Goal: Task Accomplishment & Management: Manage account settings

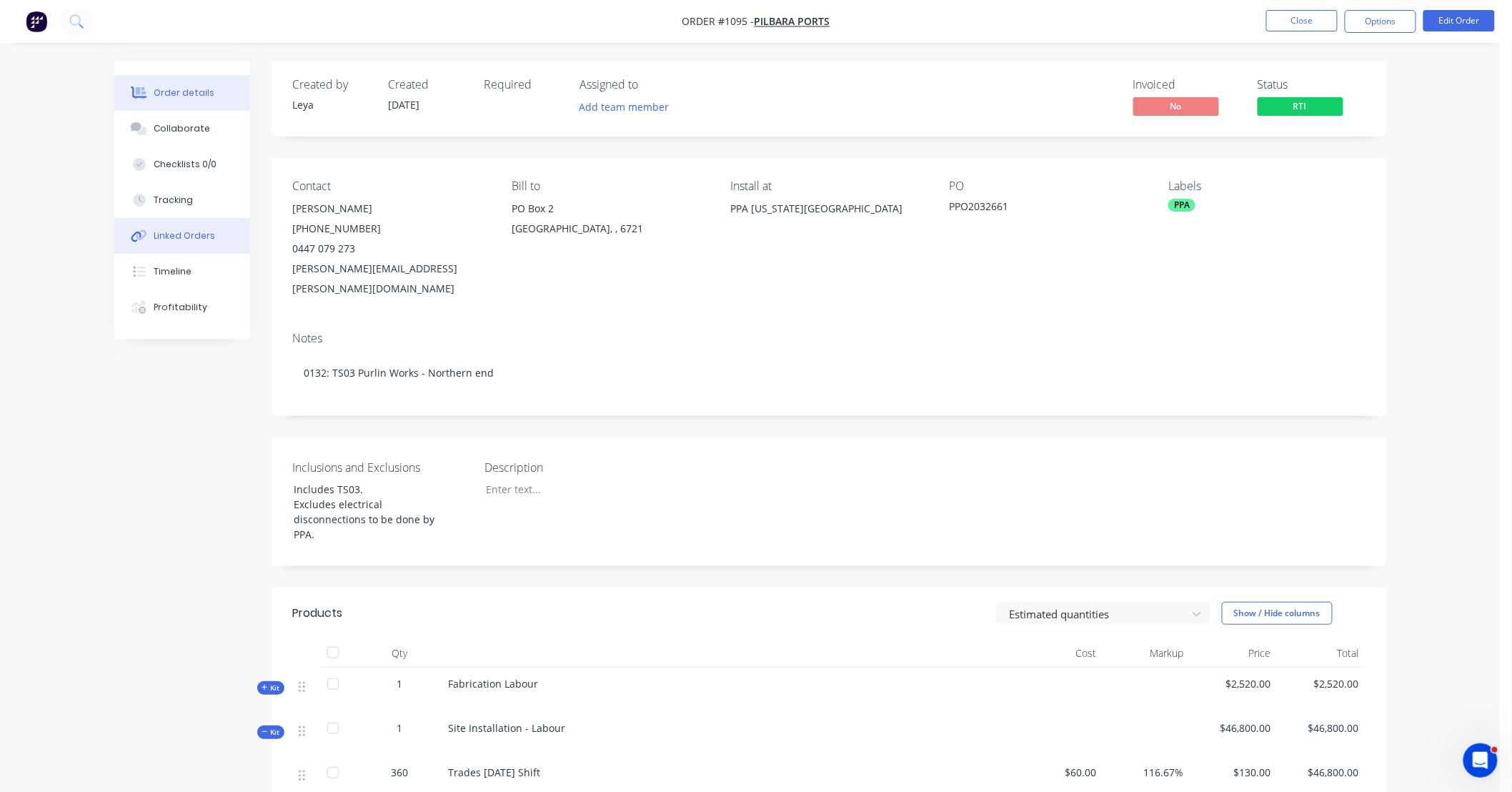
drag, startPoint x: 214, startPoint y: 231, endPoint x: 220, endPoint y: 224, distance: 9.2
click at [215, 230] on button "Linked Orders" at bounding box center [182, 236] width 136 height 36
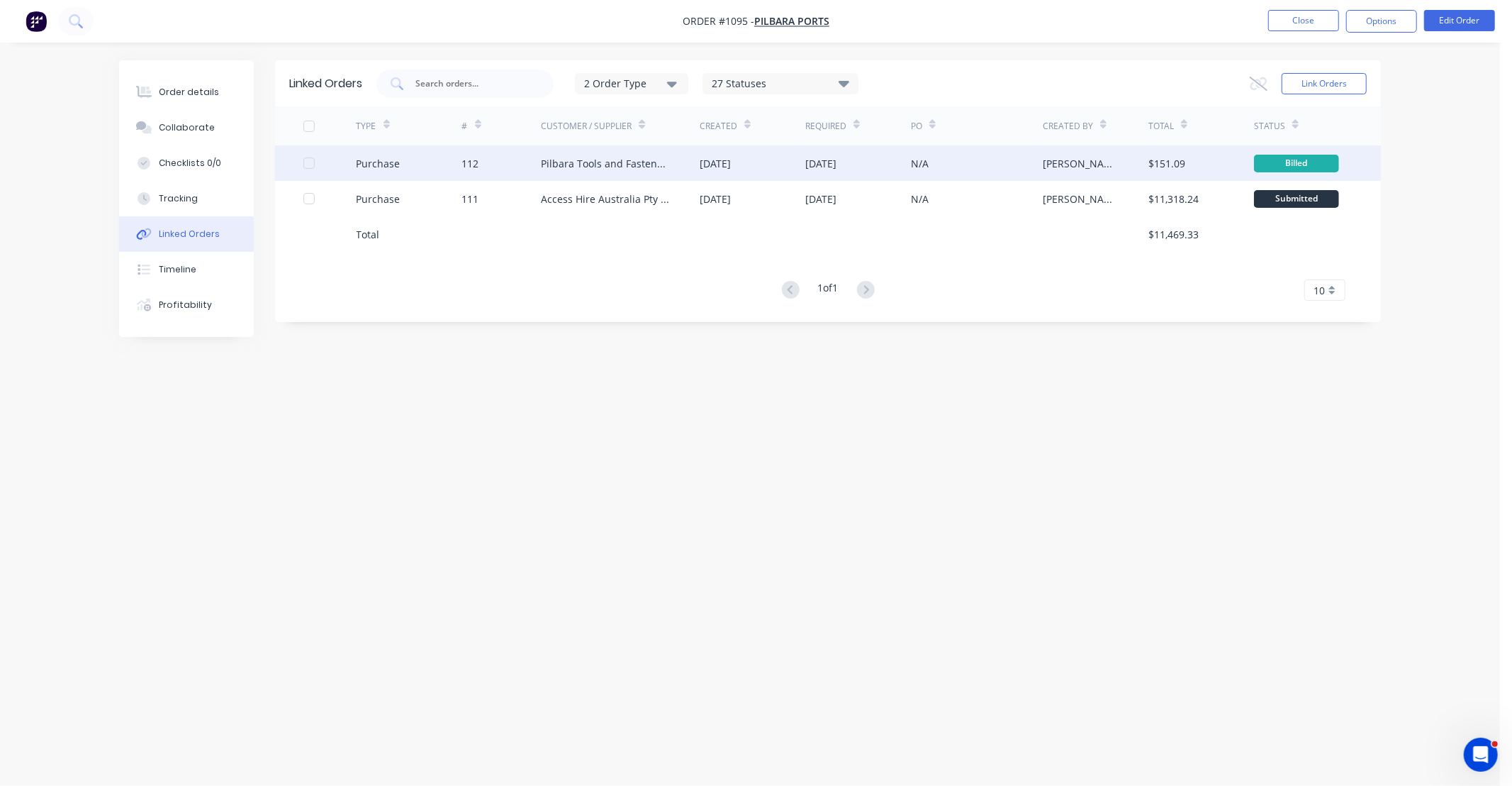
click at [836, 168] on div "[DATE]" at bounding box center [820, 164] width 31 height 15
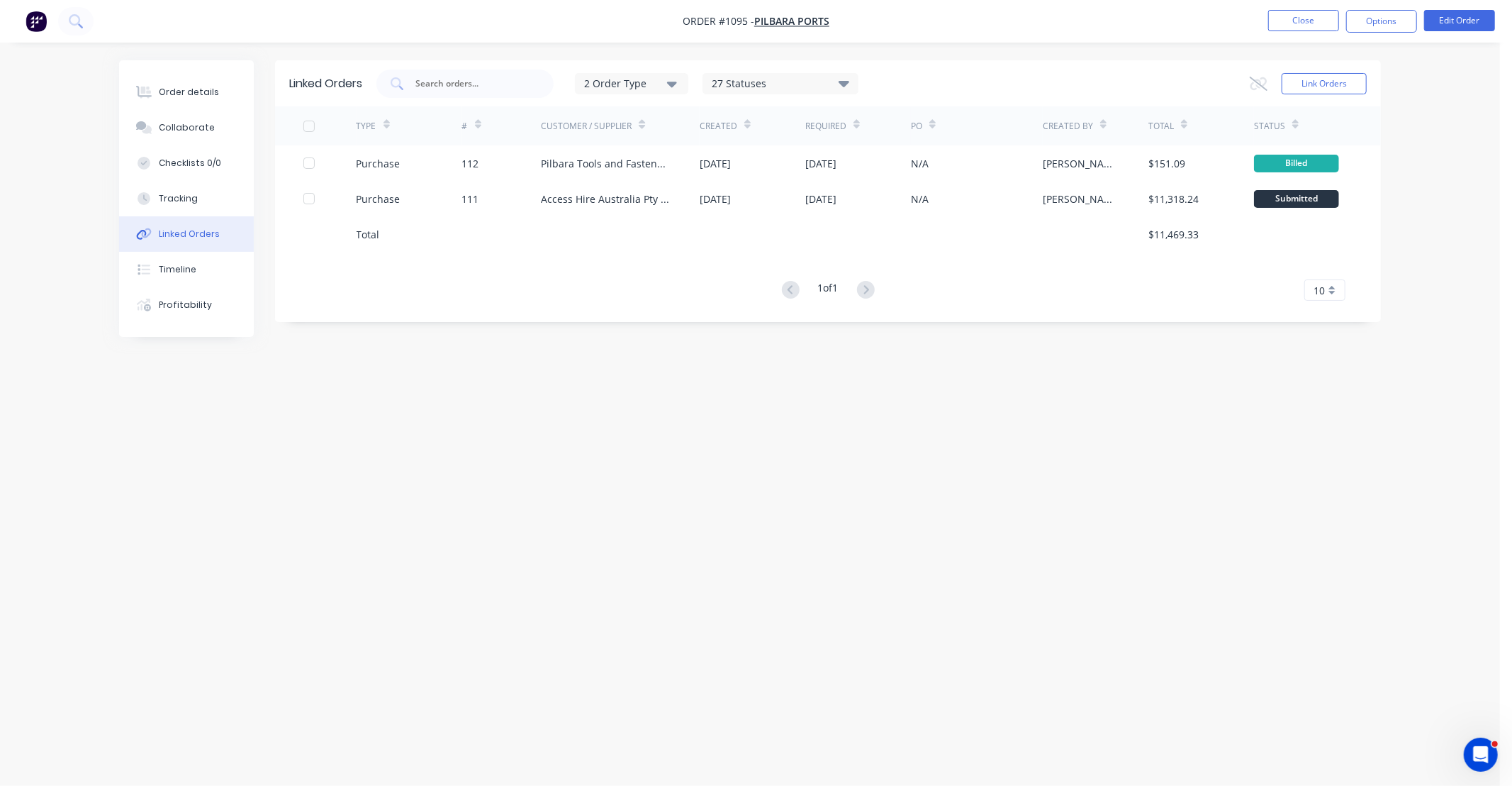
drag, startPoint x: 642, startPoint y: 388, endPoint x: 604, endPoint y: 324, distance: 74.4
click at [591, 388] on div "Linked Orders 2 Order Type 27 Statuses Sales Order Status All Archived Draft Qu…" at bounding box center [749, 366] width 1261 height 611
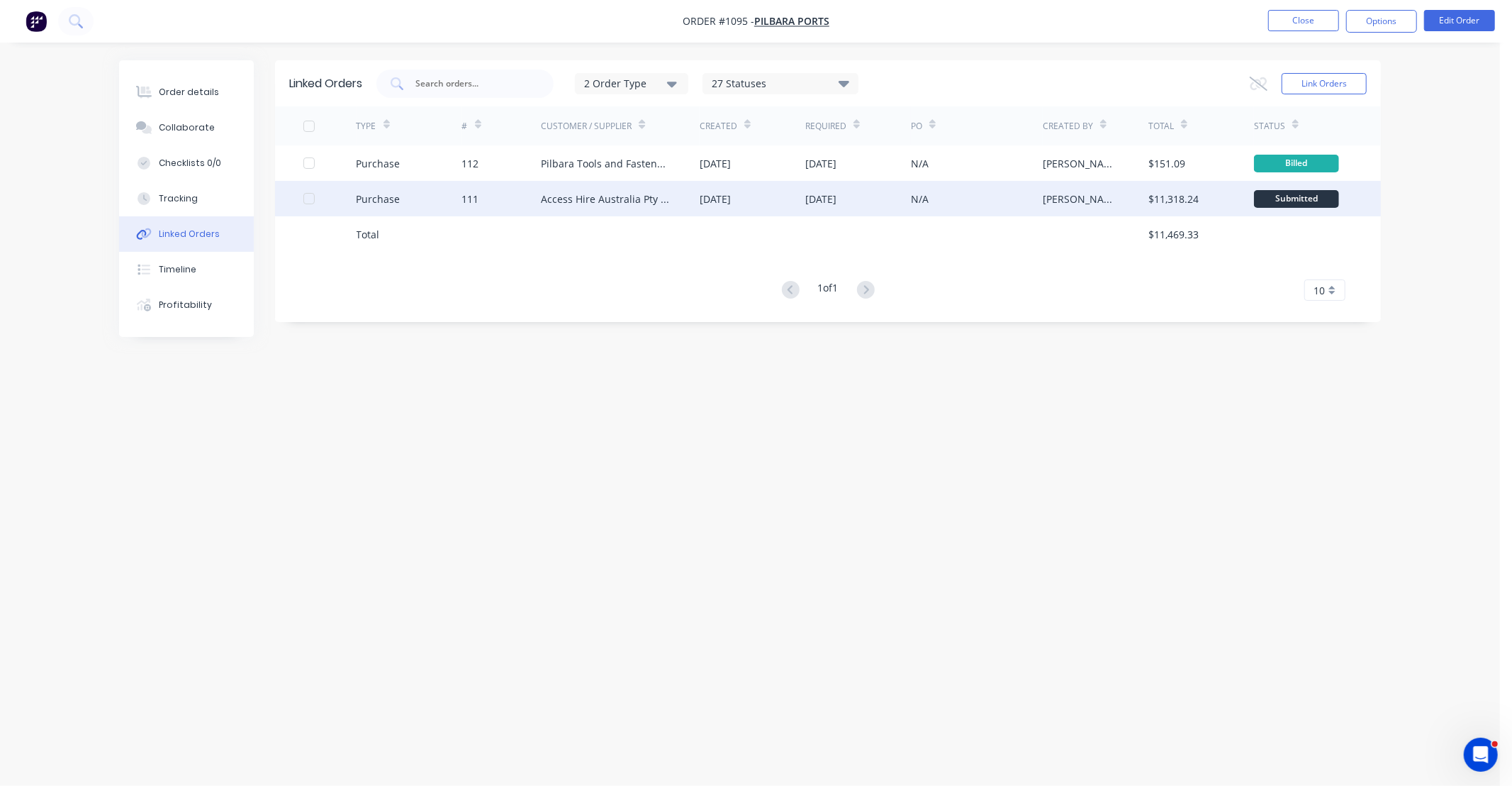
click at [613, 199] on div "Access Hire Australia Pty Ltd" at bounding box center [606, 199] width 131 height 15
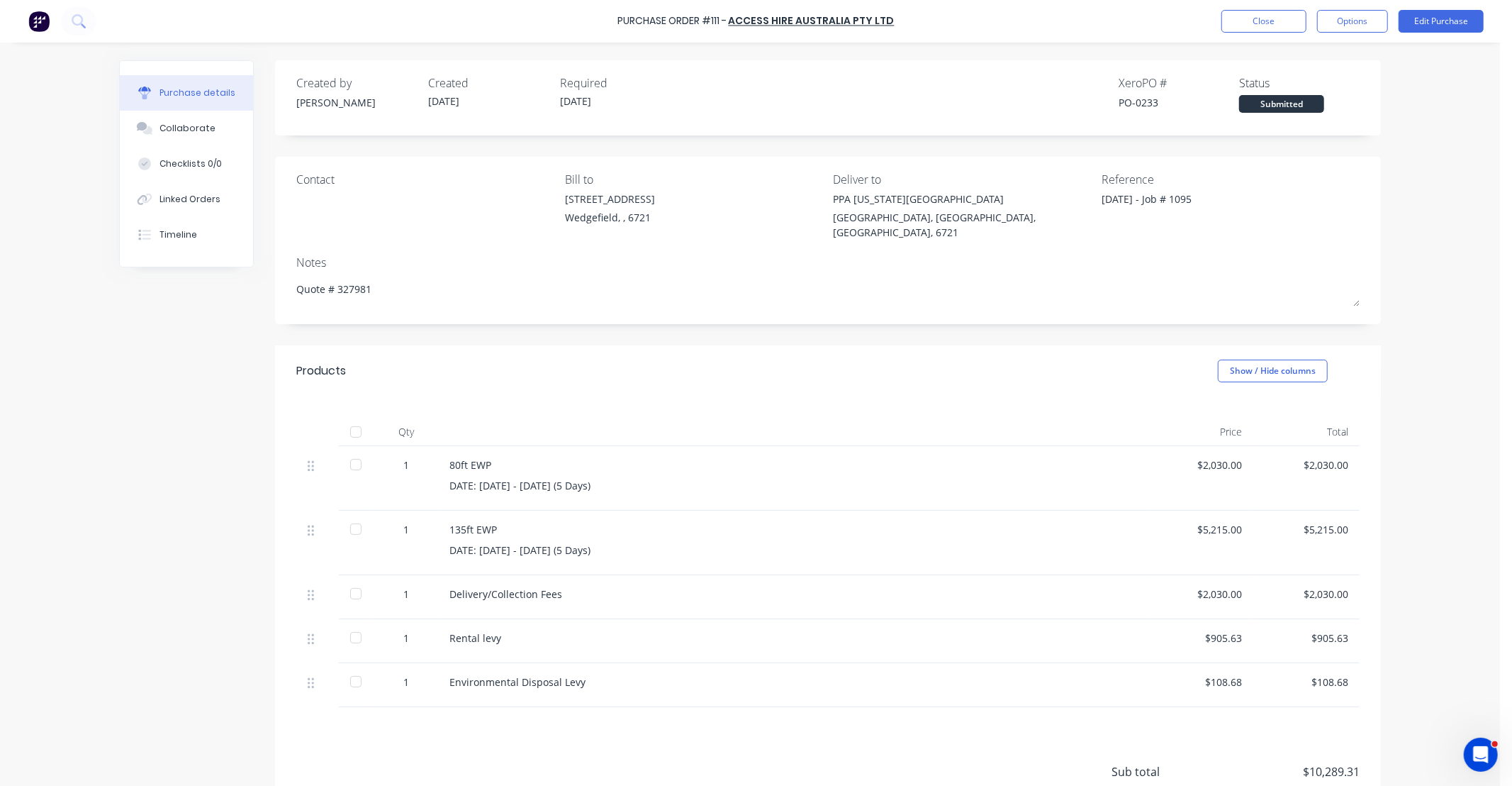
click at [737, 322] on div "Created by Sarah Created 19/09/25 Required 06/10/25 Xero PO # PO-0233 Status Su…" at bounding box center [828, 477] width 1105 height 835
drag, startPoint x: 737, startPoint y: 322, endPoint x: 665, endPoint y: 309, distance: 73.2
click at [665, 310] on div "Created by Sarah Created 19/09/25 Required 06/10/25 Xero PO # PO-0233 Status Su…" at bounding box center [828, 477] width 1105 height 835
click at [1264, 22] on button "Close" at bounding box center [1263, 21] width 85 height 23
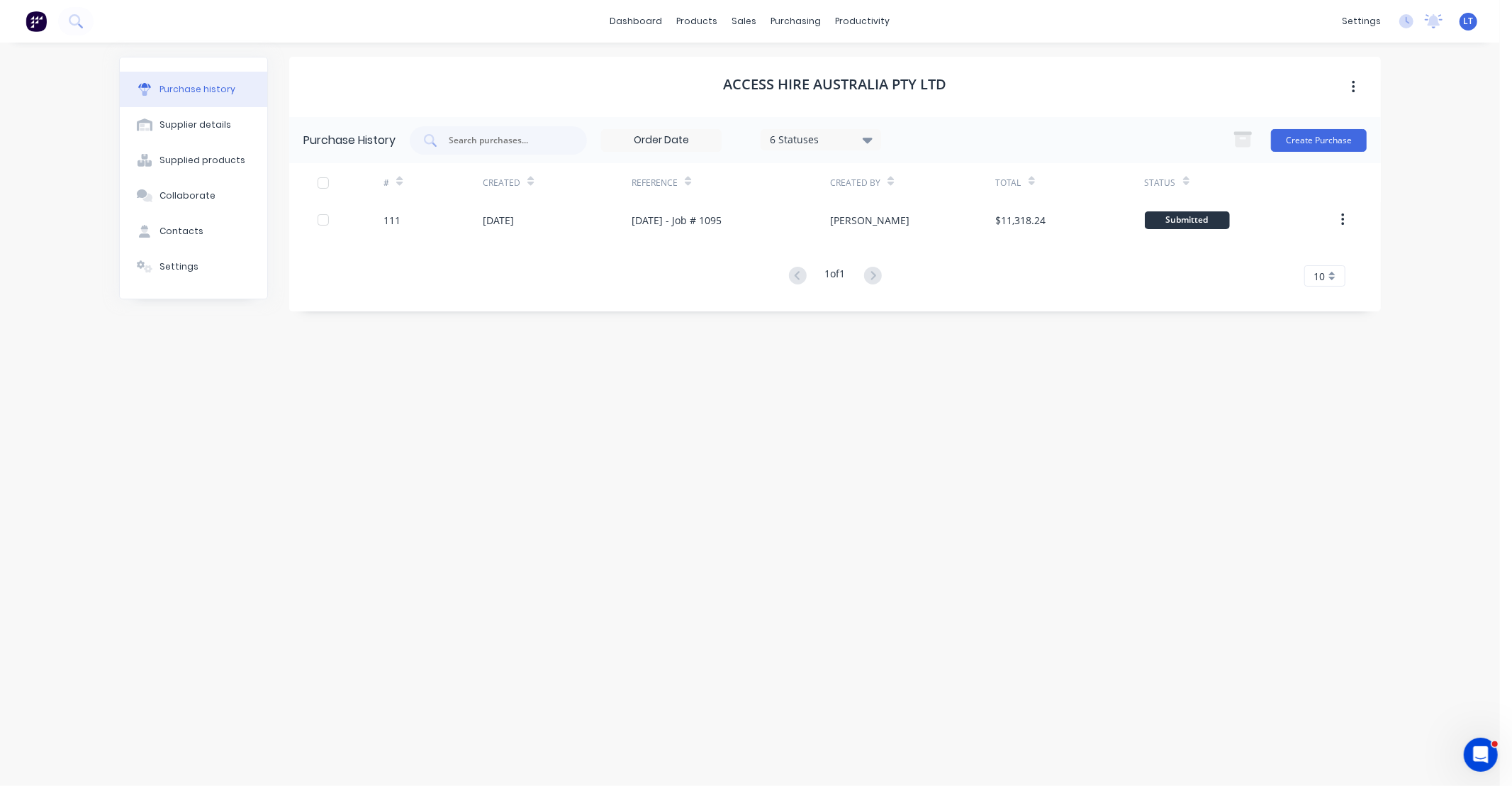
drag, startPoint x: 1047, startPoint y: 350, endPoint x: 786, endPoint y: 390, distance: 264.0
click at [753, 391] on div "Access Hire Australia Pty Ltd Purchase History 6 Statuses 6 Statuses Create Pur…" at bounding box center [835, 407] width 1092 height 701
click at [943, 409] on div "Access Hire Australia Pty Ltd Purchase History 6 Statuses 6 Statuses Create Pur…" at bounding box center [835, 407] width 1092 height 701
drag, startPoint x: 943, startPoint y: 409, endPoint x: 934, endPoint y: 328, distance: 81.5
click at [888, 412] on div "Access Hire Australia Pty Ltd Purchase History 6 Statuses 6 Statuses Create Pur…" at bounding box center [835, 407] width 1092 height 701
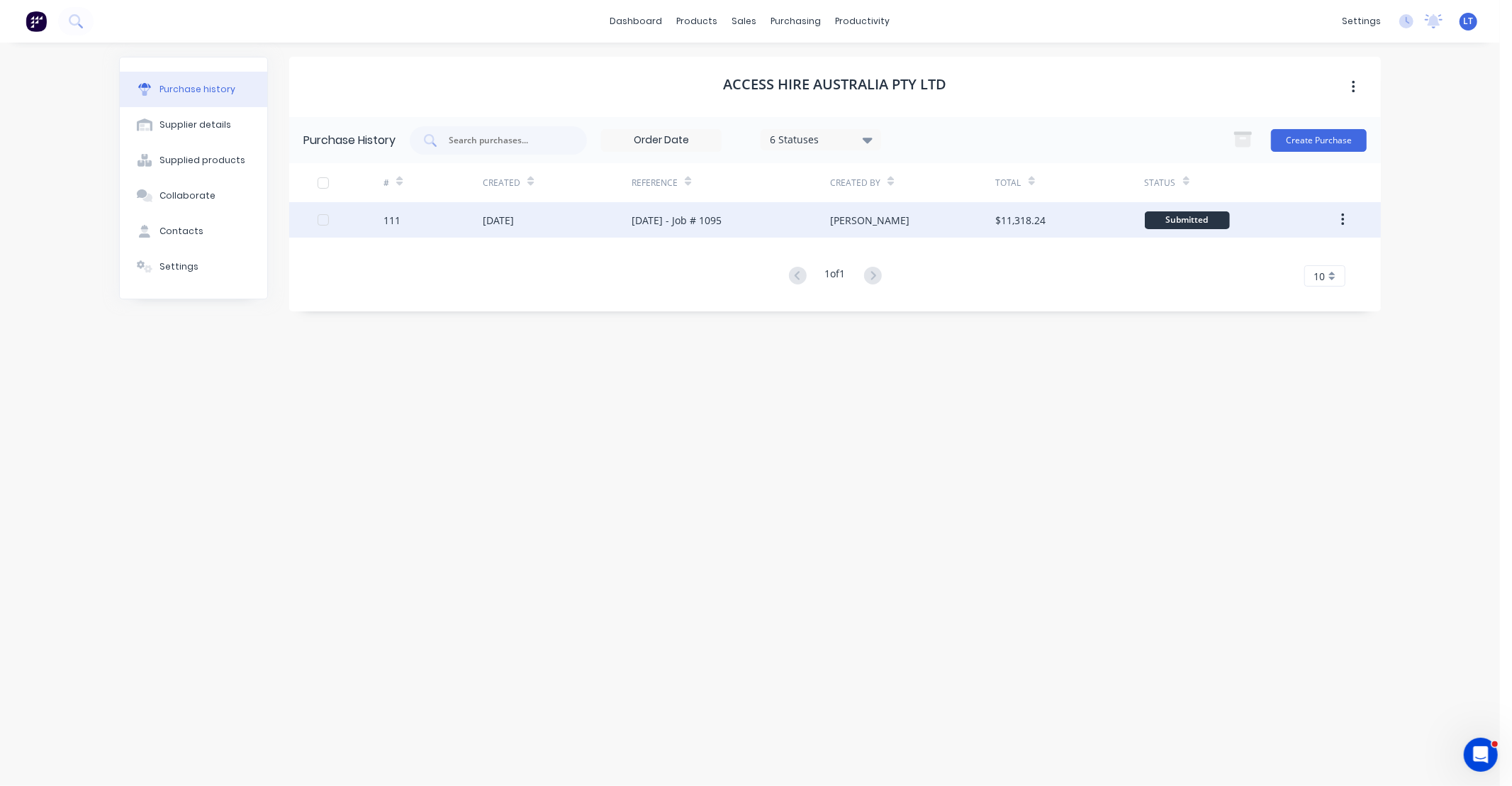
click at [948, 221] on div "[PERSON_NAME]" at bounding box center [913, 220] width 165 height 35
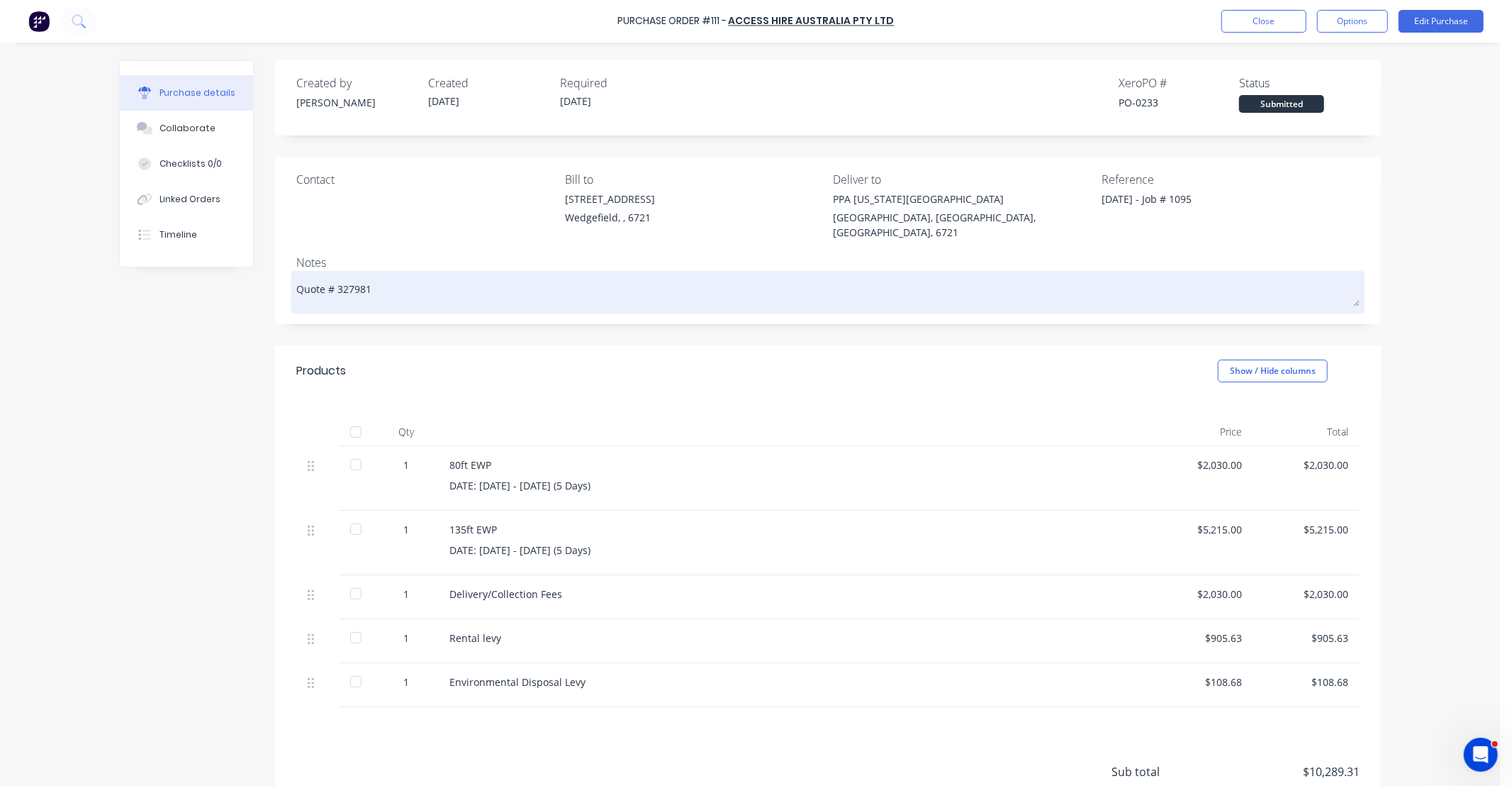
type textarea "x"
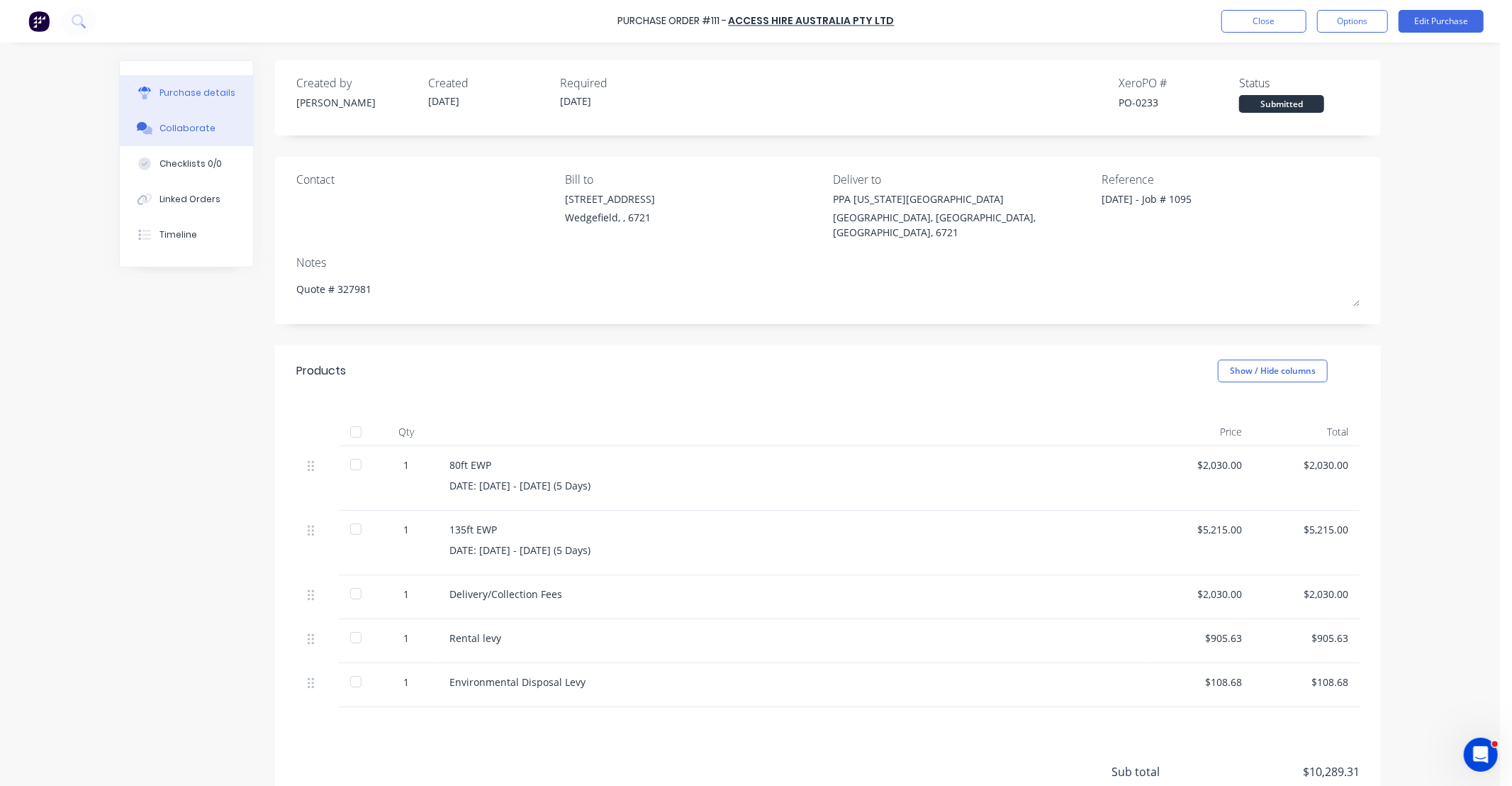
click at [192, 127] on div "Collaborate" at bounding box center [187, 127] width 56 height 13
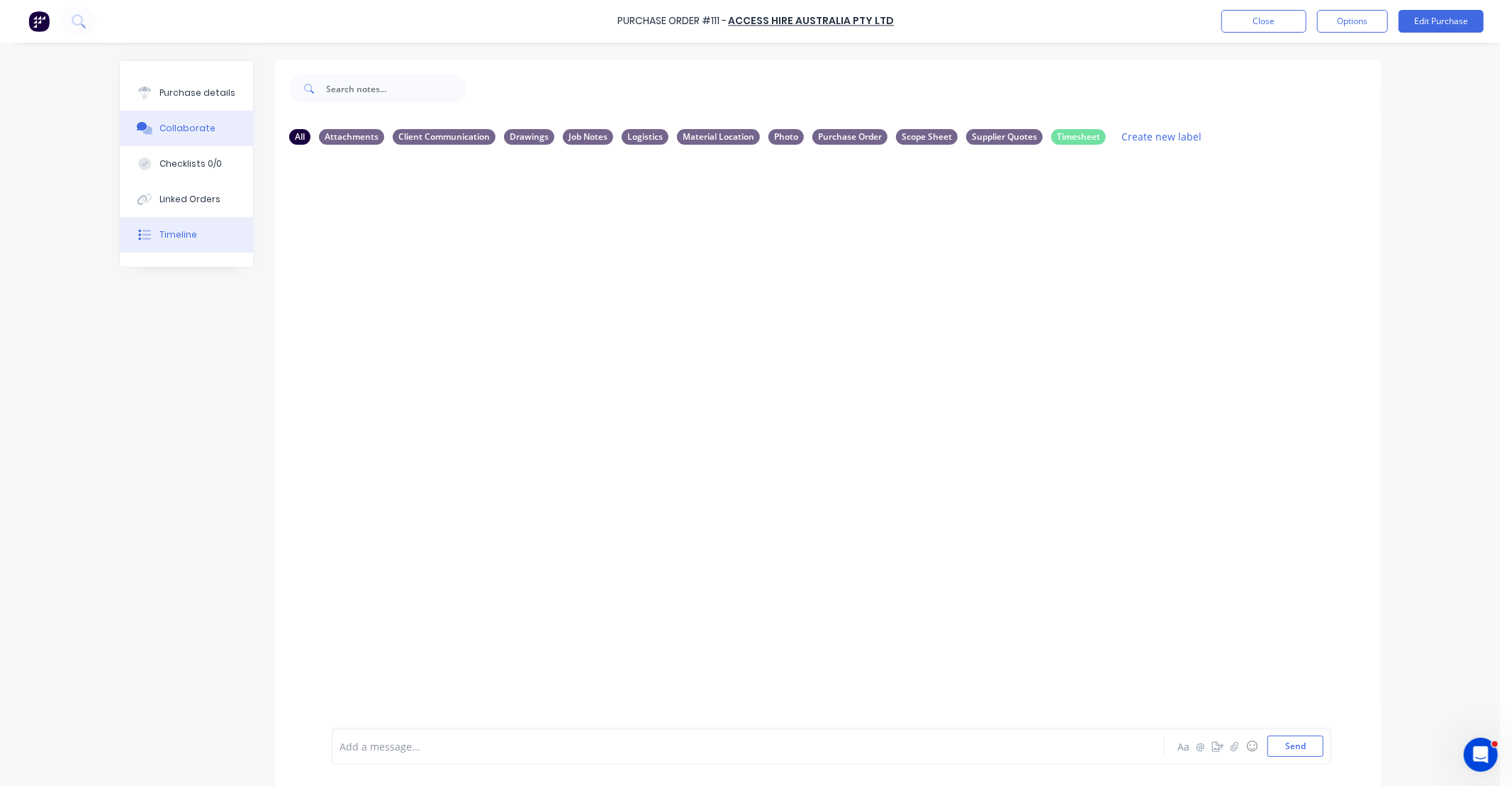
click at [183, 233] on div "Timeline" at bounding box center [178, 234] width 38 height 13
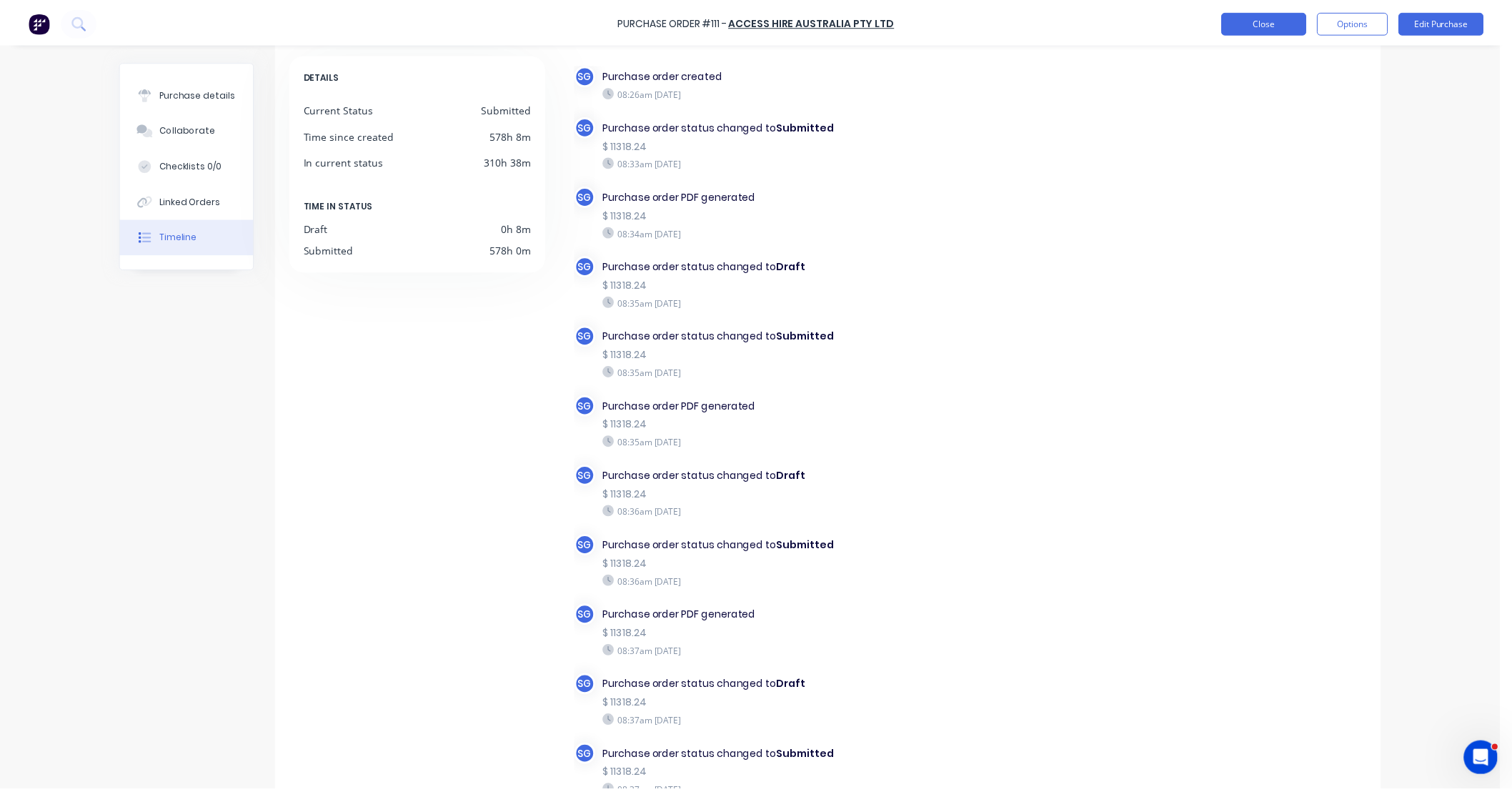
scroll to position [65, 0]
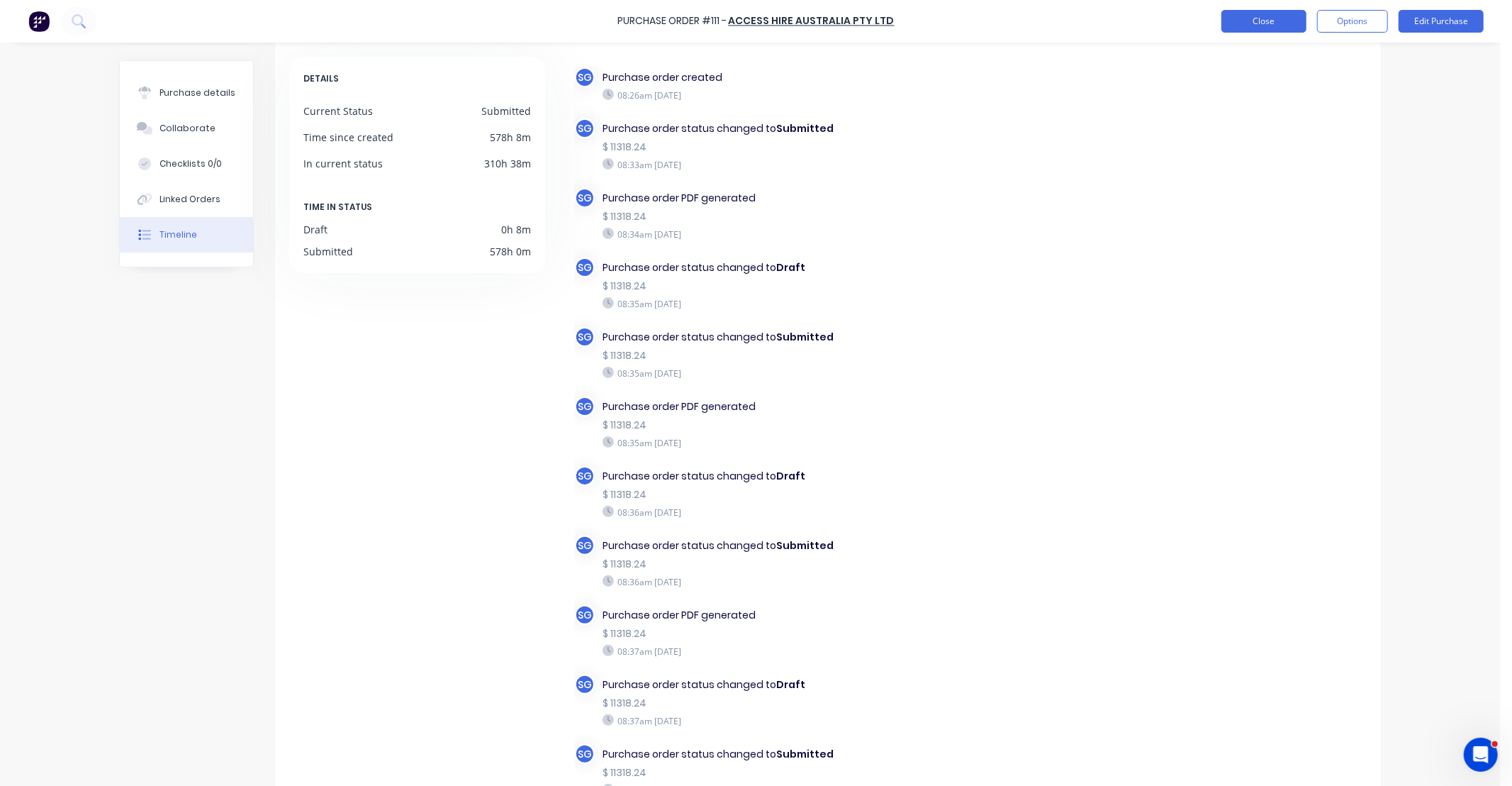
click at [1241, 19] on button "Close" at bounding box center [1263, 21] width 85 height 23
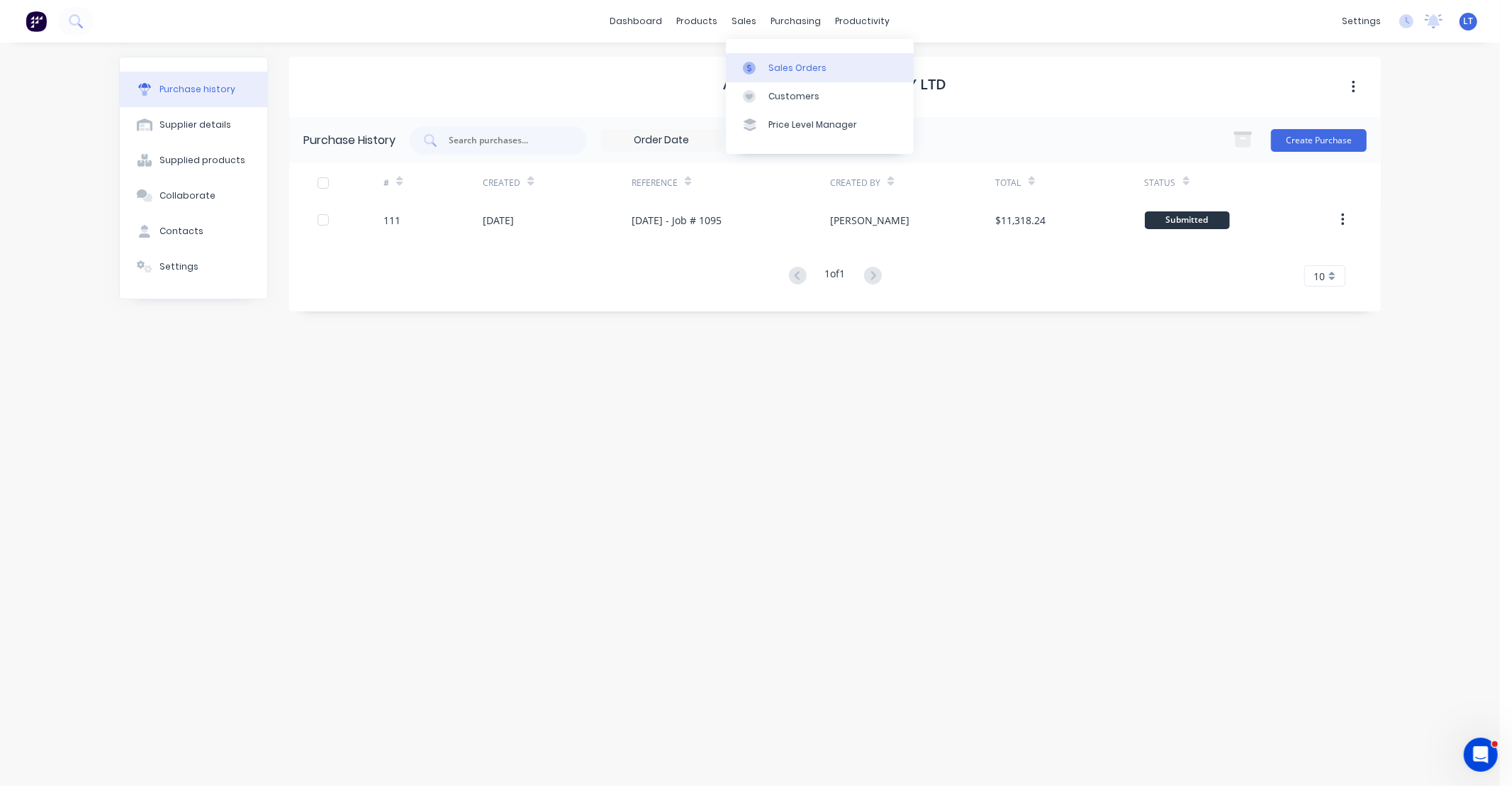
click at [773, 73] on div "Sales Orders" at bounding box center [797, 68] width 58 height 13
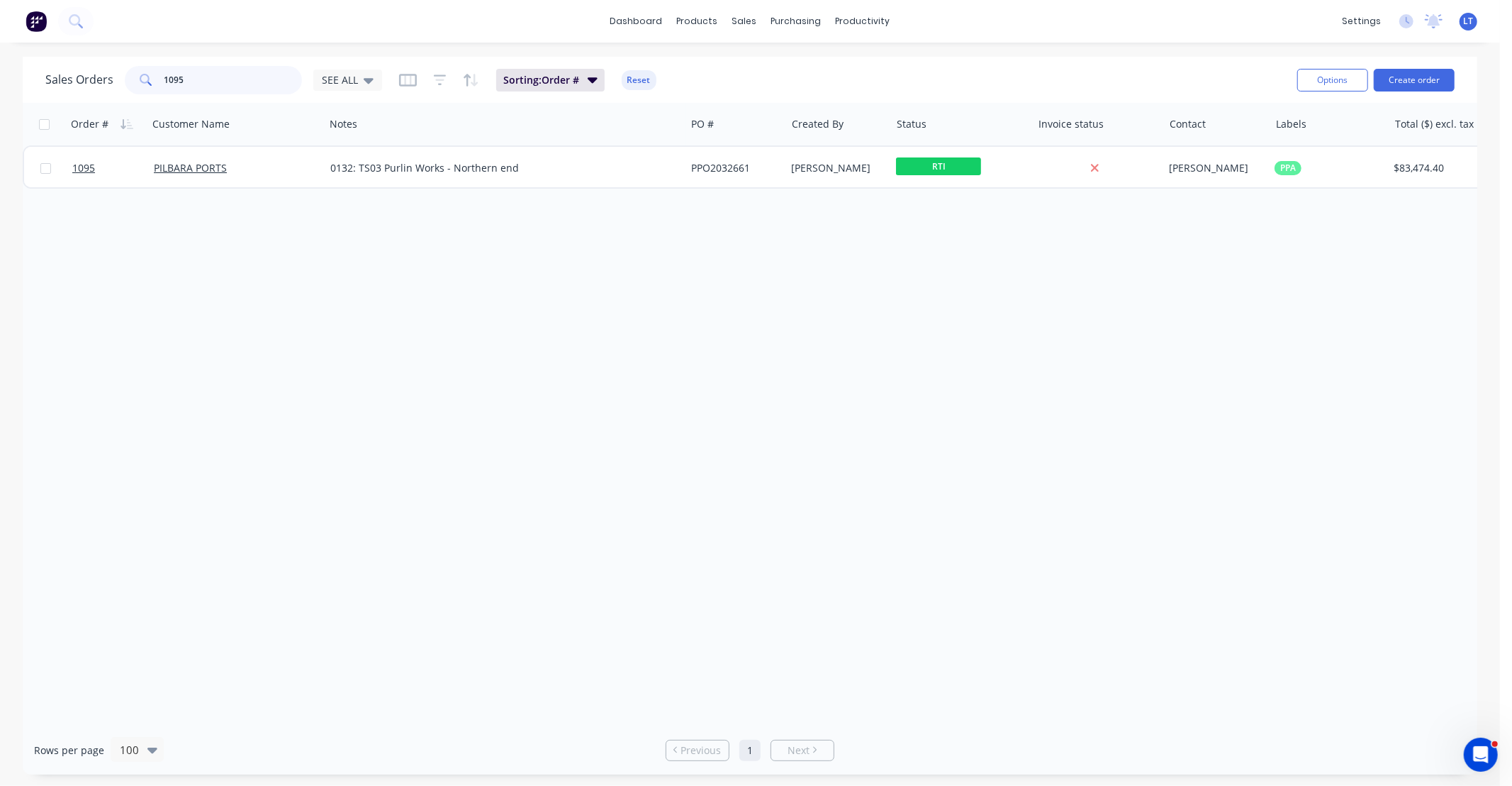
drag, startPoint x: 206, startPoint y: 86, endPoint x: 7, endPoint y: 77, distance: 199.2
click at [7, 77] on div "Sales Orders 1095 SEE ALL Sorting: Order # Reset Options Create order Order # C…" at bounding box center [749, 415] width 1499 height 718
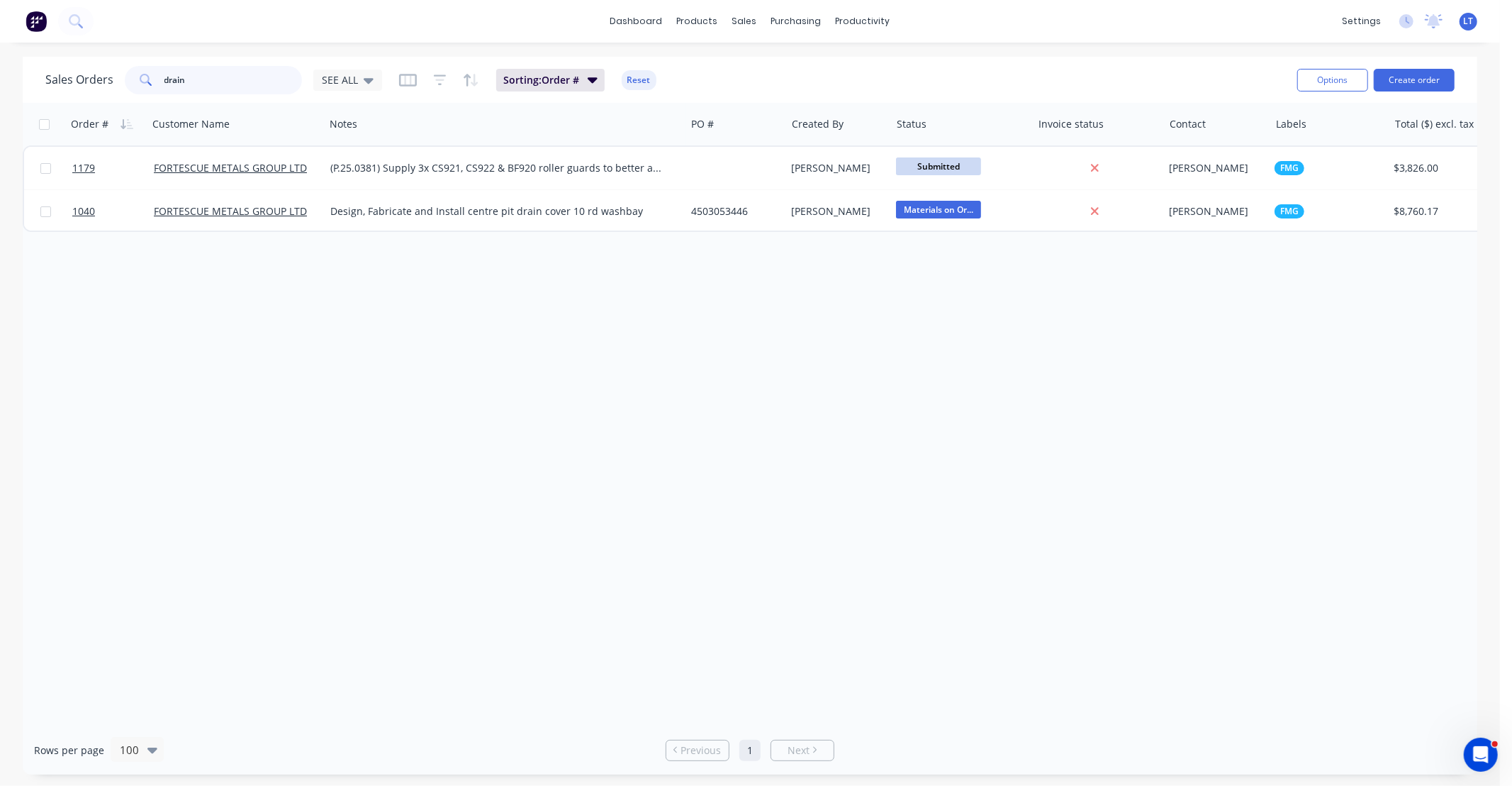
drag, startPoint x: 192, startPoint y: 77, endPoint x: 100, endPoint y: 73, distance: 92.1
click at [3, 64] on div "Sales Orders drain SEE ALL Sorting: Order # Reset Options Create order Order # …" at bounding box center [749, 415] width 1499 height 718
drag, startPoint x: 216, startPoint y: 85, endPoint x: 94, endPoint y: 51, distance: 126.6
click at [0, 54] on div "dashboard products sales purchasing productivity dashboard products Product Cat…" at bounding box center [749, 393] width 1499 height 786
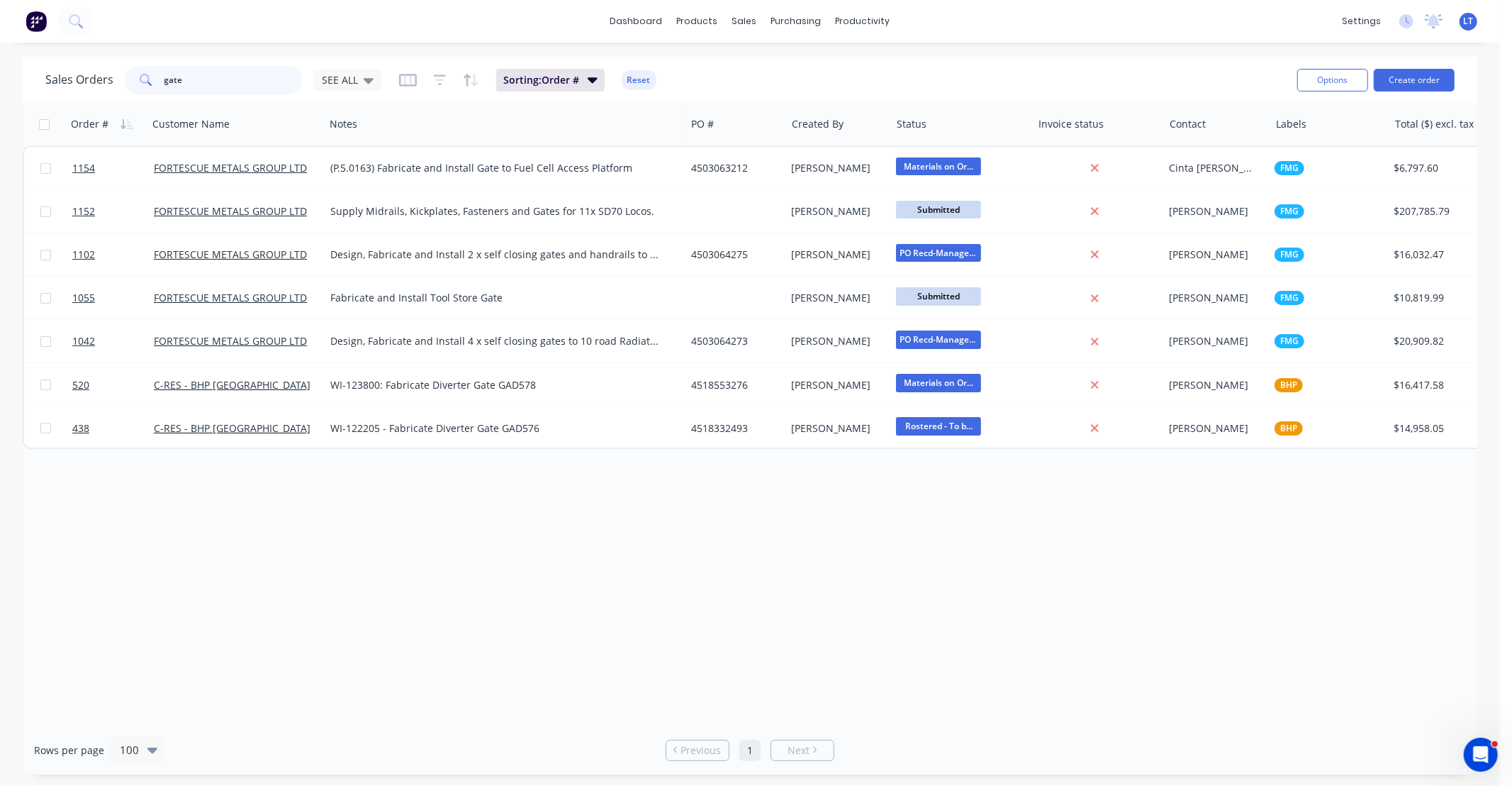
drag, startPoint x: 240, startPoint y: 87, endPoint x: 72, endPoint y: 73, distance: 168.6
click at [72, 74] on div "Sales Orders gate SEE ALL" at bounding box center [213, 80] width 337 height 29
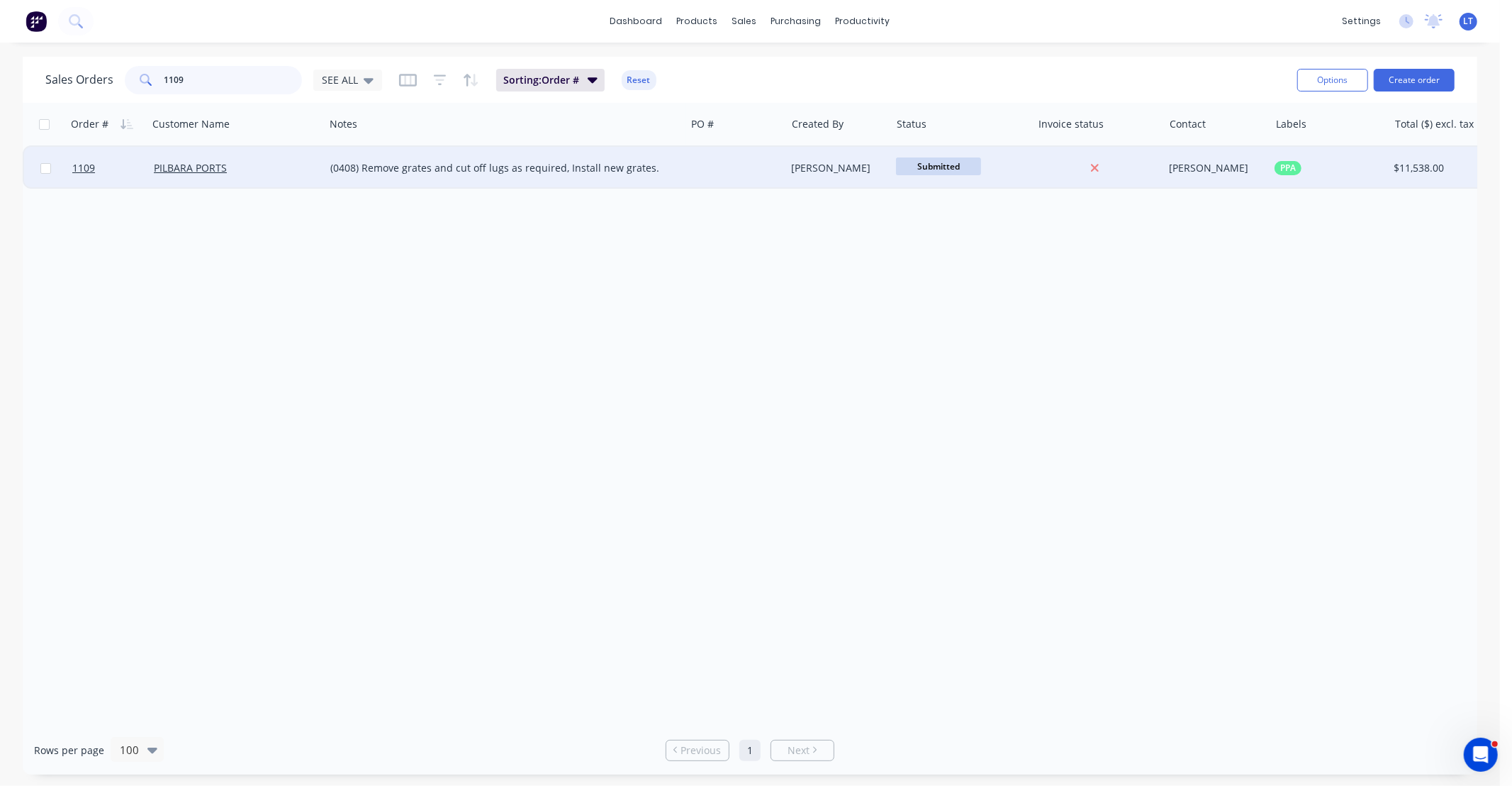
type input "1109"
click at [790, 174] on div "[PERSON_NAME]" at bounding box center [839, 168] width 105 height 42
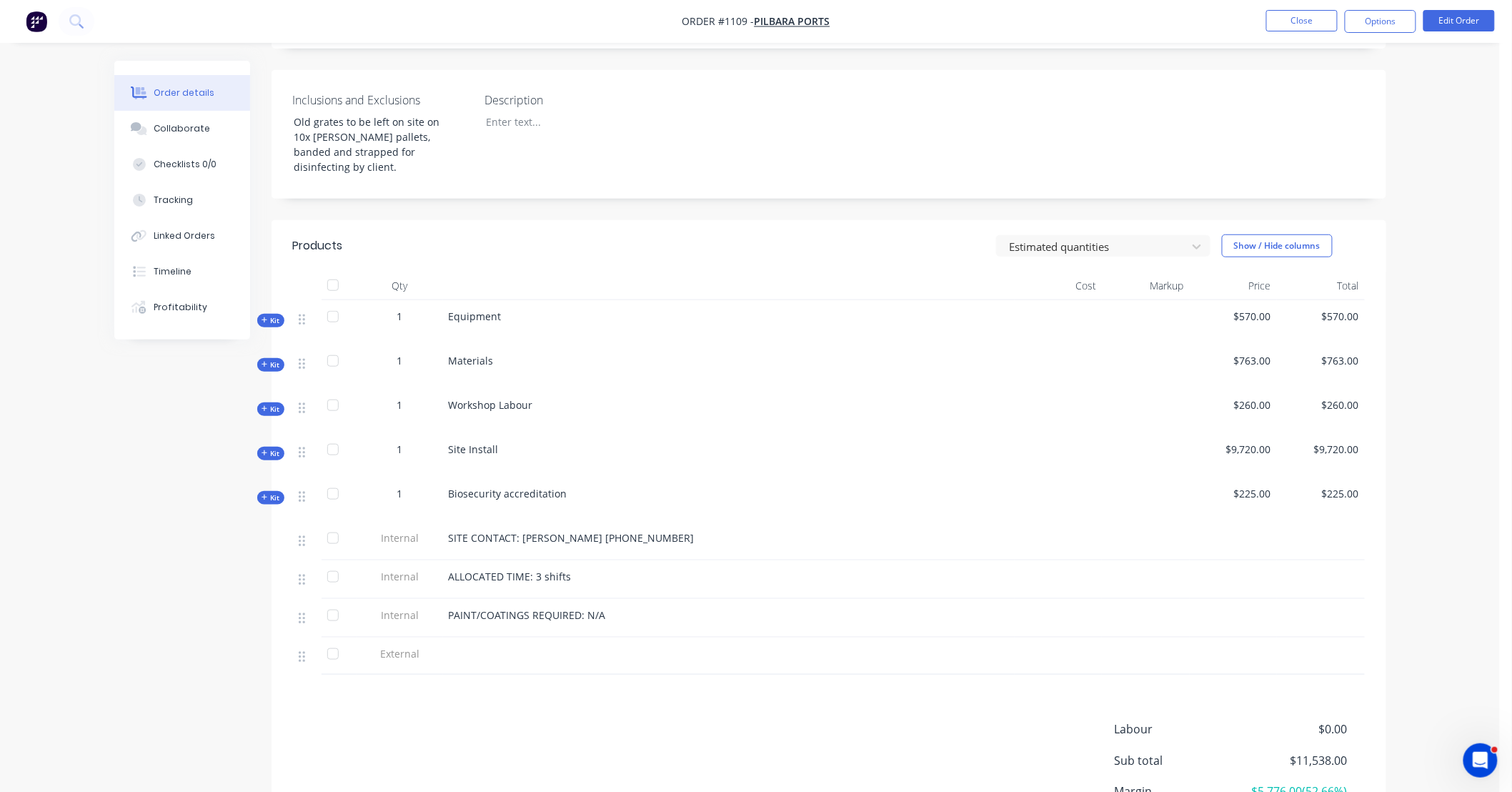
scroll to position [466, 0]
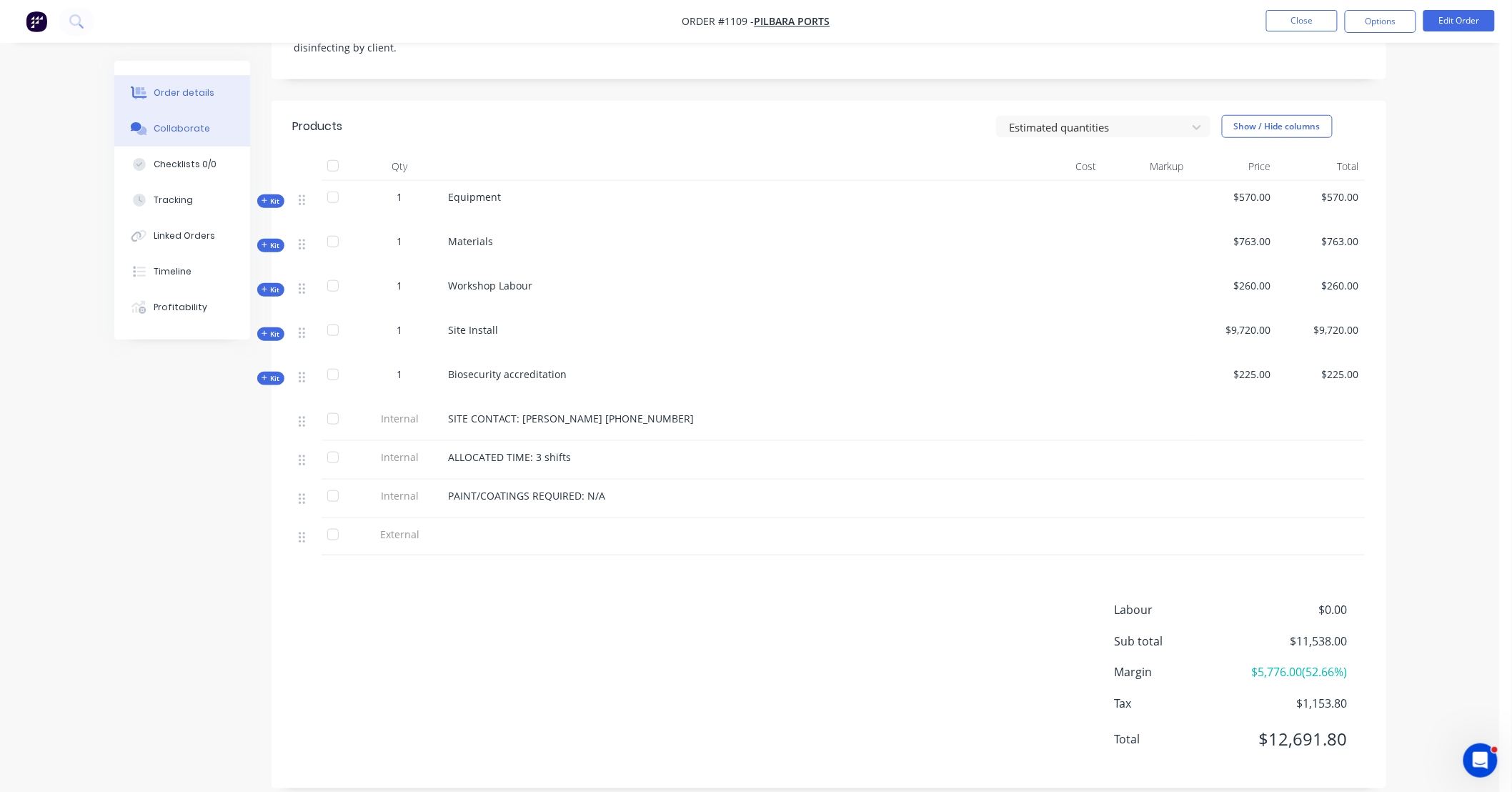
click at [155, 133] on div "Collaborate" at bounding box center [182, 128] width 56 height 13
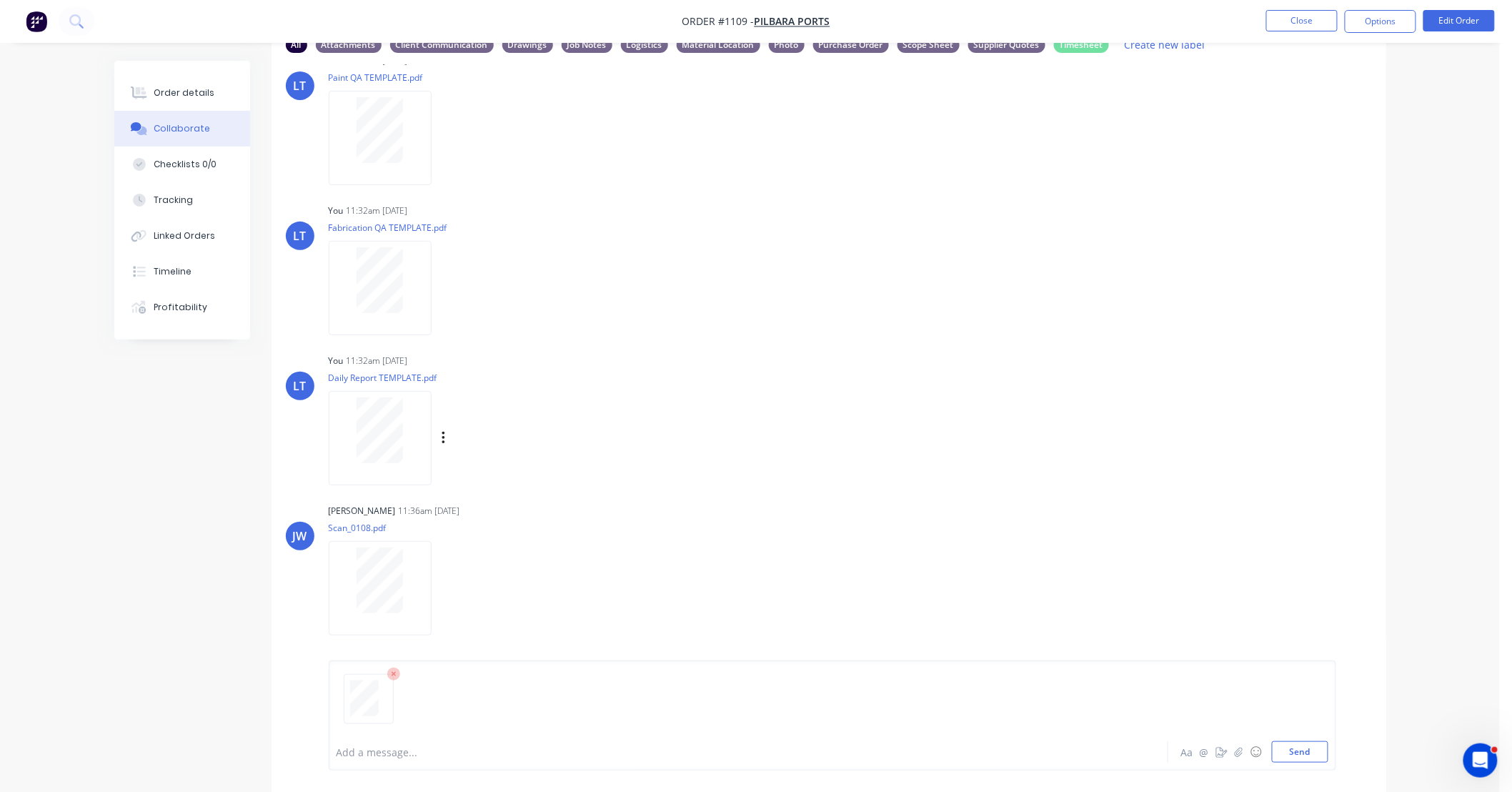
scroll to position [94, 0]
click at [1315, 751] on button "Send" at bounding box center [1300, 751] width 56 height 21
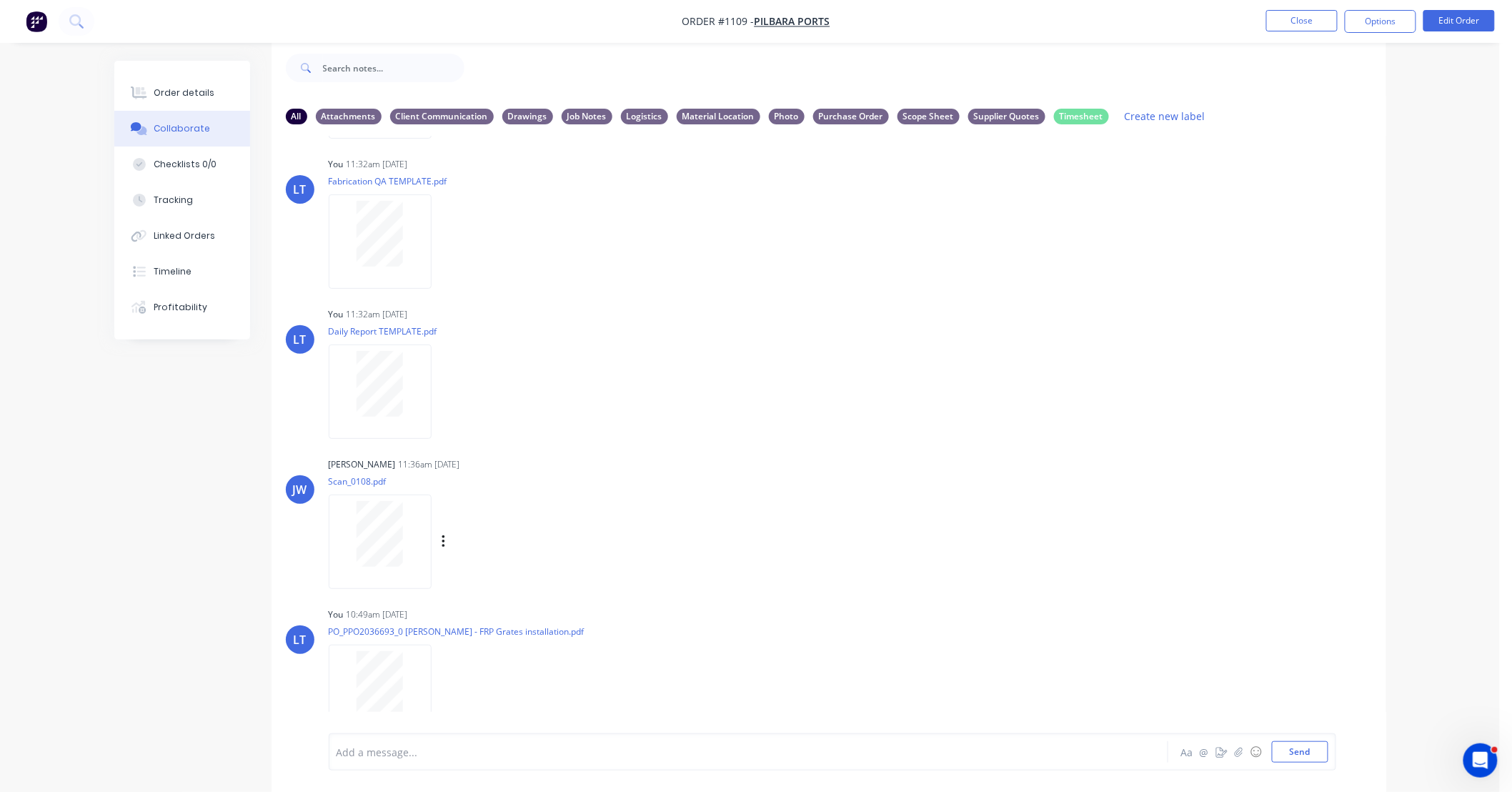
scroll to position [336, 0]
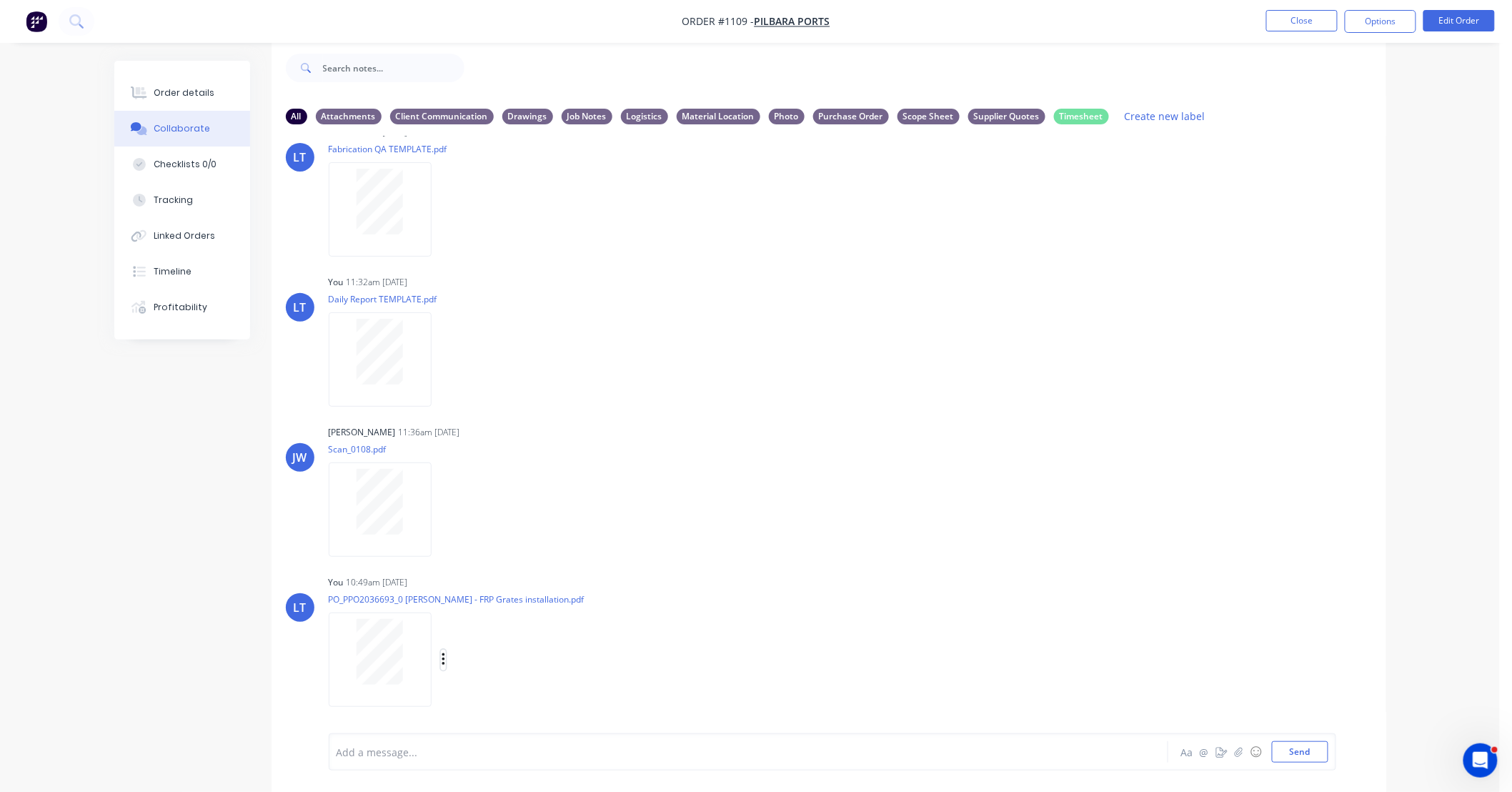
click at [442, 659] on icon "button" at bounding box center [443, 659] width 4 height 16
click at [512, 635] on button "Labels" at bounding box center [537, 630] width 161 height 32
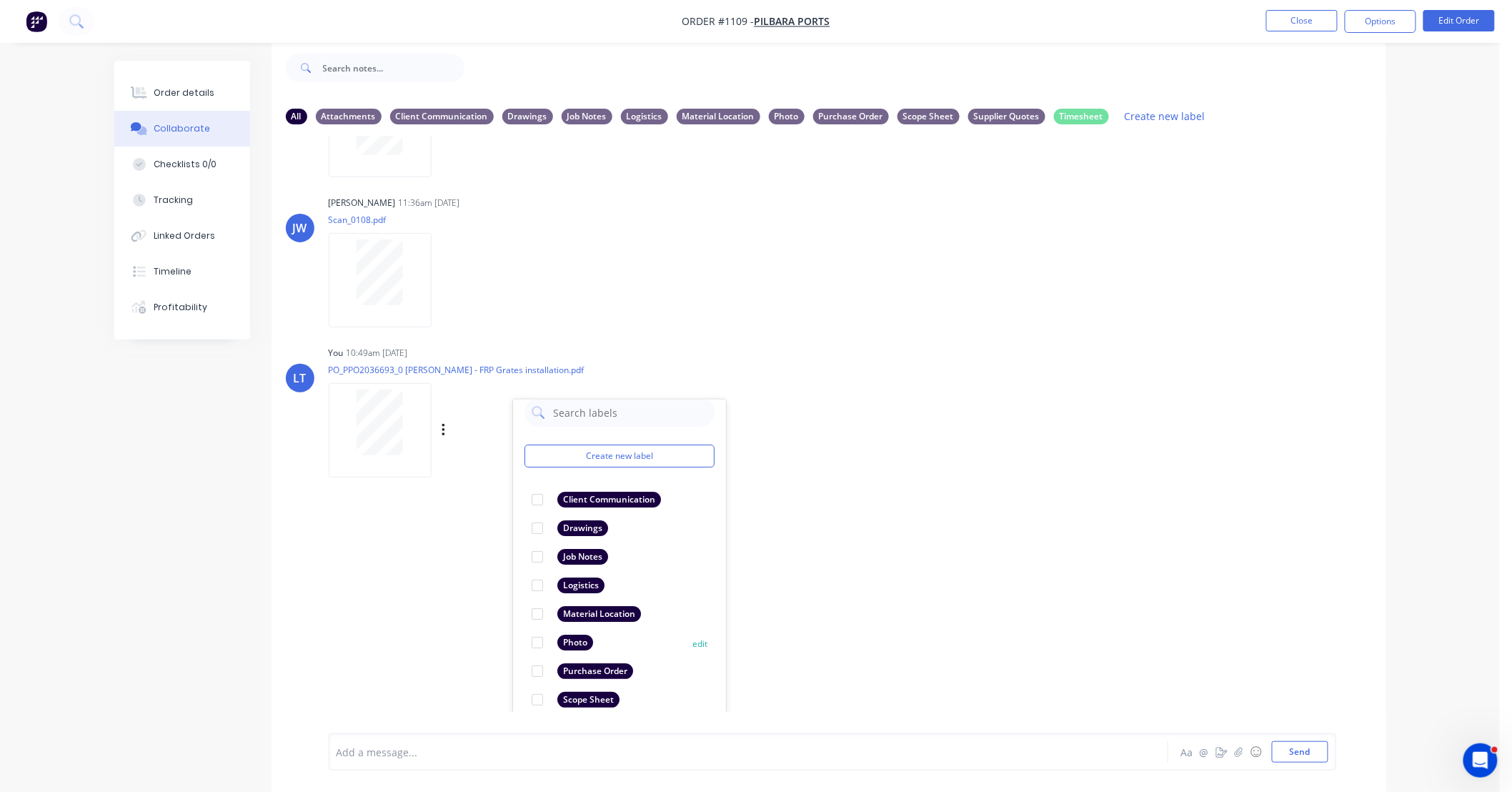
scroll to position [26, 0]
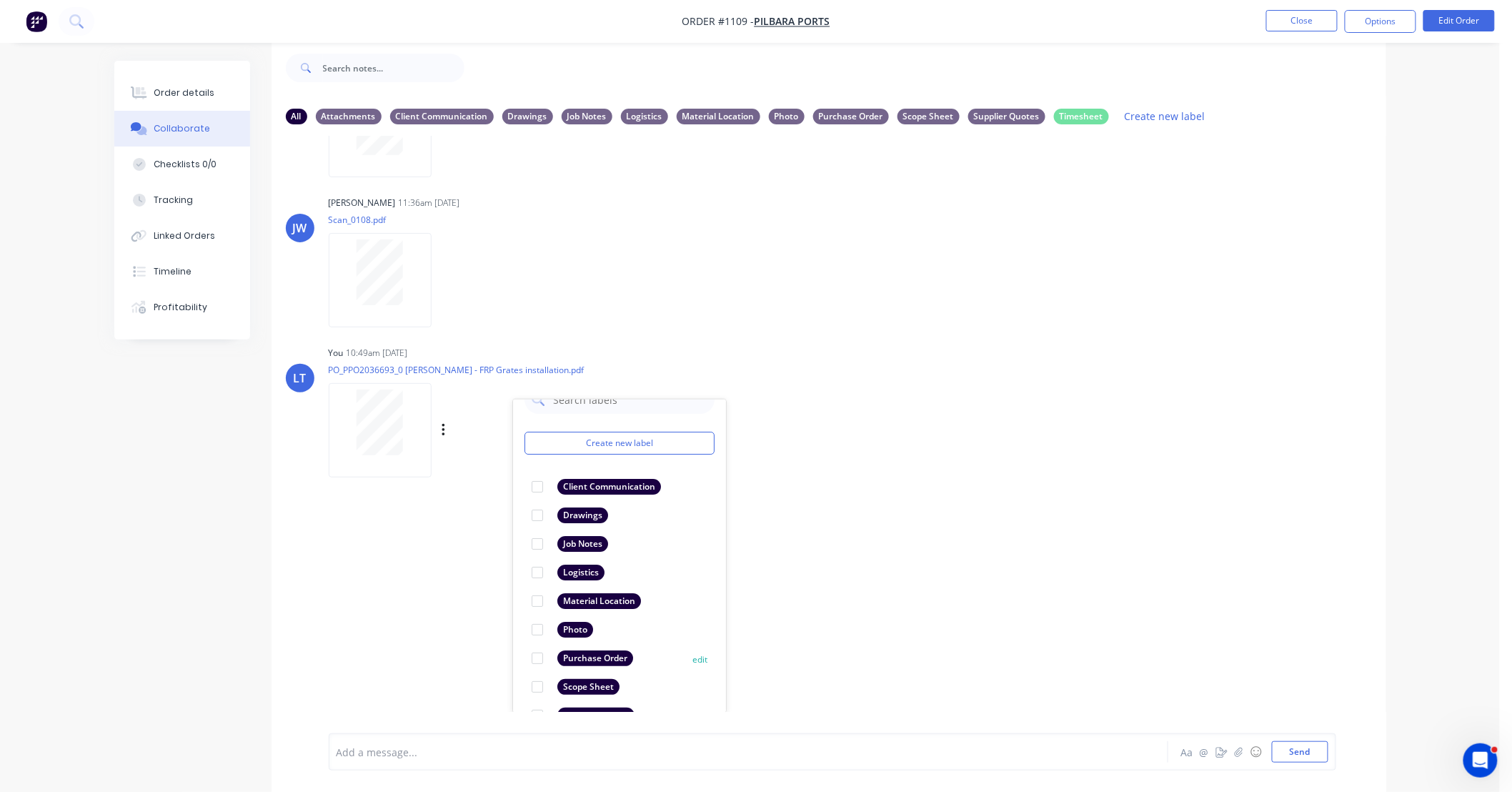
click at [536, 654] on div at bounding box center [538, 658] width 29 height 29
click at [988, 565] on div "LT You 11:32am 18/09/25 Paint Coating Inspection Report.pdf Labels Download Del…" at bounding box center [829, 424] width 1115 height 576
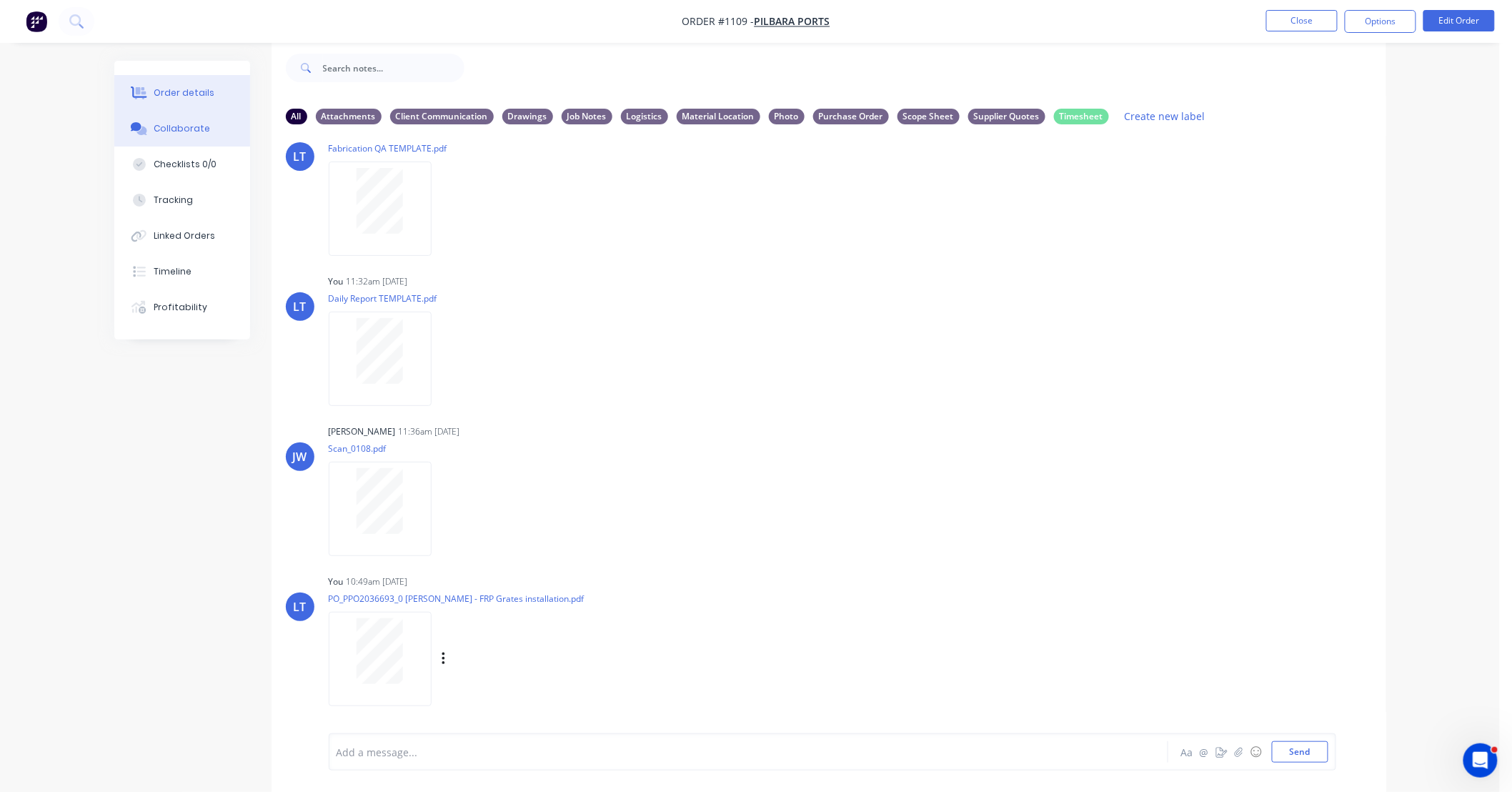
click at [169, 77] on button "Order details" at bounding box center [182, 93] width 136 height 36
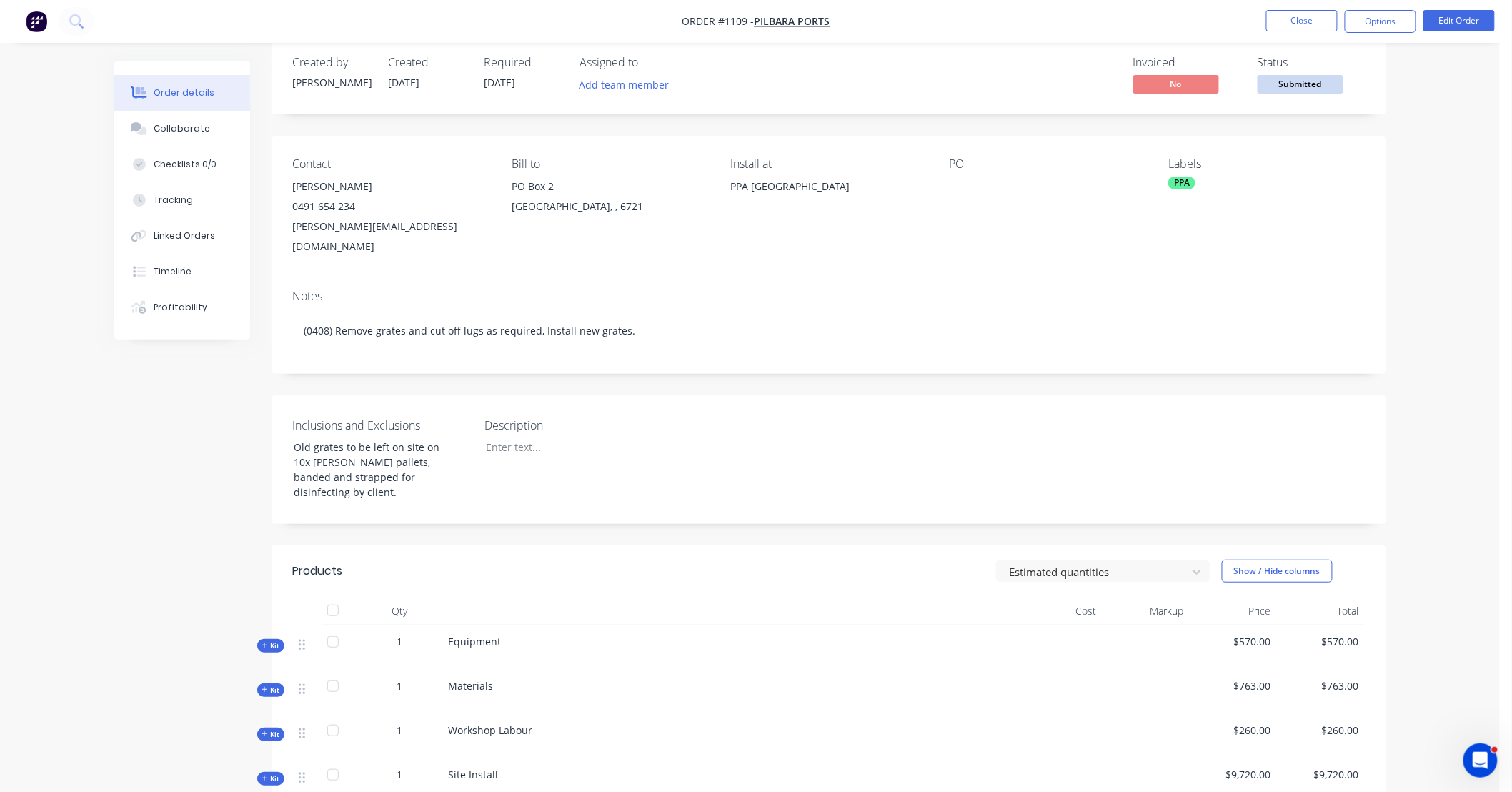
click at [1421, 20] on ul "Close Options Edit Order" at bounding box center [1380, 21] width 263 height 23
click at [1425, 20] on button "Edit Order" at bounding box center [1459, 20] width 71 height 21
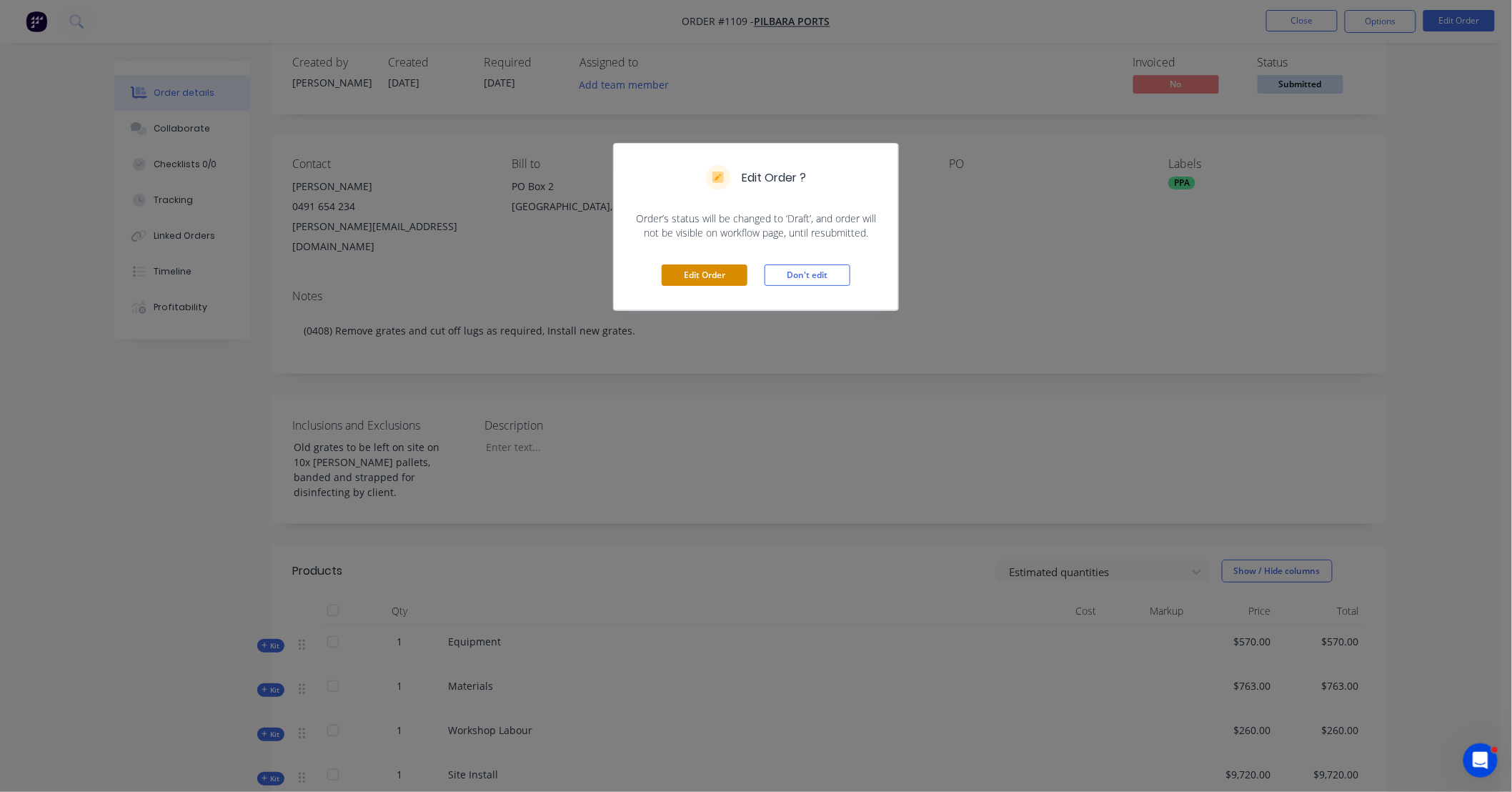
click at [694, 280] on button "Edit Order" at bounding box center [705, 275] width 86 height 21
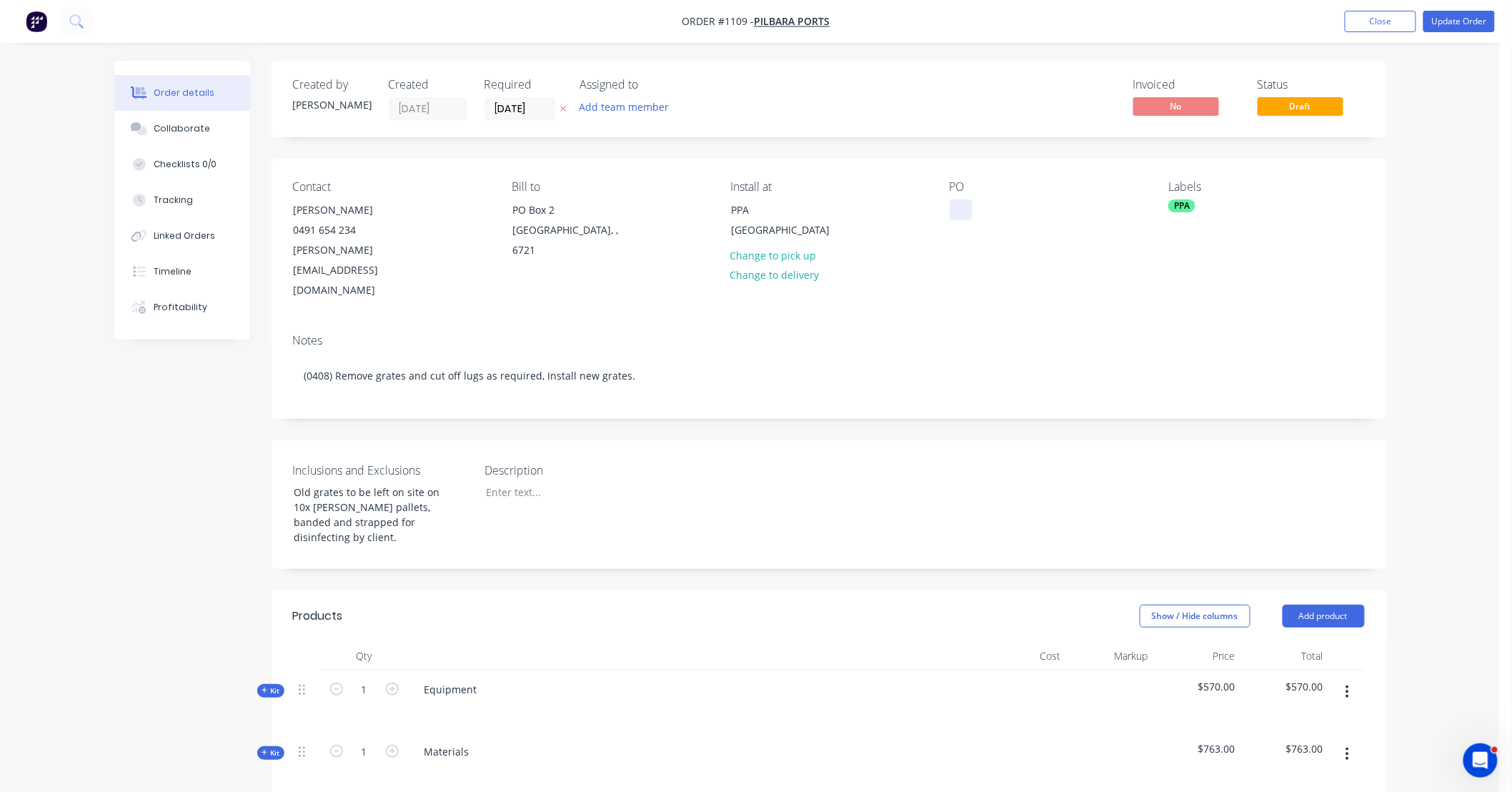
click at [960, 212] on div at bounding box center [961, 209] width 23 height 20
click at [1348, 263] on div "Contact Julie Chappe 0491 654 234 Julien.Chappe@pilbaraports.com.au Bill to PO …" at bounding box center [829, 240] width 1115 height 163
click at [1434, 23] on button "Update Order" at bounding box center [1459, 21] width 71 height 21
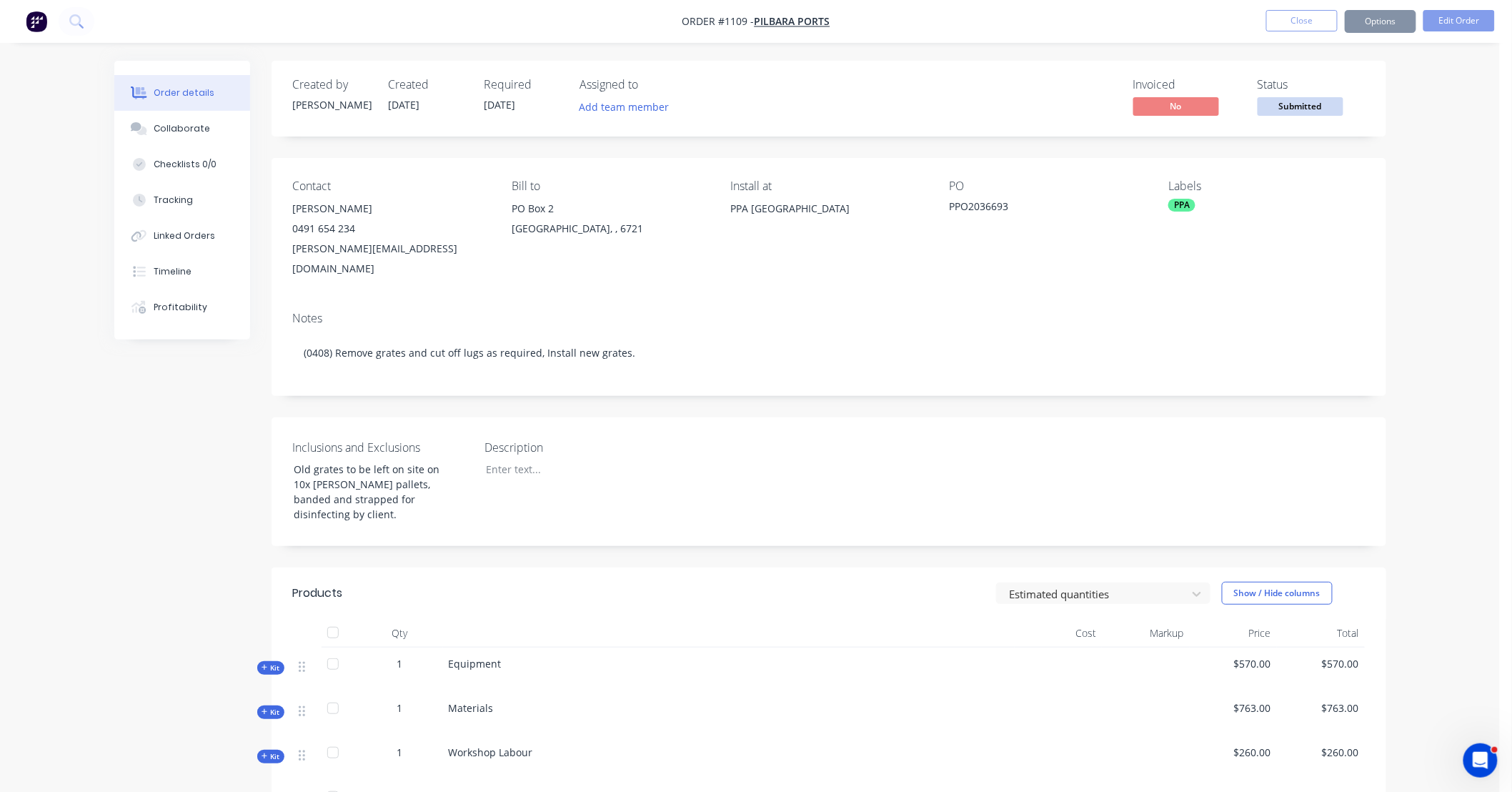
click at [1306, 105] on span "Submitted" at bounding box center [1300, 105] width 86 height 18
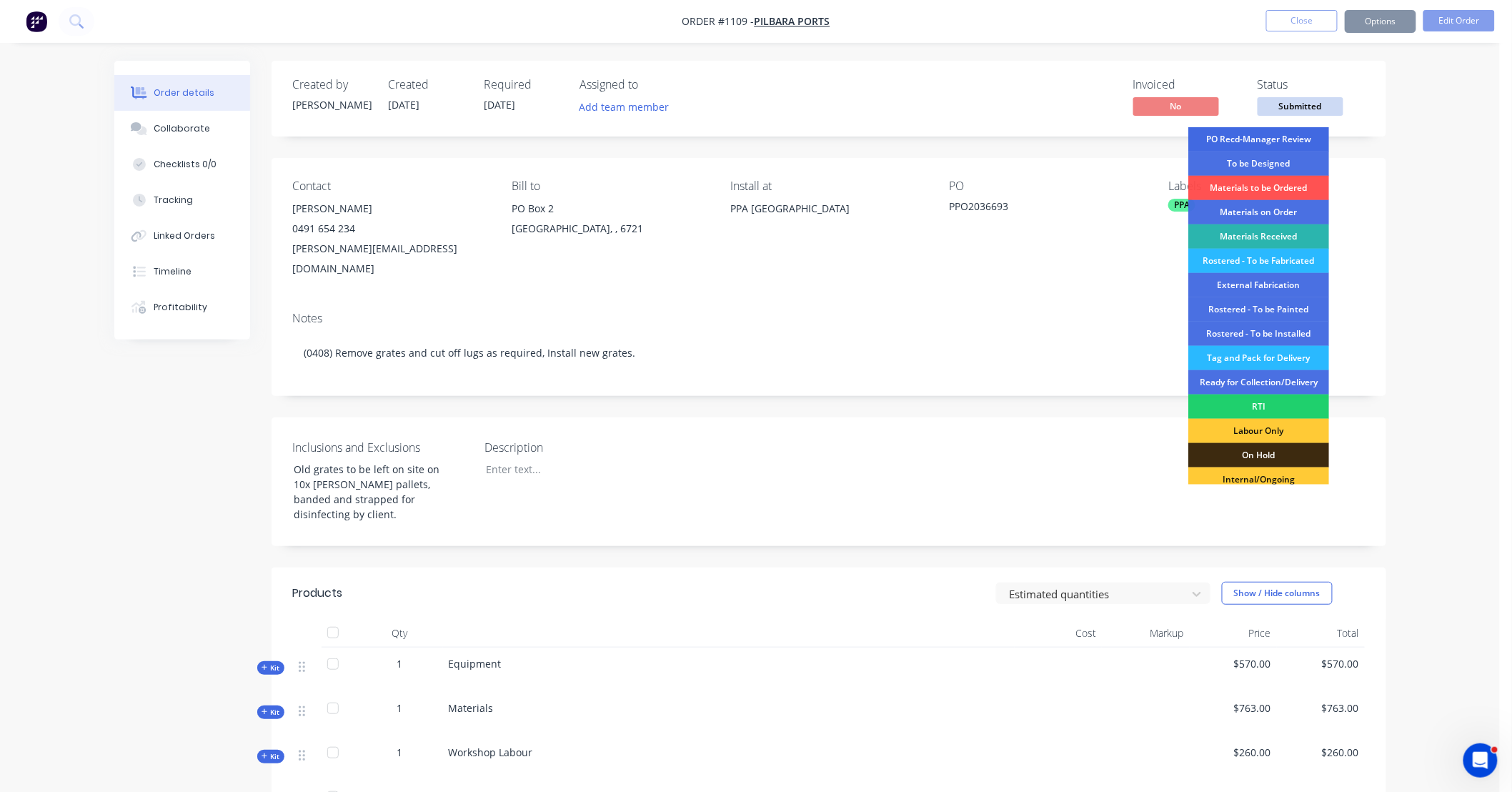
click at [1303, 136] on div "PO Recd-Manager Review" at bounding box center [1258, 140] width 140 height 25
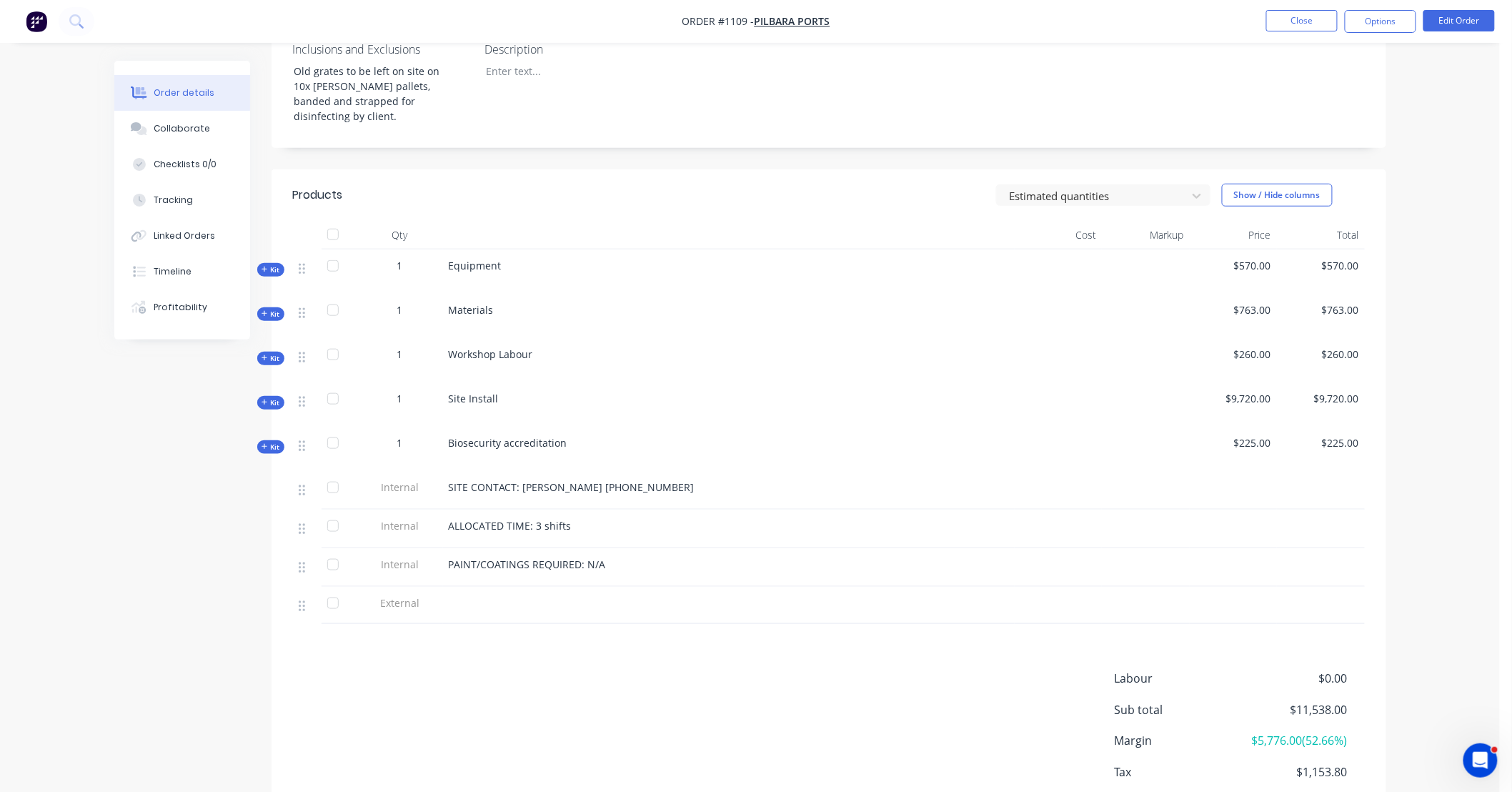
scroll to position [466, 0]
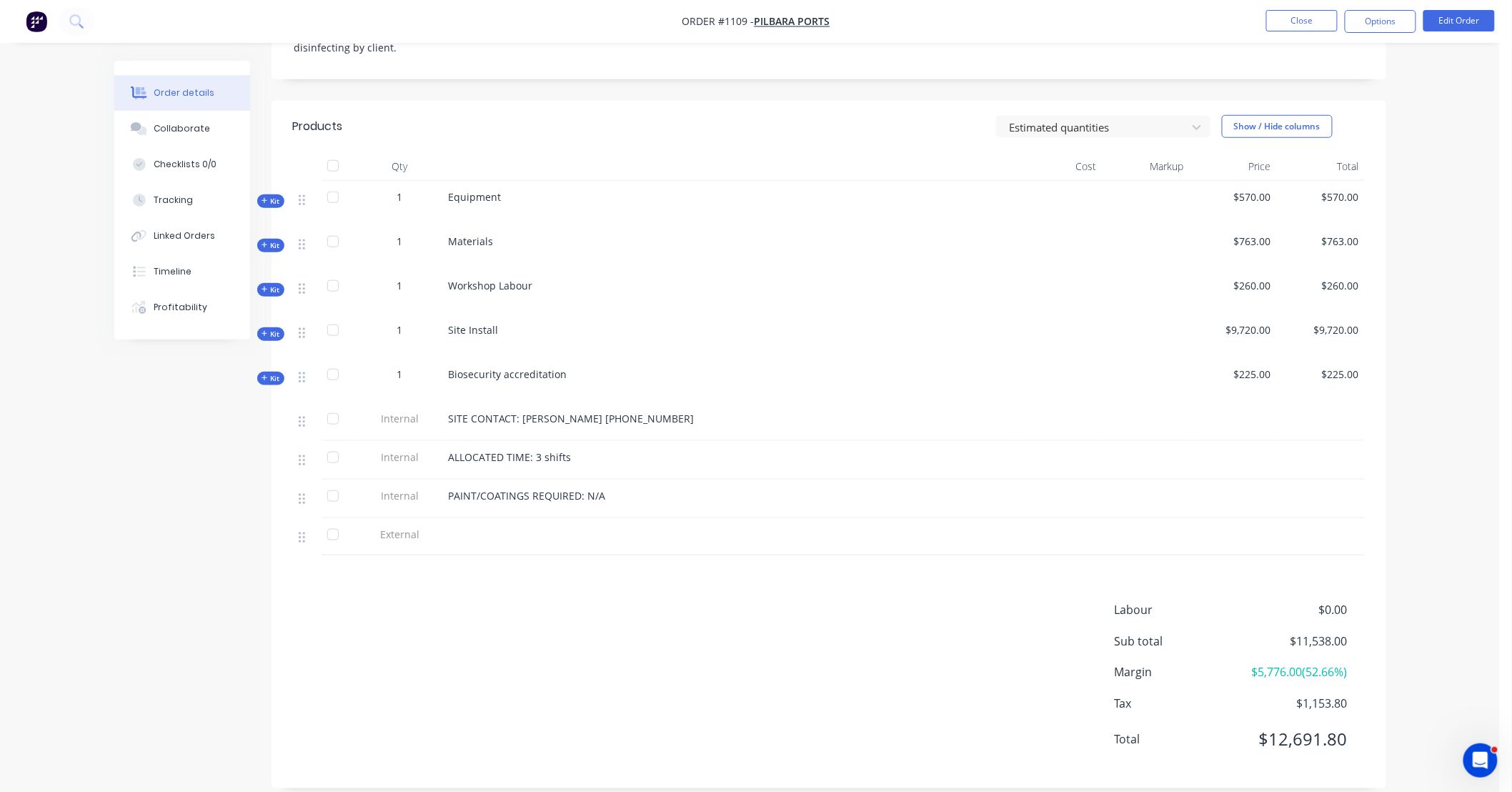
click at [265, 242] on icon "button" at bounding box center [264, 245] width 6 height 6
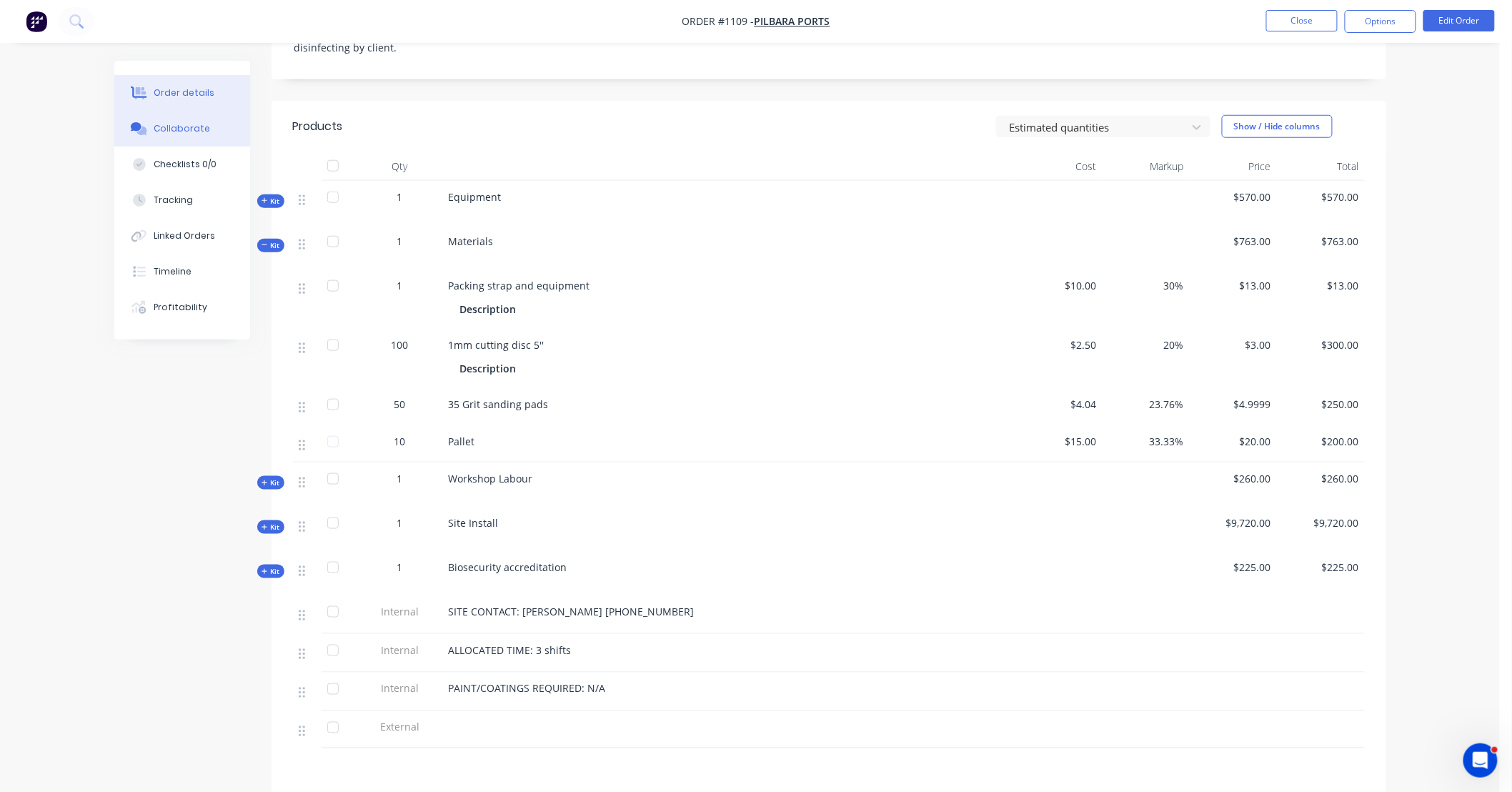
click at [191, 128] on div "Collaborate" at bounding box center [182, 128] width 56 height 13
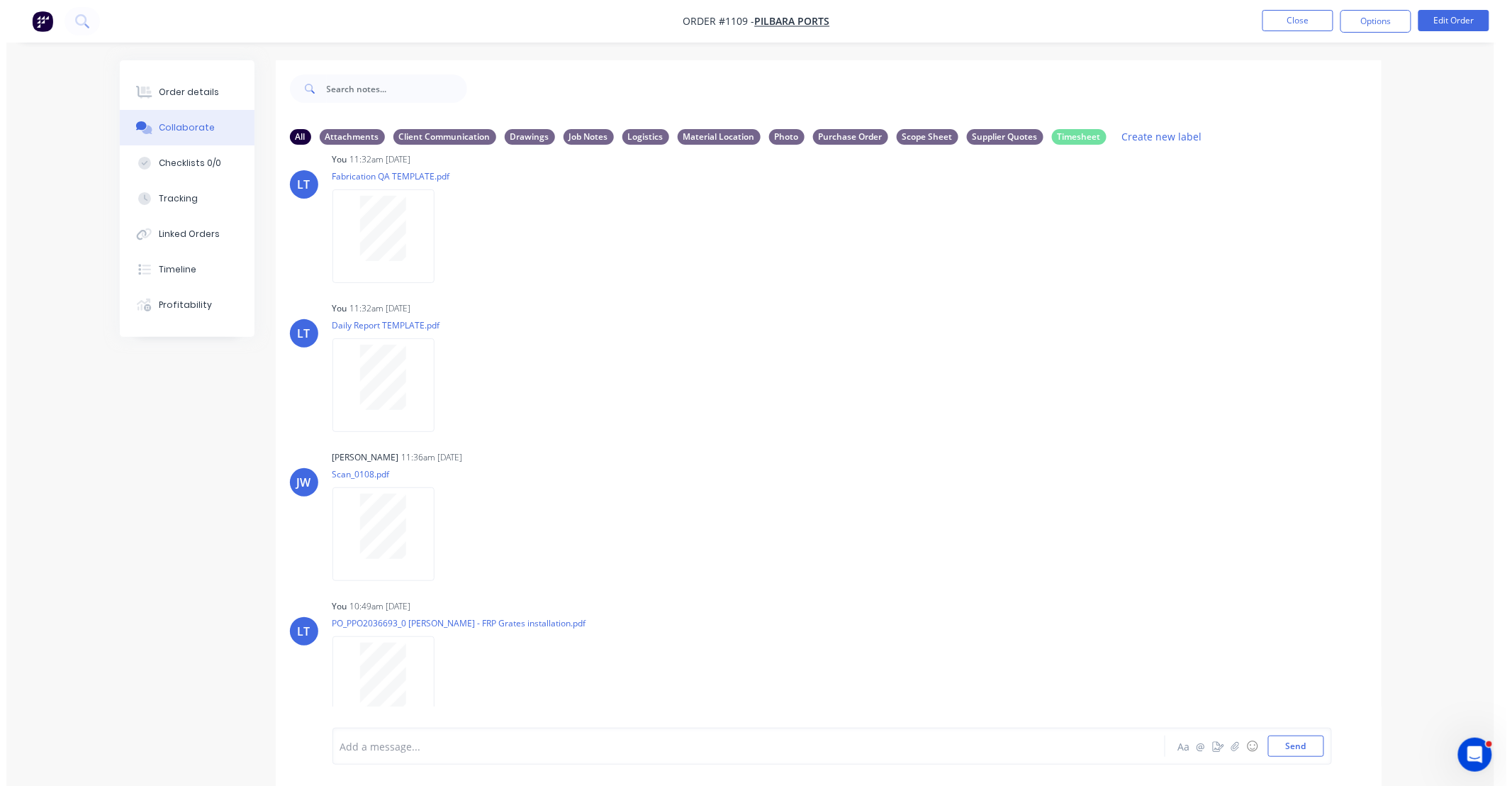
scroll to position [333, 0]
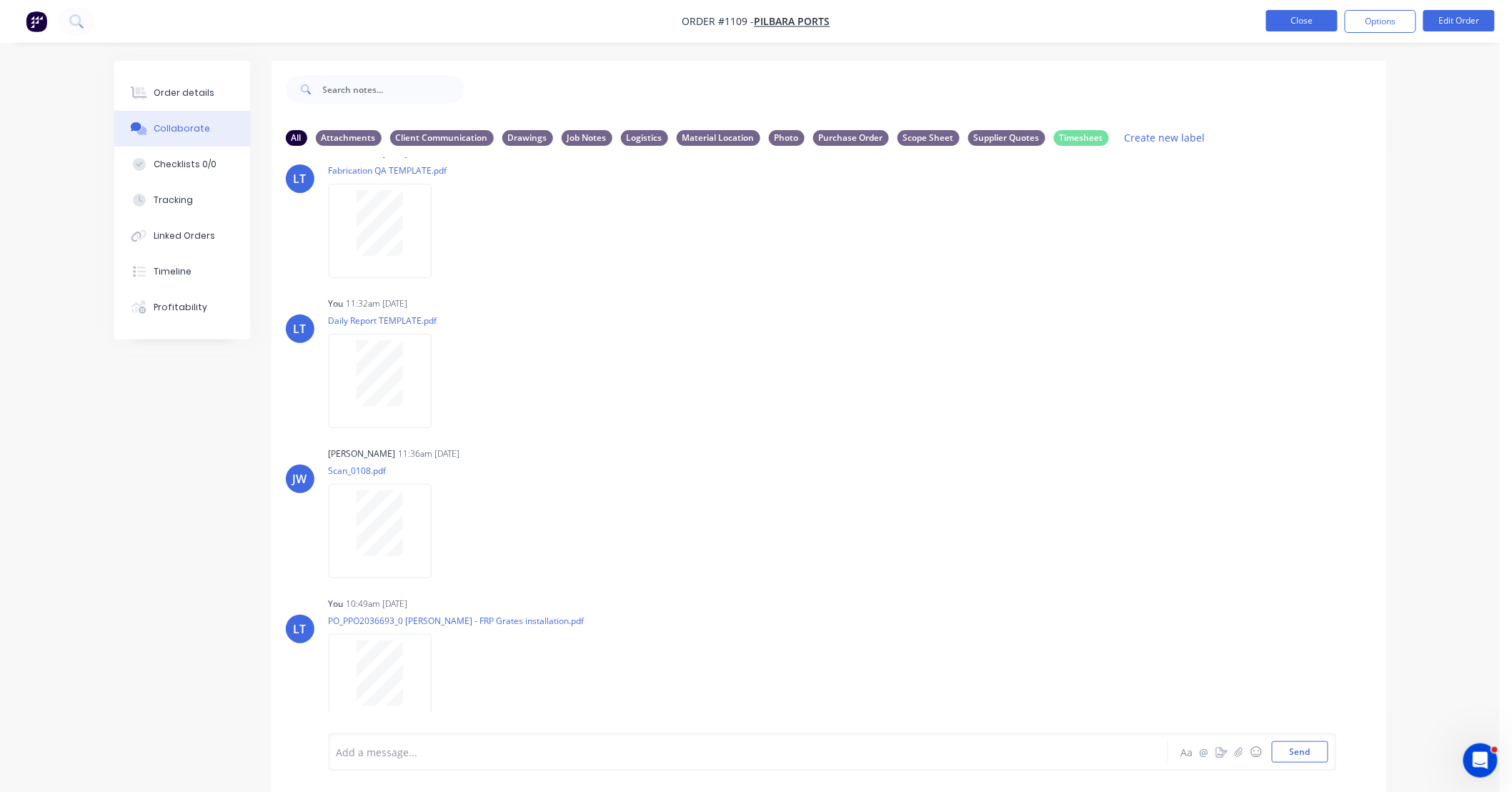
click at [1309, 20] on button "Close" at bounding box center [1302, 20] width 71 height 21
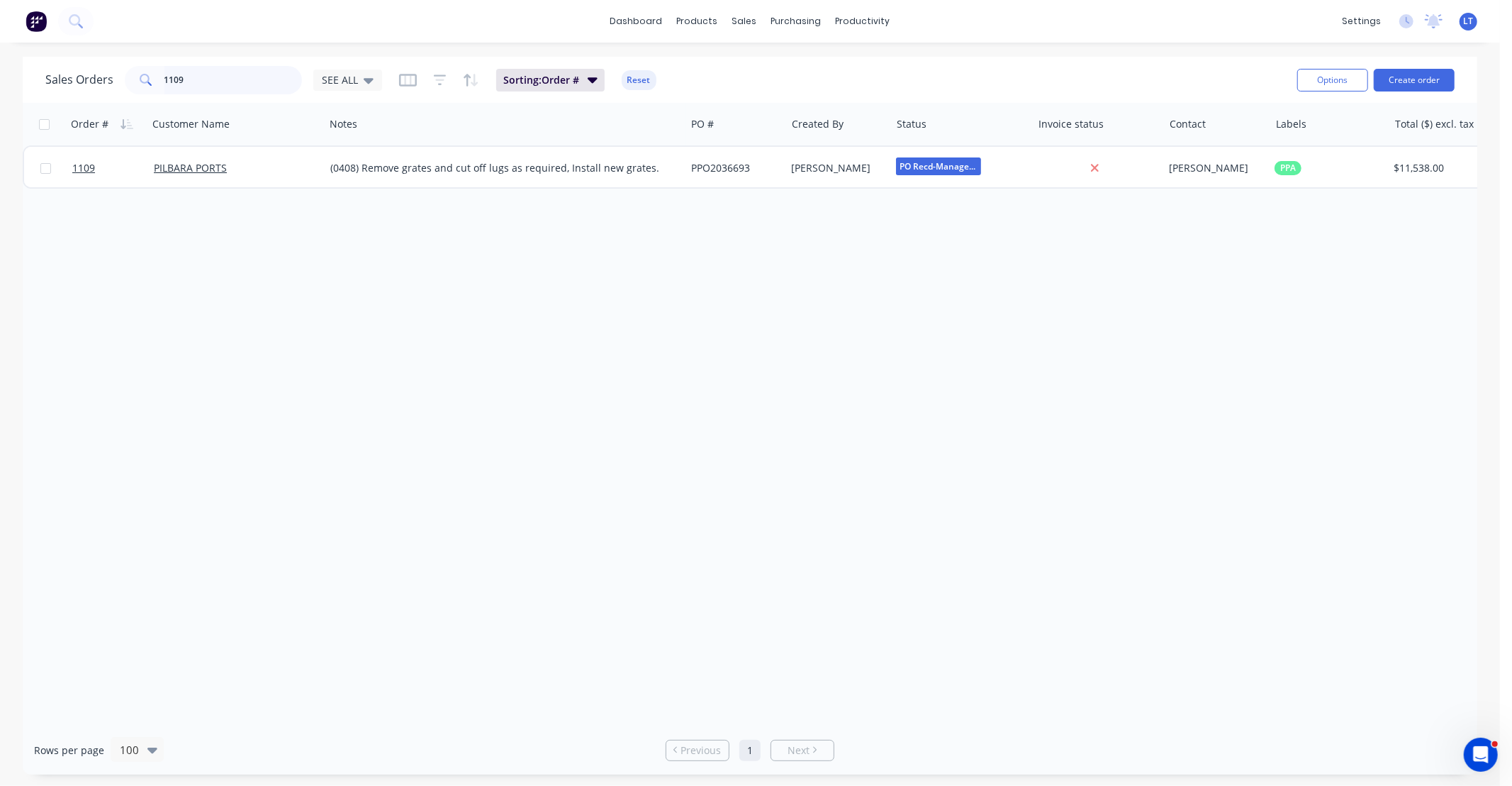
drag, startPoint x: 251, startPoint y: 82, endPoint x: 3, endPoint y: 62, distance: 248.8
click at [2, 62] on div "Sales Orders 1109 SEE ALL Sorting: Order # Reset Options Create order Order # C…" at bounding box center [749, 415] width 1499 height 718
type input "1096"
drag, startPoint x: 883, startPoint y: 298, endPoint x: 769, endPoint y: 303, distance: 114.1
click at [769, 303] on div "Order # Customer Name Notes PO # Created By Status Invoice status Contact Label…" at bounding box center [750, 414] width 1455 height 622
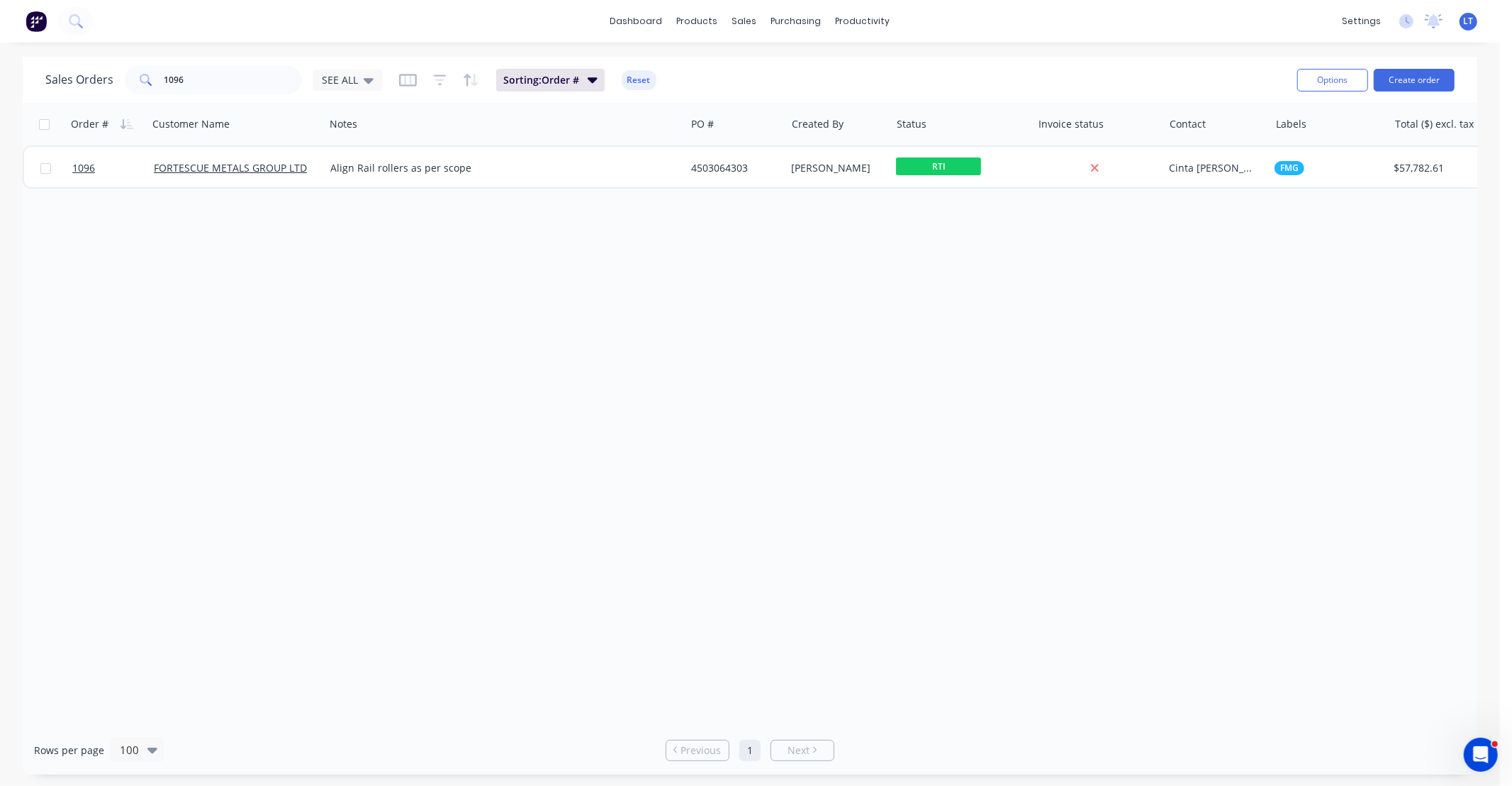
click at [881, 301] on div "Order # Customer Name Notes PO # Created By Status Invoice status Contact Label…" at bounding box center [750, 414] width 1455 height 622
drag, startPoint x: 881, startPoint y: 301, endPoint x: 822, endPoint y: 284, distance: 61.4
click at [822, 285] on div "Order # Customer Name Notes PO # Created By Status Invoice status Contact Label…" at bounding box center [750, 414] width 1455 height 622
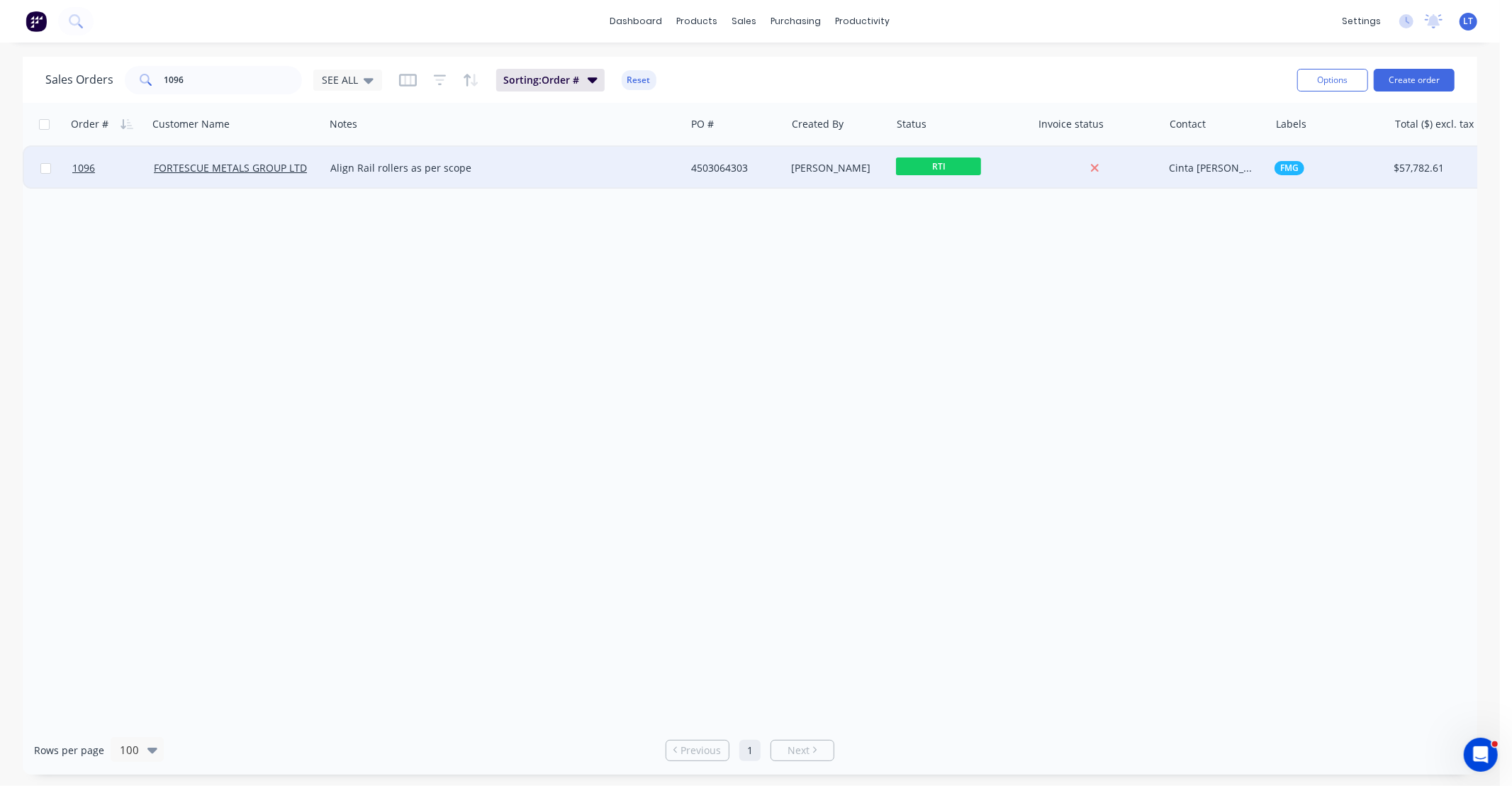
click at [842, 171] on div "[PERSON_NAME]" at bounding box center [835, 168] width 89 height 14
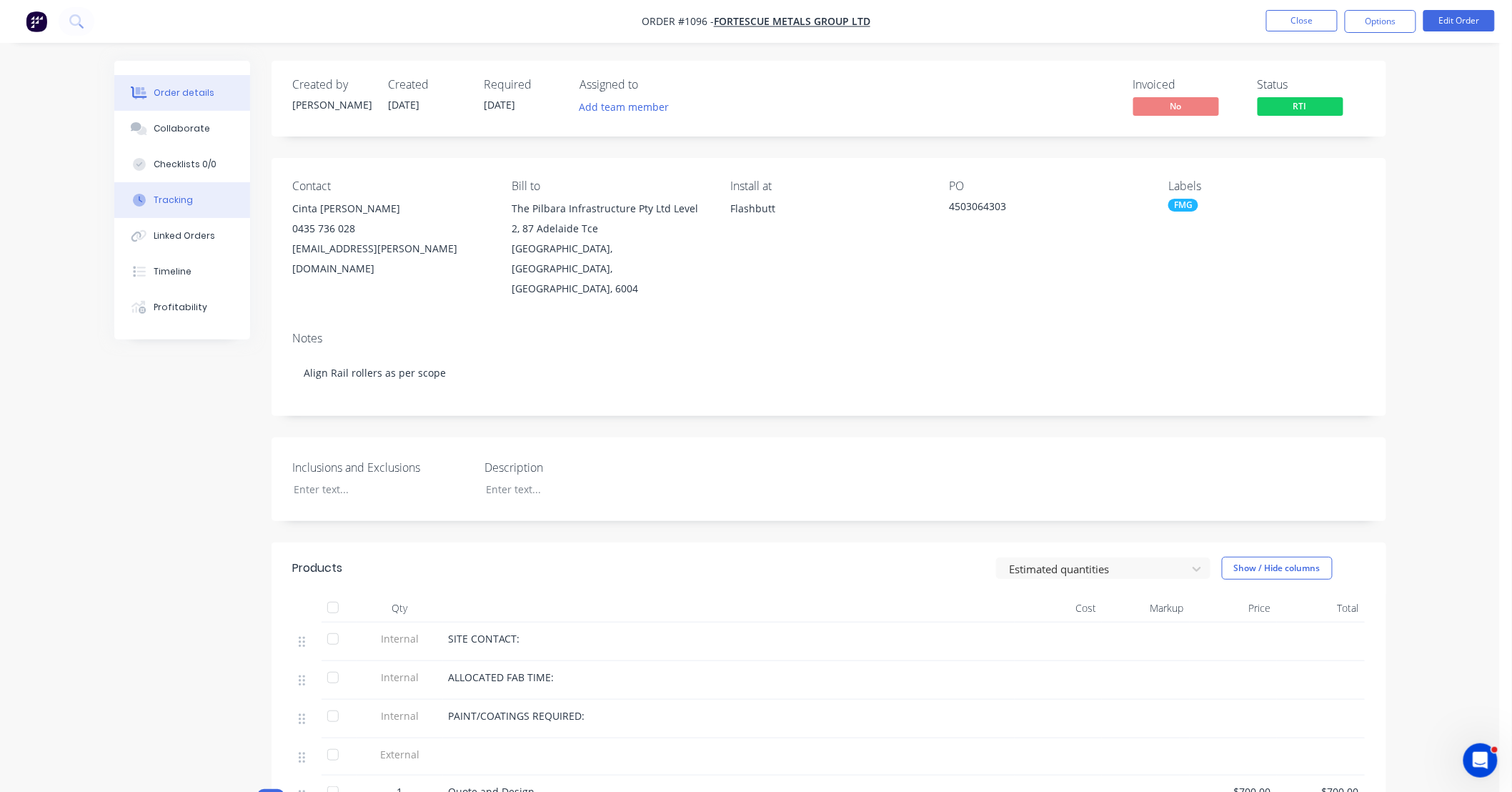
click at [172, 200] on div "Tracking" at bounding box center [174, 200] width 39 height 13
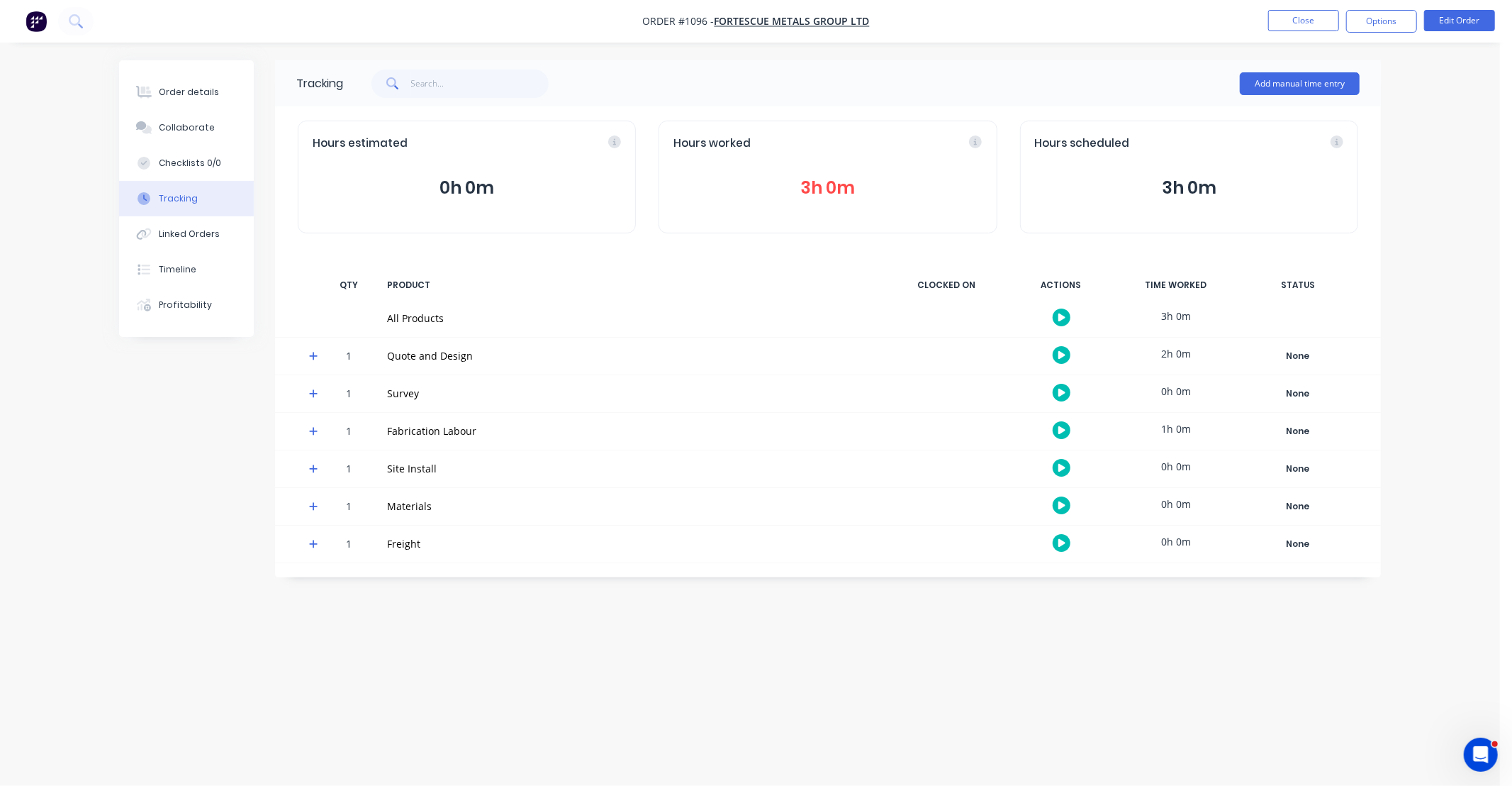
click at [321, 426] on span at bounding box center [316, 433] width 14 height 14
click at [882, 175] on button "3h 0m" at bounding box center [827, 188] width 308 height 27
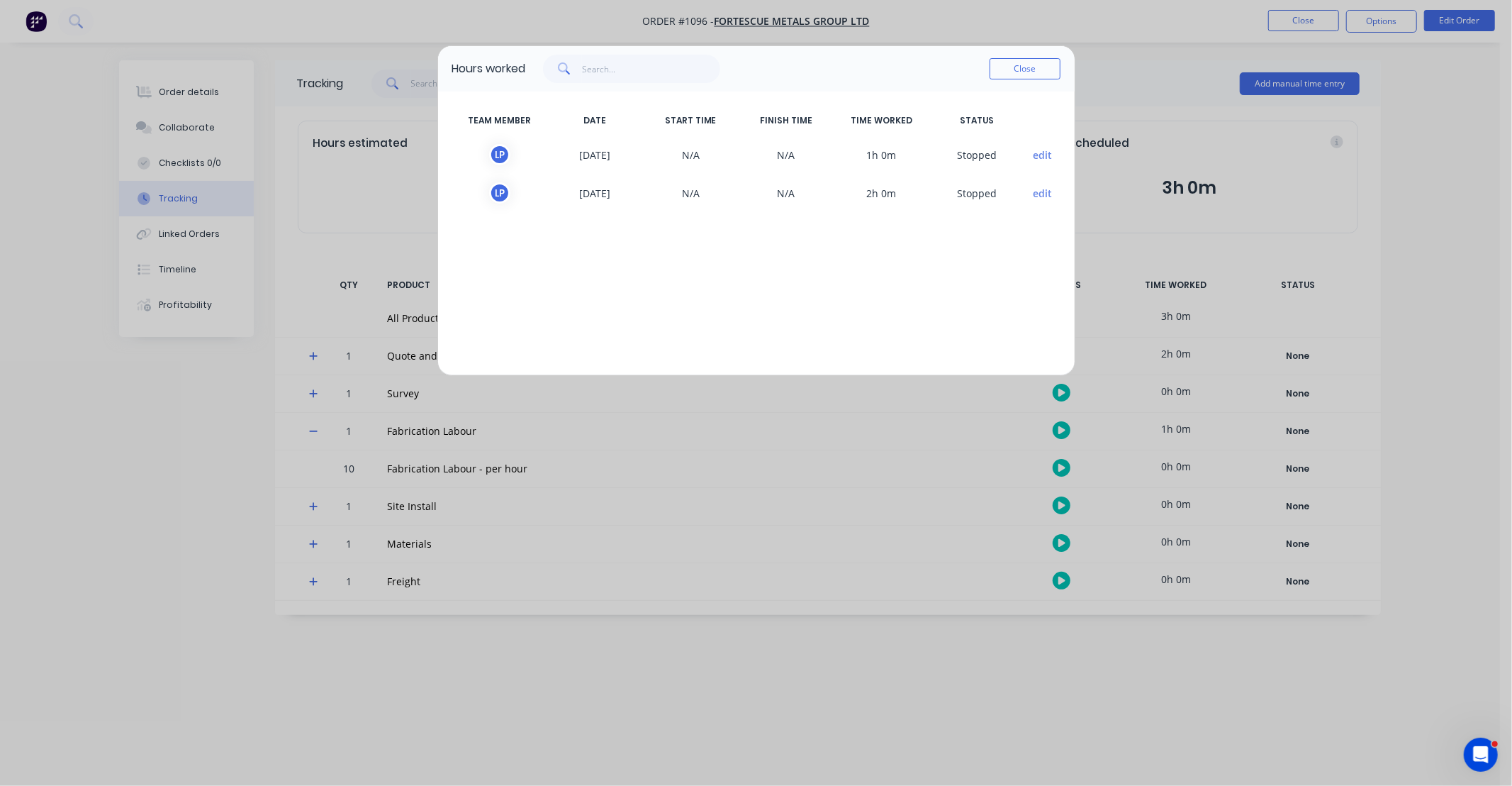
click at [1042, 156] on button "edit" at bounding box center [1042, 155] width 19 height 15
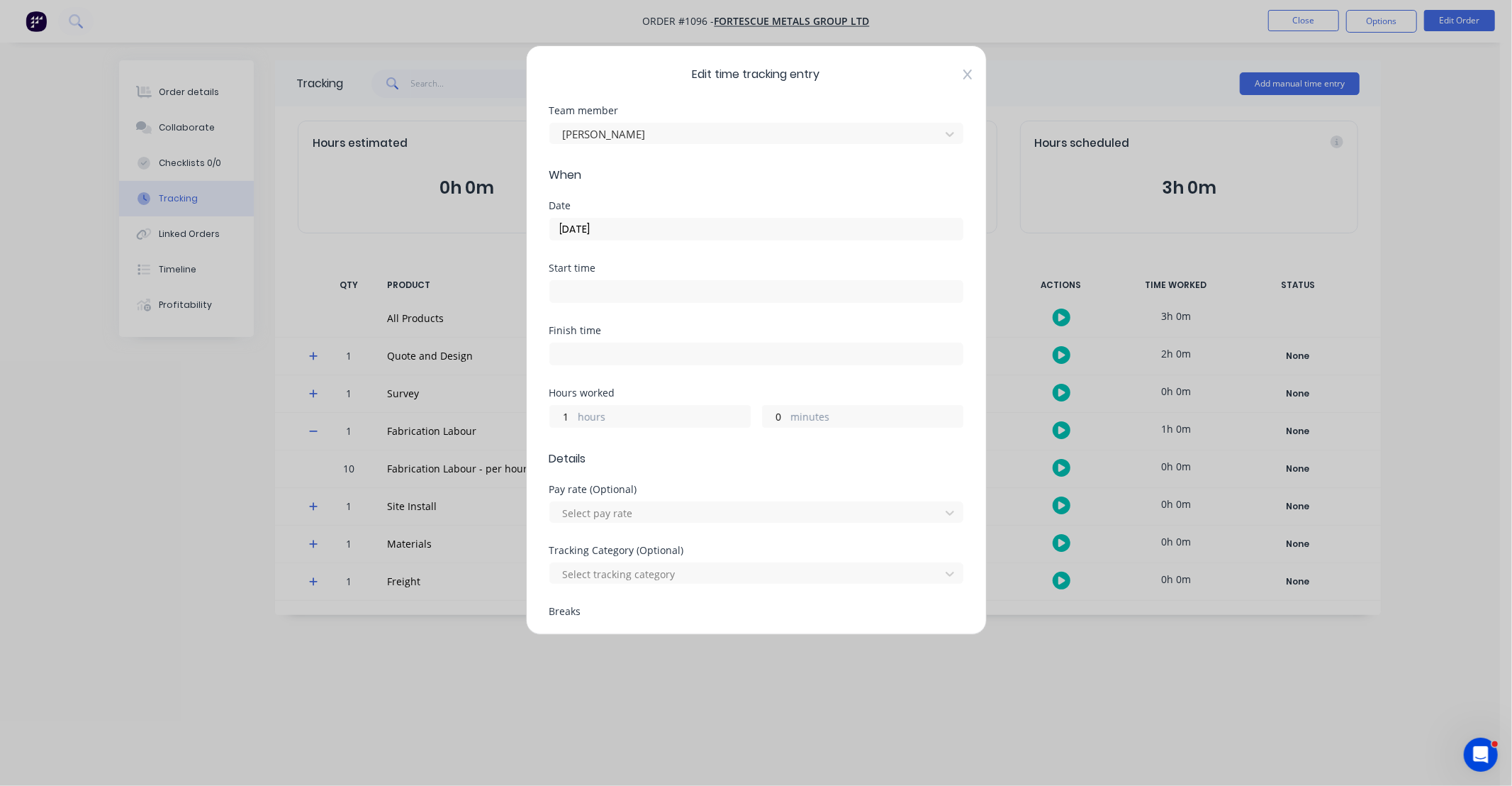
click at [963, 73] on icon at bounding box center [967, 73] width 8 height 11
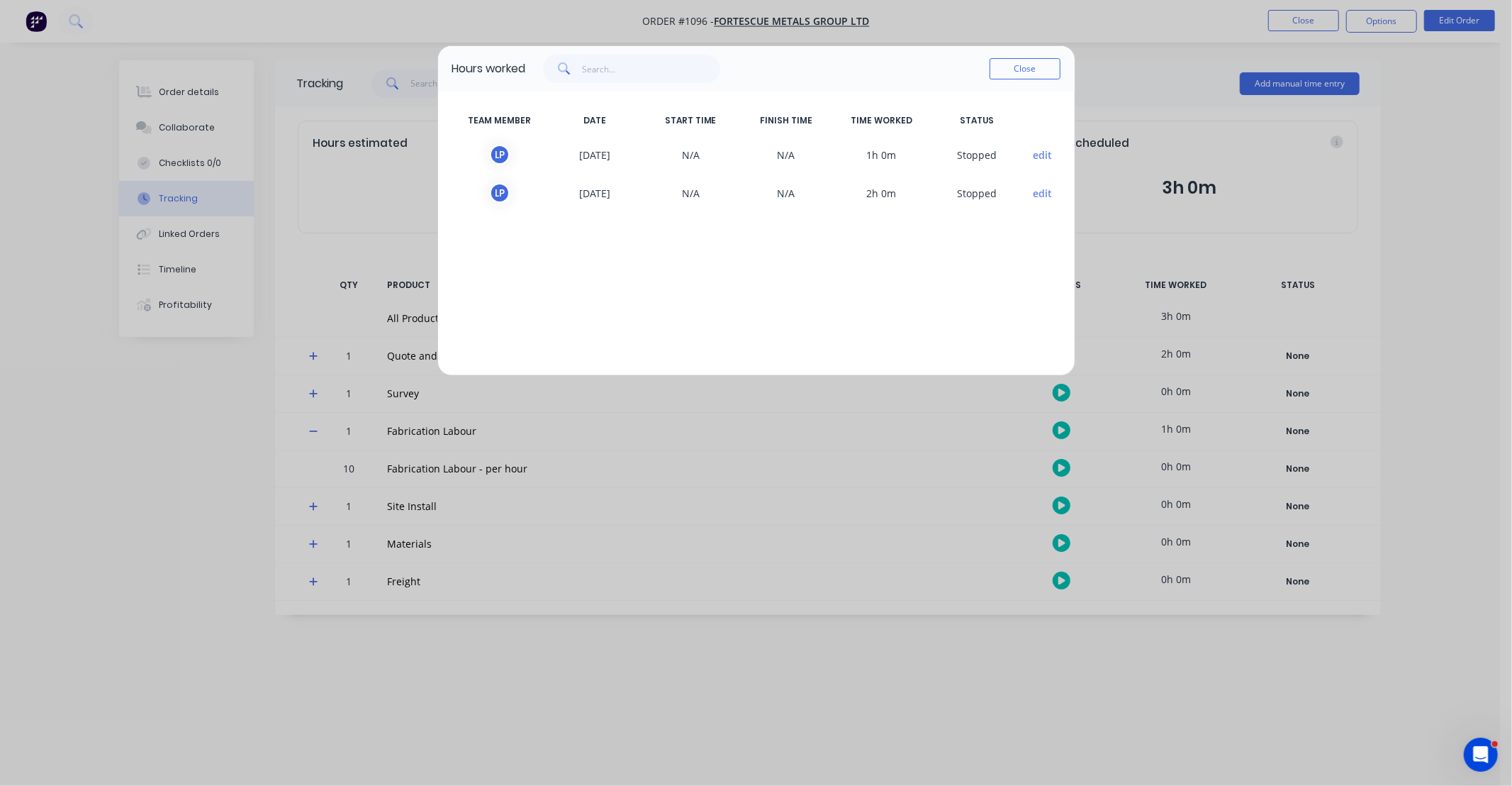
click at [1047, 154] on button "edit" at bounding box center [1042, 155] width 19 height 15
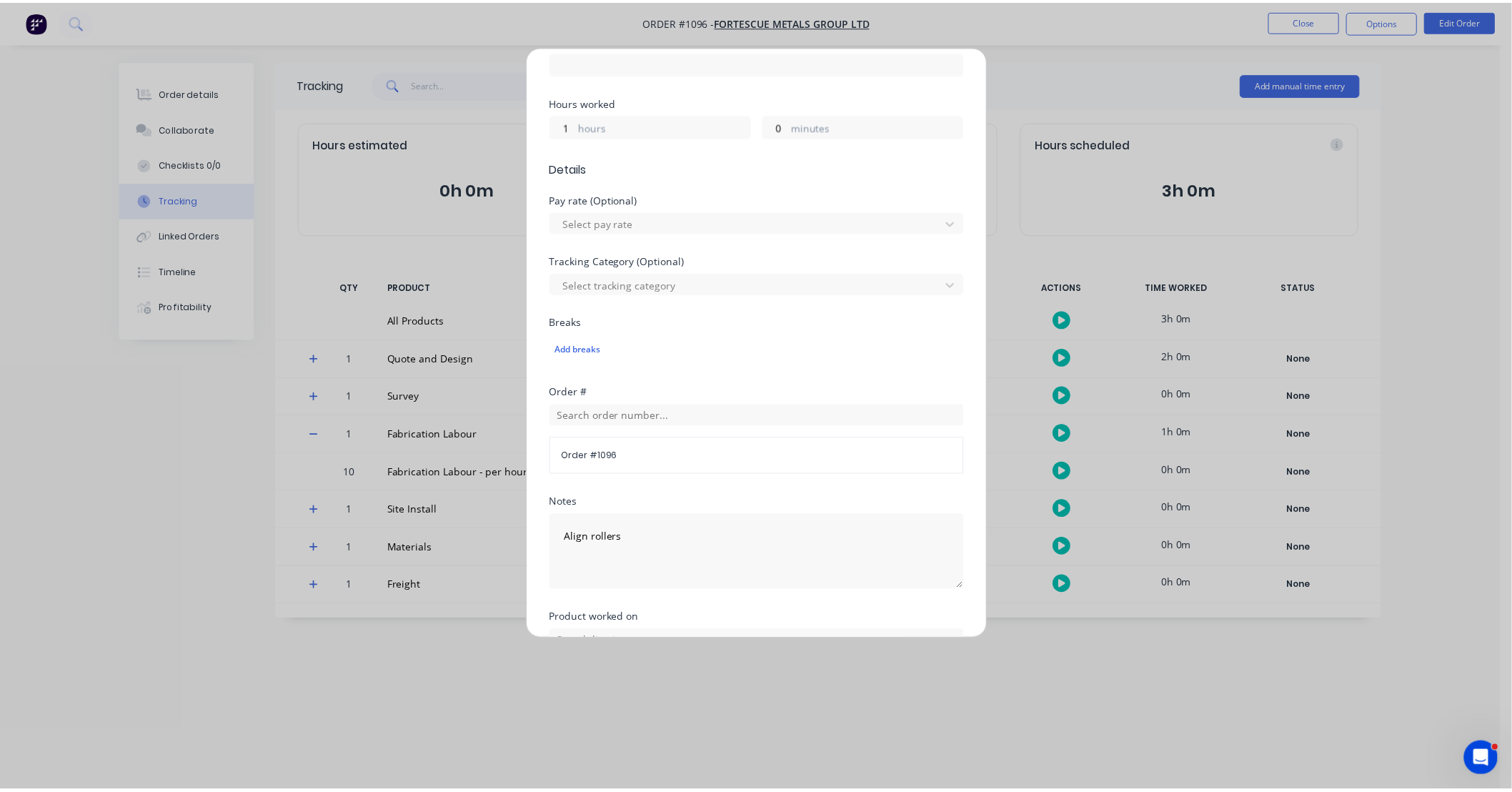
scroll to position [420, 0]
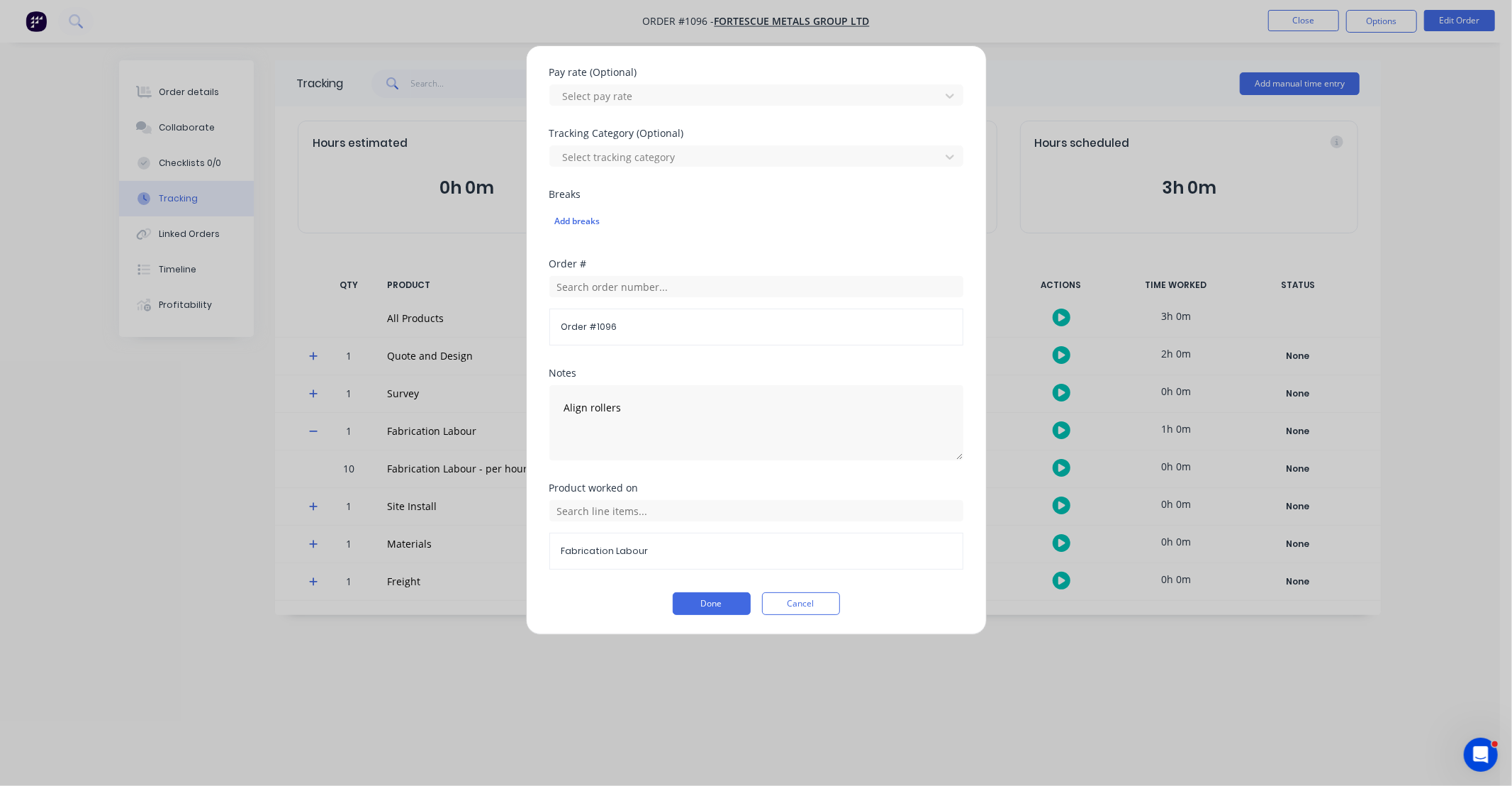
click at [684, 522] on div "Fabrication Labour" at bounding box center [756, 534] width 414 height 69
click at [674, 547] on span "Fabrication Labour" at bounding box center [756, 550] width 390 height 13
click at [673, 512] on input "text" at bounding box center [756, 510] width 414 height 21
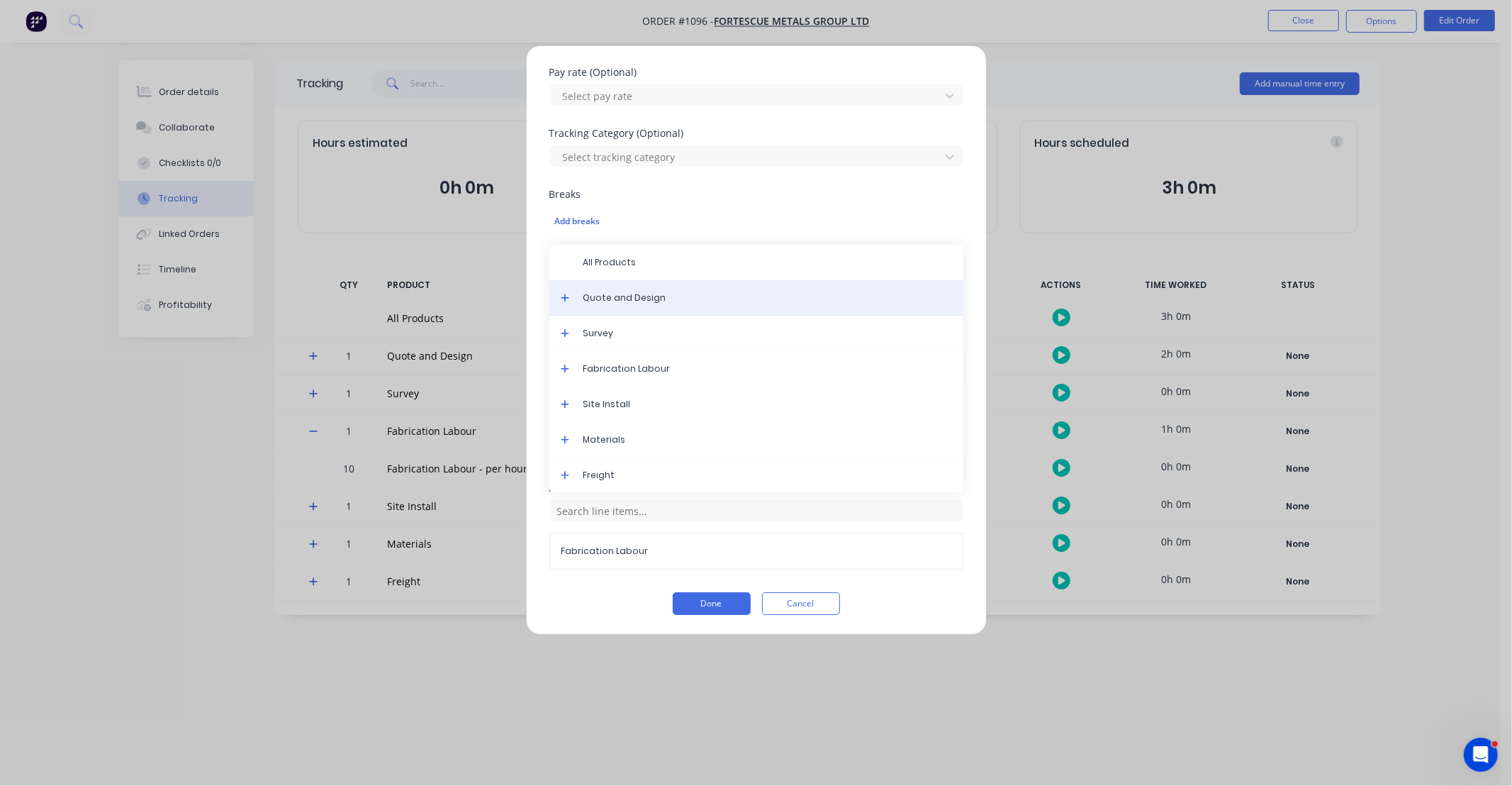
click at [638, 300] on span "Quote and Design" at bounding box center [767, 297] width 369 height 13
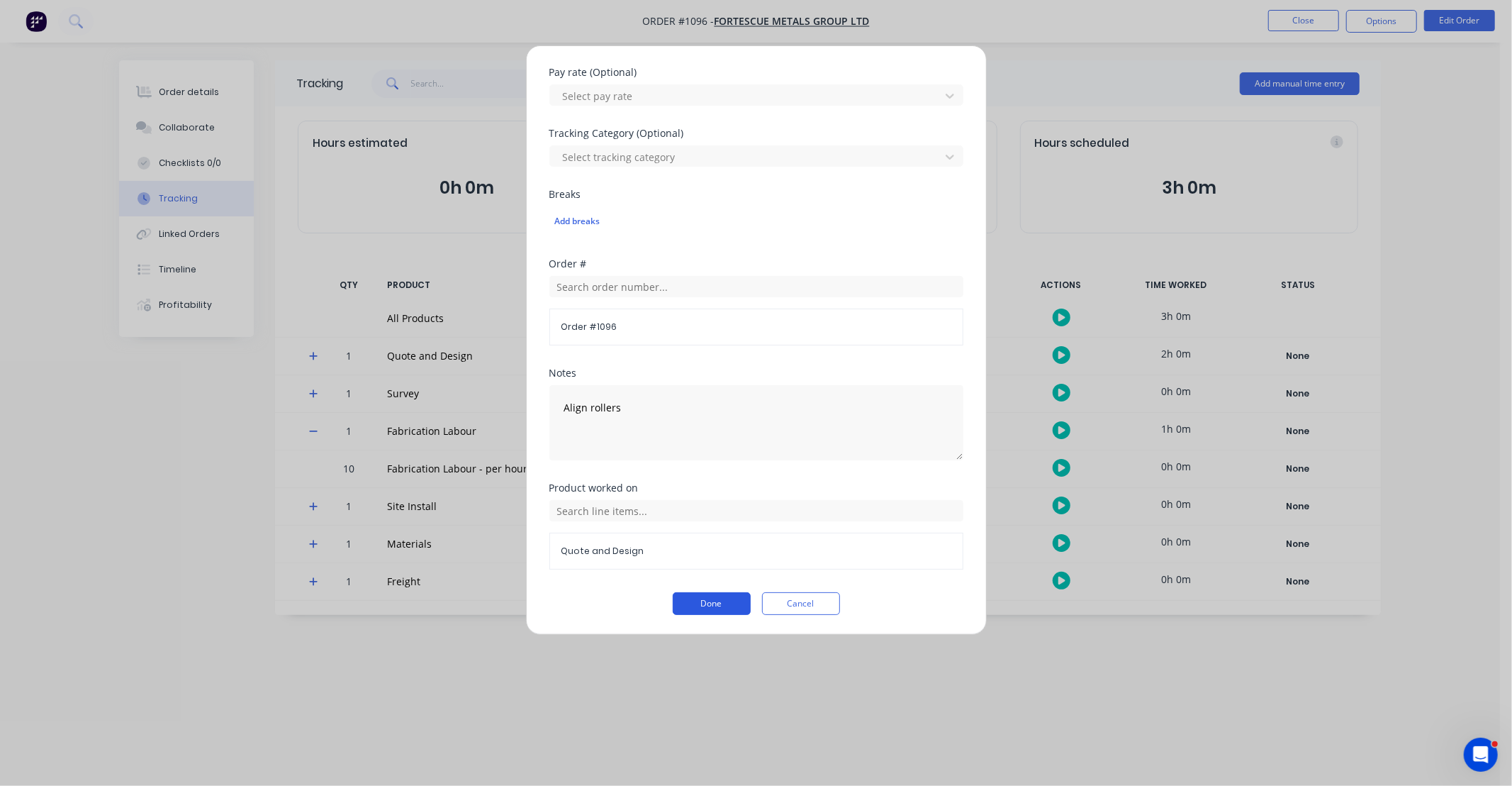
click at [720, 596] on button "Done" at bounding box center [711, 603] width 78 height 23
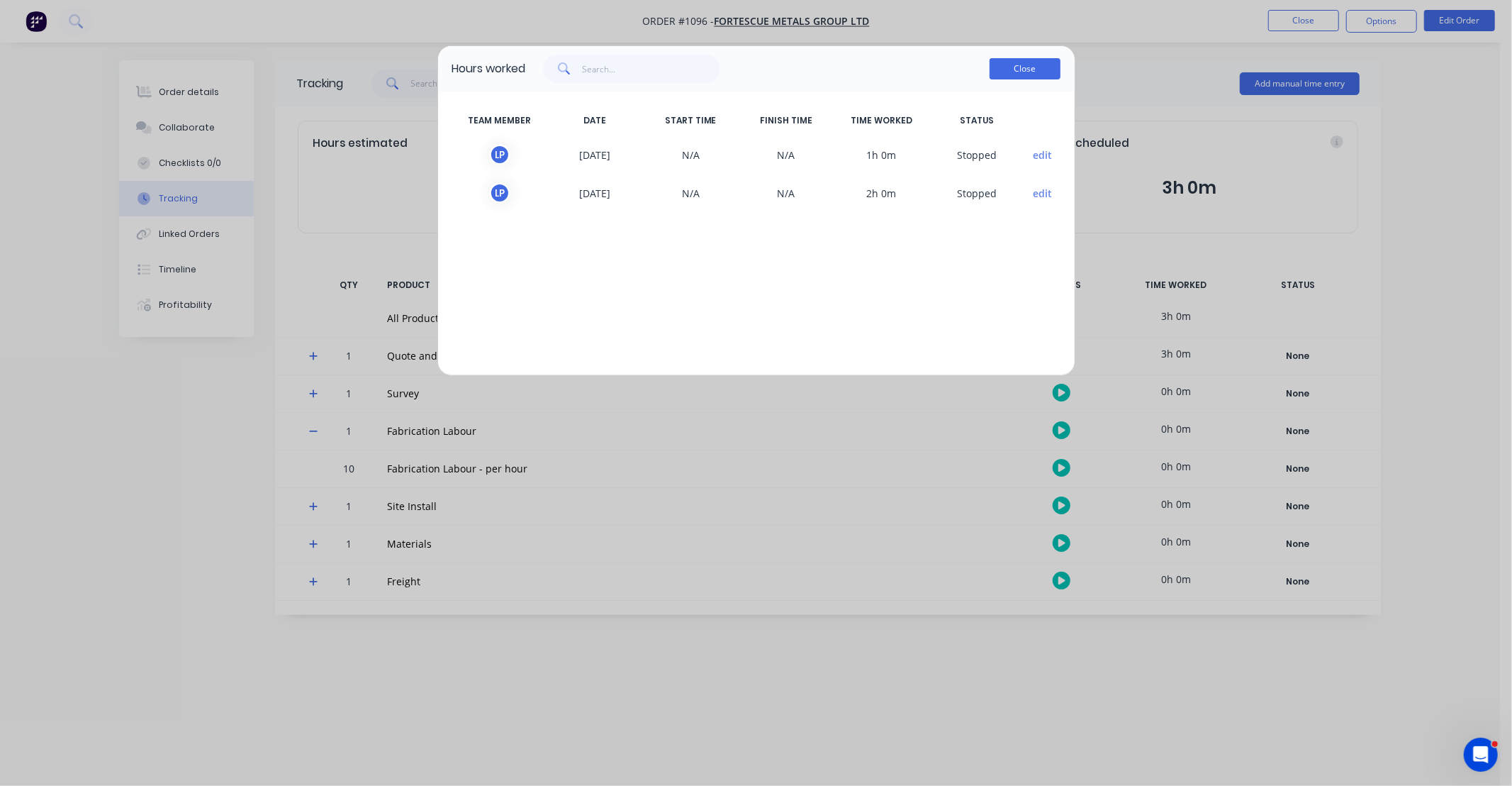
click at [1023, 68] on button "Close" at bounding box center [1025, 68] width 71 height 21
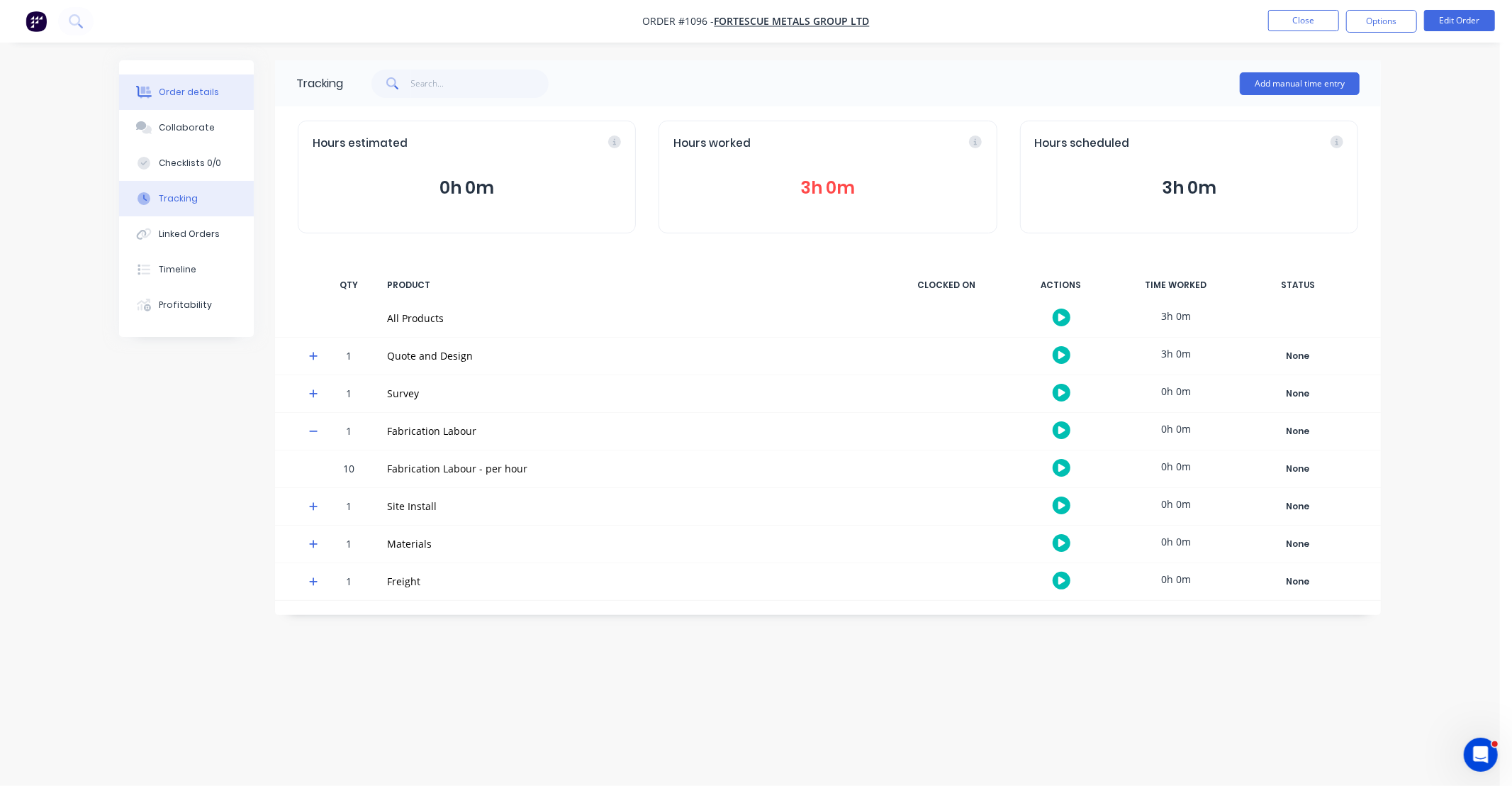
click at [197, 105] on button "Order details" at bounding box center [186, 92] width 135 height 35
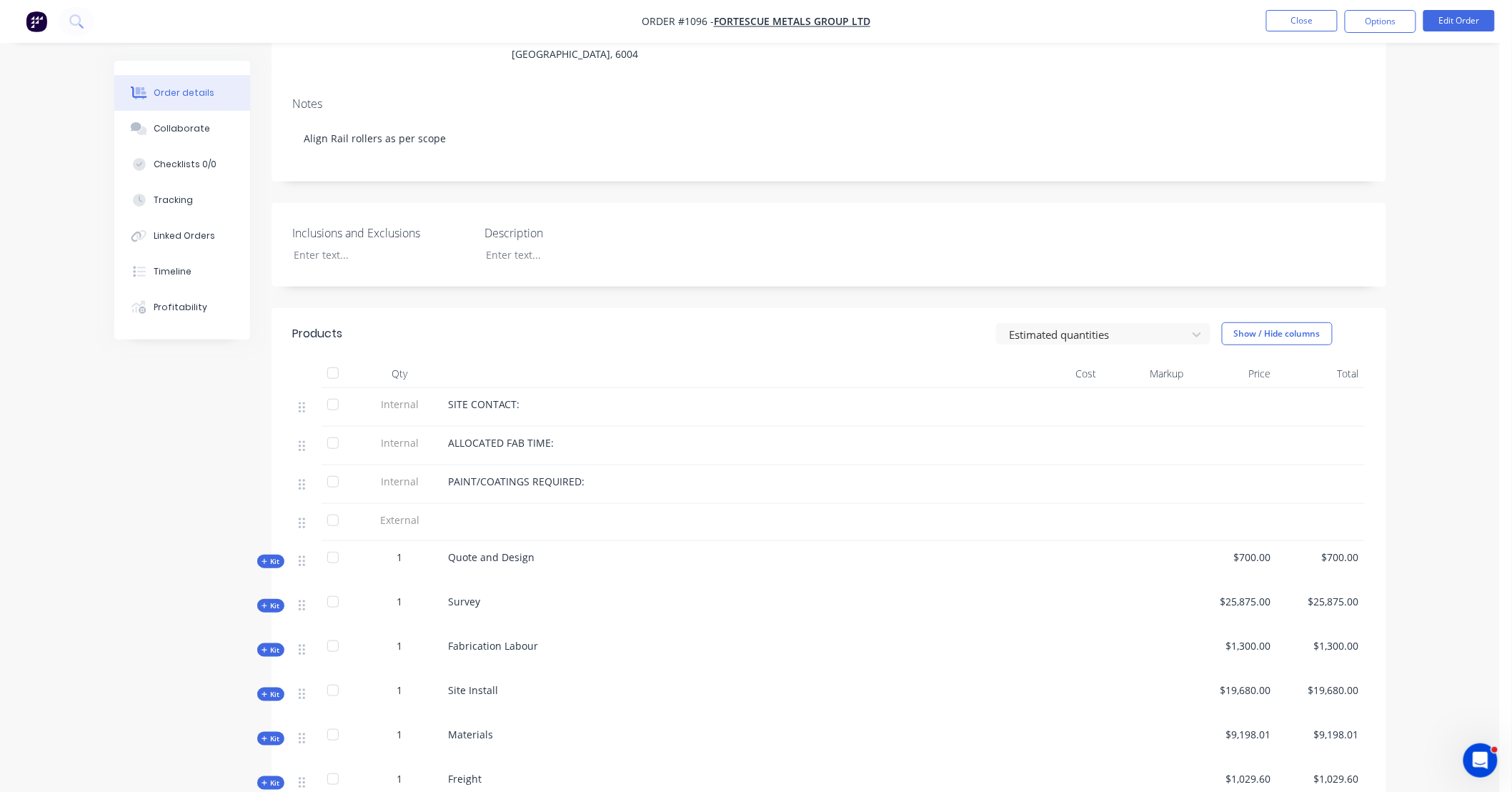
scroll to position [238, 0]
click at [271, 552] on span "Kit" at bounding box center [271, 557] width 19 height 11
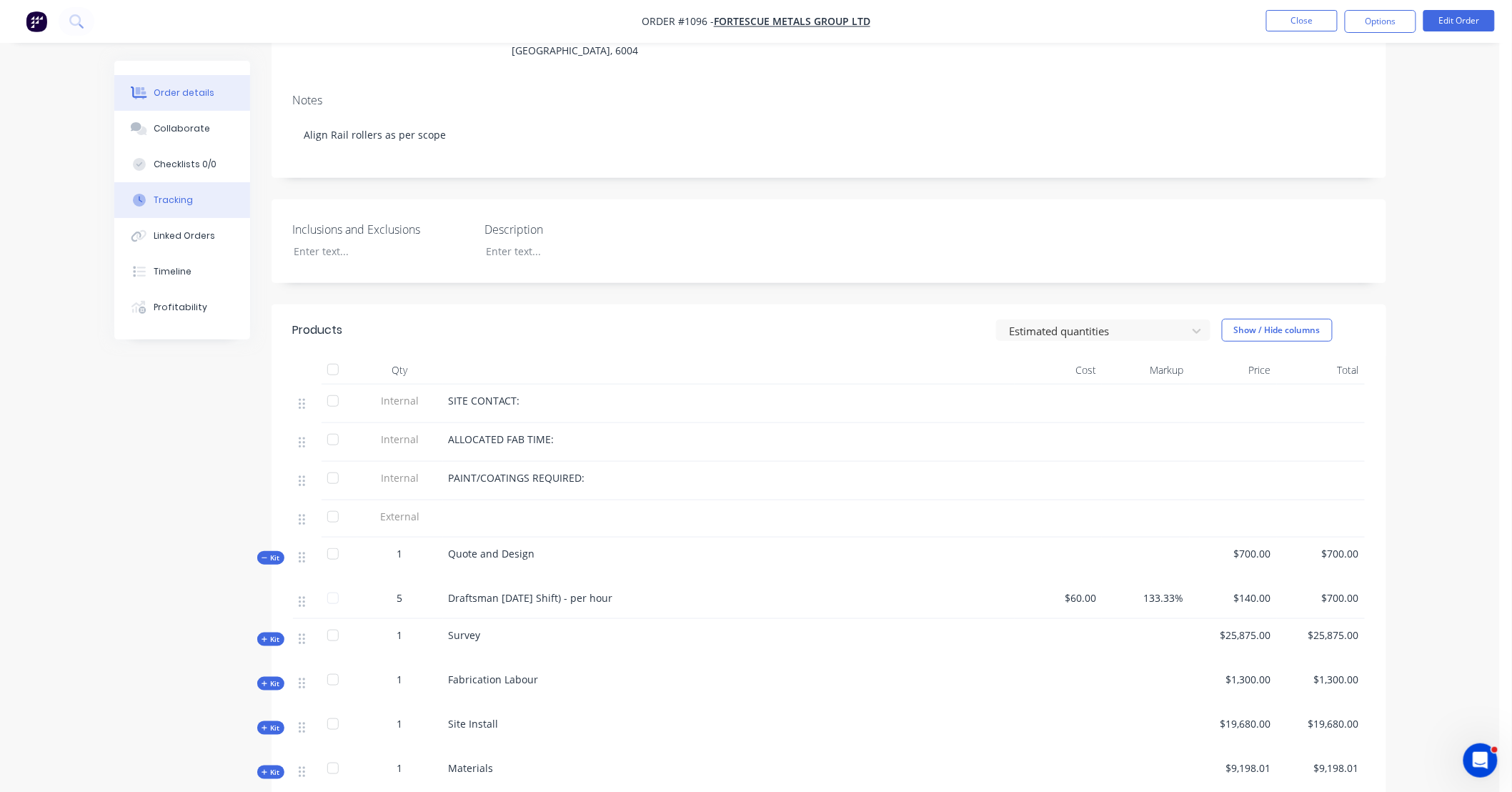
click at [185, 197] on div "Tracking" at bounding box center [174, 200] width 39 height 13
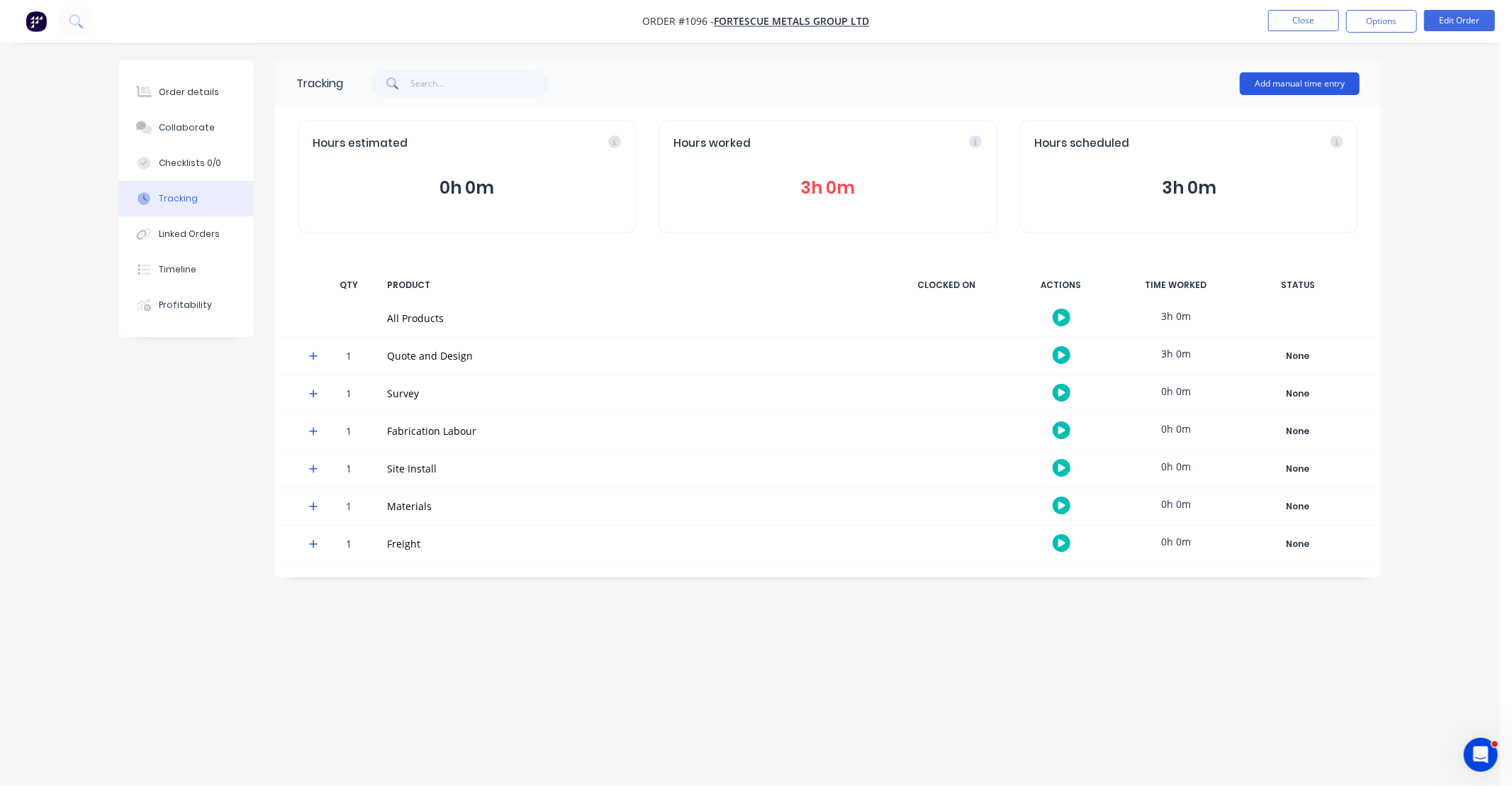
click at [1263, 87] on button "Add manual time entry" at bounding box center [1299, 84] width 120 height 23
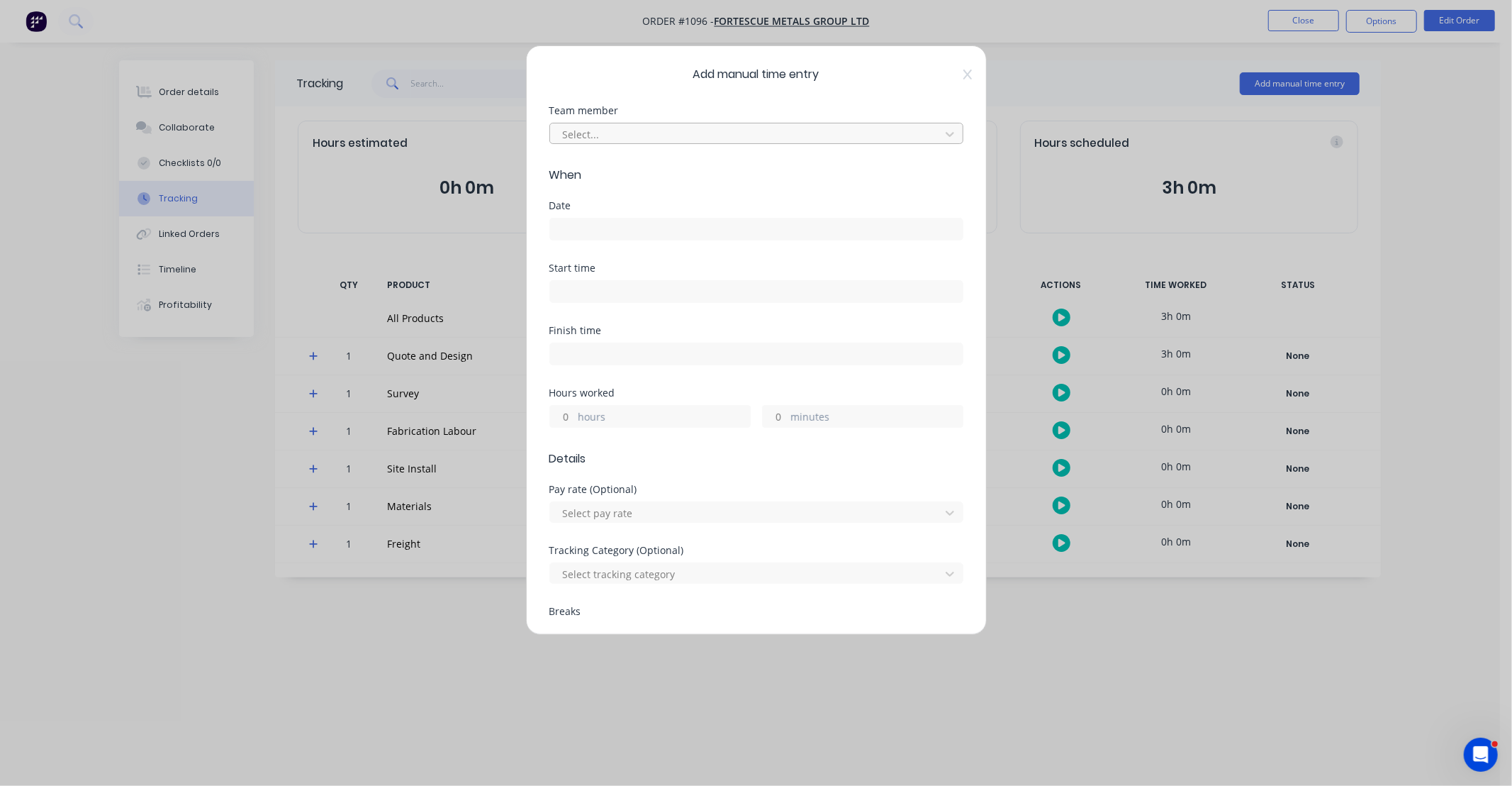
click at [719, 126] on div at bounding box center [747, 134] width 371 height 18
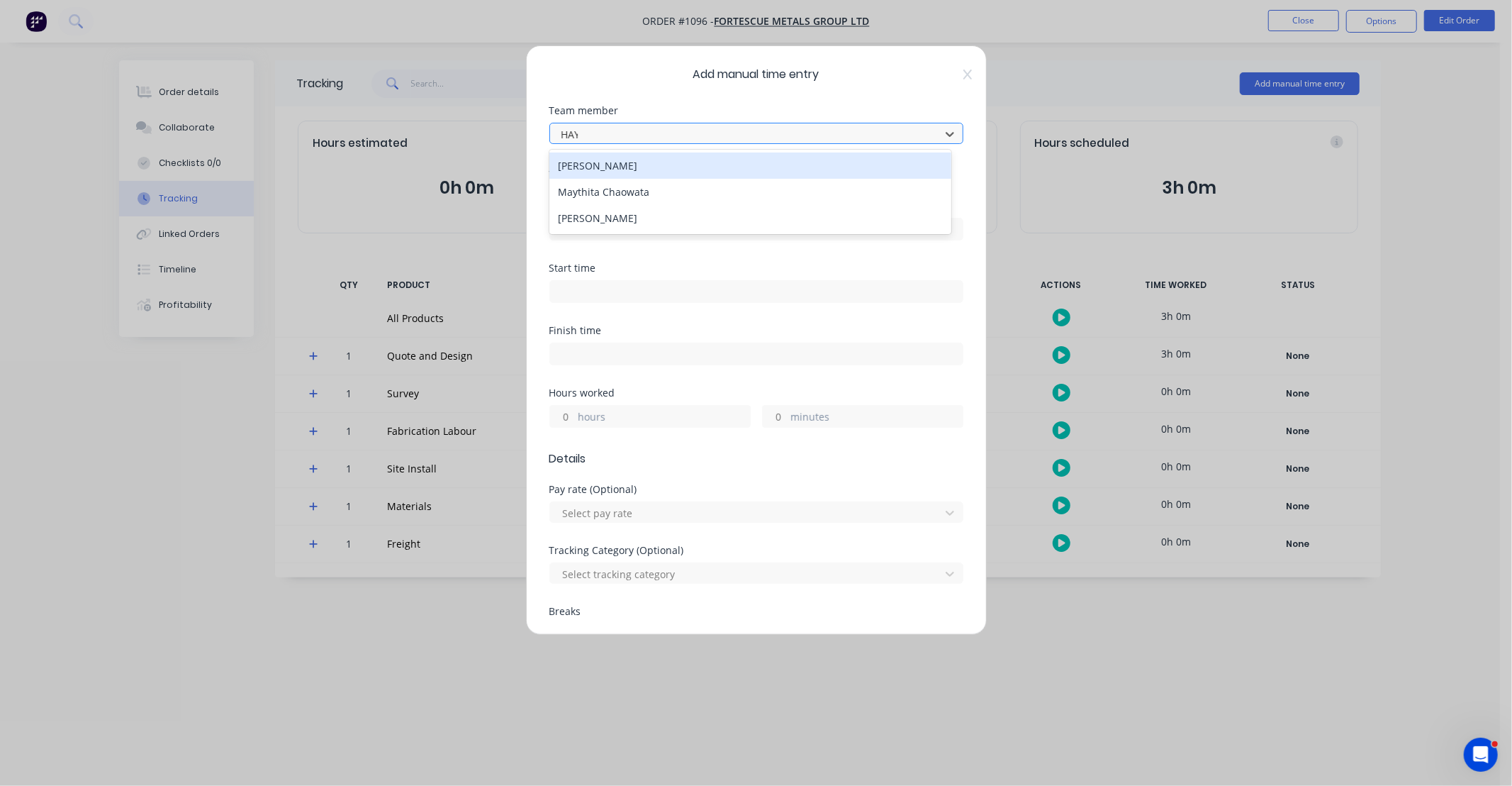
type input "HAYD"
click at [709, 161] on div "[PERSON_NAME]" at bounding box center [750, 165] width 402 height 26
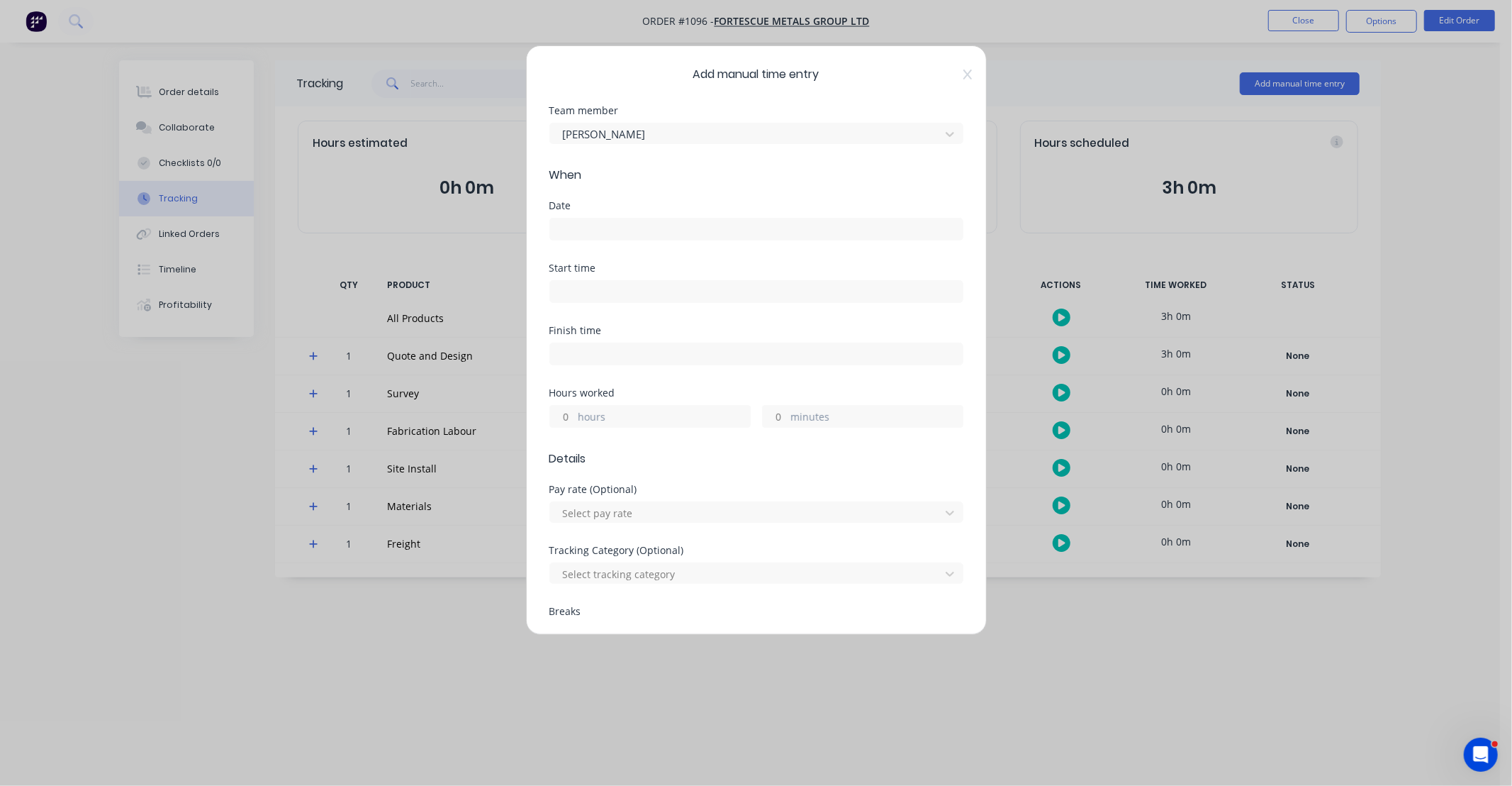
click at [707, 235] on input at bounding box center [756, 229] width 413 height 21
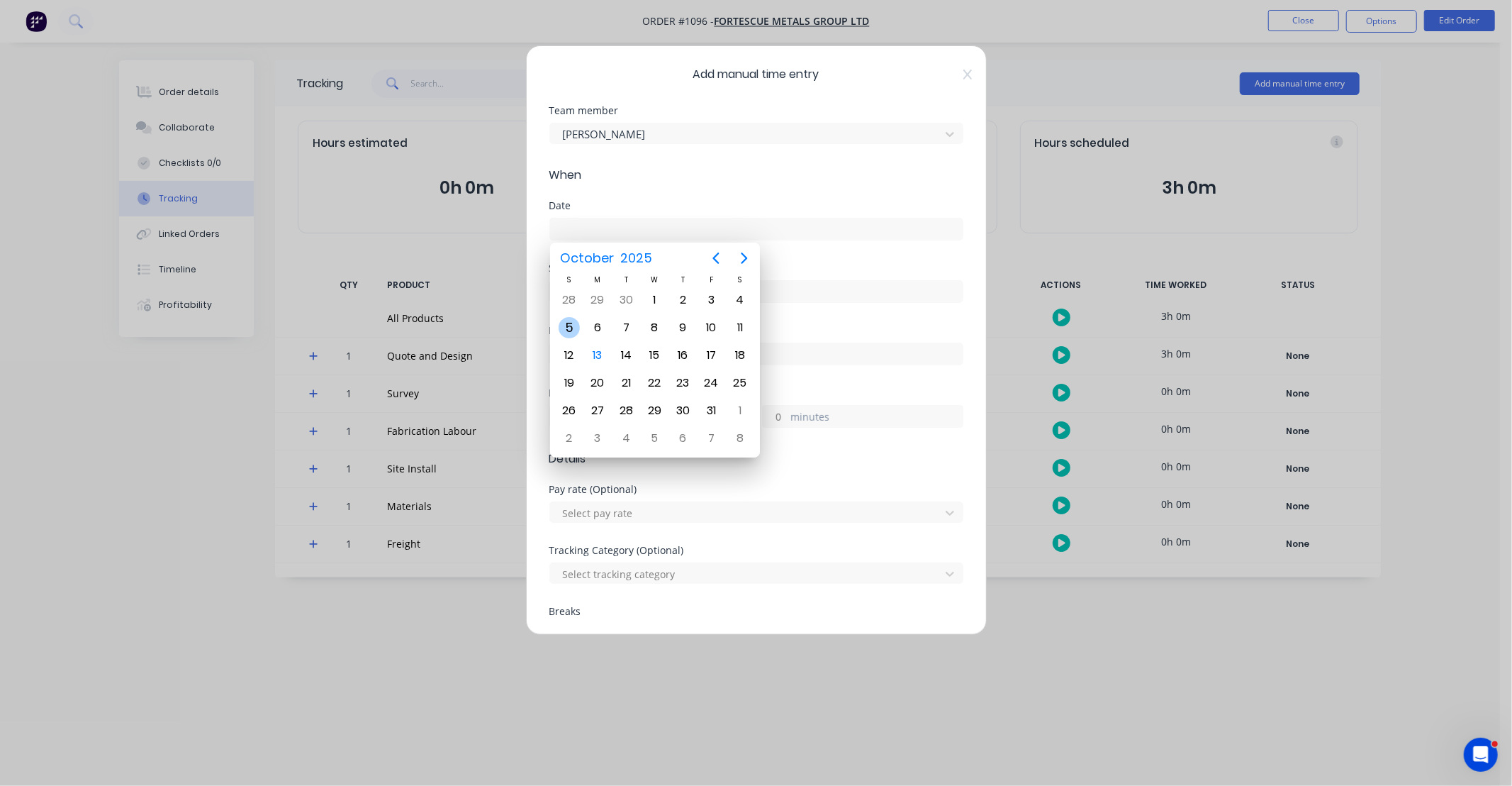
click at [575, 330] on div "5" at bounding box center [569, 327] width 21 height 21
type input "05/10/2025"
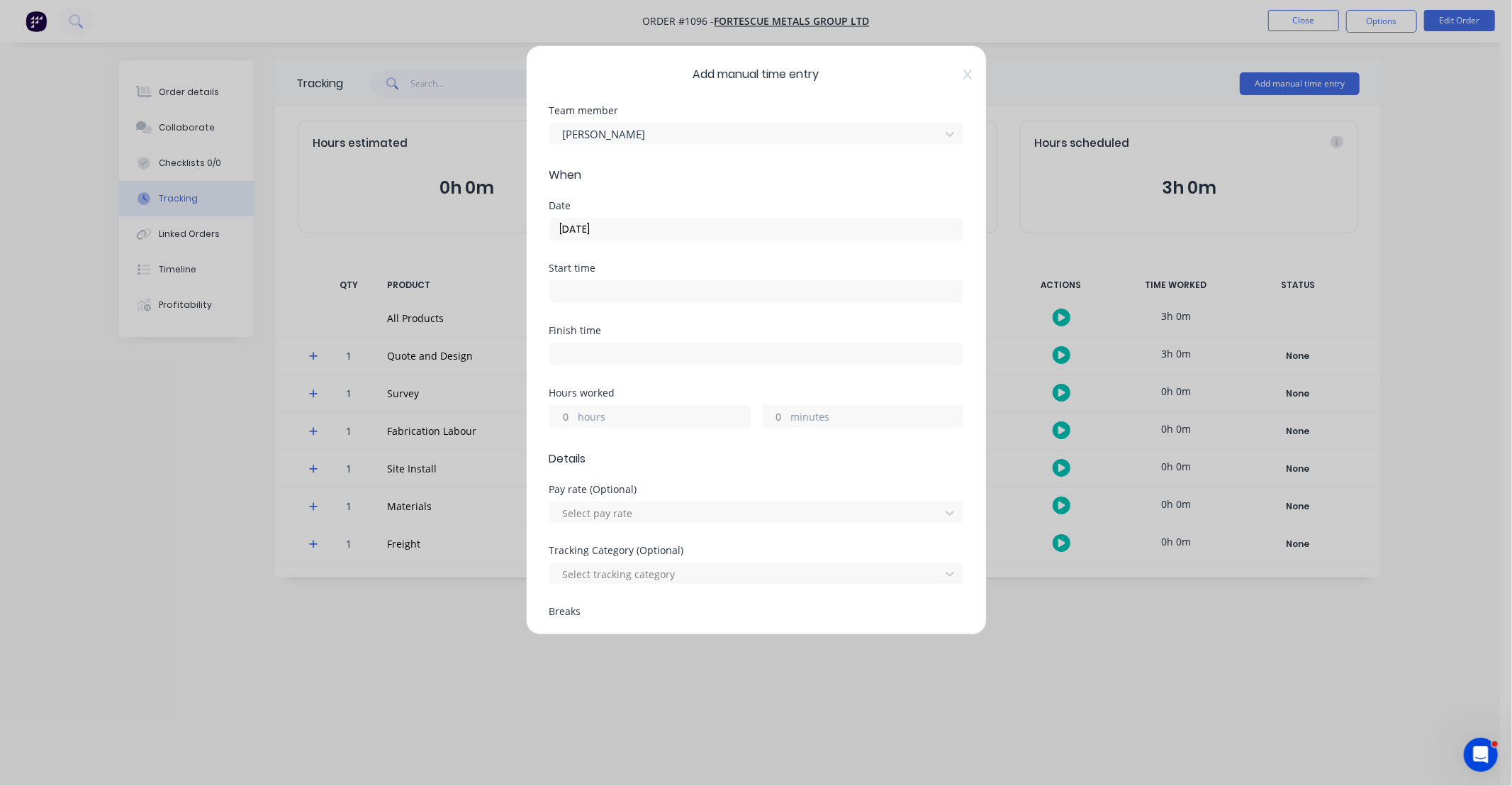
click at [575, 412] on div "hours" at bounding box center [650, 416] width 202 height 23
click at [553, 414] on input "hours" at bounding box center [562, 415] width 24 height 21
type input "4"
click at [610, 382] on div "Finish time" at bounding box center [756, 357] width 414 height 62
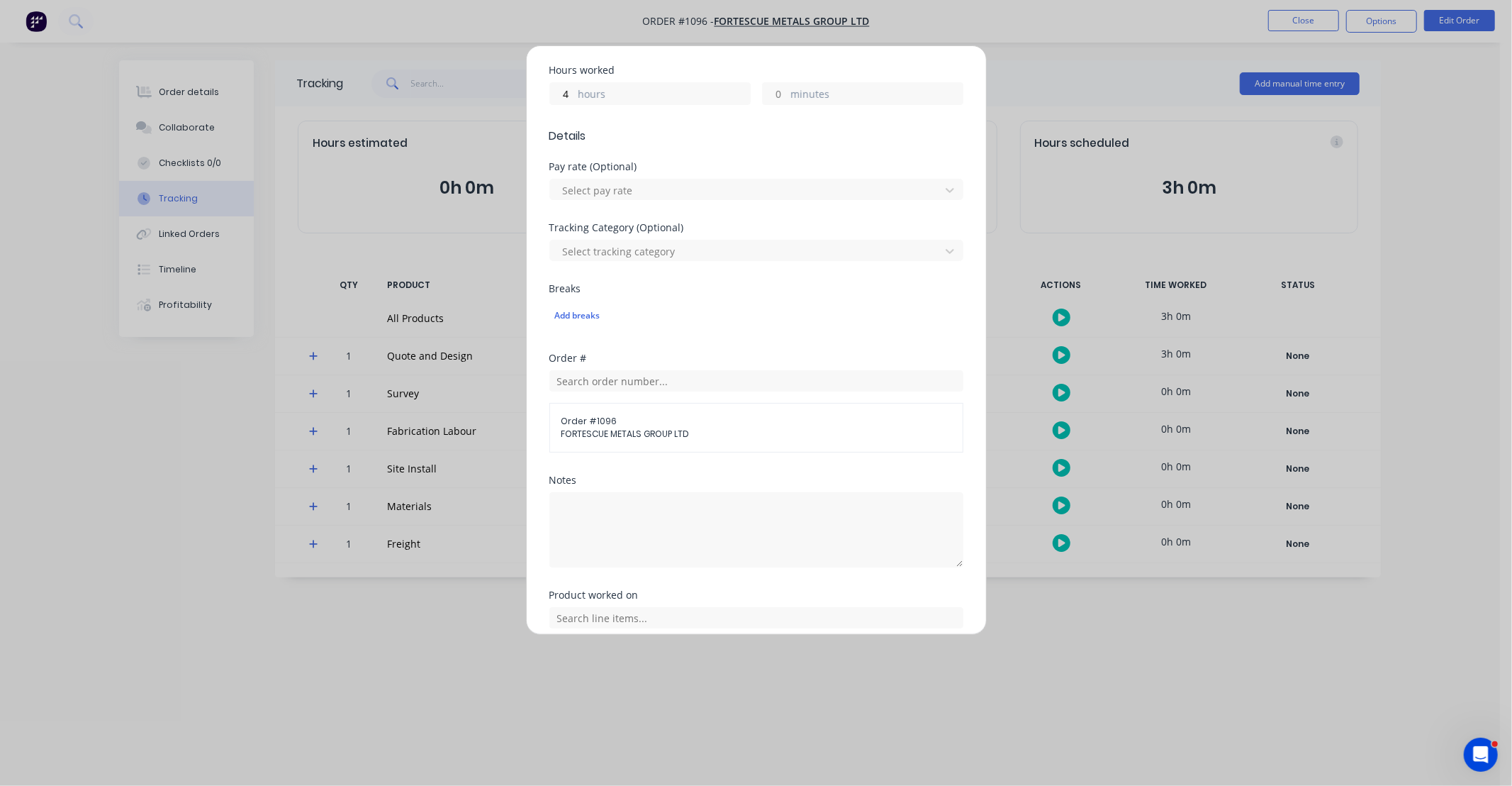
scroll to position [393, 0]
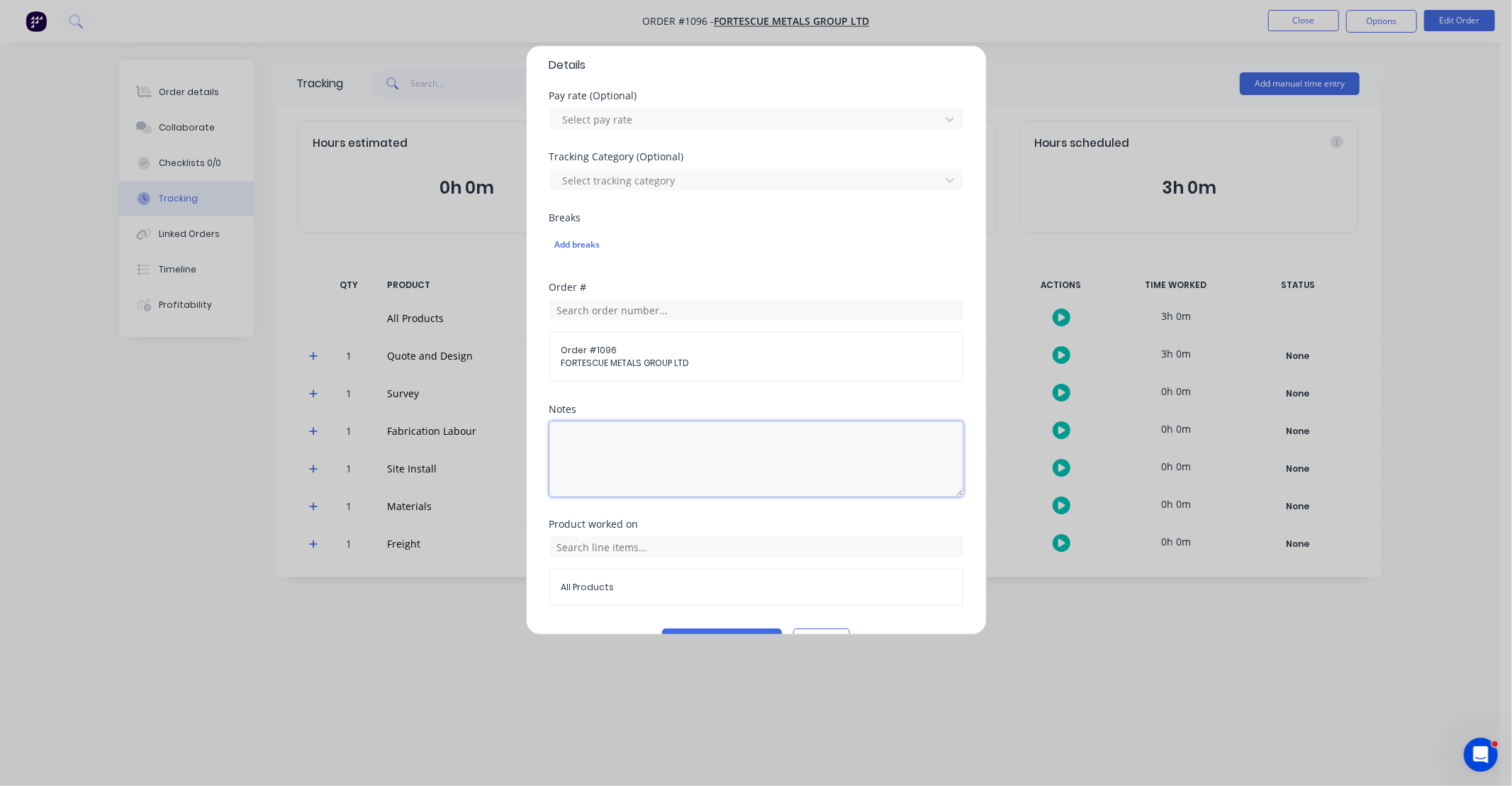
click at [674, 451] on textarea at bounding box center [756, 458] width 414 height 75
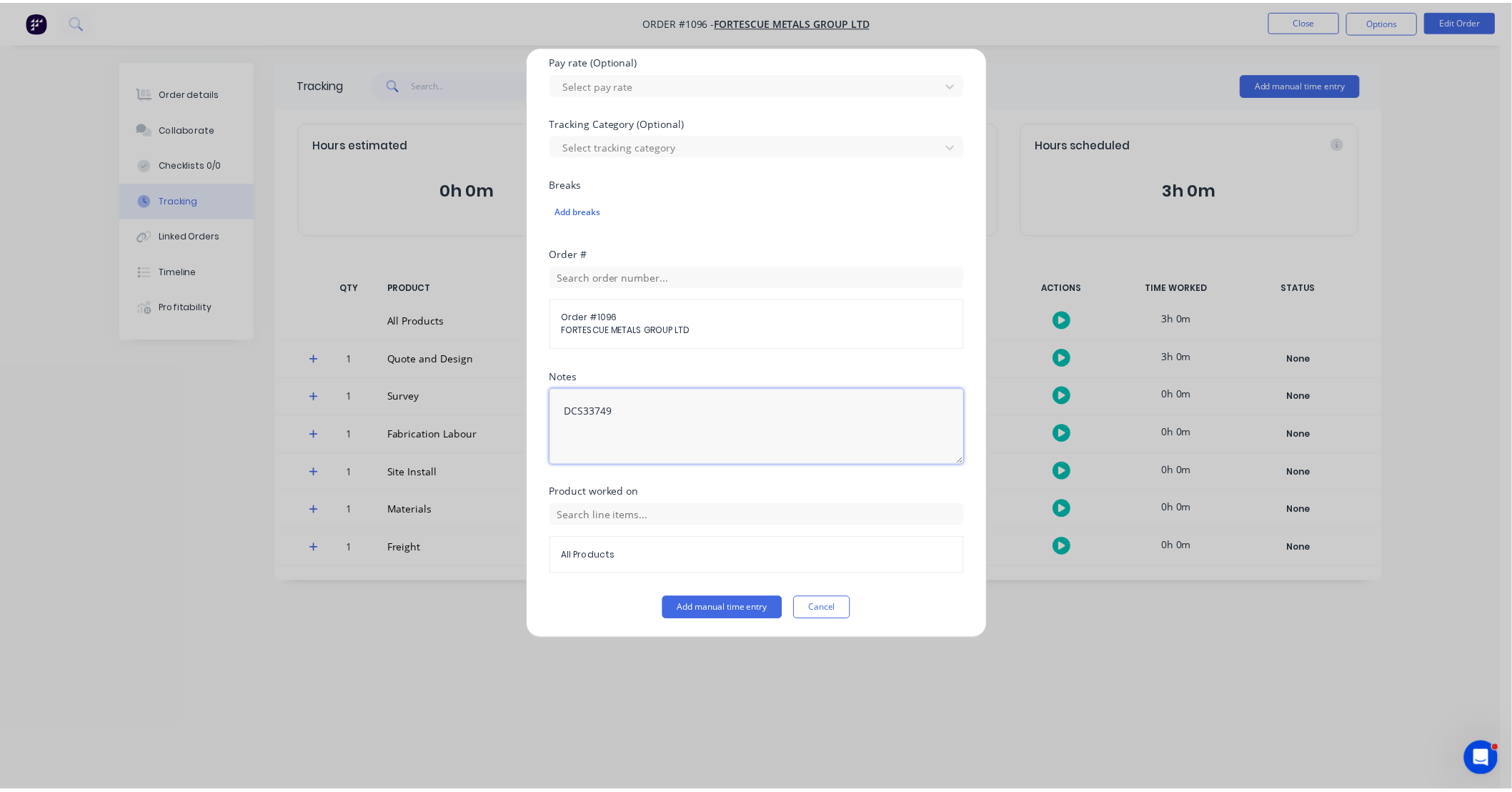
scroll to position [434, 0]
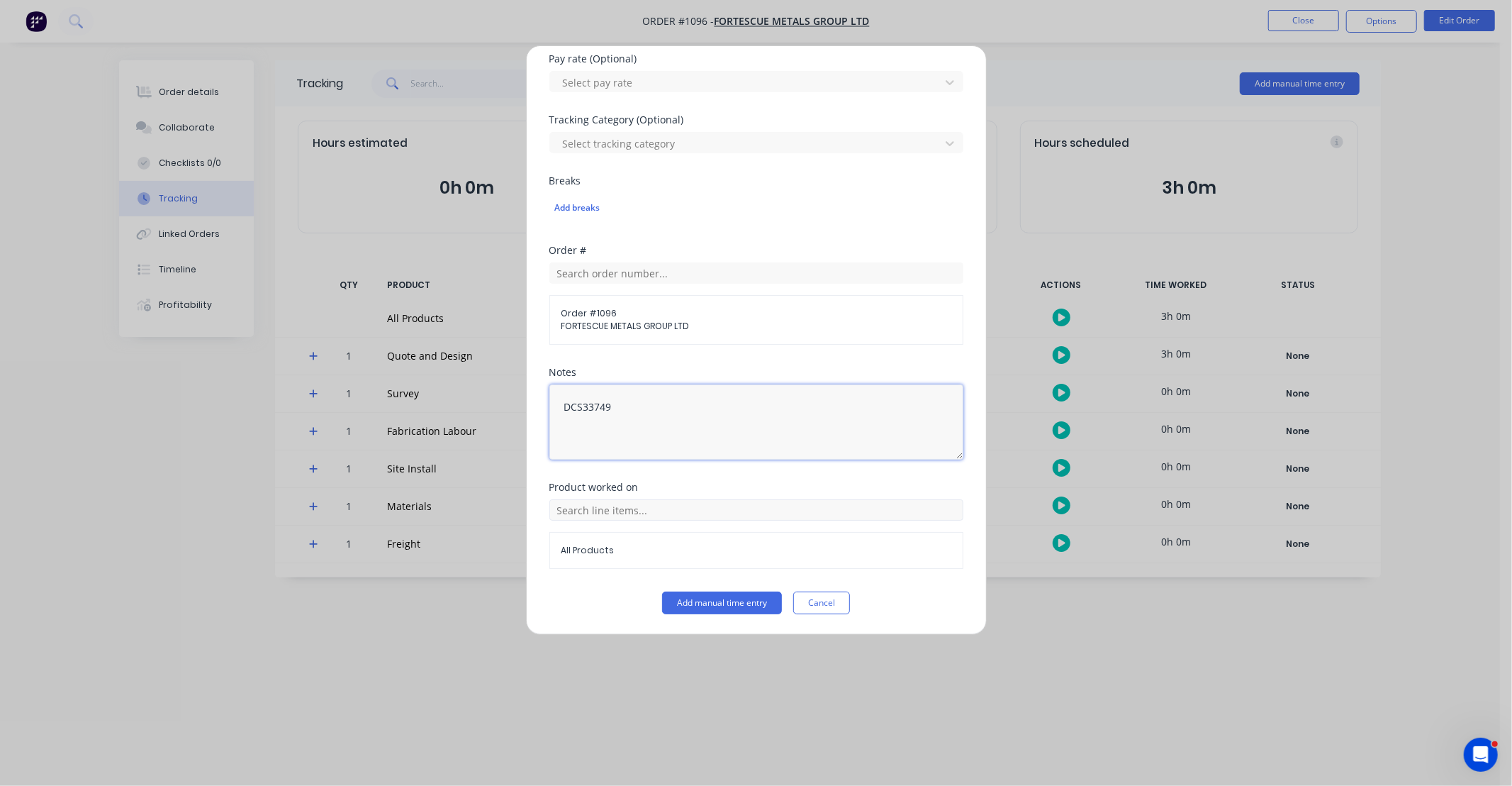
type textarea "DCS33749"
click at [719, 512] on input "text" at bounding box center [756, 509] width 414 height 21
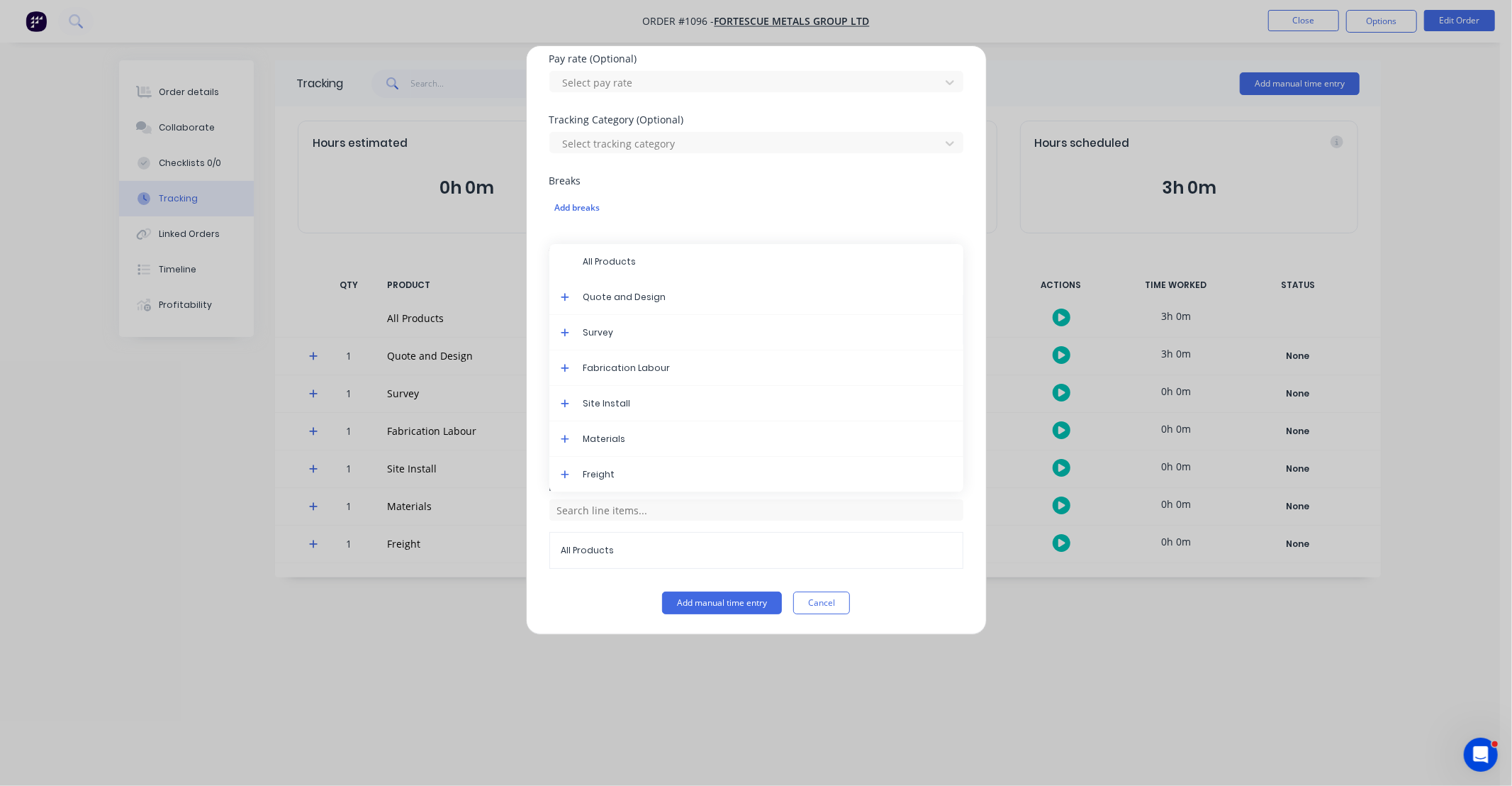
click at [560, 333] on icon at bounding box center [564, 333] width 9 height 10
click at [832, 609] on button "Cancel" at bounding box center [821, 603] width 57 height 23
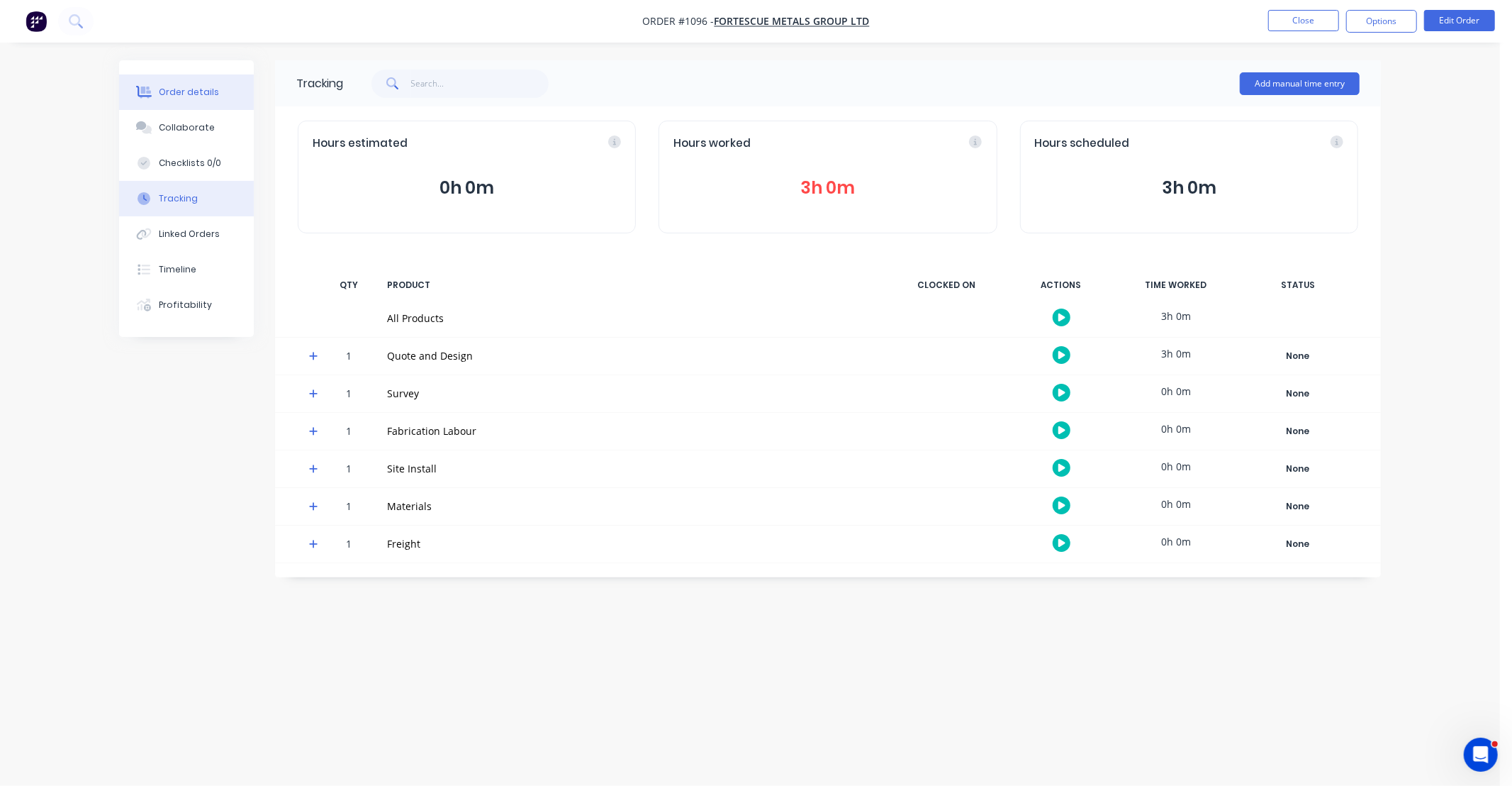
click at [219, 104] on button "Order details" at bounding box center [186, 92] width 135 height 35
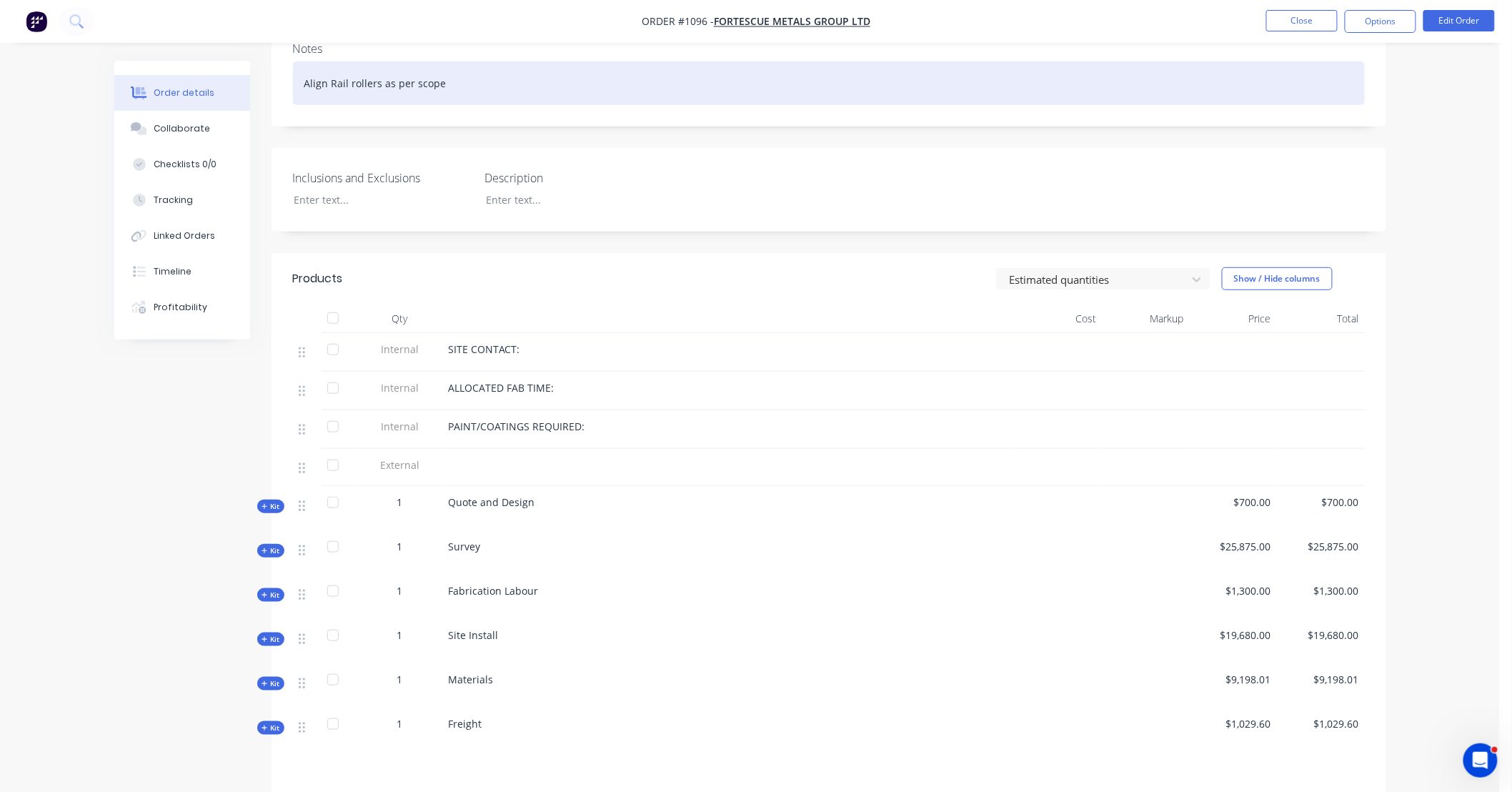
scroll to position [476, 0]
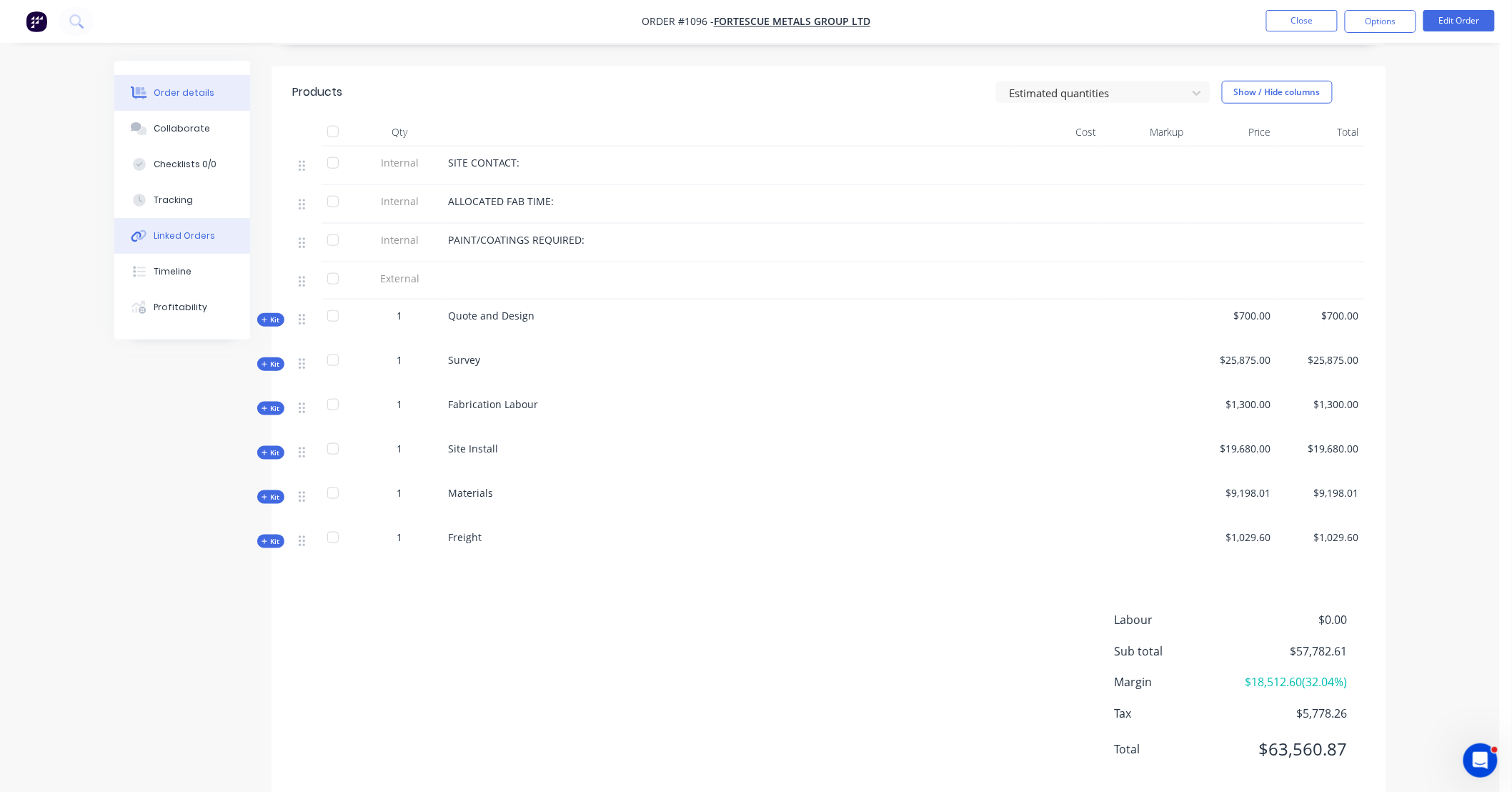
click at [197, 226] on button "Linked Orders" at bounding box center [182, 236] width 136 height 36
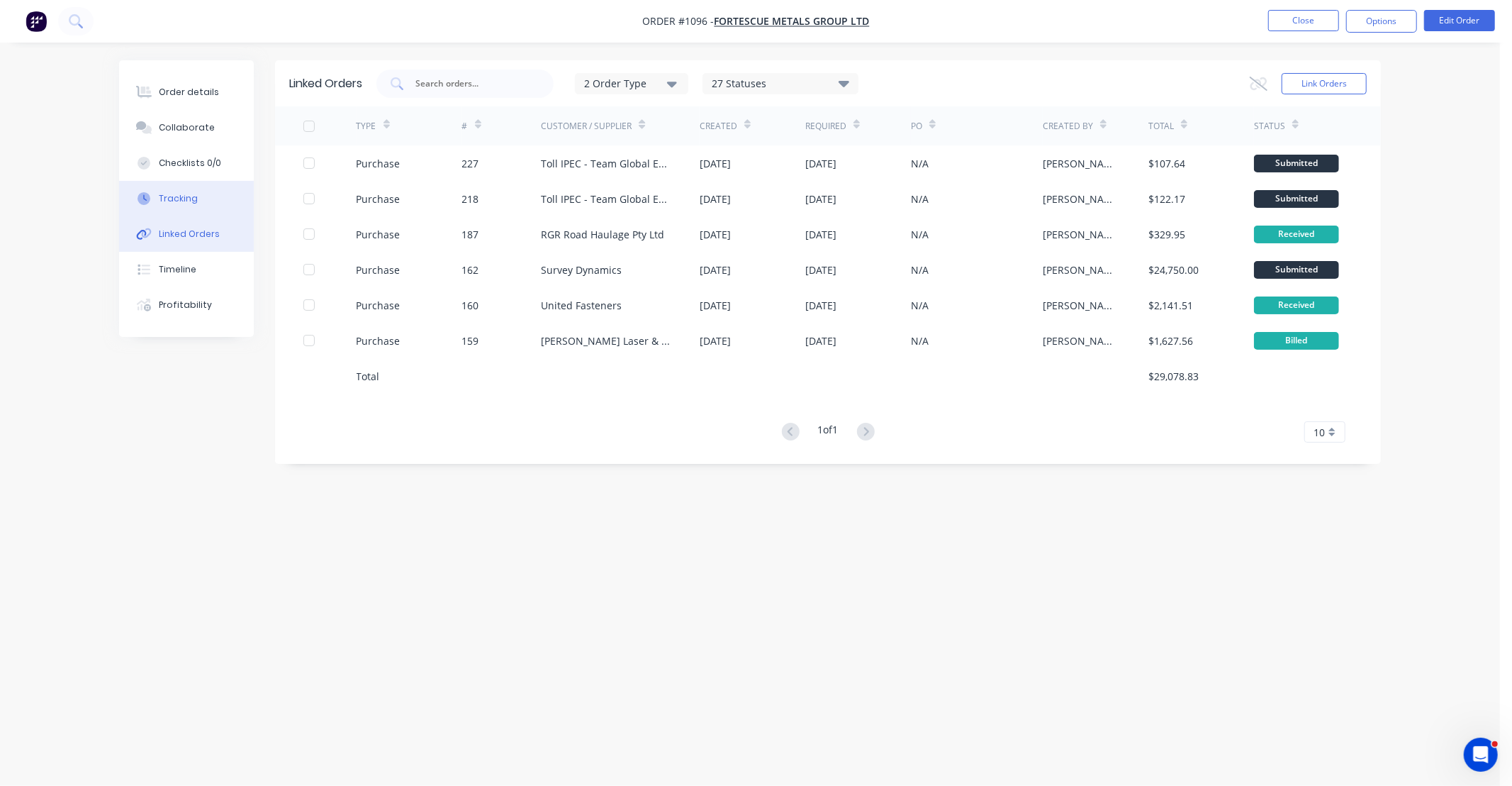
click at [198, 193] on button "Tracking" at bounding box center [186, 198] width 135 height 35
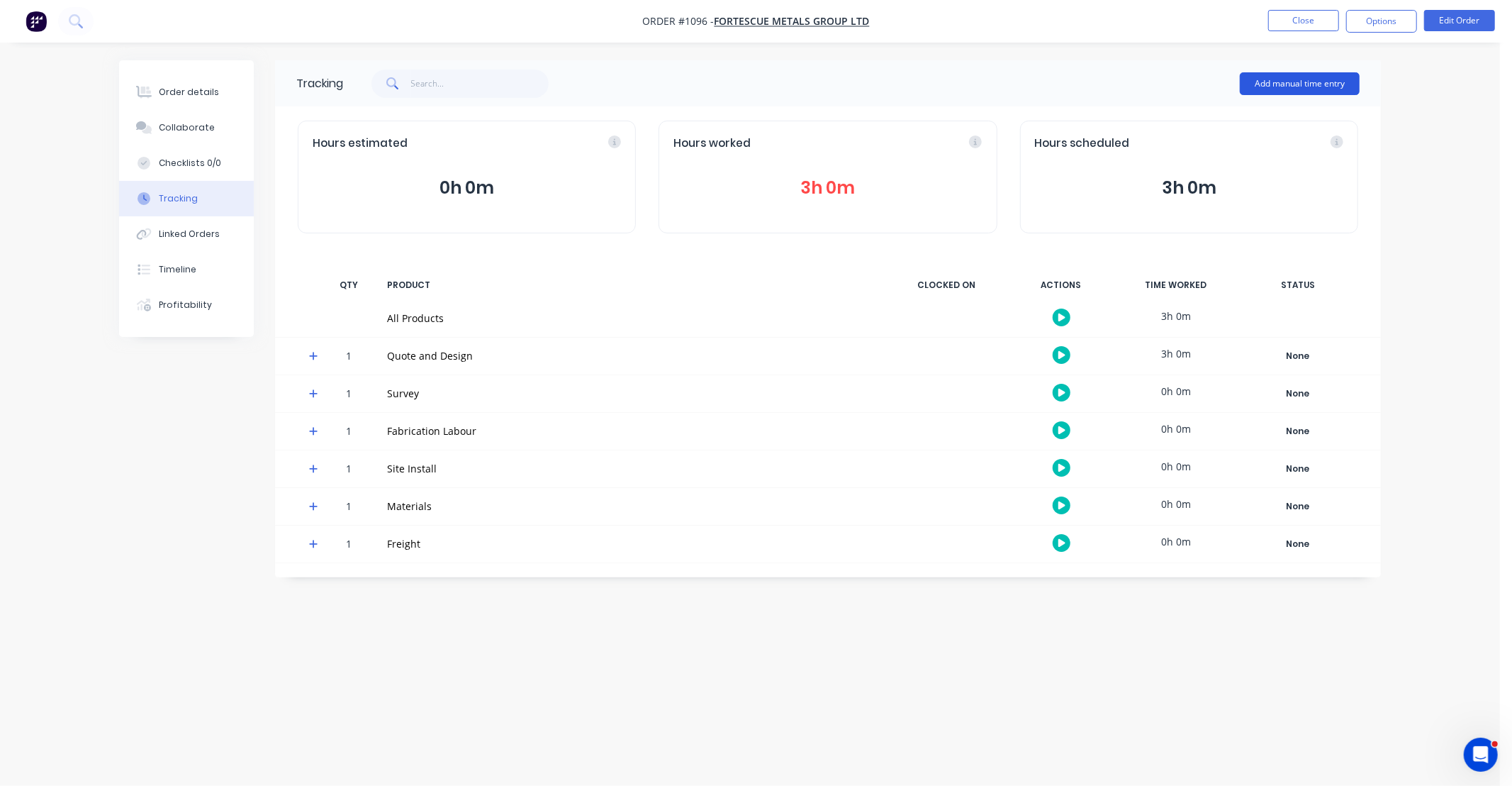
click at [1313, 78] on button "Add manual time entry" at bounding box center [1299, 84] width 120 height 23
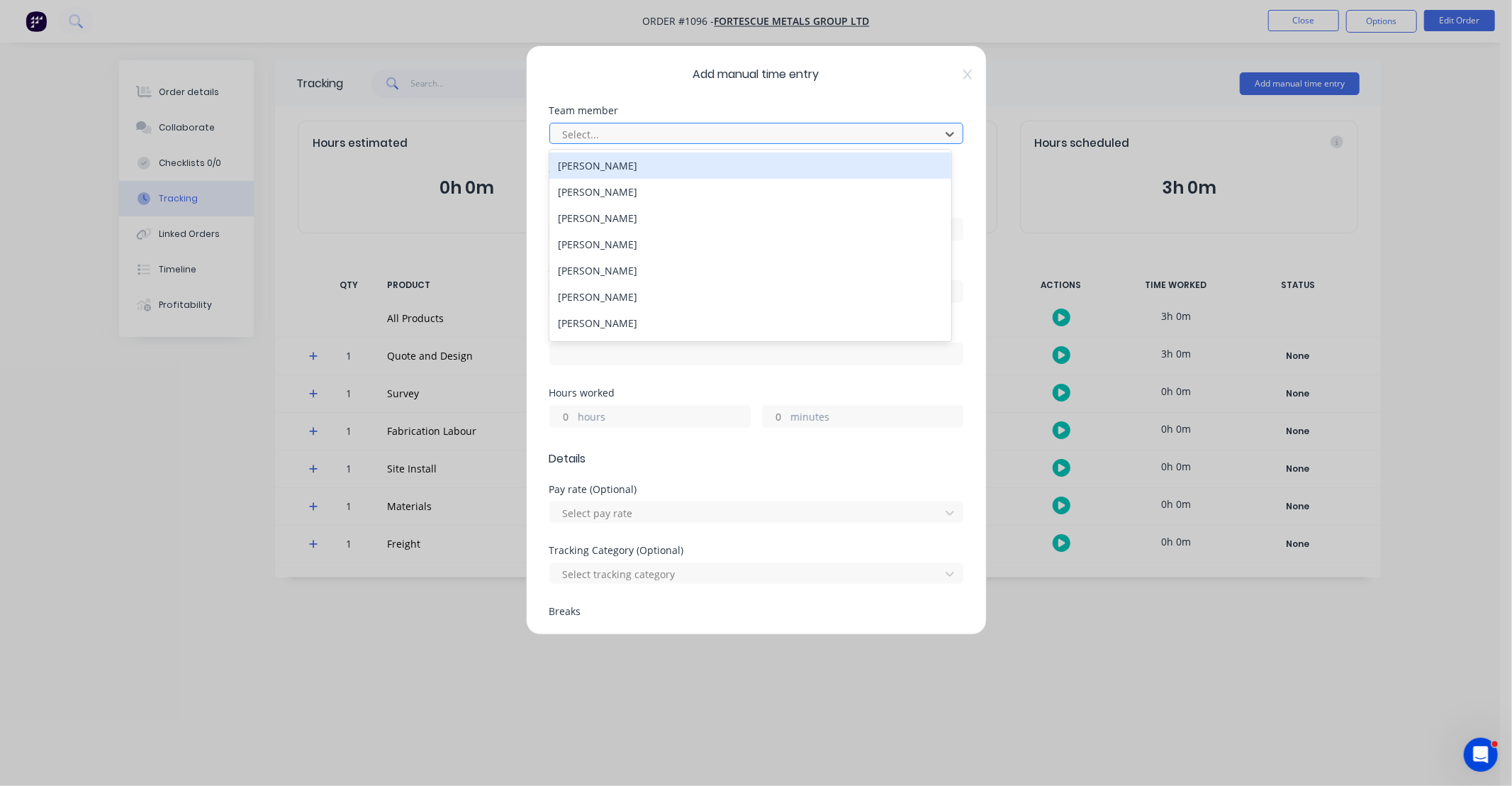
click at [643, 137] on div at bounding box center [747, 134] width 371 height 18
type input "HAYDE"
click at [647, 173] on div "[PERSON_NAME]" at bounding box center [750, 165] width 402 height 26
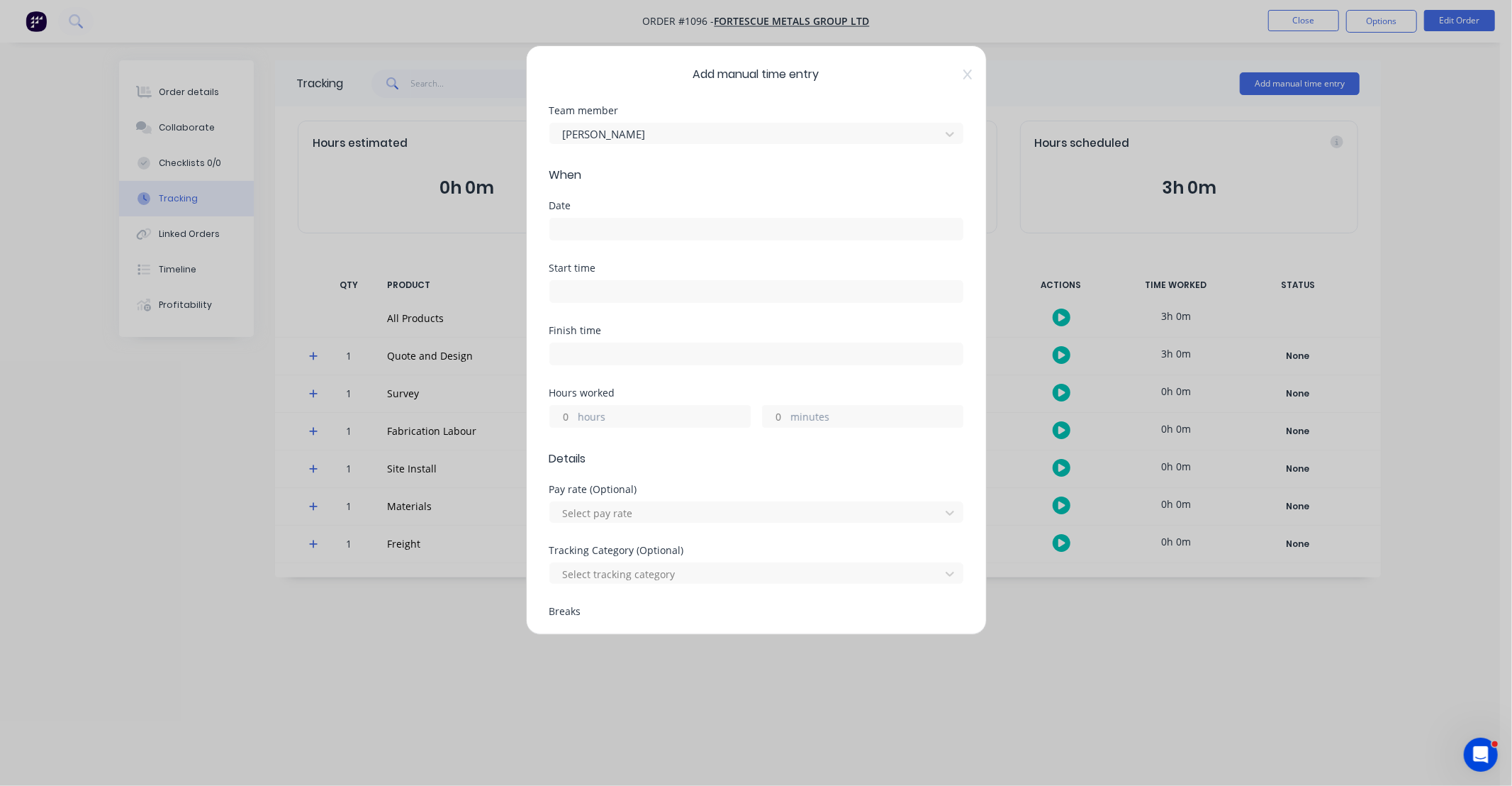
drag, startPoint x: 635, startPoint y: 237, endPoint x: 639, endPoint y: 230, distance: 8.1
click at [635, 237] on input at bounding box center [756, 229] width 413 height 21
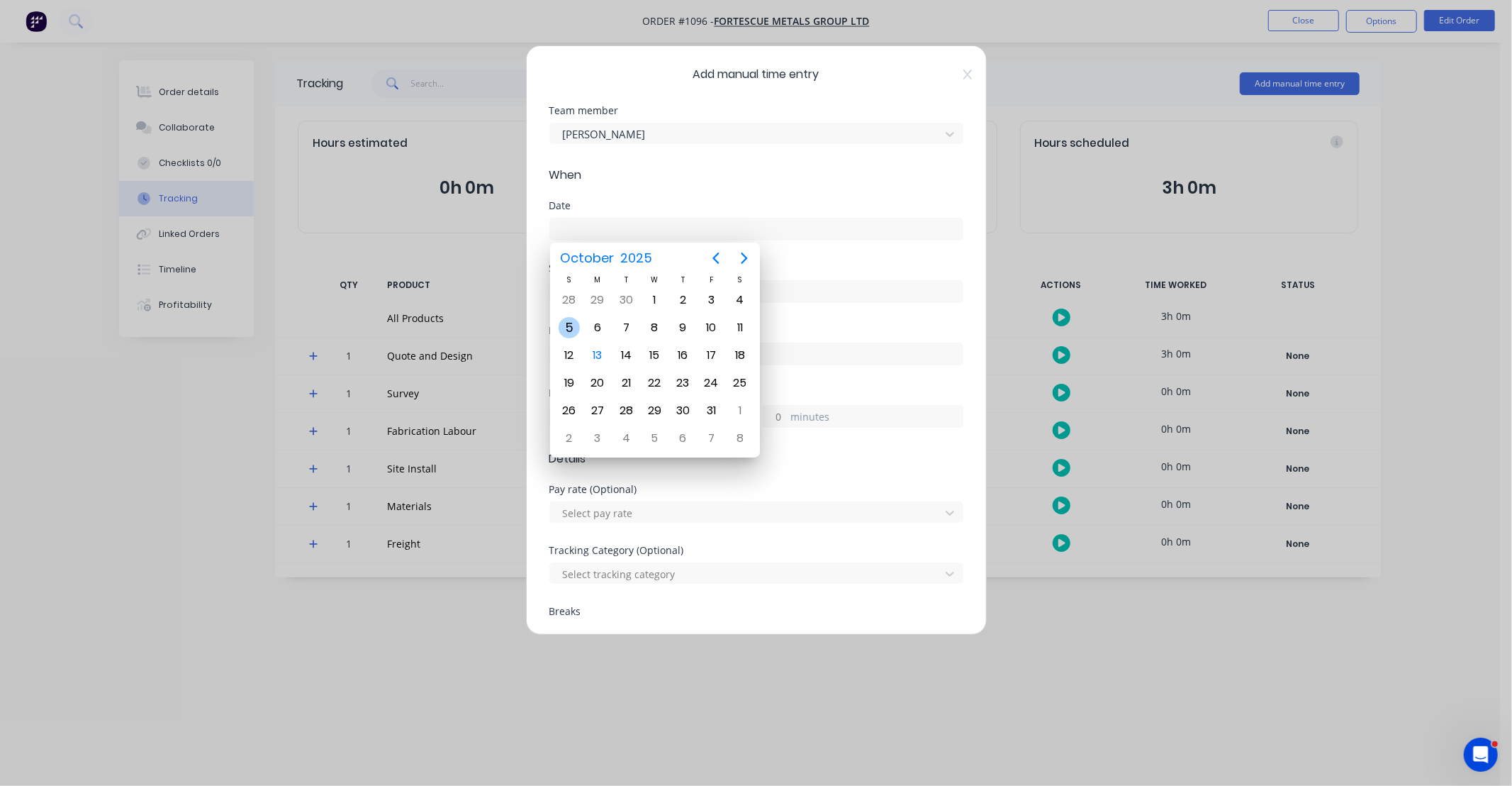
click at [564, 327] on div "5" at bounding box center [569, 327] width 21 height 21
type input "05/10/2025"
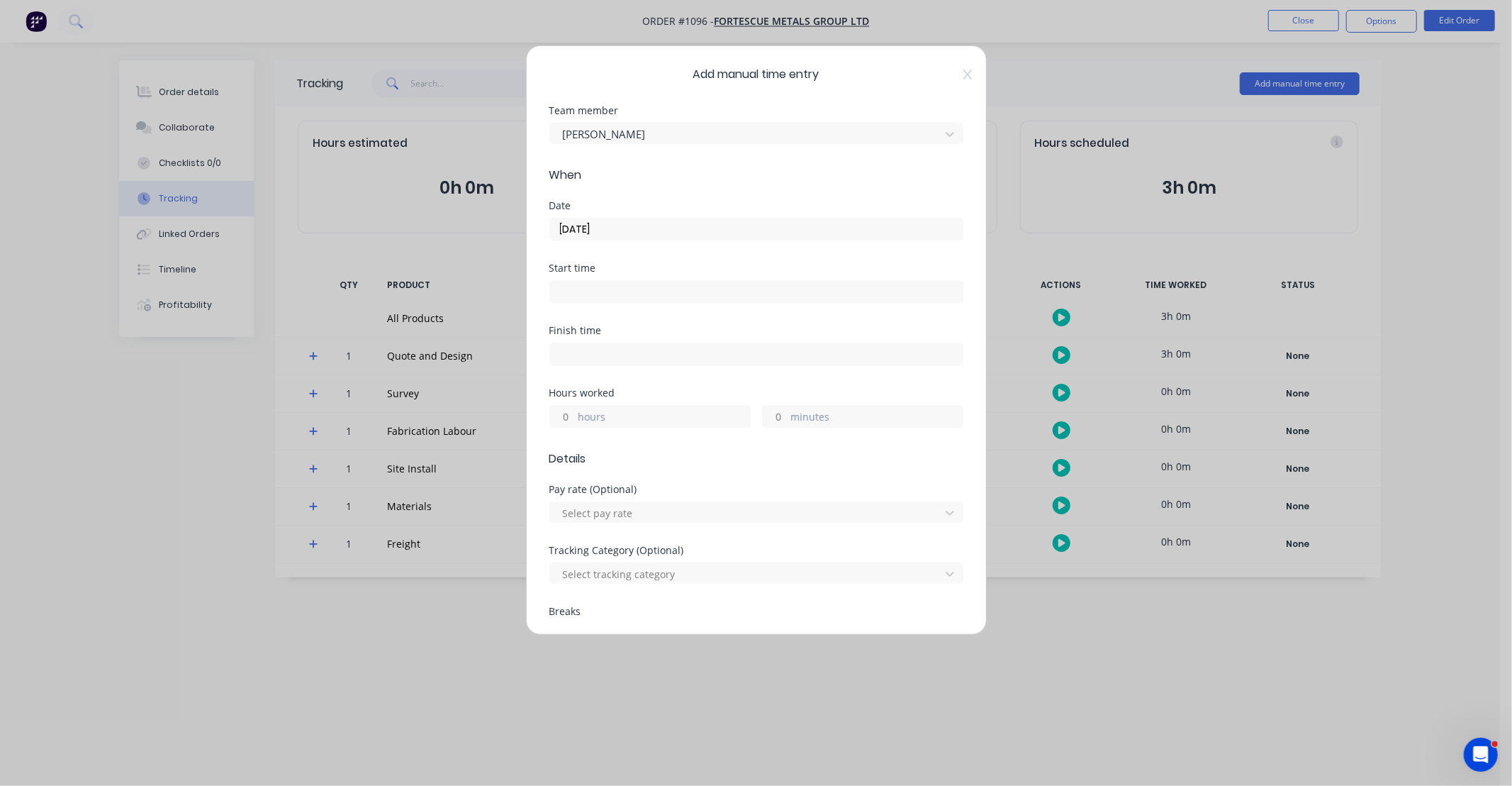
click at [567, 421] on input "hours" at bounding box center [562, 415] width 24 height 21
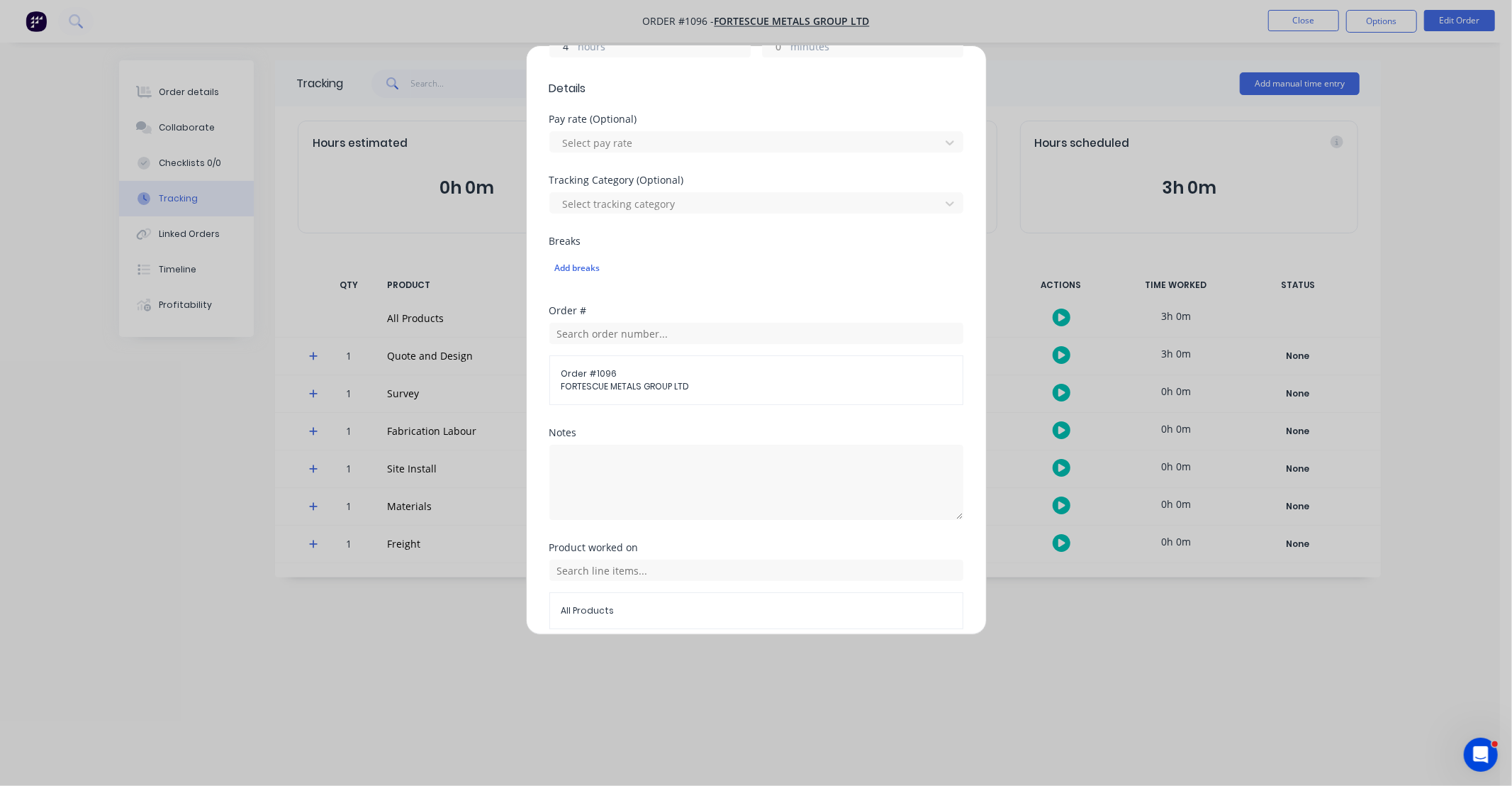
scroll to position [431, 0]
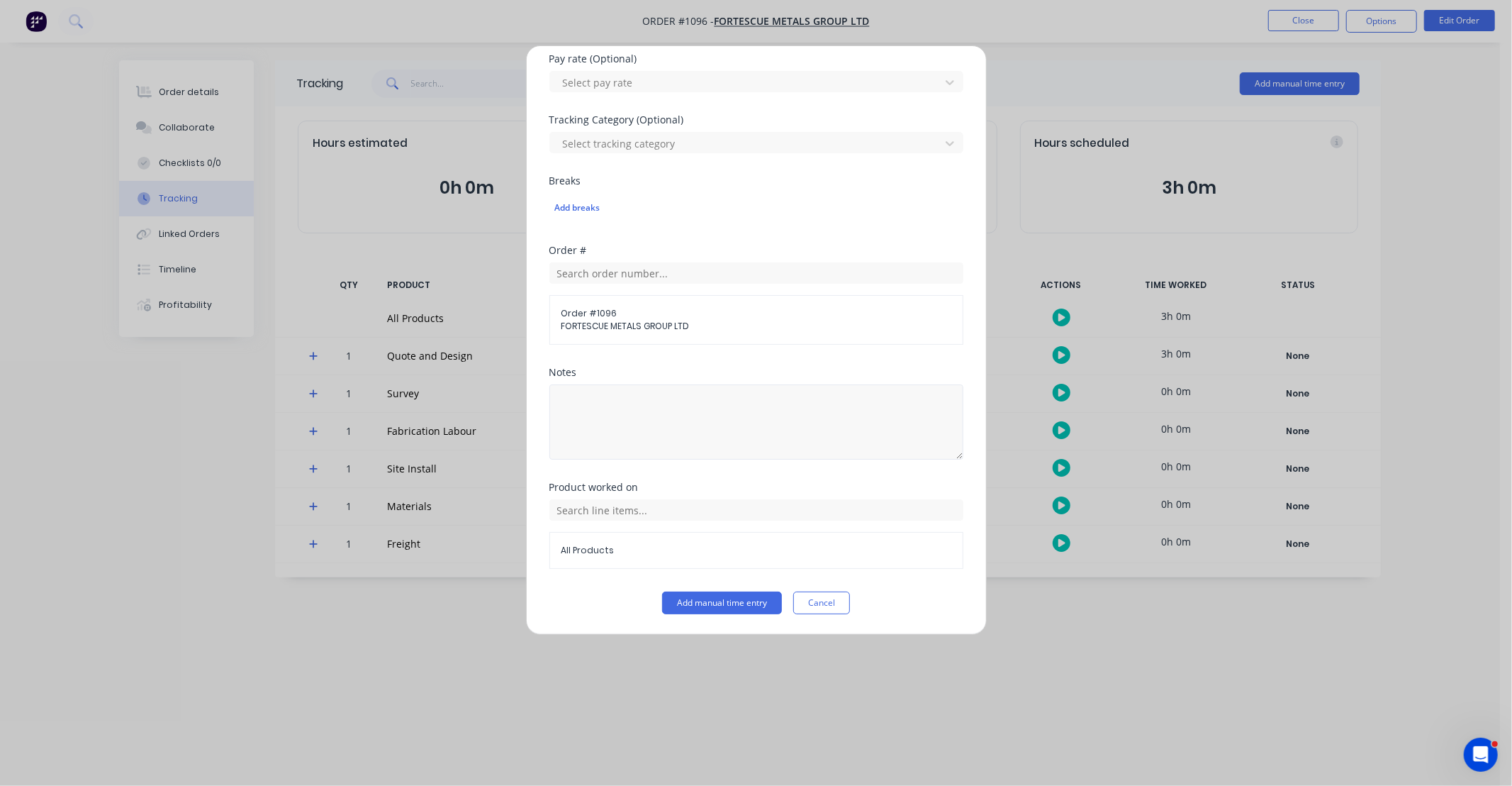
type input "4"
click at [720, 430] on textarea at bounding box center [756, 421] width 414 height 75
type textarea "DCS33749"
click at [742, 512] on input "text" at bounding box center [756, 509] width 414 height 21
click at [564, 401] on icon at bounding box center [564, 404] width 8 height 8
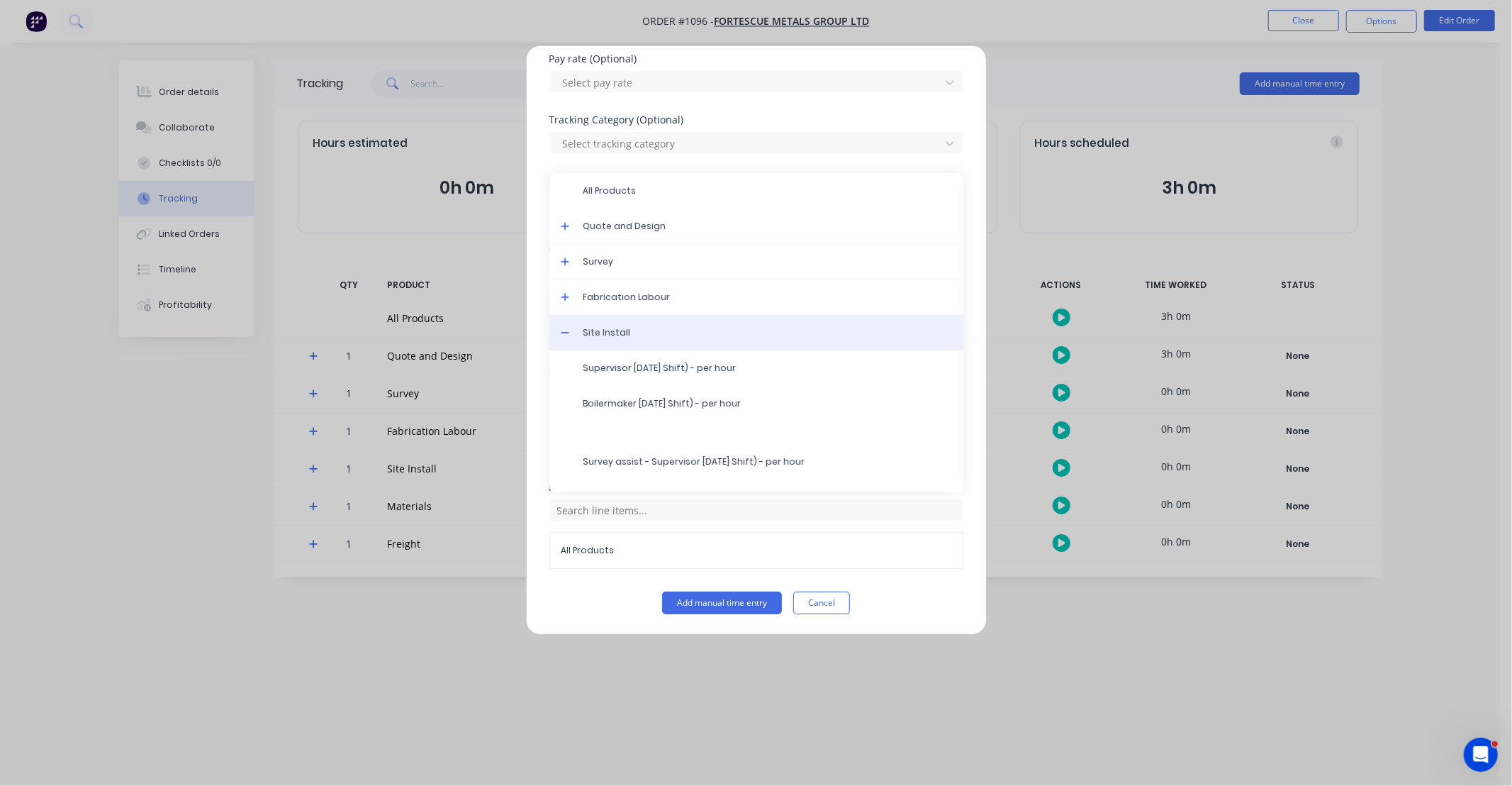
click at [619, 331] on span "Site Install" at bounding box center [767, 332] width 369 height 13
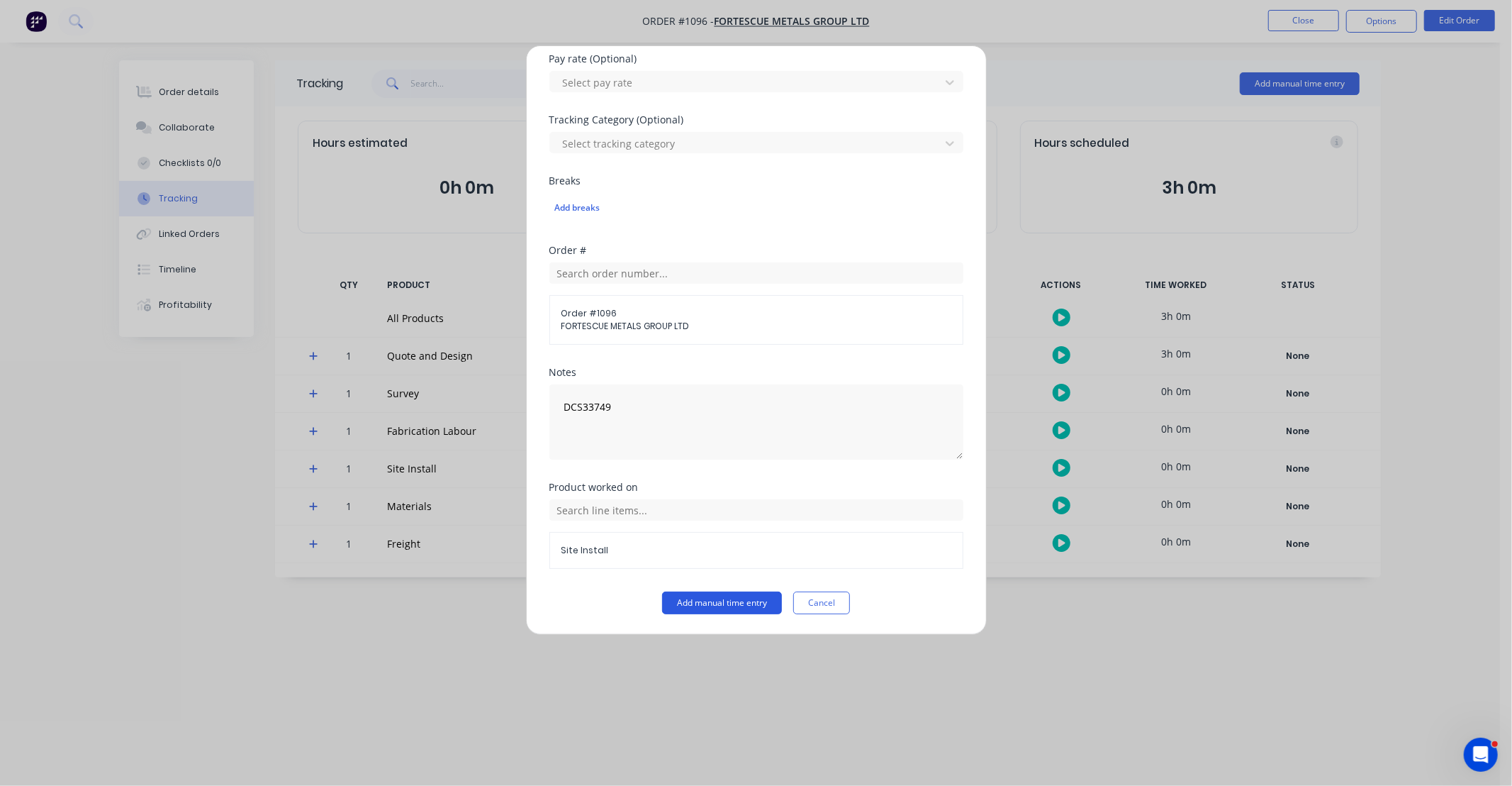
click at [748, 601] on button "Add manual time entry" at bounding box center [722, 603] width 120 height 23
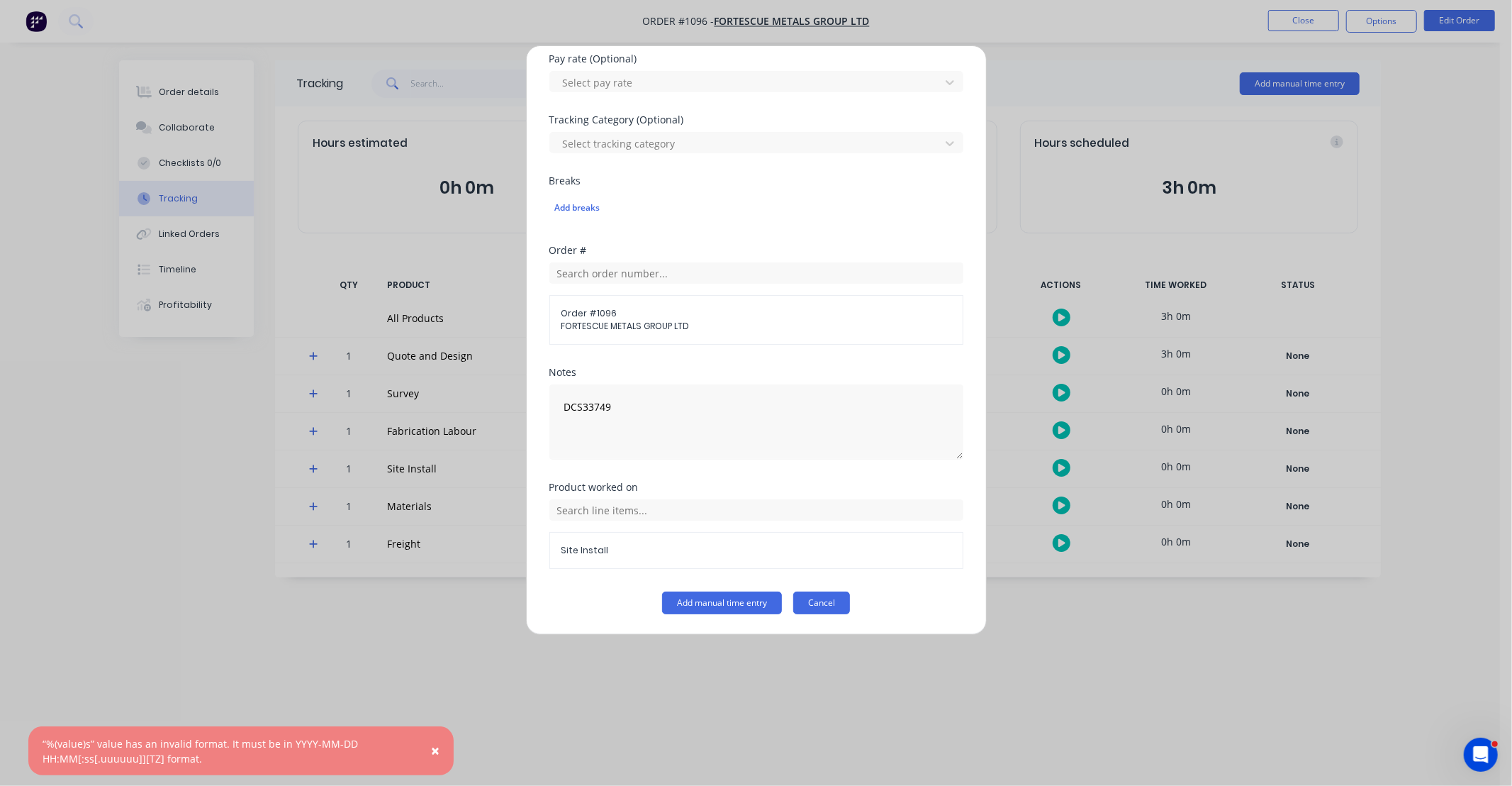
click at [818, 601] on button "Cancel" at bounding box center [821, 603] width 57 height 23
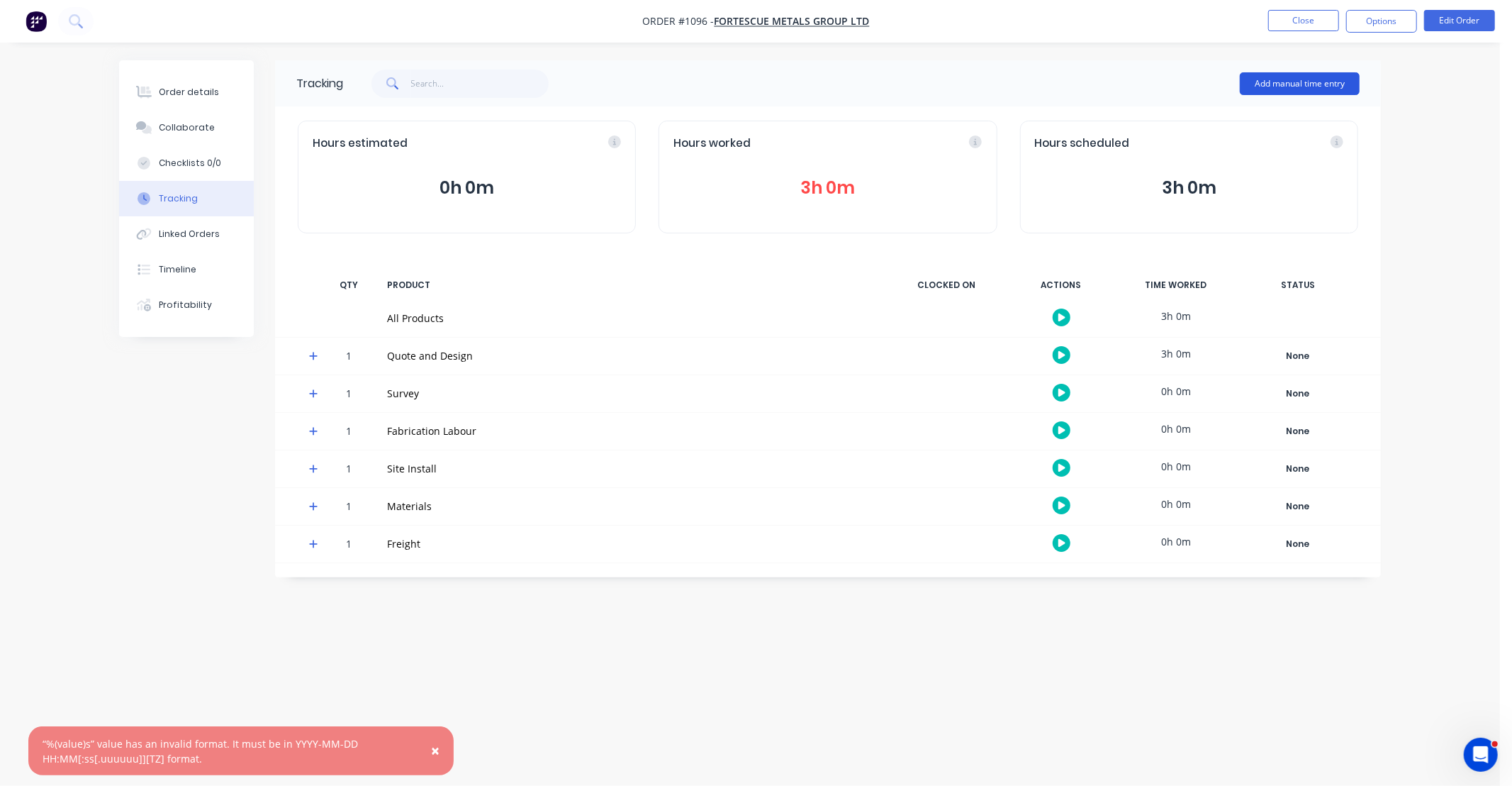
click at [1299, 83] on button "Add manual time entry" at bounding box center [1299, 84] width 120 height 23
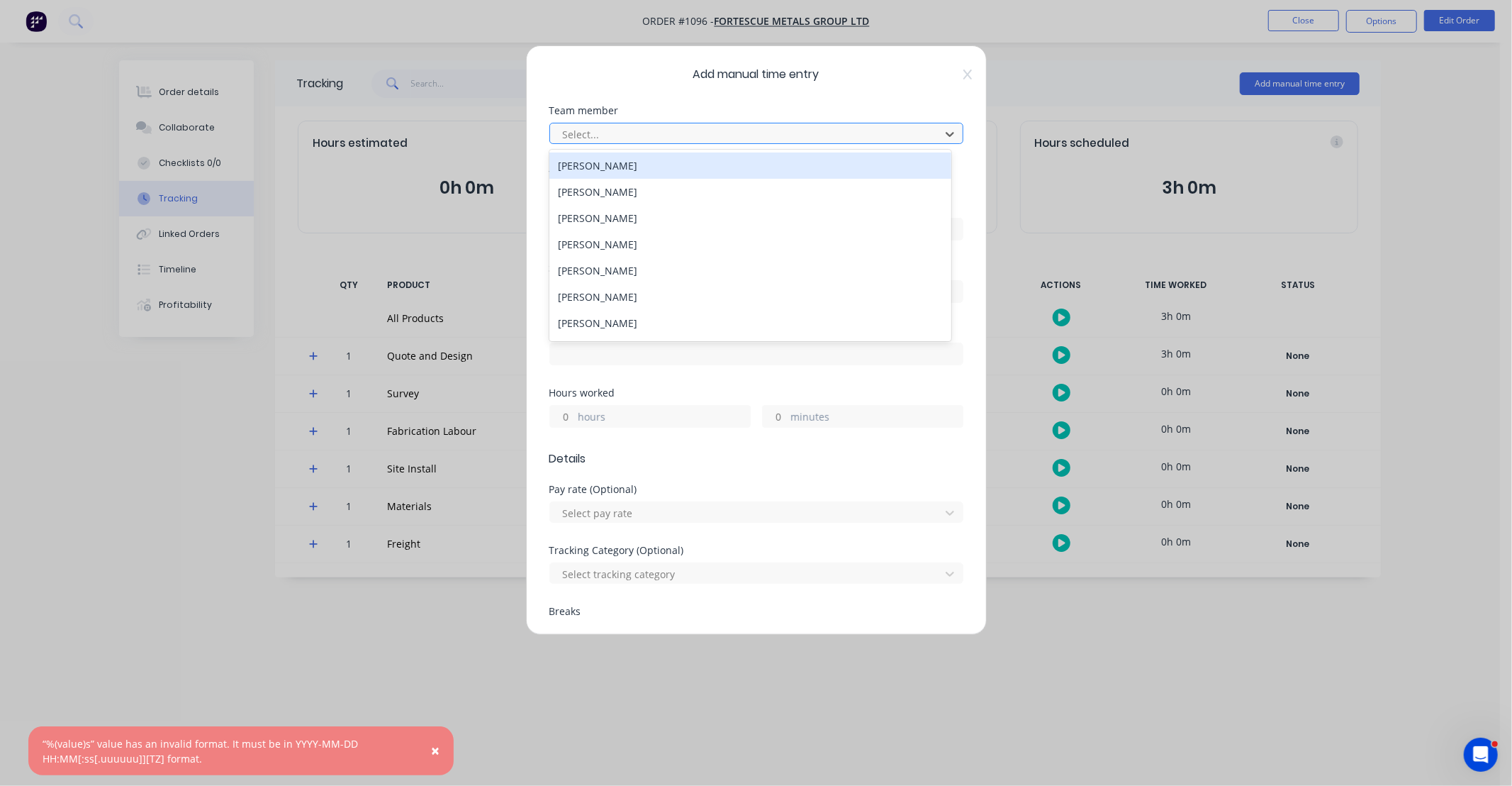
click at [627, 136] on div at bounding box center [747, 134] width 371 height 18
type input "HAYDE"
click at [649, 174] on div "[PERSON_NAME]" at bounding box center [750, 165] width 402 height 26
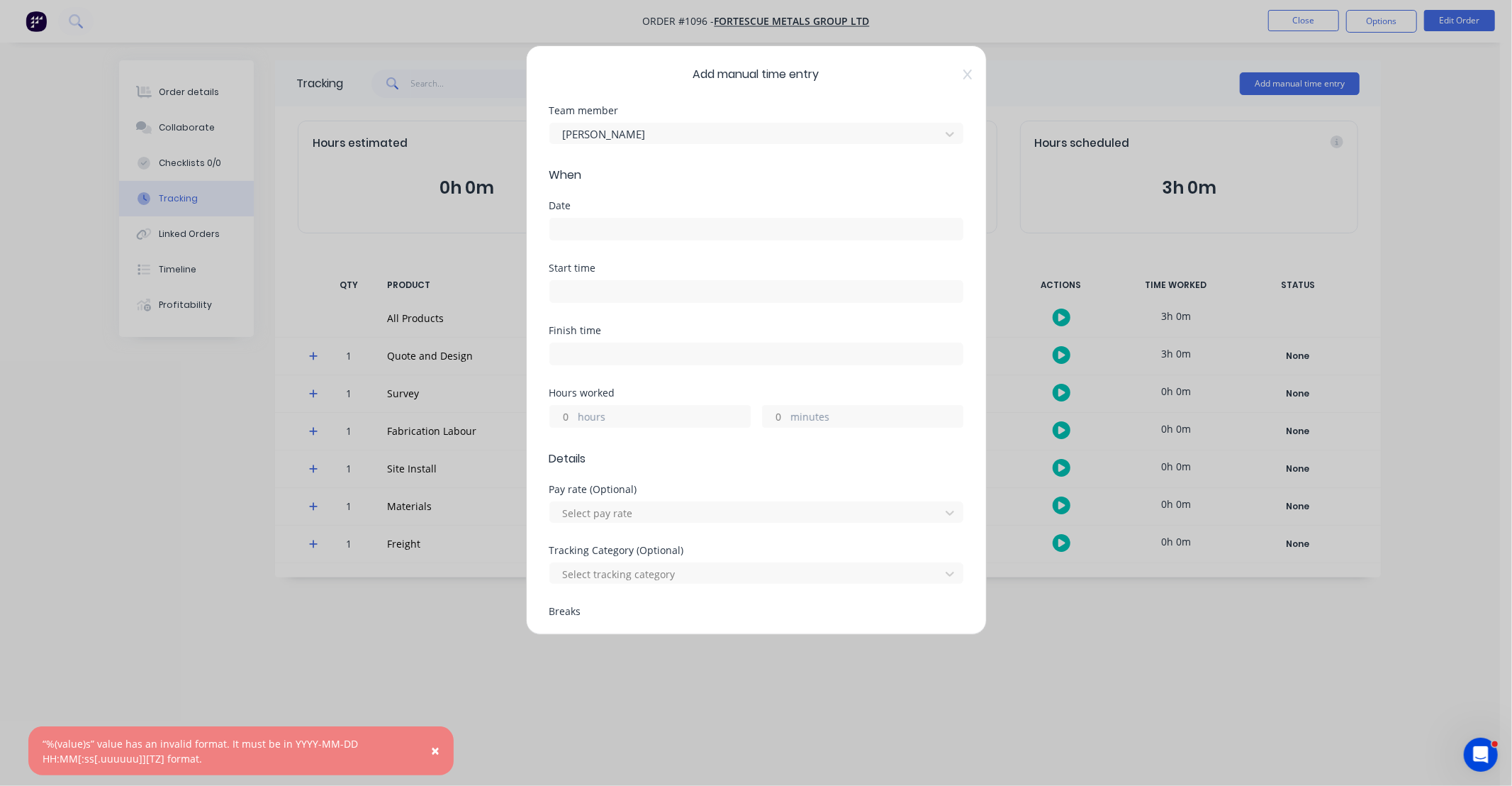
click at [626, 224] on input at bounding box center [756, 229] width 413 height 21
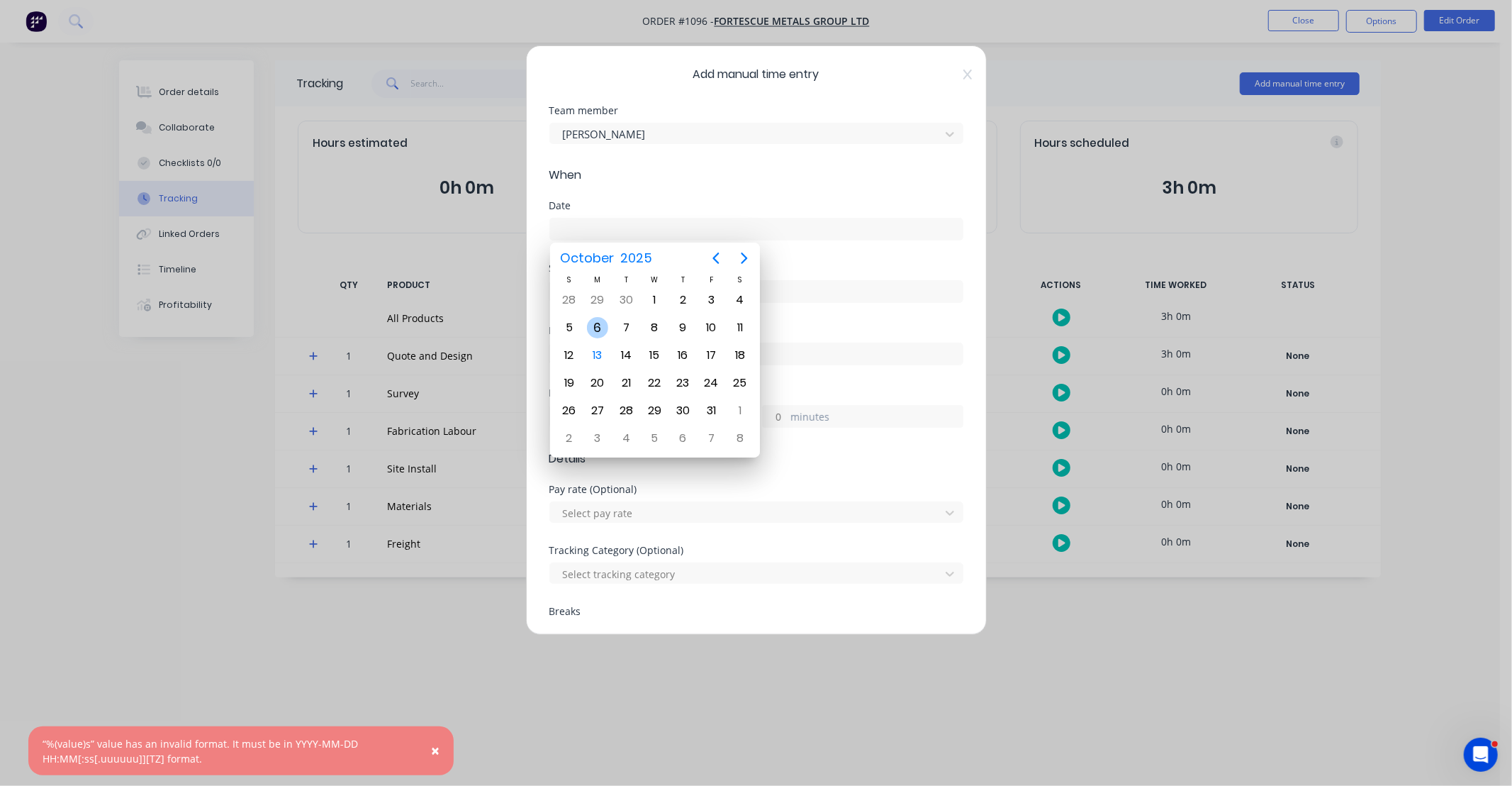
click at [591, 329] on div "6" at bounding box center [597, 327] width 21 height 21
type input "[DATE]"
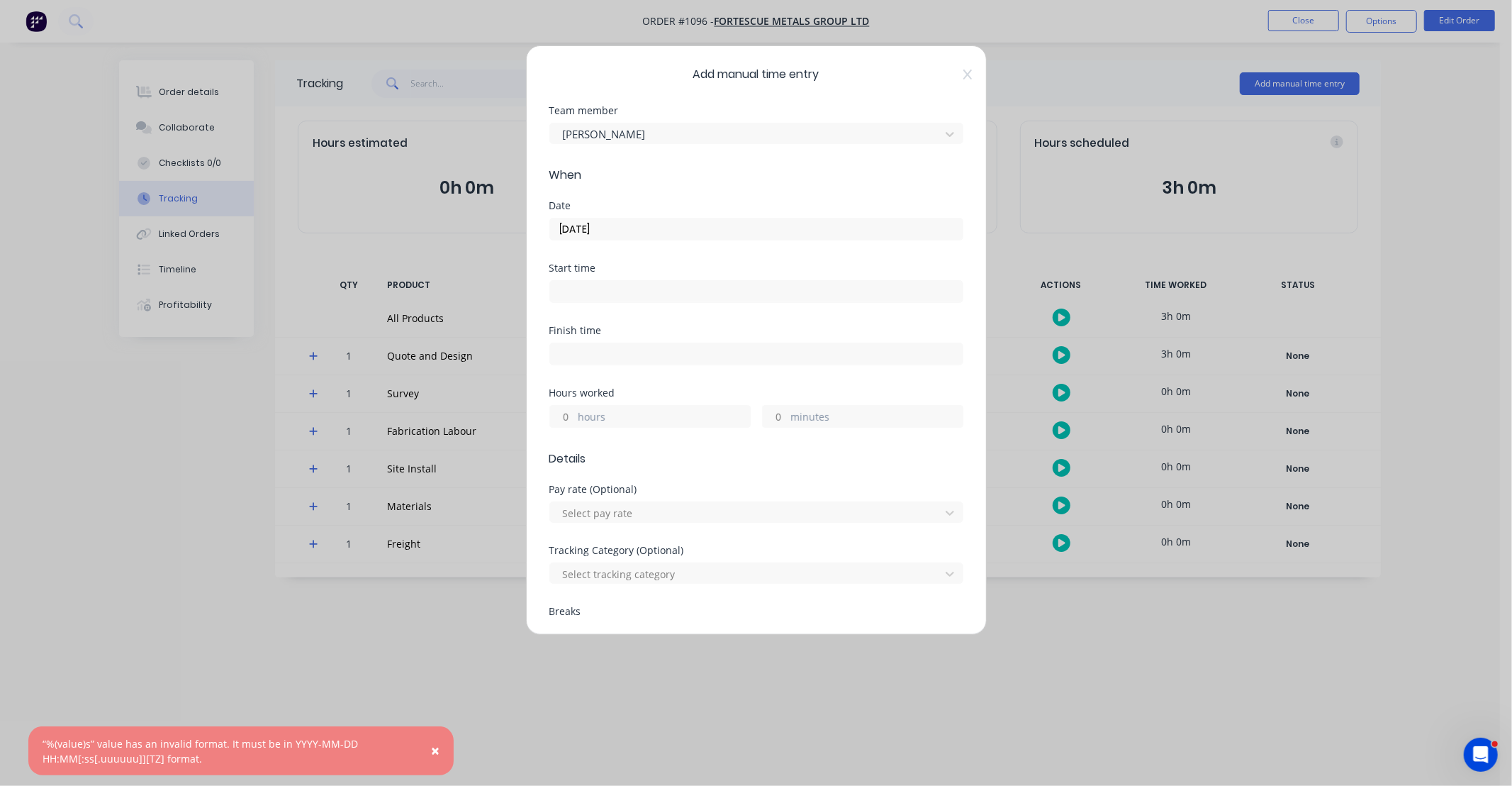
drag, startPoint x: 569, startPoint y: 409, endPoint x: 577, endPoint y: 403, distance: 10.0
click at [569, 409] on input "hours" at bounding box center [562, 415] width 24 height 21
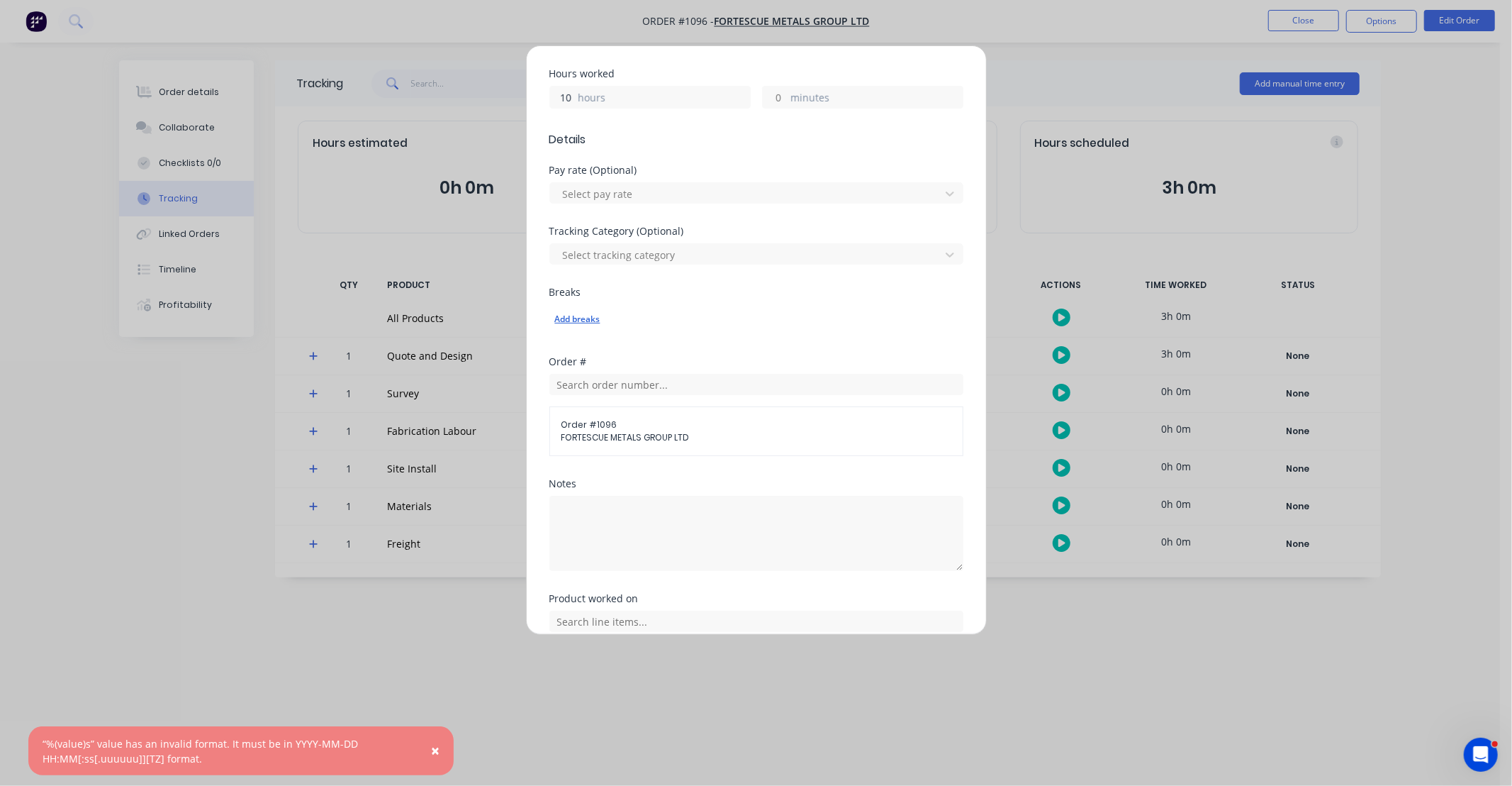
scroll to position [367, 0]
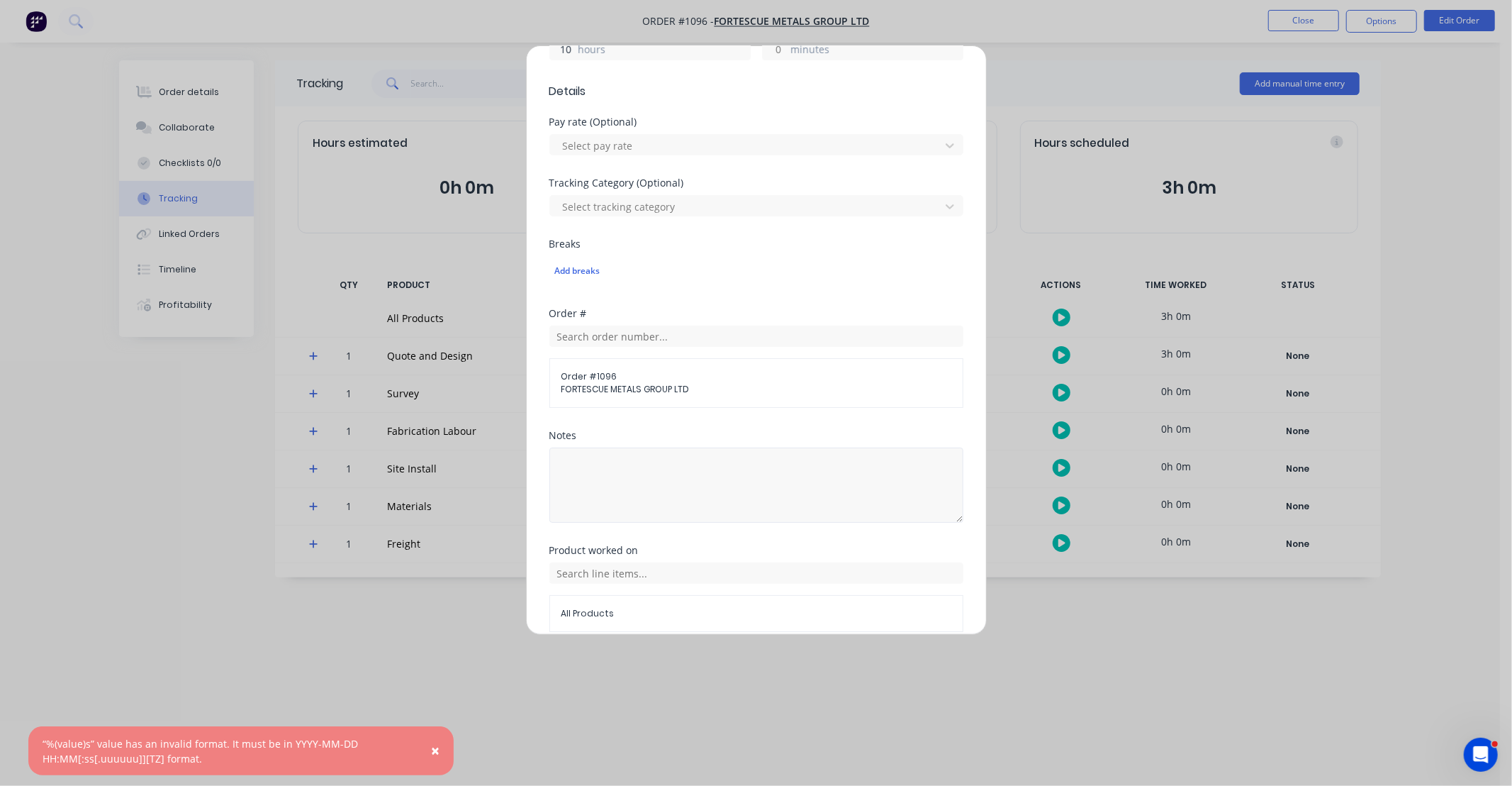
type input "10"
drag, startPoint x: 874, startPoint y: 506, endPoint x: 886, endPoint y: 480, distance: 28.6
click at [875, 506] on textarea at bounding box center [756, 485] width 414 height 75
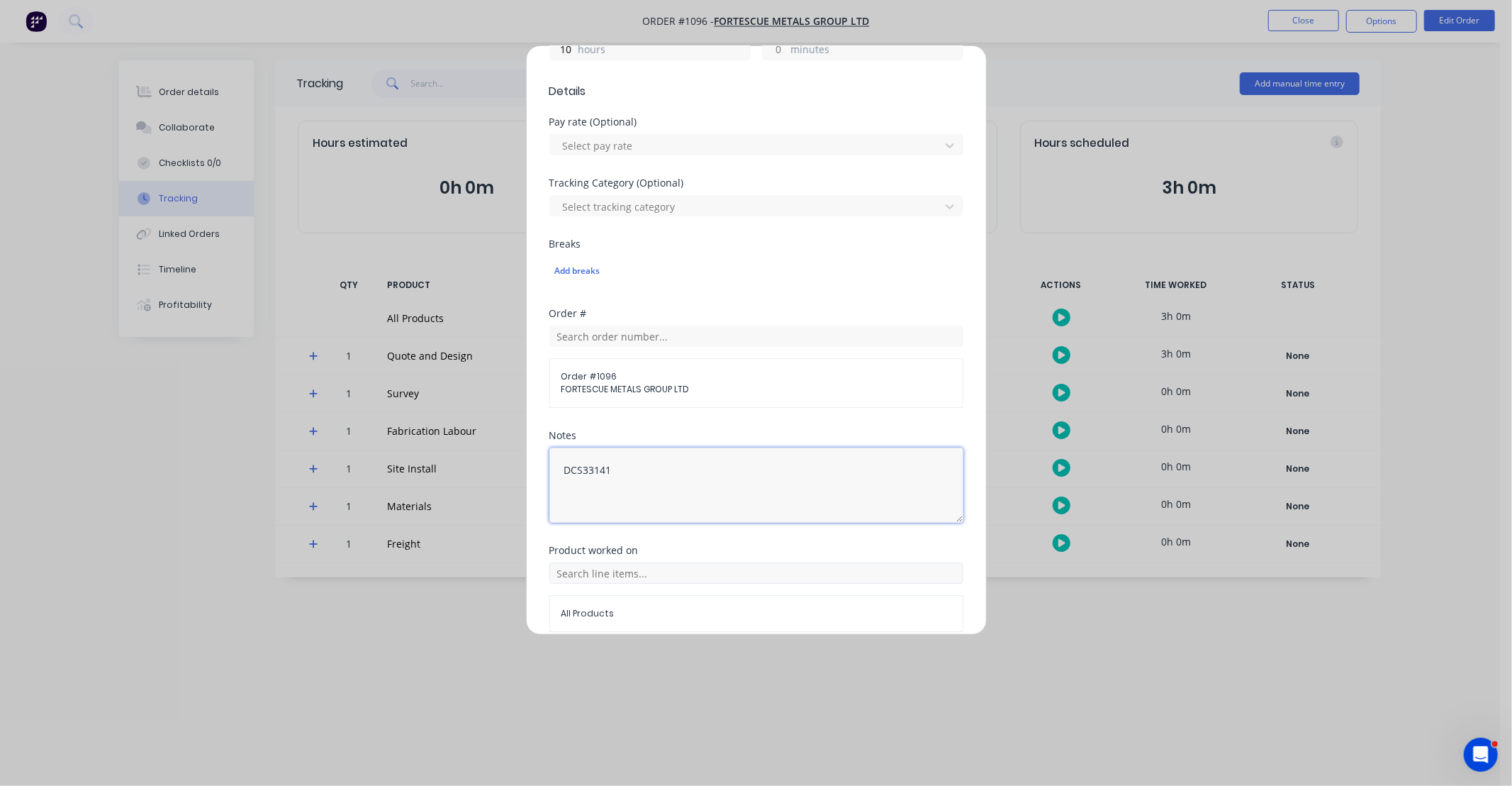
type textarea "DCS33141"
click at [742, 577] on input "text" at bounding box center [756, 572] width 414 height 21
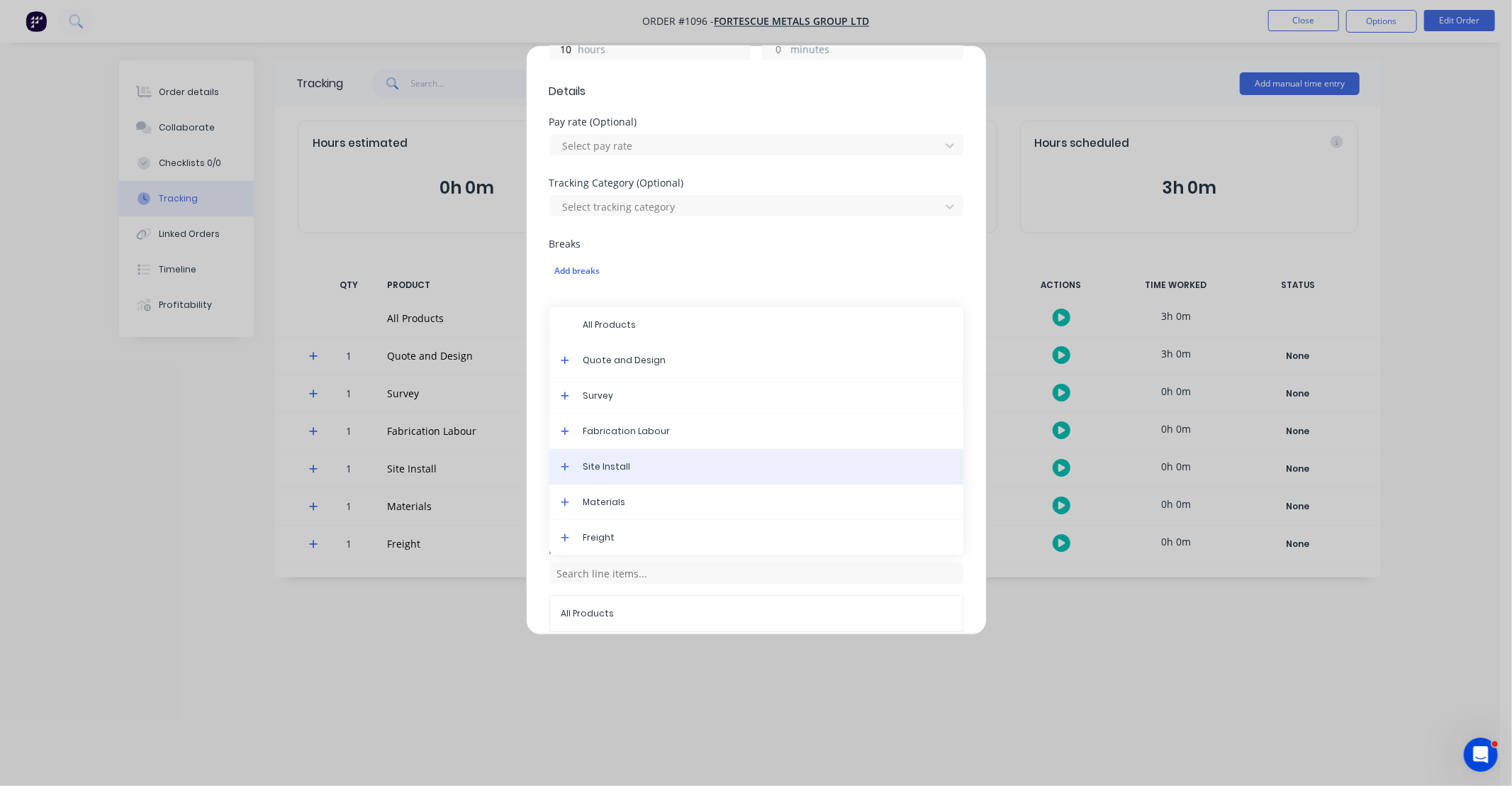
click at [659, 463] on span "Site Install" at bounding box center [767, 466] width 369 height 13
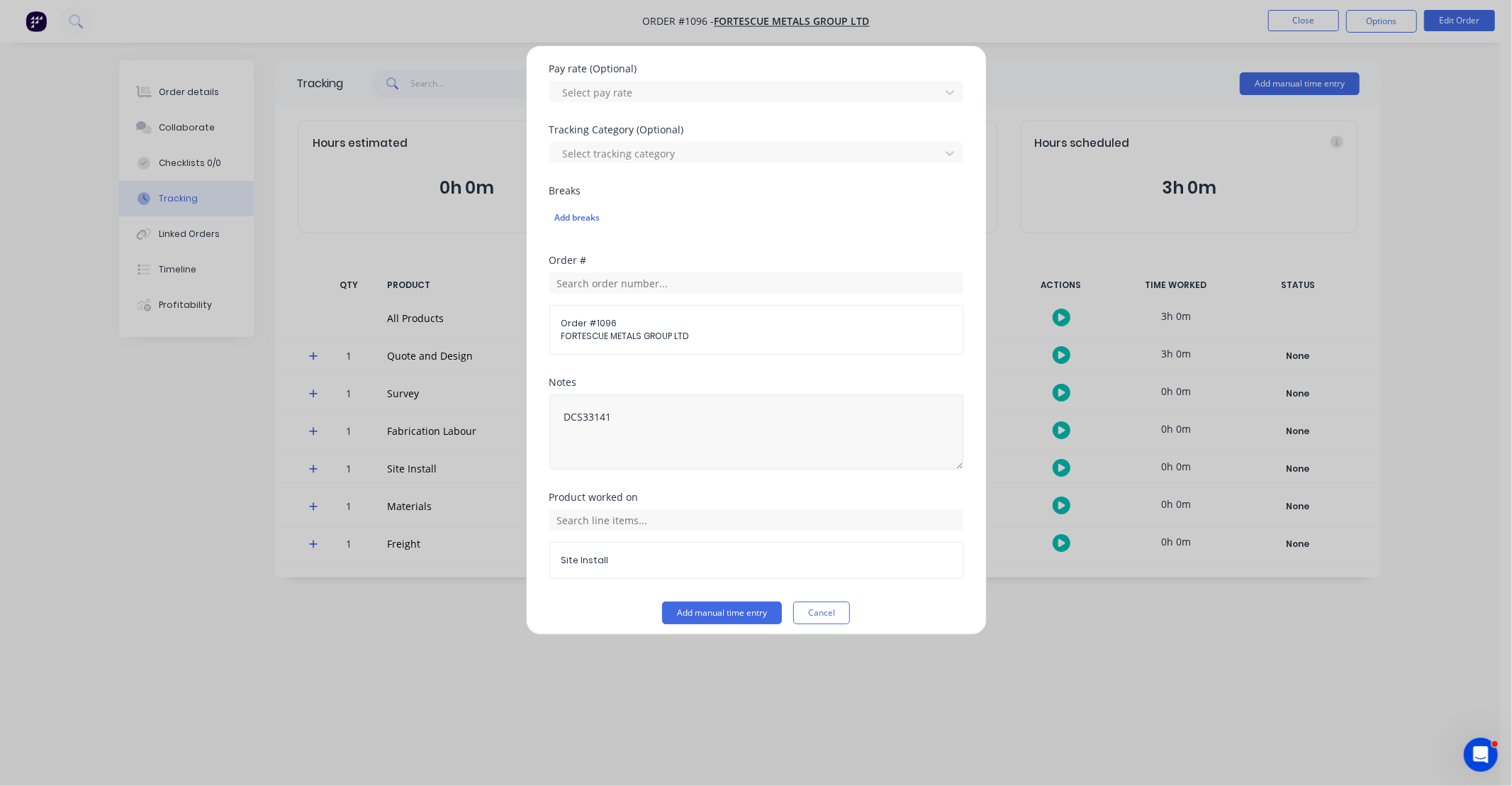
scroll to position [431, 0]
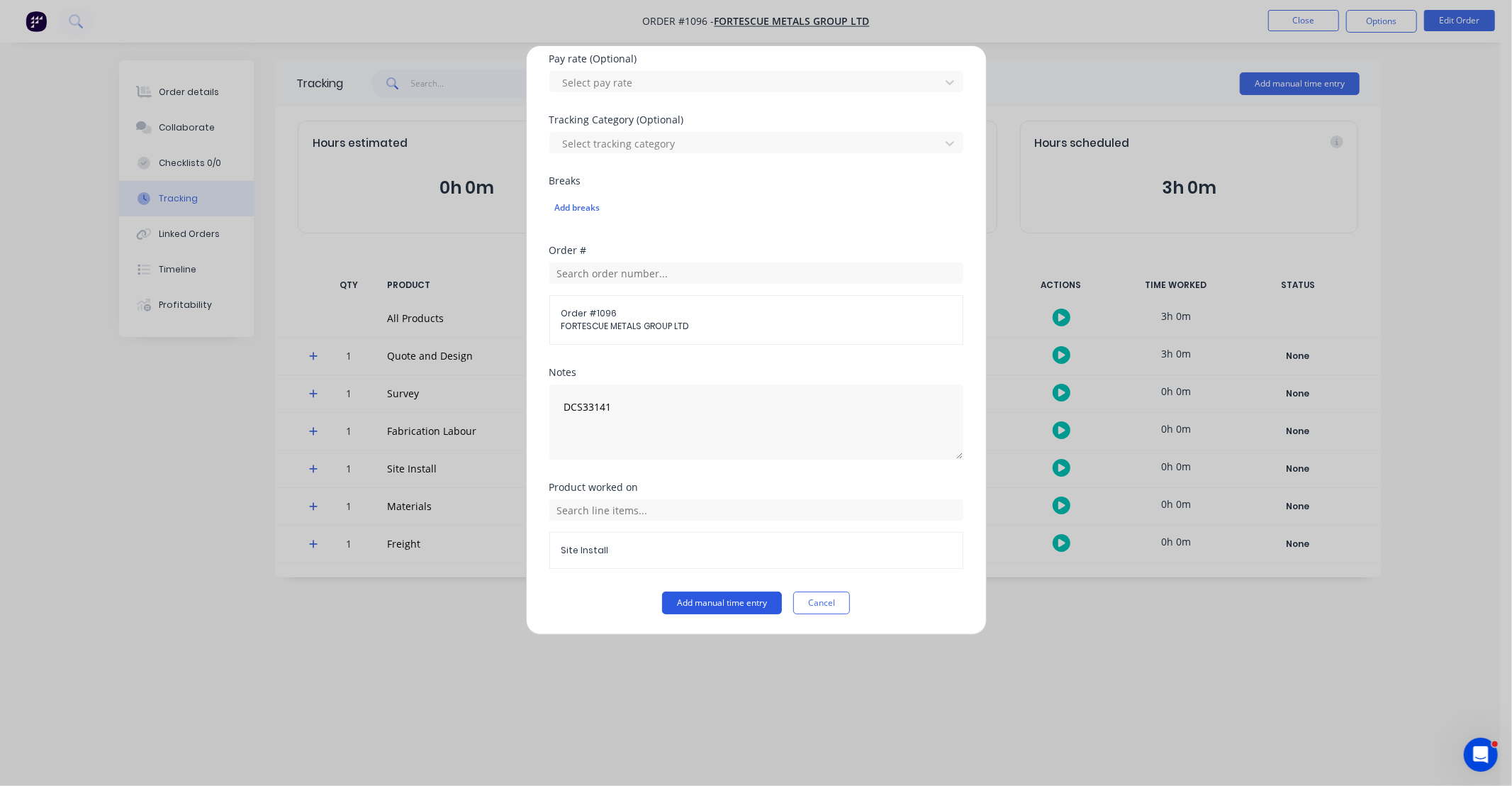
click at [703, 594] on button "Add manual time entry" at bounding box center [722, 603] width 120 height 23
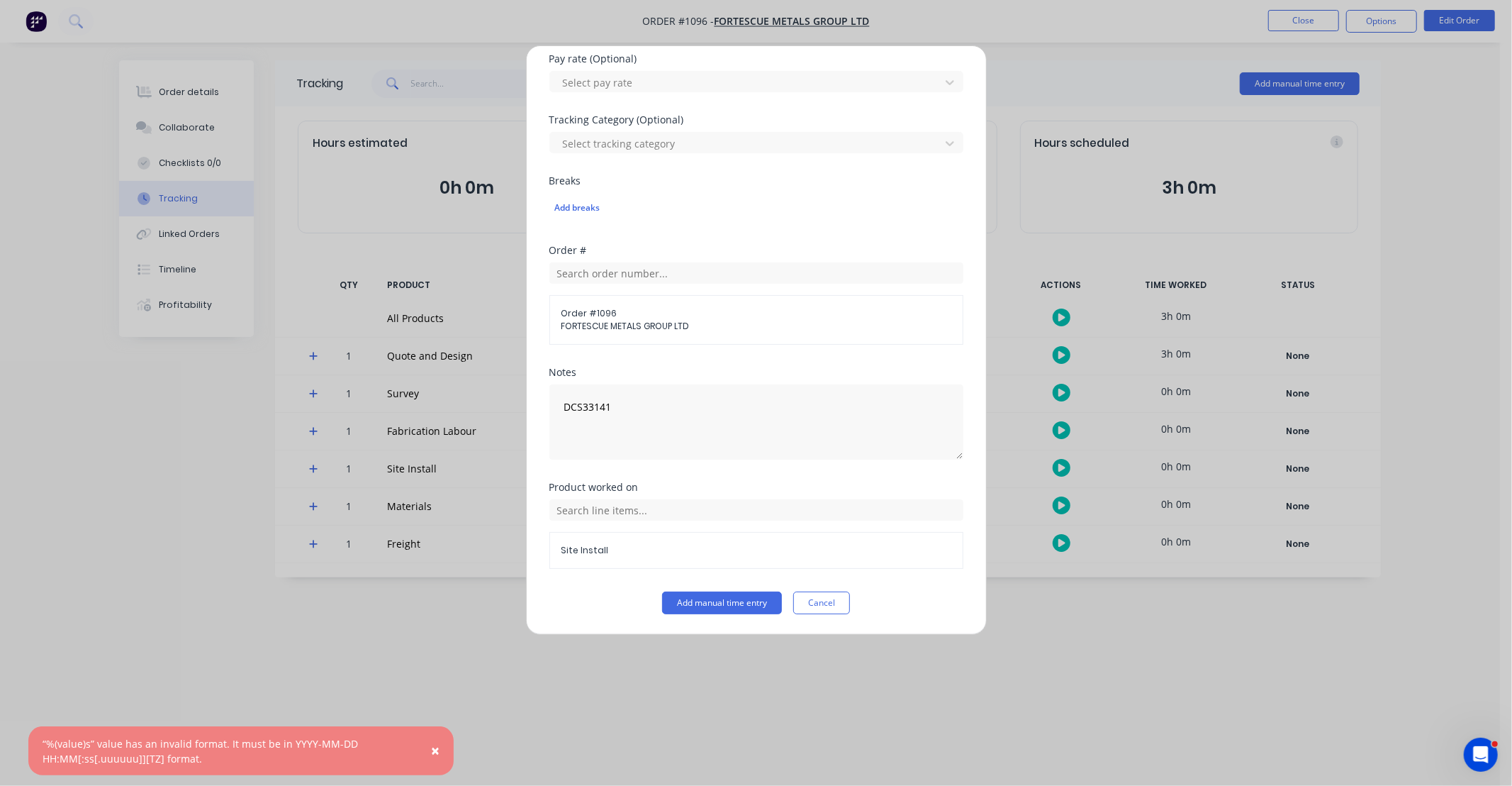
click at [817, 610] on button "Cancel" at bounding box center [821, 603] width 57 height 23
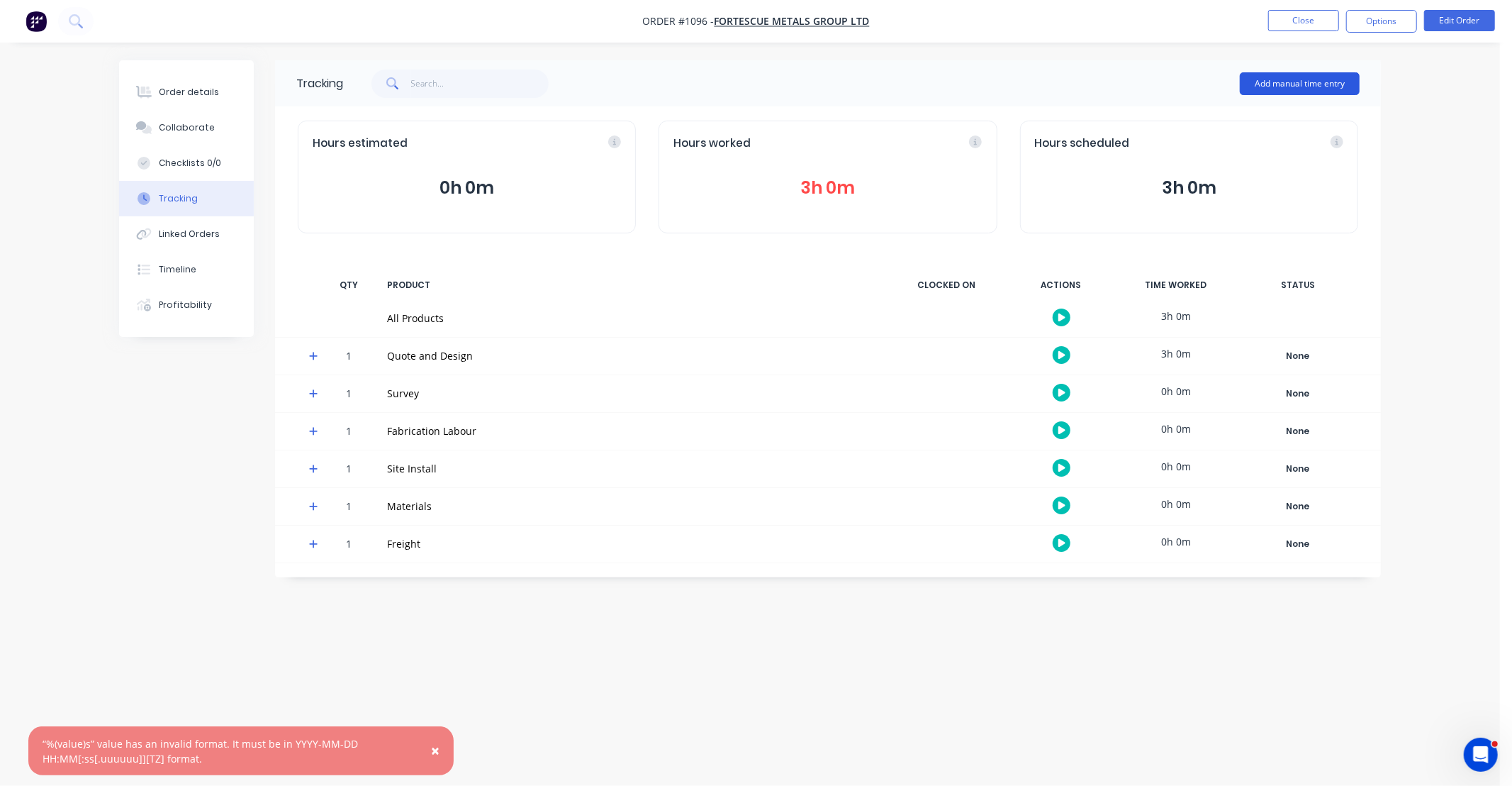
click at [1266, 88] on button "Add manual time entry" at bounding box center [1299, 84] width 120 height 23
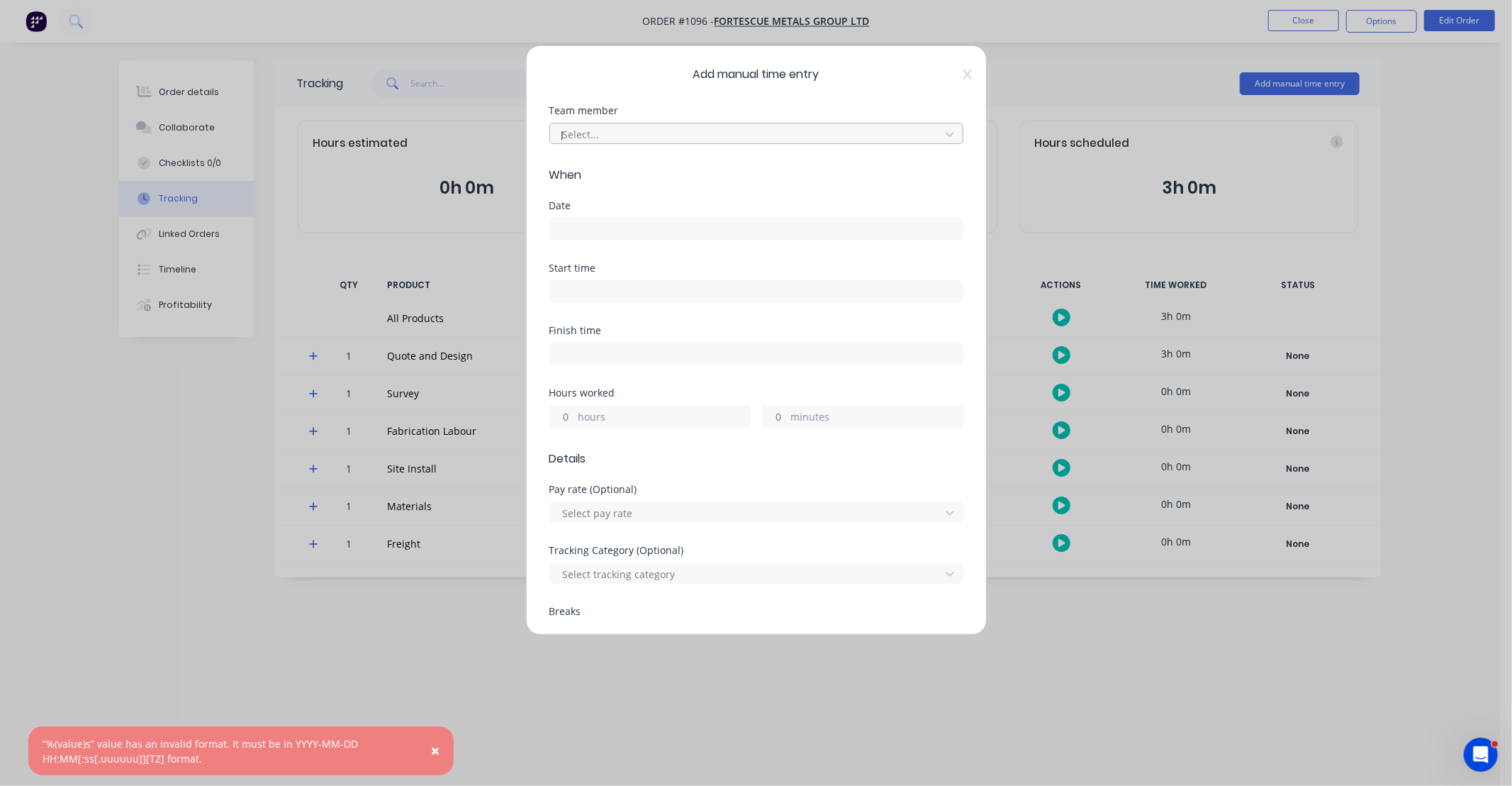
click at [629, 131] on div "J" at bounding box center [747, 134] width 371 height 18
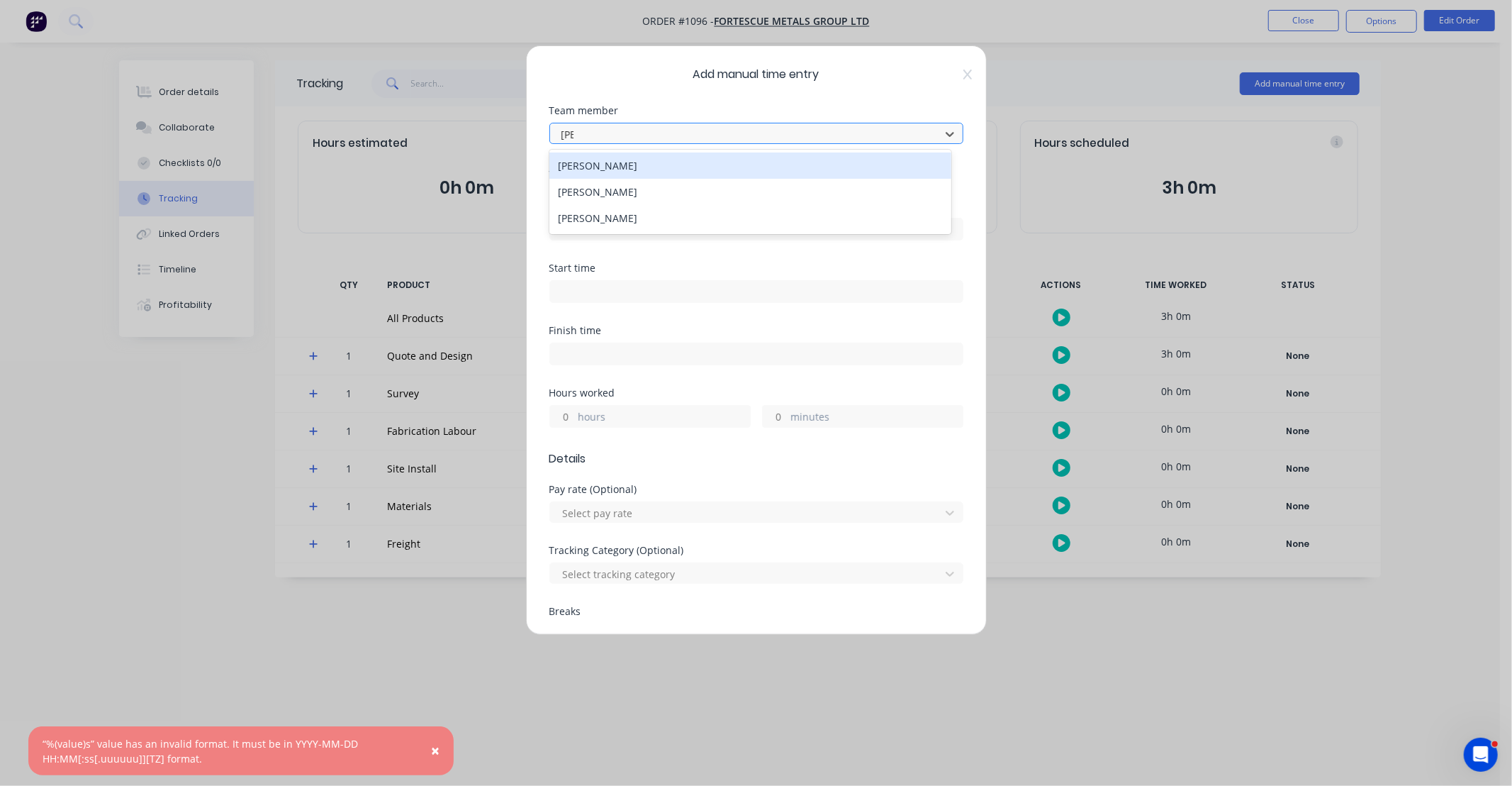
type input "JAM"
click at [625, 172] on div "[PERSON_NAME]" at bounding box center [750, 165] width 402 height 26
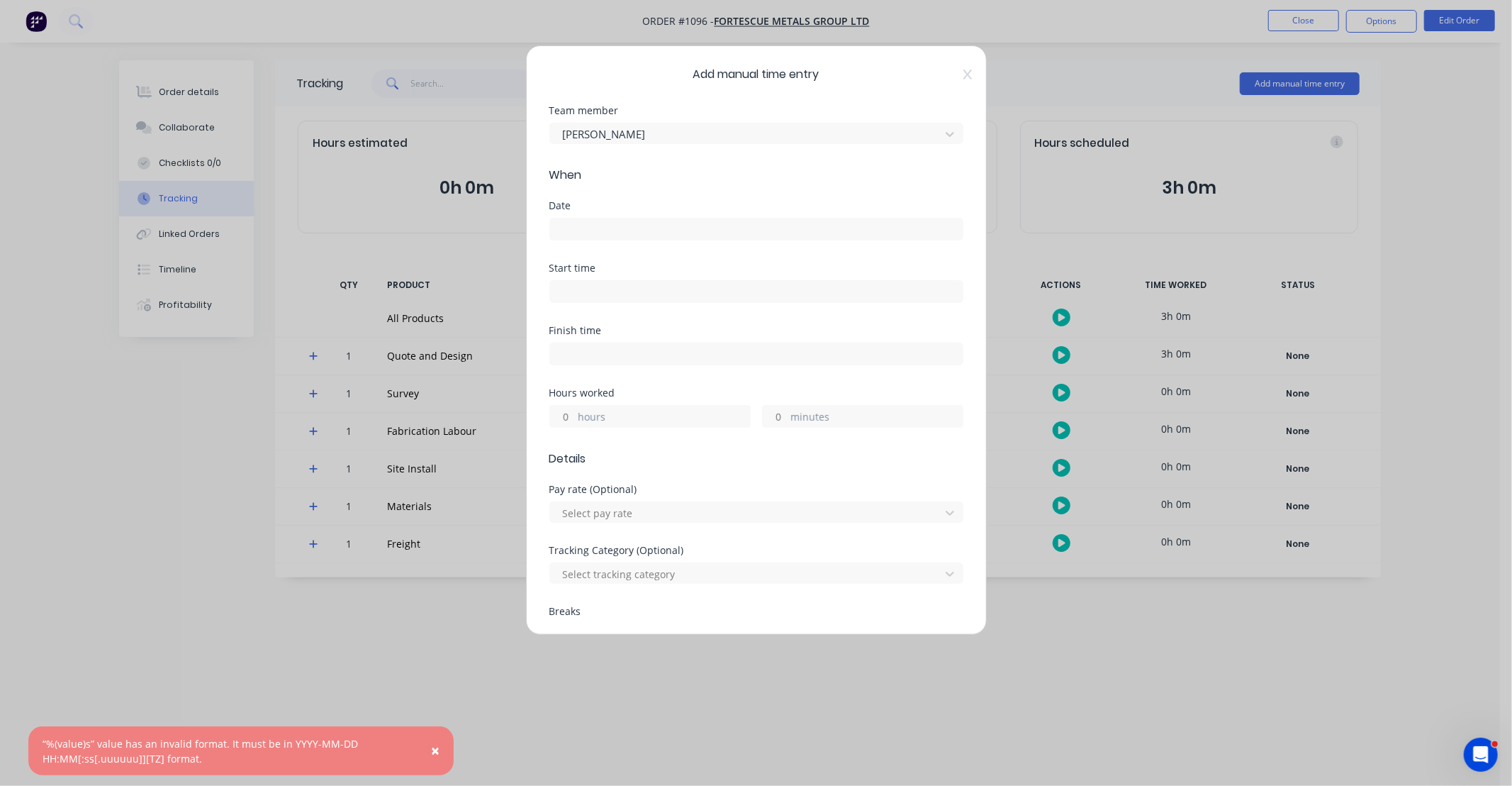
click at [625, 234] on input at bounding box center [756, 229] width 413 height 21
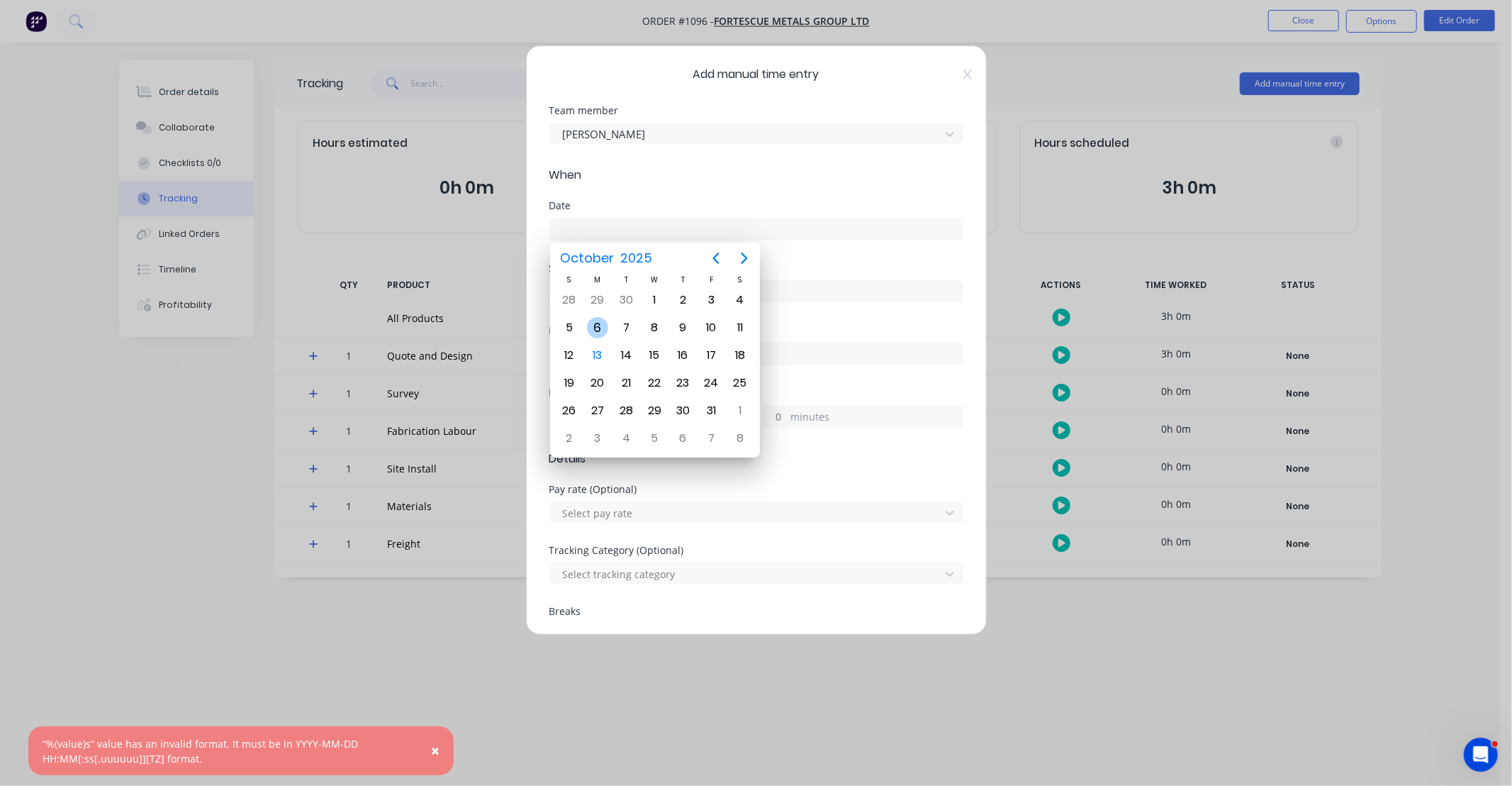
click at [583, 328] on div "6" at bounding box center [597, 328] width 29 height 27
type input "[DATE]"
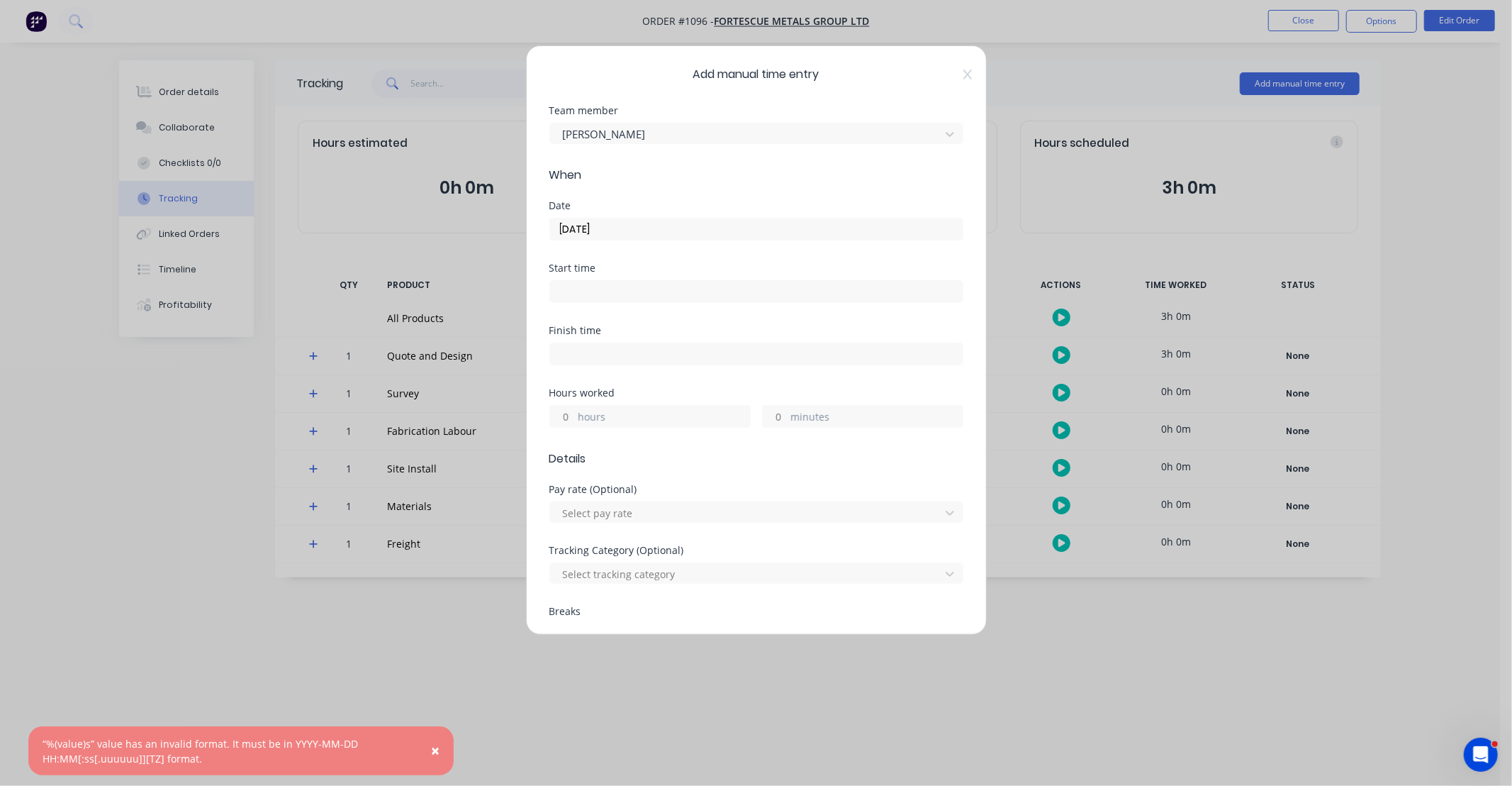
click at [564, 415] on input "hours" at bounding box center [562, 415] width 24 height 21
type input "10"
click at [691, 396] on div "Hours worked" at bounding box center [756, 393] width 414 height 10
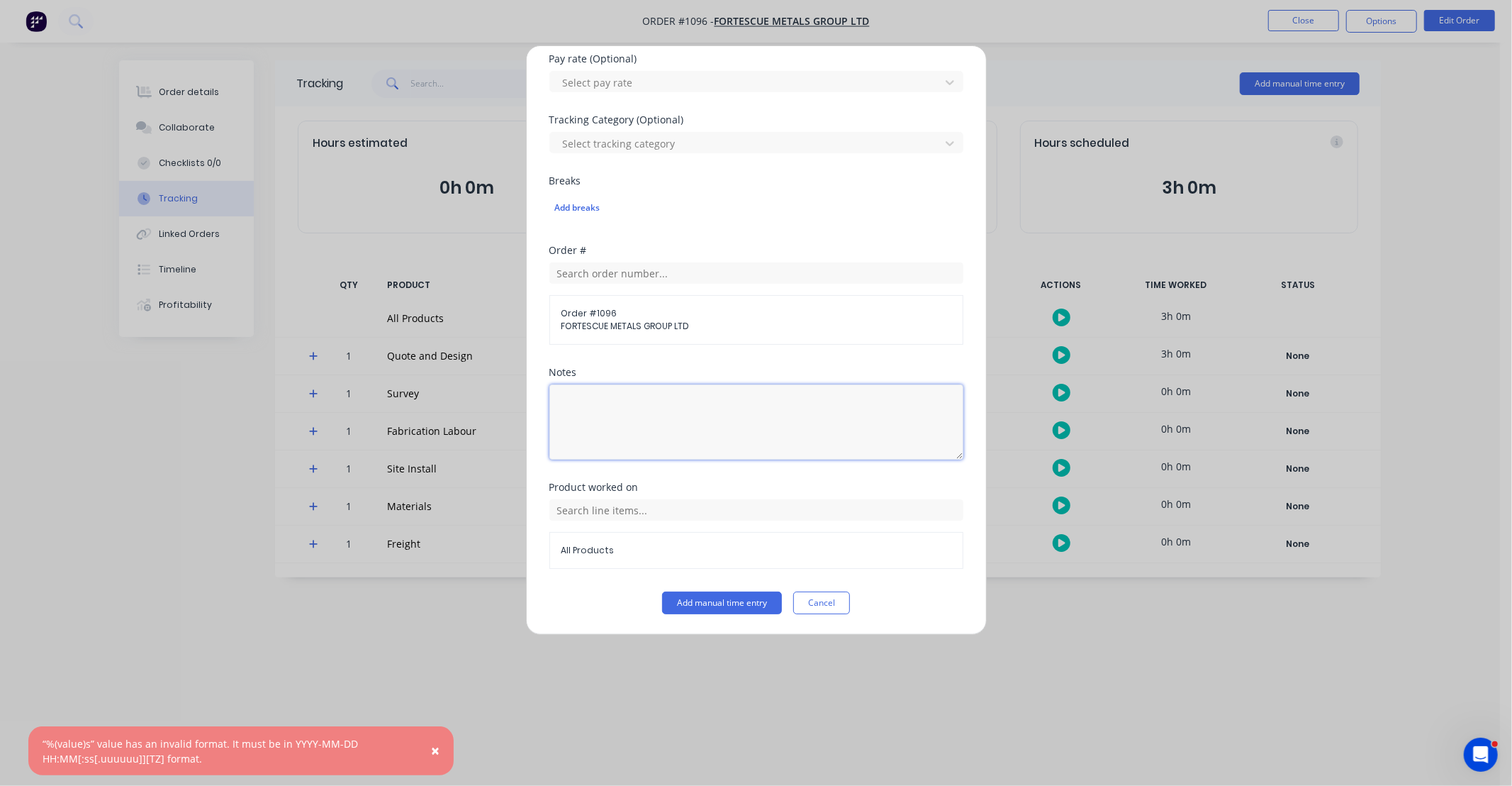
click at [692, 408] on textarea at bounding box center [756, 421] width 414 height 75
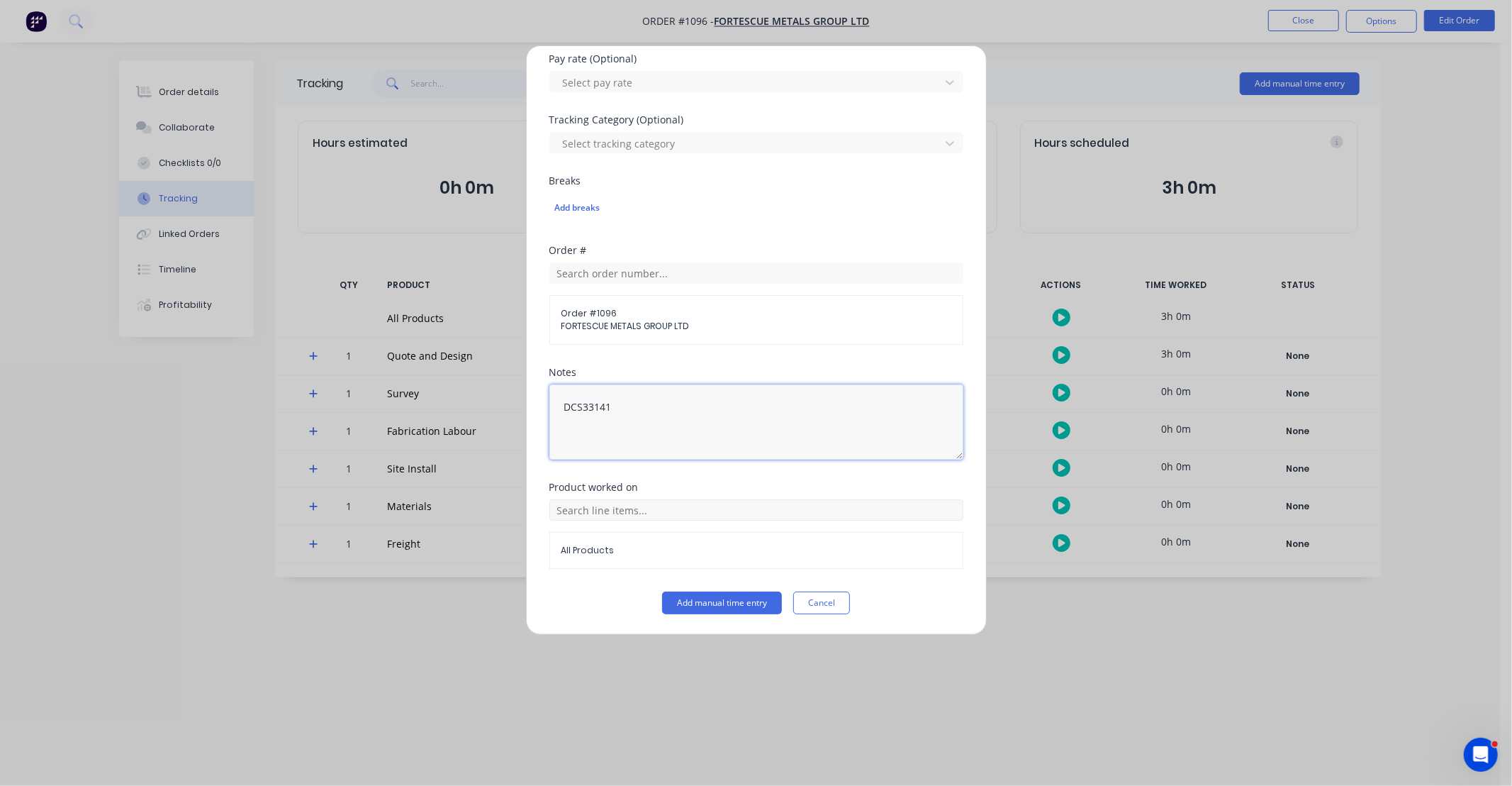
type textarea "DCS33141"
click at [669, 513] on input "text" at bounding box center [756, 509] width 414 height 21
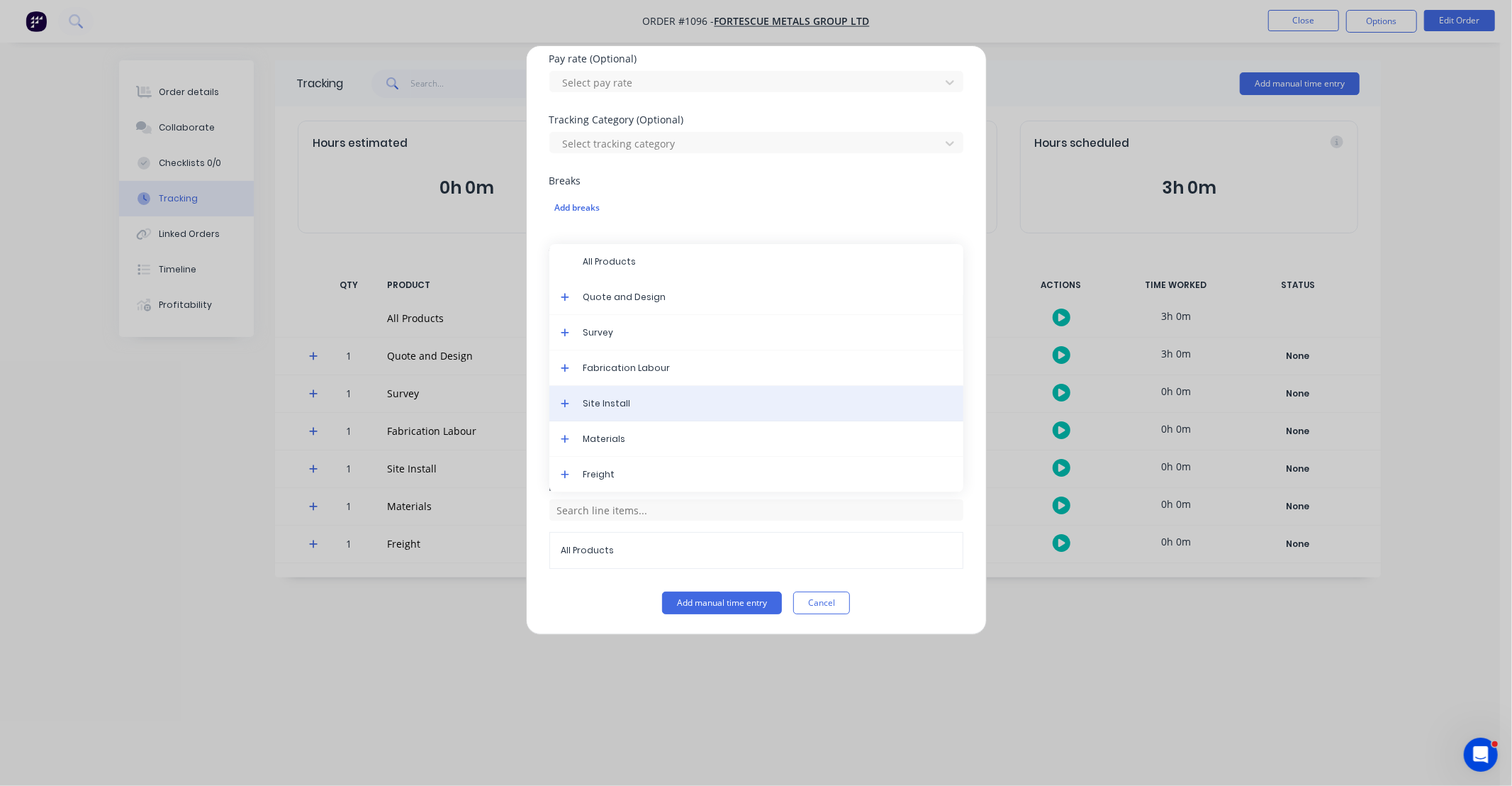
click at [632, 409] on span "Site Install" at bounding box center [767, 403] width 369 height 13
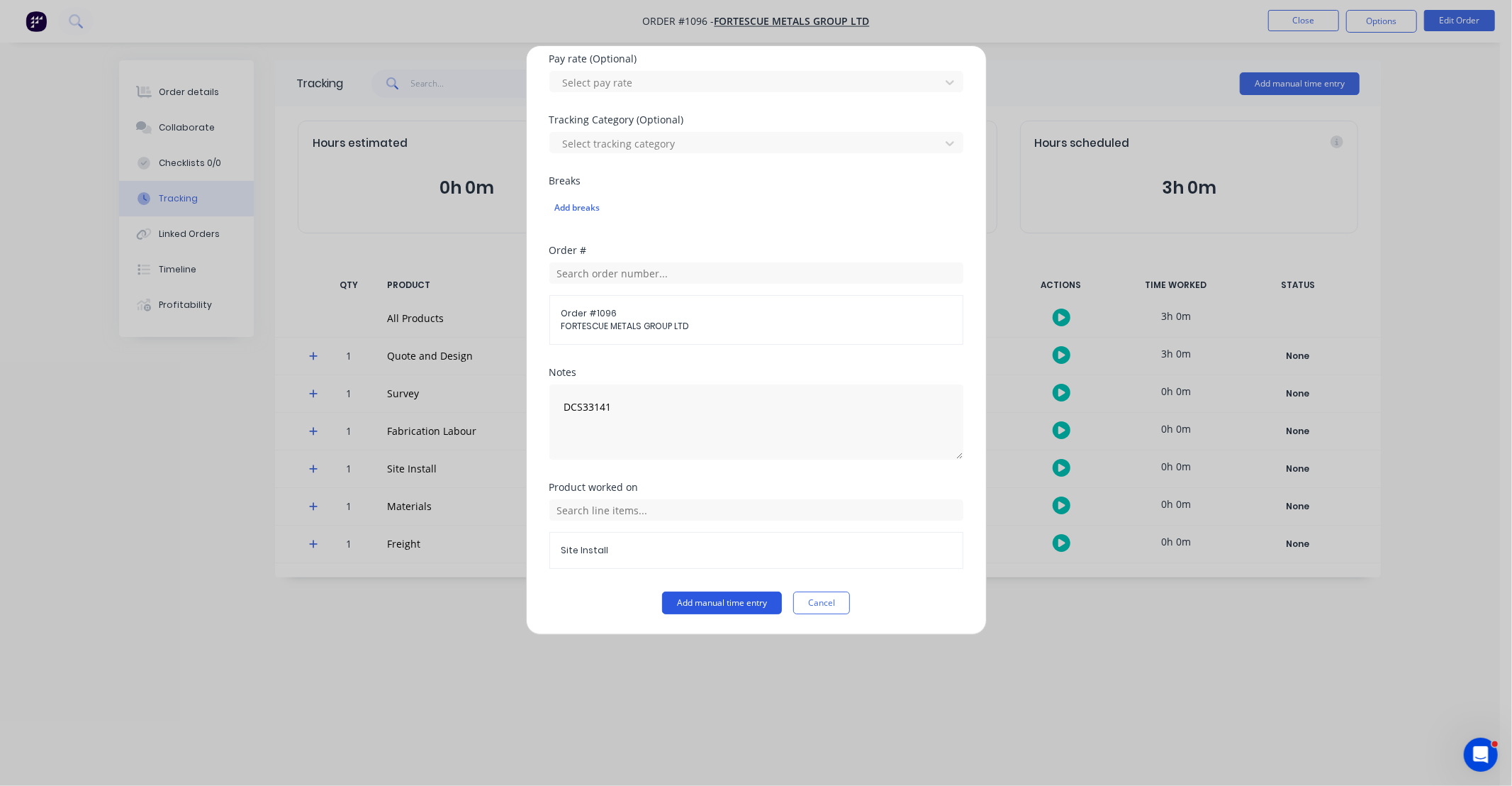
click at [726, 601] on button "Add manual time entry" at bounding box center [722, 603] width 120 height 23
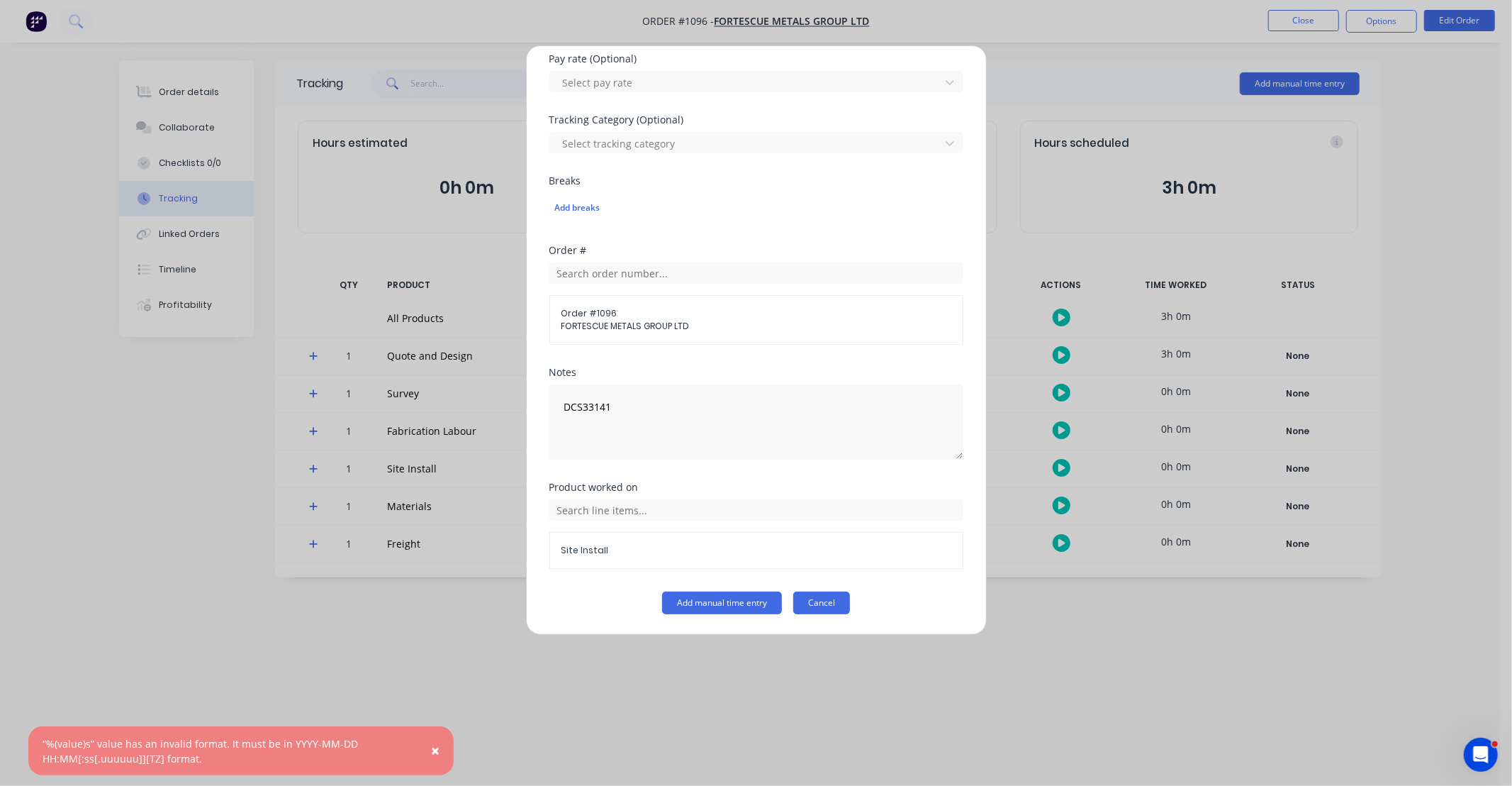
click at [816, 599] on button "Cancel" at bounding box center [821, 603] width 57 height 23
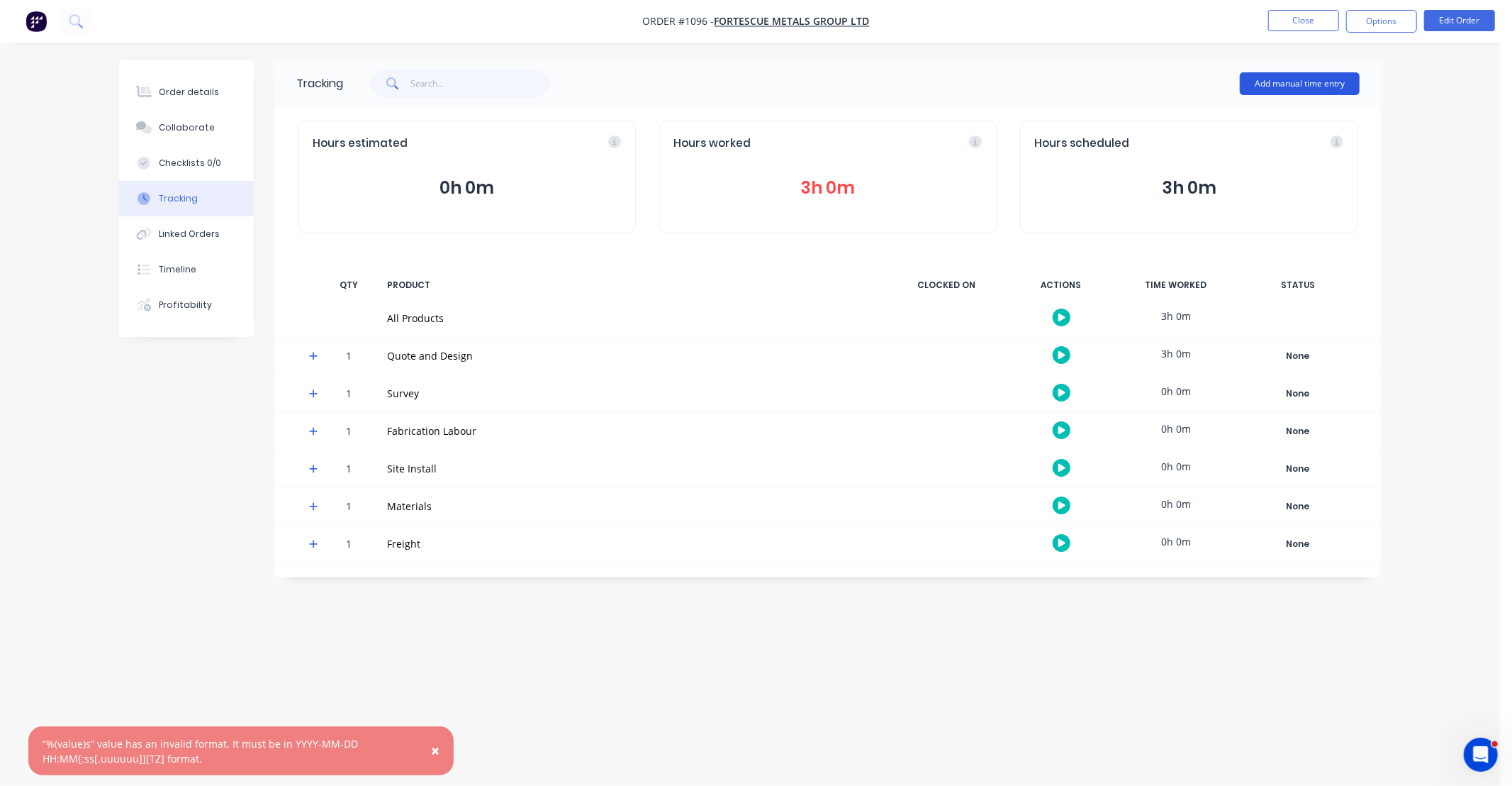
click at [1315, 85] on button "Add manual time entry" at bounding box center [1299, 84] width 120 height 23
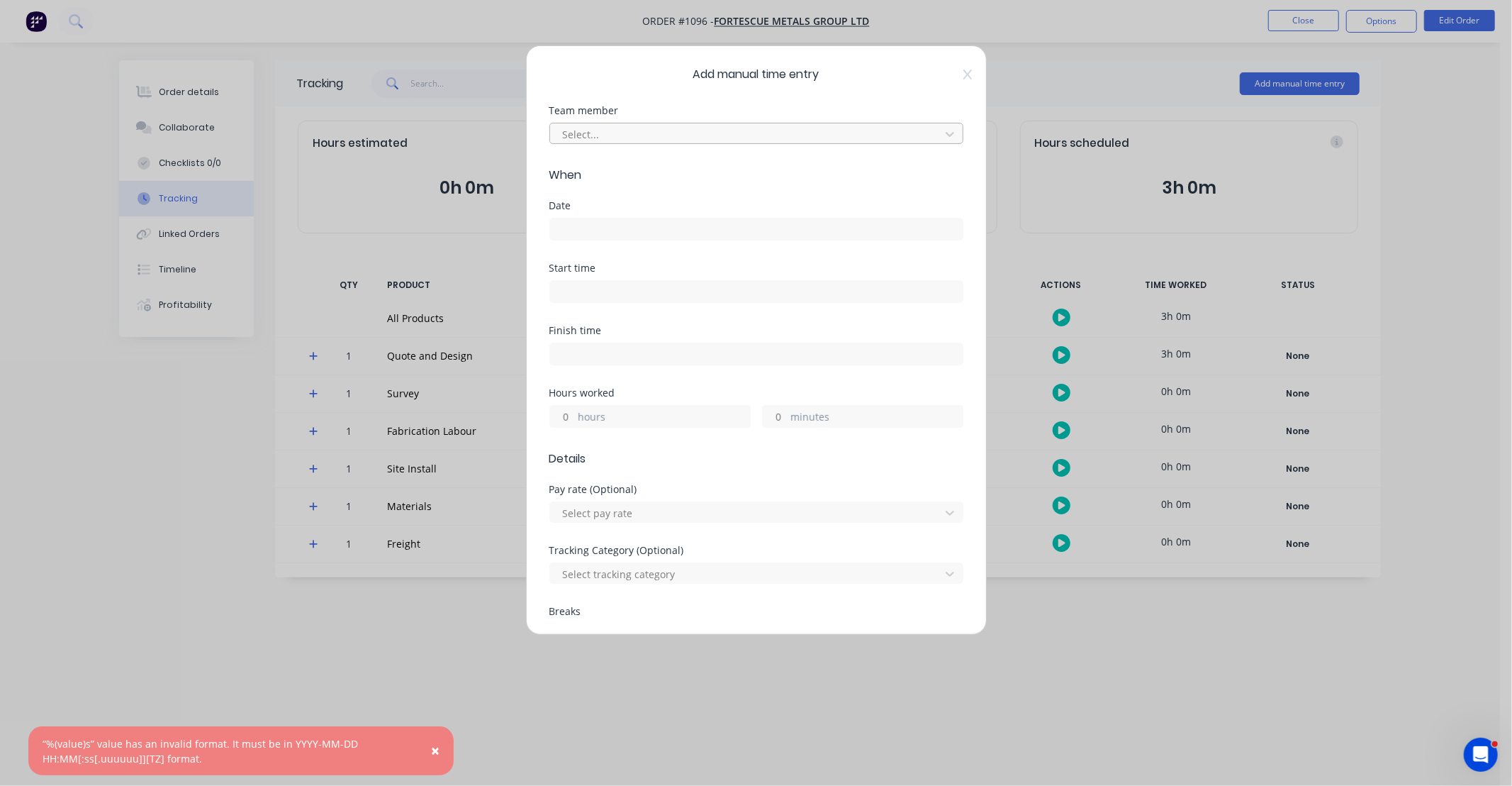
click at [636, 139] on div at bounding box center [747, 134] width 371 height 18
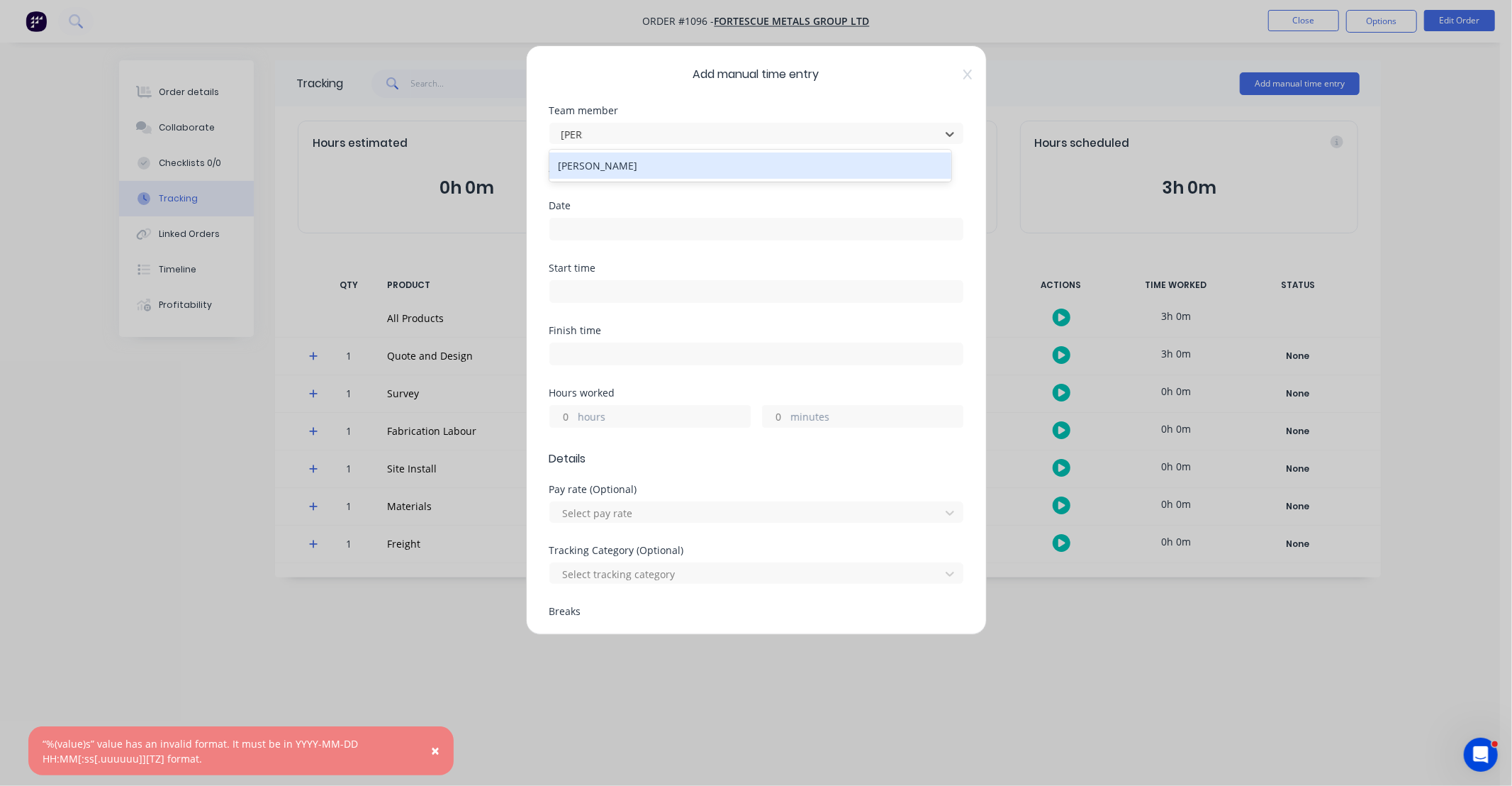
type input "JAMES"
click at [626, 171] on div "[PERSON_NAME]" at bounding box center [750, 165] width 402 height 26
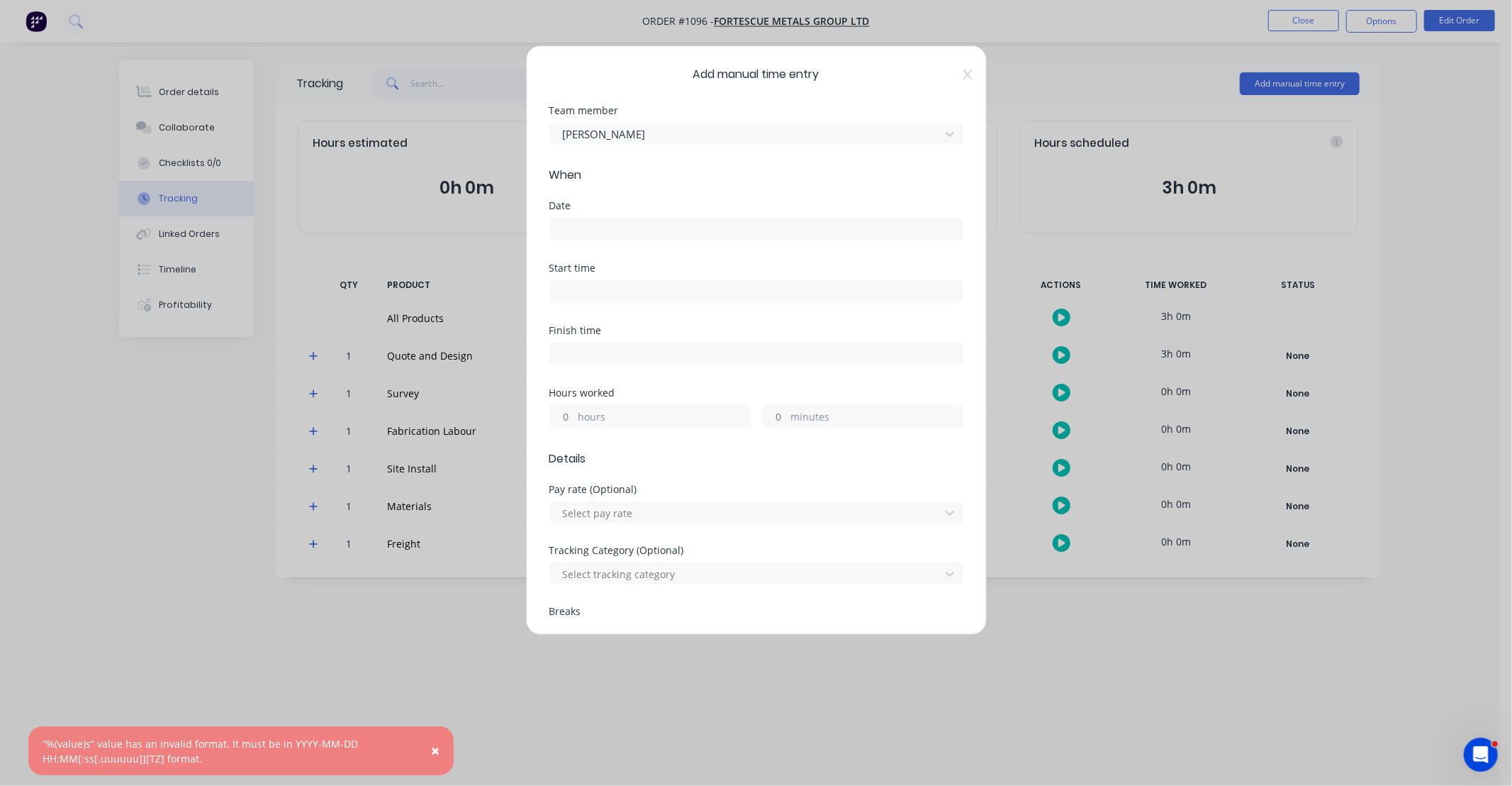
click at [619, 230] on input at bounding box center [756, 229] width 413 height 21
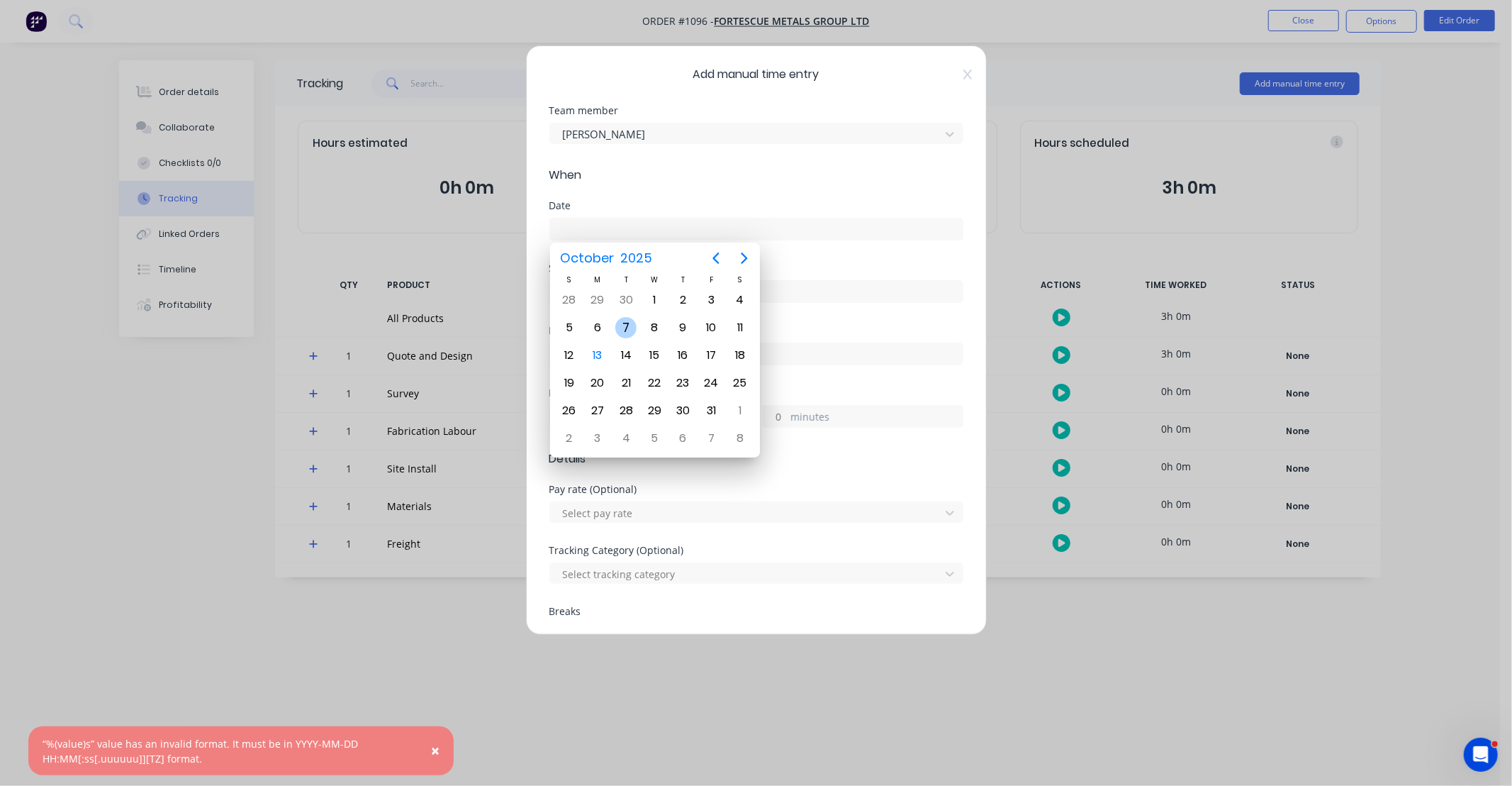
click at [629, 321] on div "7" at bounding box center [625, 327] width 21 height 21
type input "[DATE]"
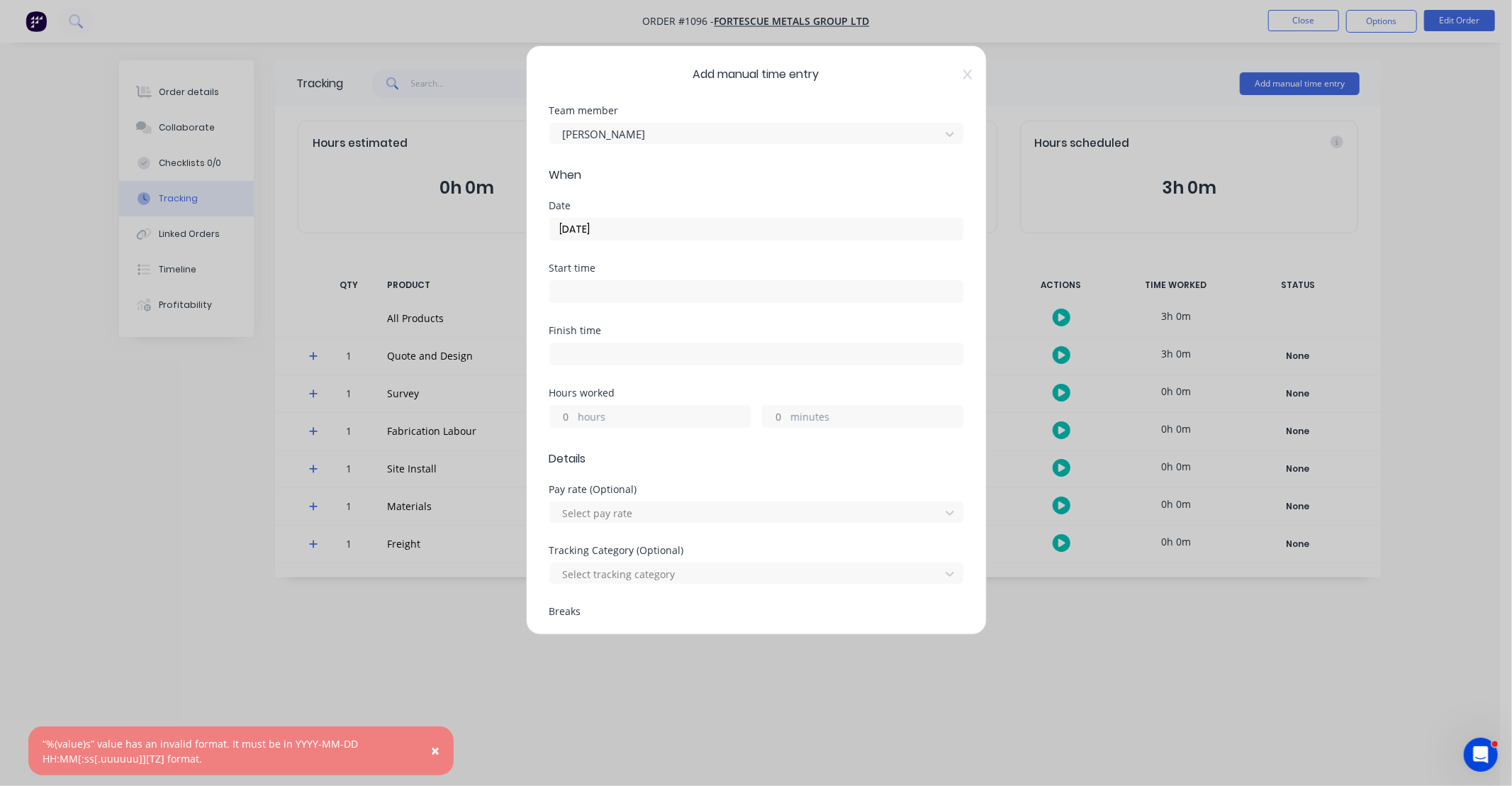
click at [568, 415] on input "hours" at bounding box center [562, 415] width 24 height 21
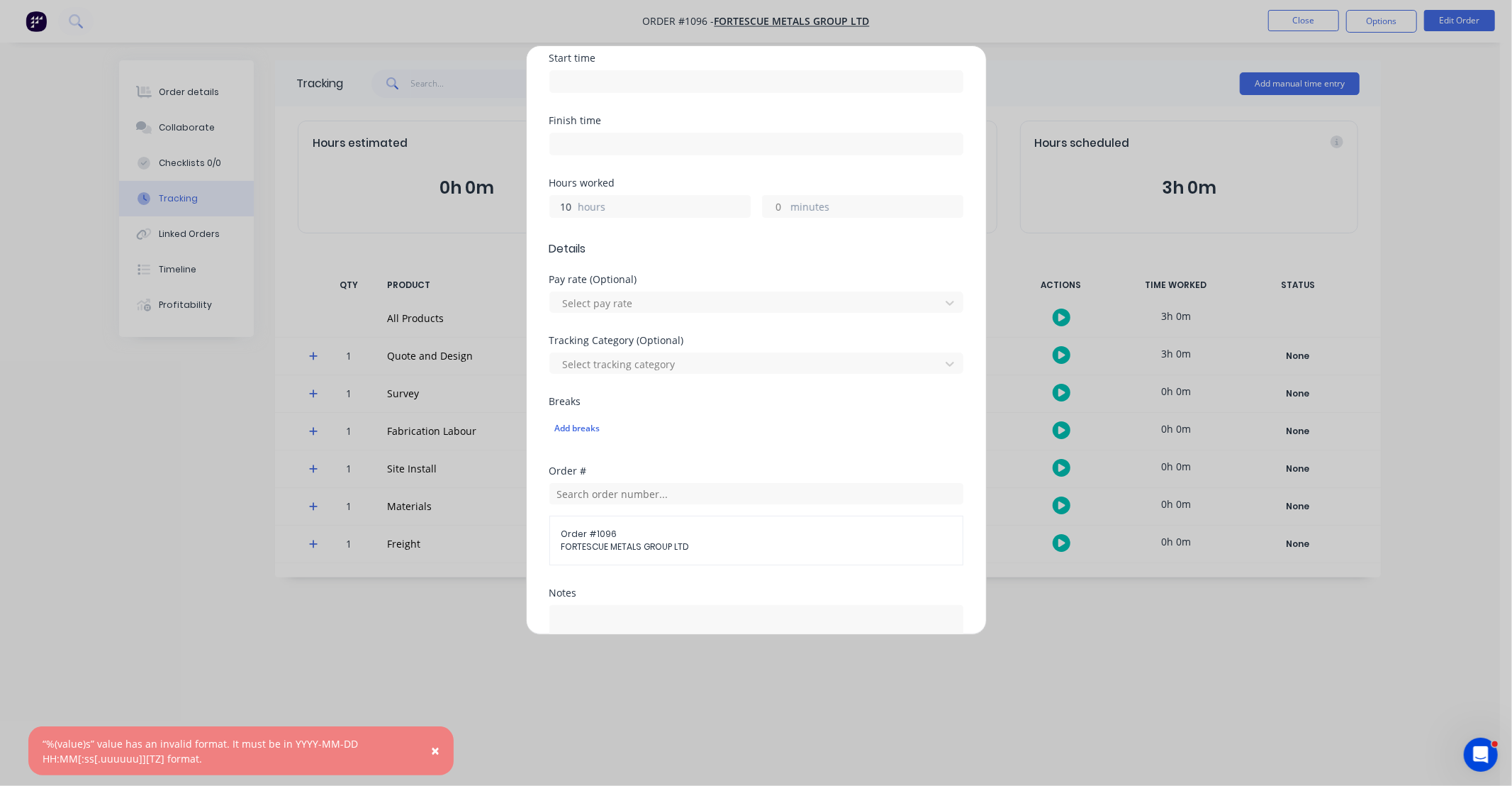
scroll to position [263, 0]
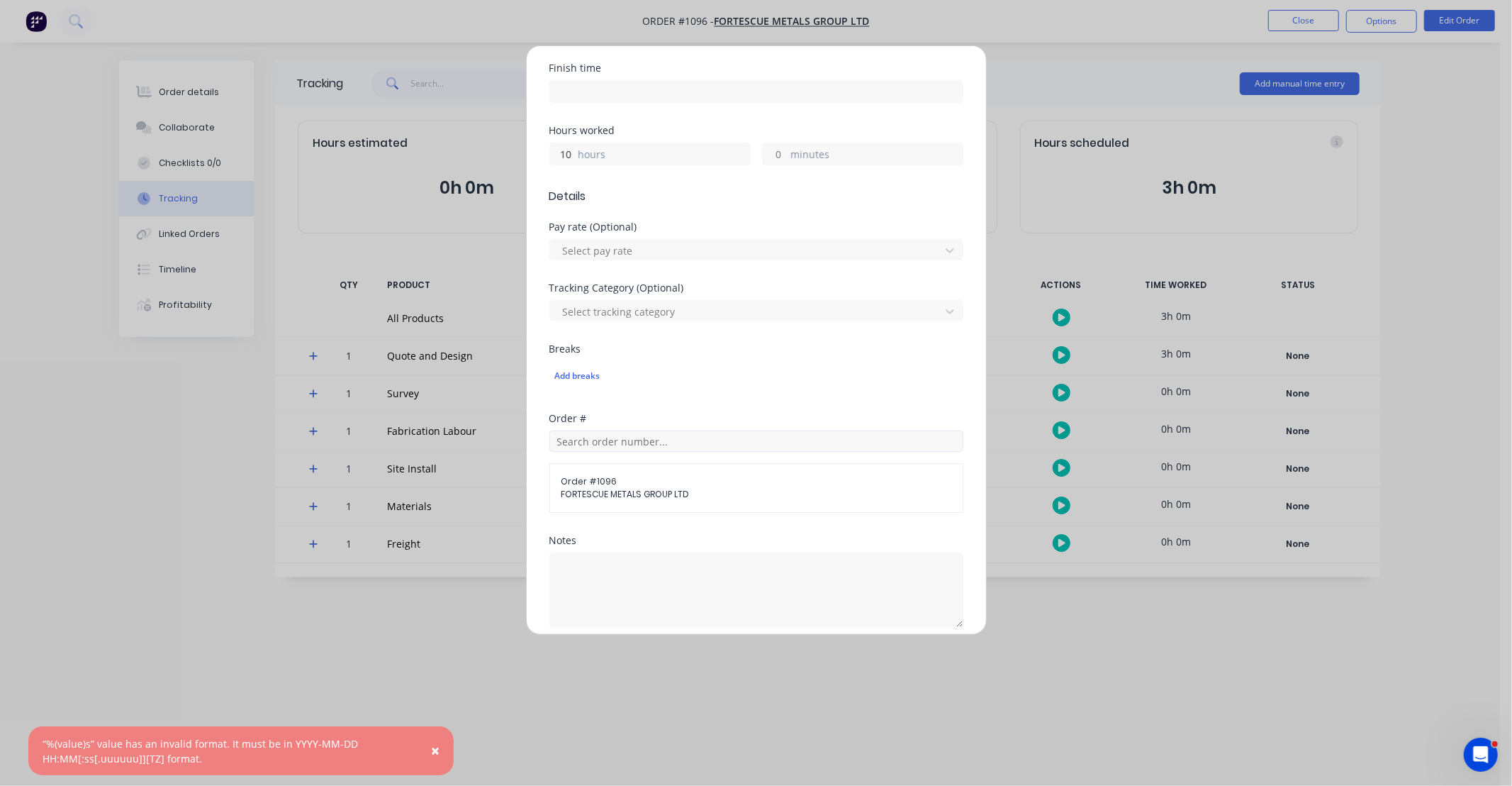
type input "10"
click at [710, 441] on input "text" at bounding box center [756, 441] width 414 height 21
click at [699, 534] on div "Order # Order # 1096 FORTESCUE METALS GROUP LTD" at bounding box center [756, 474] width 414 height 122
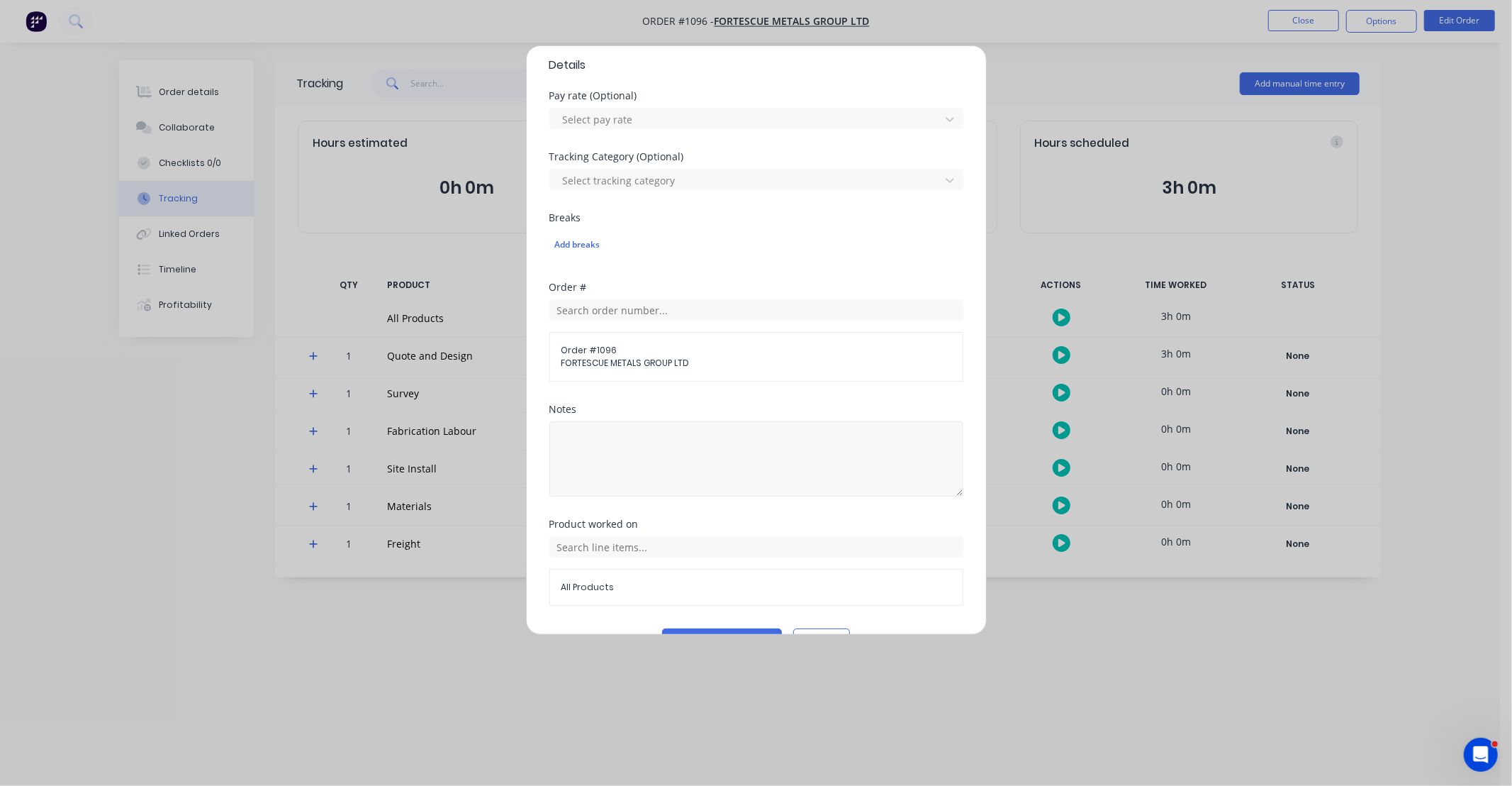
scroll to position [431, 0]
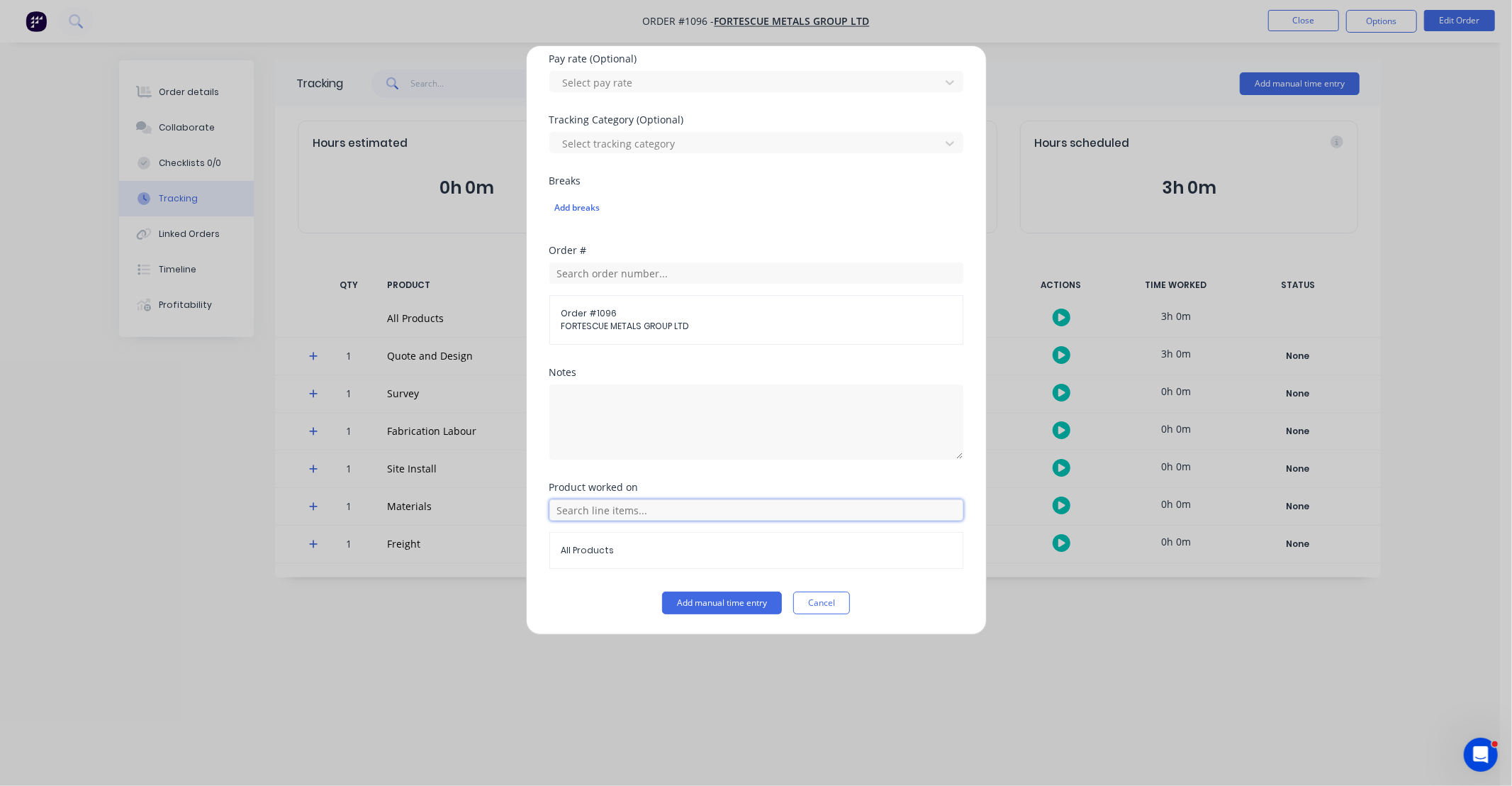
click at [699, 512] on input "text" at bounding box center [756, 509] width 414 height 21
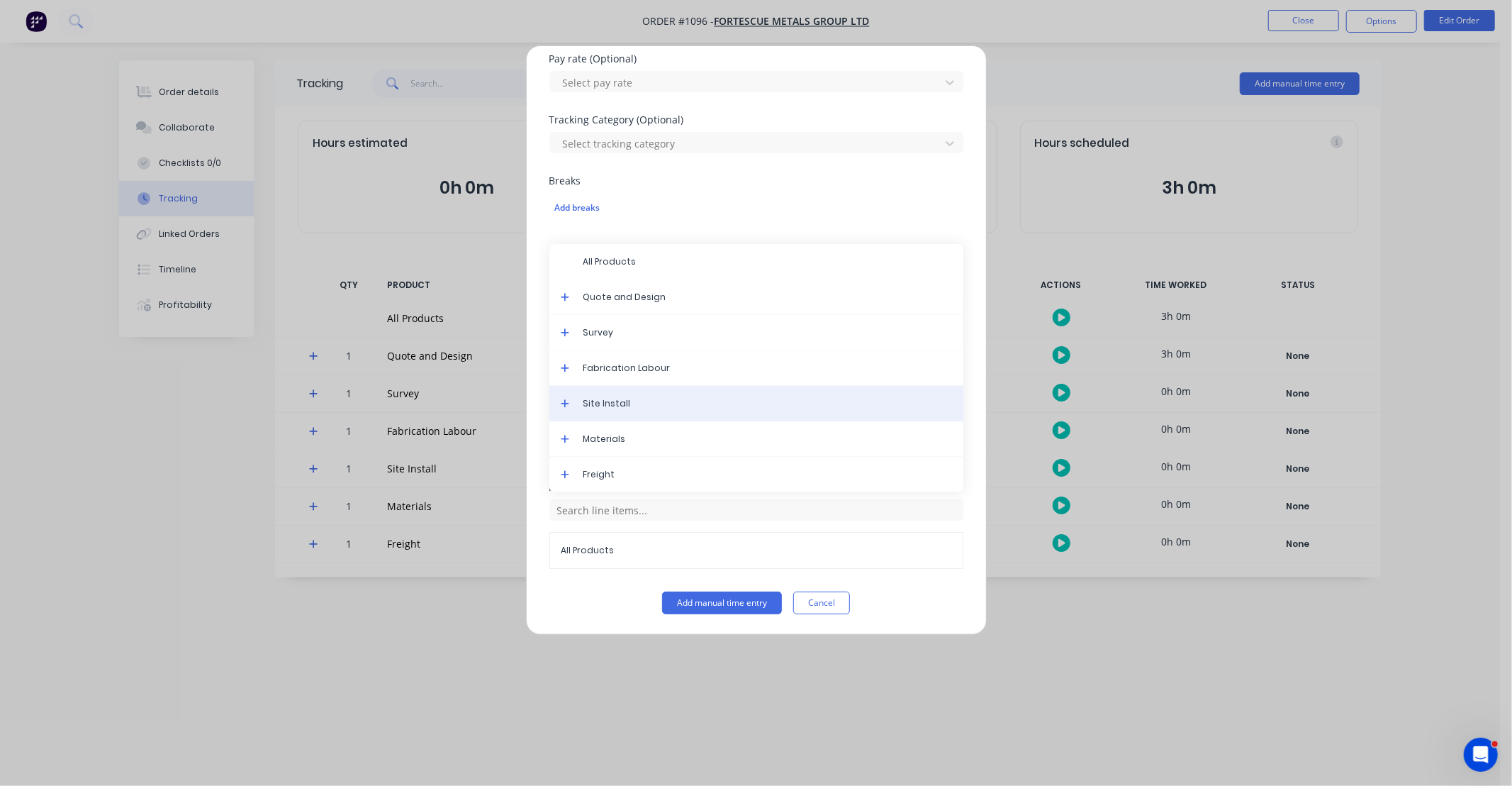
click at [650, 413] on div "Site Install" at bounding box center [756, 404] width 414 height 35
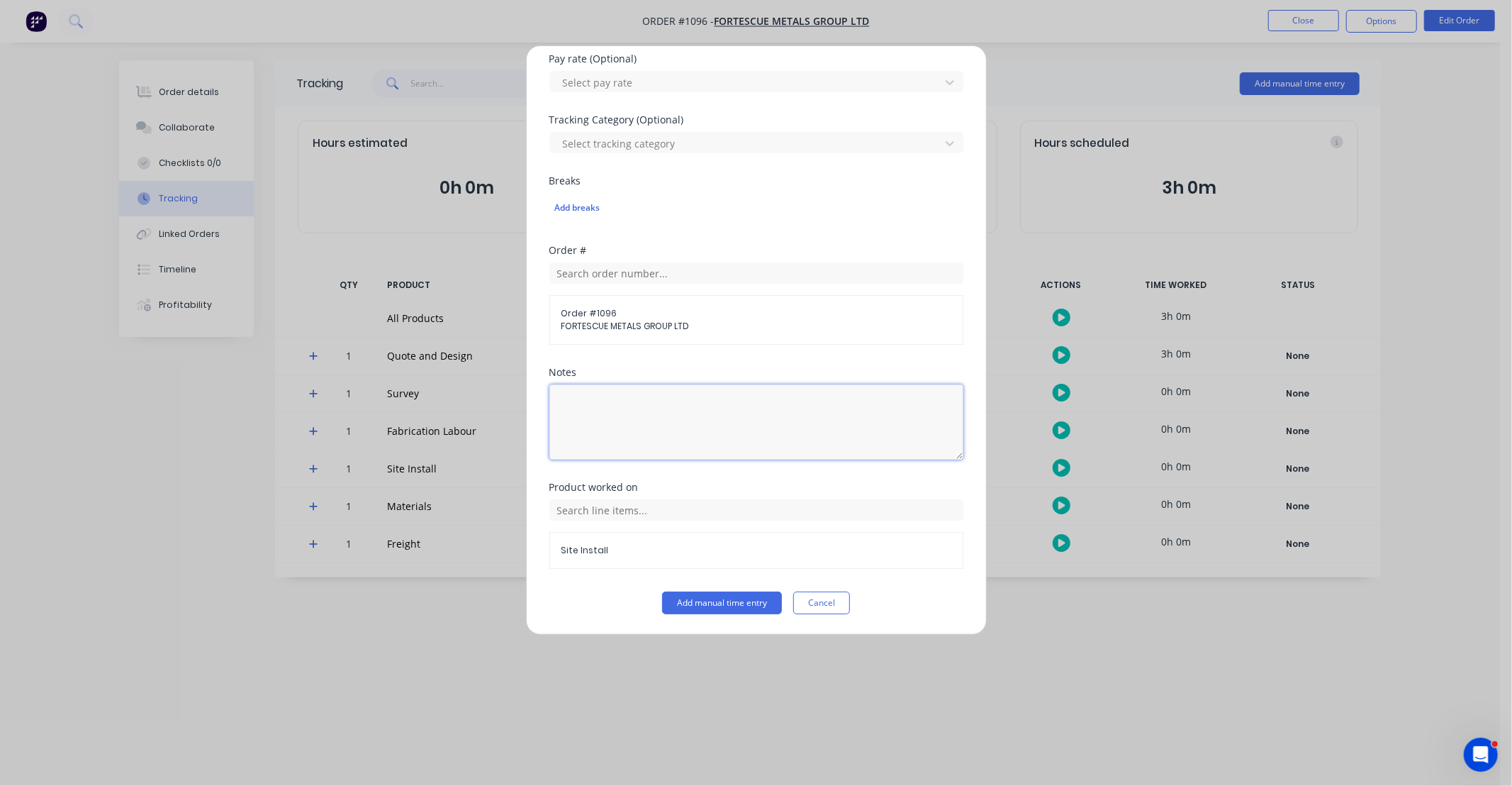
drag, startPoint x: 651, startPoint y: 437, endPoint x: 742, endPoint y: 423, distance: 92.1
click at [653, 437] on textarea at bounding box center [756, 421] width 414 height 75
type textarea "DCS33140"
click at [736, 601] on button "Add manual time entry" at bounding box center [722, 603] width 120 height 23
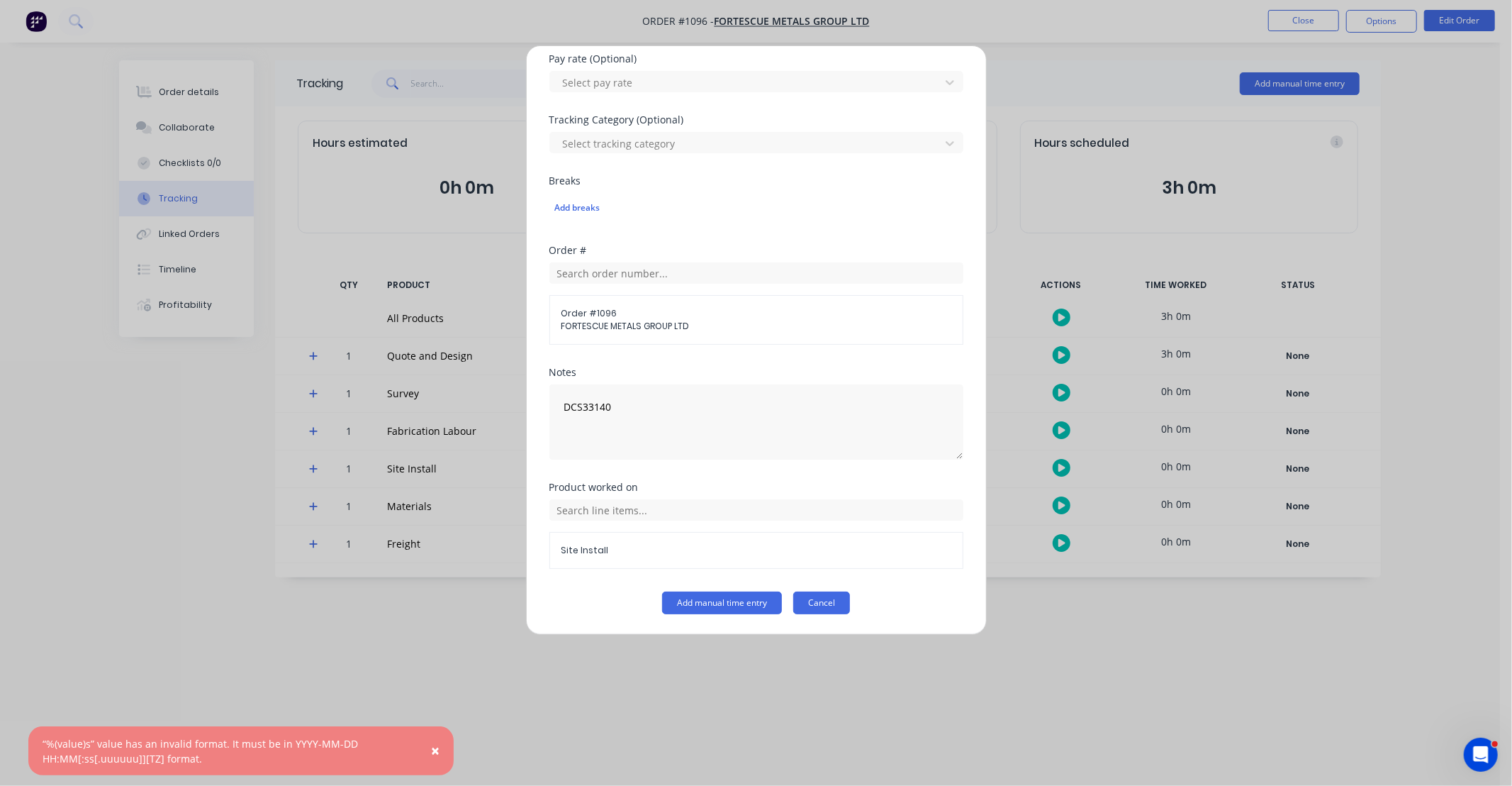
click at [816, 606] on button "Cancel" at bounding box center [821, 603] width 57 height 23
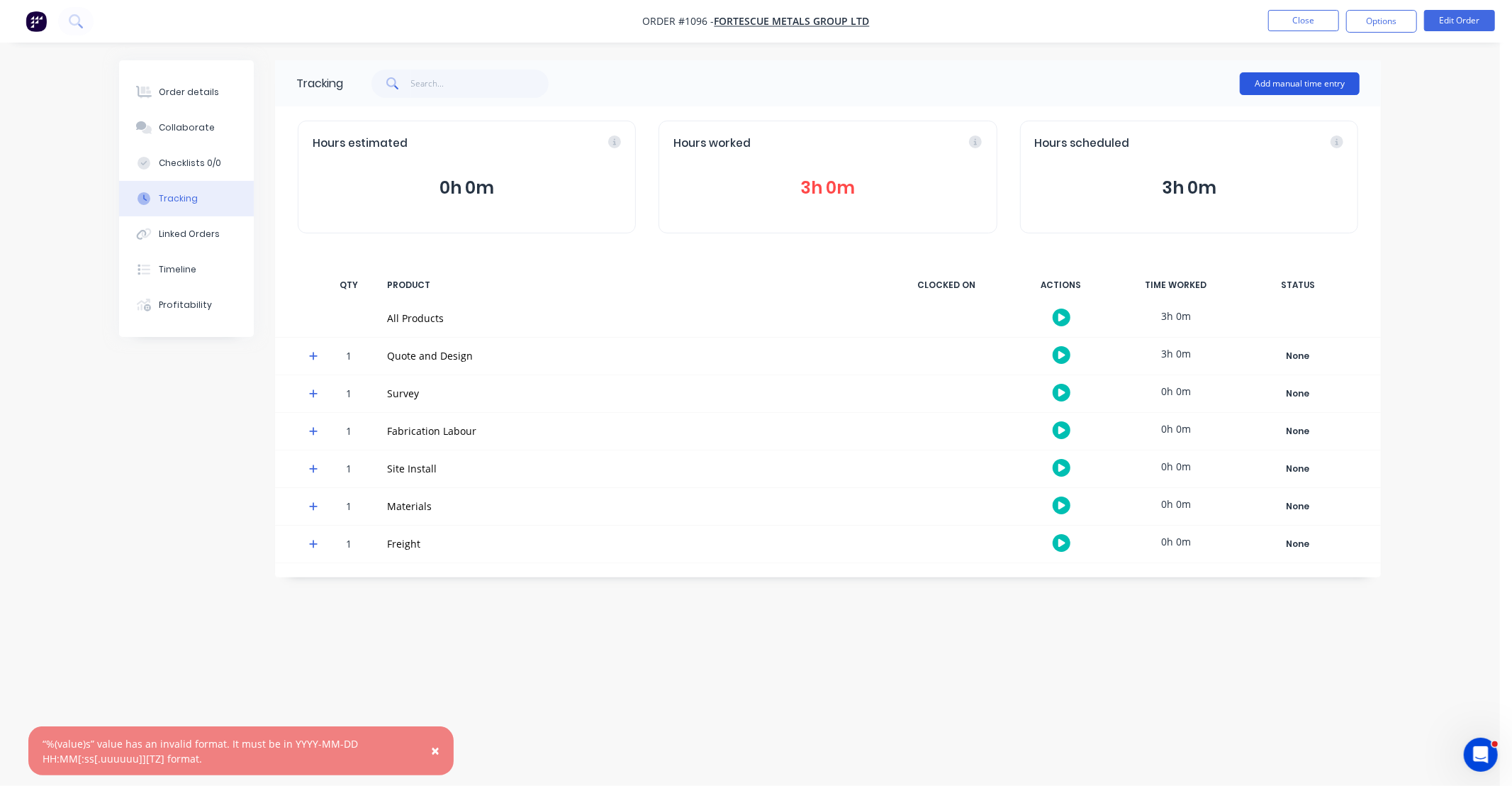
click at [1322, 80] on button "Add manual time entry" at bounding box center [1299, 84] width 120 height 23
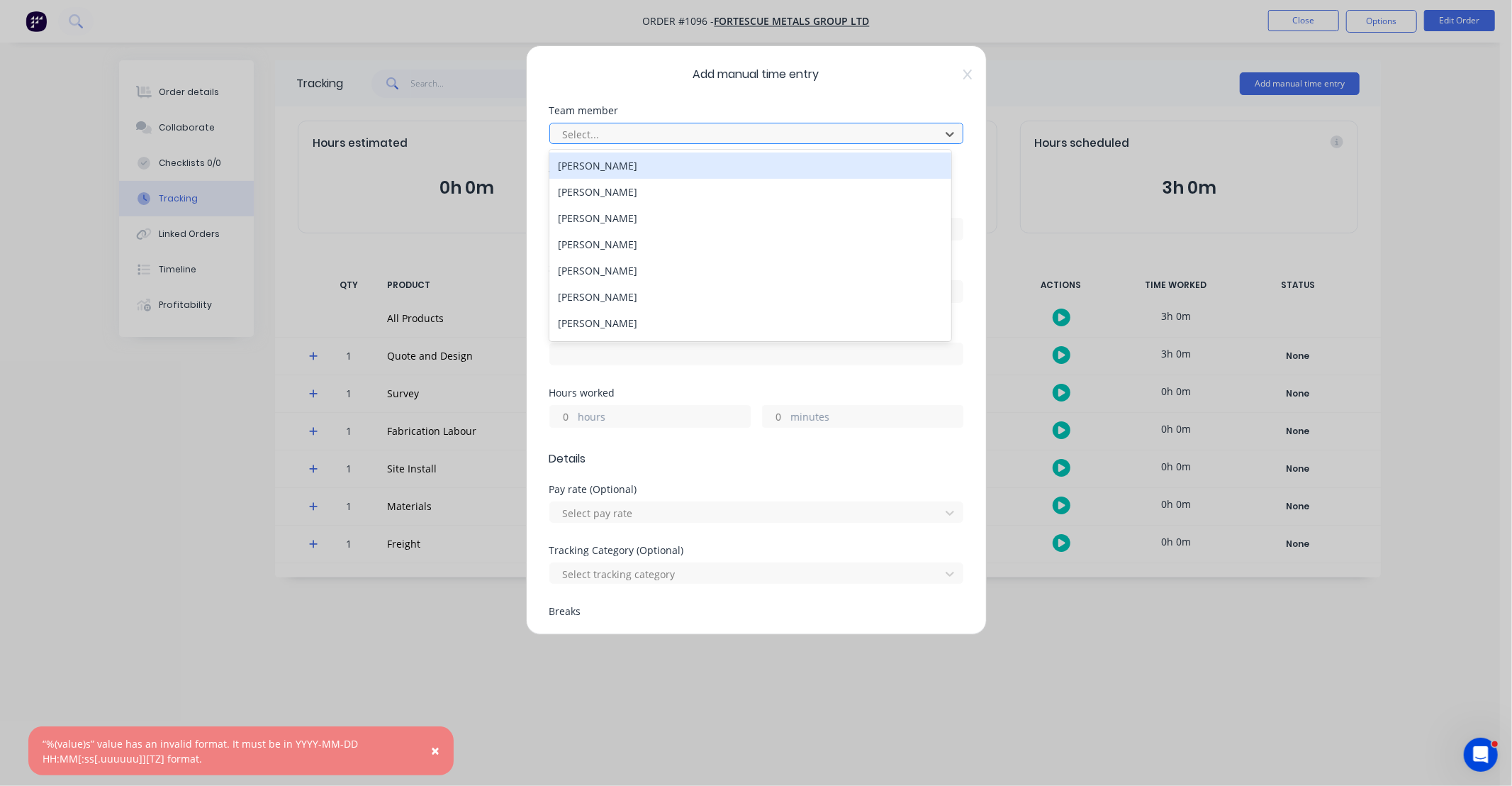
click at [675, 137] on div at bounding box center [747, 134] width 371 height 18
type input "HAY"
click at [656, 234] on input at bounding box center [756, 229] width 413 height 21
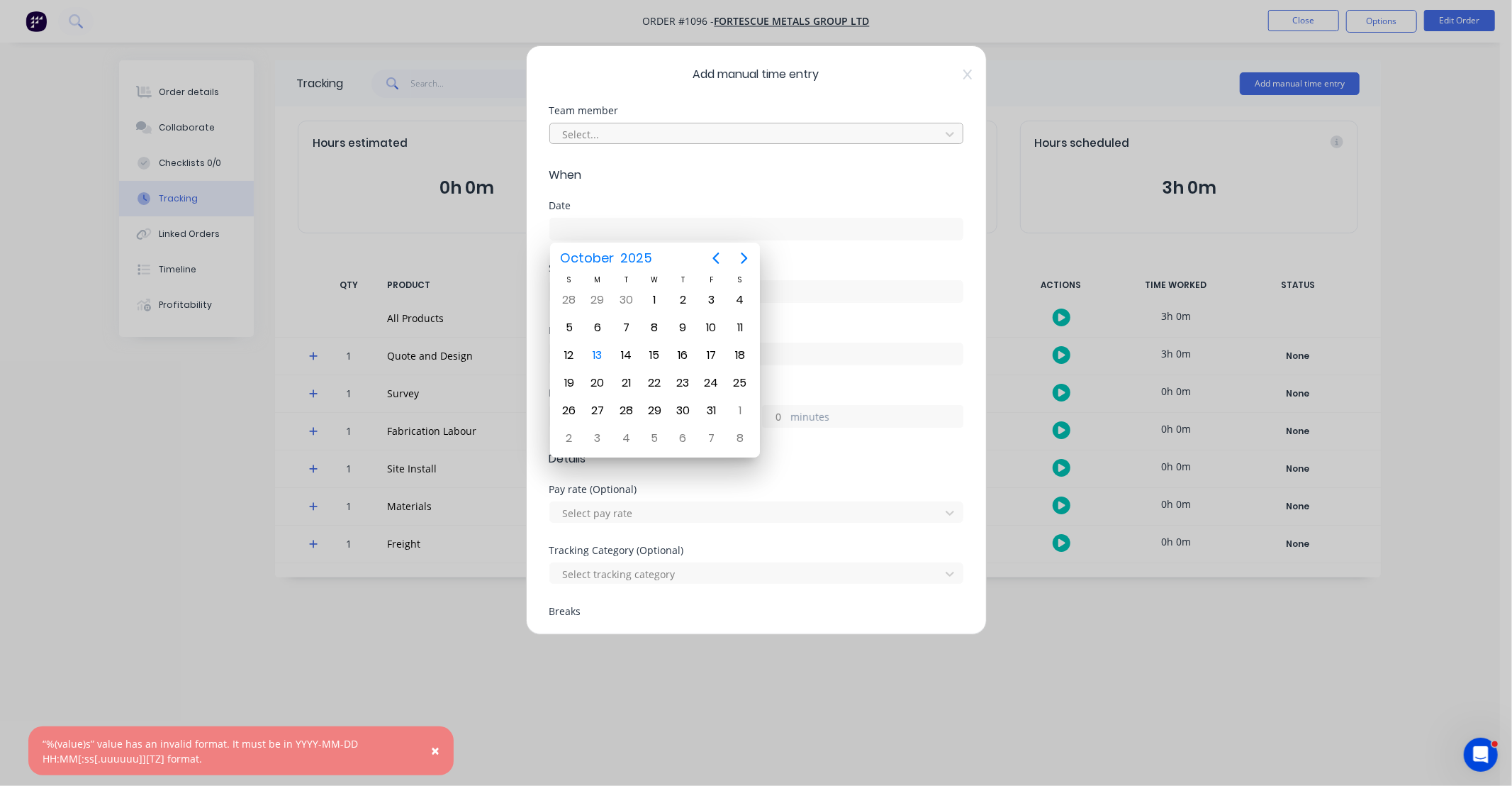
click at [629, 138] on div at bounding box center [747, 134] width 371 height 18
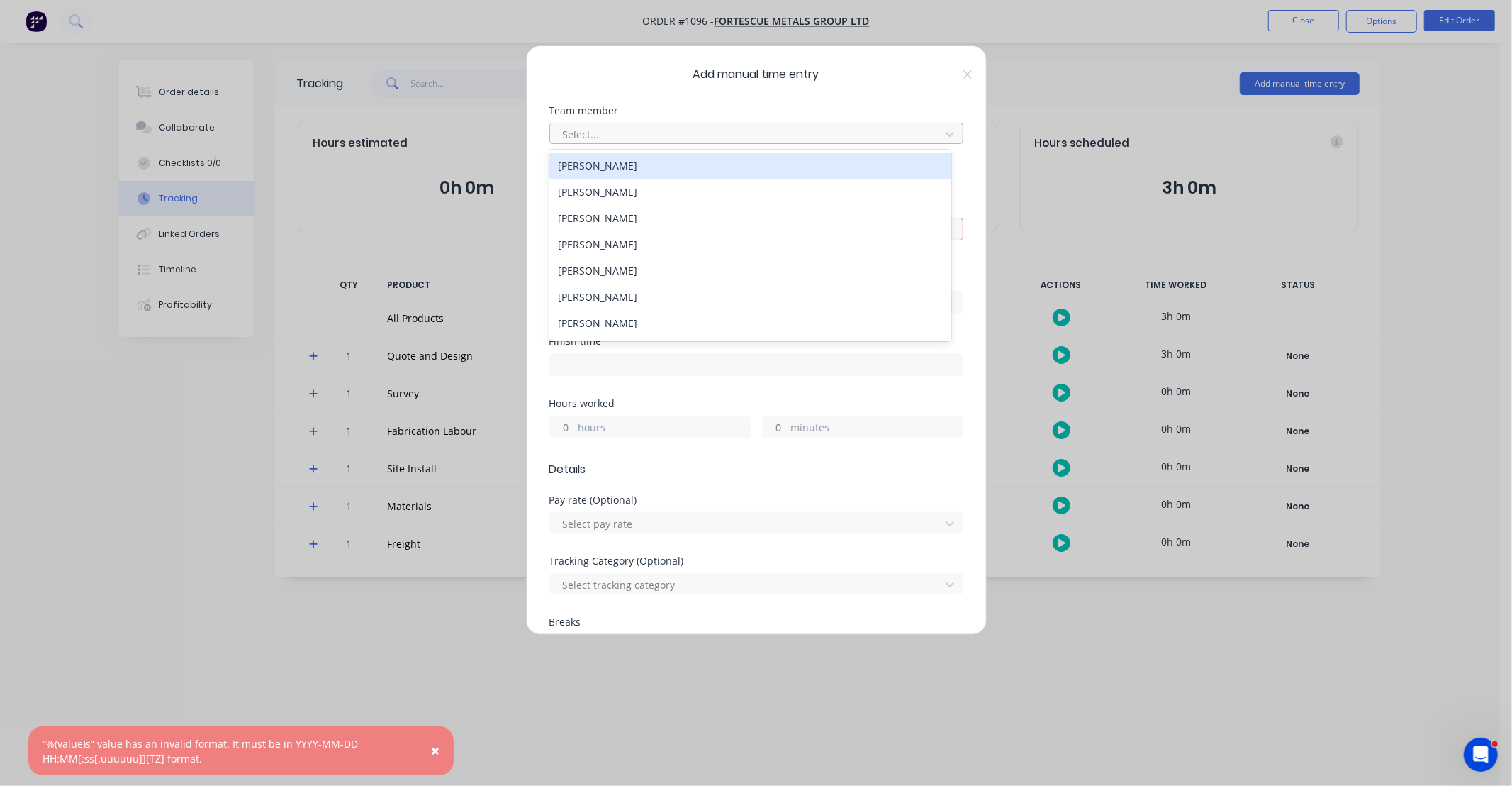
type input "13/10/2025"
click at [627, 135] on div at bounding box center [747, 134] width 371 height 18
type input "HAY"
click at [626, 167] on div "[PERSON_NAME]" at bounding box center [750, 165] width 402 height 26
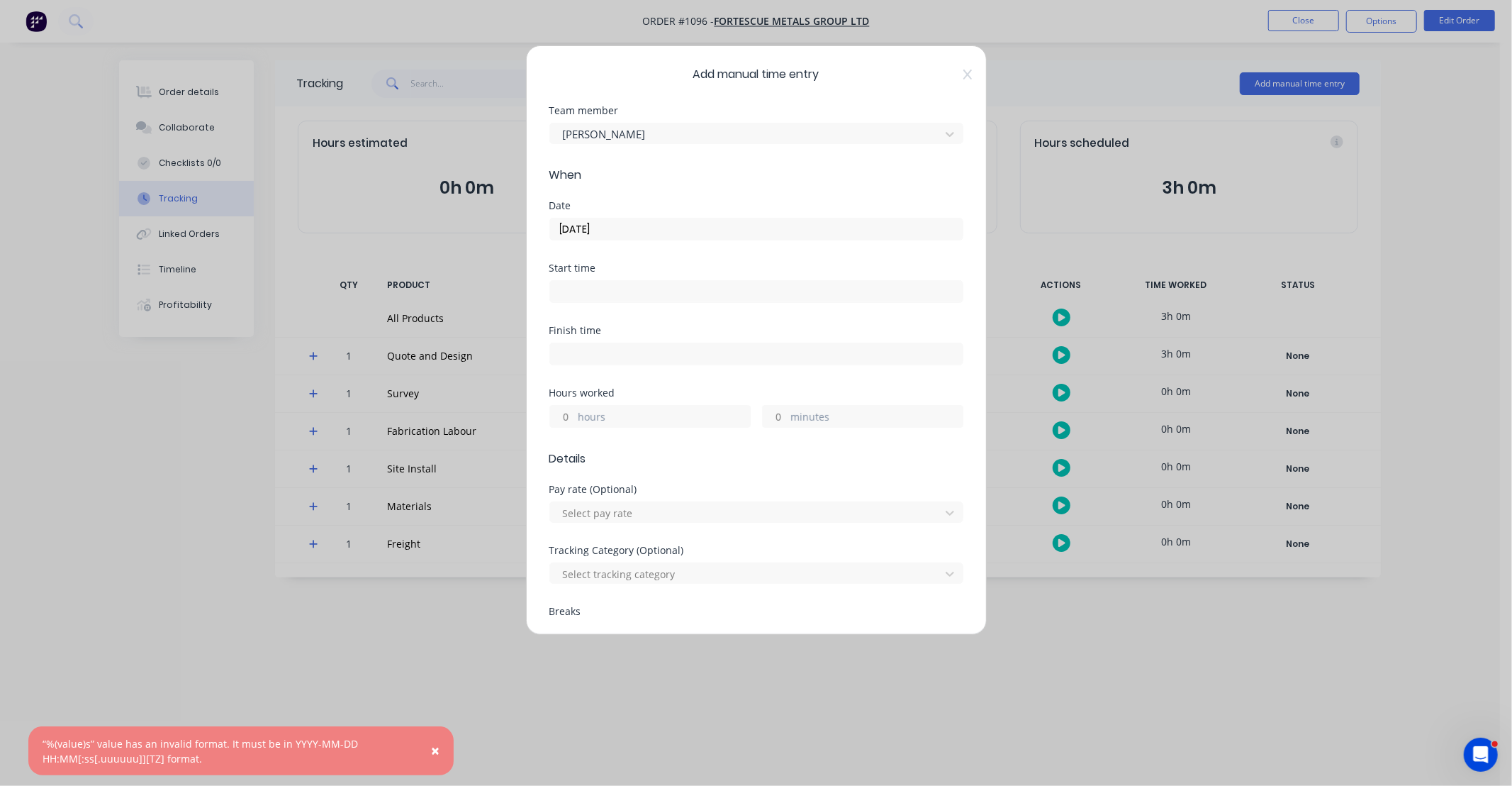
click at [629, 230] on input "13/10/2025" at bounding box center [756, 229] width 413 height 21
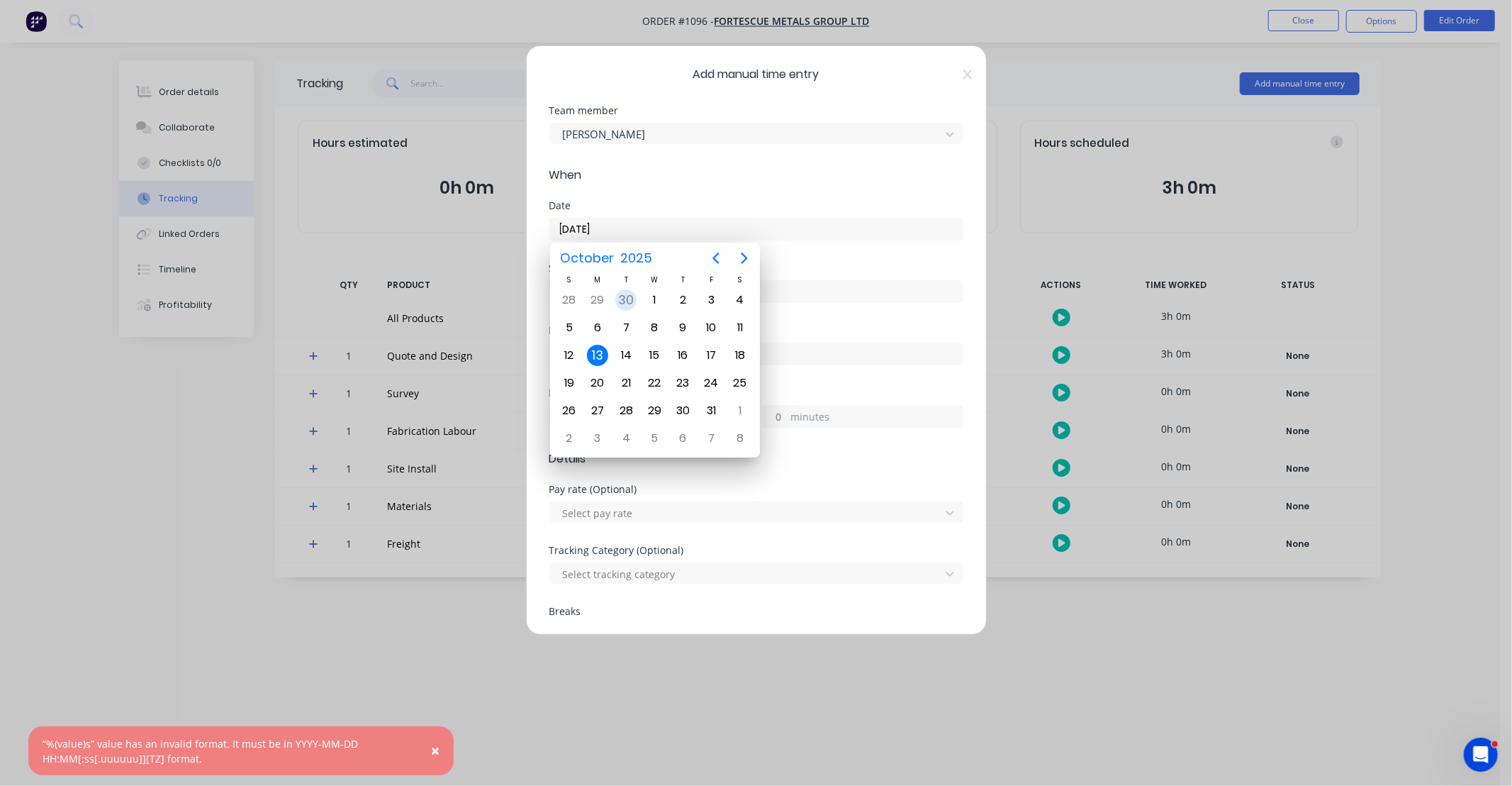
click at [624, 317] on div "7" at bounding box center [625, 327] width 21 height 21
type input "[DATE]"
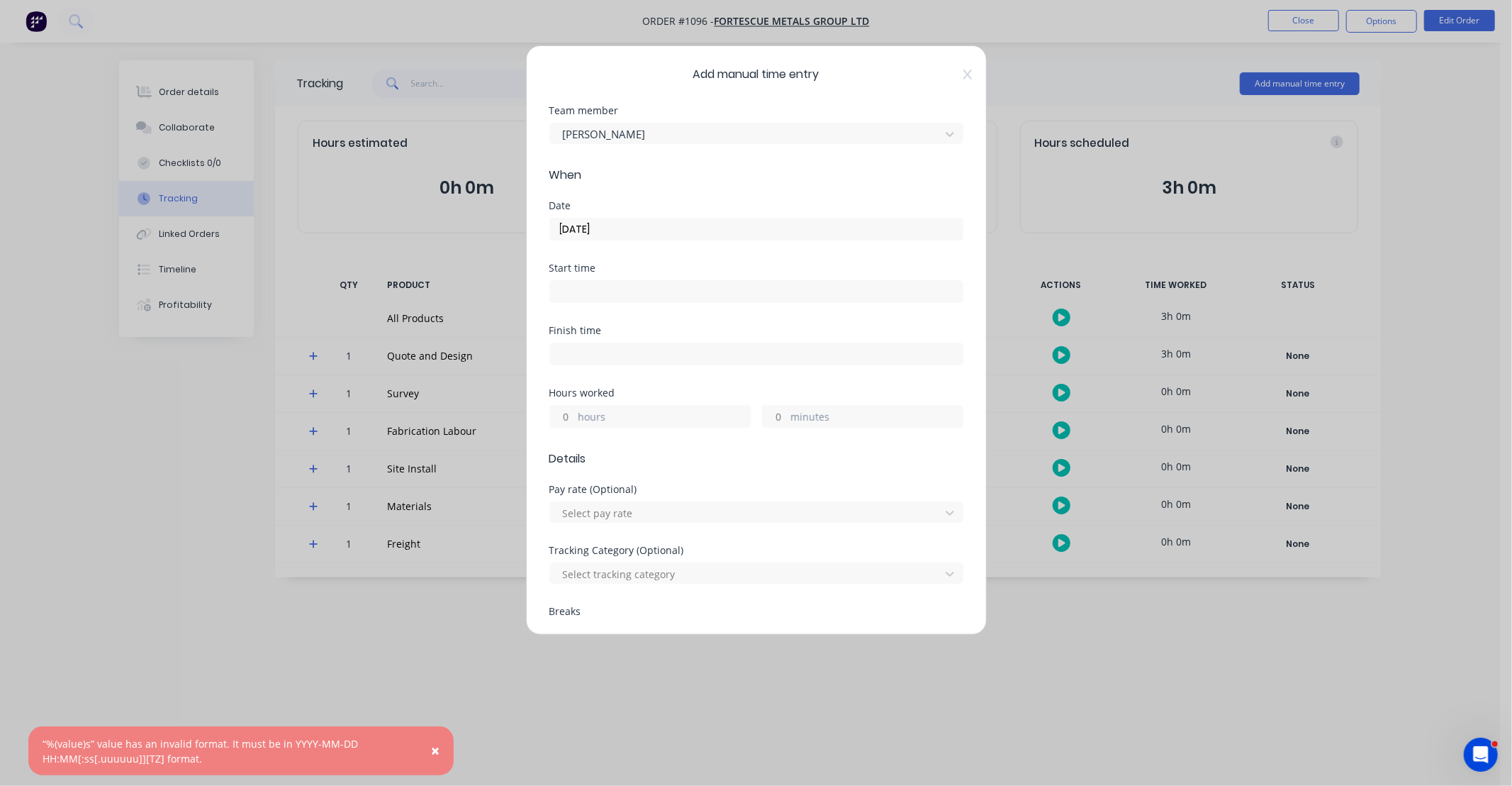
click at [564, 419] on input "hours" at bounding box center [562, 415] width 24 height 21
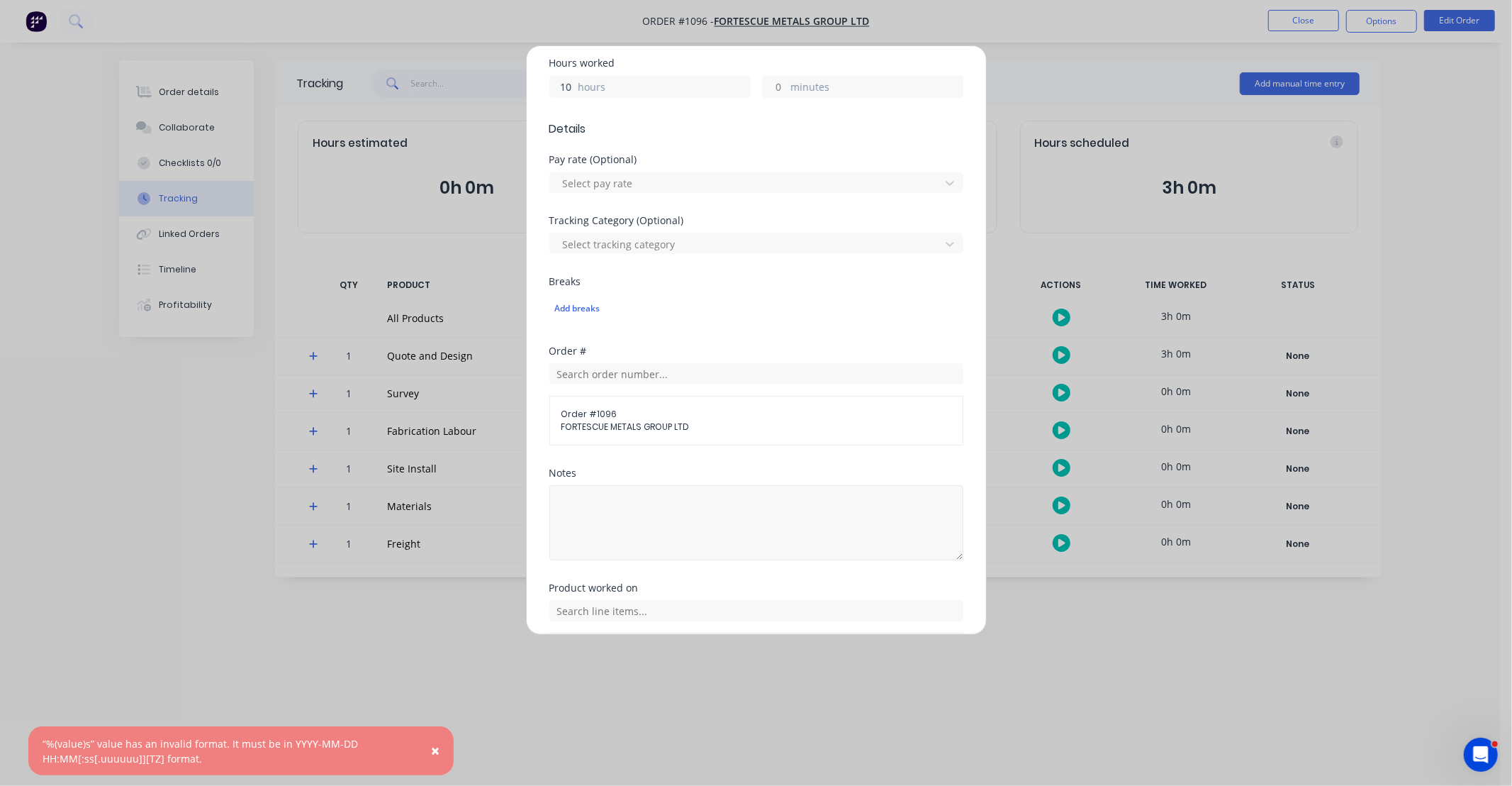
scroll to position [393, 0]
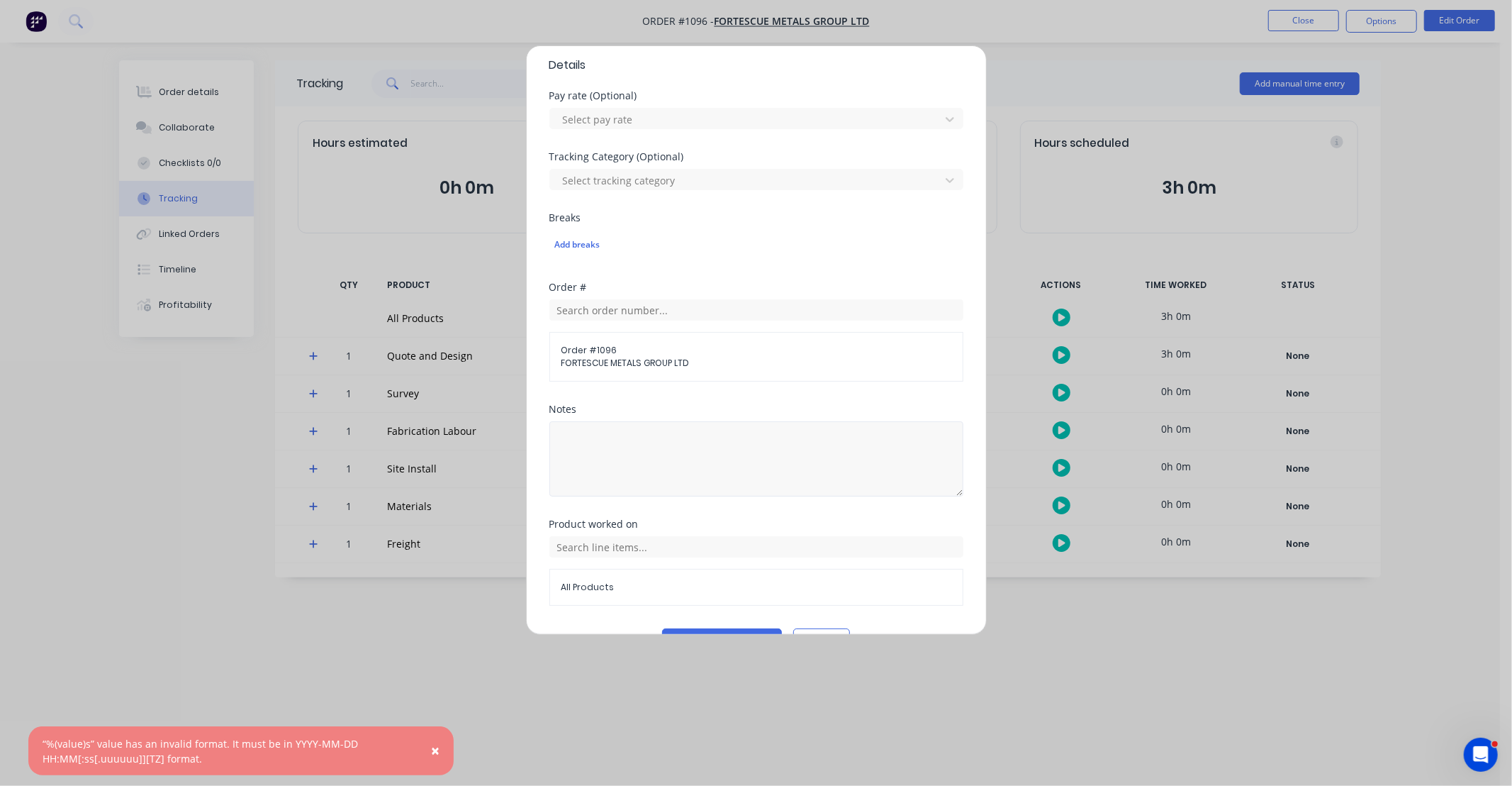
type input "10"
click at [845, 480] on textarea at bounding box center [756, 458] width 414 height 75
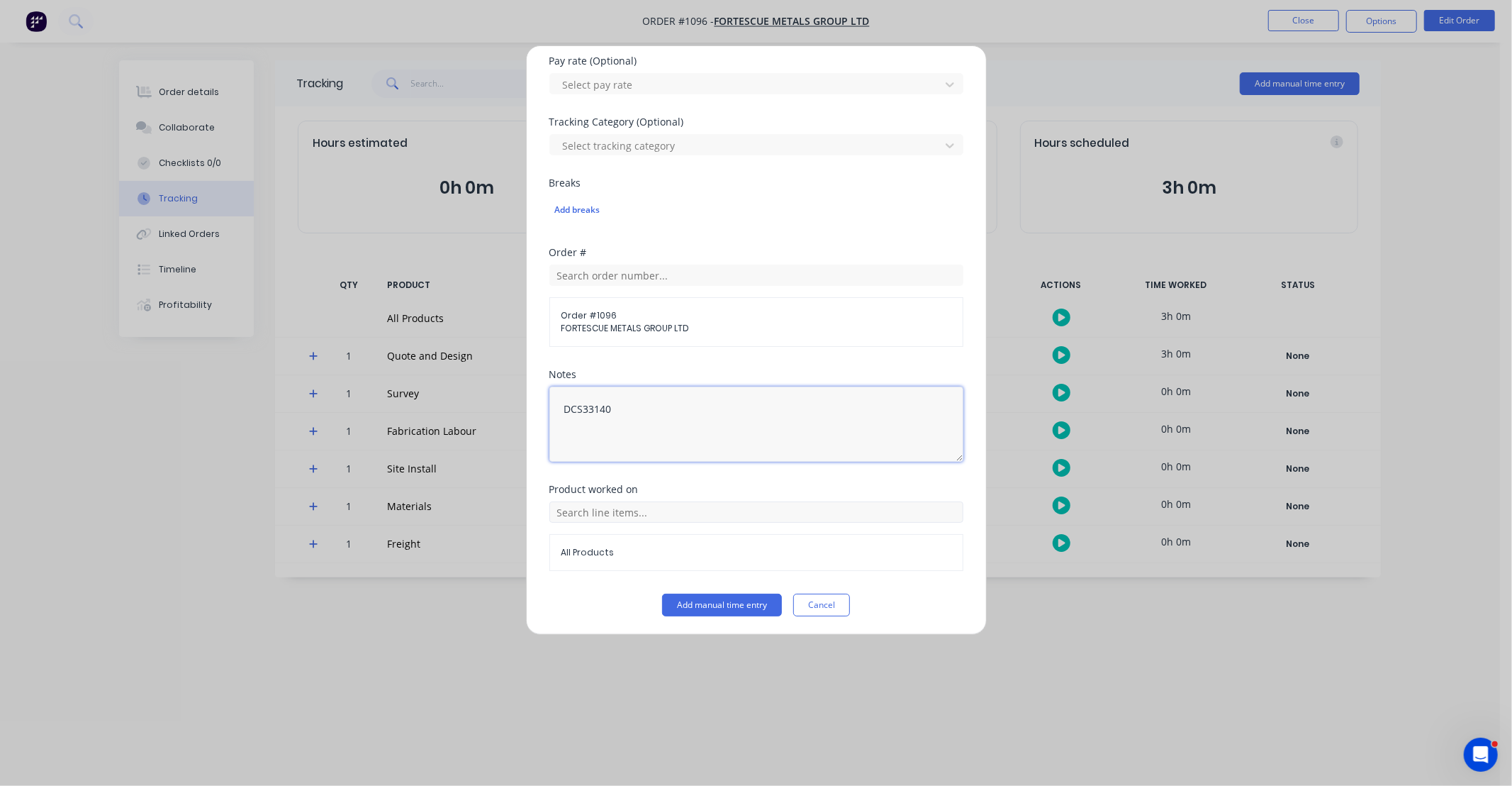
scroll to position [431, 0]
type textarea "DCS33140"
click at [769, 505] on input "text" at bounding box center [756, 509] width 414 height 21
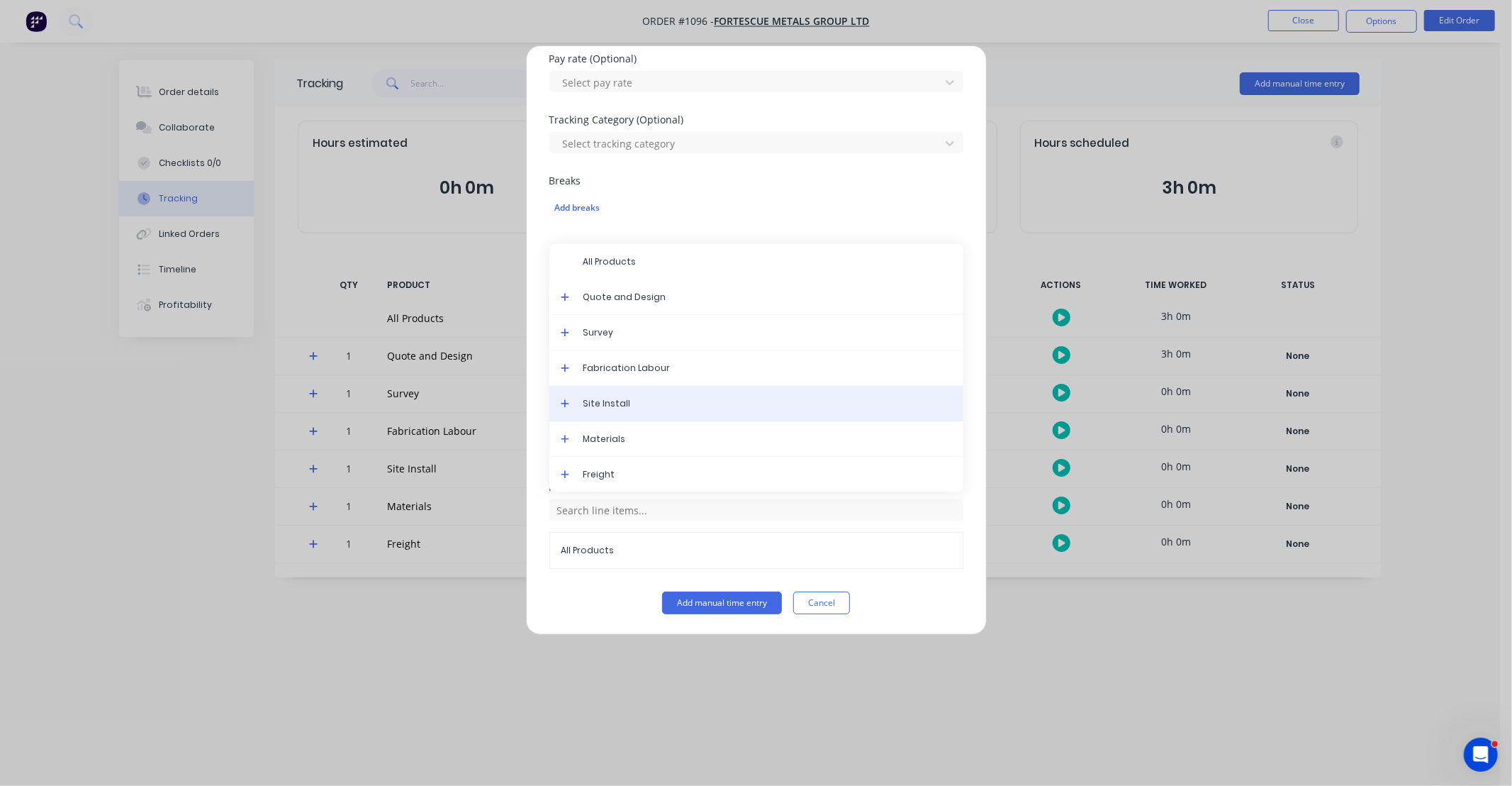
click at [668, 402] on span "Site Install" at bounding box center [767, 403] width 369 height 13
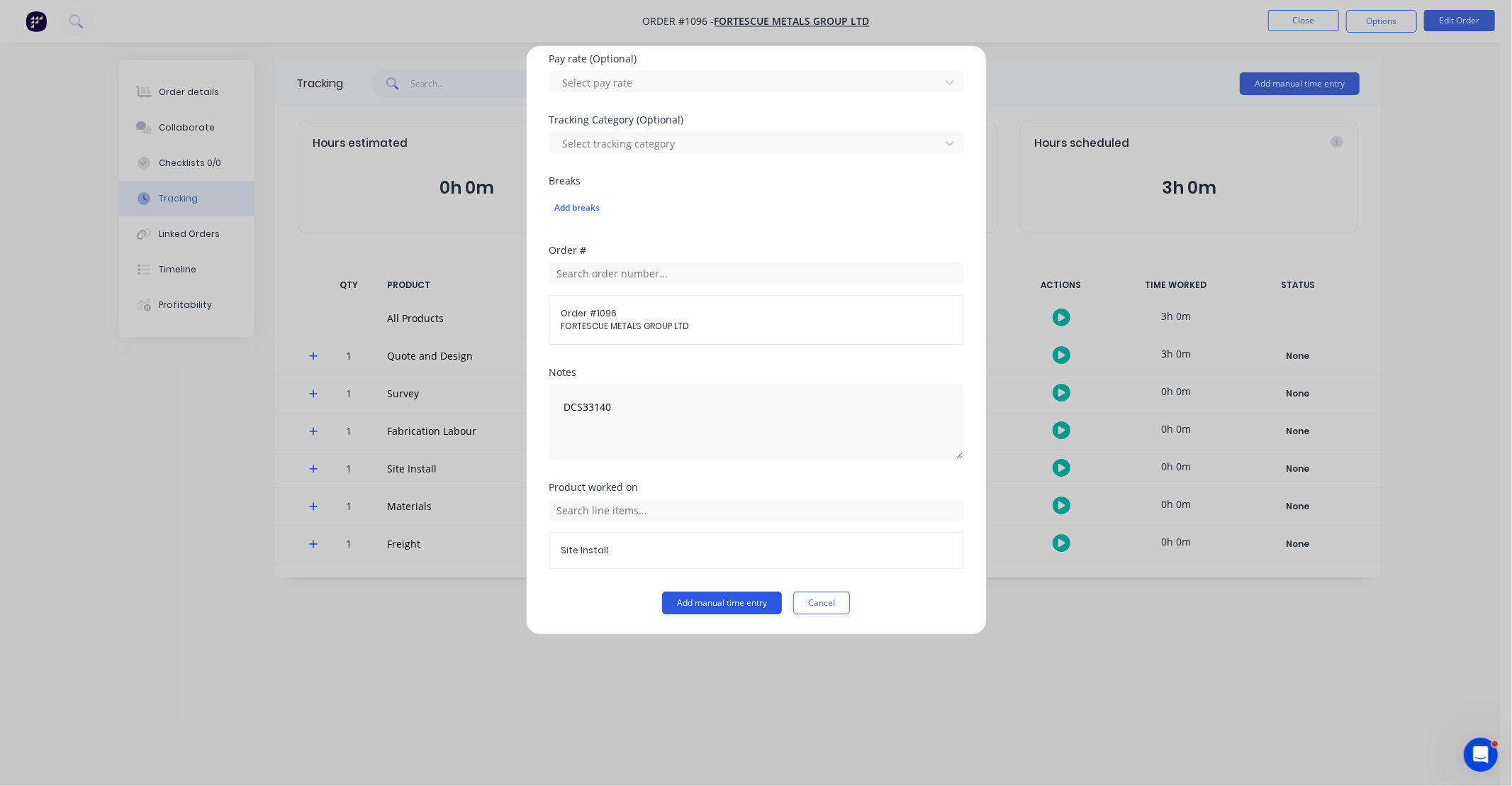
click at [734, 600] on button "Add manual time entry" at bounding box center [722, 603] width 120 height 23
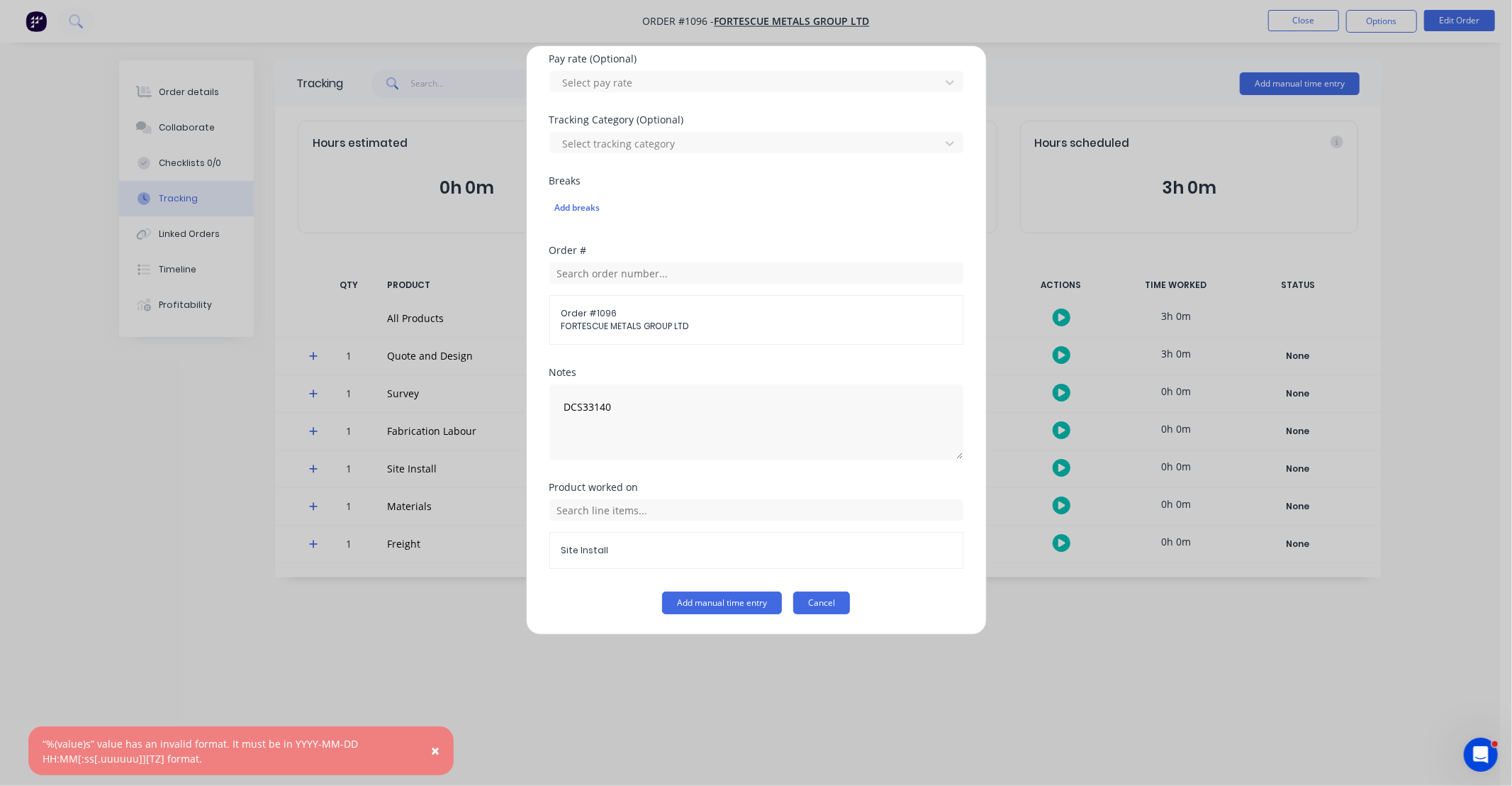
click at [830, 601] on button "Cancel" at bounding box center [821, 603] width 57 height 23
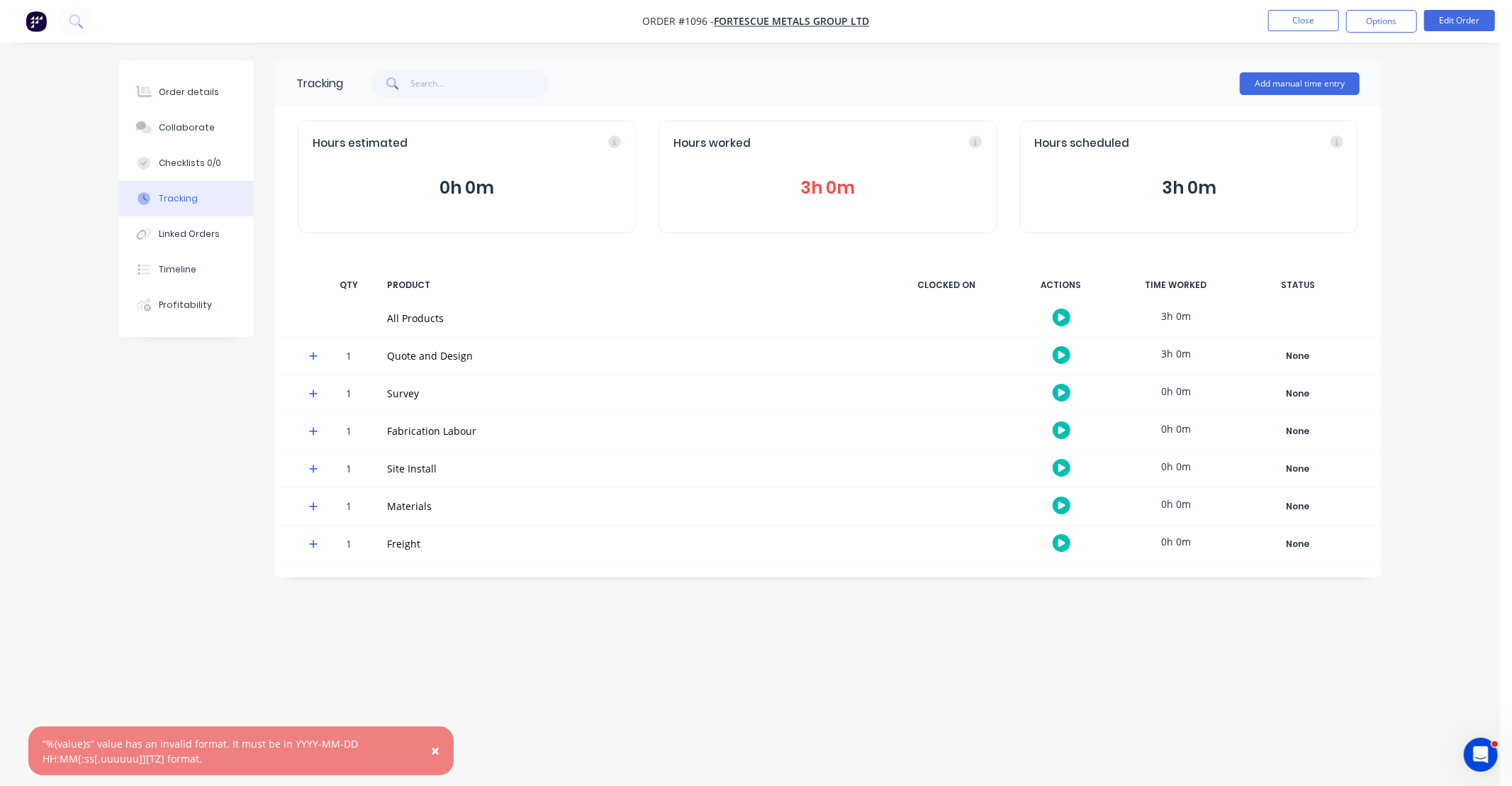
click at [820, 200] on button "3h 0m" at bounding box center [827, 188] width 308 height 27
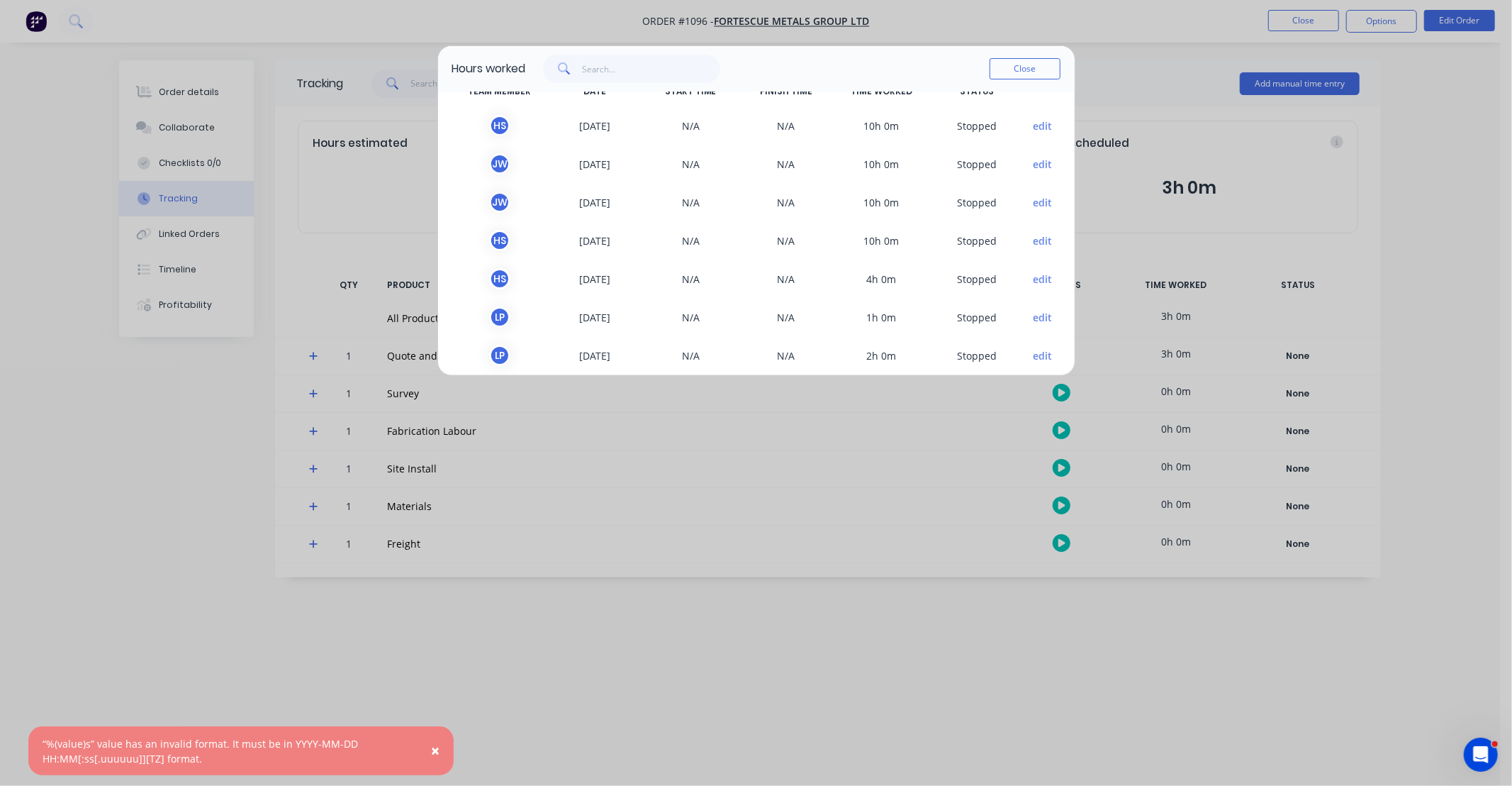
scroll to position [0, 0]
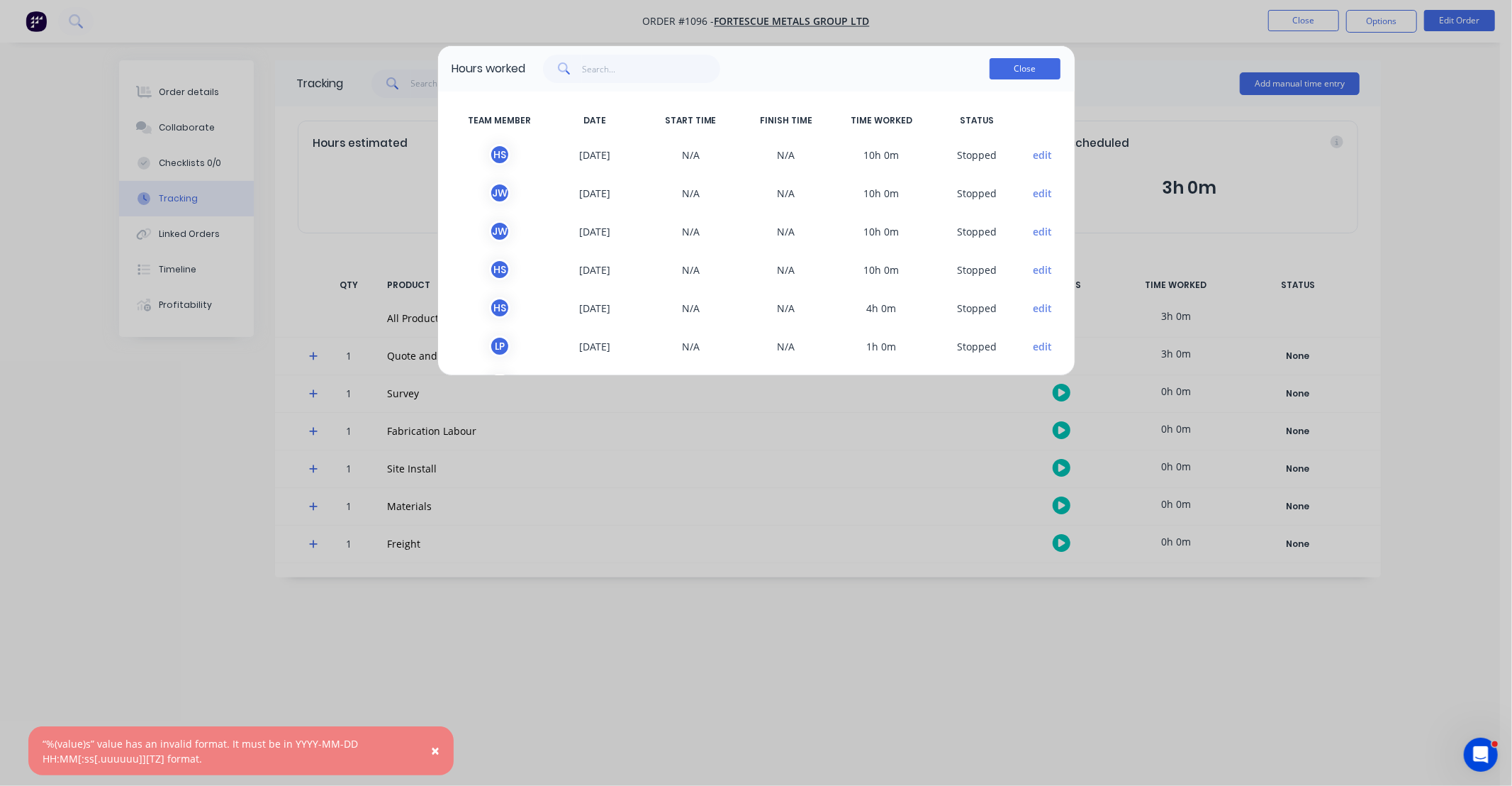
click at [1011, 60] on button "Close" at bounding box center [1025, 68] width 71 height 21
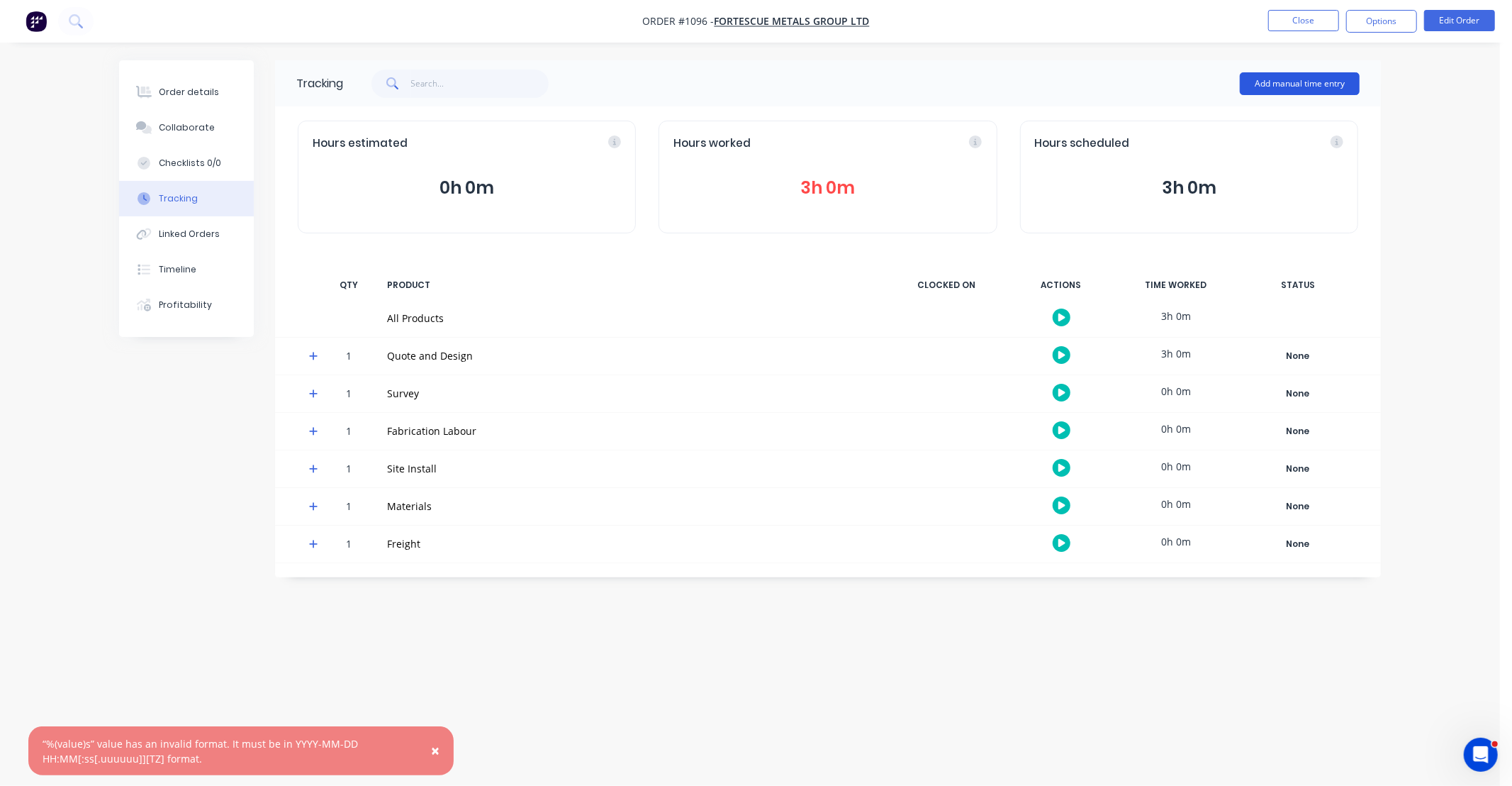
click at [1315, 89] on button "Add manual time entry" at bounding box center [1299, 84] width 120 height 23
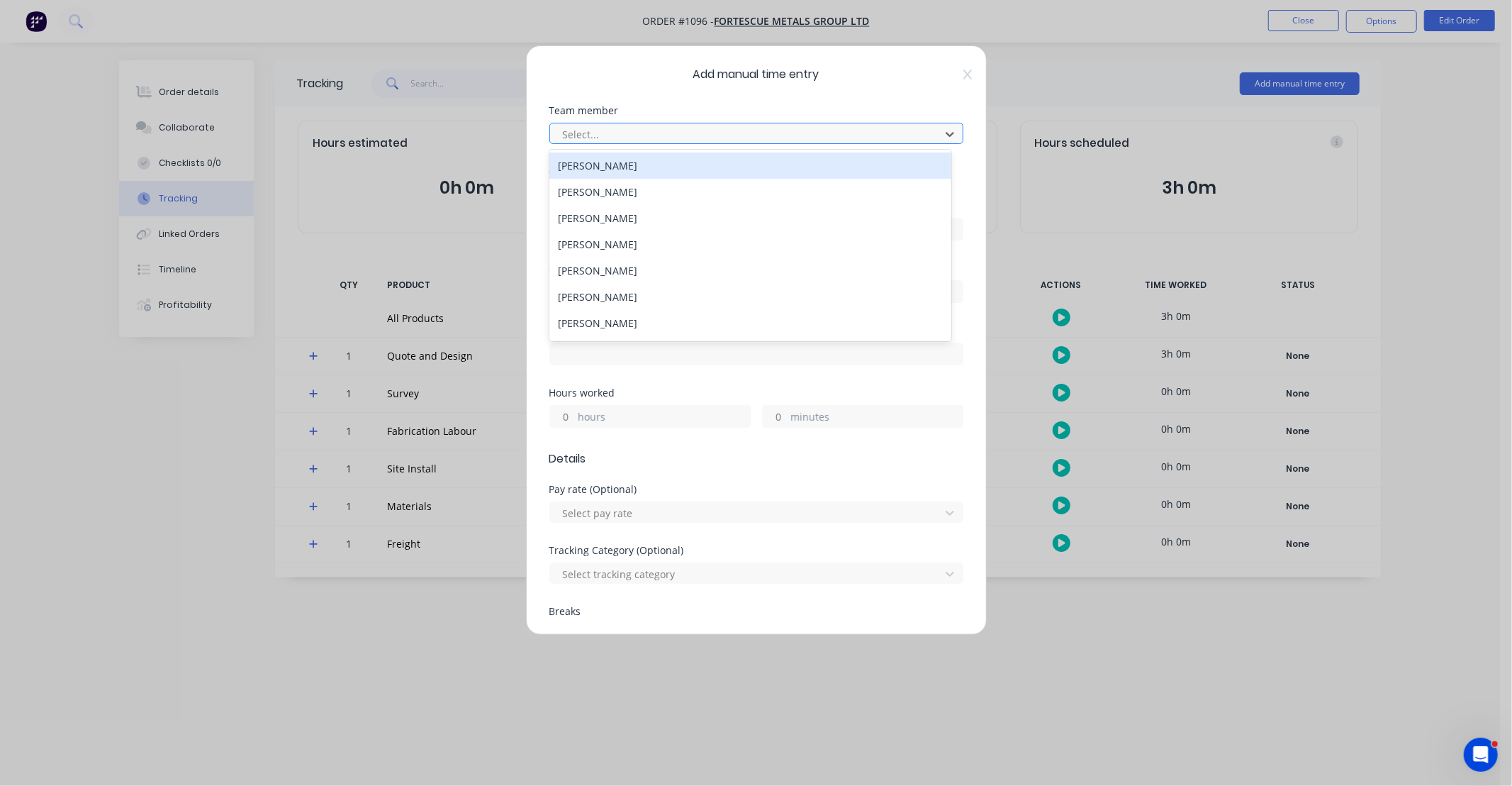
click at [644, 138] on div at bounding box center [747, 134] width 371 height 18
type input "JAMES"
click at [640, 165] on div "[PERSON_NAME]" at bounding box center [750, 165] width 402 height 26
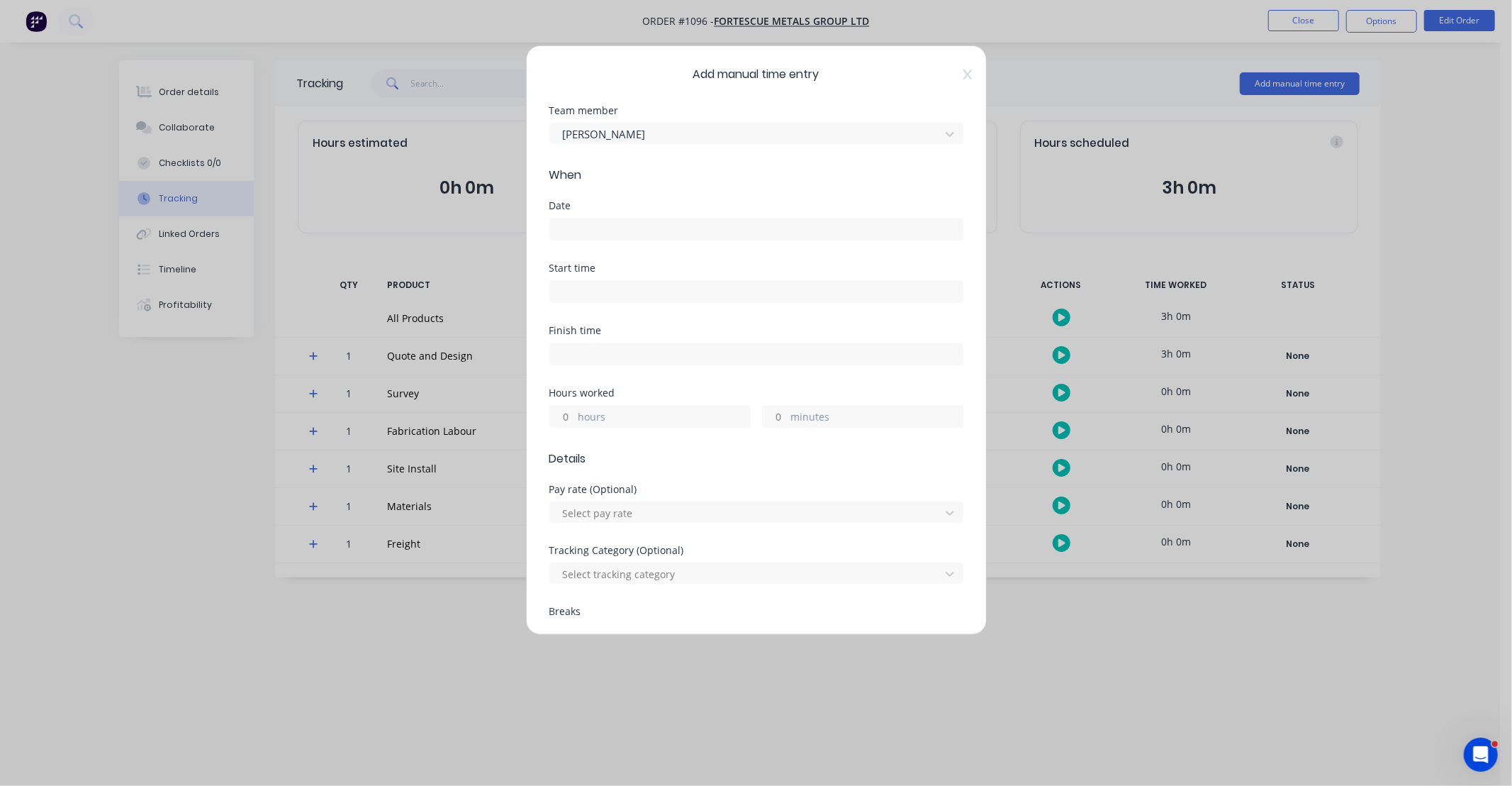
click at [672, 233] on input at bounding box center [756, 229] width 413 height 21
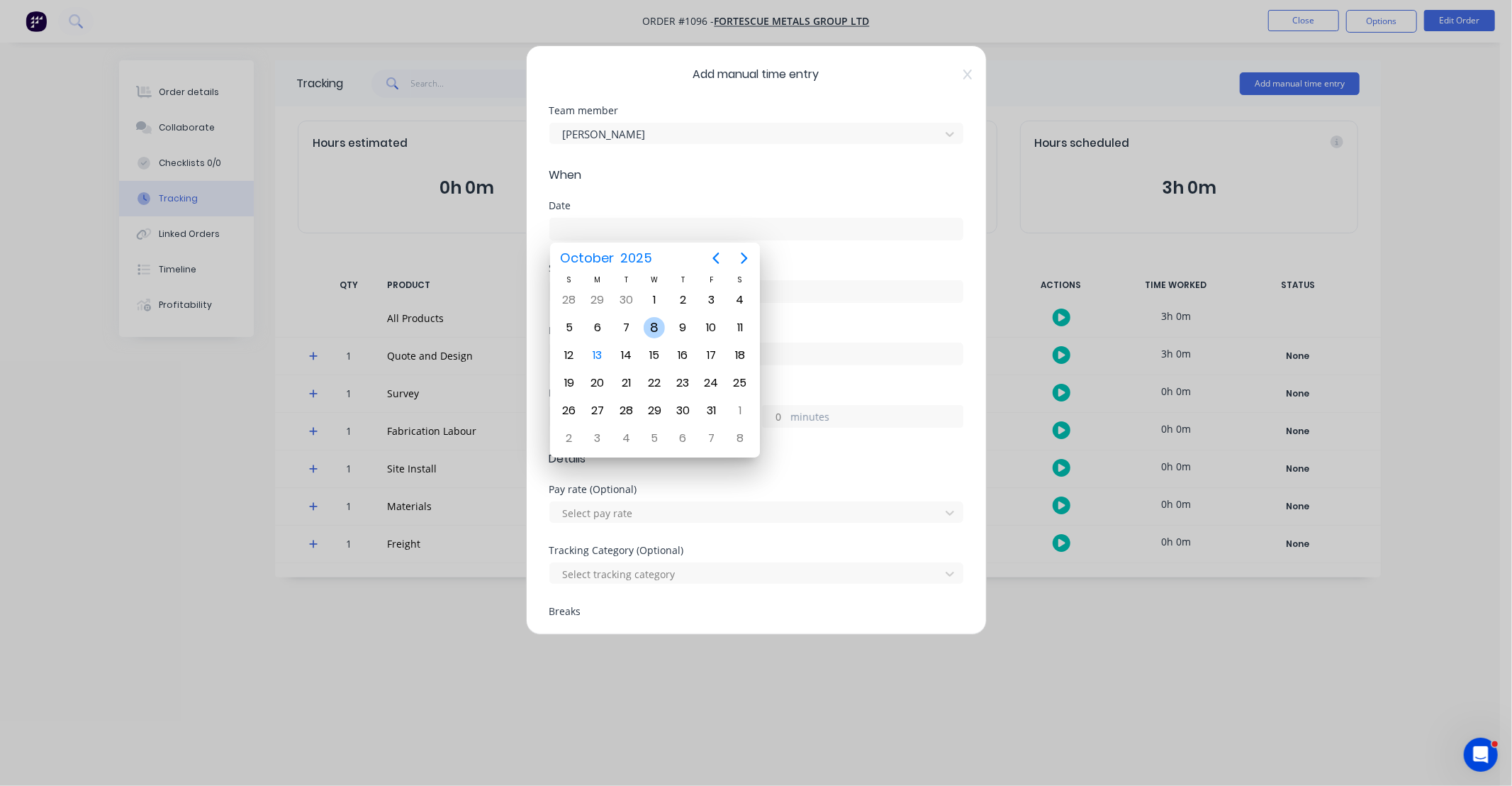
click at [657, 331] on div "8" at bounding box center [654, 327] width 21 height 21
type input "[DATE]"
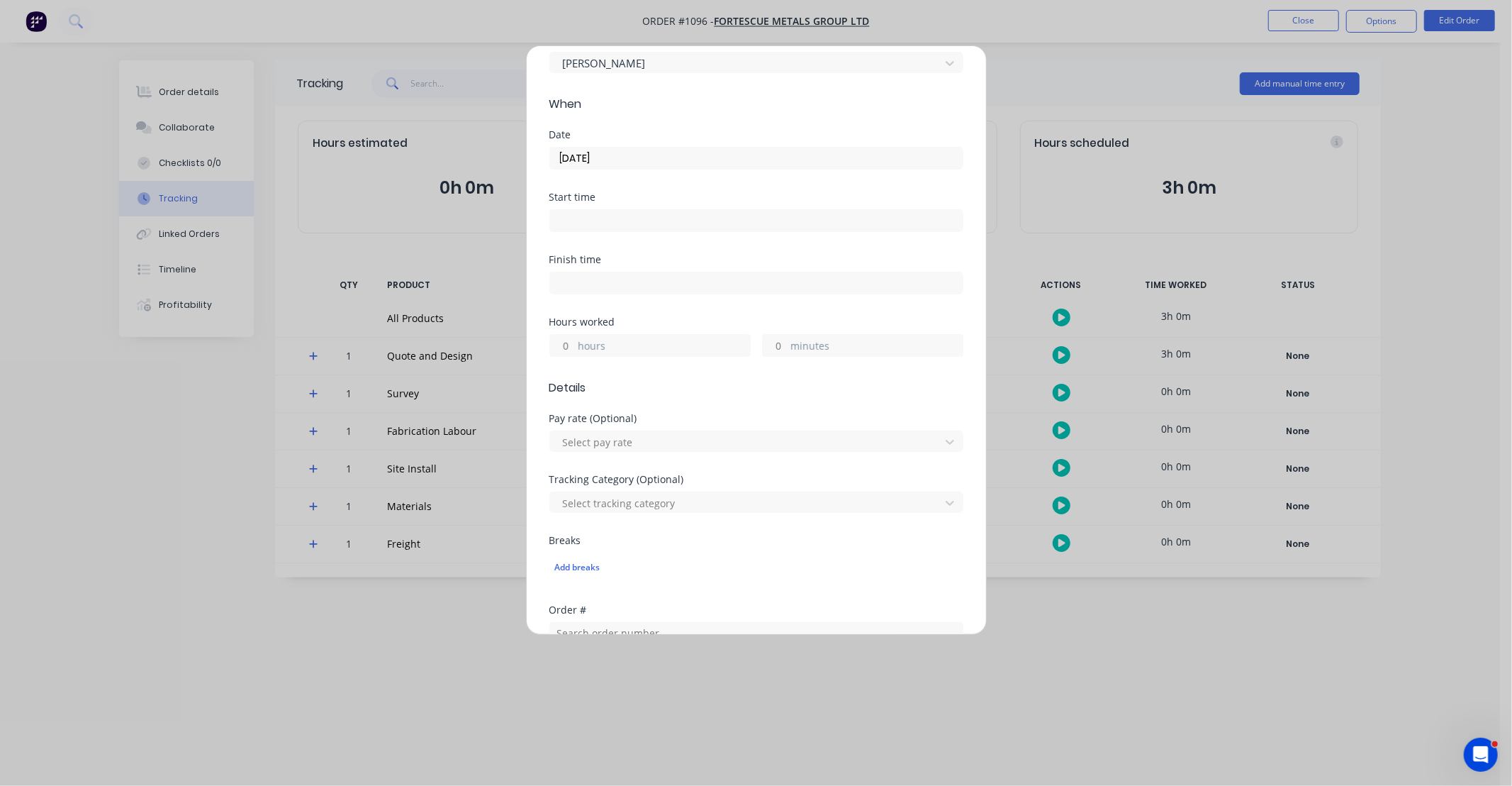
scroll to position [131, 0]
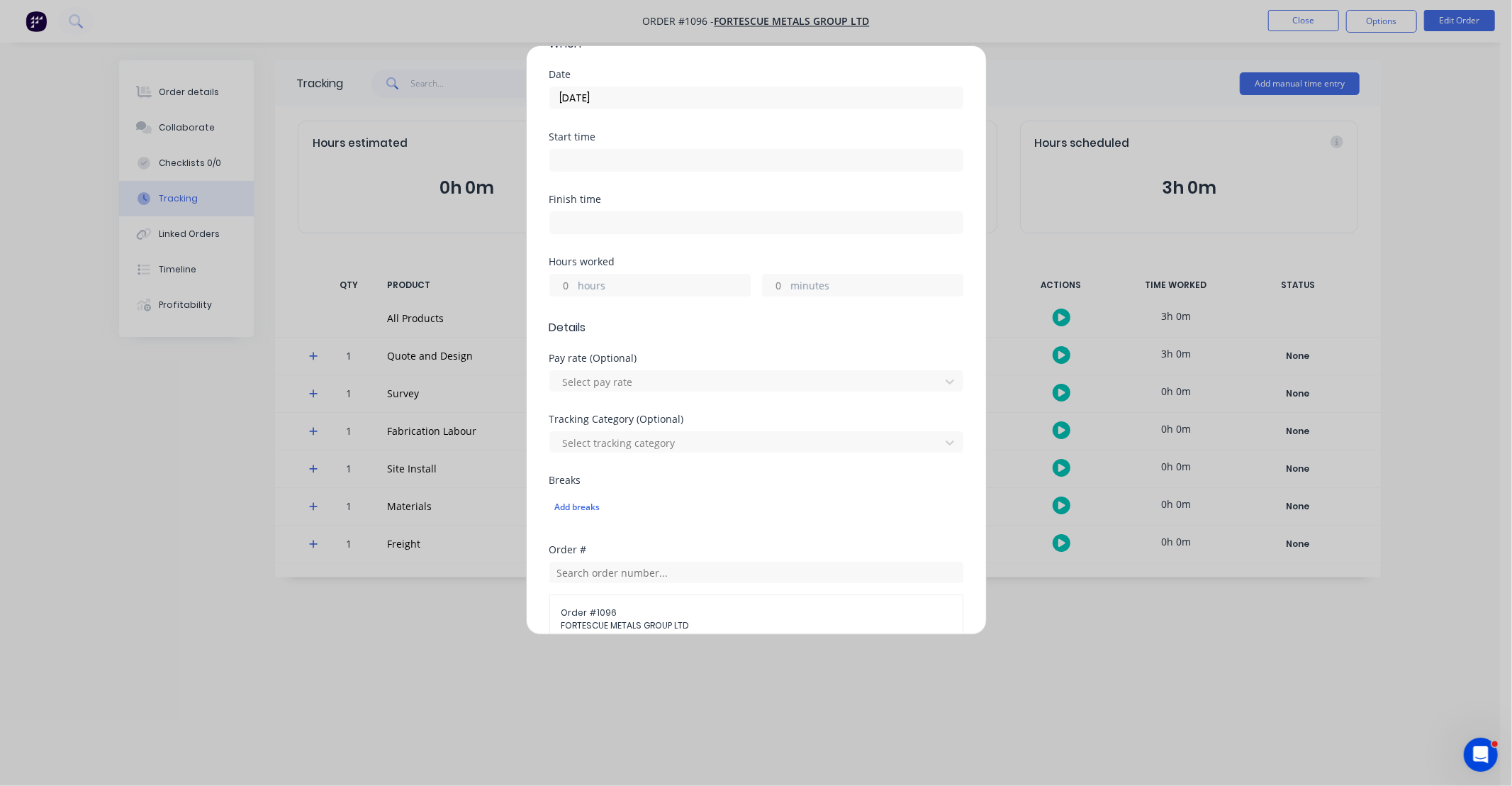
click at [568, 286] on input "hours" at bounding box center [562, 285] width 24 height 21
type input "10"
click at [808, 290] on label "minutes" at bounding box center [876, 286] width 171 height 18
click at [787, 290] on input "minutes" at bounding box center [775, 285] width 24 height 21
type input "30"
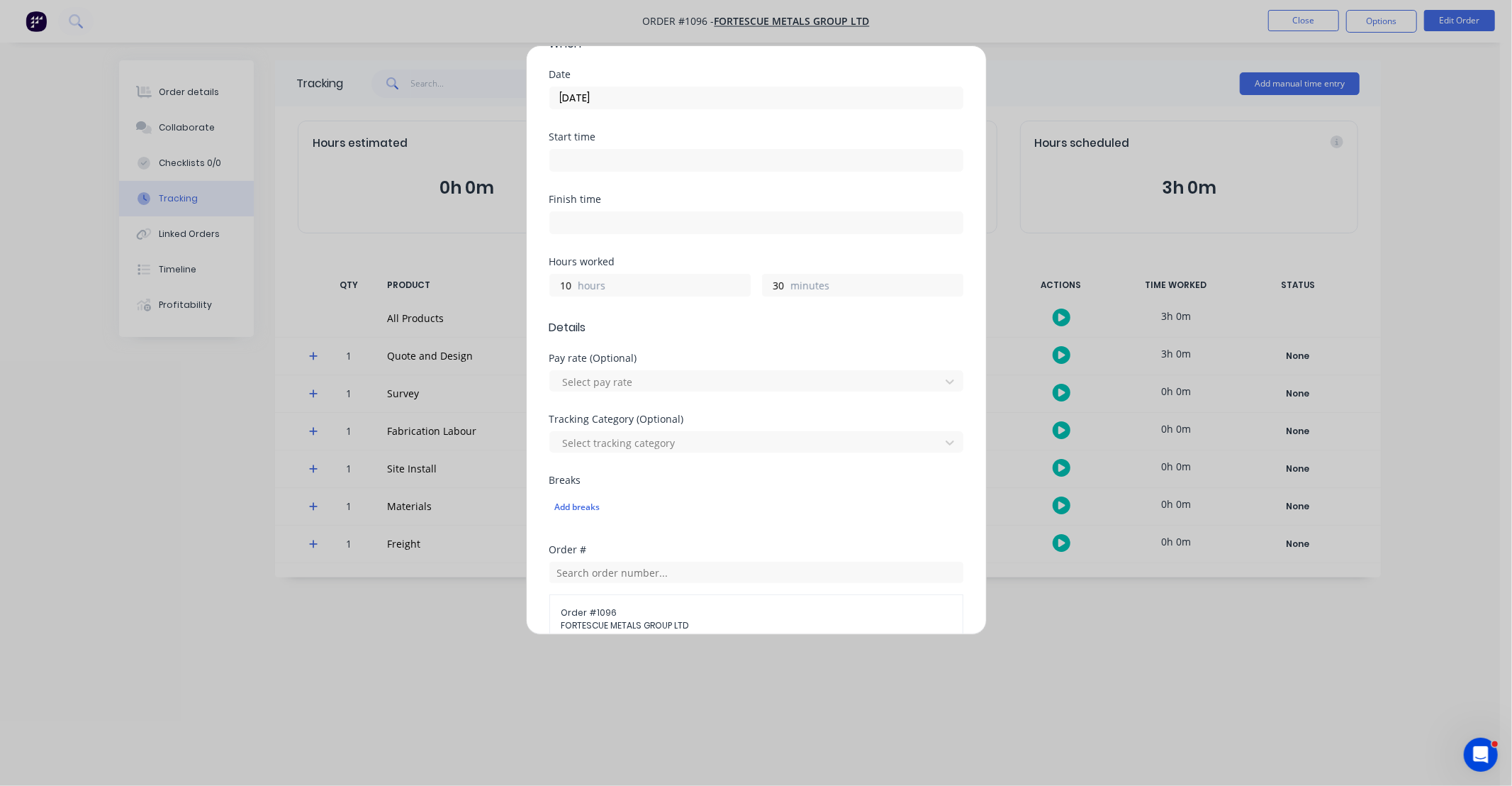
click at [782, 263] on div "Hours worked" at bounding box center [756, 262] width 414 height 10
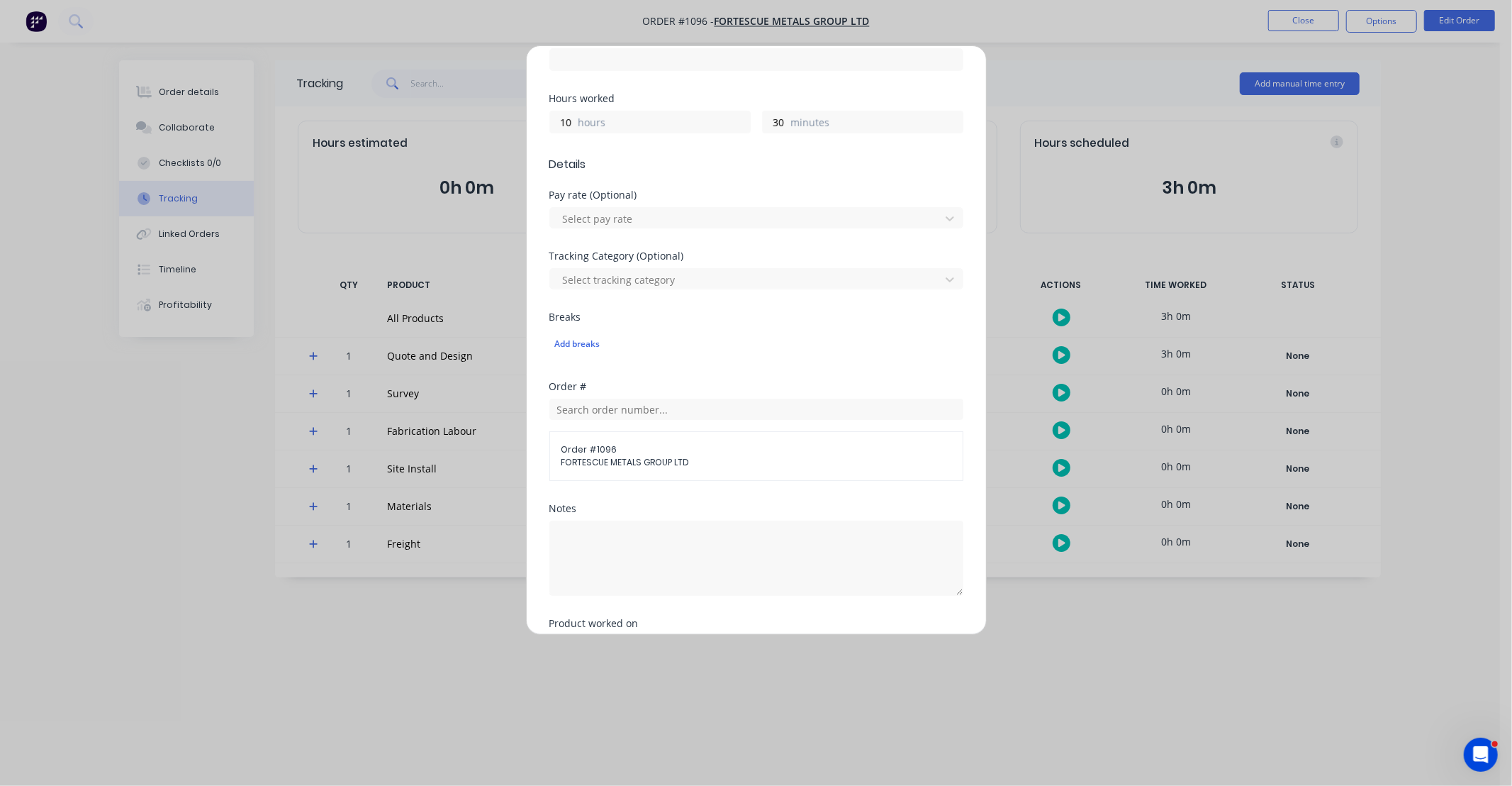
scroll to position [315, 0]
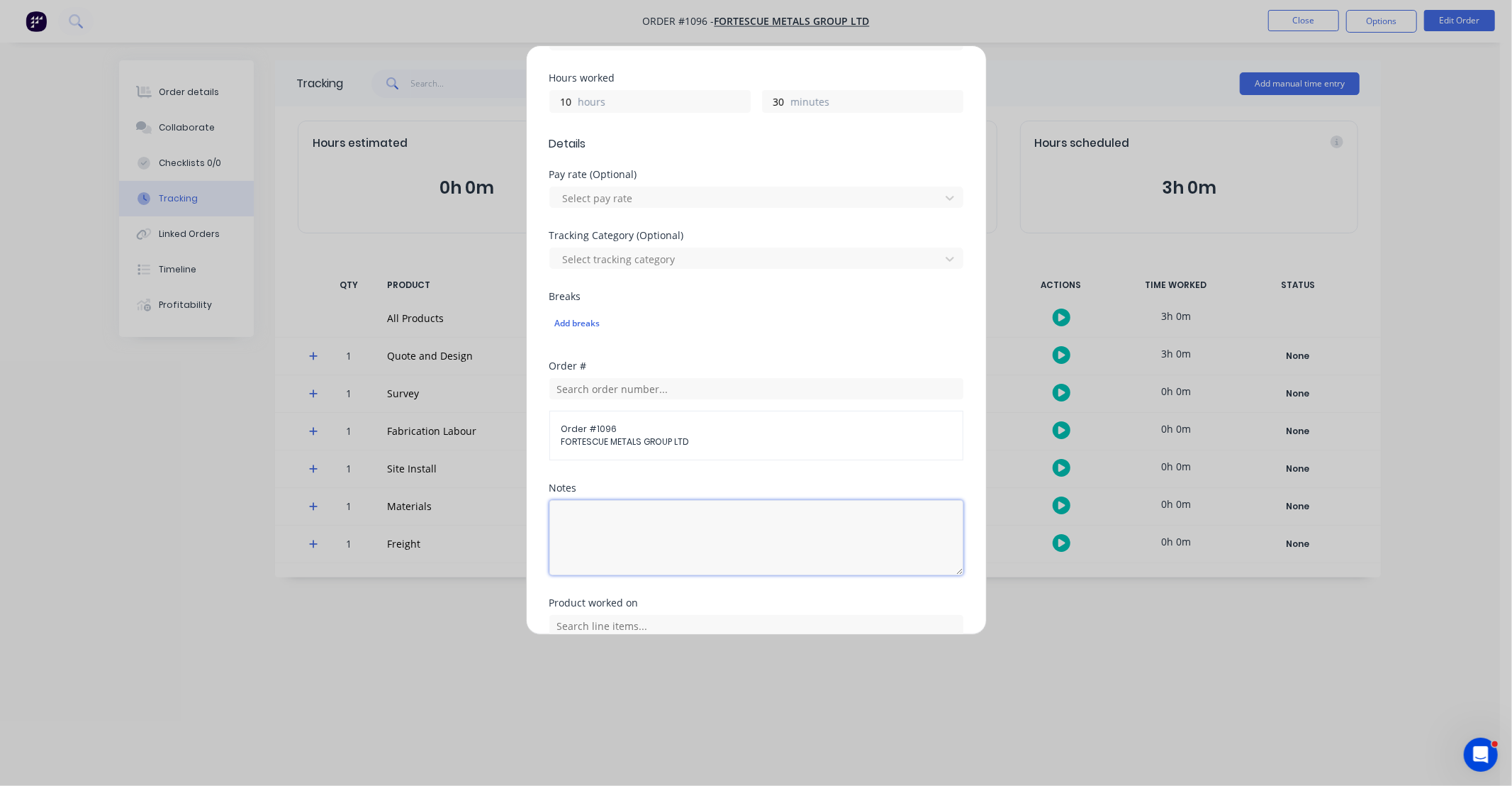
click at [707, 515] on textarea at bounding box center [756, 537] width 414 height 75
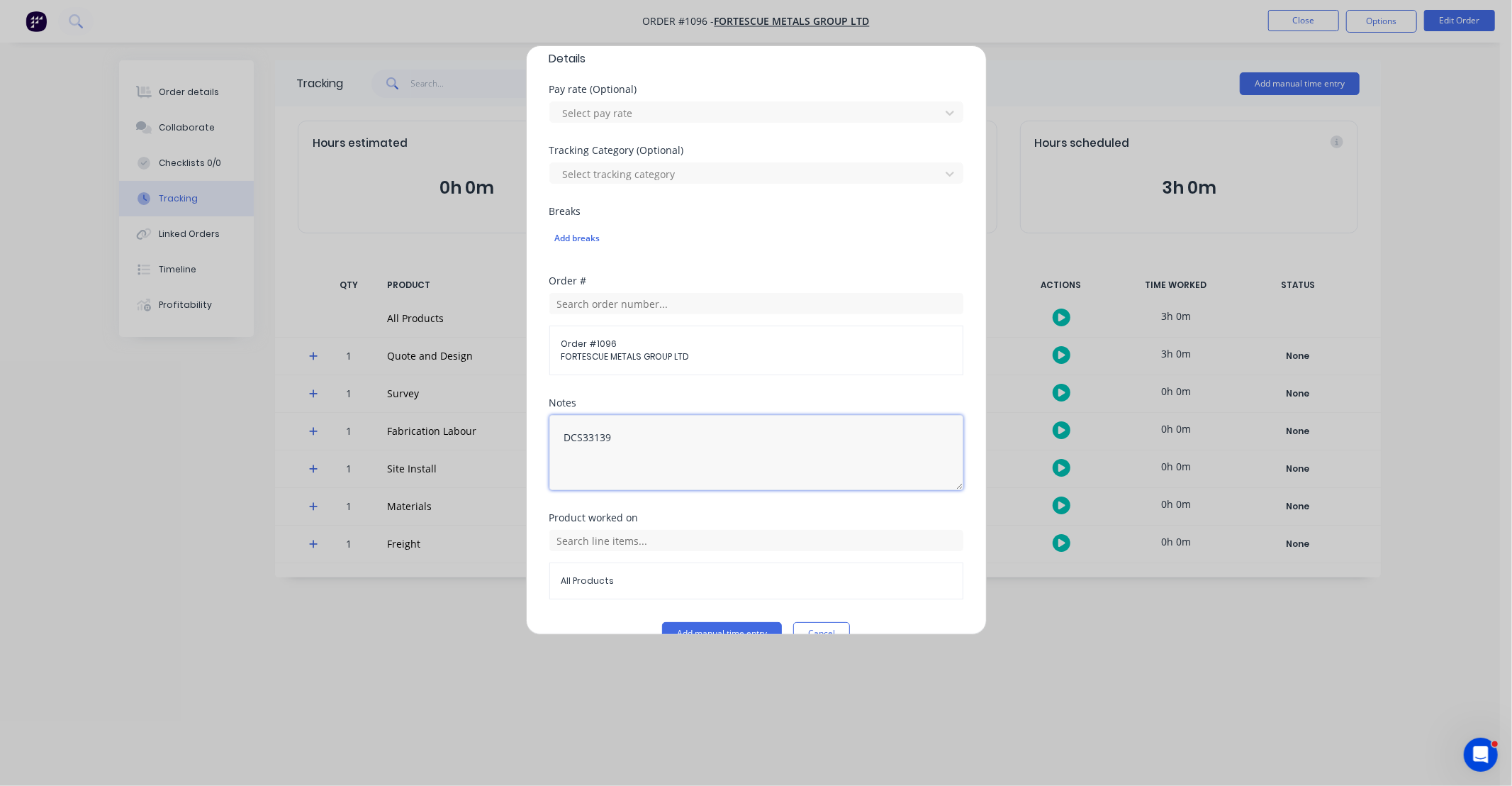
scroll to position [431, 0]
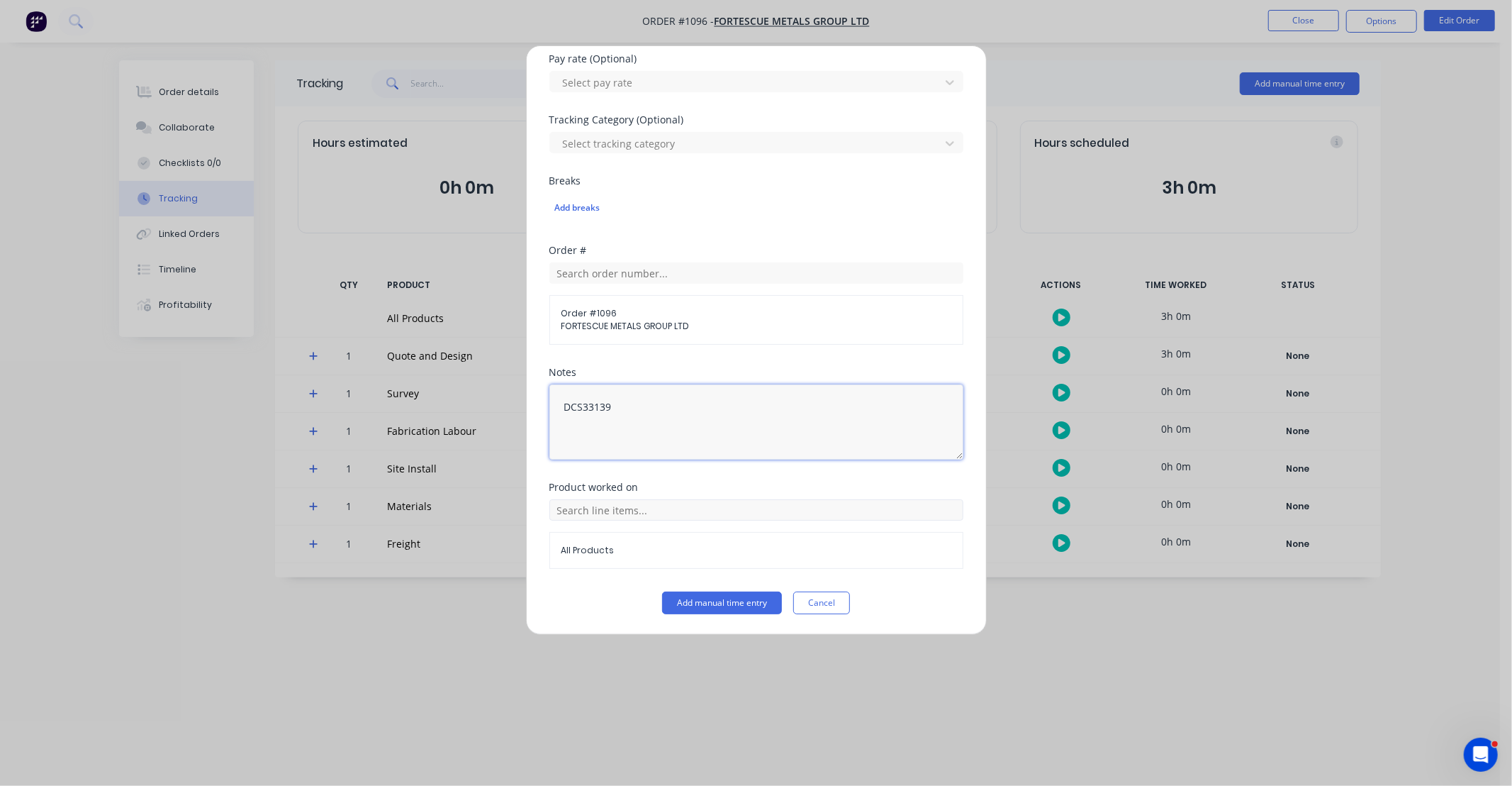
type textarea "DCS33139"
click at [757, 522] on div "All Products" at bounding box center [756, 534] width 414 height 69
click at [759, 512] on input "text" at bounding box center [756, 509] width 414 height 21
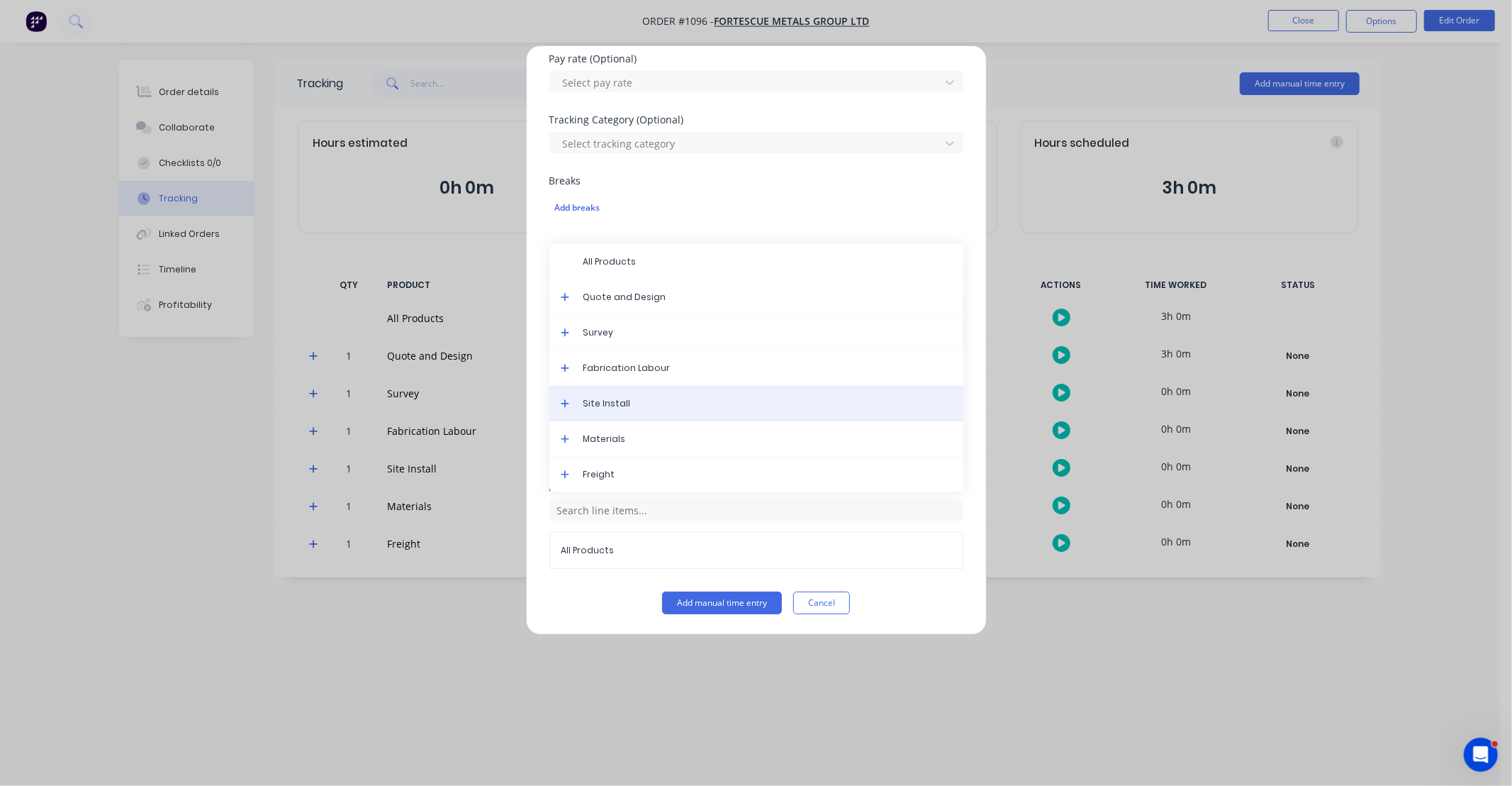
click at [682, 398] on span "Site Install" at bounding box center [767, 403] width 369 height 13
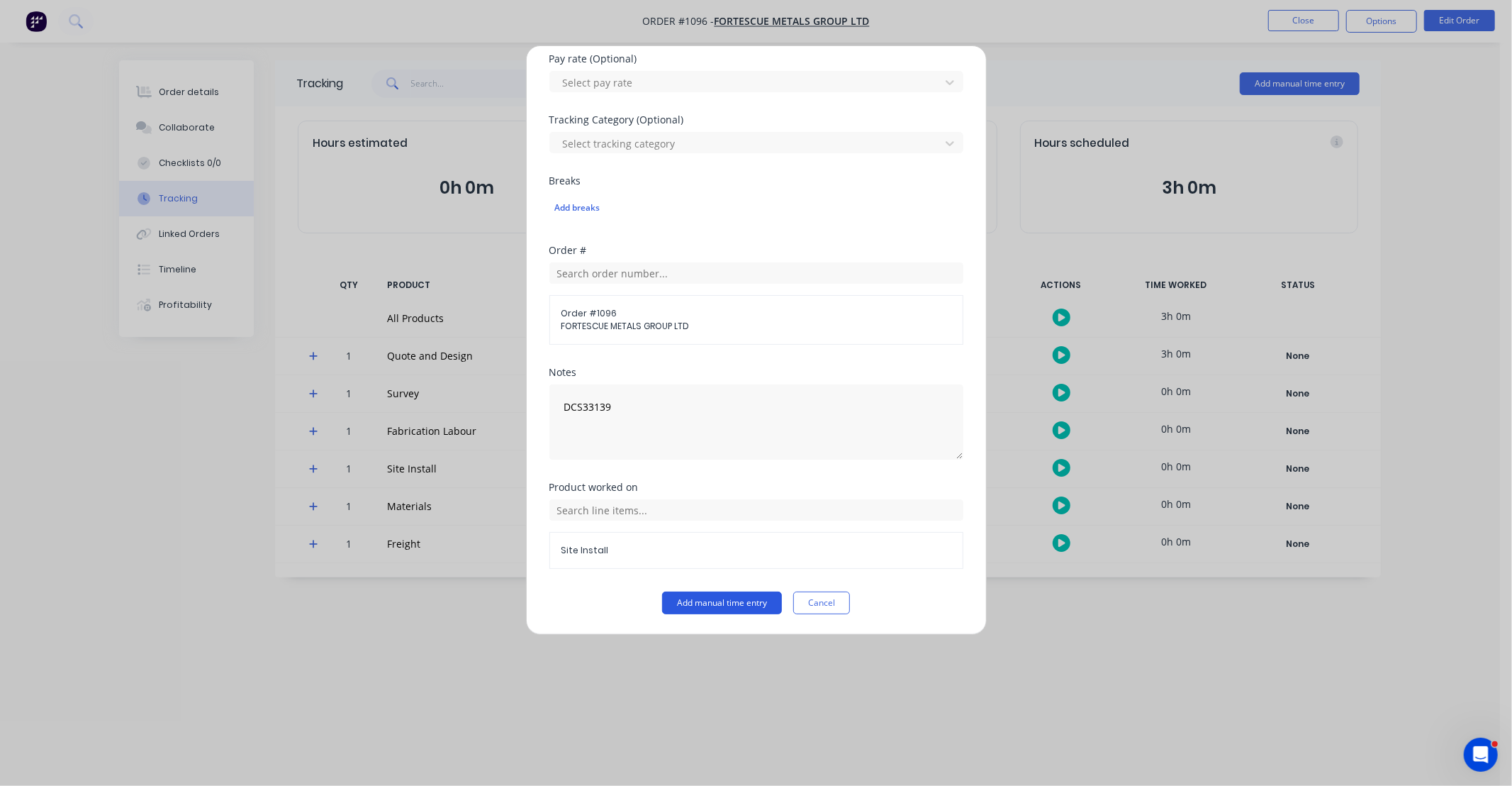
click at [746, 601] on button "Add manual time entry" at bounding box center [722, 603] width 120 height 23
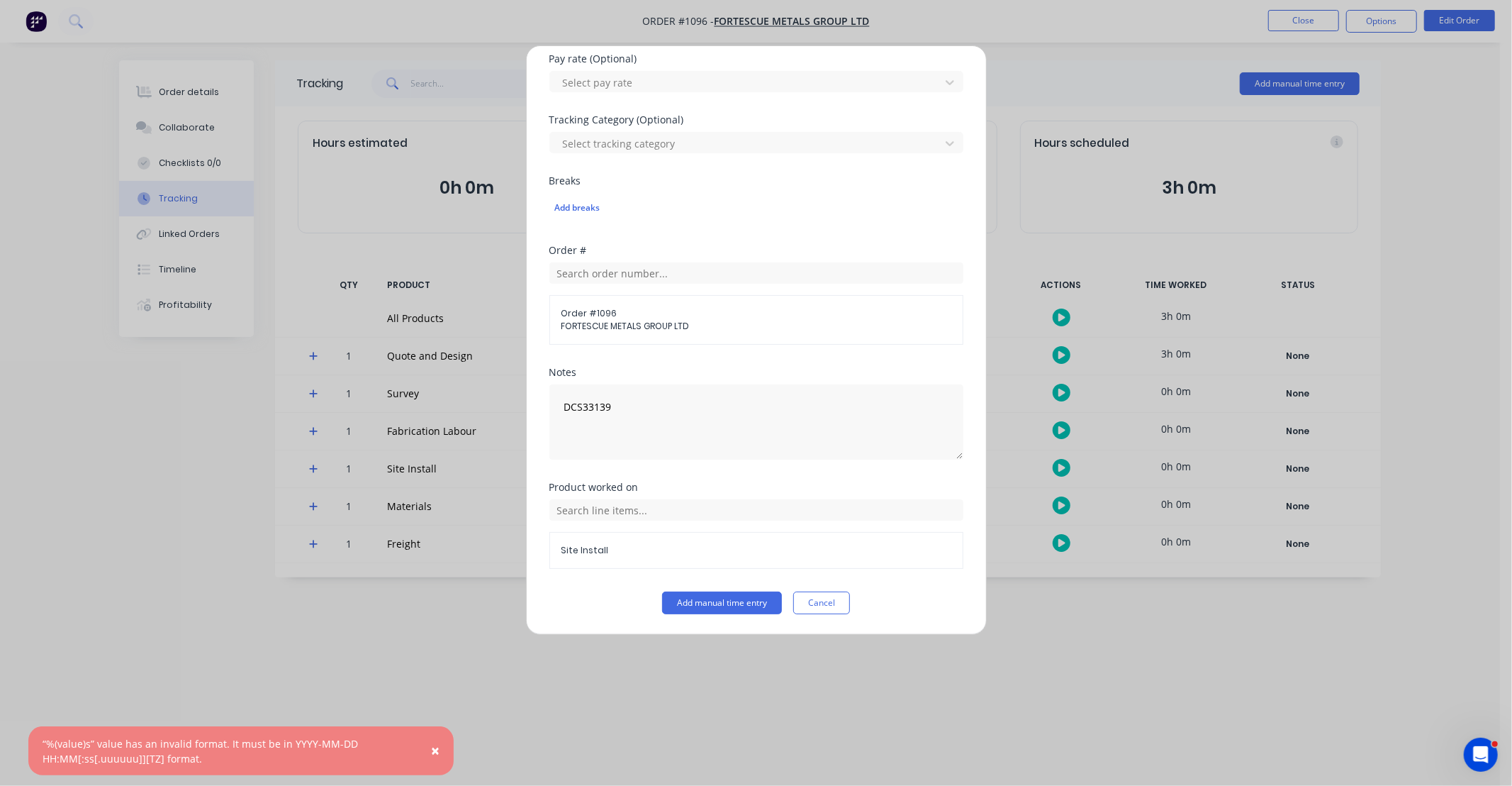
drag, startPoint x: 832, startPoint y: 600, endPoint x: 841, endPoint y: 586, distance: 16.6
click at [832, 599] on button "Cancel" at bounding box center [821, 603] width 57 height 23
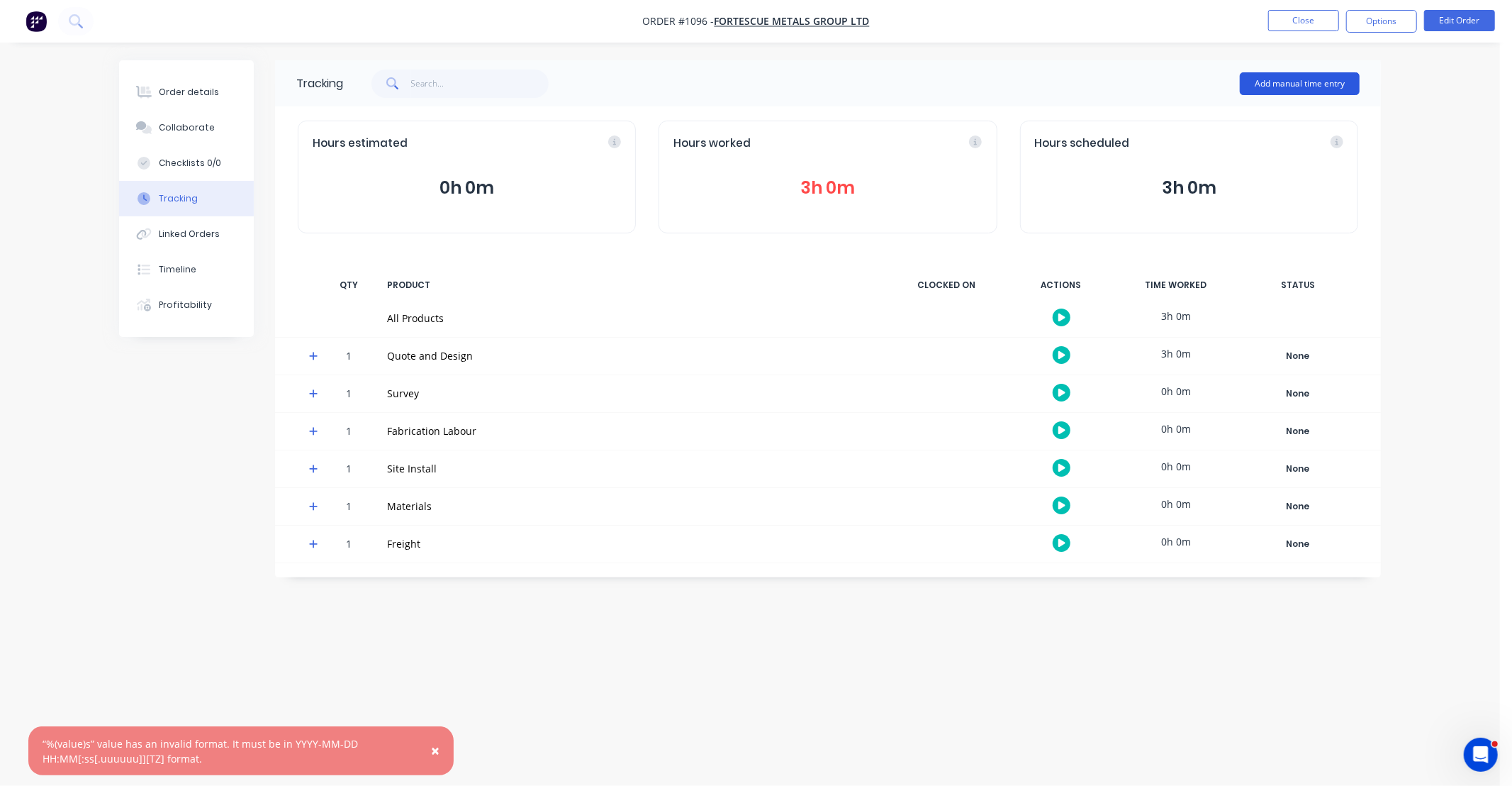
click at [1288, 84] on button "Add manual time entry" at bounding box center [1299, 84] width 120 height 23
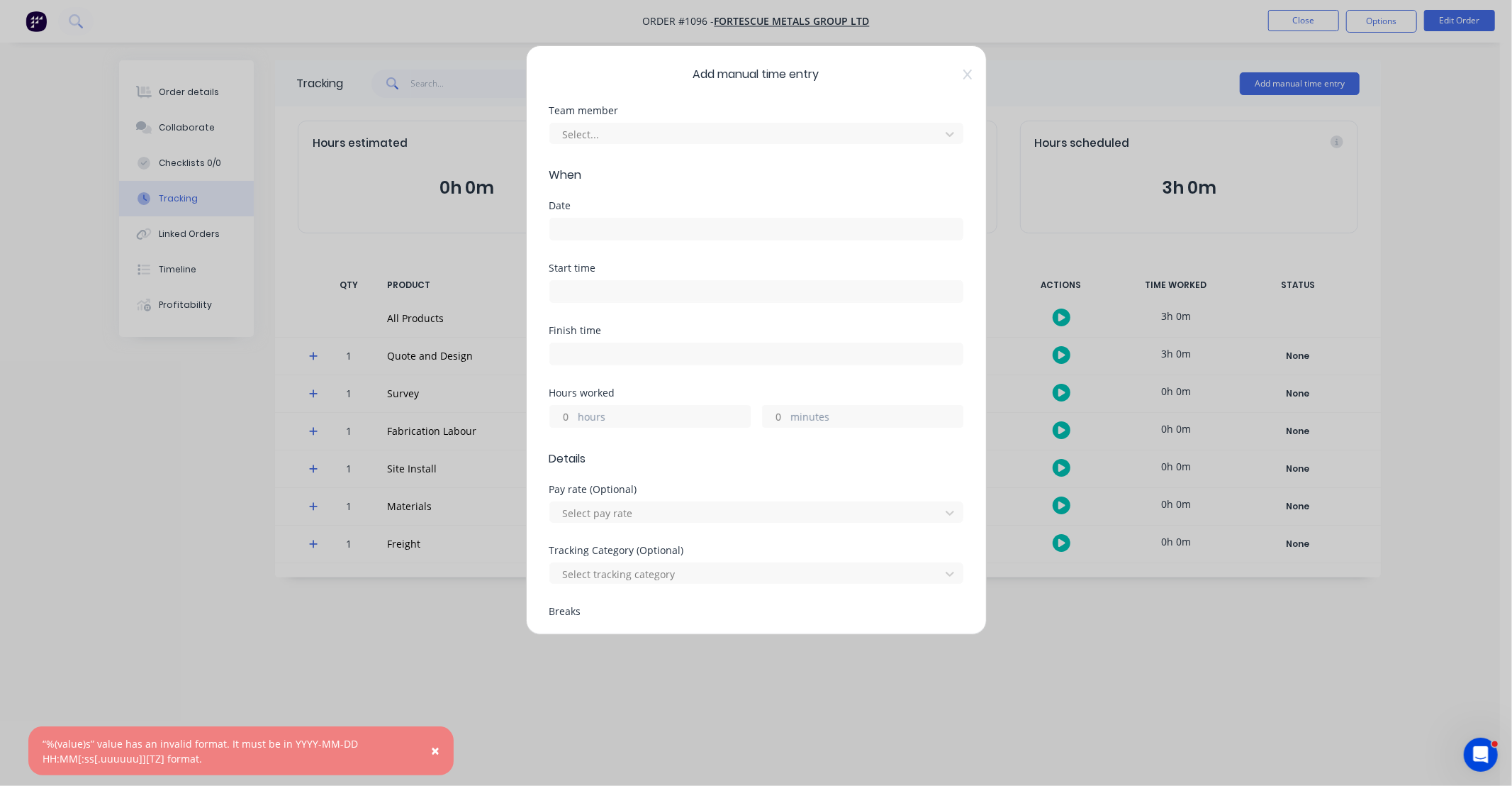
click at [667, 149] on div "Team member Select..." at bounding box center [756, 136] width 414 height 61
click at [659, 127] on div at bounding box center [747, 134] width 371 height 18
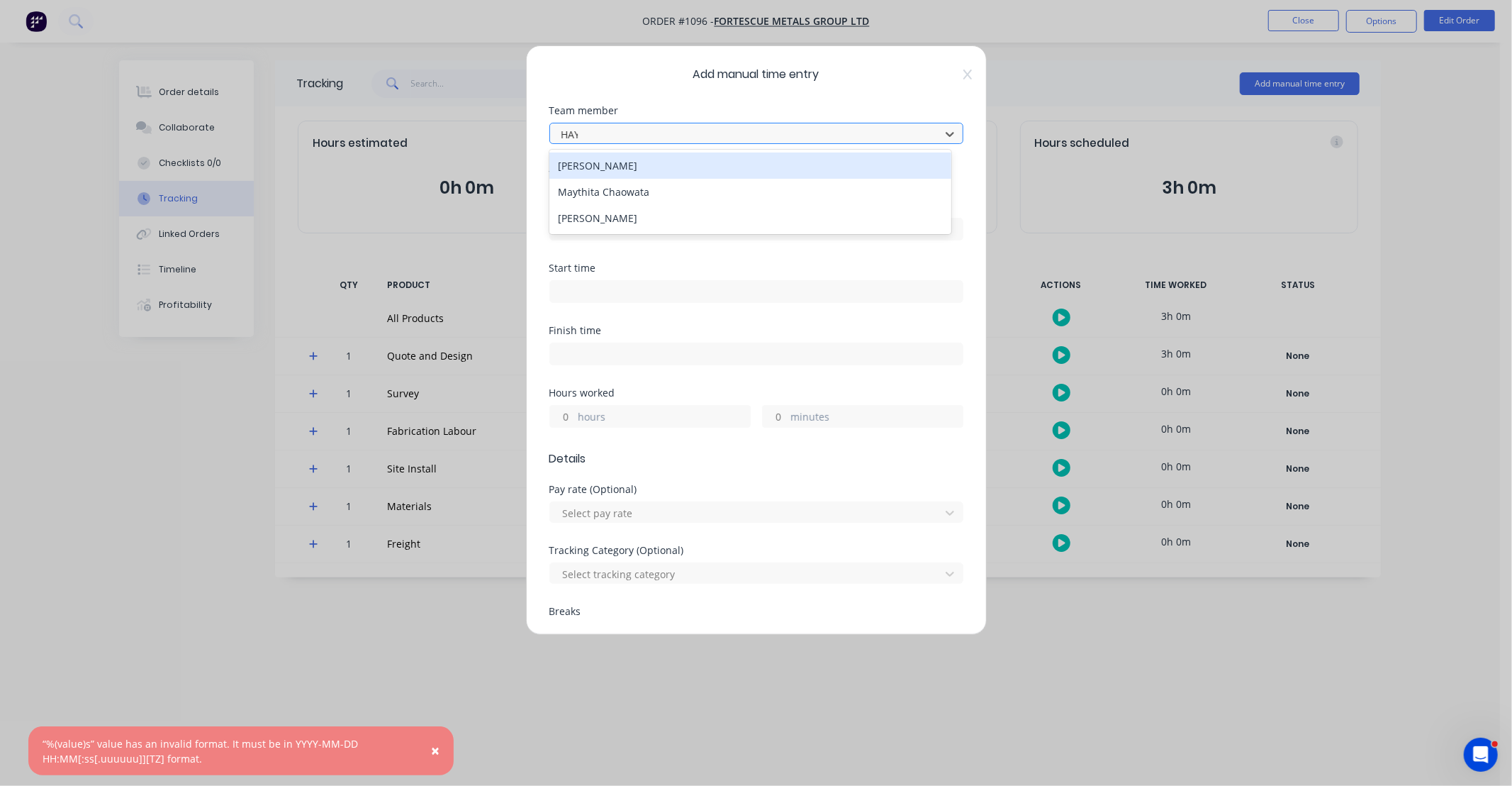
type input "HAYD"
click at [649, 172] on div "[PERSON_NAME]" at bounding box center [750, 165] width 402 height 26
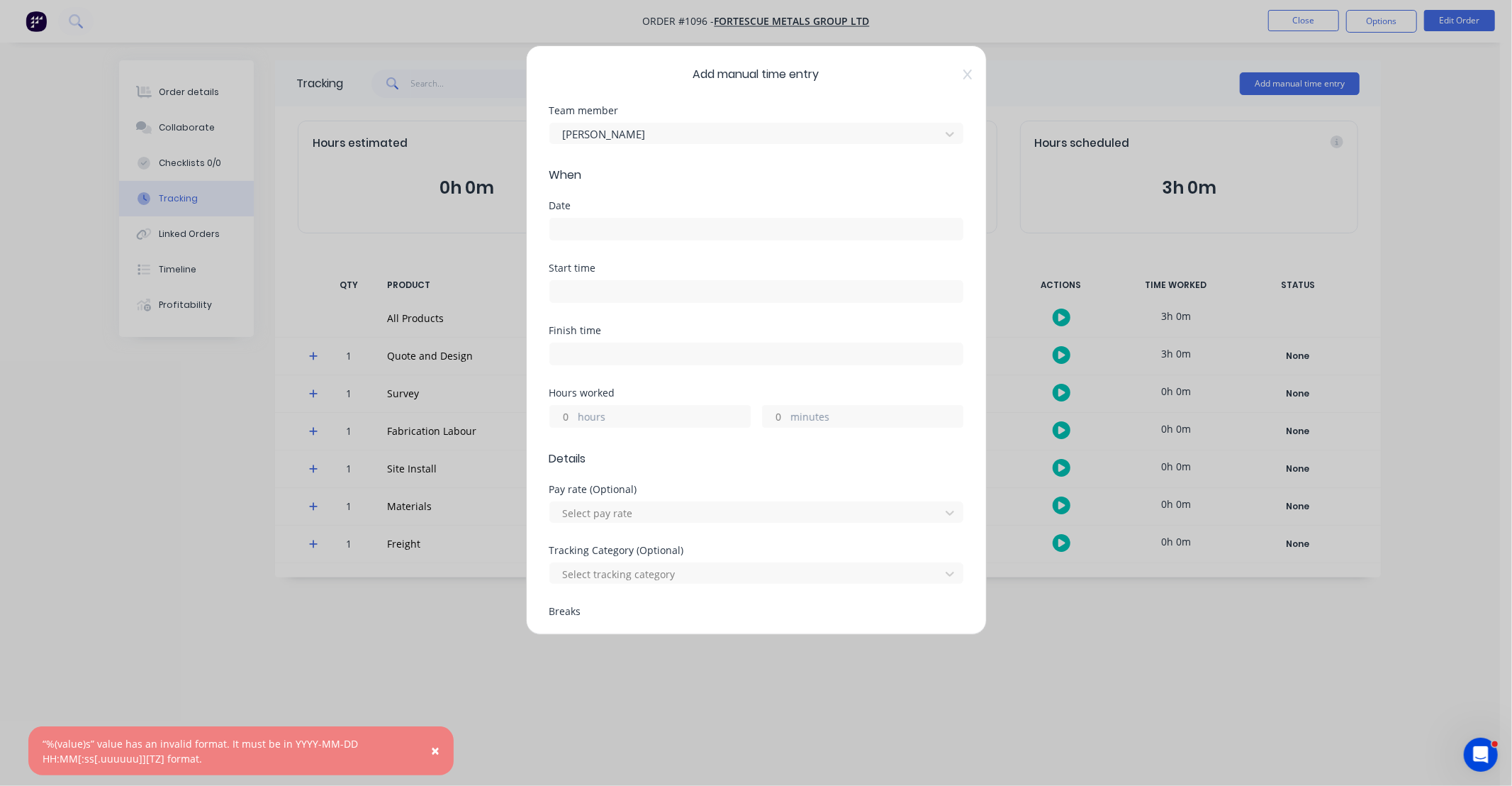
click at [654, 238] on label at bounding box center [756, 229] width 414 height 23
click at [654, 238] on input at bounding box center [756, 229] width 413 height 21
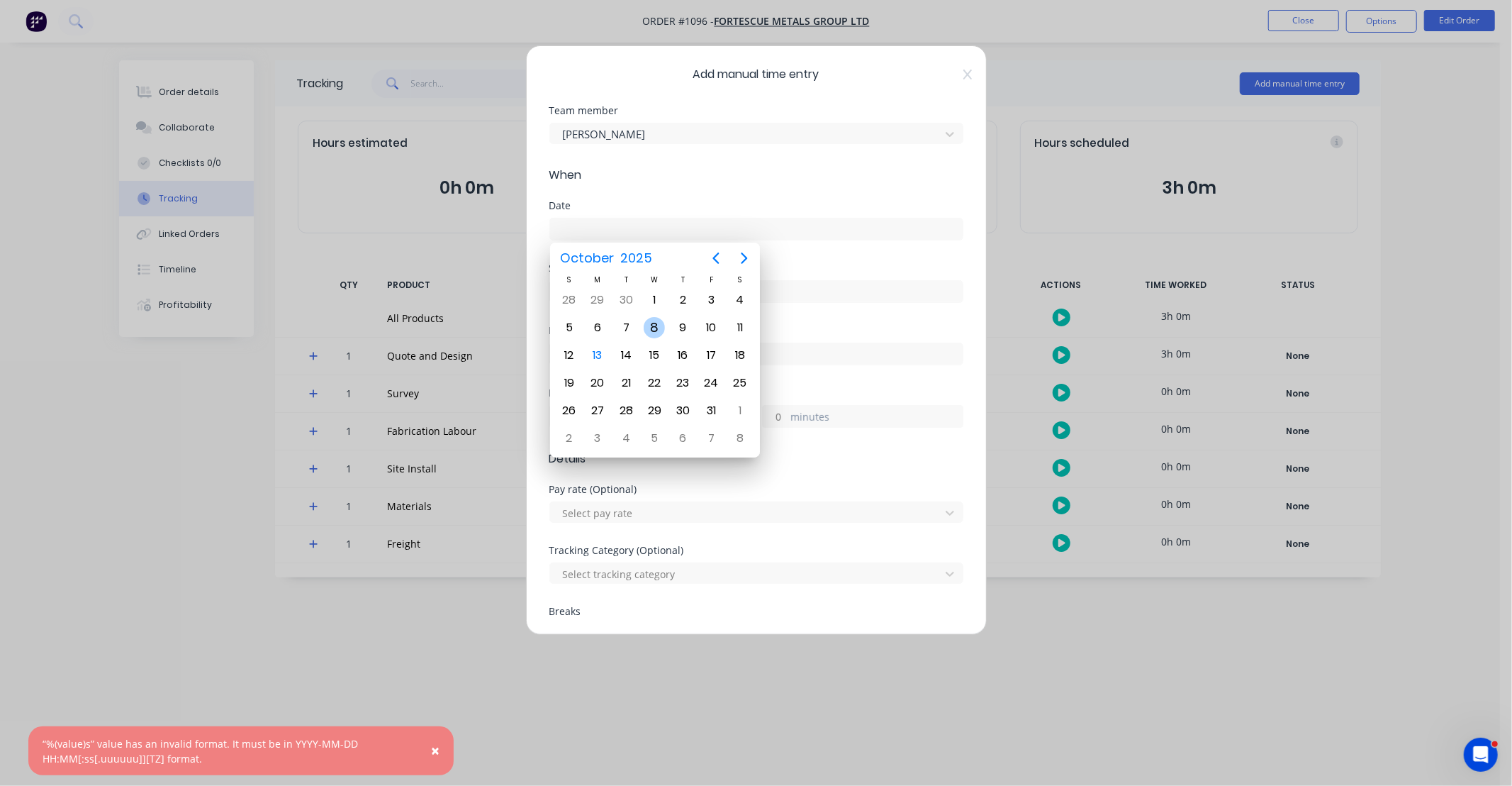
click at [657, 325] on div "8" at bounding box center [654, 327] width 21 height 21
type input "[DATE]"
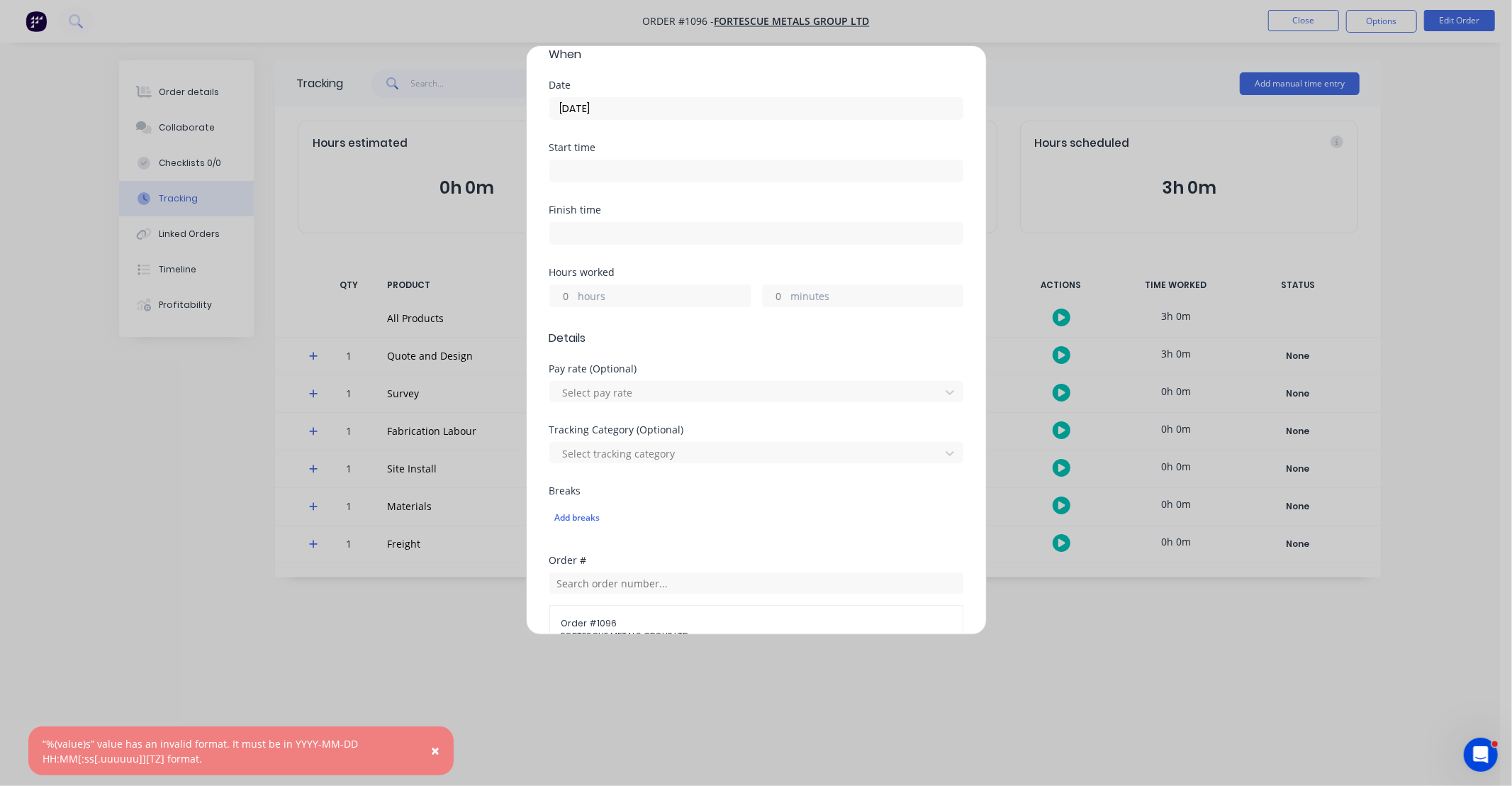
scroll to position [131, 0]
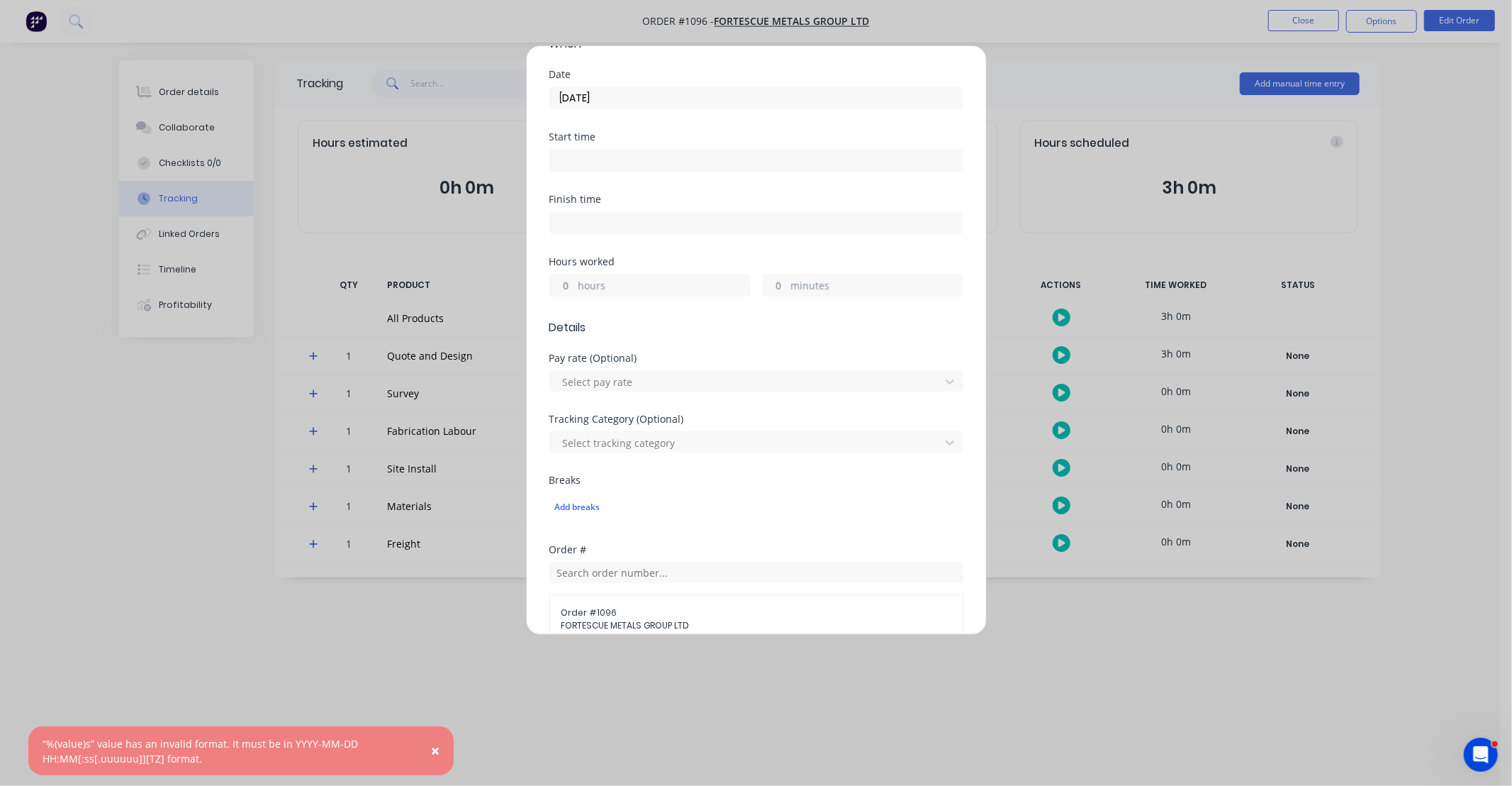
drag, startPoint x: 570, startPoint y: 285, endPoint x: 580, endPoint y: 278, distance: 12.2
click at [570, 285] on input "hours" at bounding box center [562, 285] width 24 height 21
type input "10"
type input "30"
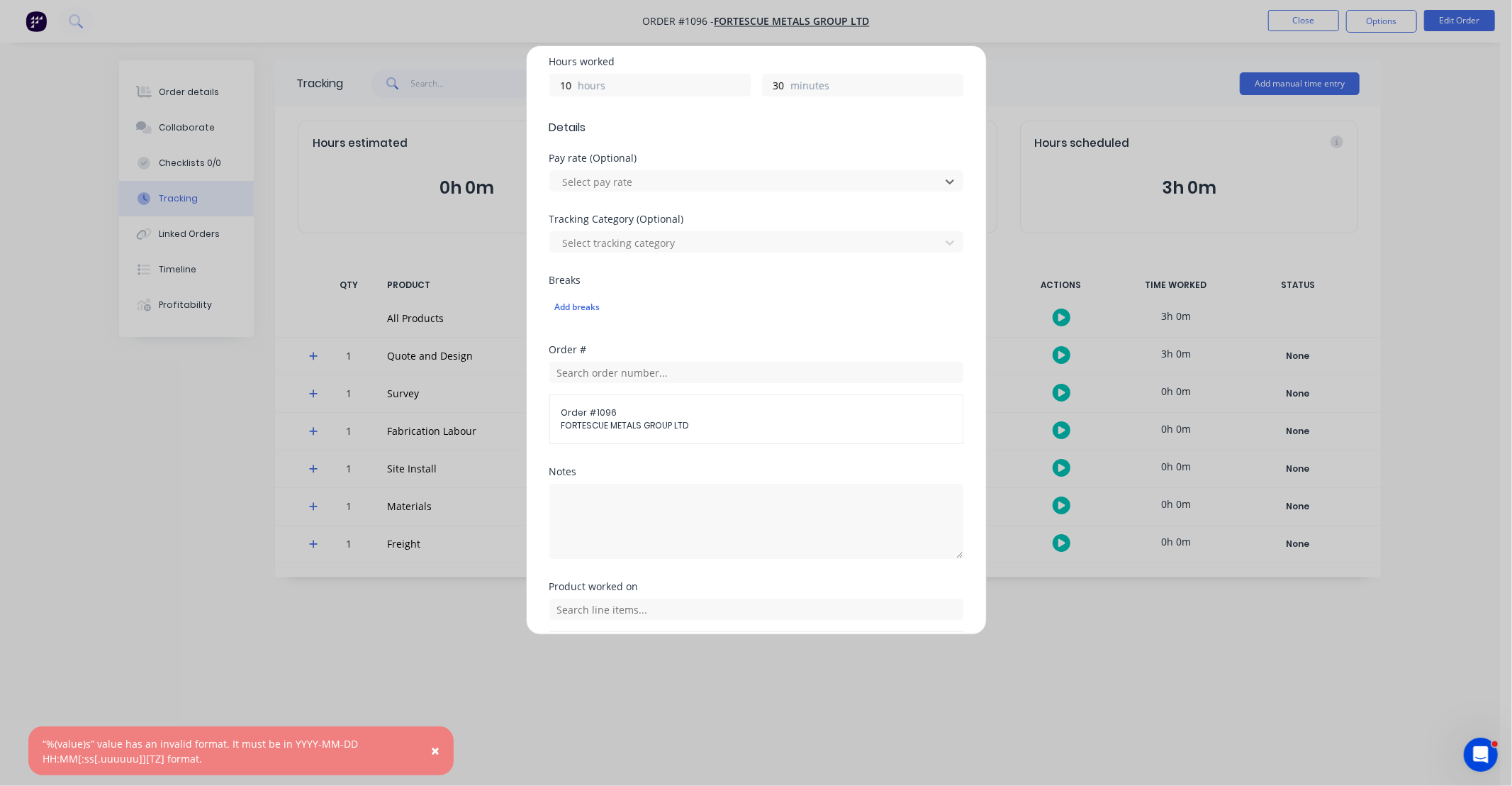
scroll to position [341, 0]
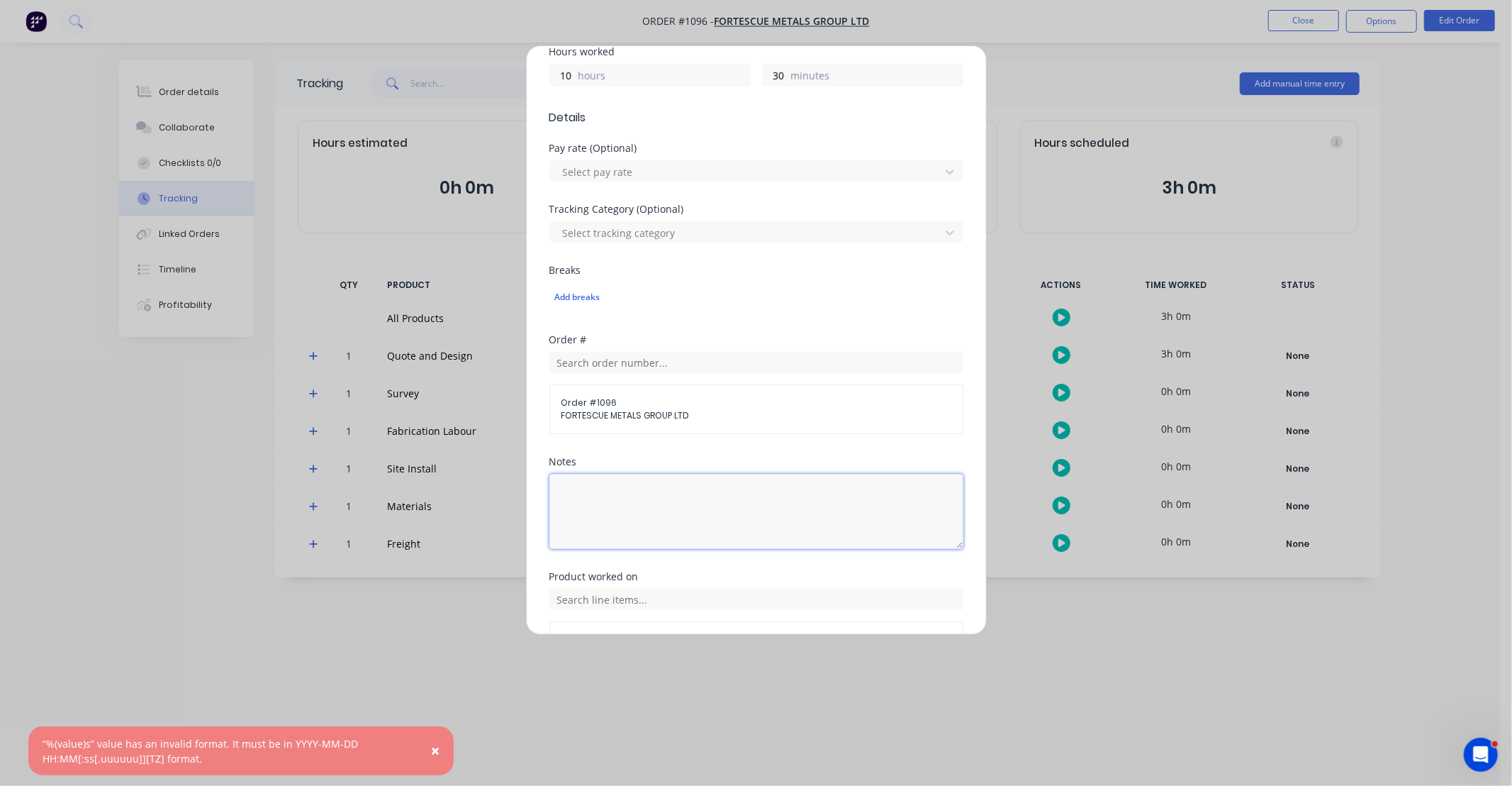
drag, startPoint x: 705, startPoint y: 484, endPoint x: 879, endPoint y: 447, distance: 177.9
click at [706, 484] on textarea at bounding box center [756, 511] width 414 height 75
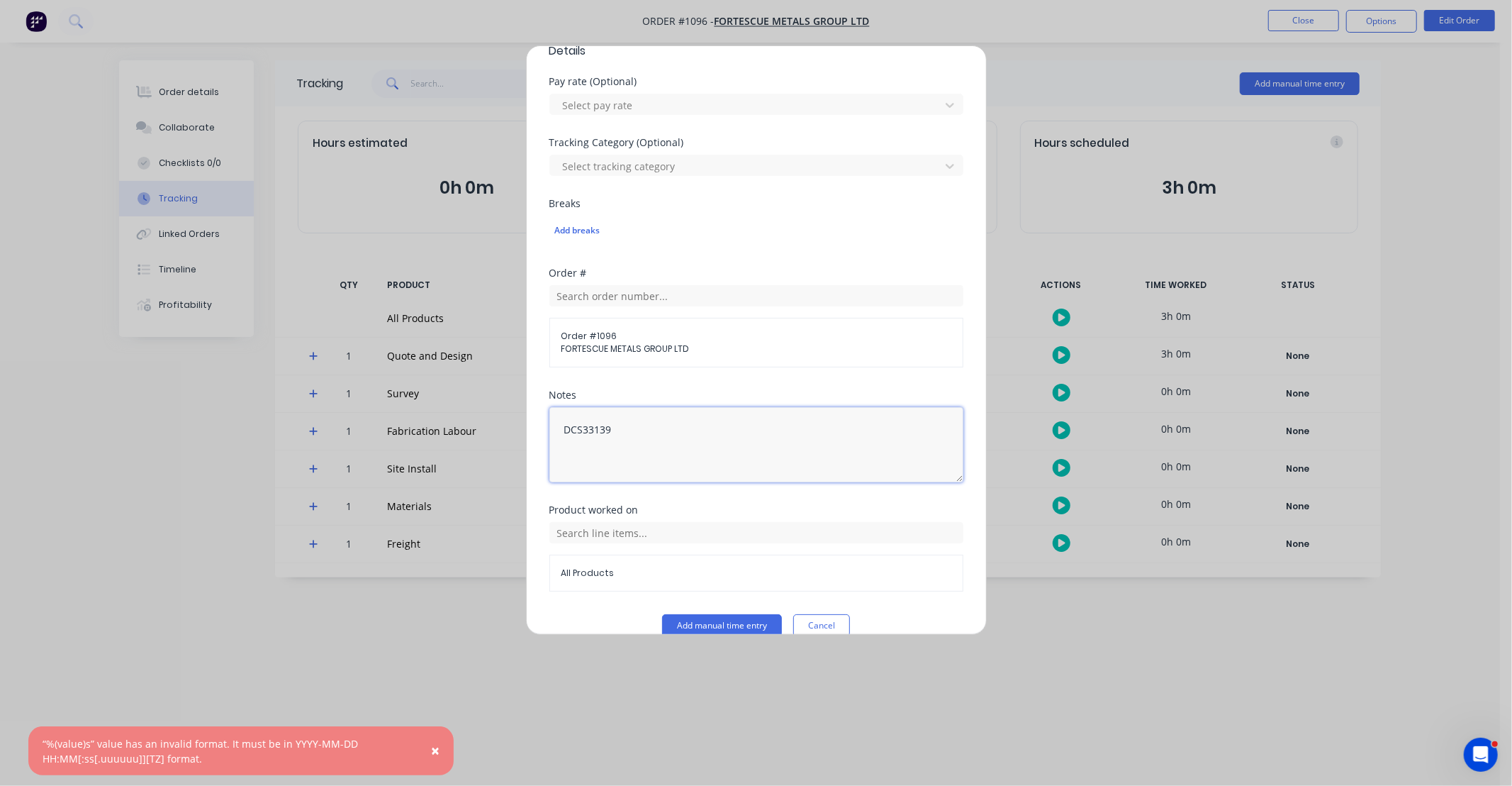
scroll to position [431, 0]
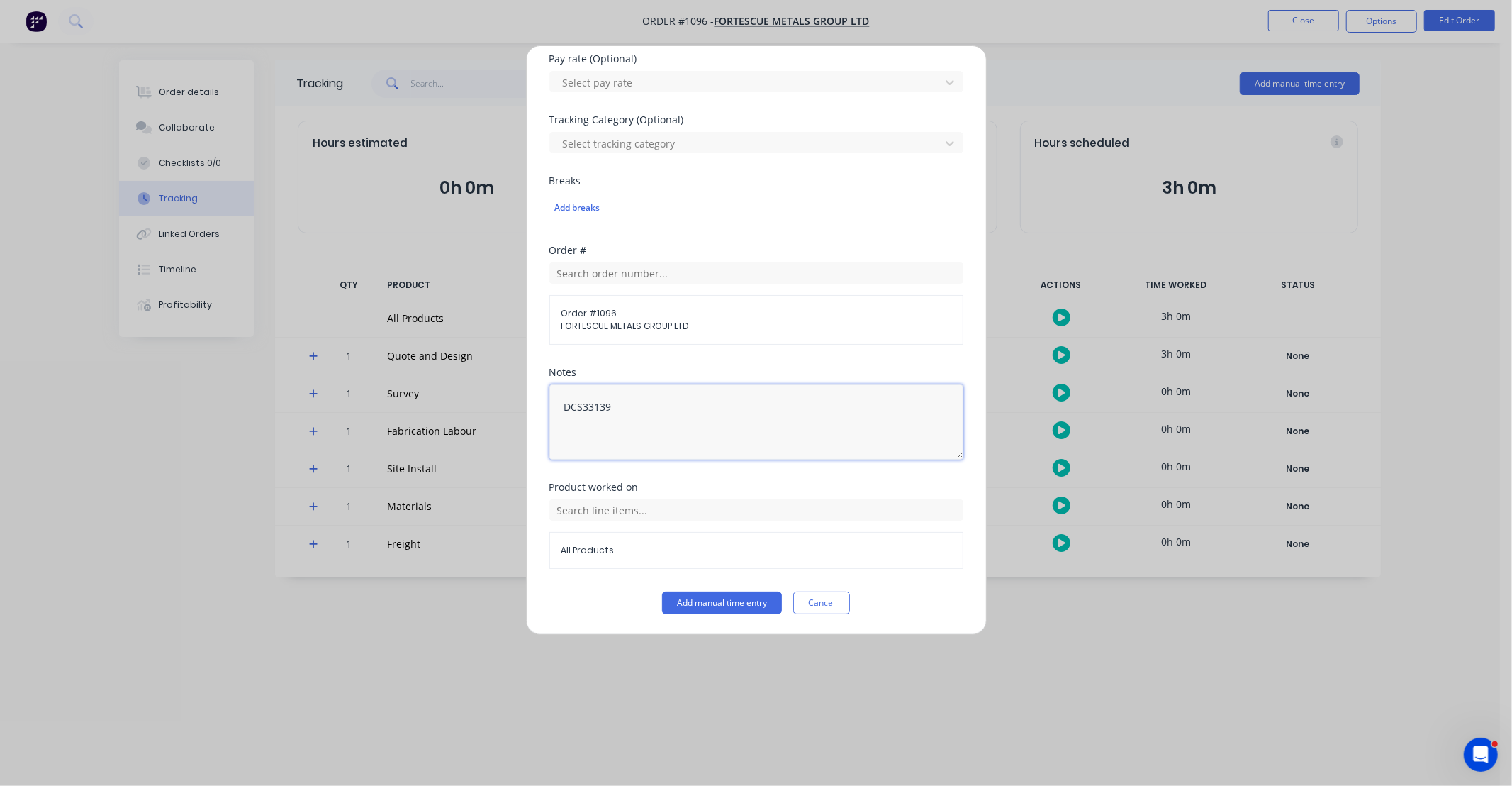
type textarea "DCS33139"
click at [732, 496] on div "All Products" at bounding box center [756, 532] width 414 height 73
click at [683, 509] on input "text" at bounding box center [756, 509] width 414 height 21
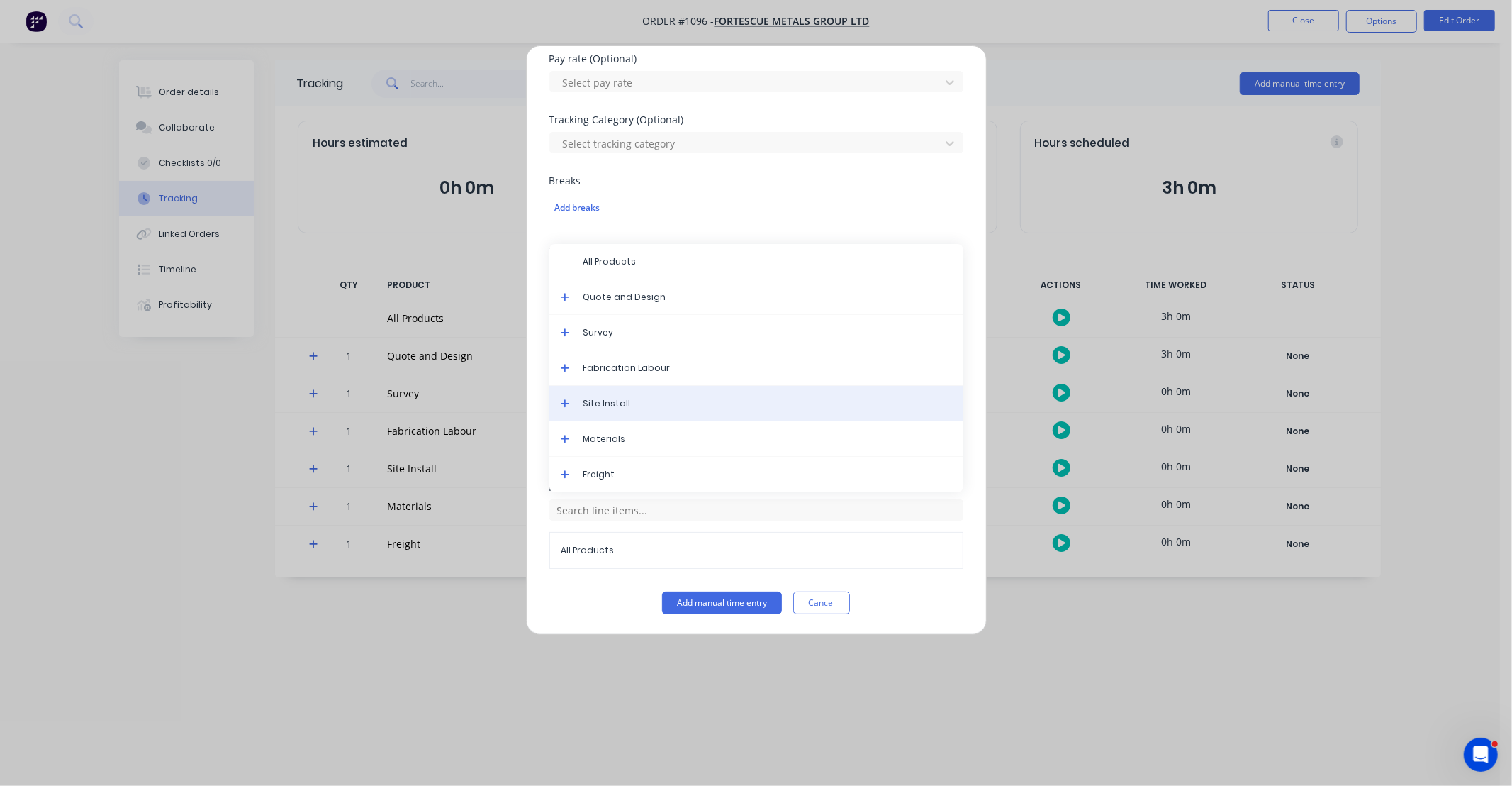
click at [635, 404] on span "Site Install" at bounding box center [767, 403] width 369 height 13
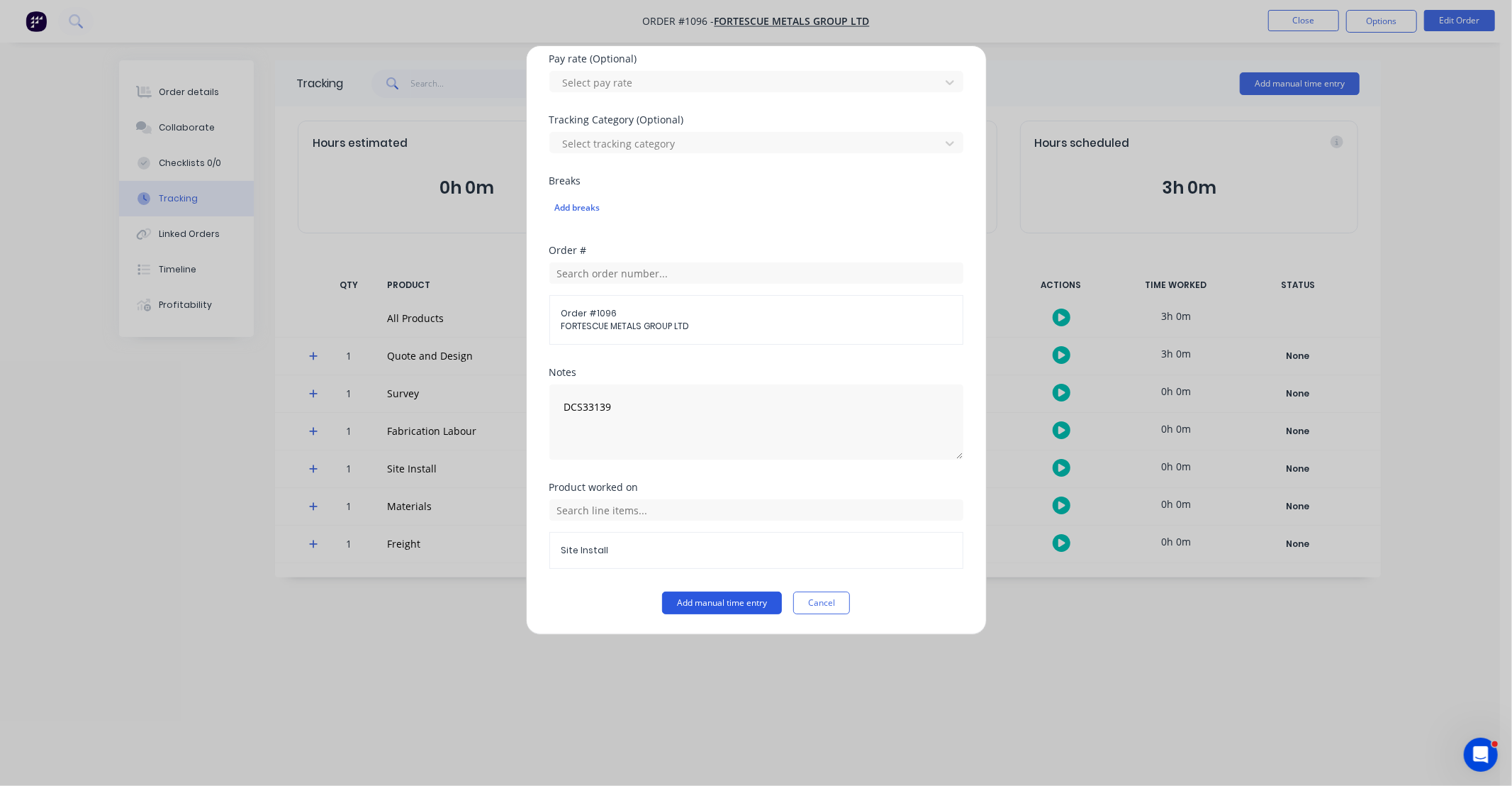
click at [726, 594] on button "Add manual time entry" at bounding box center [722, 603] width 120 height 23
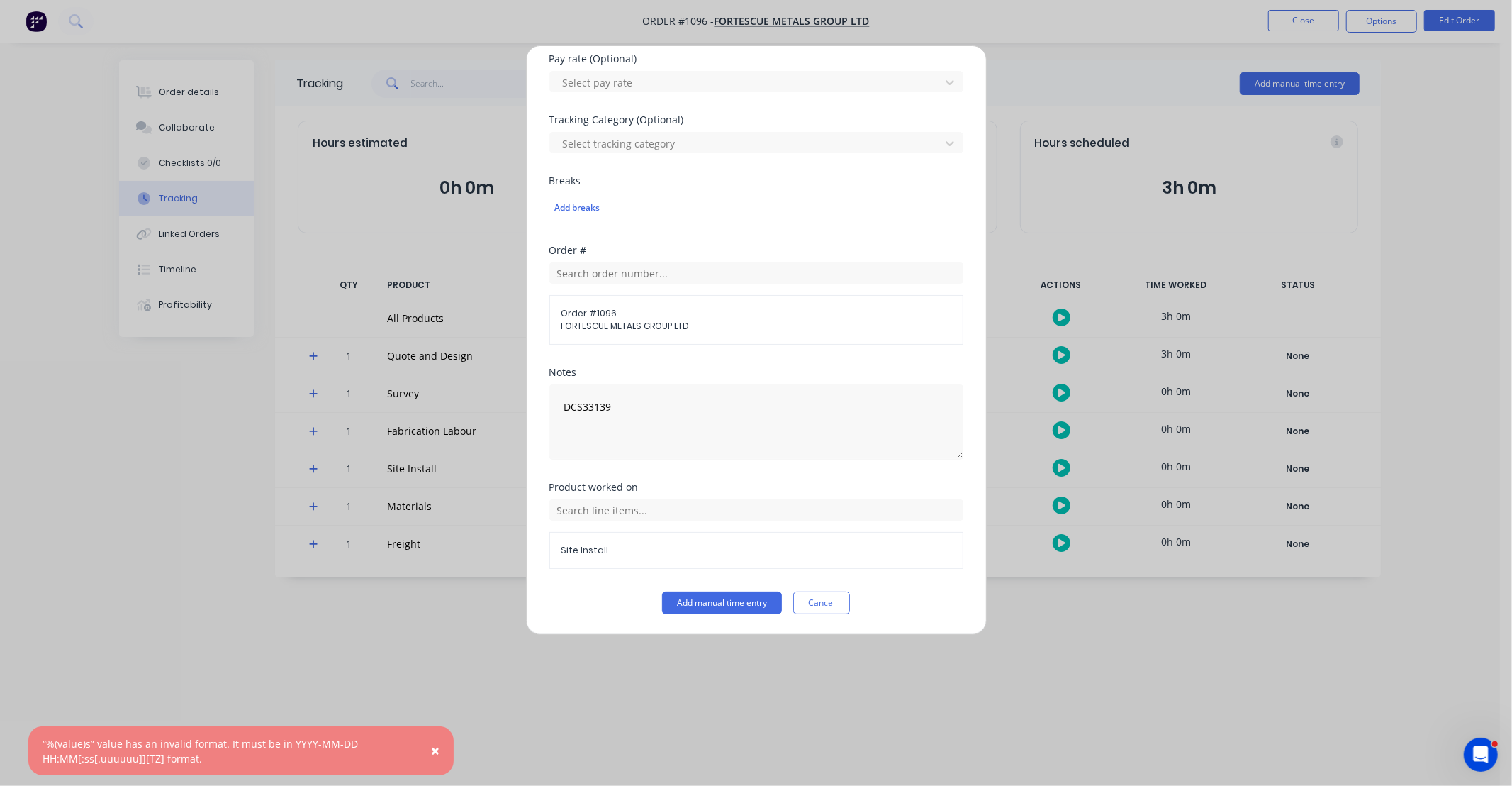
click at [833, 600] on button "Cancel" at bounding box center [821, 603] width 57 height 23
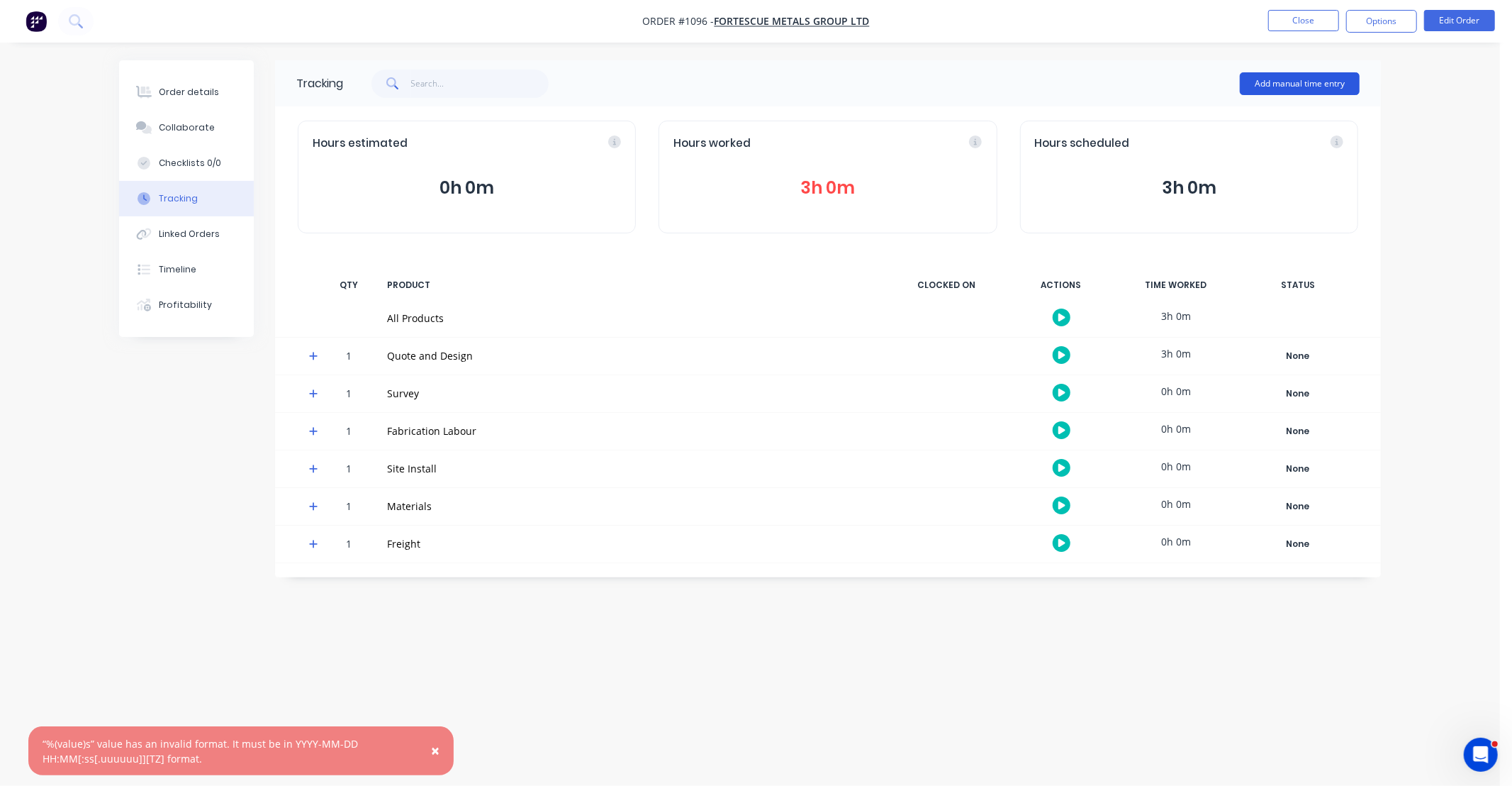
click at [1273, 89] on button "Add manual time entry" at bounding box center [1299, 84] width 120 height 23
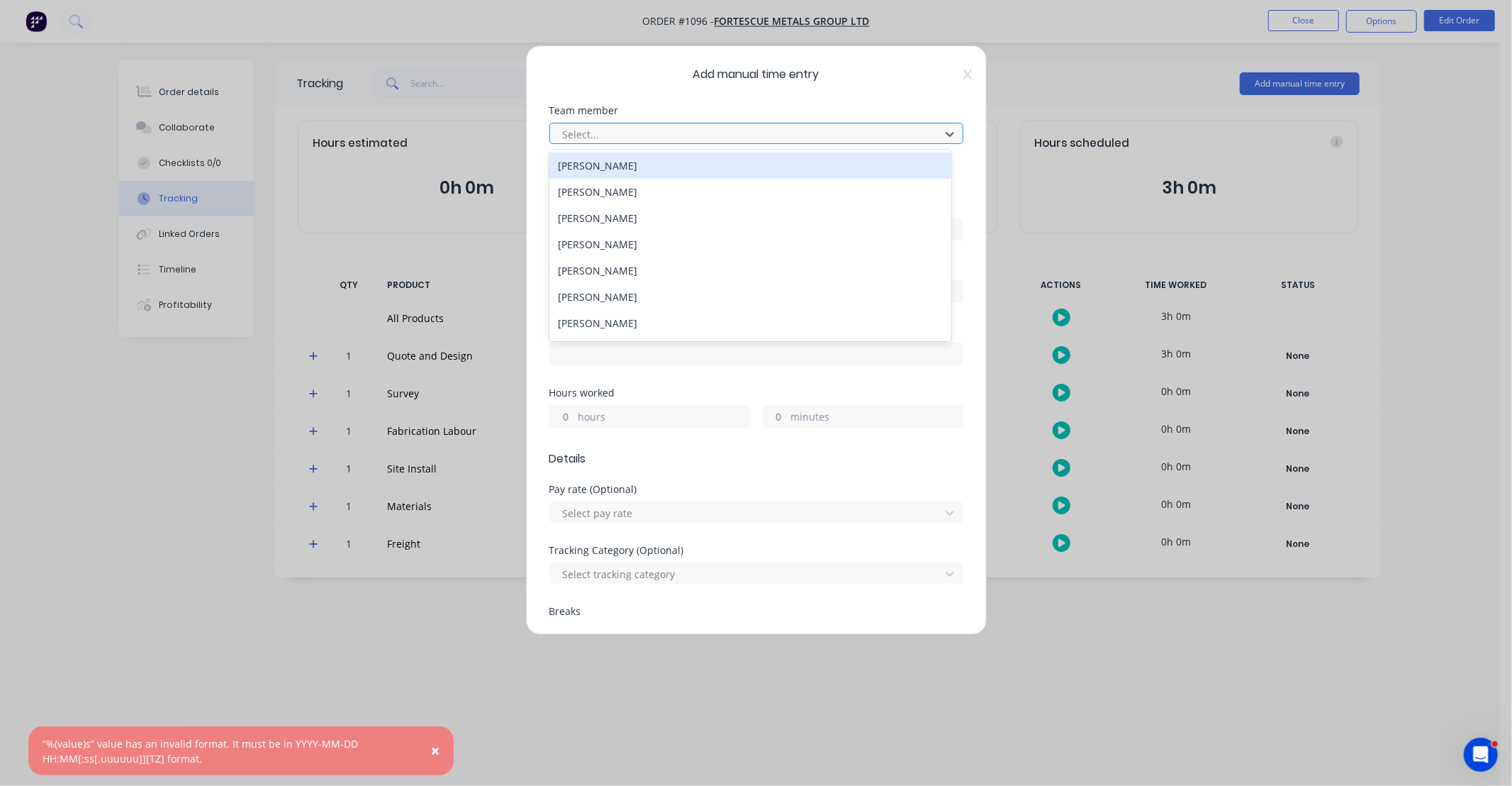
click at [590, 131] on div at bounding box center [747, 134] width 371 height 18
type input "JAMES"
click at [597, 163] on div "[PERSON_NAME]" at bounding box center [750, 165] width 402 height 26
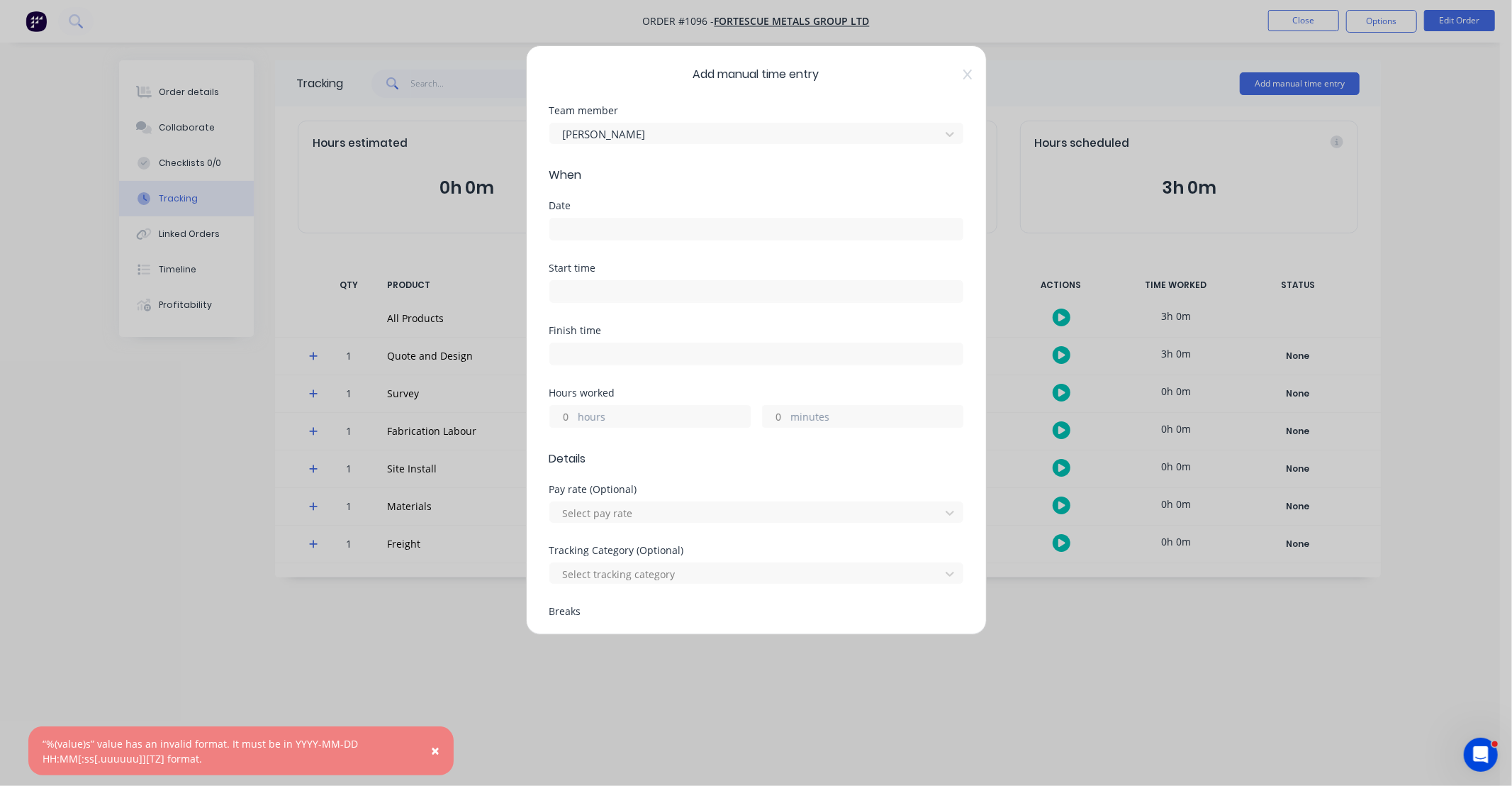
click at [615, 228] on input at bounding box center [756, 229] width 413 height 21
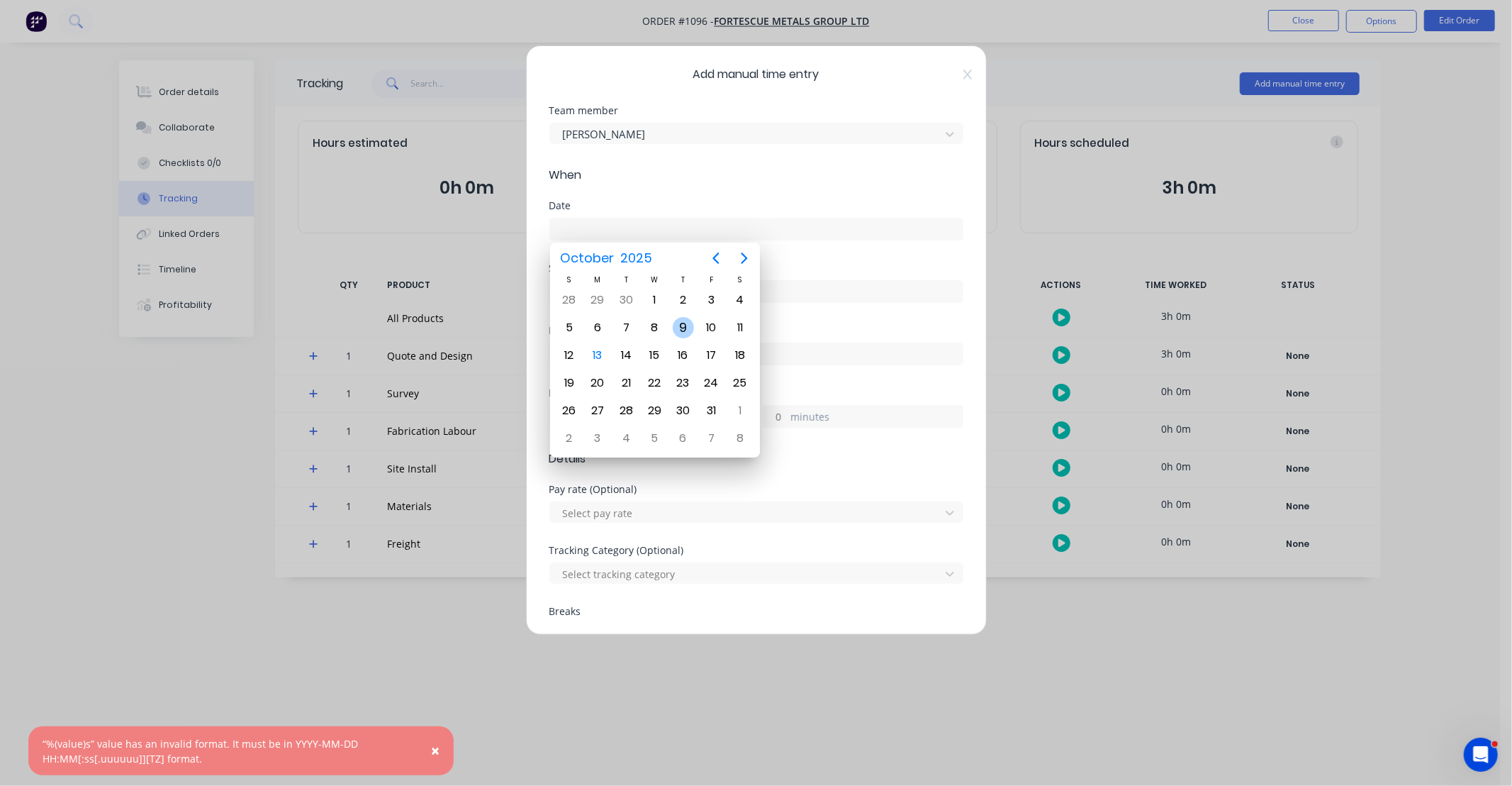
click at [680, 324] on div "9" at bounding box center [683, 327] width 21 height 21
type input "[DATE]"
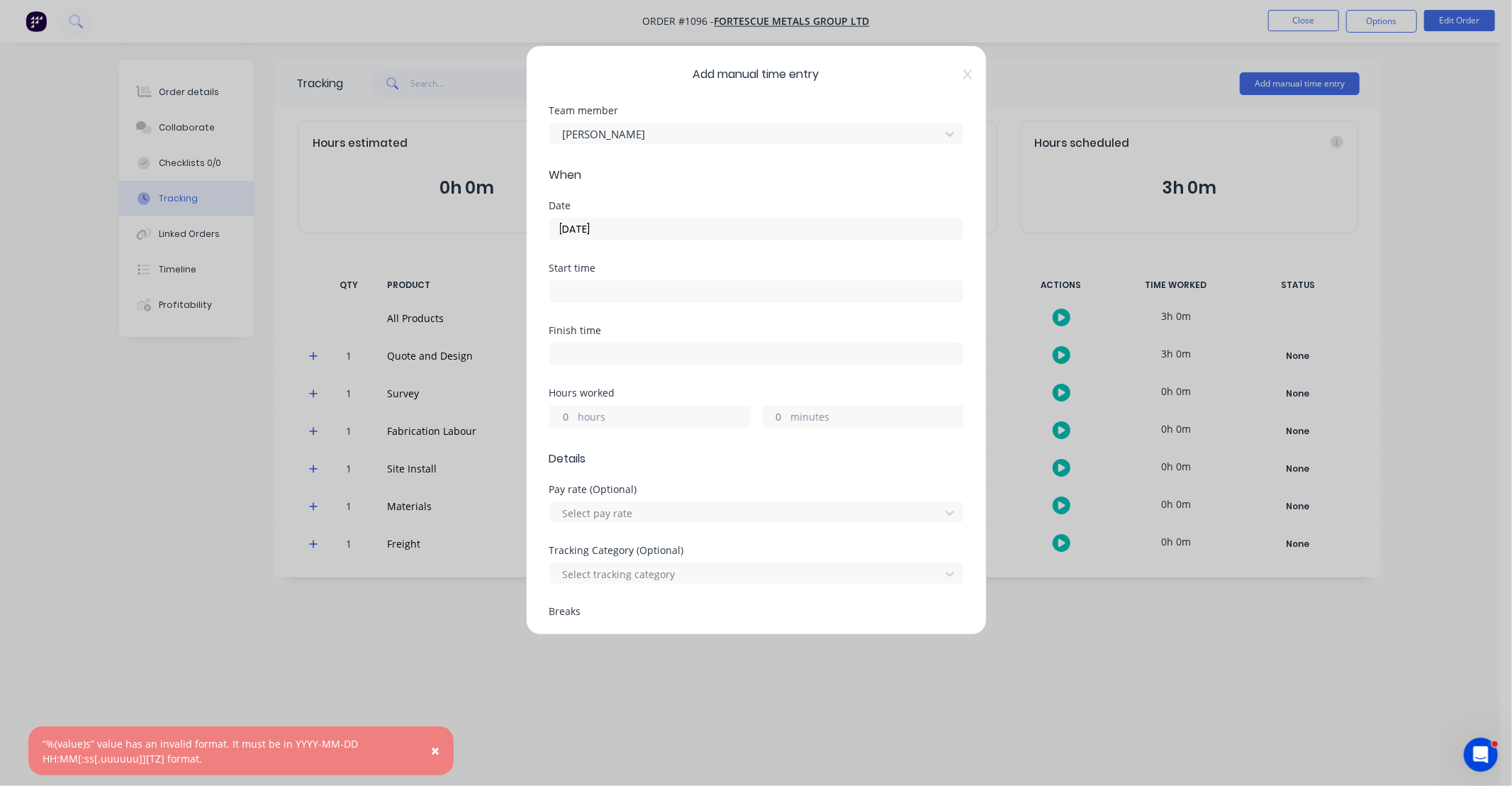
click at [564, 416] on input "hours" at bounding box center [562, 415] width 24 height 21
type input "10"
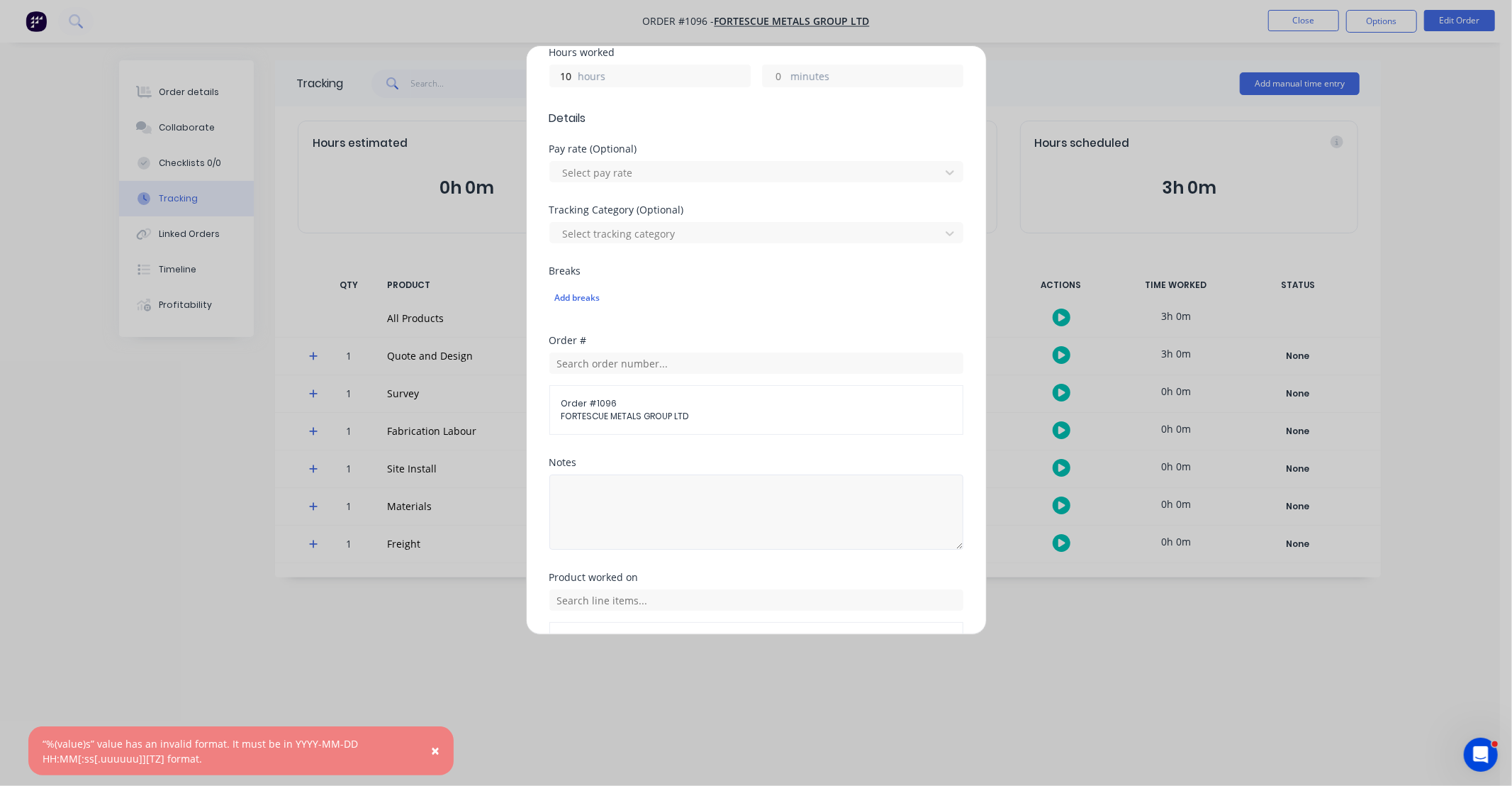
scroll to position [341, 0]
click at [726, 485] on textarea at bounding box center [756, 511] width 414 height 75
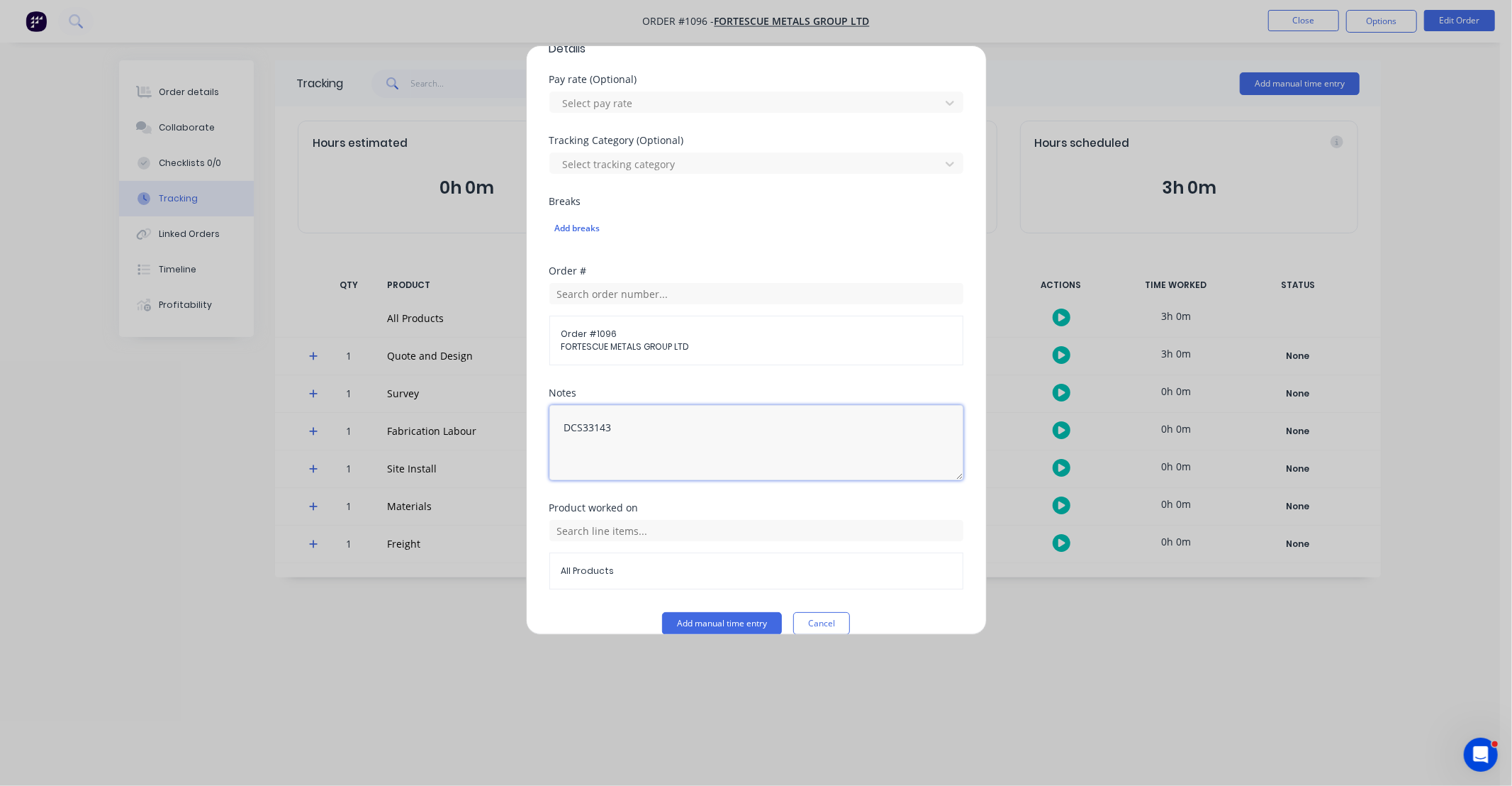
scroll to position [431, 0]
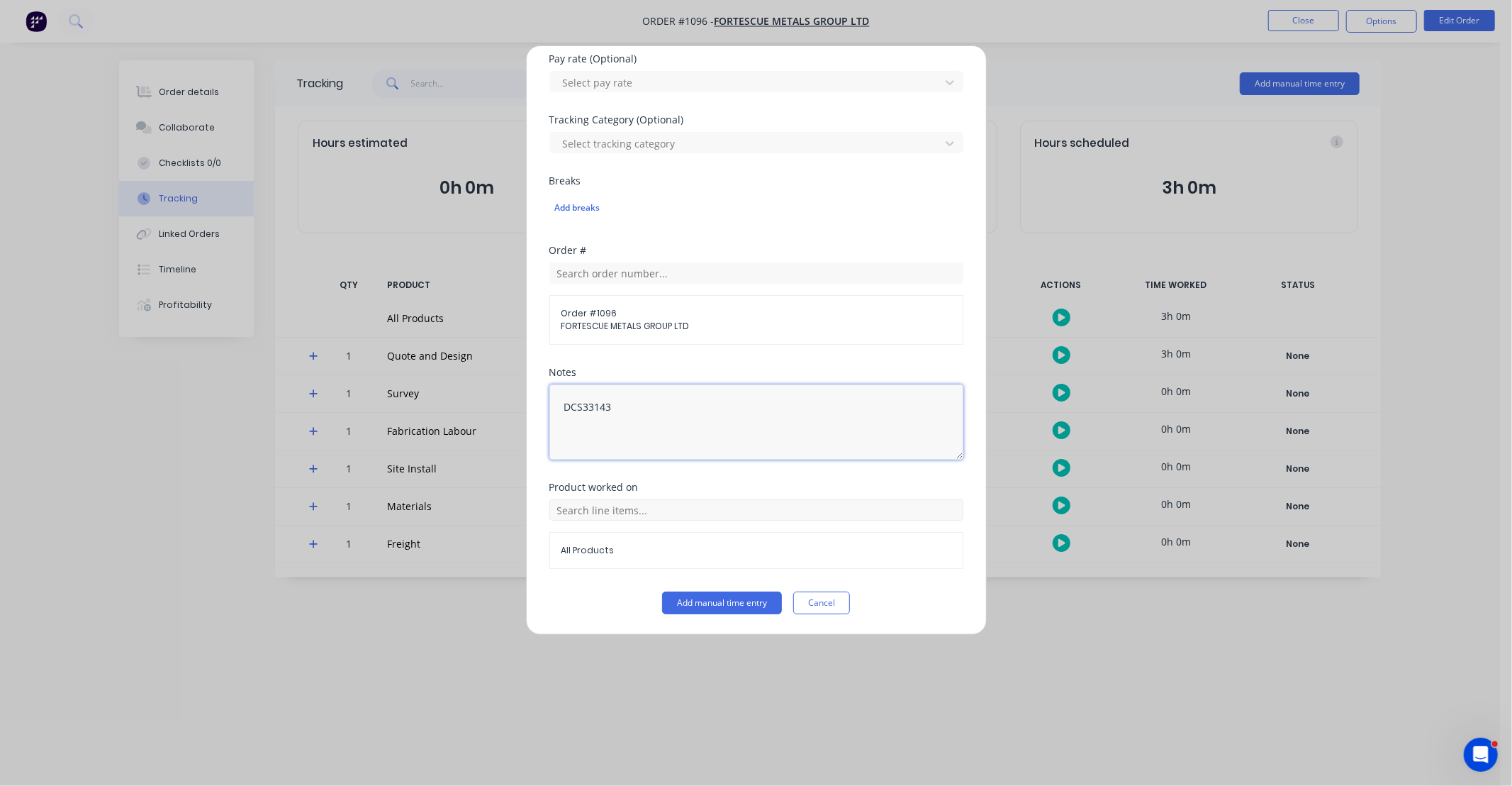
type textarea "DCS33143"
click at [679, 513] on input "text" at bounding box center [756, 509] width 414 height 21
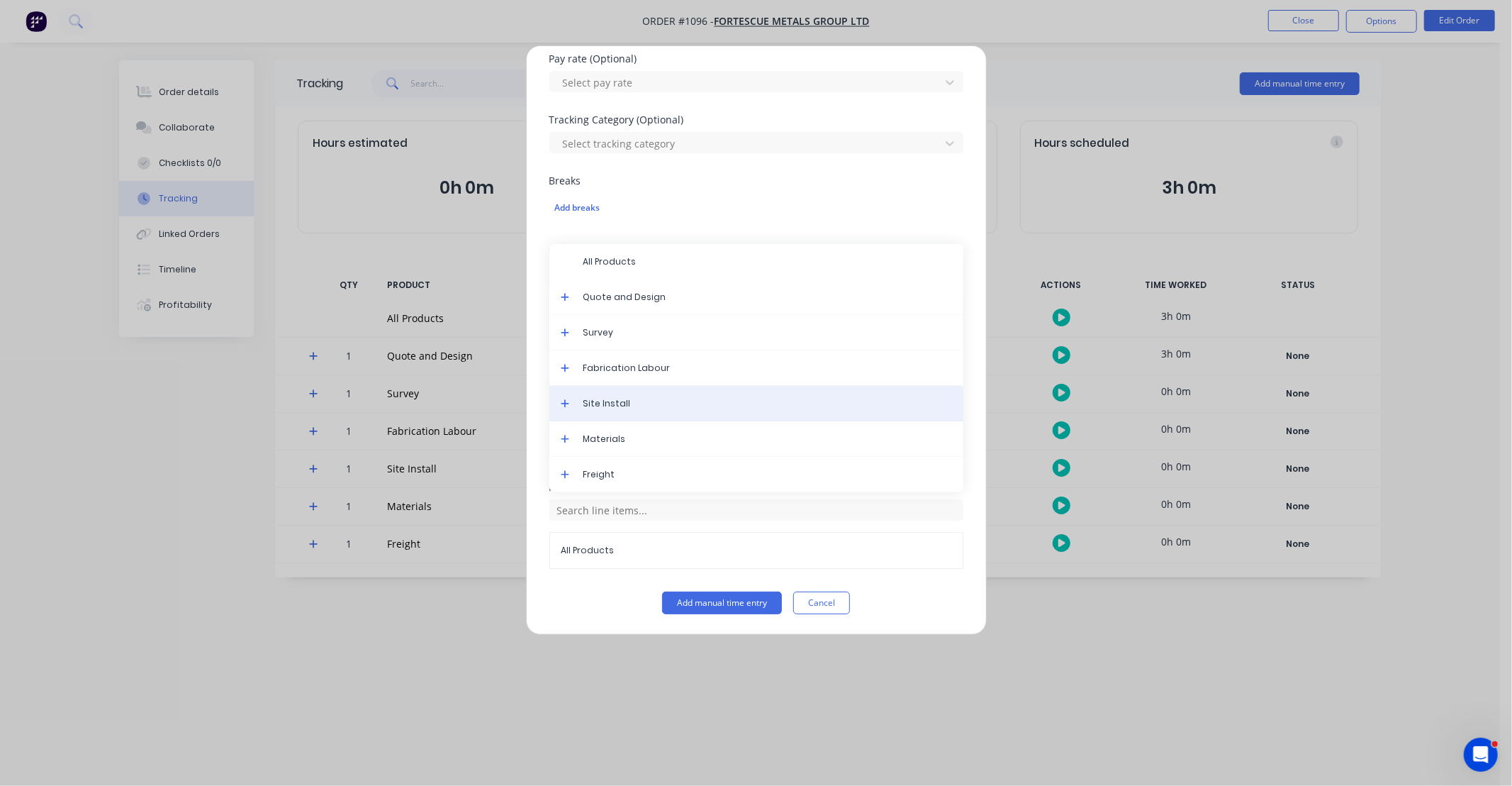
click at [650, 406] on span "Site Install" at bounding box center [767, 403] width 369 height 13
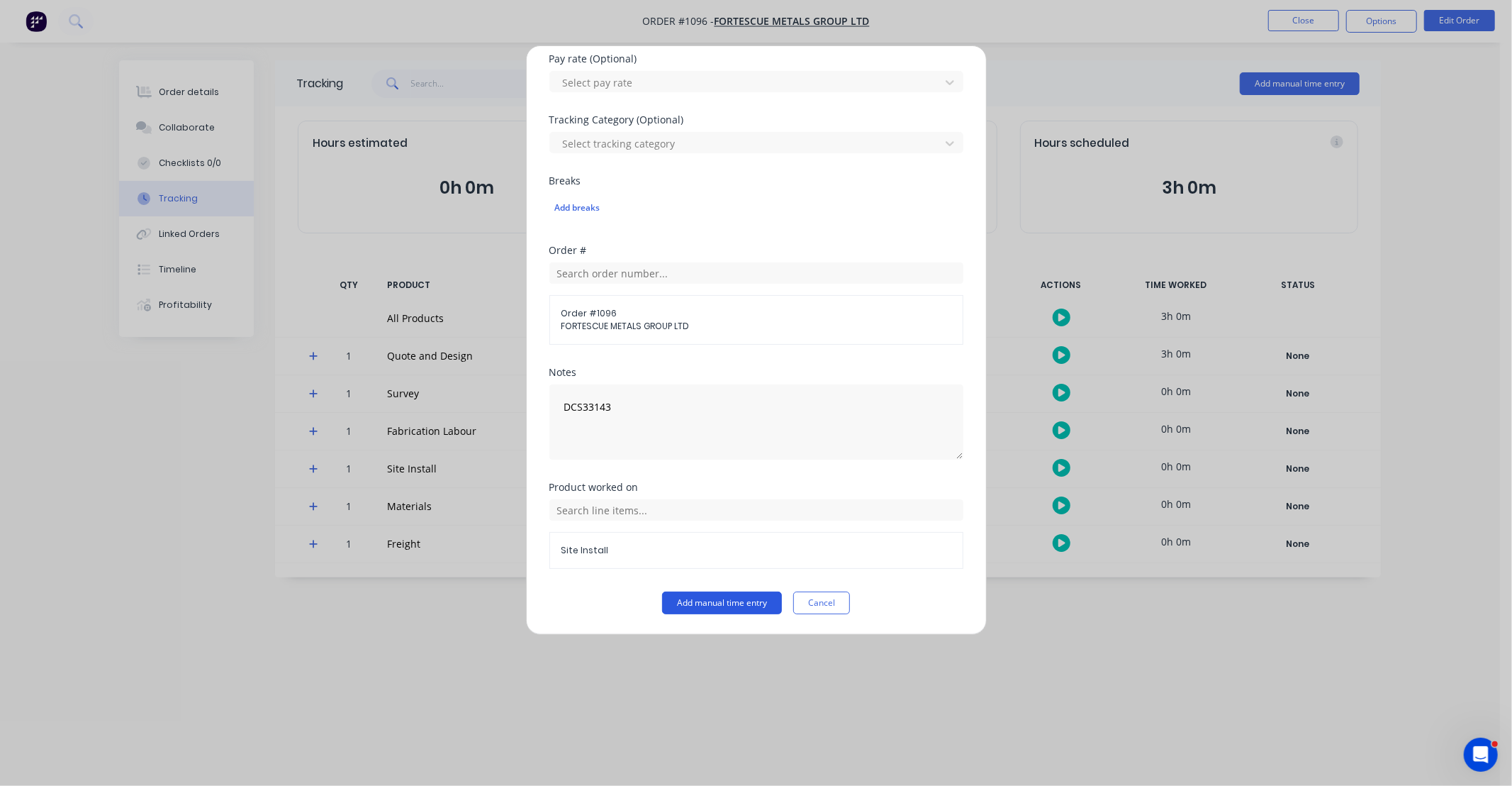
click at [721, 597] on button "Add manual time entry" at bounding box center [722, 603] width 120 height 23
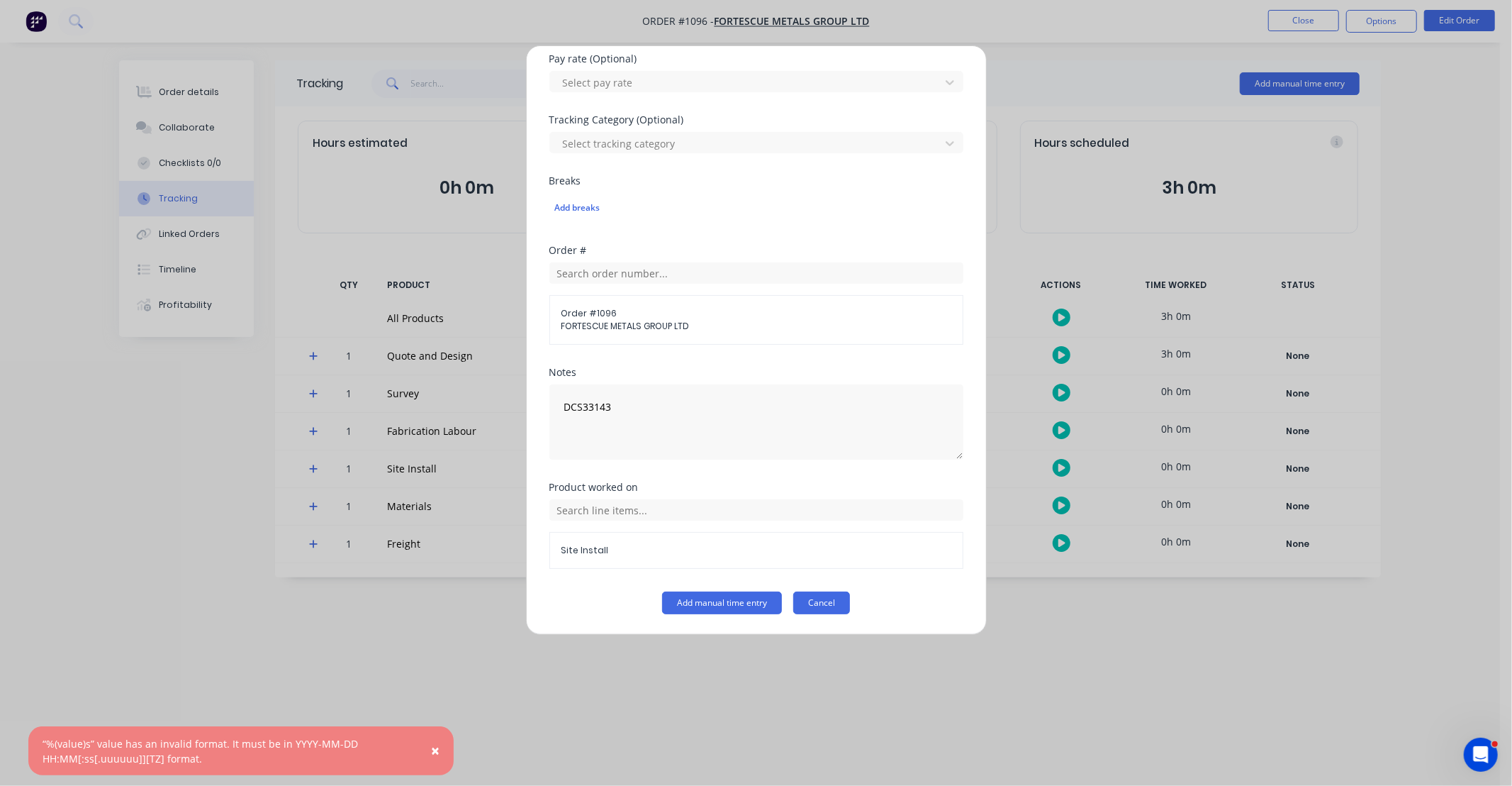
click at [836, 604] on button "Cancel" at bounding box center [821, 603] width 57 height 23
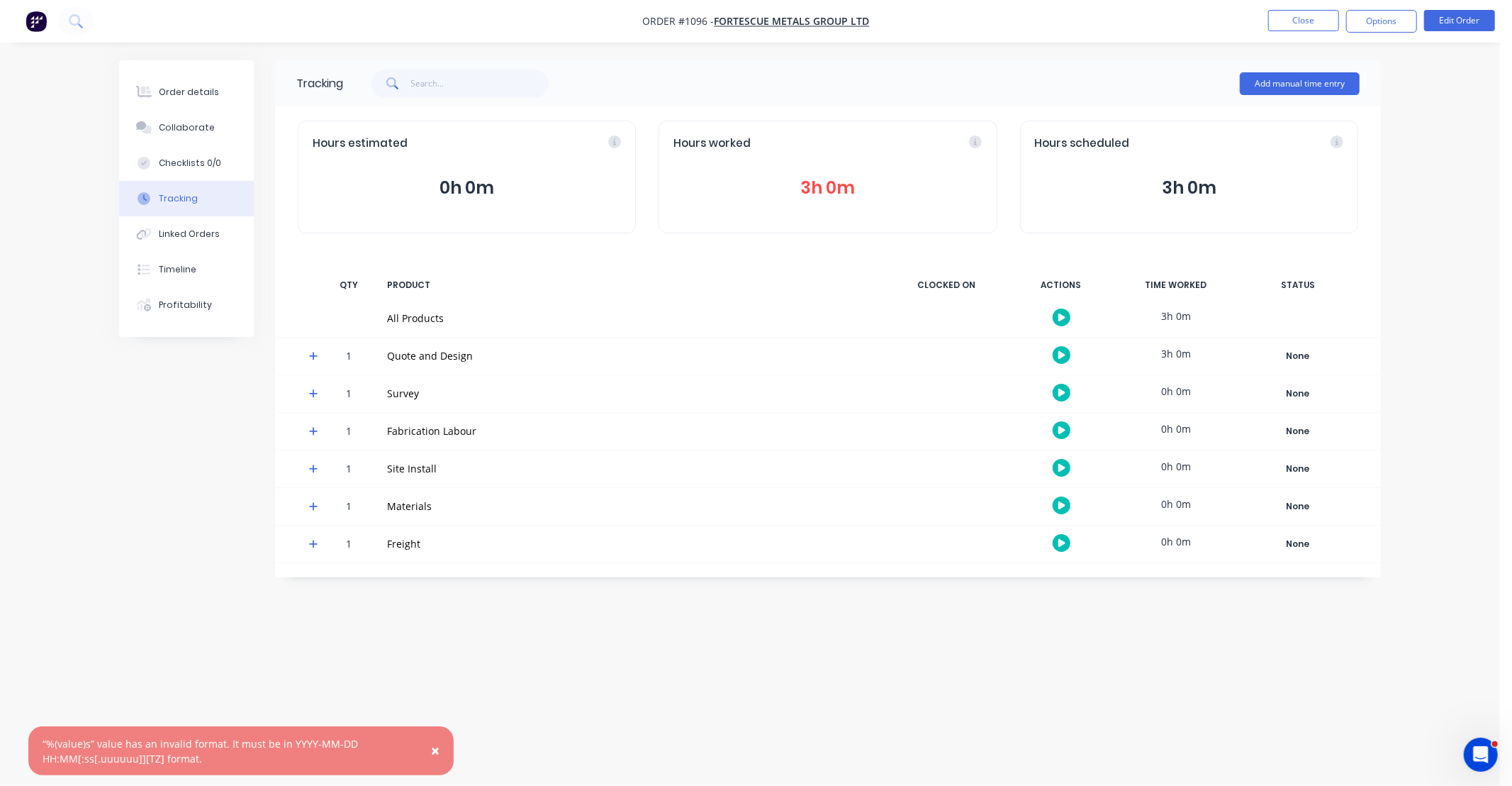
click at [1277, 95] on div "Add manual time entry" at bounding box center [1299, 84] width 120 height 42
click at [1270, 82] on button "Add manual time entry" at bounding box center [1299, 84] width 120 height 23
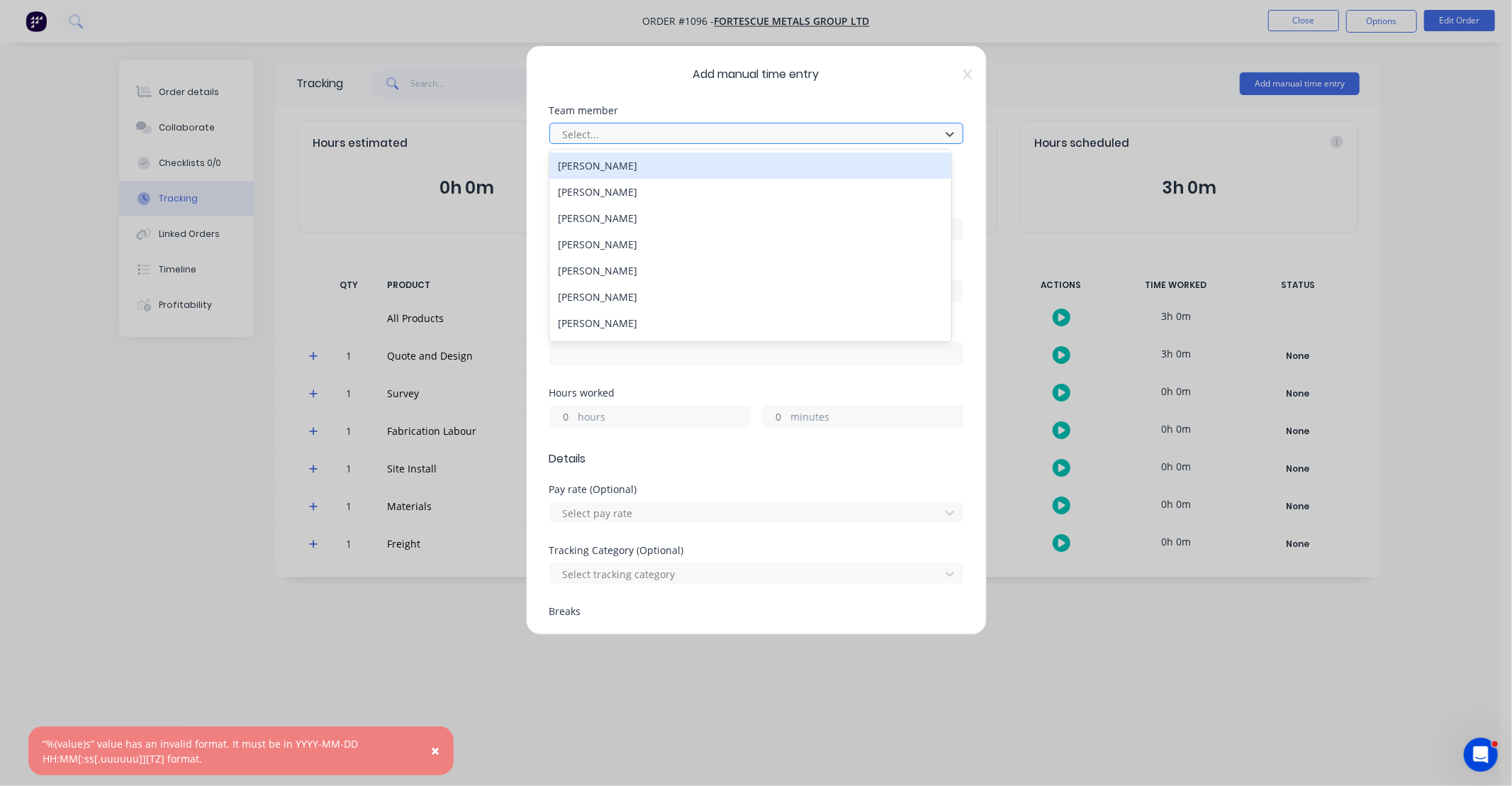
click at [680, 138] on div at bounding box center [747, 134] width 371 height 18
type input "GH"
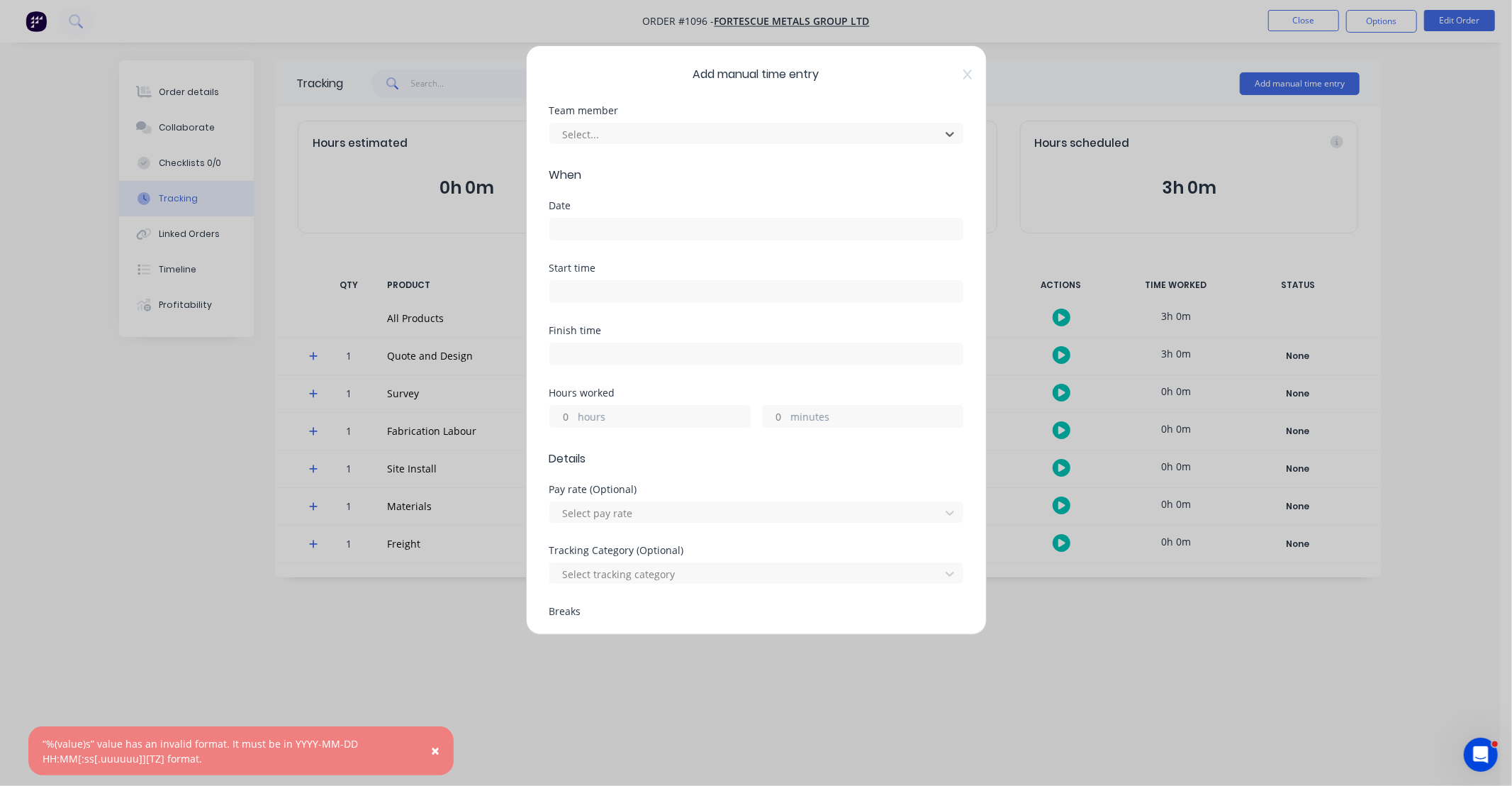
drag, startPoint x: 589, startPoint y: 135, endPoint x: 526, endPoint y: 132, distance: 63.1
click at [526, 135] on div "Add manual time entry Team member Select... When Date Start time Finish time Ho…" at bounding box center [756, 340] width 461 height 589
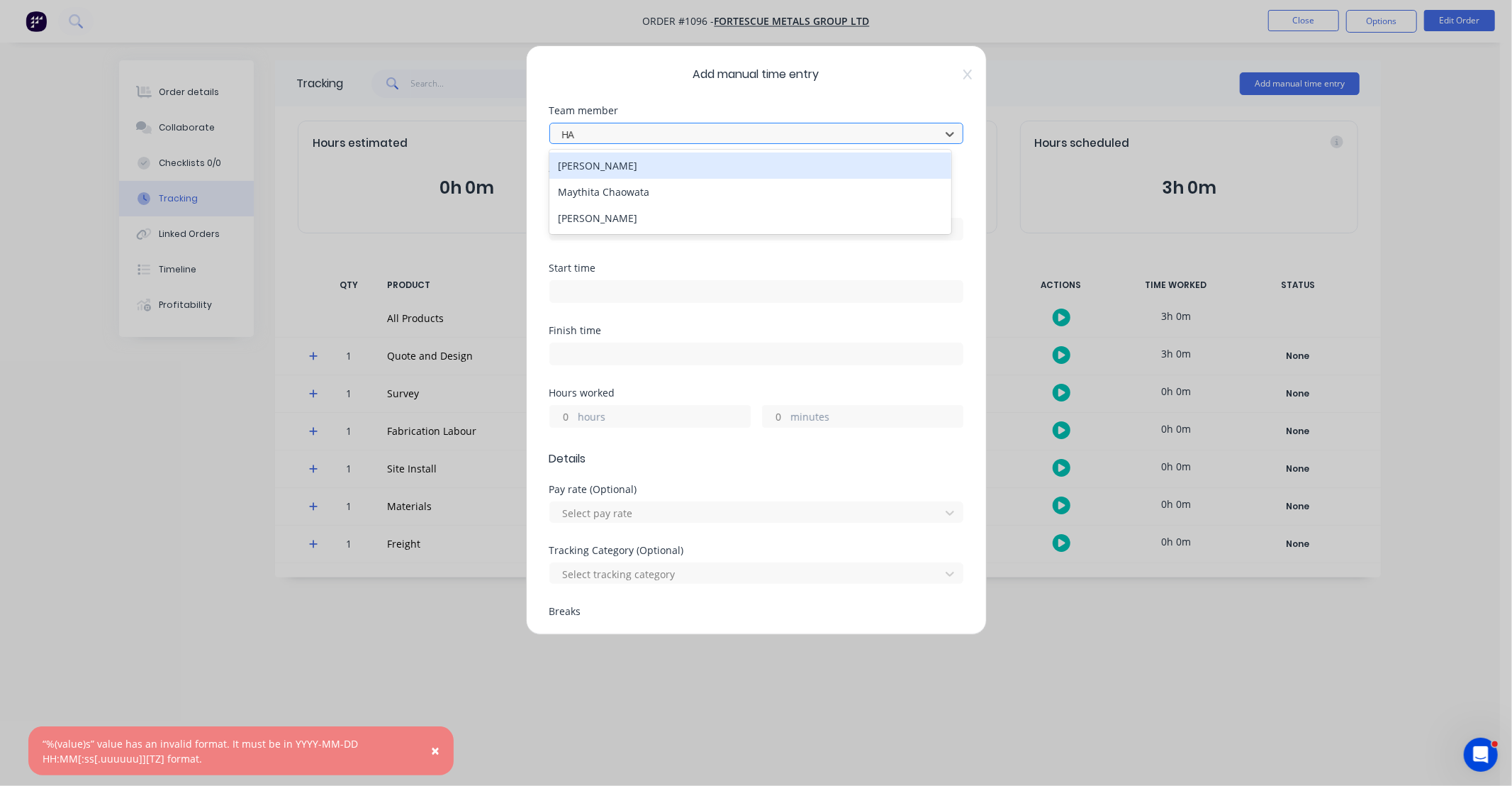
type input "HAY"
click at [612, 162] on div "[PERSON_NAME]" at bounding box center [750, 165] width 402 height 26
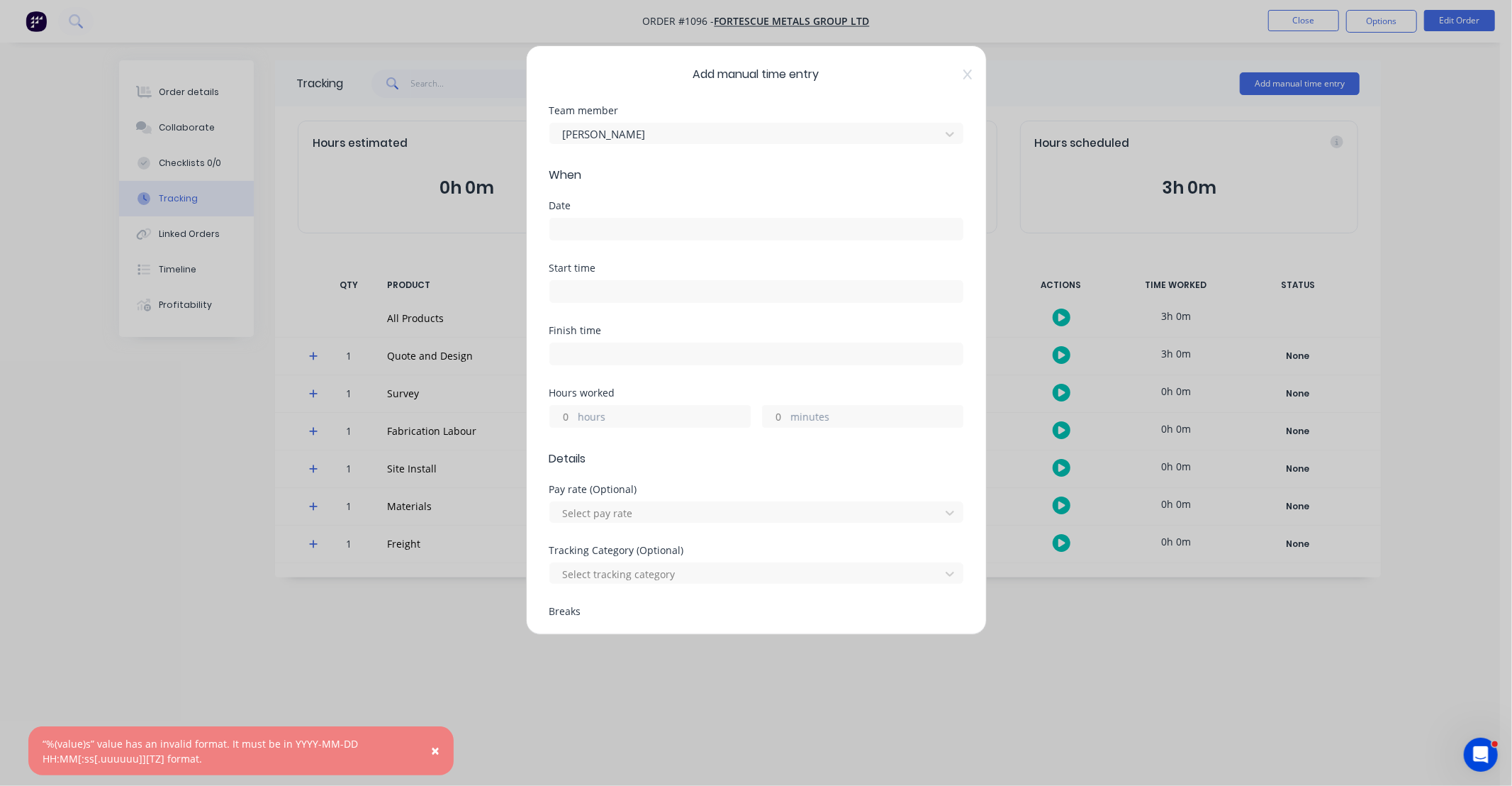
click at [619, 225] on input at bounding box center [756, 229] width 413 height 21
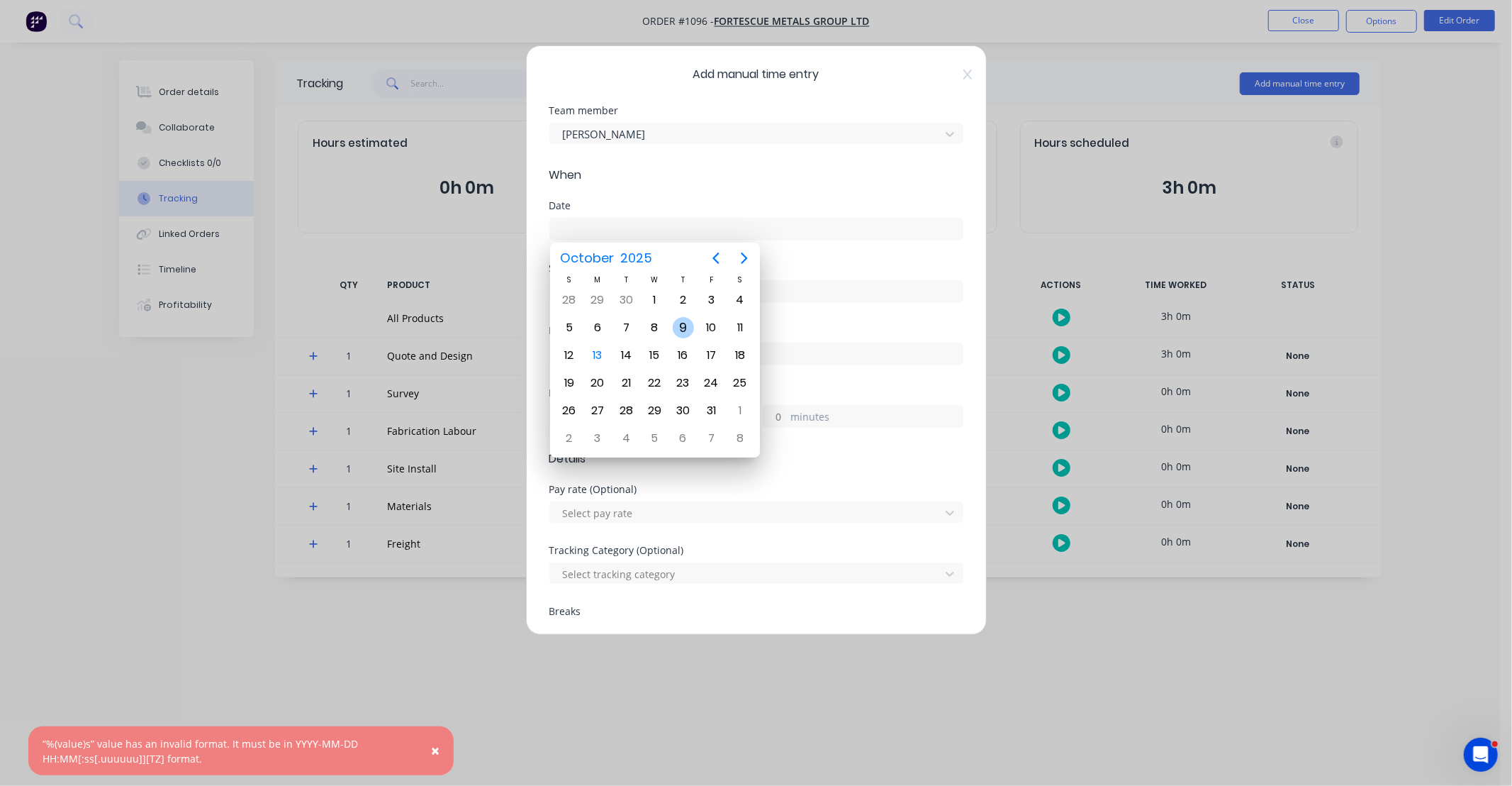
click at [683, 325] on div "9" at bounding box center [683, 327] width 21 height 21
type input "[DATE]"
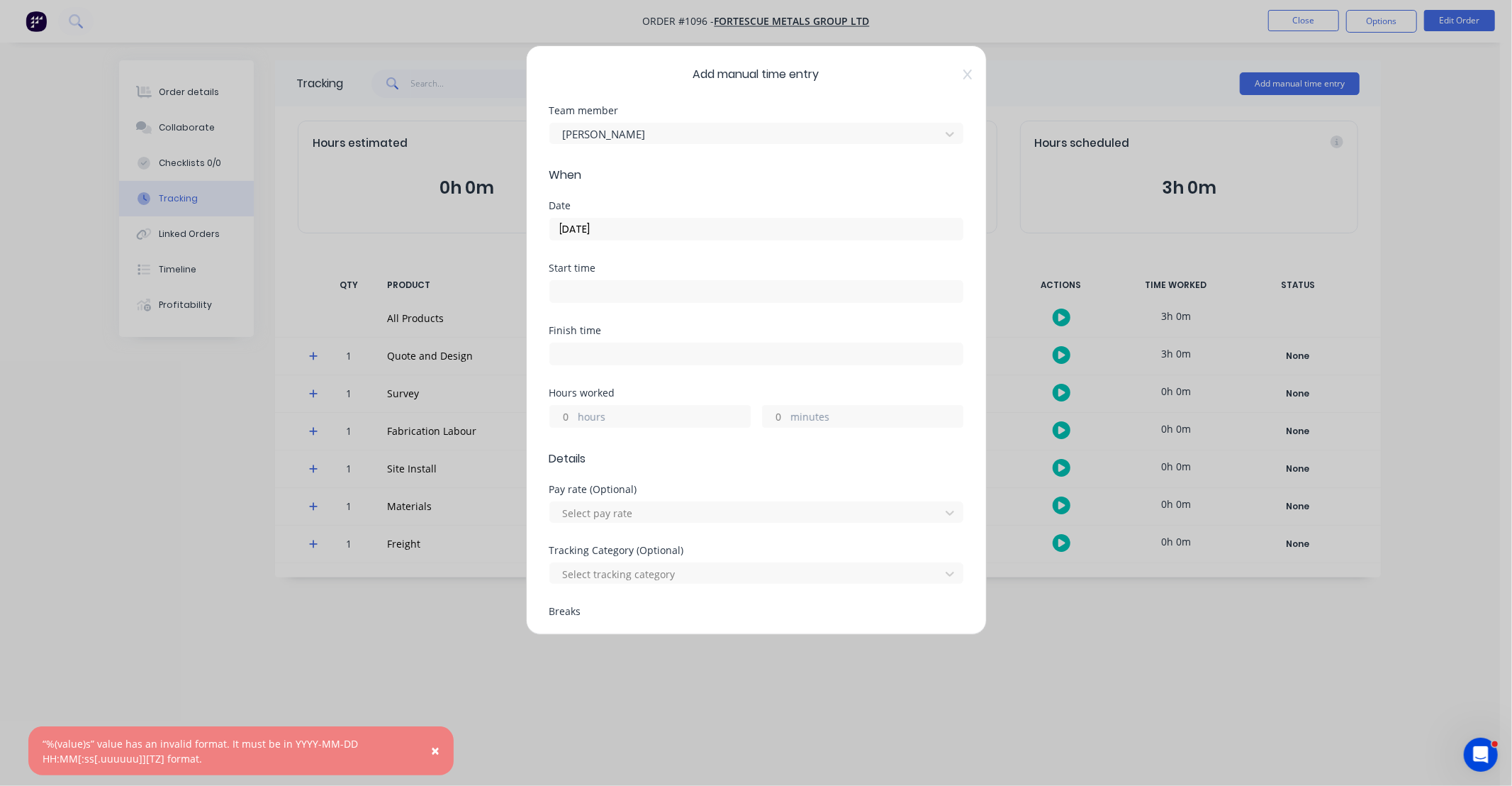
click at [569, 415] on input "hours" at bounding box center [562, 415] width 24 height 21
type input "10"
click at [631, 386] on div "Finish time" at bounding box center [756, 357] width 414 height 62
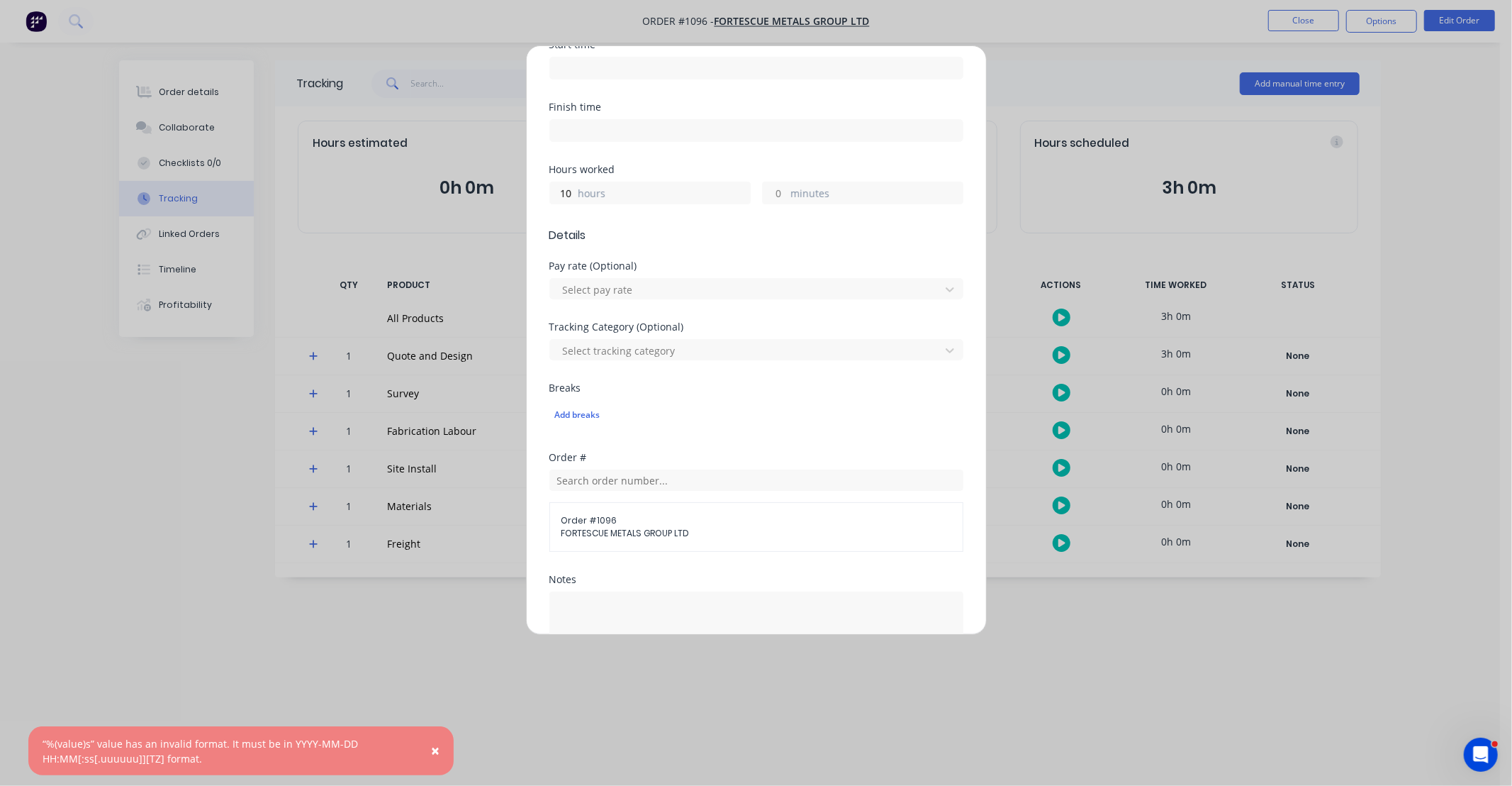
scroll to position [236, 0]
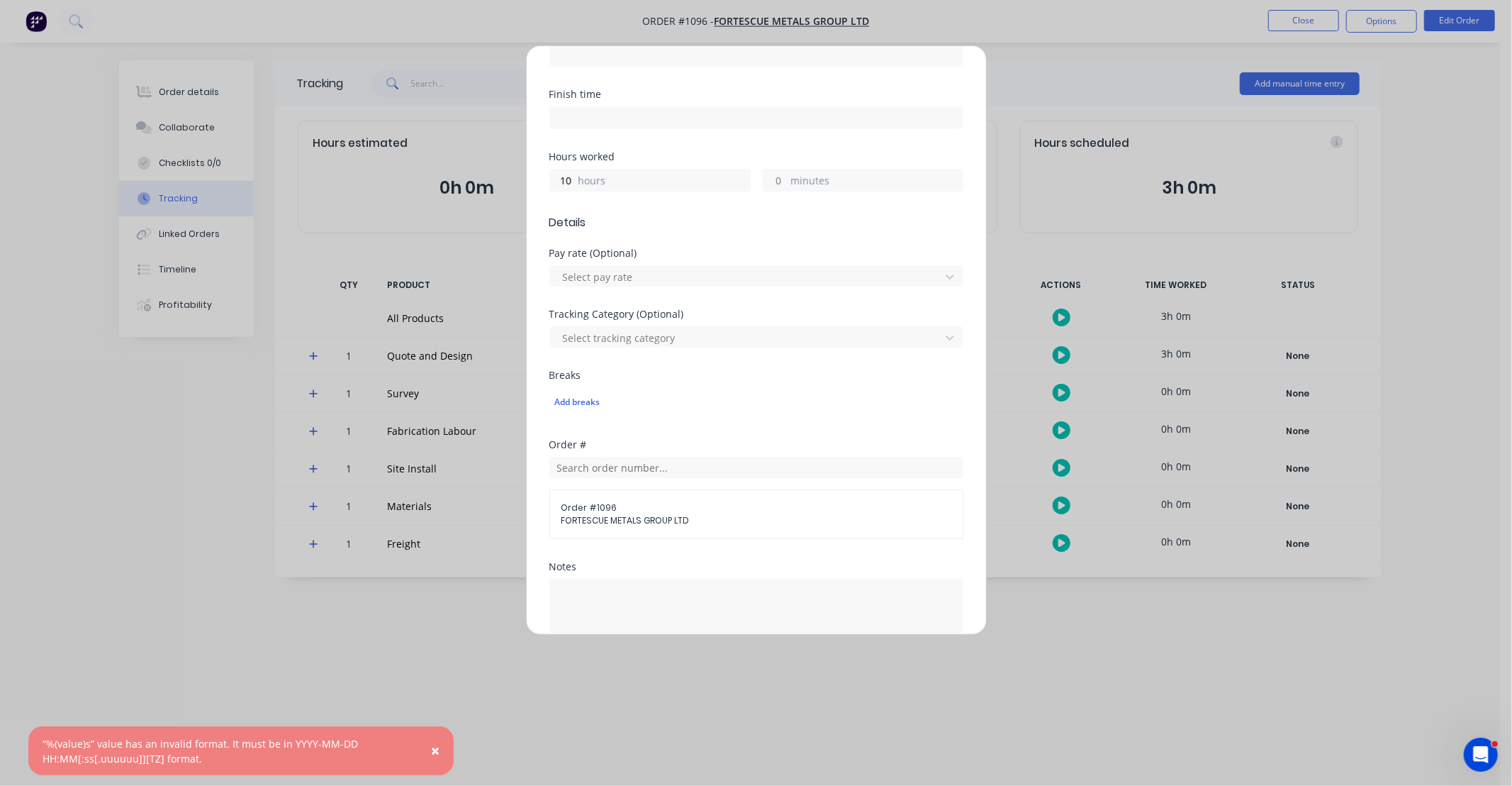
click at [684, 574] on div "Notes" at bounding box center [756, 607] width 414 height 92
click at [693, 592] on textarea at bounding box center [756, 615] width 414 height 75
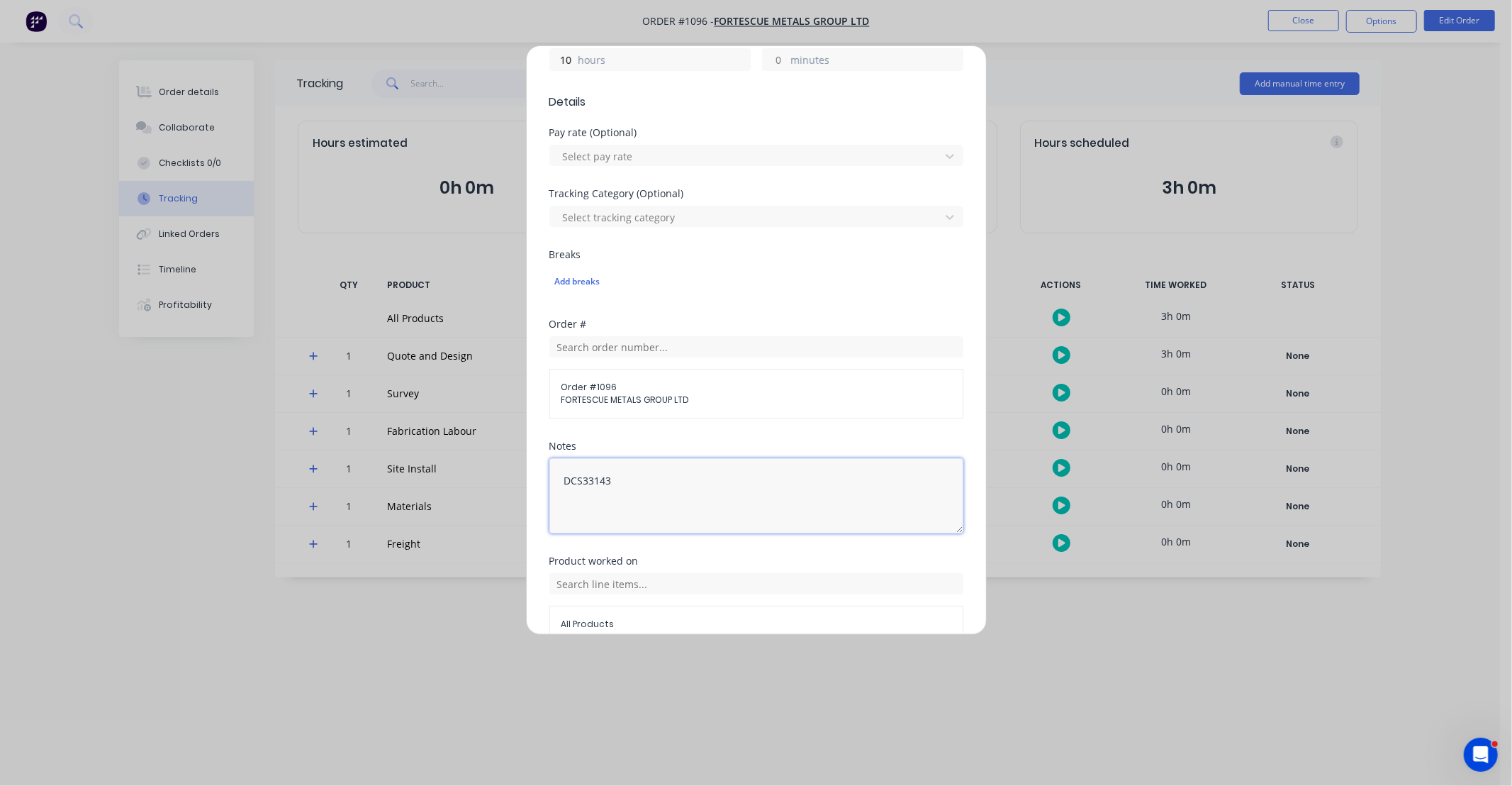
scroll to position [431, 0]
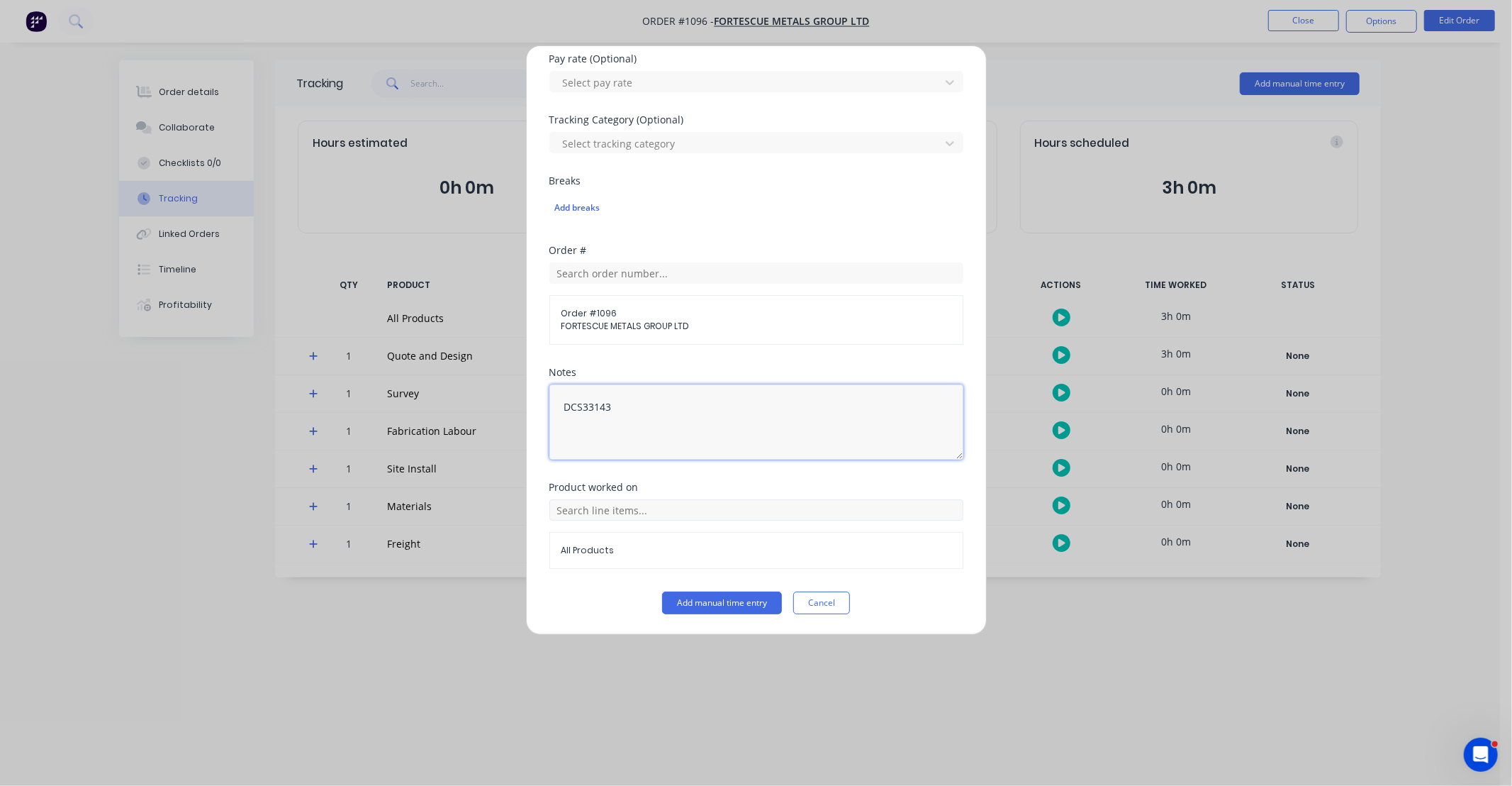
type textarea "DCS33143"
click at [705, 512] on input "text" at bounding box center [756, 509] width 414 height 21
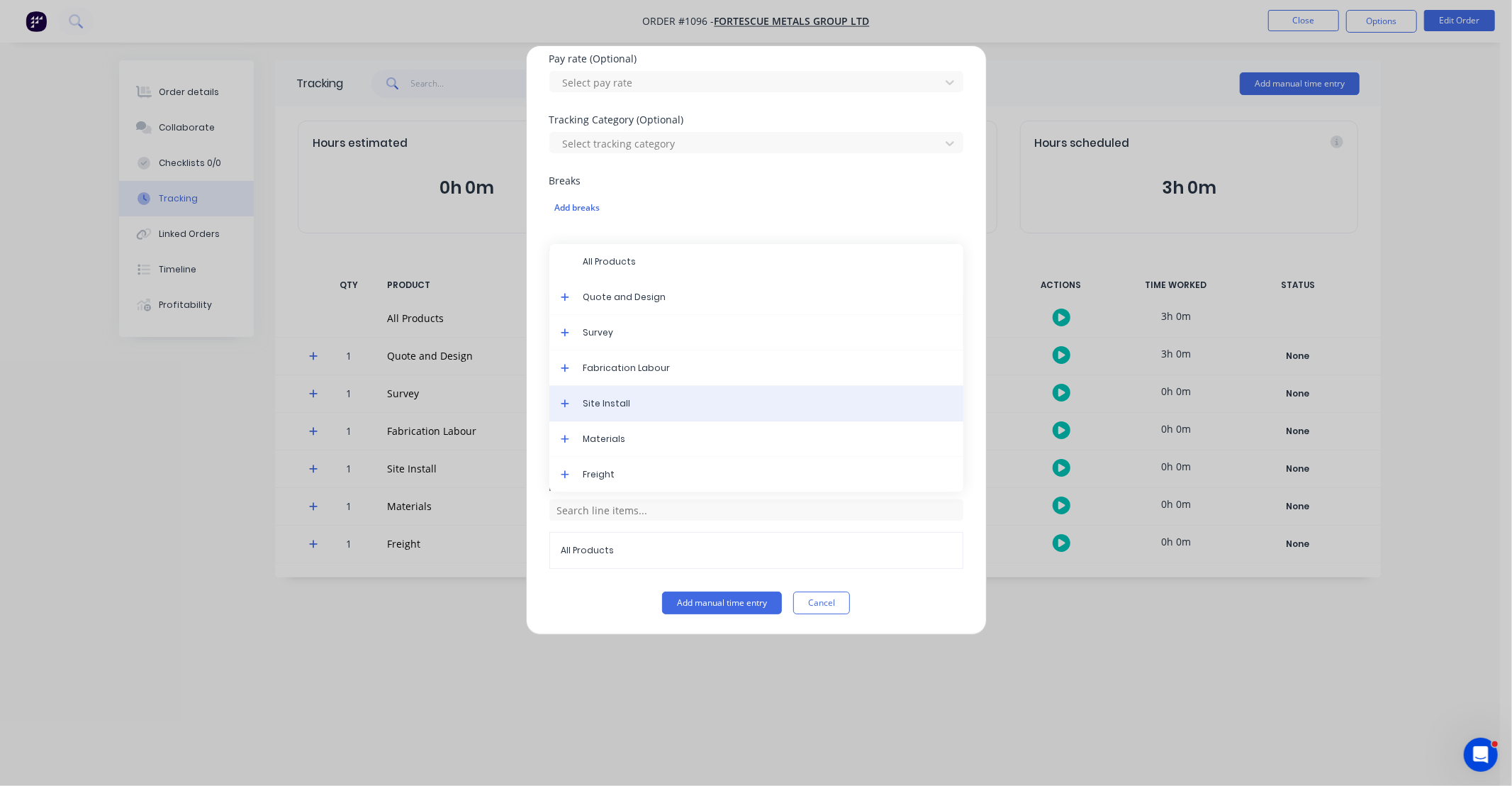
click at [653, 405] on span "Site Install" at bounding box center [767, 403] width 369 height 13
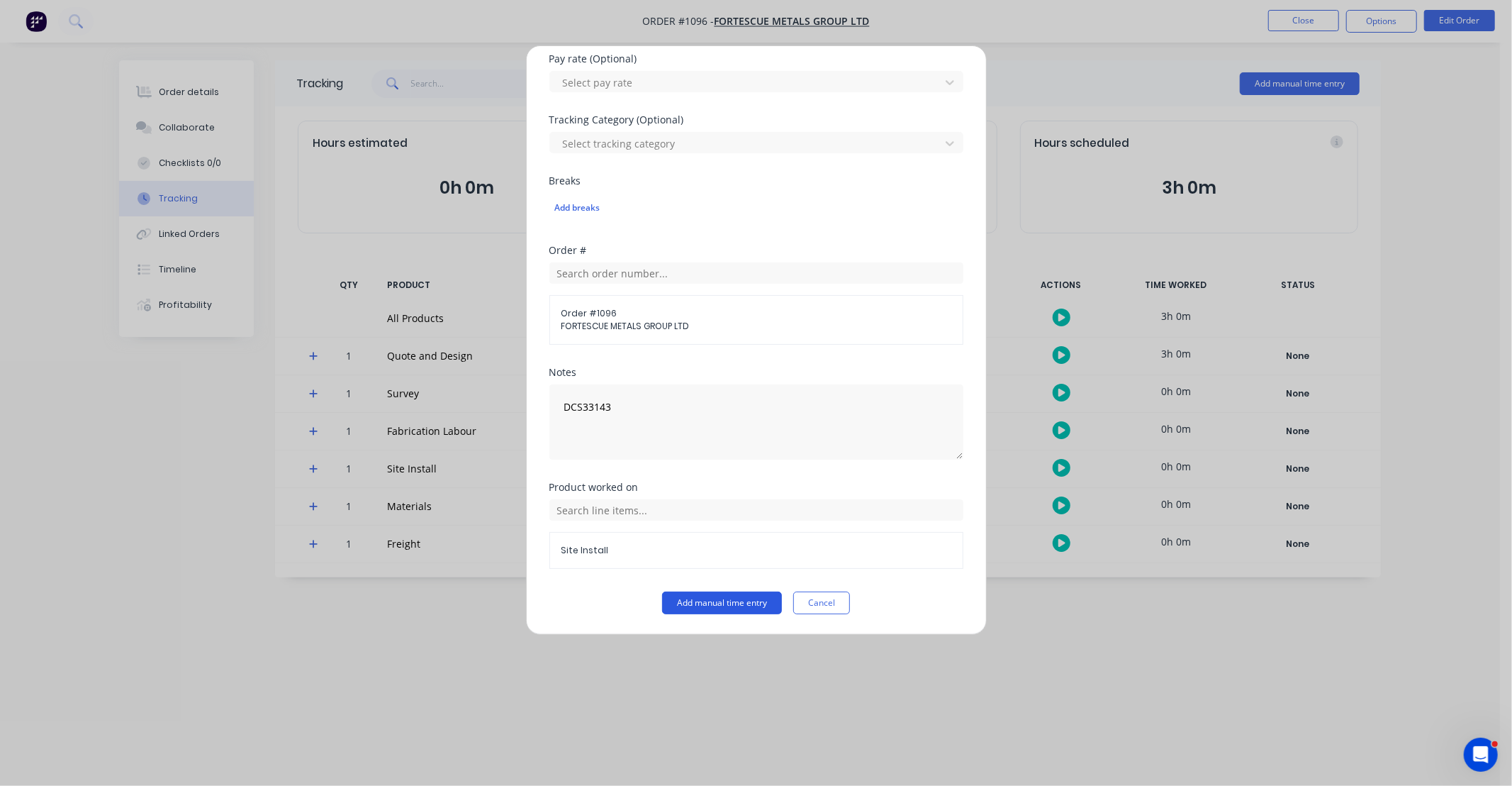
click at [737, 597] on button "Add manual time entry" at bounding box center [722, 603] width 120 height 23
click at [821, 606] on button "Cancel" at bounding box center [821, 603] width 57 height 23
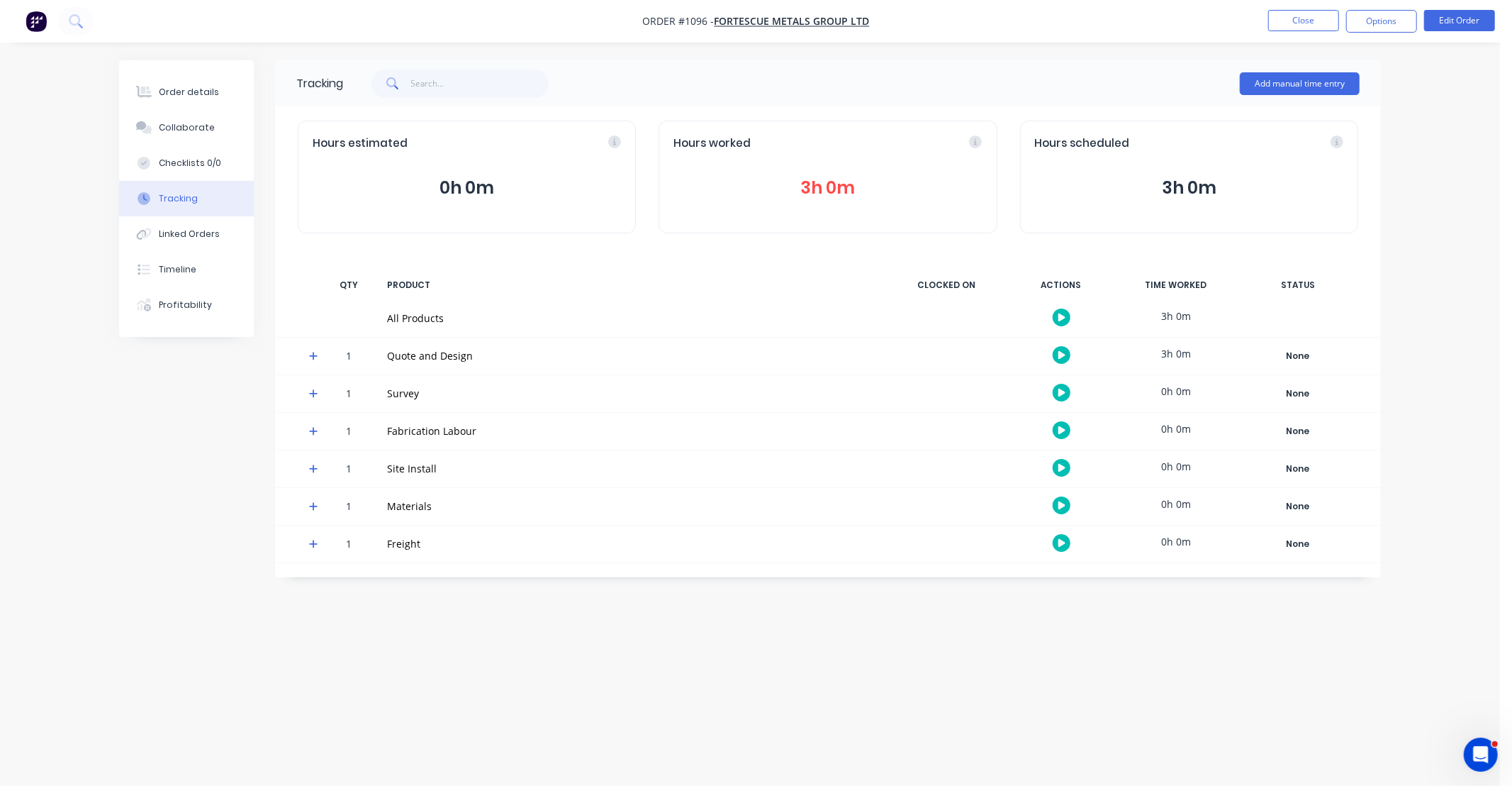
click at [887, 210] on div "Hours worked 3h 0m" at bounding box center [827, 177] width 338 height 113
click at [830, 187] on button "3h 0m" at bounding box center [827, 188] width 308 height 27
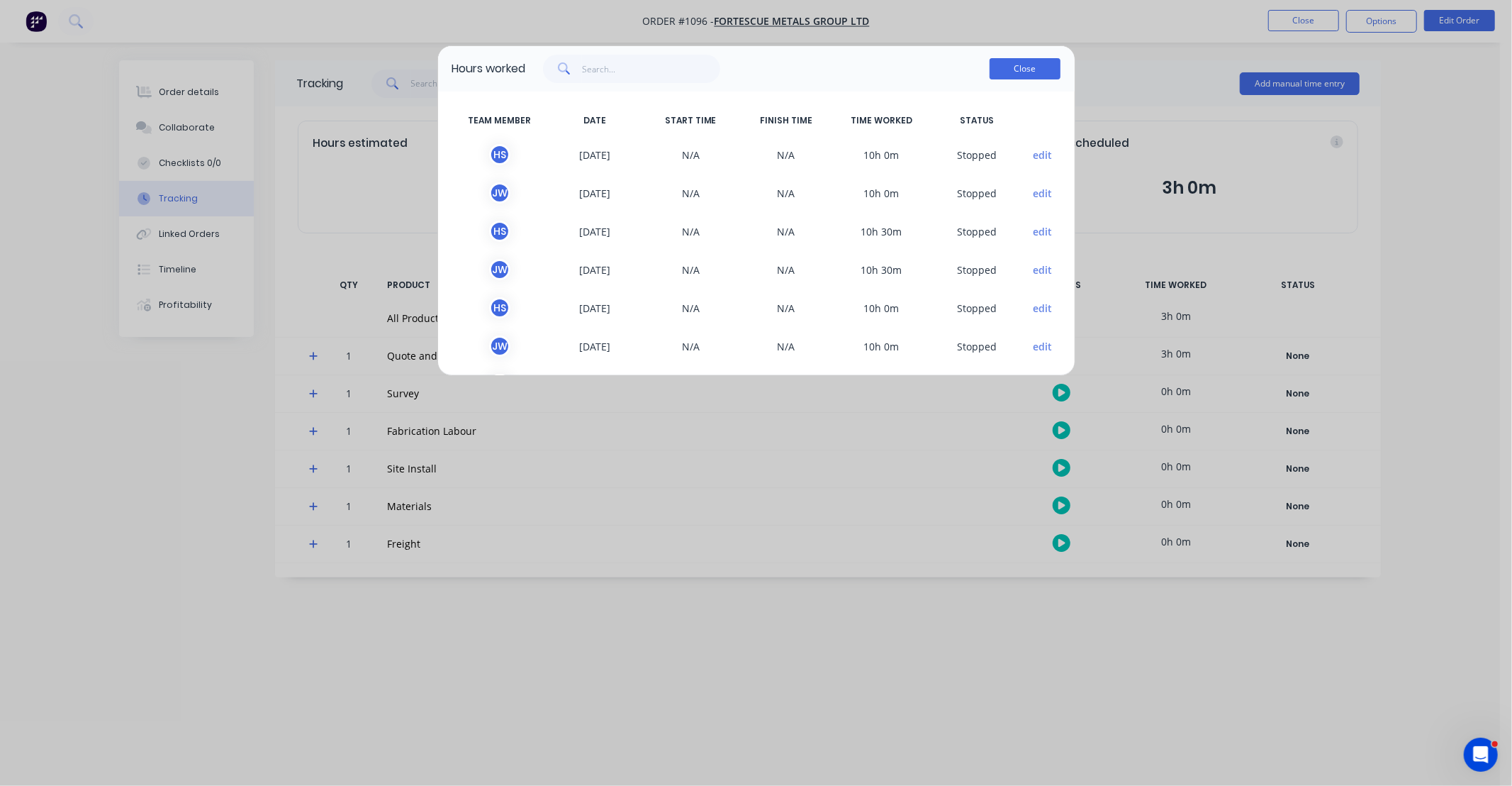
click at [1029, 68] on button "Close" at bounding box center [1025, 68] width 71 height 21
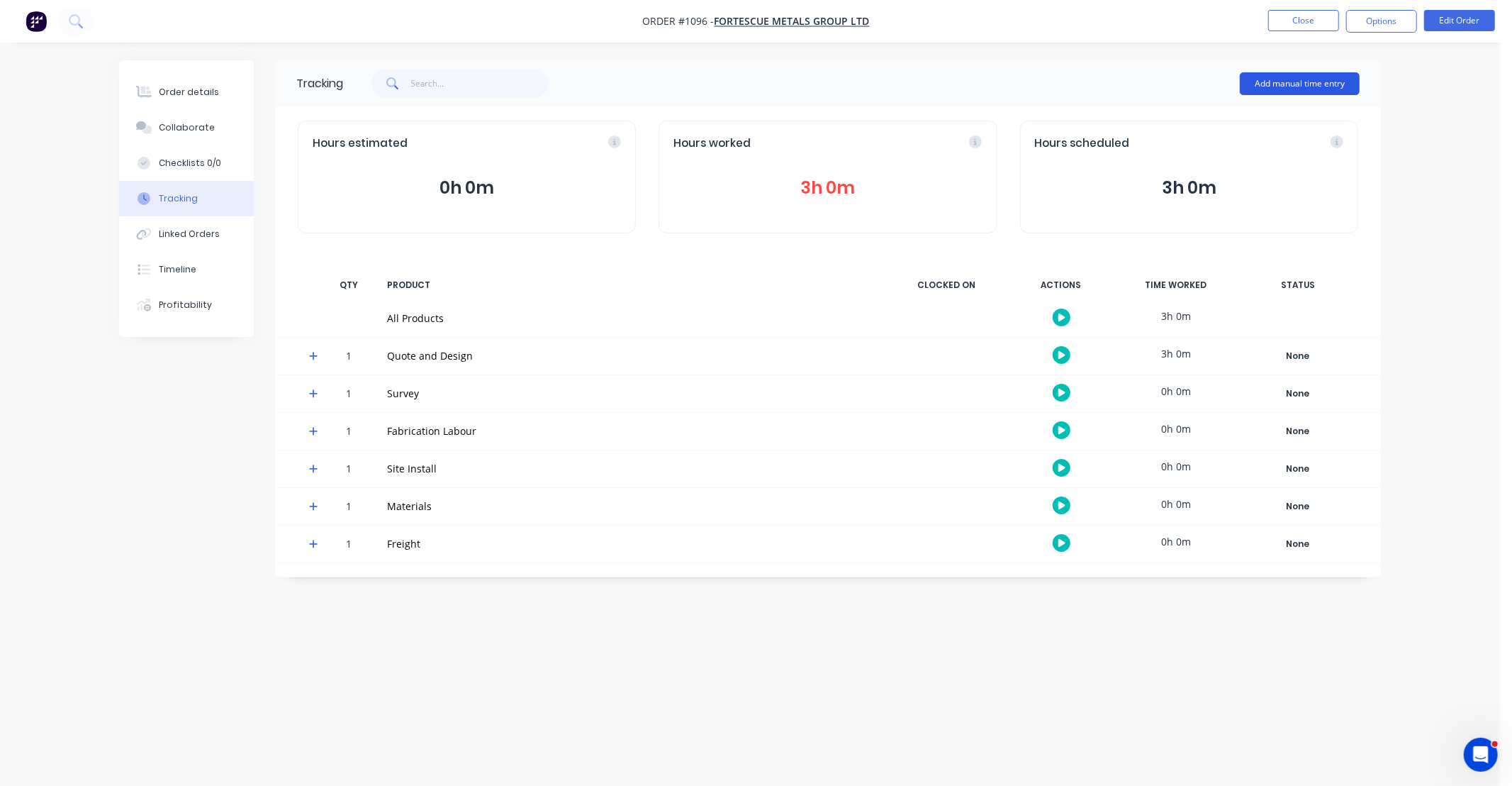
click at [1315, 84] on button "Add manual time entry" at bounding box center [1299, 84] width 120 height 23
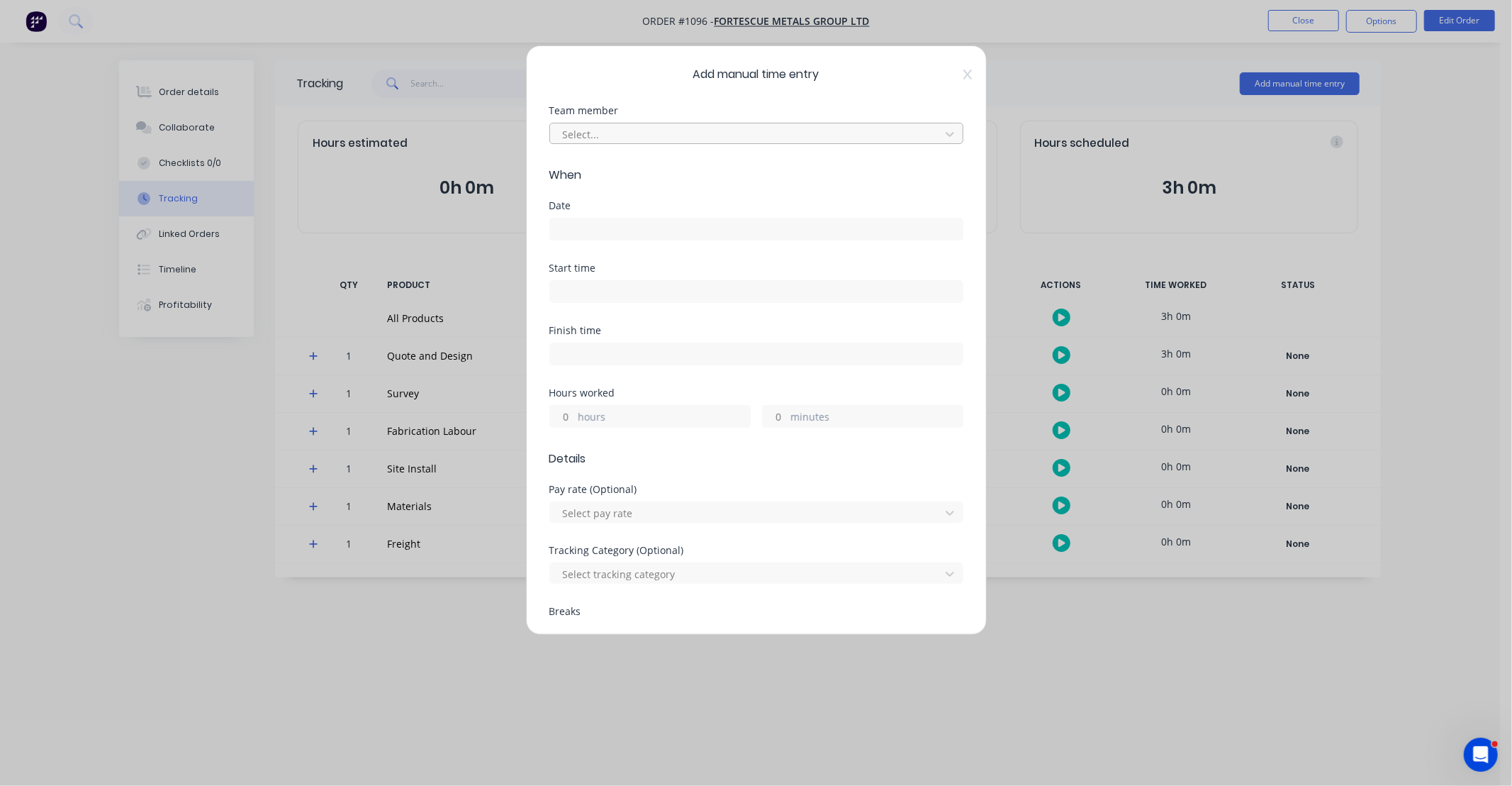
click at [693, 126] on div at bounding box center [747, 134] width 371 height 18
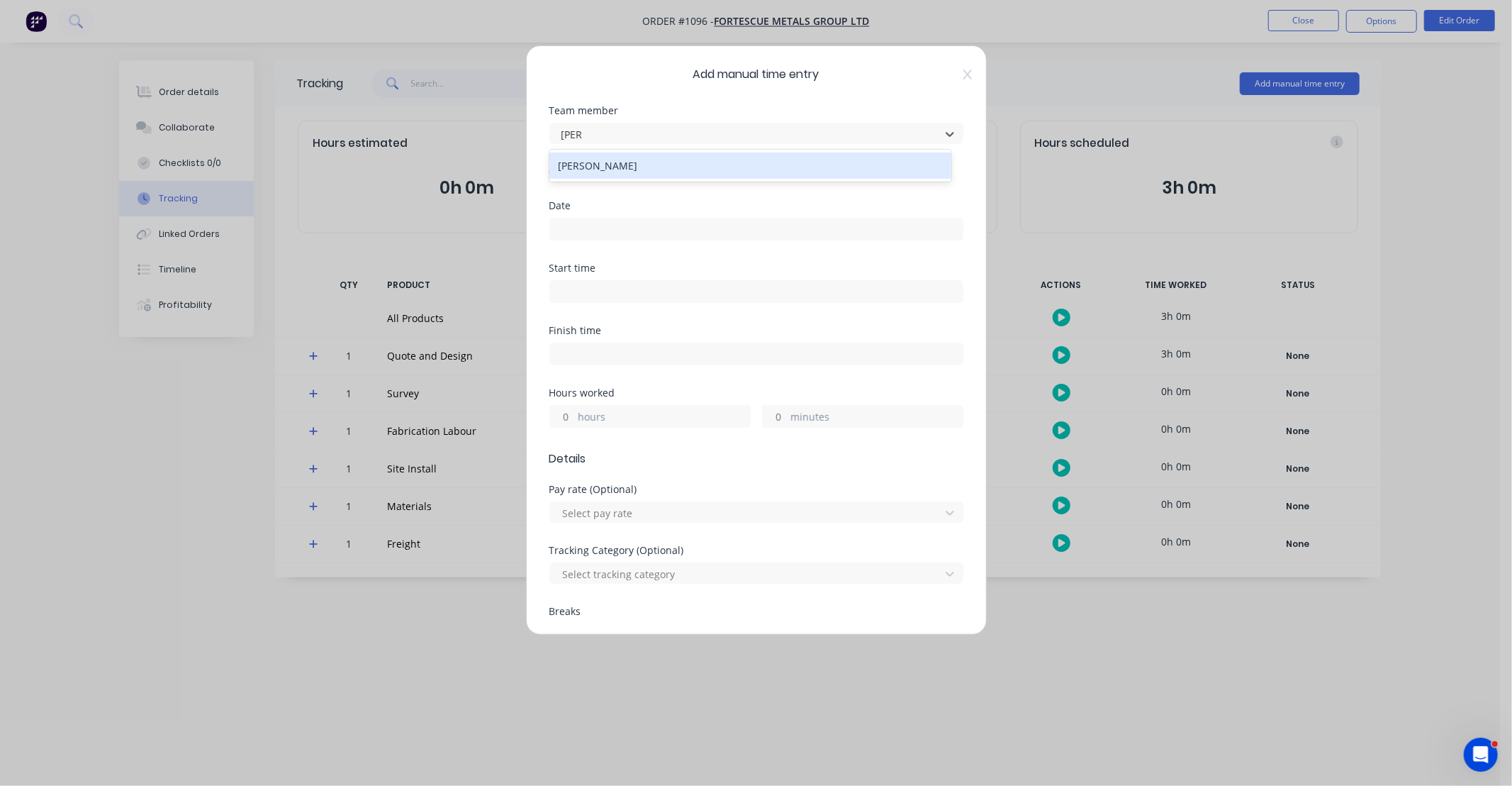
type input "james"
click at [638, 159] on div "[PERSON_NAME]" at bounding box center [750, 165] width 402 height 26
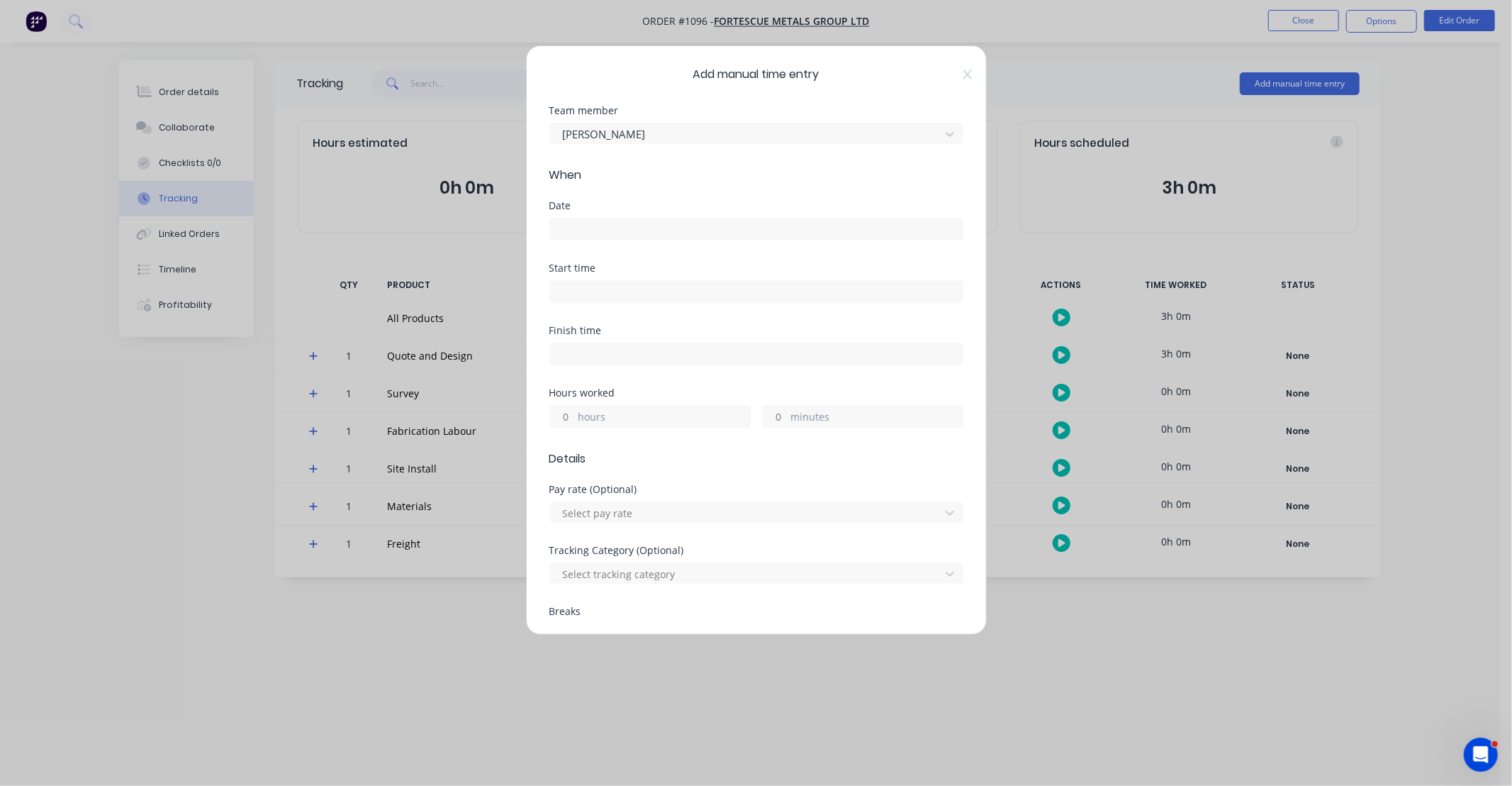
click at [629, 224] on input at bounding box center [756, 229] width 413 height 21
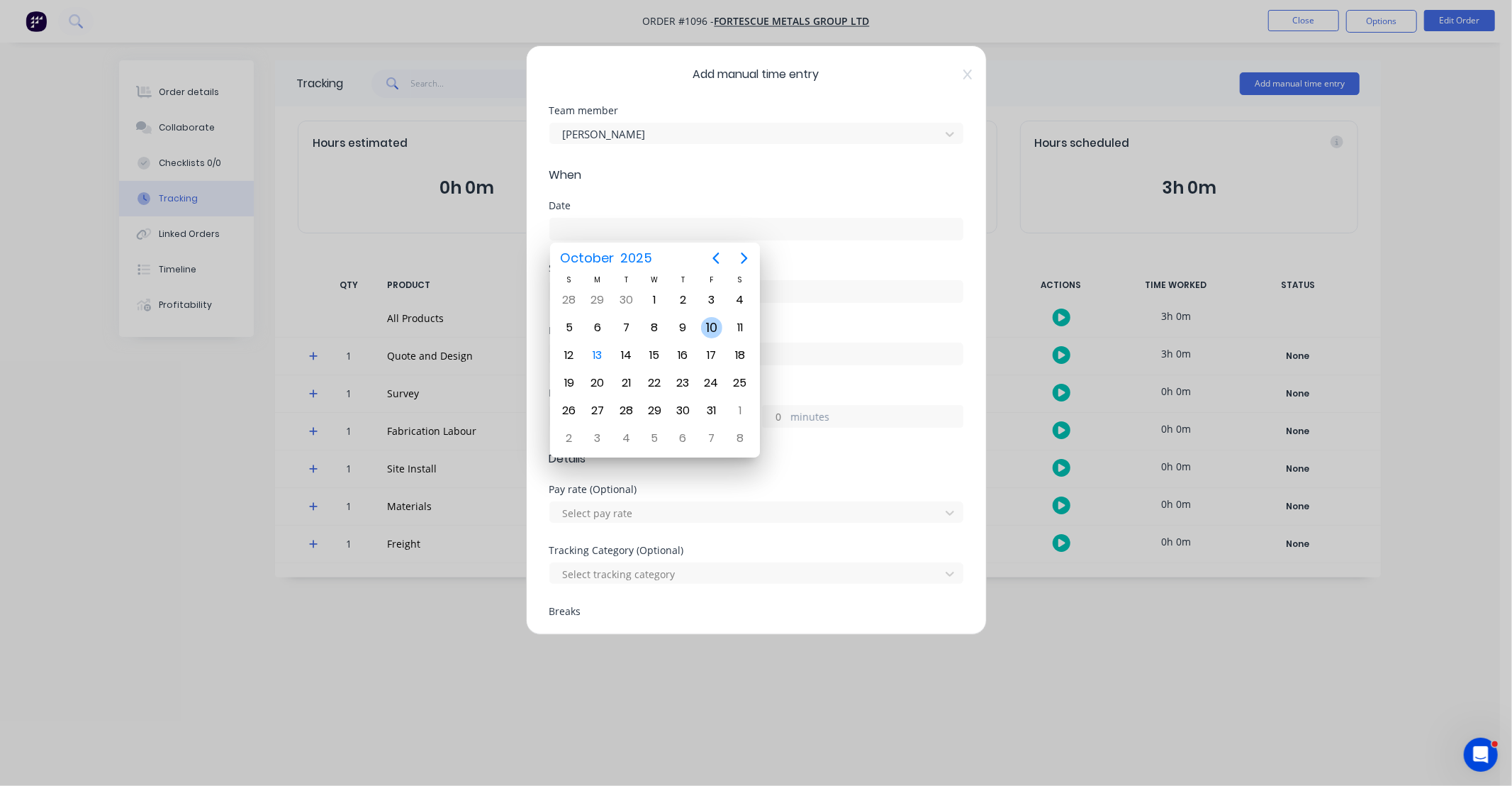
click at [706, 326] on div "10" at bounding box center [711, 327] width 21 height 21
type input "10/10/2025"
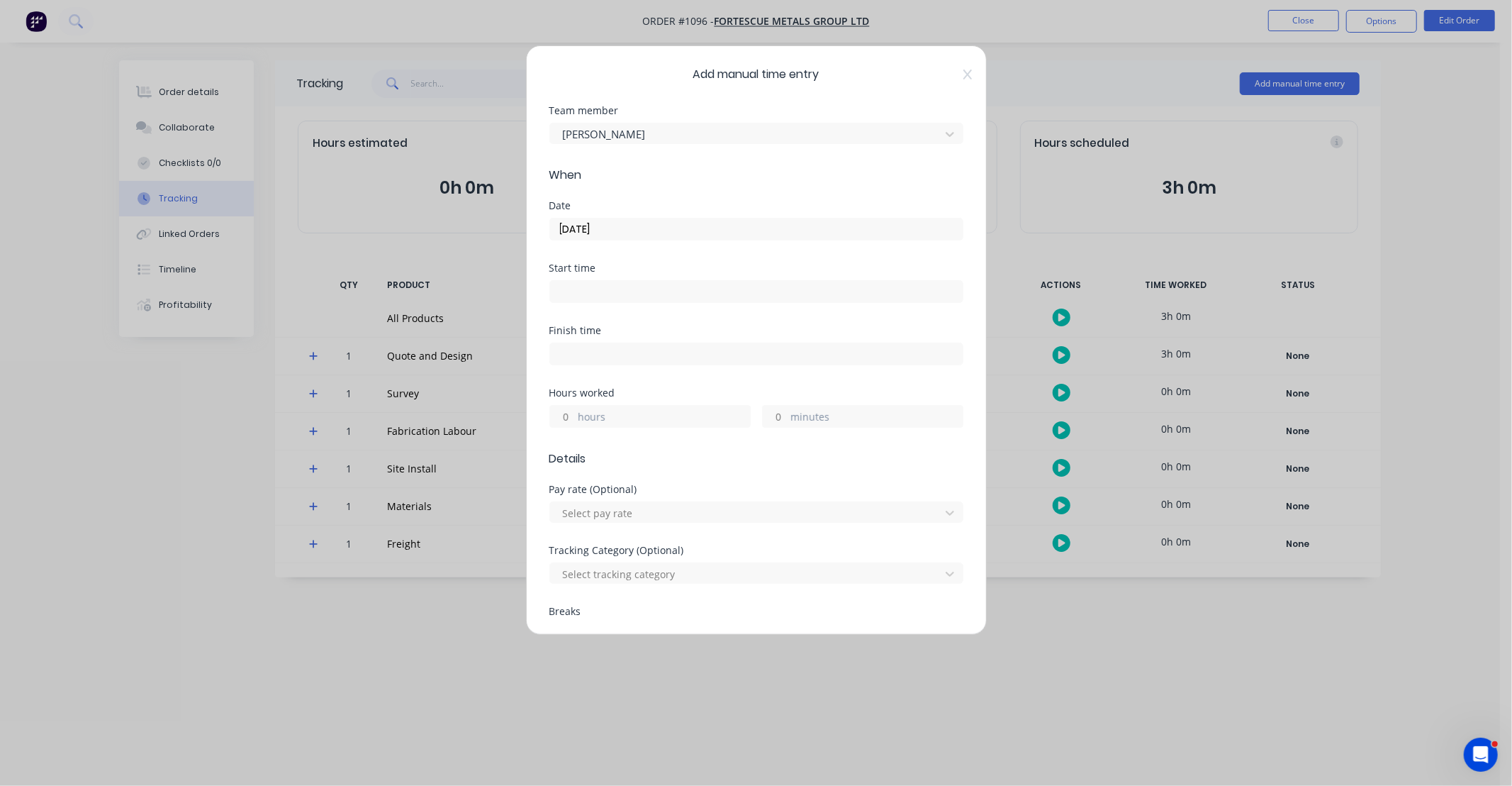
click at [564, 414] on input "hours" at bounding box center [562, 415] width 24 height 21
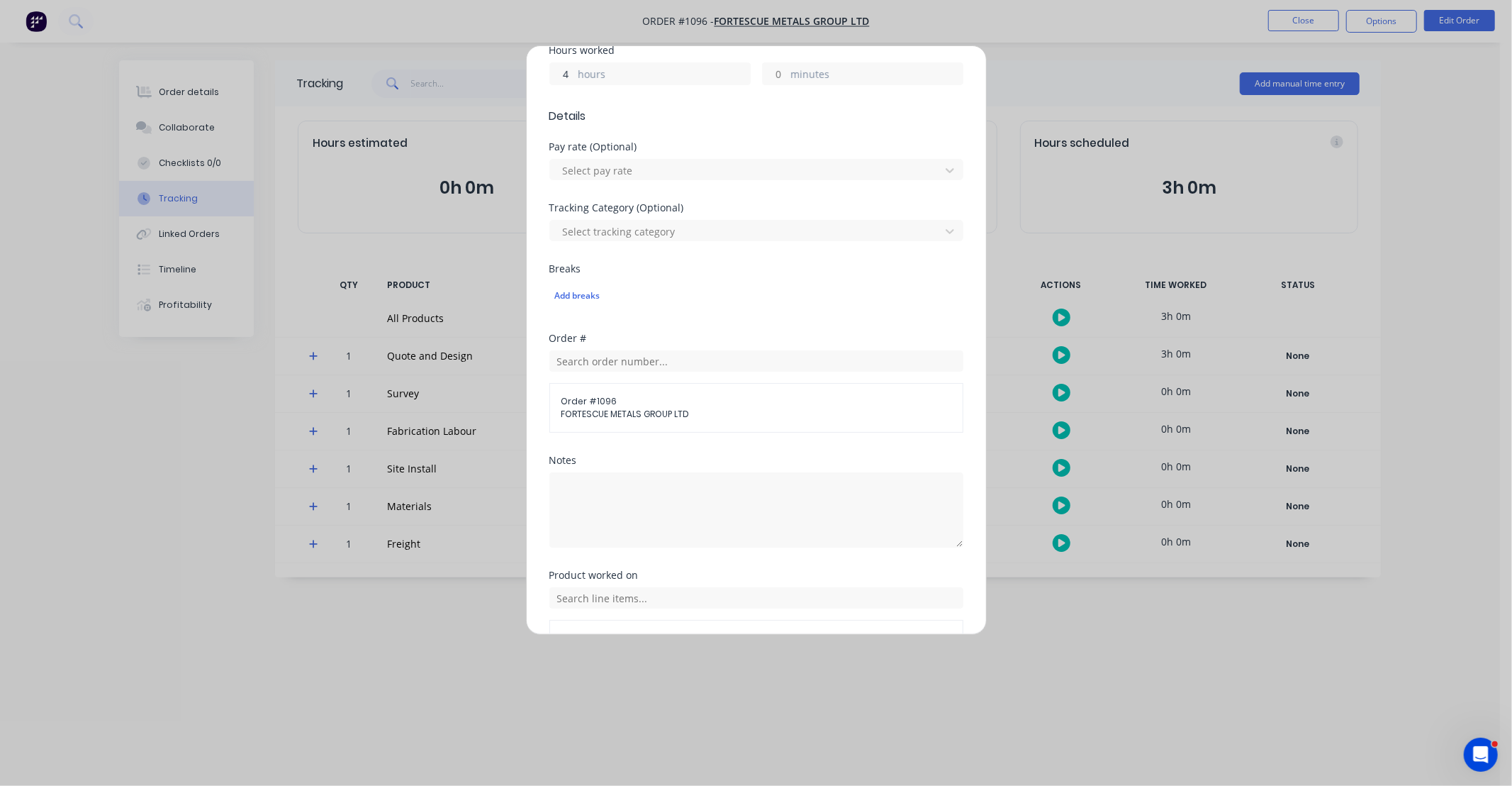
scroll to position [393, 0]
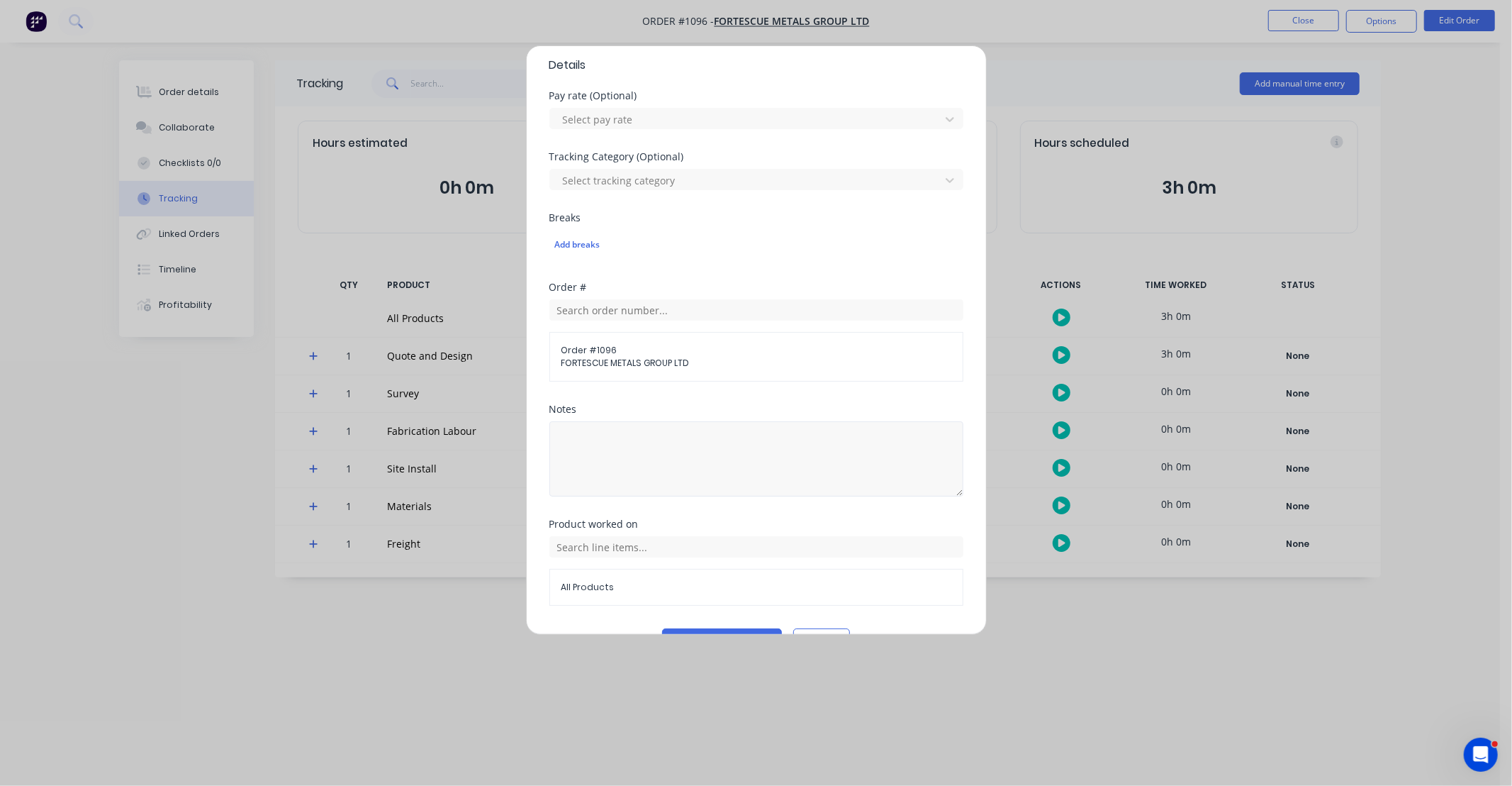
type input "4"
click at [760, 472] on textarea at bounding box center [756, 458] width 414 height 75
type textarea "d"
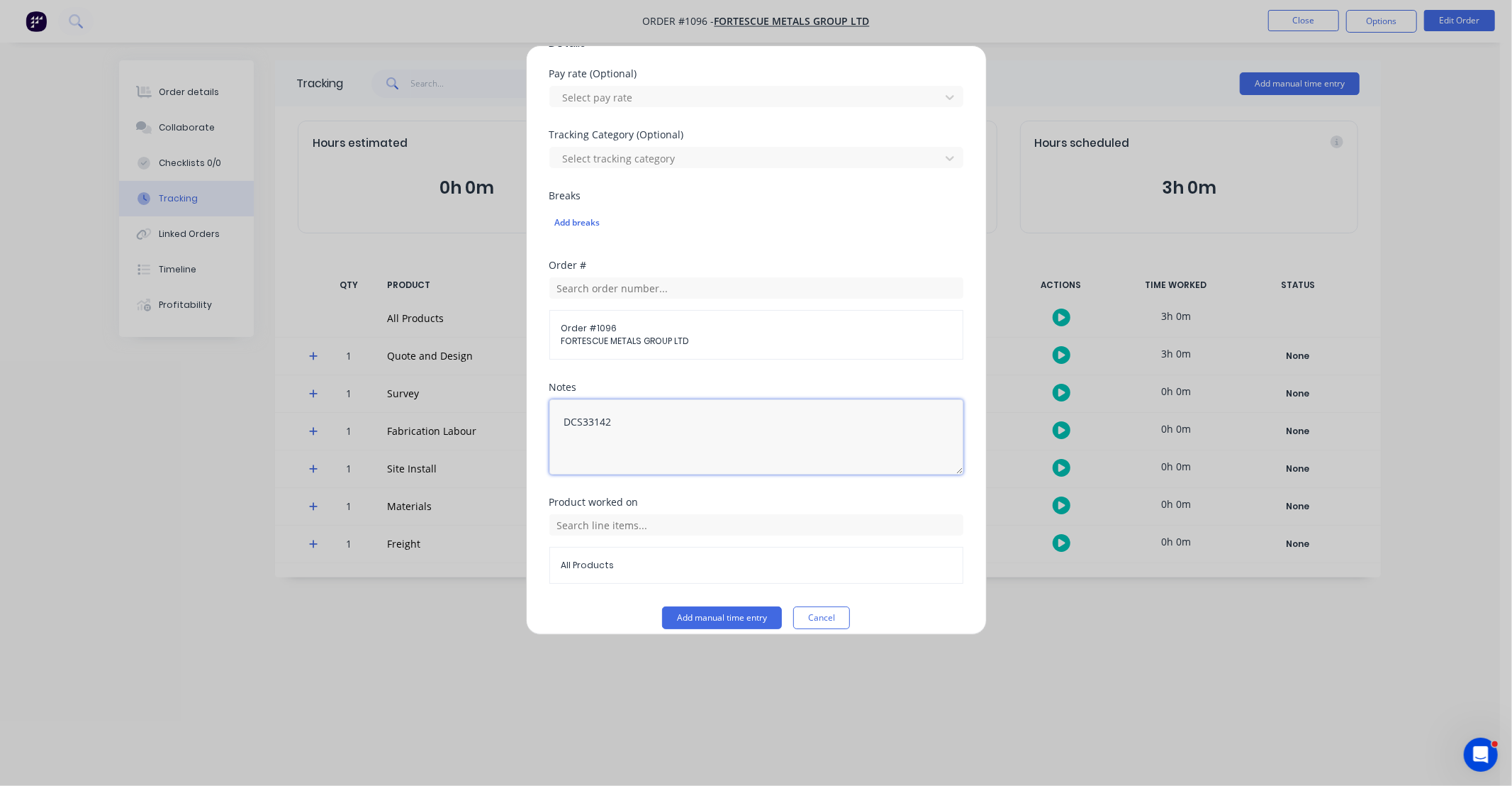
scroll to position [431, 0]
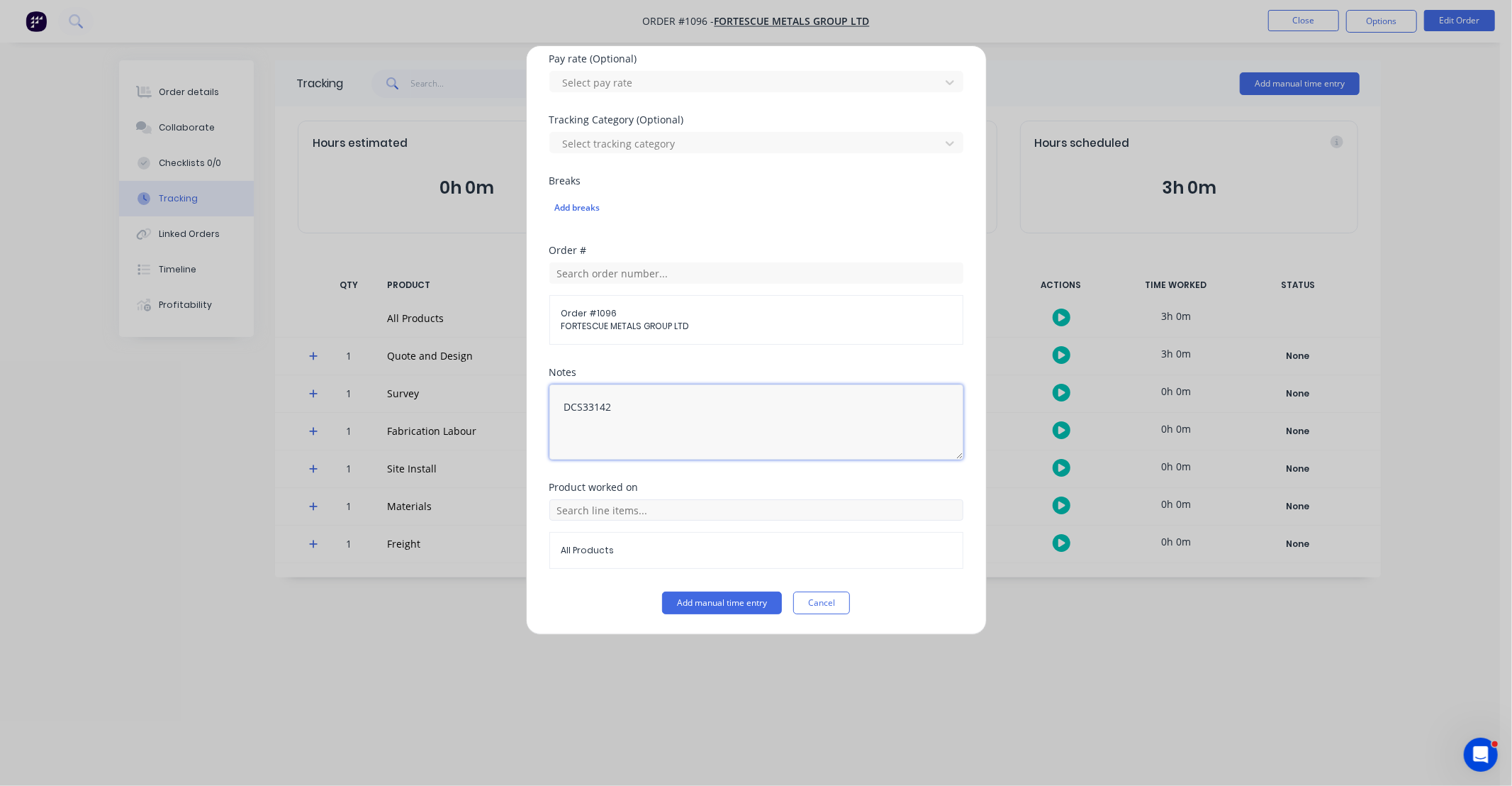
type textarea "DCS33142"
click at [681, 519] on input "text" at bounding box center [756, 509] width 414 height 21
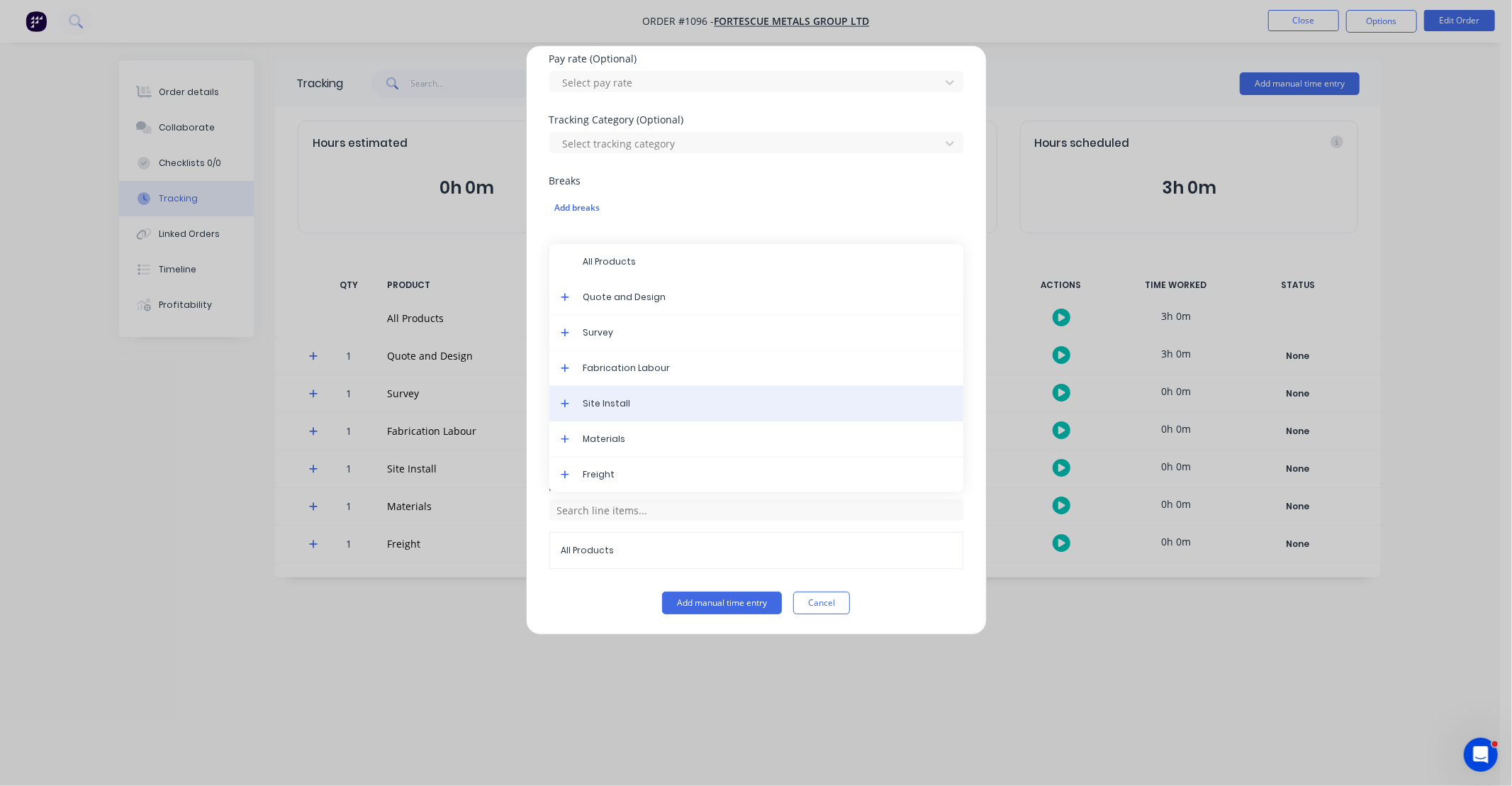
click at [634, 409] on span "Site Install" at bounding box center [767, 403] width 369 height 13
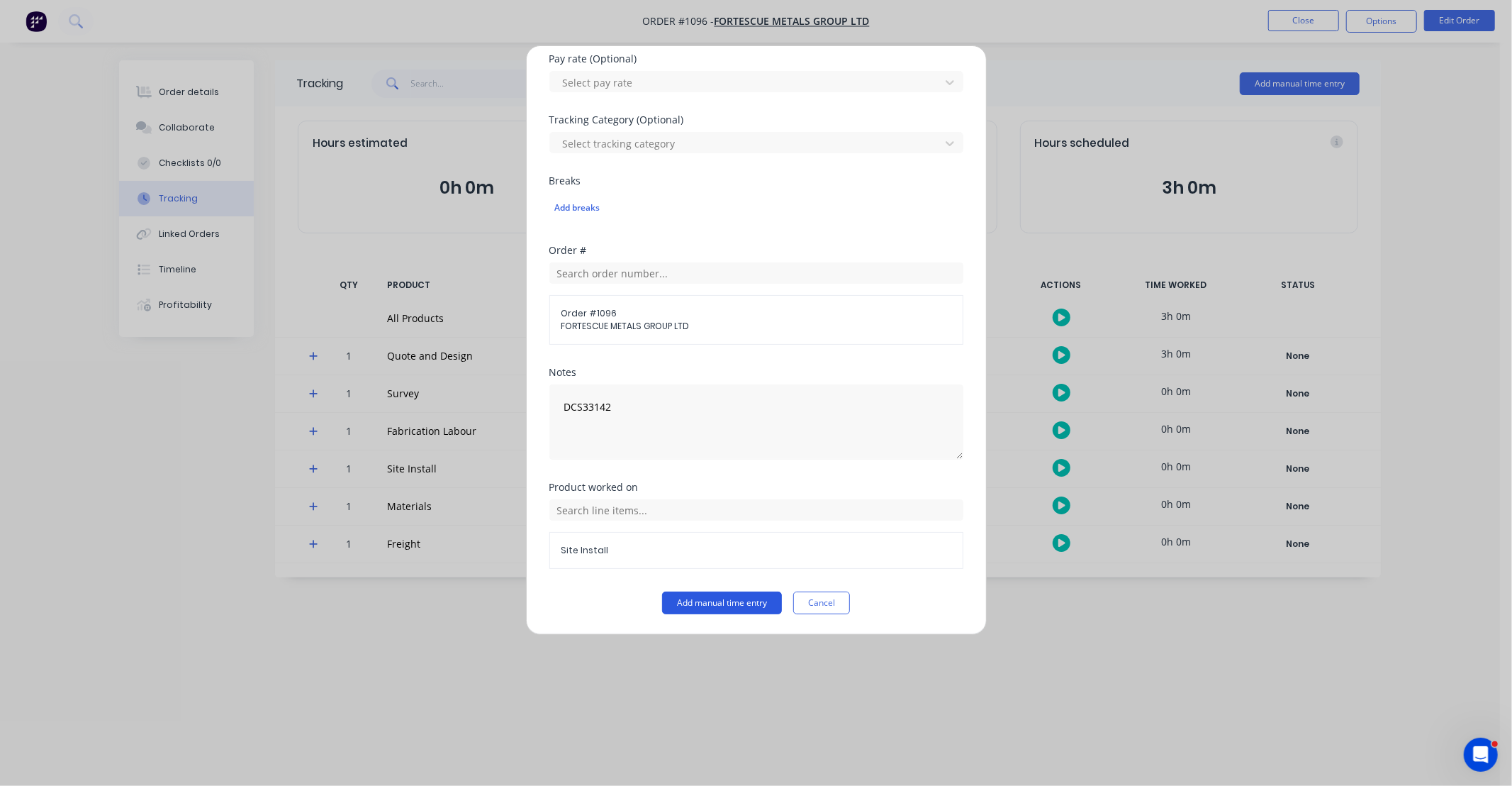
click at [737, 601] on button "Add manual time entry" at bounding box center [722, 603] width 120 height 23
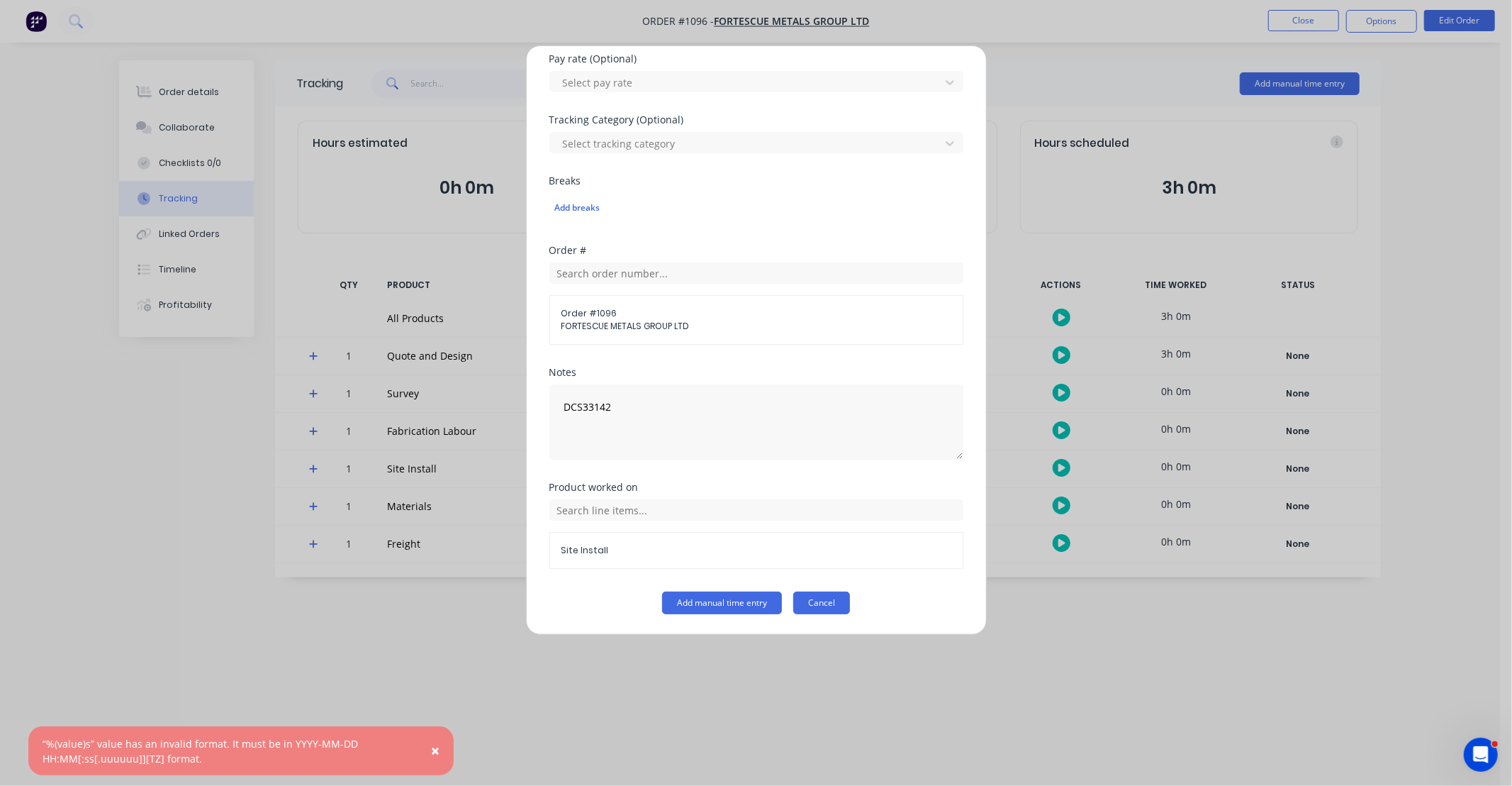
click at [824, 601] on button "Cancel" at bounding box center [821, 603] width 57 height 23
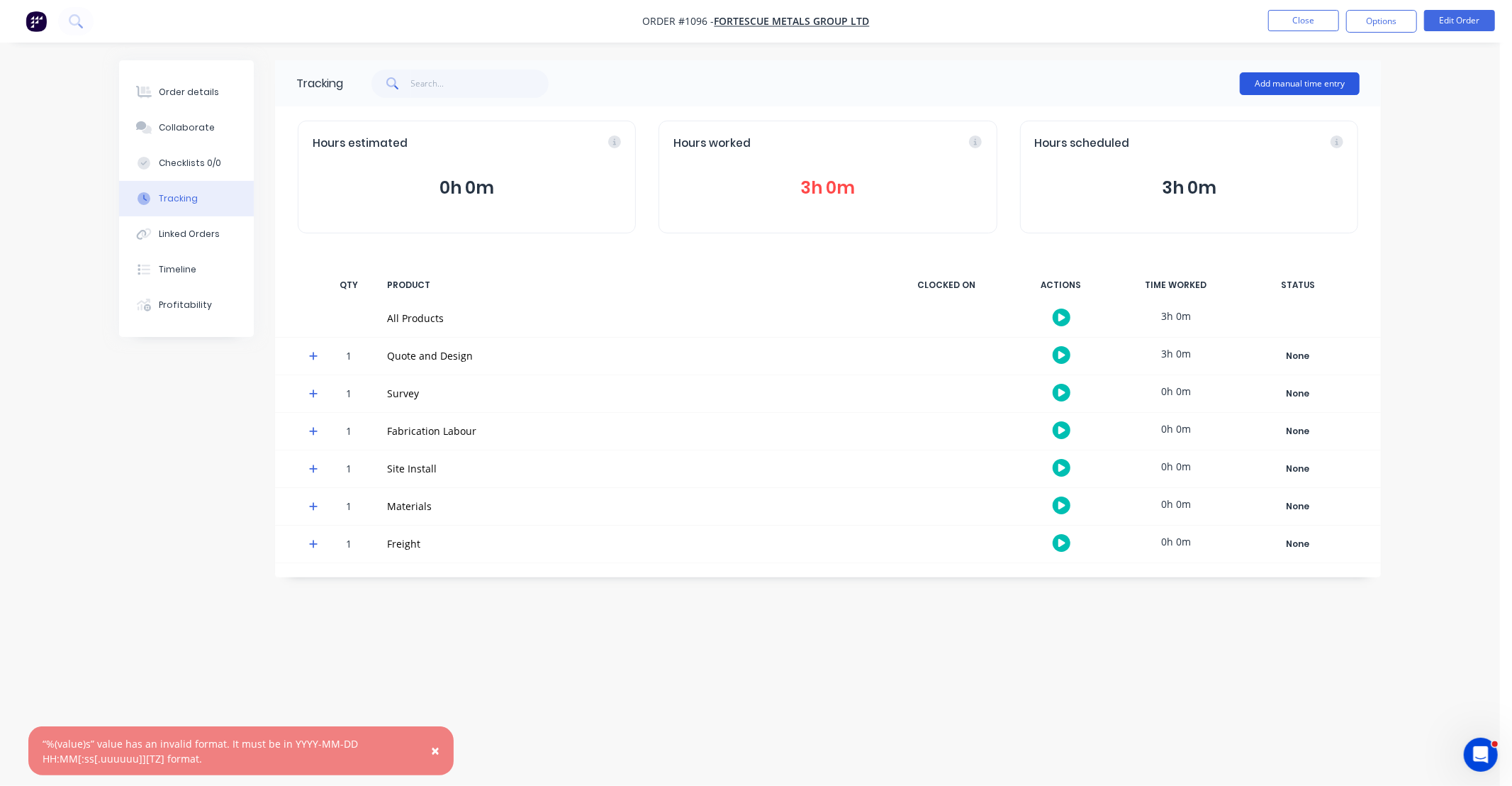
click at [1277, 80] on button "Add manual time entry" at bounding box center [1299, 84] width 120 height 23
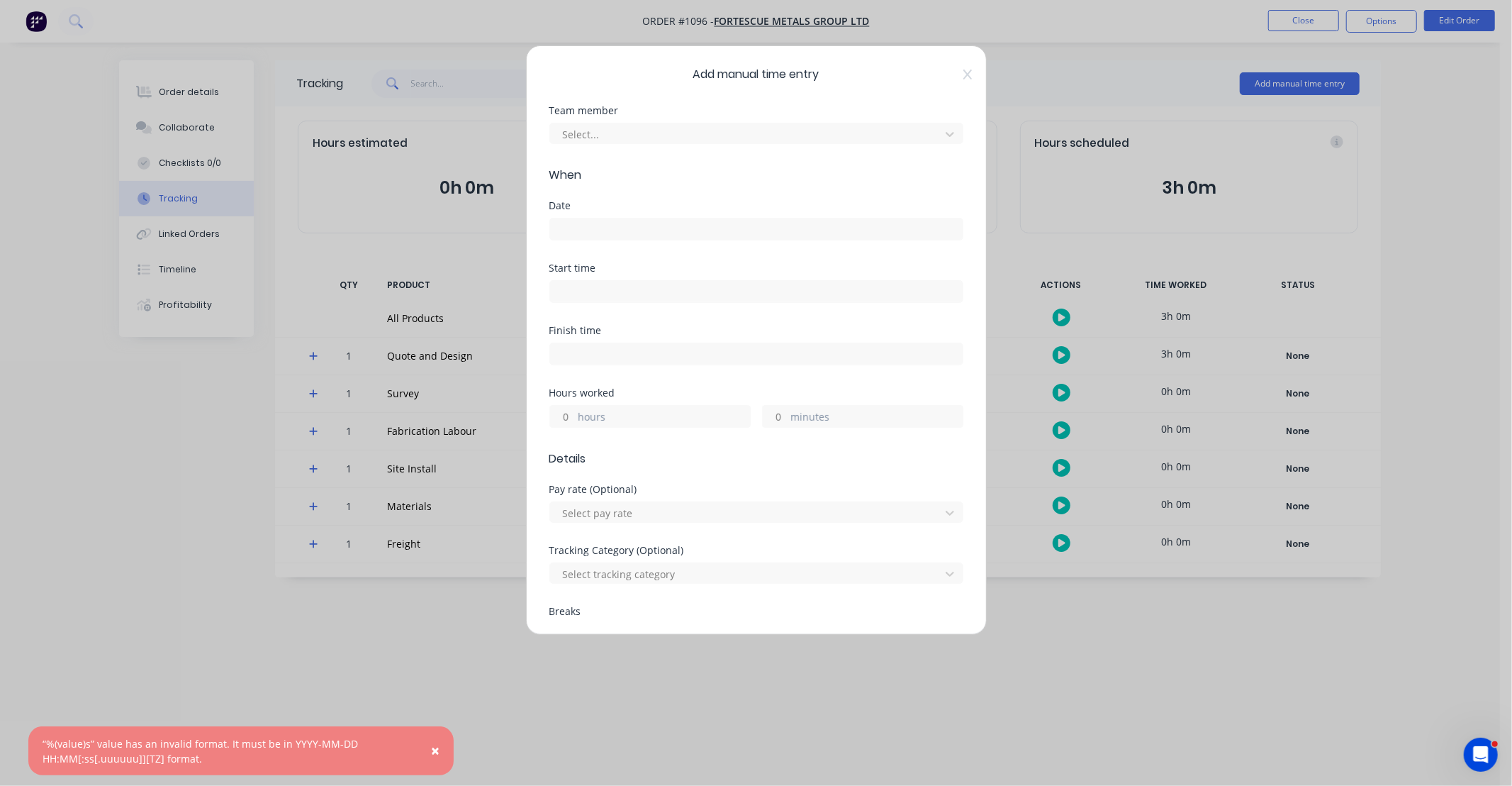
click at [634, 117] on div "Team member Select..." at bounding box center [756, 124] width 414 height 38
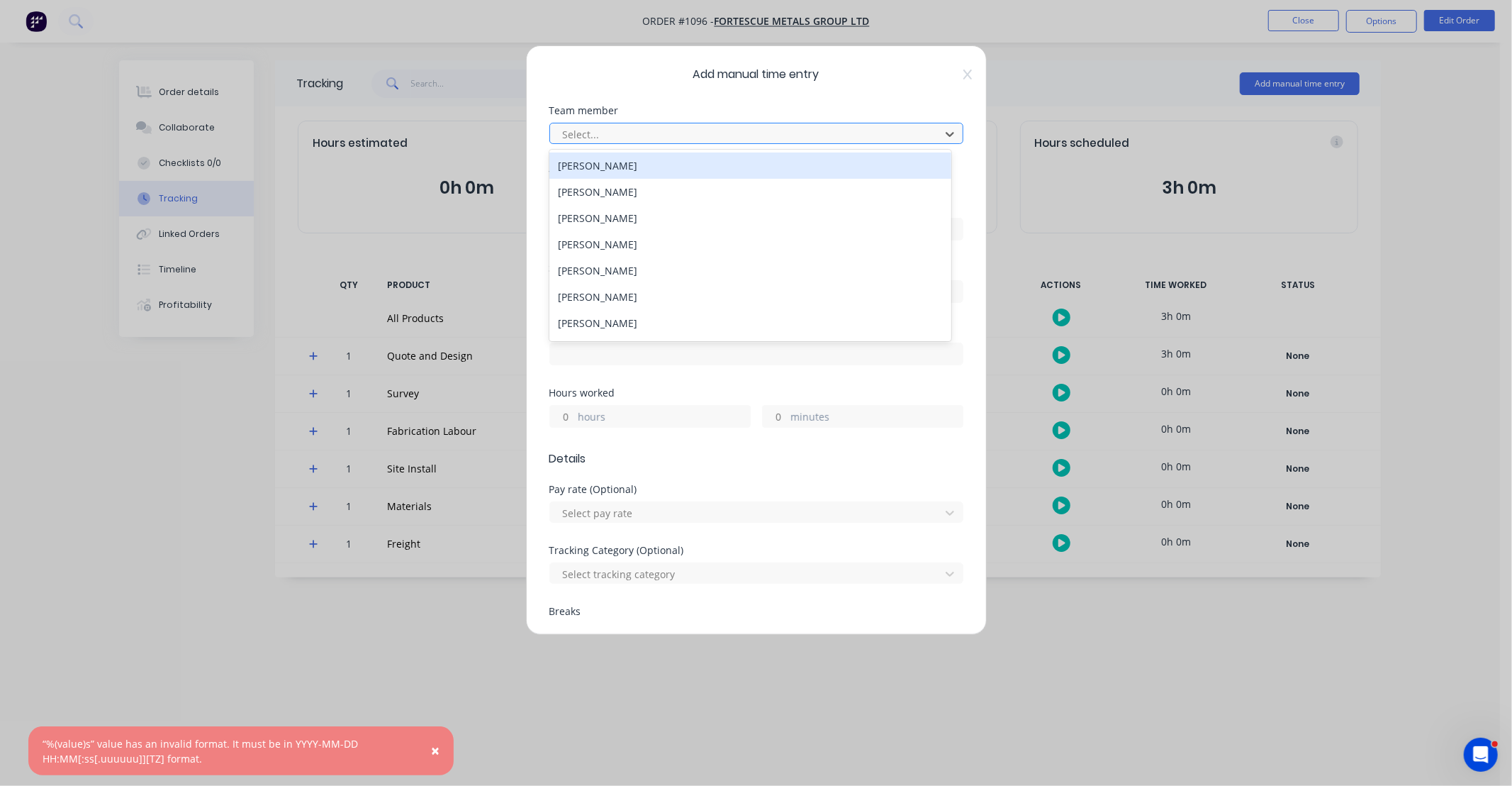
click at [628, 135] on div at bounding box center [747, 134] width 371 height 18
type input "MAX"
click at [620, 171] on div "[PERSON_NAME]" at bounding box center [750, 165] width 402 height 26
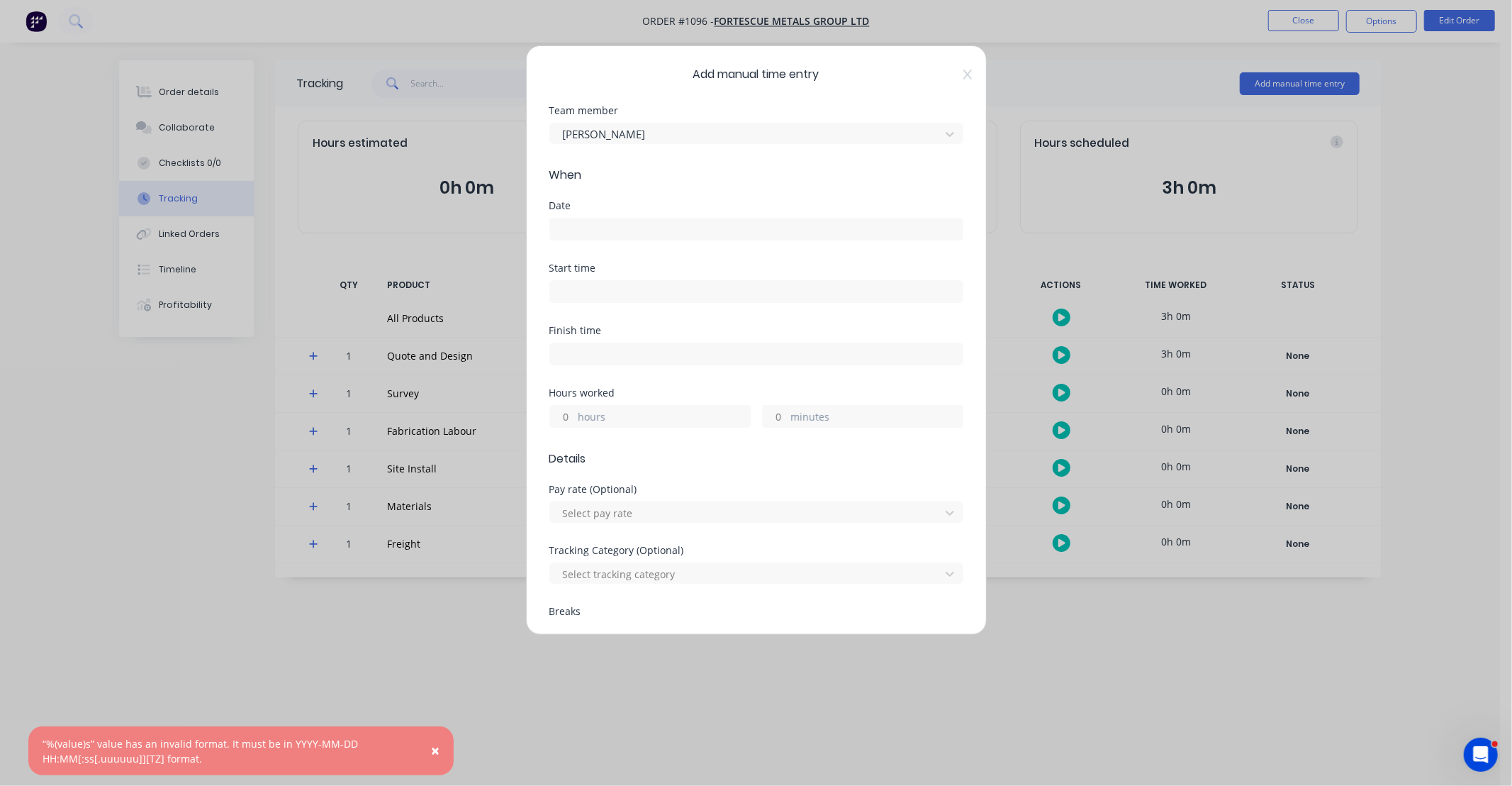
click at [620, 224] on input at bounding box center [756, 229] width 413 height 21
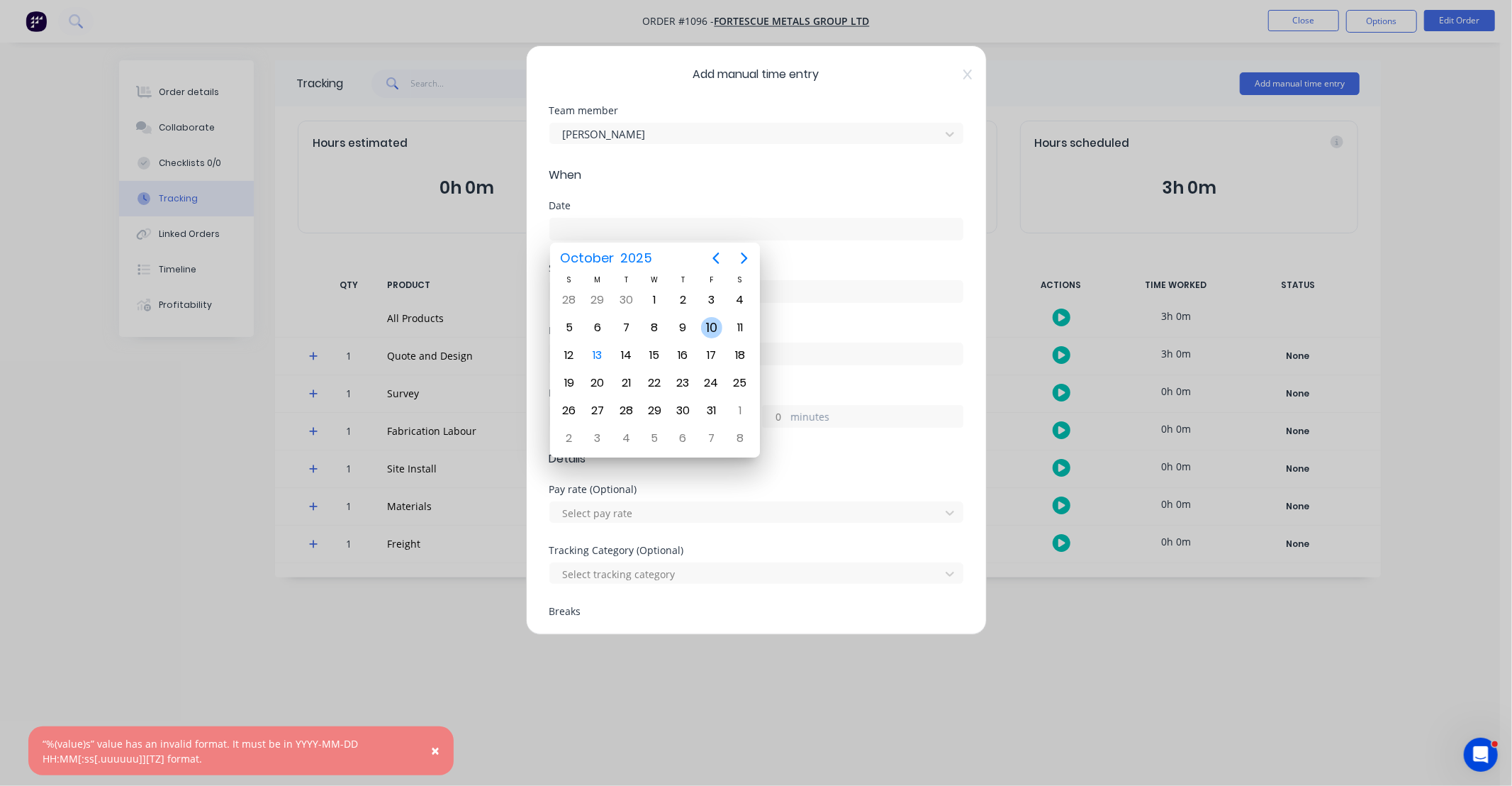
click at [700, 329] on div "10" at bounding box center [712, 328] width 29 height 27
type input "10/10/2025"
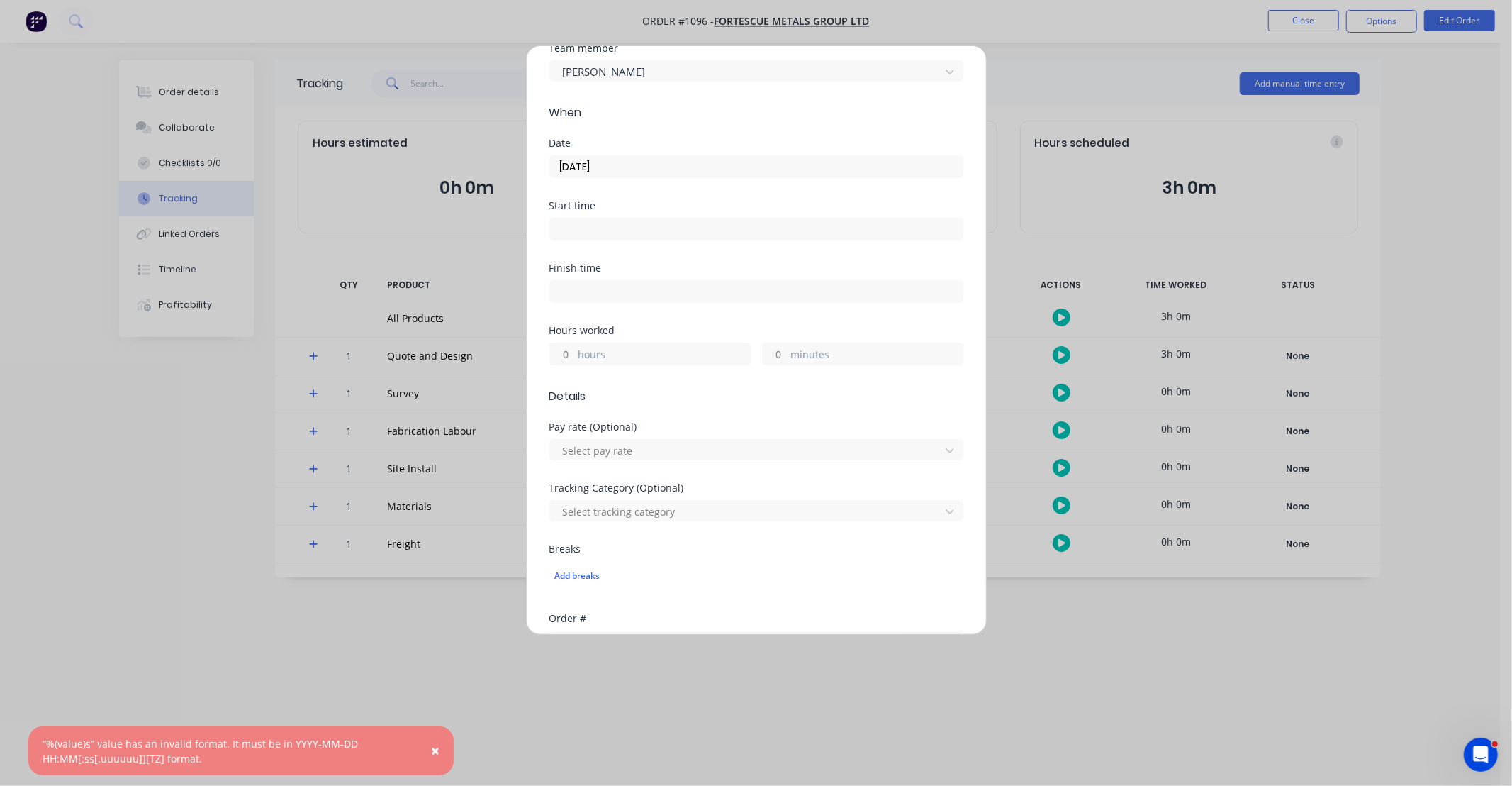
scroll to position [79, 0]
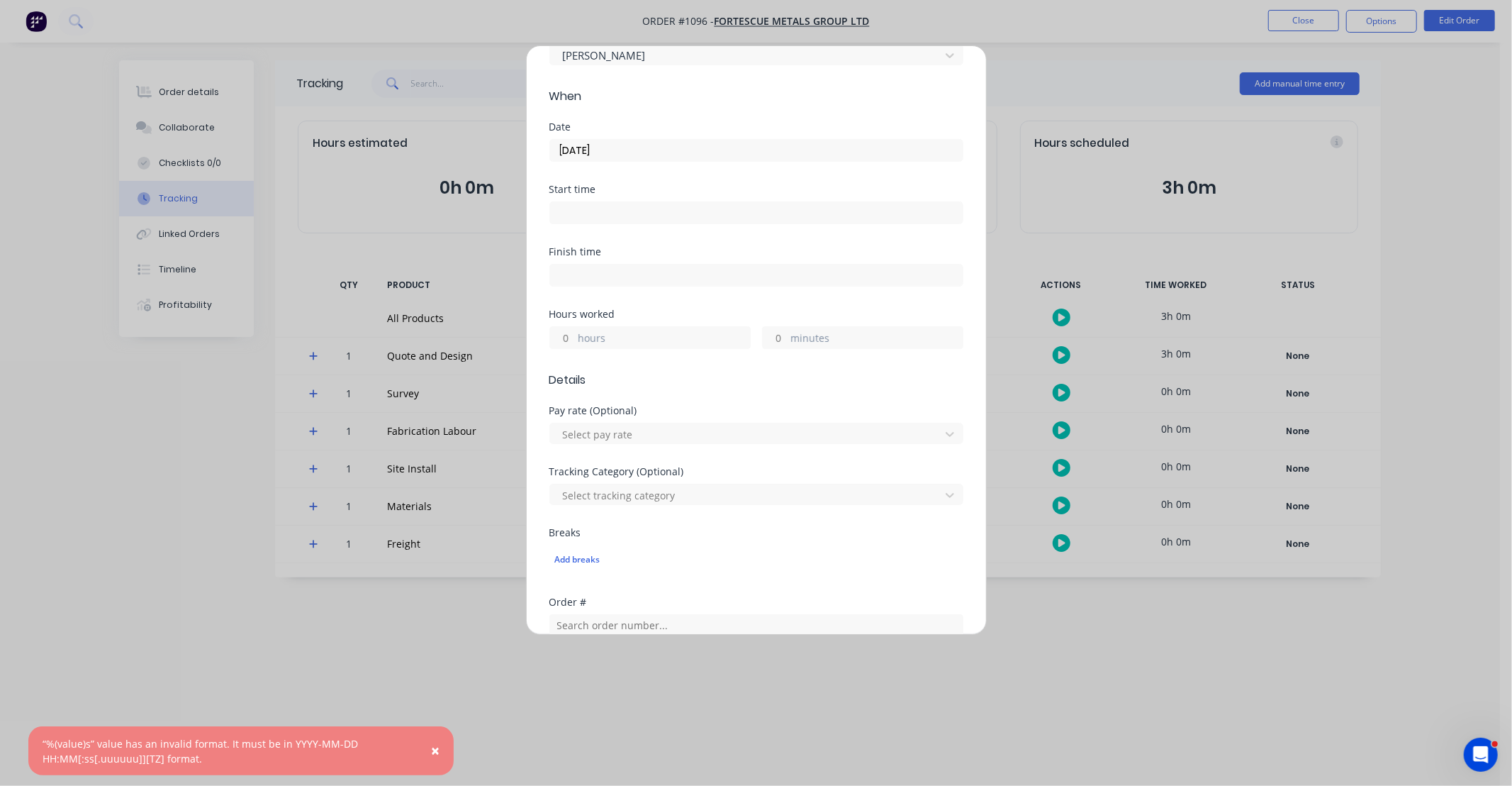
click at [564, 337] on input "hours" at bounding box center [562, 337] width 24 height 21
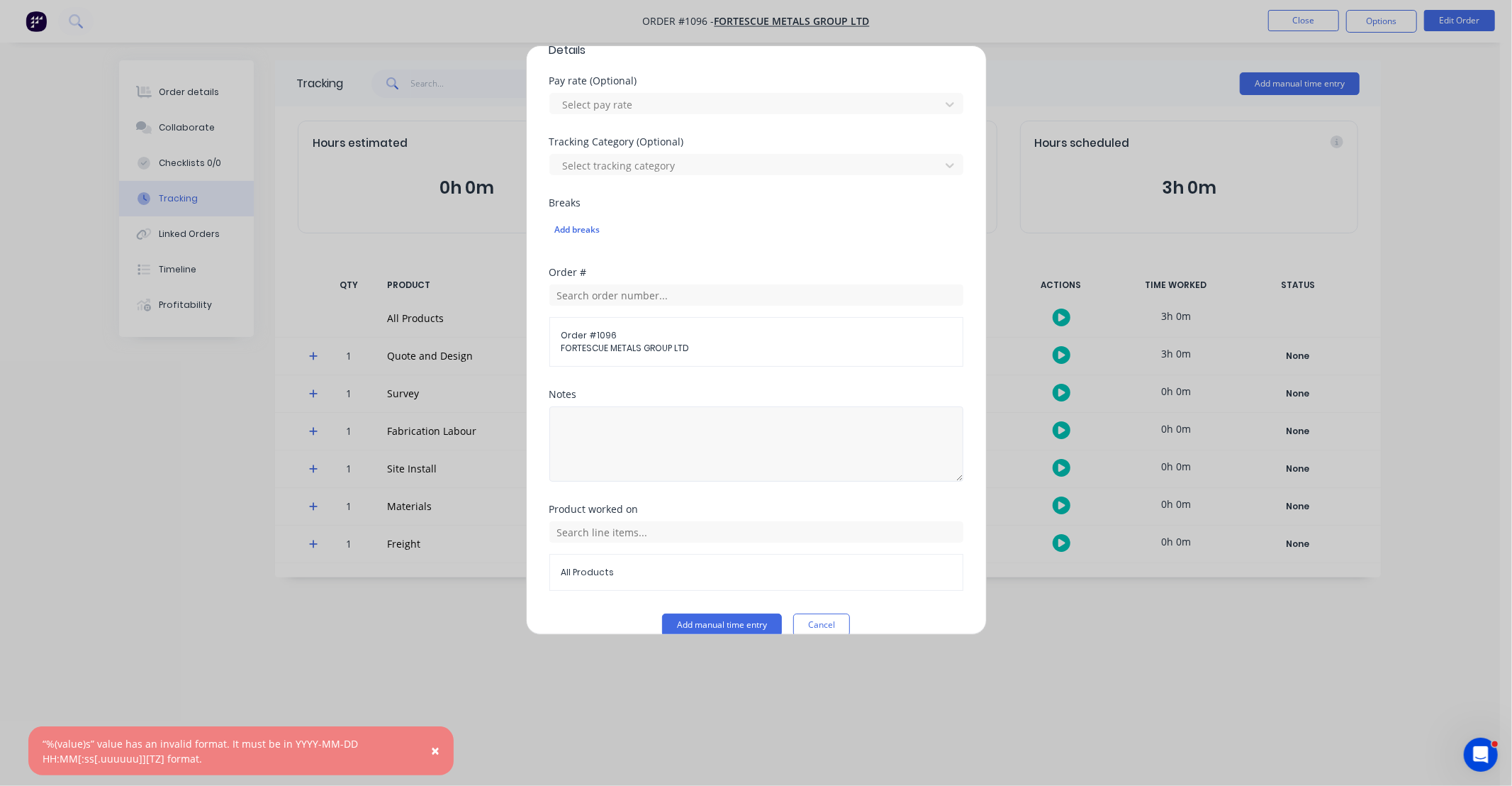
type input "4"
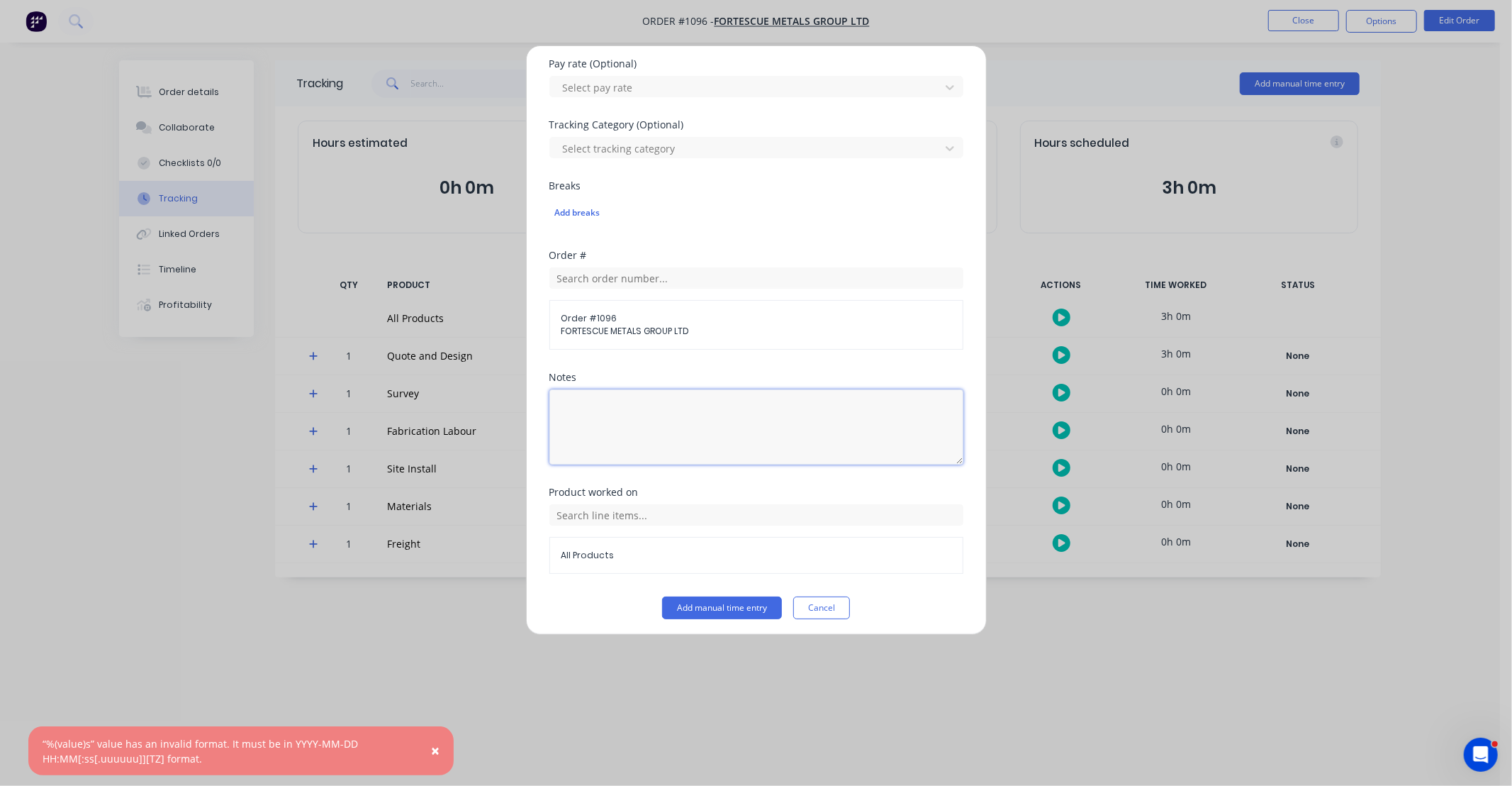
drag, startPoint x: 673, startPoint y: 468, endPoint x: 702, endPoint y: 442, distance: 38.9
click at [673, 468] on div "Notes" at bounding box center [756, 430] width 414 height 115
type textarea "DCS33142"
click at [817, 382] on div "DCS33142" at bounding box center [756, 420] width 414 height 79
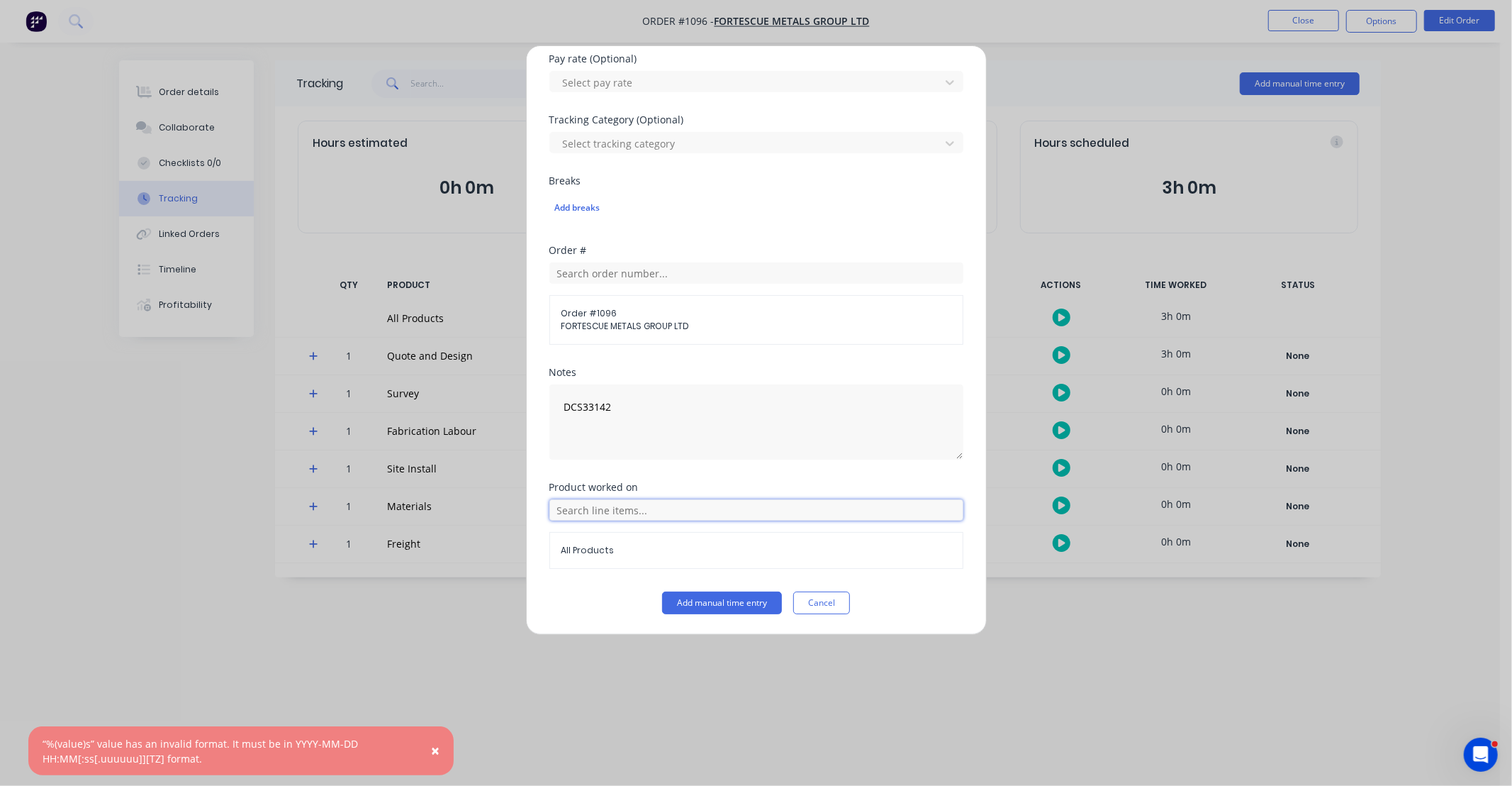
click at [811, 508] on input "text" at bounding box center [756, 509] width 414 height 21
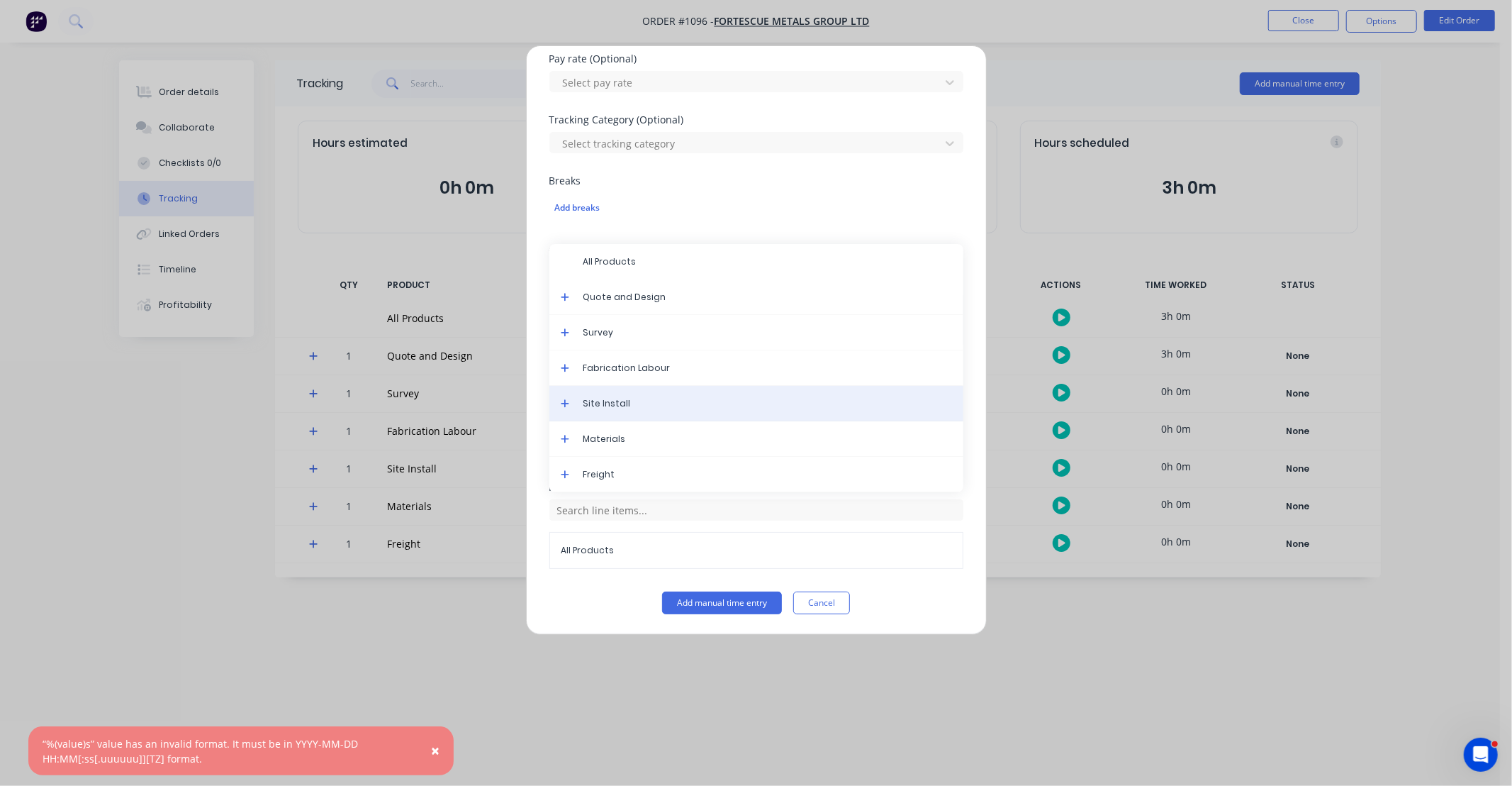
click at [615, 400] on span "Site Install" at bounding box center [767, 403] width 369 height 13
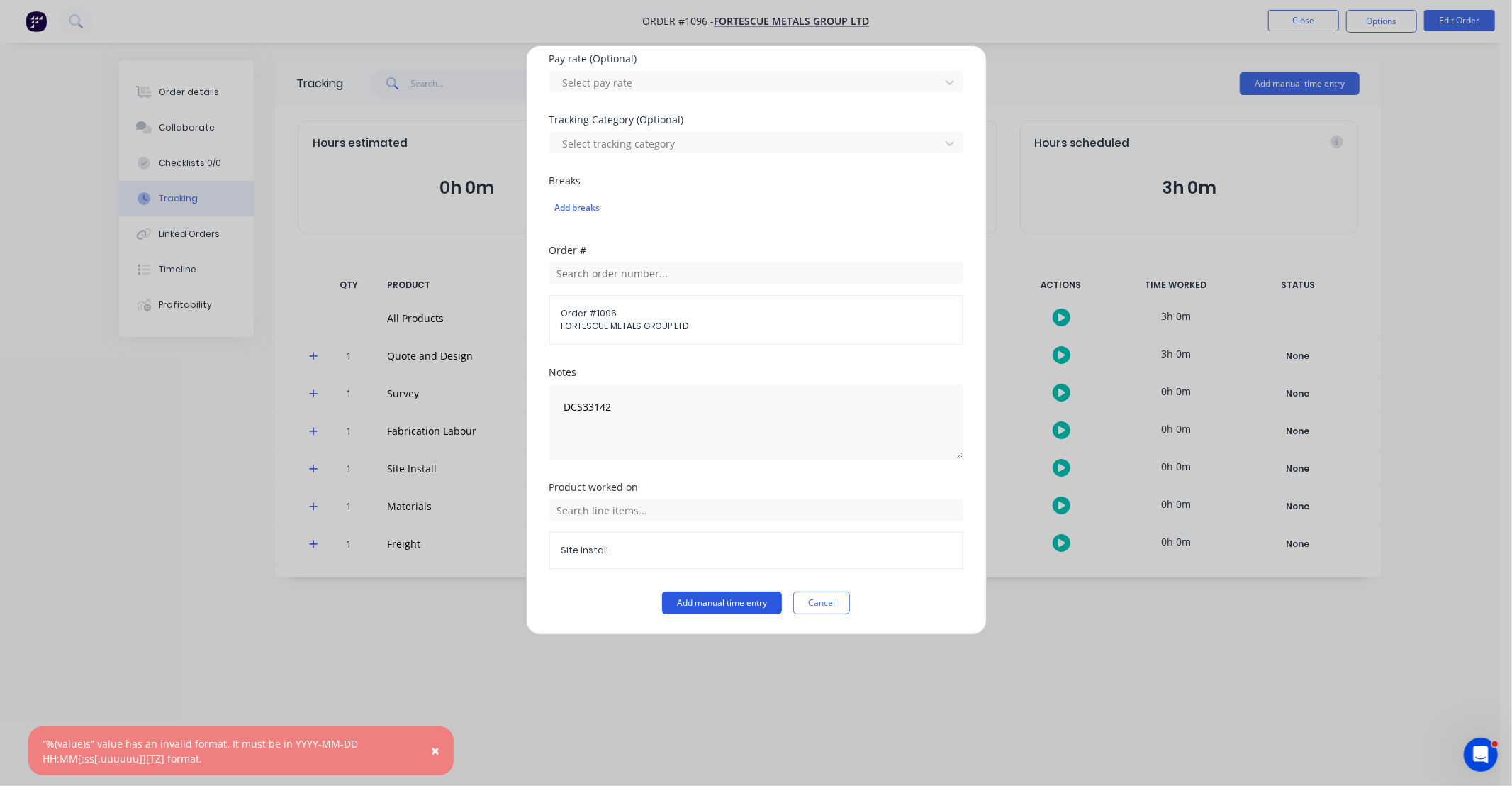
click at [720, 605] on button "Add manual time entry" at bounding box center [722, 603] width 120 height 23
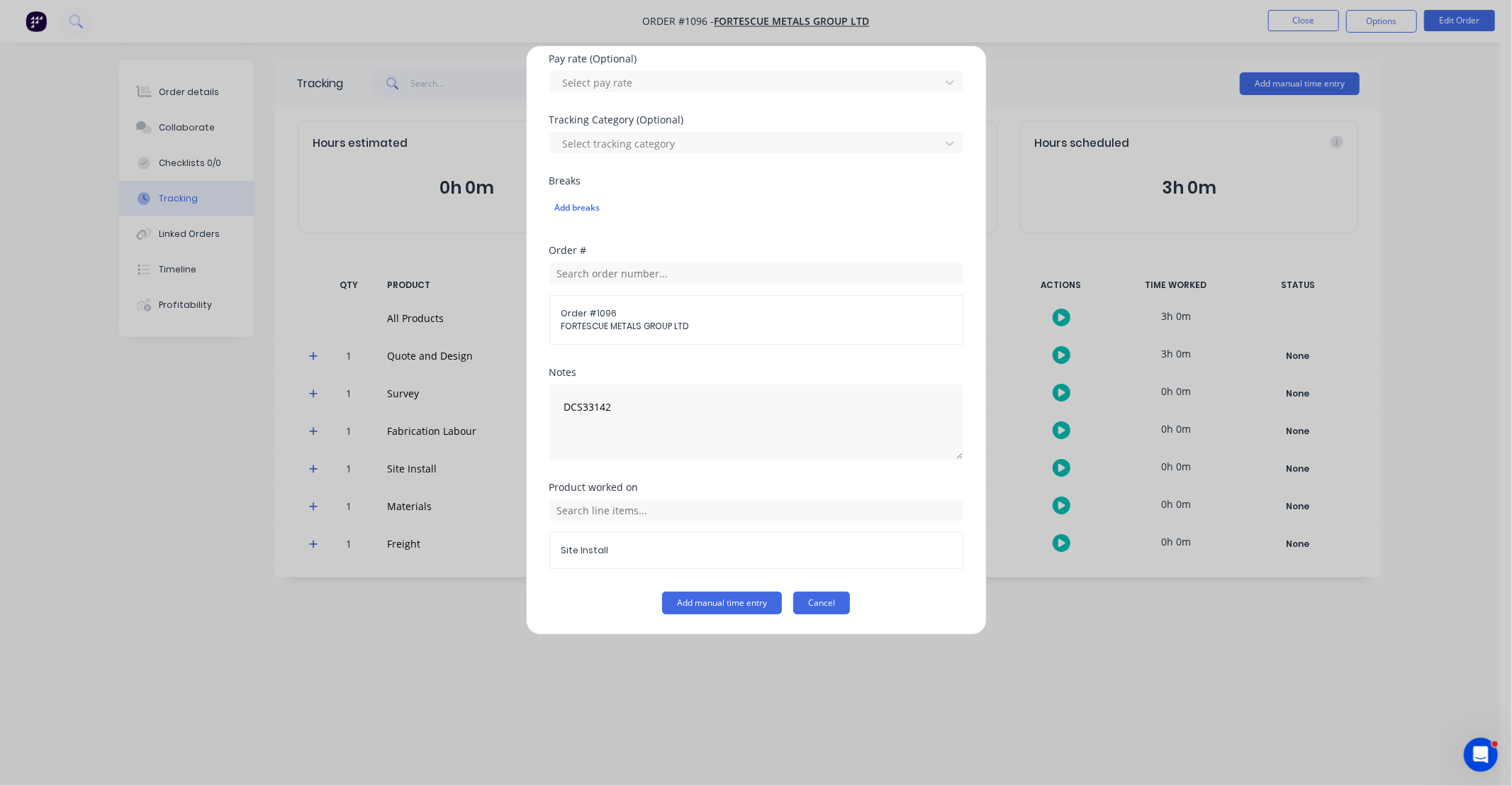
click at [813, 600] on button "Cancel" at bounding box center [821, 603] width 57 height 23
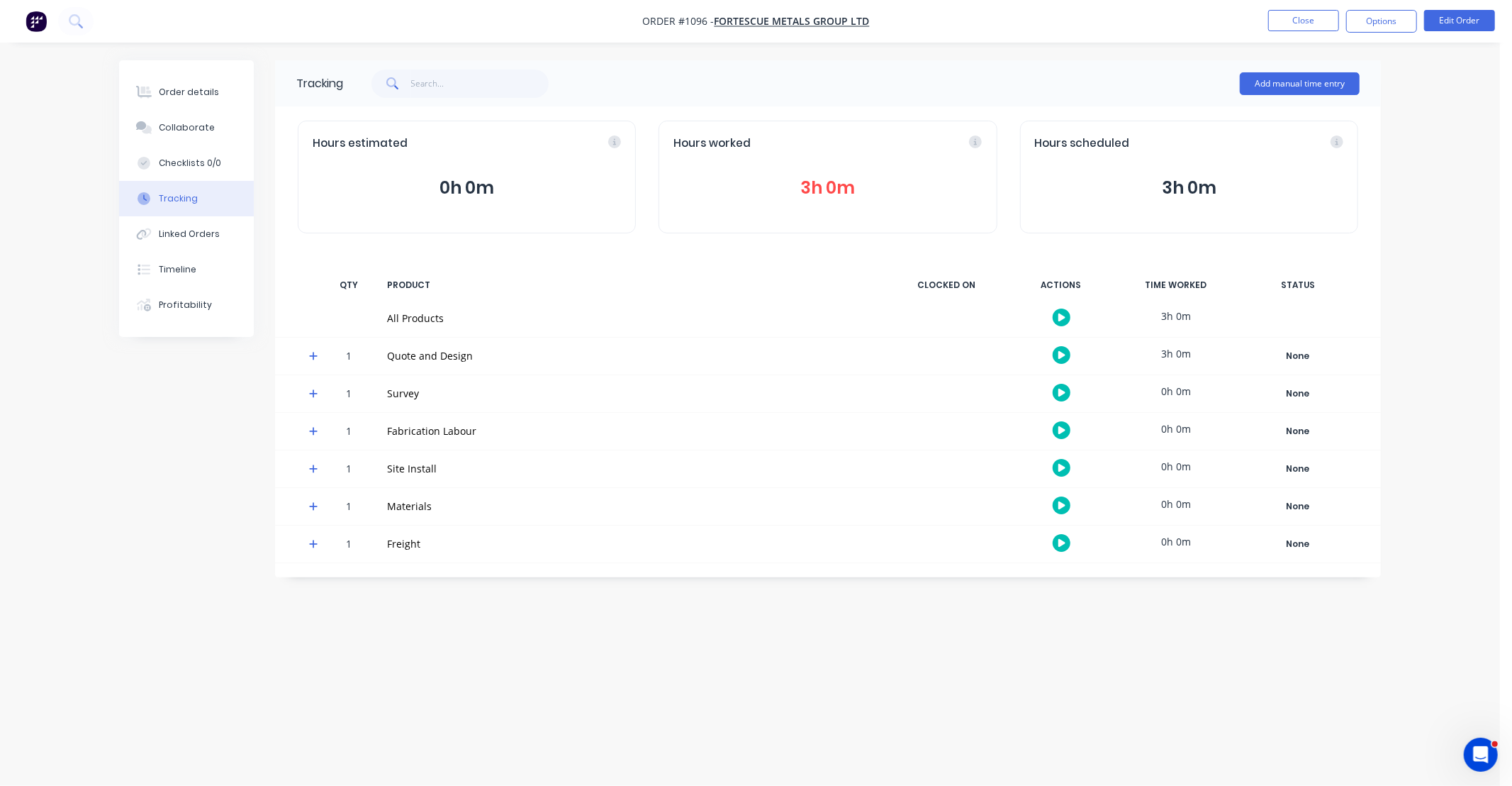
click at [834, 192] on button "3h 0m" at bounding box center [827, 188] width 308 height 27
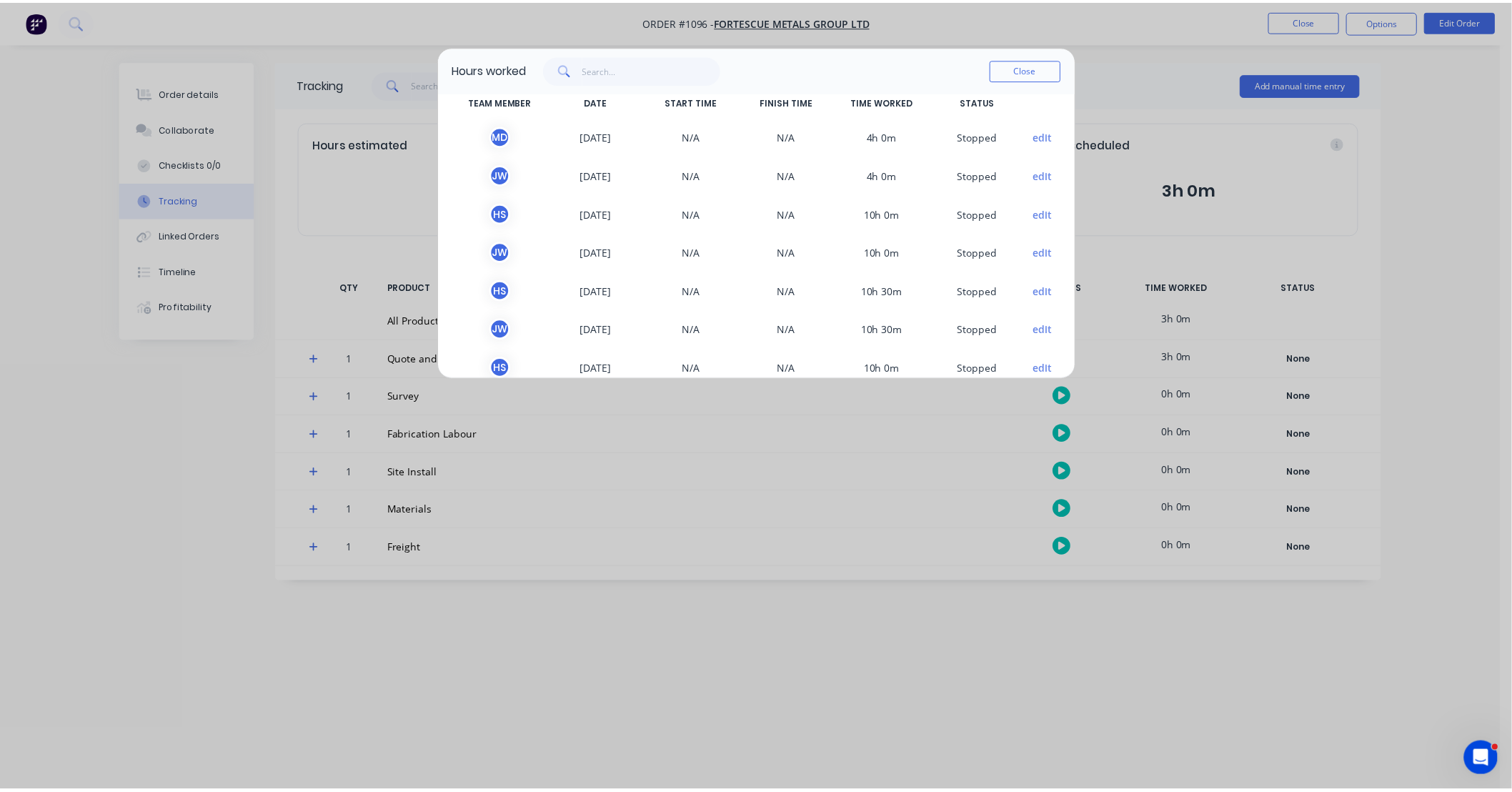
scroll to position [0, 0]
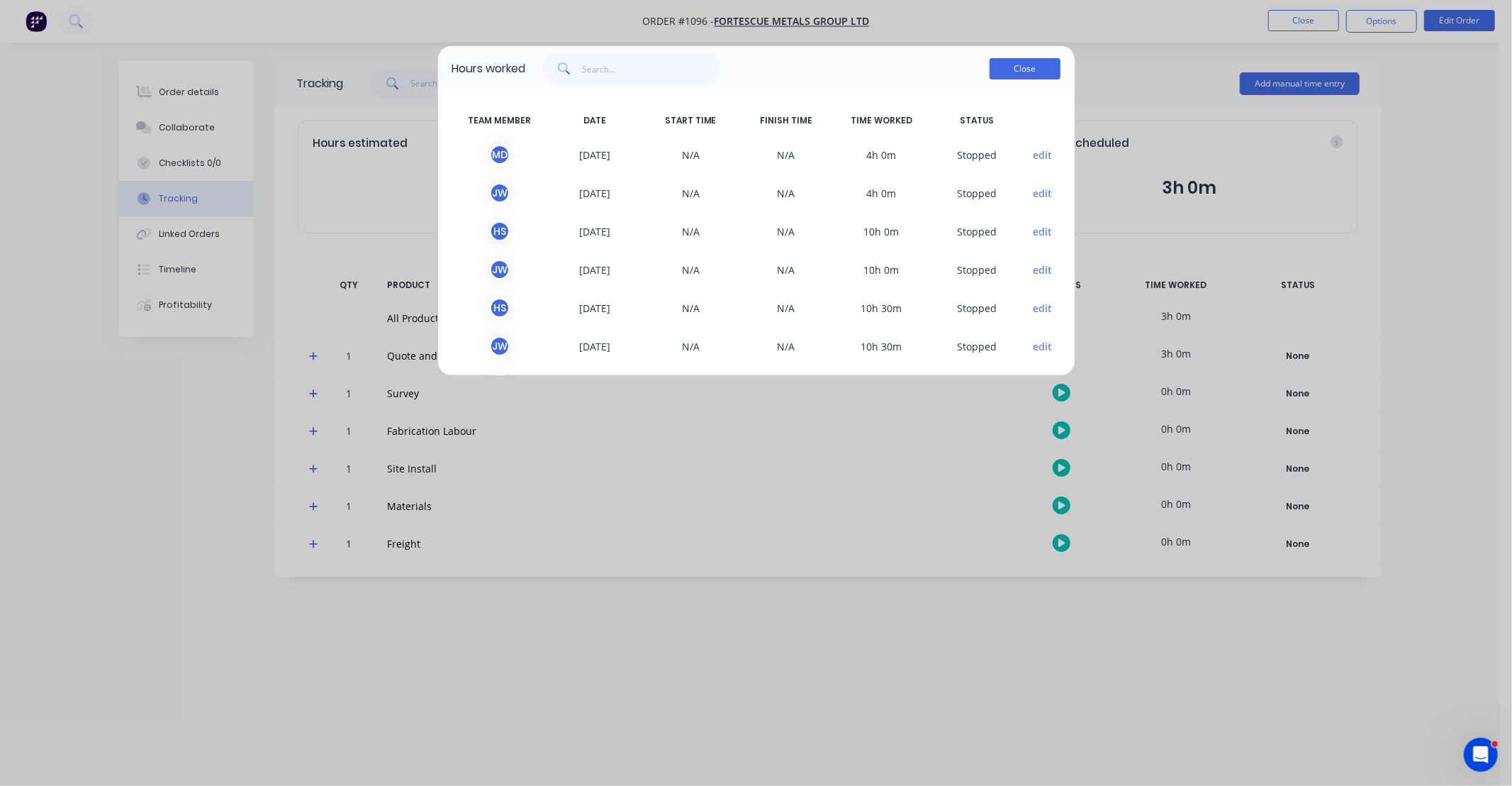
click at [1022, 62] on button "Close" at bounding box center [1025, 68] width 71 height 21
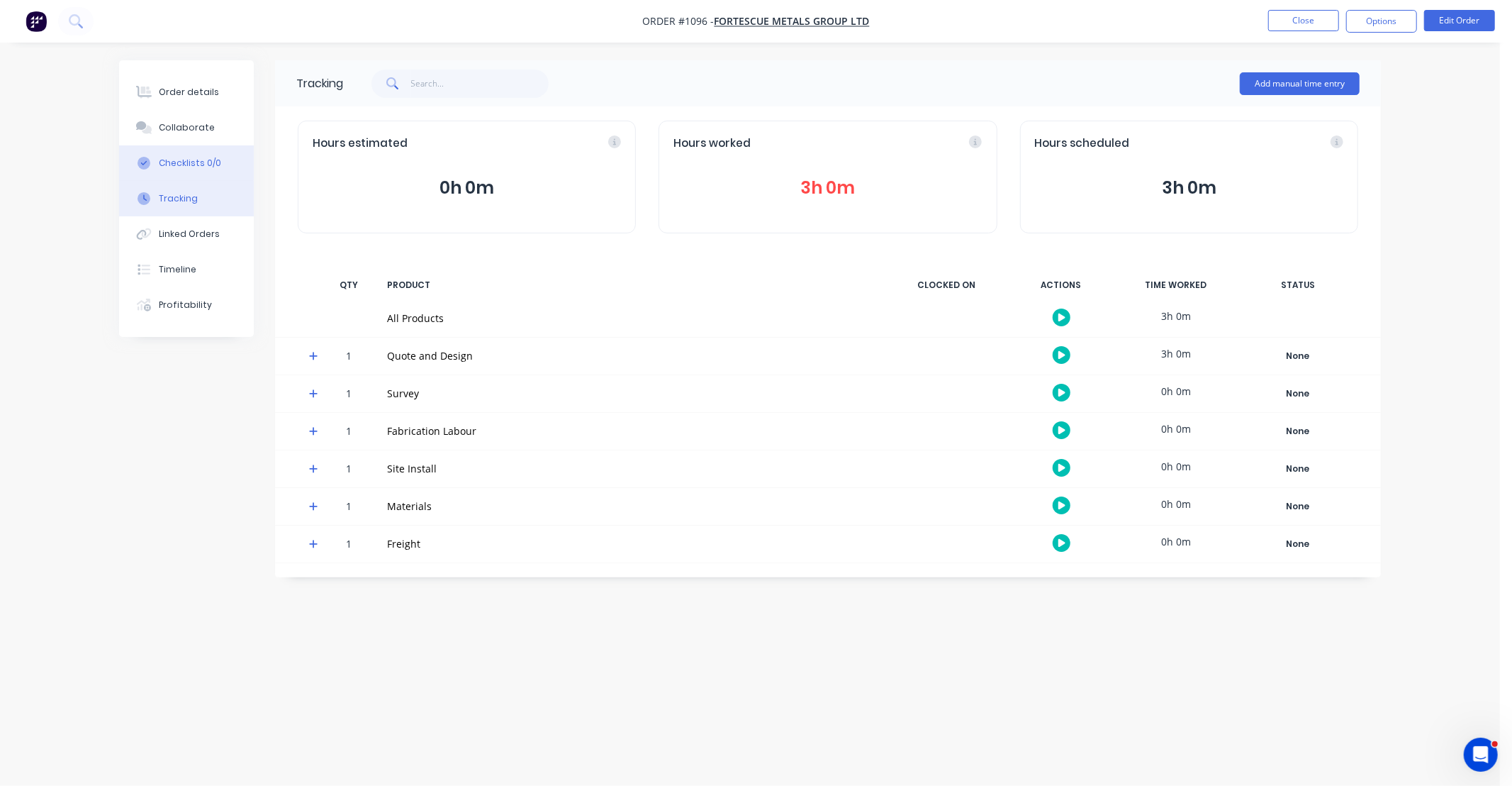
click at [192, 165] on div "Checklists 0/0" at bounding box center [190, 163] width 62 height 13
type textarea "x"
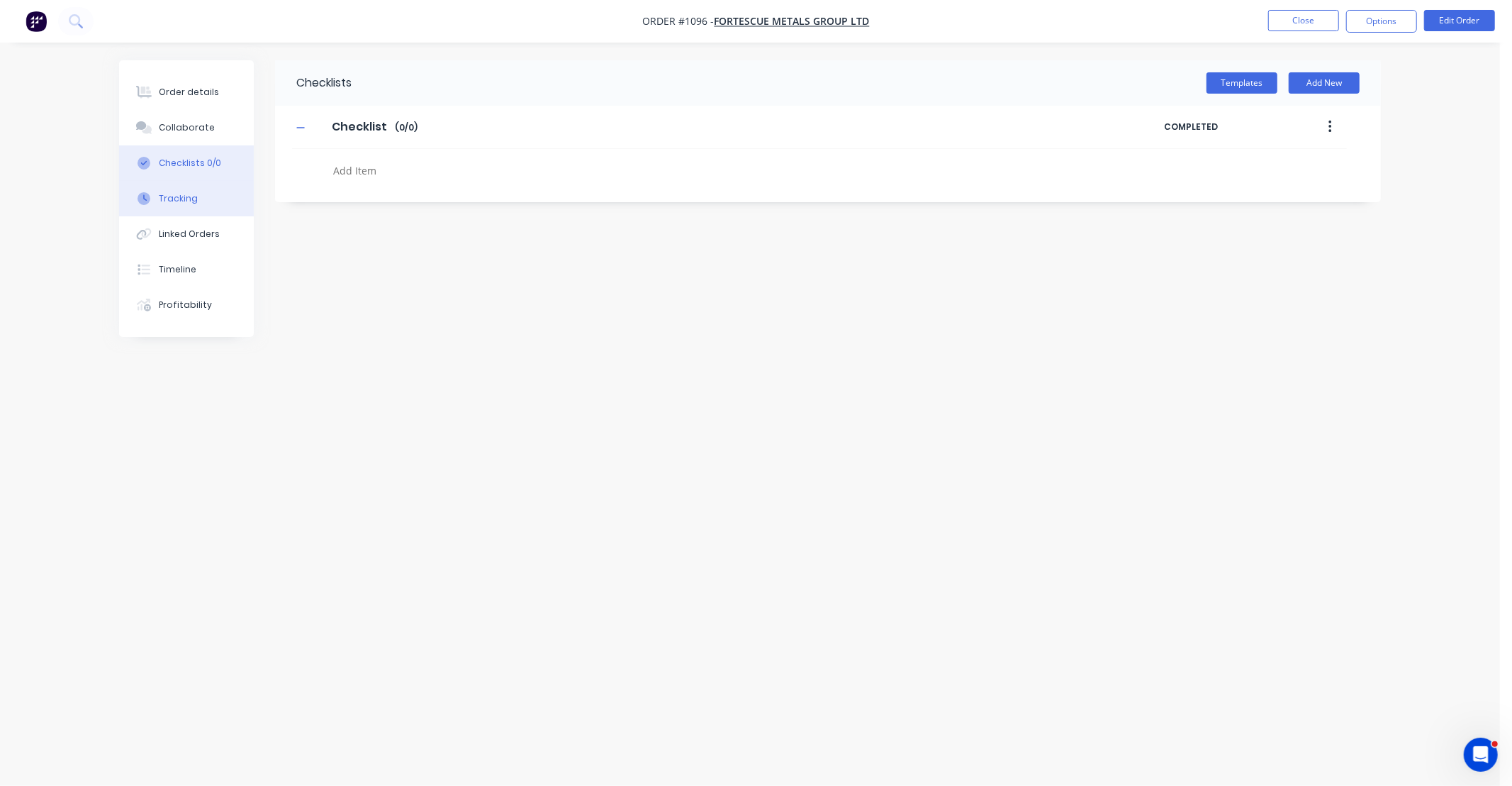
click at [192, 206] on button "Tracking" at bounding box center [186, 198] width 135 height 35
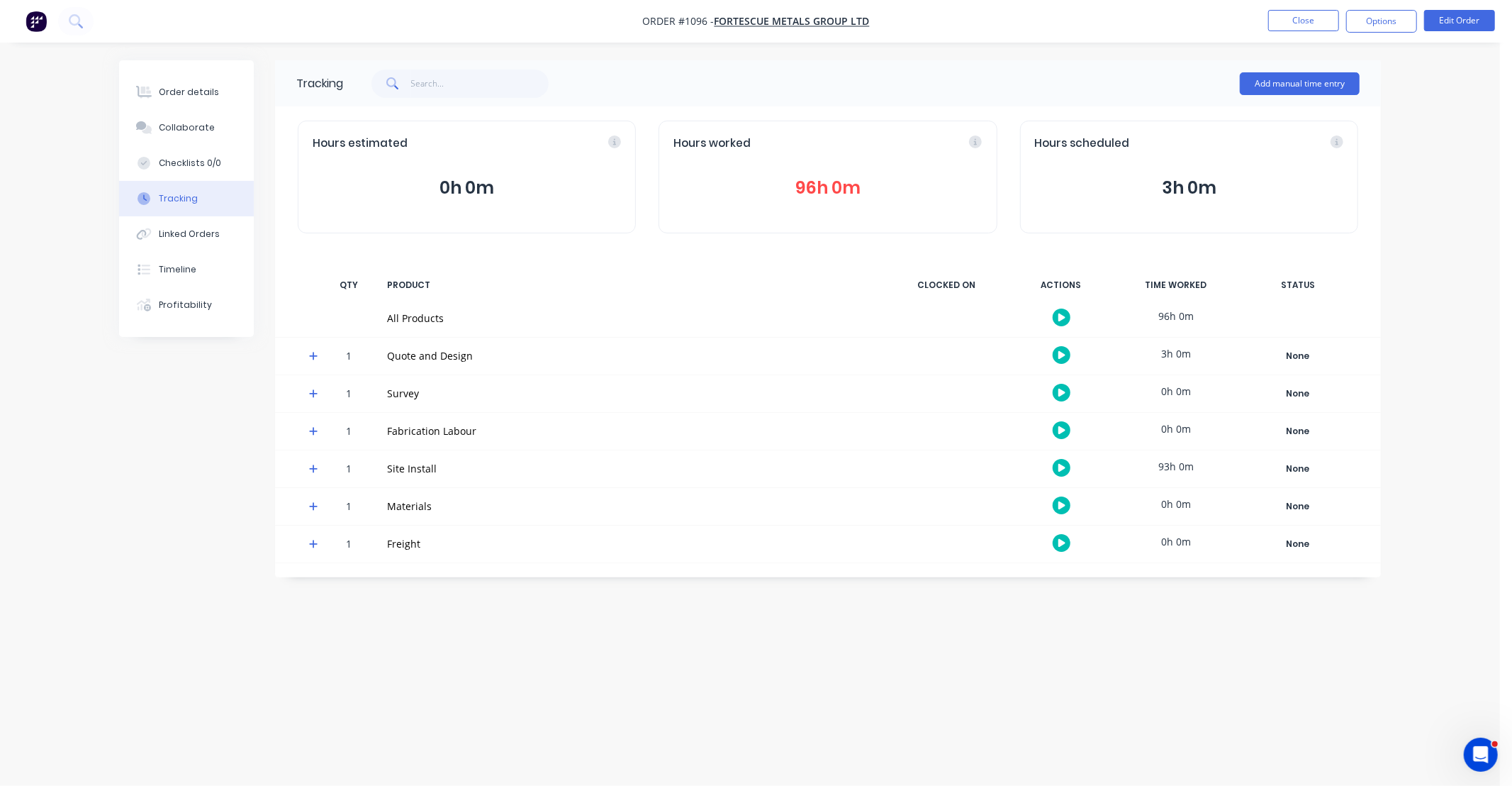
drag, startPoint x: 710, startPoint y: 646, endPoint x: 571, endPoint y: 638, distance: 139.2
click at [571, 638] on div "Tracking Add manual time entry Hours estimated 0h 0m Hours worked 96h 0m Hours …" at bounding box center [749, 366] width 1261 height 611
click at [219, 93] on button "Order details" at bounding box center [186, 92] width 135 height 35
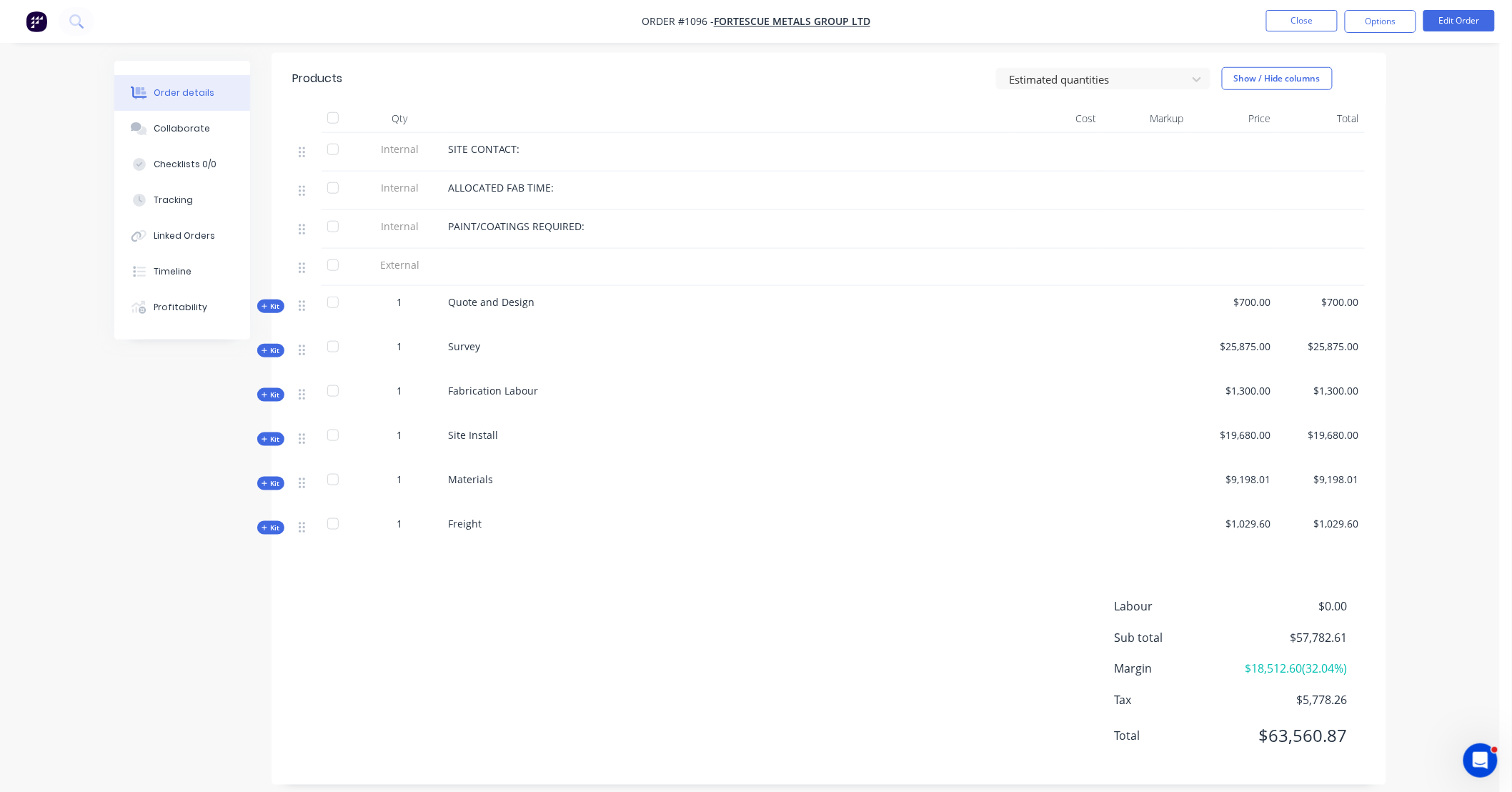
scroll to position [503, 0]
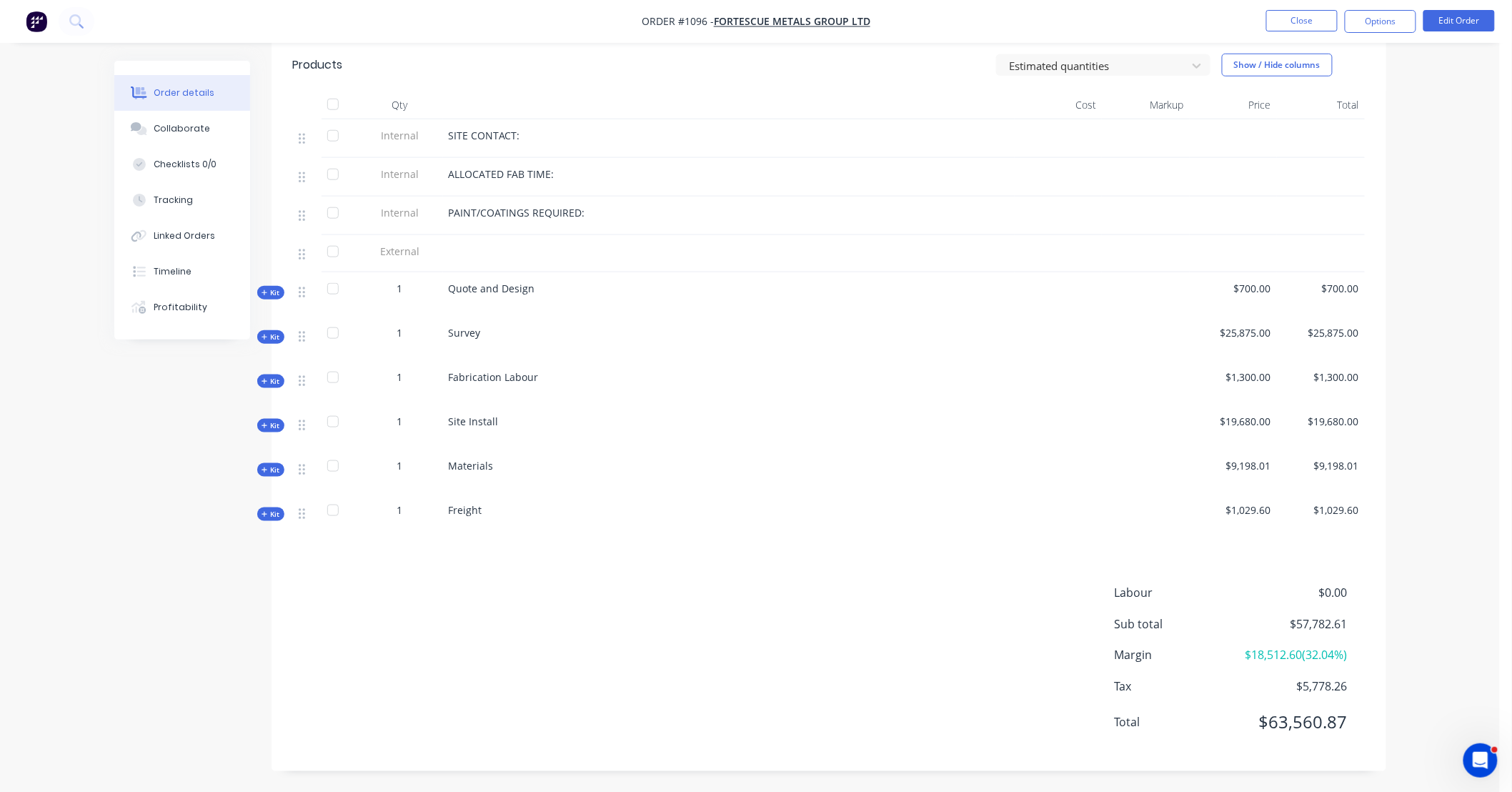
click at [279, 420] on span "Kit" at bounding box center [271, 425] width 19 height 11
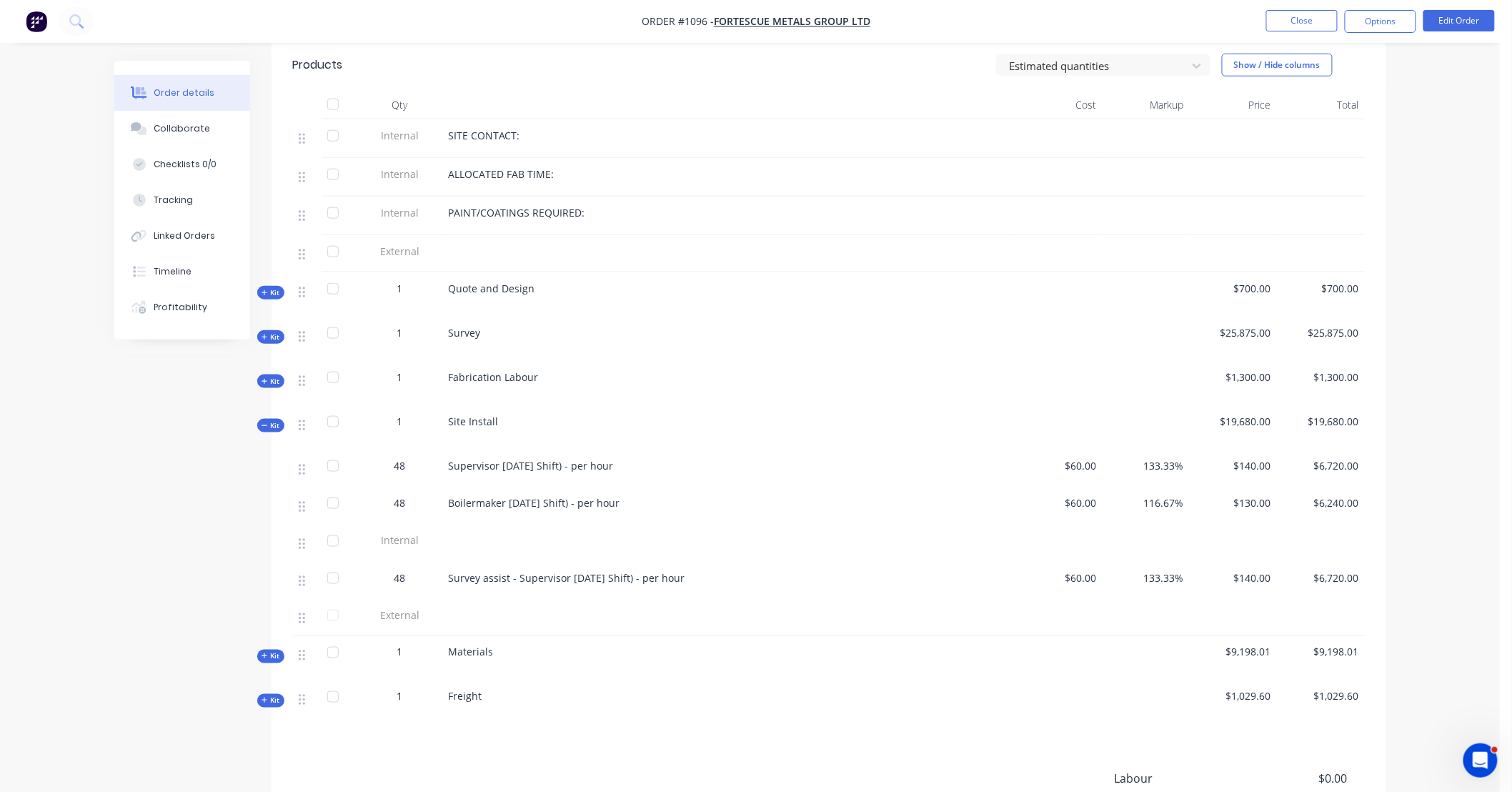
click at [162, 469] on div "Created by Leigh Created 26/09/25 Required 17/09/25 Assigned to Add team member…" at bounding box center [750, 268] width 1272 height 1422
drag, startPoint x: 162, startPoint y: 469, endPoint x: 137, endPoint y: 440, distance: 38.3
click at [137, 440] on div "Created by Leigh Created 26/09/25 Required 17/09/25 Assigned to Add team member…" at bounding box center [750, 268] width 1272 height 1422
click at [191, 466] on div "Created by Leigh Created 26/09/25 Required 17/09/25 Assigned to Add team member…" at bounding box center [750, 268] width 1272 height 1422
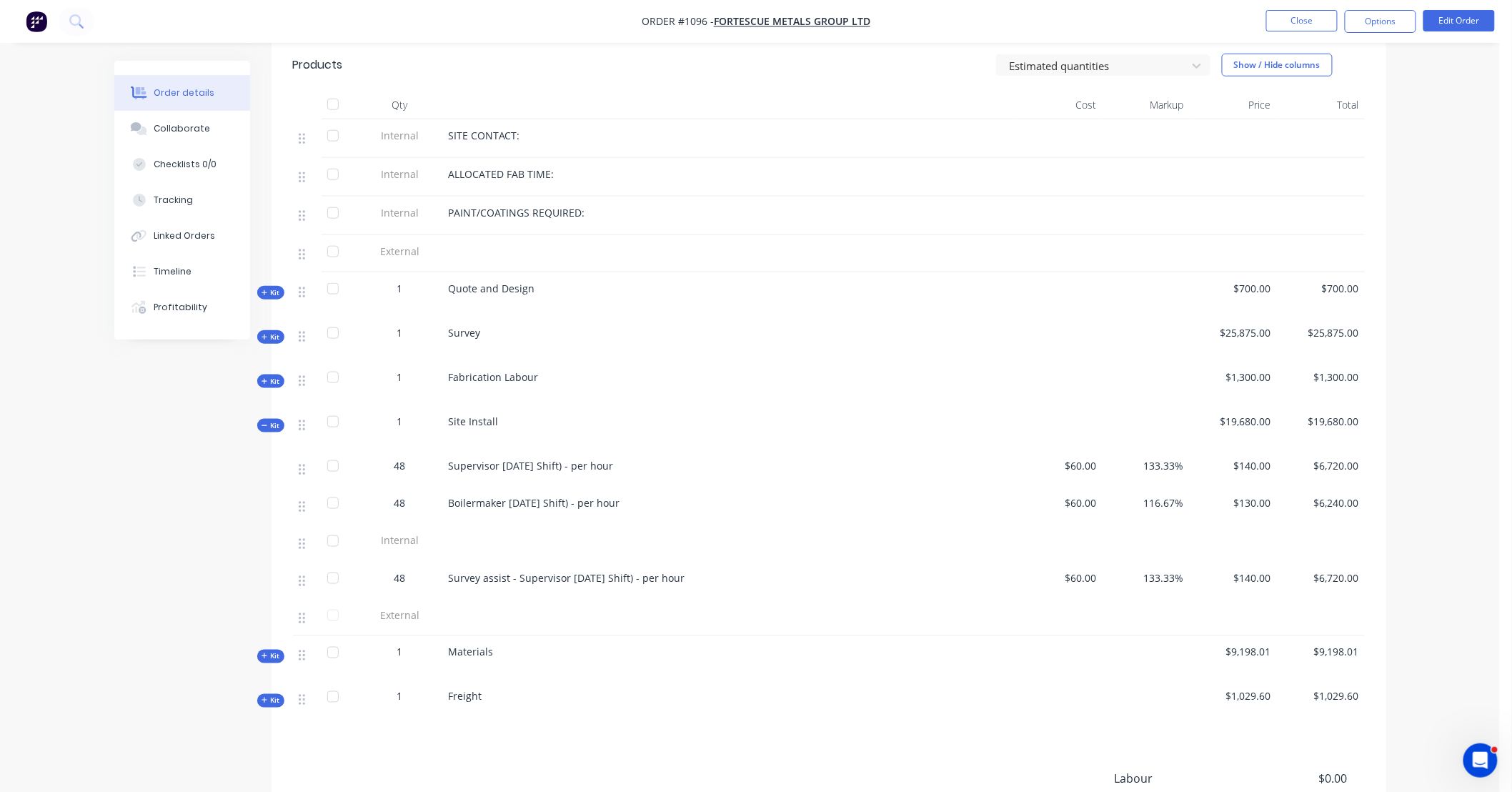
drag, startPoint x: 191, startPoint y: 466, endPoint x: 145, endPoint y: 463, distance: 46.1
click at [132, 462] on div "Created by Leigh Created 26/09/25 Required 17/09/25 Assigned to Add team member…" at bounding box center [750, 268] width 1272 height 1422
click at [191, 472] on div "Created by Leigh Created 26/09/25 Required 17/09/25 Assigned to Add team member…" at bounding box center [750, 268] width 1272 height 1422
click at [149, 465] on div "Created by Leigh Created 26/09/25 Required 17/09/25 Assigned to Add team member…" at bounding box center [750, 268] width 1272 height 1422
click at [123, 410] on div "Created by Leigh Created 26/09/25 Required 17/09/25 Assigned to Add team member…" at bounding box center [750, 268] width 1272 height 1422
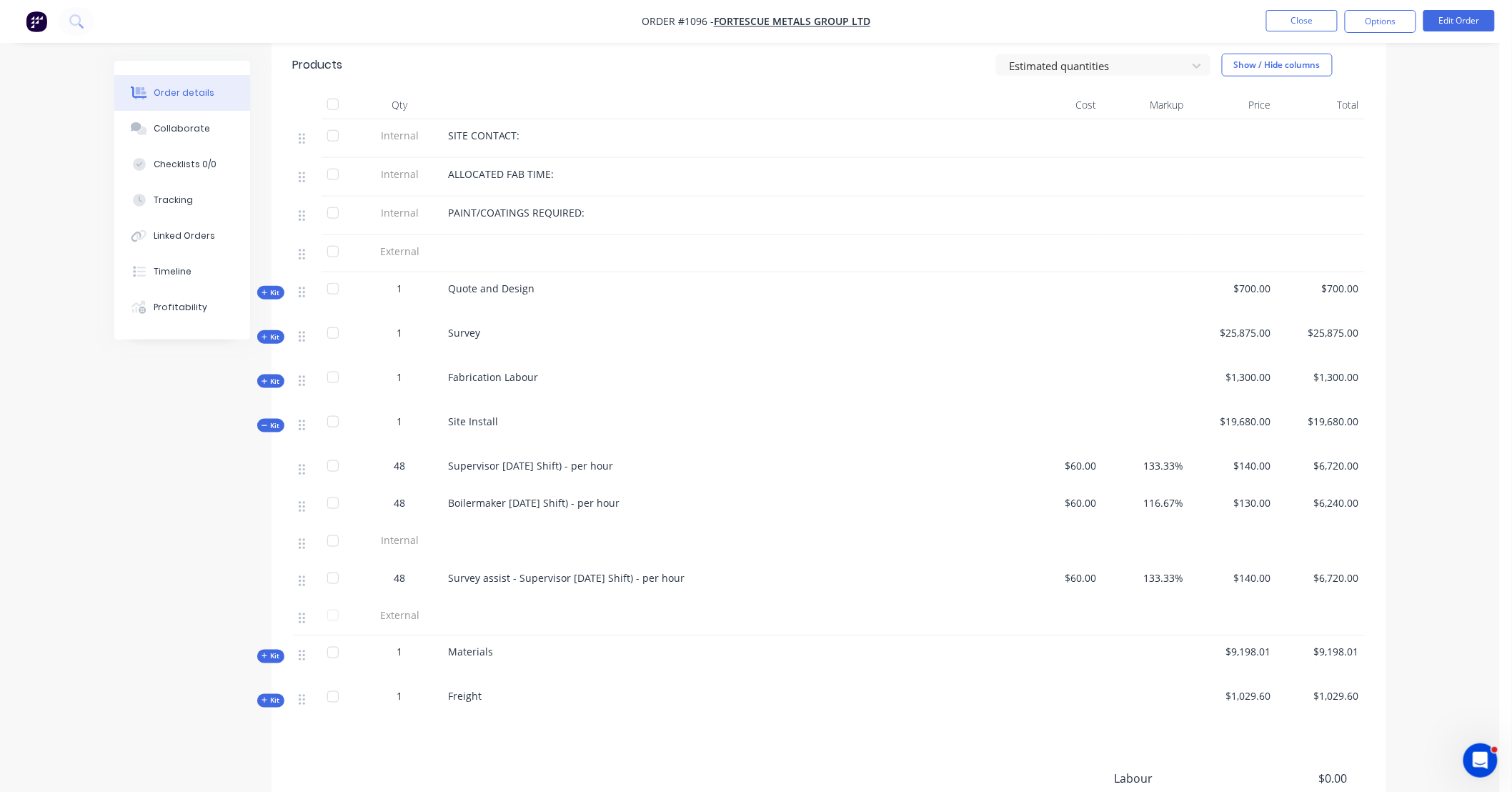
drag, startPoint x: 123, startPoint y: 410, endPoint x: 102, endPoint y: 403, distance: 22.1
click at [89, 409] on div "Order details Collaborate Checklists 0/0 Tracking Linked Orders Timeline Profit…" at bounding box center [750, 238] width 1500 height 1482
click at [1270, 15] on button "Close" at bounding box center [1302, 20] width 71 height 21
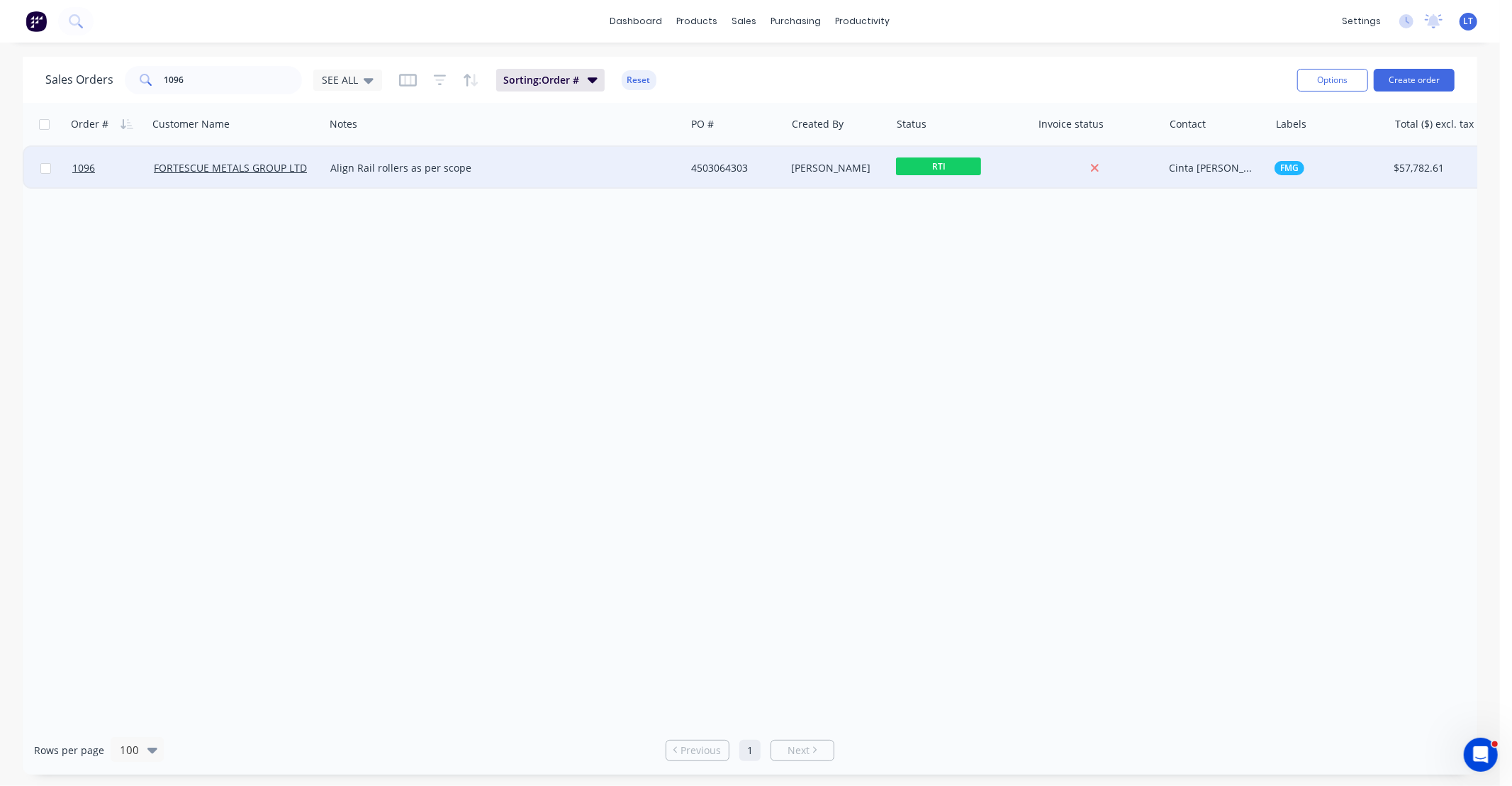
click at [844, 167] on div "[PERSON_NAME]" at bounding box center [835, 168] width 89 height 14
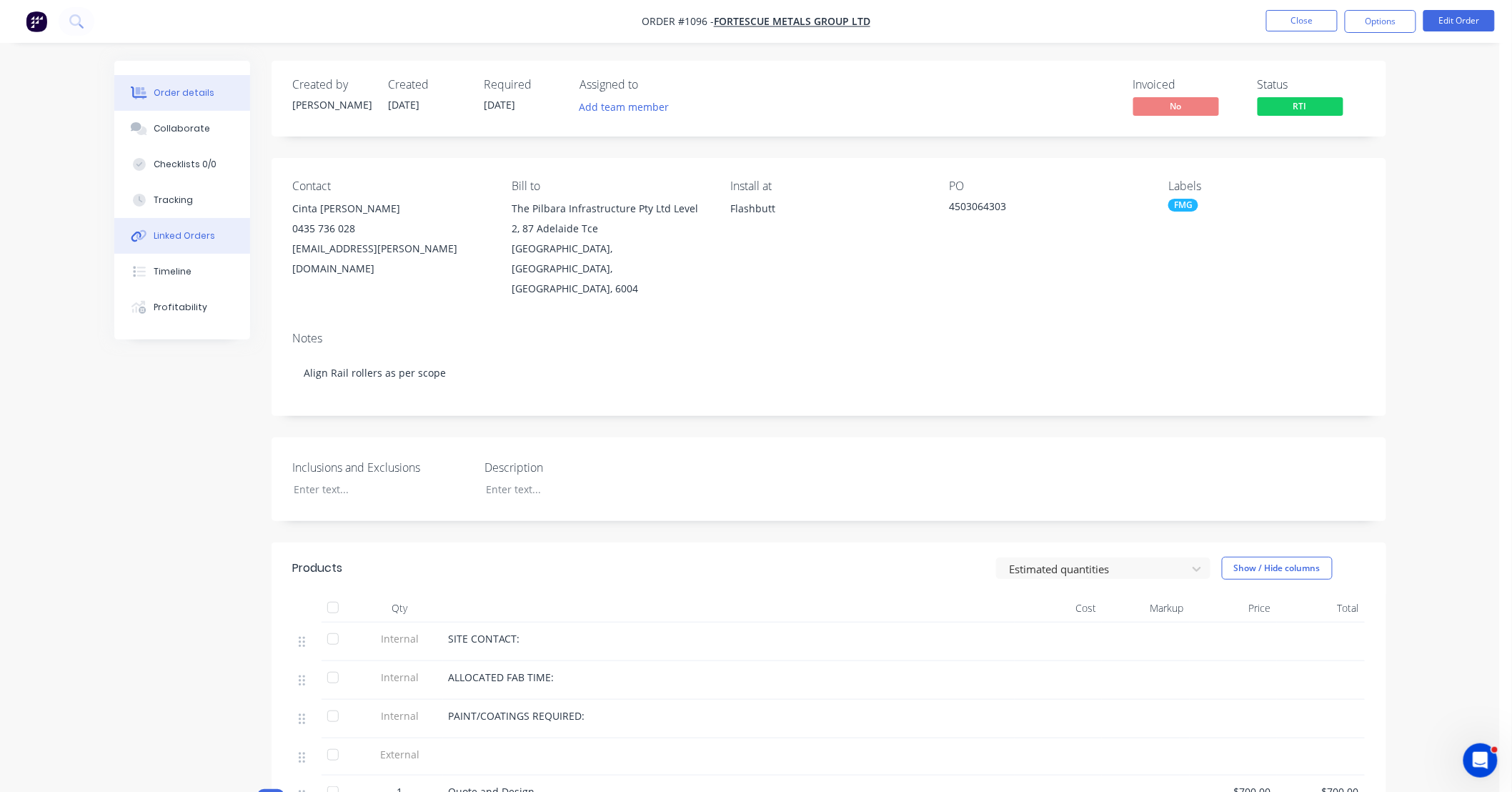
click at [175, 231] on div "Linked Orders" at bounding box center [185, 236] width 61 height 13
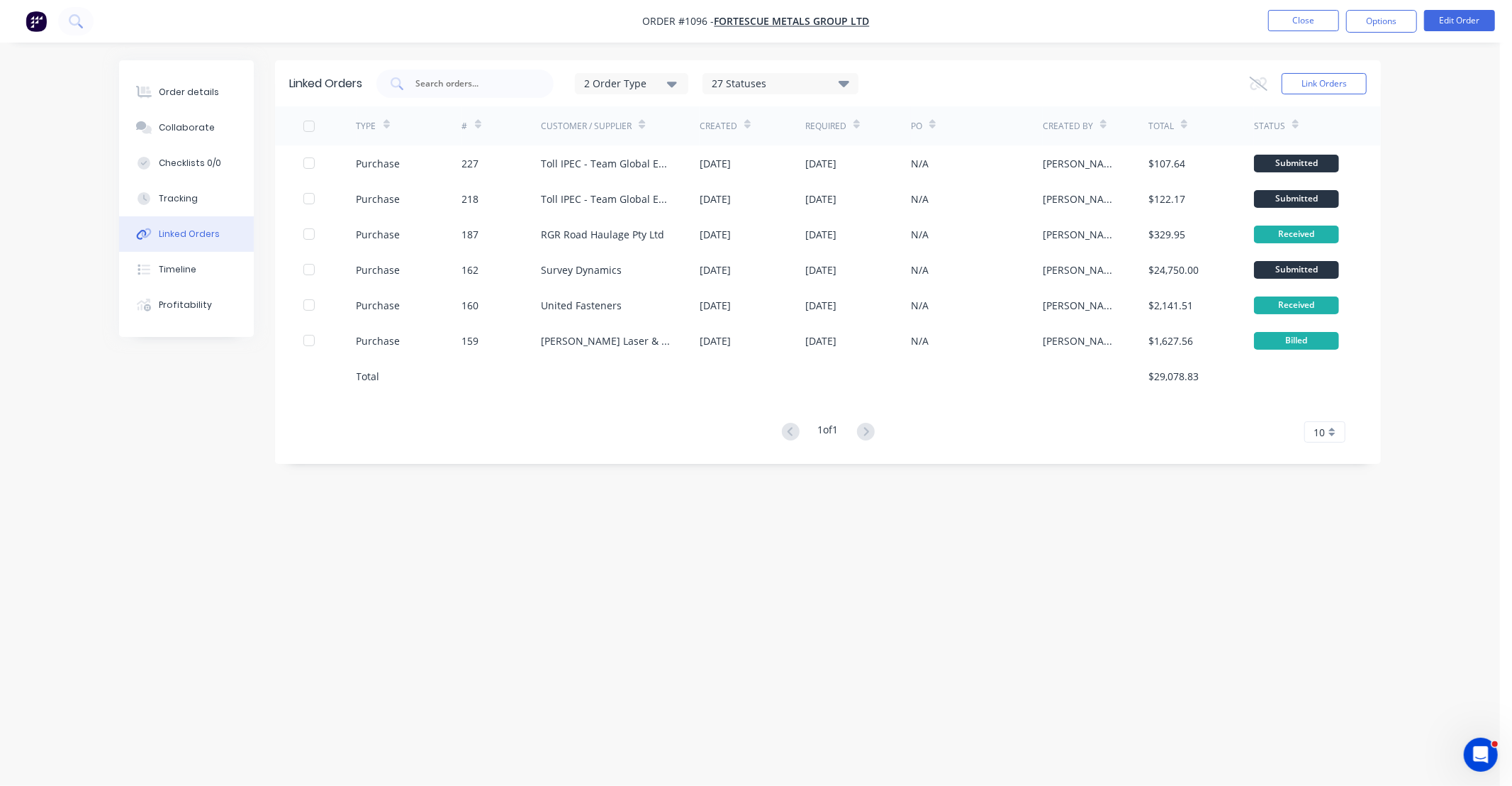
click at [924, 513] on div "Linked Orders 2 Order Type 27 Statuses Sales Order Status All Archived Draft Qu…" at bounding box center [749, 366] width 1261 height 611
click at [794, 508] on div "Linked Orders 2 Order Type 27 Statuses Sales Order Status All Archived Draft Qu…" at bounding box center [749, 366] width 1261 height 611
drag, startPoint x: 794, startPoint y: 508, endPoint x: 744, endPoint y: 537, distance: 57.8
click at [732, 511] on div "Linked Orders 2 Order Type 27 Statuses Sales Order Status All Archived Draft Qu…" at bounding box center [749, 366] width 1261 height 611
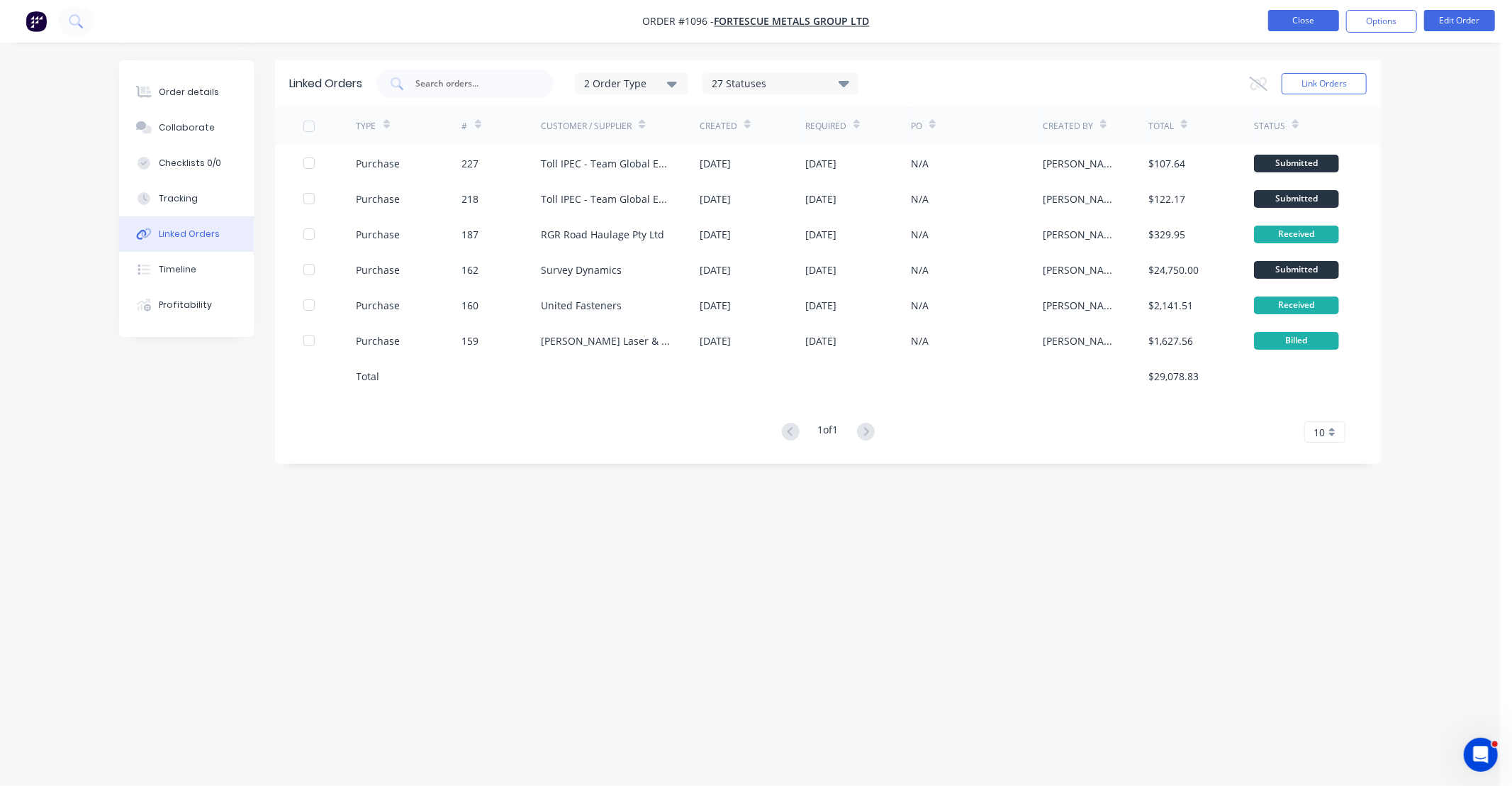
click at [1309, 24] on button "Close" at bounding box center [1304, 20] width 71 height 21
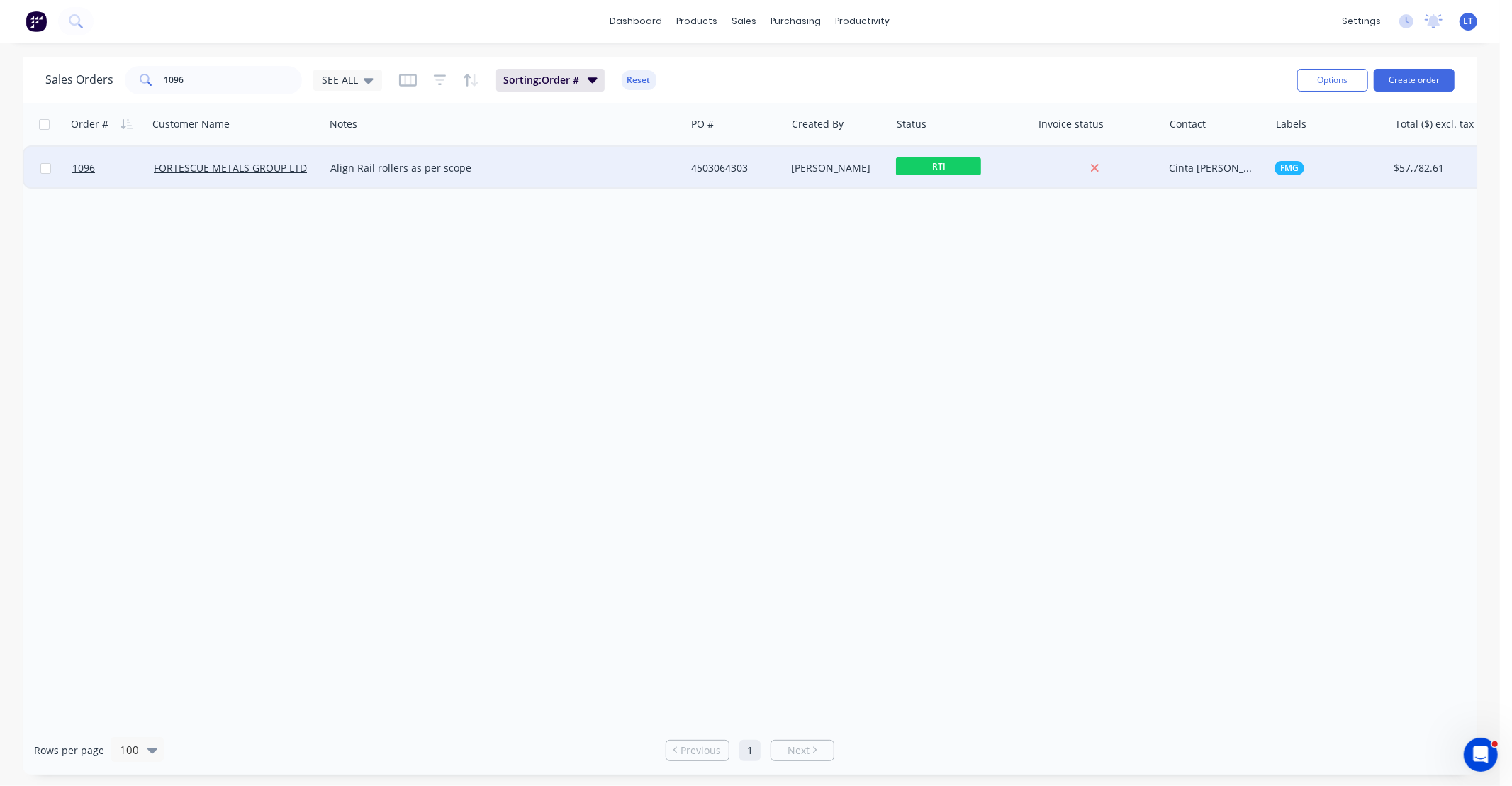
click at [751, 157] on div "4503064303" at bounding box center [735, 168] width 100 height 42
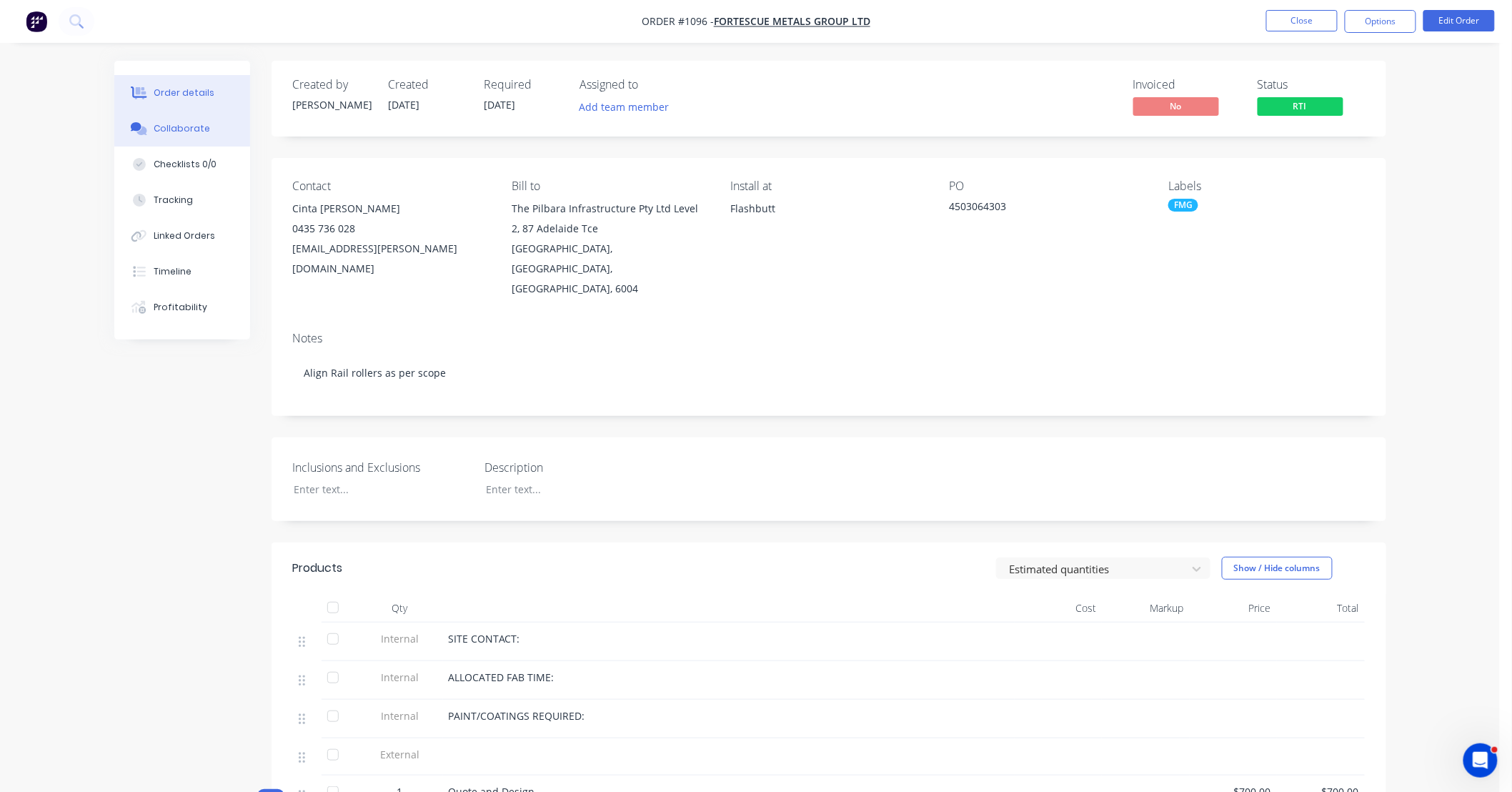
click at [206, 132] on button "Collaborate" at bounding box center [182, 128] width 136 height 36
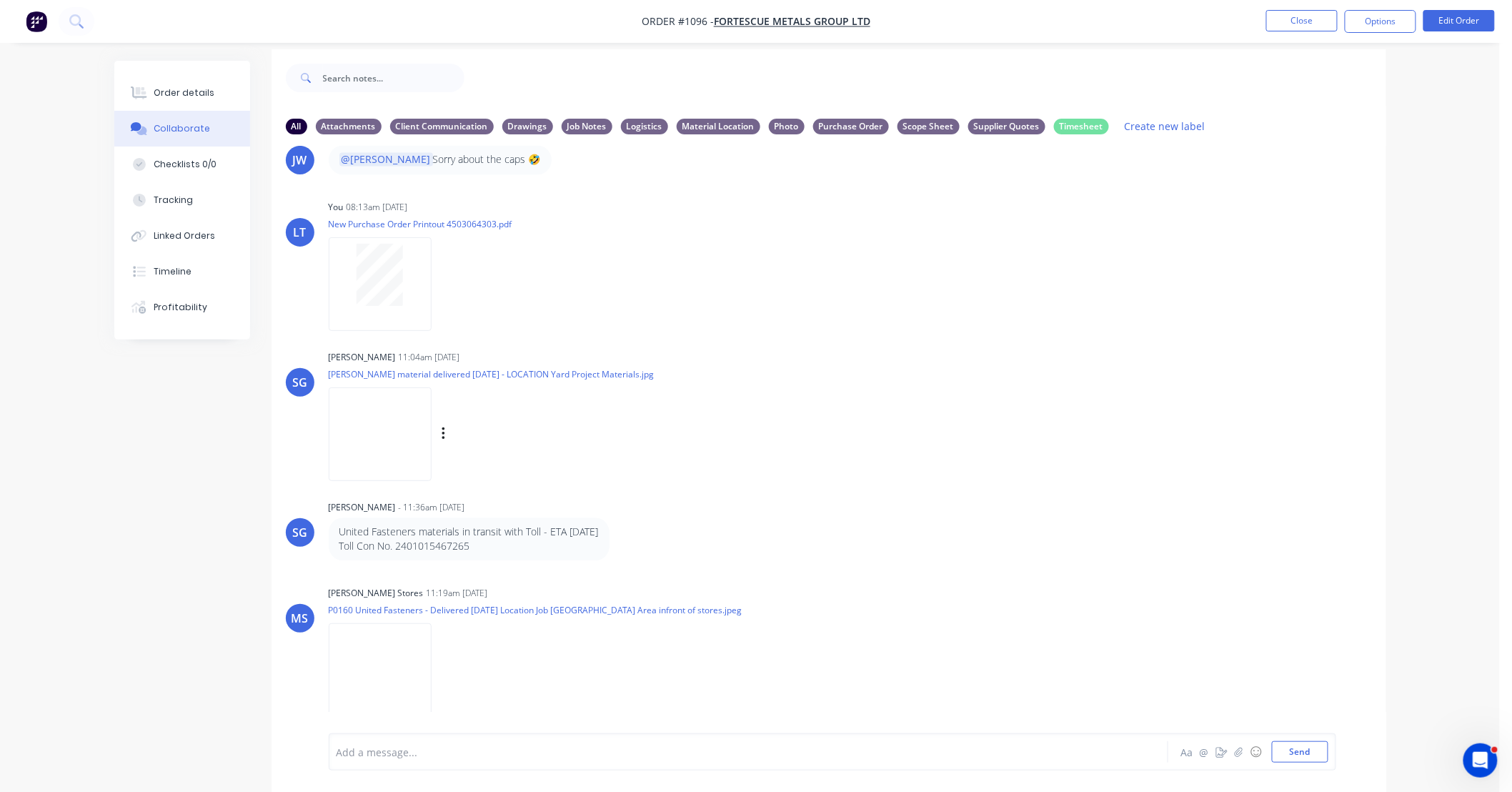
scroll to position [22, 0]
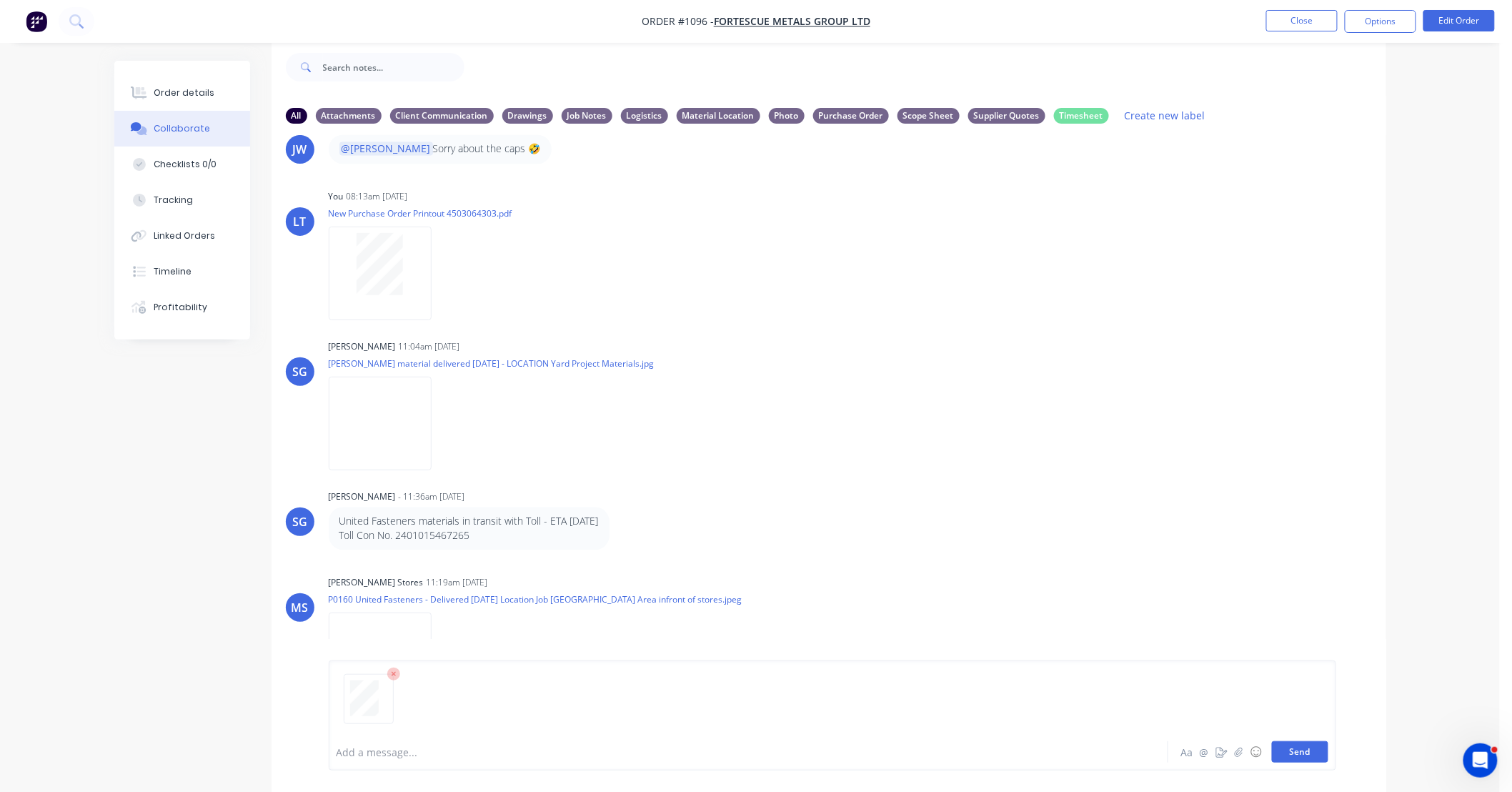
click at [1295, 760] on button "Send" at bounding box center [1300, 751] width 56 height 21
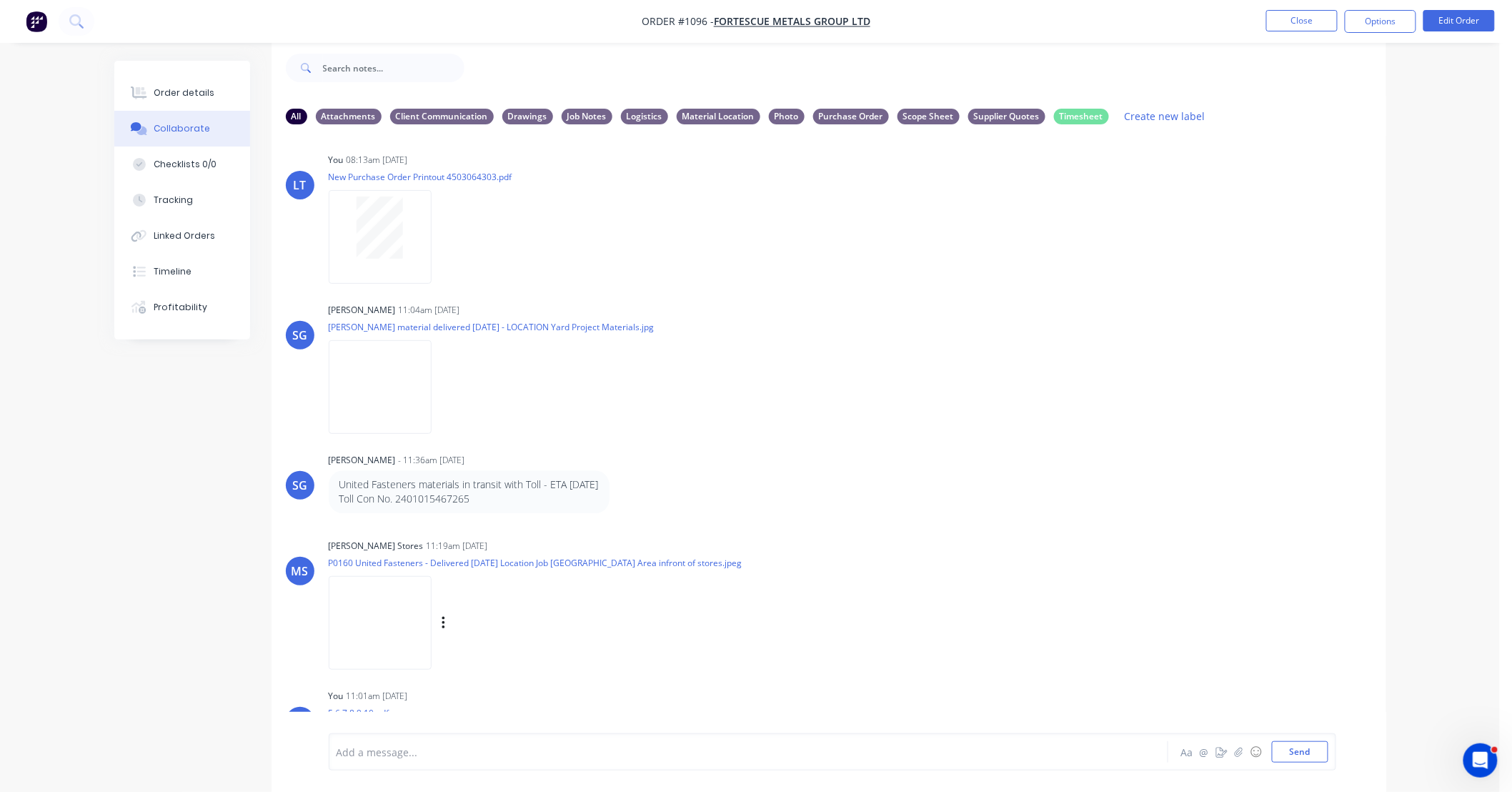
scroll to position [1401, 0]
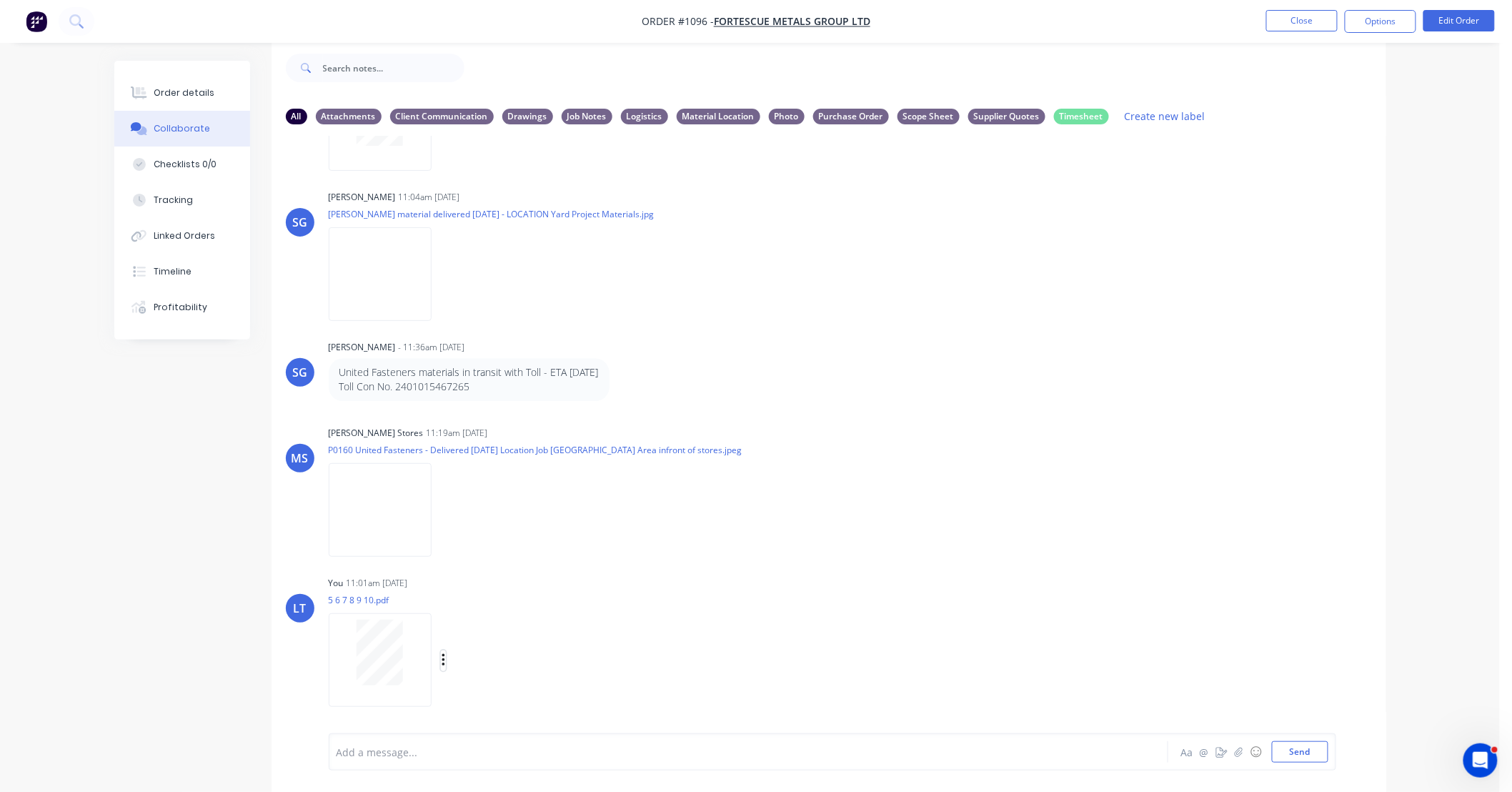
click at [445, 661] on icon "button" at bounding box center [443, 660] width 4 height 16
click at [482, 636] on button "Labels" at bounding box center [537, 630] width 161 height 32
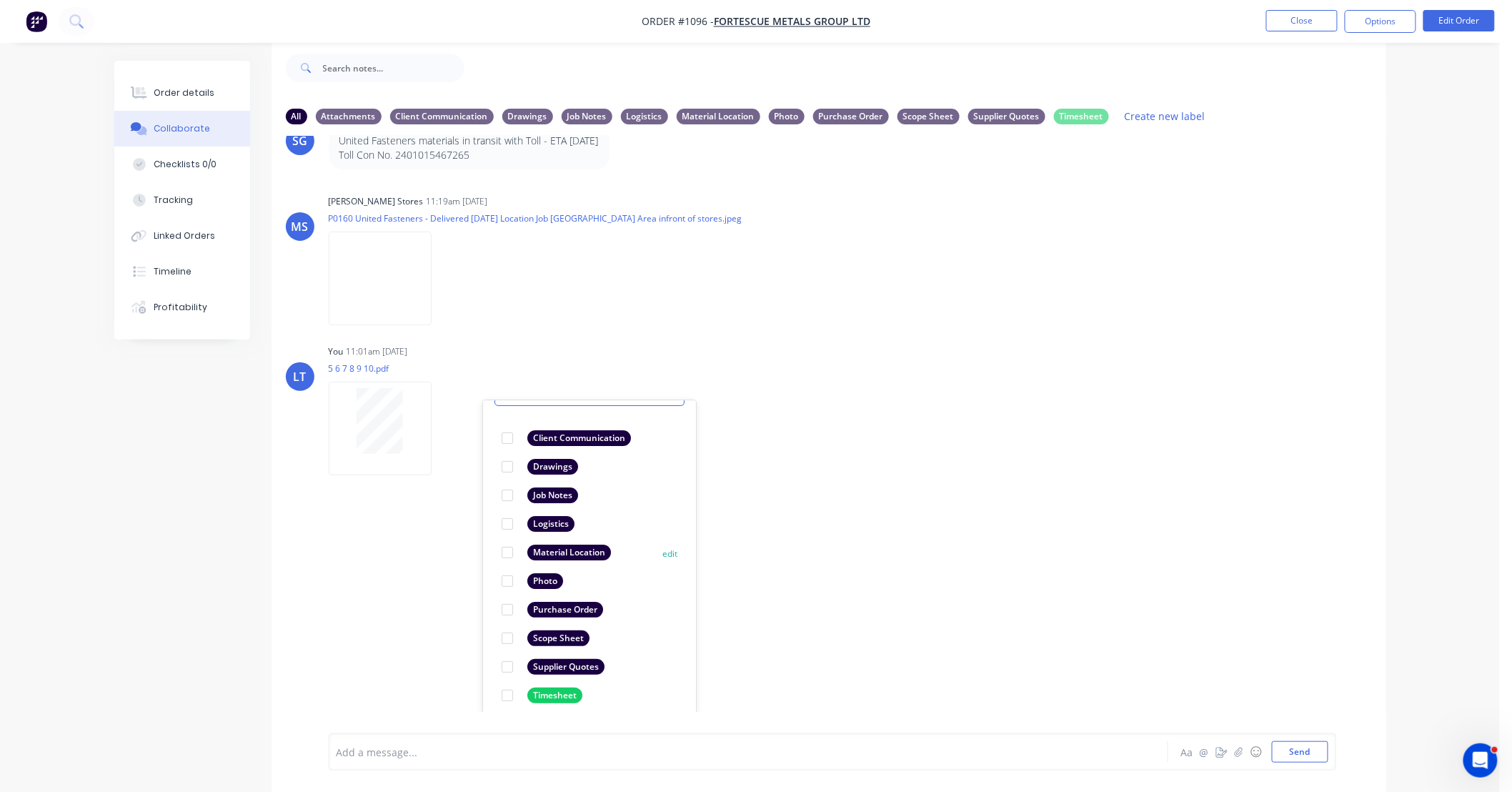
scroll to position [83, 0]
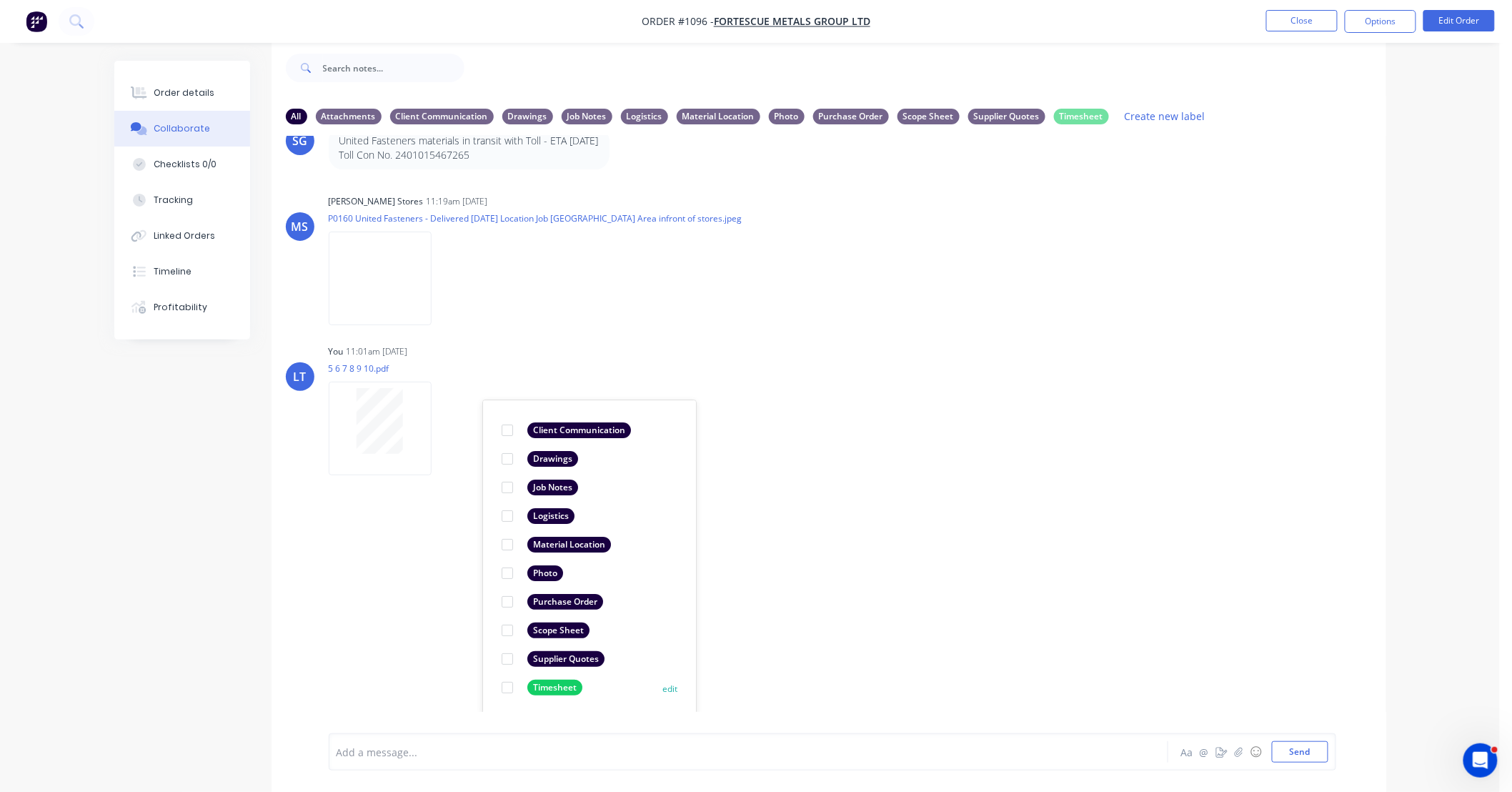
click at [507, 686] on div at bounding box center [508, 687] width 29 height 29
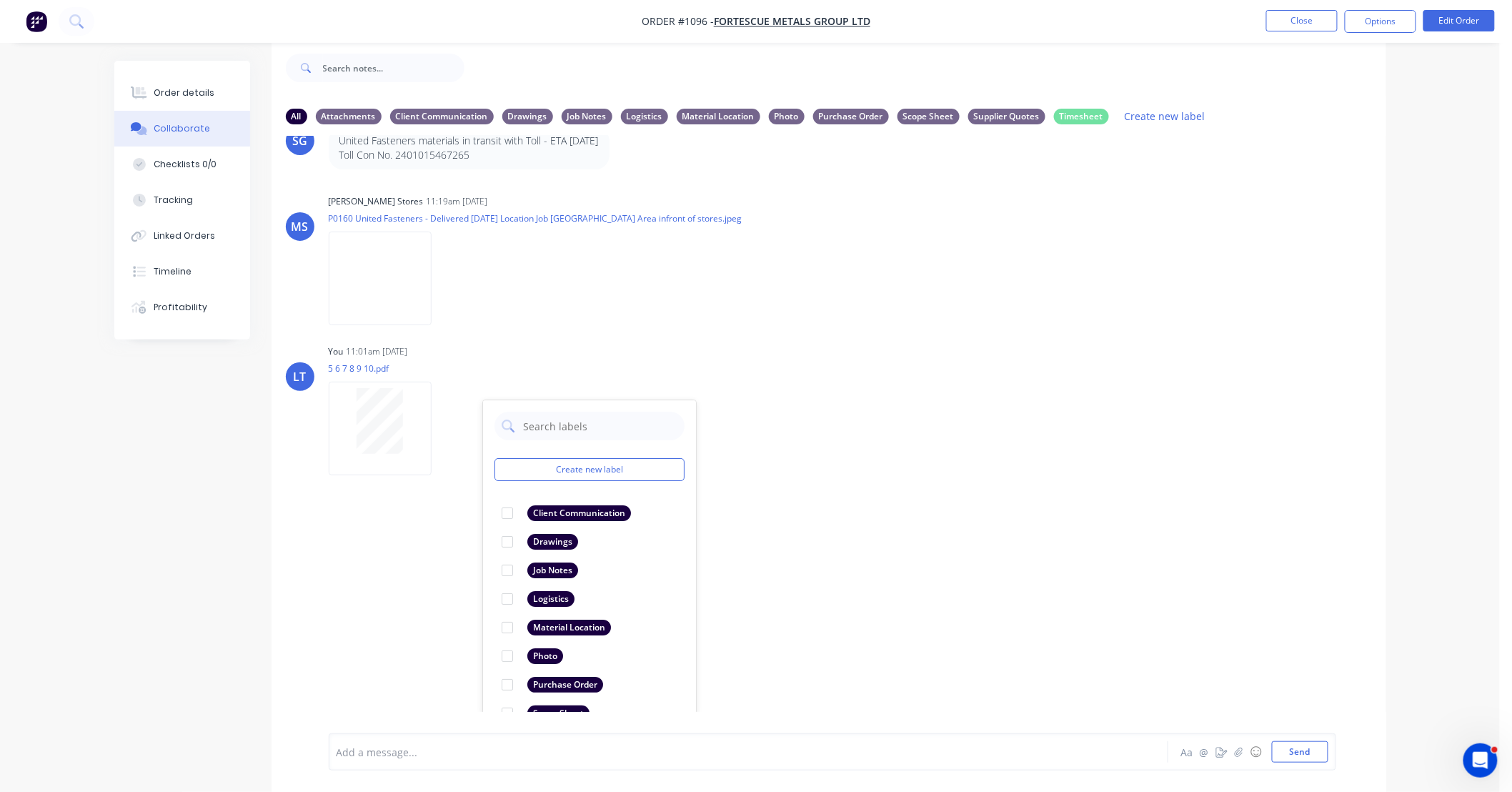
scroll to position [1402, 0]
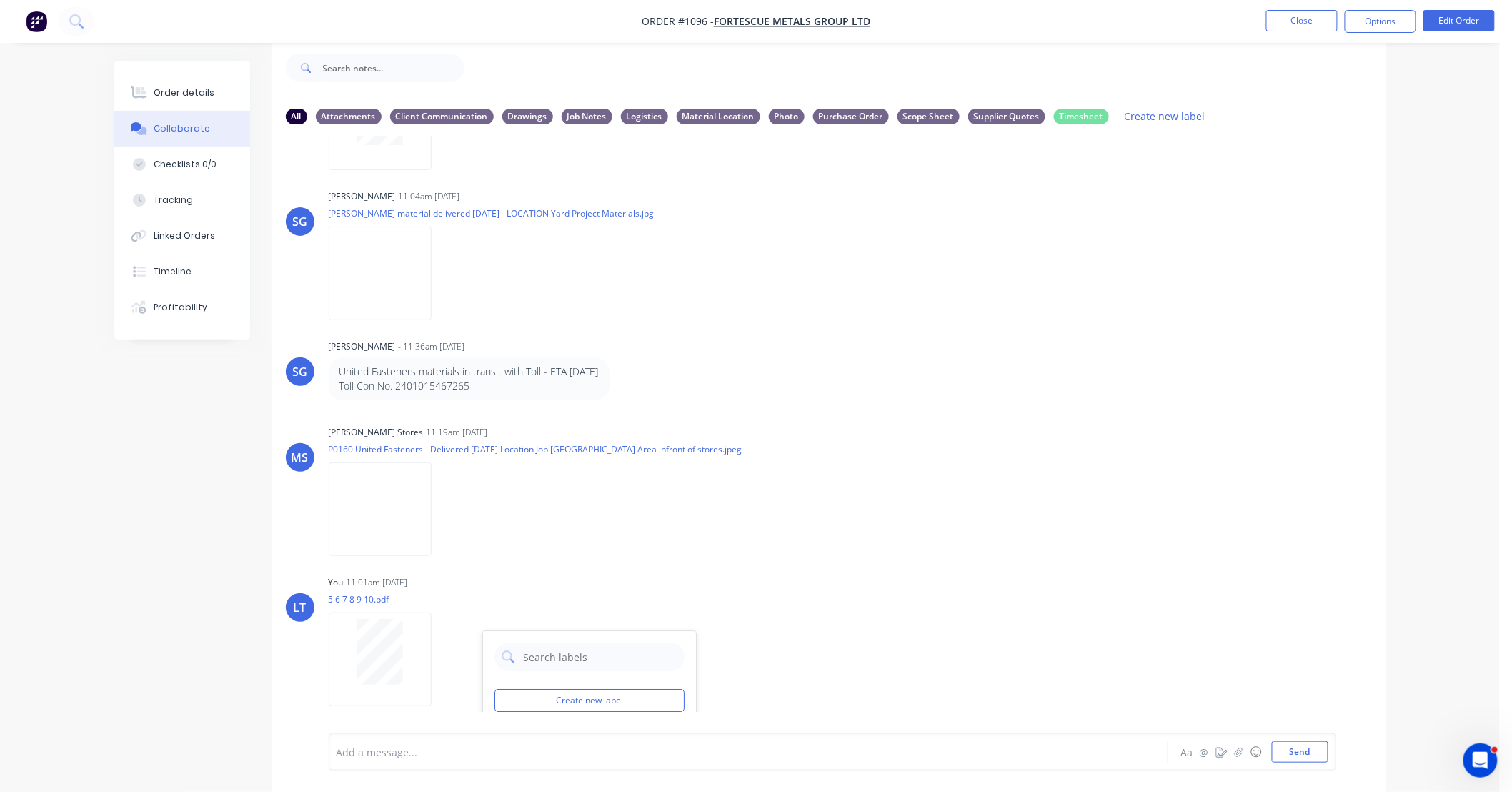
click at [959, 601] on div "LT You 07:40am 17/09/25 Paint Coating Inspection Report.pdf Labels Download Del…" at bounding box center [829, 424] width 1115 height 576
drag, startPoint x: 960, startPoint y: 561, endPoint x: 818, endPoint y: 548, distance: 142.6
click at [818, 548] on div "MS Madson Stores 11:19am 03/10/25 P0160 United Fasteners - Delivered 03.10.25 L…" at bounding box center [829, 486] width 1115 height 128
drag, startPoint x: 900, startPoint y: 533, endPoint x: 791, endPoint y: 538, distance: 109.1
click at [791, 538] on div "MS Madson Stores 11:19am 03/10/25 P0160 United Fasteners - Delivered 03.10.25 L…" at bounding box center [829, 486] width 1115 height 128
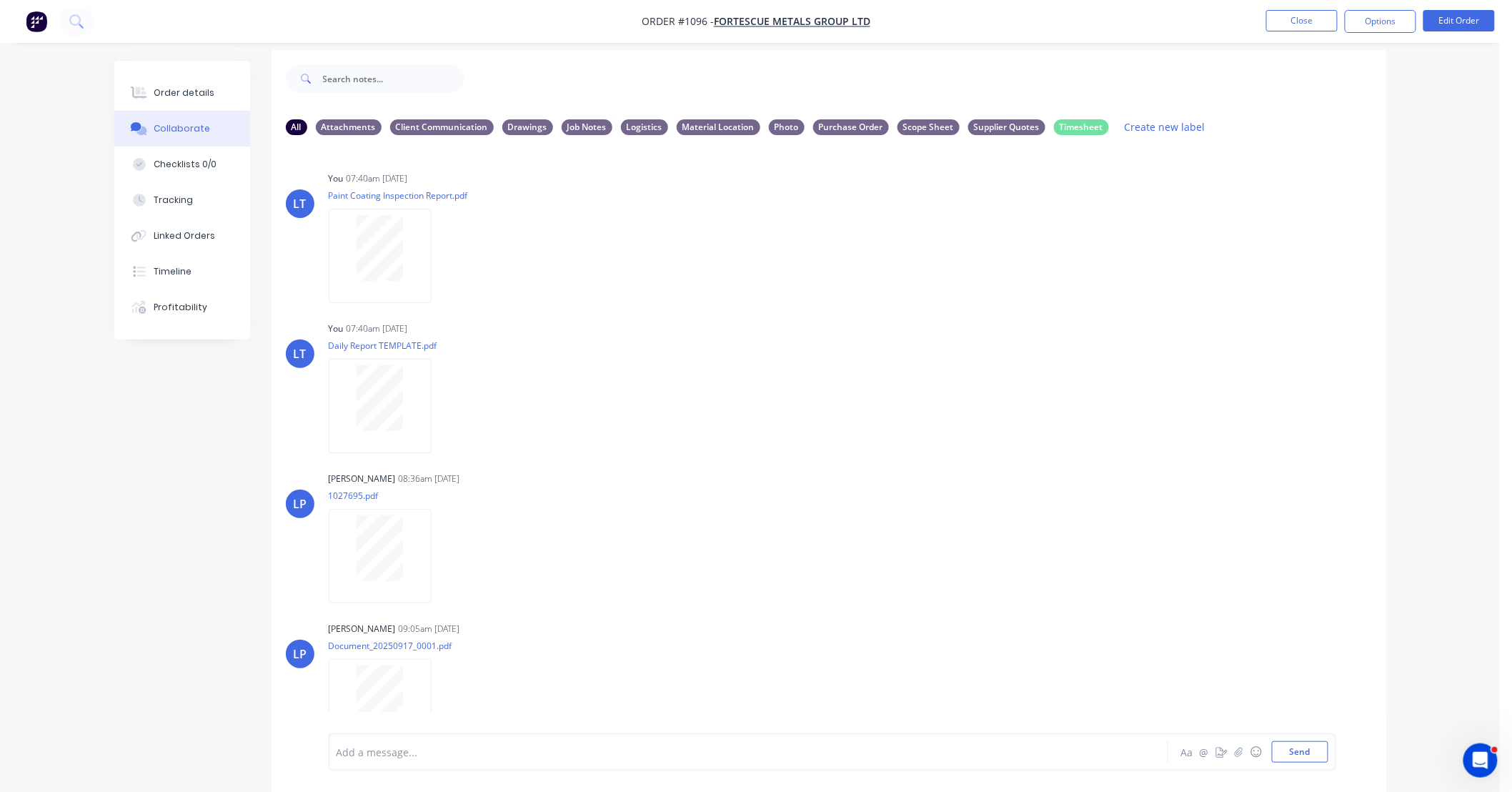
scroll to position [0, 0]
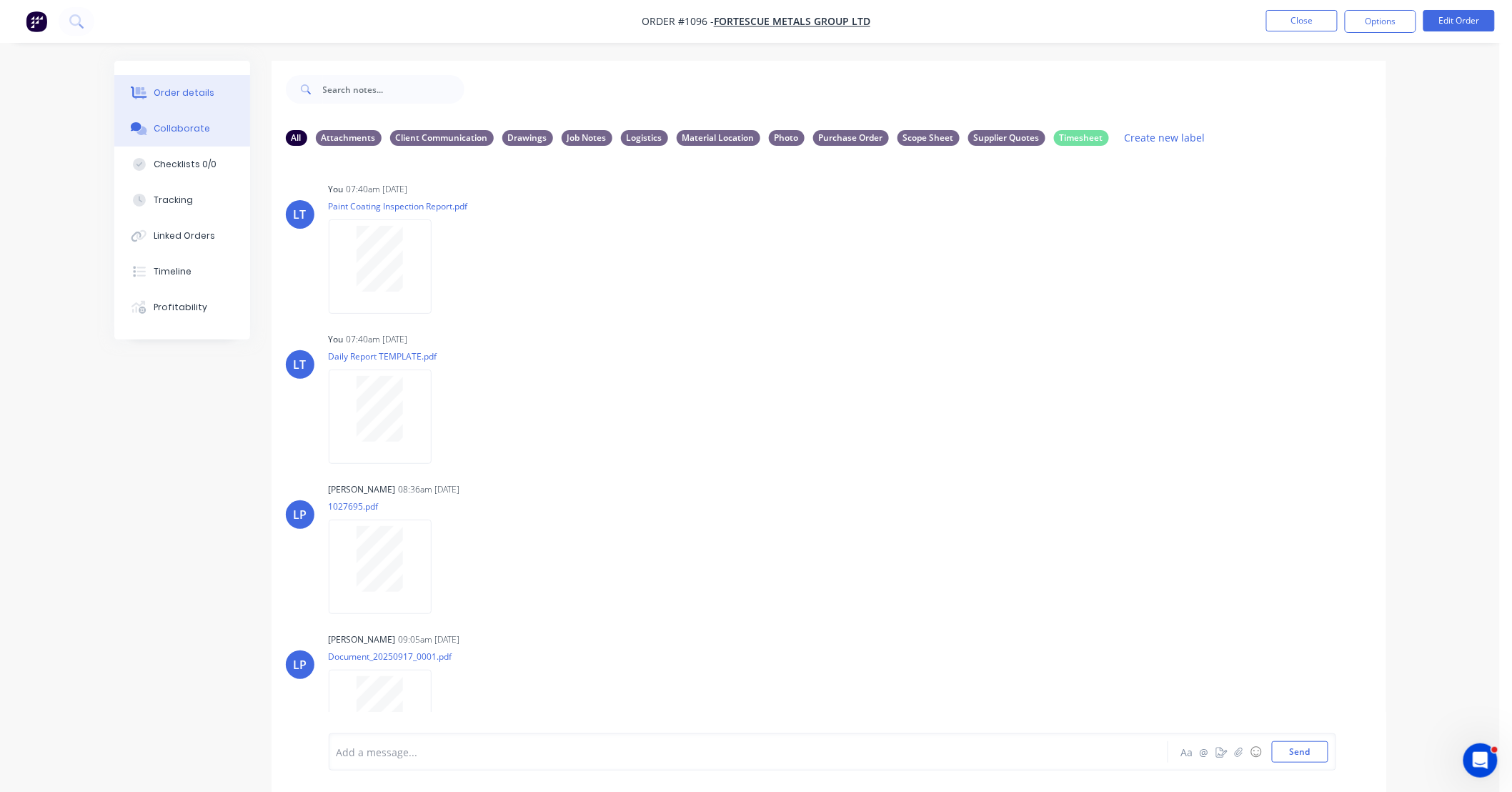
click at [204, 94] on div "Order details" at bounding box center [184, 93] width 60 height 13
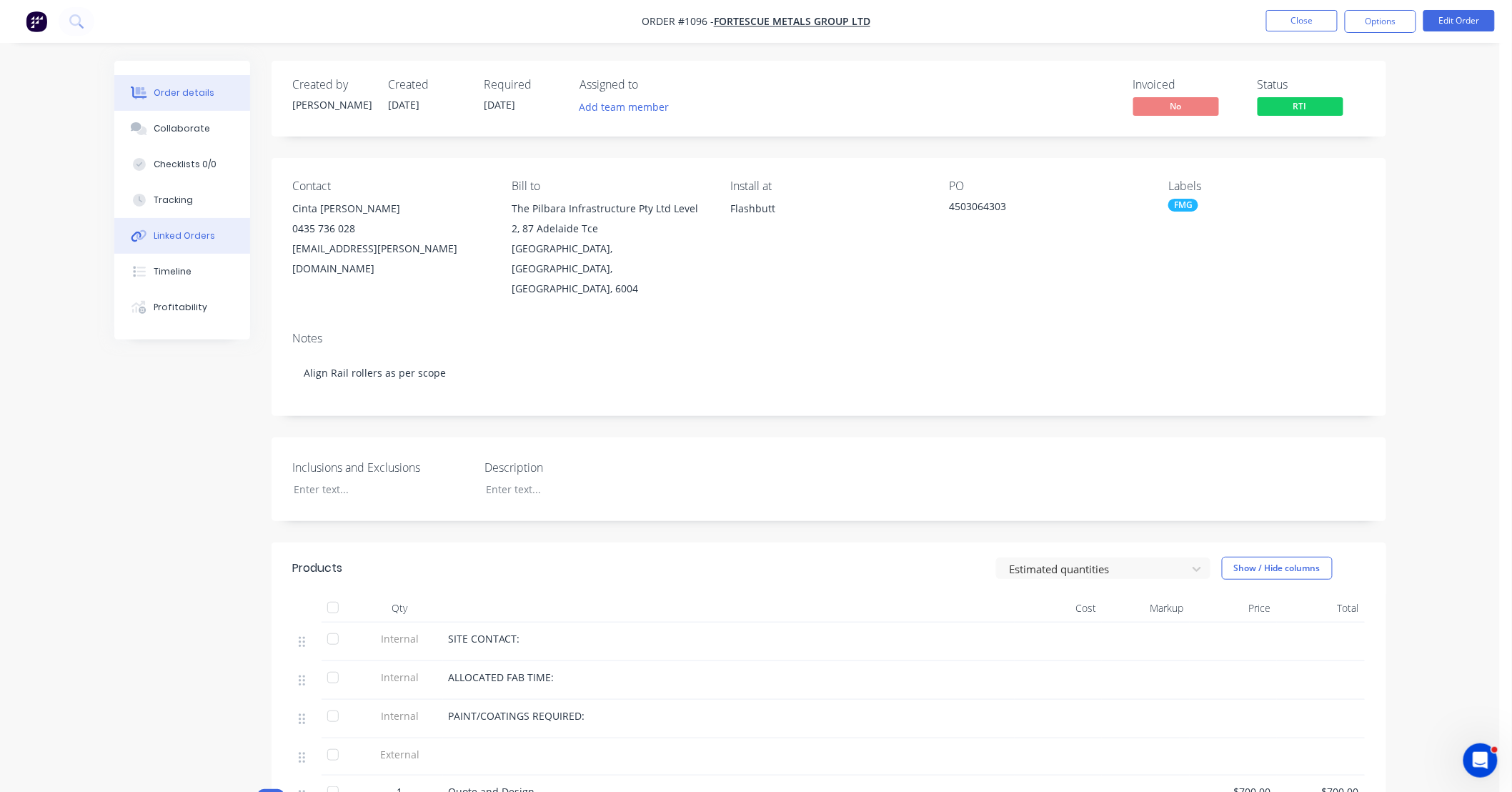
click at [190, 246] on button "Linked Orders" at bounding box center [182, 236] width 136 height 36
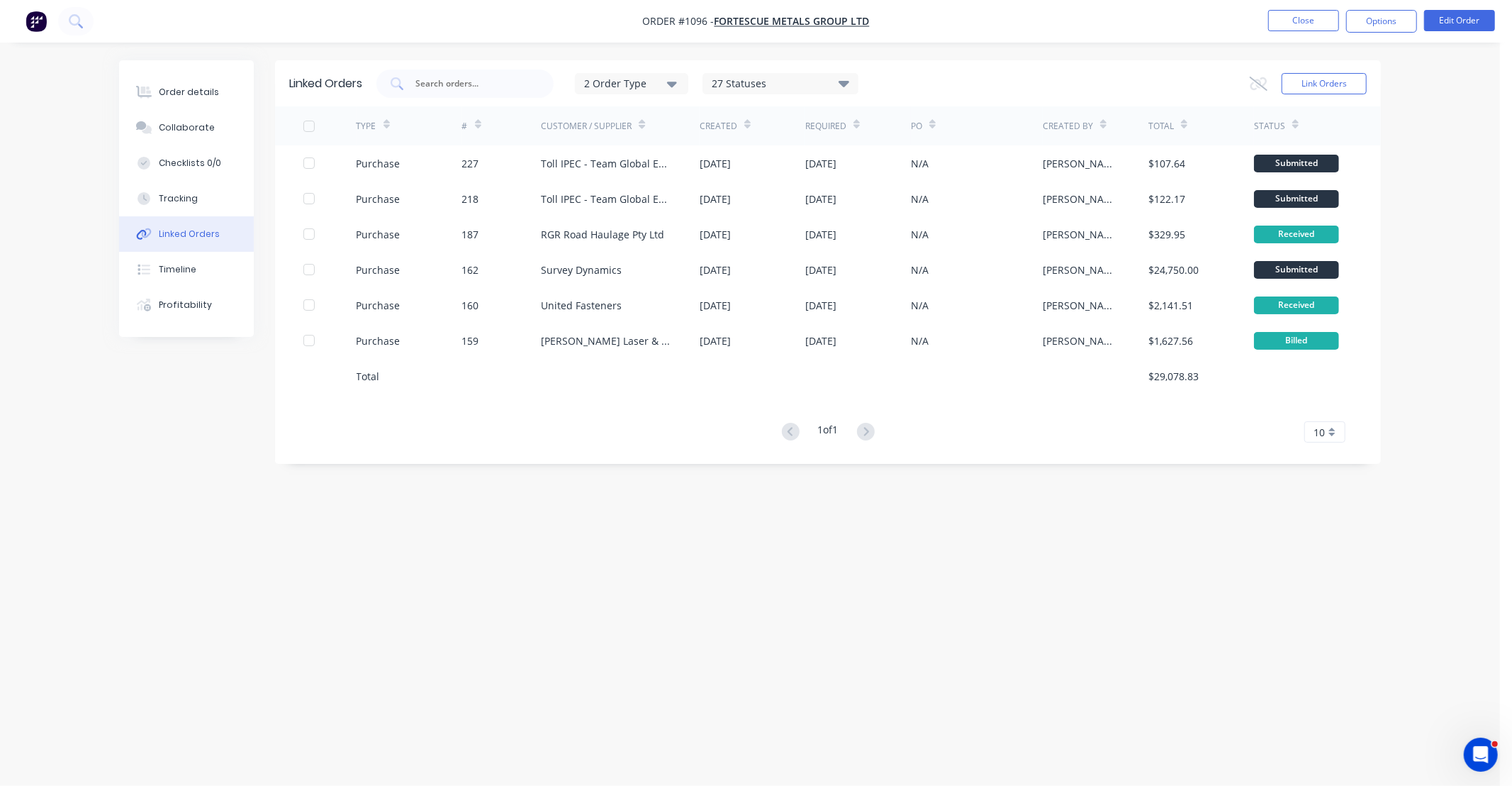
drag, startPoint x: 881, startPoint y: 565, endPoint x: 714, endPoint y: 568, distance: 167.0
click at [714, 568] on div "Linked Orders 2 Order Type 27 Statuses Sales Order Status All Archived Draft Qu…" at bounding box center [749, 366] width 1261 height 611
click at [725, 577] on div "Linked Orders 2 Order Type 27 Statuses Sales Order Status All Archived Draft Qu…" at bounding box center [749, 366] width 1261 height 611
drag, startPoint x: 725, startPoint y: 577, endPoint x: 656, endPoint y: 583, distance: 69.3
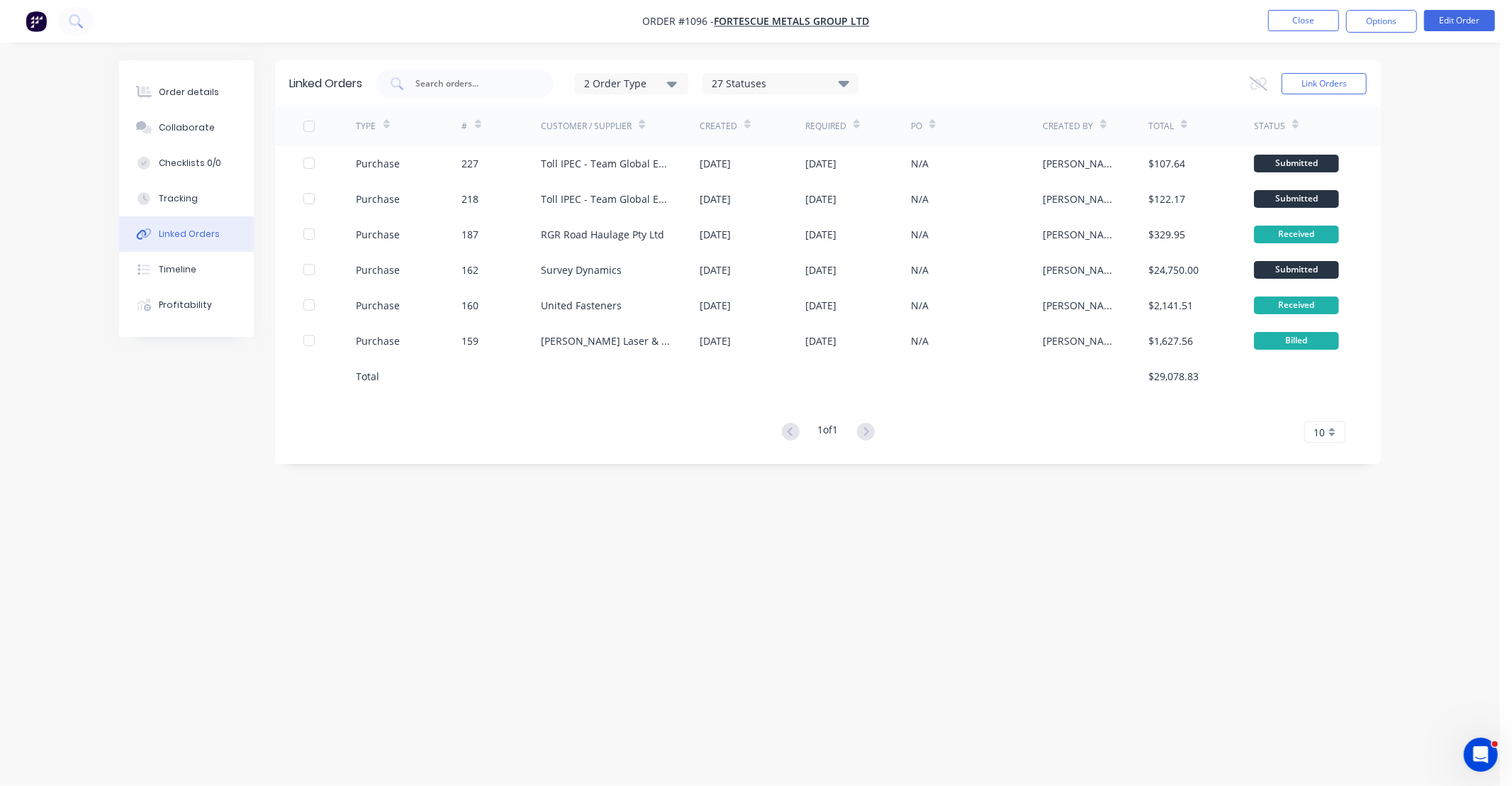
click at [656, 583] on div "Linked Orders 2 Order Type 27 Statuses Sales Order Status All Archived Draft Qu…" at bounding box center [749, 366] width 1261 height 611
drag, startPoint x: 759, startPoint y: 588, endPoint x: 672, endPoint y: 572, distance: 88.5
click at [649, 566] on div "Linked Orders 2 Order Type 27 Statuses Sales Order Status All Archived Draft Qu…" at bounding box center [749, 366] width 1261 height 611
click at [201, 94] on div "Order details" at bounding box center [188, 92] width 60 height 13
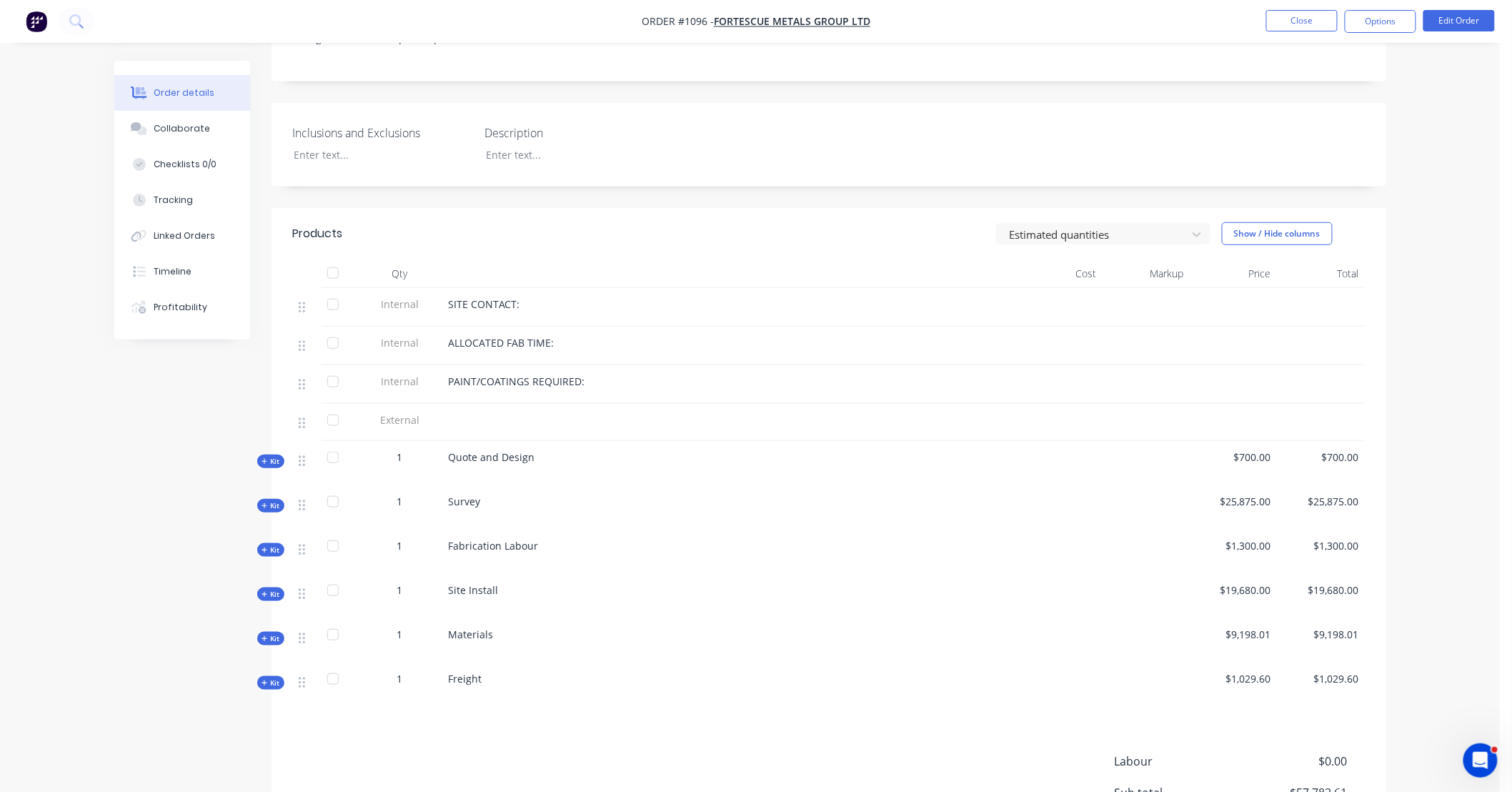
scroll to position [396, 0]
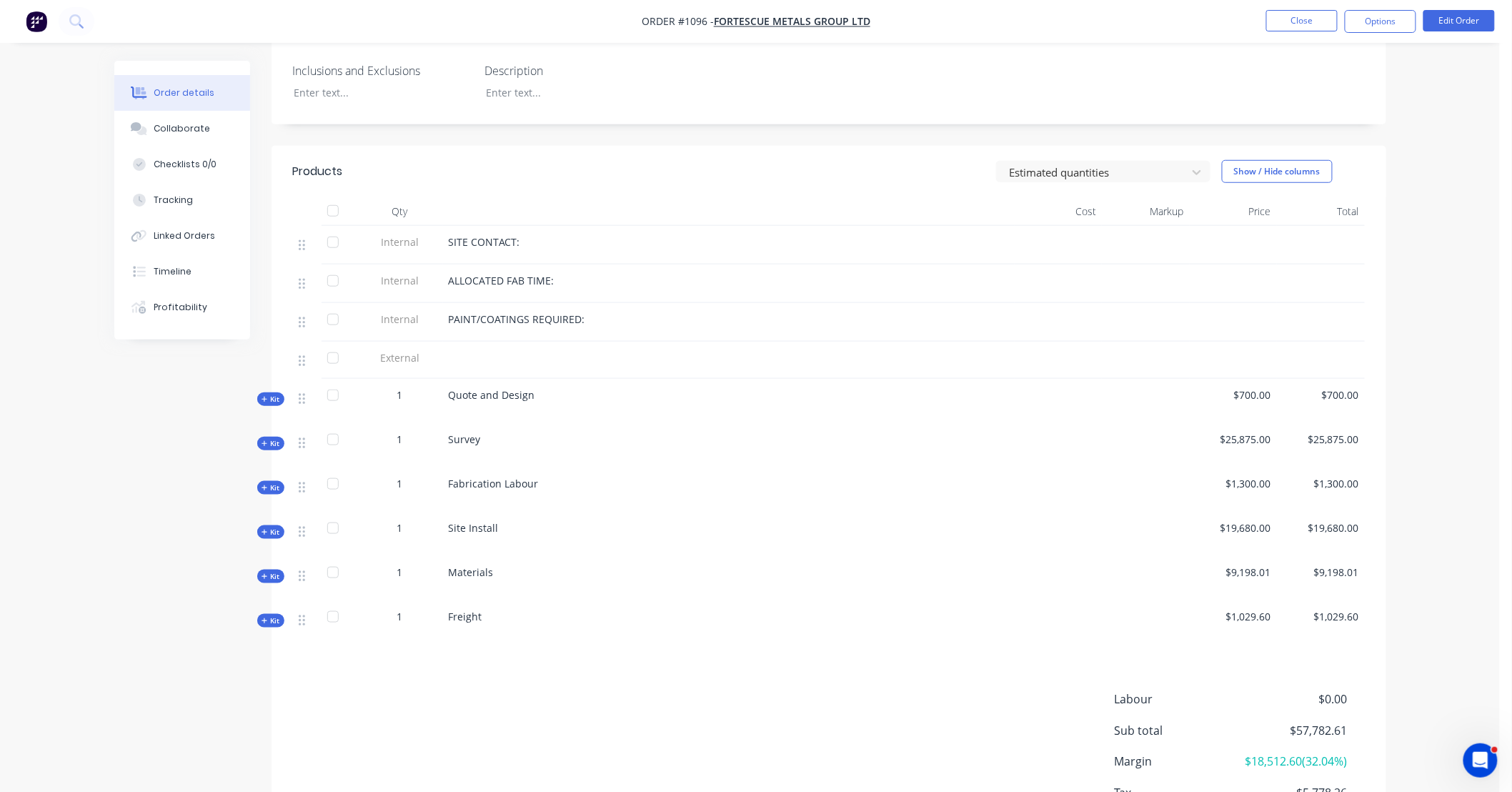
click at [266, 529] on icon "button" at bounding box center [265, 533] width 7 height 7
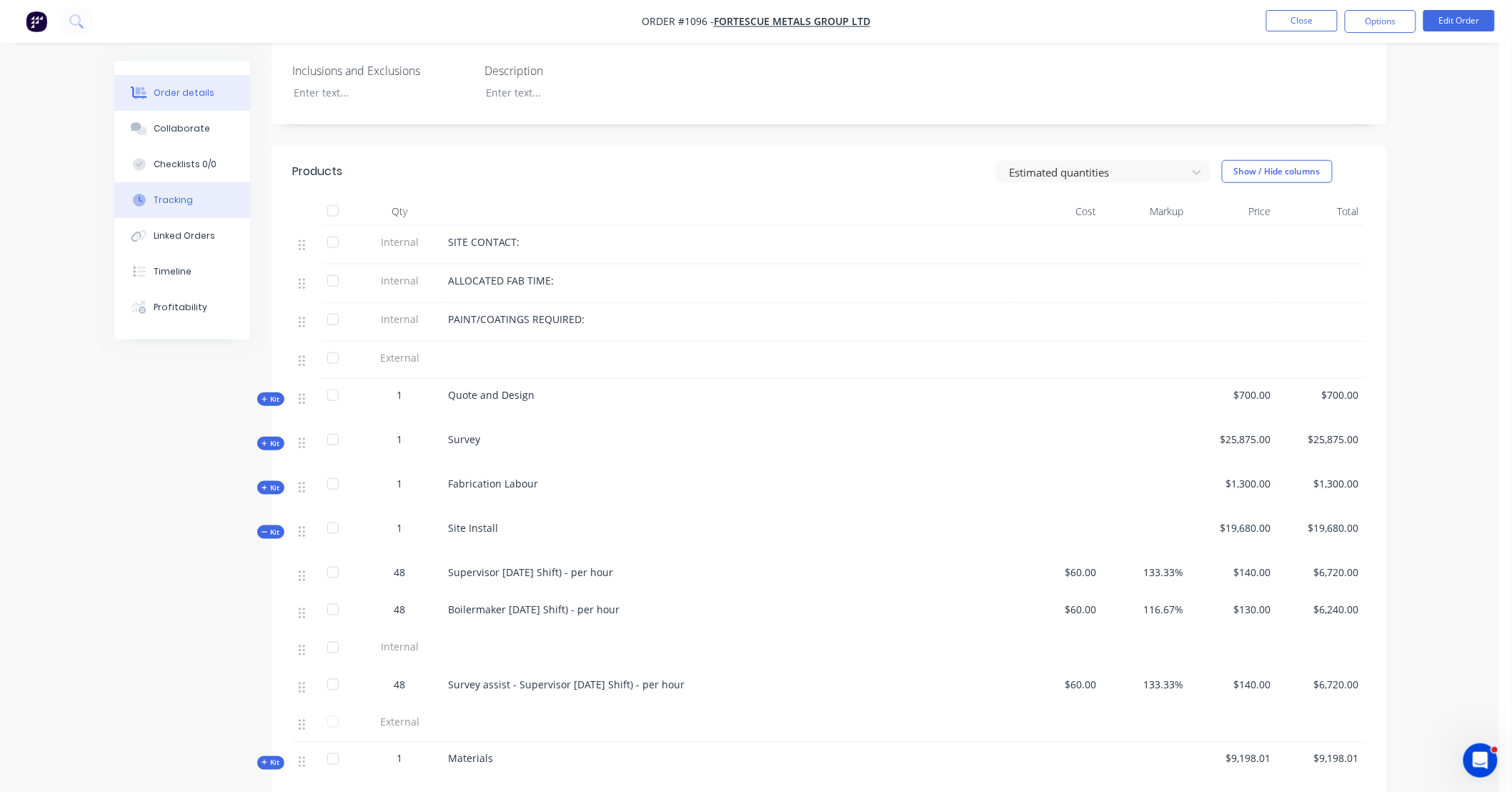
click at [218, 202] on button "Tracking" at bounding box center [182, 200] width 136 height 36
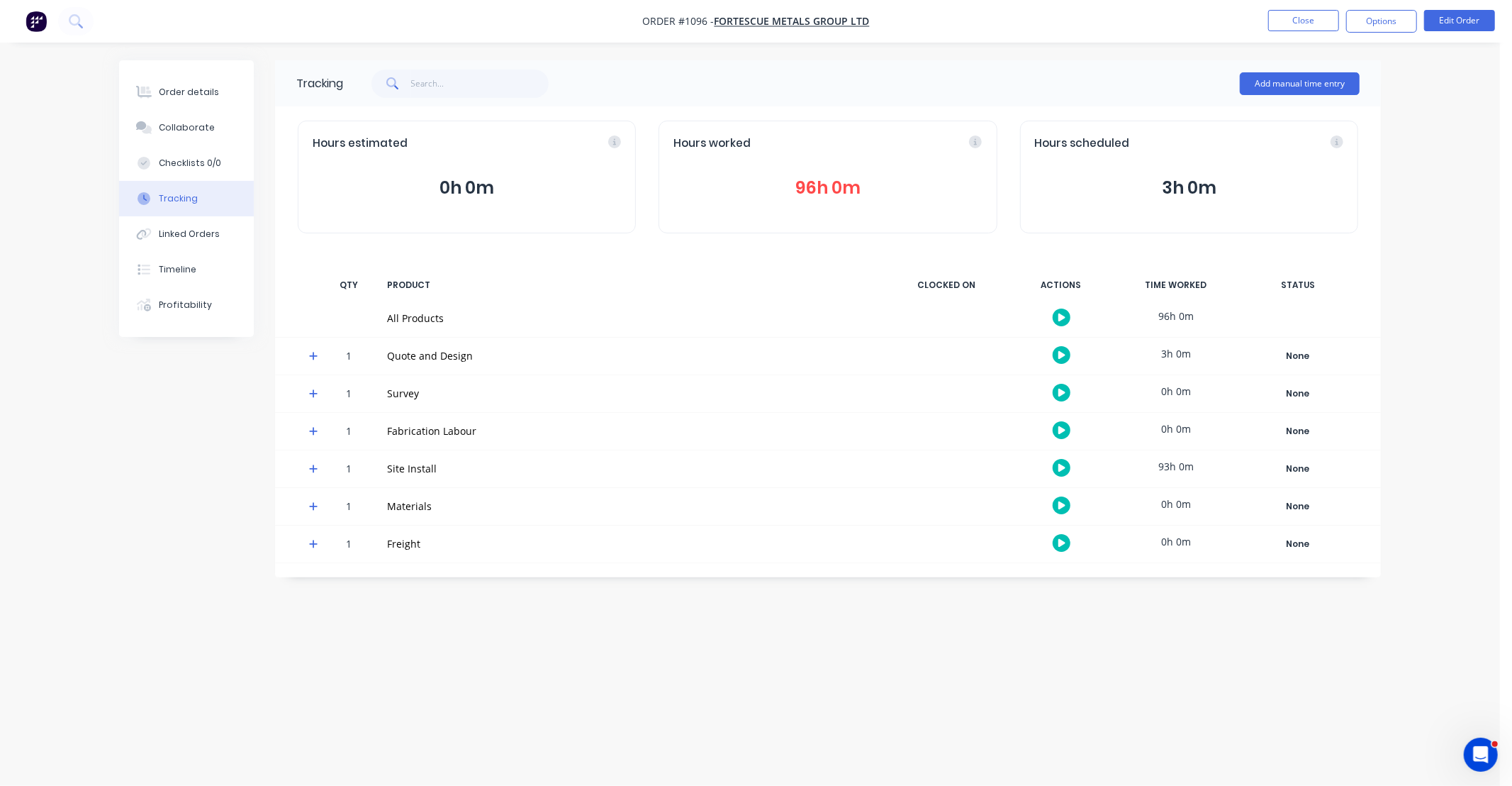
click at [819, 185] on button "96h 0m" at bounding box center [827, 188] width 308 height 27
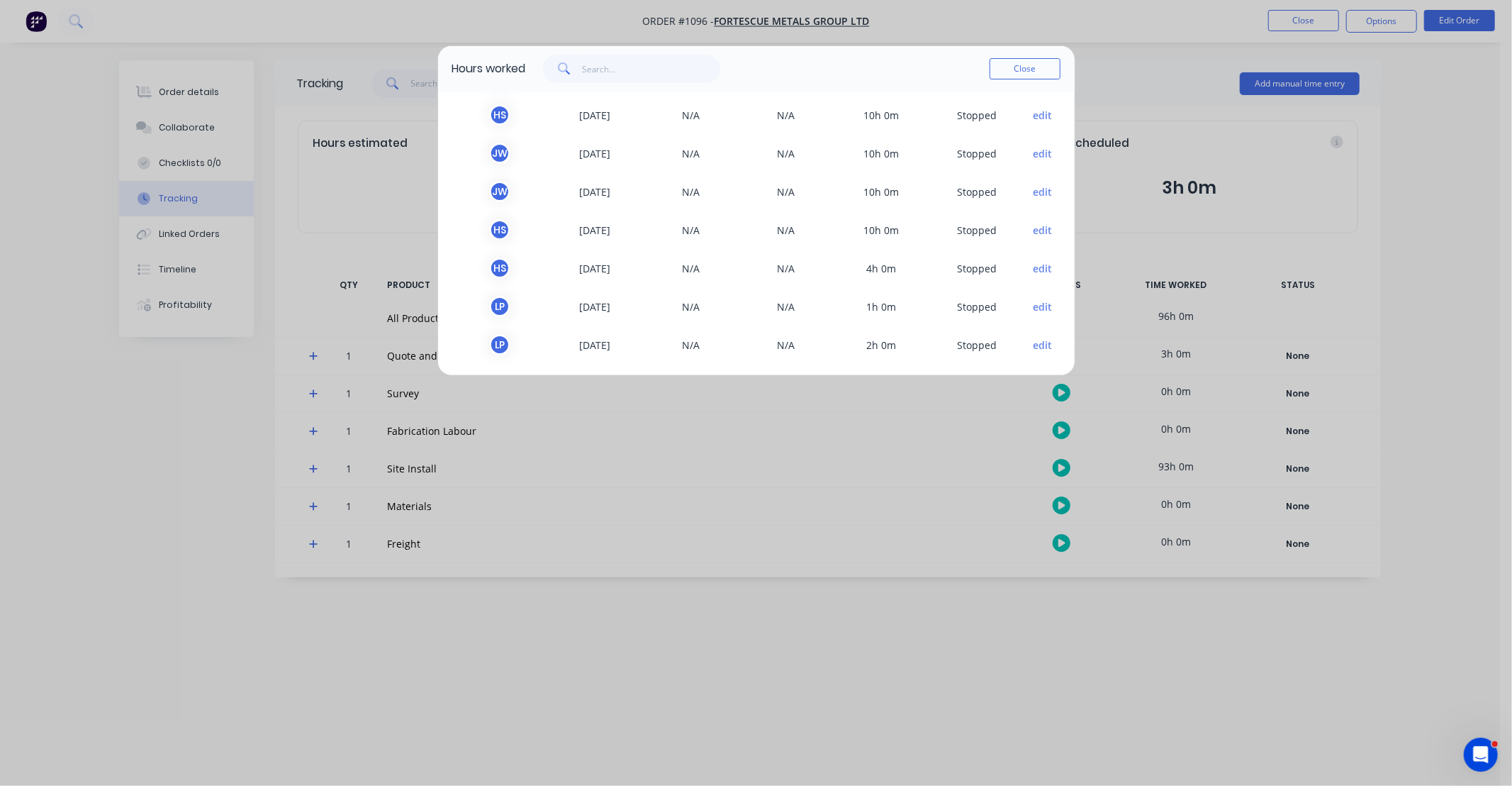
scroll to position [273, 0]
click at [1033, 340] on button "edit" at bounding box center [1042, 342] width 19 height 15
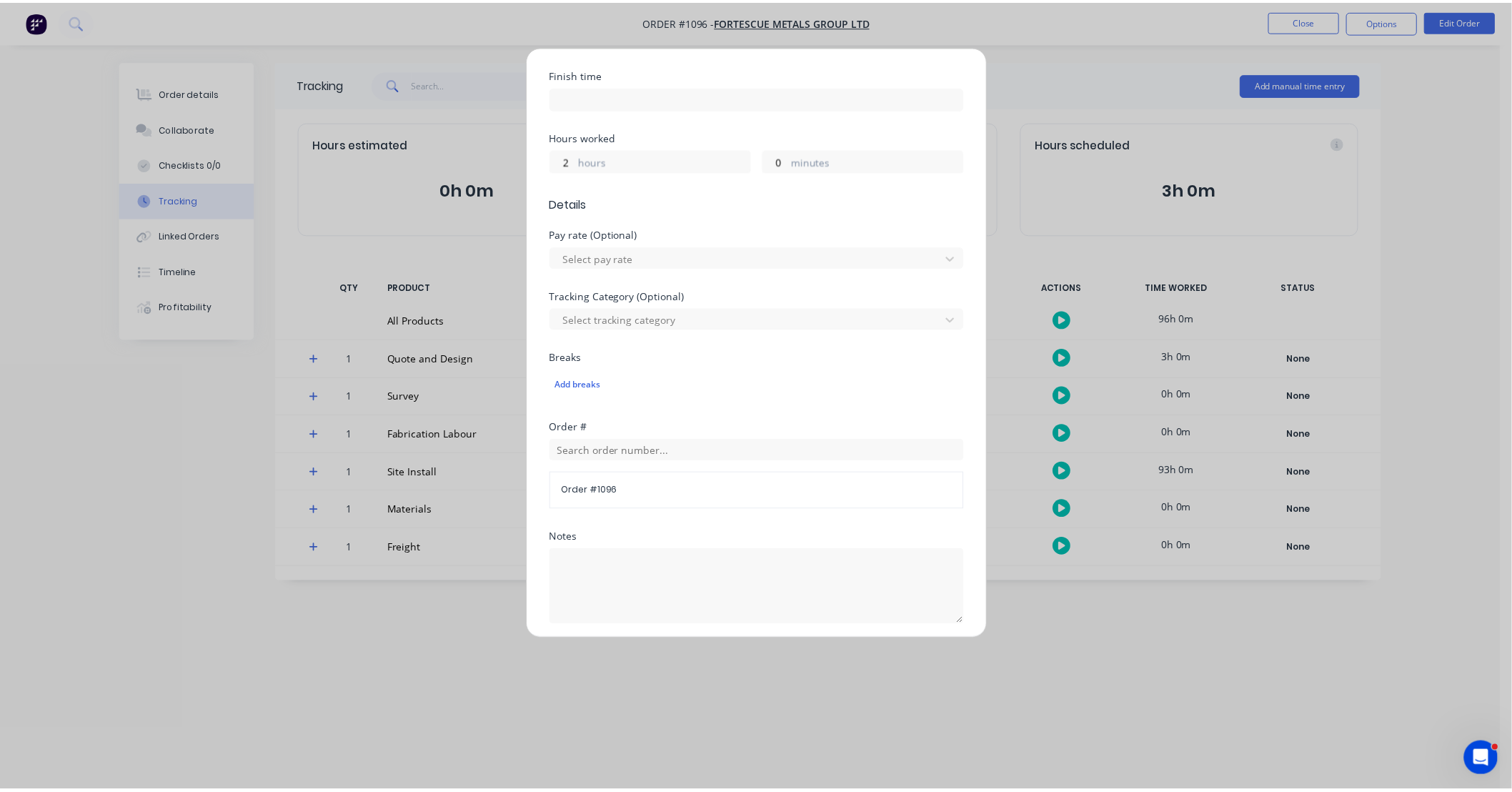
scroll to position [420, 0]
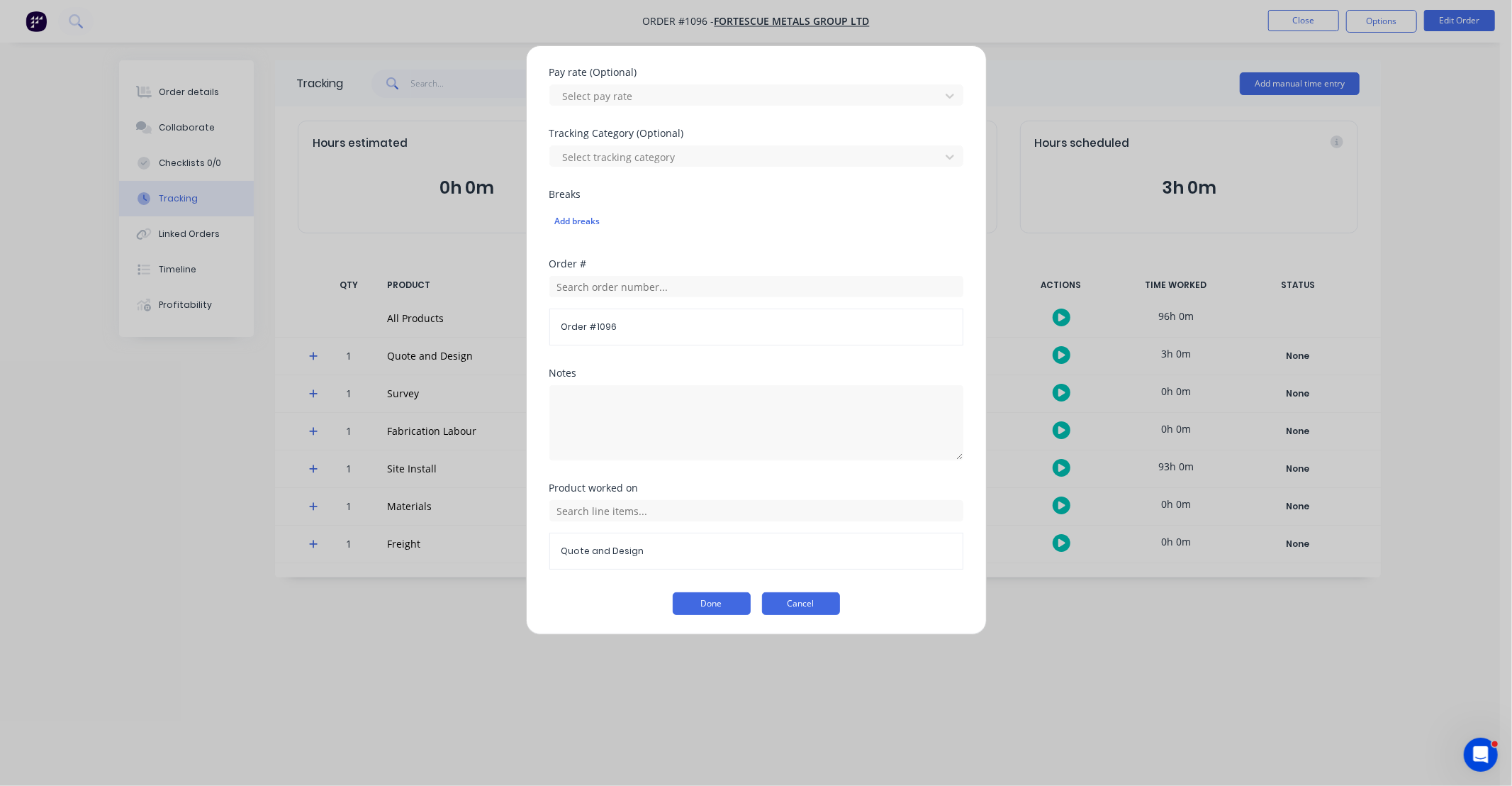
click at [813, 609] on button "Cancel" at bounding box center [801, 603] width 78 height 23
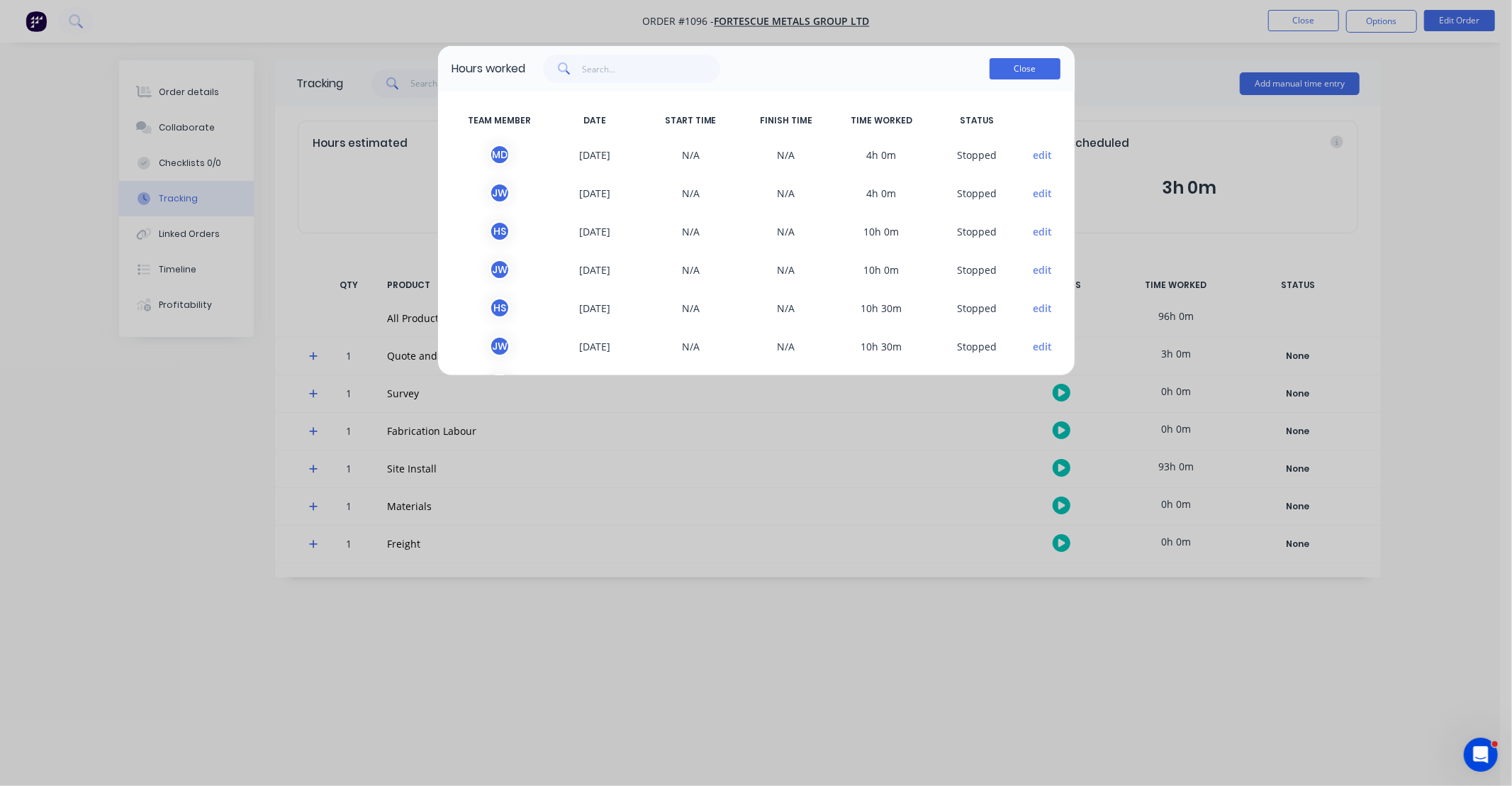
click at [1030, 71] on button "Close" at bounding box center [1025, 68] width 71 height 21
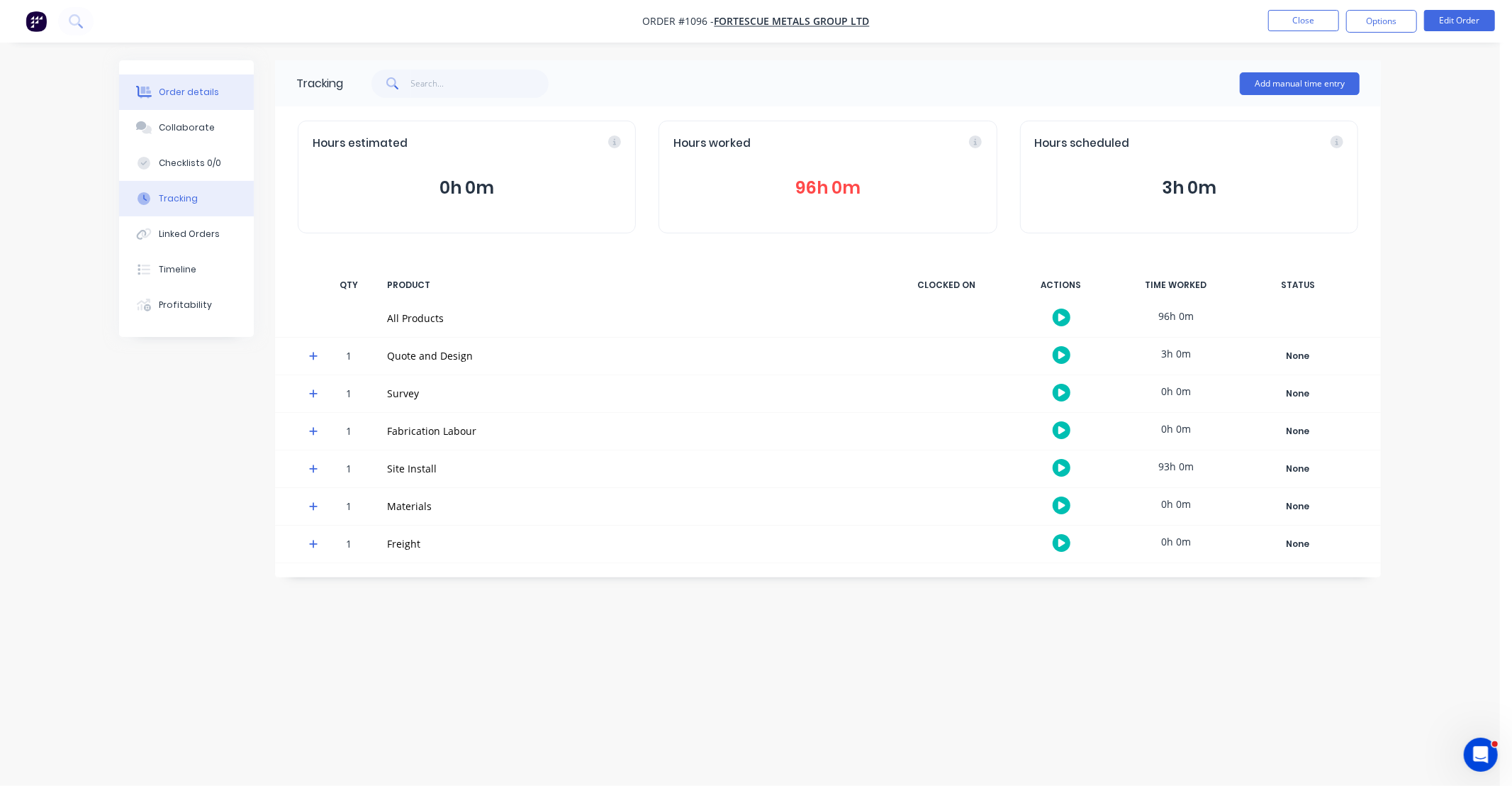
click at [231, 93] on button "Order details" at bounding box center [186, 92] width 135 height 35
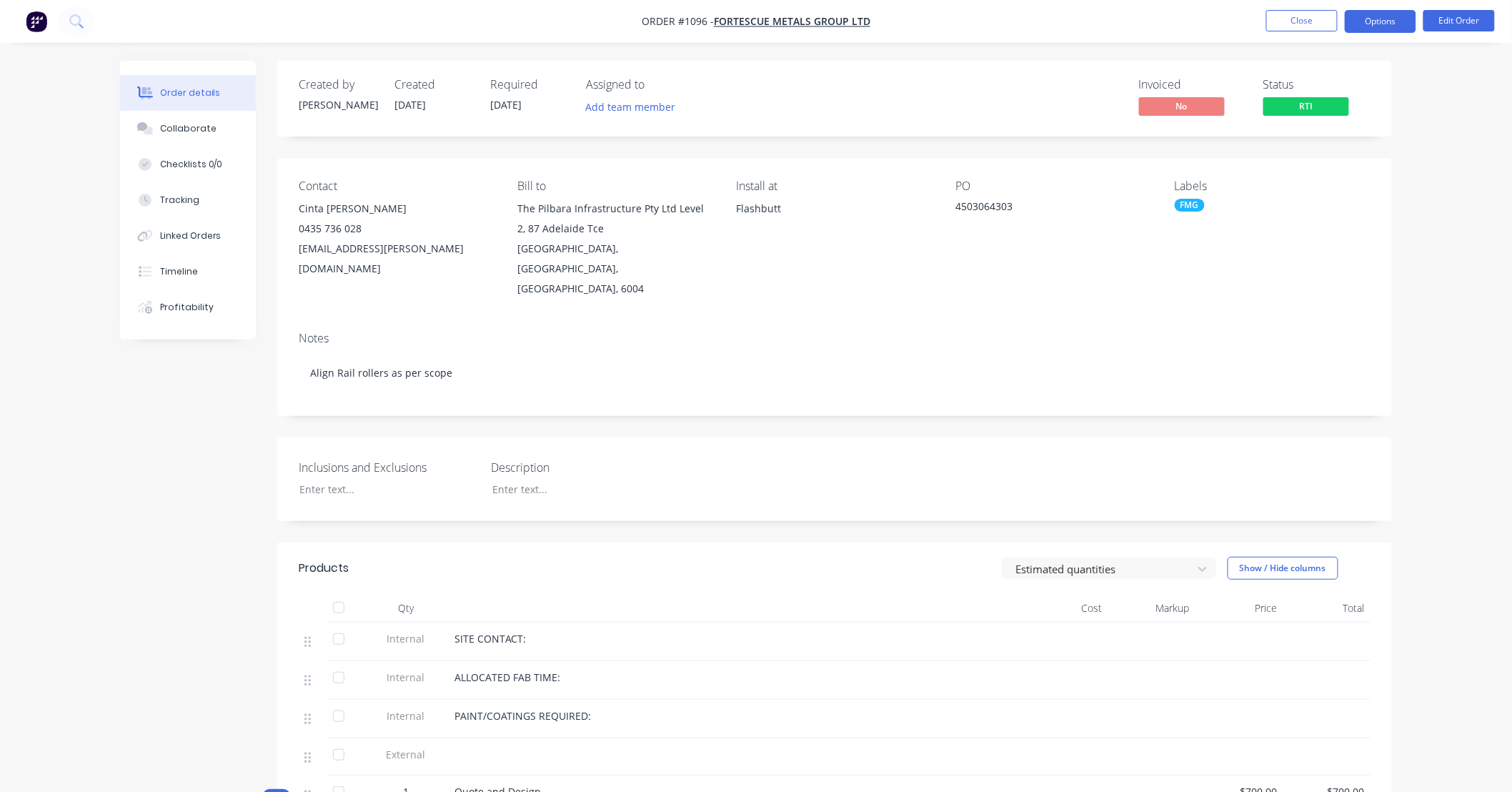
click at [1390, 25] on button "Options" at bounding box center [1381, 21] width 71 height 23
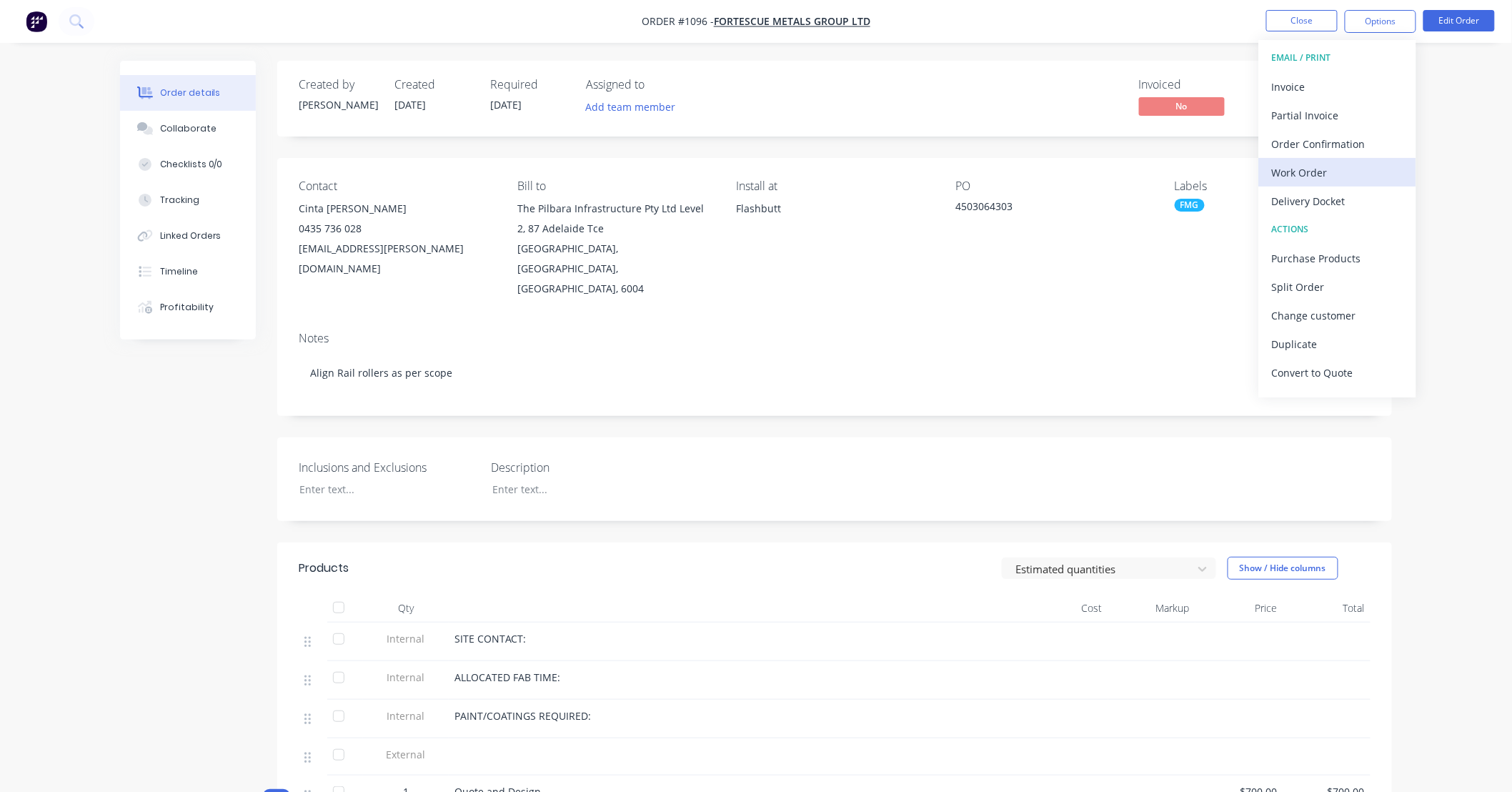
click at [1333, 179] on div "Work Order" at bounding box center [1338, 173] width 132 height 20
click at [1312, 176] on div "Custom" at bounding box center [1338, 173] width 132 height 20
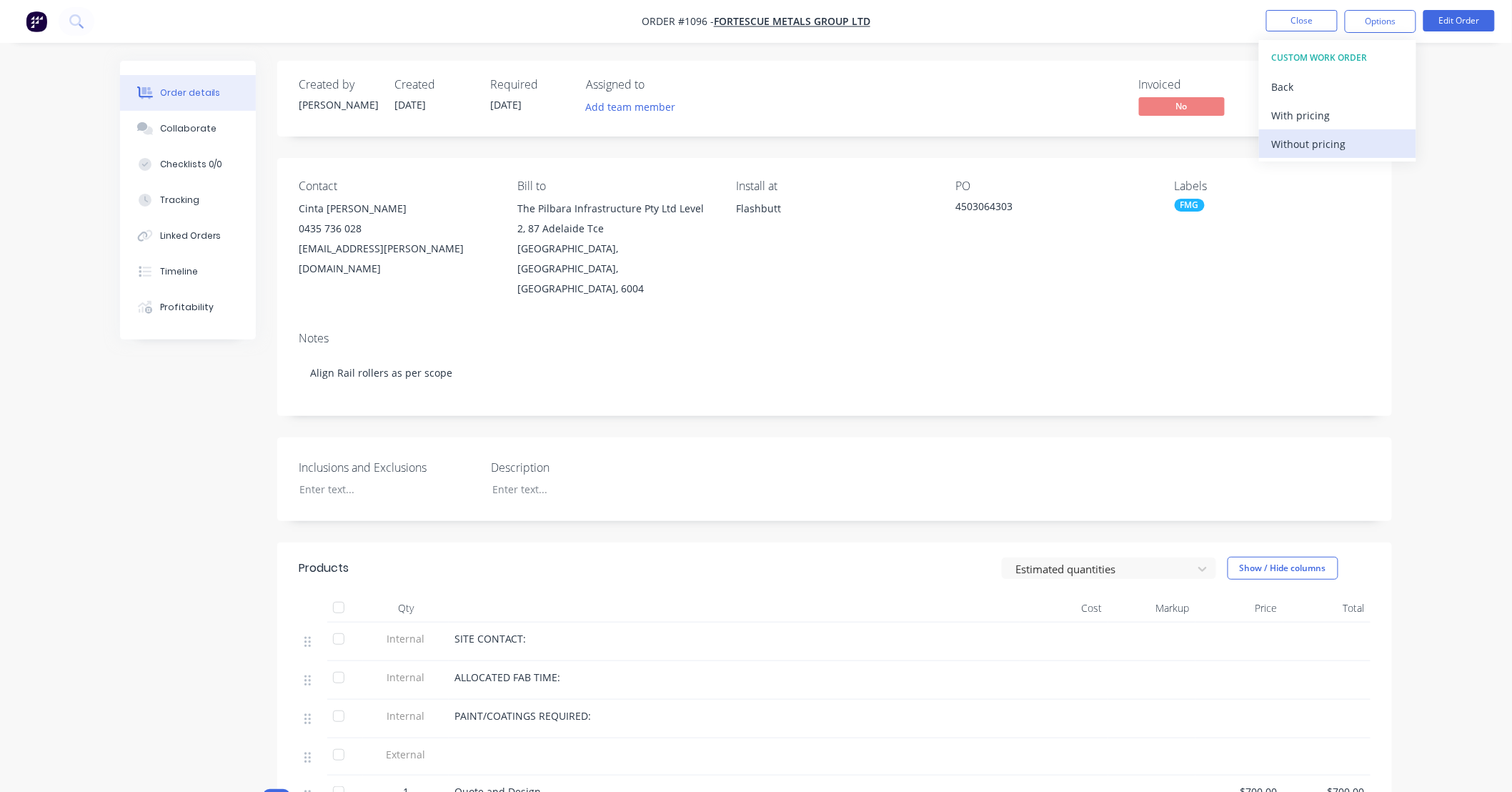
click at [1302, 141] on div "Without pricing" at bounding box center [1338, 144] width 132 height 20
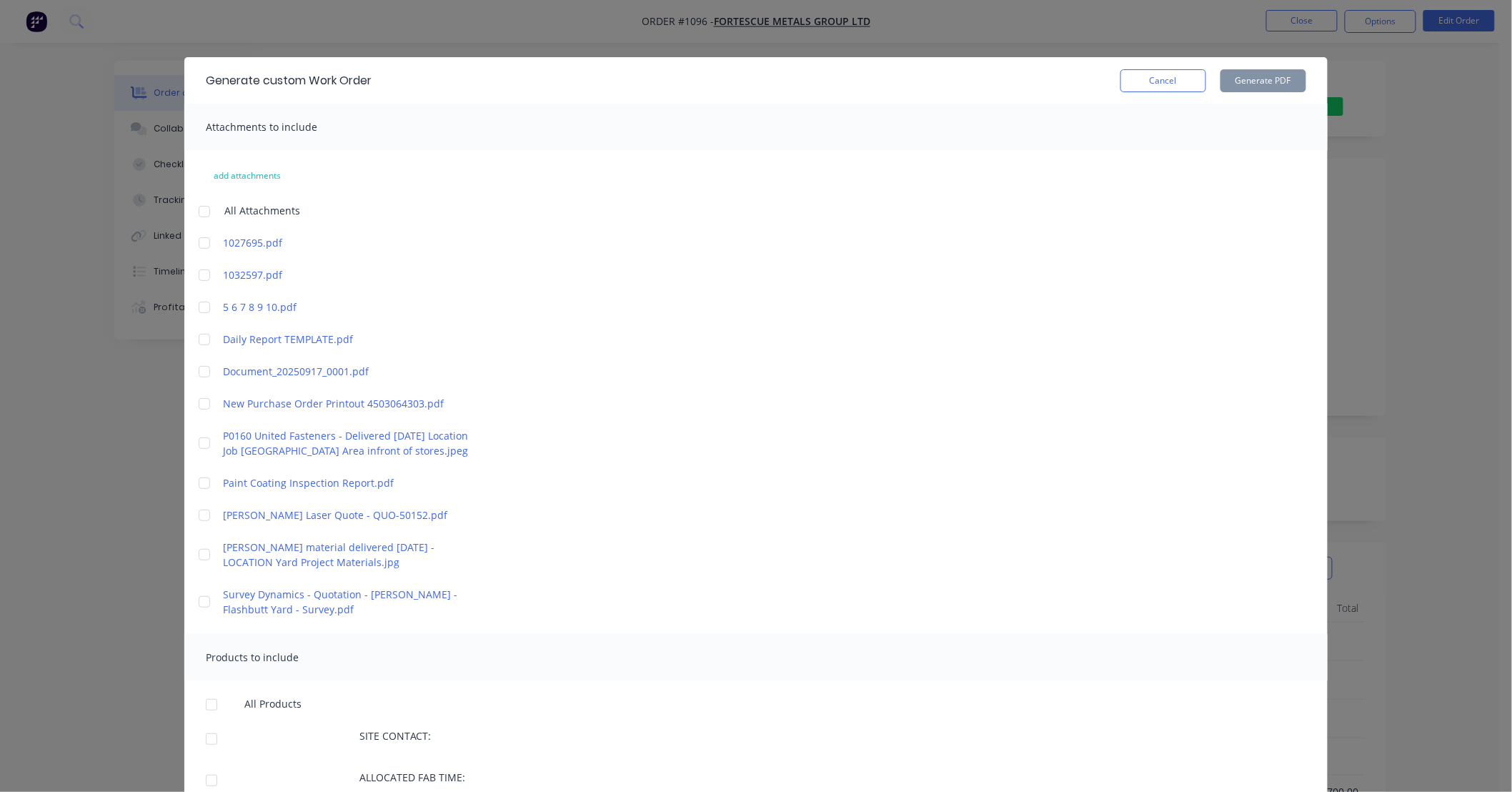
click at [198, 345] on div at bounding box center [204, 339] width 29 height 29
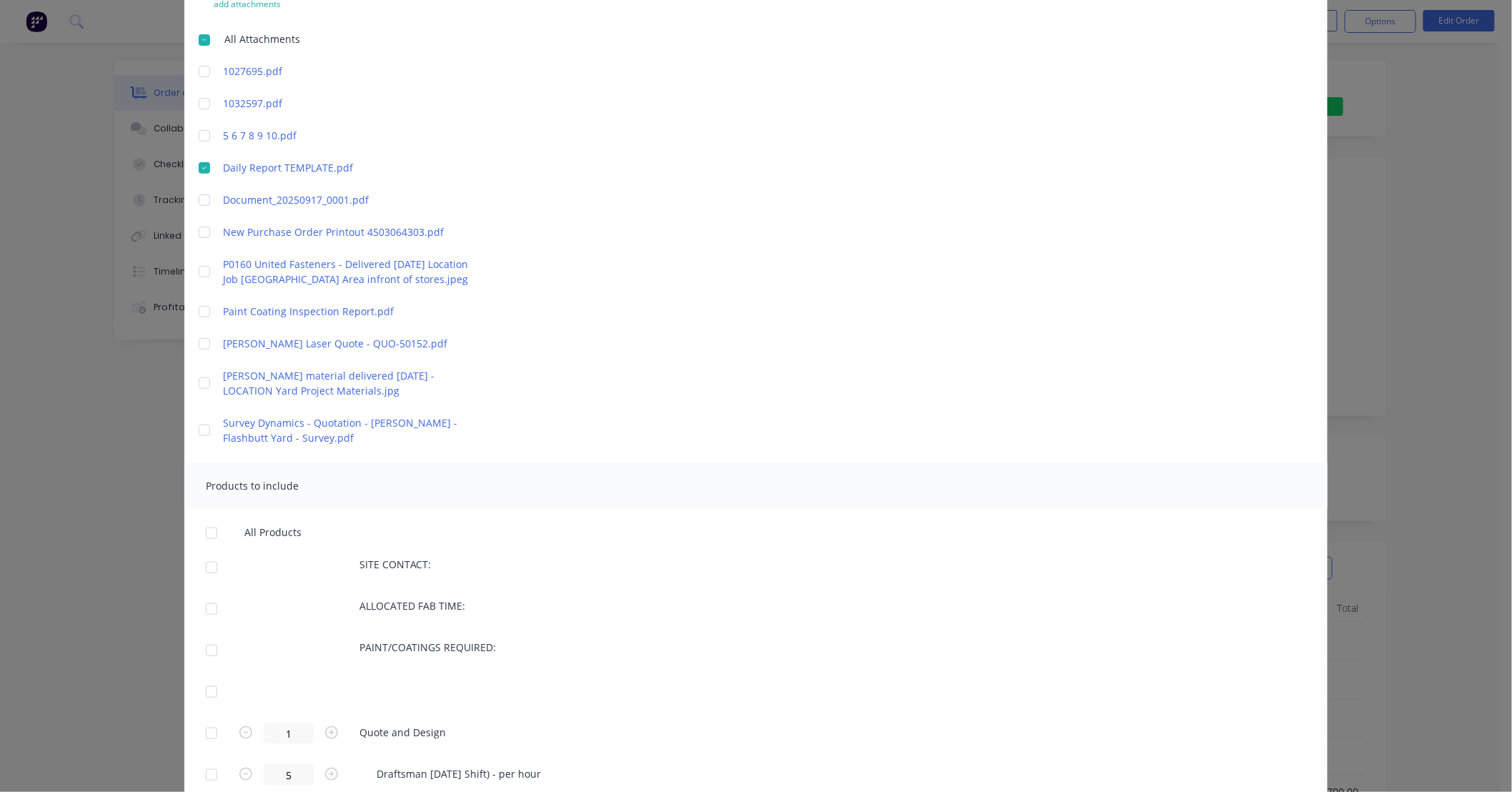
scroll to position [238, 0]
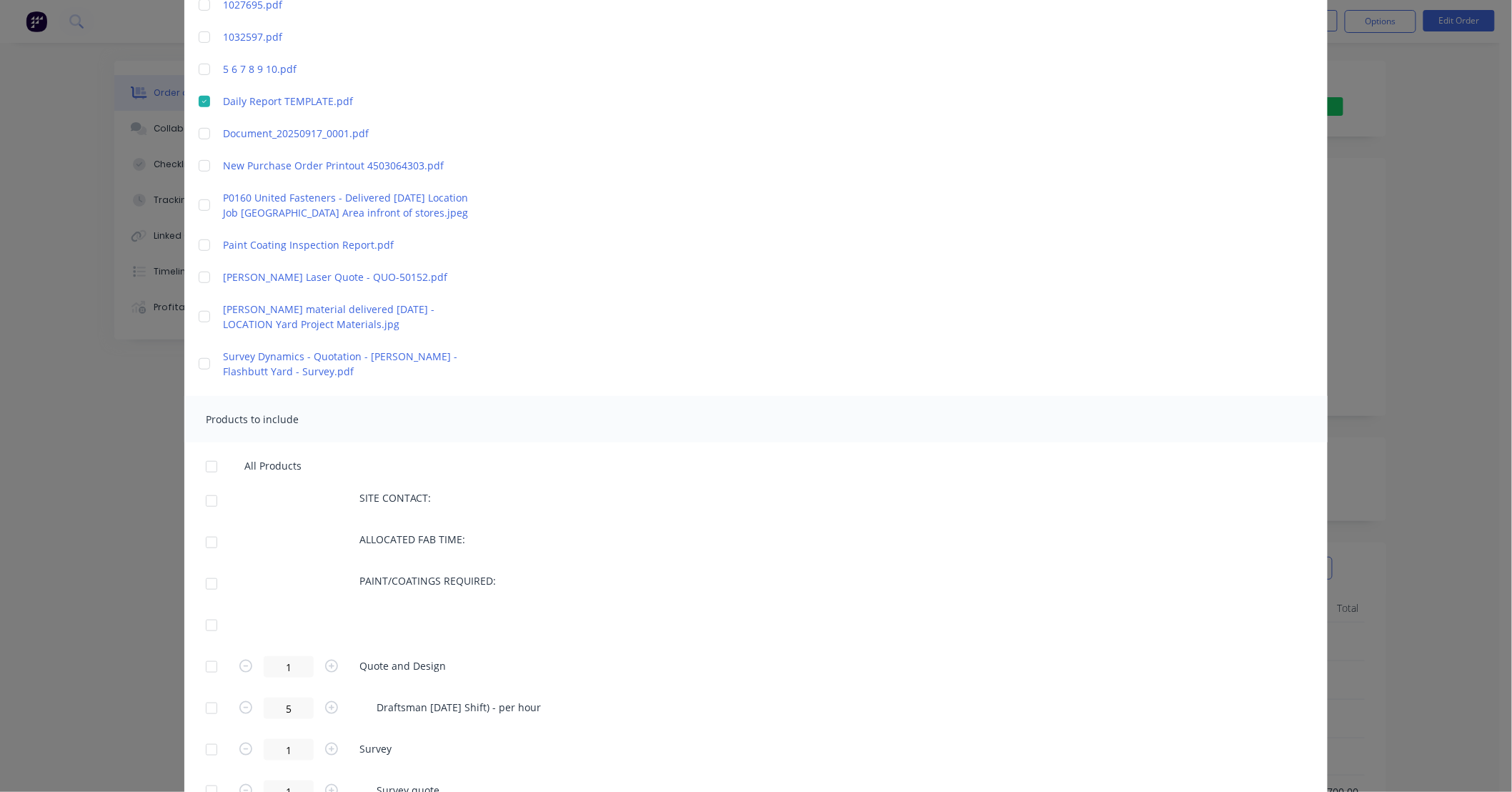
click at [208, 663] on div at bounding box center [212, 667] width 29 height 29
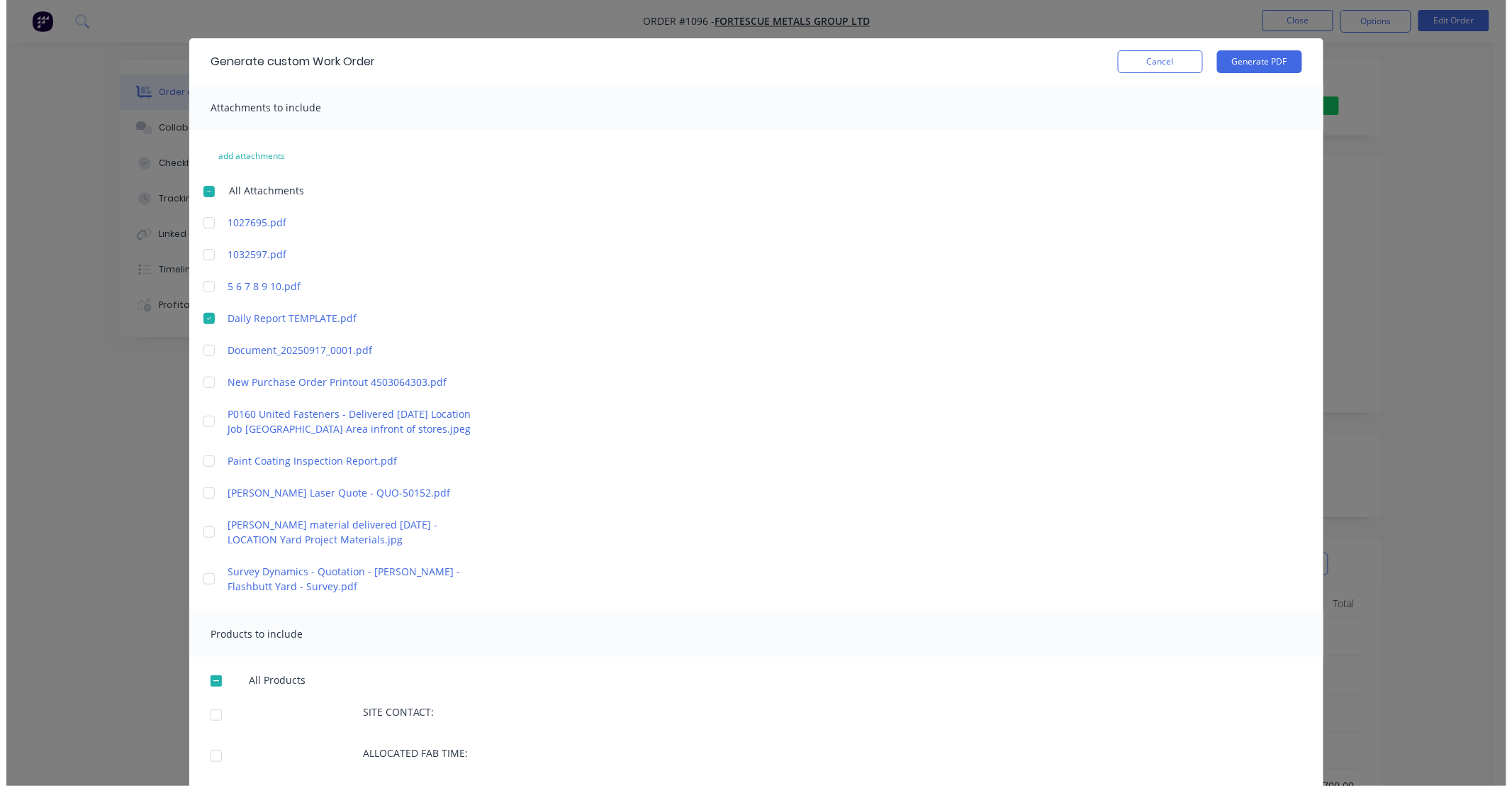
scroll to position [0, 0]
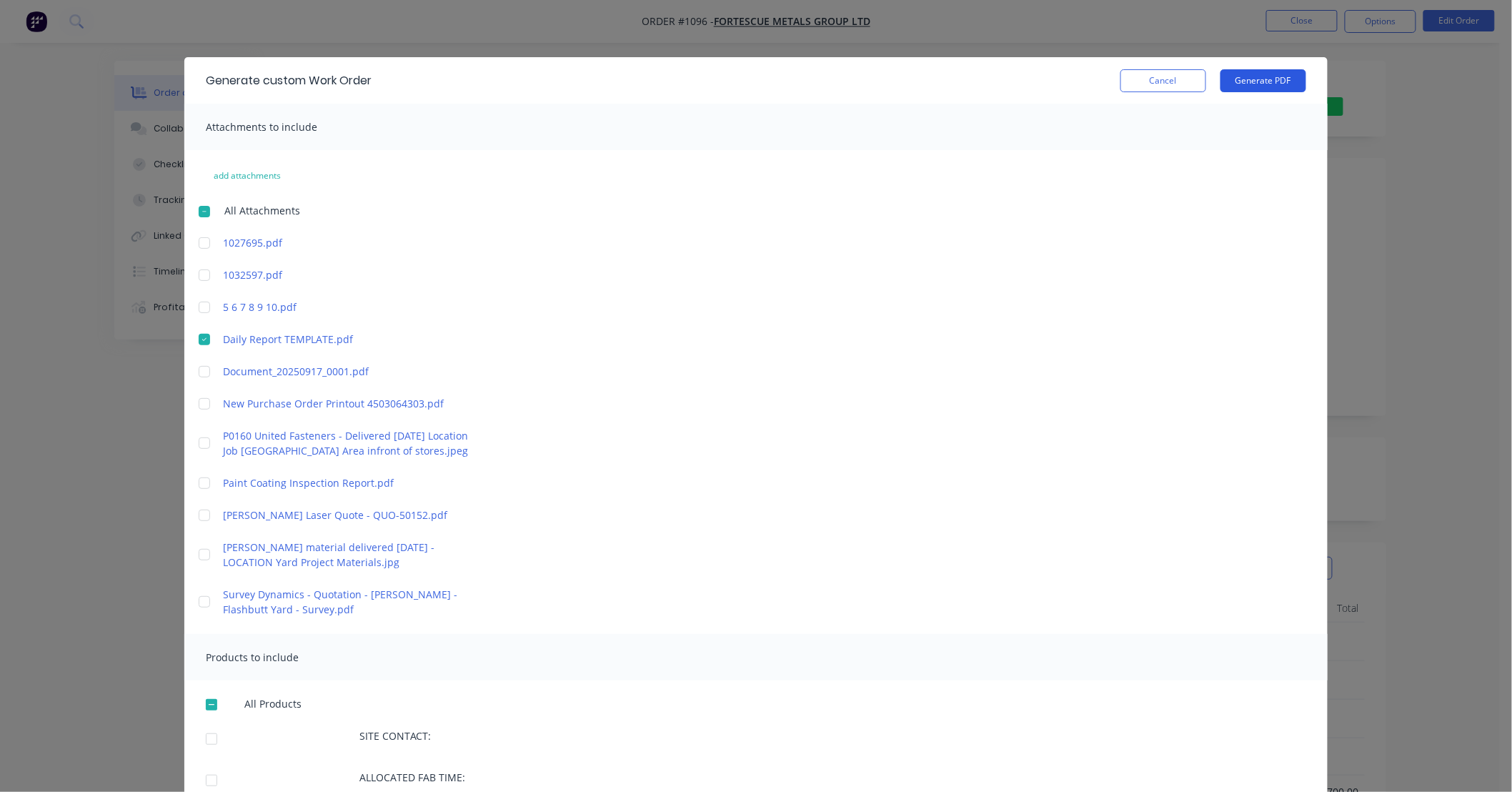
click at [1247, 77] on button "Generate PDF" at bounding box center [1264, 80] width 86 height 23
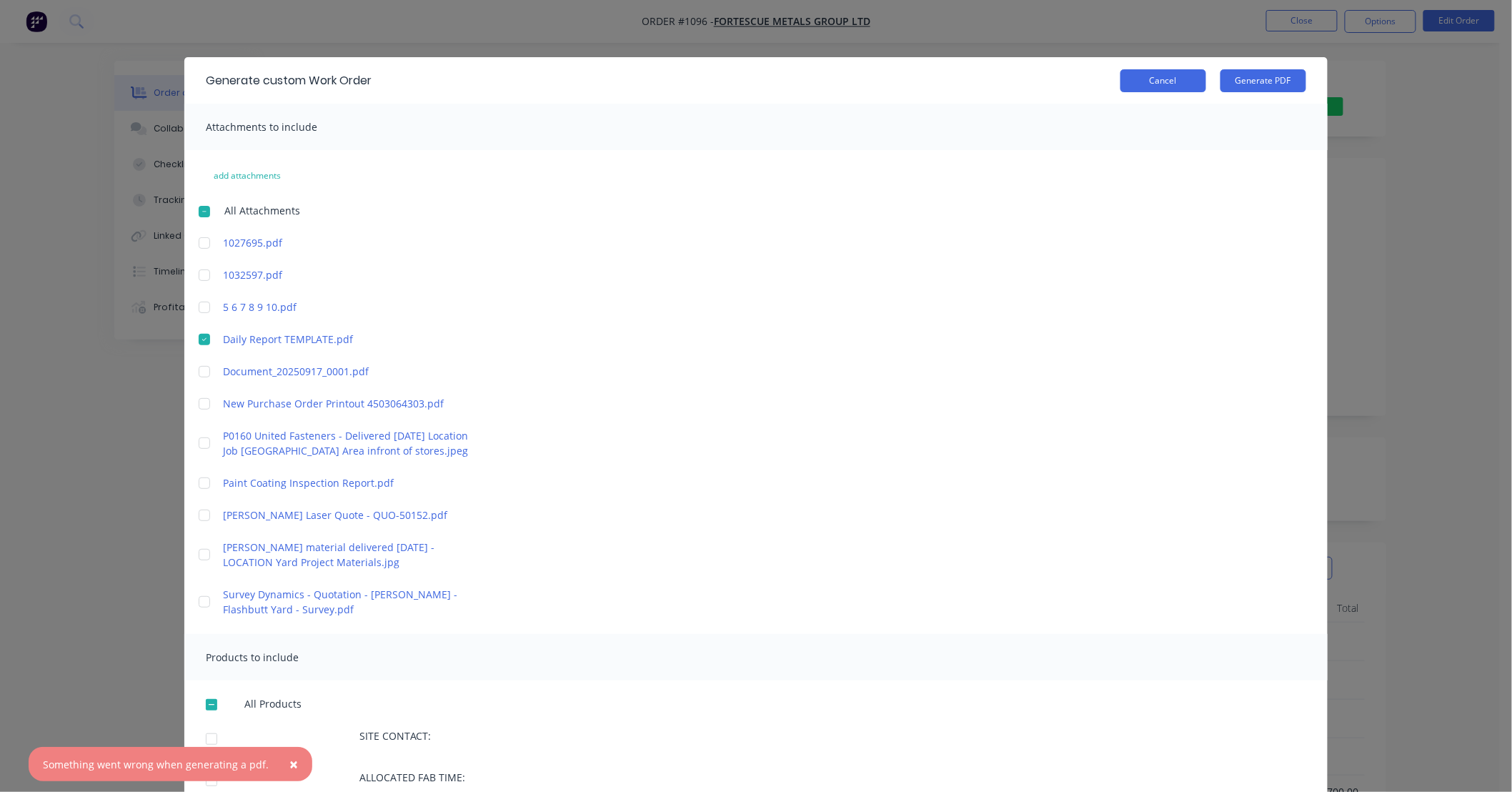
click at [1134, 84] on button "Cancel" at bounding box center [1163, 80] width 86 height 23
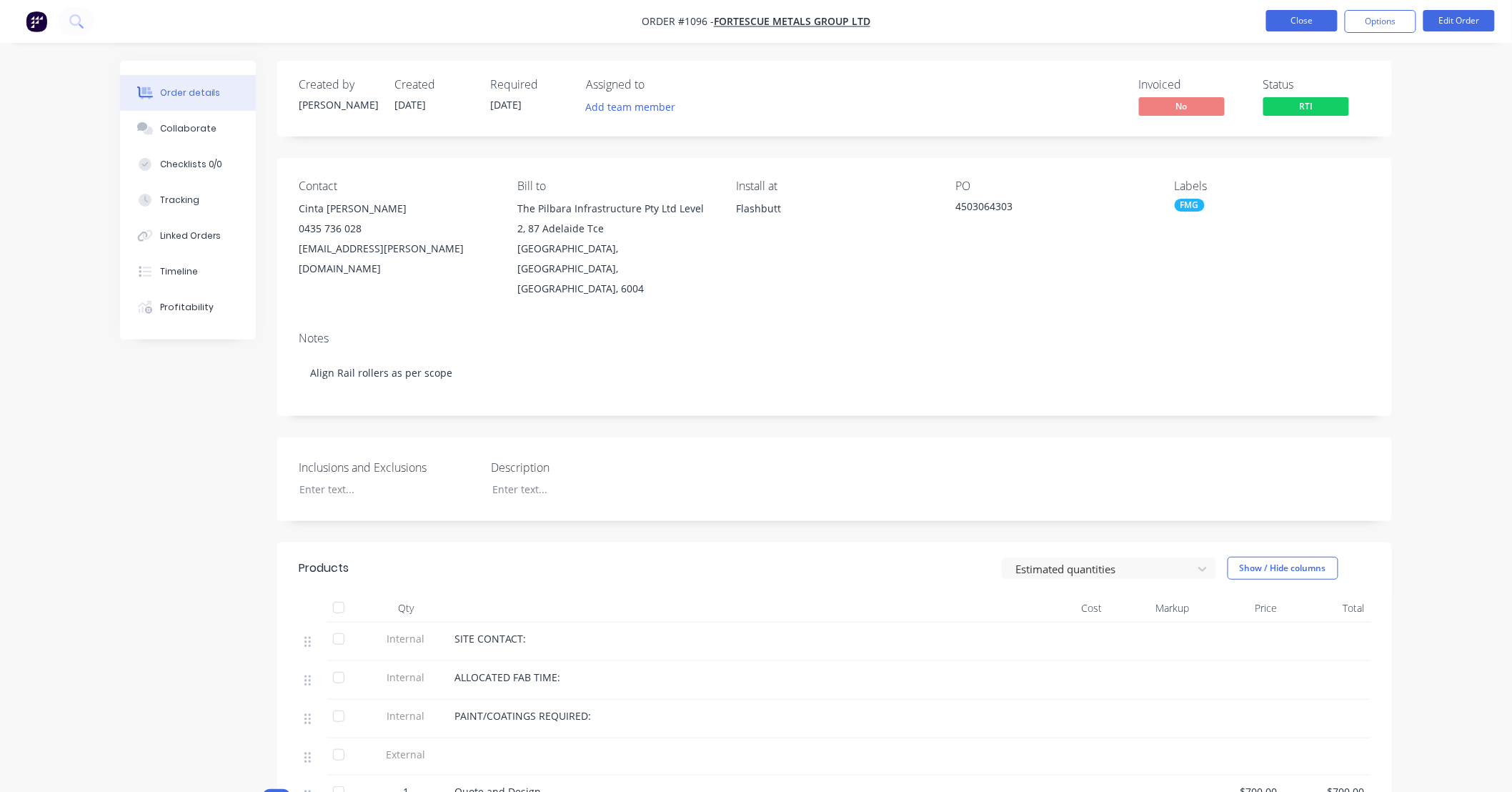
click at [1310, 23] on button "Close" at bounding box center [1302, 20] width 71 height 21
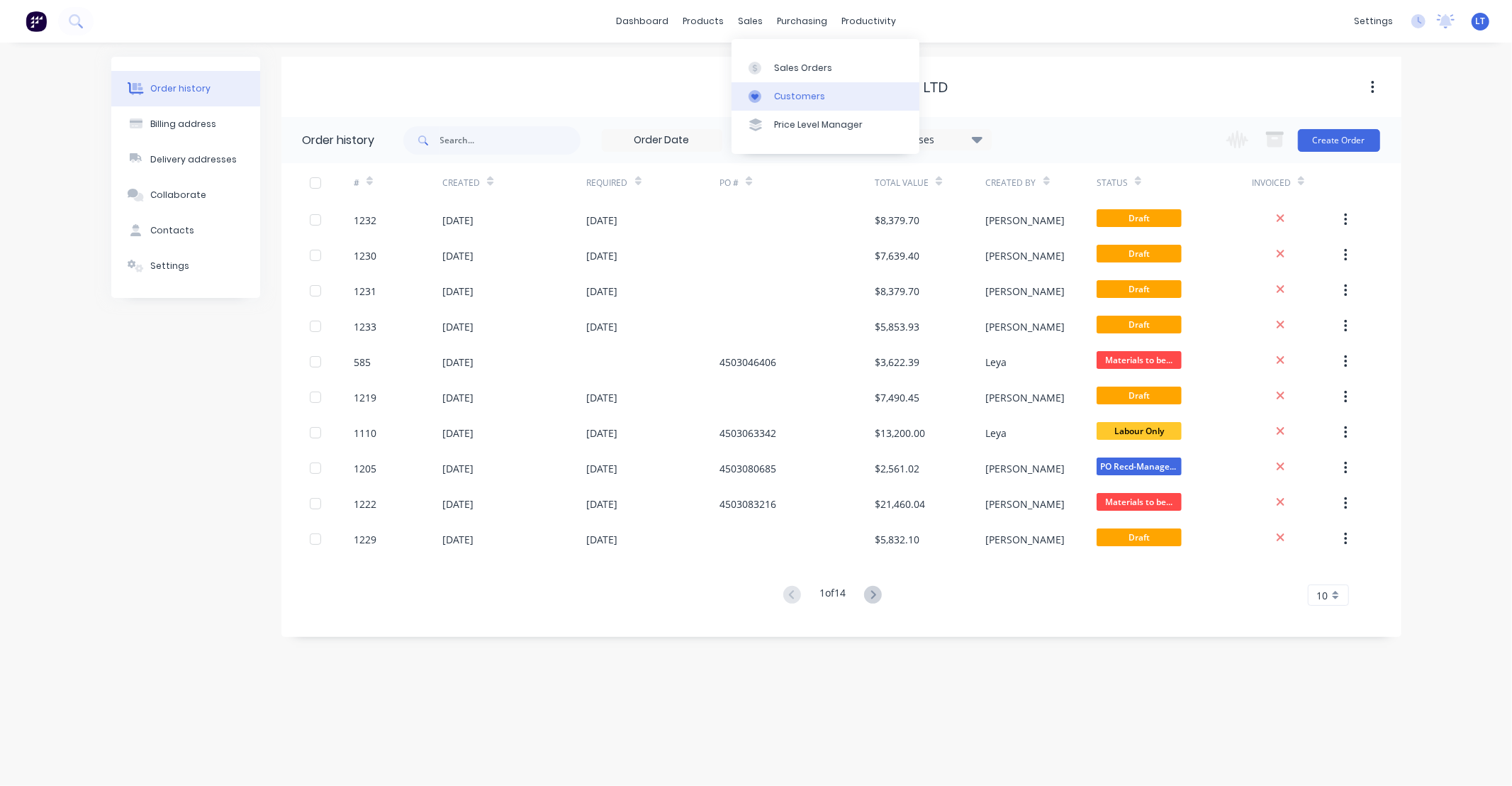
click at [767, 86] on link "Customers" at bounding box center [825, 96] width 188 height 29
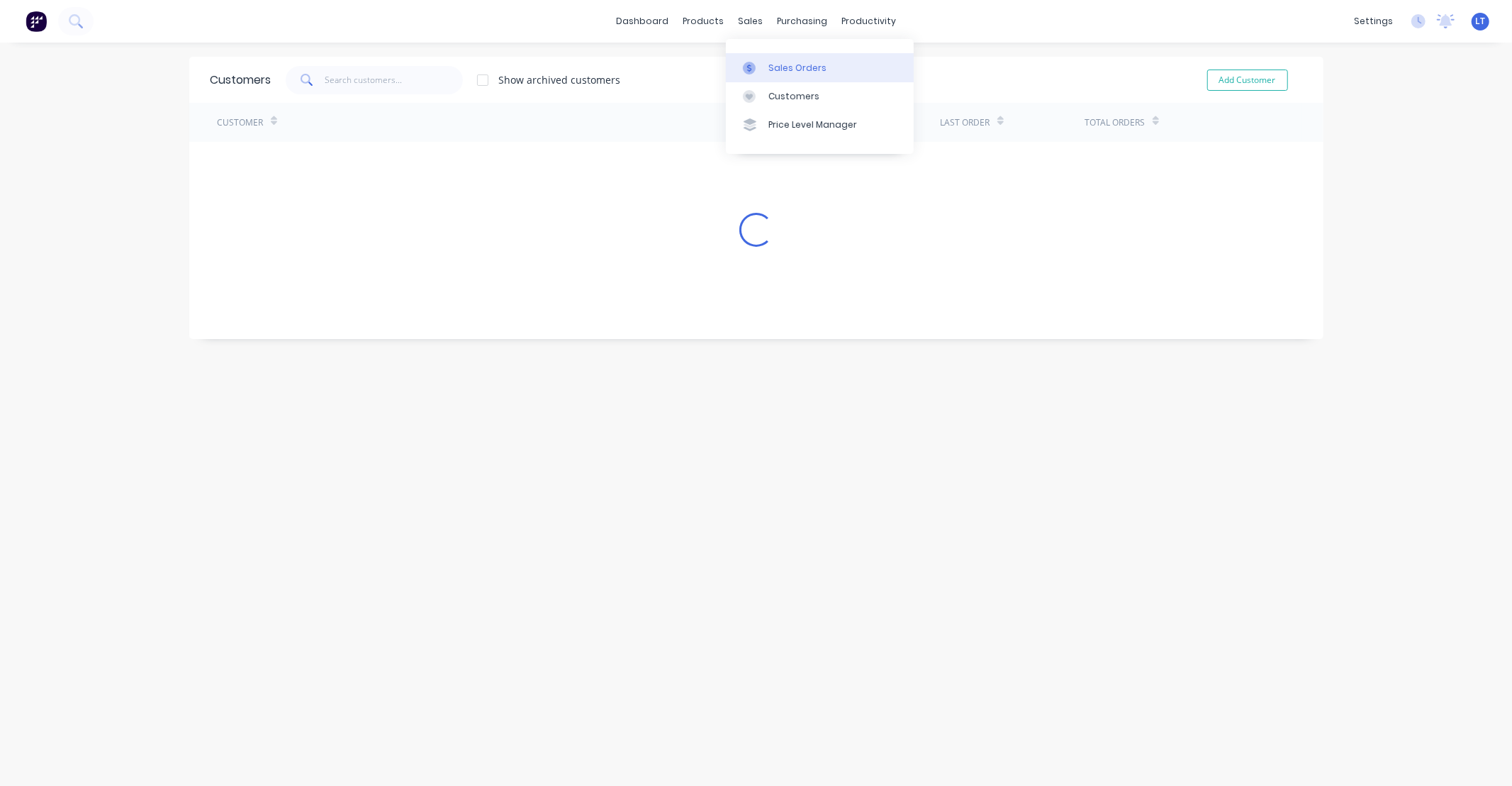
click at [770, 65] on div "Sales Orders" at bounding box center [797, 68] width 58 height 13
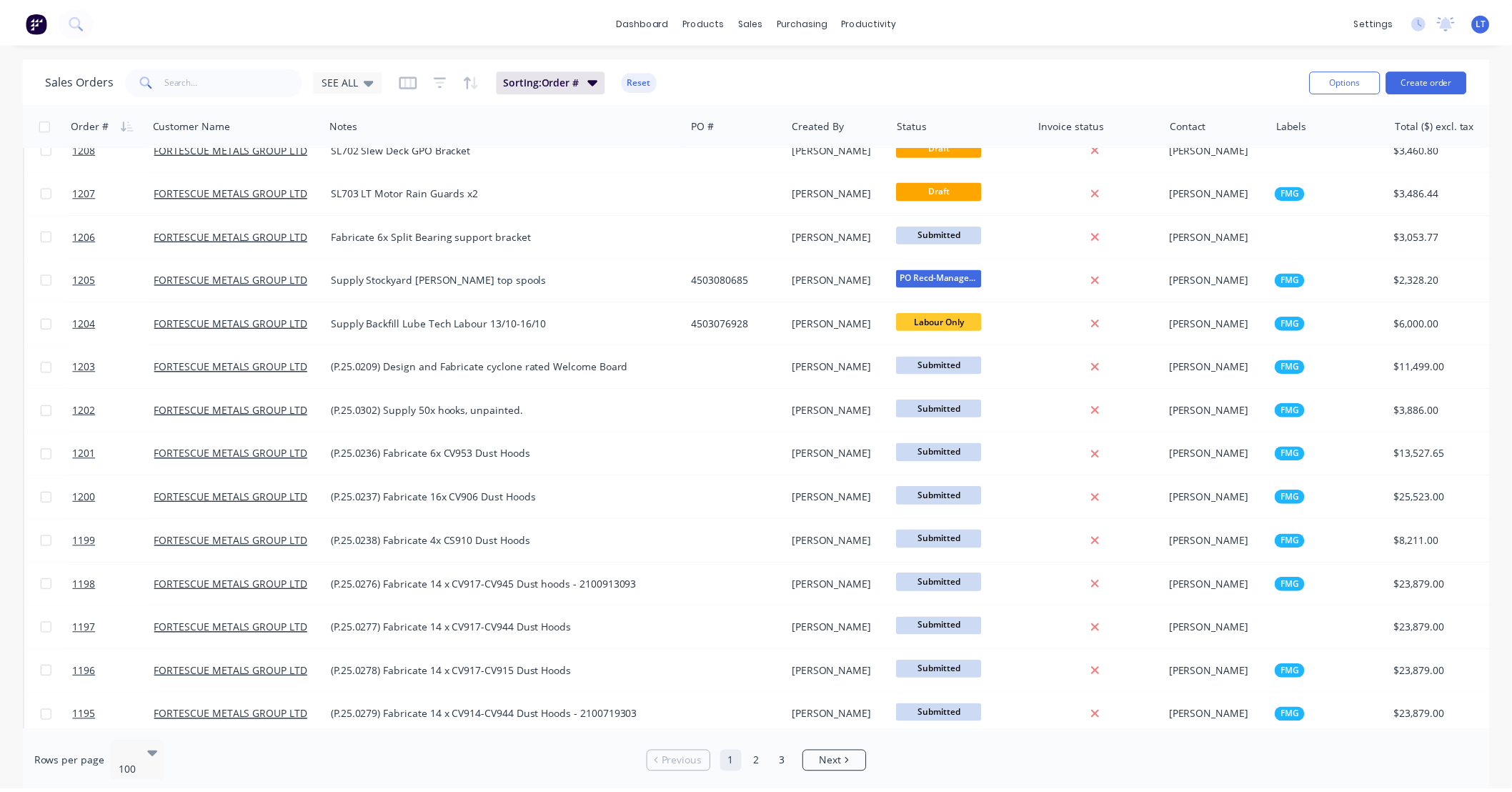
scroll to position [1032, 0]
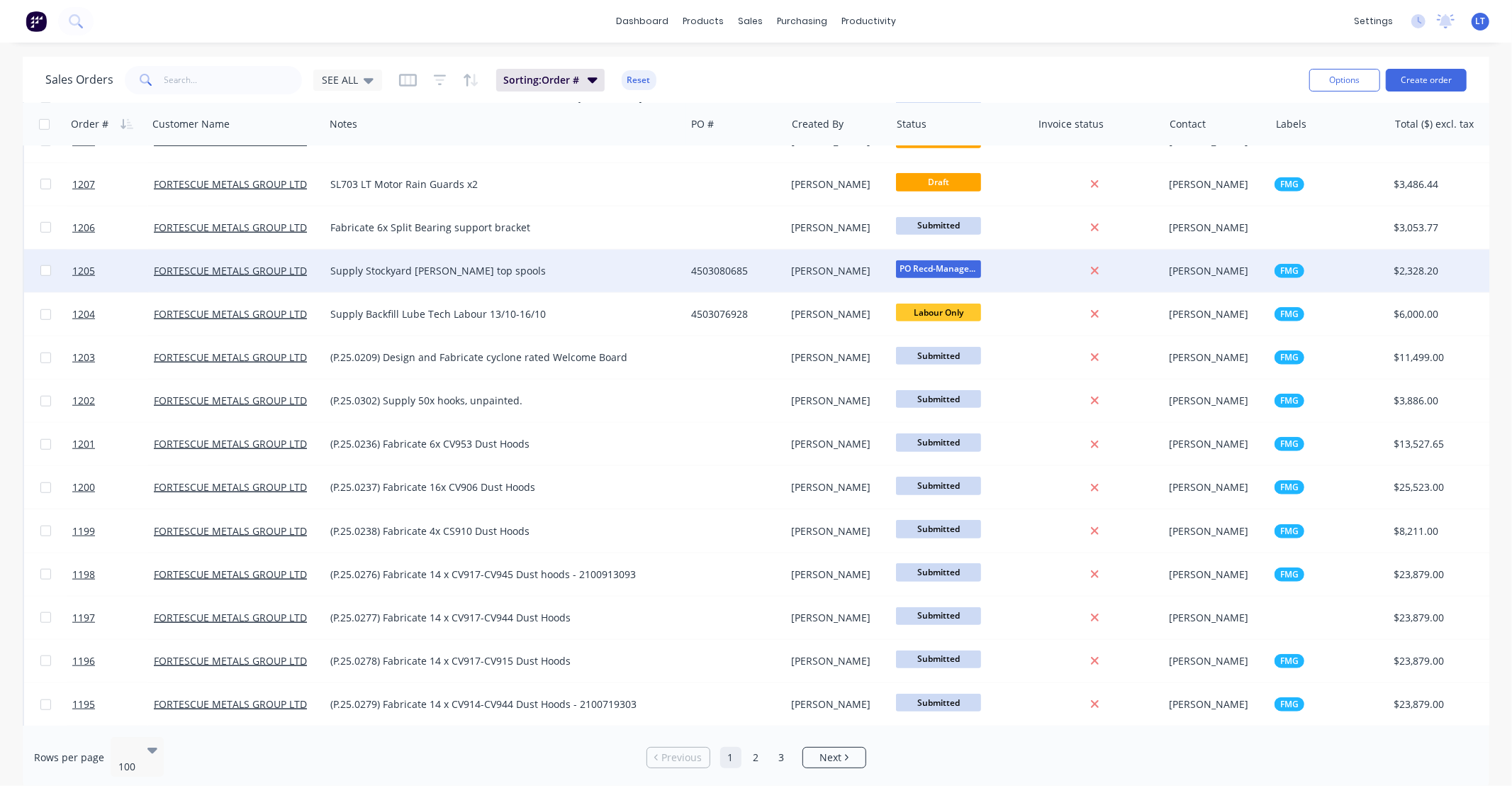
click at [796, 268] on div "[PERSON_NAME]" at bounding box center [835, 270] width 89 height 14
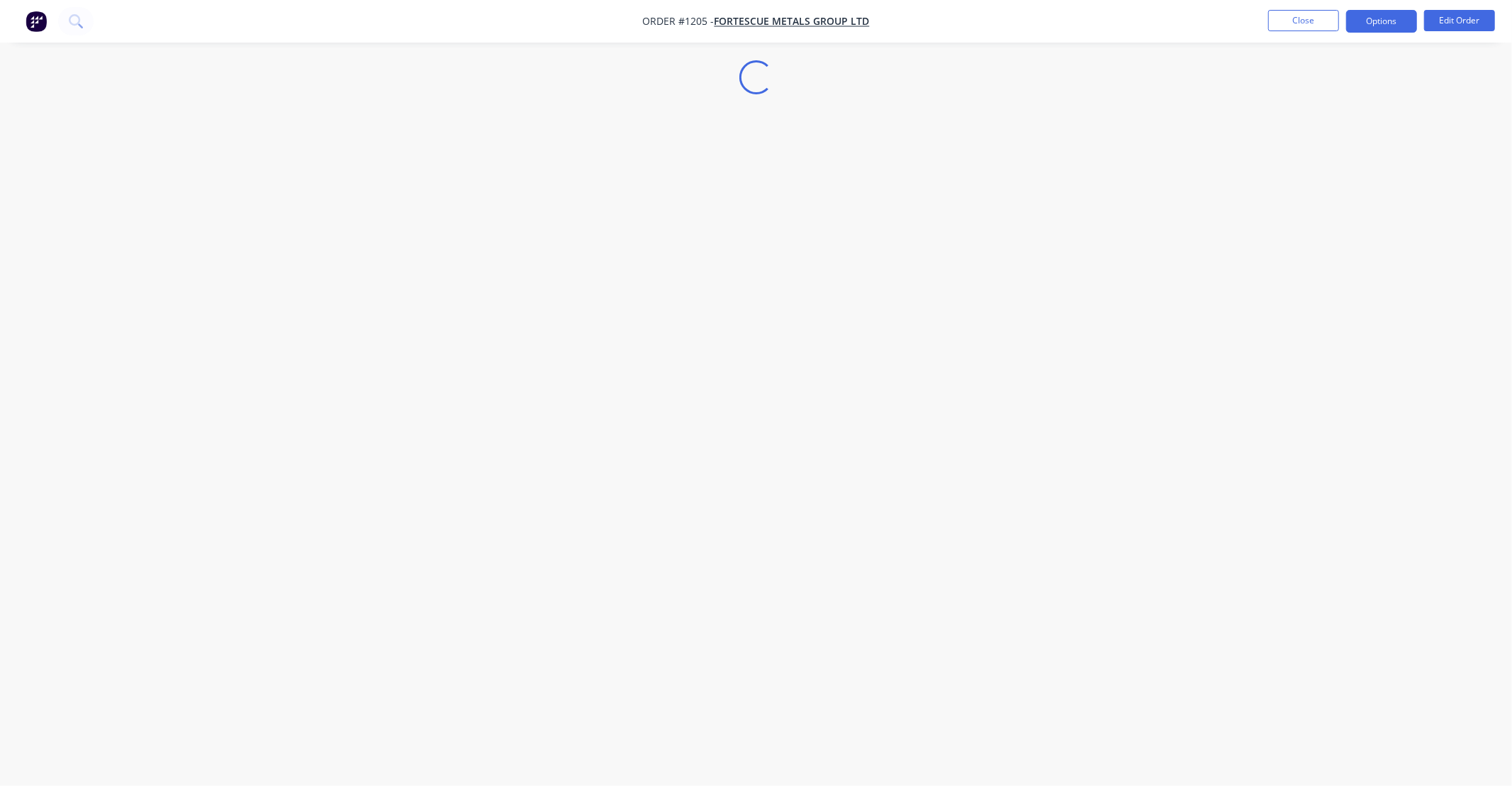
click at [1378, 19] on button "Options" at bounding box center [1381, 21] width 71 height 23
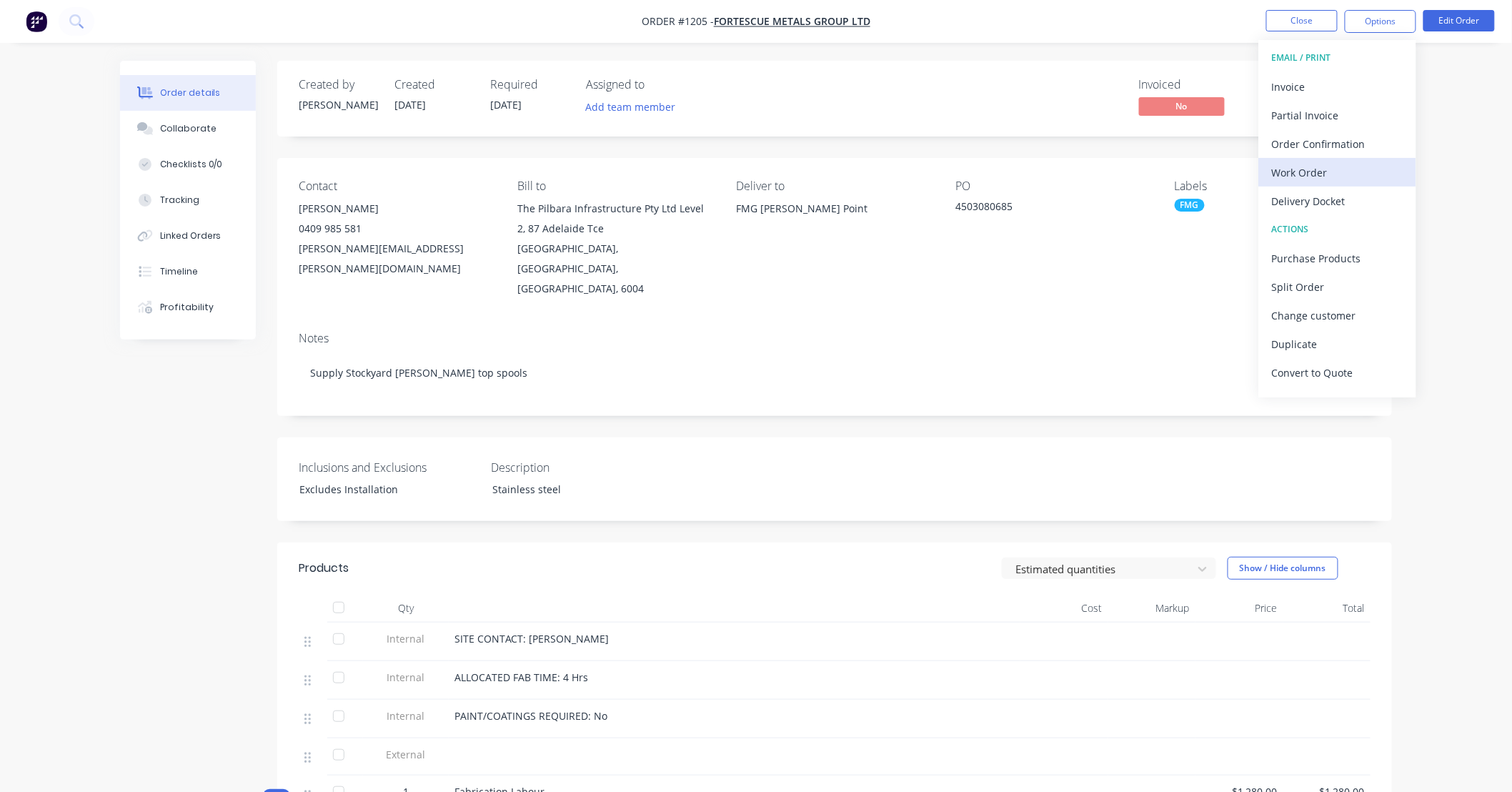
click at [1352, 168] on div "Work Order" at bounding box center [1338, 173] width 132 height 20
click at [1334, 173] on div "Custom" at bounding box center [1338, 173] width 132 height 20
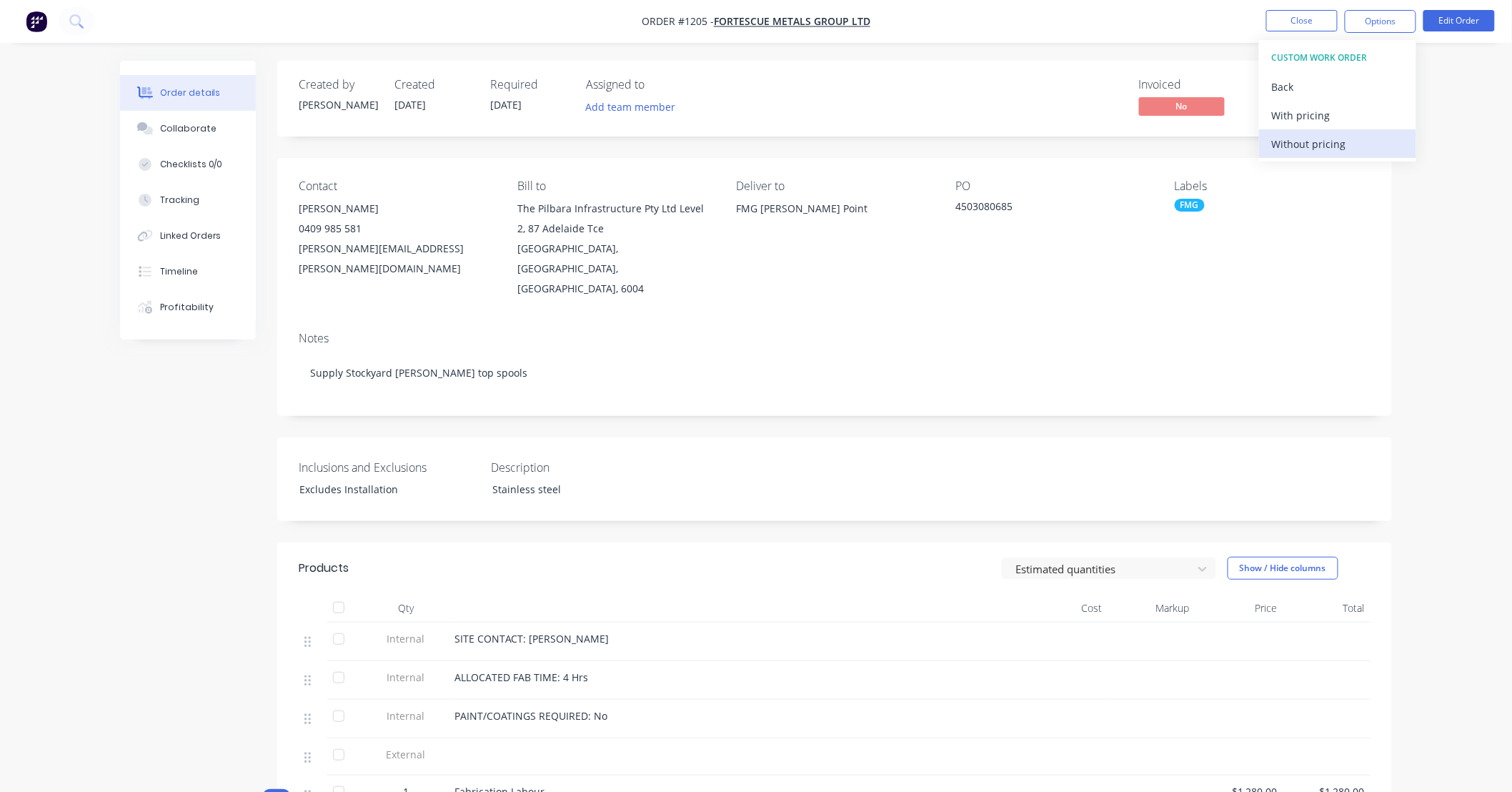
click at [1302, 134] on div "Without pricing" at bounding box center [1338, 144] width 132 height 20
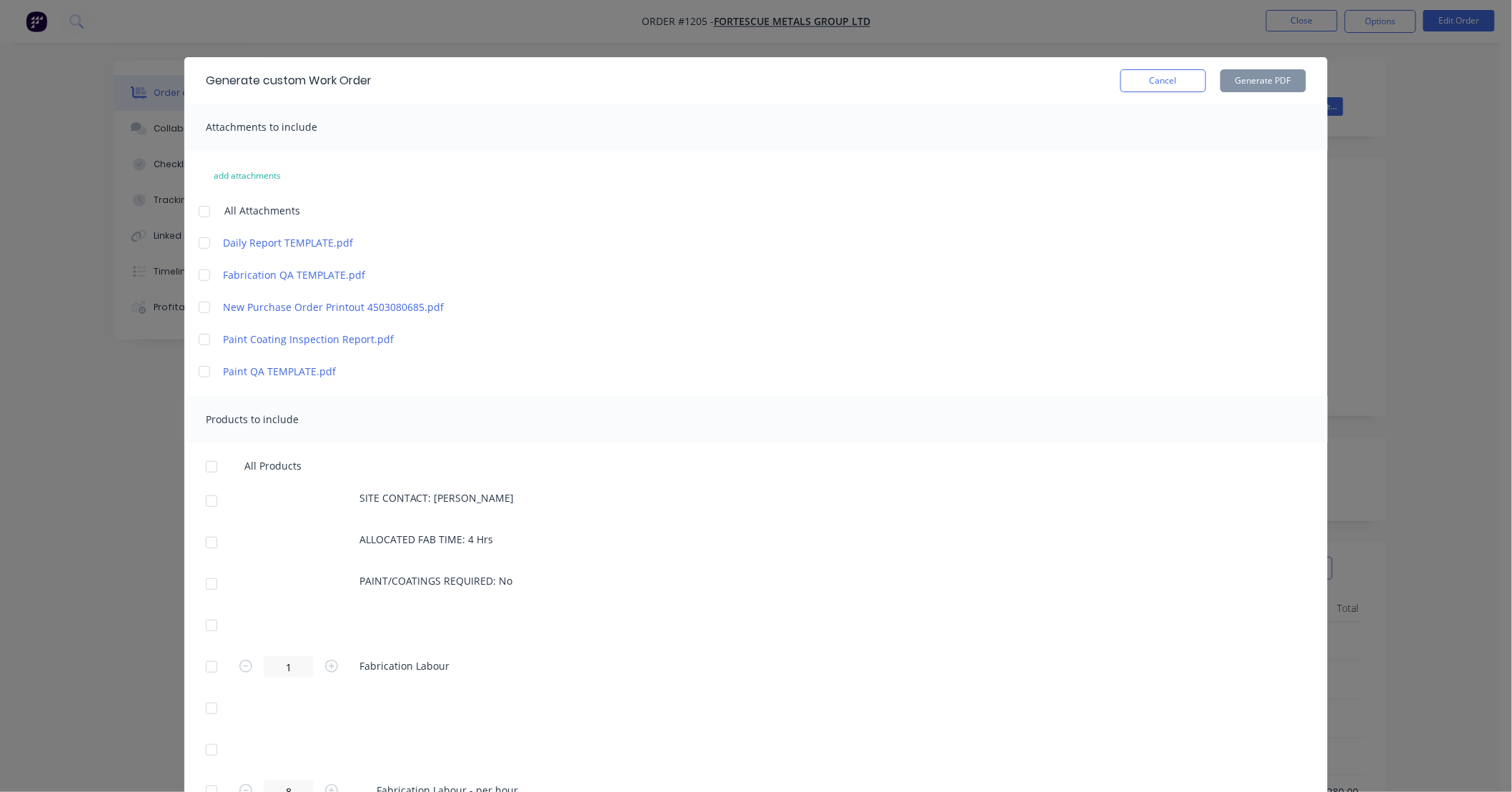
click at [197, 275] on div at bounding box center [204, 276] width 29 height 29
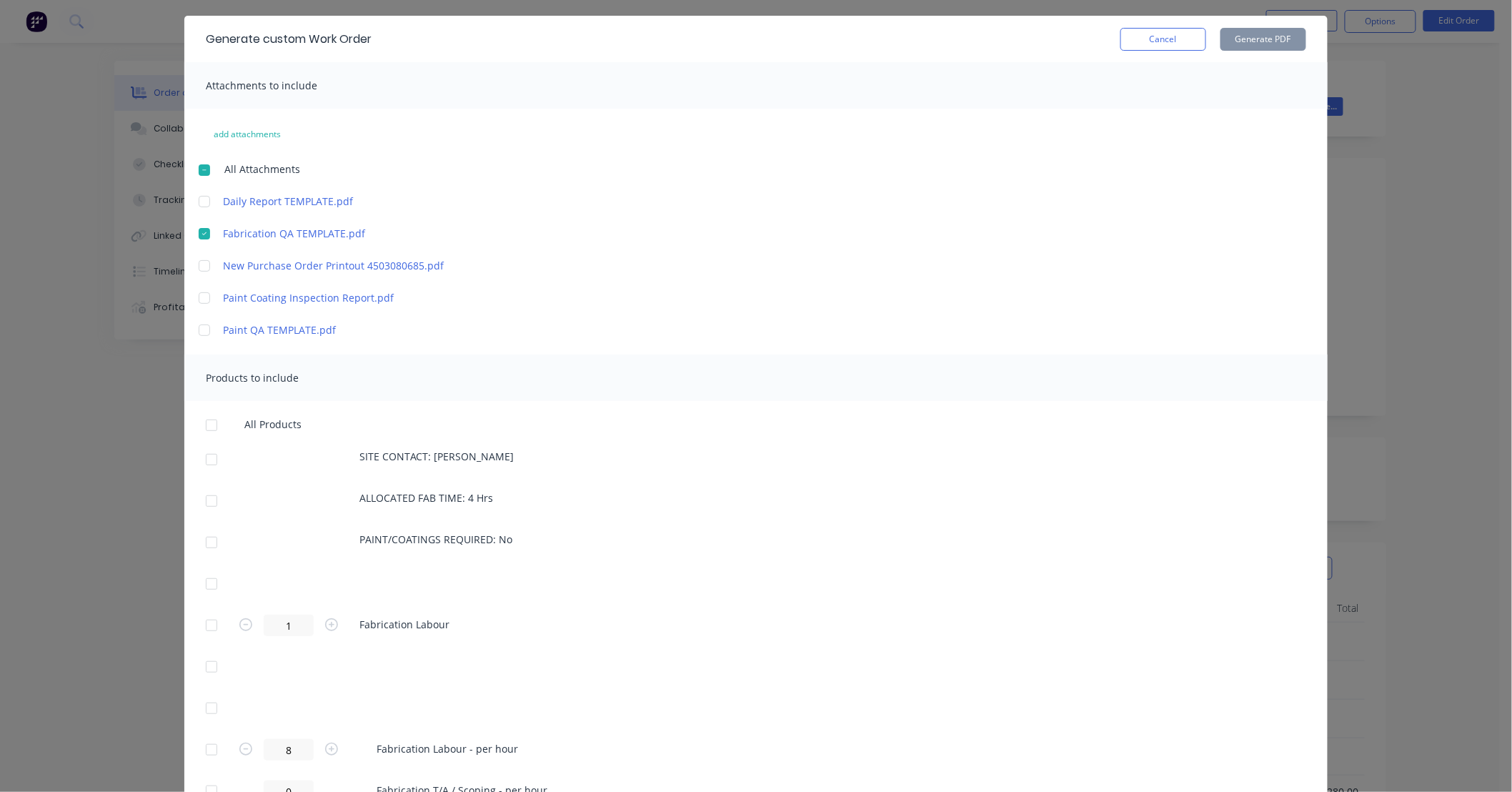
scroll to position [53, 0]
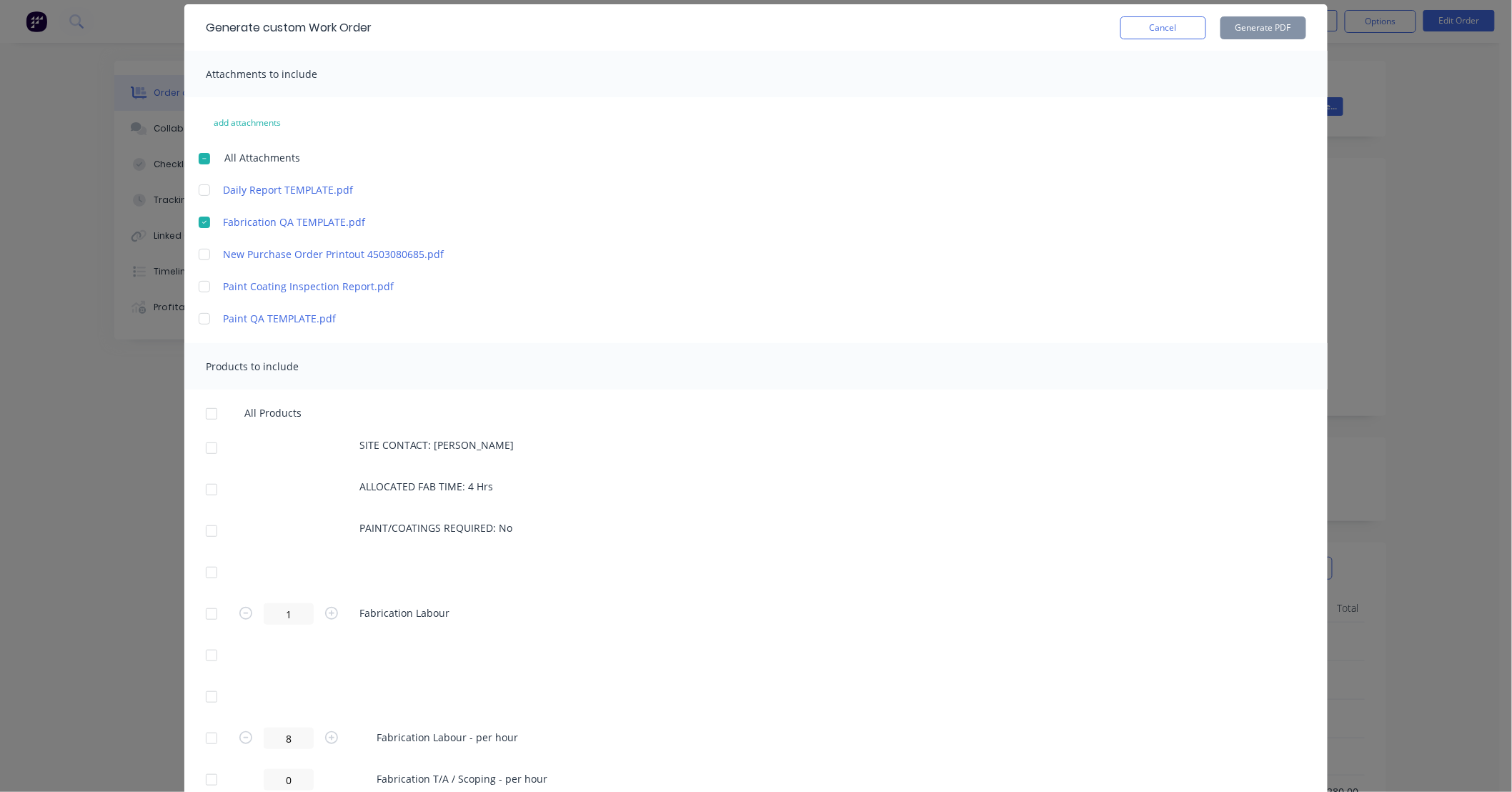
click at [208, 614] on div at bounding box center [212, 614] width 29 height 29
click at [1241, 31] on button "Generate PDF" at bounding box center [1264, 27] width 86 height 23
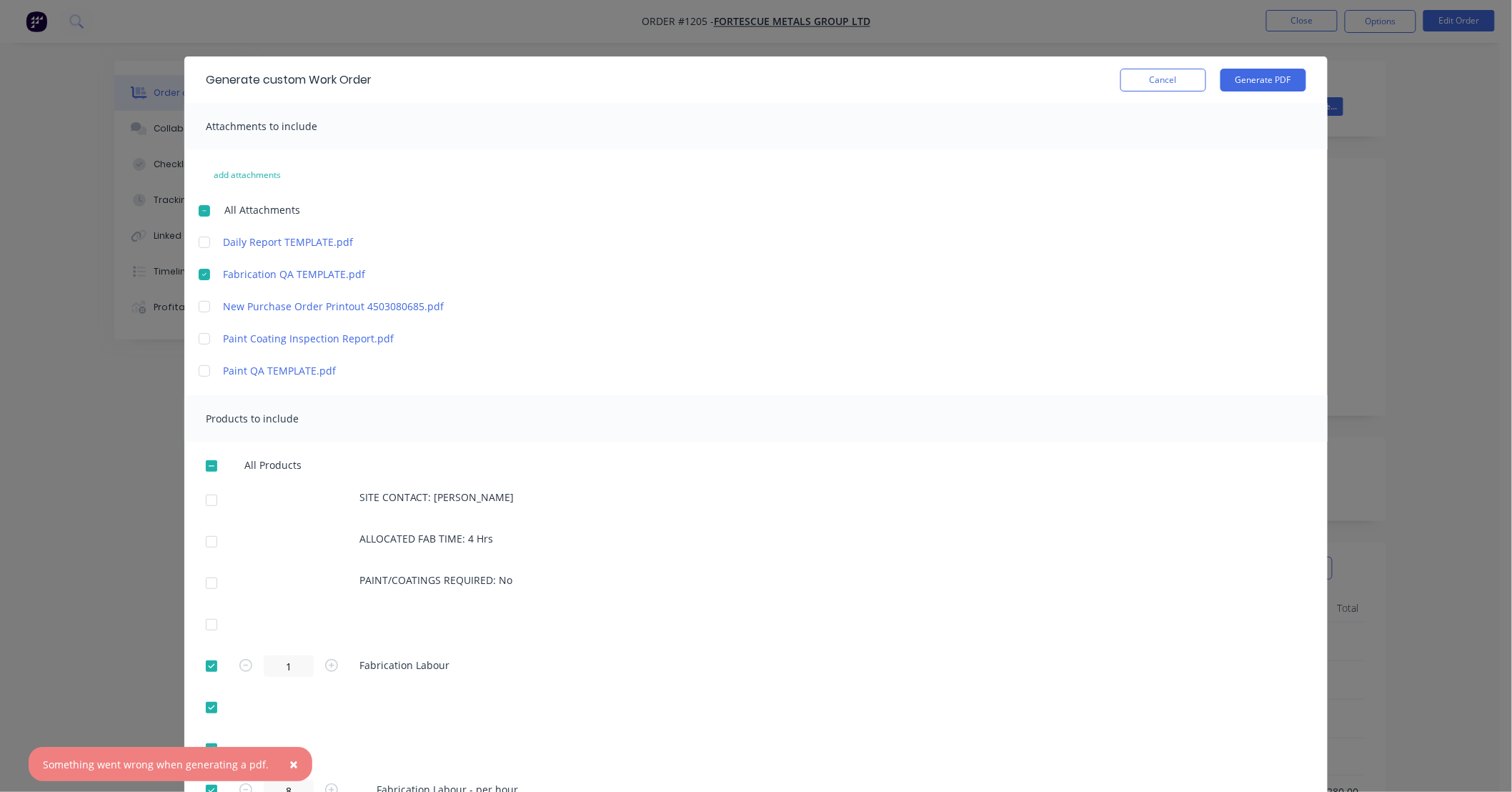
scroll to position [0, 0]
click at [1144, 81] on button "Cancel" at bounding box center [1163, 80] width 86 height 23
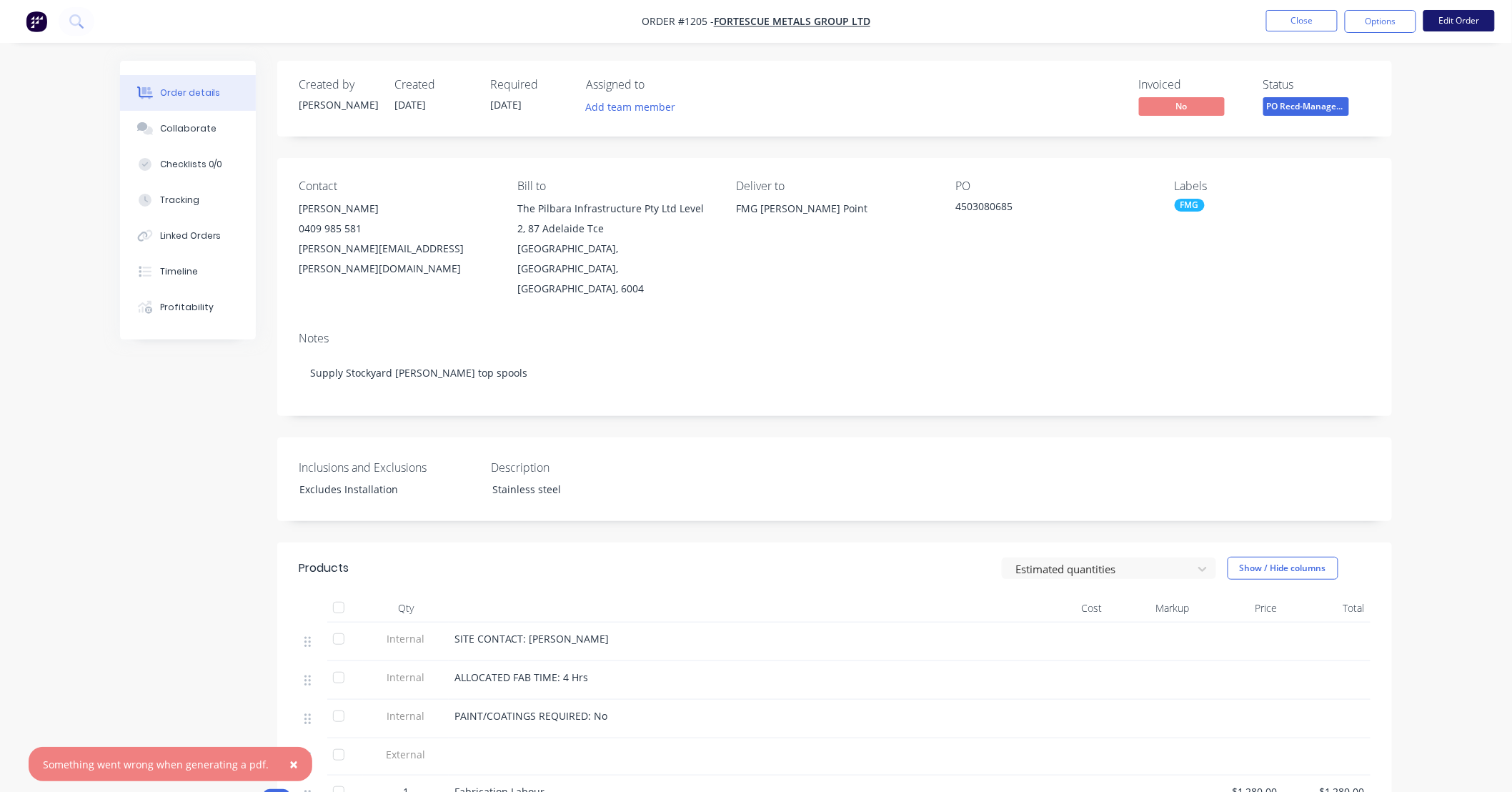
click at [1435, 19] on button "Edit Order" at bounding box center [1459, 20] width 71 height 21
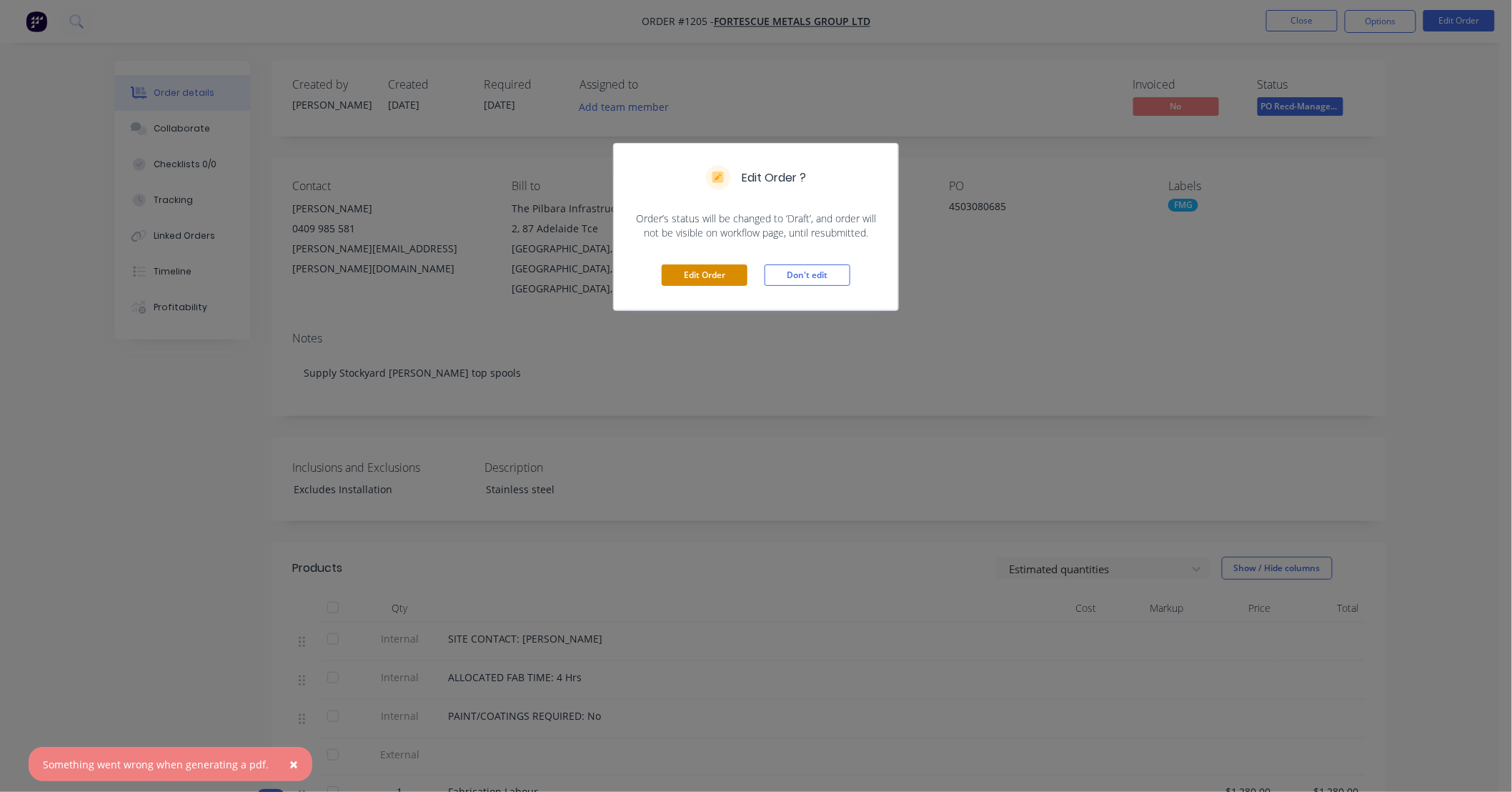
click at [716, 281] on button "Edit Order" at bounding box center [705, 275] width 86 height 21
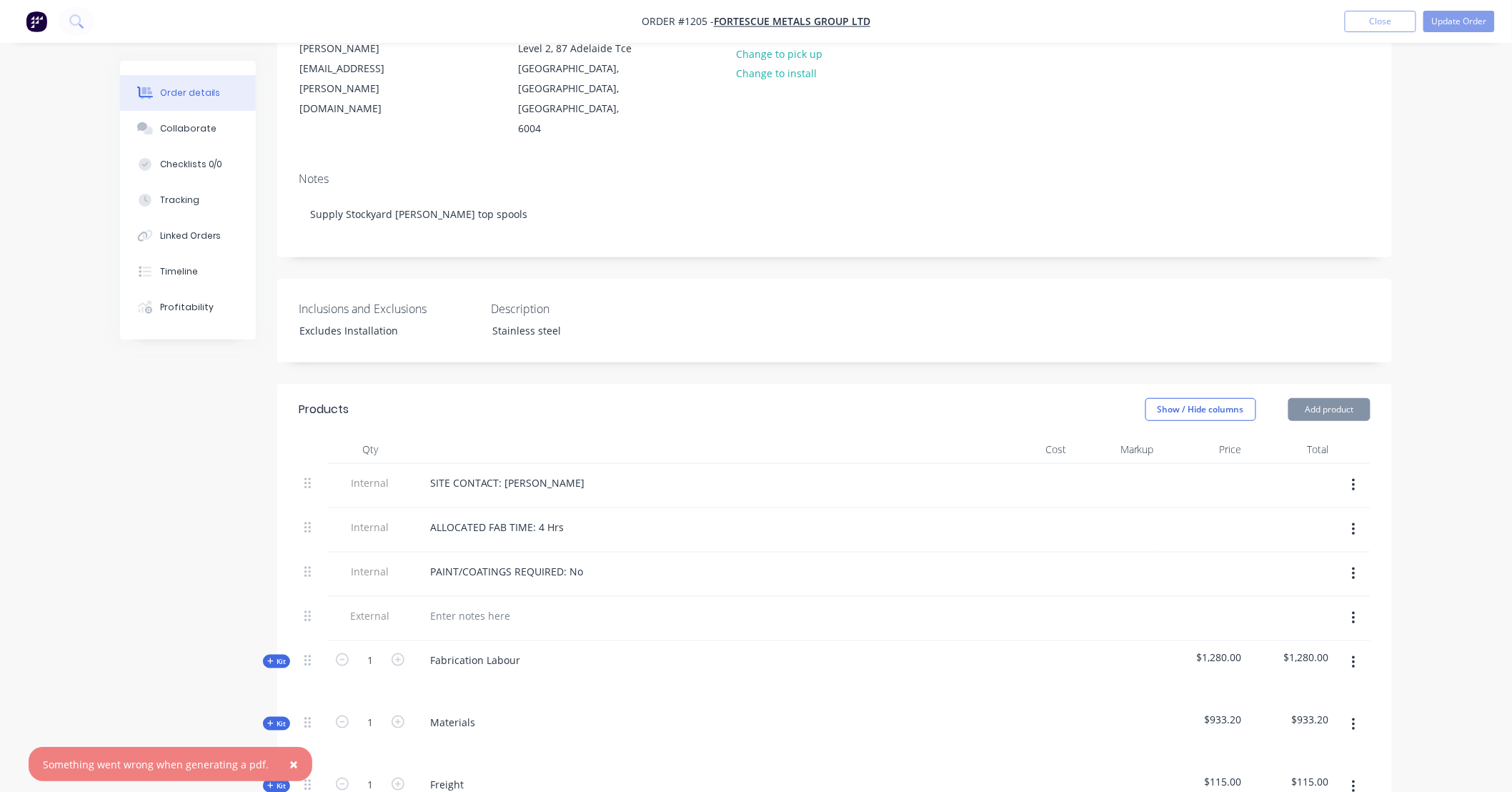
scroll to position [212, 0]
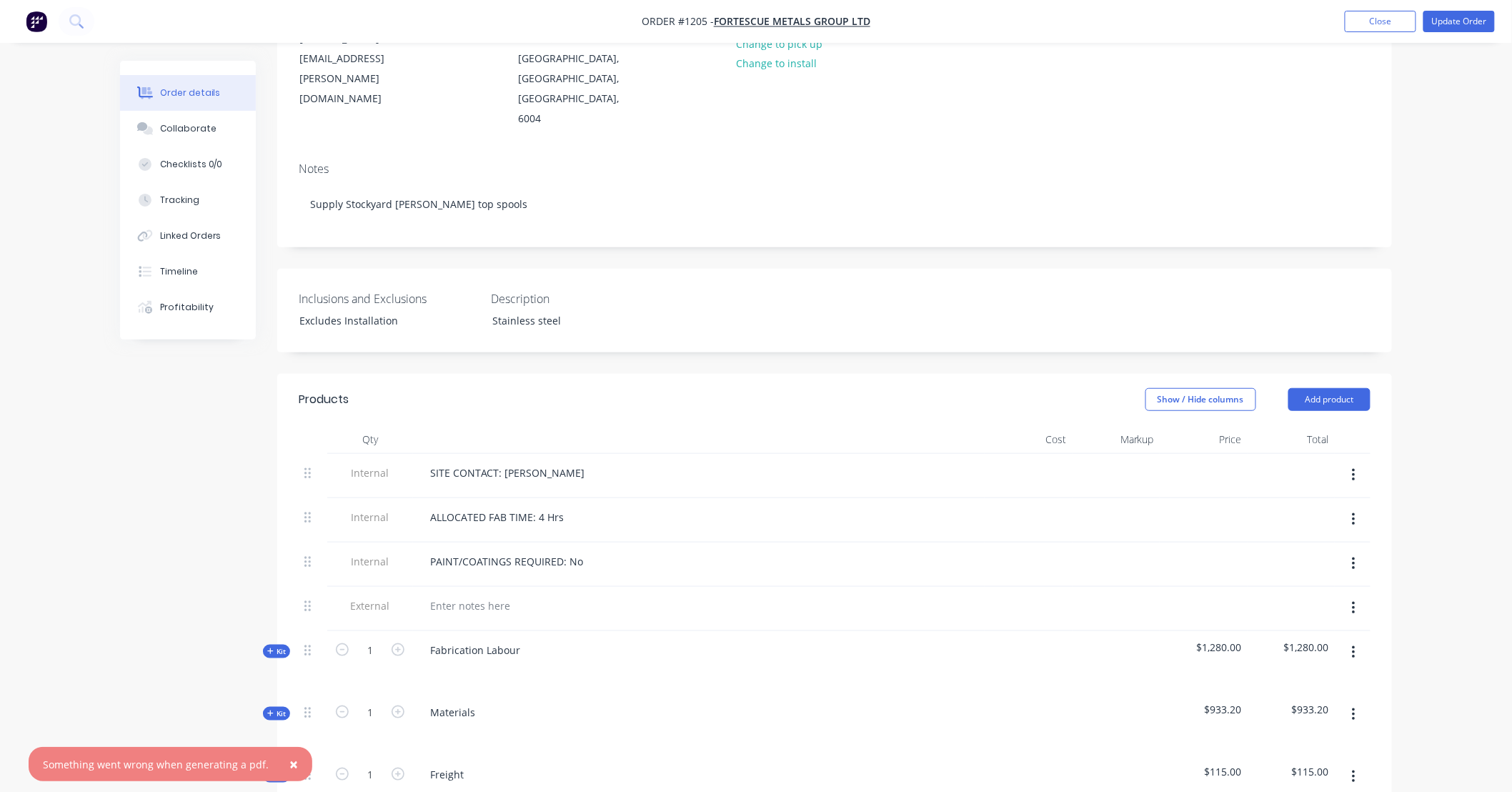
click at [1344, 595] on button "button" at bounding box center [1354, 608] width 33 height 26
click at [1334, 664] on div "Delete" at bounding box center [1303, 674] width 110 height 20
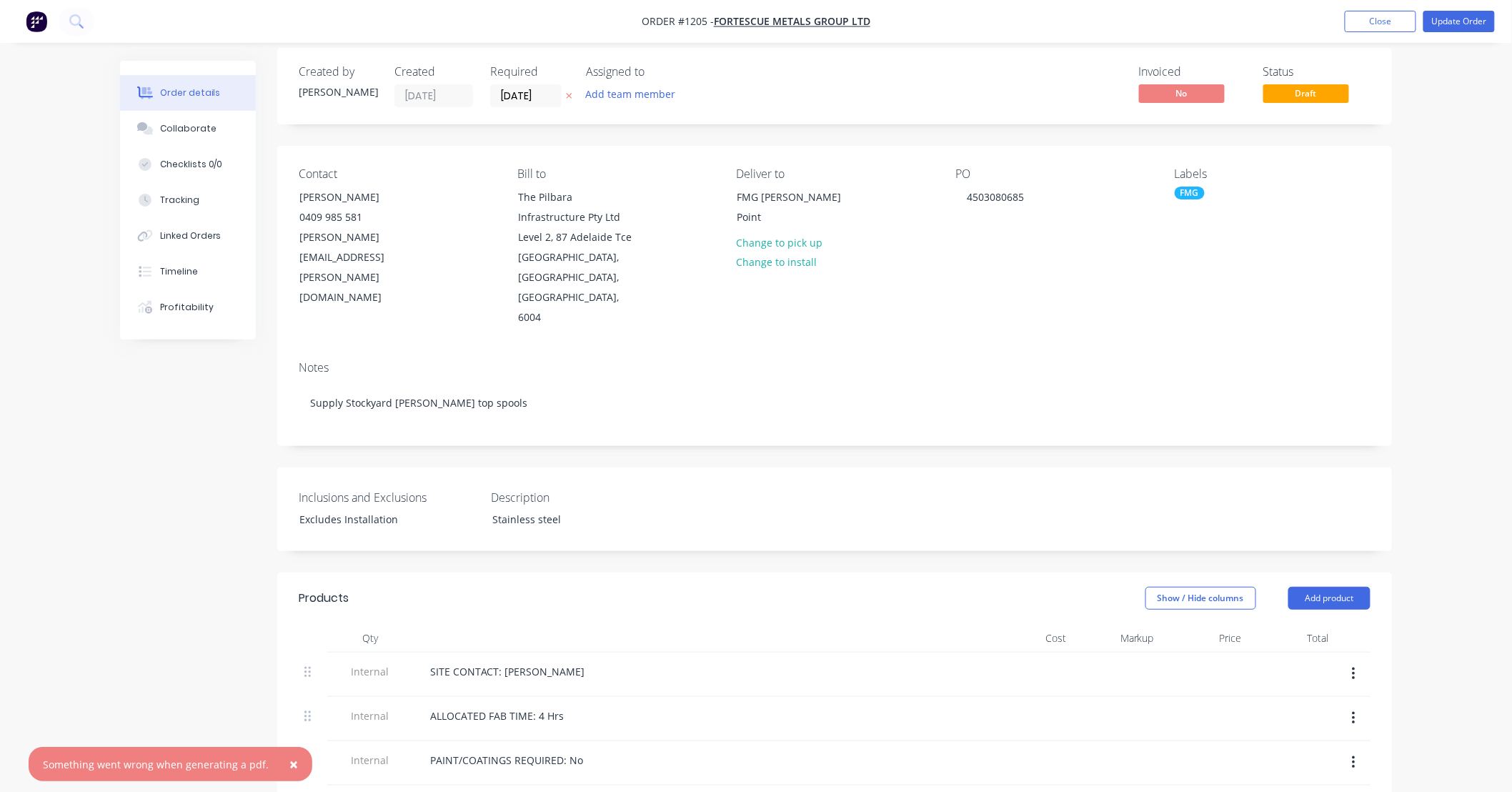
scroll to position [0, 0]
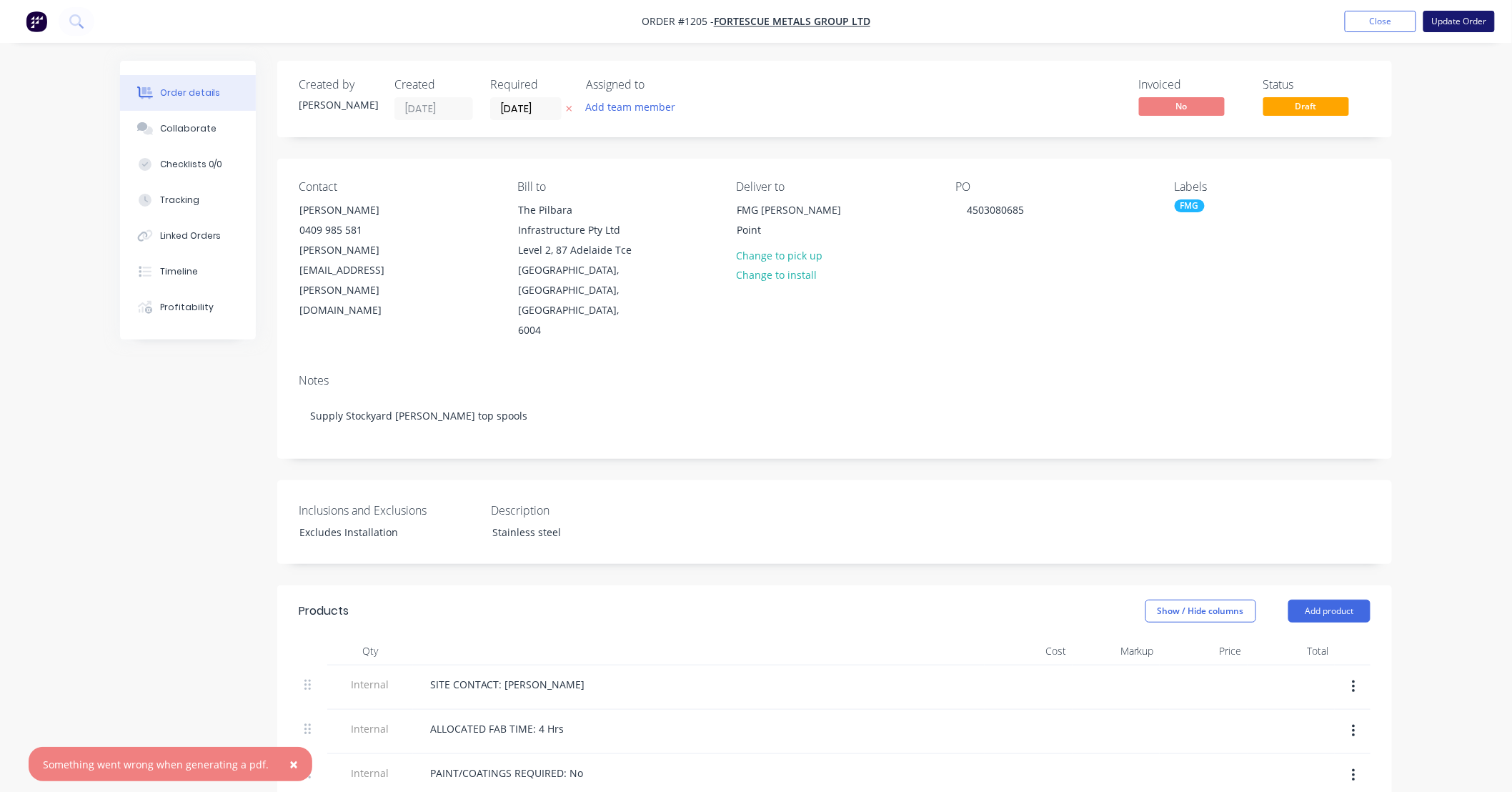
click at [1453, 20] on button "Update Order" at bounding box center [1459, 21] width 71 height 21
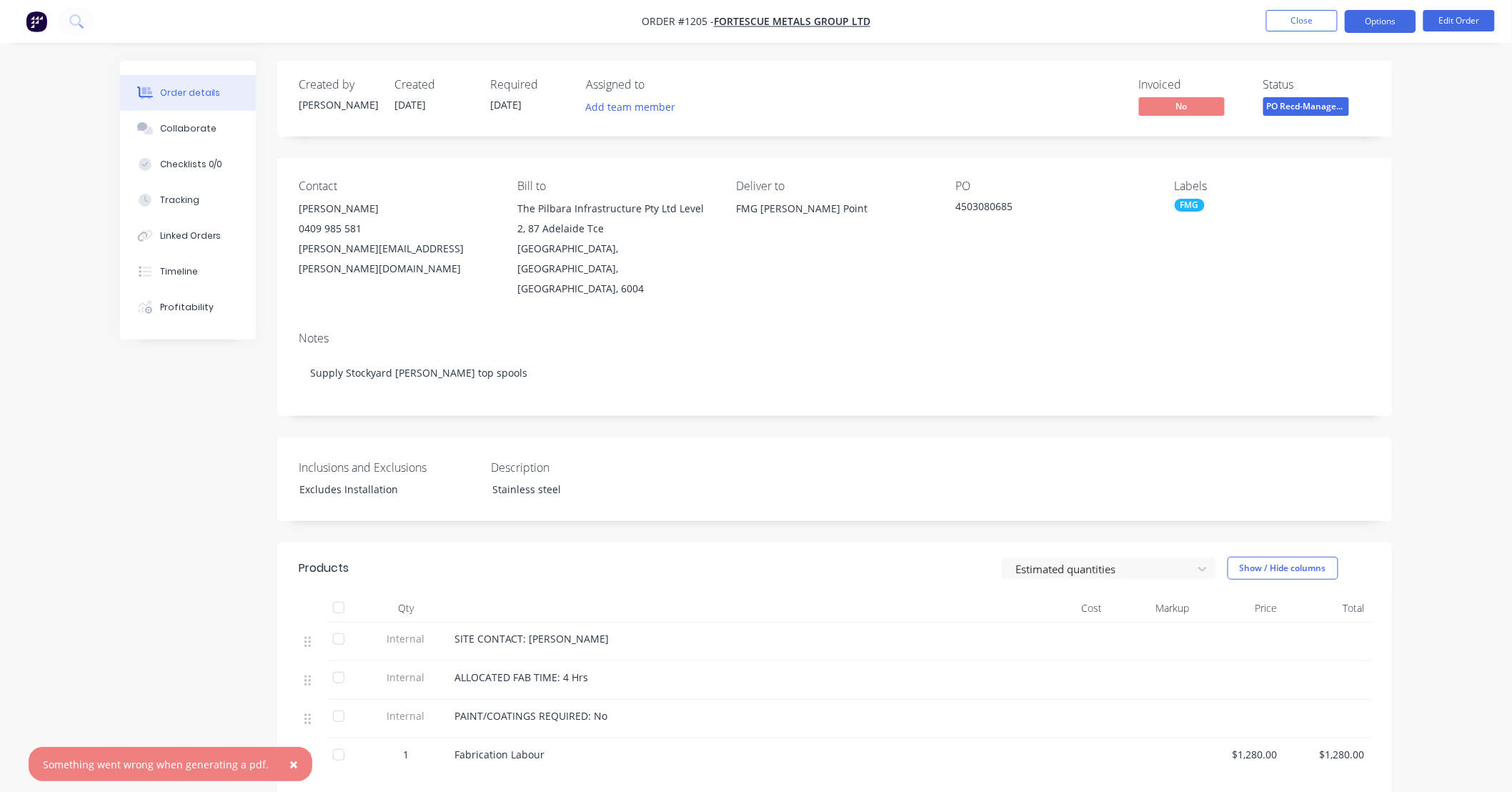
click at [1376, 29] on button "Options" at bounding box center [1381, 21] width 71 height 23
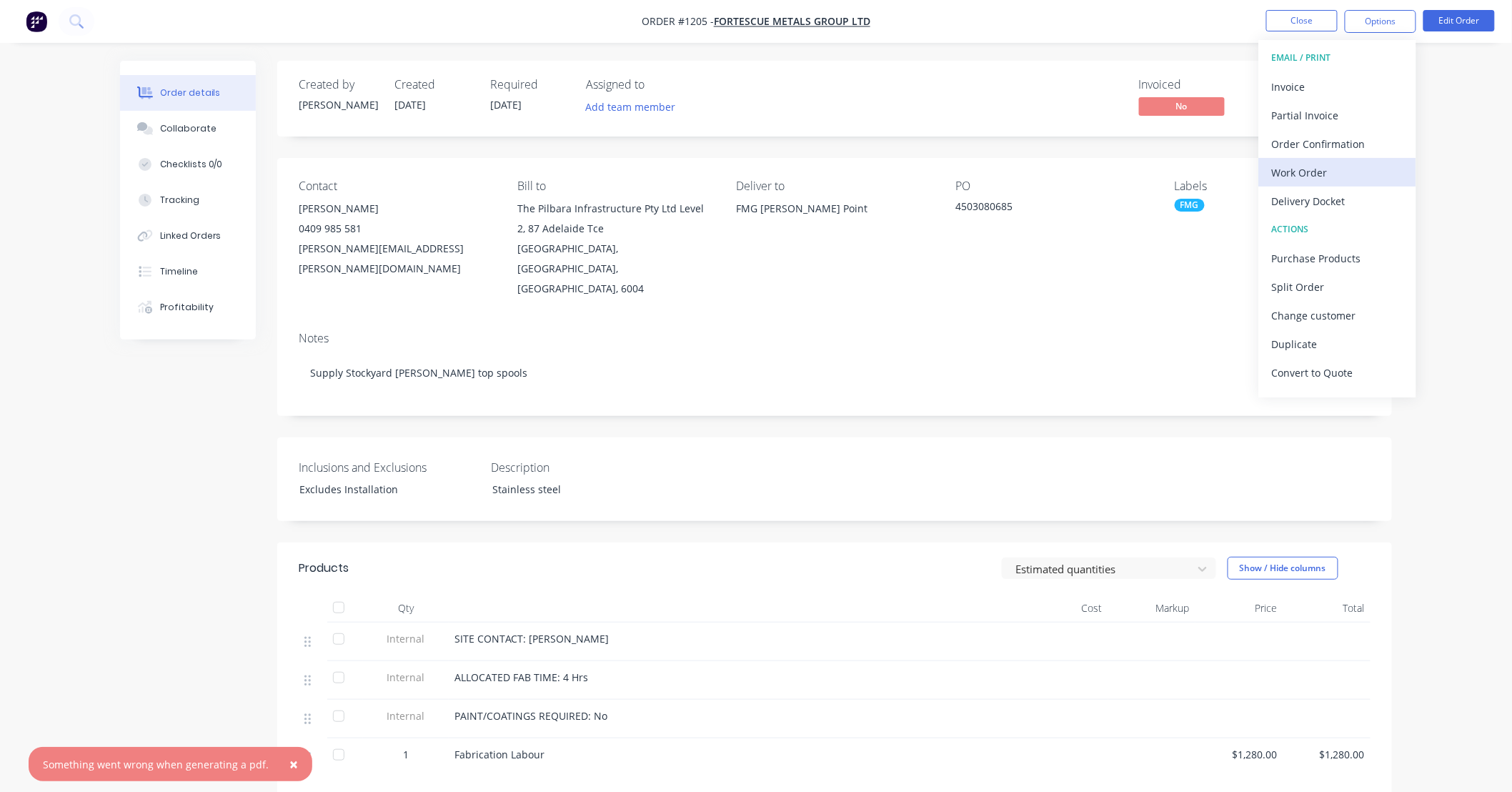
click at [1320, 174] on div "Work Order" at bounding box center [1338, 173] width 132 height 20
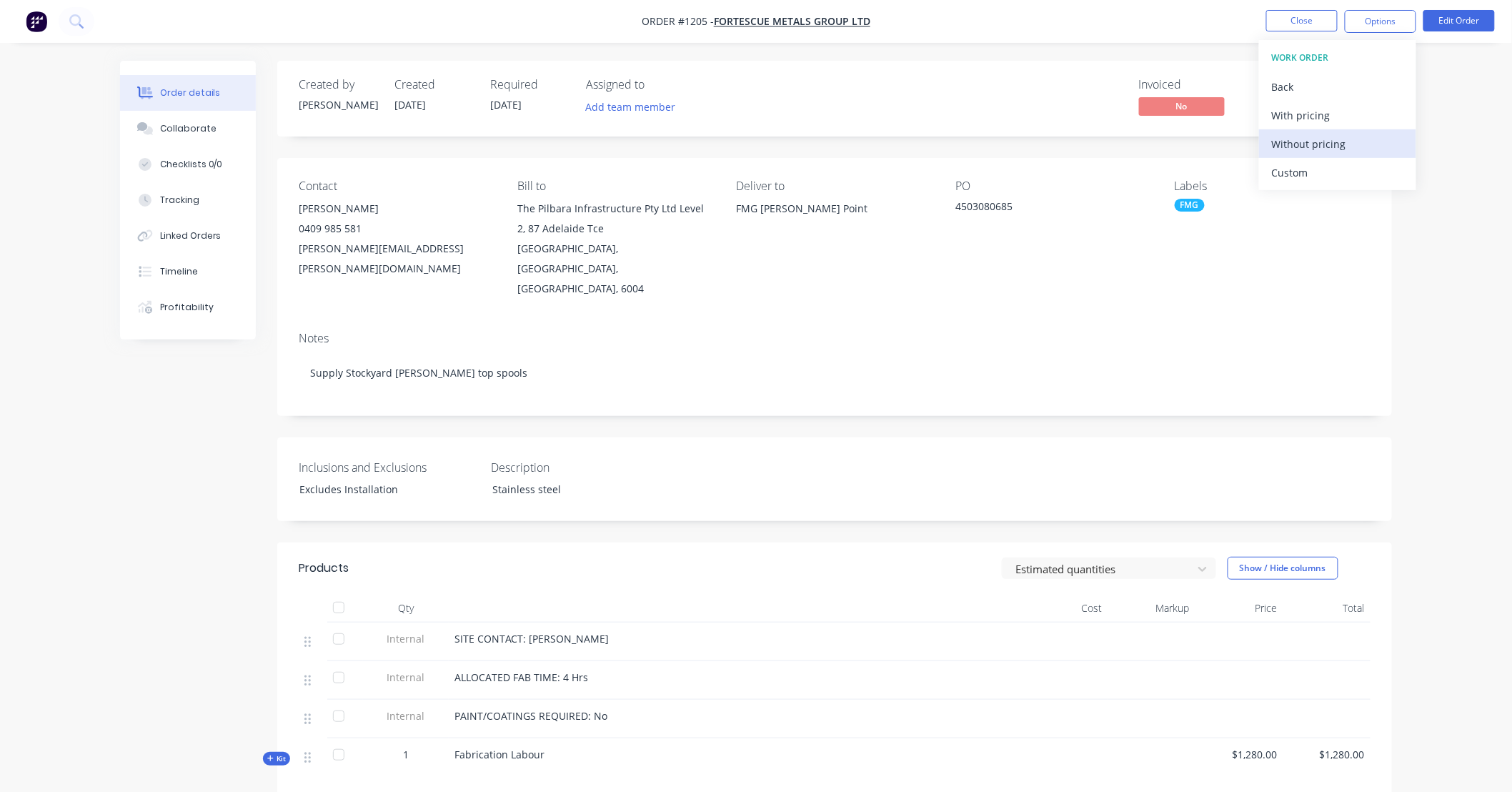
click at [1298, 145] on div "Without pricing" at bounding box center [1338, 144] width 132 height 20
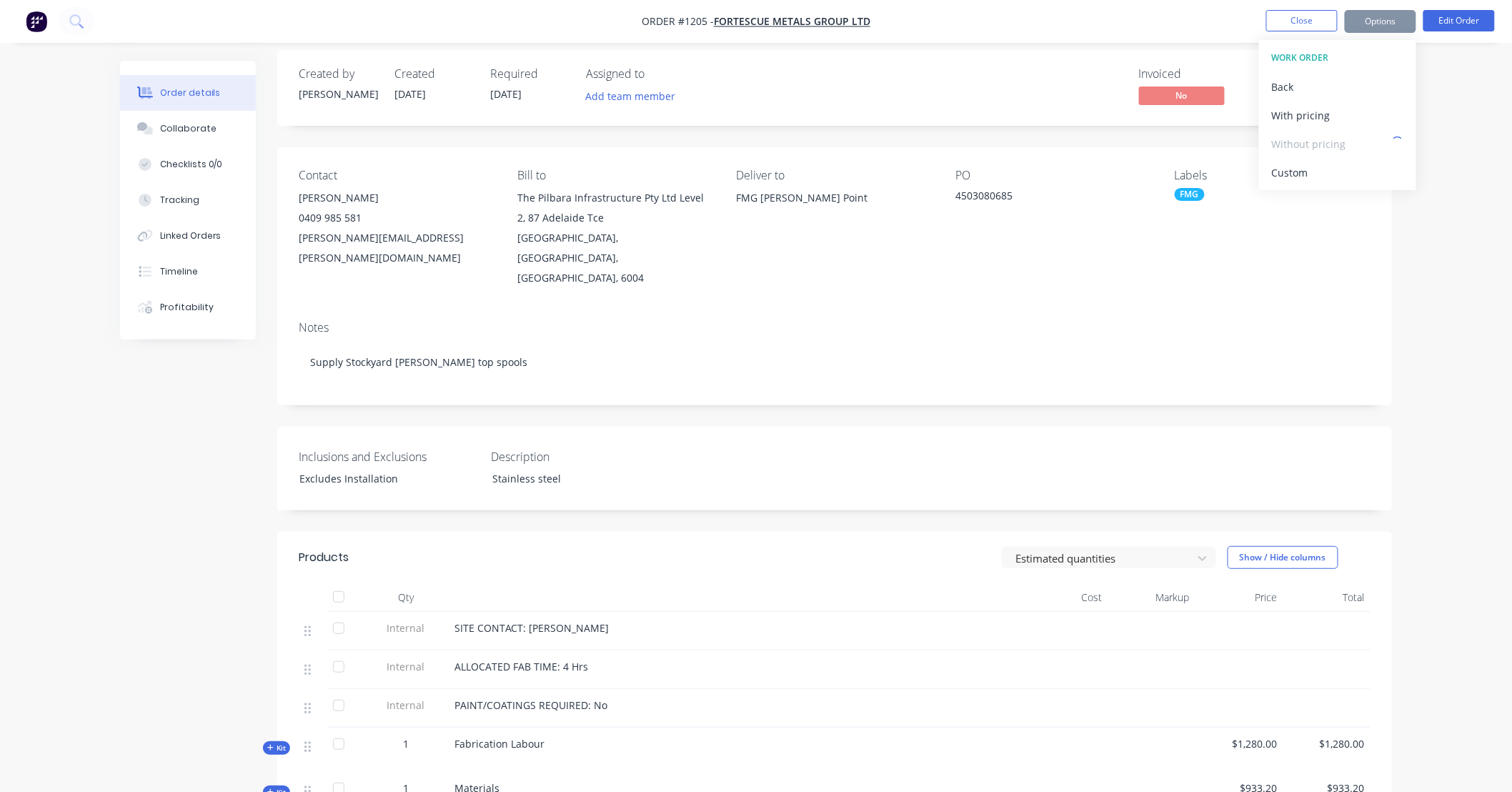
scroll to position [26, 0]
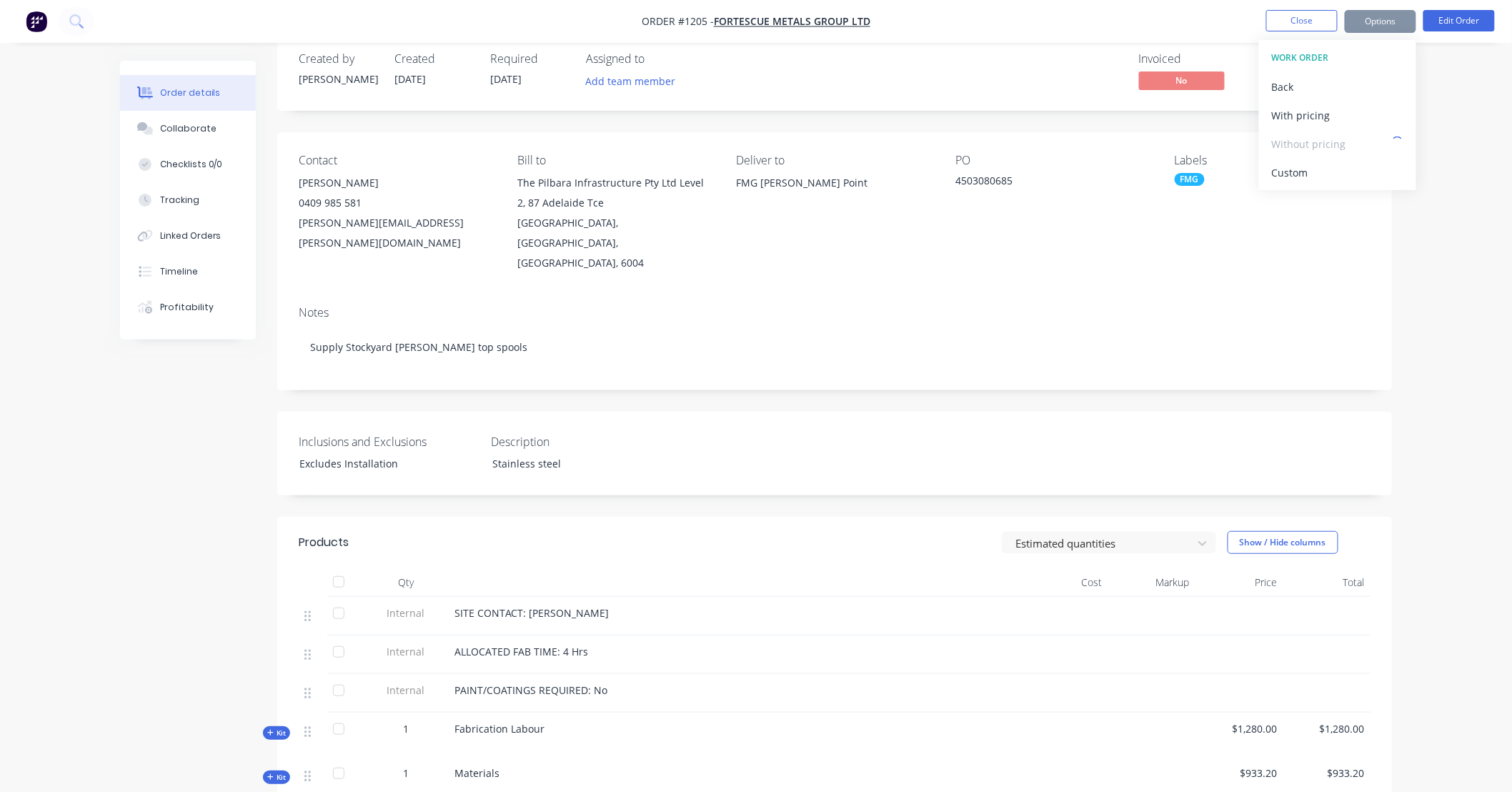
click at [1455, 247] on div "Order details Collaborate Checklists 0/0 Tracking Linked Orders Timeline Profit…" at bounding box center [756, 537] width 1512 height 1125
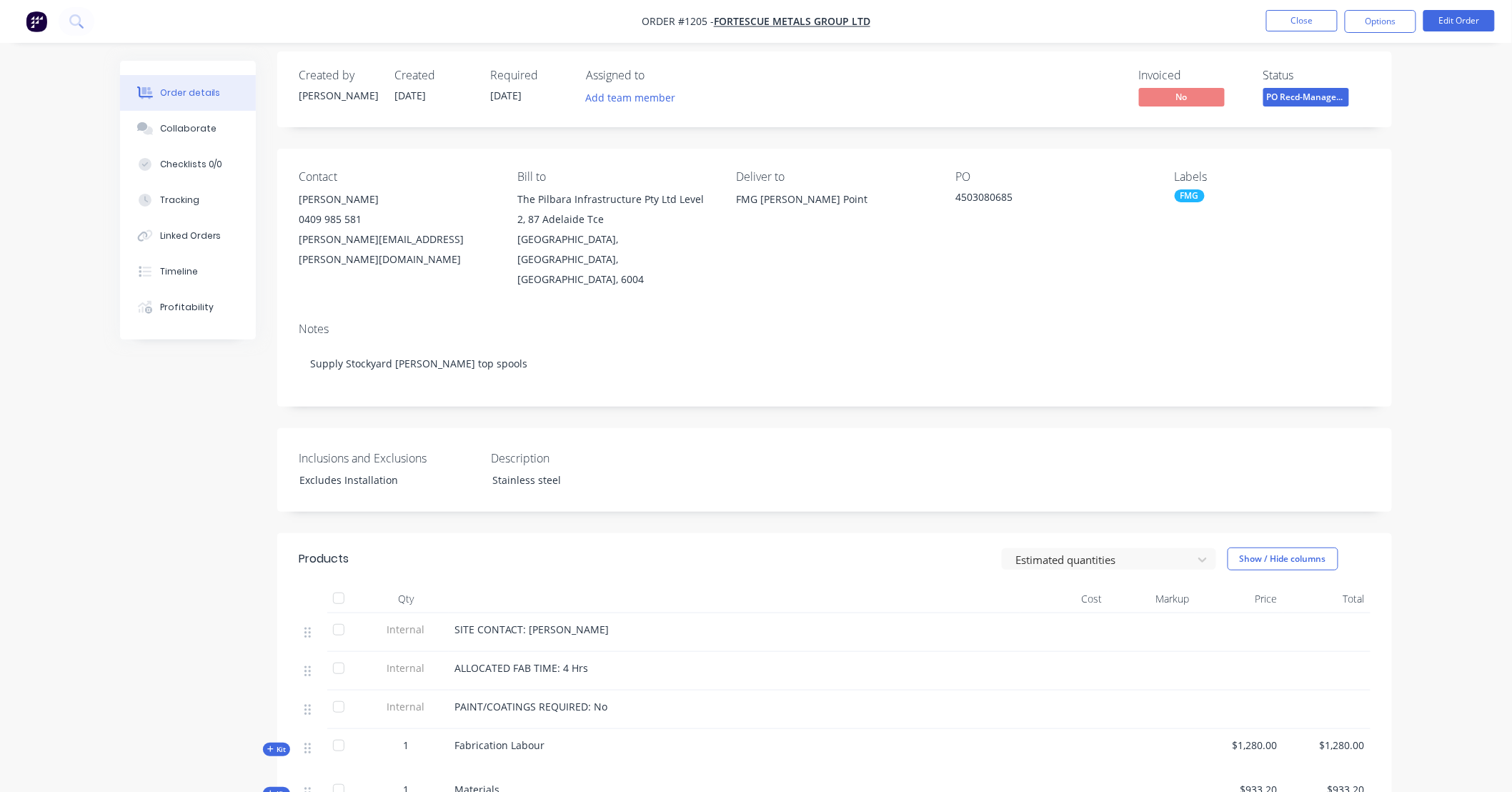
scroll to position [0, 0]
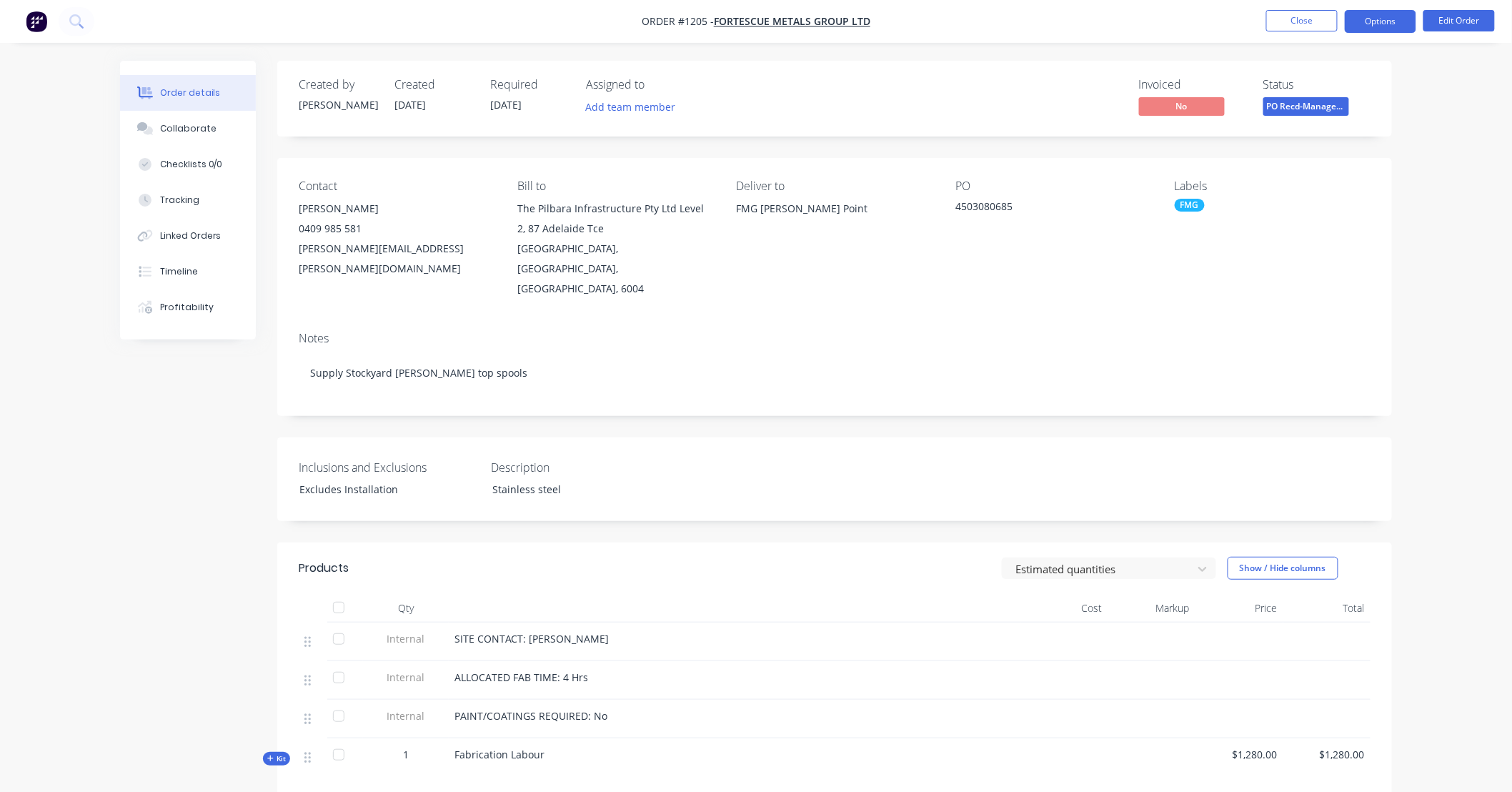
click at [1382, 20] on button "Options" at bounding box center [1381, 21] width 71 height 23
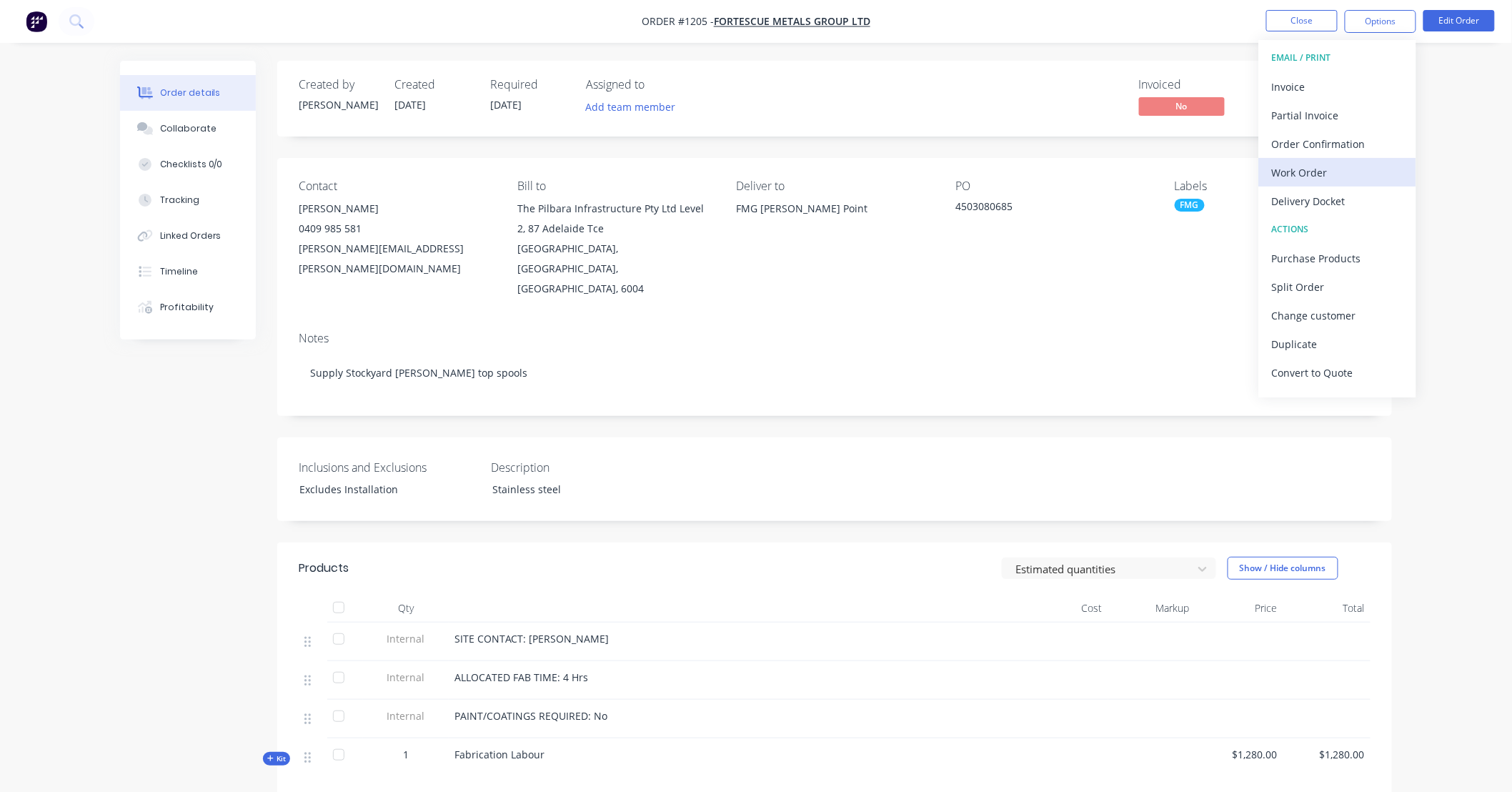
click at [1355, 168] on div "Work Order" at bounding box center [1338, 173] width 132 height 20
click at [1323, 176] on div "Custom" at bounding box center [1338, 173] width 132 height 20
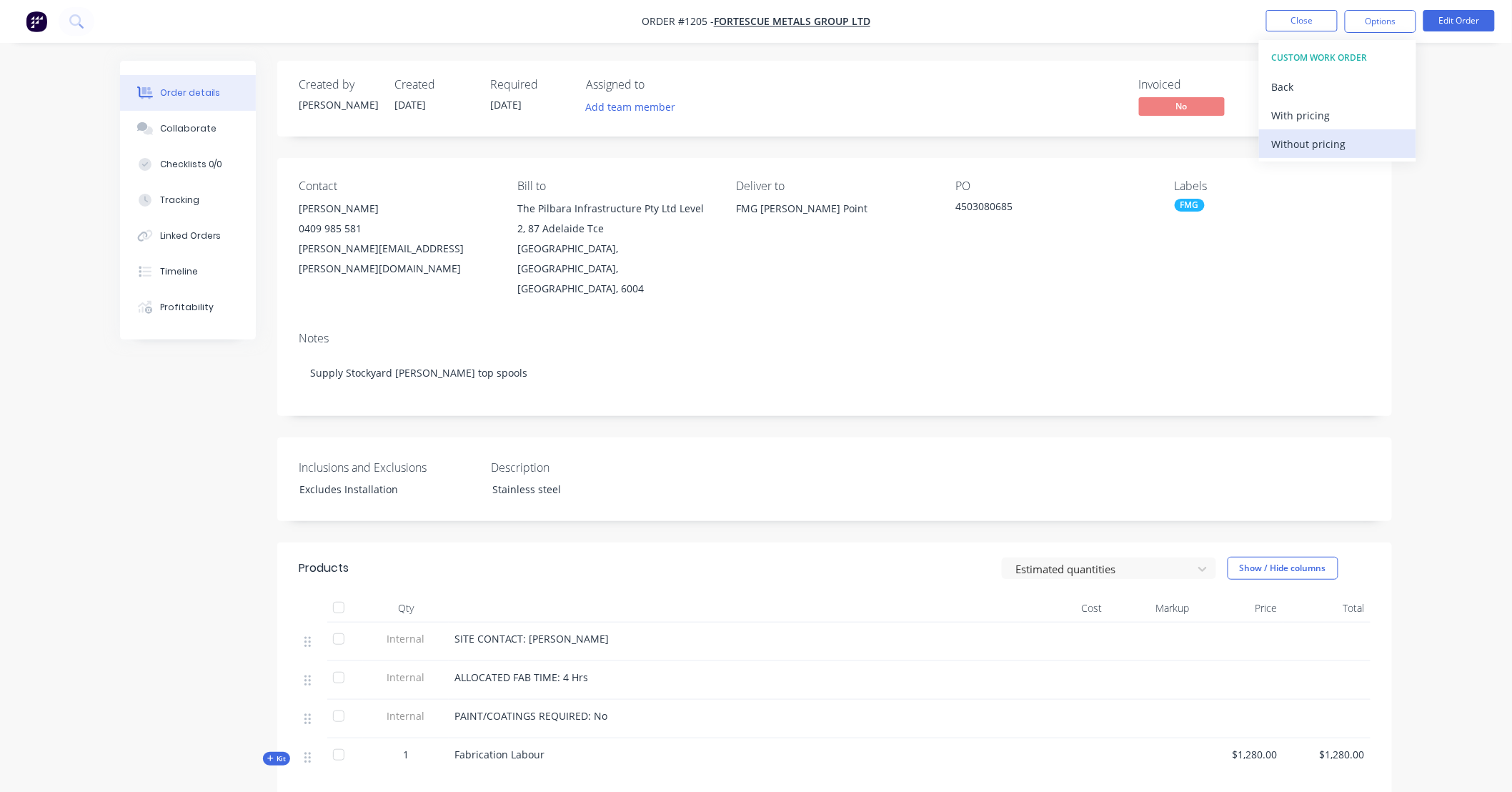
click at [1302, 145] on div "Without pricing" at bounding box center [1338, 144] width 132 height 20
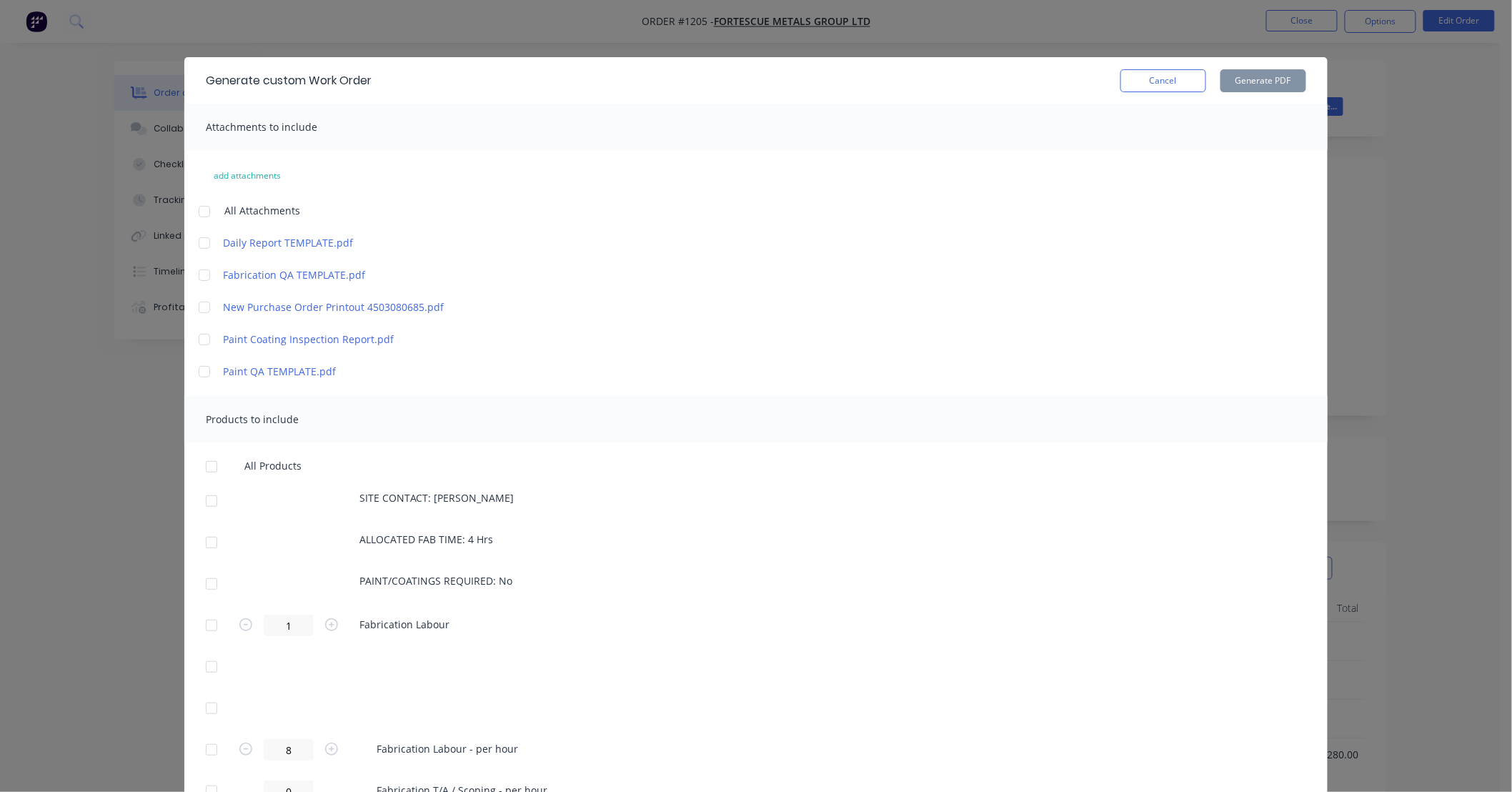
click at [196, 266] on div at bounding box center [204, 276] width 29 height 29
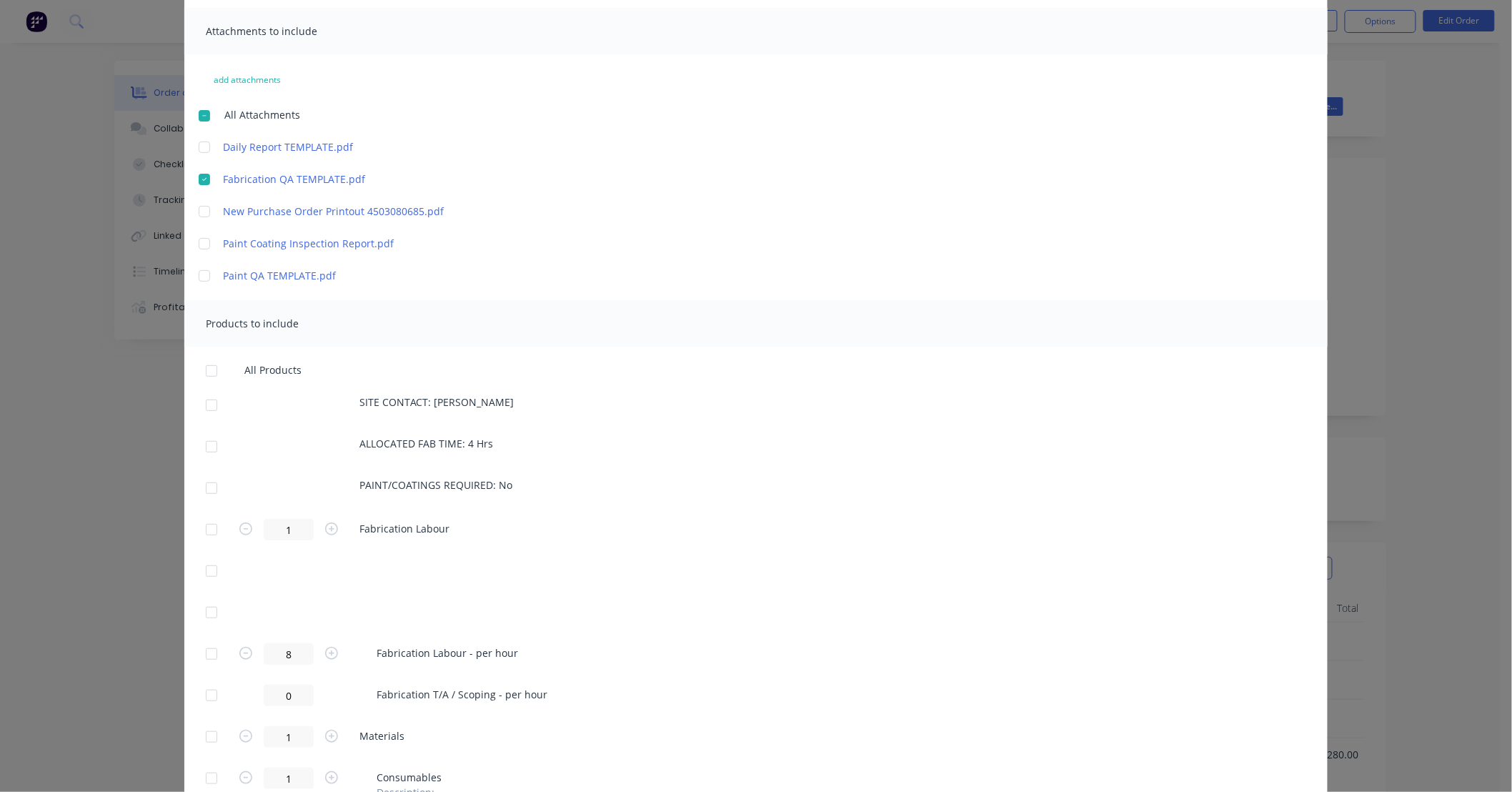
scroll to position [185, 0]
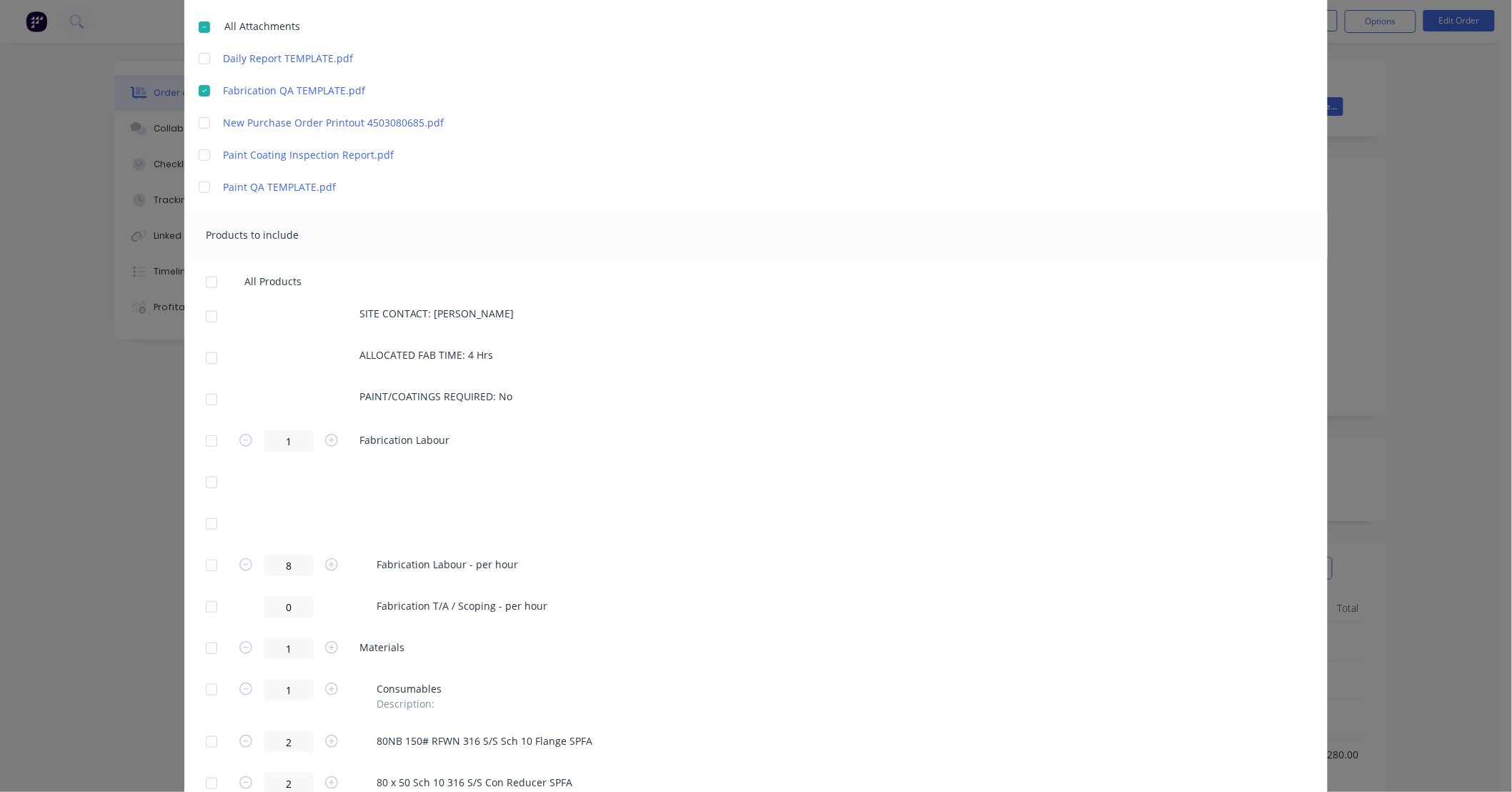
click at [208, 565] on div at bounding box center [212, 566] width 29 height 29
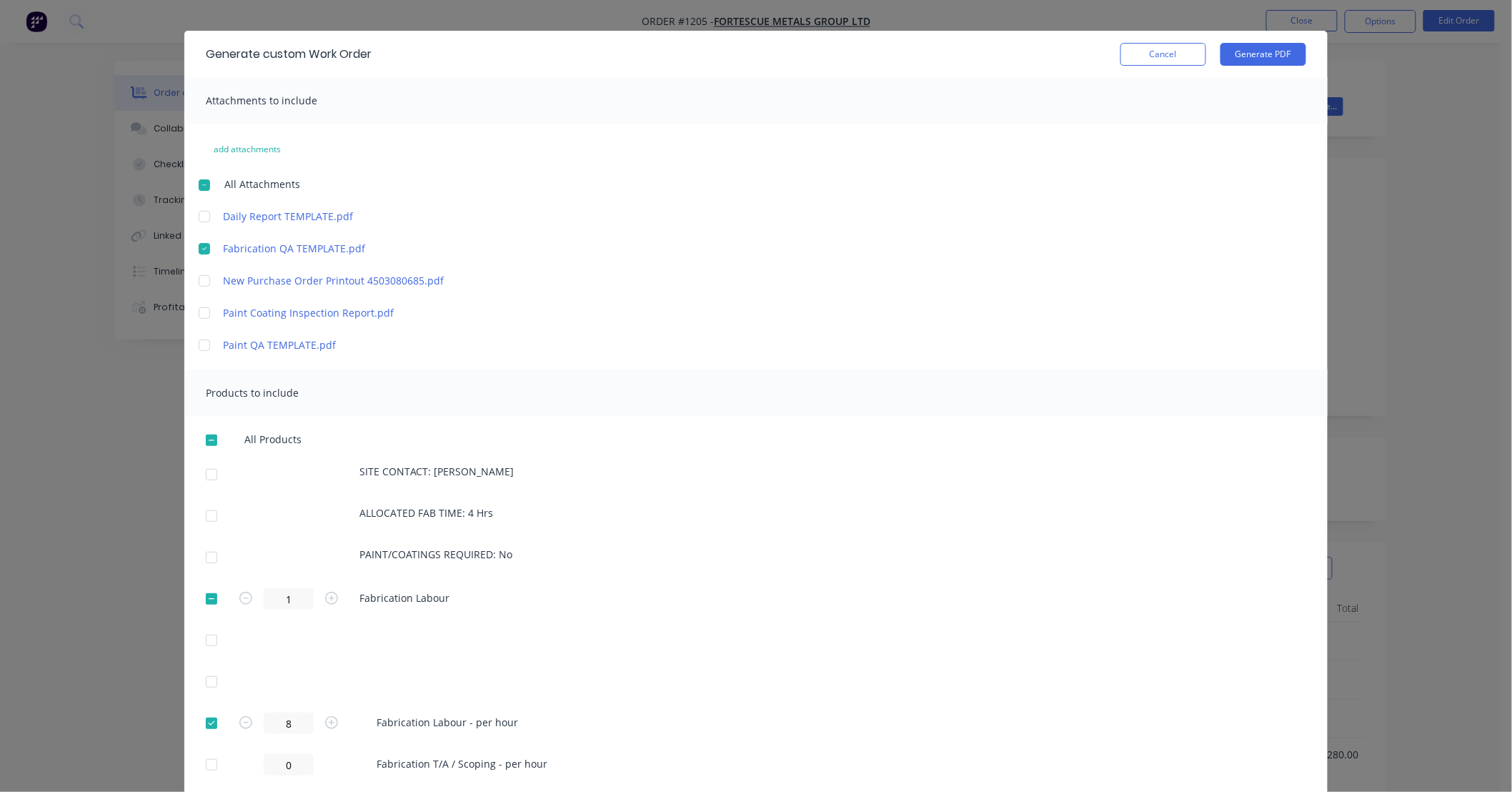
scroll to position [0, 0]
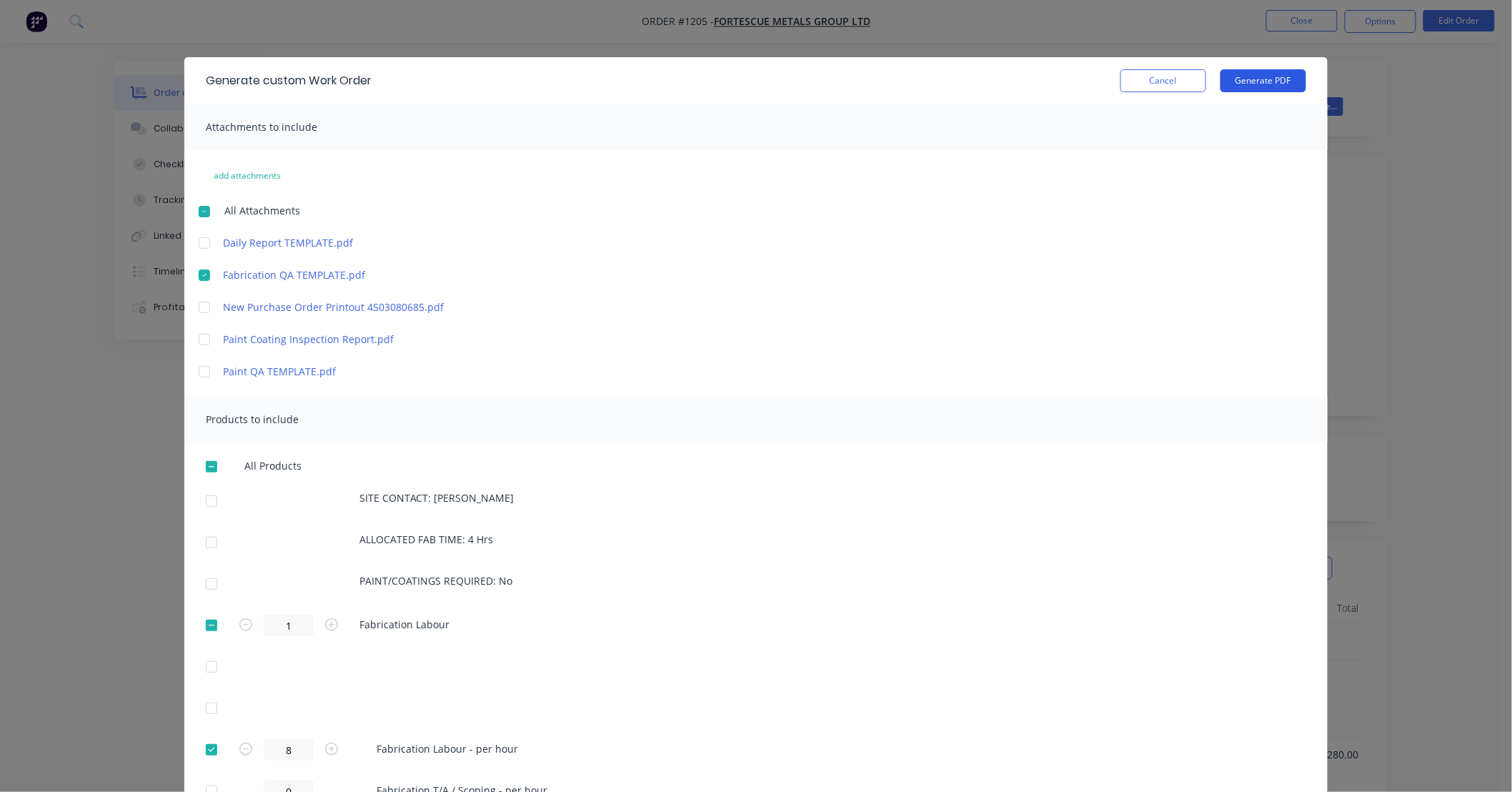
click at [1258, 75] on button "Generate PDF" at bounding box center [1264, 80] width 86 height 23
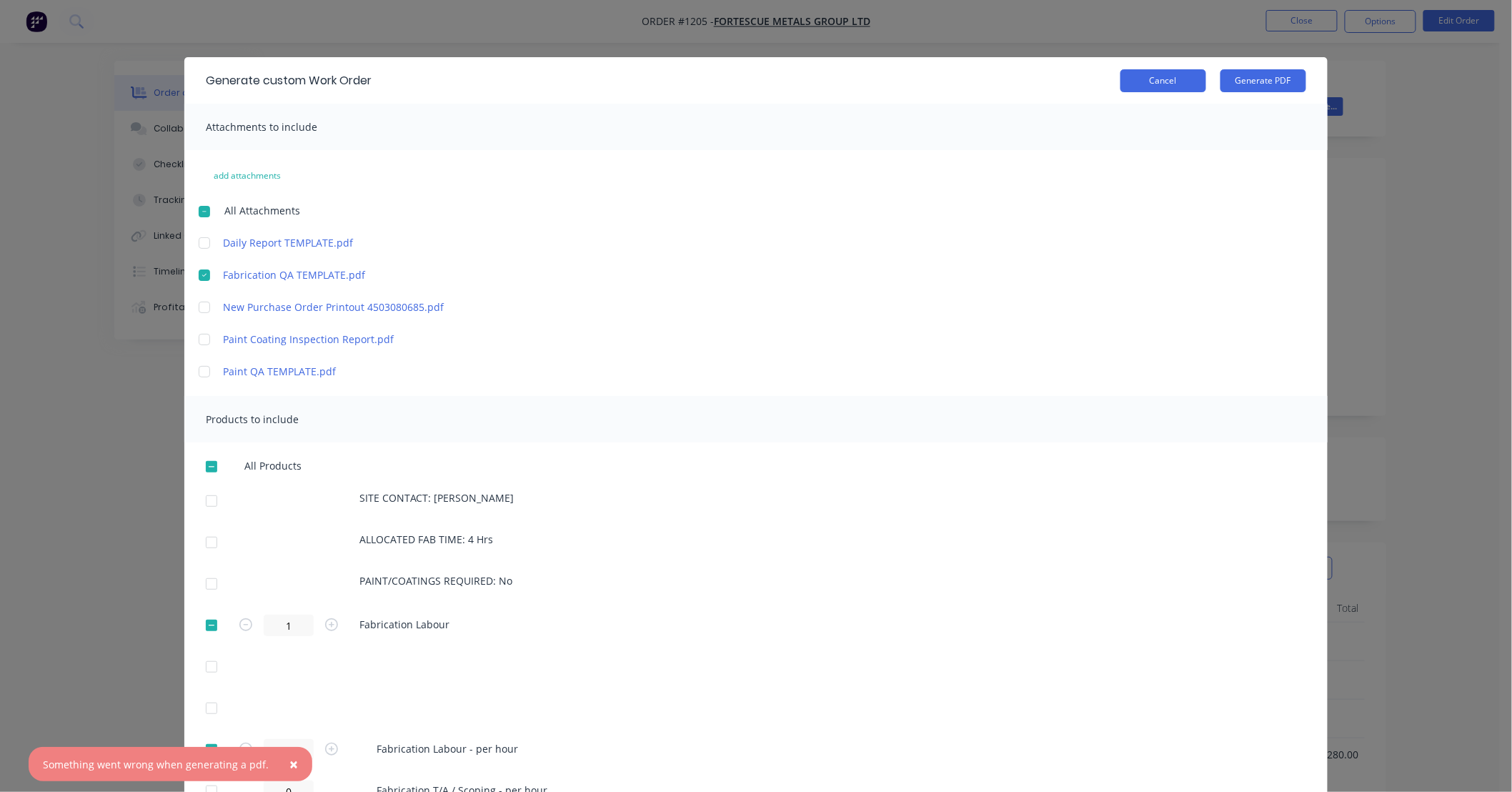
click at [1181, 80] on button "Cancel" at bounding box center [1163, 80] width 86 height 23
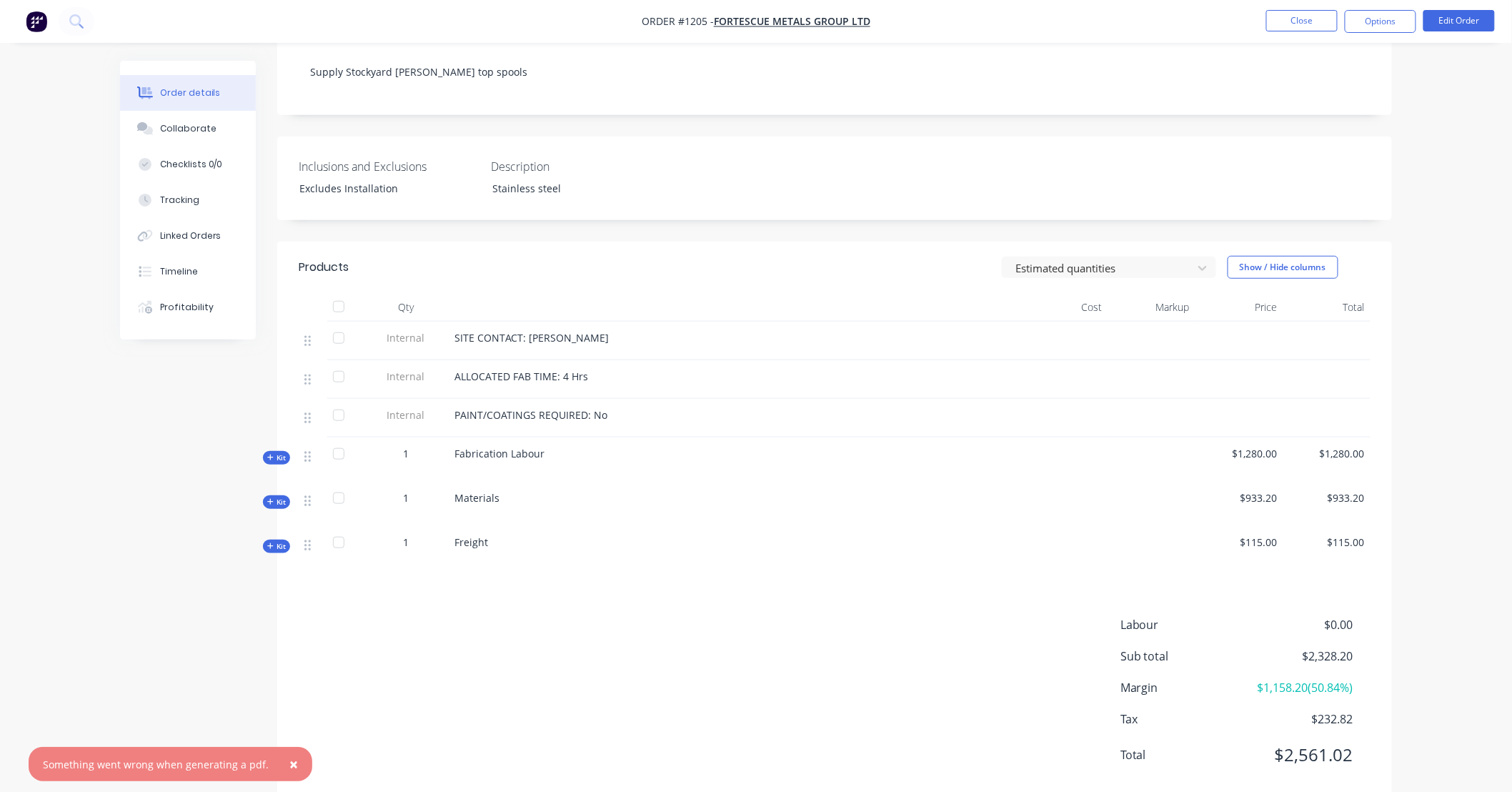
scroll to position [315, 0]
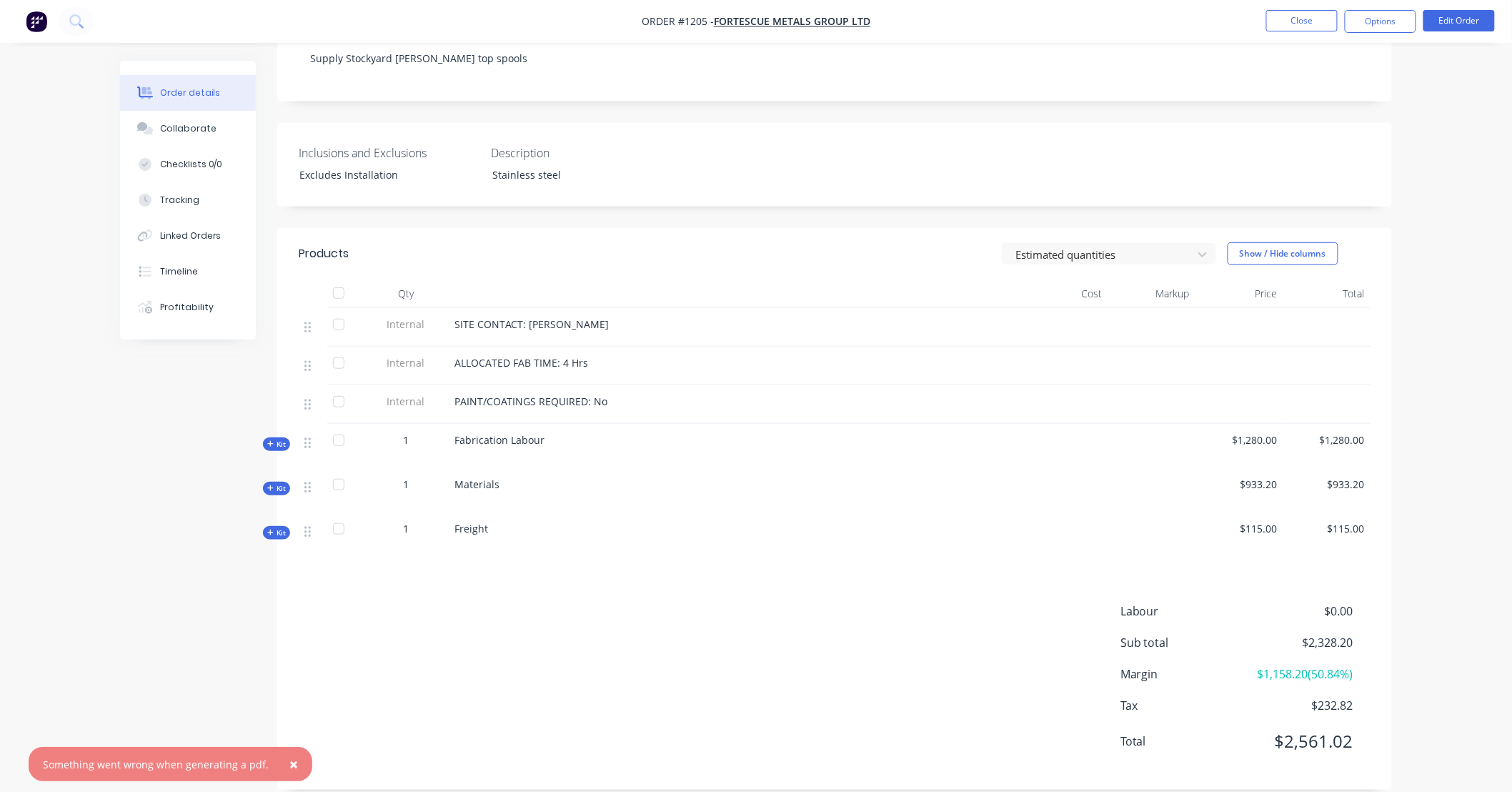
click at [283, 437] on button "Kit" at bounding box center [277, 444] width 27 height 14
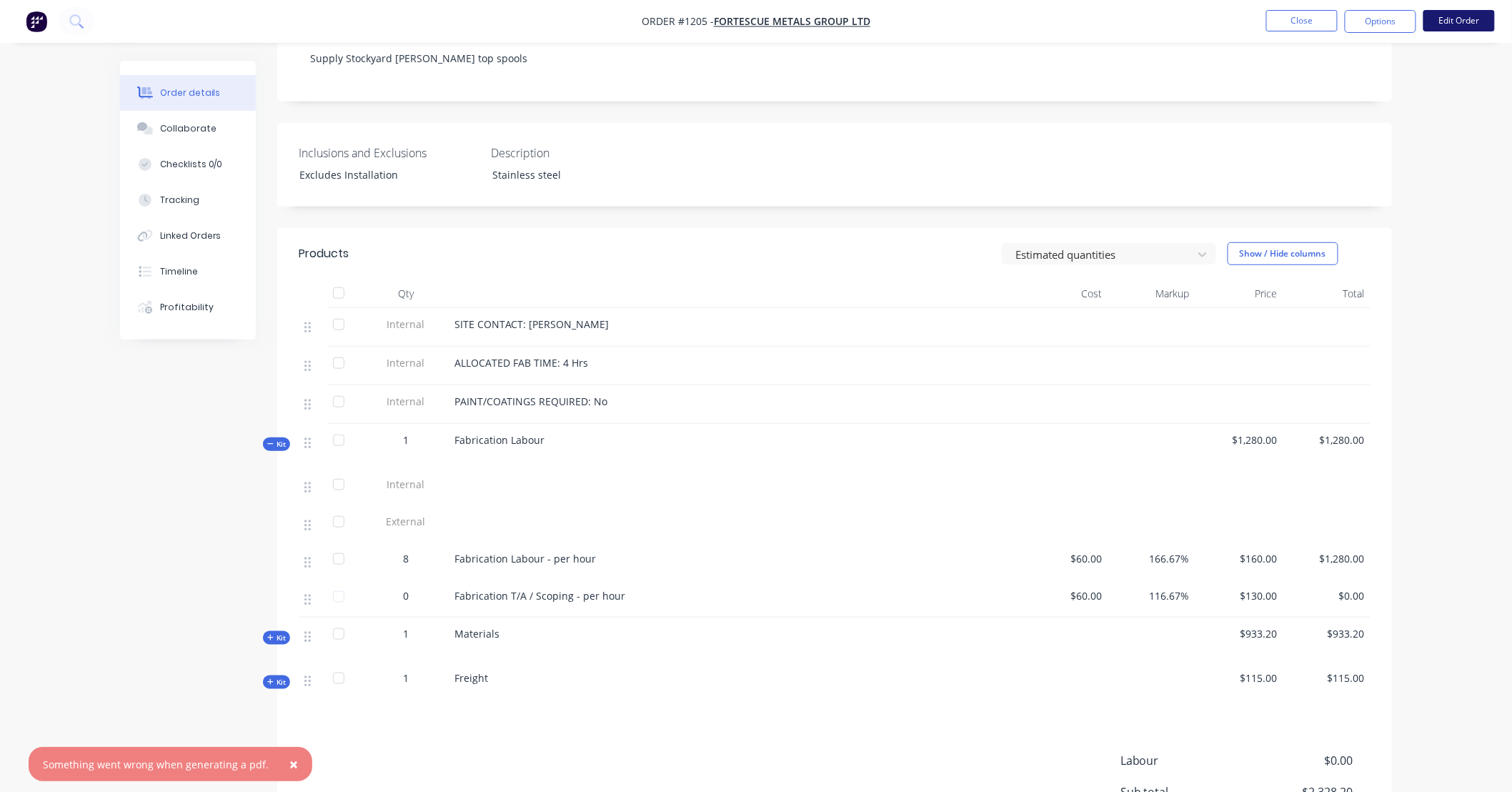
click at [1452, 15] on button "Edit Order" at bounding box center [1459, 20] width 71 height 21
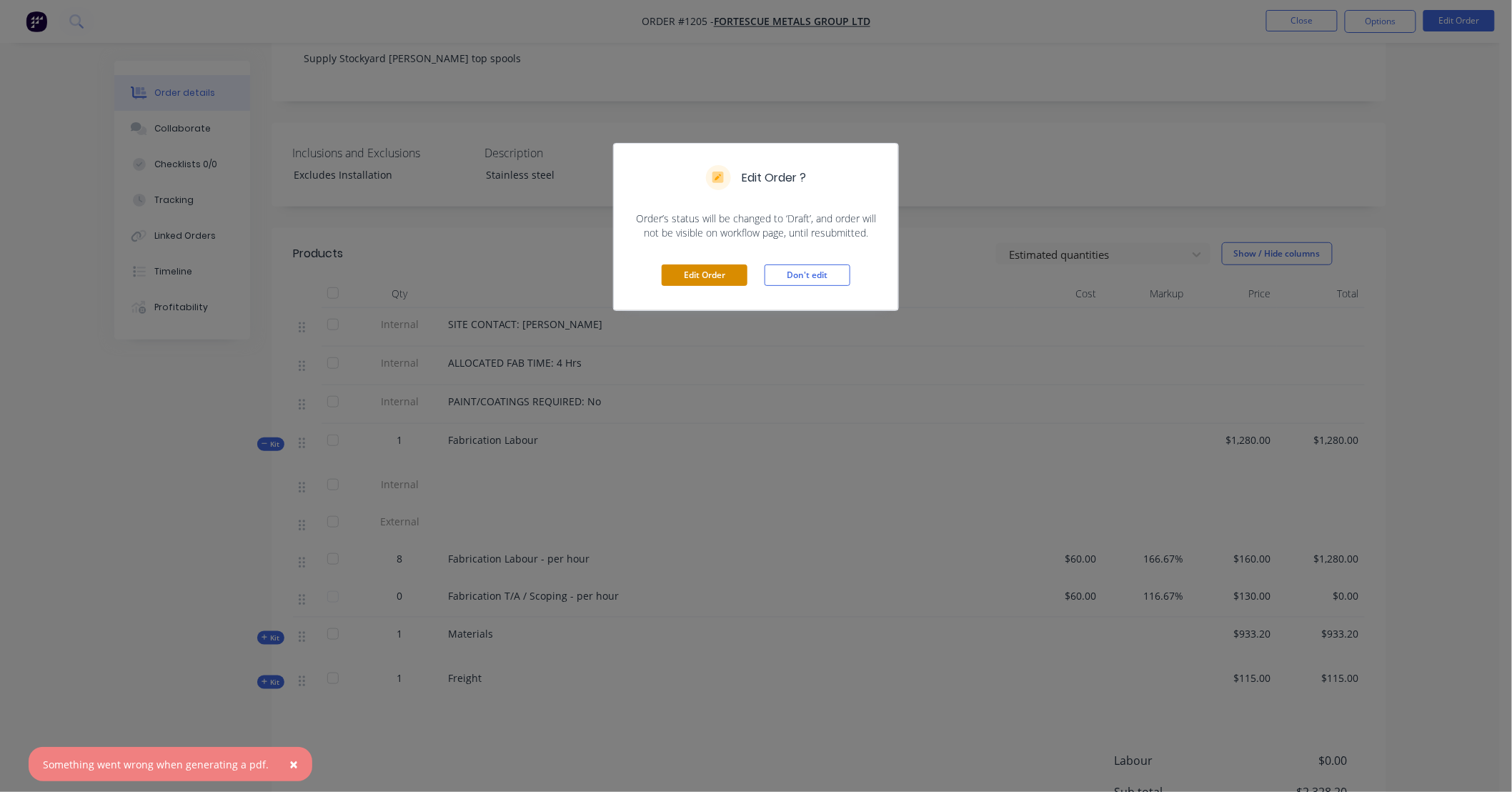
click at [703, 275] on button "Edit Order" at bounding box center [705, 275] width 86 height 21
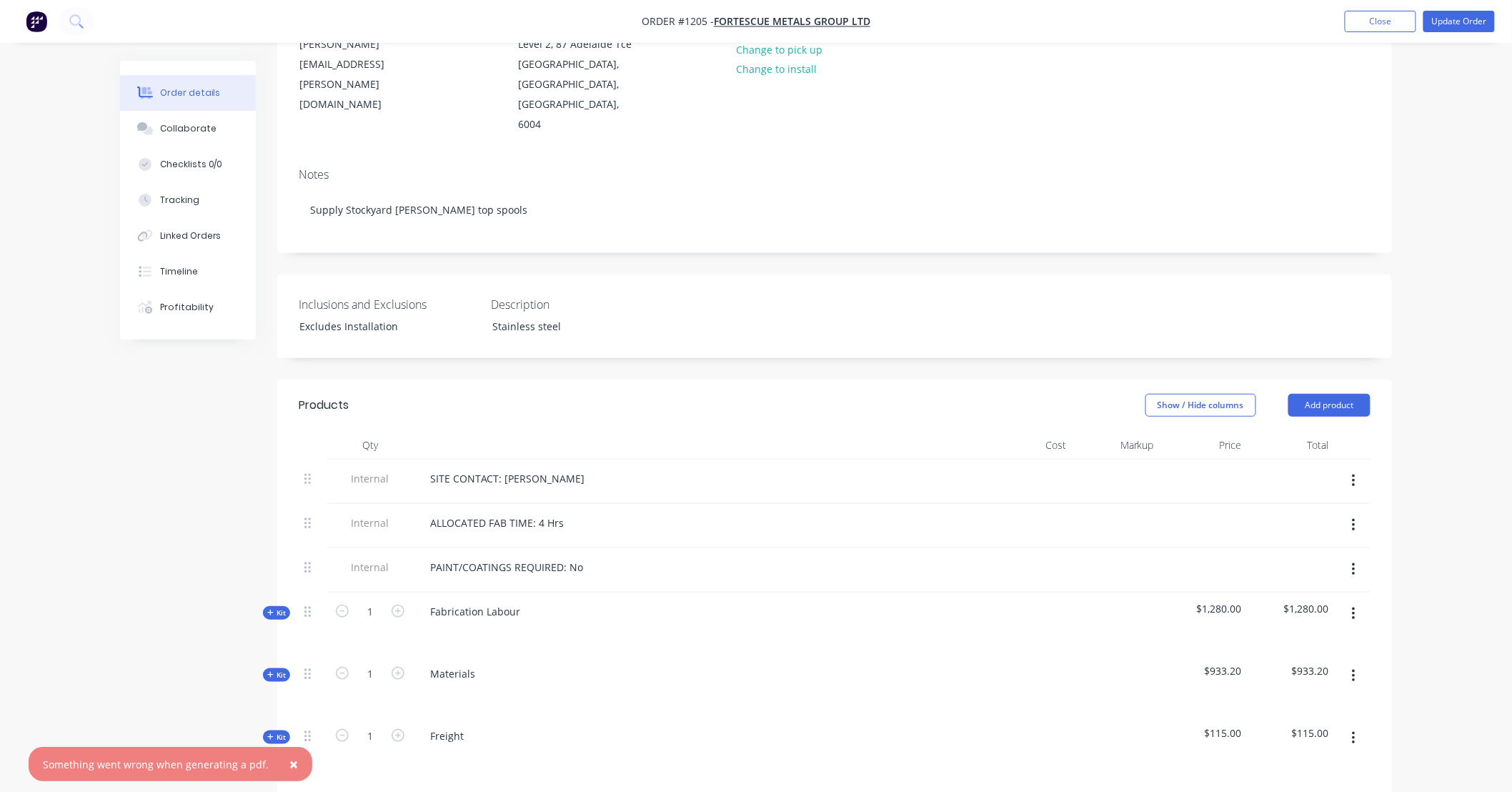
scroll to position [344, 0]
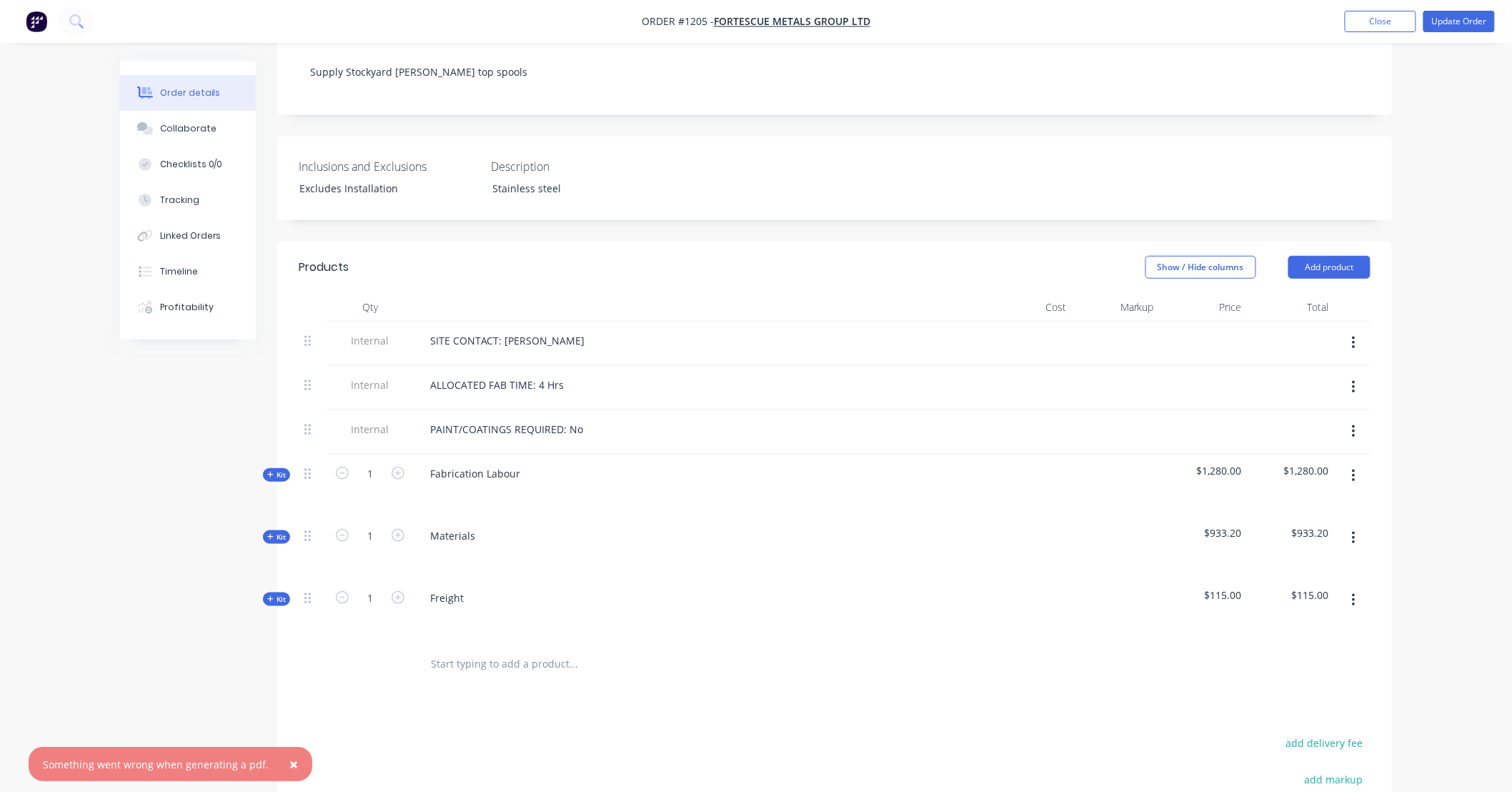
click at [281, 470] on span "Kit" at bounding box center [277, 475] width 19 height 11
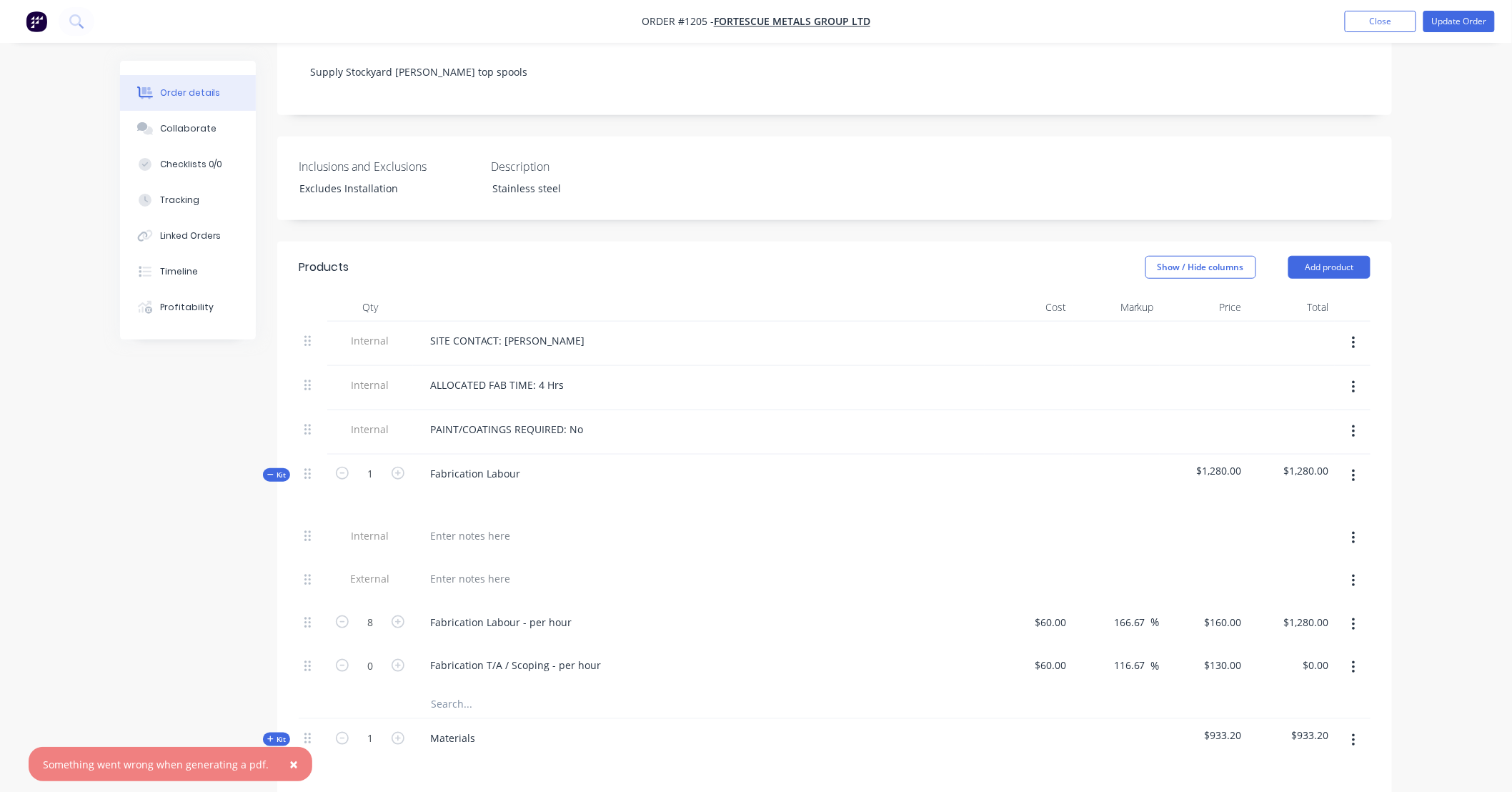
click at [1359, 525] on button "button" at bounding box center [1354, 538] width 33 height 26
click at [1320, 594] on div "Delete" at bounding box center [1303, 604] width 110 height 20
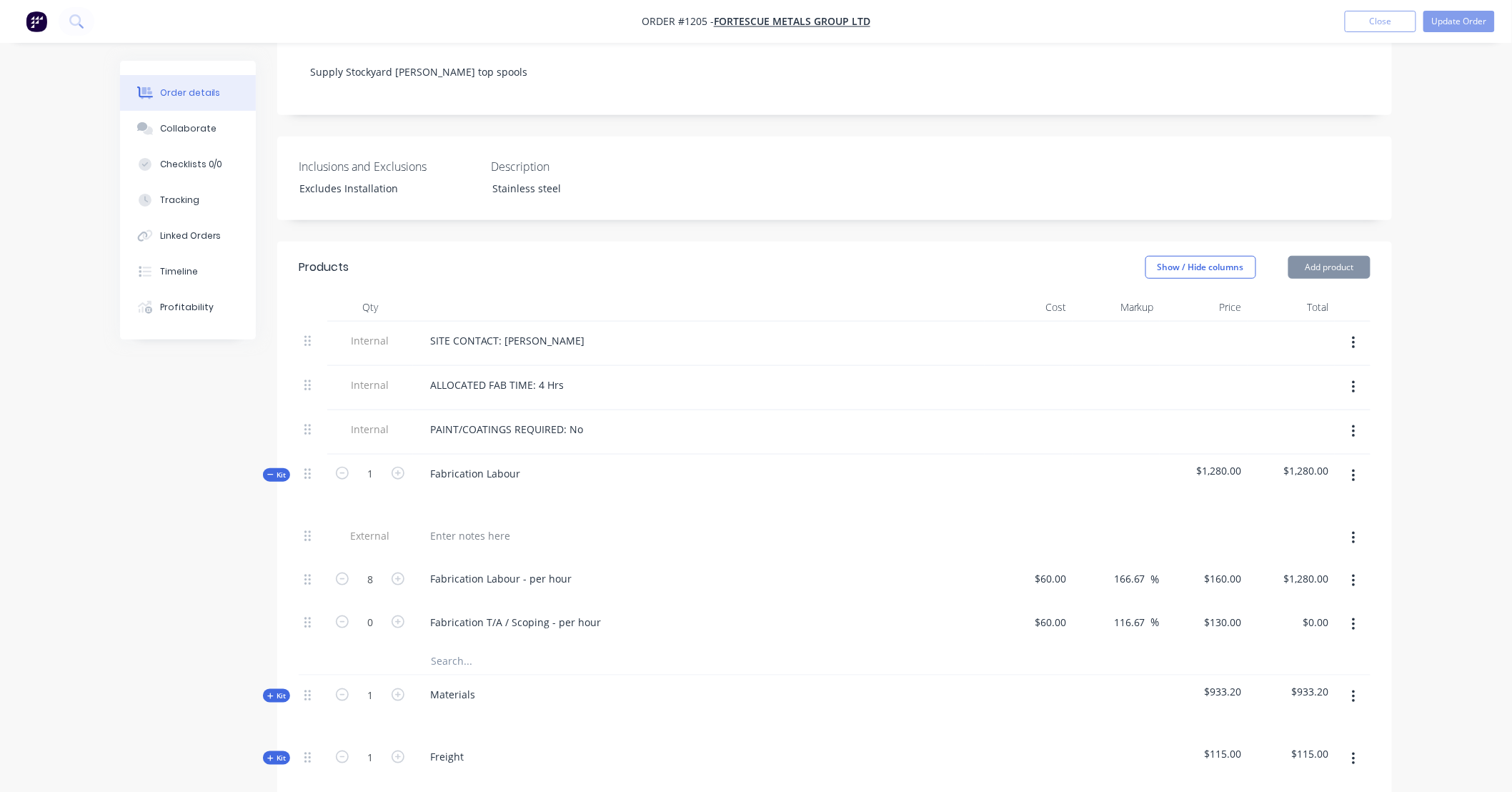
click at [1353, 532] on icon "button" at bounding box center [1353, 538] width 3 height 13
click at [1333, 594] on div "Delete" at bounding box center [1303, 604] width 110 height 20
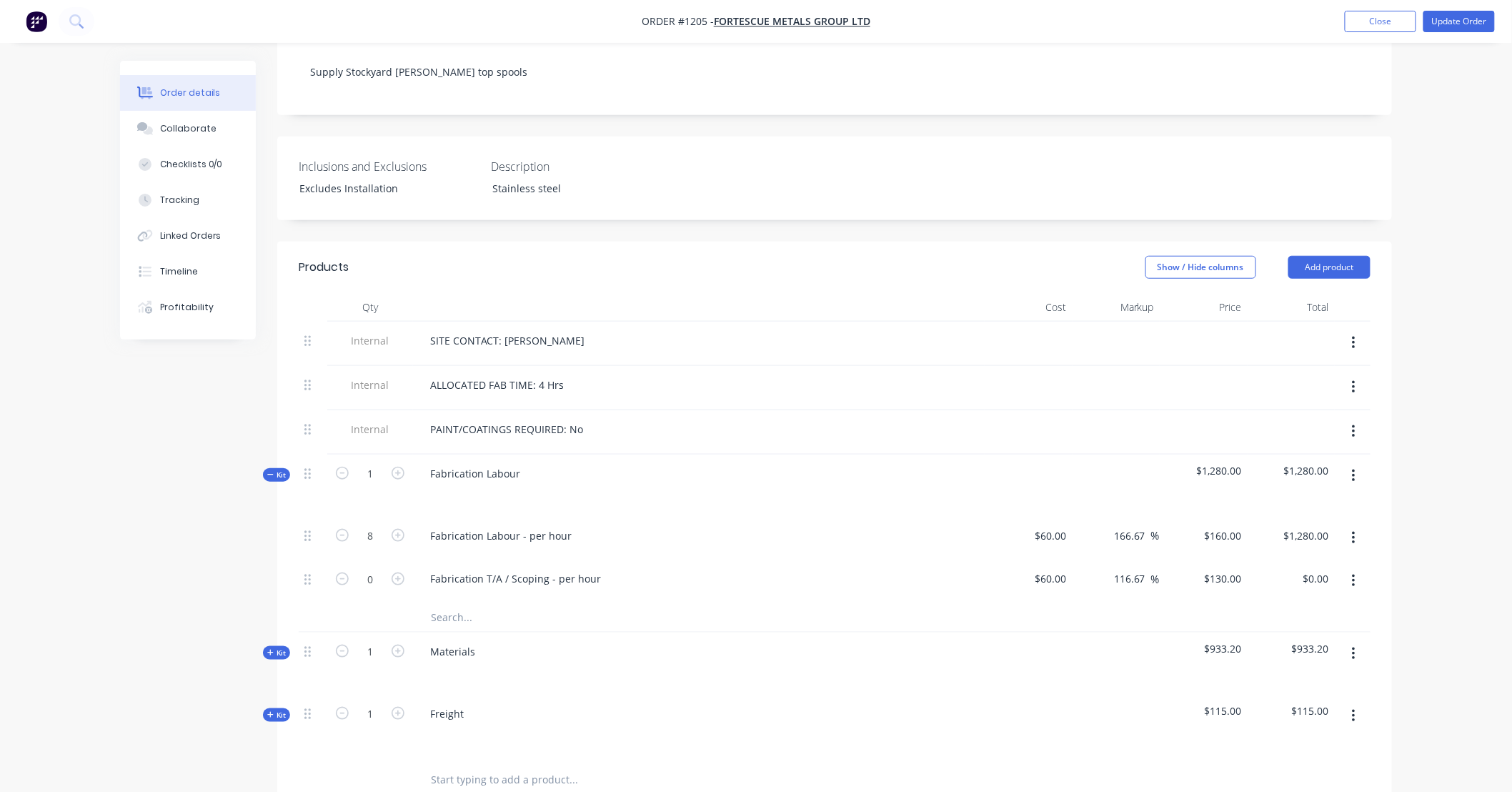
click at [254, 617] on div "Created by [PERSON_NAME] Created [DATE] Required [DATE] Assigned to Add team me…" at bounding box center [756, 442] width 1272 height 1450
click at [275, 647] on span "Kit" at bounding box center [277, 652] width 19 height 11
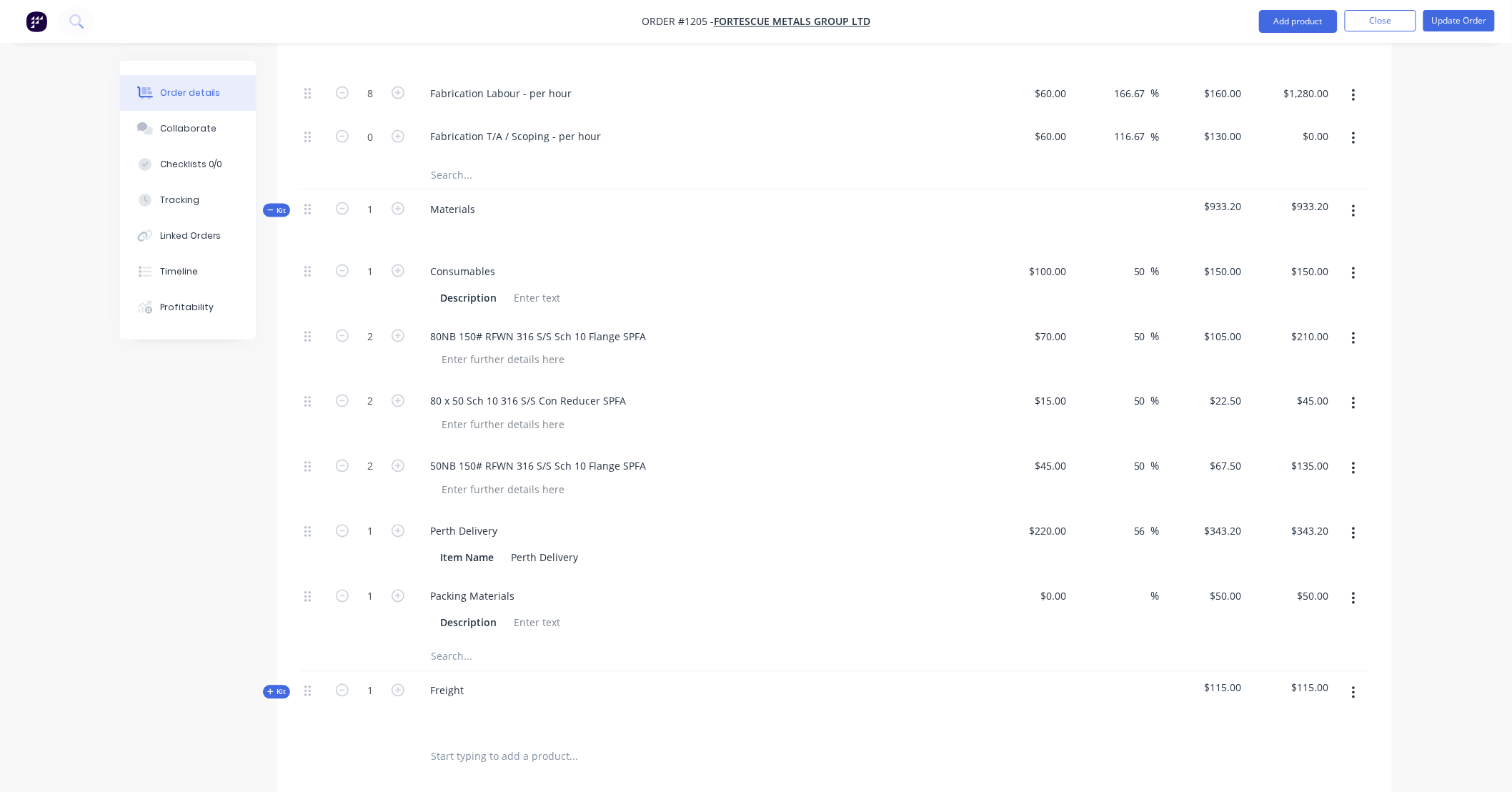
scroll to position [794, 0]
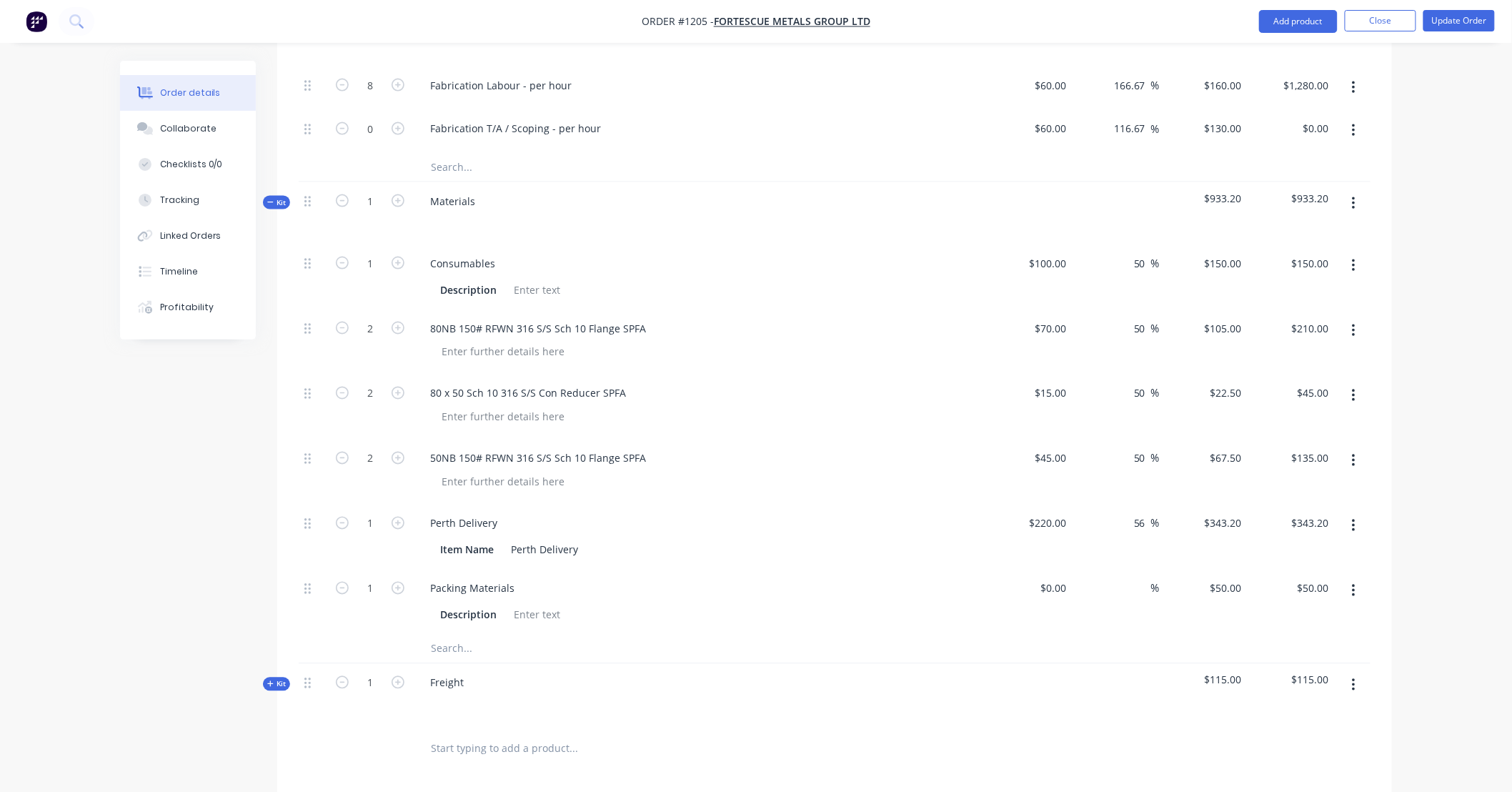
click at [274, 679] on span "Kit" at bounding box center [277, 684] width 19 height 11
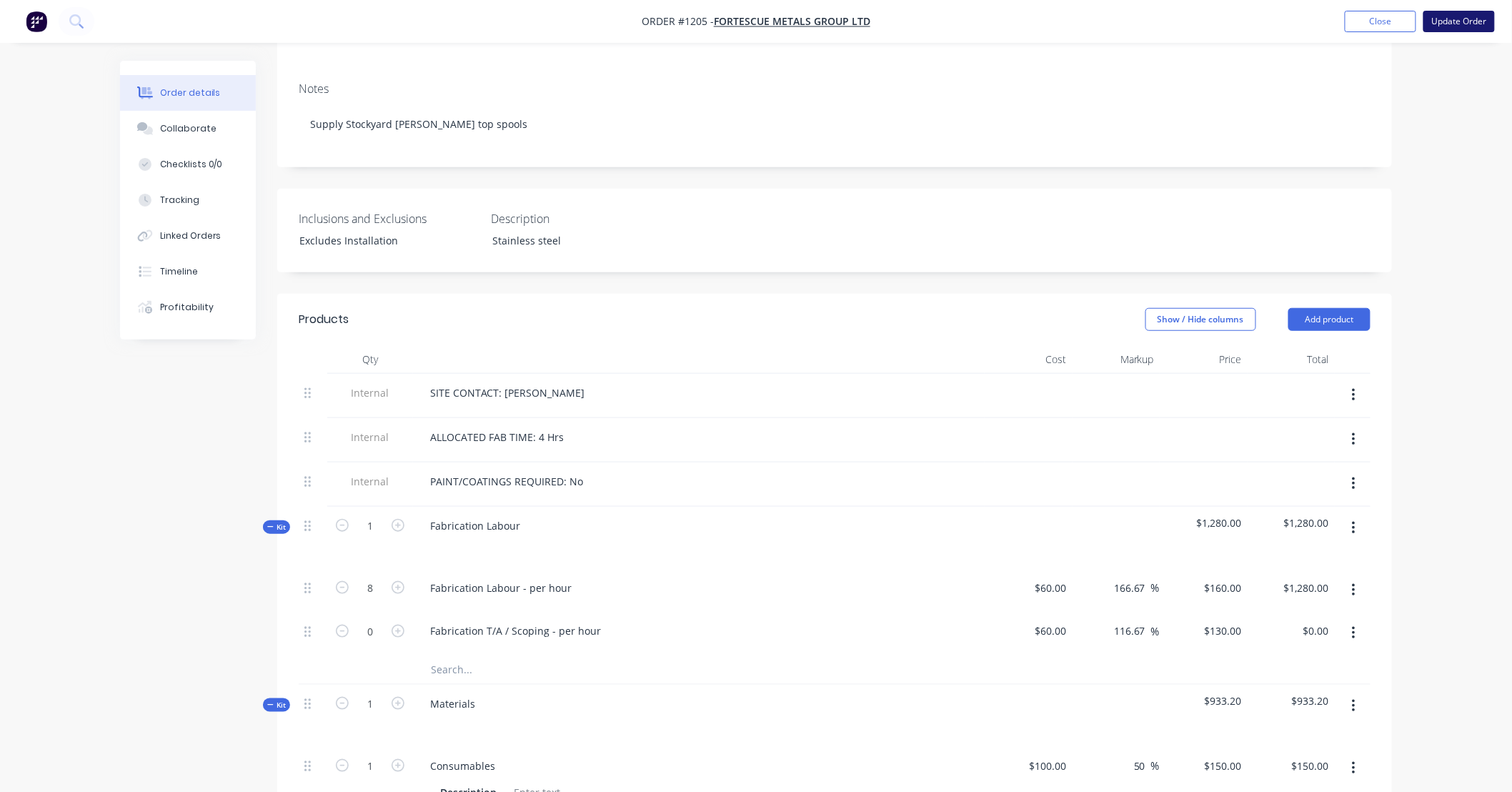
scroll to position [291, 0]
click at [1458, 23] on button "Update Order" at bounding box center [1459, 21] width 71 height 21
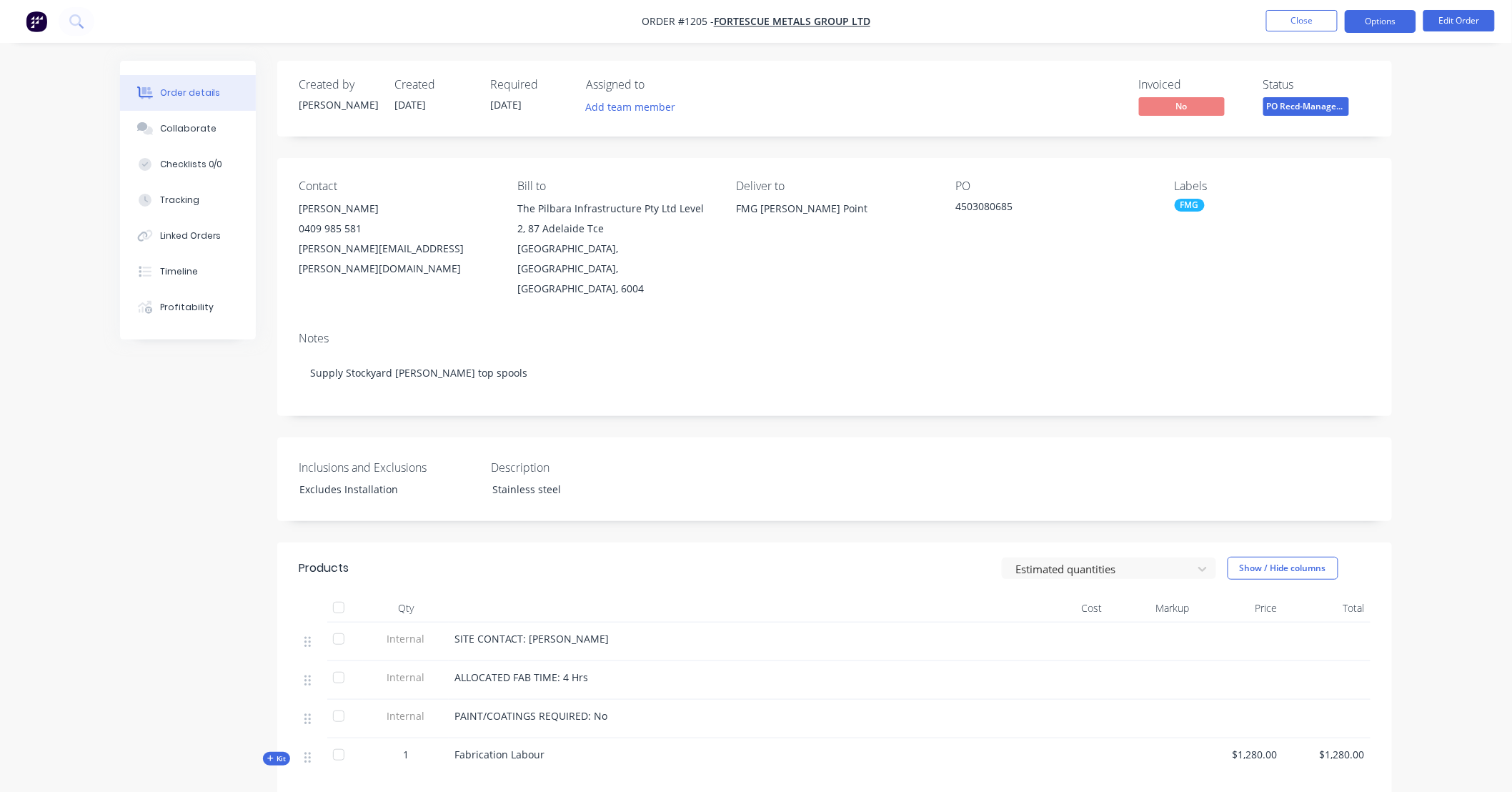
click at [1374, 24] on button "Options" at bounding box center [1381, 21] width 71 height 23
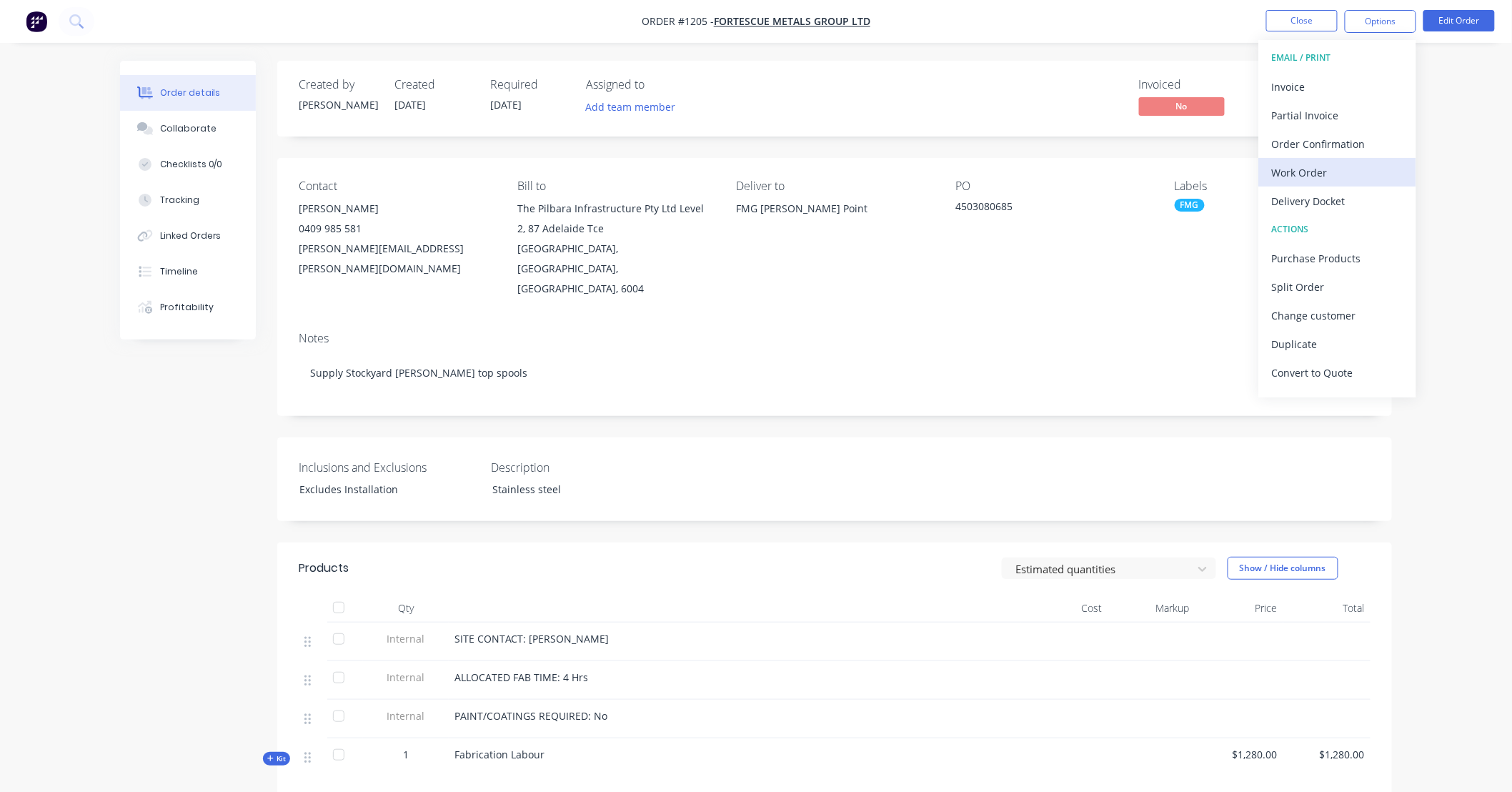
click at [1338, 174] on div "Work Order" at bounding box center [1338, 173] width 132 height 20
click at [1325, 175] on div "Custom" at bounding box center [1338, 173] width 132 height 20
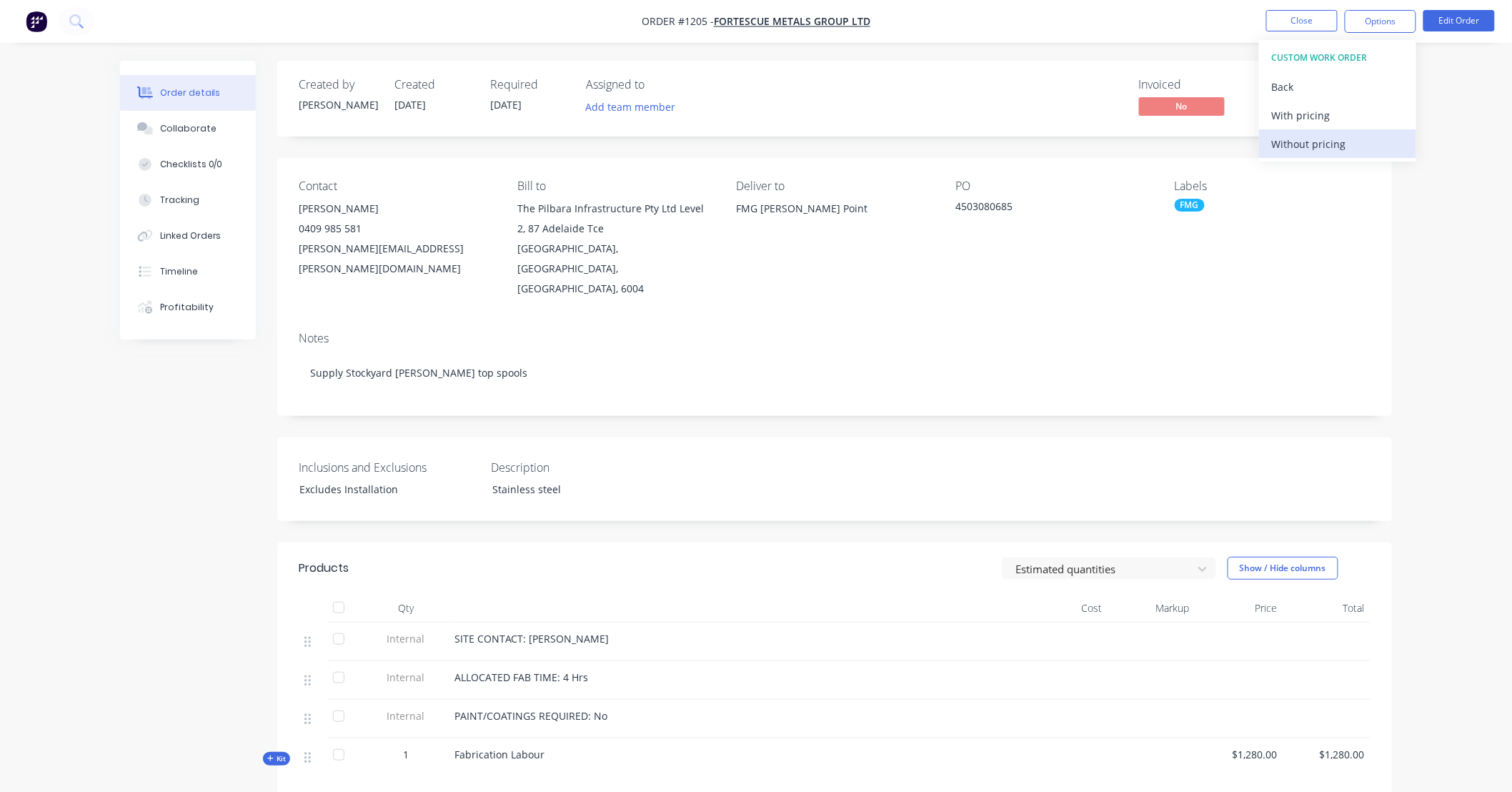
click at [1320, 146] on div "Without pricing" at bounding box center [1338, 144] width 132 height 20
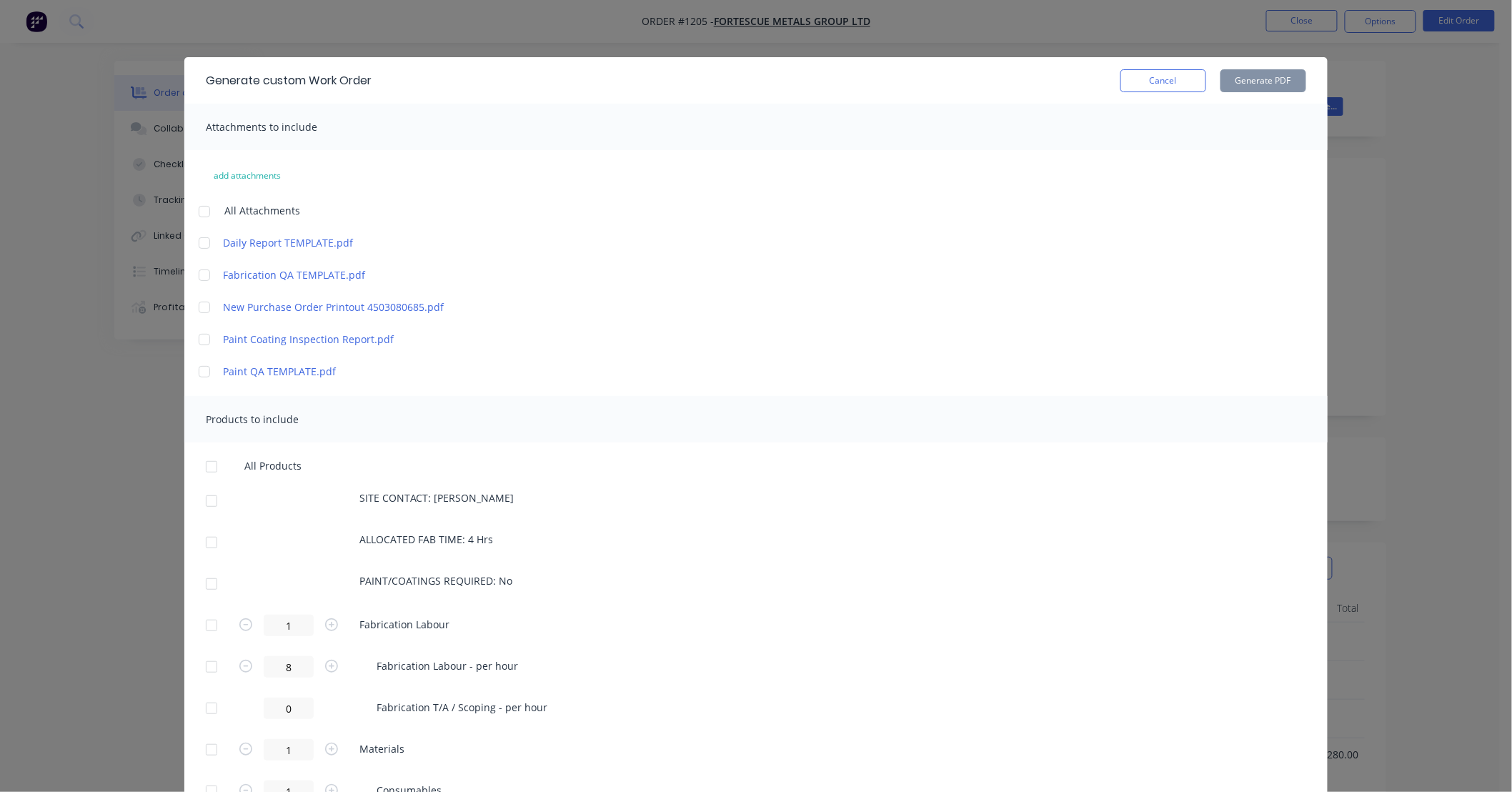
click at [196, 271] on div at bounding box center [204, 276] width 29 height 29
click at [205, 658] on div at bounding box center [212, 667] width 29 height 29
click at [1254, 75] on button "Generate PDF" at bounding box center [1264, 80] width 86 height 23
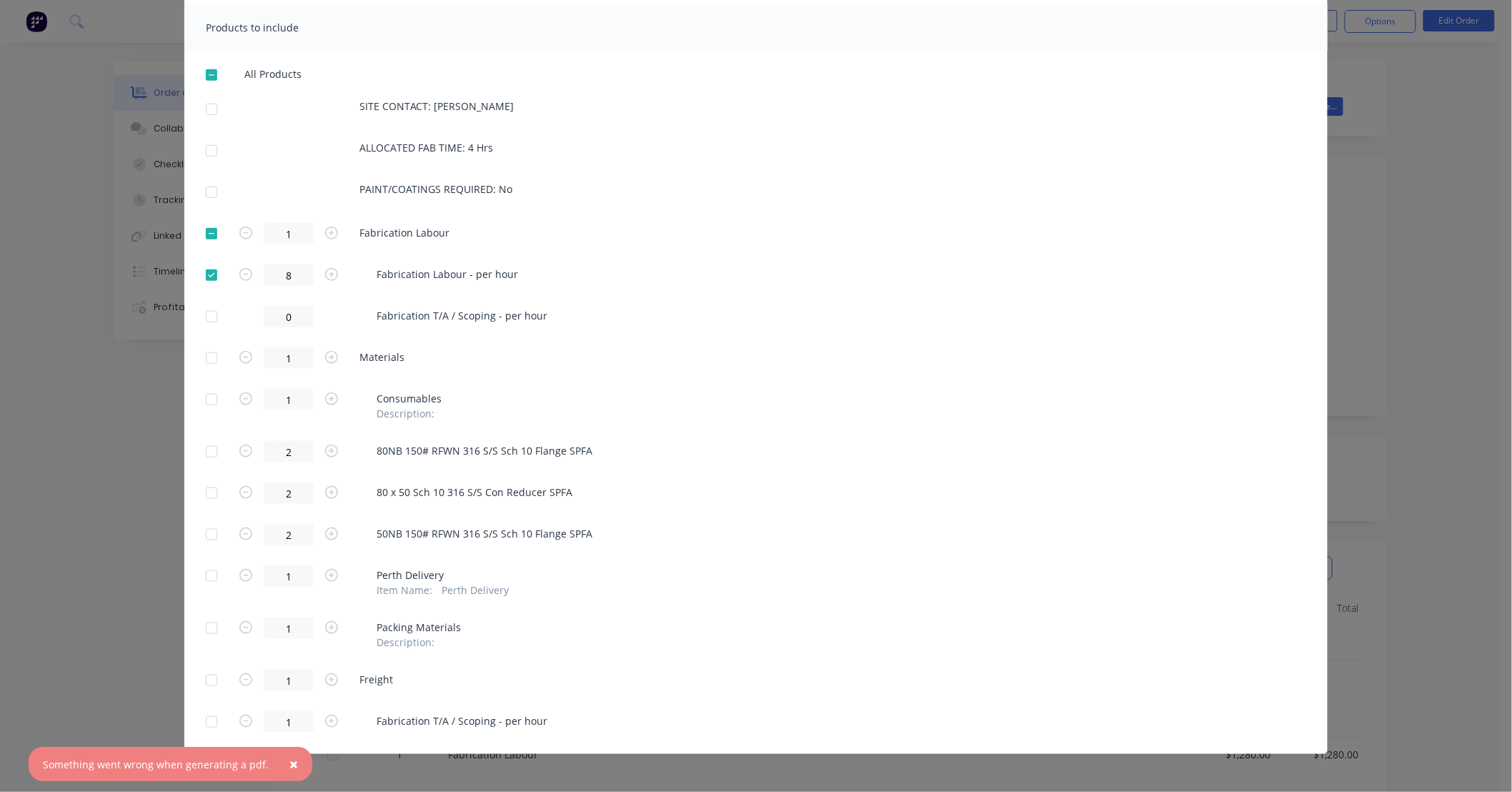
scroll to position [395, 0]
click at [205, 69] on div at bounding box center [212, 72] width 29 height 29
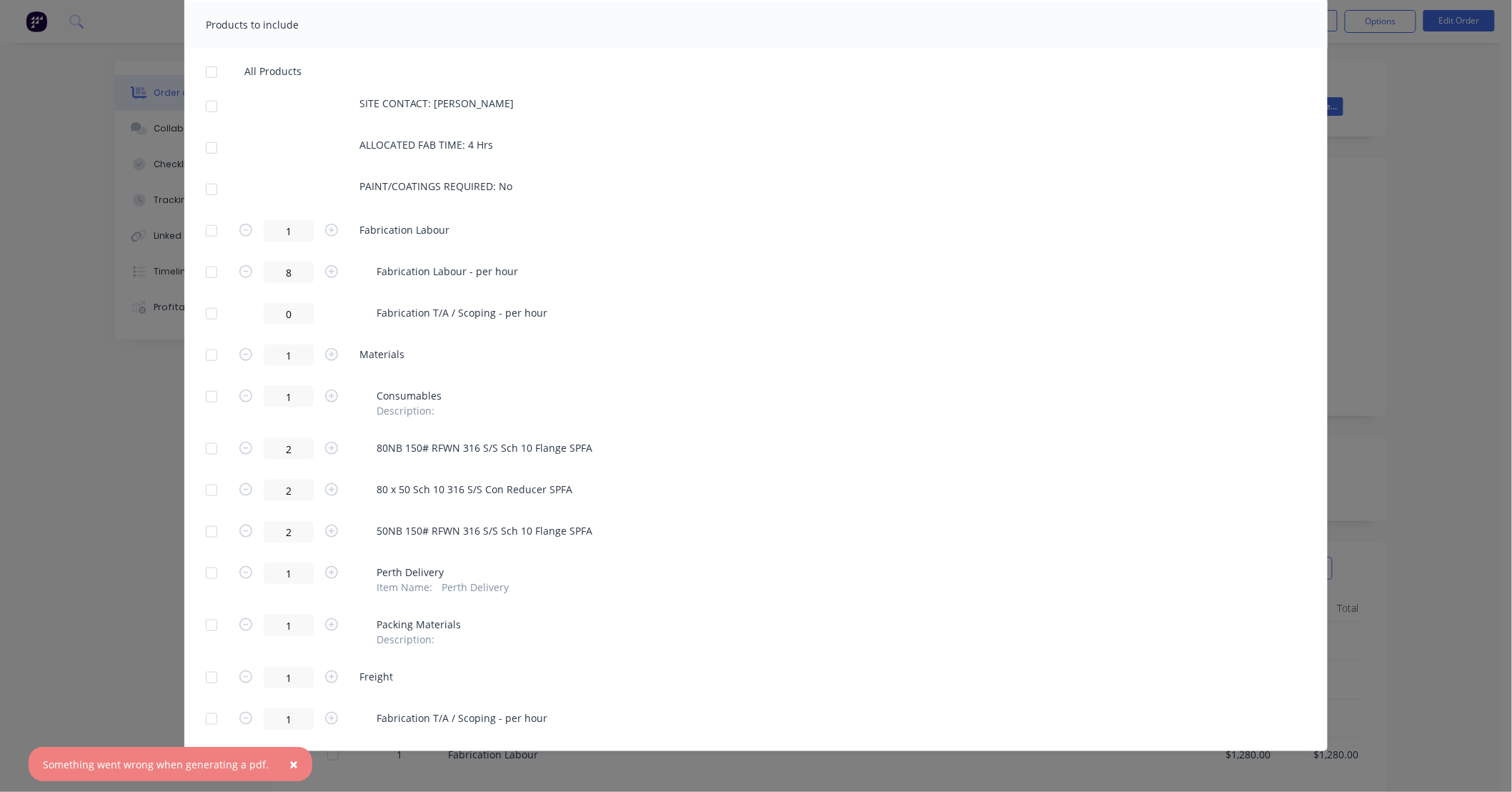
click at [204, 74] on div at bounding box center [212, 72] width 29 height 29
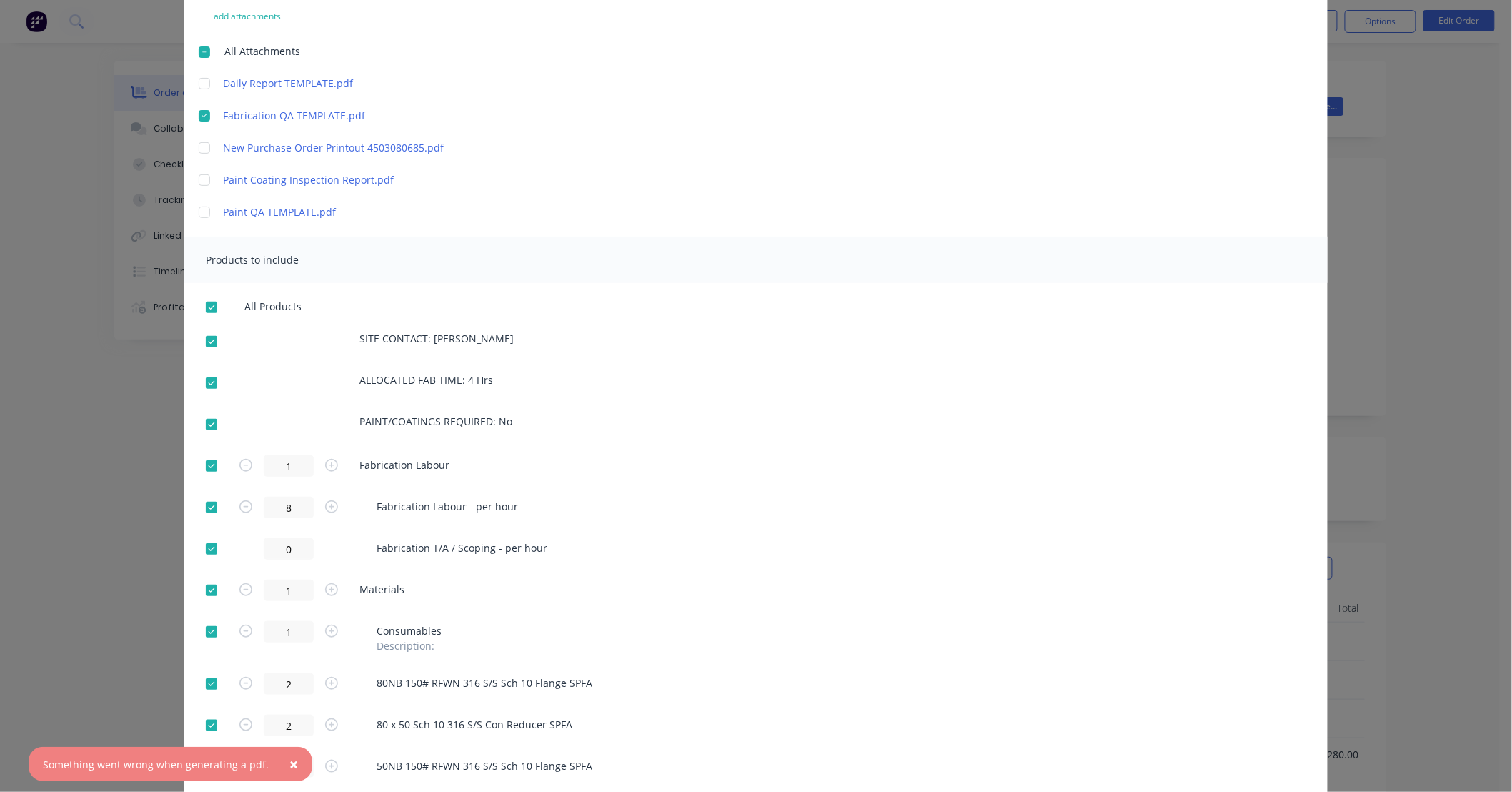
scroll to position [0, 0]
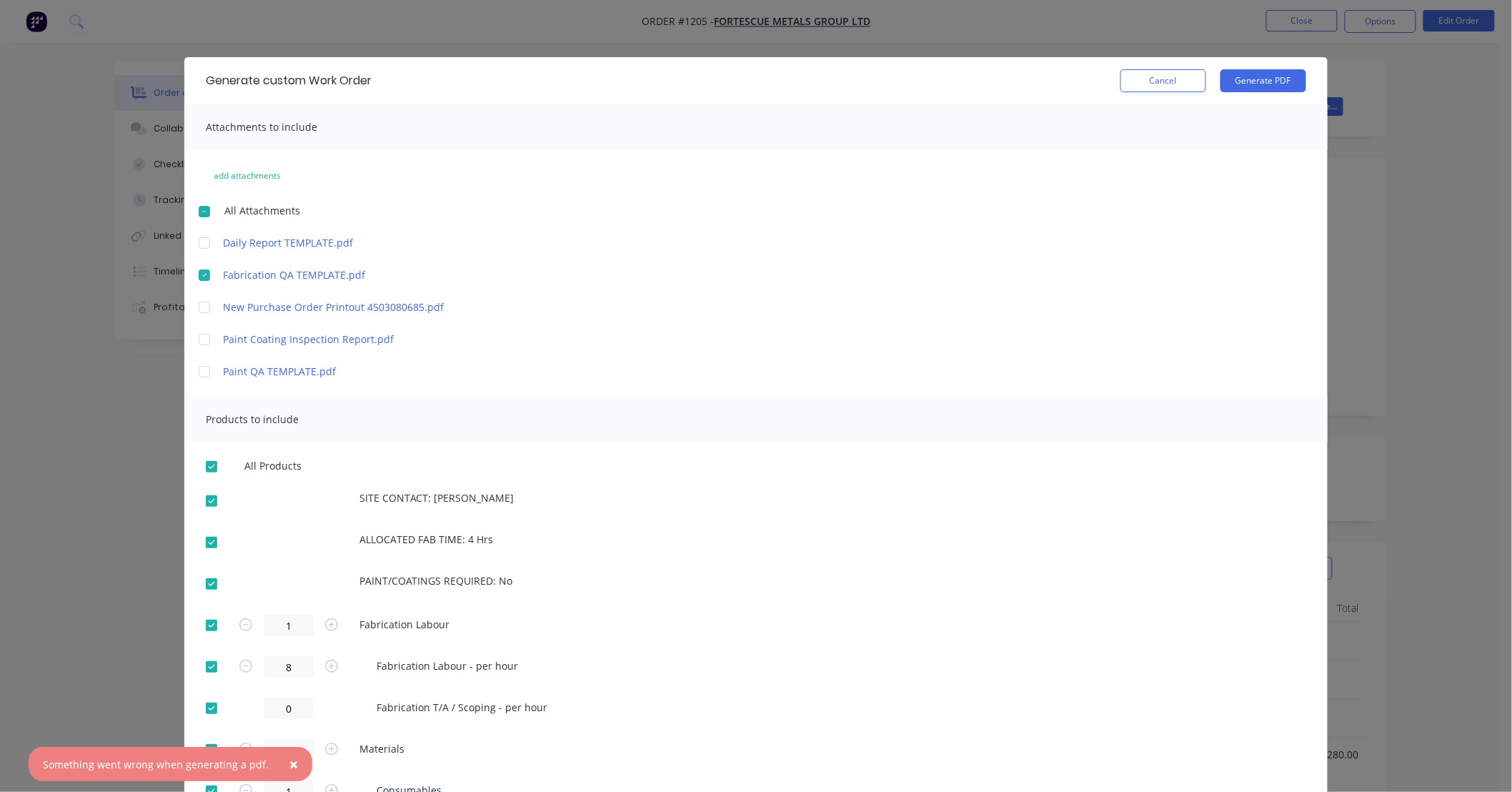
click at [200, 276] on div at bounding box center [204, 276] width 29 height 29
click at [201, 341] on div at bounding box center [204, 339] width 29 height 29
click at [1252, 88] on button "Generate PDF" at bounding box center [1264, 80] width 86 height 23
click at [199, 209] on div at bounding box center [204, 212] width 29 height 29
click at [1241, 88] on button "Generate PDF" at bounding box center [1264, 80] width 86 height 23
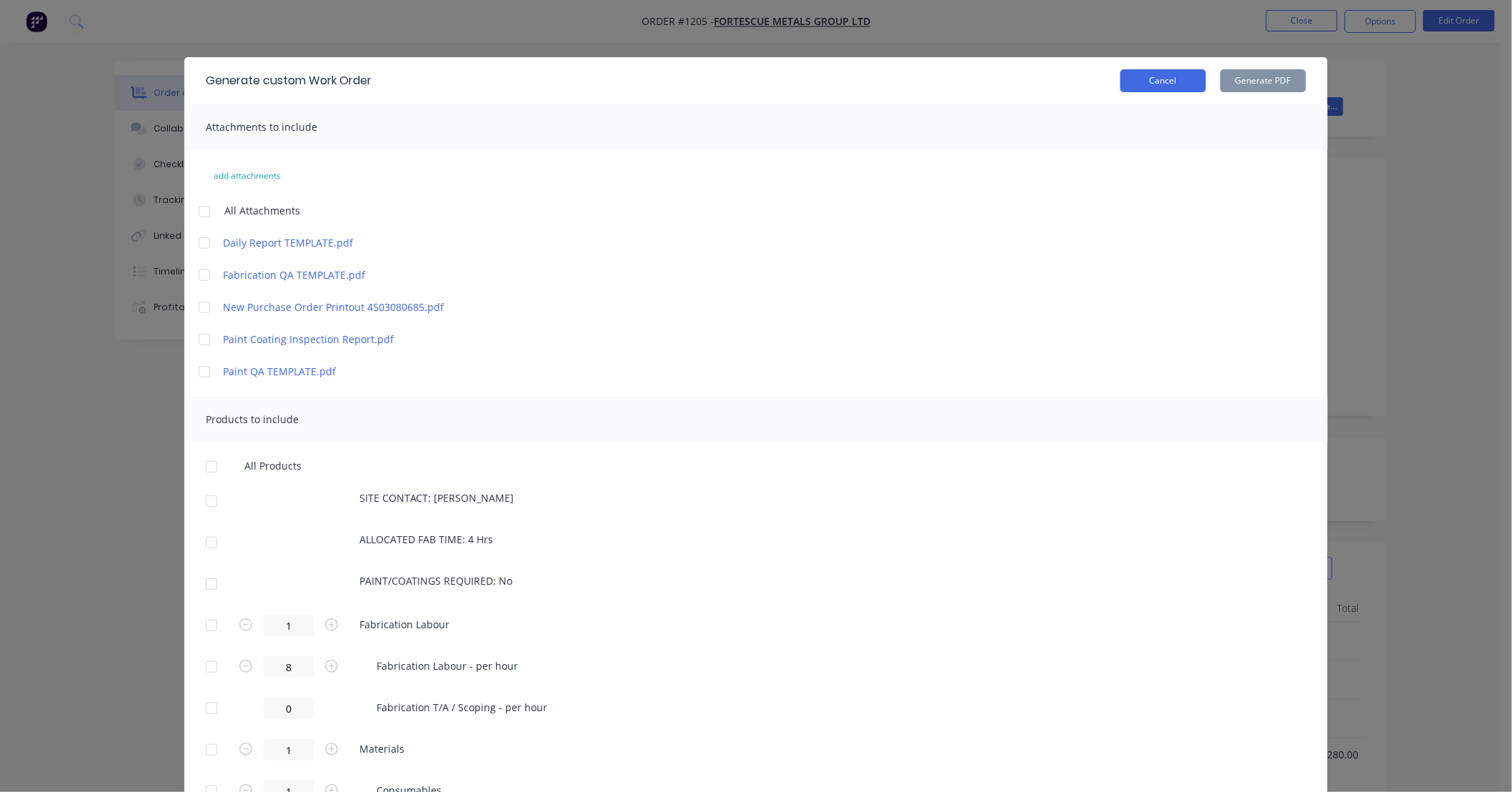
click at [1147, 89] on button "Cancel" at bounding box center [1163, 80] width 86 height 23
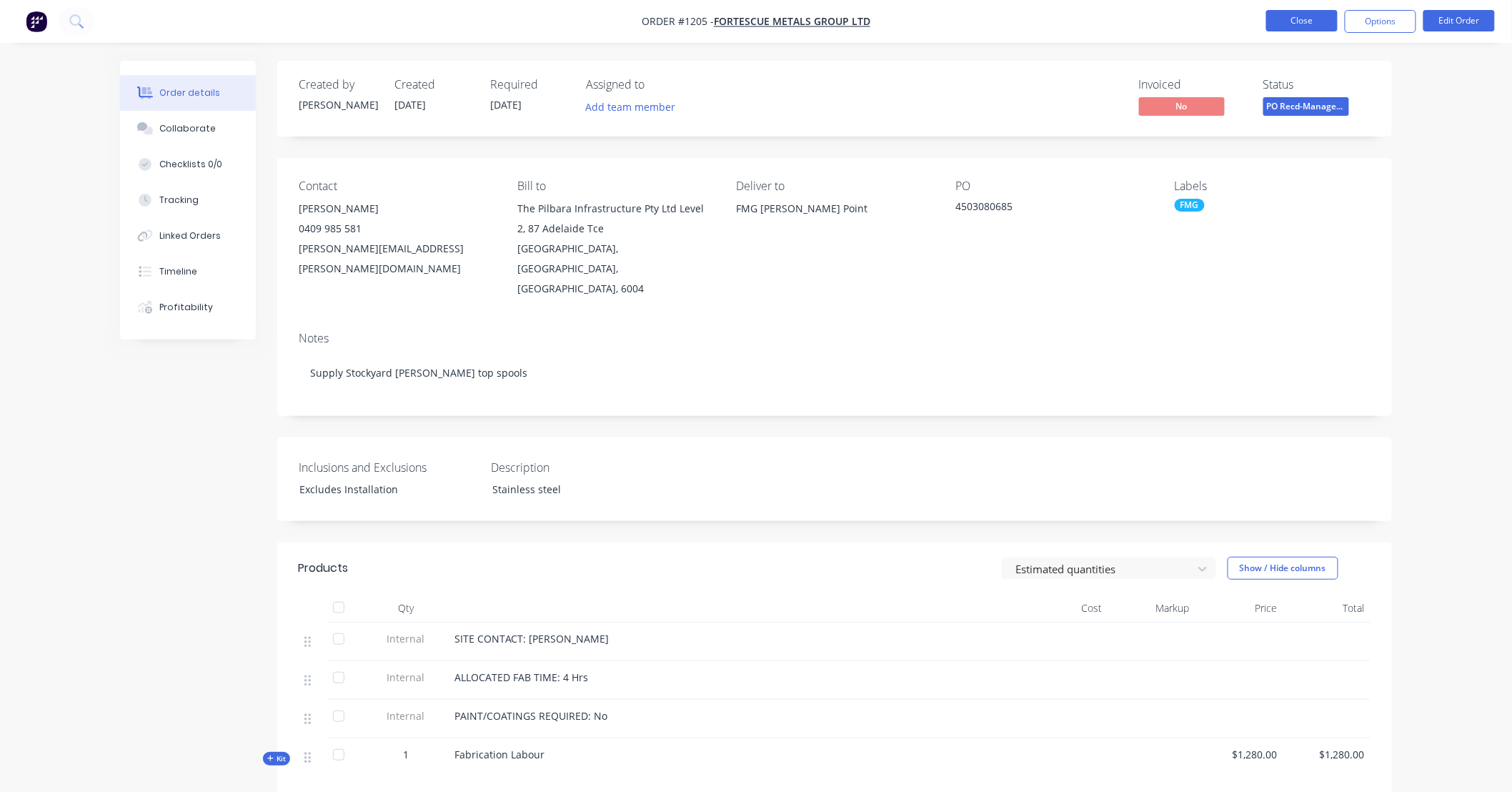
click at [1278, 26] on button "Close" at bounding box center [1302, 20] width 71 height 21
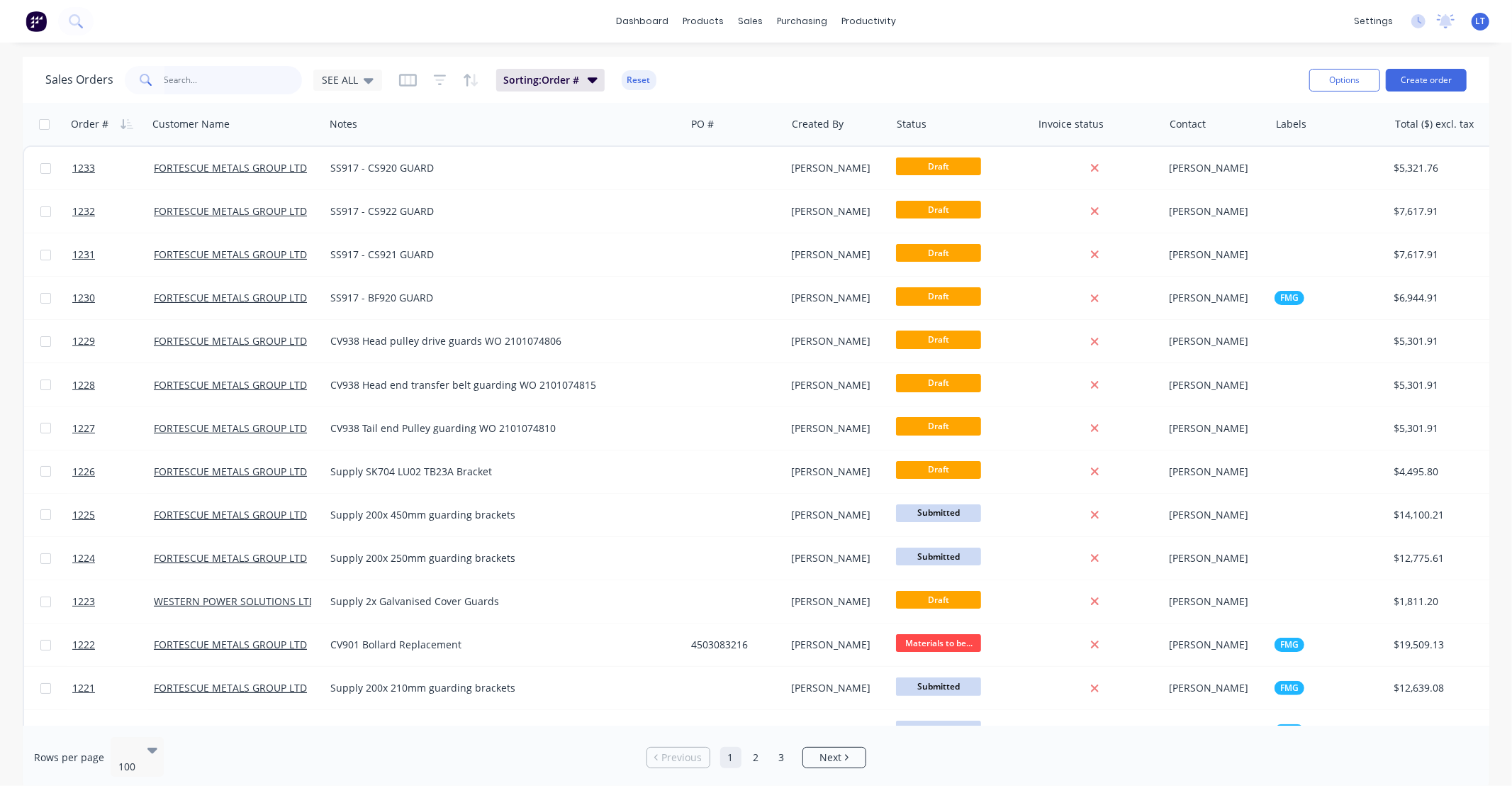
click at [208, 89] on input "text" at bounding box center [234, 80] width 138 height 29
type input "1096"
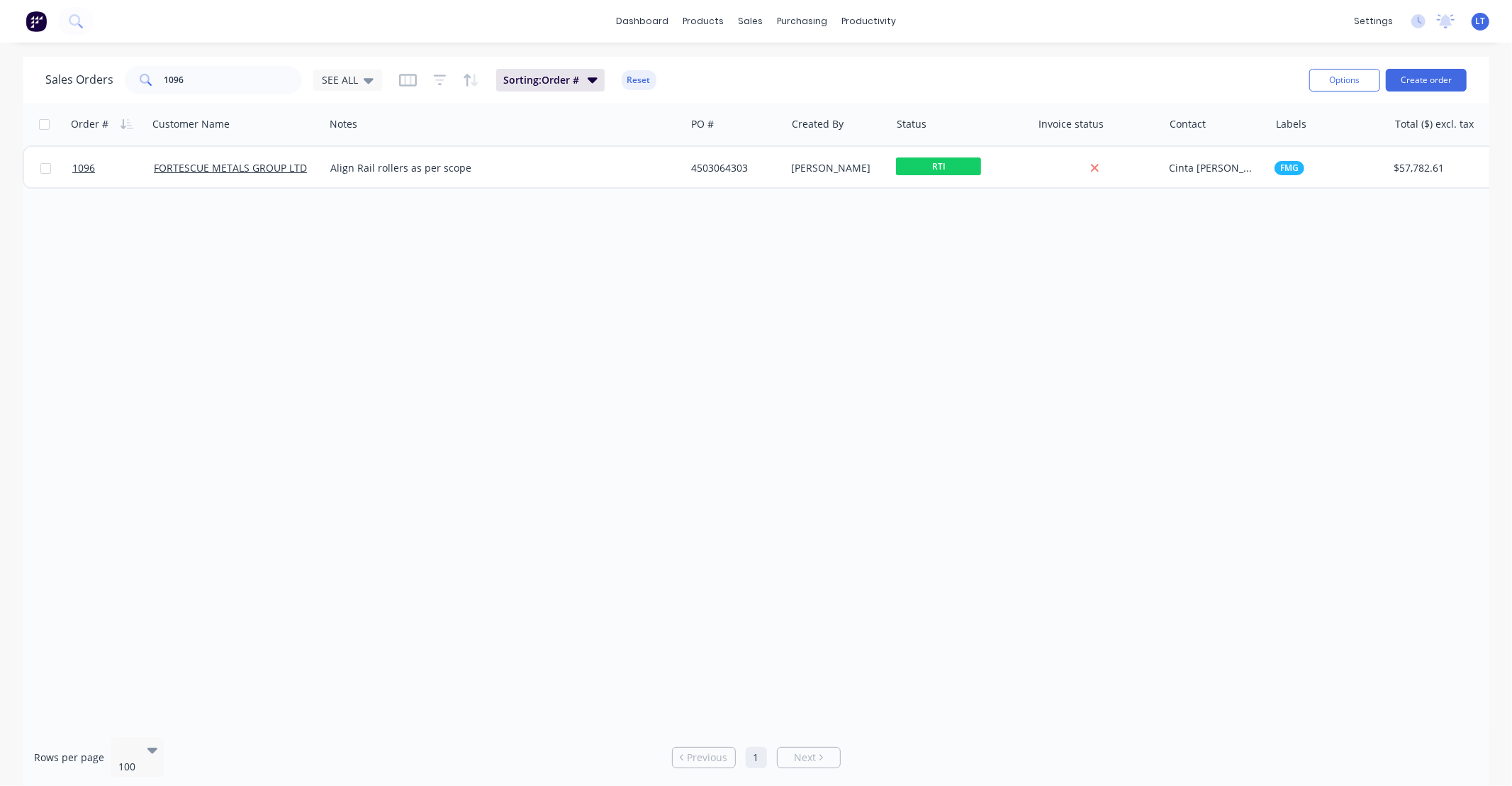
drag, startPoint x: 551, startPoint y: 296, endPoint x: 483, endPoint y: 295, distance: 68.0
click at [483, 295] on div "Order # Customer Name Notes PO # Created By Status Invoice status Contact Label…" at bounding box center [756, 414] width 1466 height 622
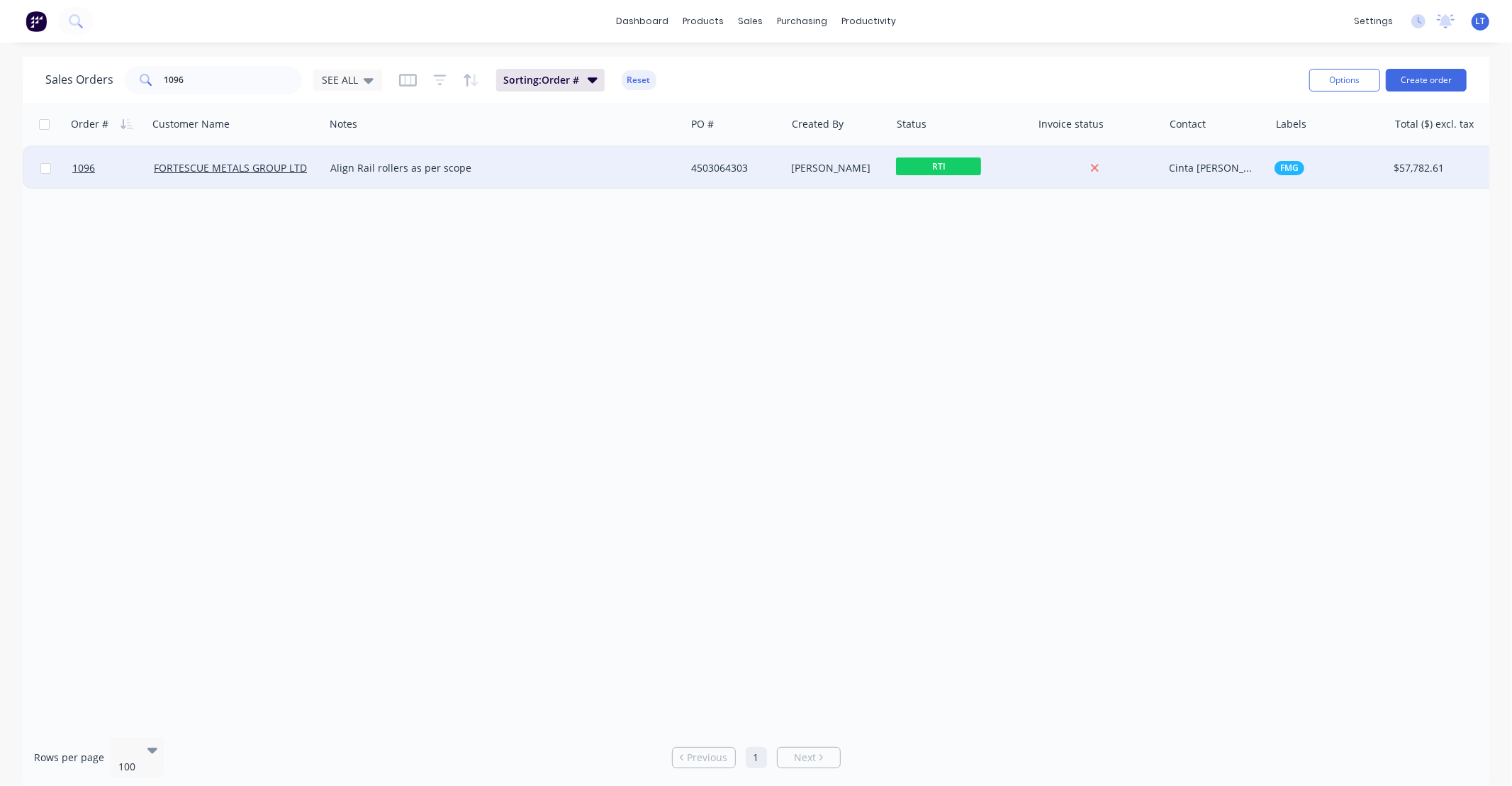
click at [780, 169] on div "4503064303" at bounding box center [736, 168] width 89 height 14
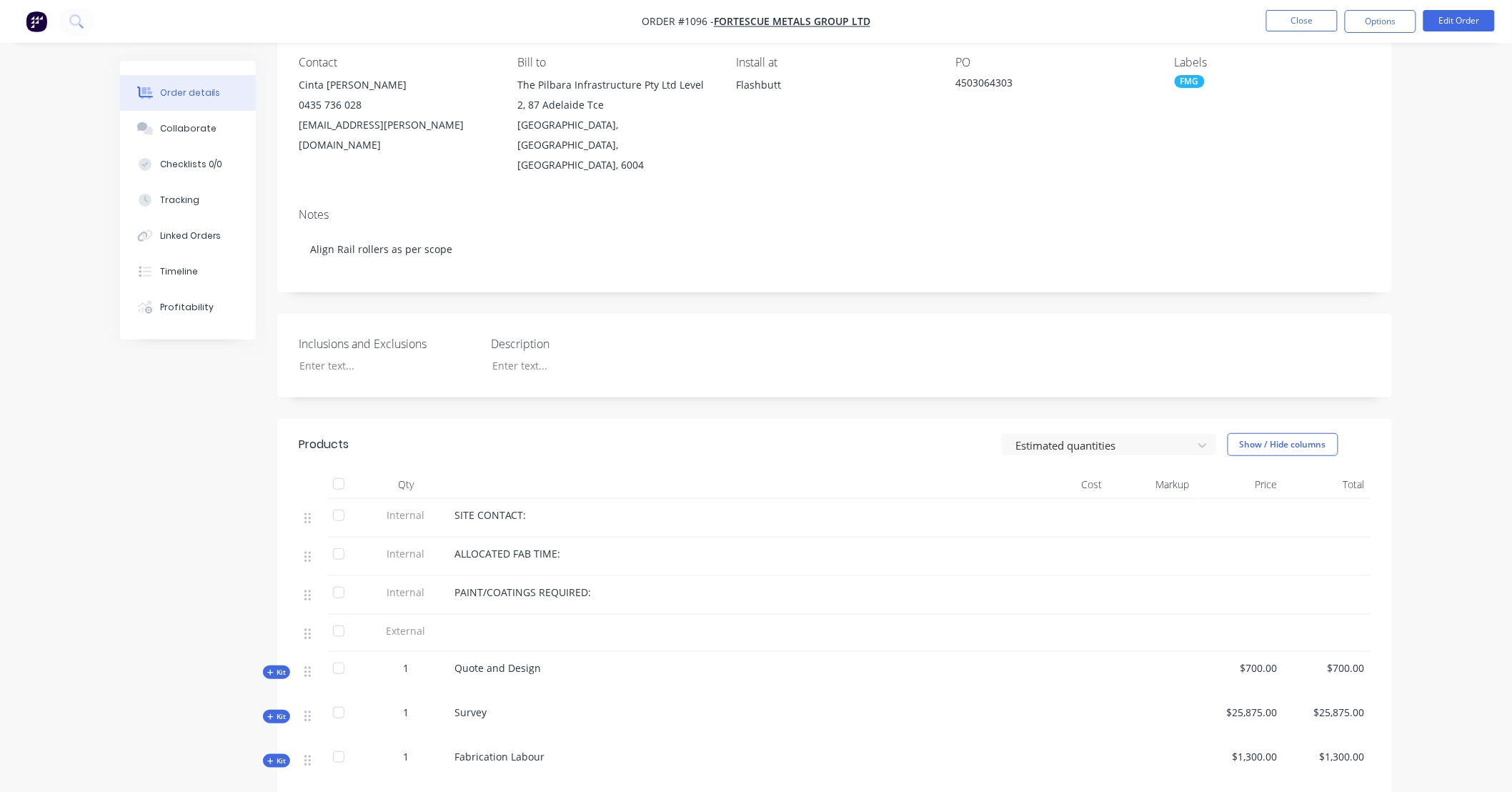
scroll to position [265, 0]
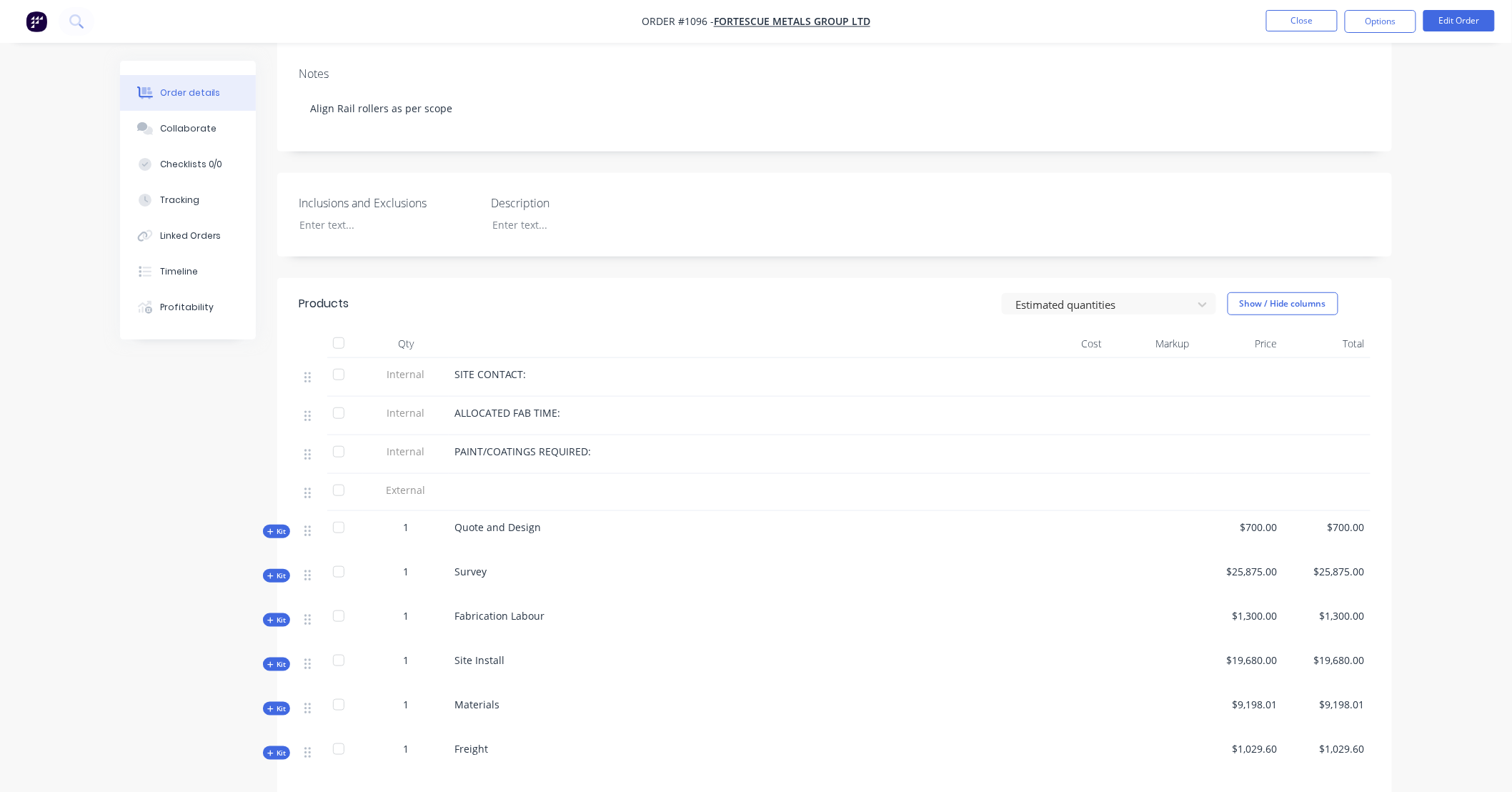
click at [283, 526] on span "Kit" at bounding box center [277, 531] width 19 height 11
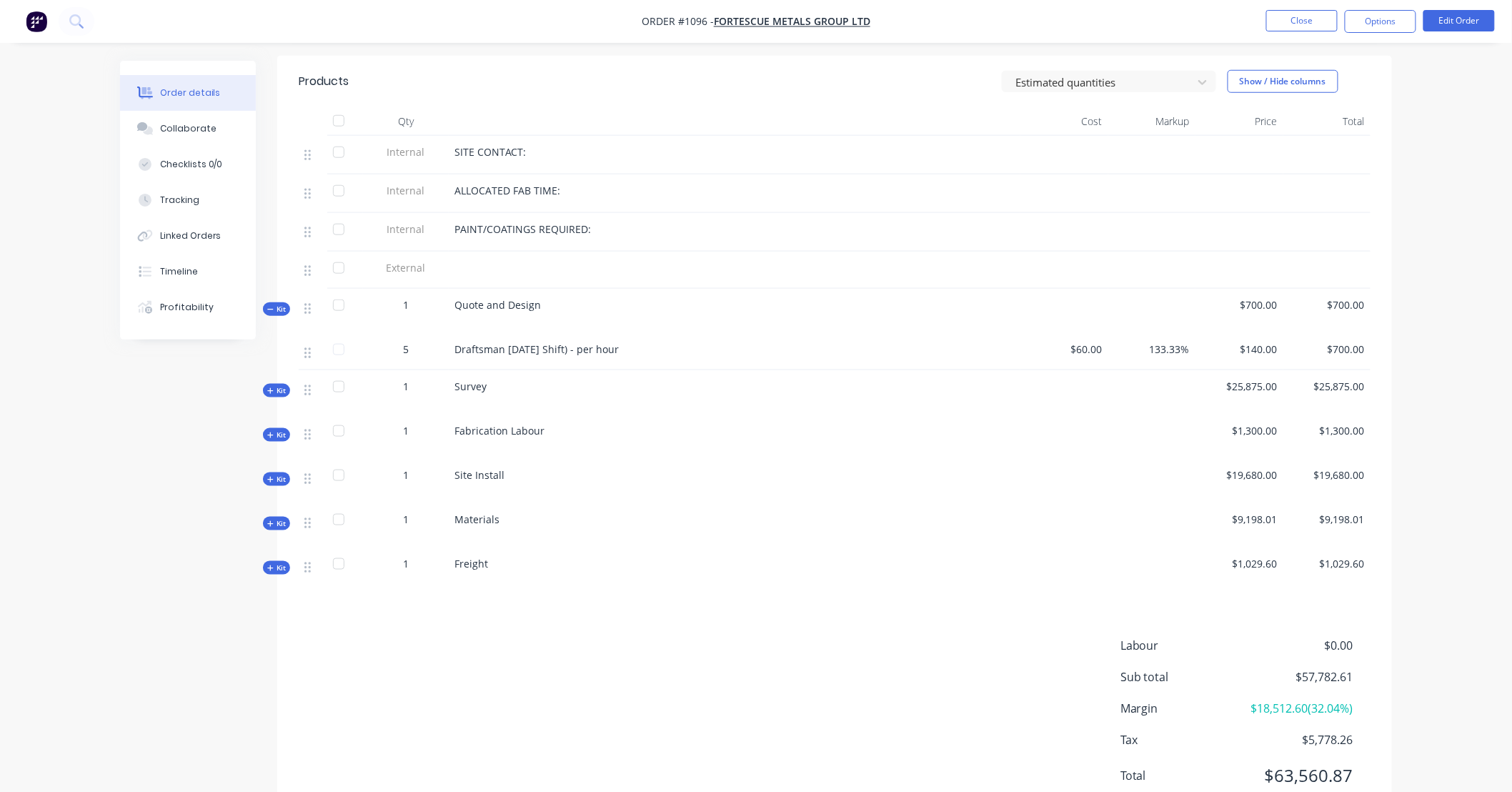
scroll to position [541, 0]
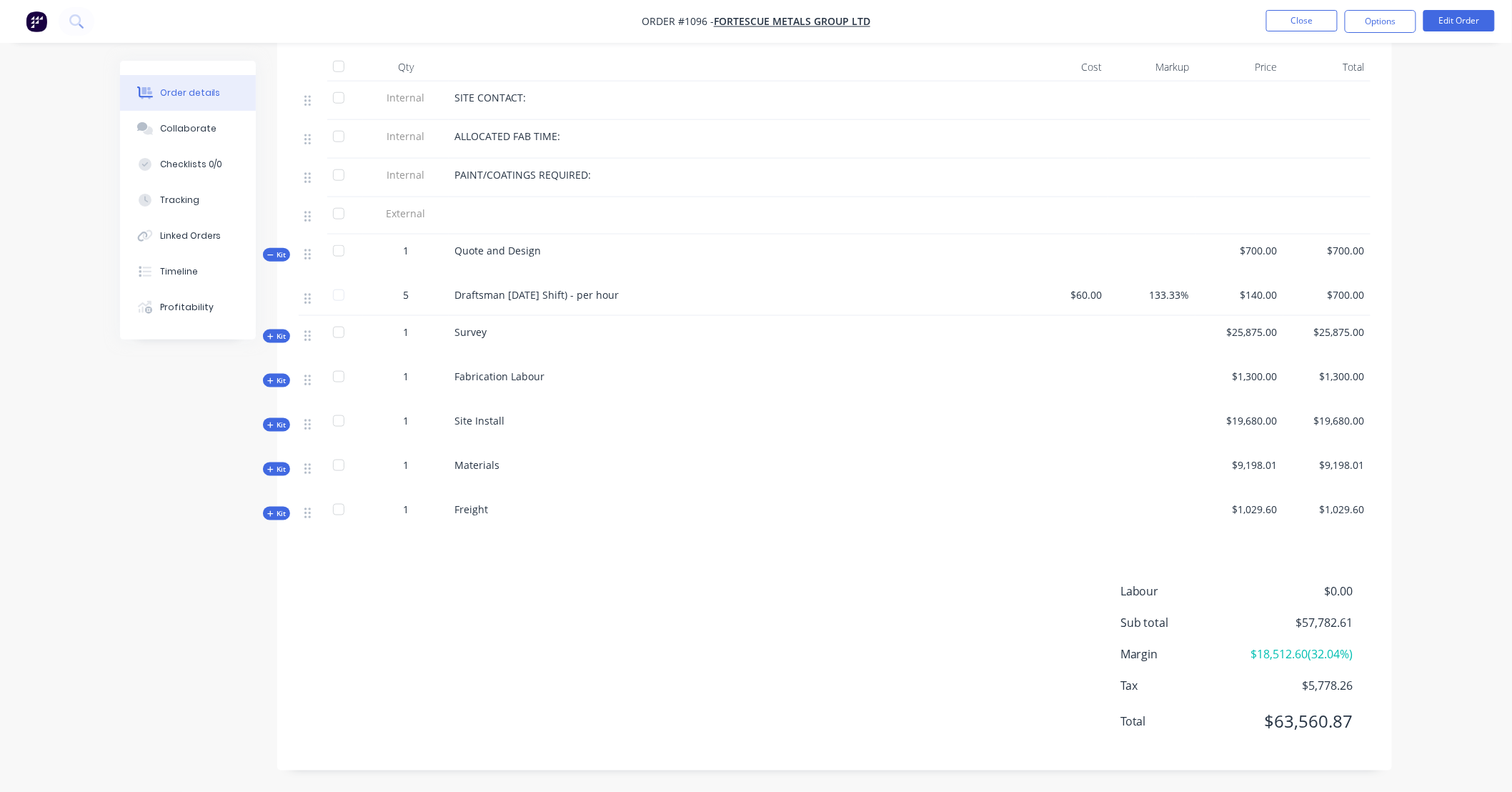
click at [277, 419] on span "Kit" at bounding box center [277, 424] width 19 height 11
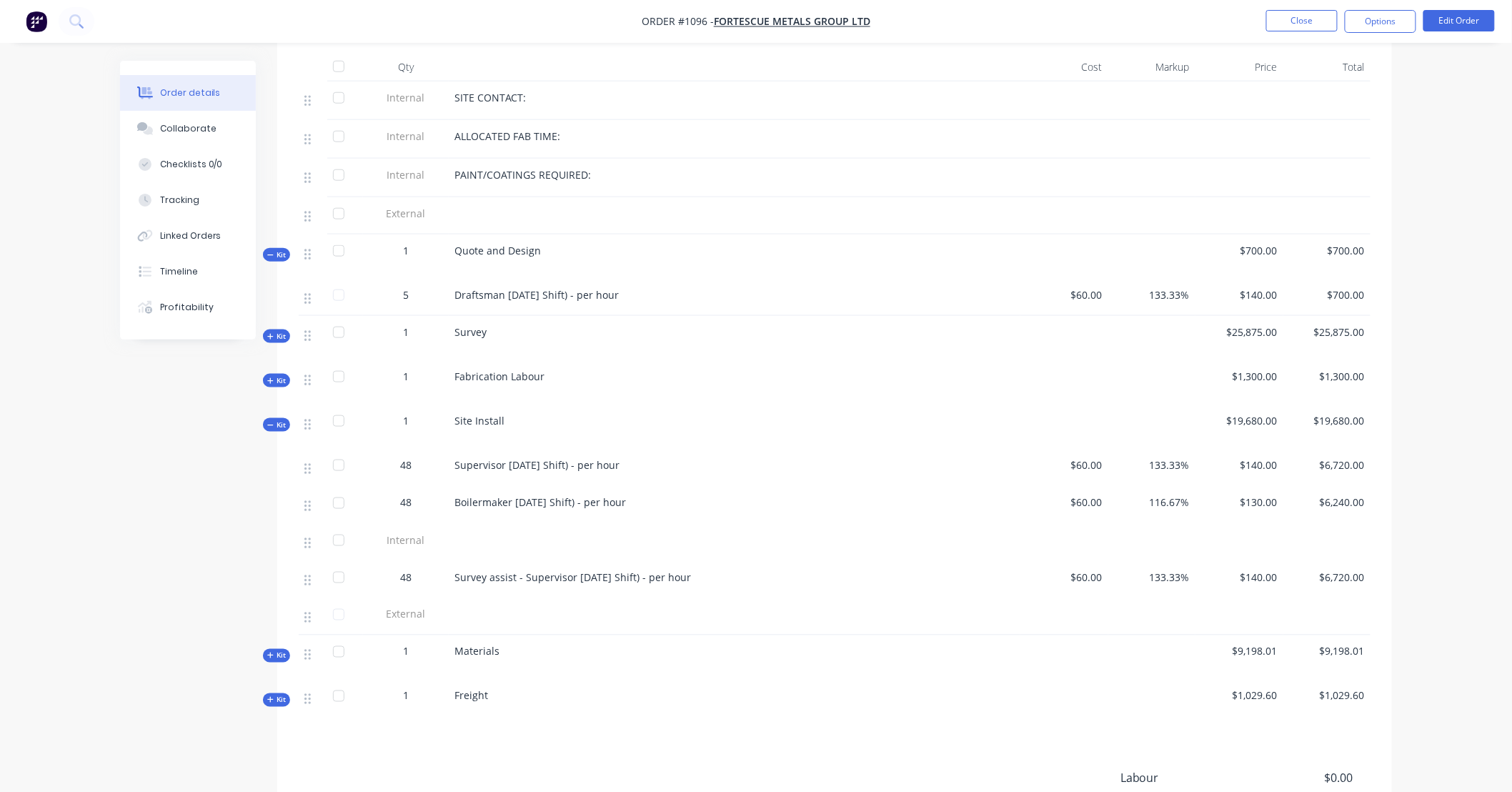
click at [280, 650] on span "Kit" at bounding box center [277, 655] width 19 height 11
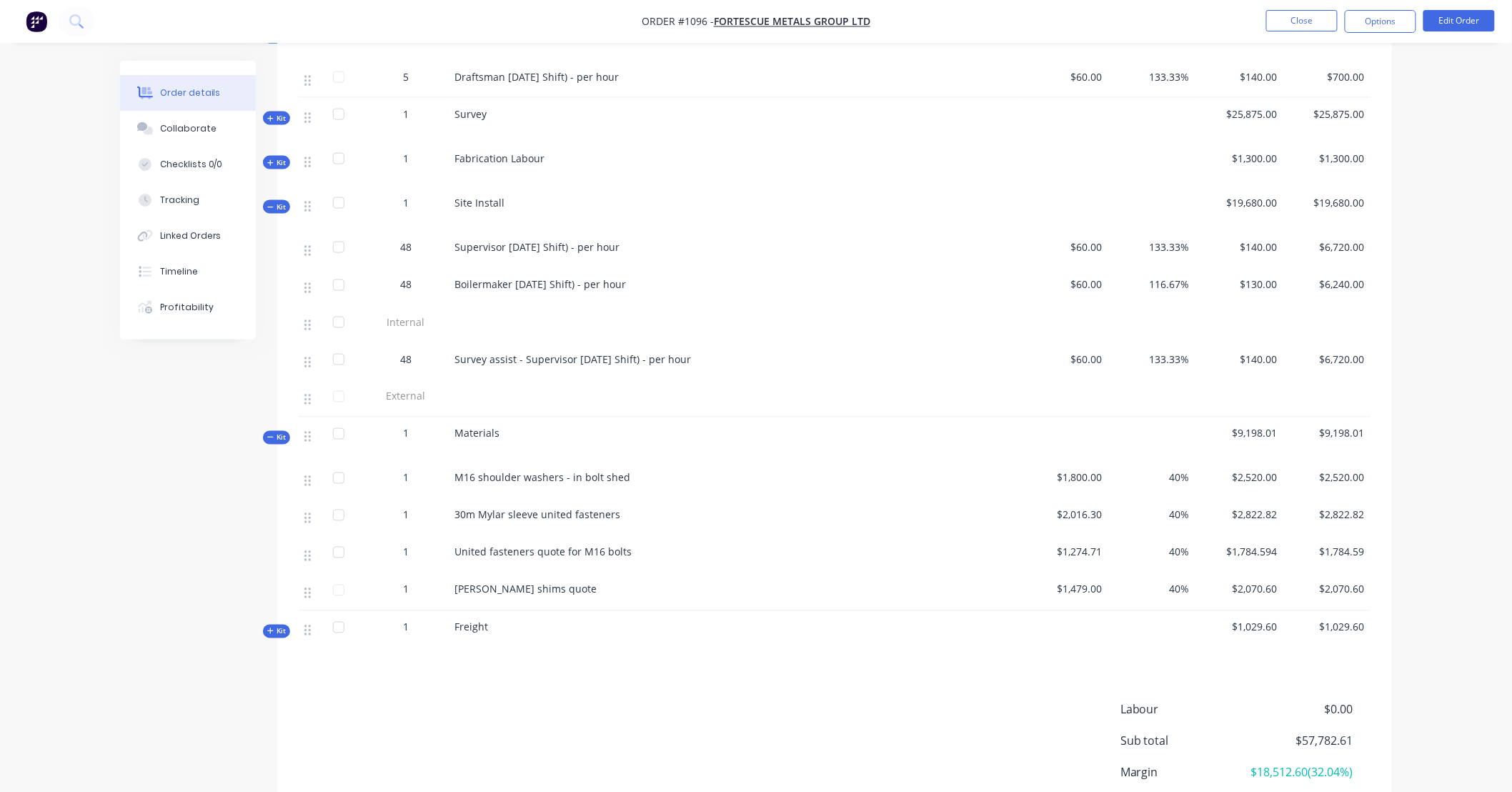
scroll to position [753, 0]
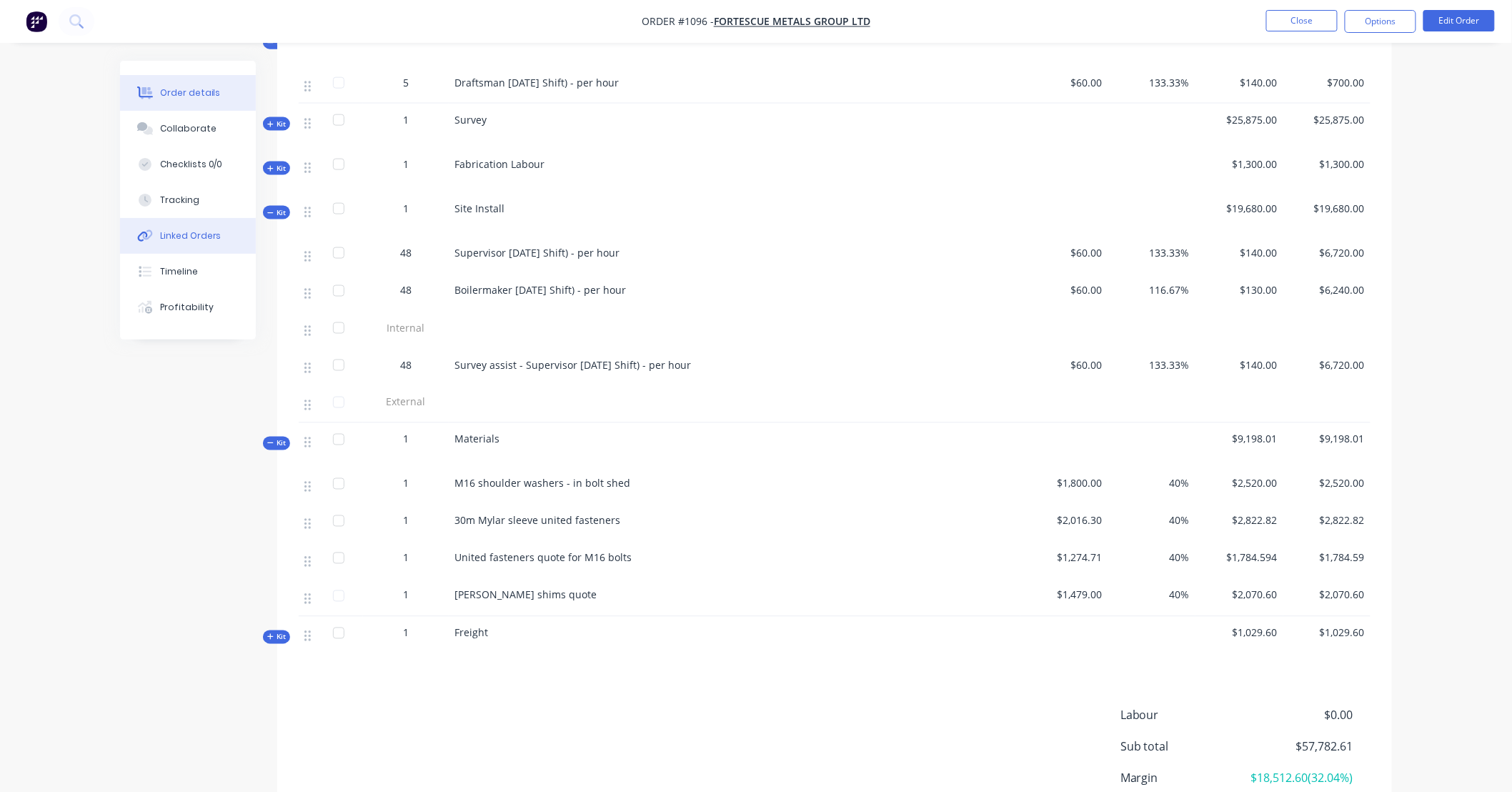
click at [197, 234] on div "Linked Orders" at bounding box center [191, 236] width 61 height 13
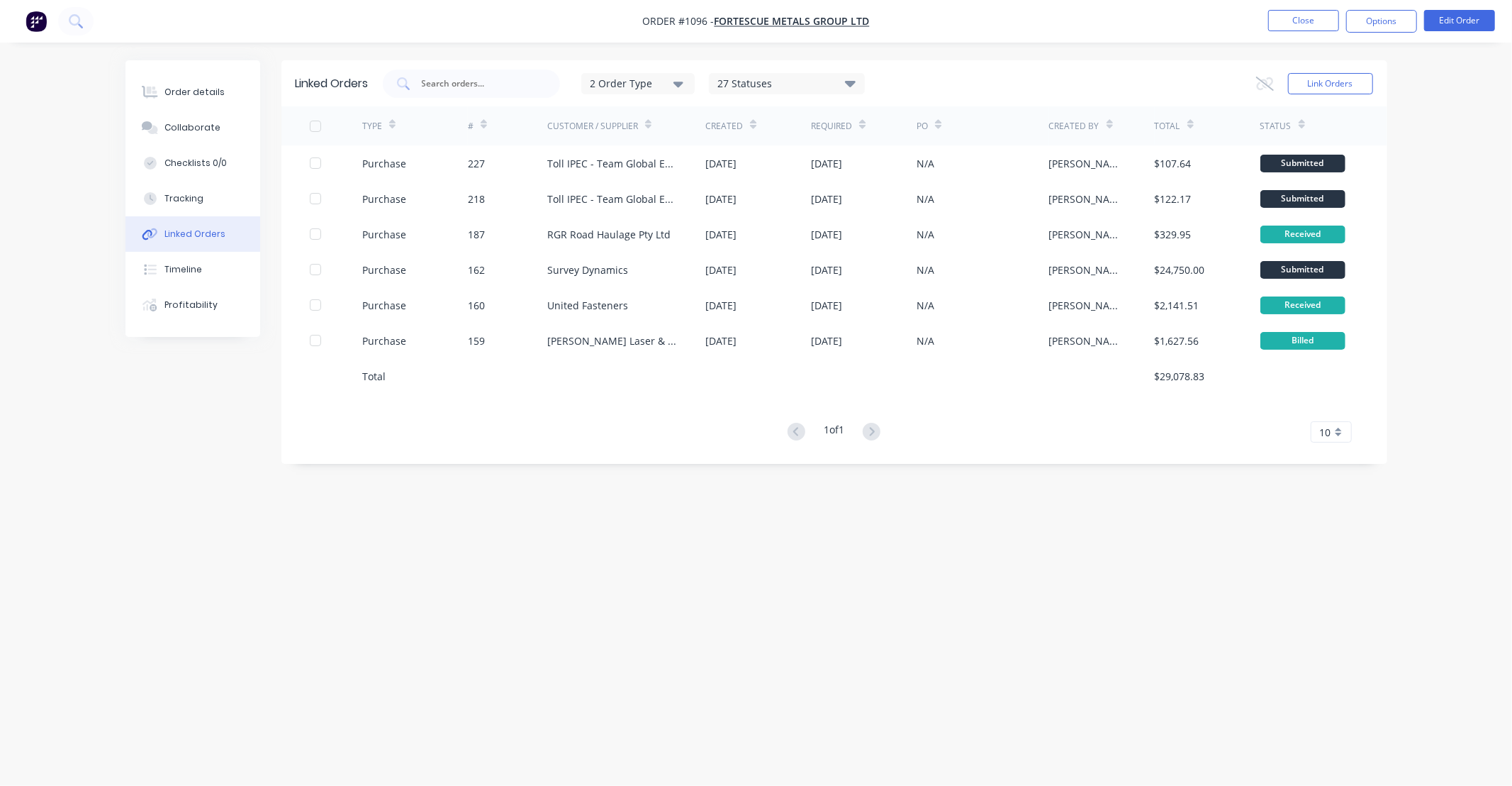
click at [1375, 4] on nav "Order #1096 - FORTESCUE METALS GROUP LTD Close Options Edit Order" at bounding box center [756, 21] width 1512 height 42
click at [1375, 20] on button "Options" at bounding box center [1381, 21] width 71 height 23
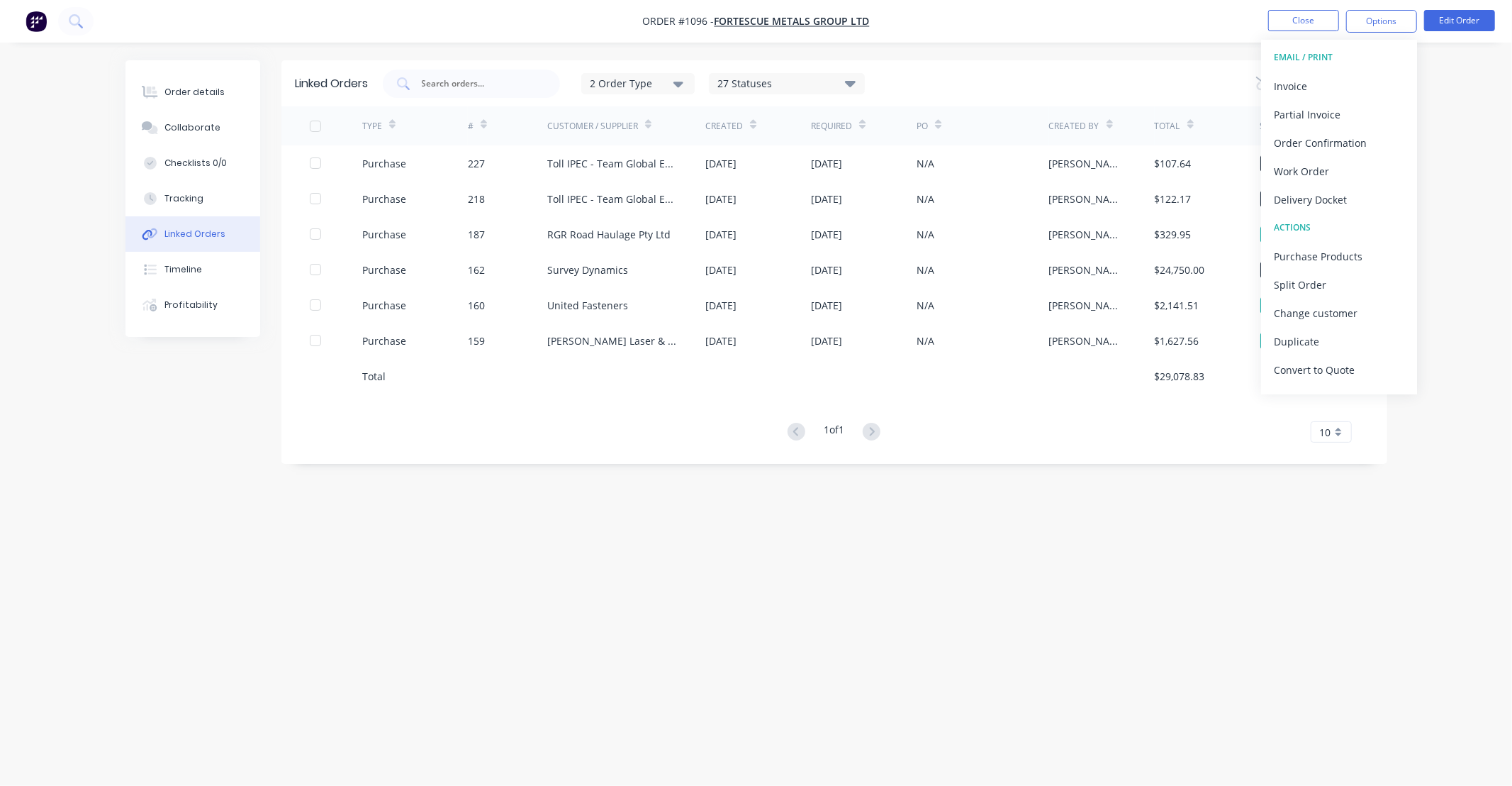
click at [313, 119] on div at bounding box center [316, 127] width 29 height 29
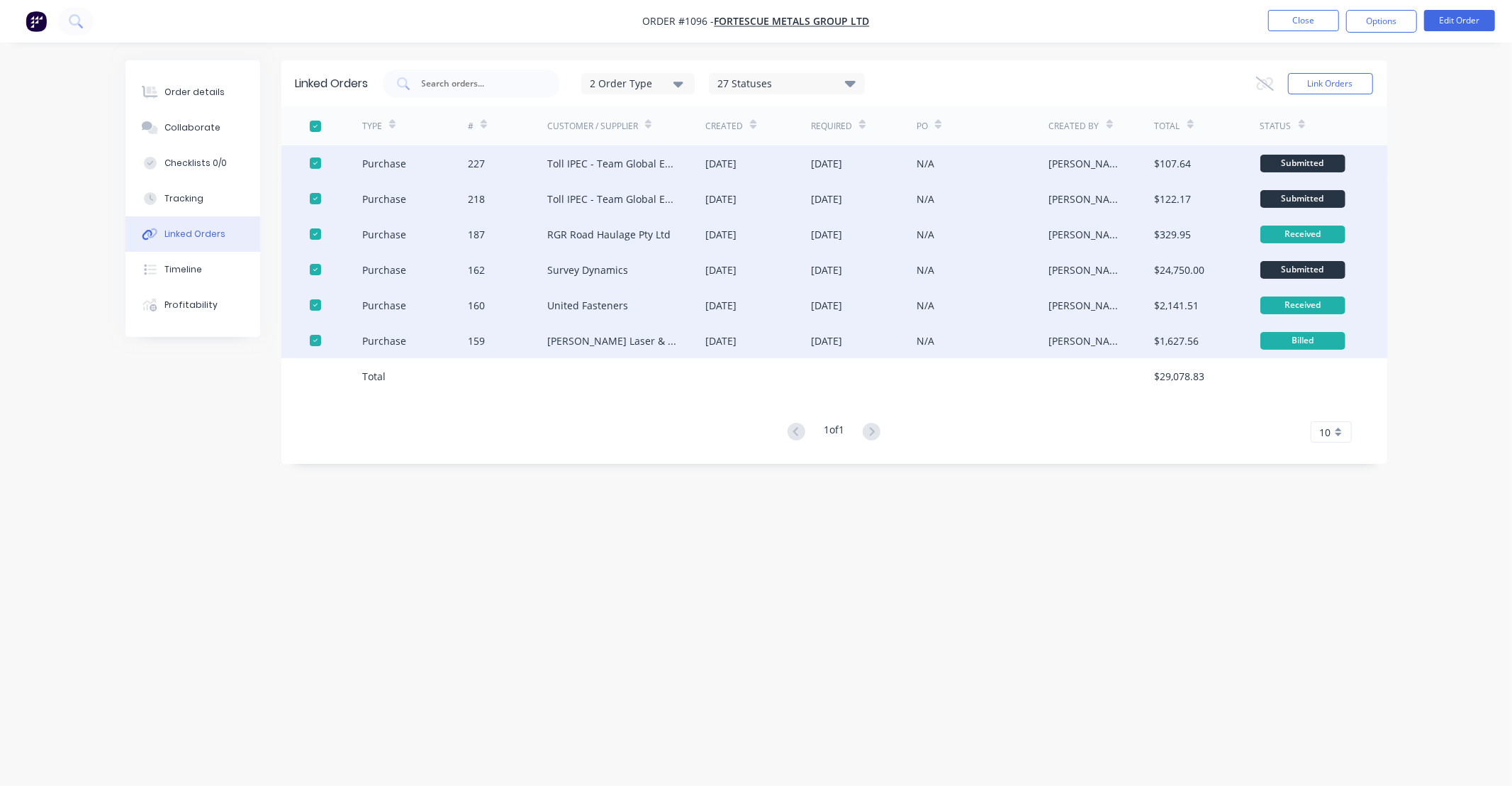
click at [849, 85] on icon at bounding box center [850, 83] width 11 height 17
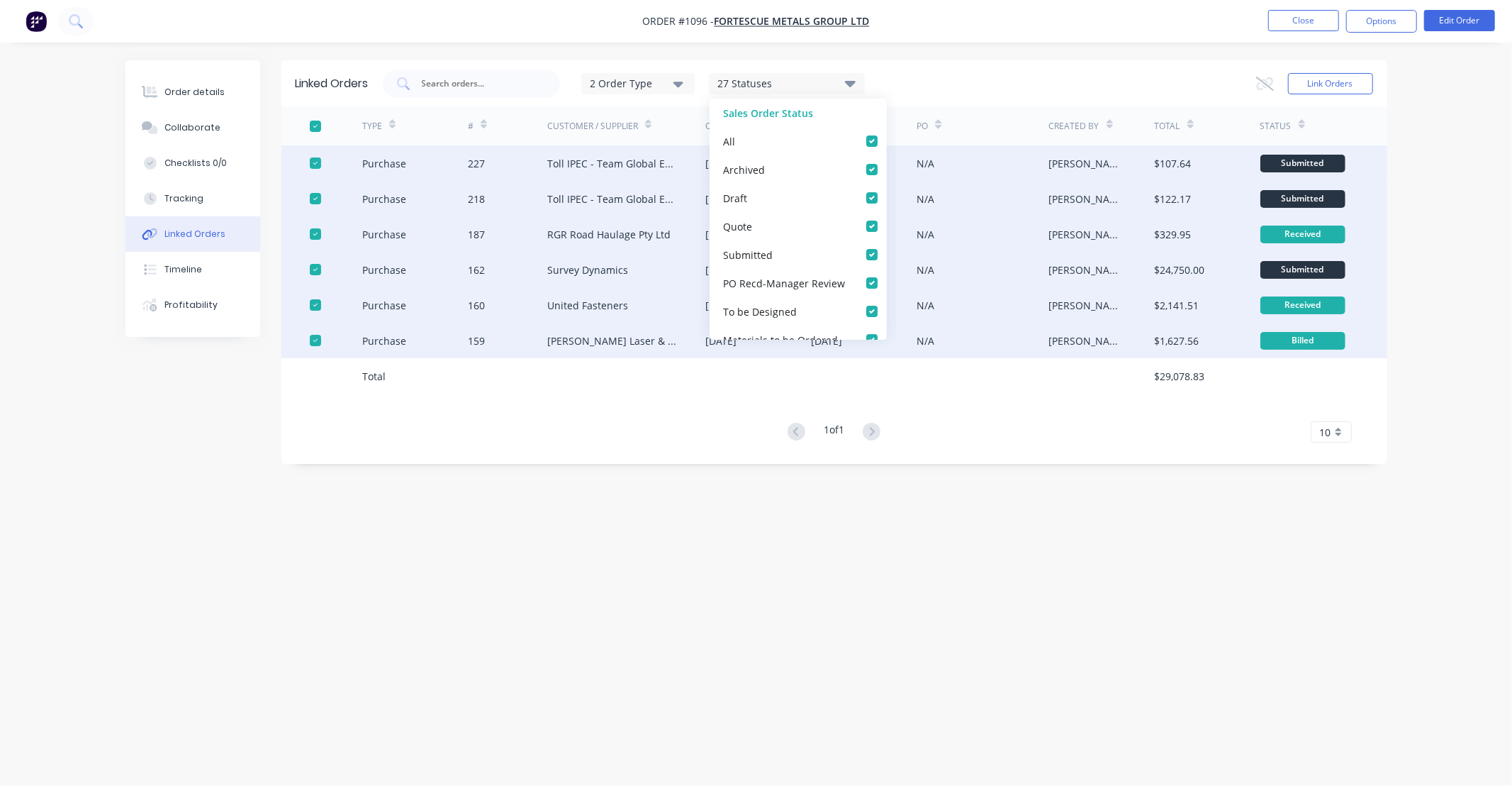
click at [849, 85] on icon at bounding box center [850, 83] width 11 height 17
click at [959, 84] on div "2 Order Type 27 Statuses Sales Order Status All Archived Draft Quote Submitted …" at bounding box center [878, 84] width 990 height 29
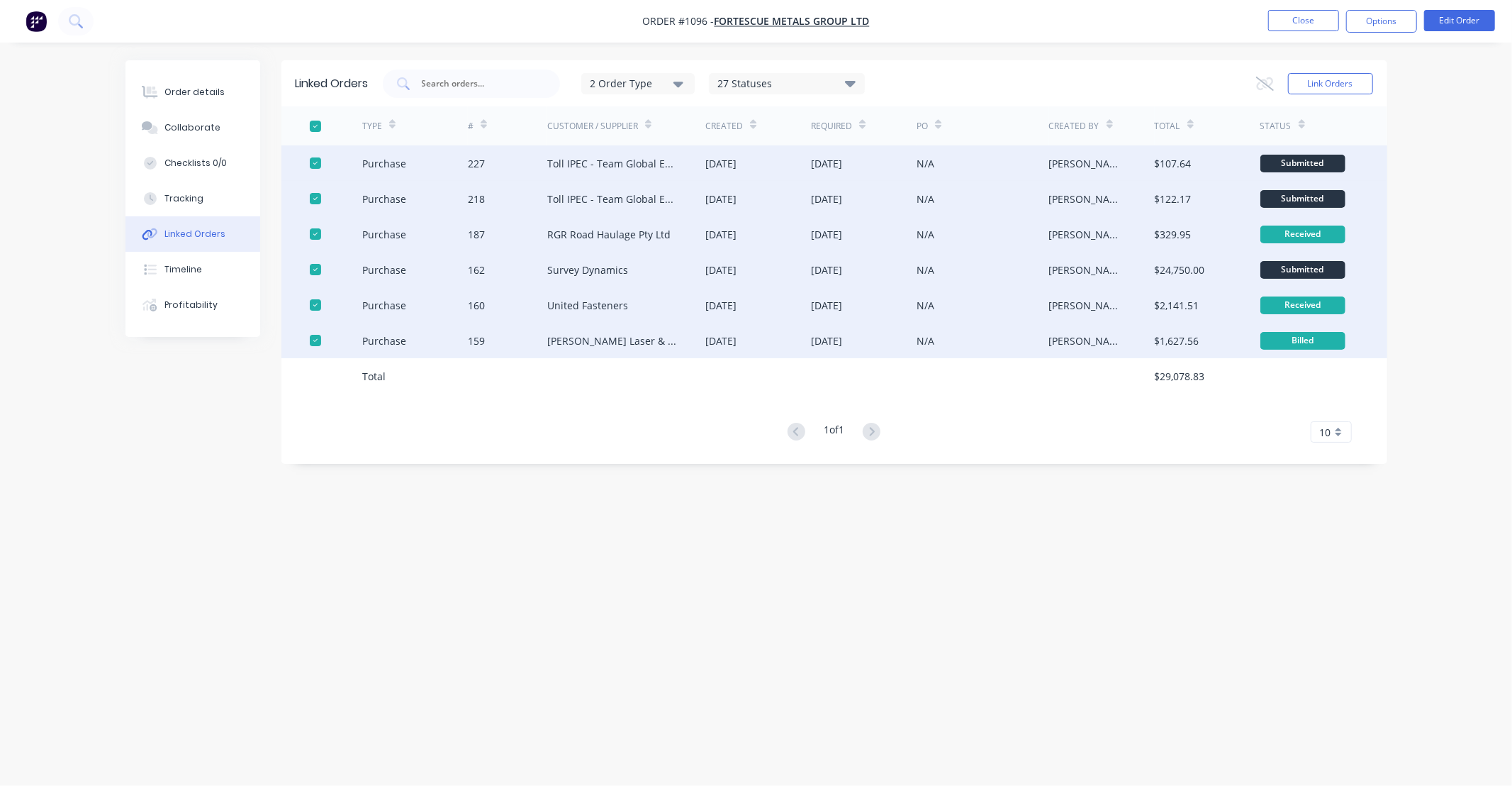
drag, startPoint x: 959, startPoint y: 84, endPoint x: 926, endPoint y: 75, distance: 34.2
click at [926, 75] on div "2 Order Type 27 Statuses Sales Order Status All Archived Draft Quote Submitted …" at bounding box center [878, 84] width 990 height 29
click at [683, 91] on button "2 Order Type" at bounding box center [638, 84] width 113 height 21
click at [705, 117] on div "button" at bounding box center [699, 118] width 29 height 29
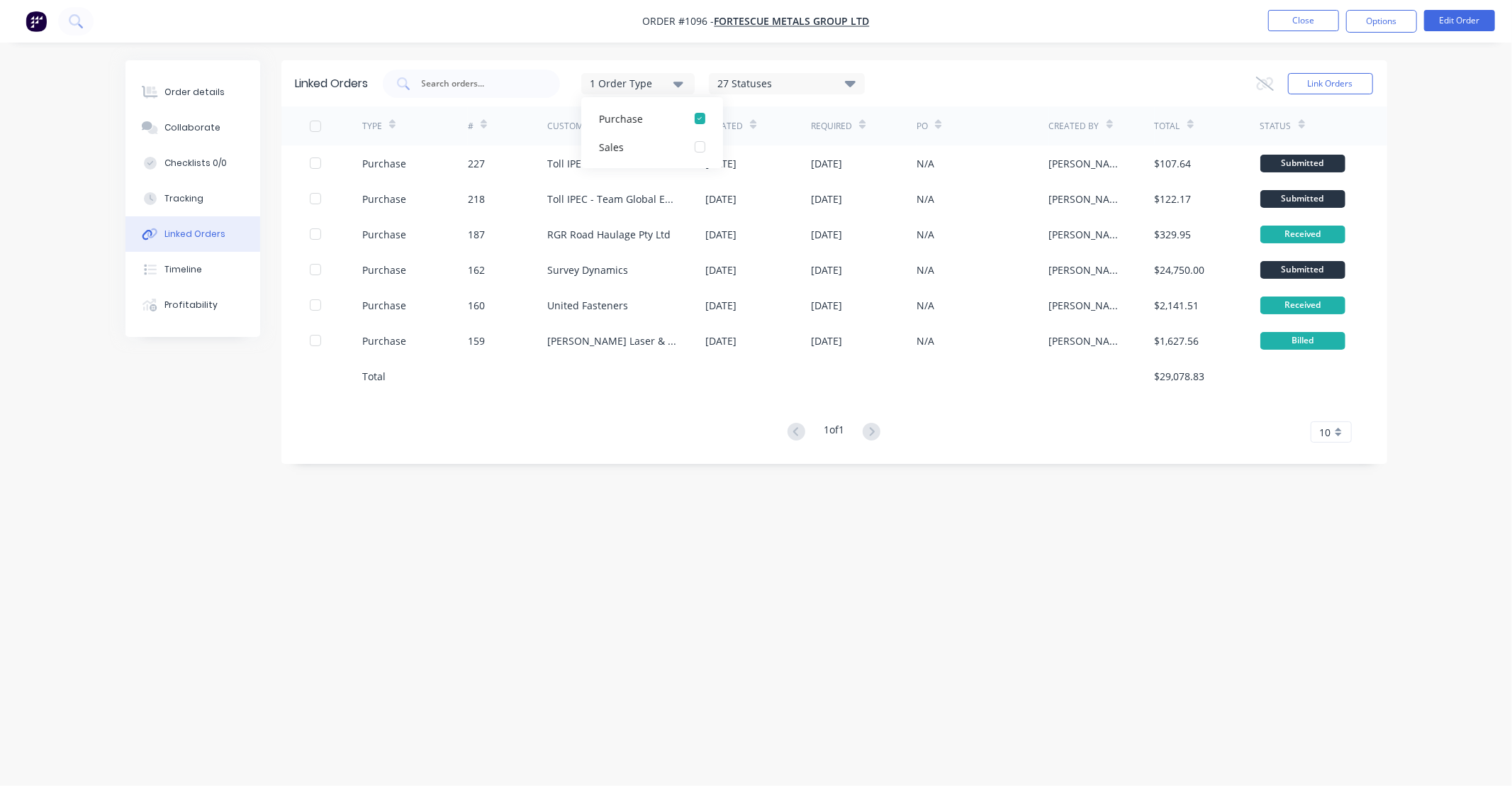
click at [618, 61] on div "Linked Orders 1 Order Type Purchase Sales 27 Statuses Sales Order Status All Ar…" at bounding box center [834, 83] width 1105 height 46
drag, startPoint x: 656, startPoint y: 86, endPoint x: 657, endPoint y: 95, distance: 9.1
click at [656, 85] on div "1 Order Type" at bounding box center [637, 84] width 95 height 15
click at [700, 148] on div "button" at bounding box center [699, 147] width 29 height 29
click at [316, 127] on div at bounding box center [316, 127] width 29 height 29
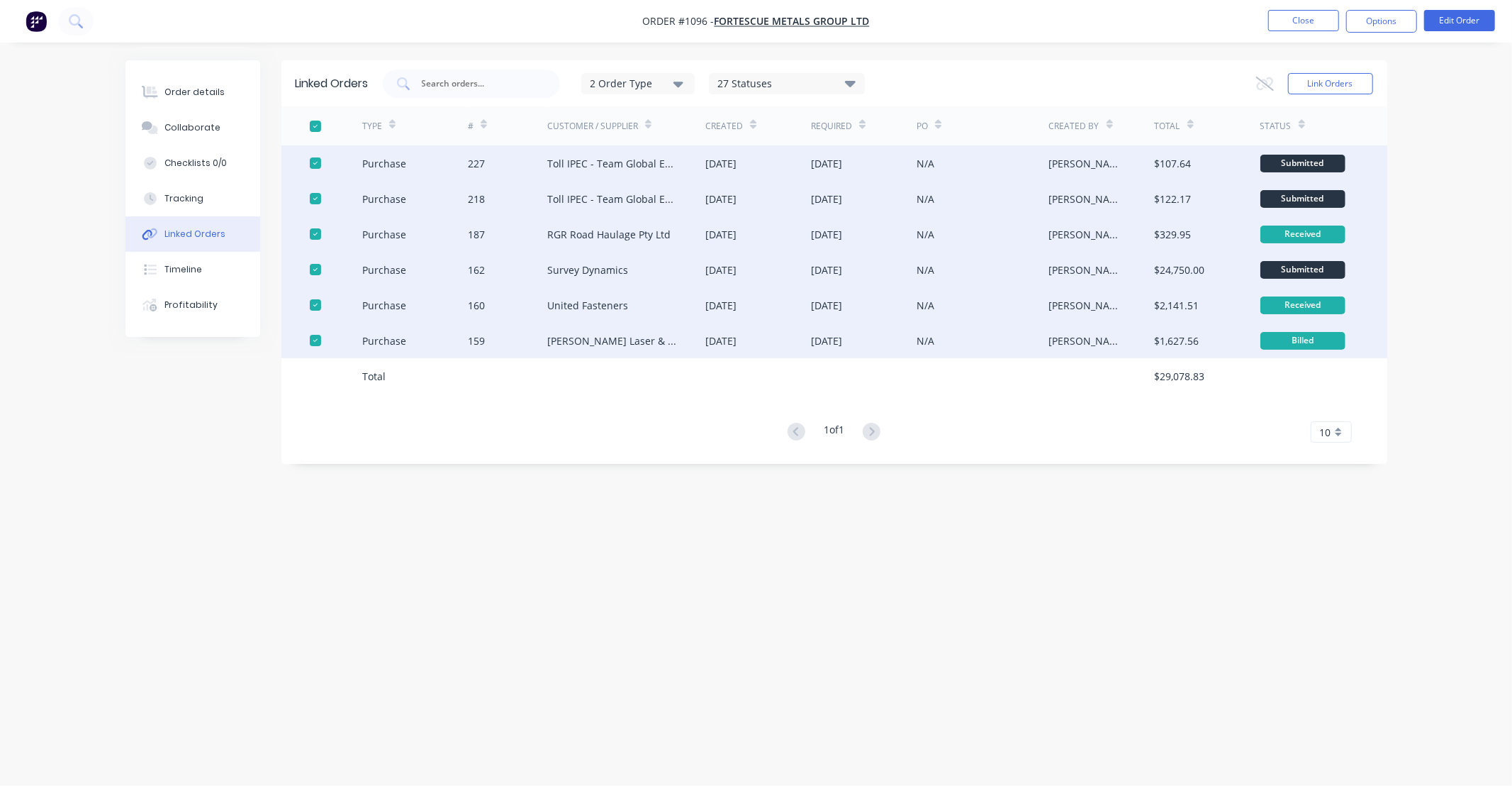
click at [613, 512] on div "Linked Orders 2 Order Type 27 Statuses Sales Order Status All Archived Draft Qu…" at bounding box center [756, 366] width 1261 height 611
click at [1376, 14] on button "Options" at bounding box center [1381, 21] width 71 height 23
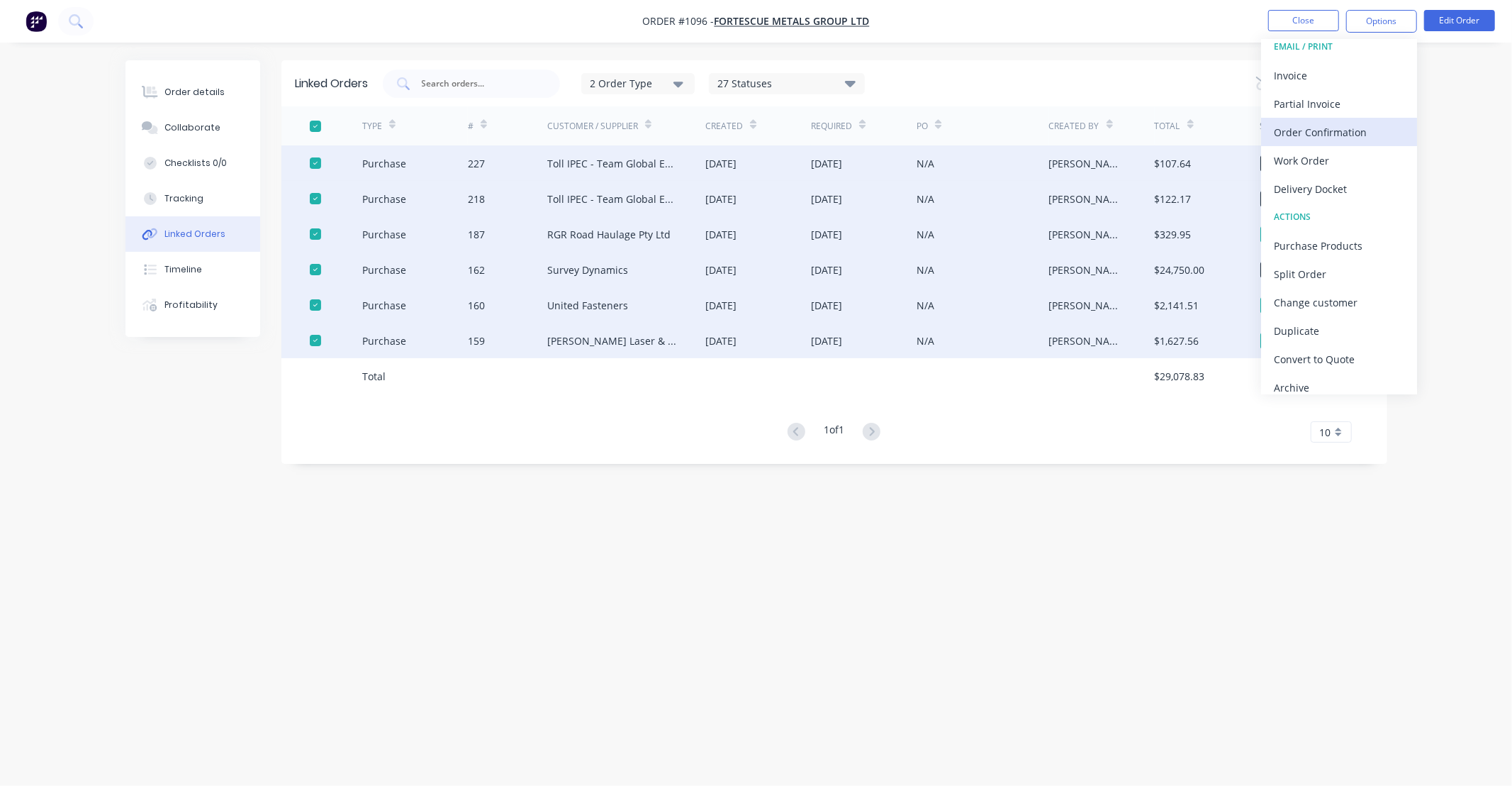
scroll to position [21, 0]
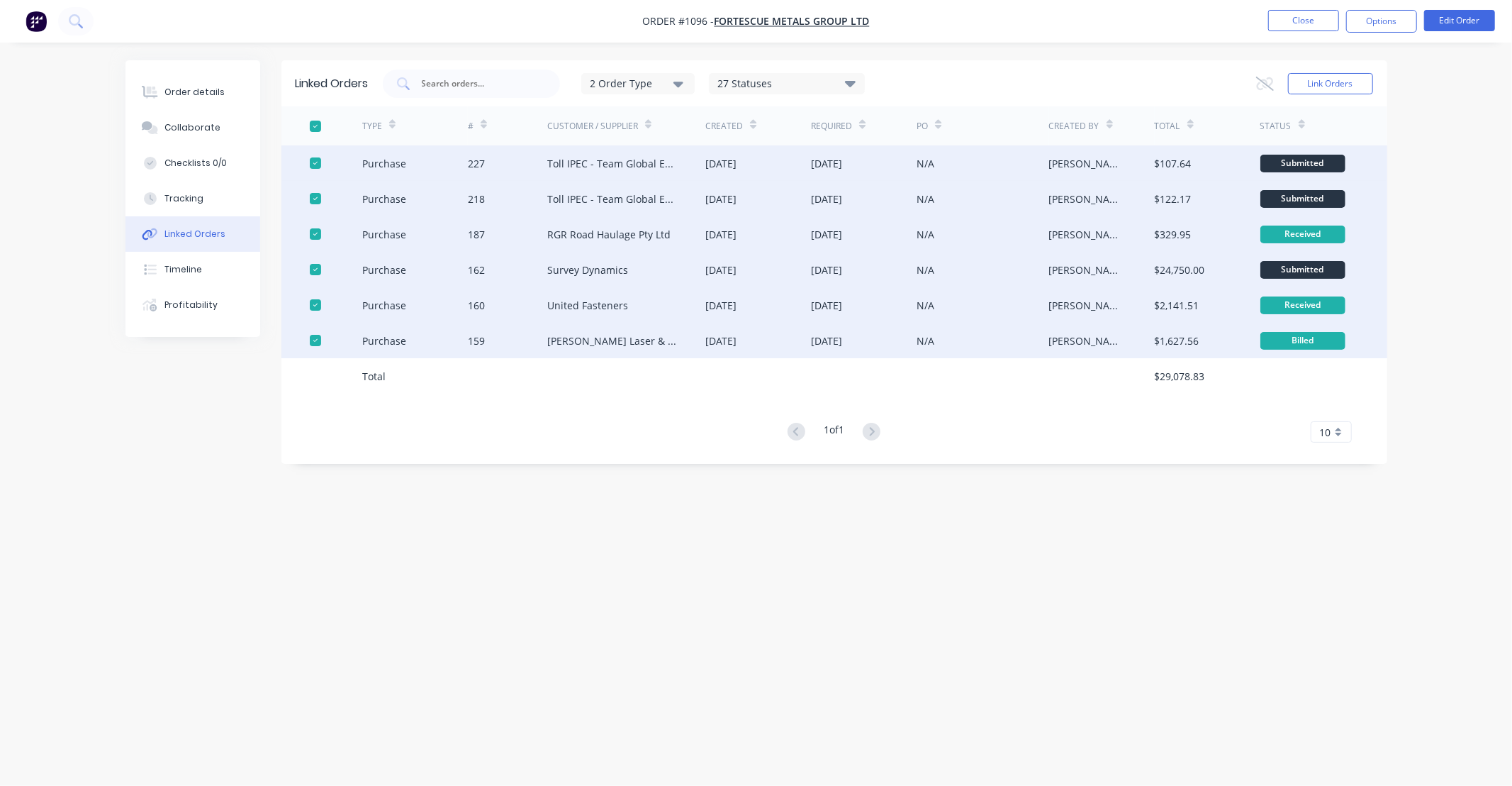
drag, startPoint x: 1026, startPoint y: 499, endPoint x: 740, endPoint y: 519, distance: 286.7
click at [752, 519] on div "Linked Orders 2 Order Type 27 Statuses Sales Order Status All Archived Draft Qu…" at bounding box center [756, 366] width 1261 height 611
click at [316, 122] on div at bounding box center [316, 127] width 29 height 29
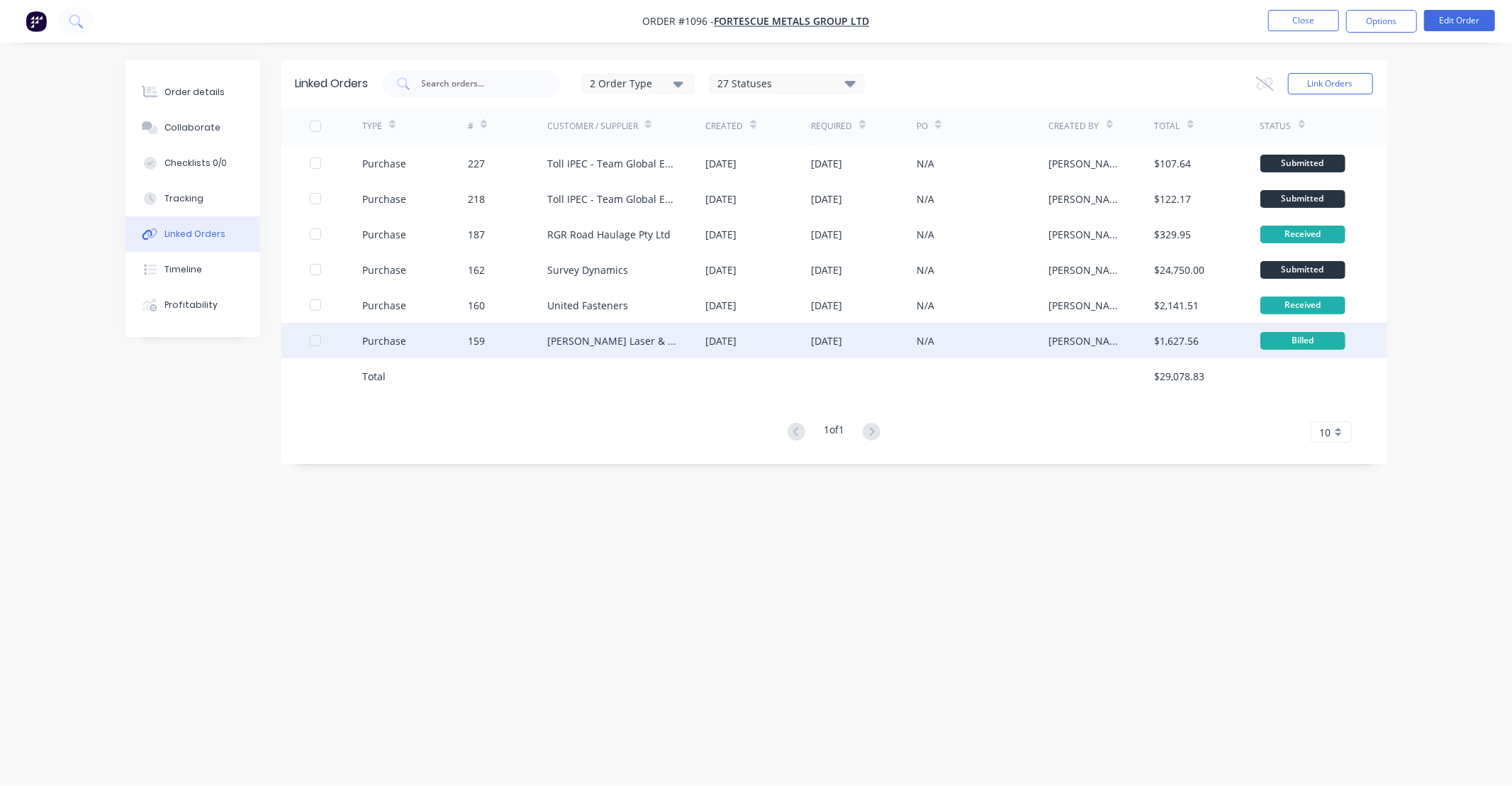
click at [600, 340] on div "[PERSON_NAME] Laser & Tube Cutting" at bounding box center [612, 341] width 131 height 15
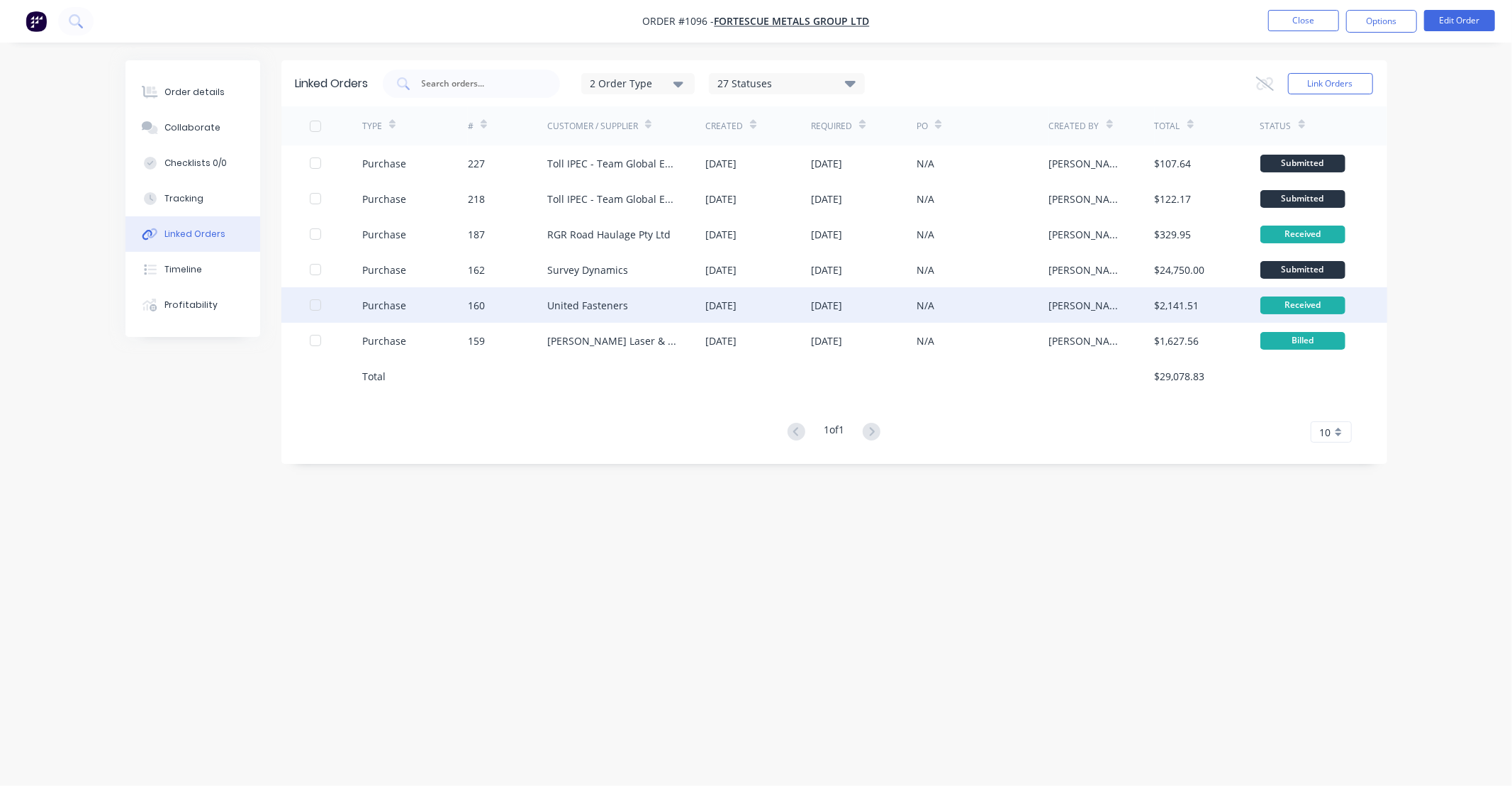
click at [604, 308] on div "United Fasteners" at bounding box center [587, 306] width 81 height 15
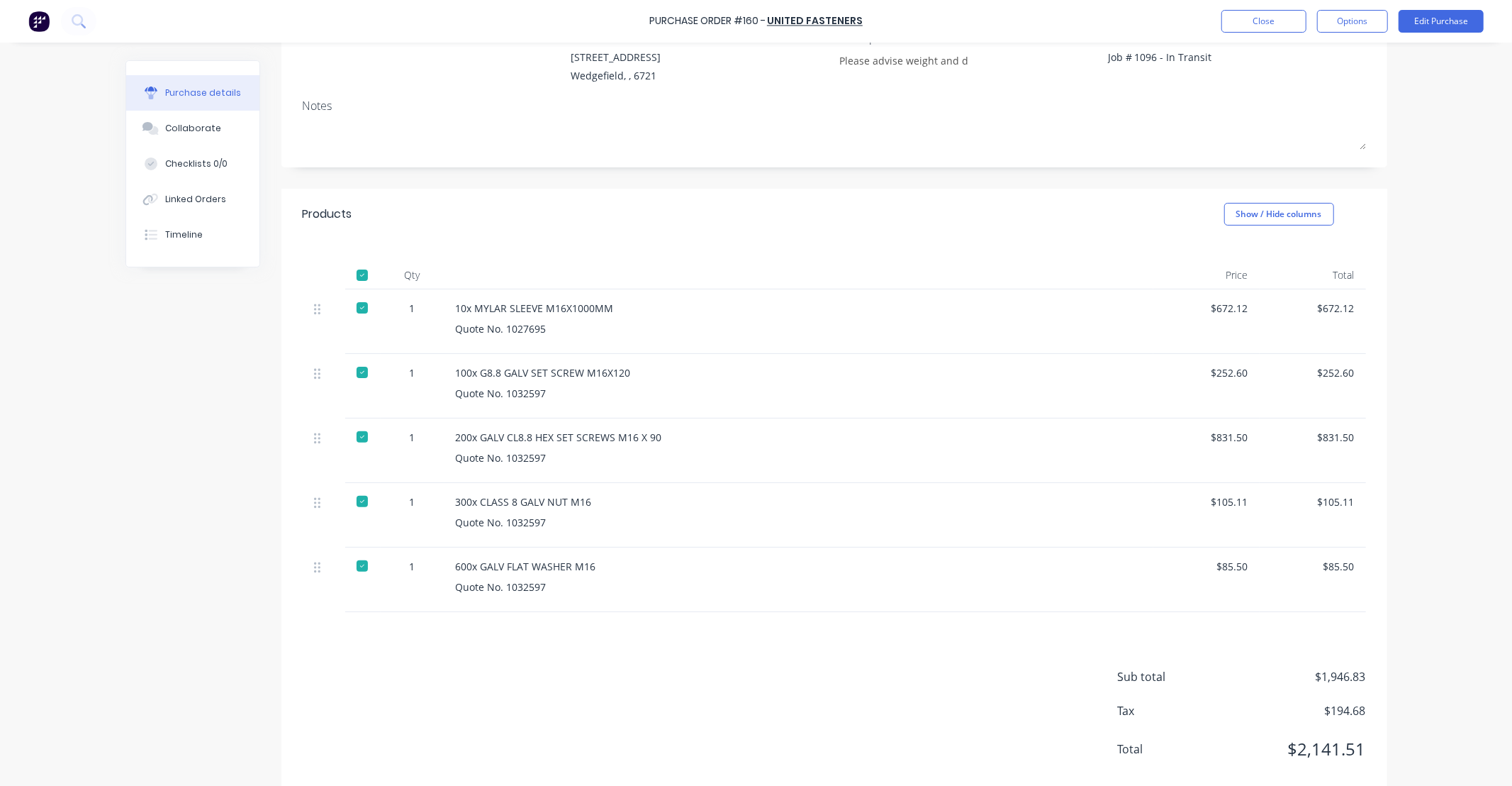
scroll to position [171, 0]
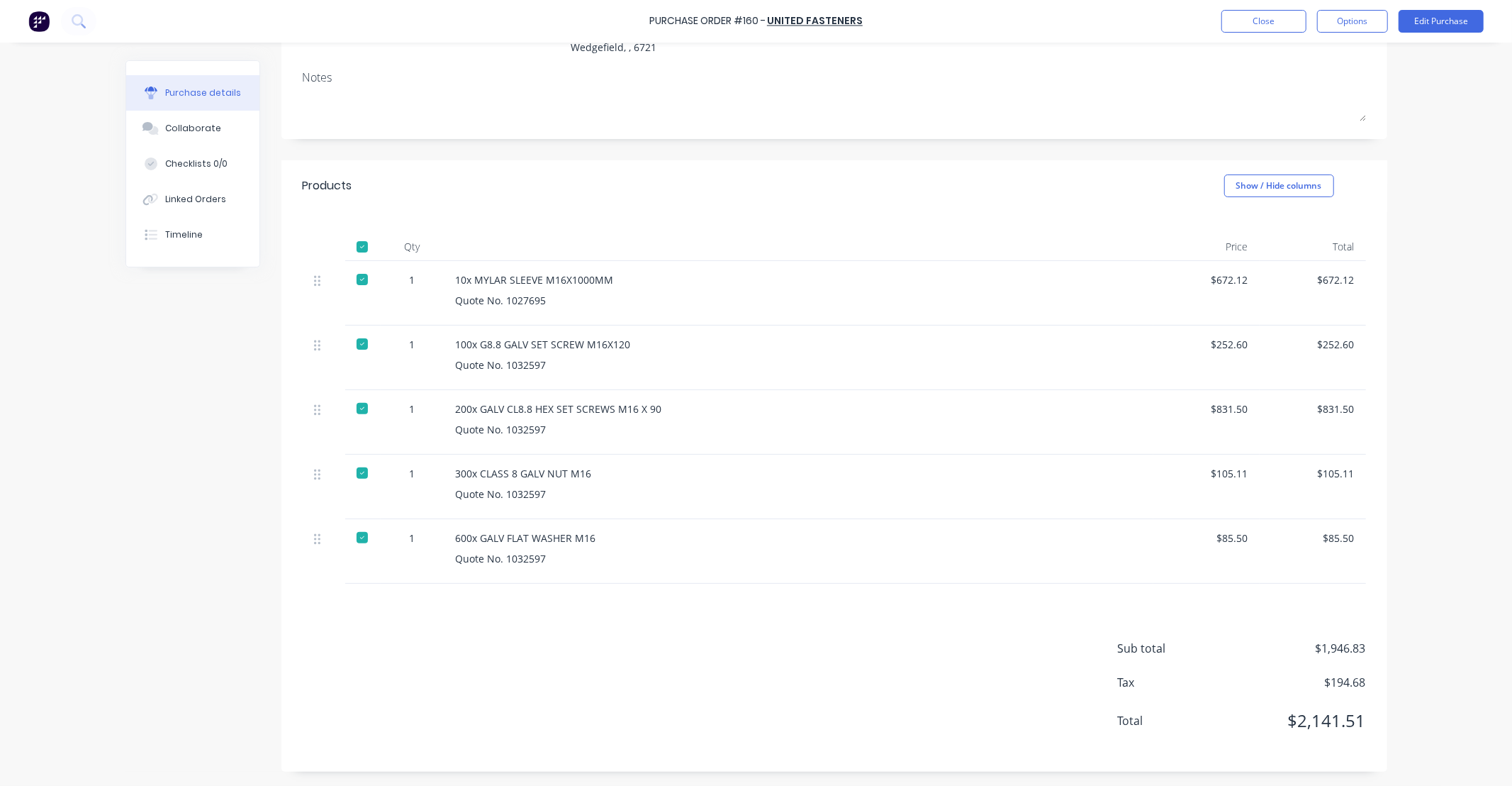
click at [356, 249] on div at bounding box center [362, 247] width 29 height 29
drag, startPoint x: 336, startPoint y: 367, endPoint x: 157, endPoint y: 339, distance: 181.2
click at [157, 339] on div "Created by [PERSON_NAME] Created [DATE] Required [DATE] Xero PO # PO-0277 Statu…" at bounding box center [756, 331] width 1261 height 881
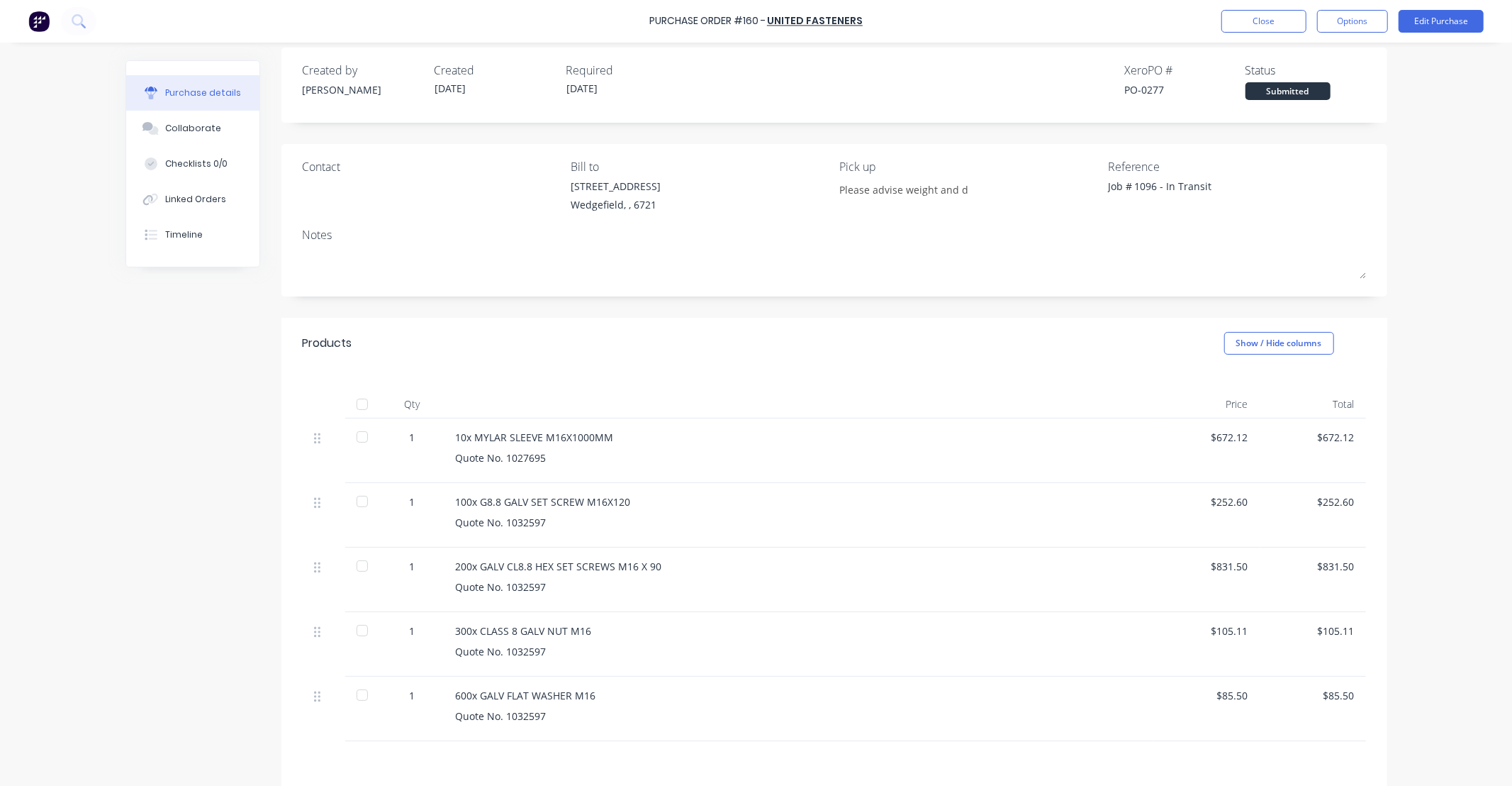
scroll to position [0, 0]
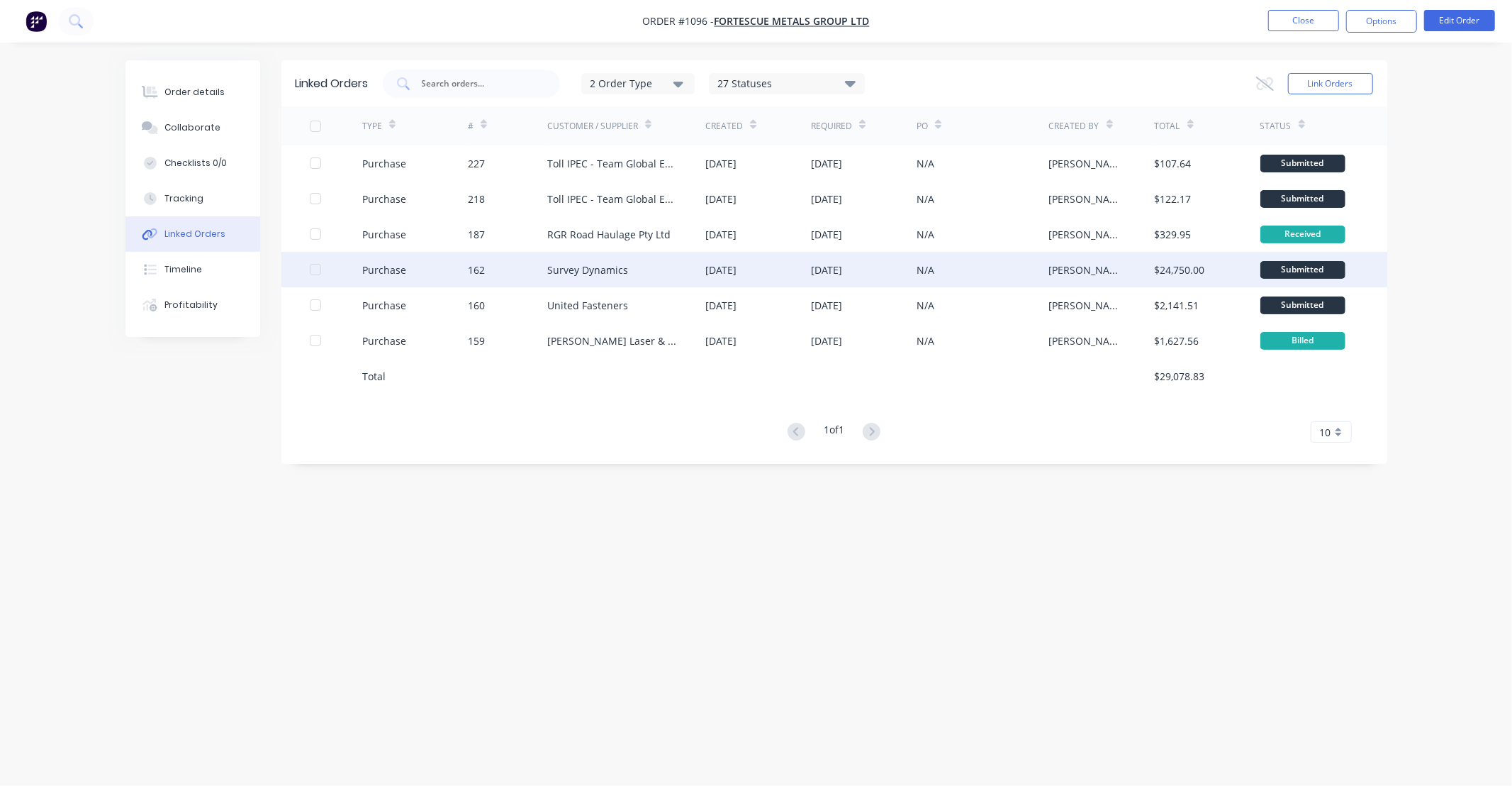
click at [596, 269] on div "Survey Dynamics" at bounding box center [587, 270] width 81 height 15
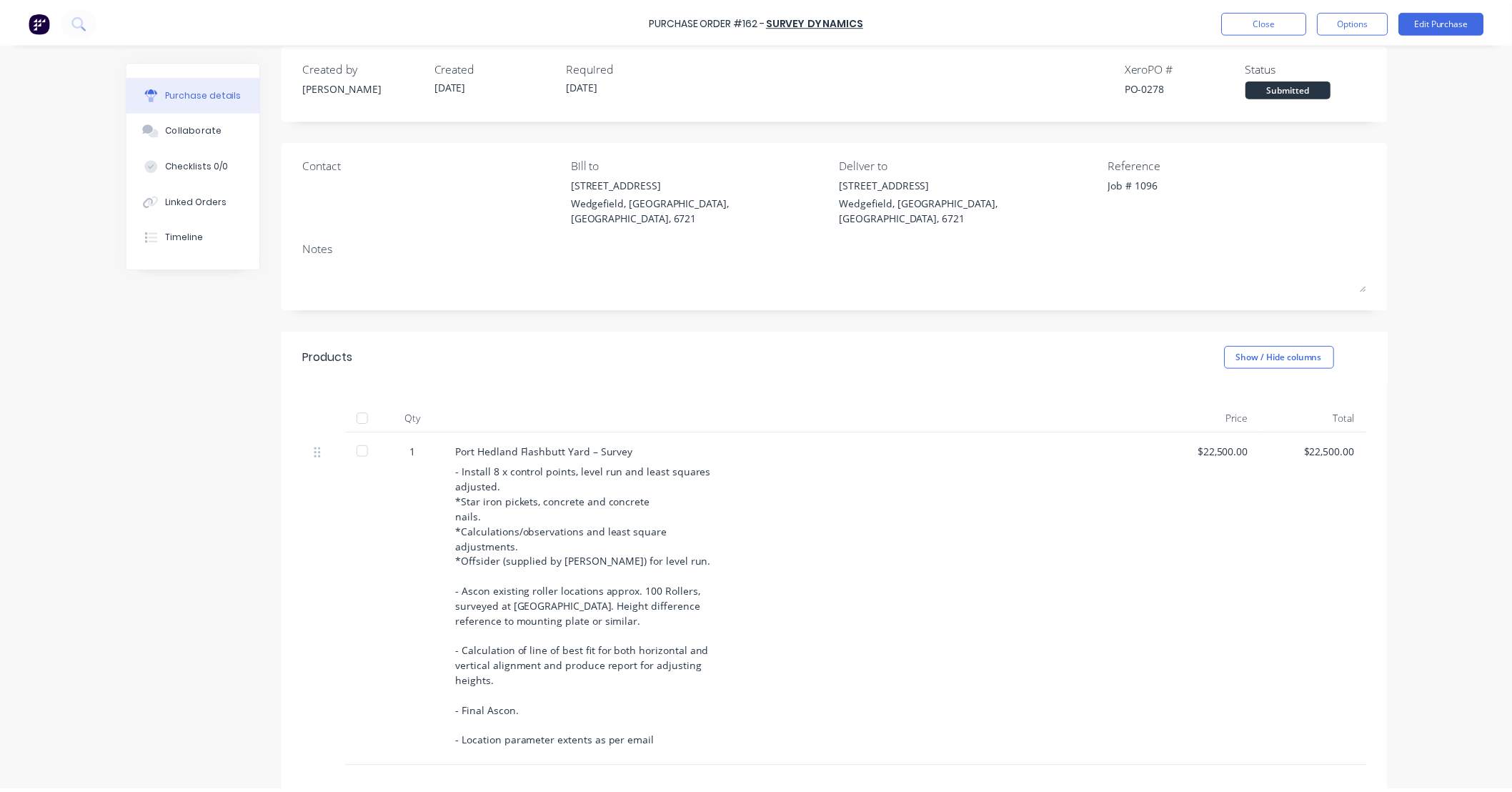
scroll to position [26, 0]
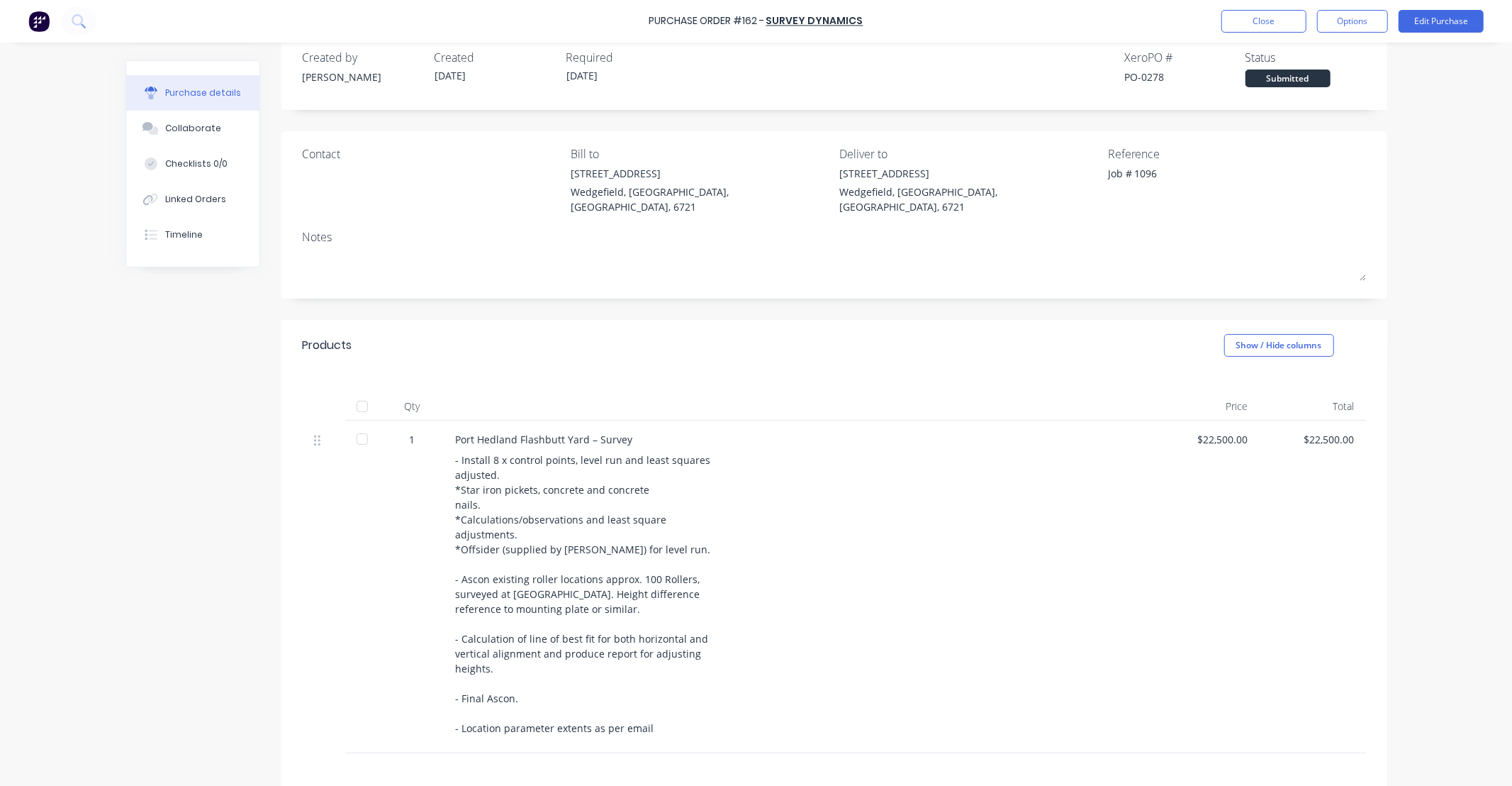
click at [225, 396] on div "Created by [PERSON_NAME] Created [DATE] Required [DATE] Xero PO # PO-0278 Statu…" at bounding box center [756, 487] width 1261 height 906
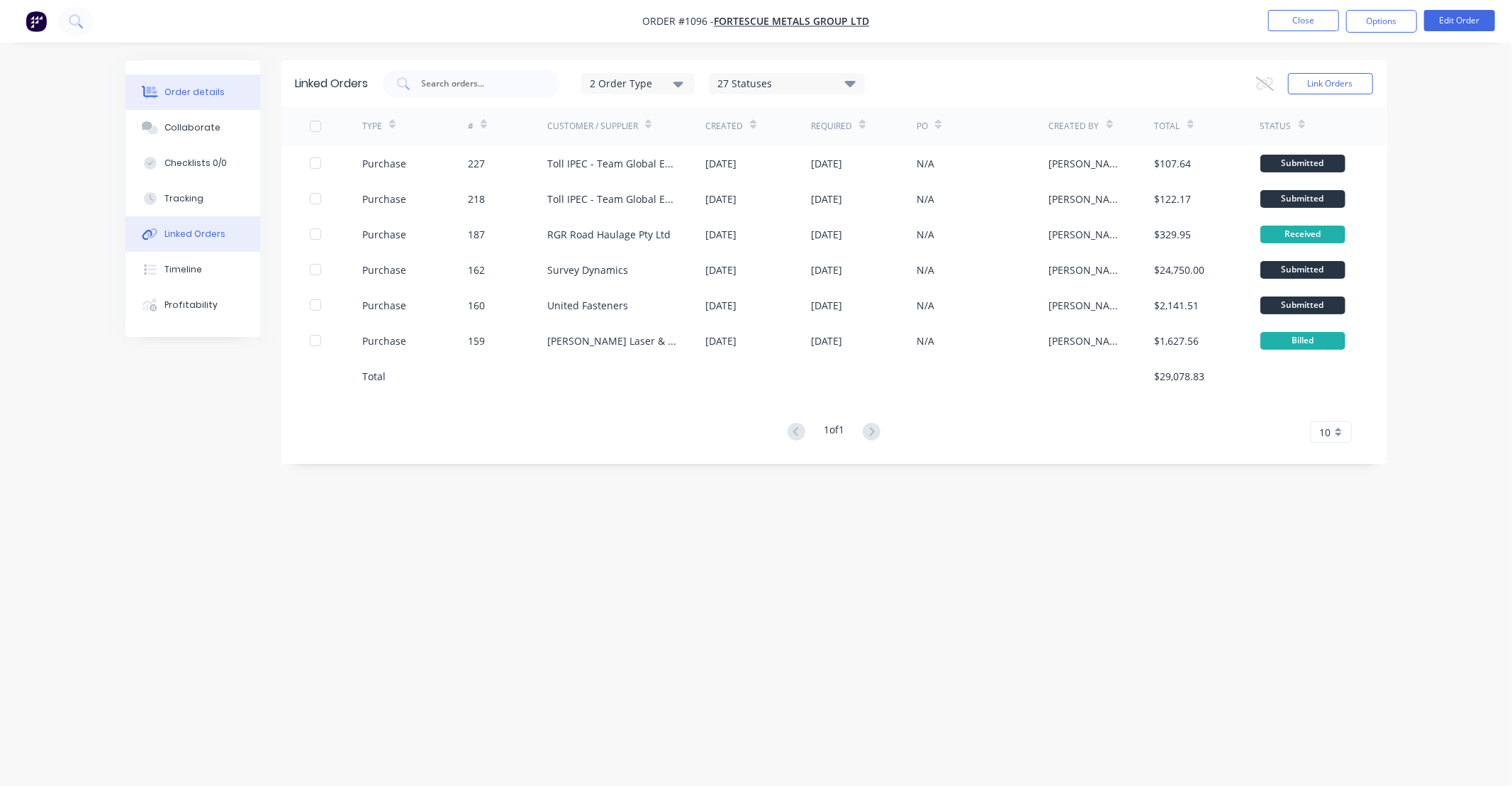
click at [192, 95] on div "Order details" at bounding box center [194, 92] width 60 height 13
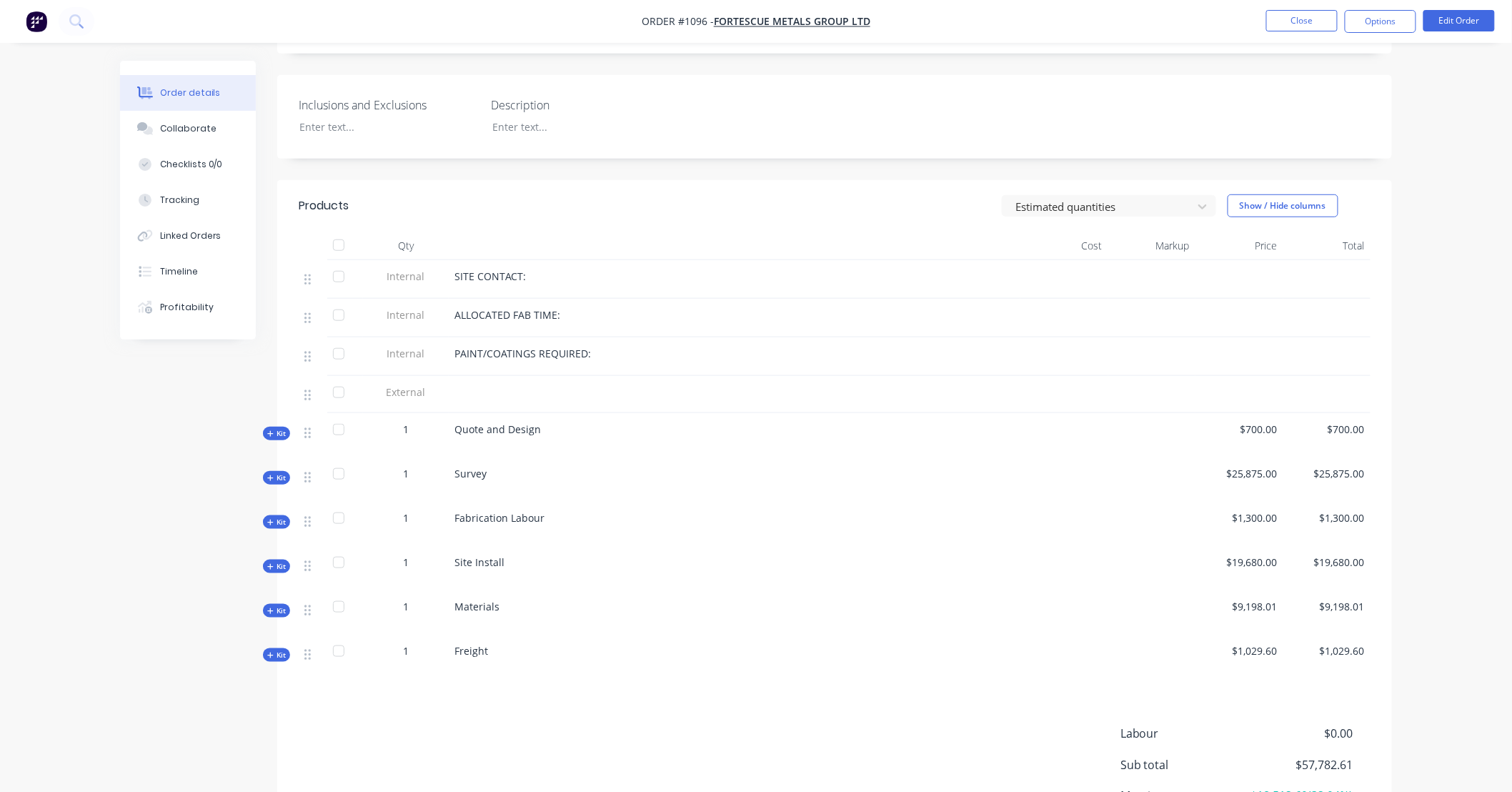
scroll to position [370, 0]
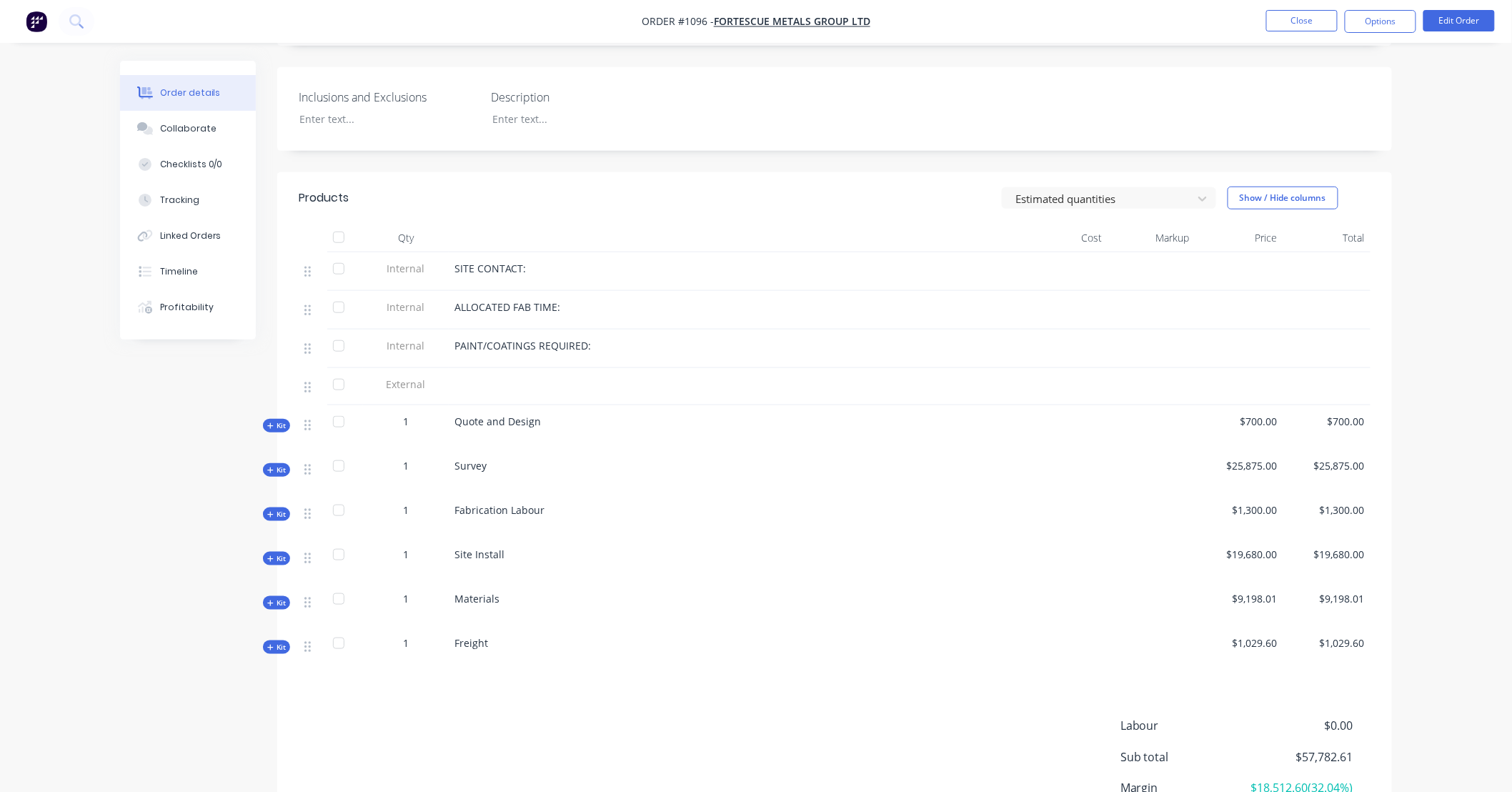
click at [282, 464] on span "Kit" at bounding box center [277, 470] width 19 height 11
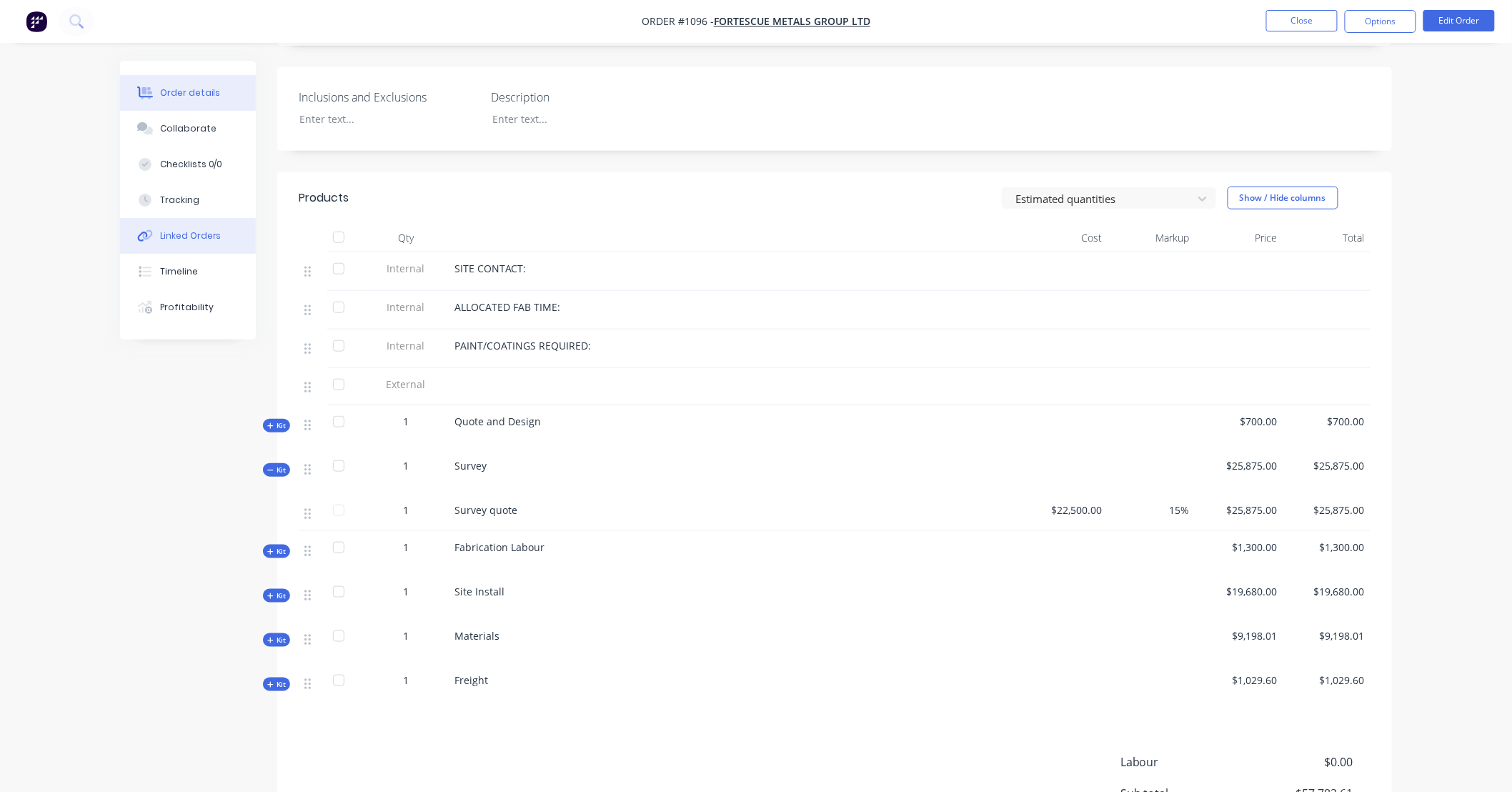
click at [190, 234] on div "Linked Orders" at bounding box center [191, 236] width 61 height 13
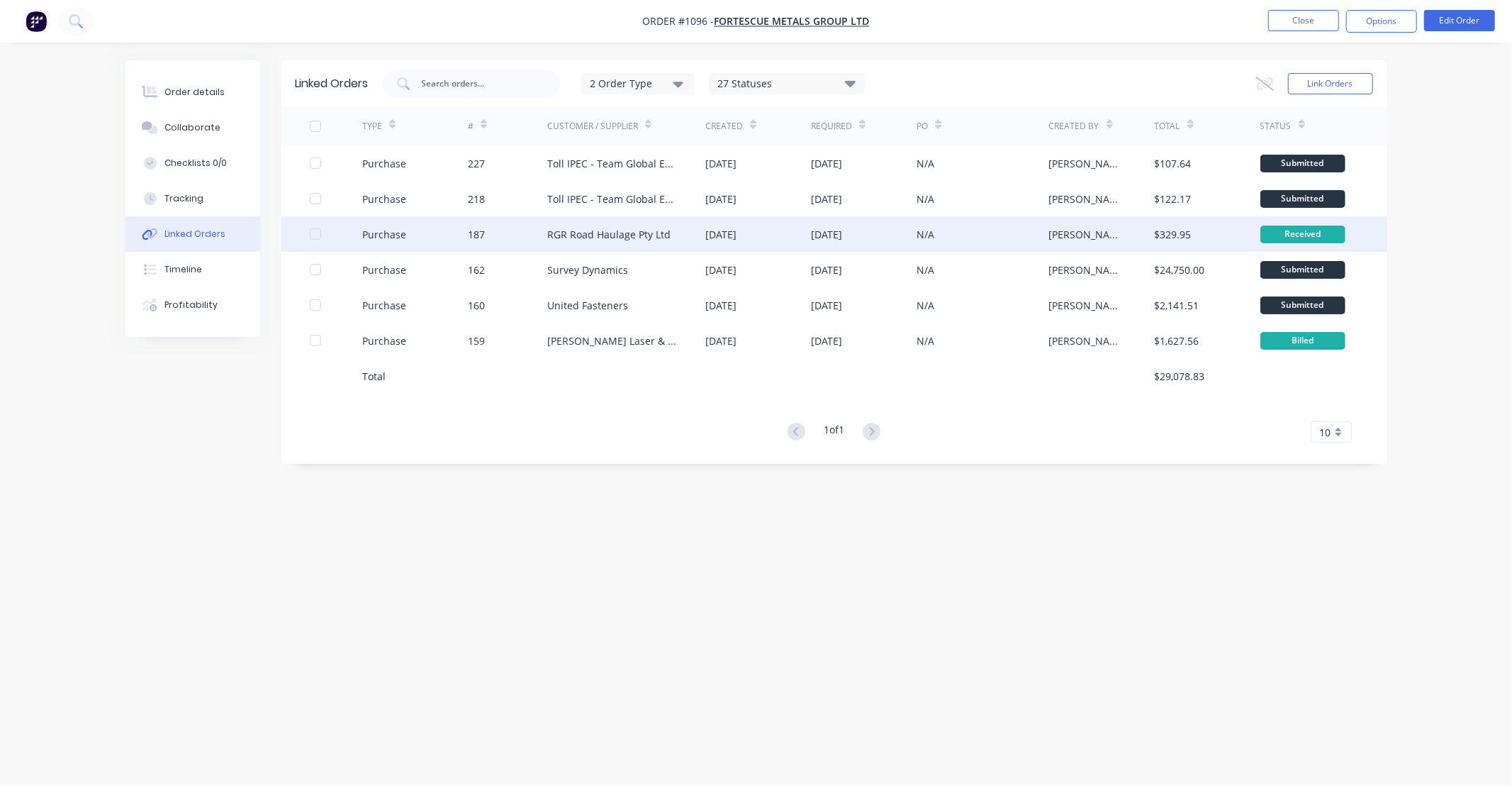
click at [610, 234] on div "RGR Road Haulage Pty Ltd" at bounding box center [608, 235] width 123 height 15
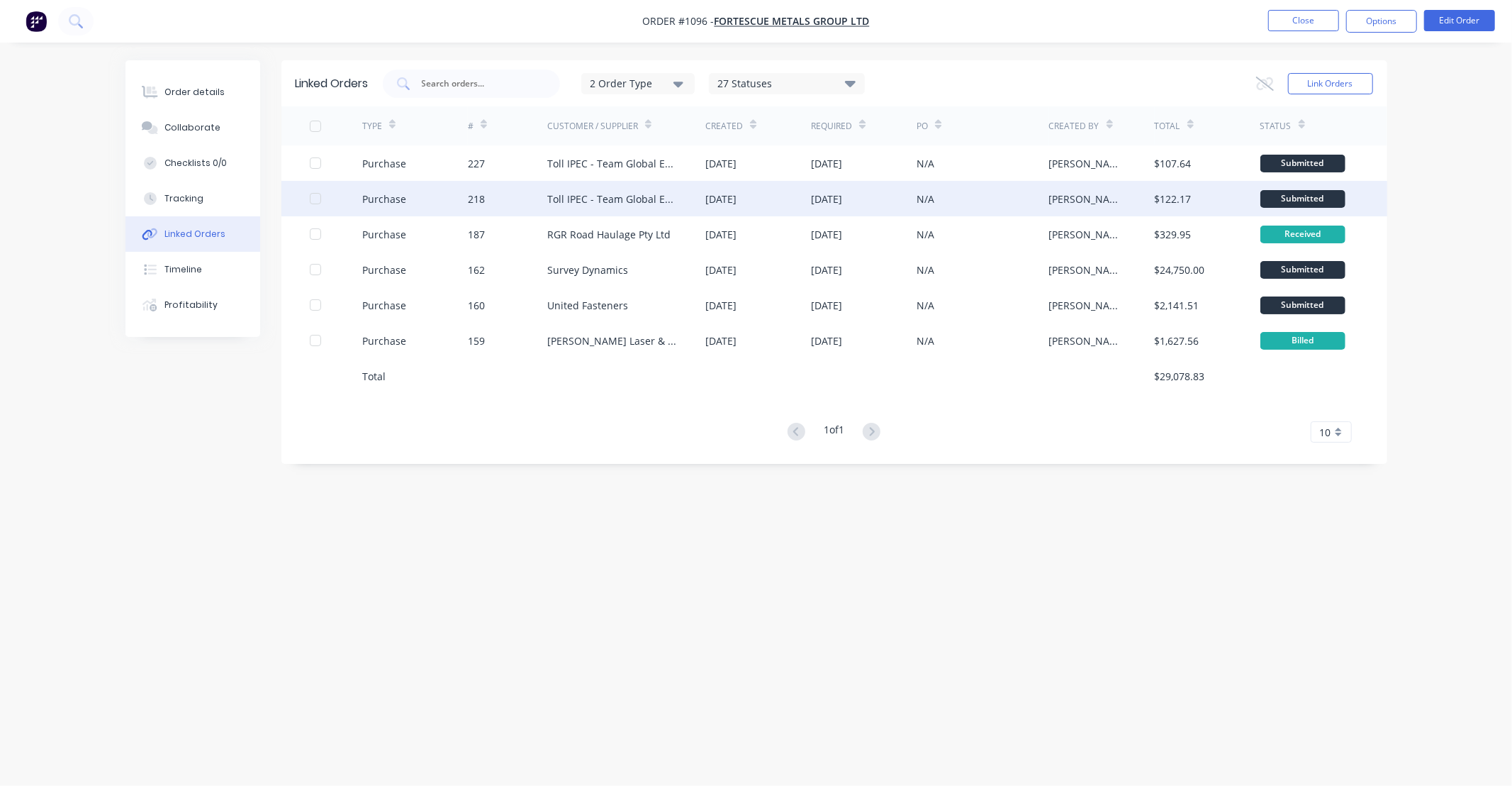
click at [600, 196] on div "Toll IPEC - Team Global Express" at bounding box center [612, 199] width 131 height 15
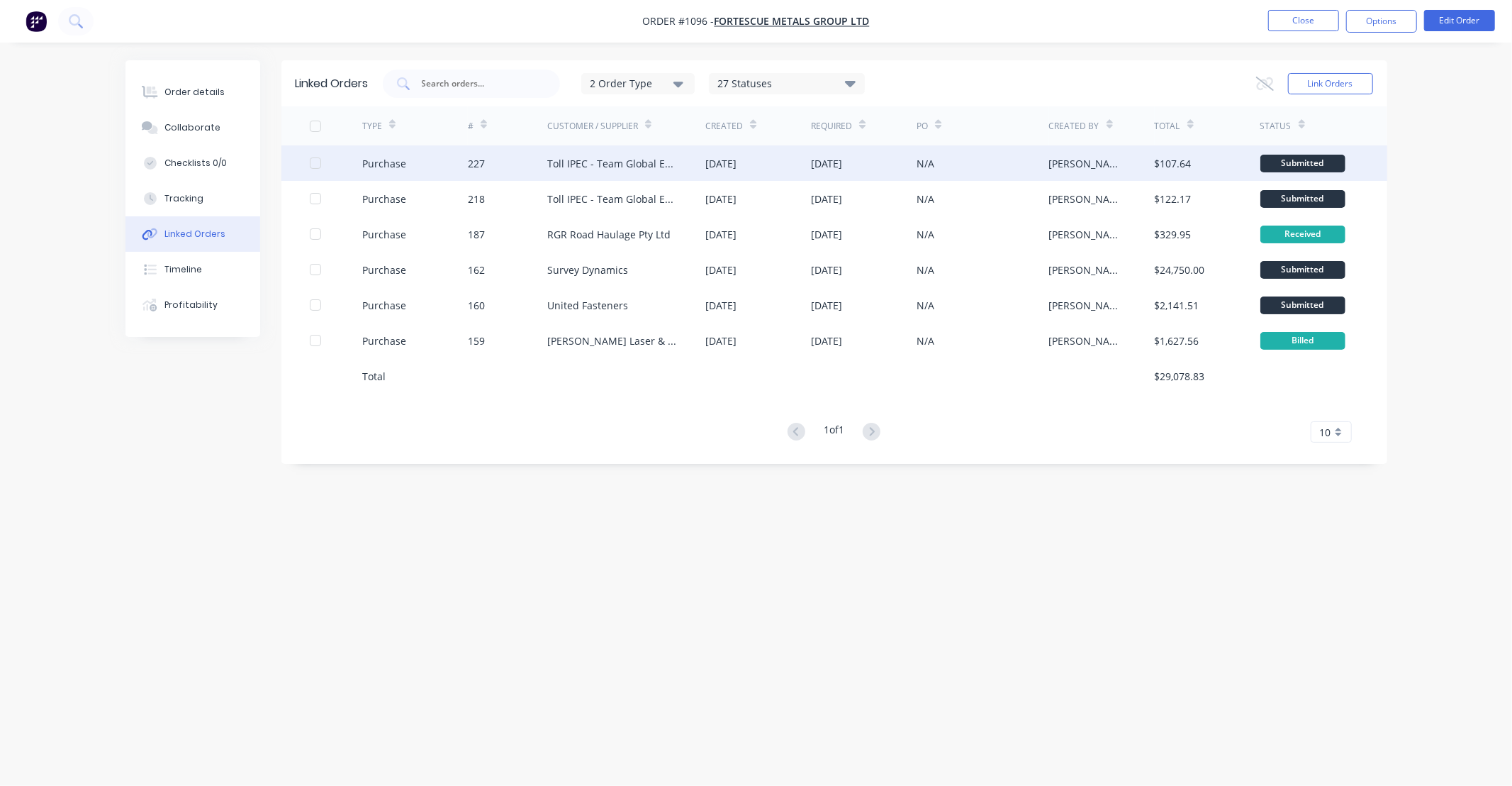
click at [612, 158] on div "Toll IPEC - Team Global Express" at bounding box center [612, 164] width 131 height 15
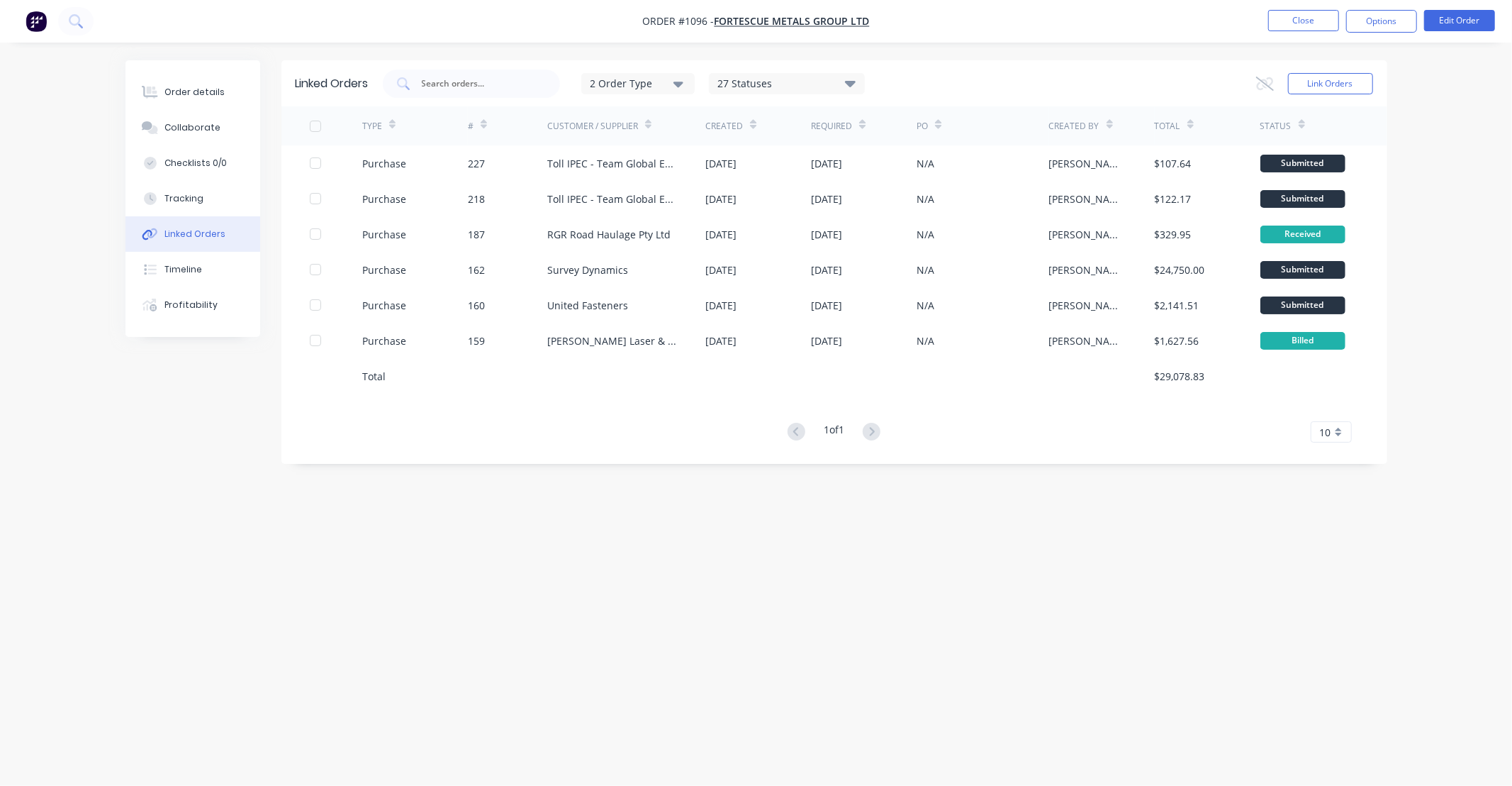
click at [575, 505] on div "Linked Orders 2 Order Type 27 Statuses Sales Order Status All Archived Draft Qu…" at bounding box center [756, 366] width 1261 height 611
drag, startPoint x: 575, startPoint y: 505, endPoint x: 374, endPoint y: 507, distance: 201.0
click at [387, 512] on div "Linked Orders 2 Order Type 27 Statuses Sales Order Status All Archived Draft Qu…" at bounding box center [756, 366] width 1261 height 611
click at [186, 80] on button "Order details" at bounding box center [193, 92] width 135 height 35
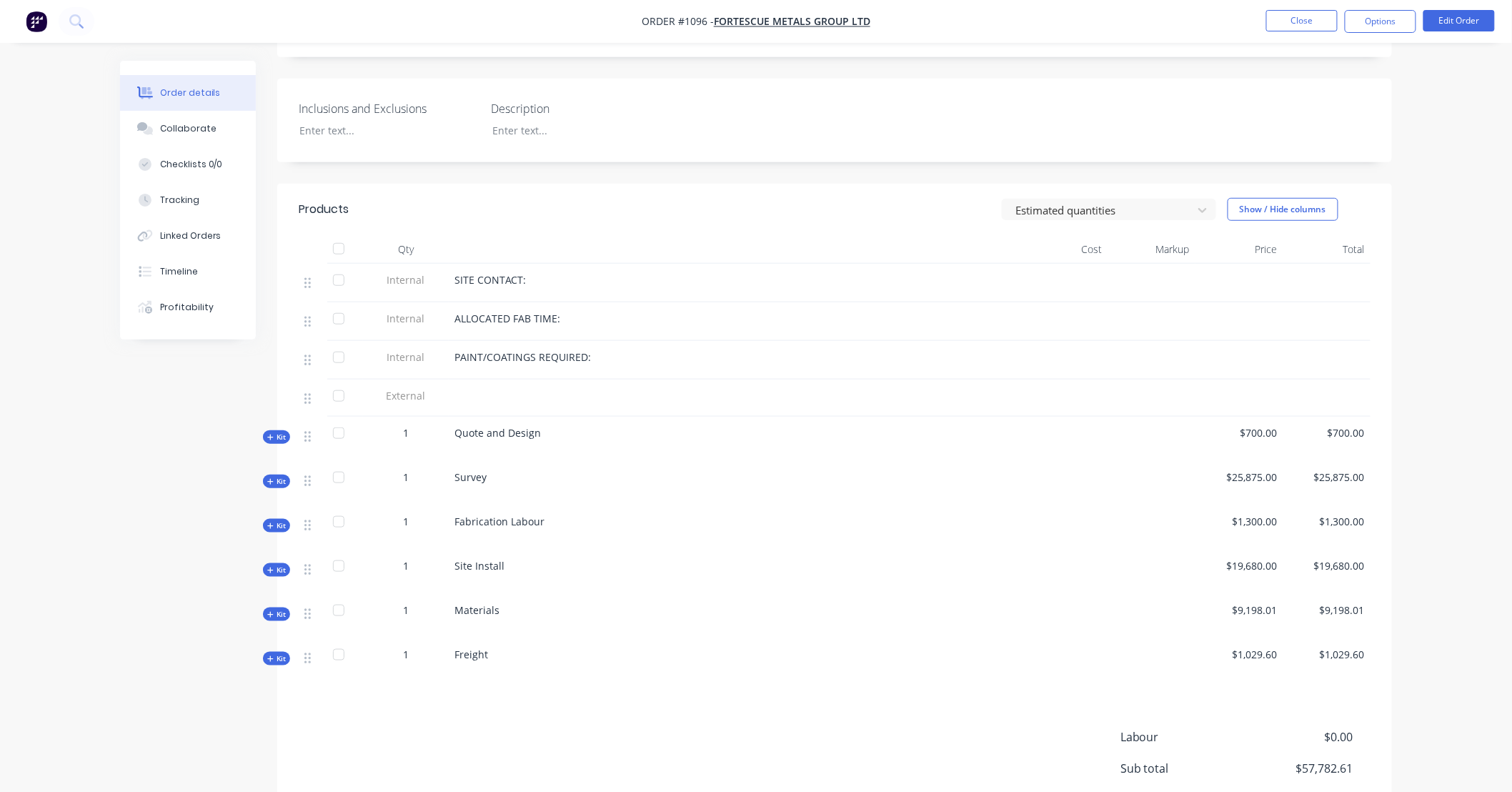
scroll to position [503, 0]
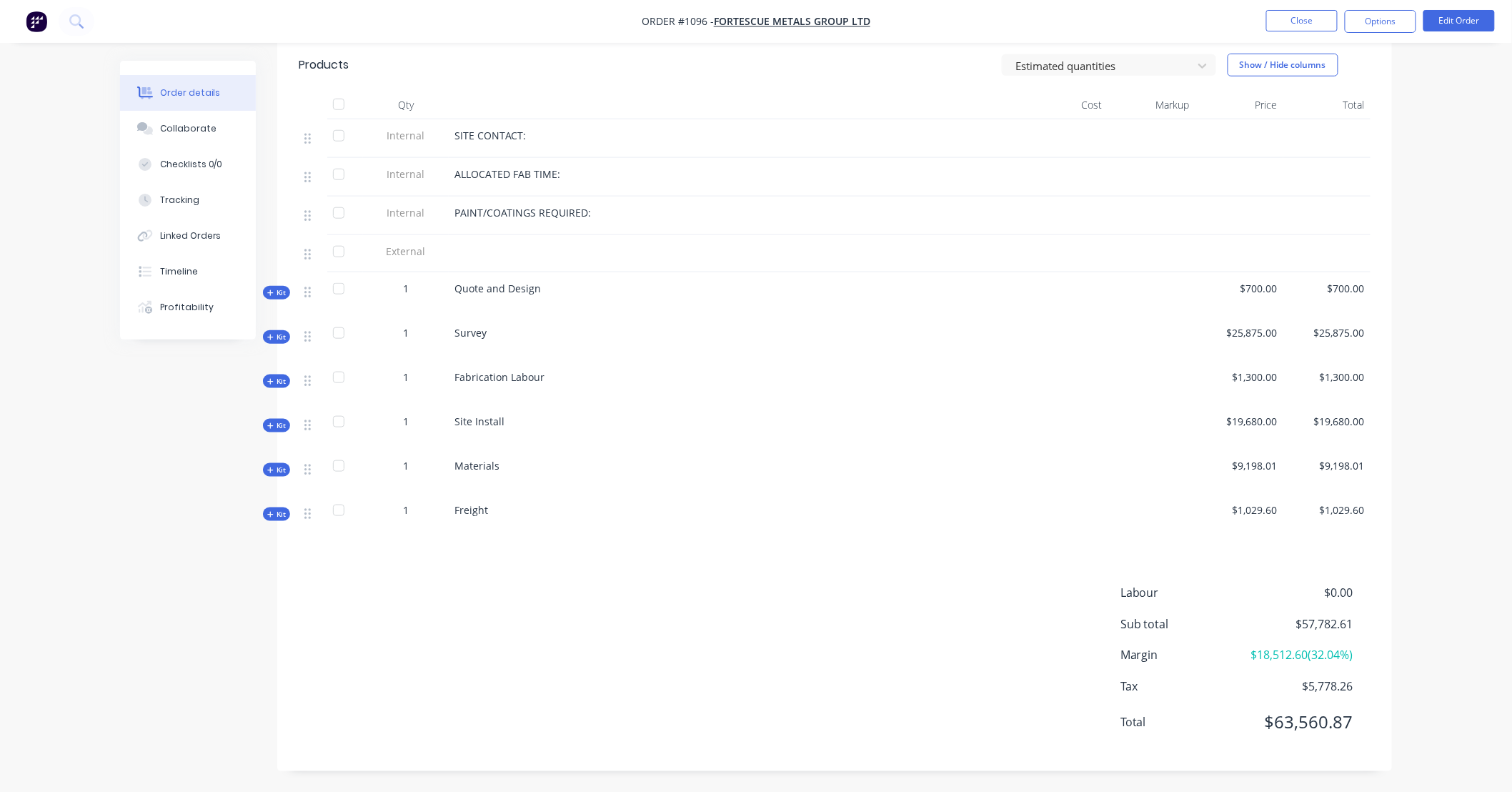
click at [273, 467] on icon "button" at bounding box center [270, 470] width 6 height 6
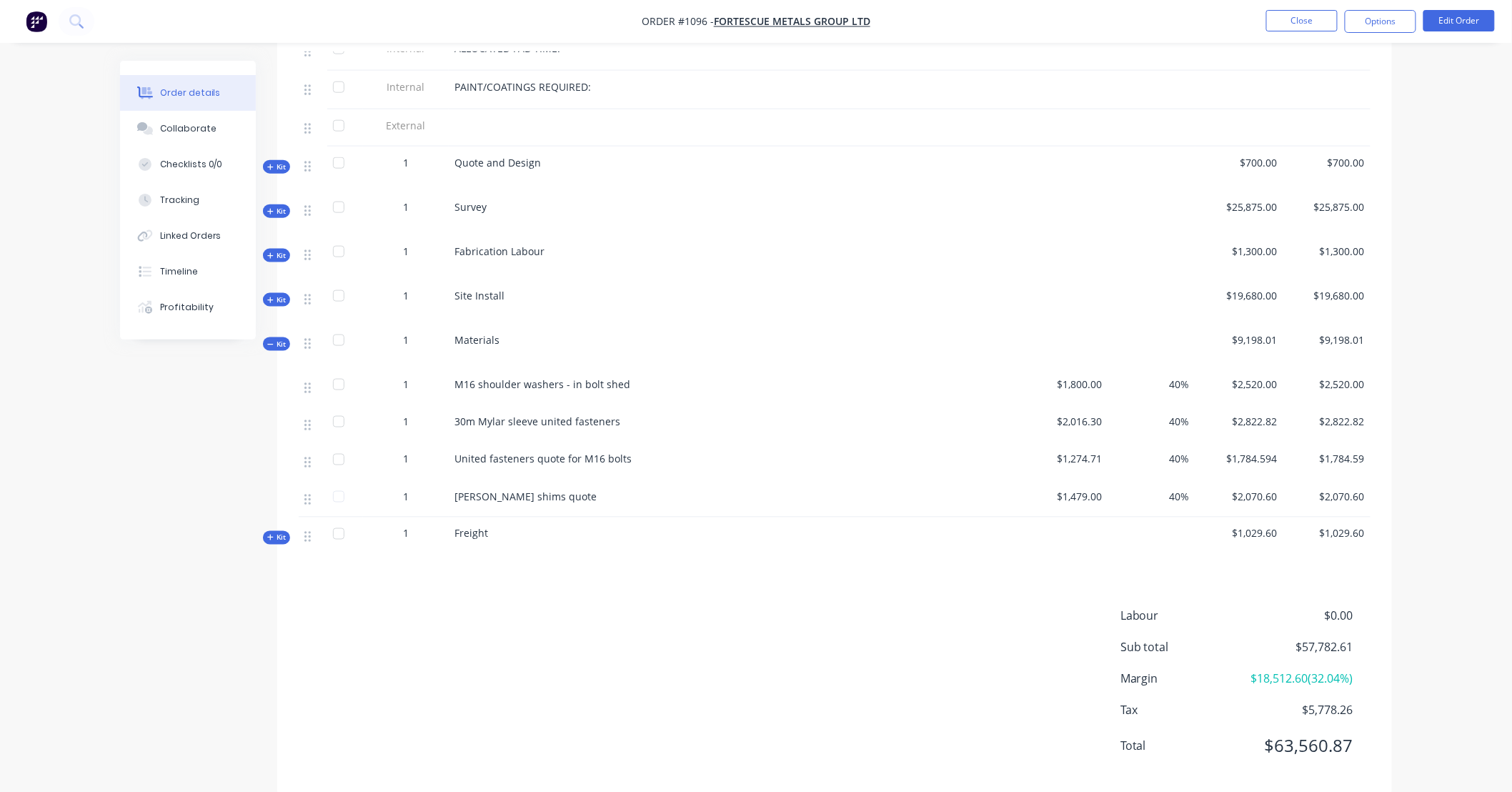
scroll to position [656, 0]
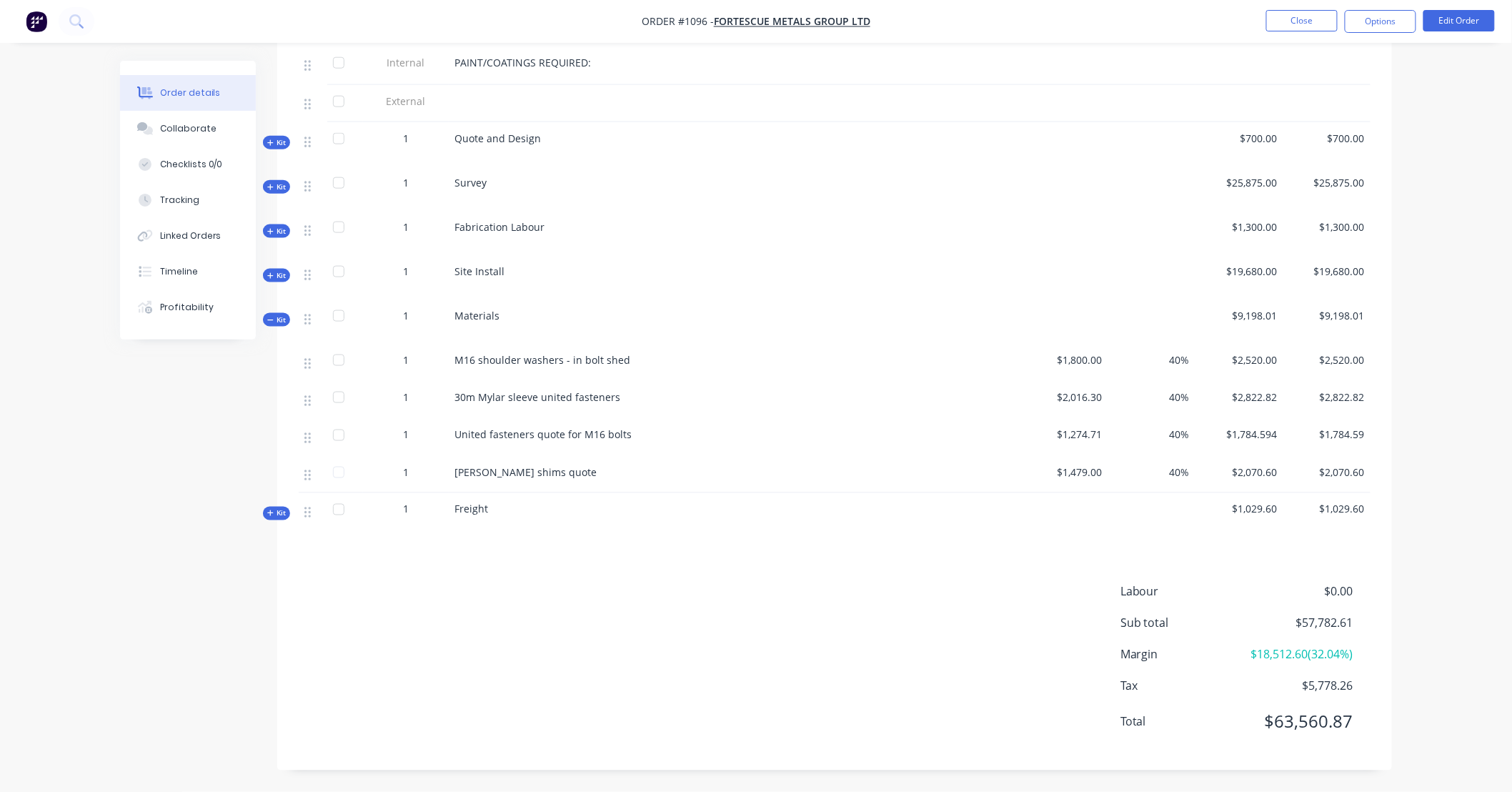
click at [176, 404] on div "Created by [PERSON_NAME] Created [DATE] Required [DATE] Assigned to Add team me…" at bounding box center [756, 100] width 1272 height 1384
drag, startPoint x: 176, startPoint y: 404, endPoint x: 123, endPoint y: 401, distance: 53.1
click at [123, 401] on div "Created by [PERSON_NAME] Created [DATE] Required [DATE] Assigned to Add team me…" at bounding box center [756, 100] width 1272 height 1384
click at [183, 132] on div "Collaborate" at bounding box center [188, 128] width 56 height 13
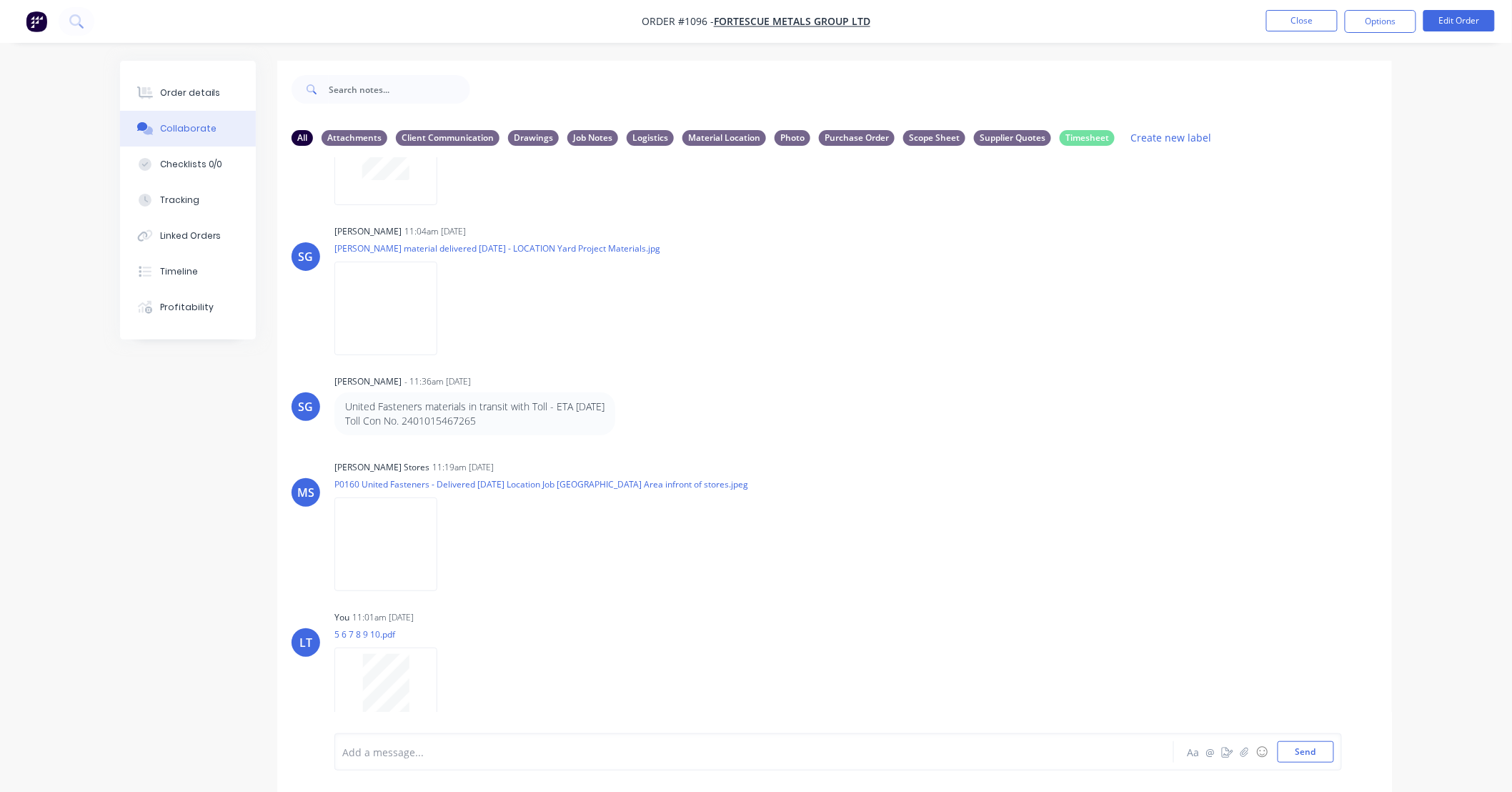
scroll to position [1401, 0]
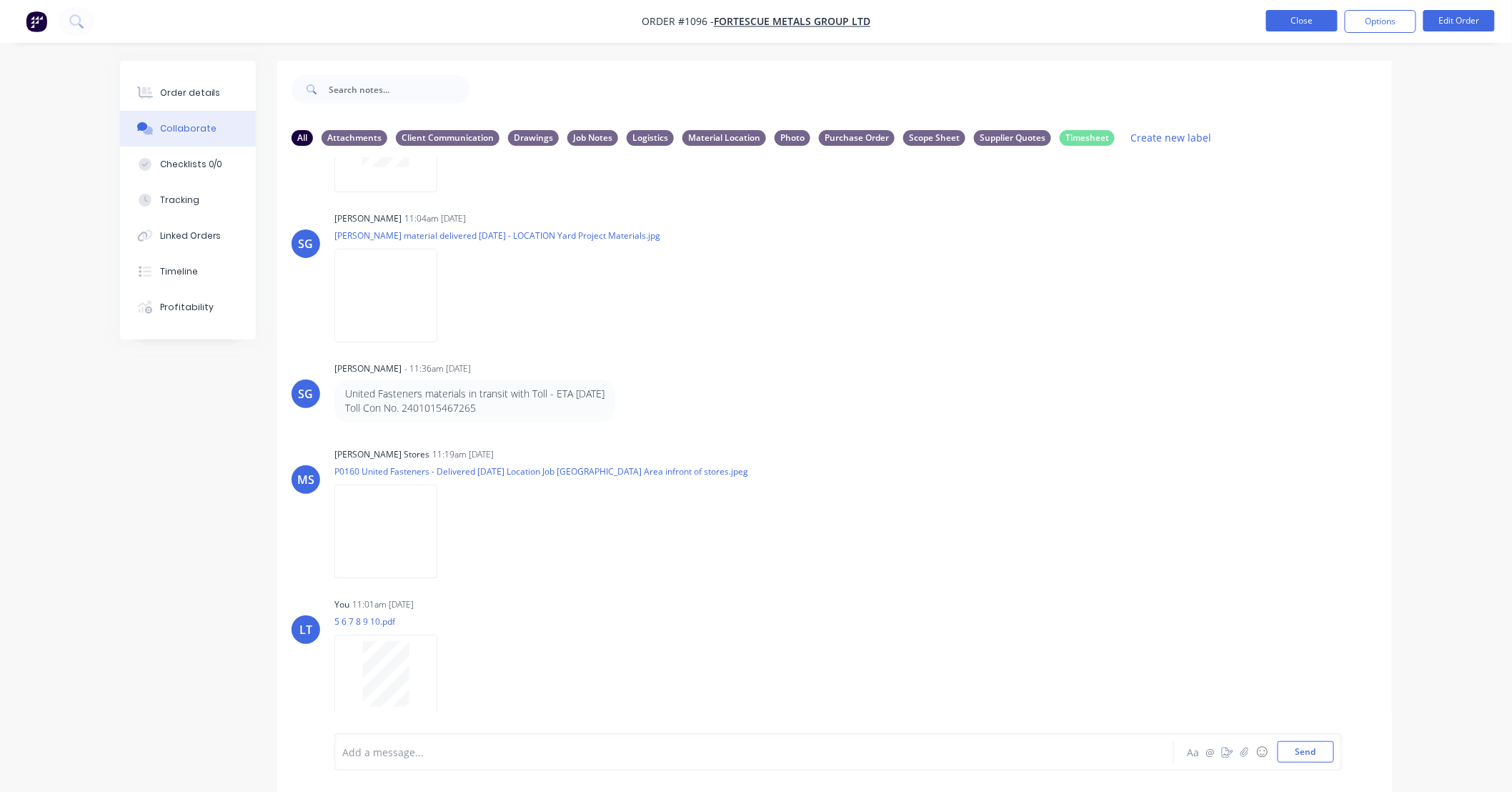
click at [1288, 29] on button "Close" at bounding box center [1302, 20] width 71 height 21
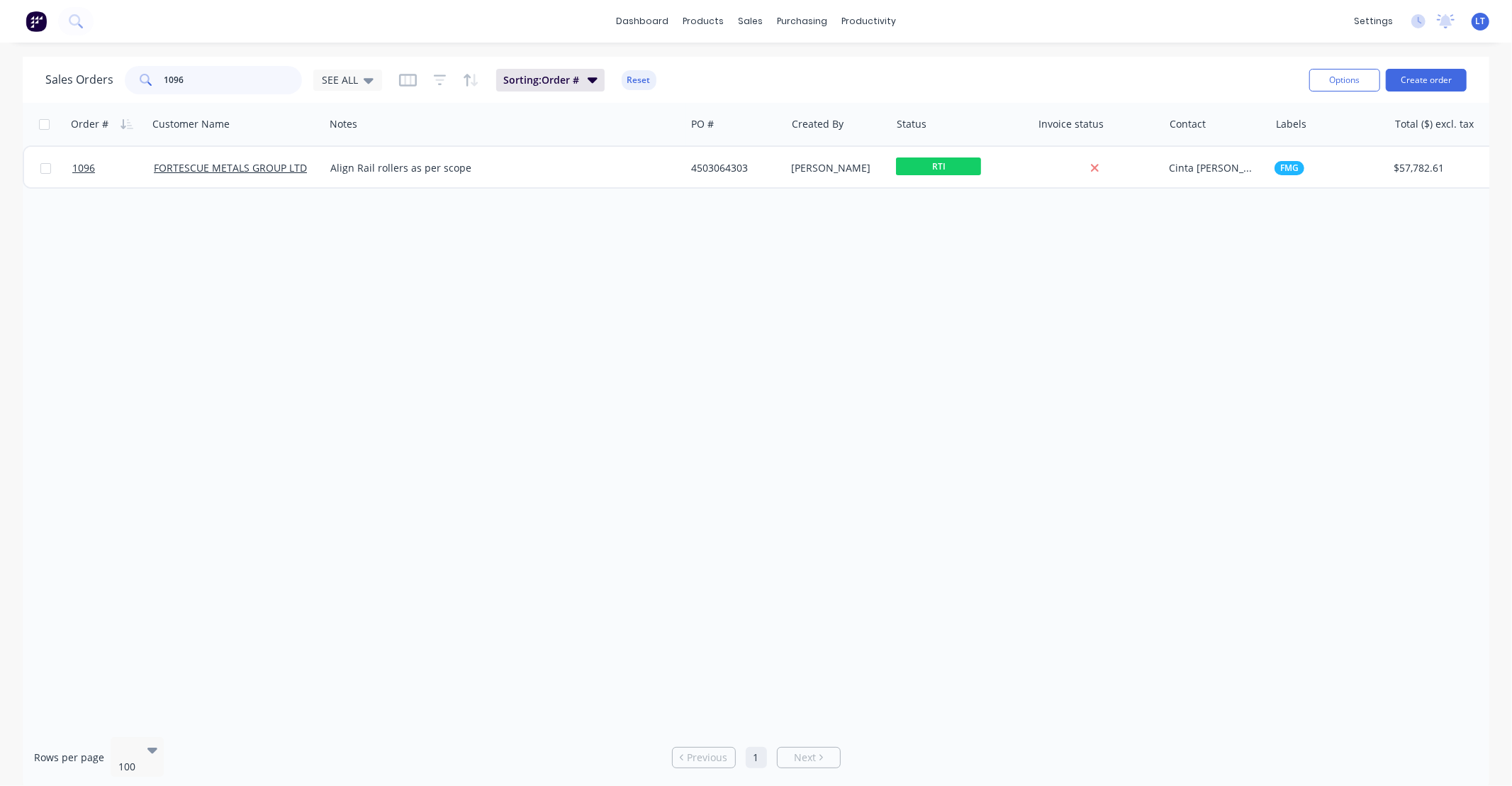
drag, startPoint x: 188, startPoint y: 66, endPoint x: 9, endPoint y: 54, distance: 179.4
click at [0, 64] on div "Sales Orders 1096 SEE ALL Sorting: Order # Reset Options Create order Order # C…" at bounding box center [756, 423] width 1512 height 733
type input "1035"
click at [870, 415] on div "Order # Customer Name Notes PO # Created By Status Invoice status Contact Label…" at bounding box center [756, 414] width 1466 height 622
drag, startPoint x: 869, startPoint y: 415, endPoint x: 787, endPoint y: 398, distance: 83.7
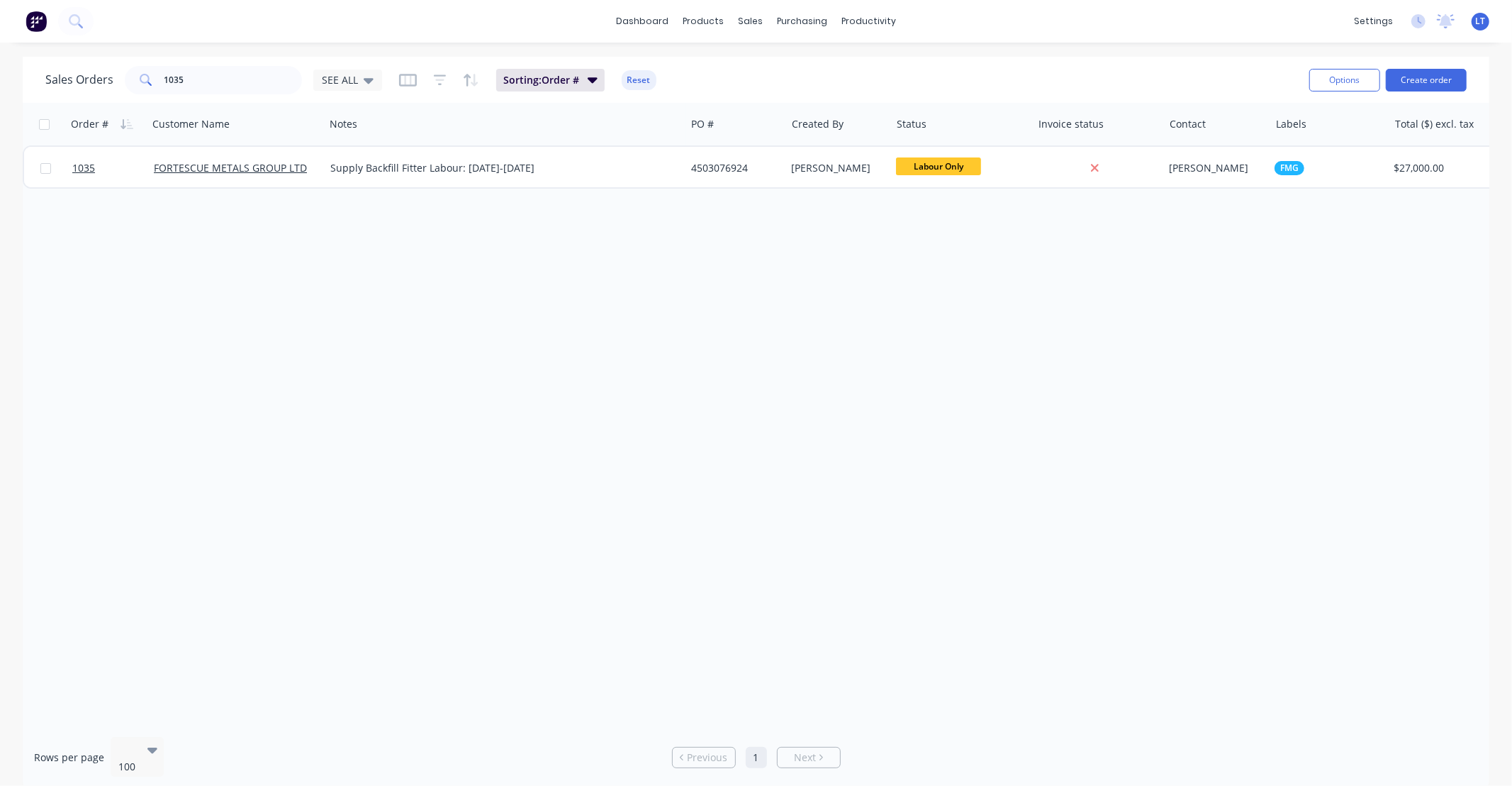
click at [787, 398] on div "Order # Customer Name Notes PO # Created By Status Invoice status Contact Label…" at bounding box center [756, 414] width 1466 height 622
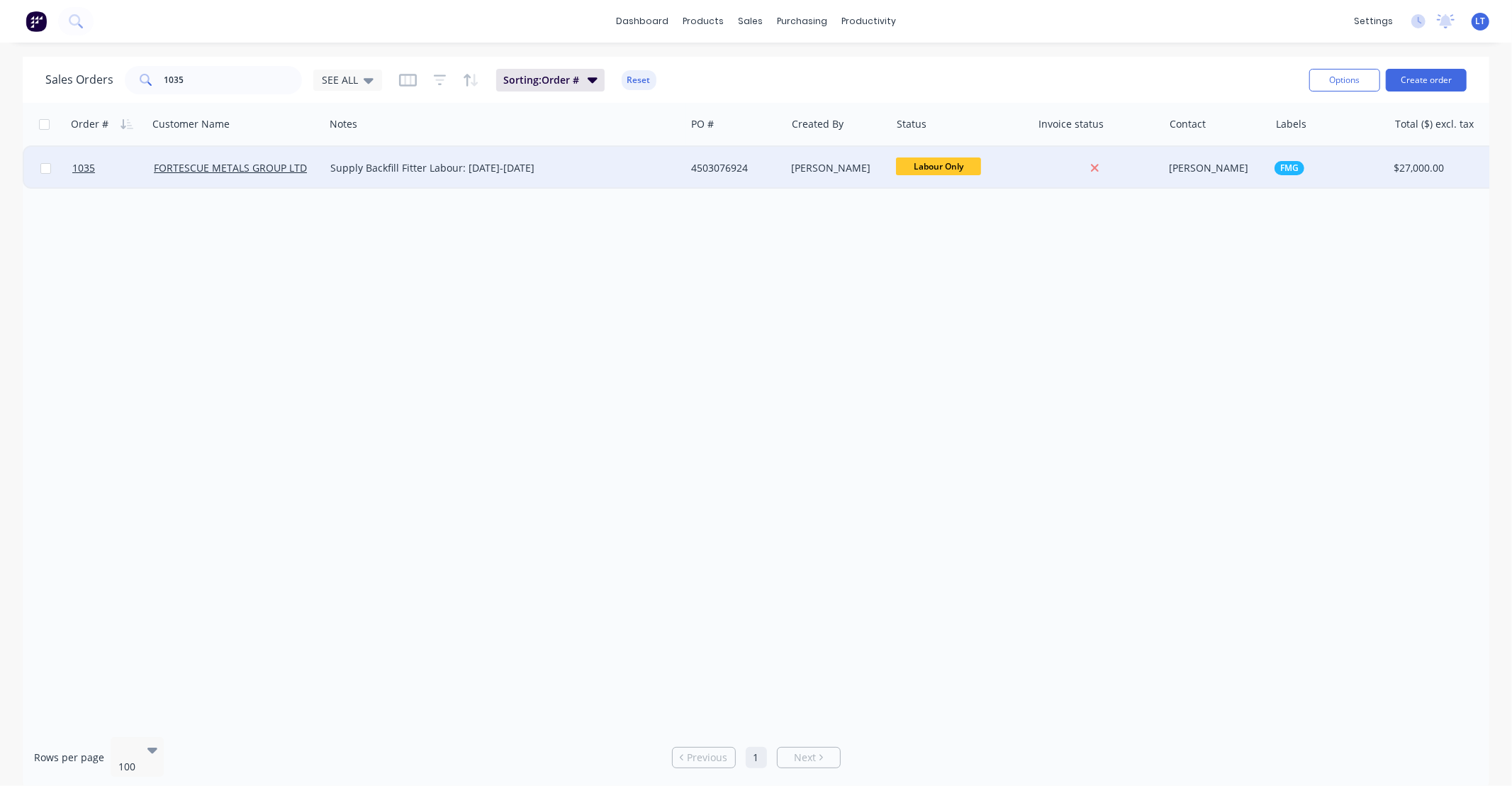
click at [817, 172] on div "[PERSON_NAME]" at bounding box center [835, 168] width 89 height 14
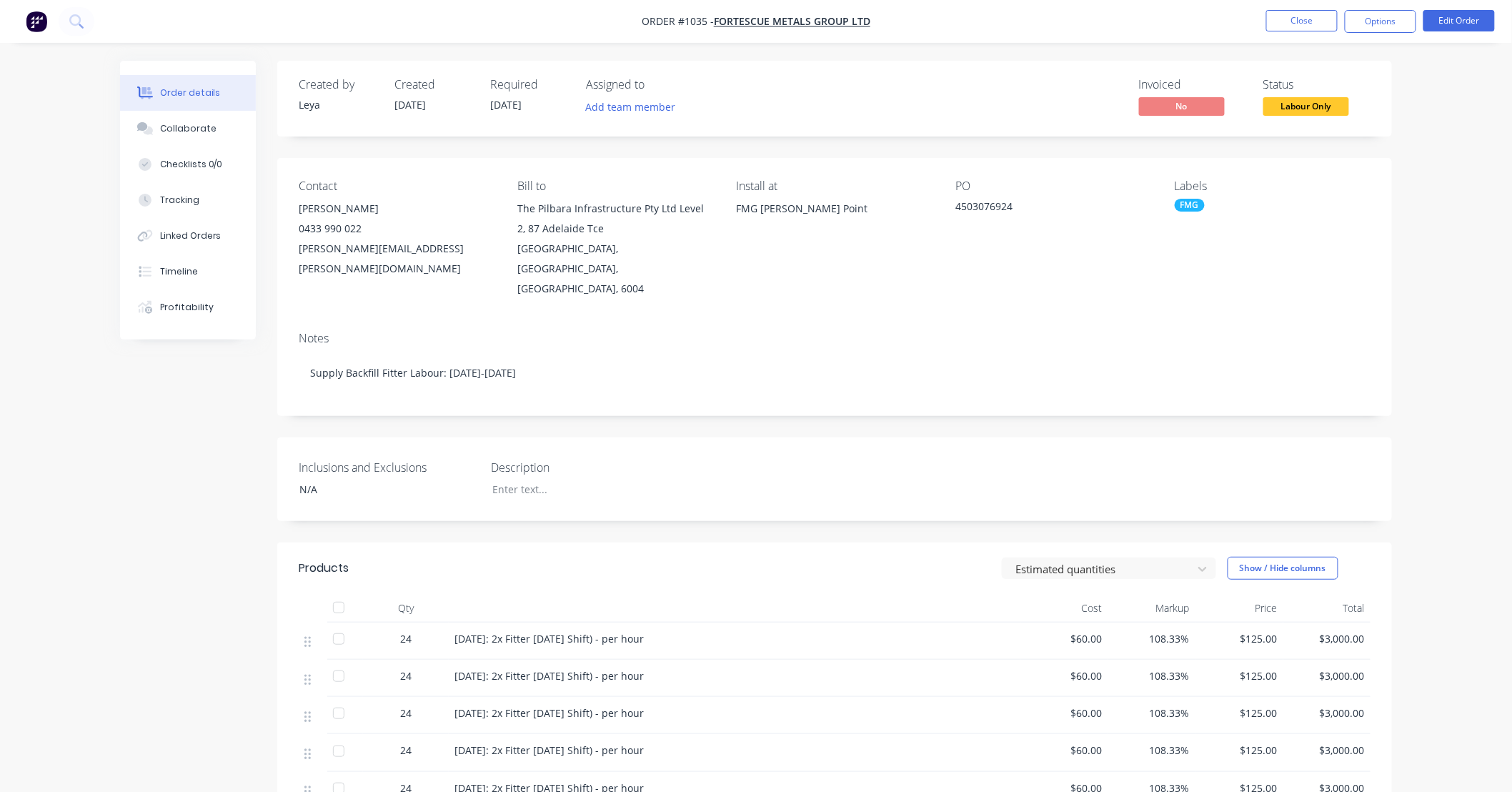
click at [1460, 6] on nav "Order #1035 - FORTESCUE METALS GROUP LTD Close Options Edit Order" at bounding box center [756, 21] width 1512 height 43
click at [1452, 20] on button "Edit Order" at bounding box center [1459, 20] width 71 height 21
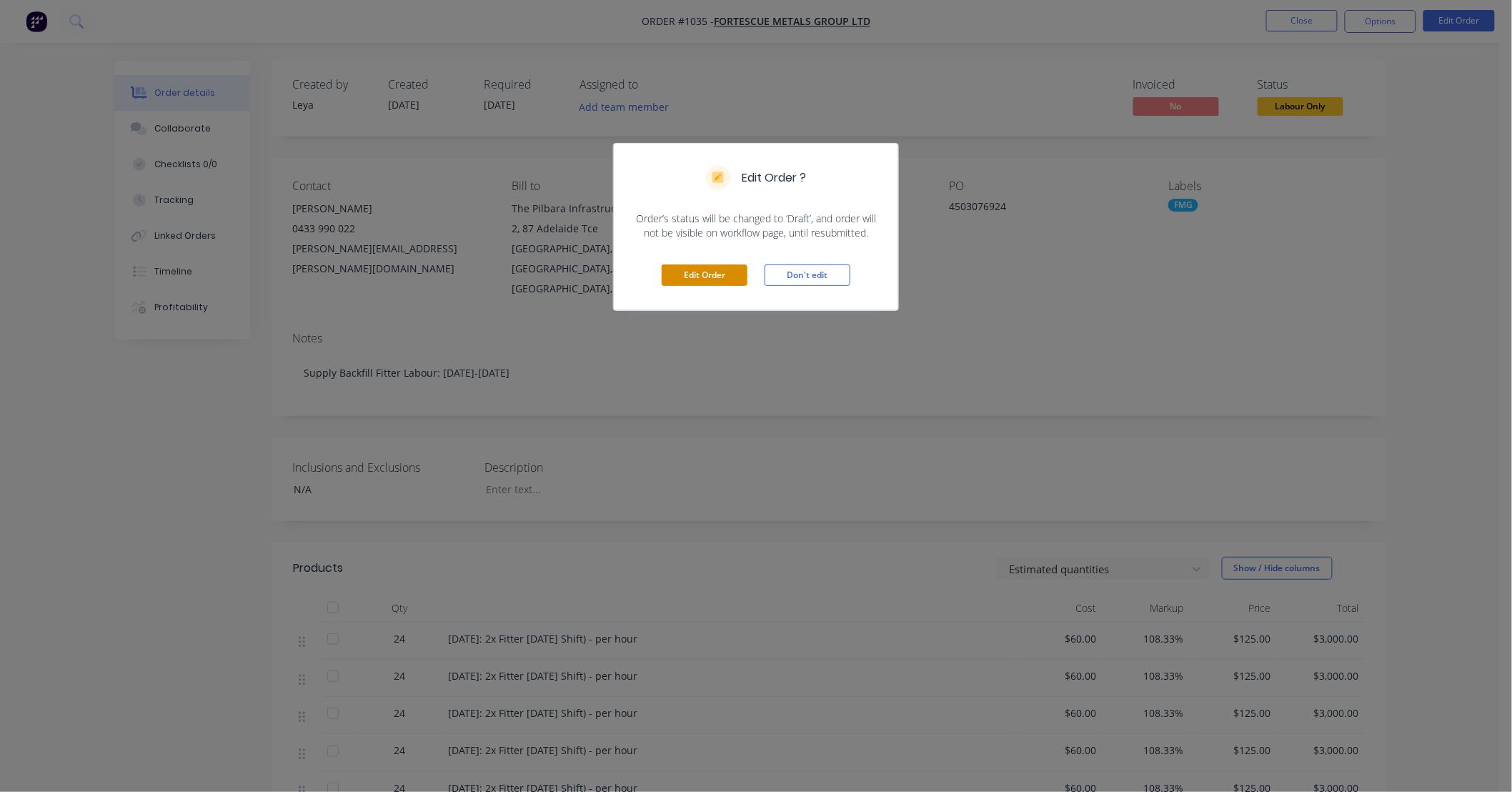
click at [706, 273] on button "Edit Order" at bounding box center [705, 275] width 86 height 21
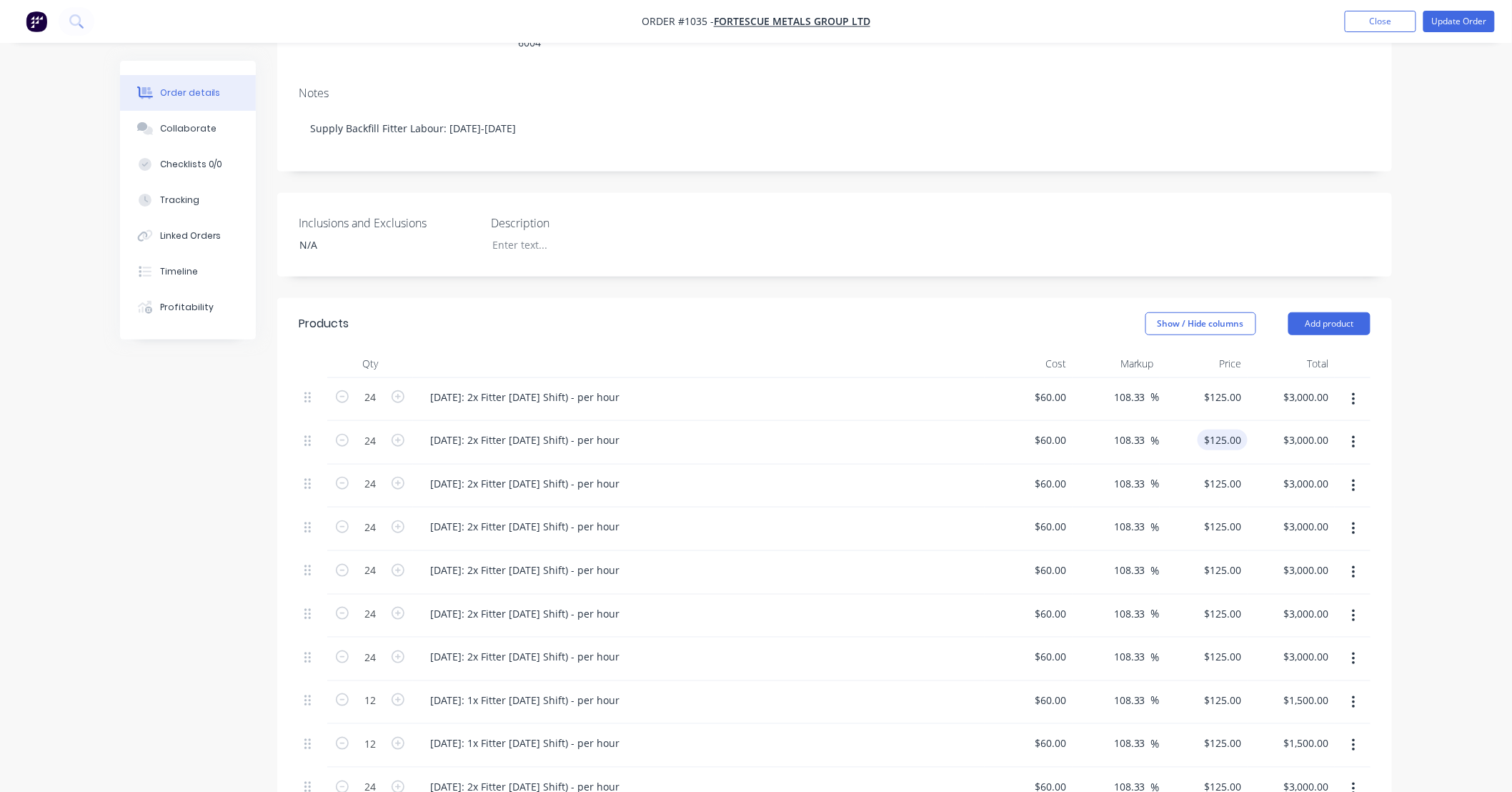
scroll to position [291, 0]
click at [574, 383] on div "[DATE]: 2x Fitter [DATE] Shift) - per hour" at bounding box center [524, 393] width 212 height 20
drag, startPoint x: 471, startPoint y: 352, endPoint x: 1047, endPoint y: 356, distance: 576.0
click at [1047, 374] on div "24 [DATE]: 2x Fitter [DATE] Shift) - per hour $60.00 $60.00 108.33 108.33 % $12…" at bounding box center [835, 396] width 1072 height 43
click at [381, 383] on input "24" at bounding box center [370, 393] width 37 height 21
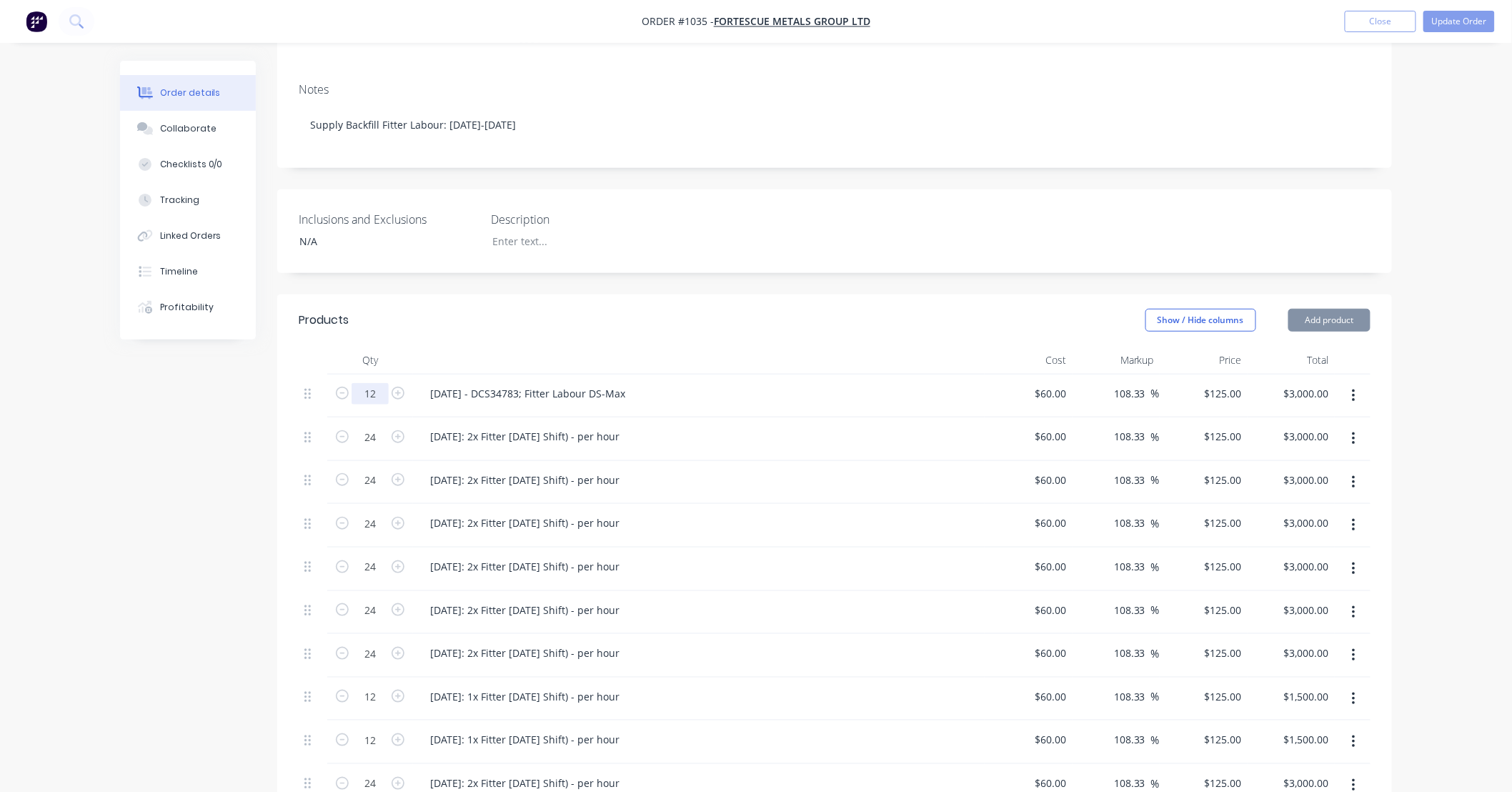
type input "12"
type input "$1,500.00"
drag, startPoint x: 218, startPoint y: 390, endPoint x: 296, endPoint y: 365, distance: 81.9
click at [220, 390] on div "Created by [PERSON_NAME] Created [DATE] Required [DATE] Assigned to Add team me…" at bounding box center [756, 494] width 1272 height 1449
click at [306, 389] on icon at bounding box center [308, 394] width 7 height 11
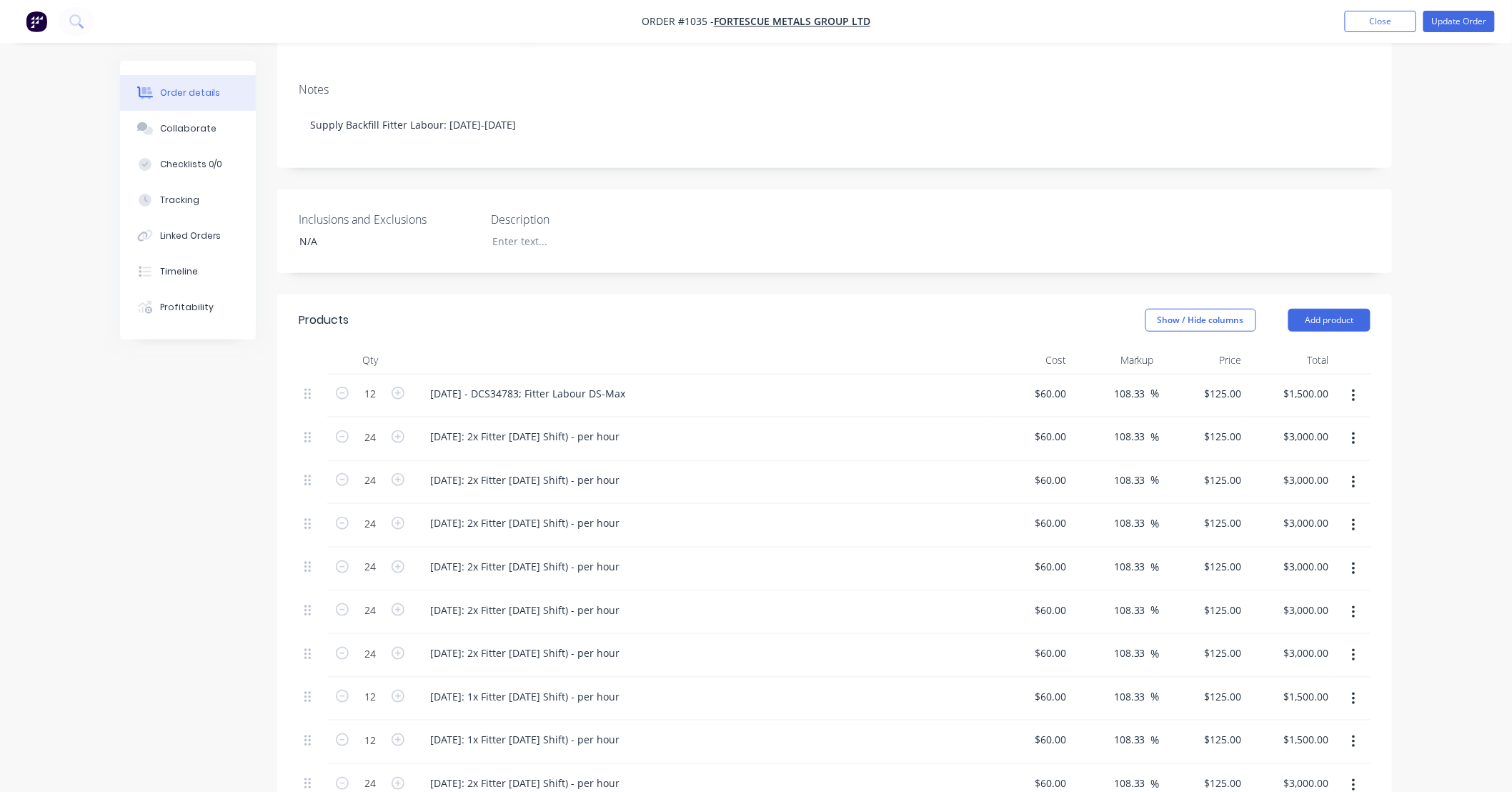
click at [1354, 390] on icon "button" at bounding box center [1353, 396] width 3 height 13
click at [1348, 452] on div "Duplicate" at bounding box center [1303, 462] width 110 height 20
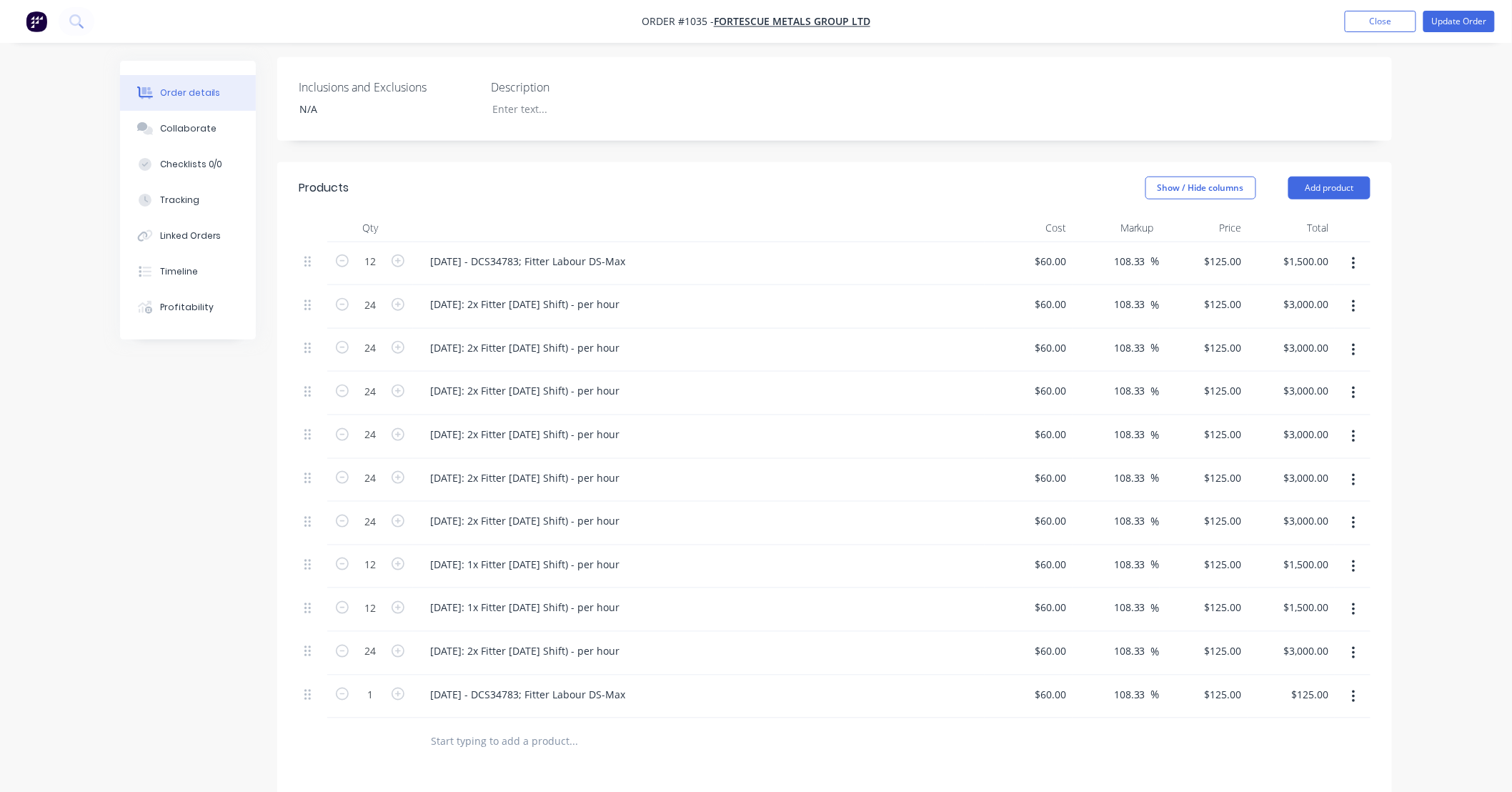
scroll to position [430, 0]
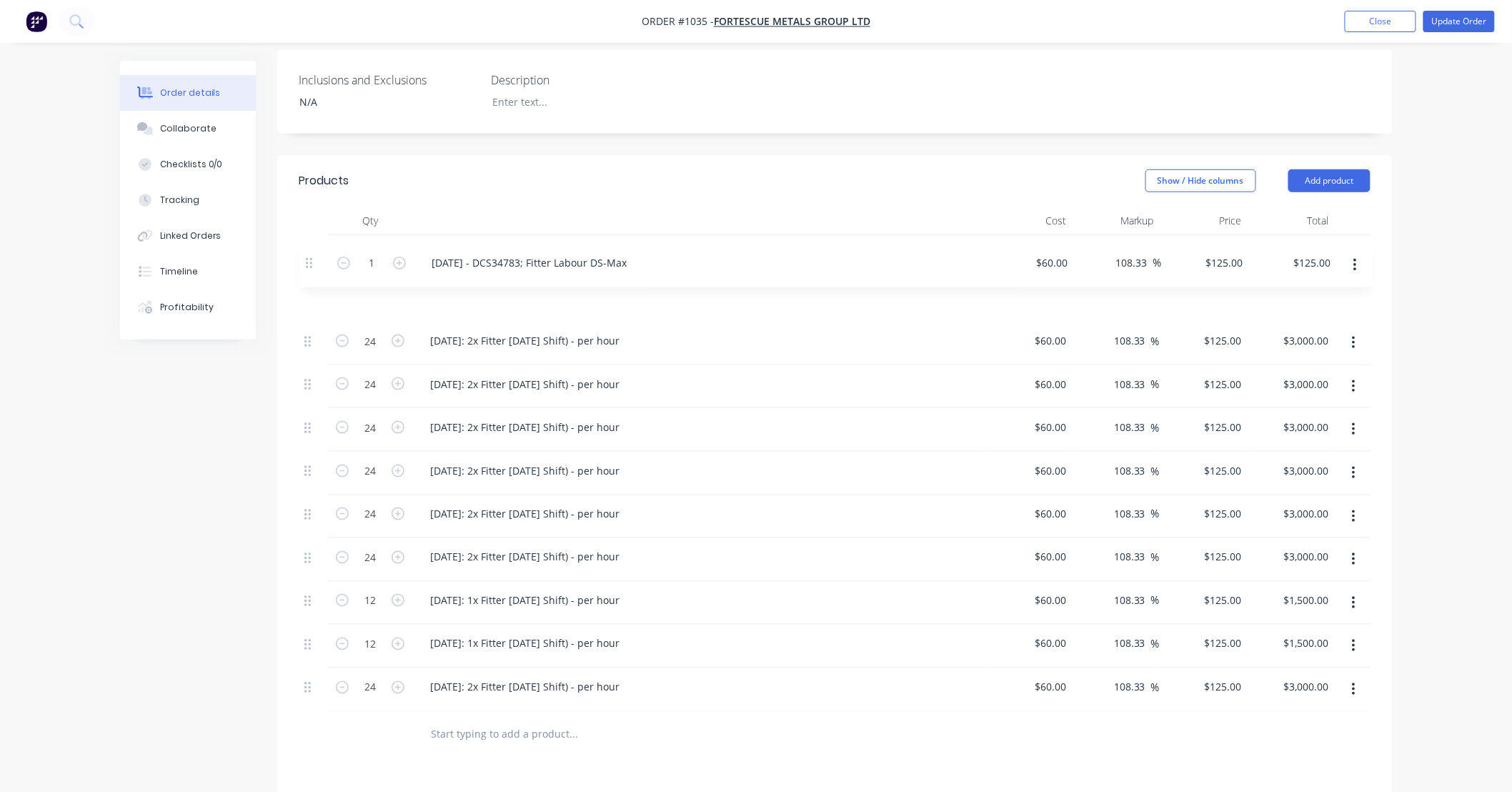
drag, startPoint x: 307, startPoint y: 658, endPoint x: 309, endPoint y: 254, distance: 404.0
click at [309, 254] on div "12 [DATE] - DCS34783; Fitter Labour DS-Max $60.00 $60.00 108.33 108.33 % $125.0…" at bounding box center [835, 473] width 1072 height 476
click at [622, 287] on div "[DATE] - DCS34783; Fitter Labour DS-Max" at bounding box center [528, 297] width 218 height 20
click at [1409, 244] on div "Order details Collaborate Checklists 0/0 Tracking Linked Orders Timeline Profit…" at bounding box center [756, 345] width 1512 height 1552
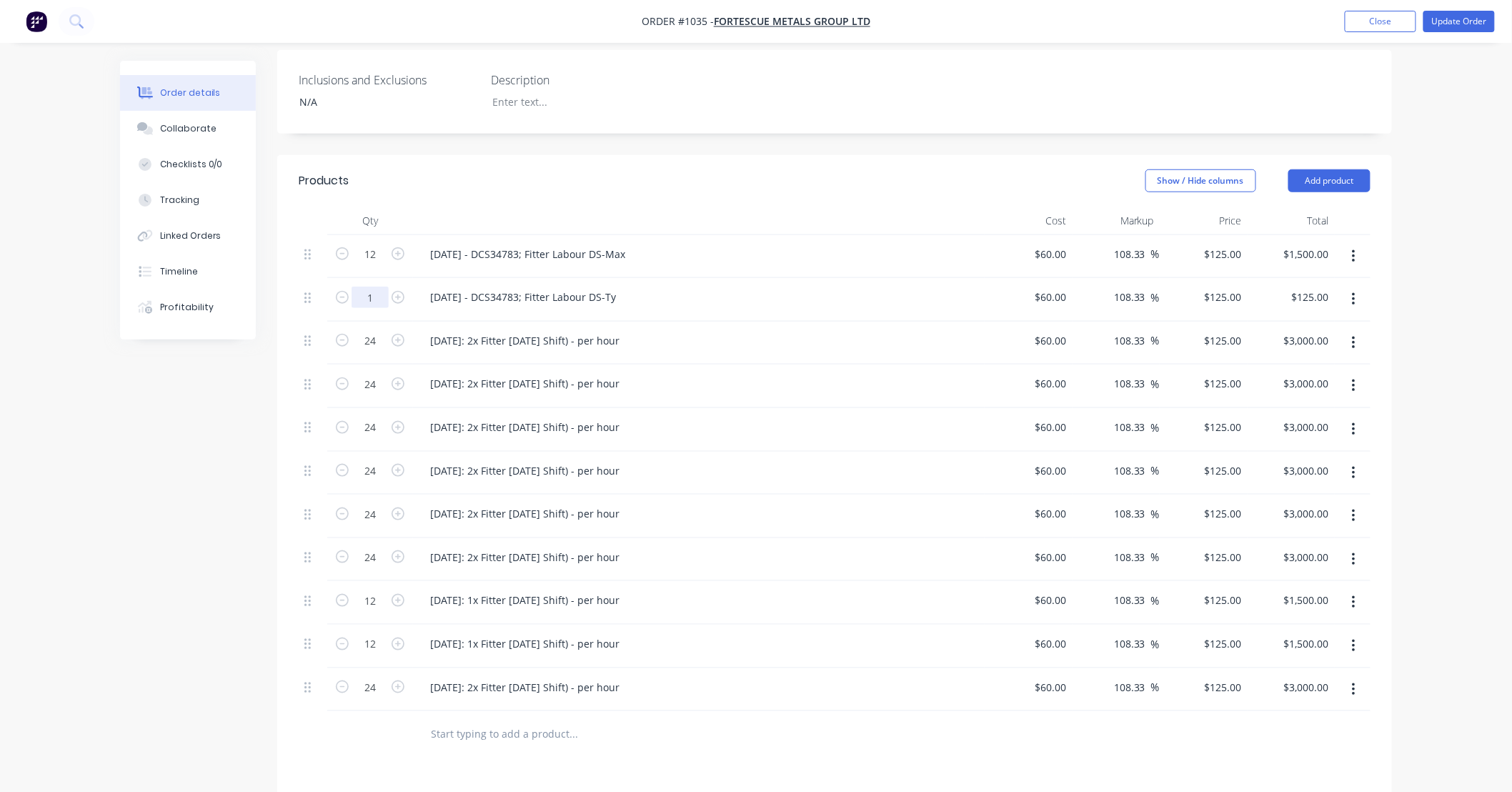
click at [373, 287] on input "1" at bounding box center [370, 297] width 37 height 21
type input "12"
type input "$1,500.00"
click at [1405, 275] on div "Order details Collaborate Checklists 0/0 Tracking Linked Orders Timeline Profit…" at bounding box center [756, 376] width 1301 height 1491
click at [638, 287] on div "[DATE] - DCS34783; Fitter Labour DS-Ty" at bounding box center [699, 297] width 561 height 20
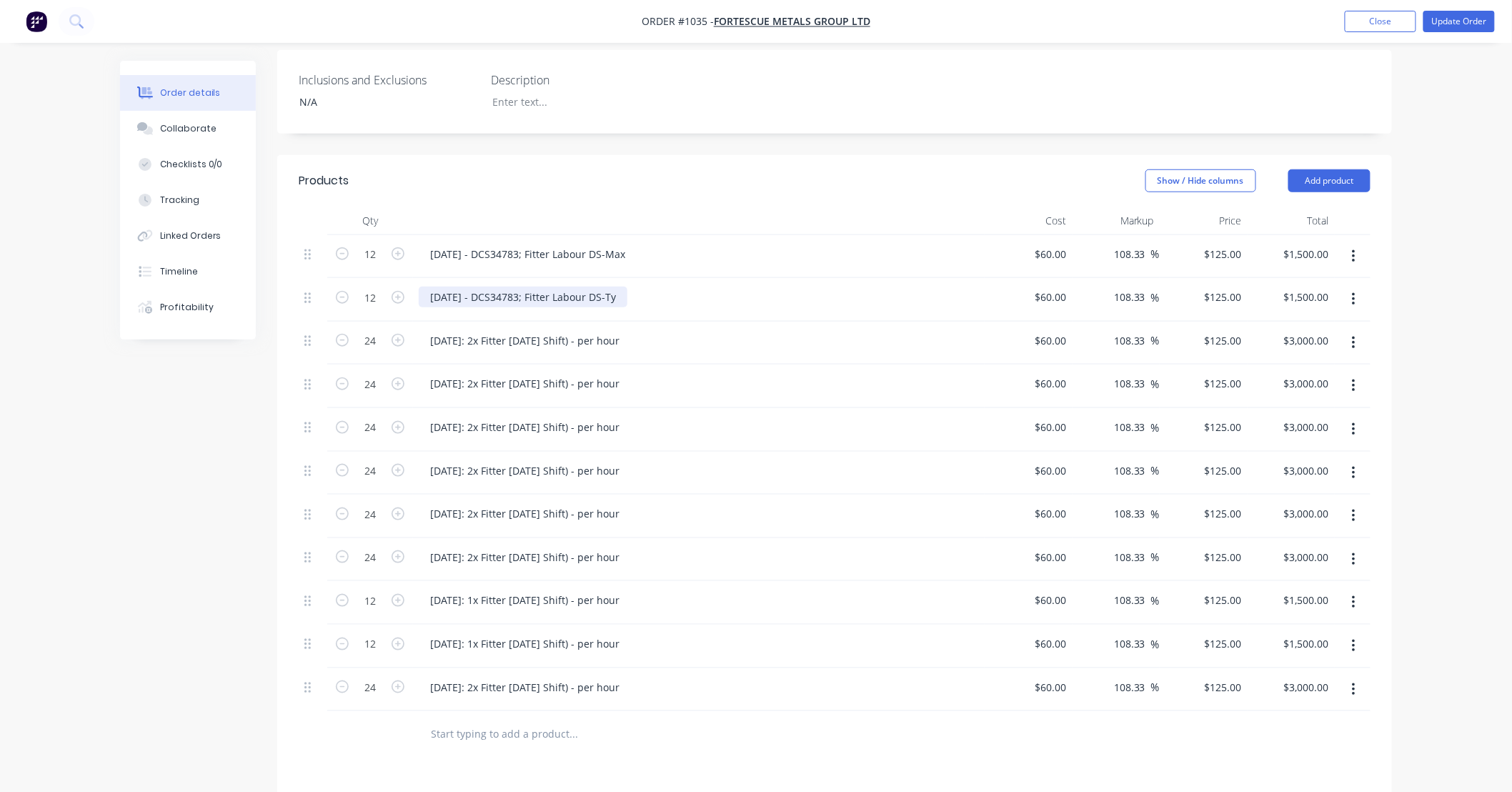
click at [625, 287] on div "[DATE] - DCS34783; Fitter Labour DS-Ty" at bounding box center [522, 297] width 208 height 20
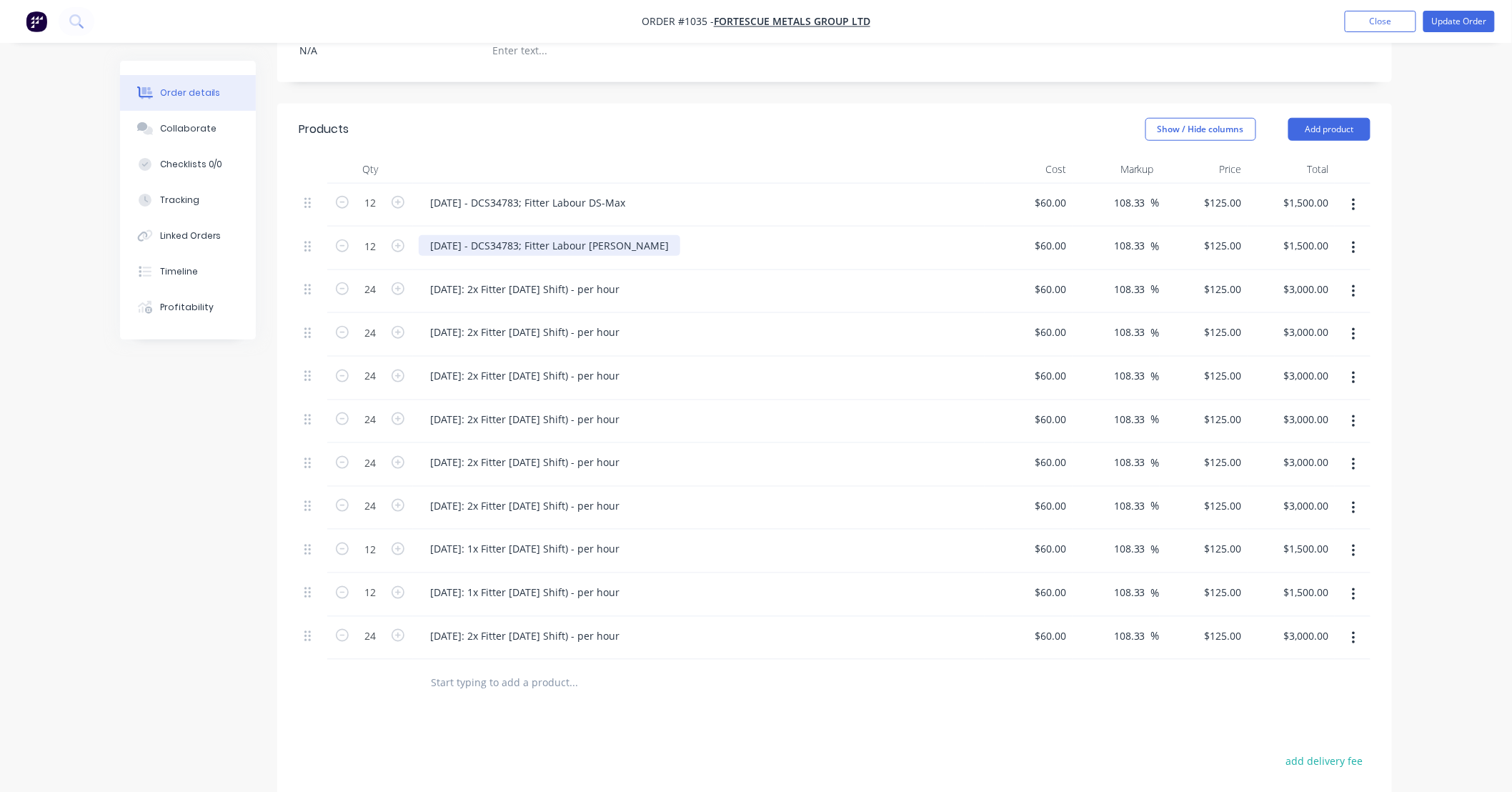
scroll to position [483, 0]
click at [173, 397] on div "Created by [PERSON_NAME] Created [DATE] Required [DATE] Assigned to Add team me…" at bounding box center [756, 323] width 1272 height 1491
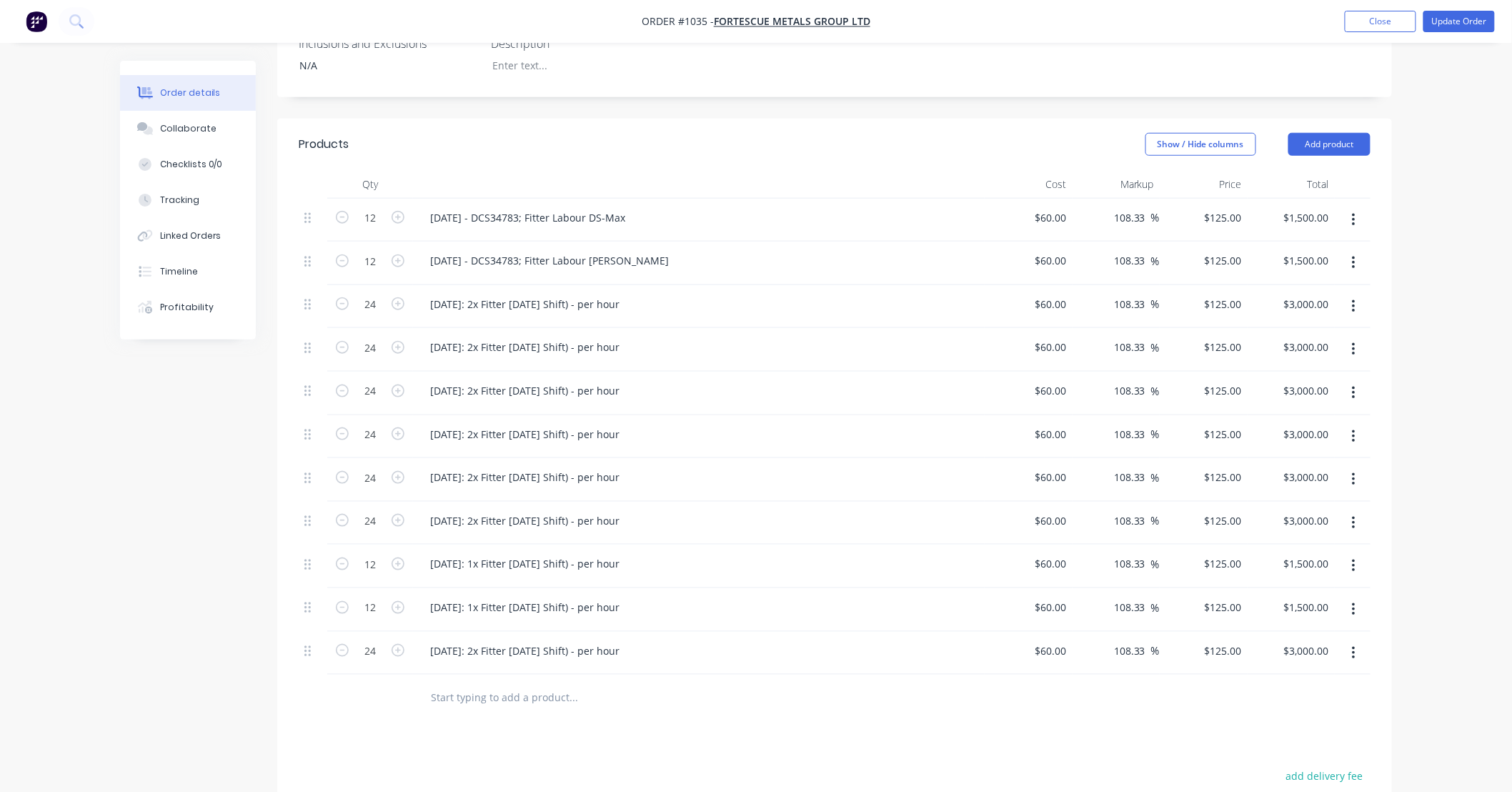
scroll to position [458, 0]
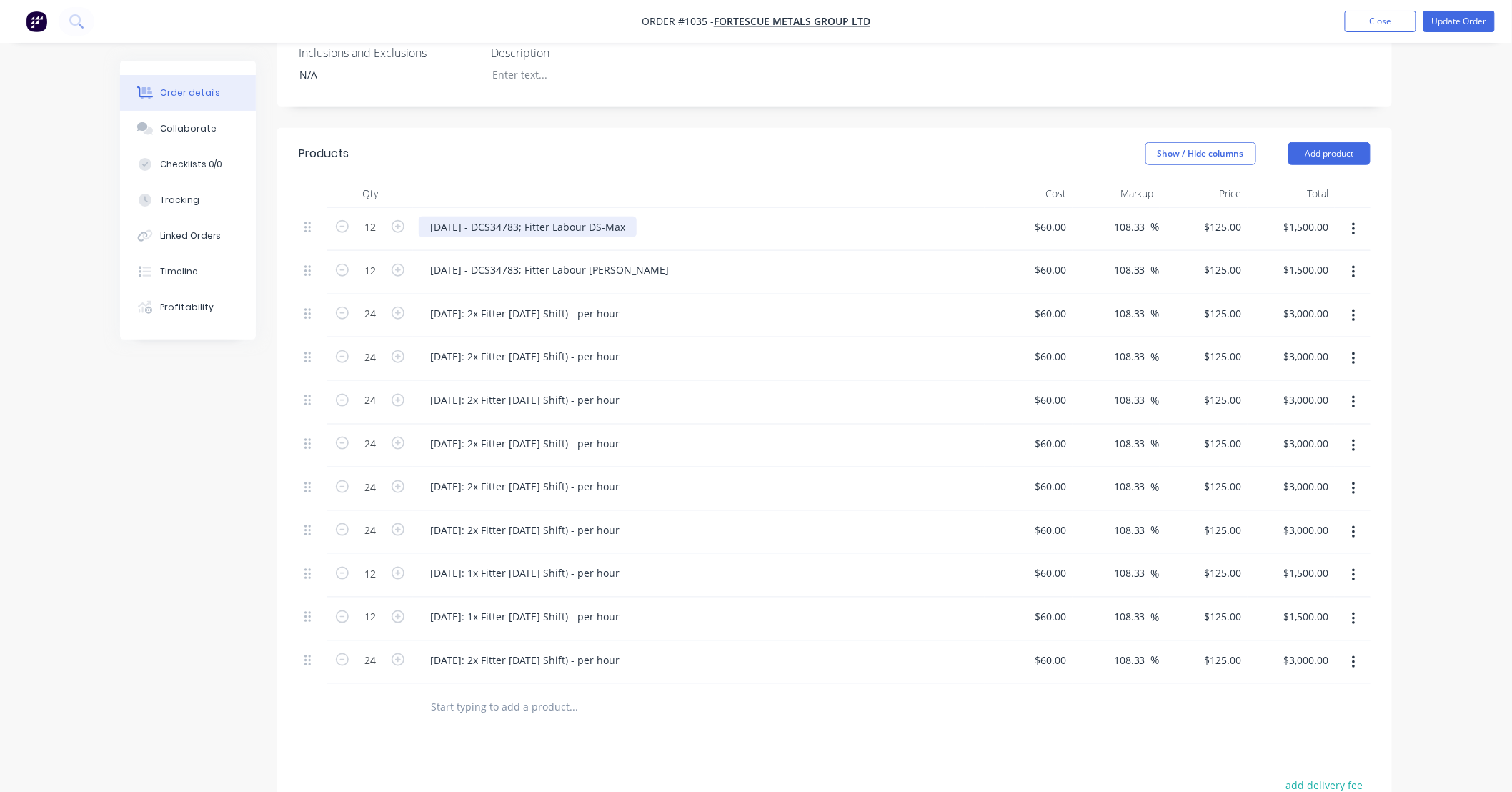
click at [561, 217] on div "[DATE] - DCS34783; Fitter Labour DS-Max" at bounding box center [528, 227] width 218 height 20
copy div "[DATE] - DCS34783; Fitter Labour DS-Max"
click at [505, 303] on div "[DATE]: 2x Fitter [DATE] Shift) - per hour" at bounding box center [524, 313] width 212 height 20
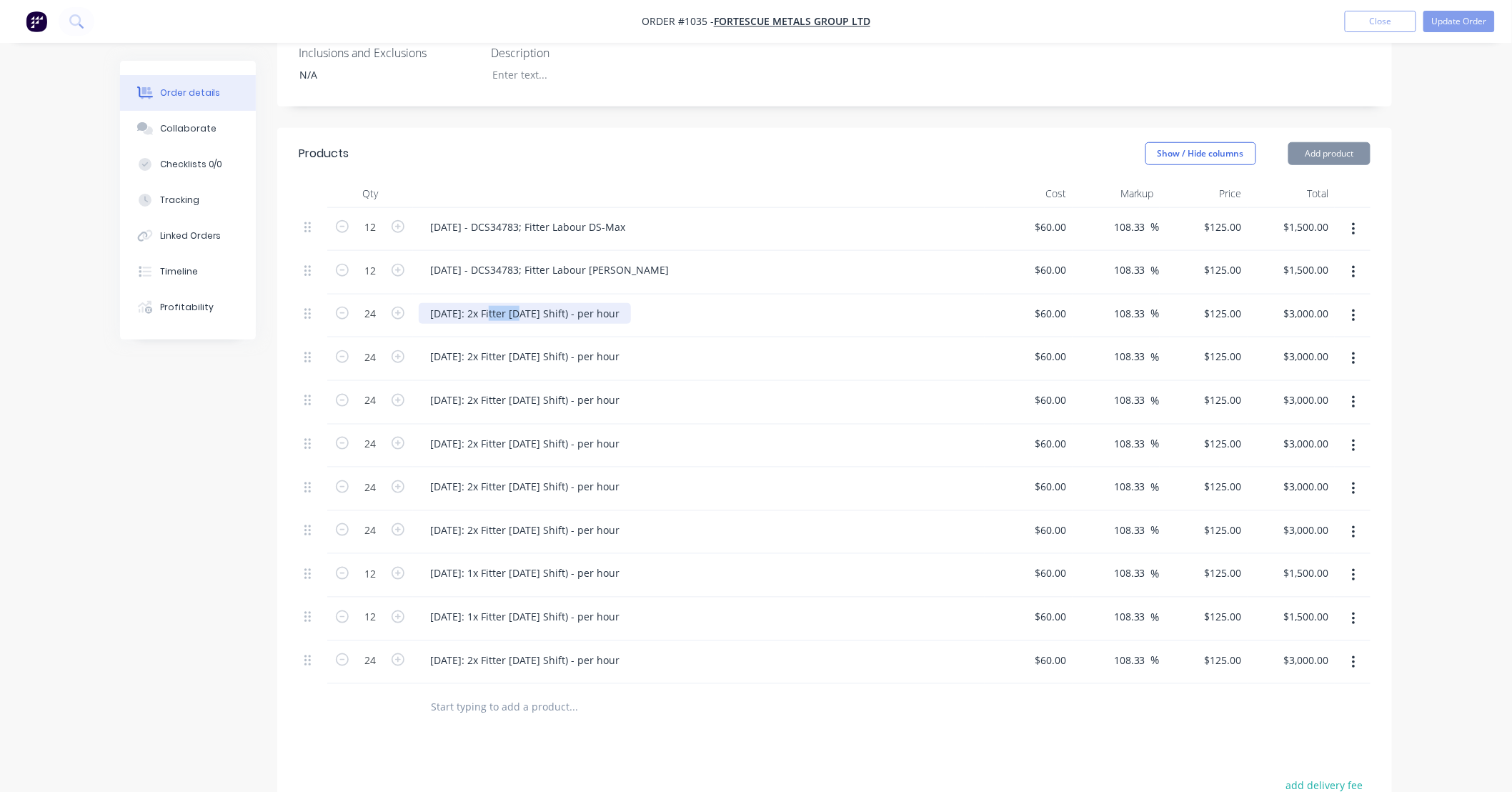
click at [505, 303] on div "[DATE]: 2x Fitter [DATE] Shift) - per hour" at bounding box center [524, 313] width 212 height 20
paste div
click at [436, 303] on div "[DATE] - DCS34783; Fitter Labour DS-Max" at bounding box center [528, 313] width 218 height 20
click at [523, 303] on div "[DATE] - DCS34783; Fitter Labour DS-Max" at bounding box center [528, 313] width 218 height 20
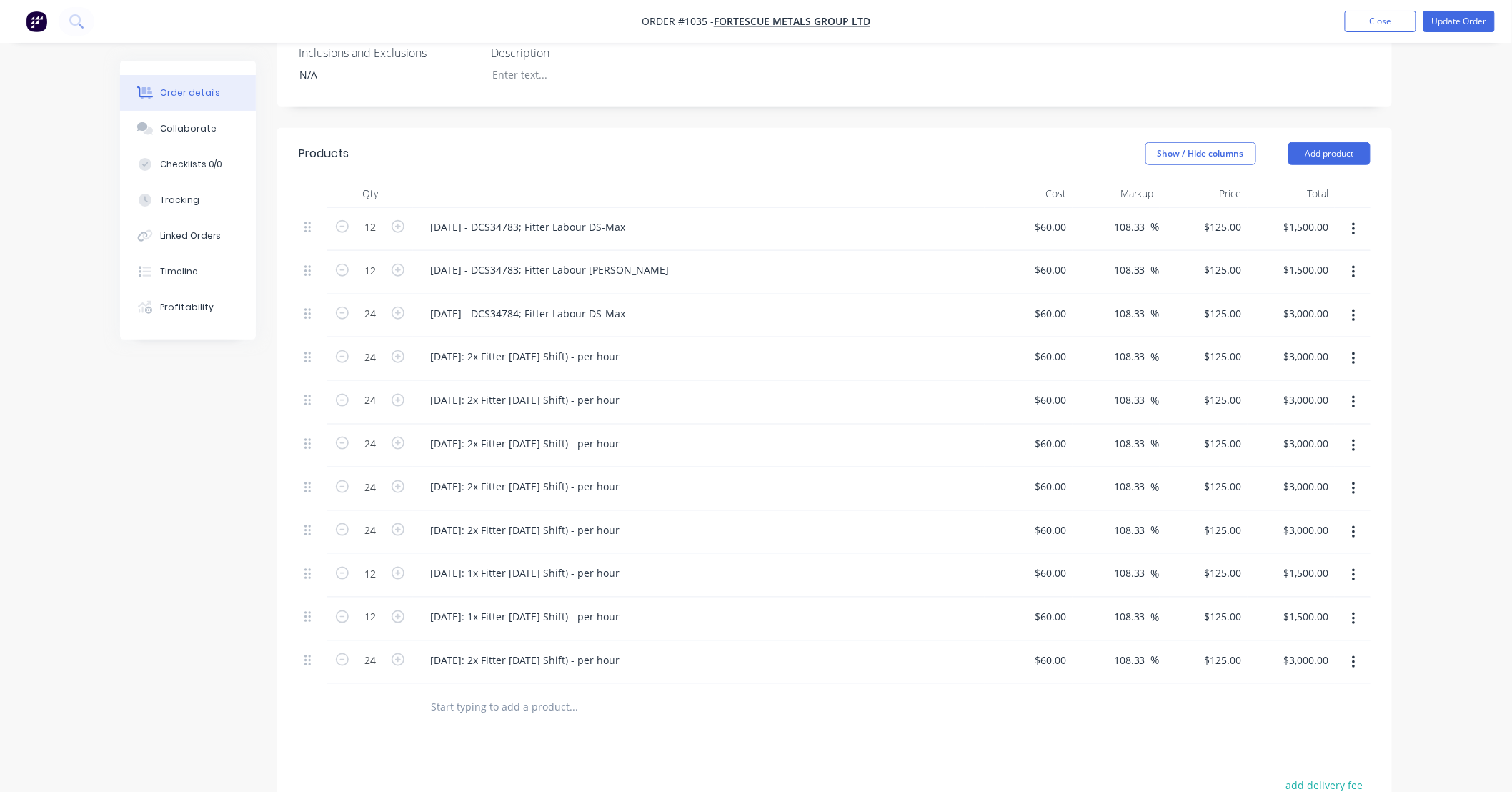
click at [1359, 303] on button "button" at bounding box center [1354, 316] width 33 height 26
click at [1338, 372] on div "Duplicate" at bounding box center [1303, 382] width 110 height 20
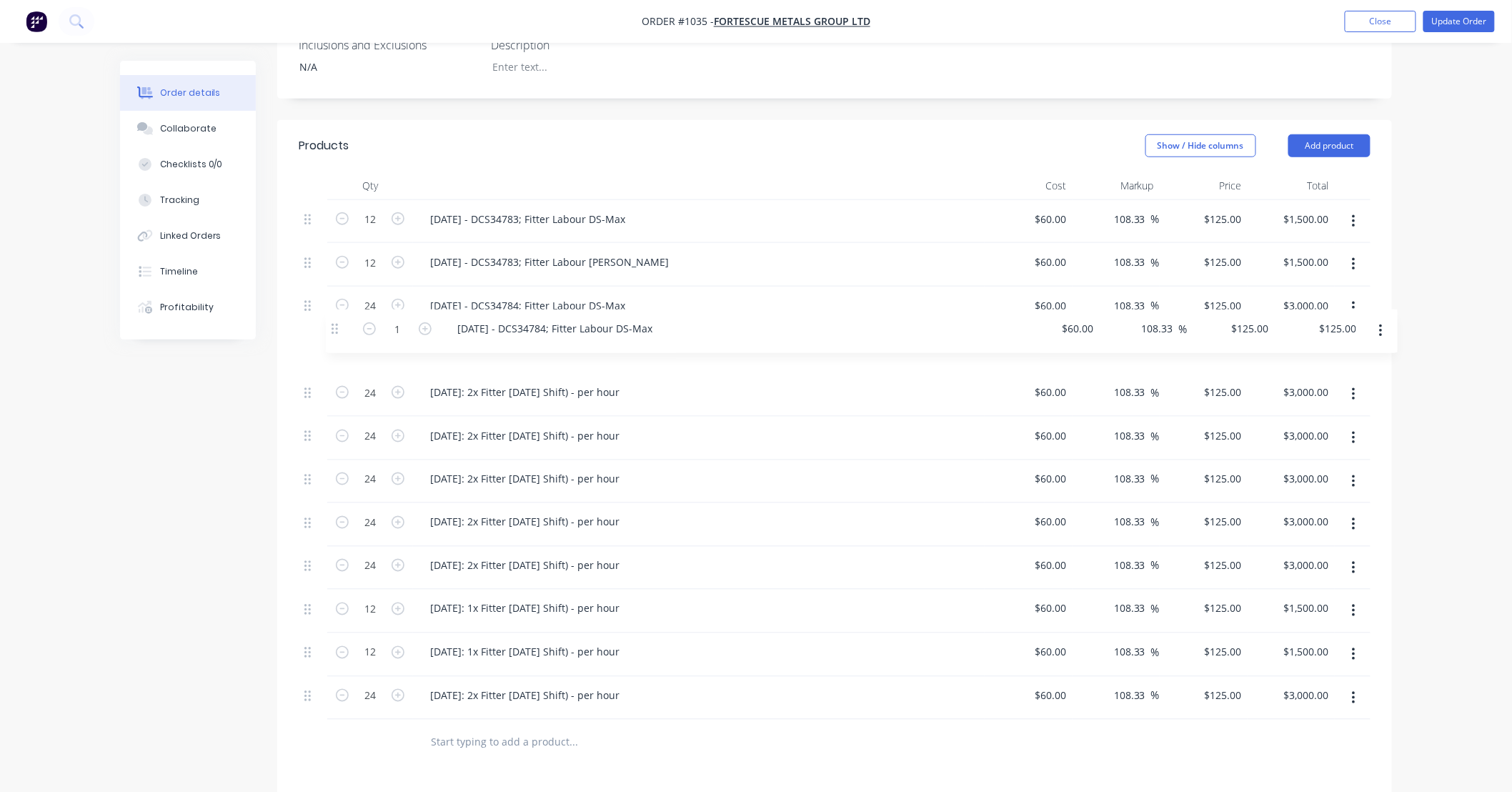
drag, startPoint x: 308, startPoint y: 646, endPoint x: 323, endPoint y: 310, distance: 336.3
click at [323, 310] on div "12 [DATE] - DCS34783; Fitter Labour DS-Max $60.00 $60.00 108.33 108.33 % $125.0…" at bounding box center [835, 459] width 1072 height 520
click at [377, 295] on input "24" at bounding box center [370, 305] width 37 height 21
type input "12"
type input "$1,500.00"
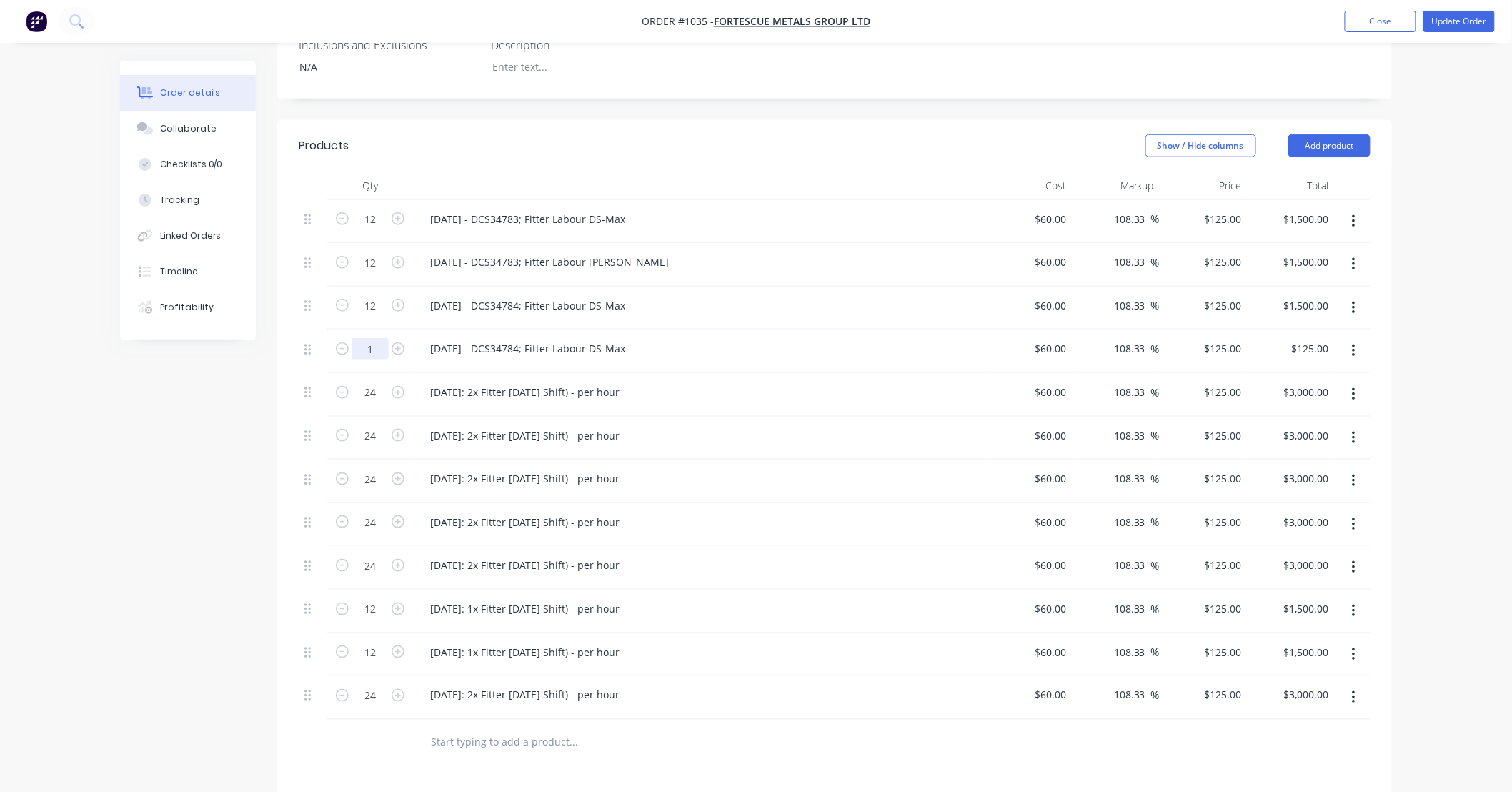
click at [375, 338] on input "1" at bounding box center [370, 348] width 37 height 21
type input "12"
type input "$1,500.00"
click at [616, 329] on div "[DATE] - DCS34784; Fitter Labour DS-Max" at bounding box center [699, 350] width 572 height 43
click at [619, 338] on div "[DATE] - DCS34784; Fitter Labour DS-Max" at bounding box center [528, 348] width 218 height 20
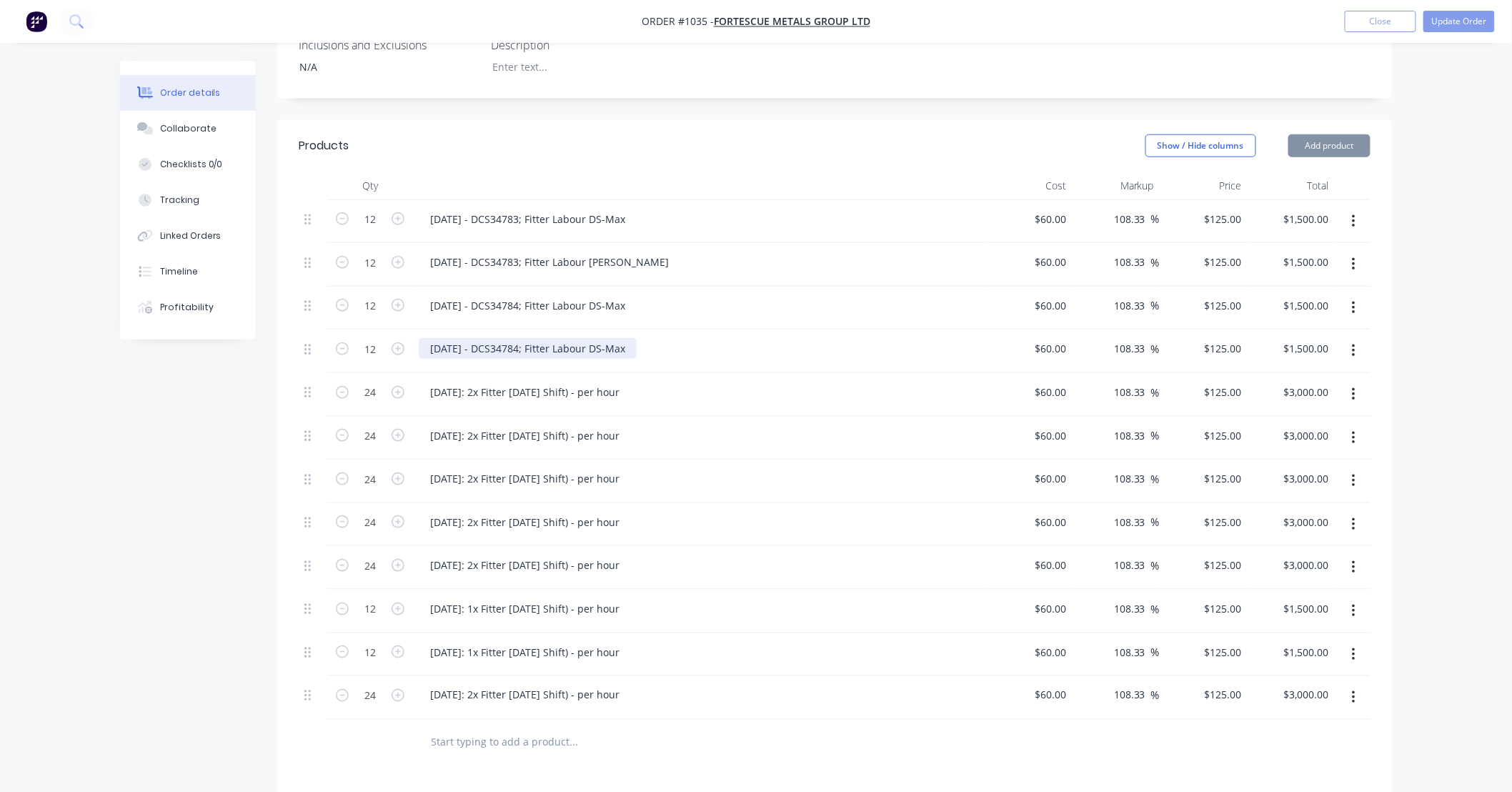
click at [619, 338] on div "[DATE] - DCS34784; Fitter Labour DS-Max" at bounding box center [528, 348] width 218 height 20
drag, startPoint x: 619, startPoint y: 308, endPoint x: 613, endPoint y: 301, distance: 9.2
click at [613, 338] on div "[DATE] - DCS34784; Fitter Labour DS-Max" at bounding box center [528, 348] width 218 height 20
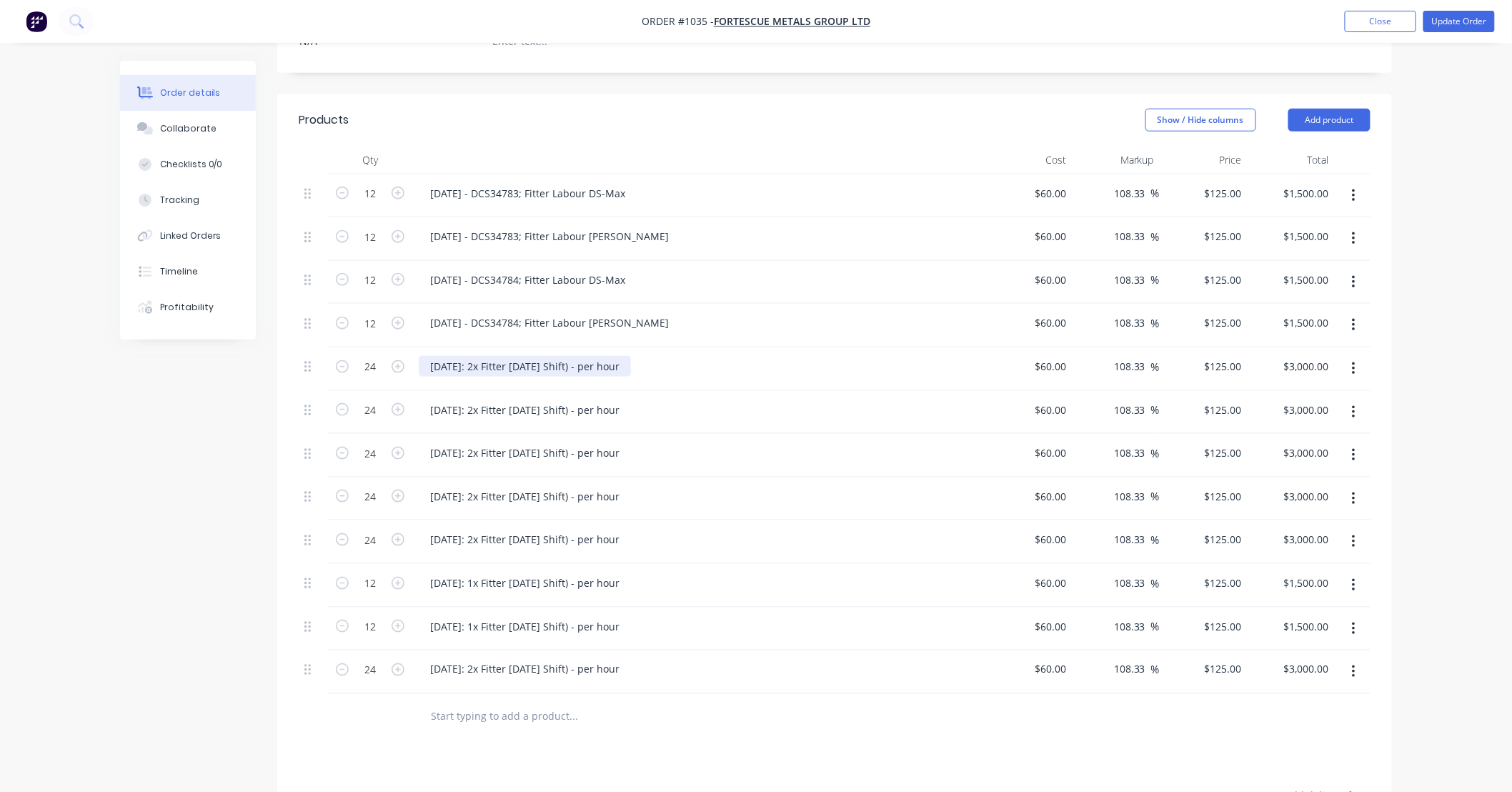
click at [567, 356] on div "[DATE]: 2x Fitter [DATE] Shift) - per hour" at bounding box center [524, 366] width 212 height 20
paste div
click at [437, 356] on div "[DATE] - DCS34783; Fitter Labour DS-Max" at bounding box center [528, 366] width 218 height 20
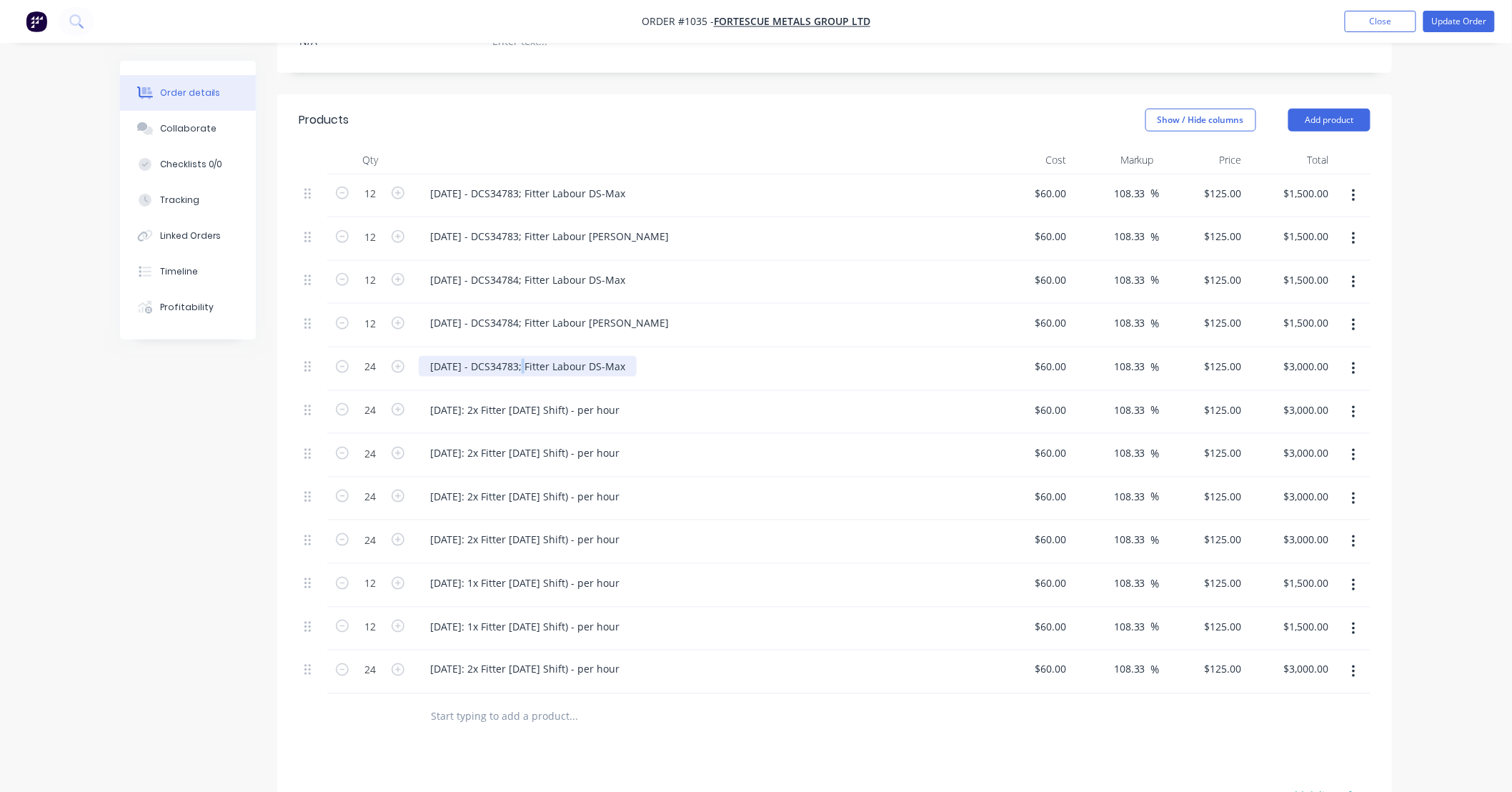
click at [526, 356] on div "[DATE] - DCS34783; Fitter Labour DS-Max" at bounding box center [528, 366] width 218 height 20
click at [379, 356] on input "24" at bounding box center [370, 366] width 37 height 21
type input "12"
type input "$1,500.00"
click at [1354, 361] on icon "button" at bounding box center [1354, 368] width 3 height 15
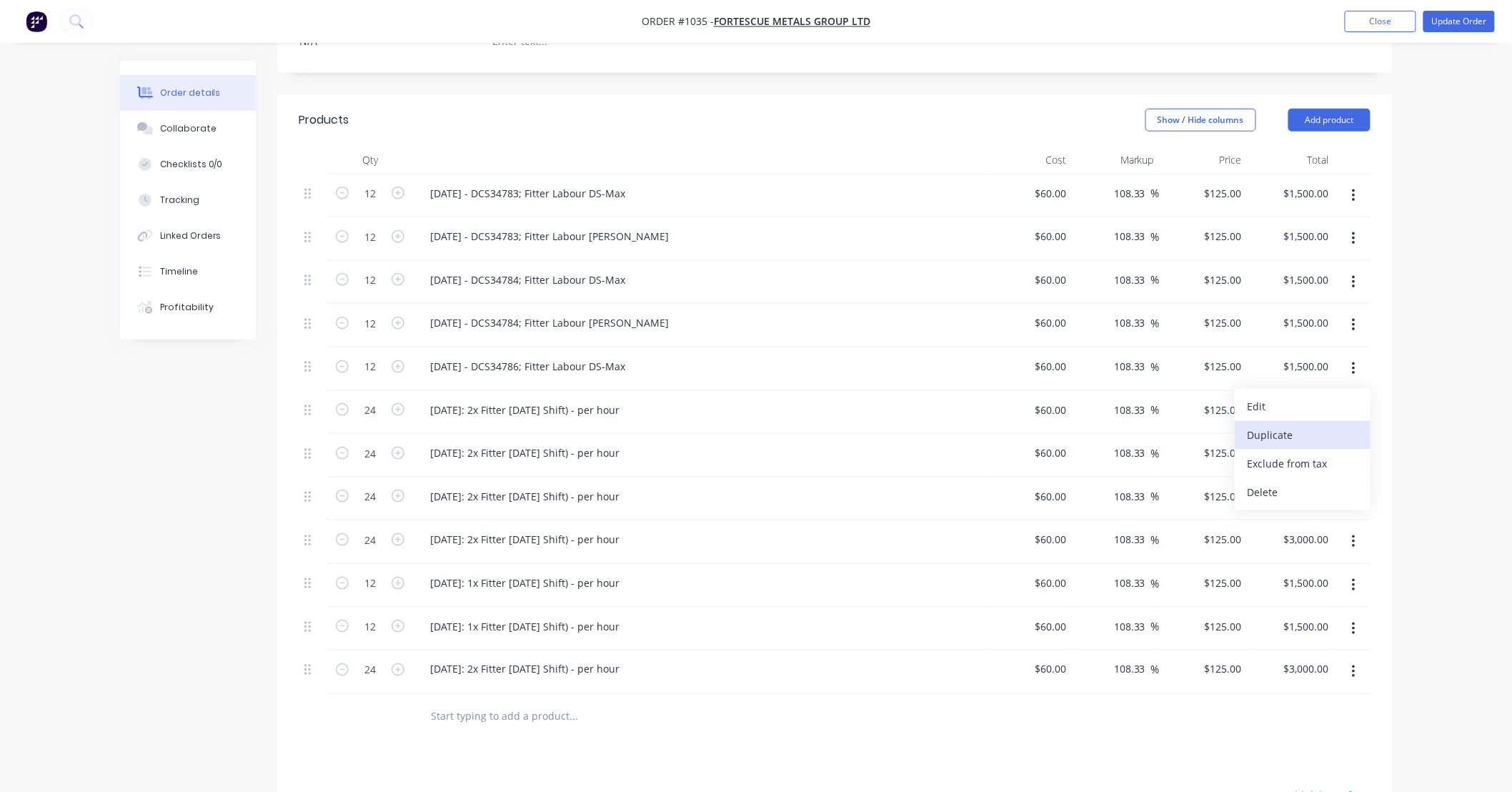
click at [1346, 424] on div "Duplicate" at bounding box center [1303, 435] width 110 height 20
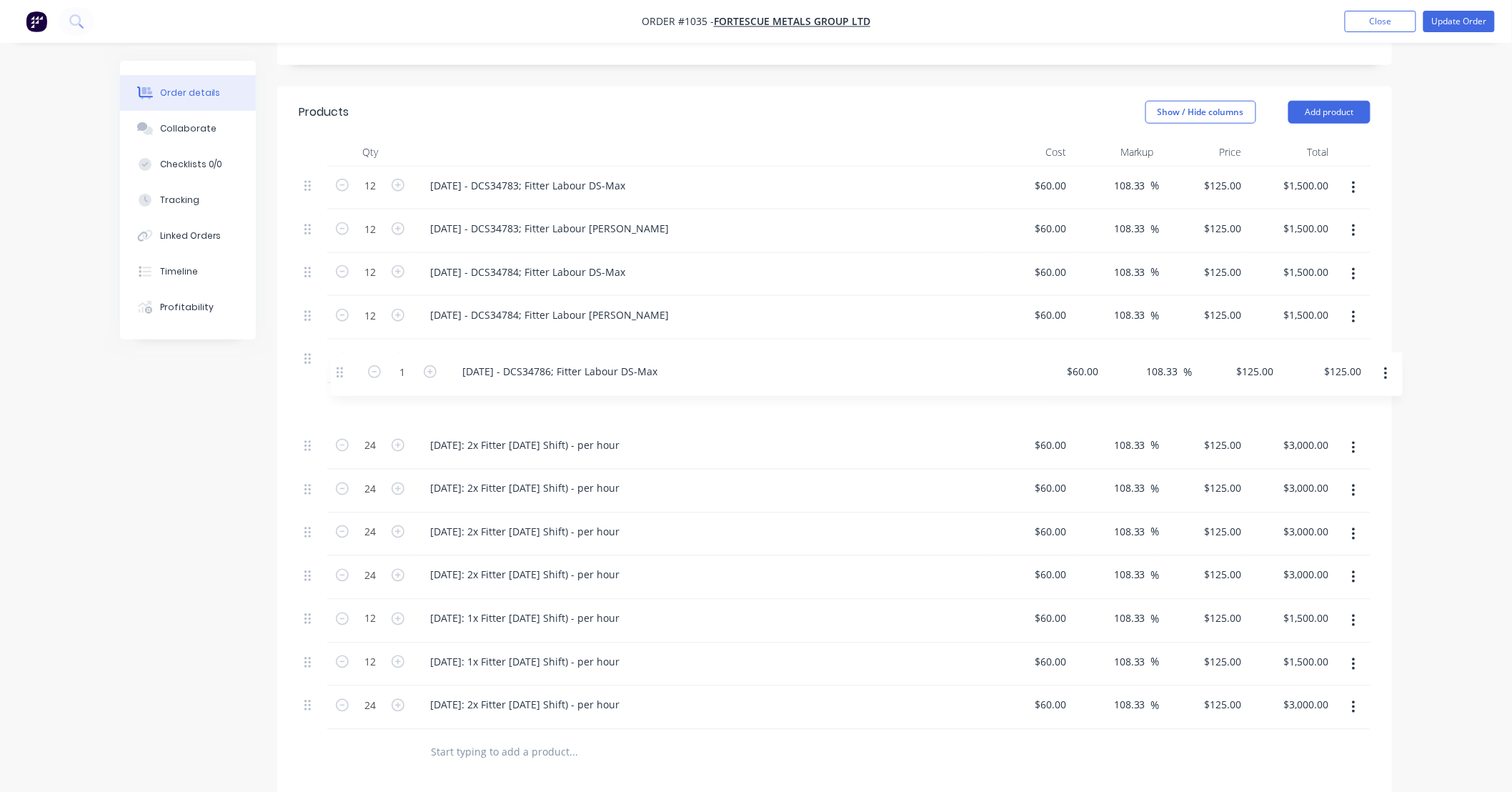
drag, startPoint x: 306, startPoint y: 676, endPoint x: 337, endPoint y: 360, distance: 317.5
click at [337, 360] on div "12 [DATE] - DCS34783; Fitter Labour DS-Max $60.00 $60.00 108.33 108.33 % $125.0…" at bounding box center [835, 448] width 1072 height 563
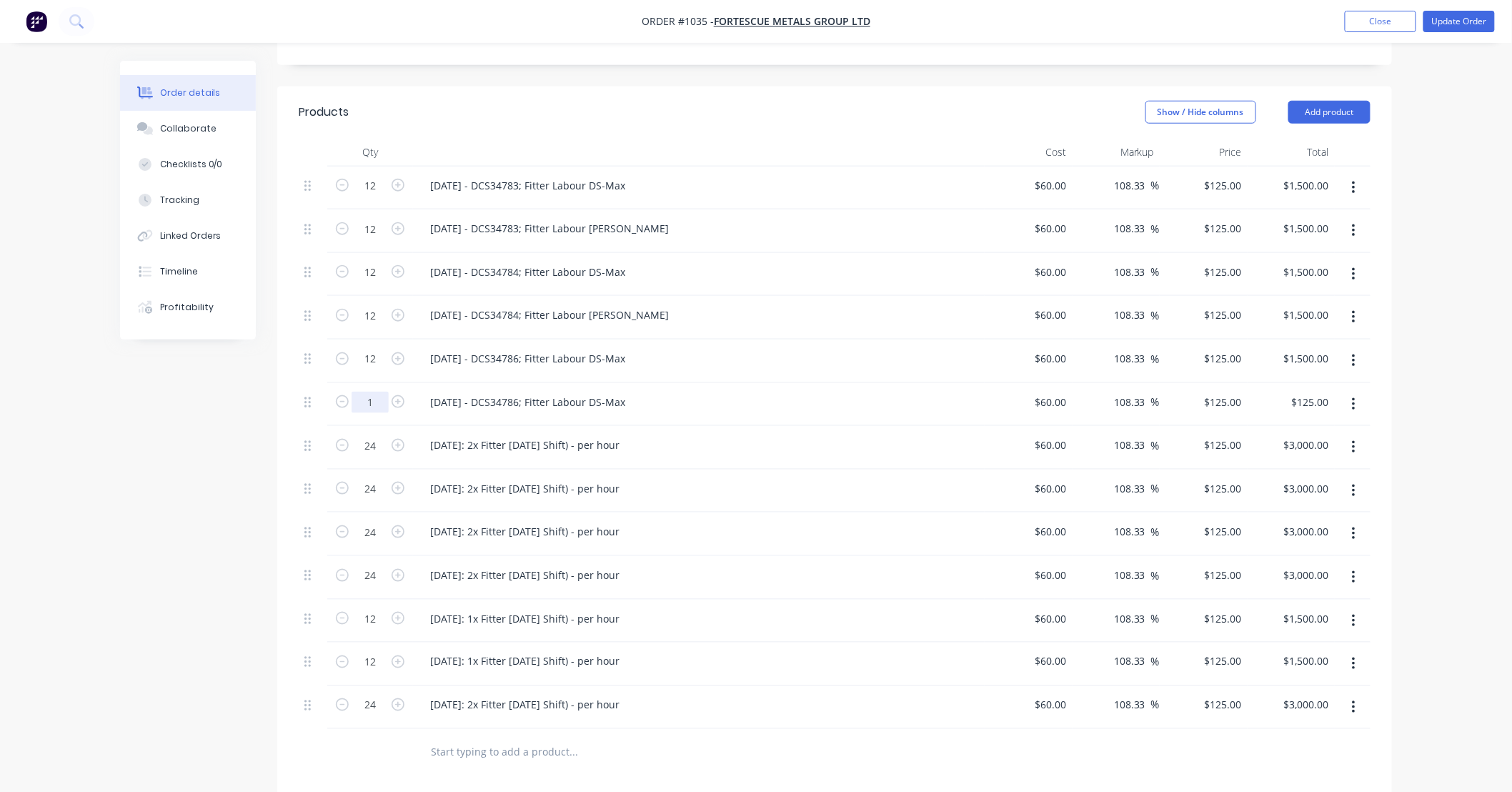
click at [368, 391] on input "1" at bounding box center [370, 402] width 37 height 21
type input "12"
type input "$1,500.00"
click at [477, 391] on div "[DATE] - DCS34786; Fitter Labour DS-Max" at bounding box center [528, 402] width 218 height 20
click at [633, 391] on div "[DATE] - DCS34786; Fitter Labour DS-Max" at bounding box center [528, 402] width 218 height 20
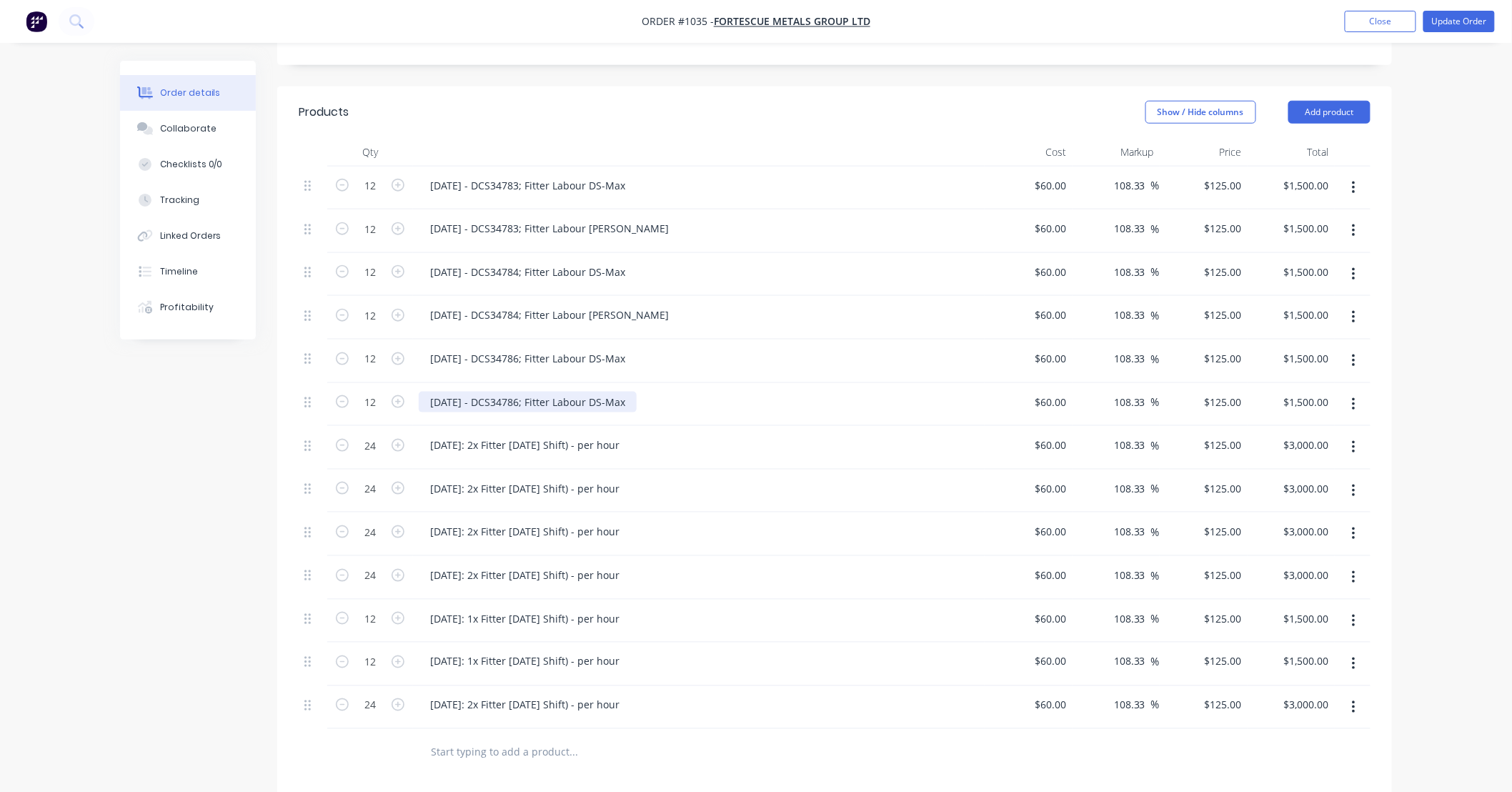
click at [633, 391] on div "[DATE] - DCS34786; Fitter Labour DS-Max" at bounding box center [528, 402] width 218 height 20
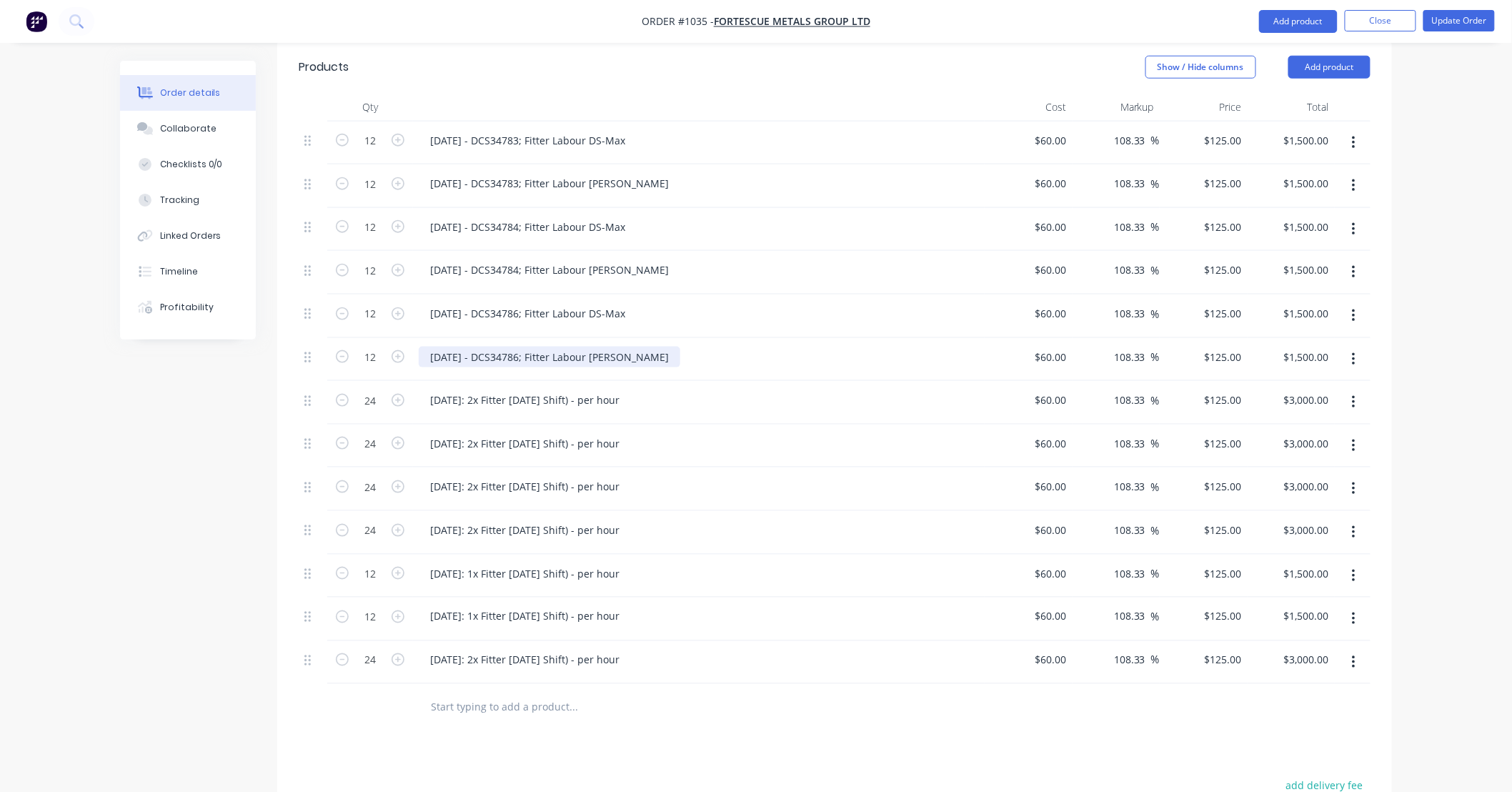
scroll to position [552, 0]
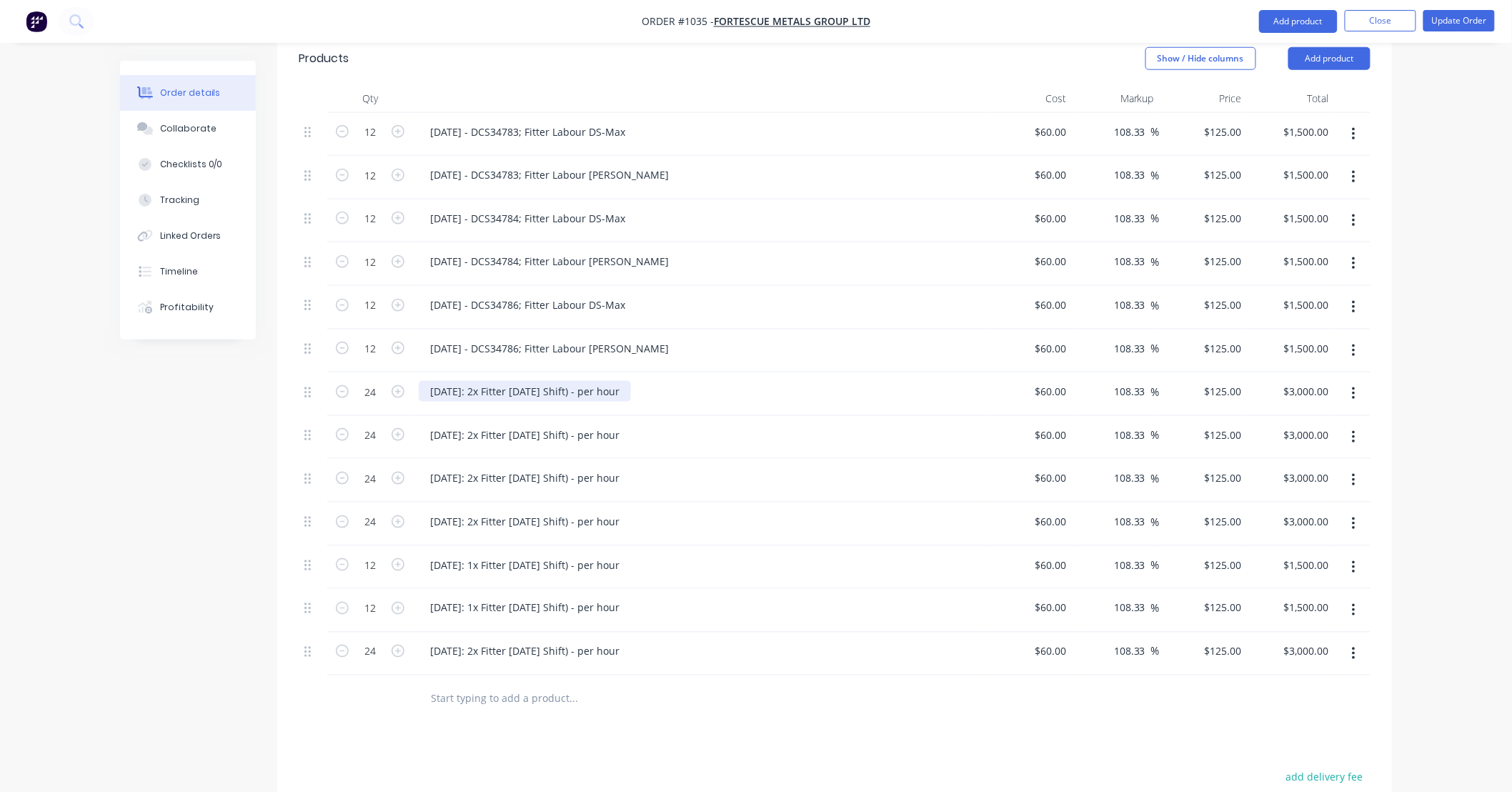
click at [590, 381] on div "[DATE]: 2x Fitter [DATE] Shift) - per hour" at bounding box center [524, 391] width 212 height 20
paste div
click at [436, 381] on div "[DATE] - DCS34783; Fitter Labour DS-Max" at bounding box center [528, 391] width 218 height 20
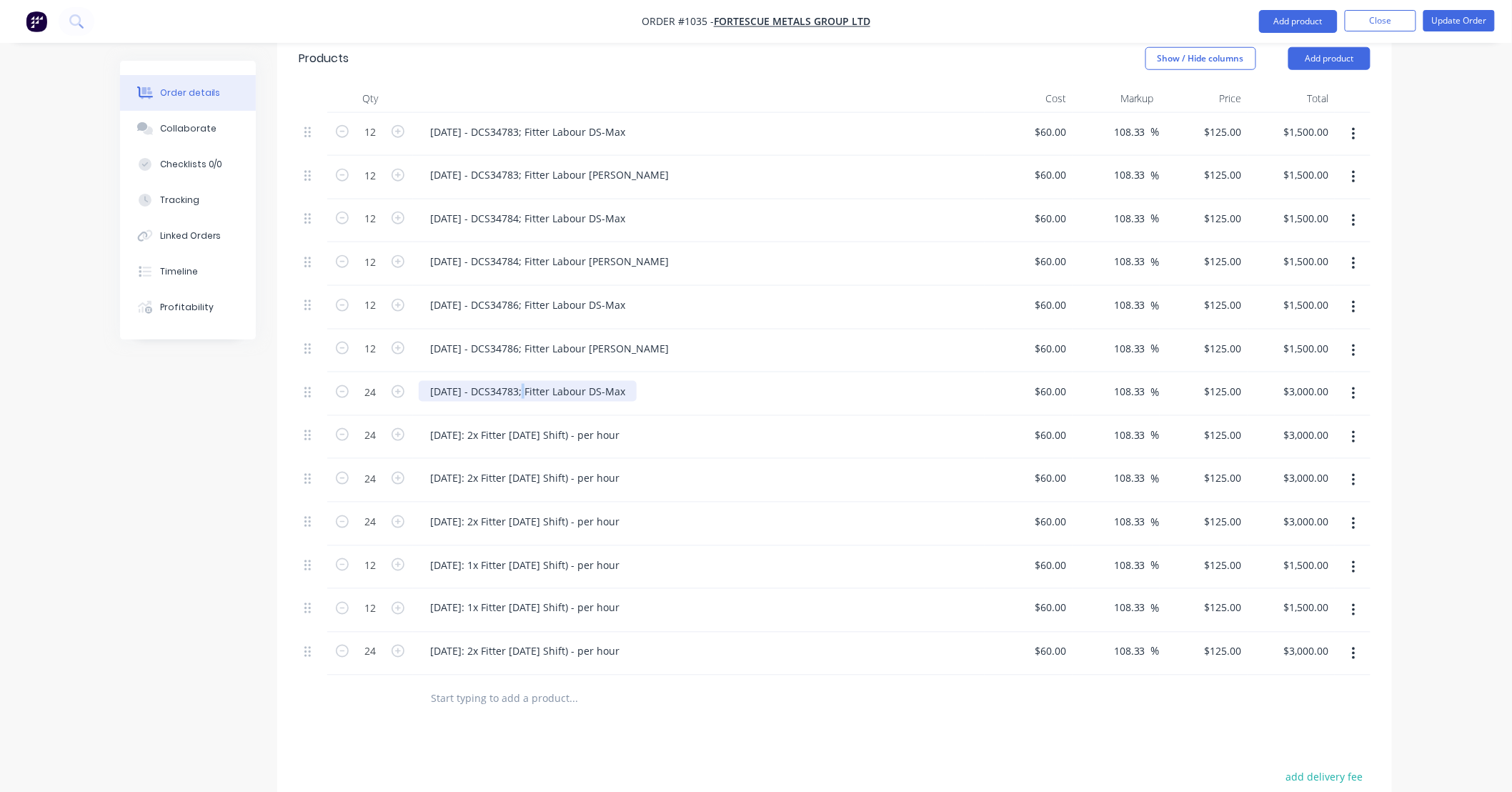
click at [523, 381] on div "[DATE] - DCS34783; Fitter Labour DS-Max" at bounding box center [528, 391] width 218 height 20
click at [594, 381] on div "[DATE] - DCS34787; Fitter Labour DS-Max" at bounding box center [528, 391] width 218 height 20
copy div "[DATE] - DCS34787; Fitter Labour DS-Max"
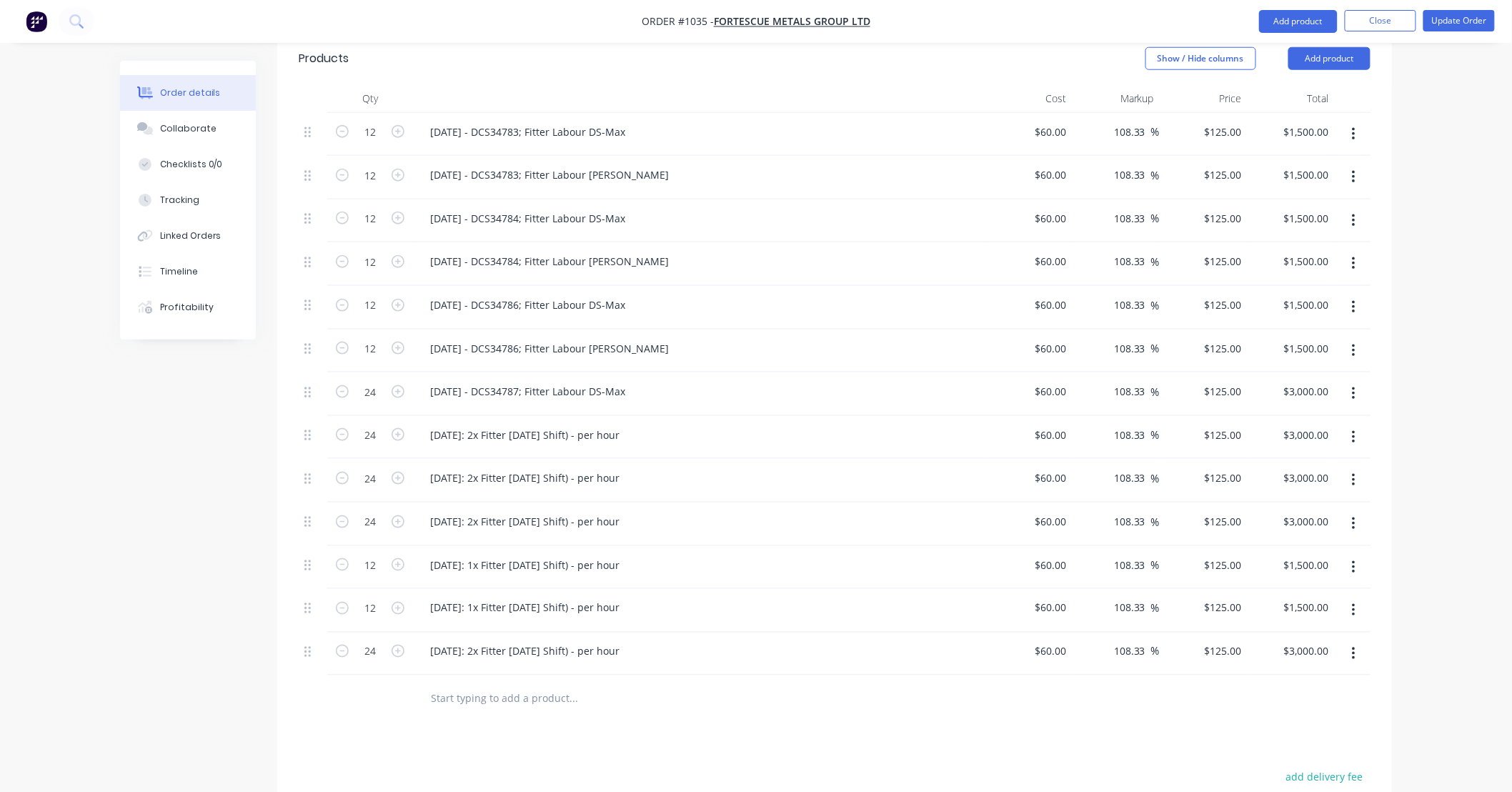
click at [1354, 387] on icon "button" at bounding box center [1353, 393] width 3 height 13
click at [1308, 449] on div "Duplicate" at bounding box center [1303, 459] width 110 height 20
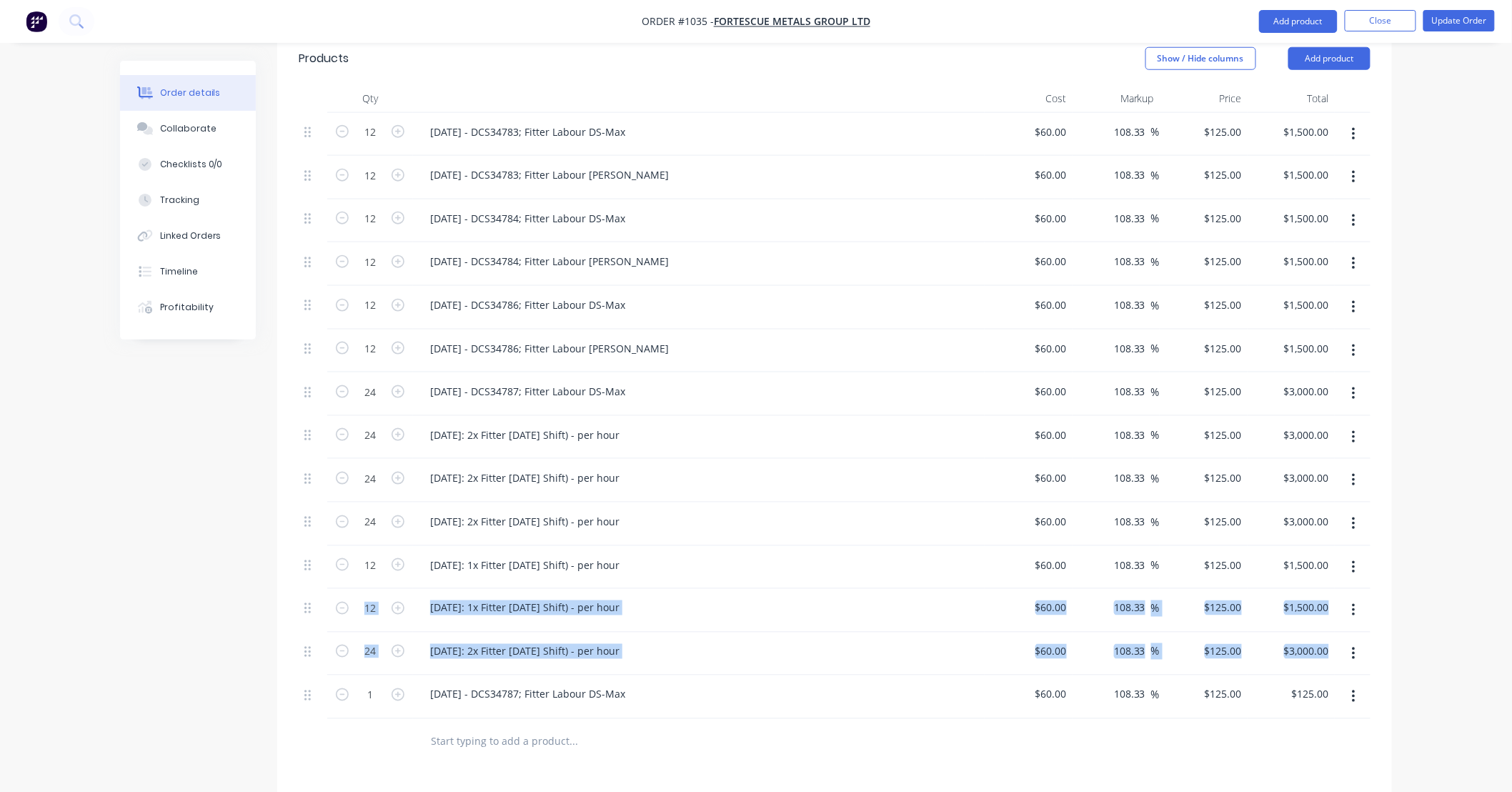
drag, startPoint x: 303, startPoint y: 658, endPoint x: 311, endPoint y: 555, distance: 103.3
click at [311, 555] on div "12 [DATE] - DCS34783; Fitter Labour DS-Max $60.00 $60.00 108.33 108.33 % $125.0…" at bounding box center [835, 416] width 1072 height 606
drag, startPoint x: 311, startPoint y: 555, endPoint x: 306, endPoint y: 663, distance: 108.1
click at [306, 689] on icon at bounding box center [308, 695] width 7 height 13
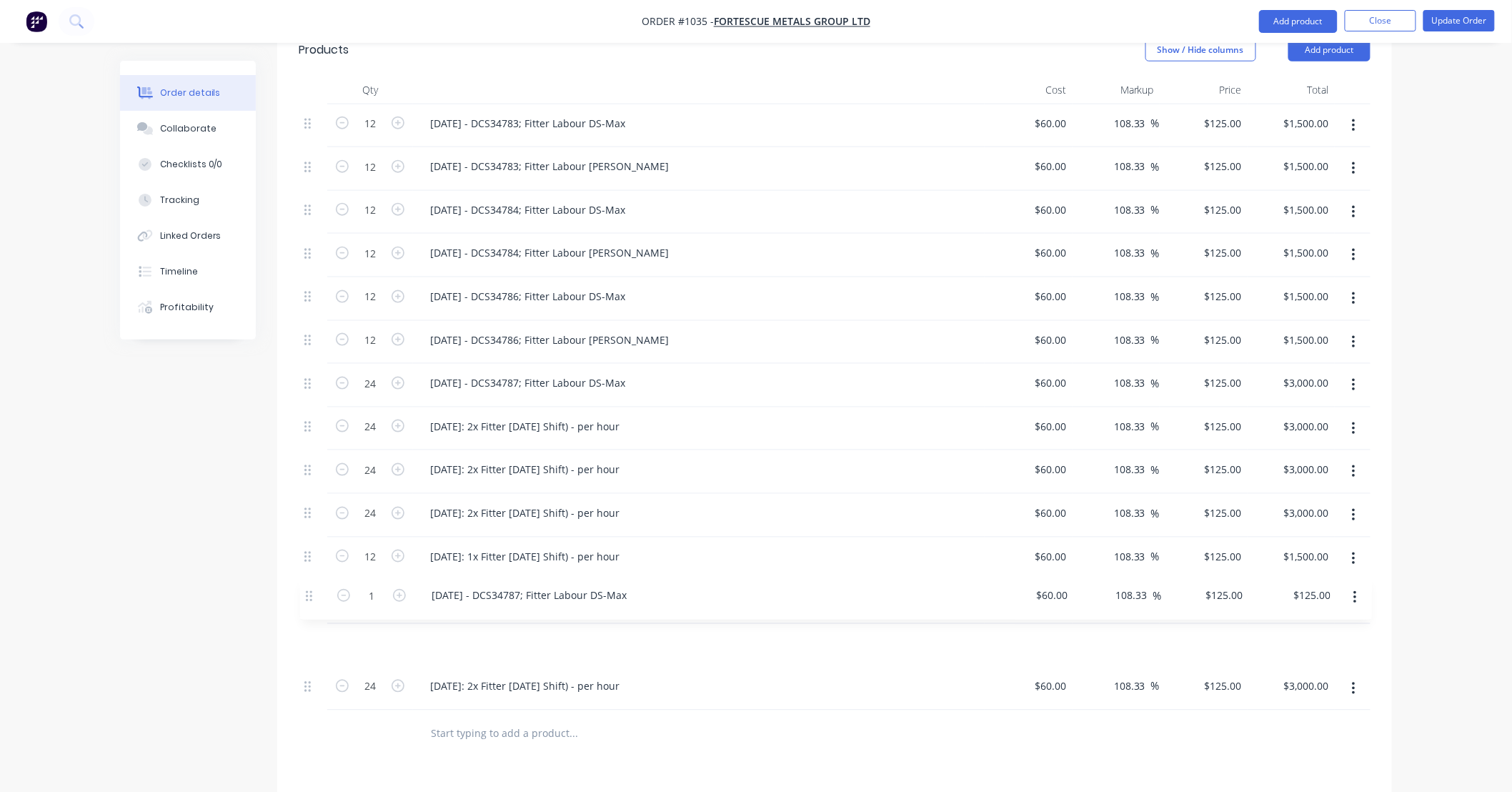
scroll to position [567, 0]
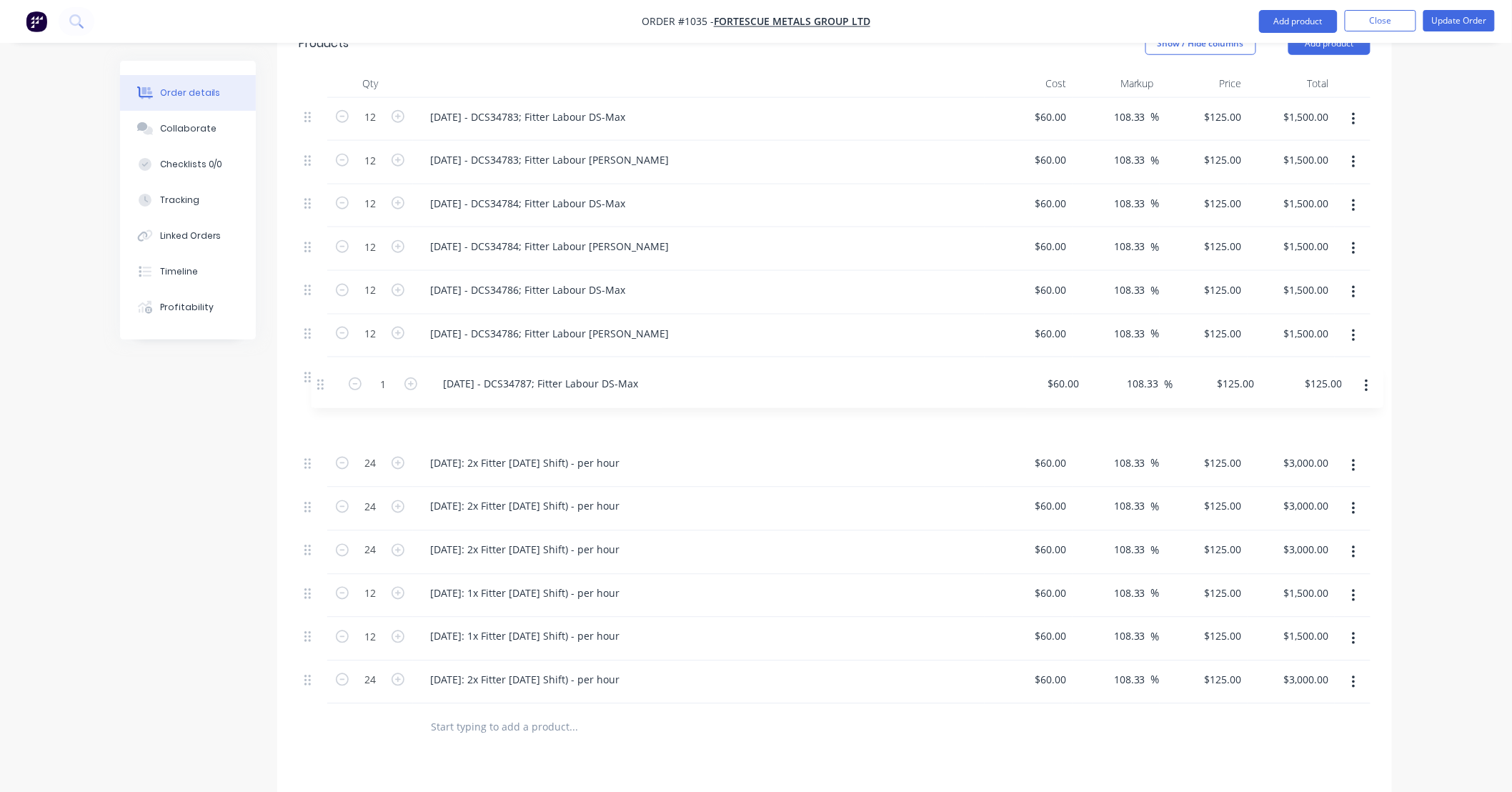
drag, startPoint x: 311, startPoint y: 663, endPoint x: 322, endPoint y: 370, distance: 293.2
click at [322, 374] on div "12 [DATE] - DCS34783; Fitter Labour DS-Max $60.00 $60.00 108.33 108.33 % $125.0…" at bounding box center [835, 401] width 1072 height 607
click at [368, 366] on input "24" at bounding box center [370, 376] width 37 height 21
type input "12"
type input "$1,500.00"
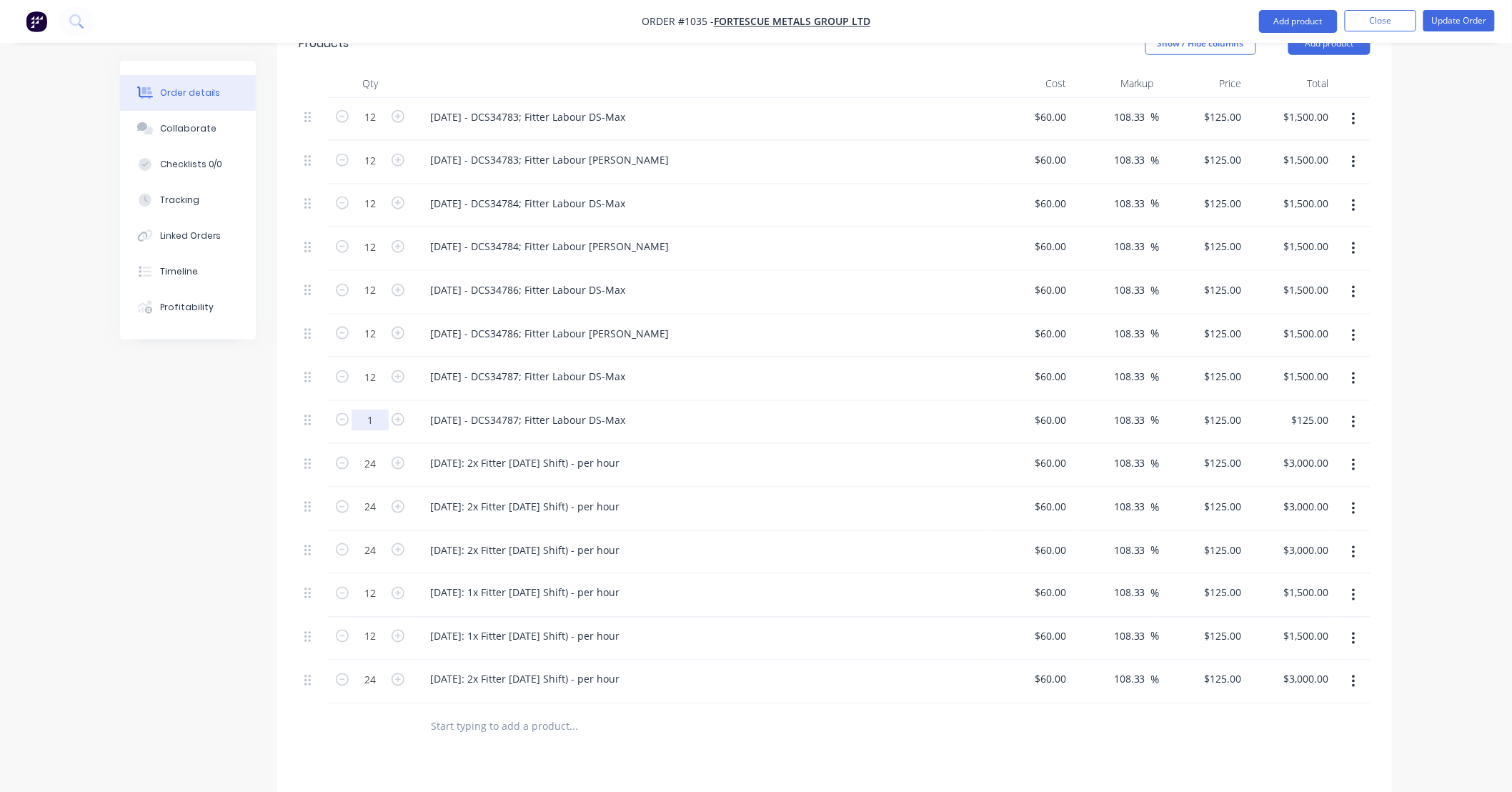
click at [376, 409] on input "1" at bounding box center [370, 419] width 37 height 21
type input "12"
type input "$1,500.00"
click at [605, 409] on div "[DATE] - DCS34787; Fitter Labour DS-Max" at bounding box center [528, 419] width 218 height 20
drag, startPoint x: 614, startPoint y: 381, endPoint x: 730, endPoint y: 383, distance: 116.0
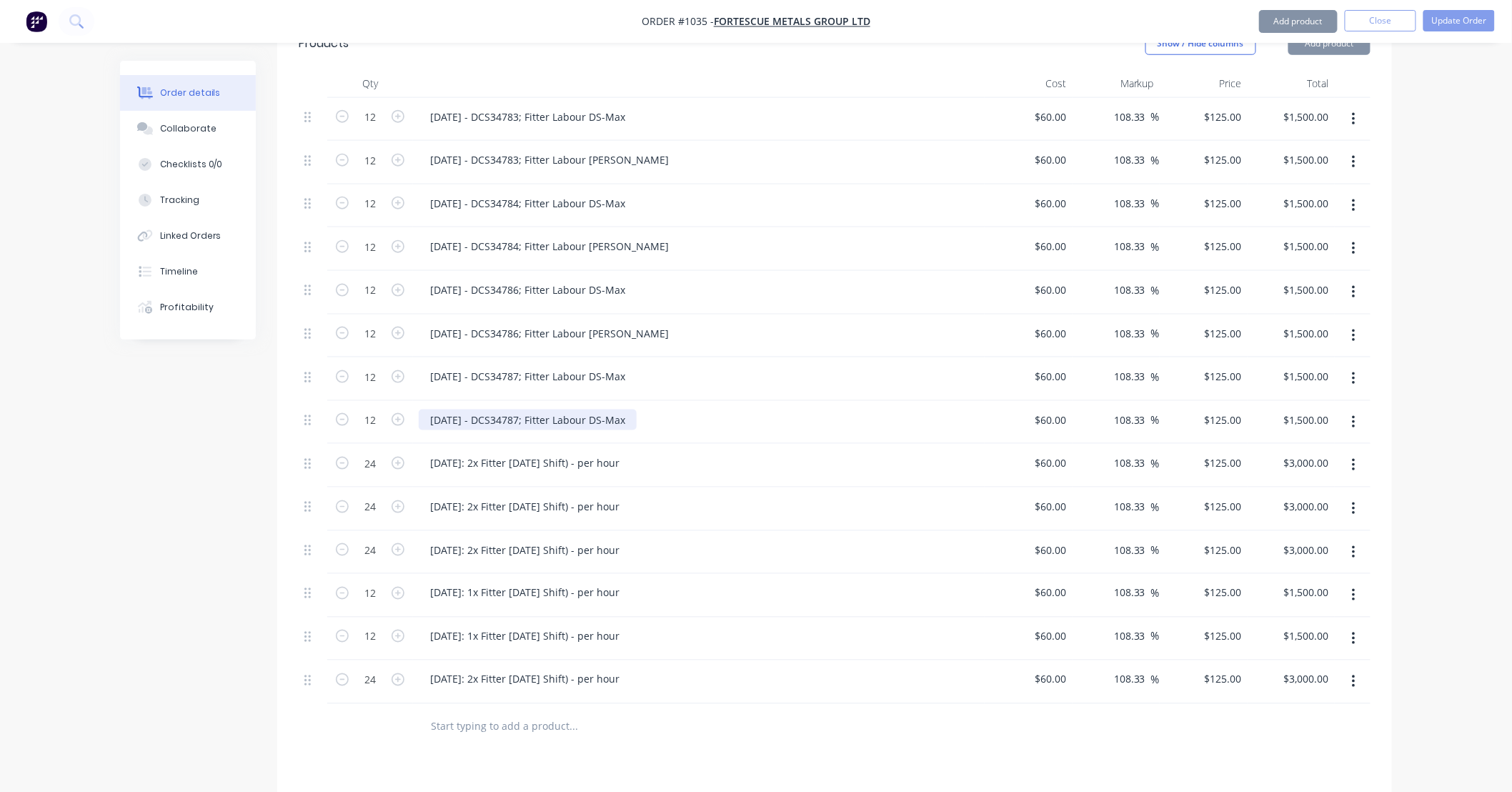
click at [730, 409] on div "[DATE] - DCS34787; Fitter Labour DS-Max" at bounding box center [699, 419] width 561 height 20
click at [246, 445] on div "Created by [PERSON_NAME] Created [DATE] Required [DATE] Assigned to Add team me…" at bounding box center [756, 304] width 1272 height 1621
click at [497, 409] on div "[DATE] - DCS34787; Fitter Labour [PERSON_NAME]" at bounding box center [549, 419] width 261 height 20
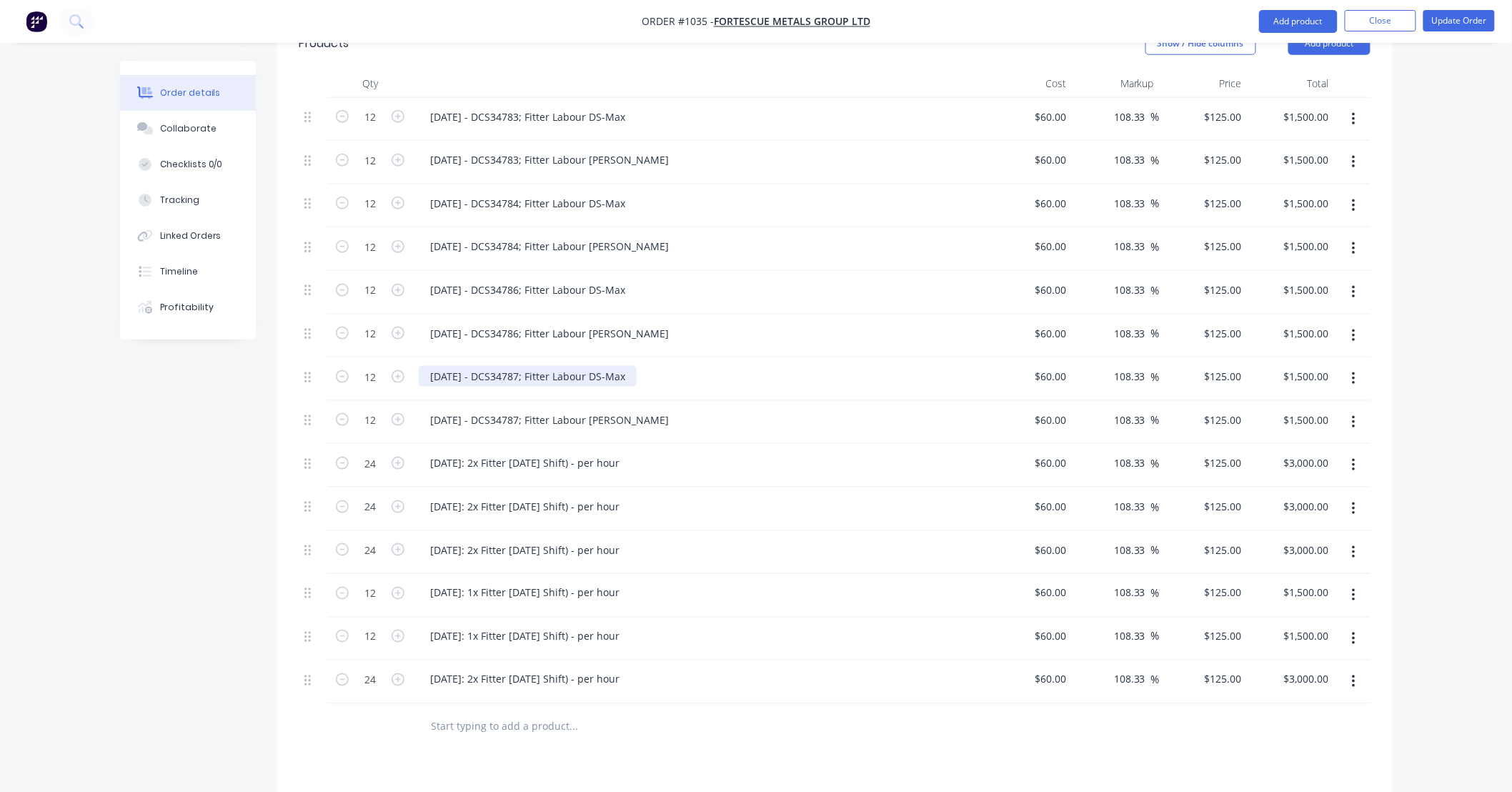
click at [566, 366] on div "[DATE] - DCS34787; Fitter Labour DS-Max" at bounding box center [528, 376] width 218 height 20
copy div "[DATE] - DCS34787; Fitter Labour DS-Max"
click at [528, 453] on div "[DATE]: 2x Fitter [DATE] Shift) - per hour" at bounding box center [524, 463] width 212 height 20
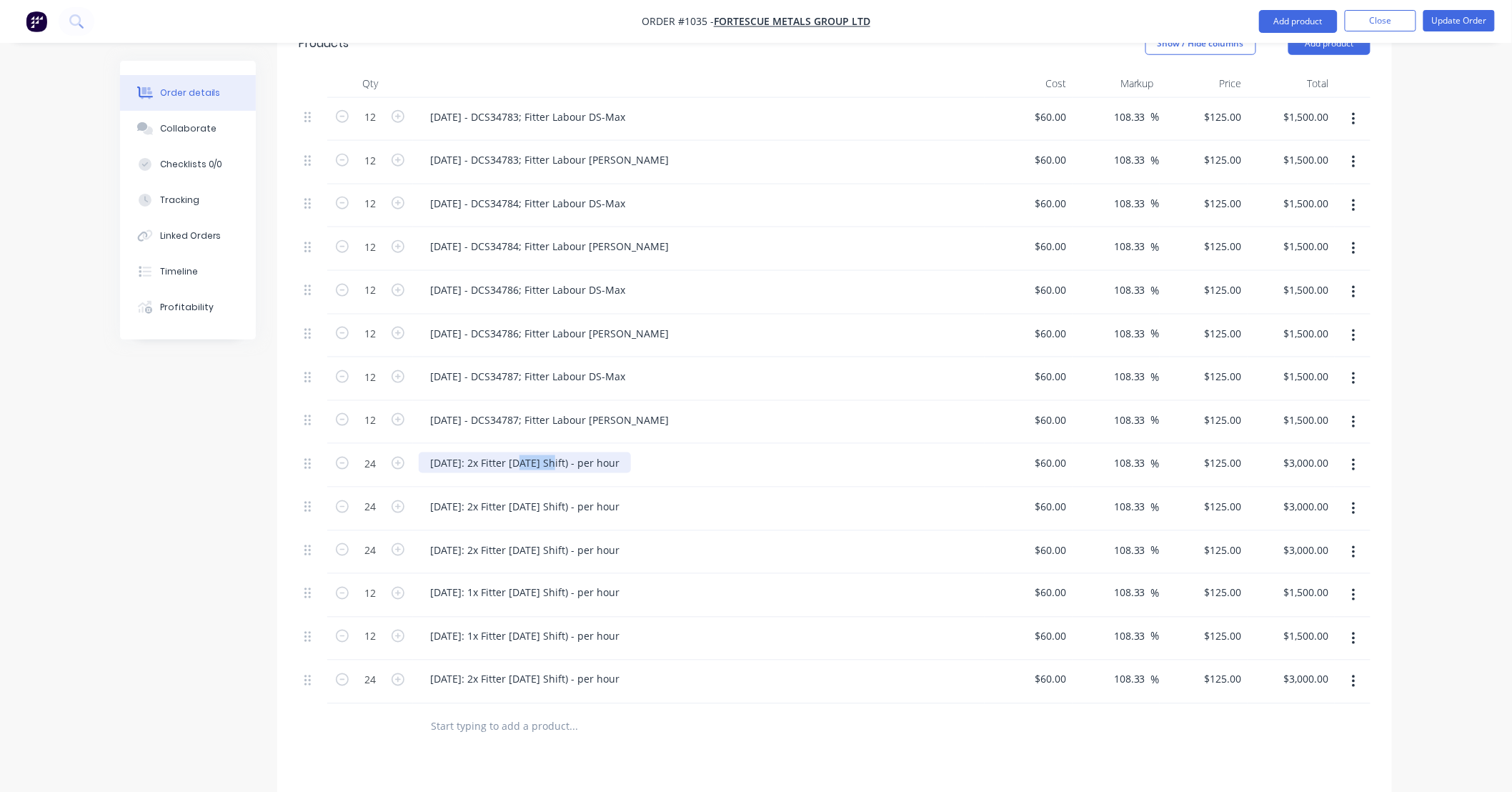
click at [528, 453] on div "[DATE]: 2x Fitter [DATE] Shift) - per hour" at bounding box center [524, 463] width 212 height 20
paste div
click at [436, 453] on div "[DATE] - DCS34787; Fitter Labour DS-Max" at bounding box center [528, 463] width 218 height 20
click at [526, 453] on div "[DATE] - DCS34787; Fitter Labour DS-Max" at bounding box center [528, 463] width 218 height 20
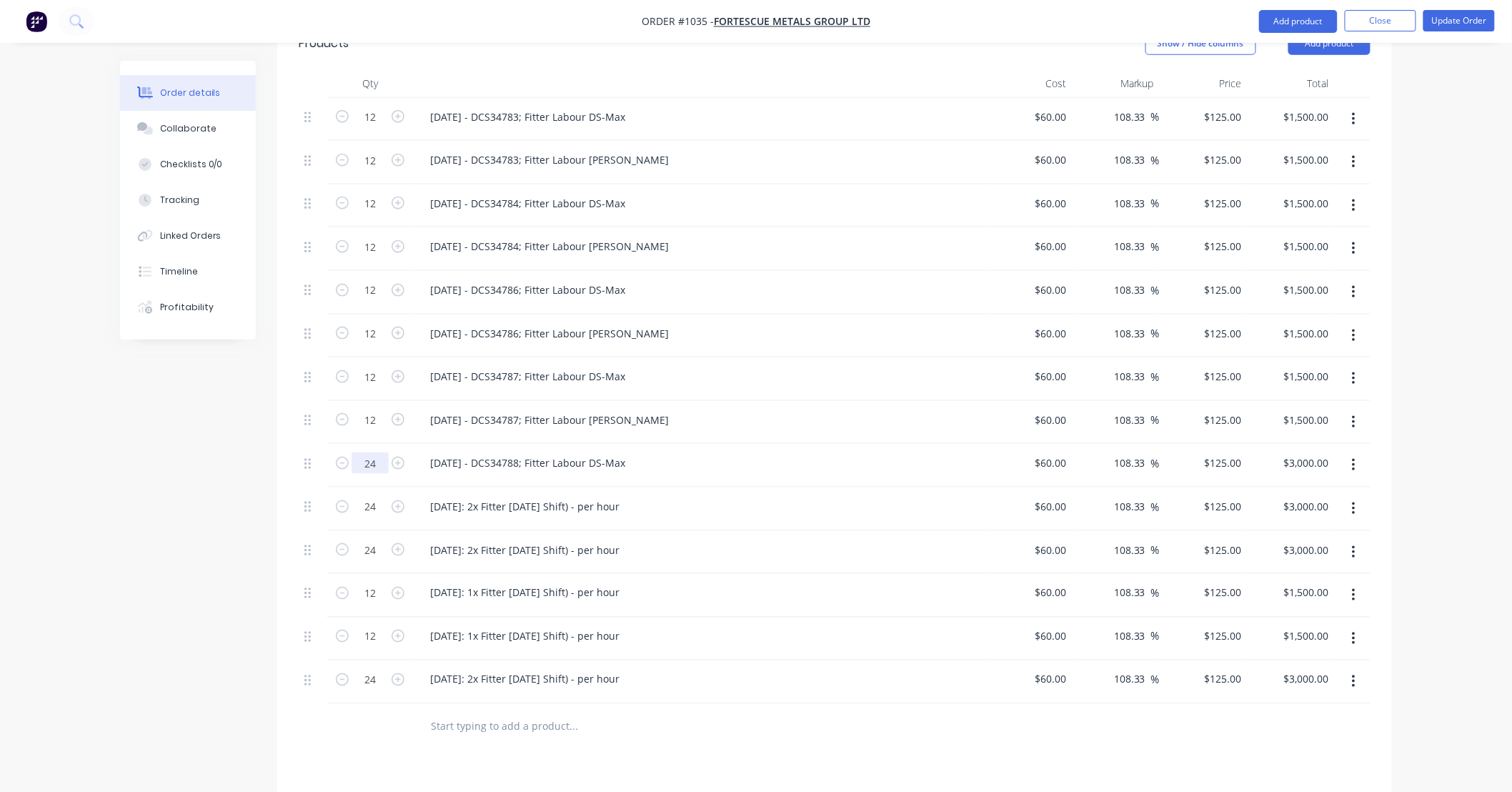
click at [373, 453] on input "24" at bounding box center [370, 463] width 37 height 21
type input "12"
type input "$1,500.00"
click at [1352, 458] on icon "button" at bounding box center [1354, 465] width 3 height 15
click at [1334, 521] on div "Duplicate" at bounding box center [1303, 531] width 110 height 20
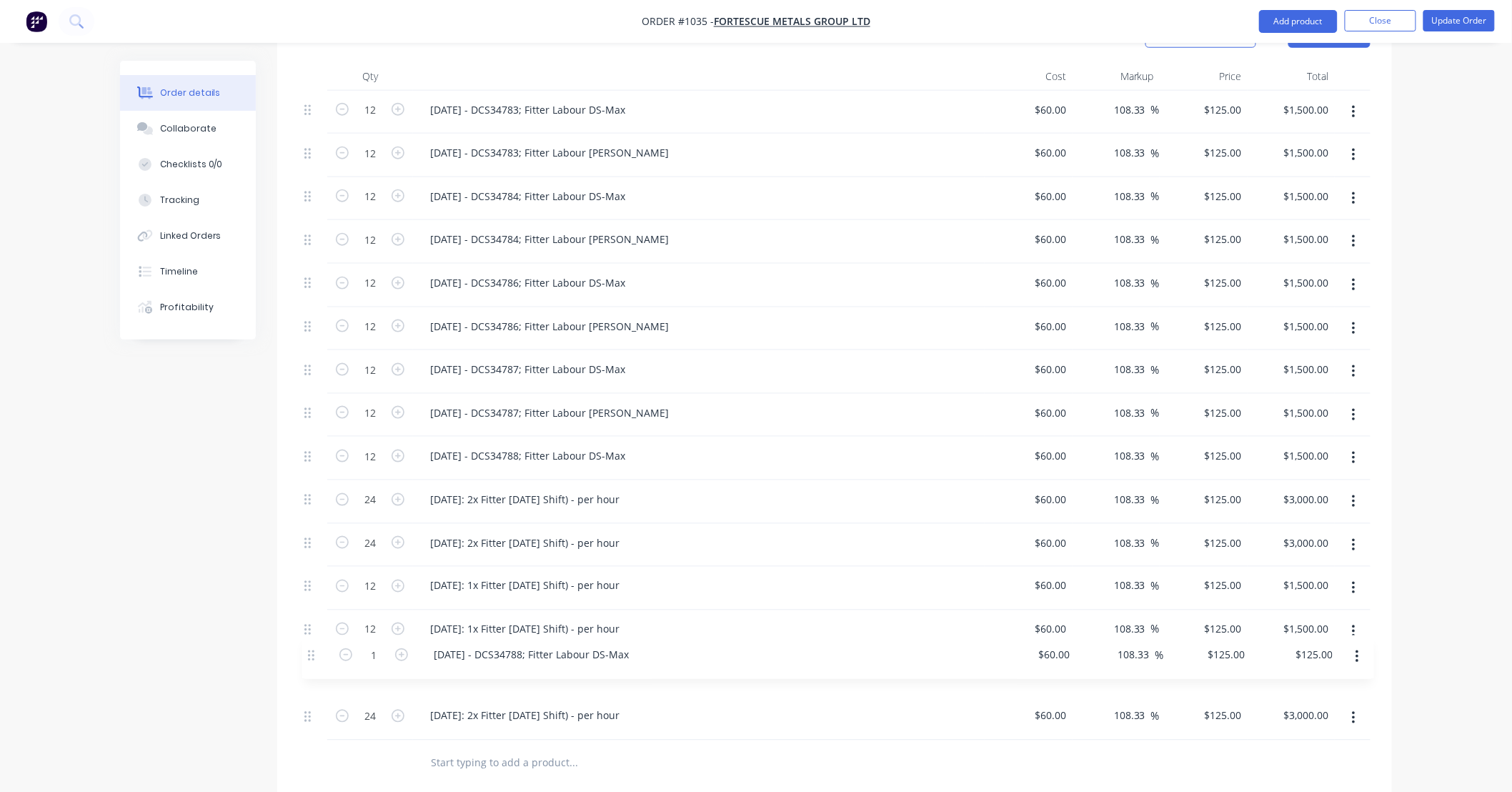
scroll to position [576, 0]
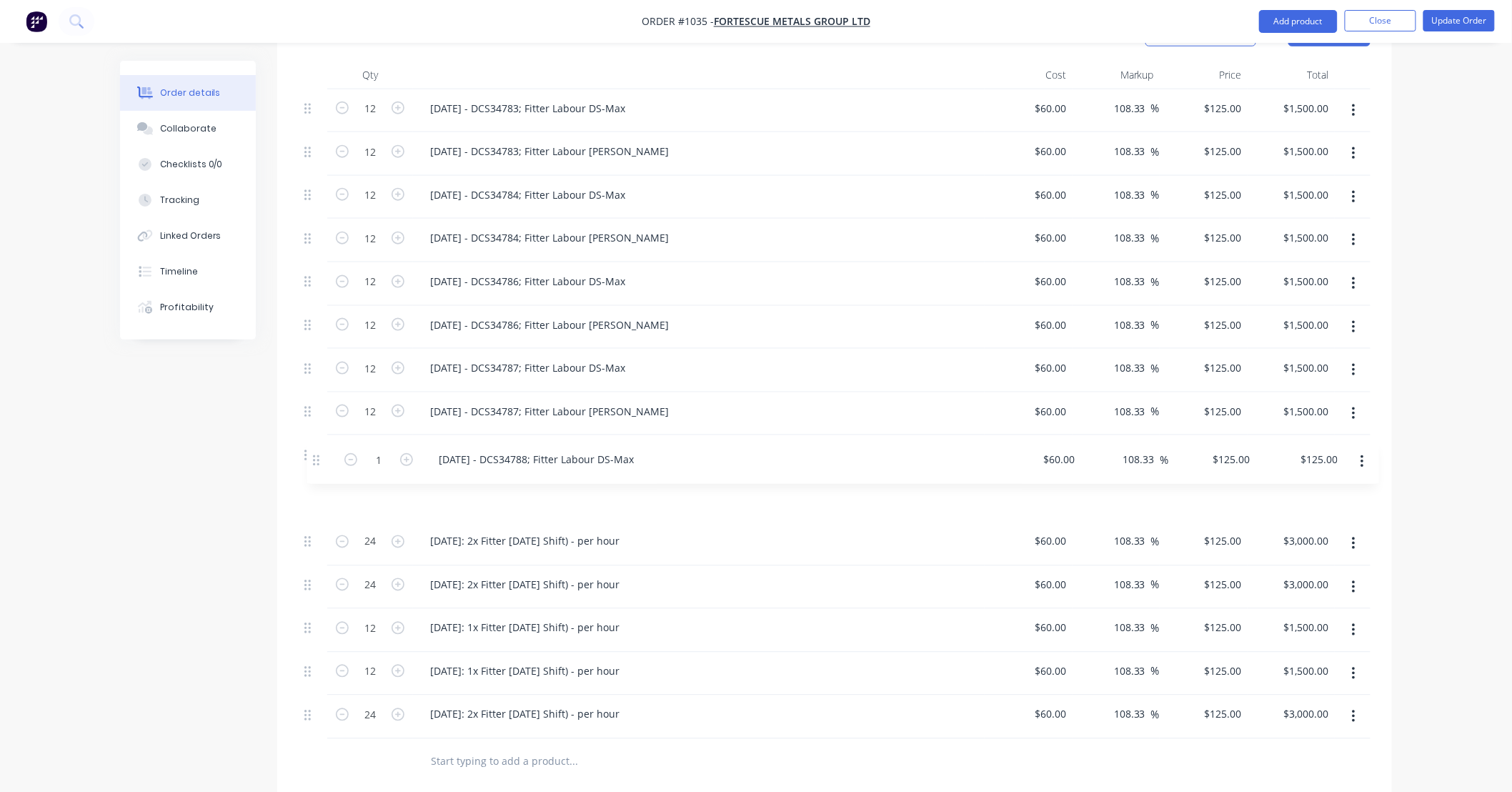
drag, startPoint x: 311, startPoint y: 688, endPoint x: 320, endPoint y: 456, distance: 232.2
click at [320, 456] on div "12 [DATE] - DCS34783; Fitter Labour DS-Max $60.00 $60.00 108.33 108.33 % $125.0…" at bounding box center [835, 414] width 1072 height 650
click at [366, 487] on input "1" at bounding box center [370, 498] width 37 height 21
type input "12"
type input "$1,500.00"
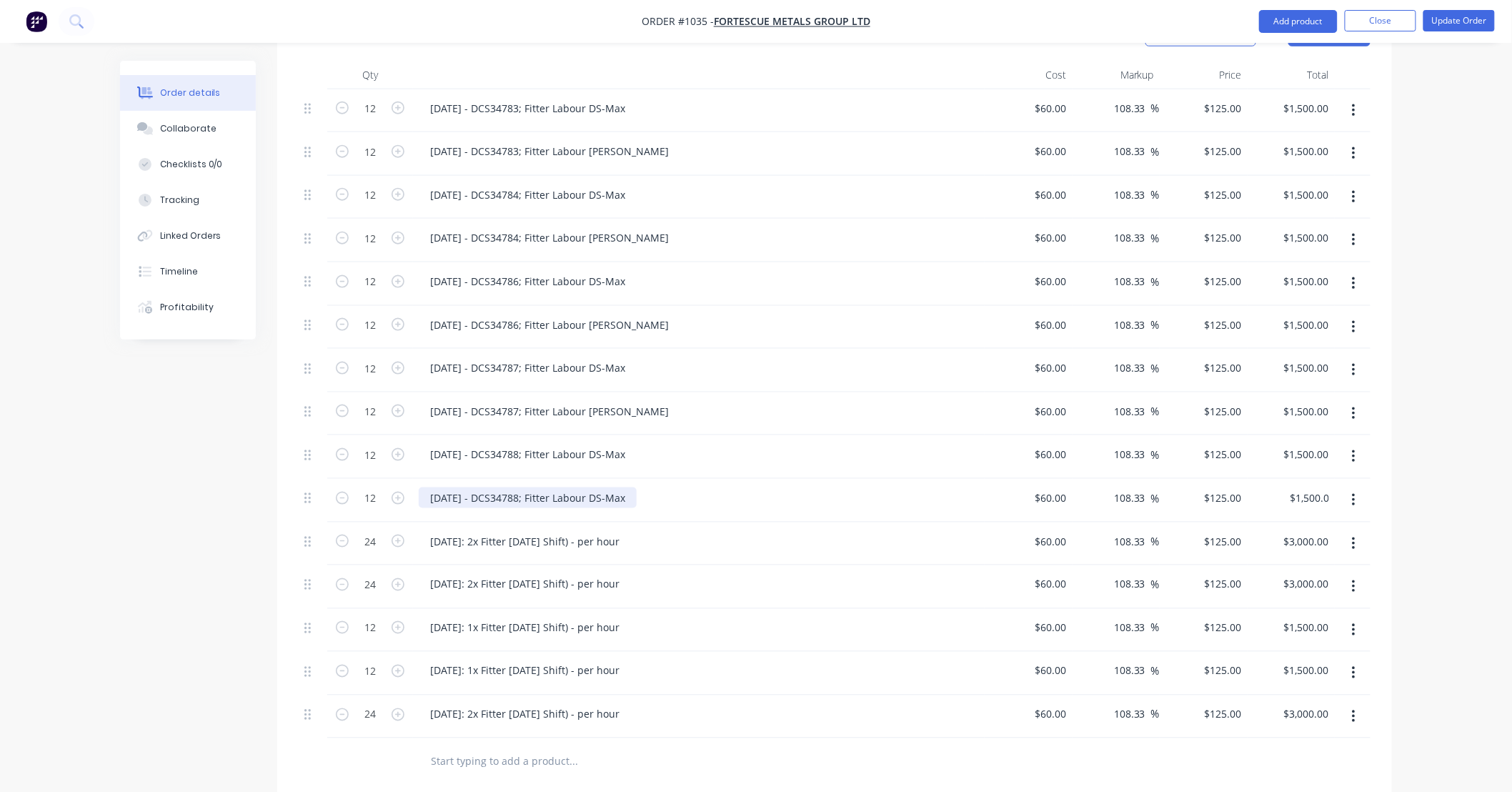
click at [624, 487] on div "[DATE] - DCS34788; Fitter Labour DS-Max" at bounding box center [528, 498] width 218 height 20
click at [636, 487] on div "[DATE] - DCS34788; Fitter Labour DS-Max" at bounding box center [528, 498] width 218 height 20
click at [625, 487] on div "[DATE] - DCS34788; Fitter Labour DS-Max" at bounding box center [528, 498] width 218 height 20
drag, startPoint x: 615, startPoint y: 458, endPoint x: 822, endPoint y: 453, distance: 207.1
click at [822, 487] on div "[DATE] - DCS34788; Fitter Labour DS-Max" at bounding box center [699, 498] width 561 height 20
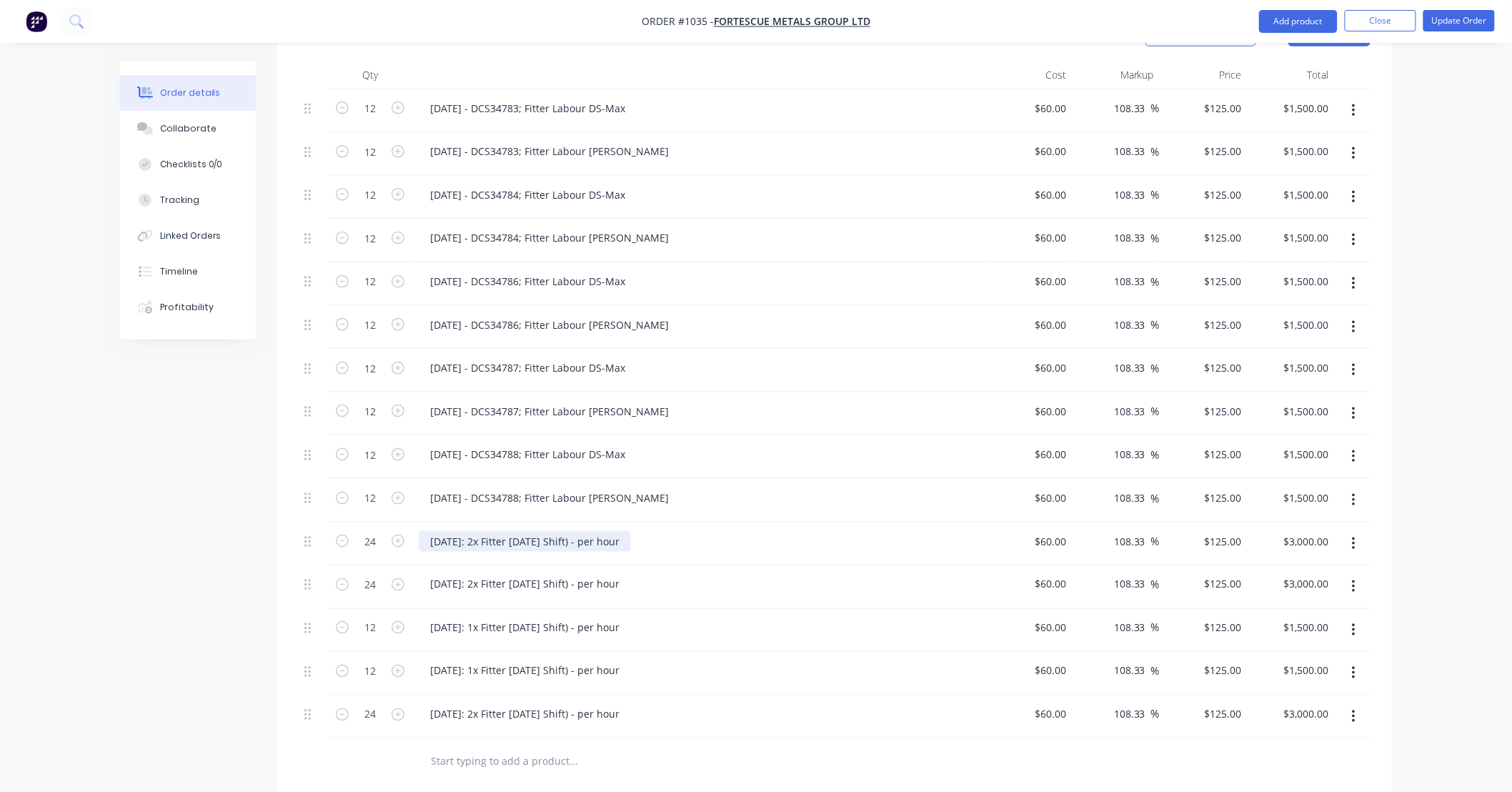
click at [554, 531] on div "[DATE]: 2x Fitter [DATE] Shift) - per hour" at bounding box center [524, 541] width 212 height 20
paste div
click at [436, 531] on div "[DATE] - DCS34787; Fitter Labour DS-Max" at bounding box center [528, 541] width 218 height 20
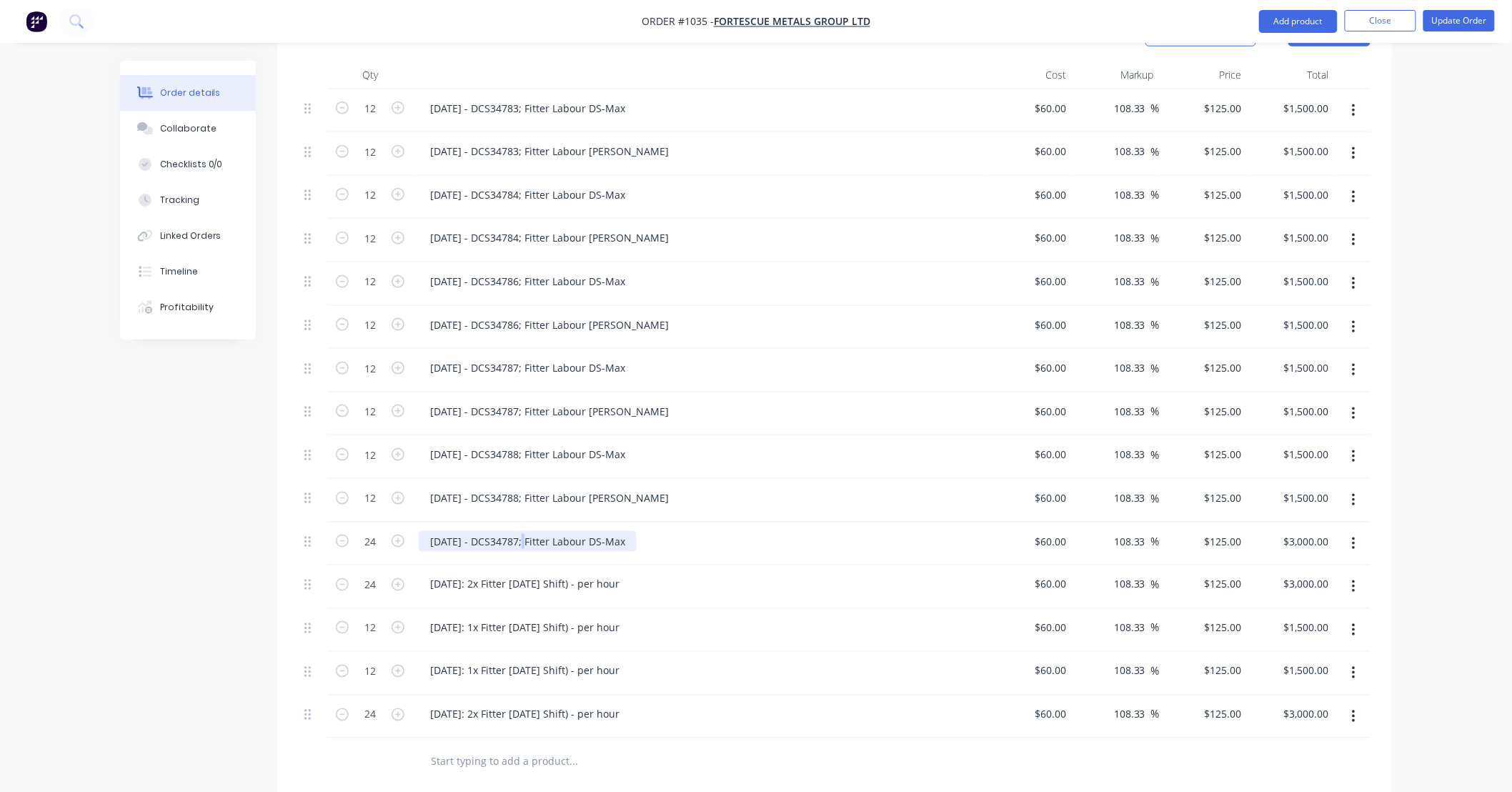
click at [525, 531] on div "[DATE] - DCS34787; Fitter Labour DS-Max" at bounding box center [528, 541] width 218 height 20
click at [374, 531] on input "24" at bounding box center [370, 541] width 37 height 21
type input "12"
type input "$1,500.00"
click at [1355, 536] on icon "button" at bounding box center [1354, 544] width 3 height 15
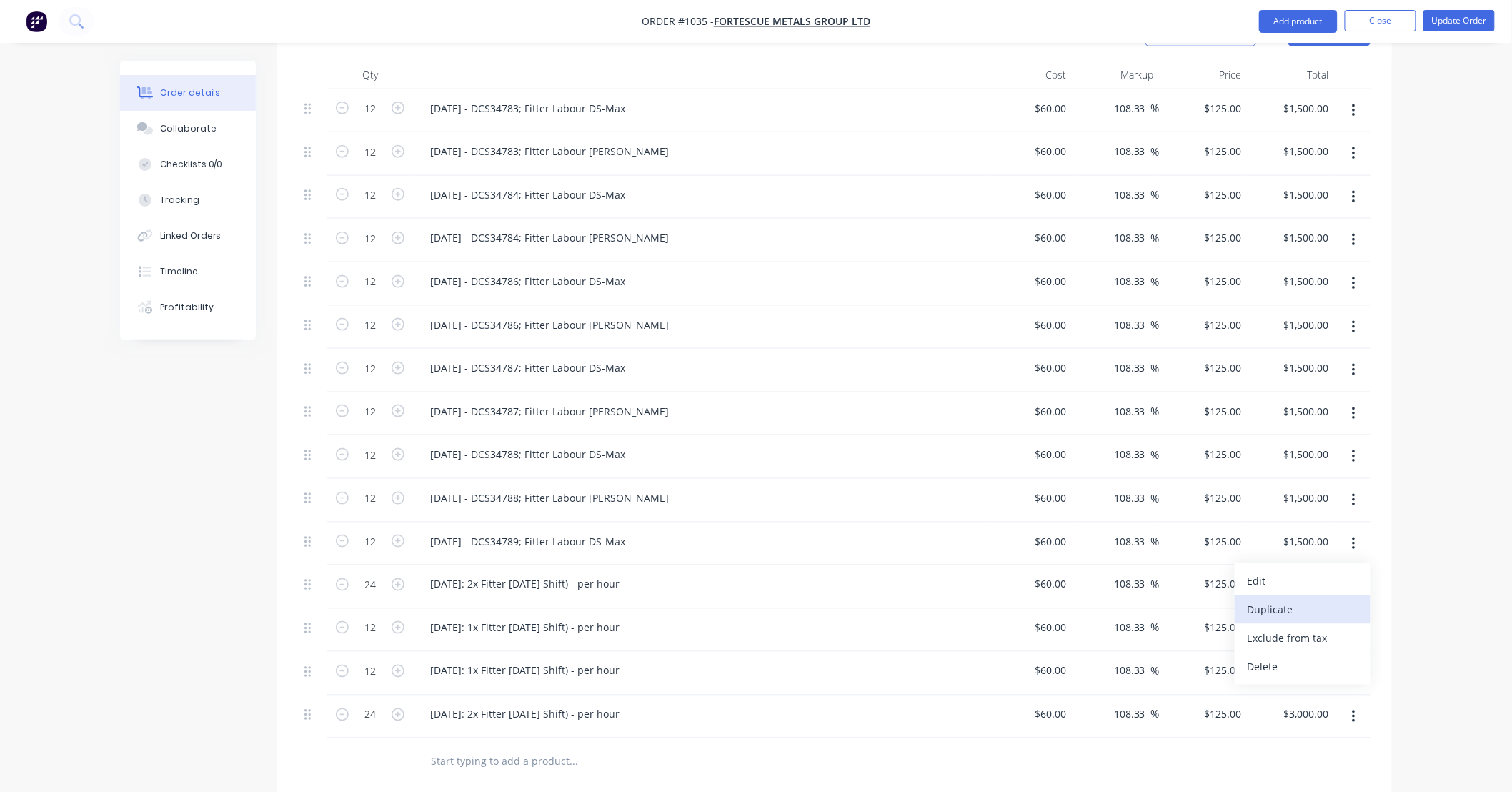
click at [1345, 600] on div "Duplicate" at bounding box center [1303, 610] width 110 height 20
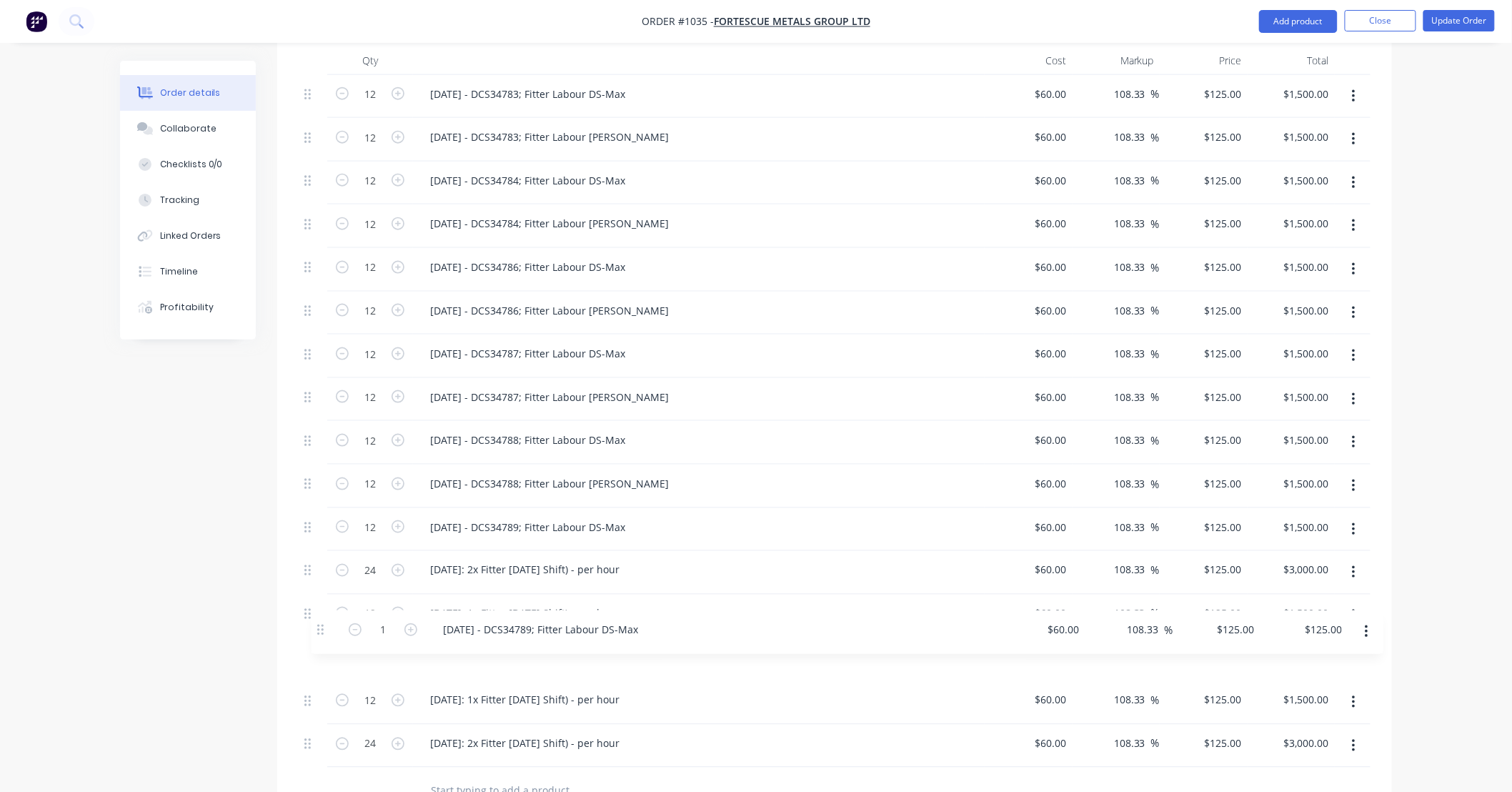
scroll to position [594, 0]
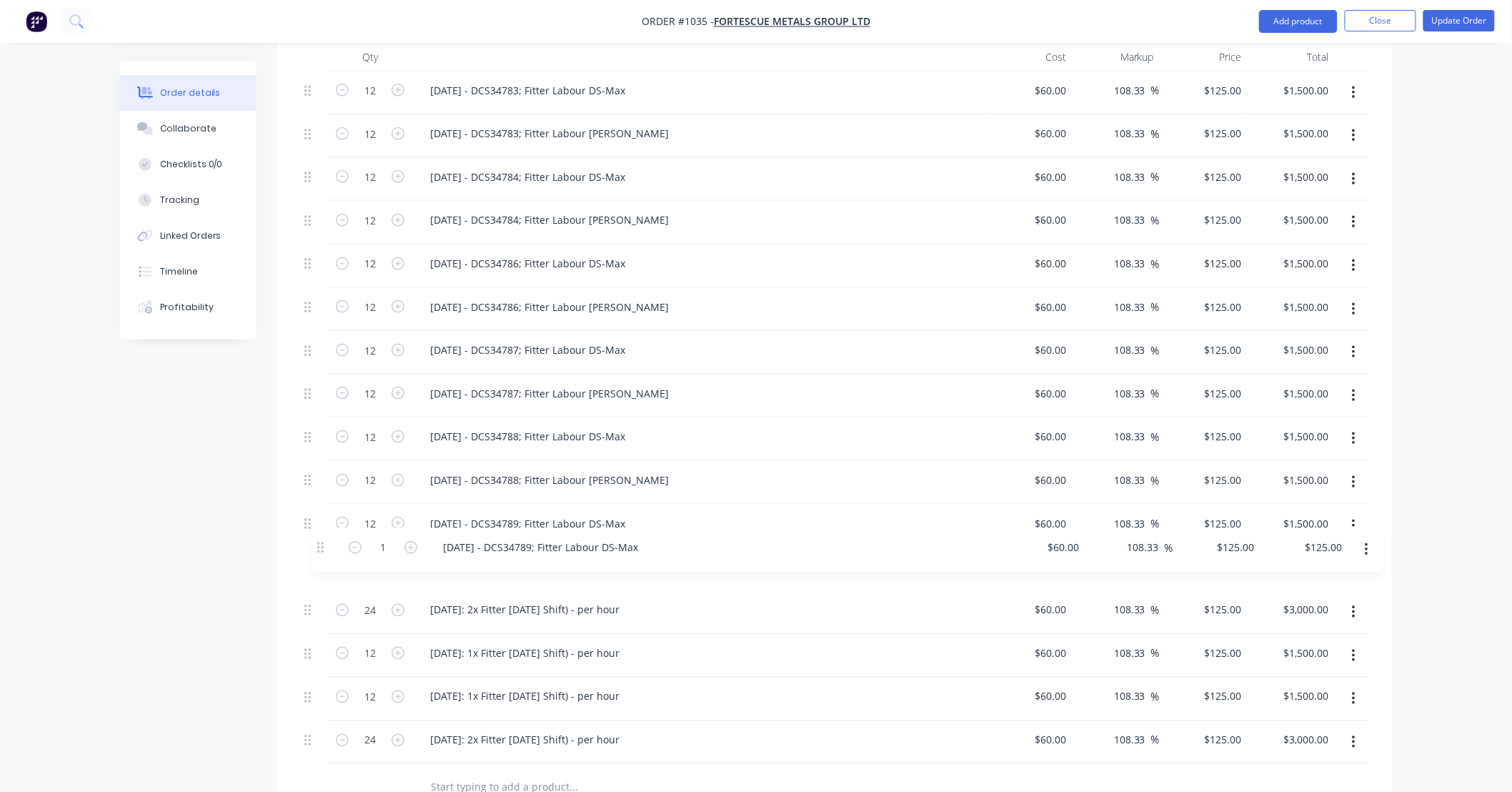
drag, startPoint x: 315, startPoint y: 675, endPoint x: 319, endPoint y: 527, distance: 148.1
click at [319, 527] on div "12 [DATE] - DCS34783; Fitter Labour DS-Max $60.00 $60.00 108.33 108.33 % $125.0…" at bounding box center [835, 418] width 1072 height 693
click at [373, 556] on input "1" at bounding box center [370, 566] width 37 height 21
type input "12"
type input "$1,500.00"
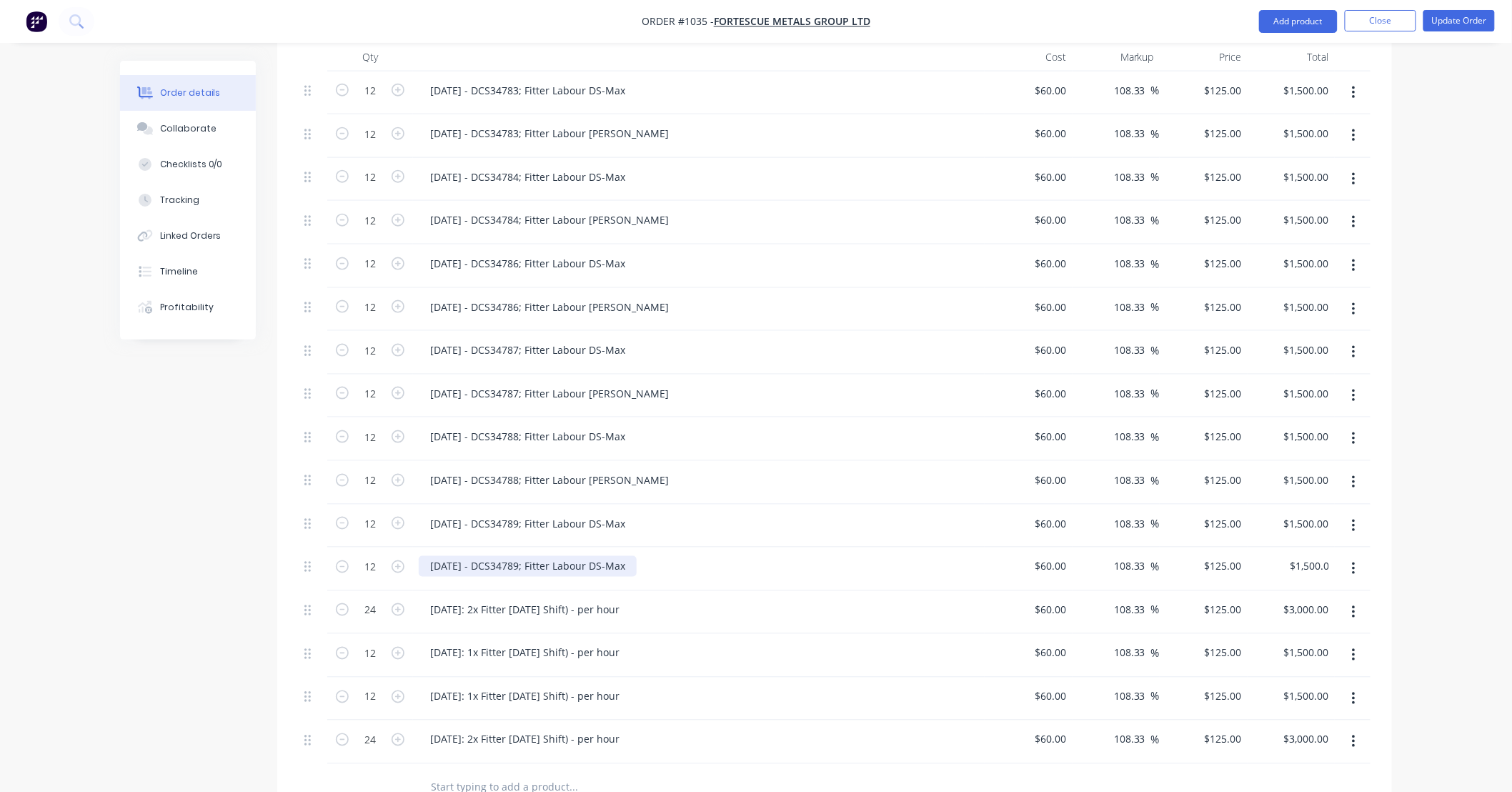
click at [471, 556] on div "[DATE] - DCS34789; Fitter Labour DS-Max" at bounding box center [528, 566] width 218 height 20
click at [619, 556] on div "[DATE] - DCS34789; Fitter Labour DS-Max" at bounding box center [528, 566] width 218 height 20
drag, startPoint x: 613, startPoint y: 529, endPoint x: 859, endPoint y: 533, distance: 246.0
click at [859, 556] on div "[DATE] - DCS34789; Fitter Labour DS-Max" at bounding box center [699, 566] width 561 height 20
click at [613, 556] on div "[DATE] - DCS34789; Fitter Labour DS-Max" at bounding box center [528, 566] width 218 height 20
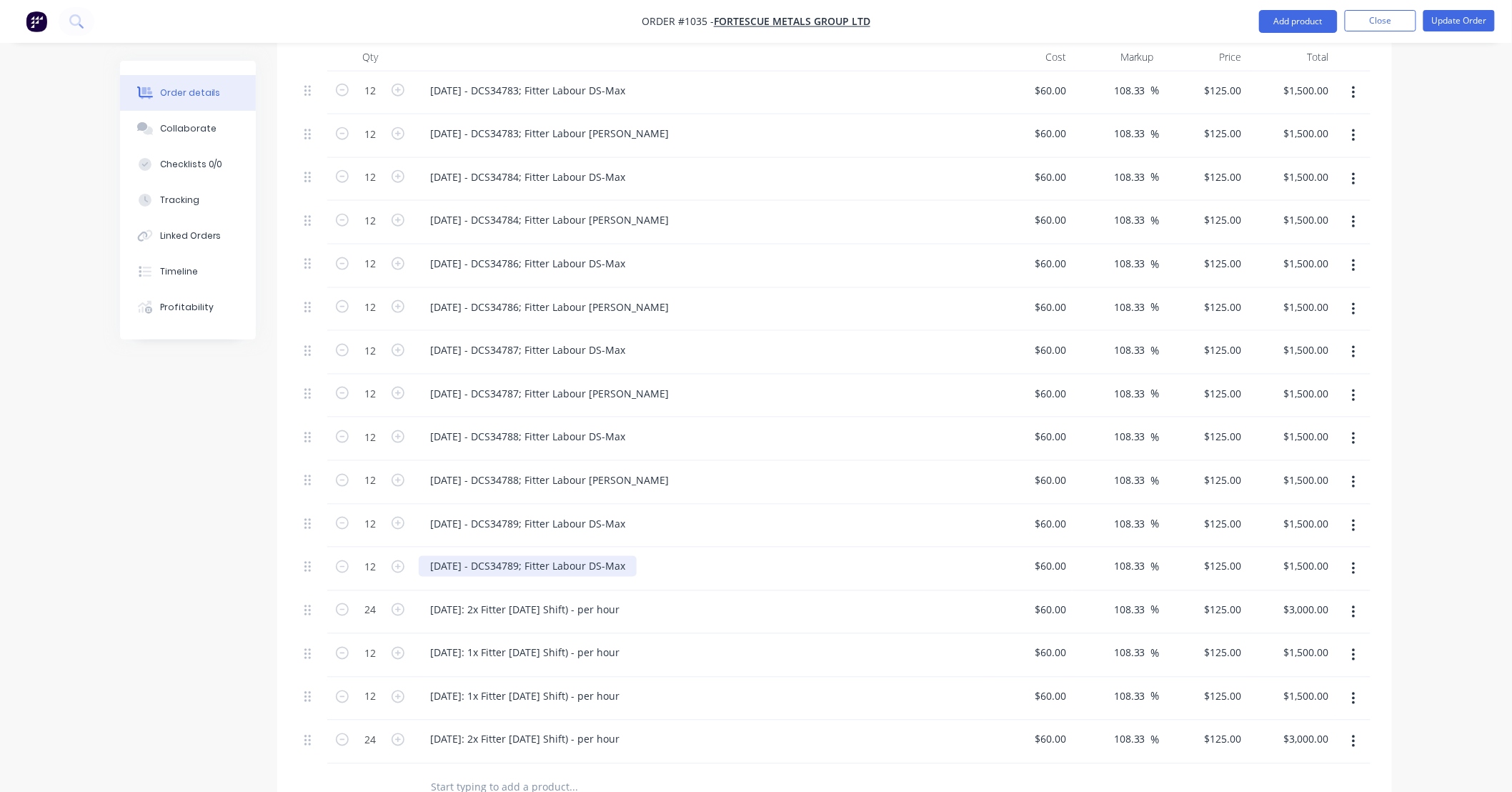
click at [633, 556] on div "[DATE] - DCS34789; Fitter Labour DS-Max" at bounding box center [528, 566] width 218 height 20
click at [619, 556] on div "[DATE] - DCS34789; Fitter Labour DS-Max" at bounding box center [528, 566] width 218 height 20
click at [188, 538] on div "Created by [PERSON_NAME] Created [DATE] Required [DATE] Assigned to Add team me…" at bounding box center [756, 320] width 1272 height 1707
click at [1462, 26] on button "Update Order" at bounding box center [1459, 20] width 71 height 21
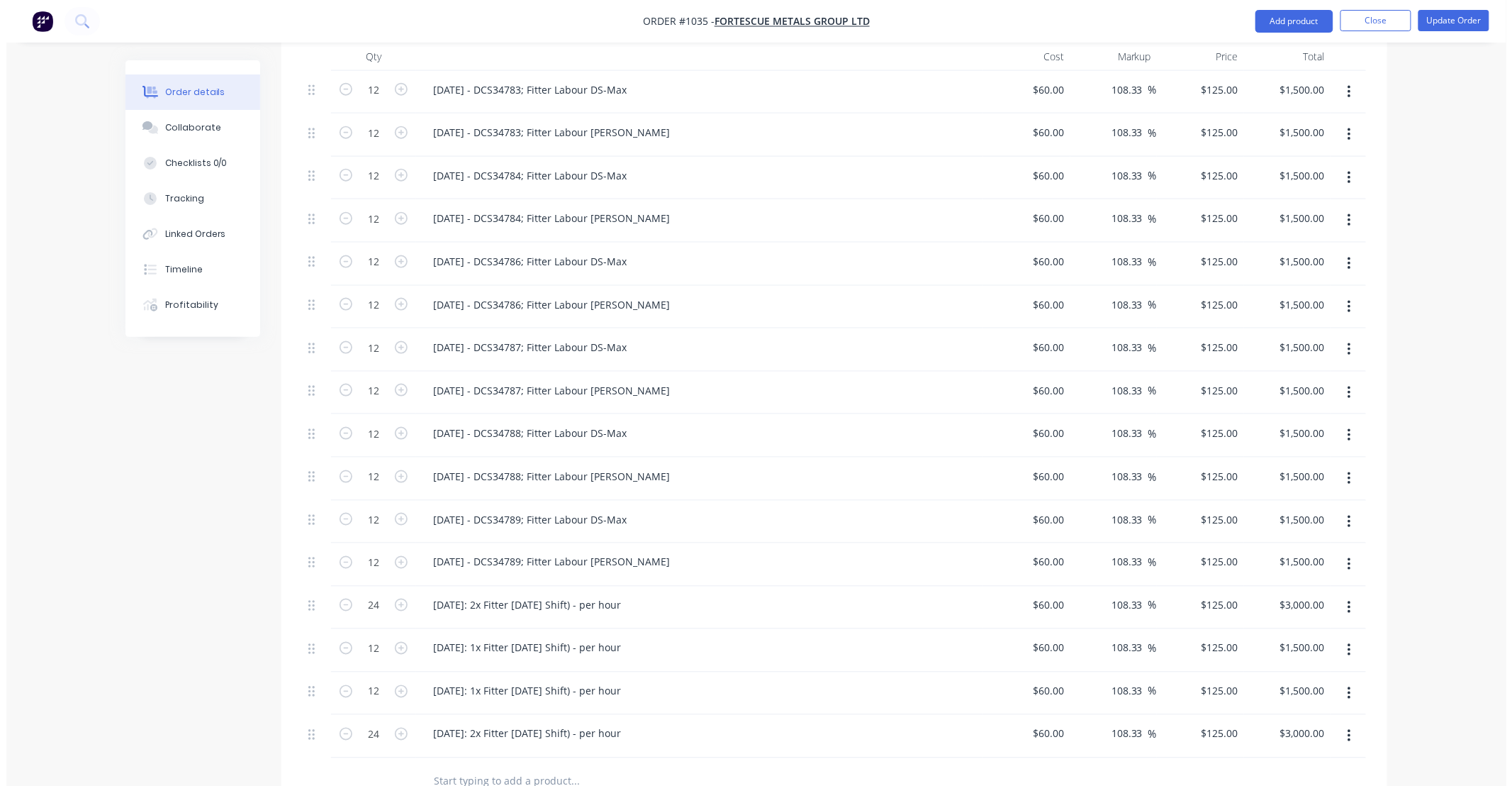
scroll to position [0, 0]
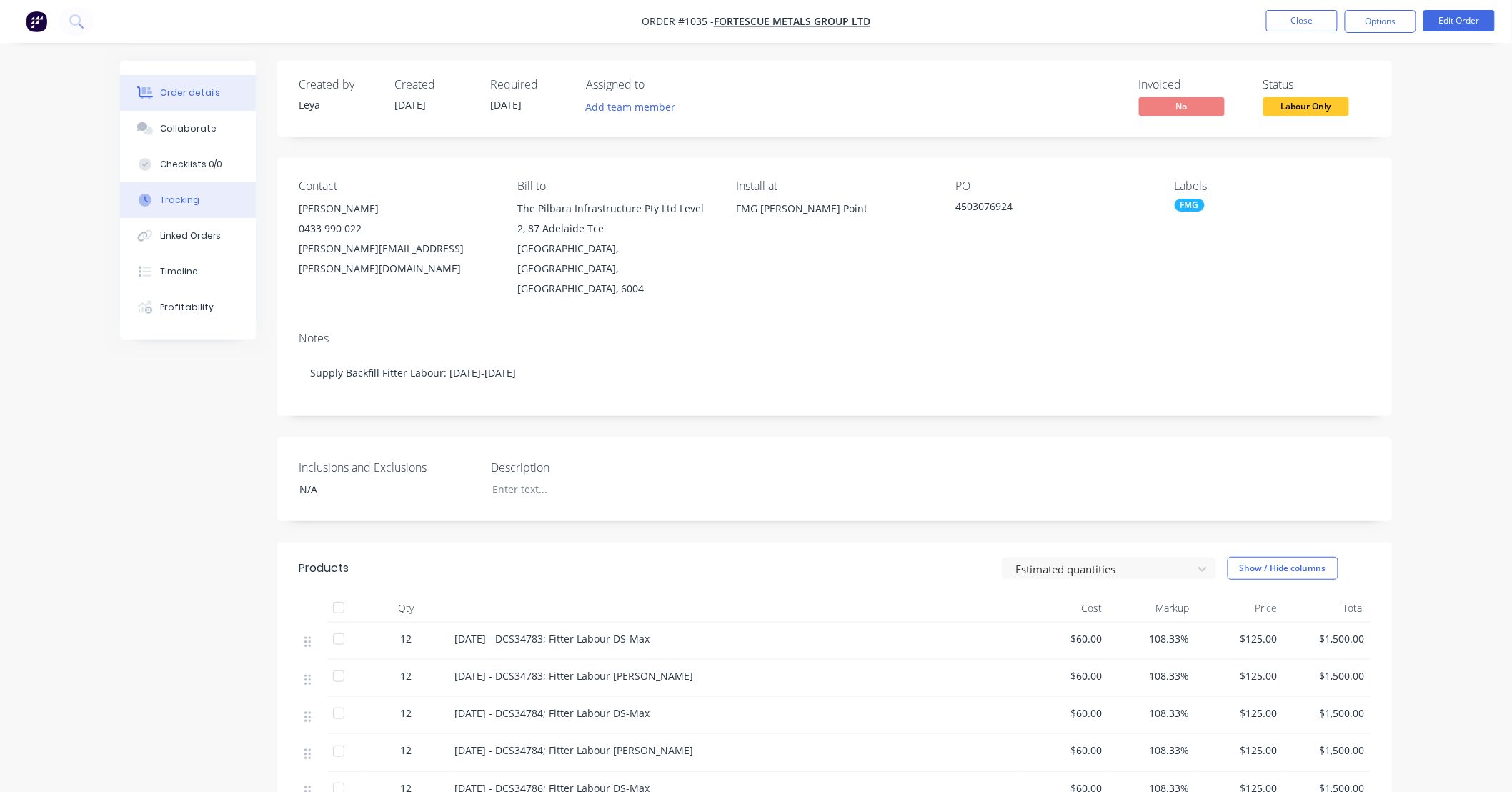
click at [180, 201] on div "Tracking" at bounding box center [180, 200] width 39 height 13
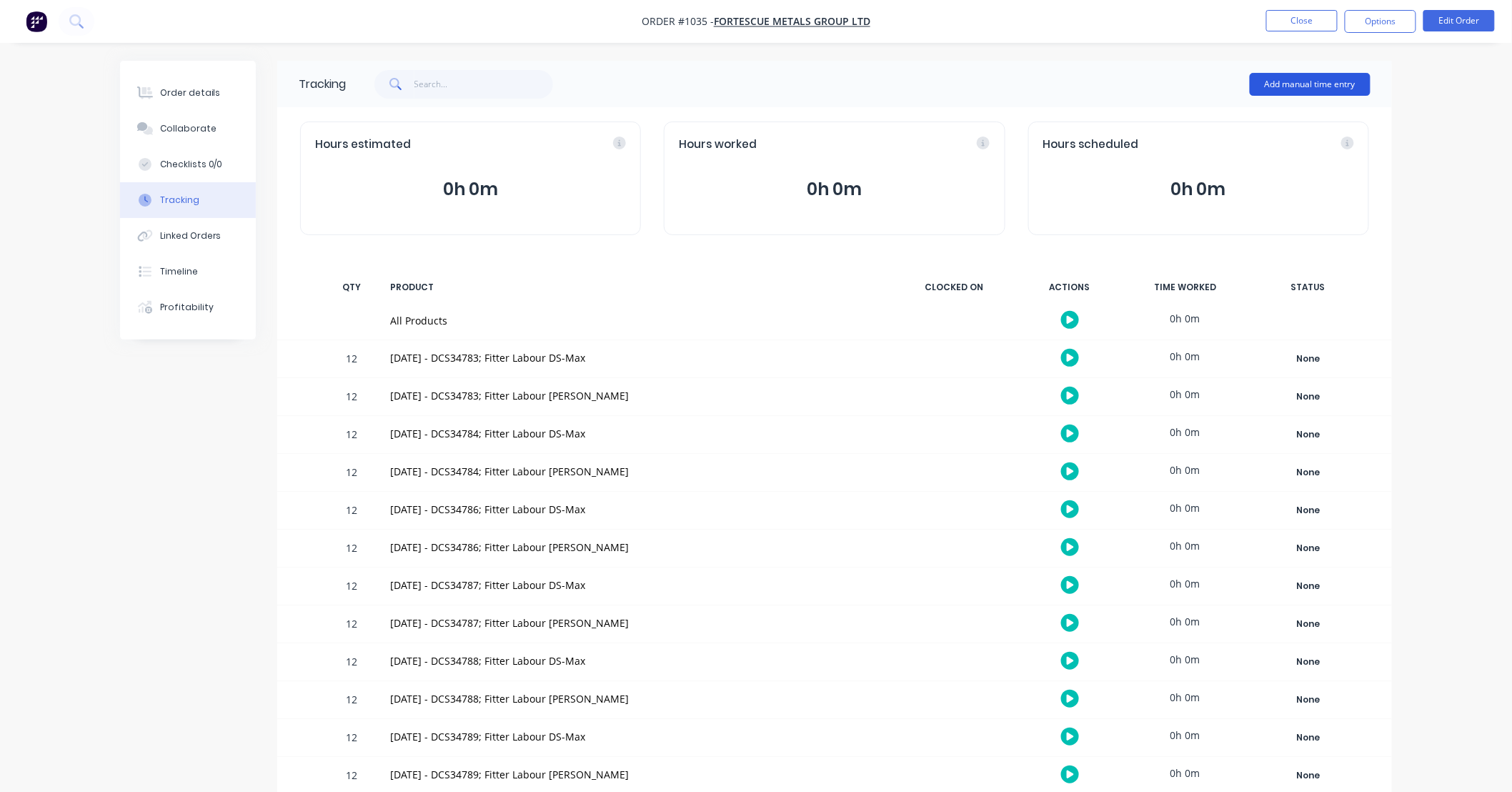
click at [1301, 78] on button "Add manual time entry" at bounding box center [1310, 84] width 121 height 23
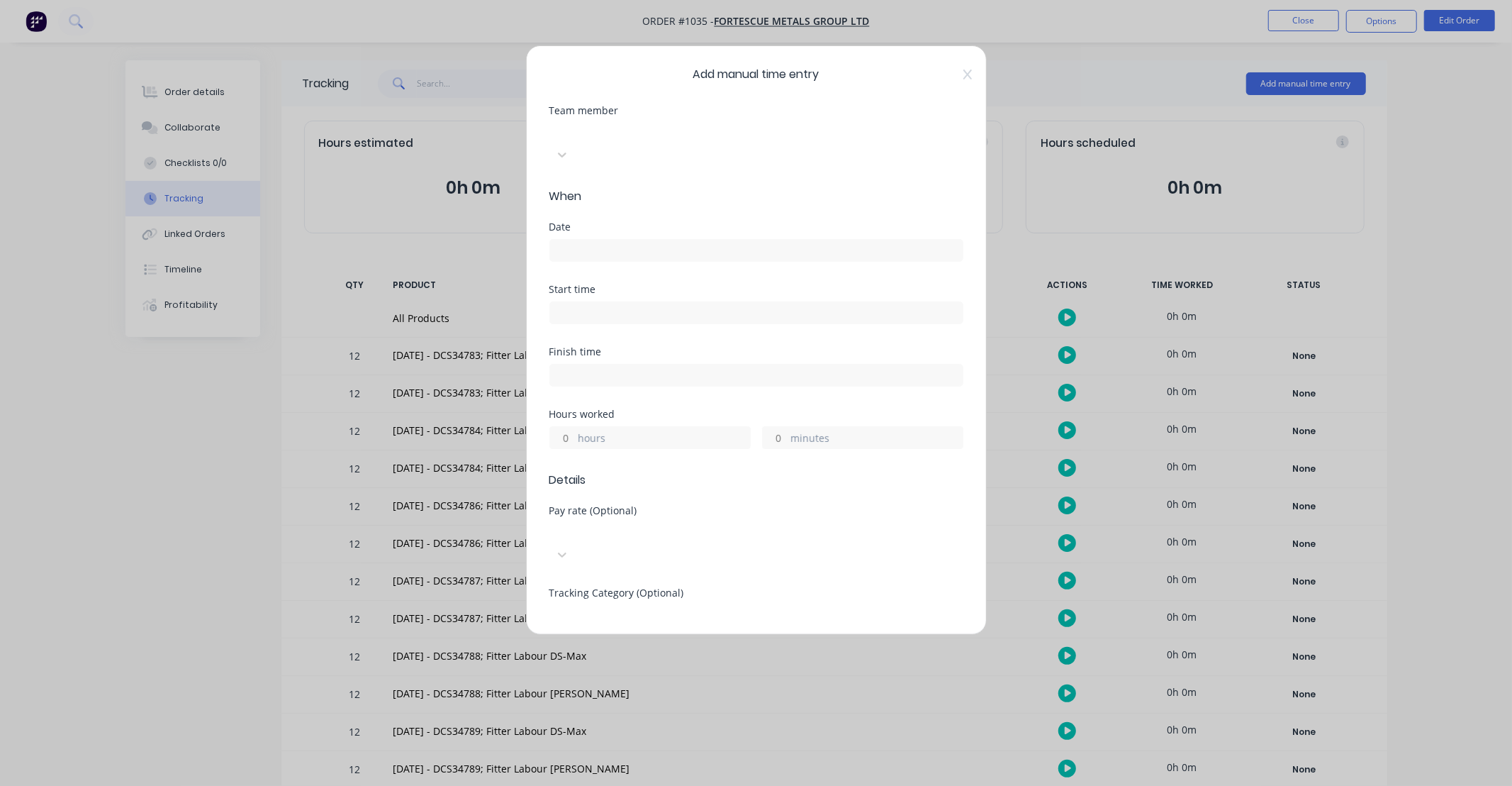
click at [675, 139] on div at bounding box center [656, 131] width 204 height 18
type input "max"
click at [649, 240] on input at bounding box center [756, 250] width 413 height 21
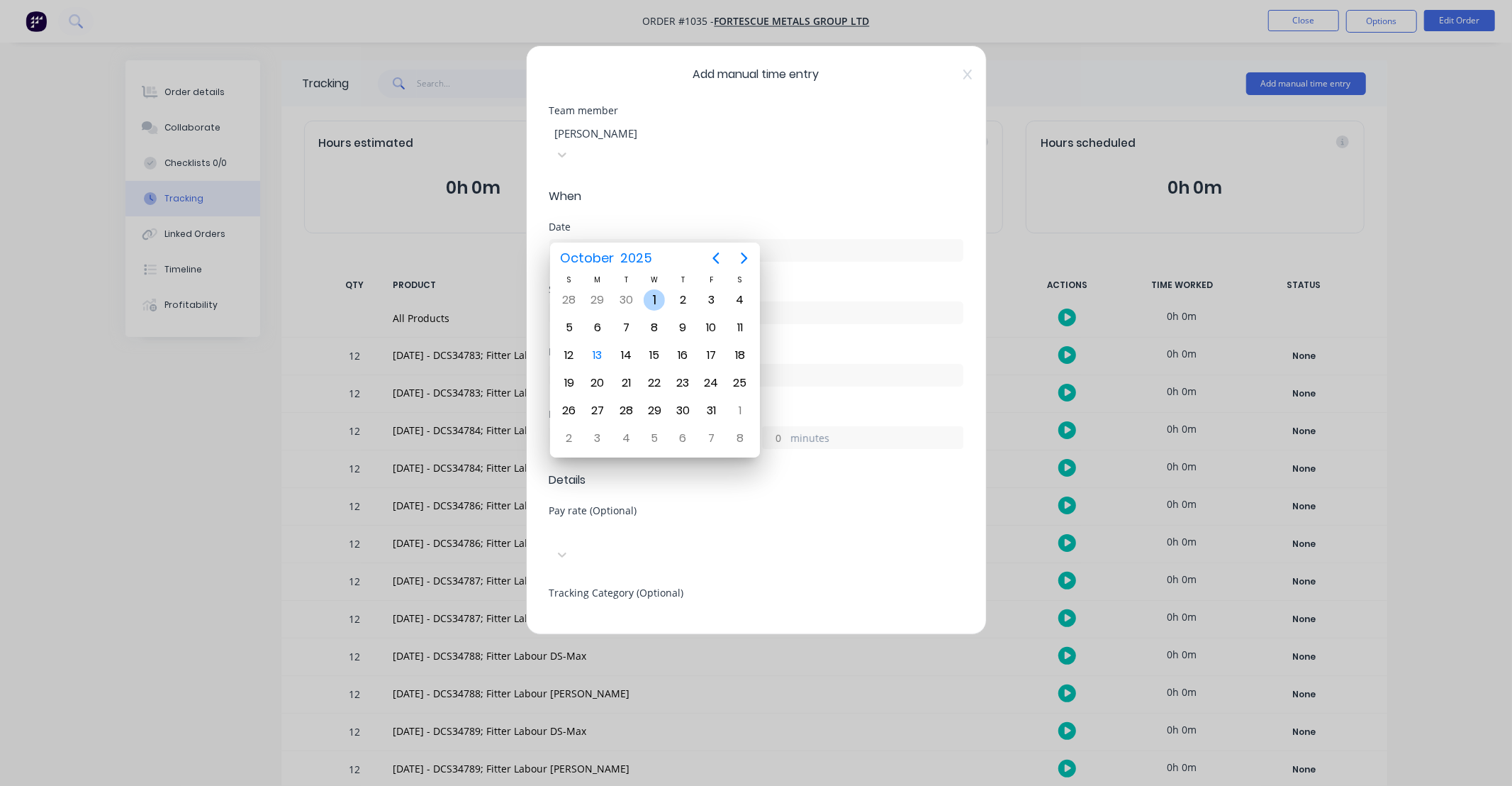
click at [642, 307] on div "[DATE]" at bounding box center [654, 300] width 29 height 27
type input "[DATE]"
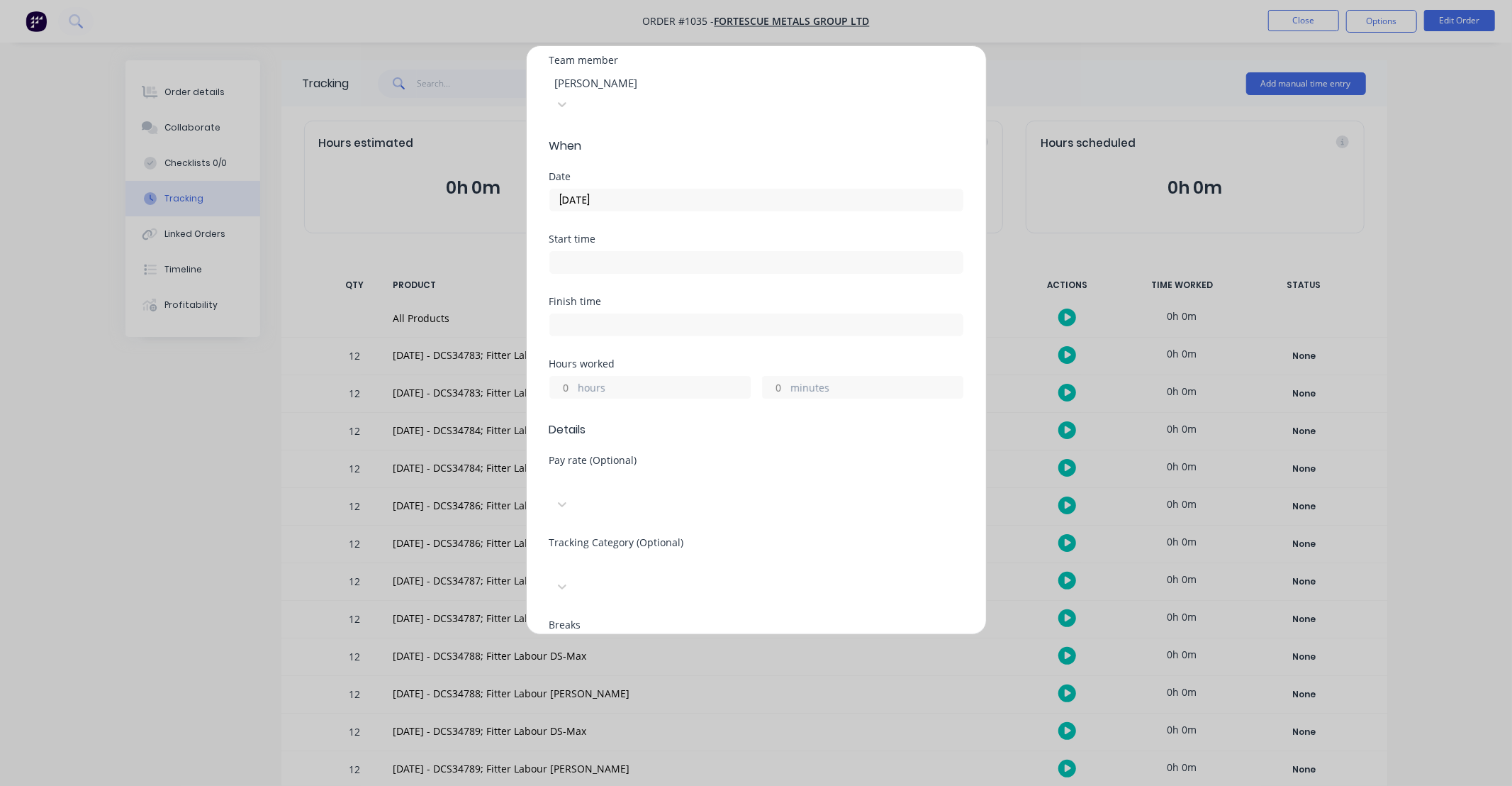
scroll to position [79, 0]
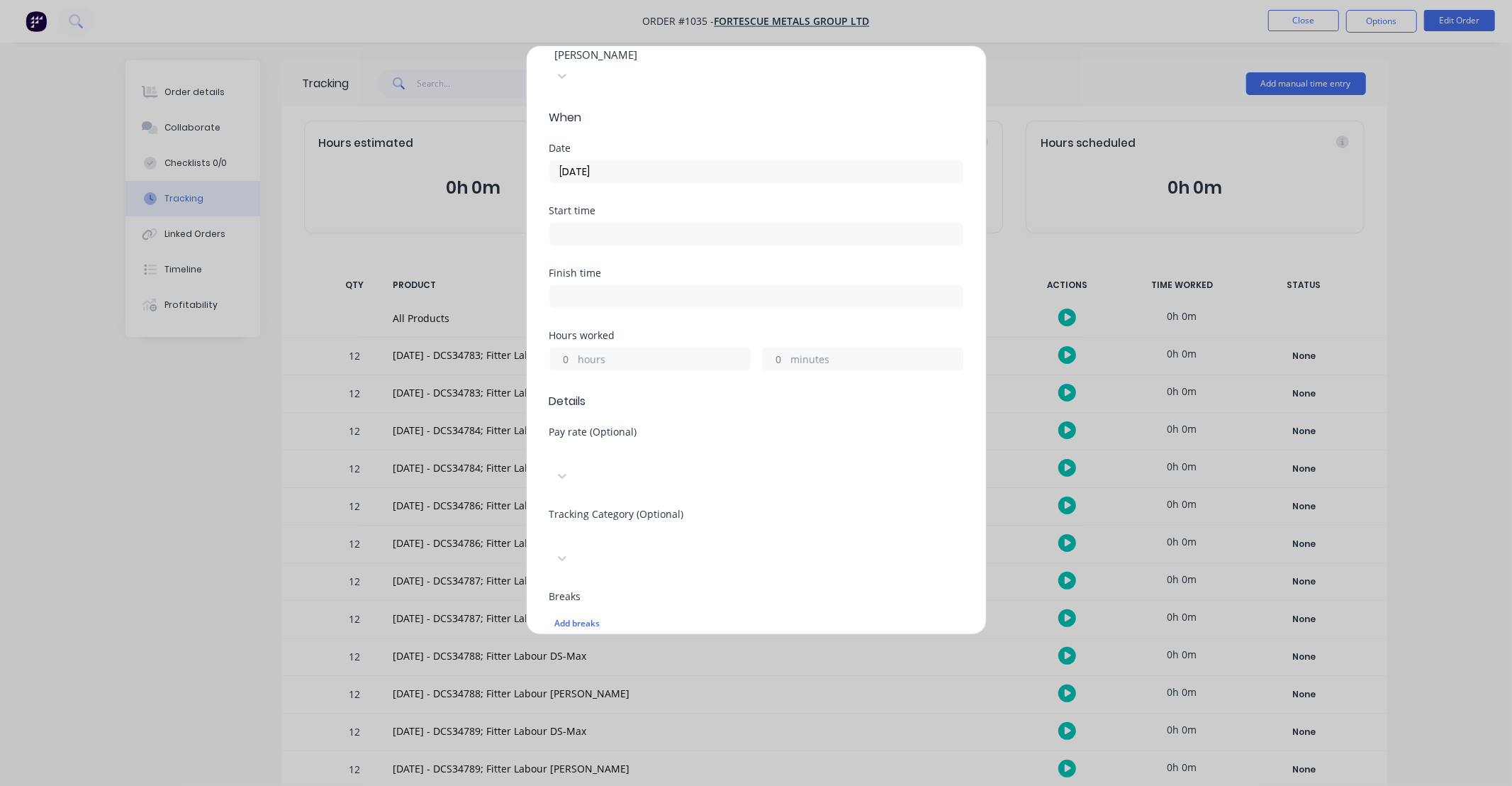
click at [574, 348] on input "hours" at bounding box center [562, 358] width 24 height 21
type input "12"
click at [688, 330] on div "Hours worked" at bounding box center [756, 335] width 414 height 10
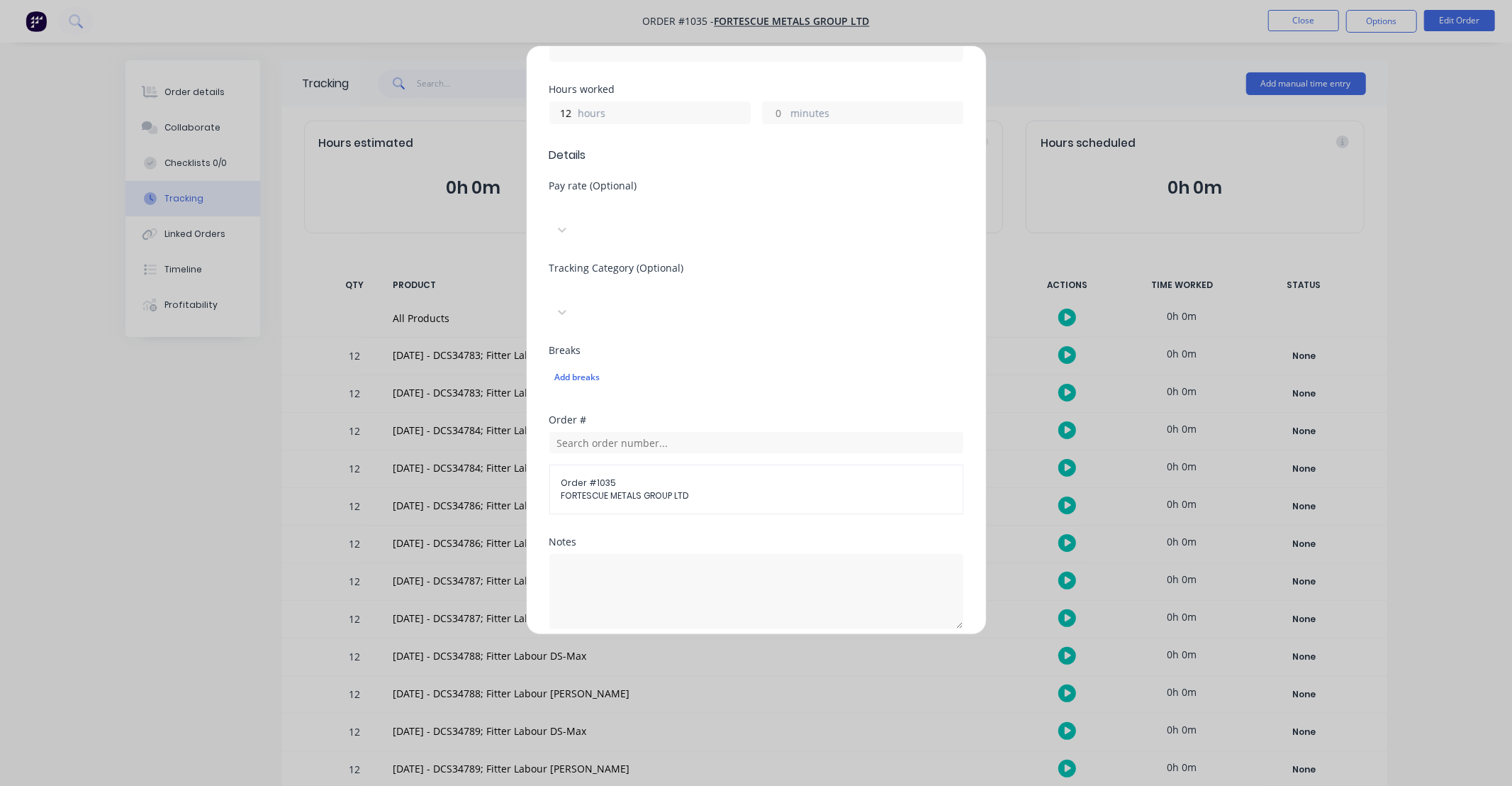
scroll to position [341, 0]
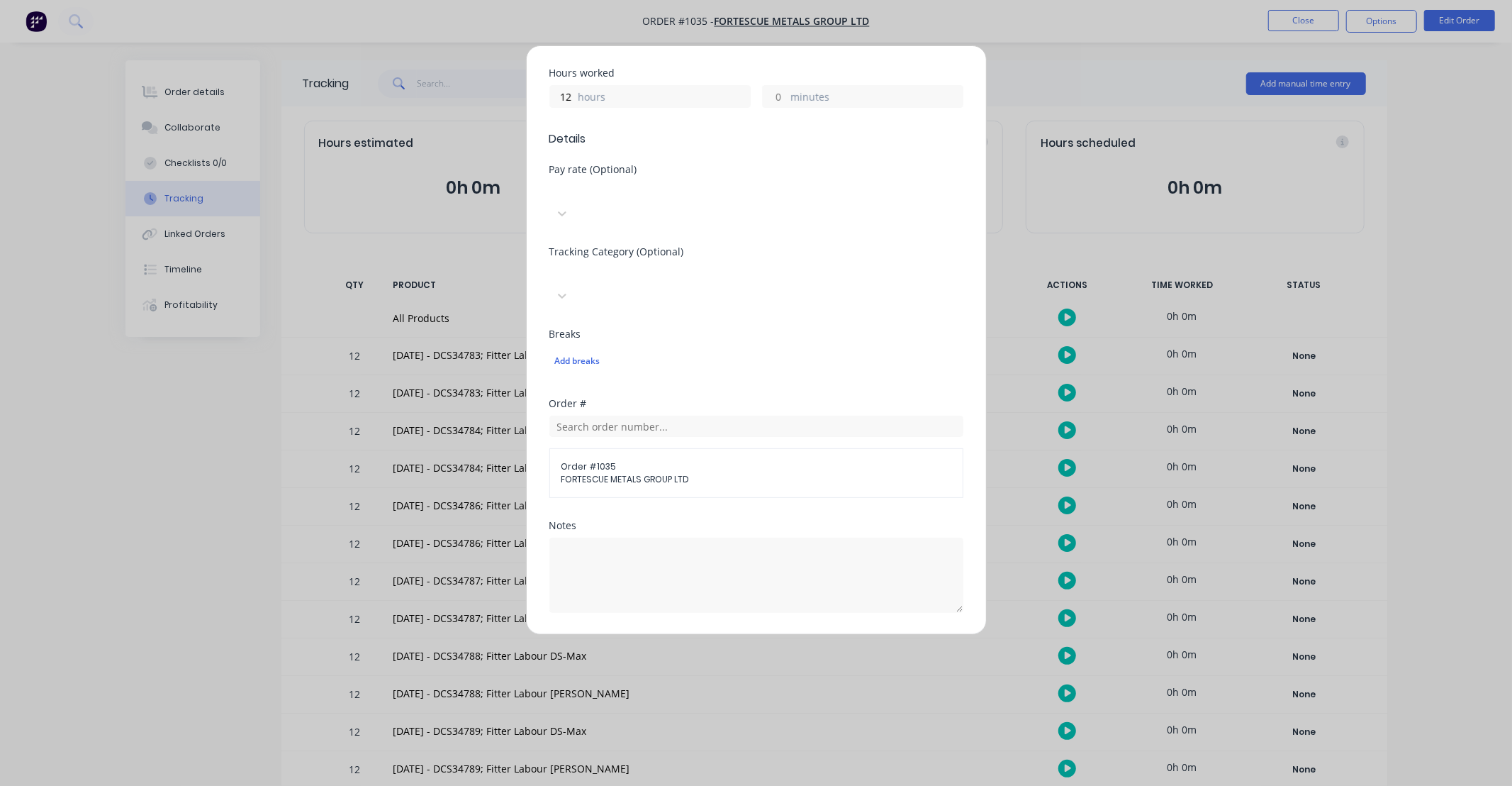
click at [706, 653] on input "text" at bounding box center [756, 663] width 414 height 21
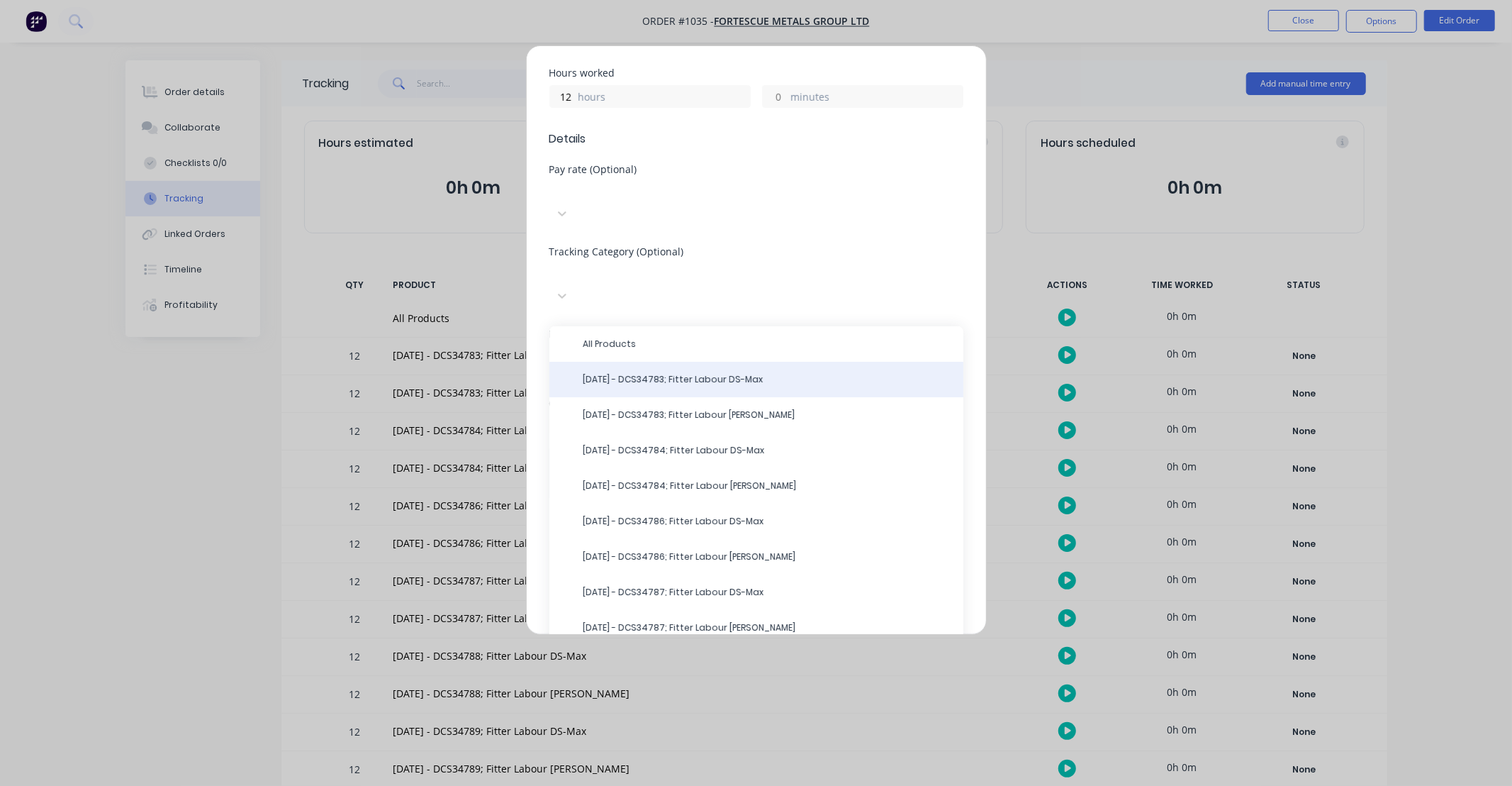
click at [681, 373] on span "[DATE] - DCS34783; Fitter Labour DS-Max" at bounding box center [767, 379] width 369 height 13
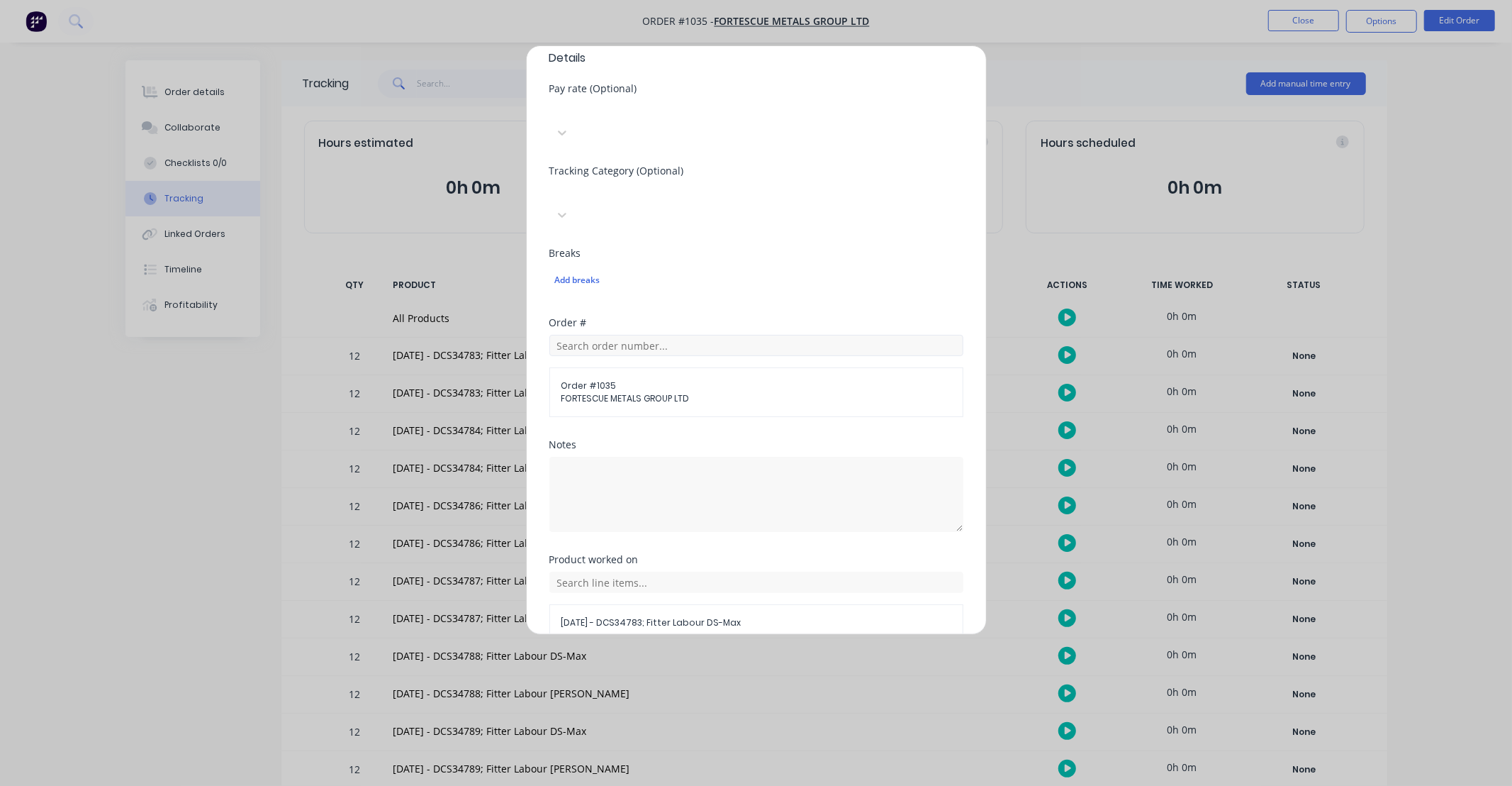
scroll to position [431, 0]
click at [739, 655] on button "Add manual time entry" at bounding box center [722, 666] width 120 height 23
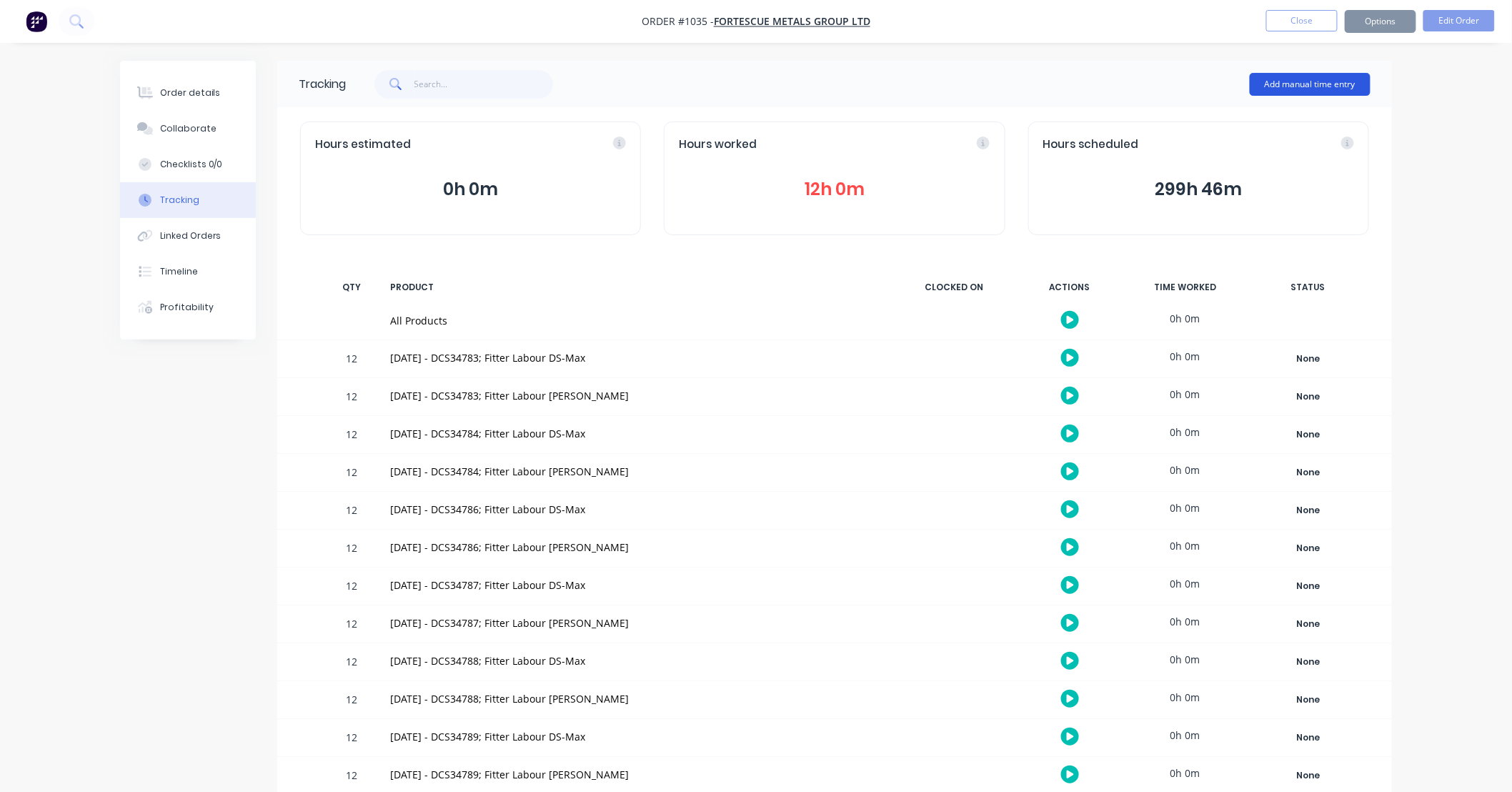
click at [1293, 86] on button "Add manual time entry" at bounding box center [1310, 84] width 121 height 23
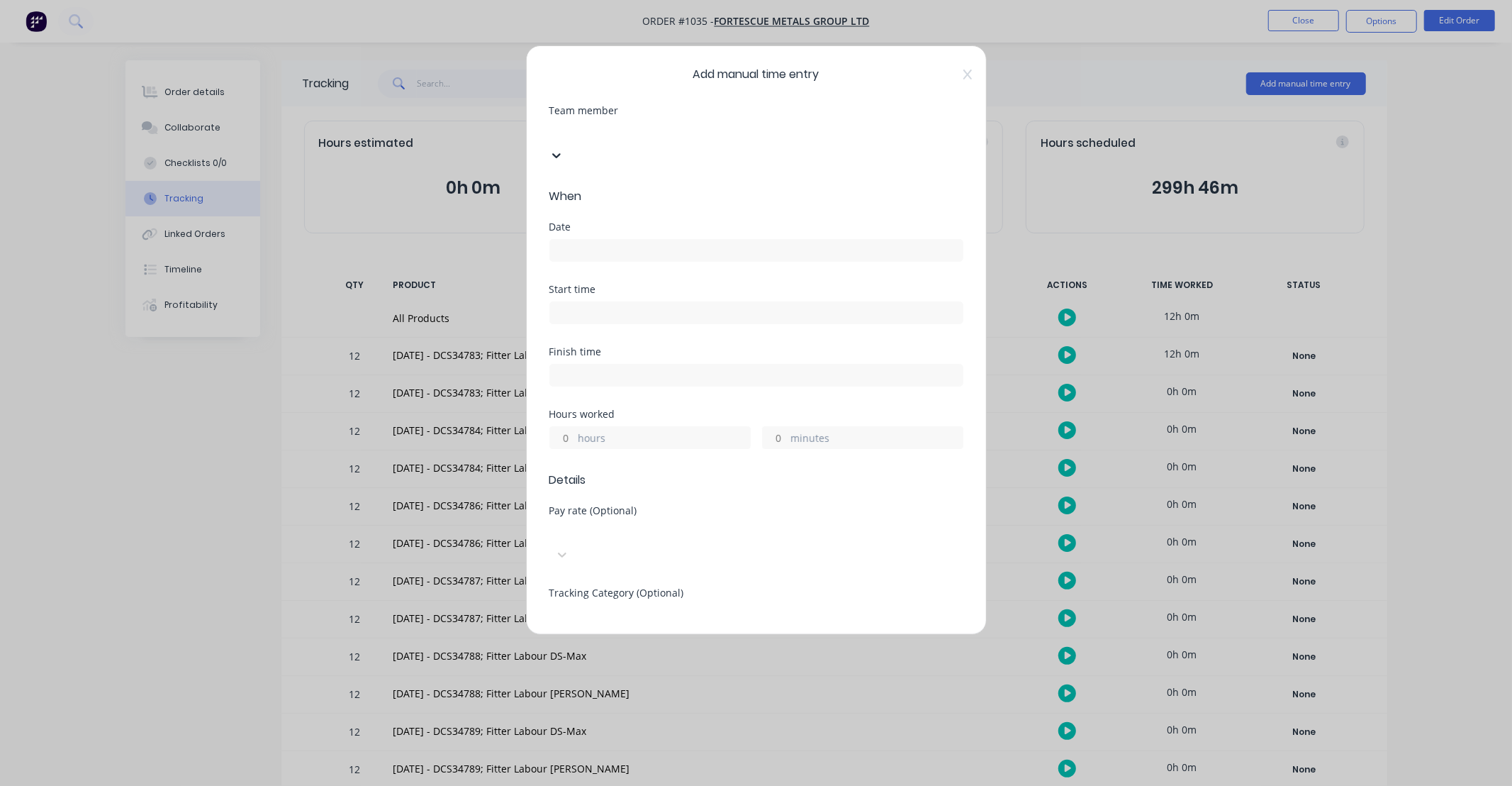
click at [669, 135] on div at bounding box center [656, 131] width 204 height 18
type input "tyr"
click at [635, 240] on input at bounding box center [756, 250] width 413 height 21
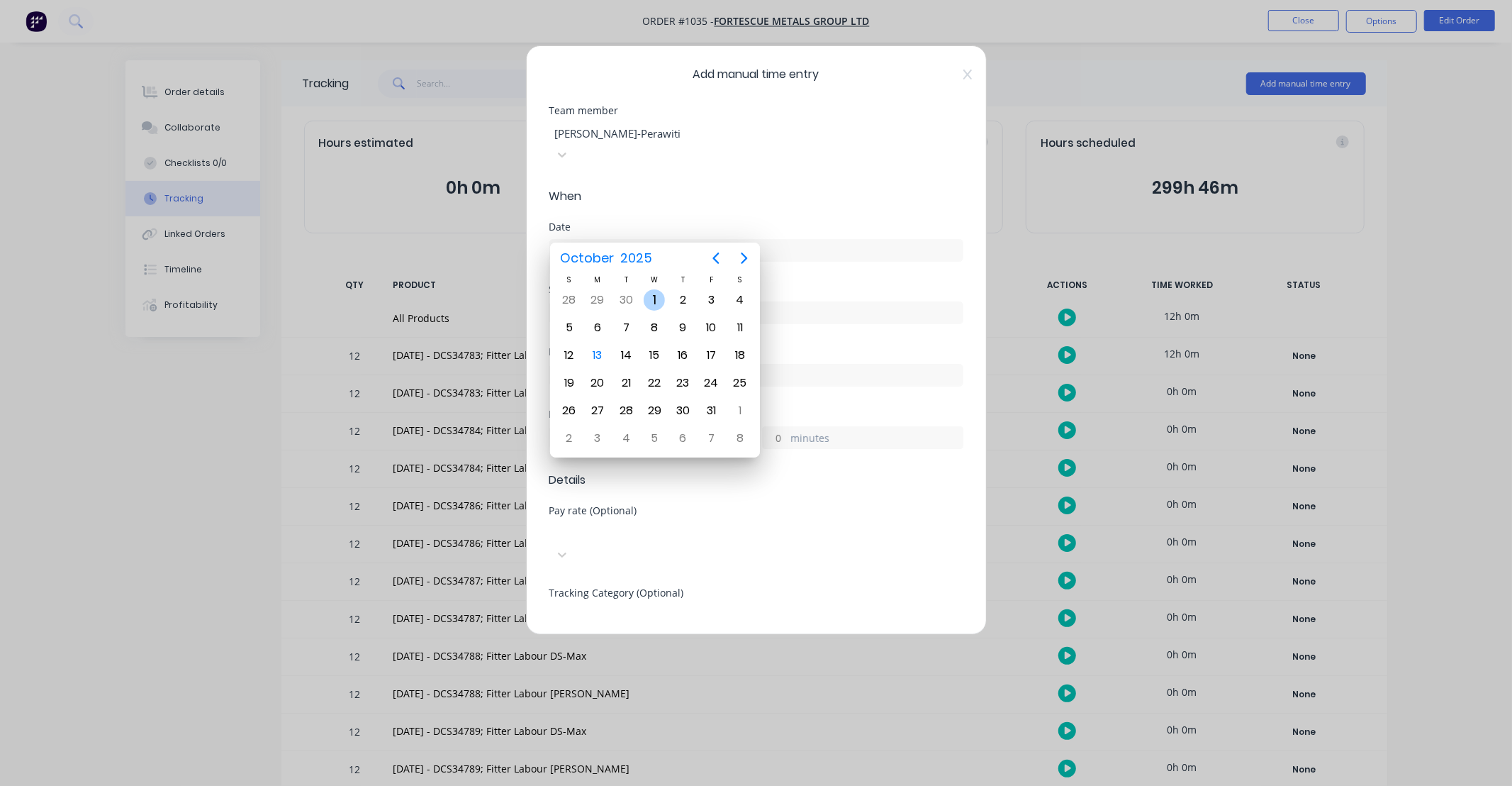
click at [653, 295] on div "1" at bounding box center [654, 300] width 21 height 21
type input "[DATE]"
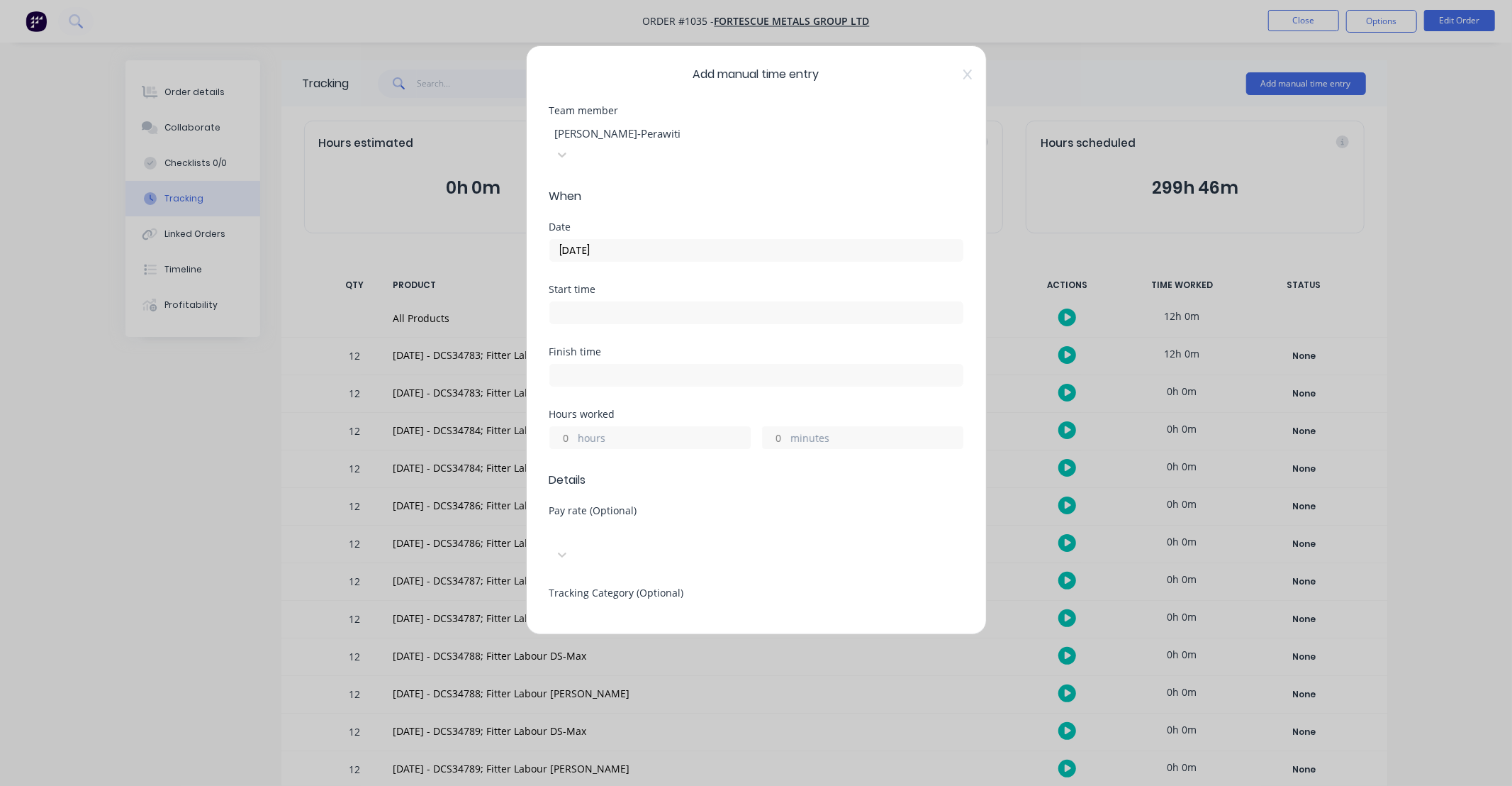
click at [561, 427] on input "hours" at bounding box center [562, 437] width 24 height 21
type input "12"
click at [662, 382] on div "Finish time" at bounding box center [756, 378] width 414 height 62
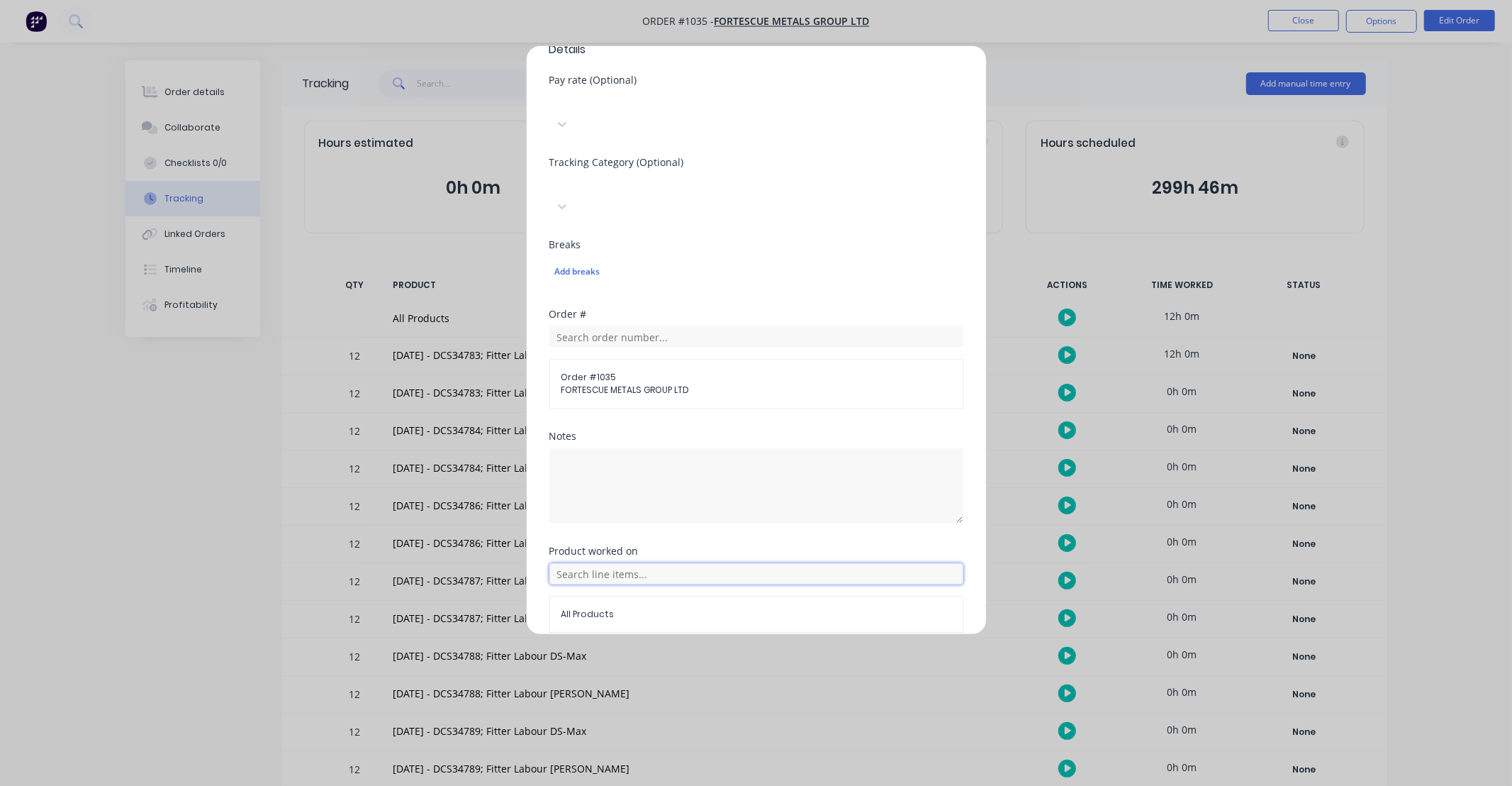
click at [657, 563] on input "text" at bounding box center [756, 573] width 414 height 21
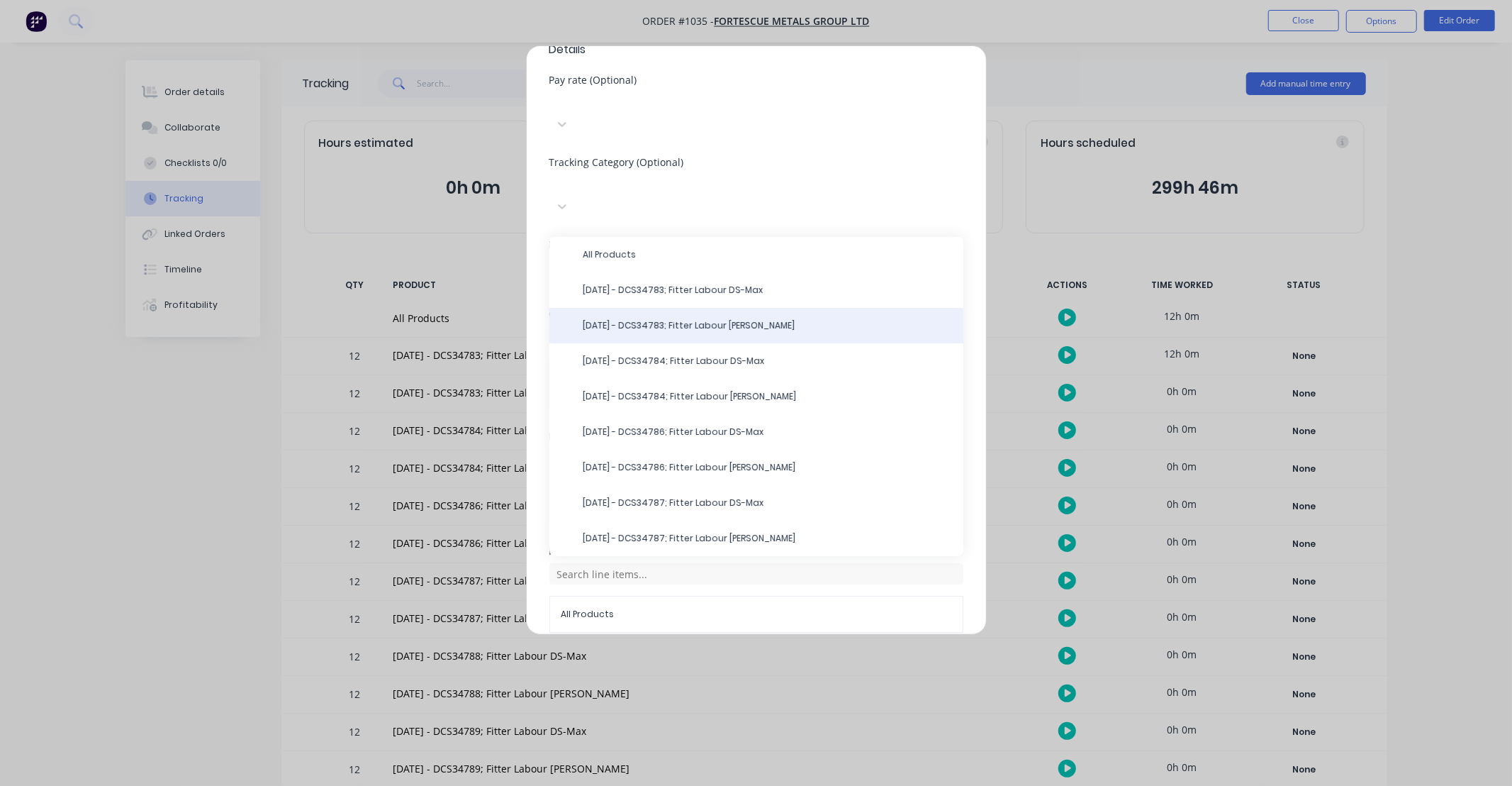
click at [749, 319] on span "[DATE] - DCS34783; Fitter Labour [PERSON_NAME]" at bounding box center [767, 325] width 369 height 13
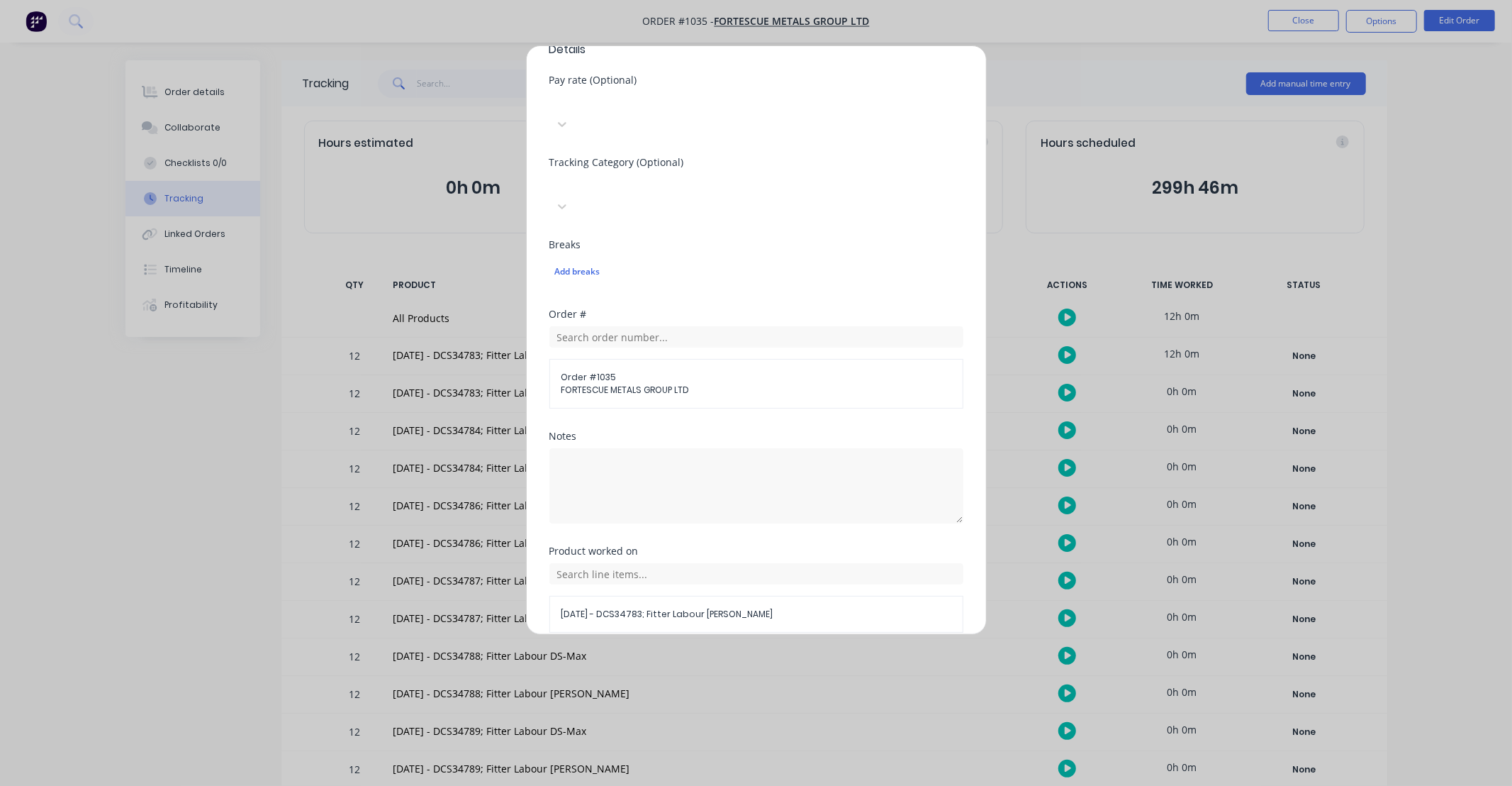
click at [713, 655] on button "Add manual time entry" at bounding box center [722, 666] width 120 height 23
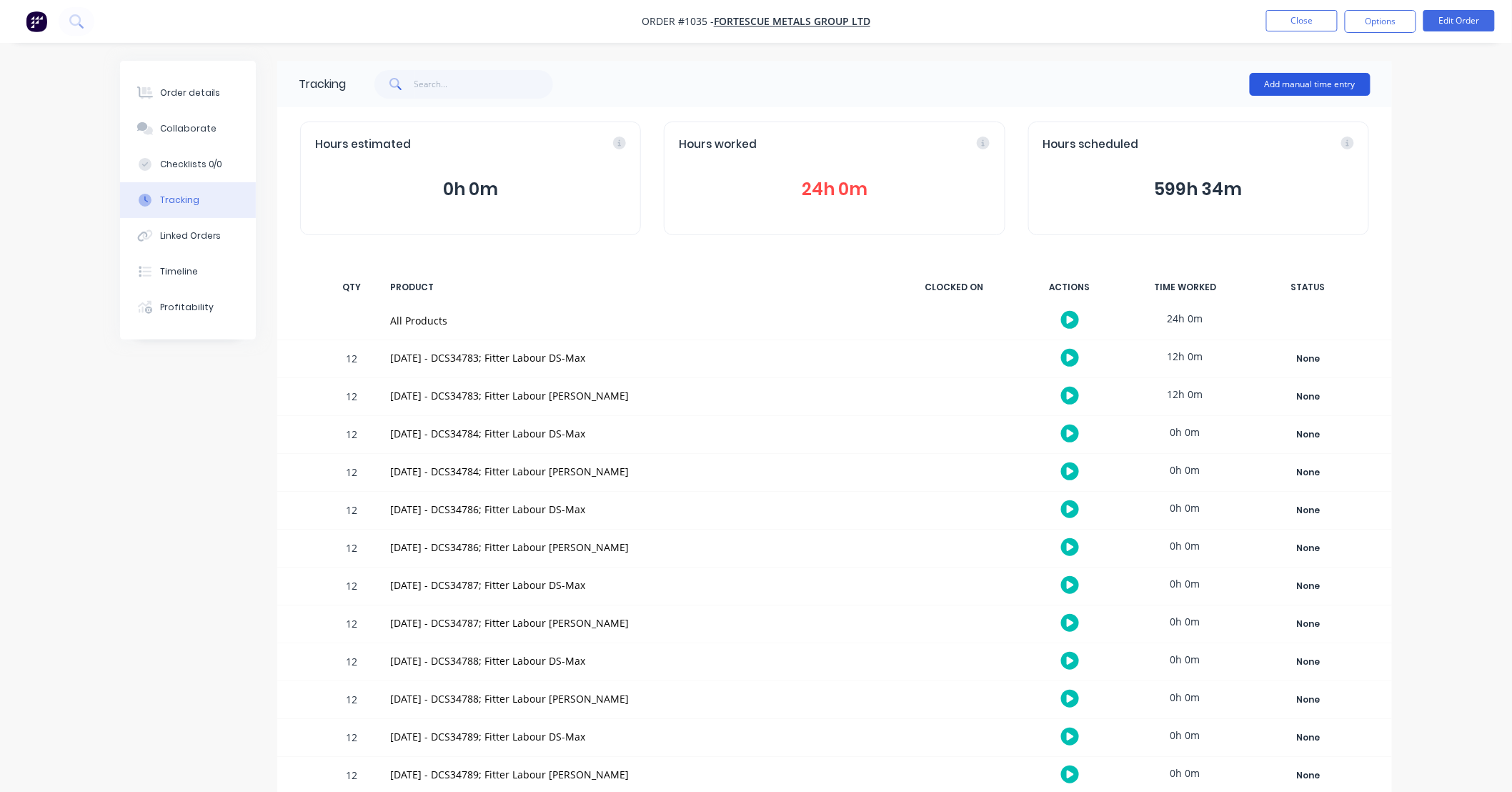
click at [1292, 75] on button "Add manual time entry" at bounding box center [1310, 84] width 121 height 23
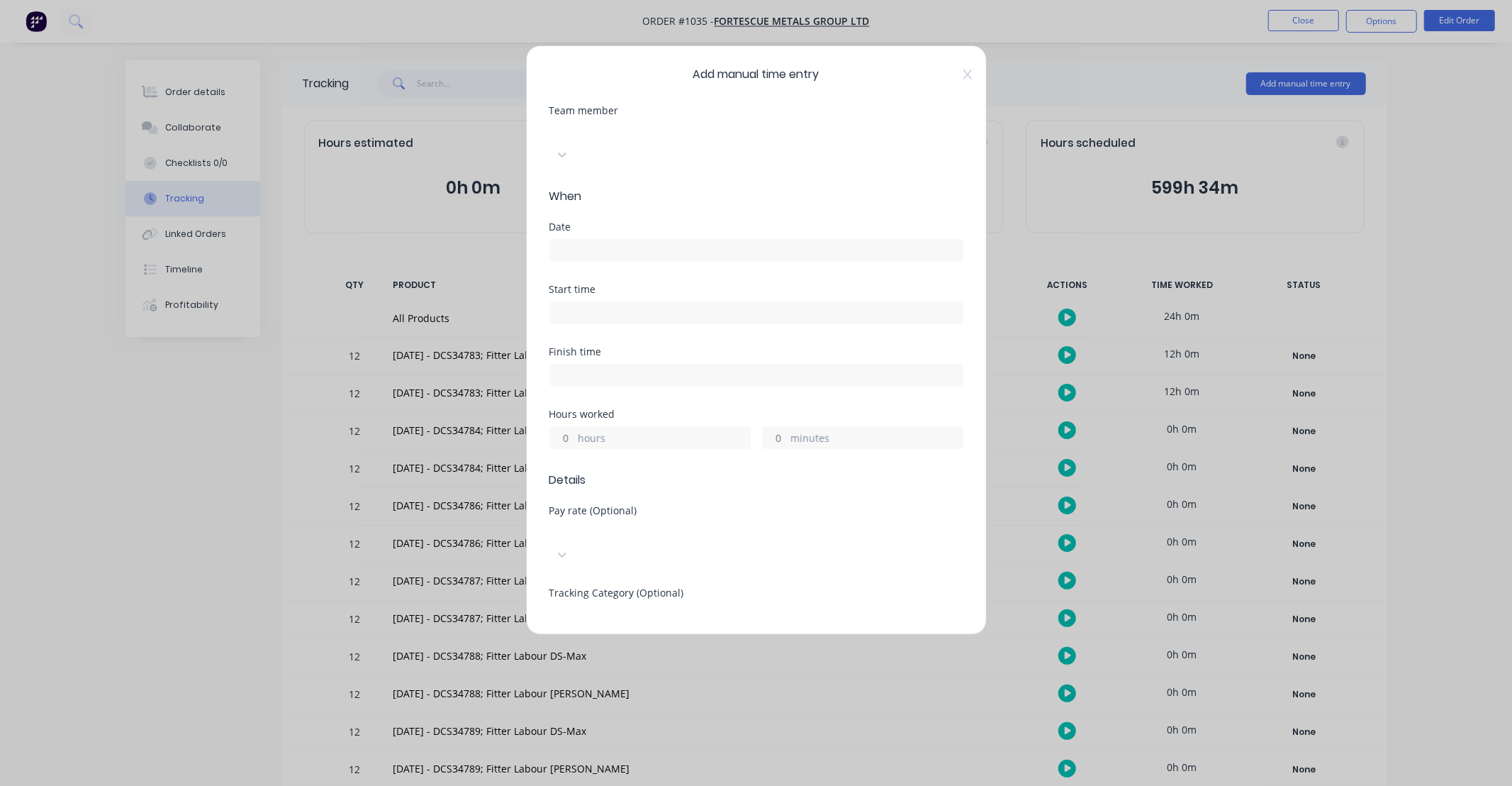
click at [688, 128] on div at bounding box center [656, 131] width 204 height 18
type input "max"
click at [647, 240] on input at bounding box center [756, 250] width 413 height 21
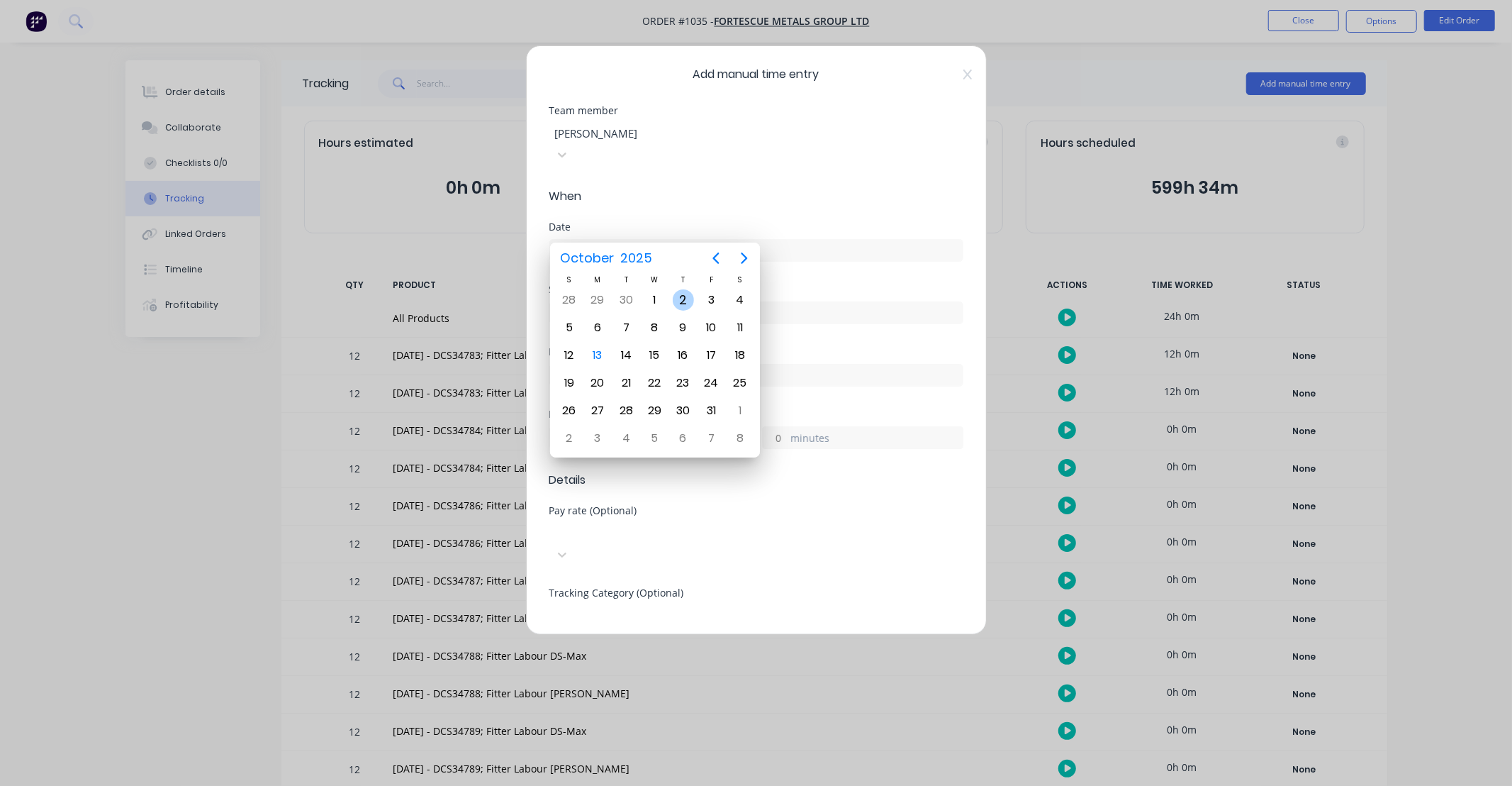
click at [688, 301] on div "2" at bounding box center [683, 300] width 21 height 21
type input "[DATE]"
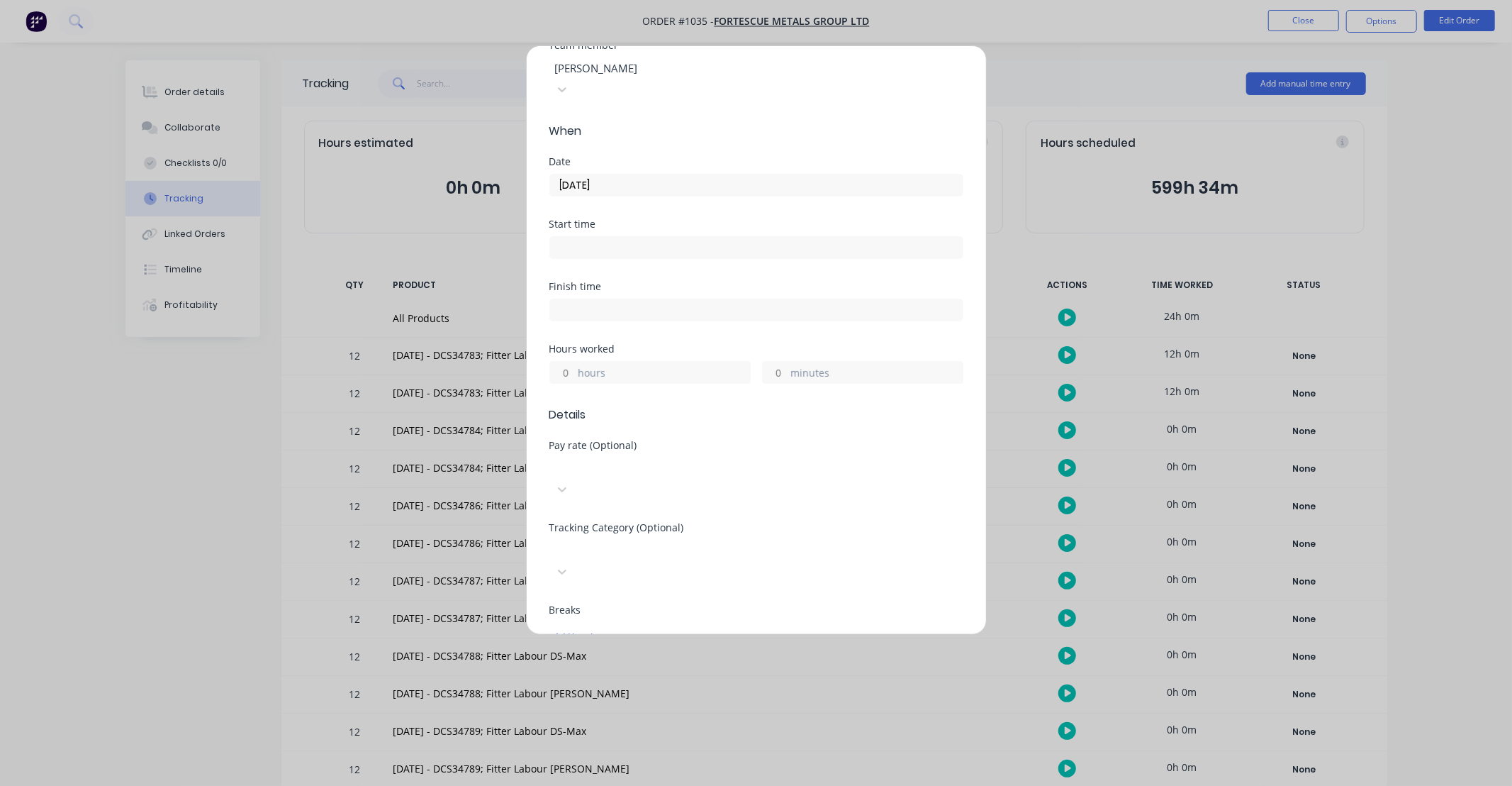
scroll to position [52, 0]
click at [570, 356] on div "Hours worked" at bounding box center [756, 361] width 414 height 10
click at [569, 374] on input "hours" at bounding box center [562, 384] width 24 height 21
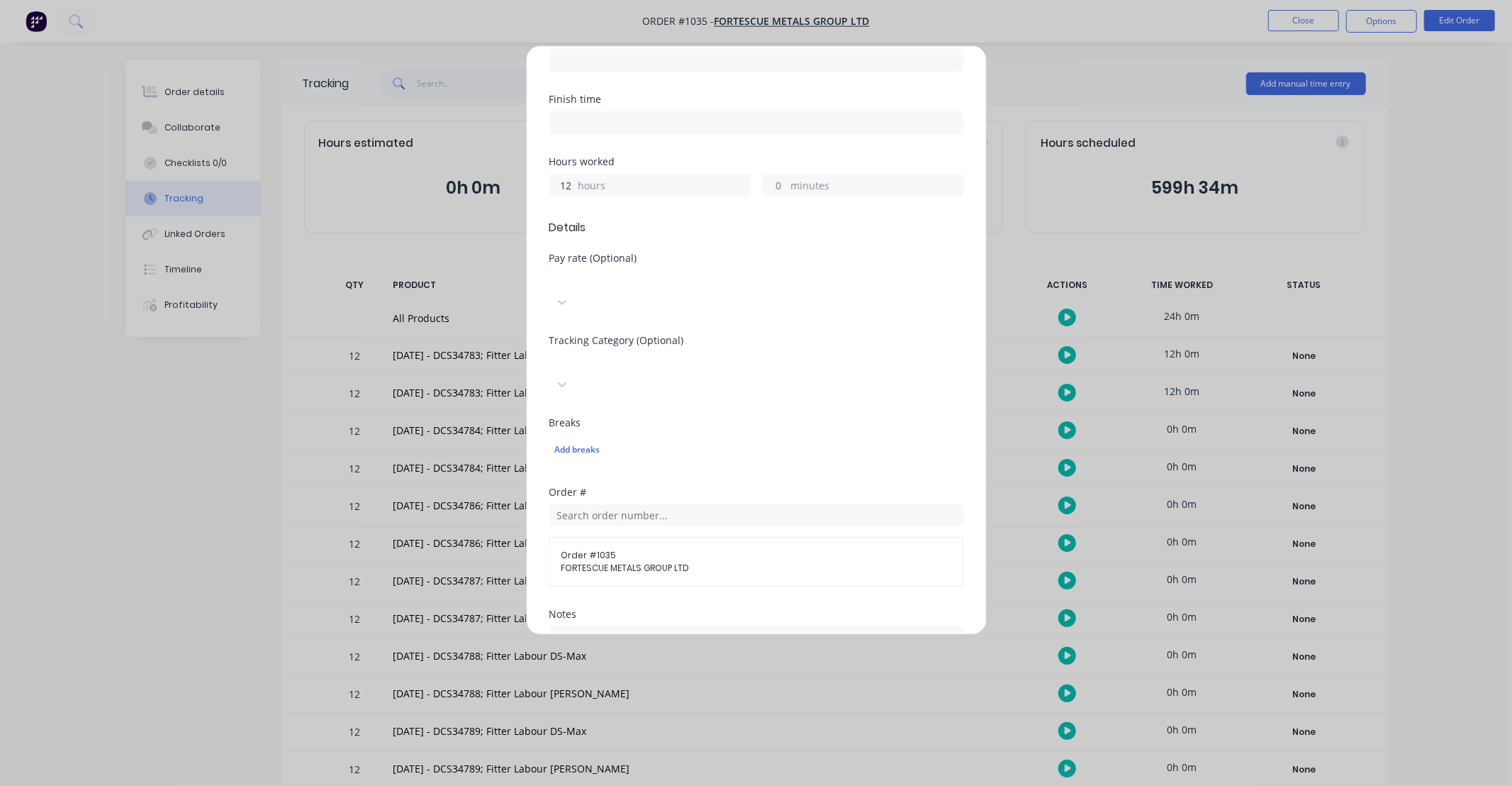
scroll to position [431, 0]
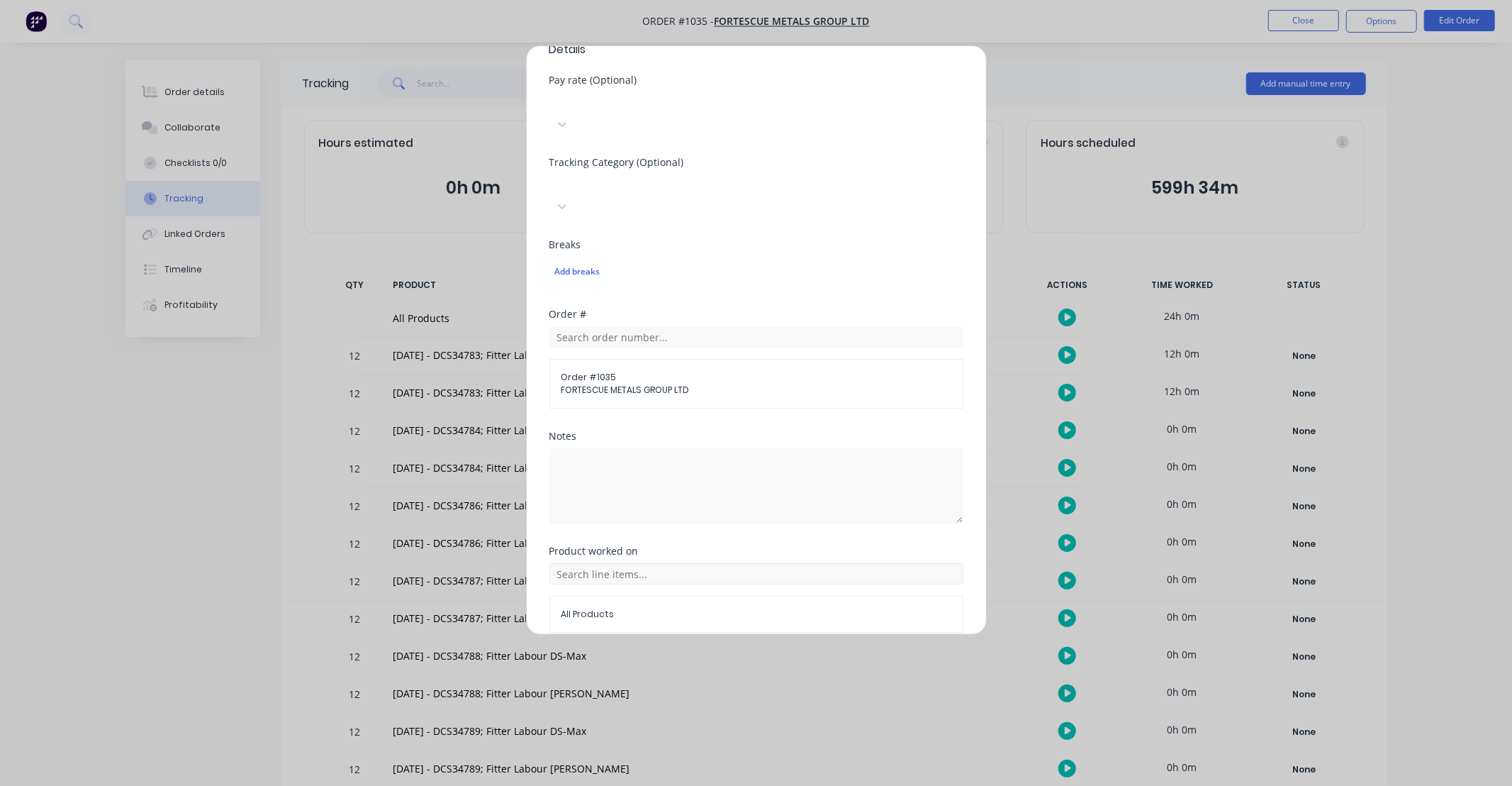
type input "12"
click at [652, 563] on input "text" at bounding box center [756, 573] width 414 height 21
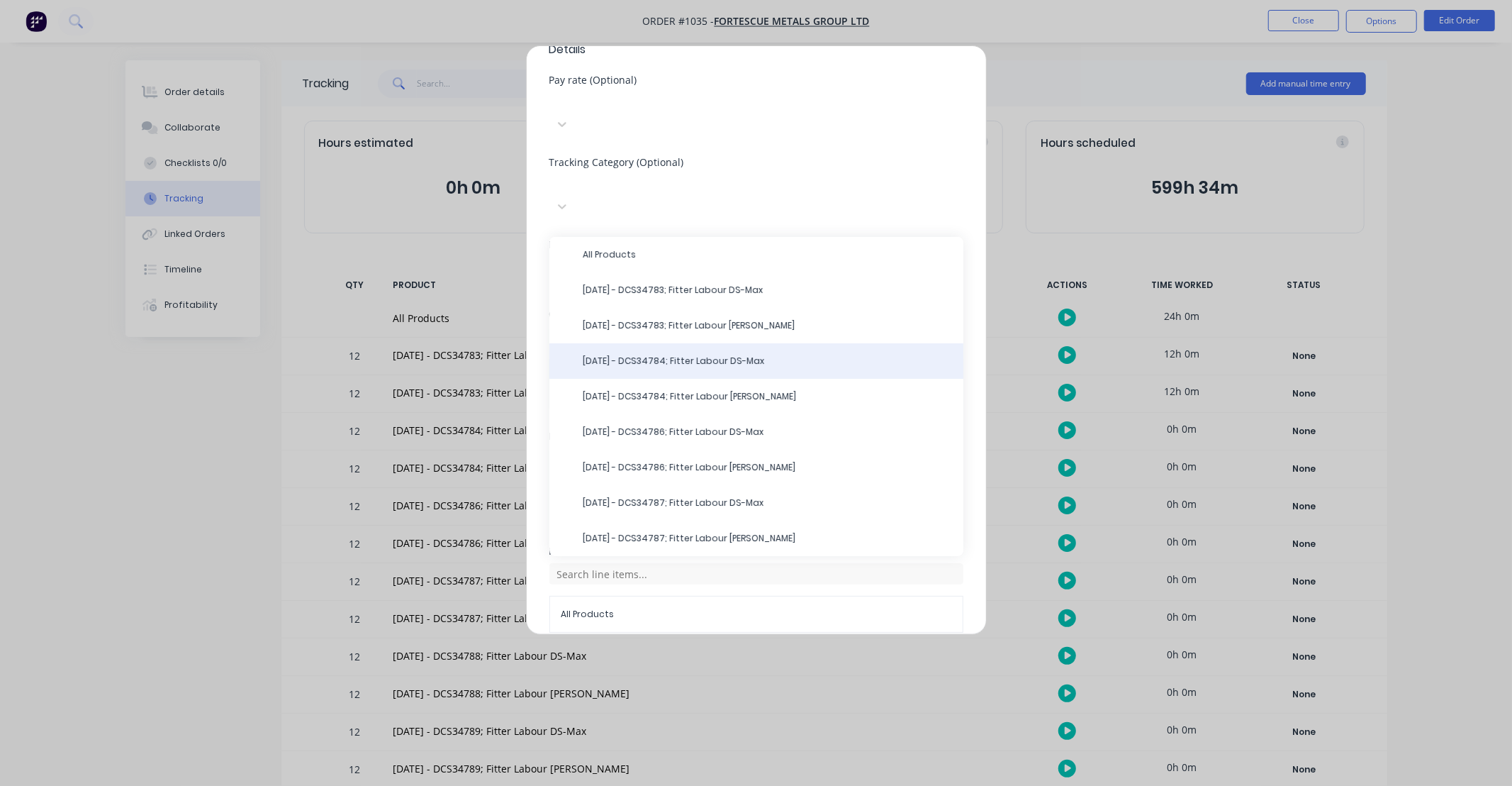
click at [669, 355] on span "[DATE] - DCS34784; Fitter Labour DS-Max" at bounding box center [767, 360] width 369 height 13
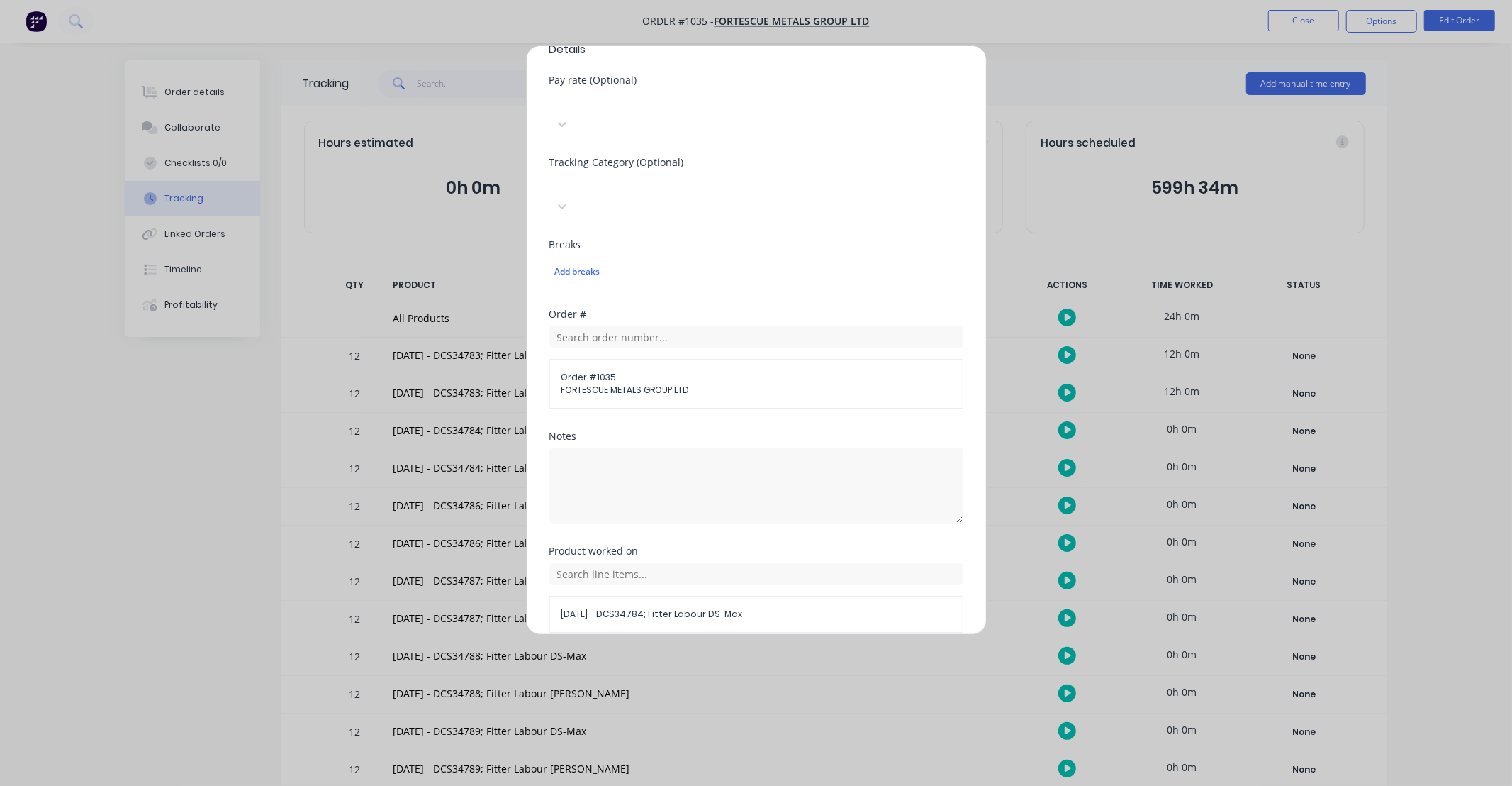
click at [724, 655] on button "Add manual time entry" at bounding box center [722, 666] width 120 height 23
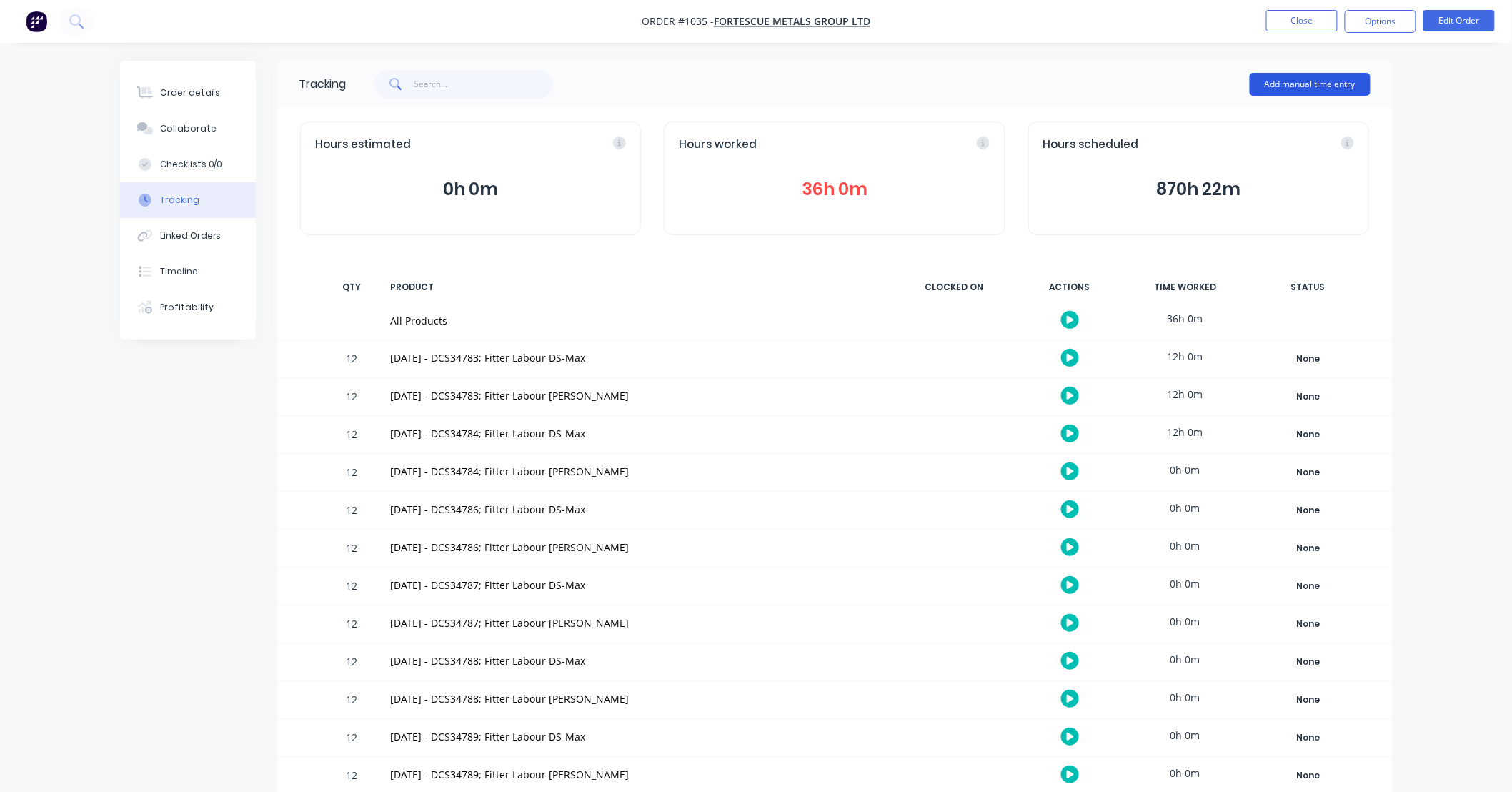
click at [1282, 77] on button "Add manual time entry" at bounding box center [1310, 84] width 121 height 23
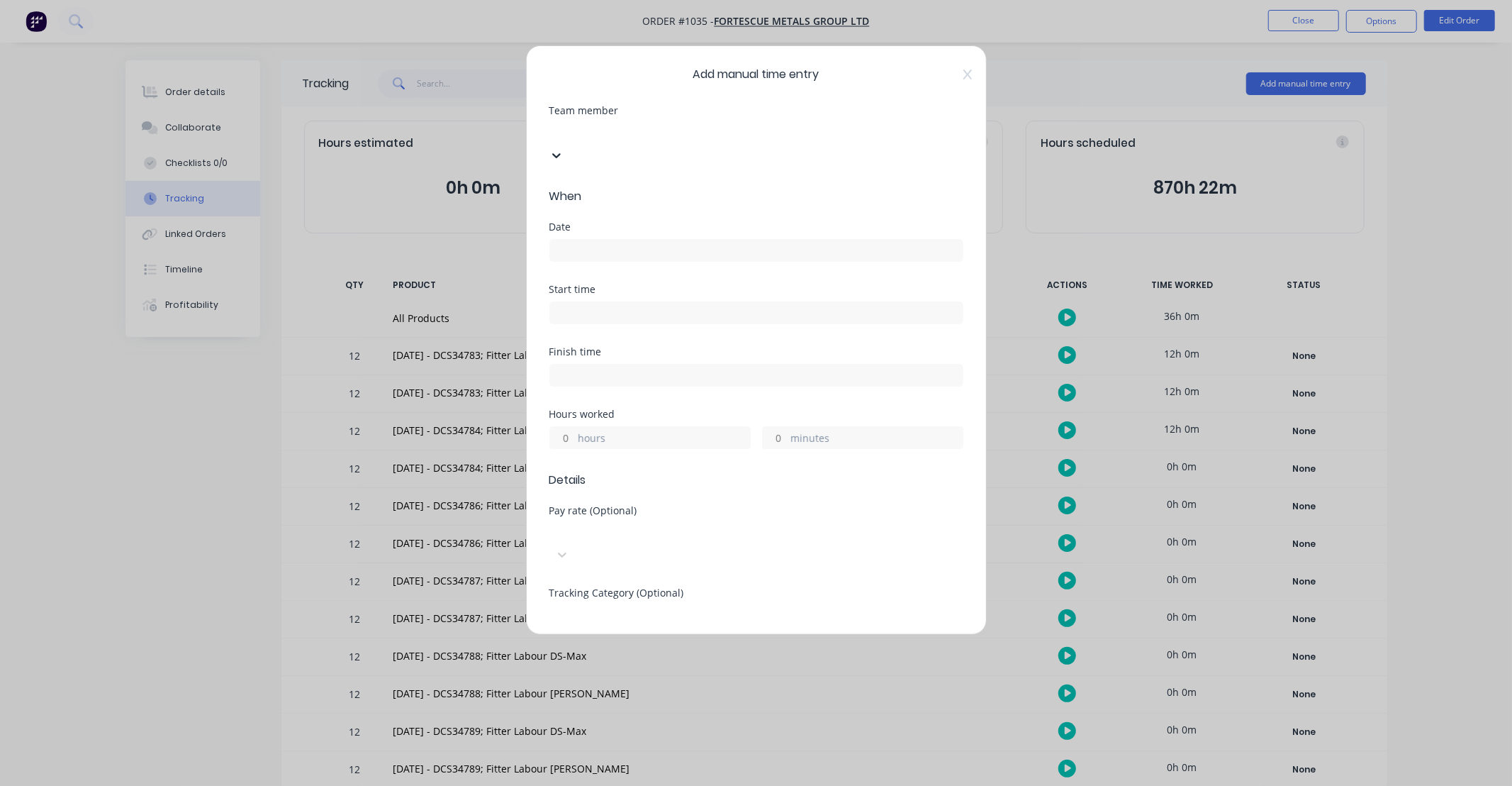
click at [640, 132] on div at bounding box center [656, 131] width 204 height 18
type input "ty"
drag, startPoint x: 629, startPoint y: 165, endPoint x: 636, endPoint y: 189, distance: 25.0
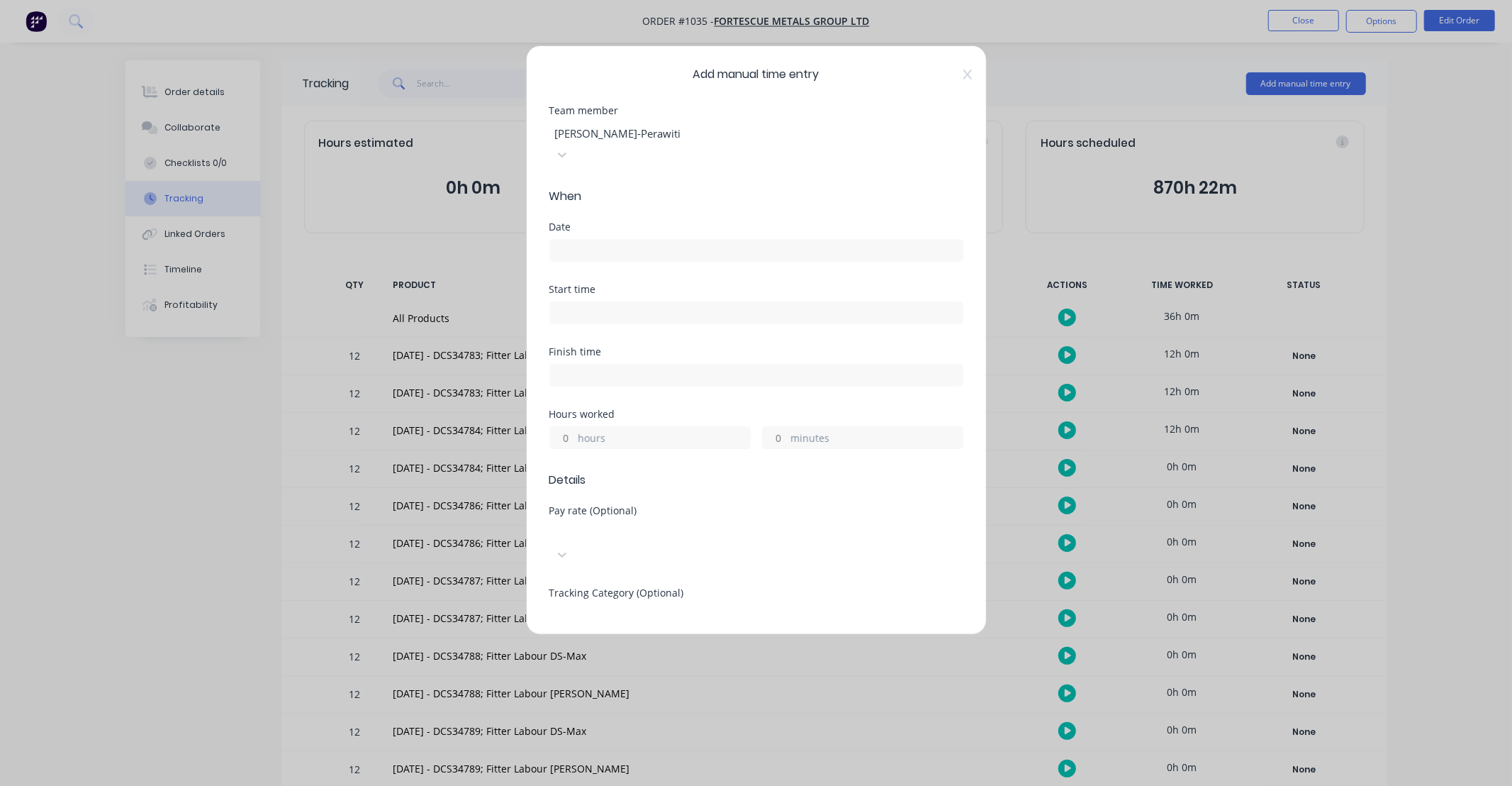
click at [615, 240] on input at bounding box center [756, 250] width 413 height 21
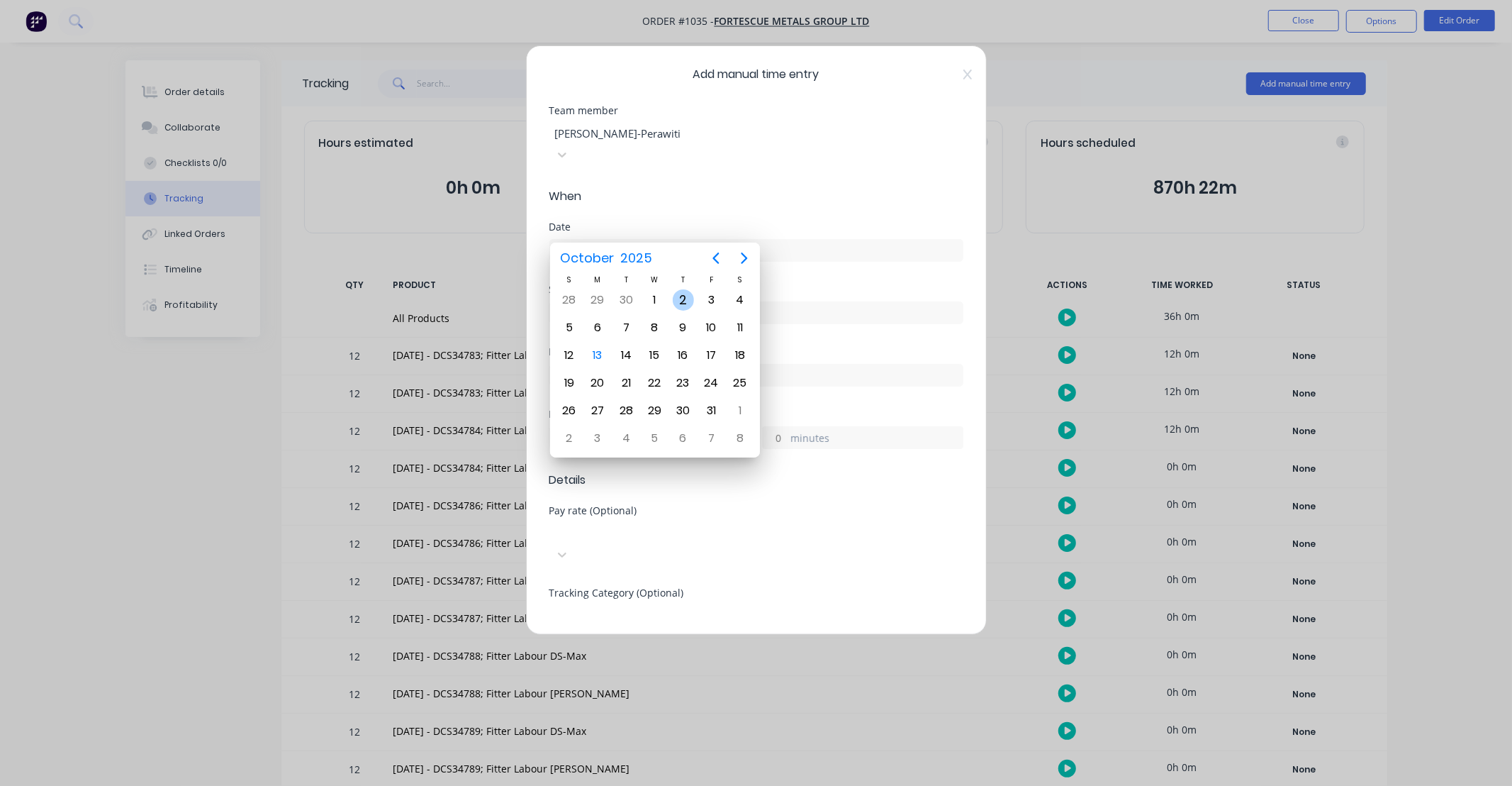
click at [683, 299] on div "2" at bounding box center [683, 300] width 21 height 21
type input "[DATE]"
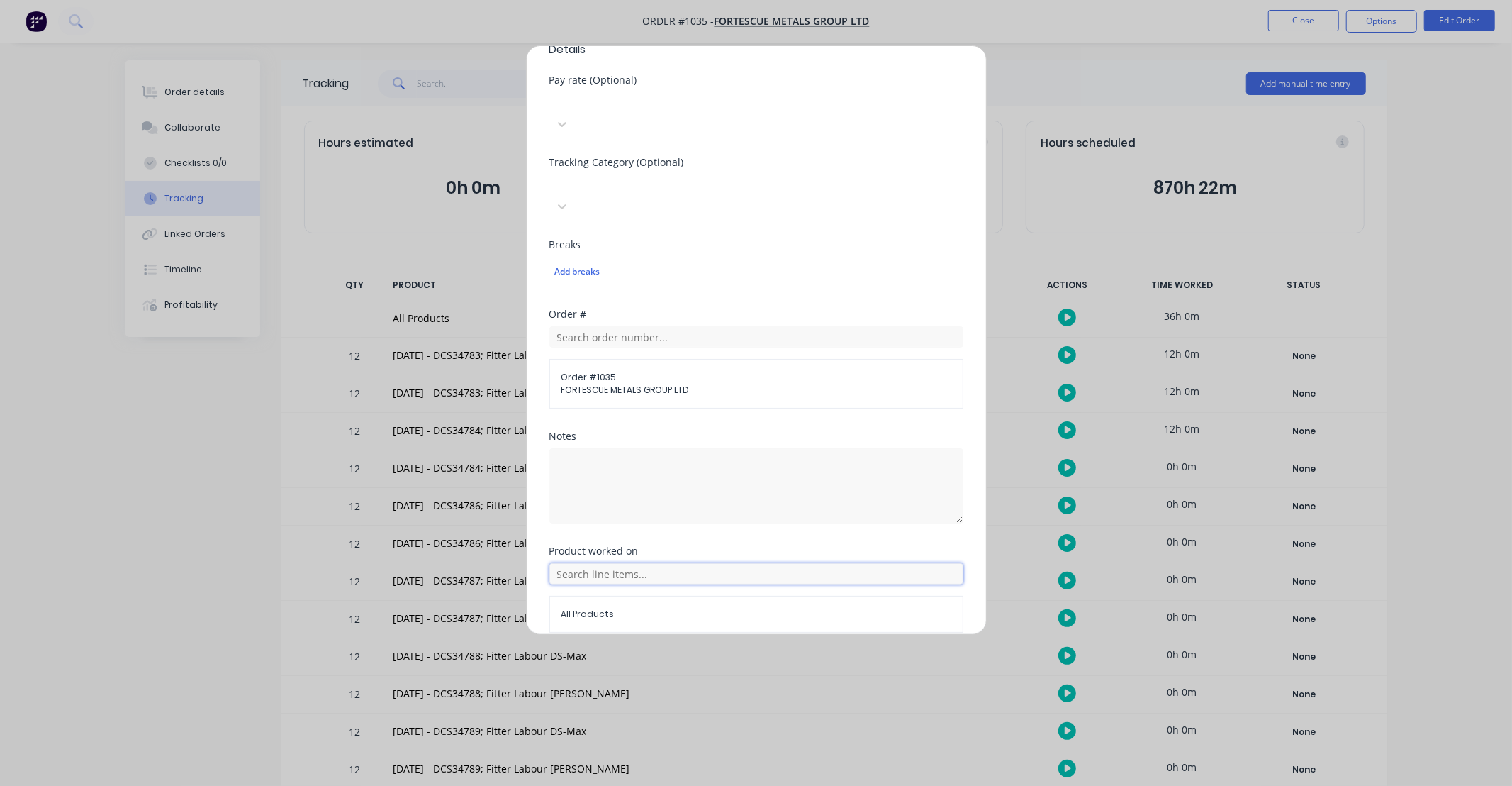
click at [697, 563] on input "text" at bounding box center [756, 573] width 414 height 21
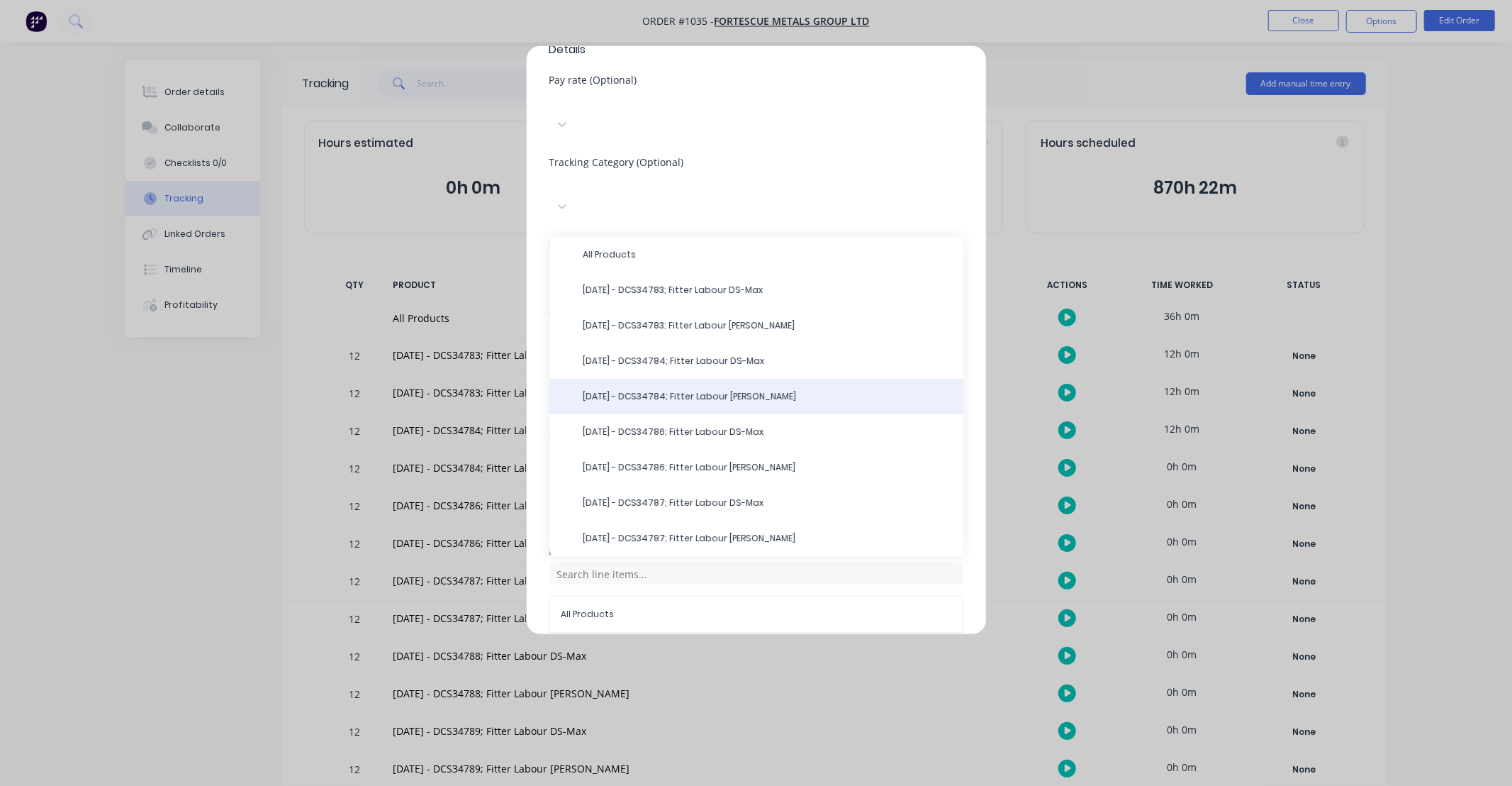
click at [694, 390] on span "[DATE] - DCS34784; Fitter Labour [PERSON_NAME]" at bounding box center [767, 396] width 369 height 13
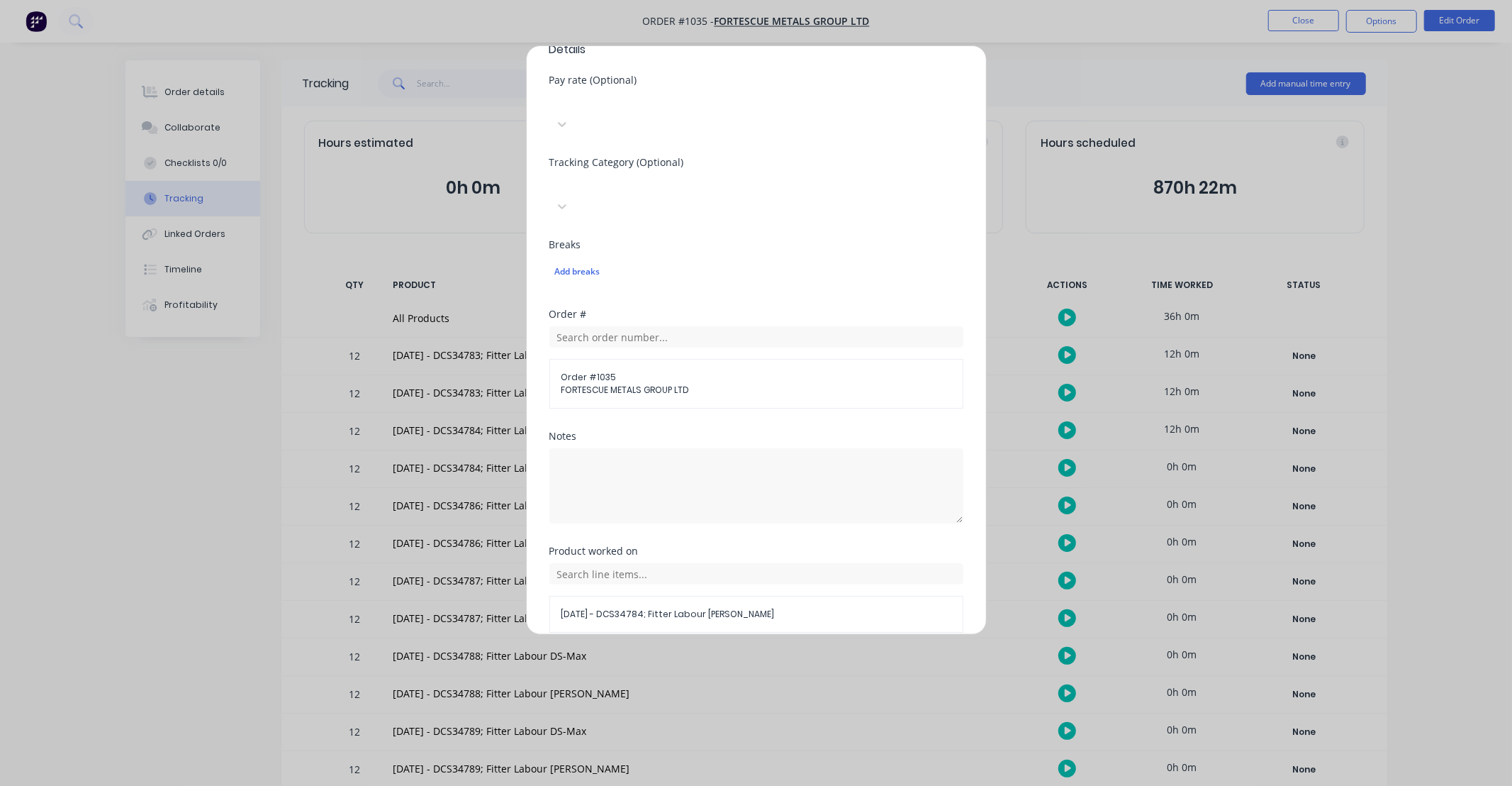
click at [724, 655] on button "Add manual time entry" at bounding box center [722, 666] width 120 height 23
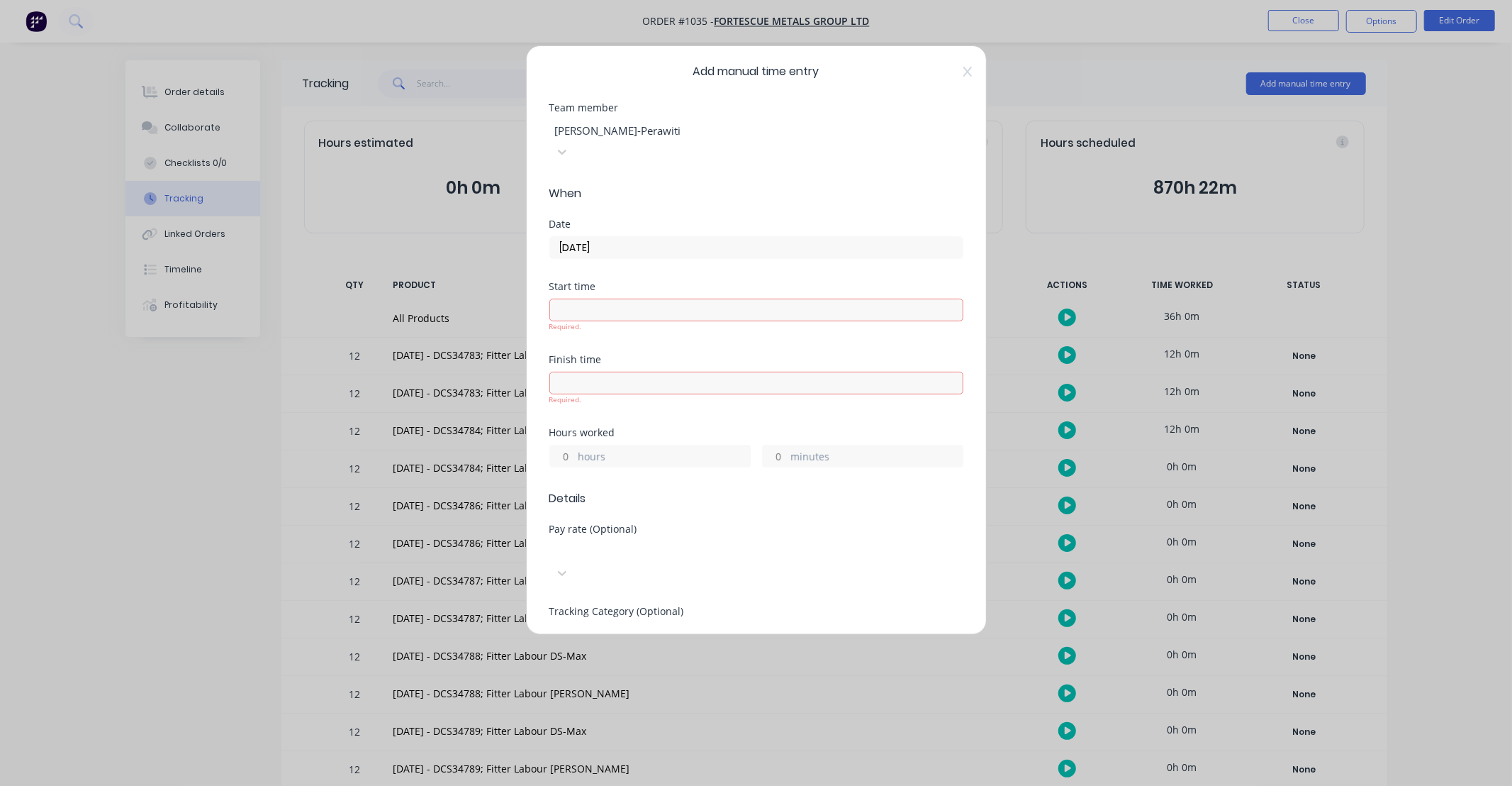
scroll to position [0, 0]
click at [568, 448] on input "hours" at bounding box center [562, 458] width 24 height 21
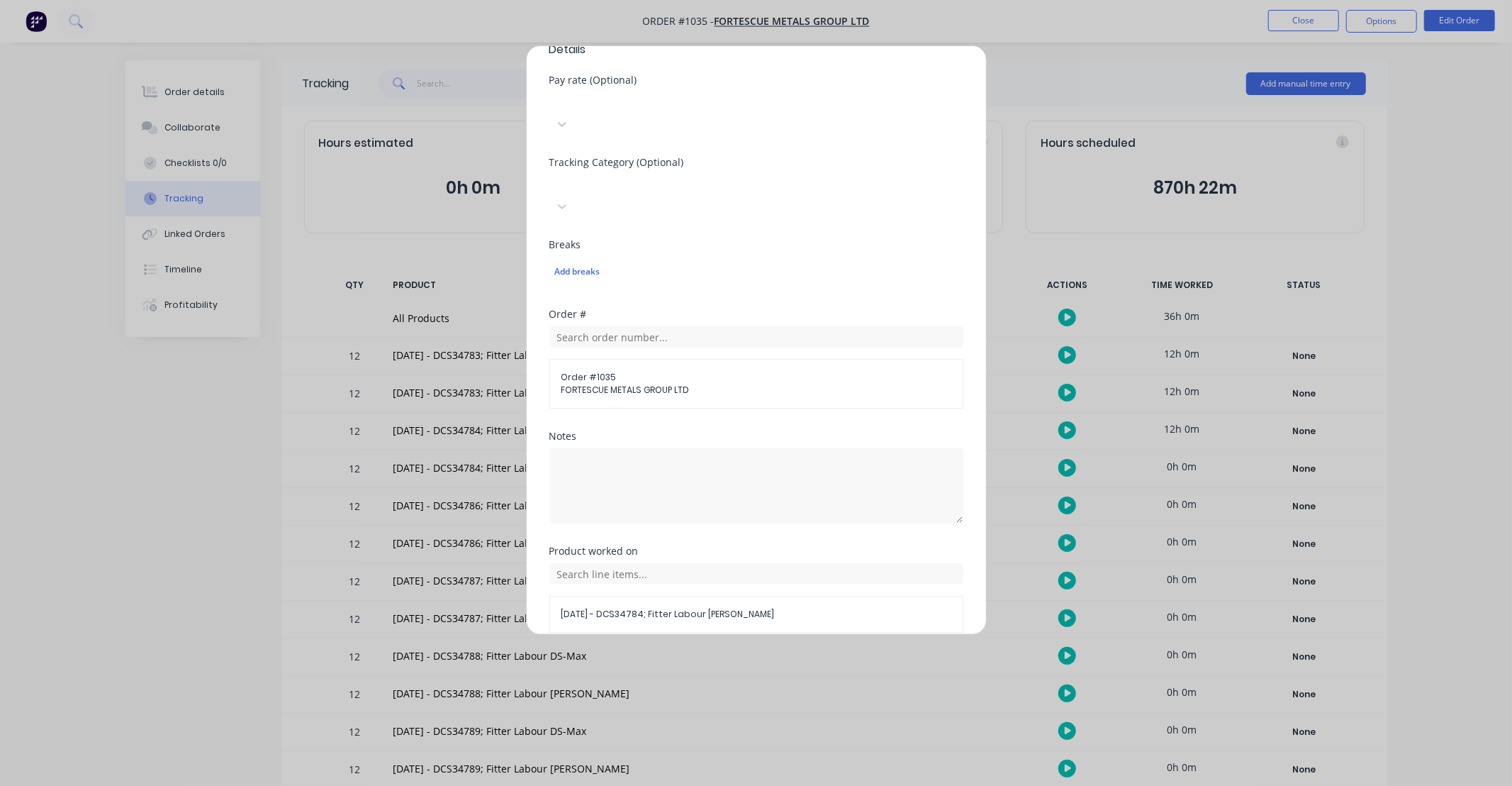
type input "12"
click at [733, 655] on button "Add manual time entry" at bounding box center [722, 666] width 120 height 23
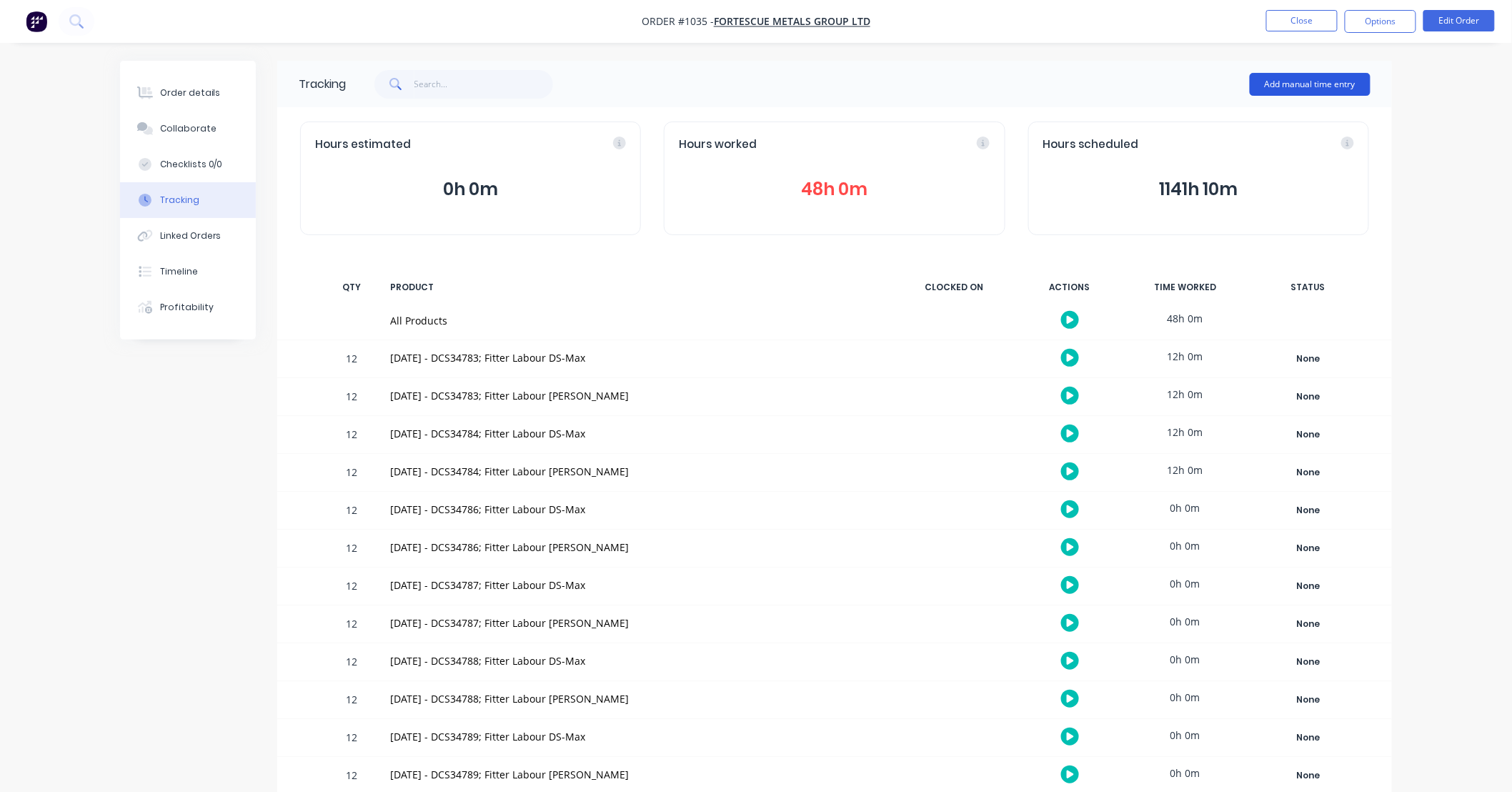
click at [1281, 84] on button "Add manual time entry" at bounding box center [1310, 84] width 121 height 23
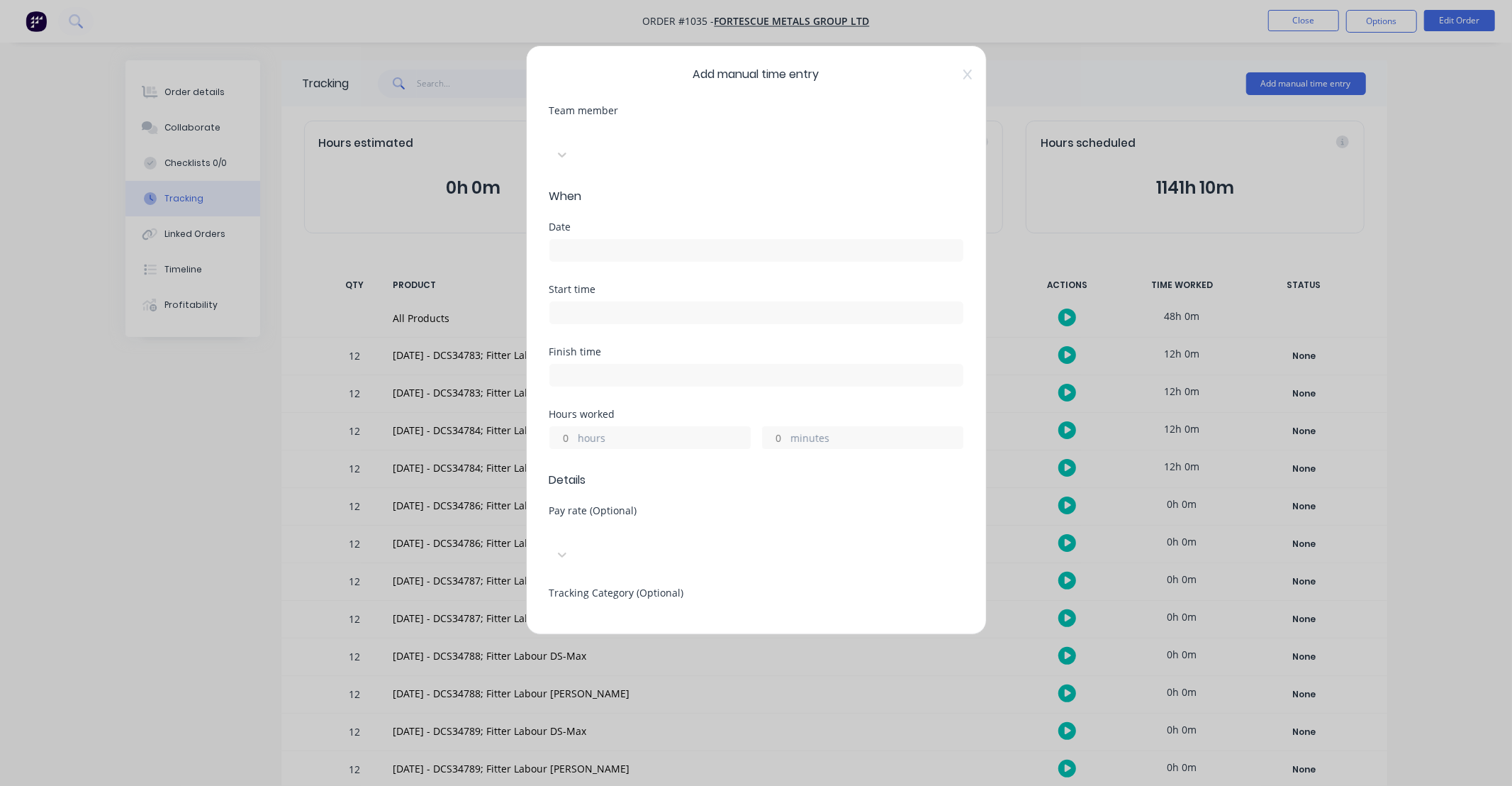
click at [656, 136] on div at bounding box center [656, 131] width 204 height 18
type input "max"
click at [635, 240] on input at bounding box center [756, 250] width 413 height 21
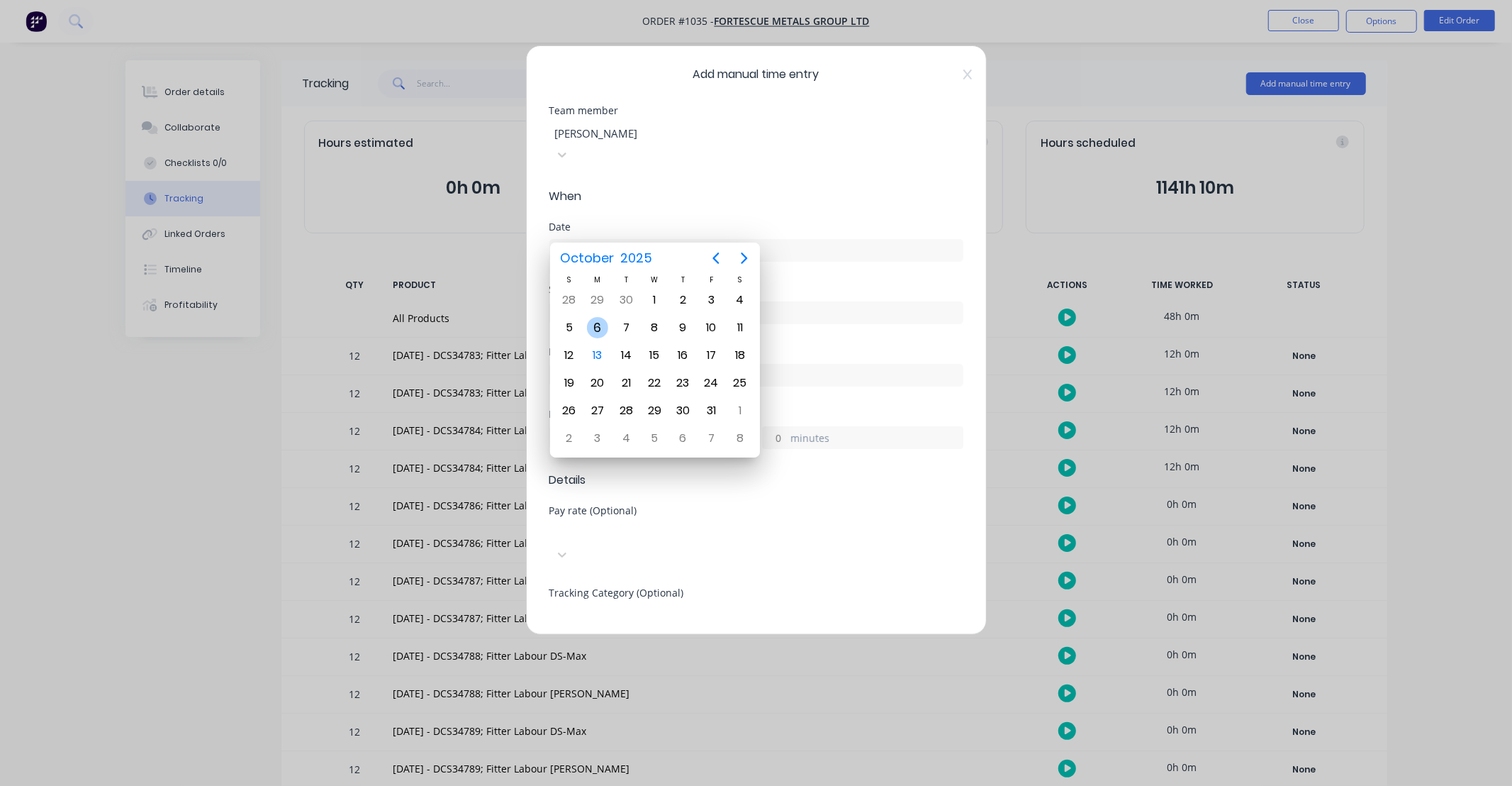
click at [600, 323] on div "6" at bounding box center [597, 327] width 21 height 21
type input "[DATE]"
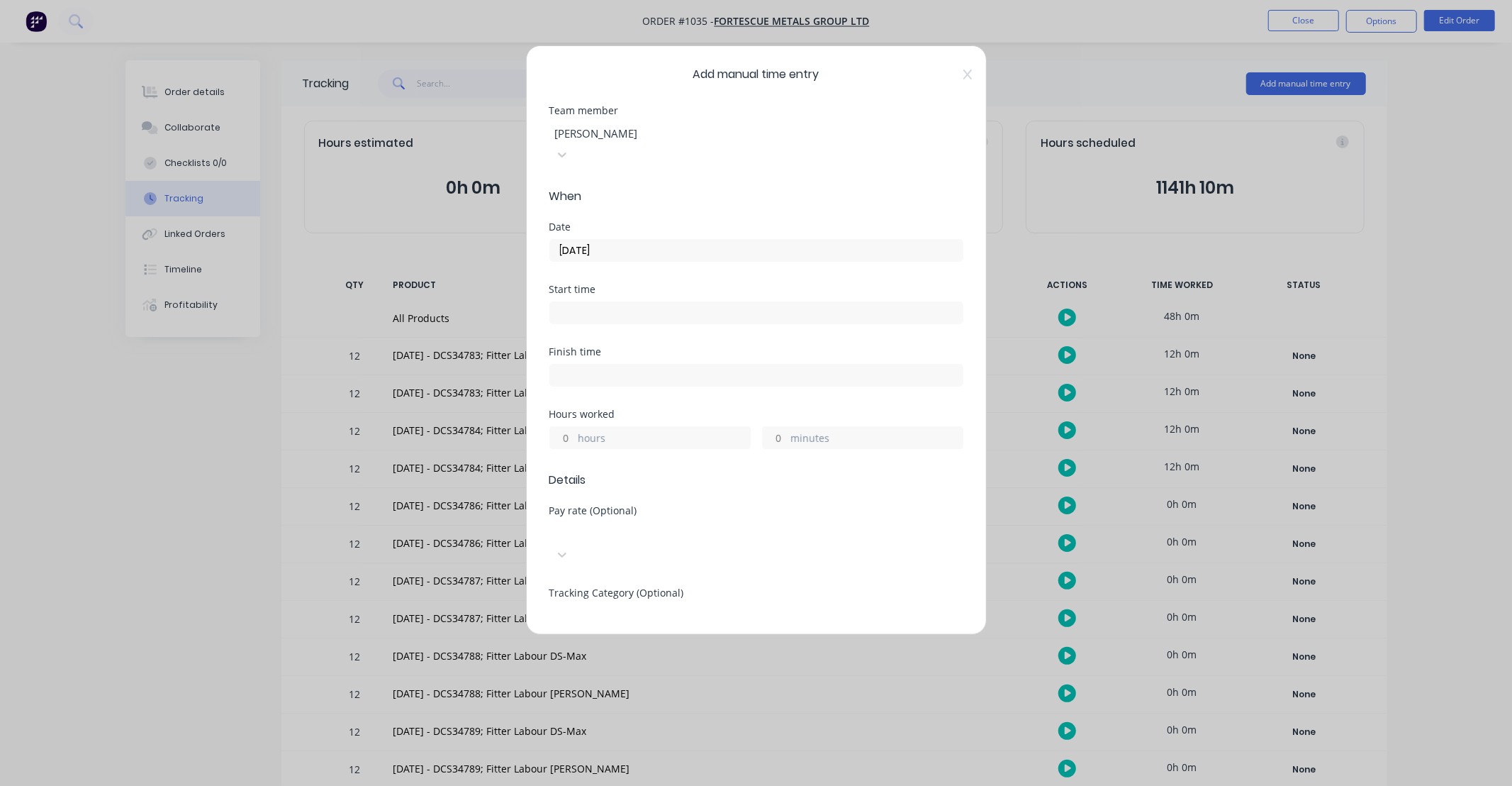
click at [564, 427] on input "hours" at bounding box center [562, 437] width 24 height 21
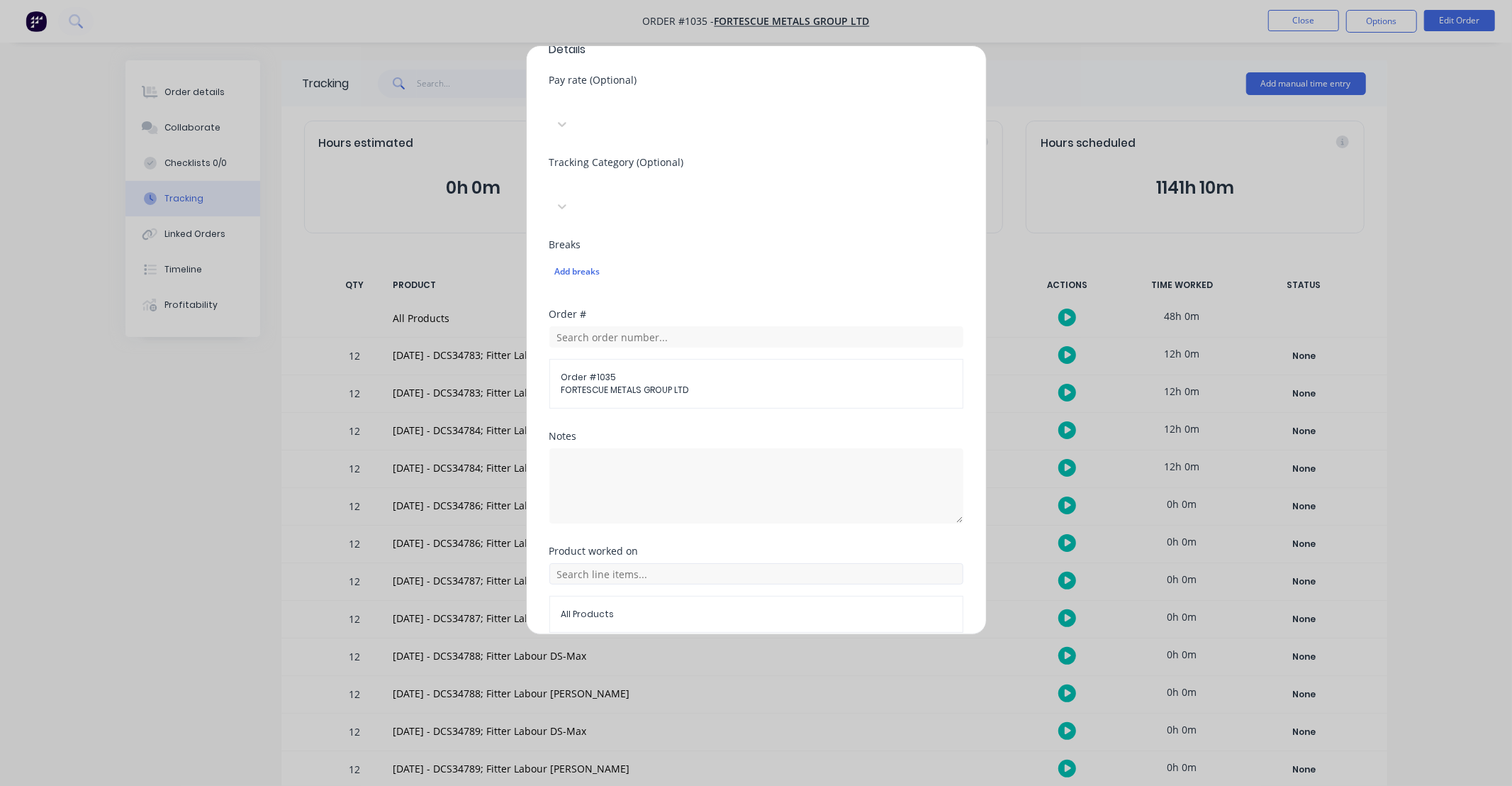
type input "12"
click at [683, 563] on input "text" at bounding box center [756, 573] width 414 height 21
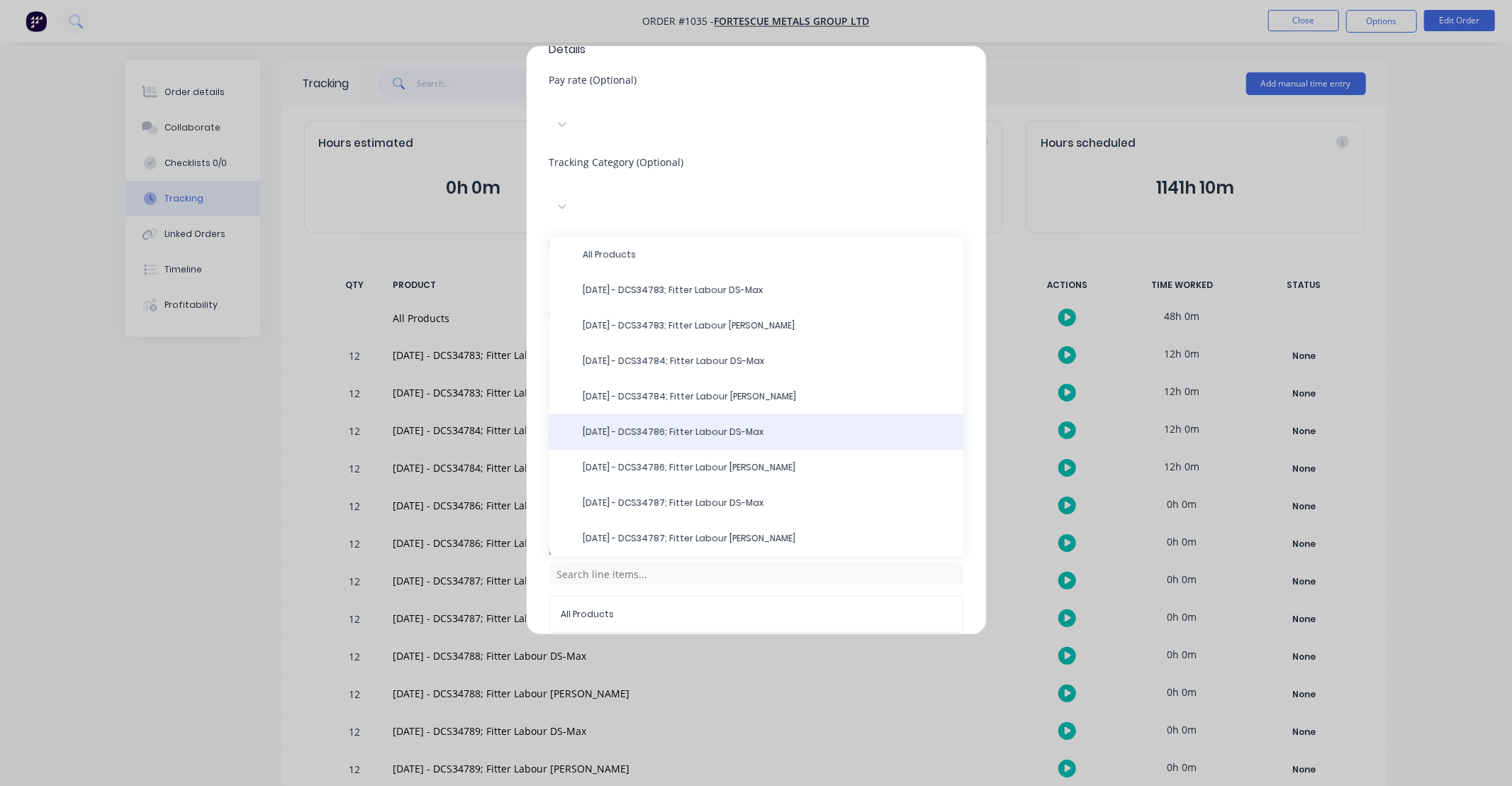
click at [690, 426] on span "[DATE] - DCS34786; Fitter Labour DS-Max" at bounding box center [767, 431] width 369 height 13
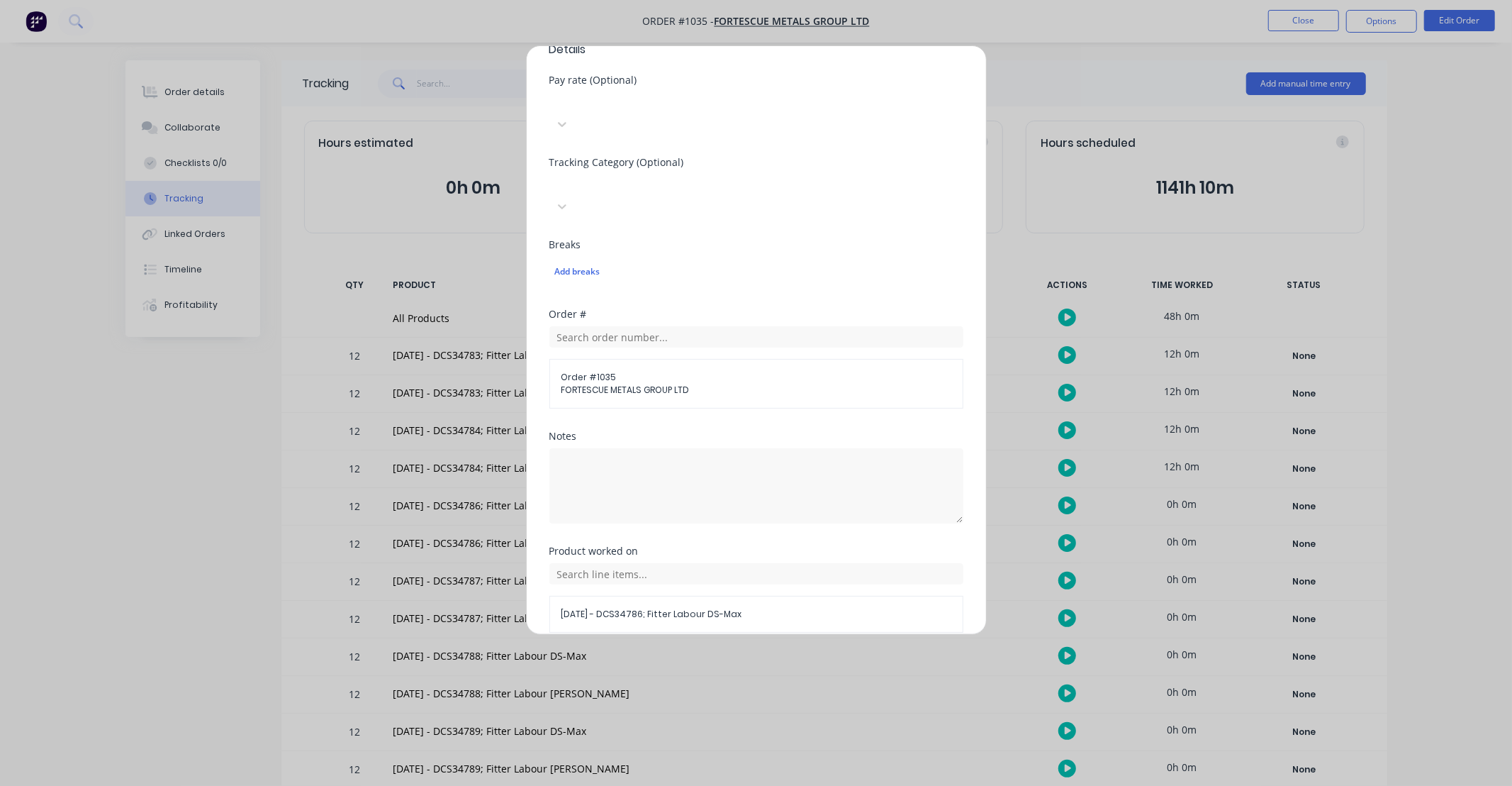
click at [748, 615] on div "Add manual time entry Team member [PERSON_NAME] When Date [DATE] Start time Fin…" at bounding box center [756, 340] width 461 height 589
click at [748, 655] on button "Add manual time entry" at bounding box center [722, 666] width 120 height 23
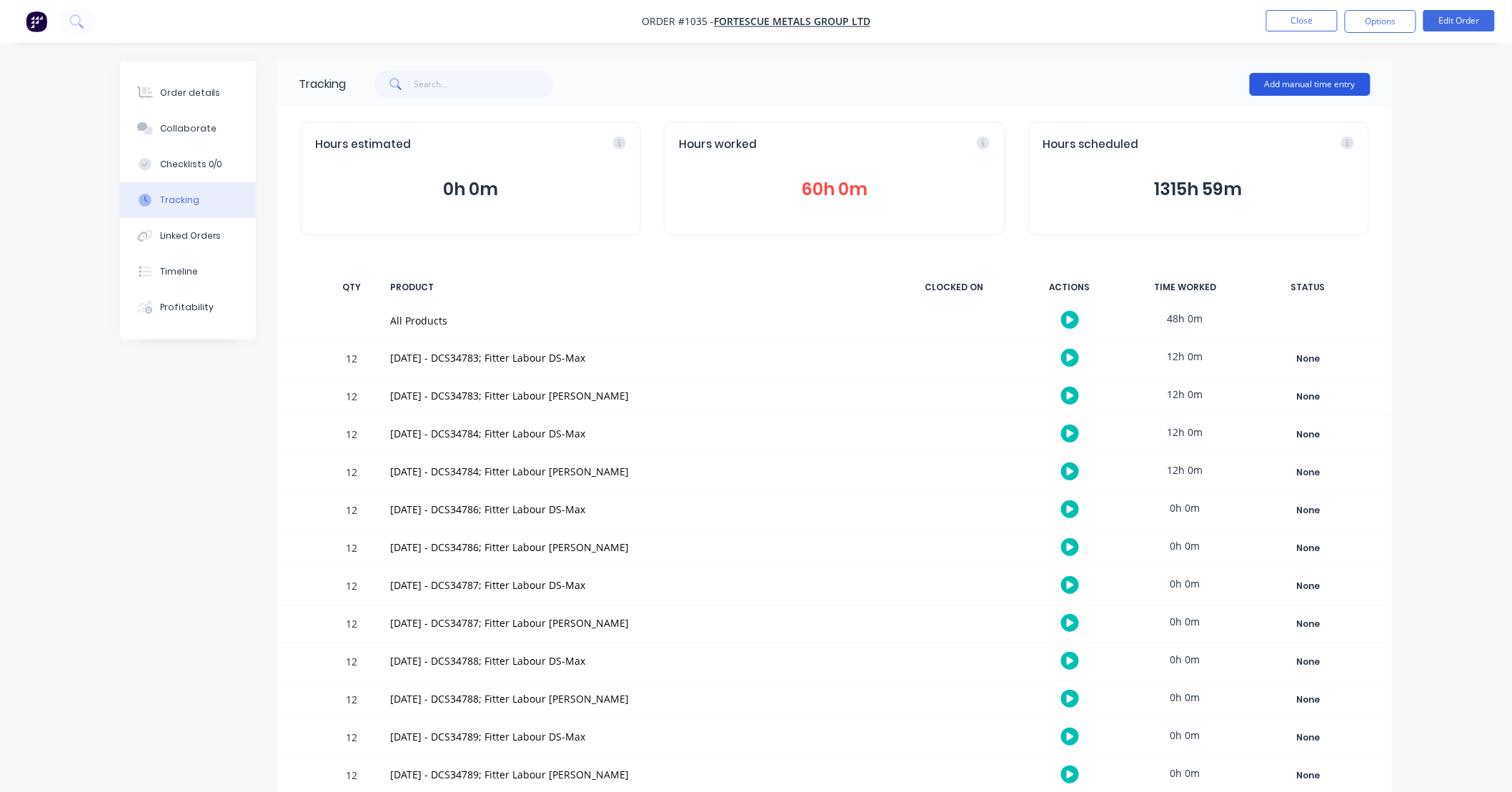
click at [1292, 73] on button "Add manual time entry" at bounding box center [1310, 84] width 121 height 23
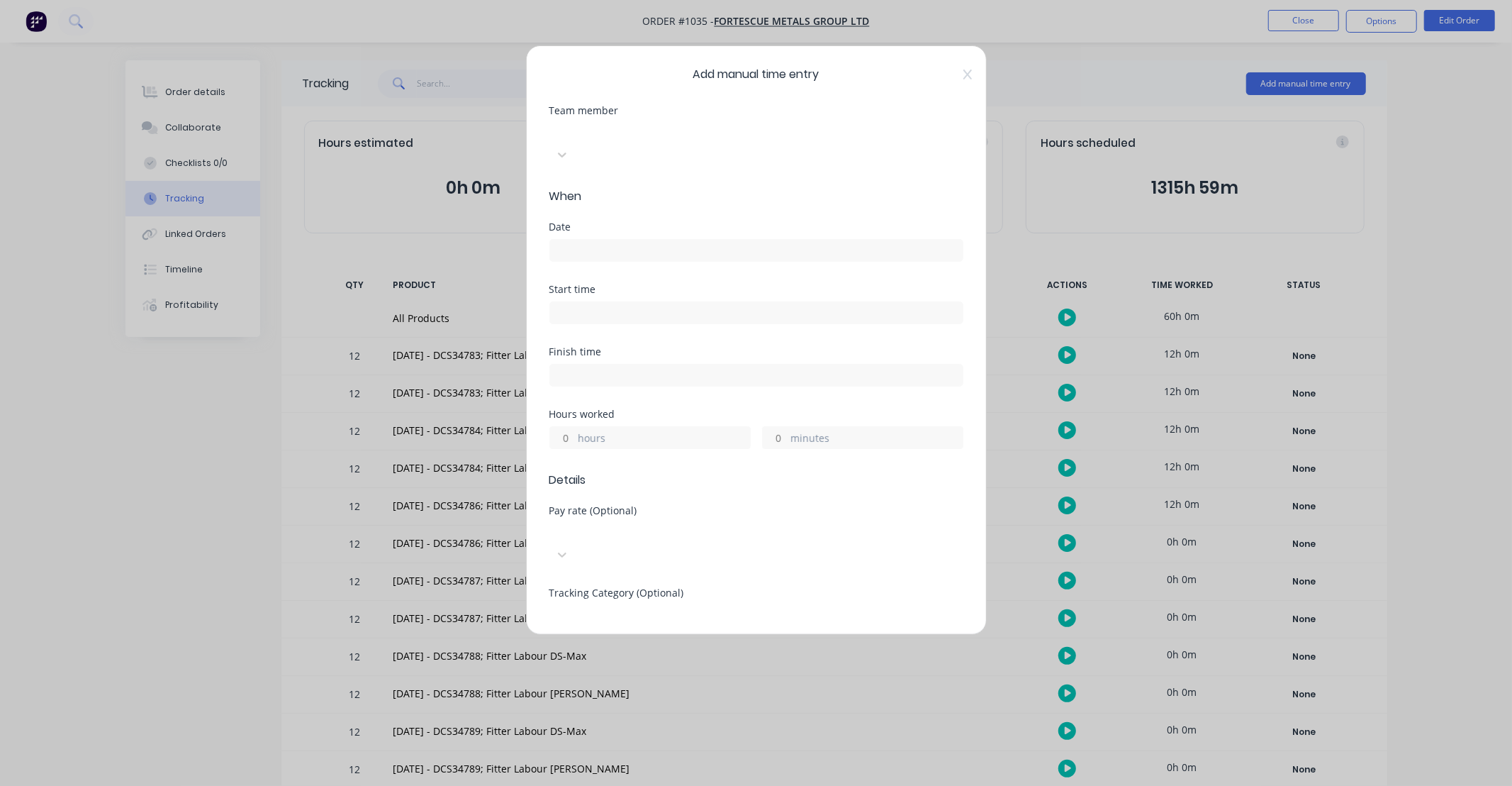
click at [690, 139] on div at bounding box center [656, 131] width 204 height 18
type input "ray"
click at [650, 240] on input at bounding box center [756, 250] width 413 height 21
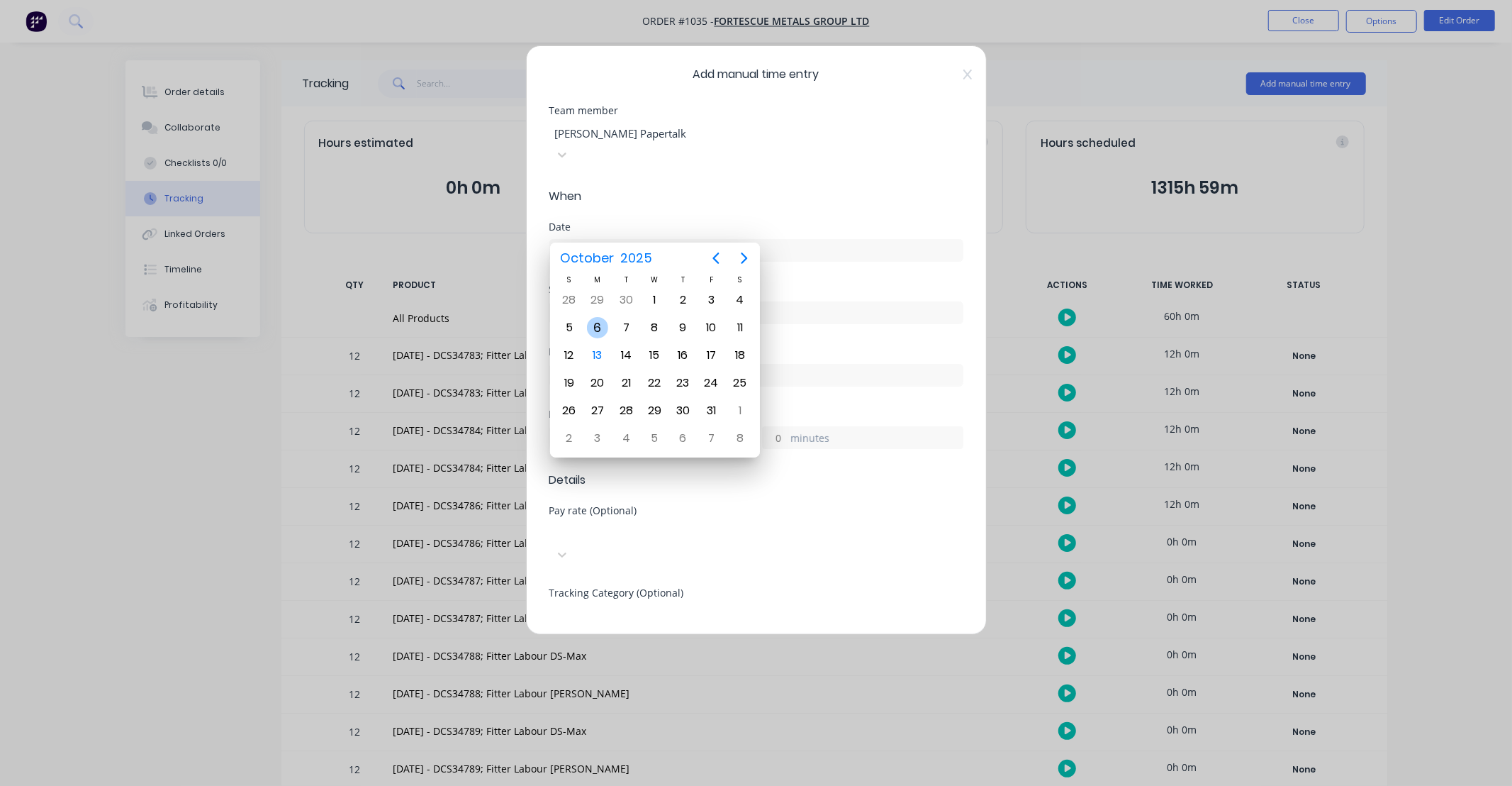
click at [598, 323] on div "6" at bounding box center [597, 327] width 21 height 21
type input "[DATE]"
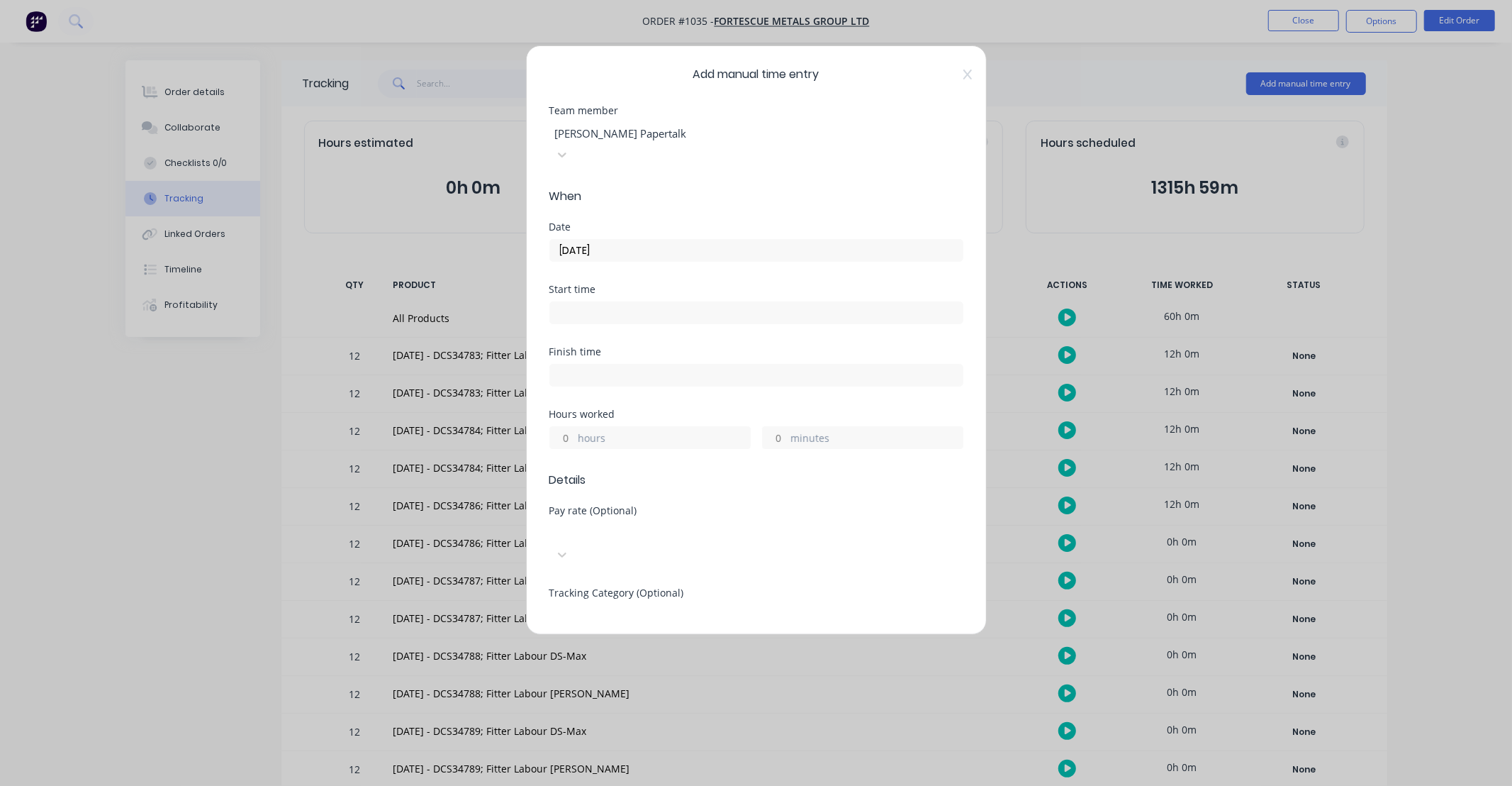
drag, startPoint x: 569, startPoint y: 413, endPoint x: 611, endPoint y: 393, distance: 46.5
click at [569, 427] on input "hours" at bounding box center [562, 437] width 24 height 21
type input "12"
click at [631, 382] on div "Finish time" at bounding box center [756, 378] width 414 height 62
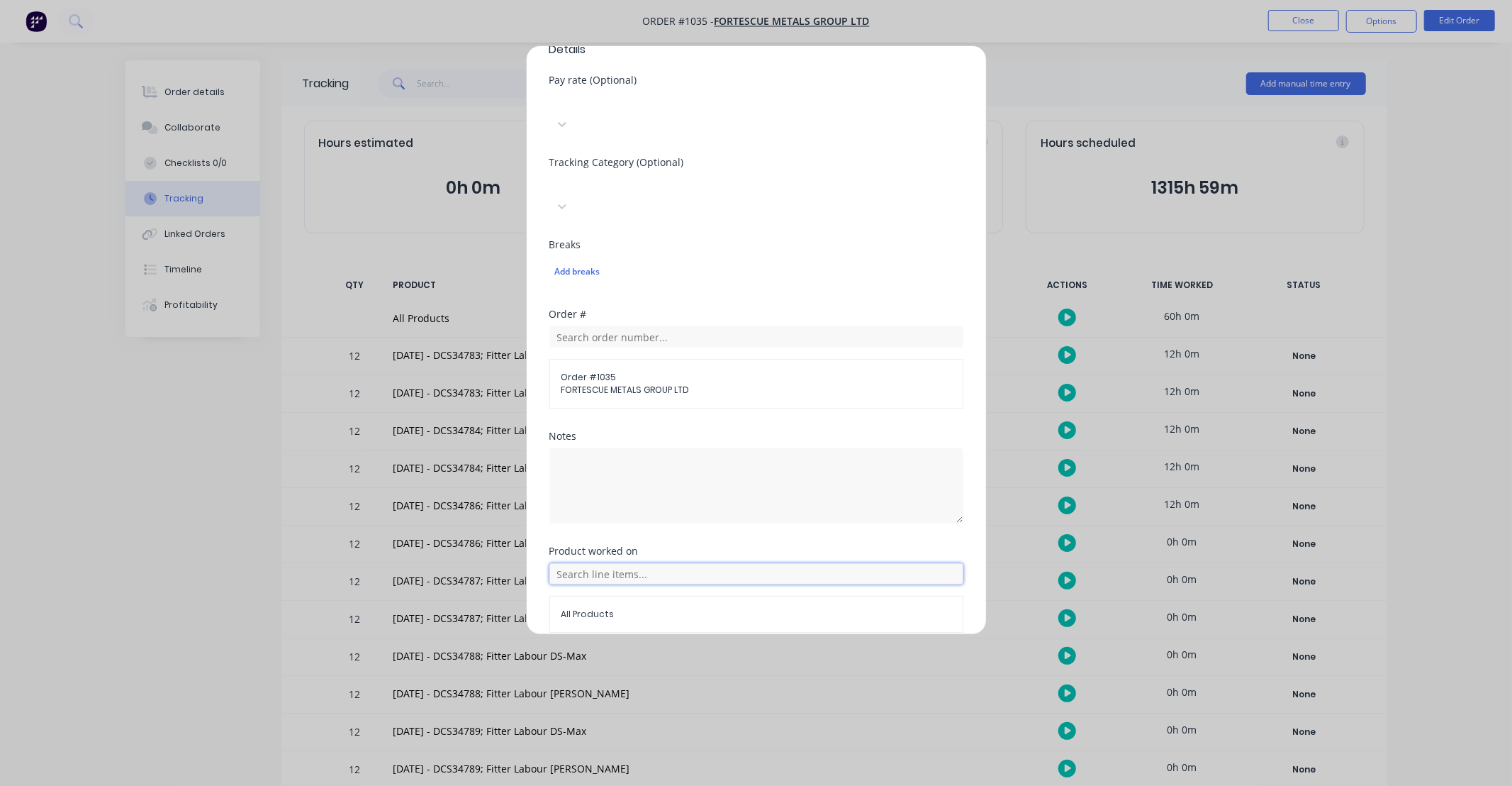
click at [648, 563] on input "text" at bounding box center [756, 573] width 414 height 21
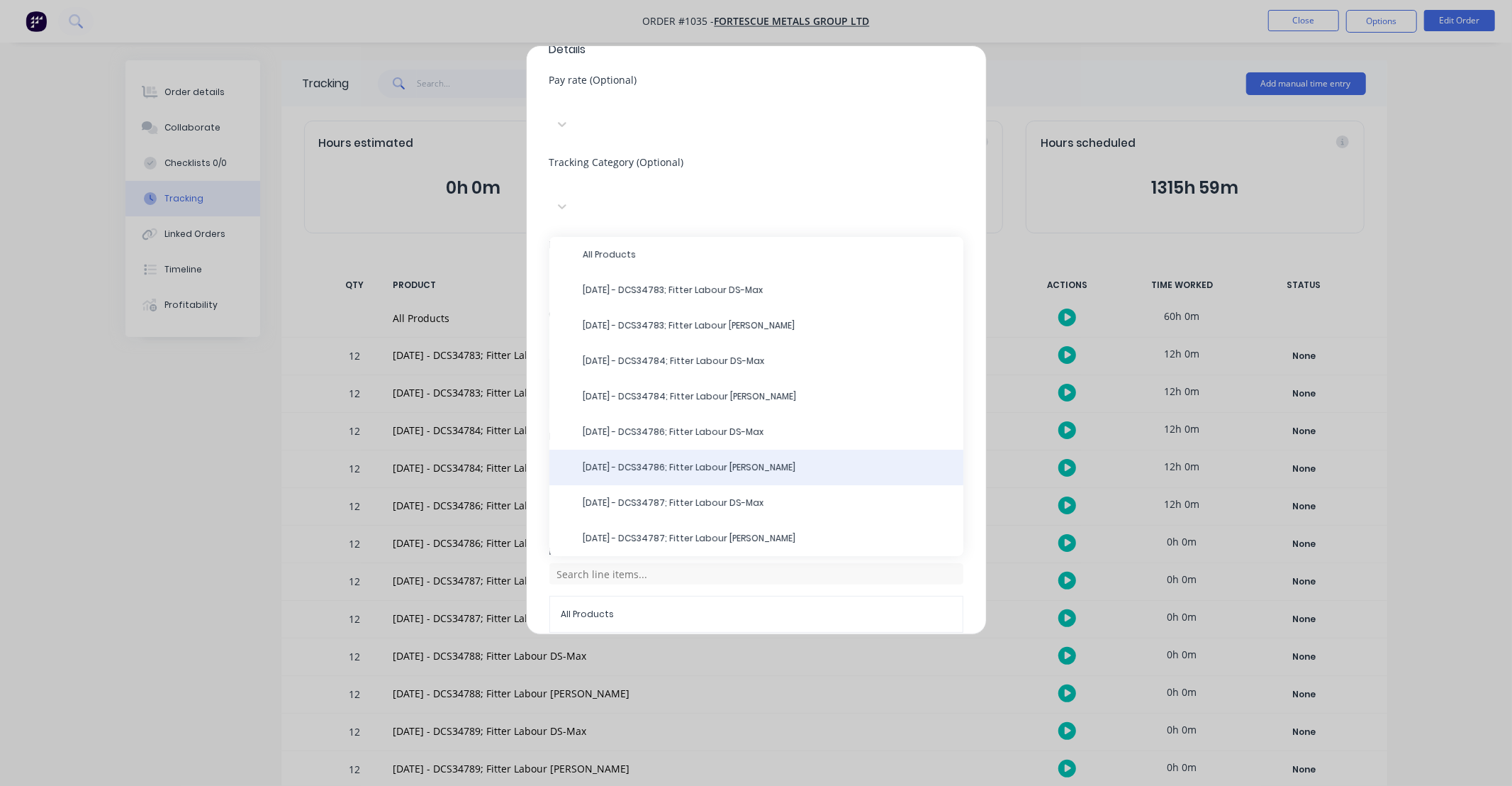
click at [669, 450] on div "[DATE] - DCS34786; Fitter Labour [PERSON_NAME]" at bounding box center [756, 468] width 414 height 35
click at [731, 461] on span "[DATE] - DCS34786; Fitter Labour [PERSON_NAME]" at bounding box center [767, 467] width 369 height 13
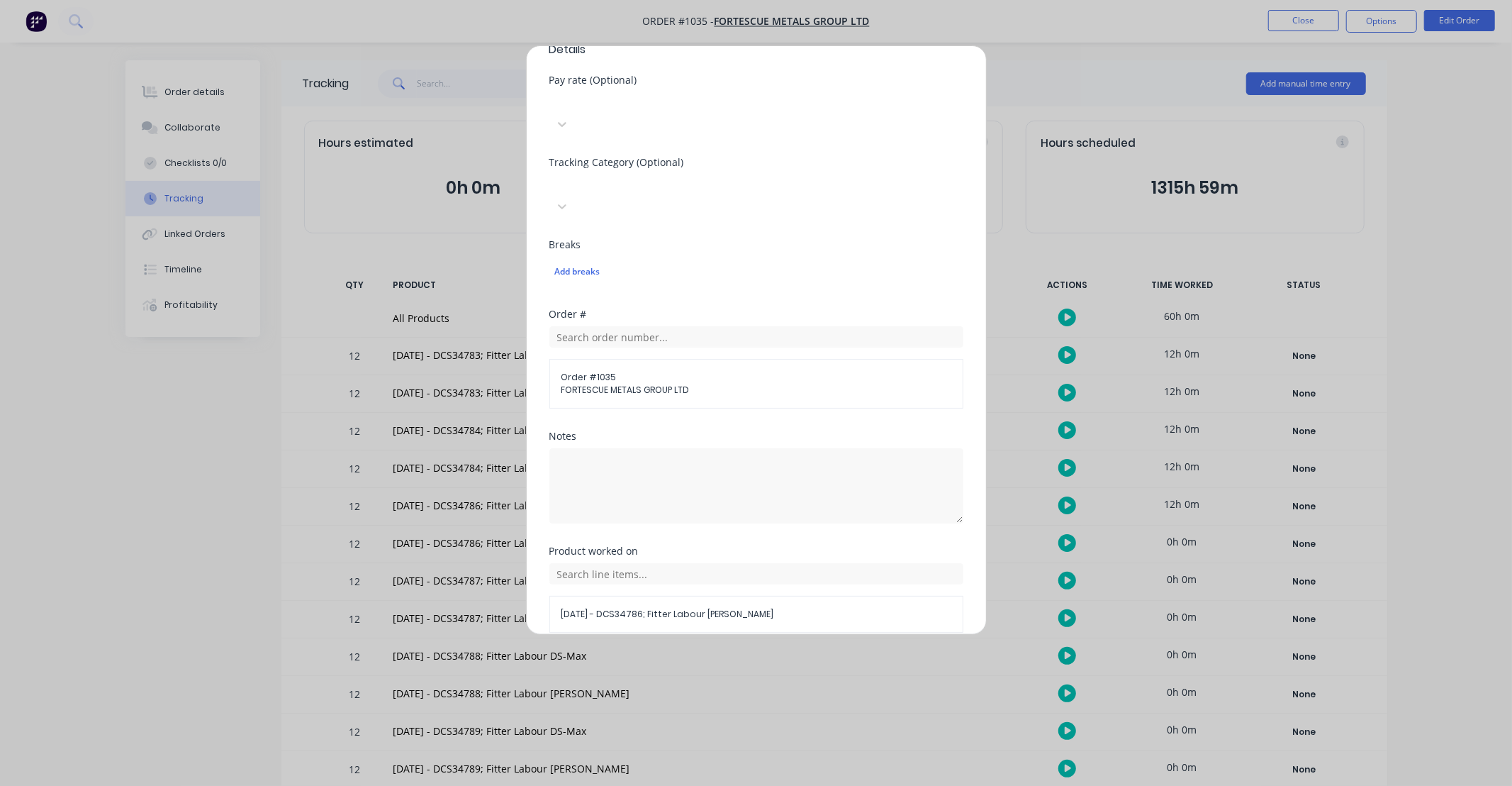
click at [723, 655] on button "Add manual time entry" at bounding box center [722, 666] width 120 height 23
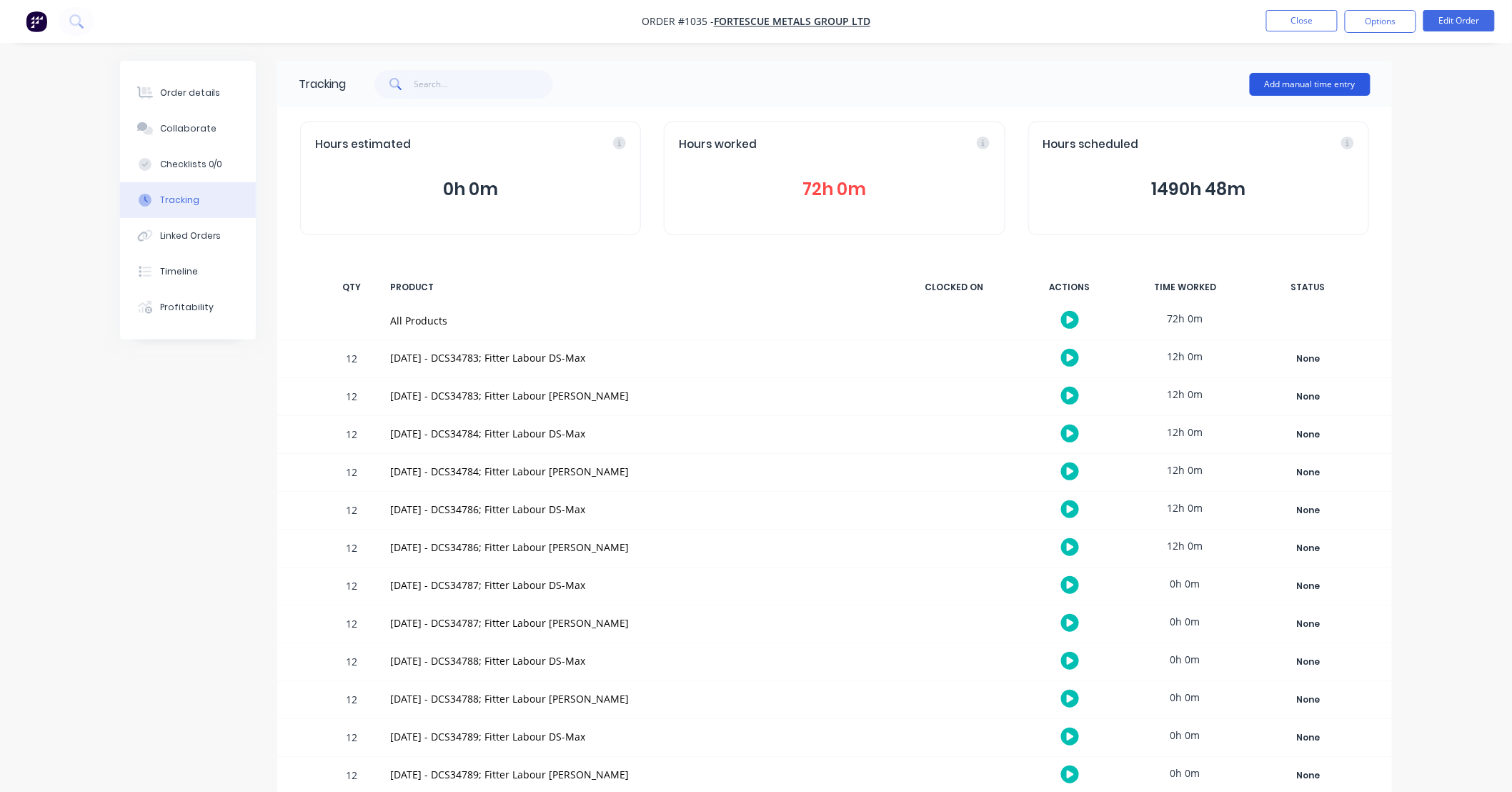
click at [1313, 80] on button "Add manual time entry" at bounding box center [1310, 84] width 121 height 23
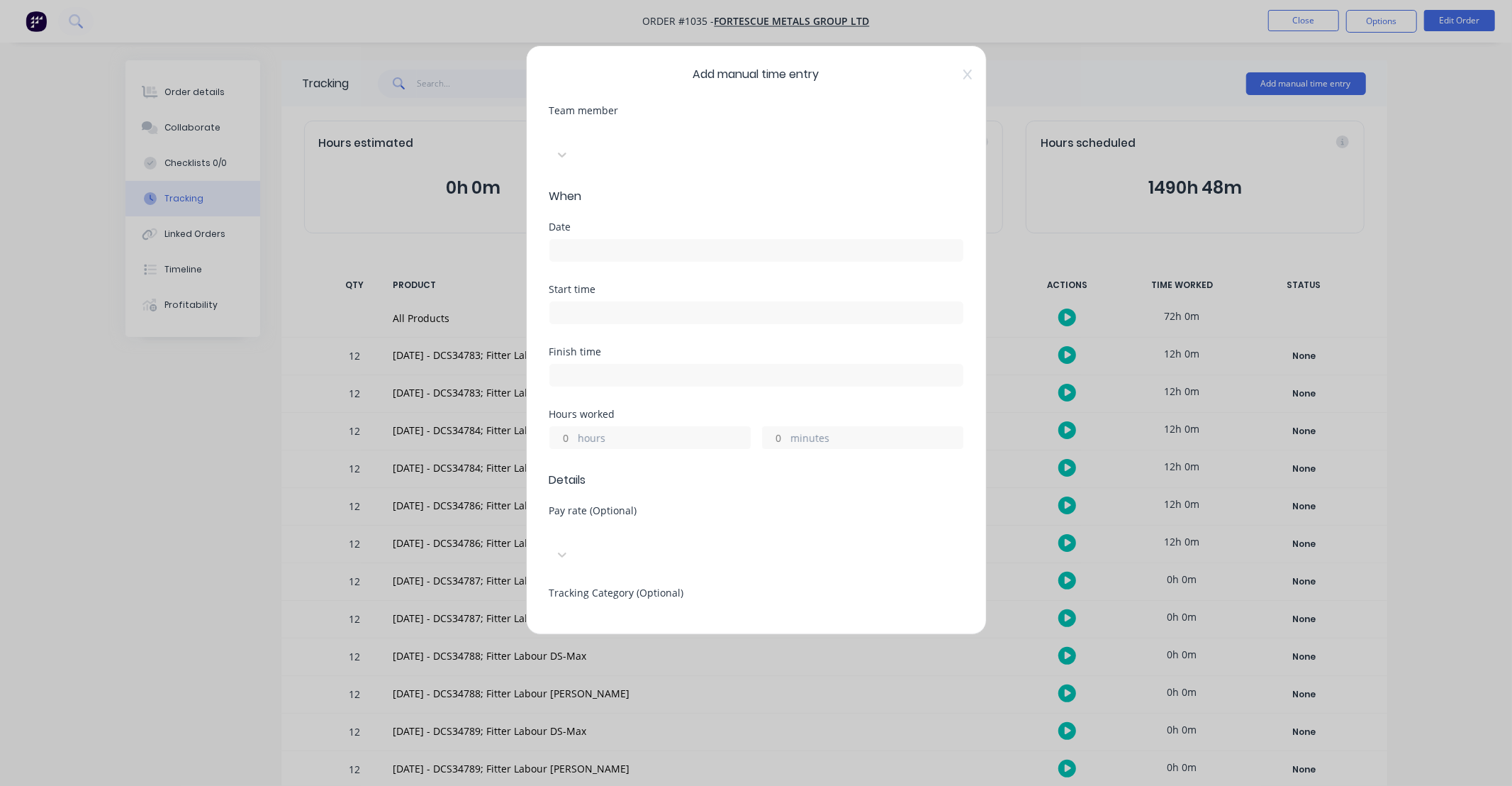
click at [591, 136] on div at bounding box center [656, 131] width 204 height 18
type input "max"
click at [600, 240] on input at bounding box center [756, 250] width 413 height 21
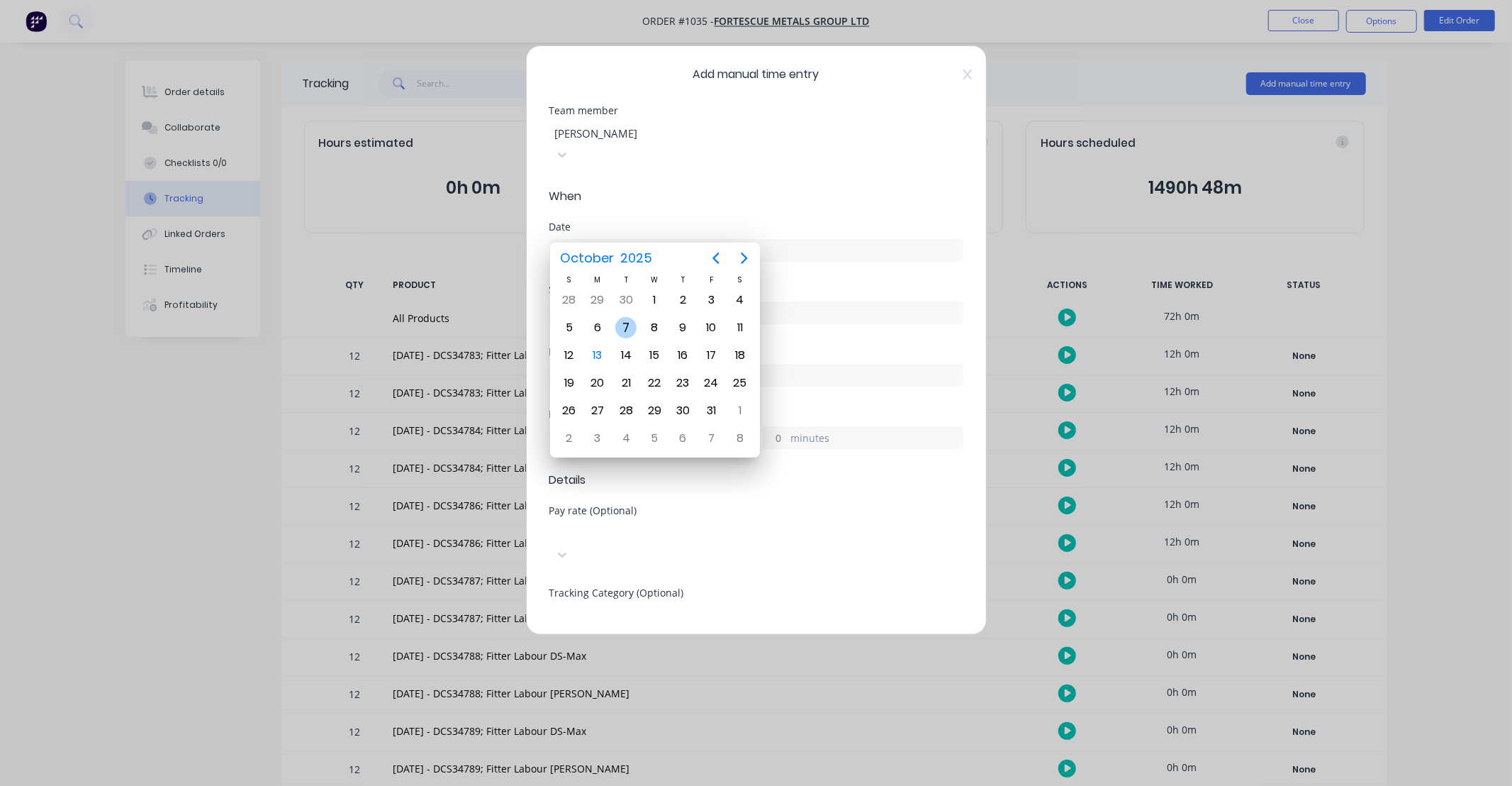
click at [627, 323] on div "7" at bounding box center [625, 327] width 21 height 21
type input "[DATE]"
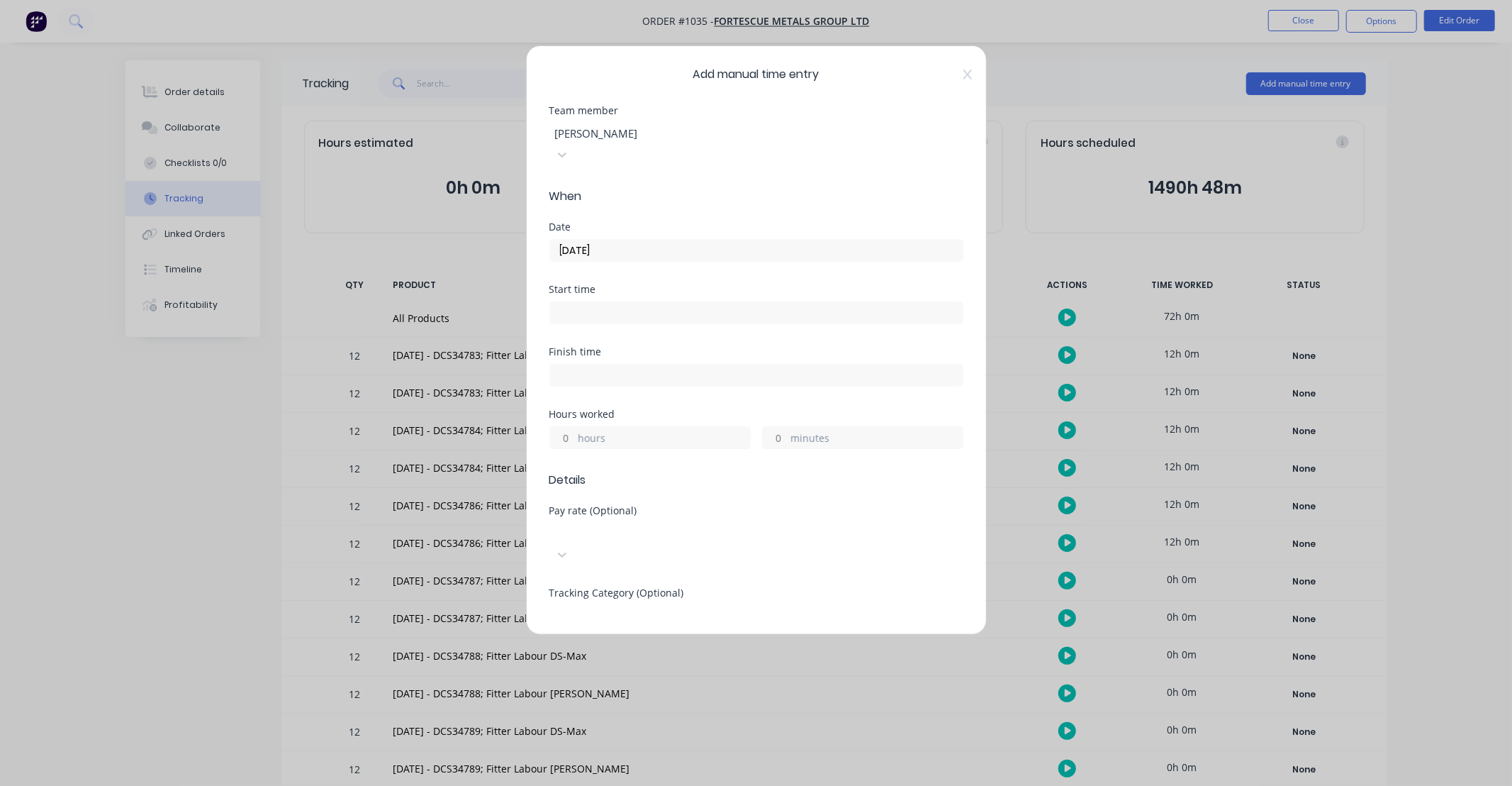
click at [564, 427] on input "hours" at bounding box center [562, 437] width 24 height 21
type input "12"
click at [664, 409] on div "Hours worked" at bounding box center [756, 415] width 414 height 10
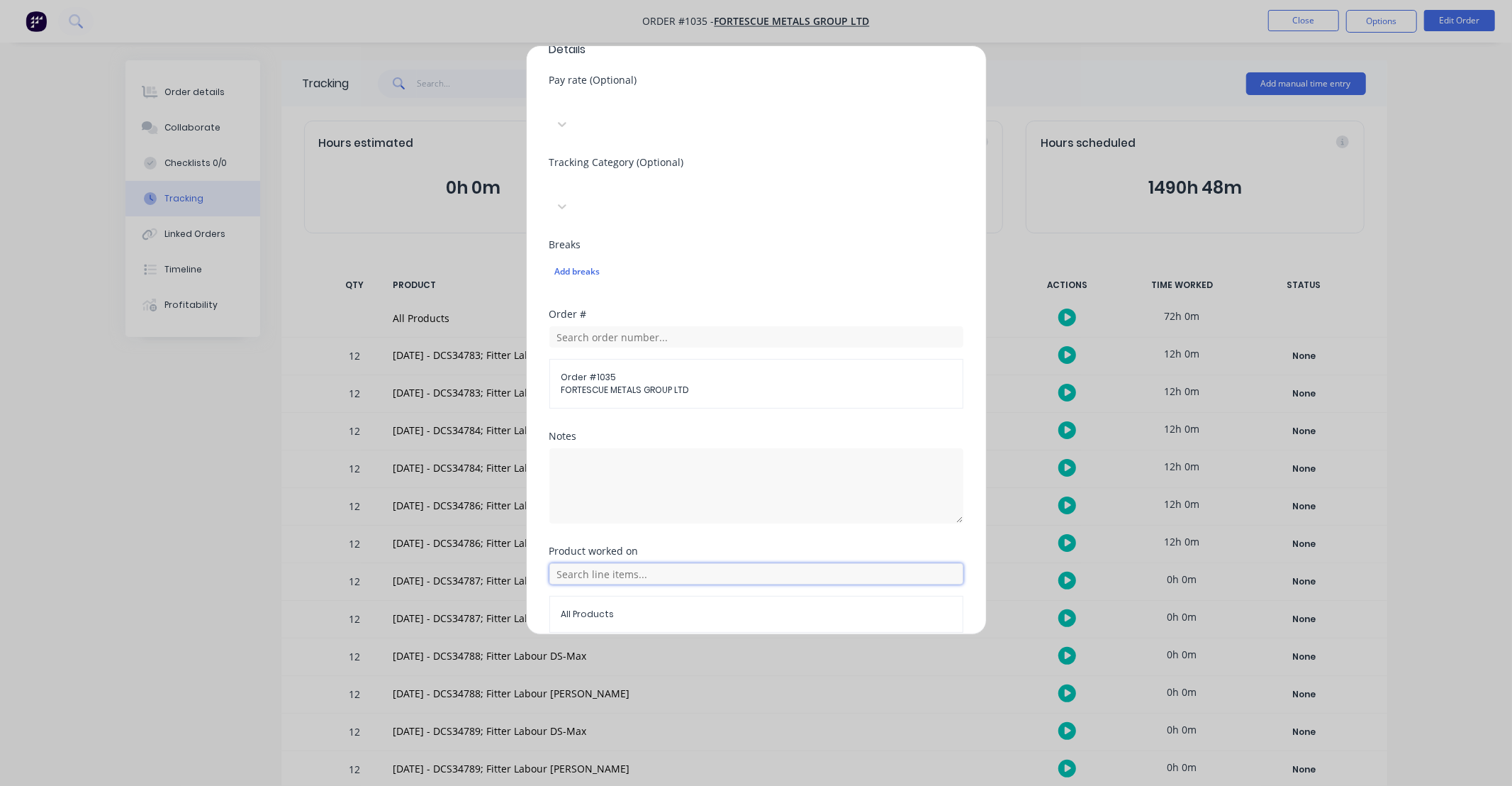
click at [719, 563] on input "text" at bounding box center [756, 573] width 414 height 21
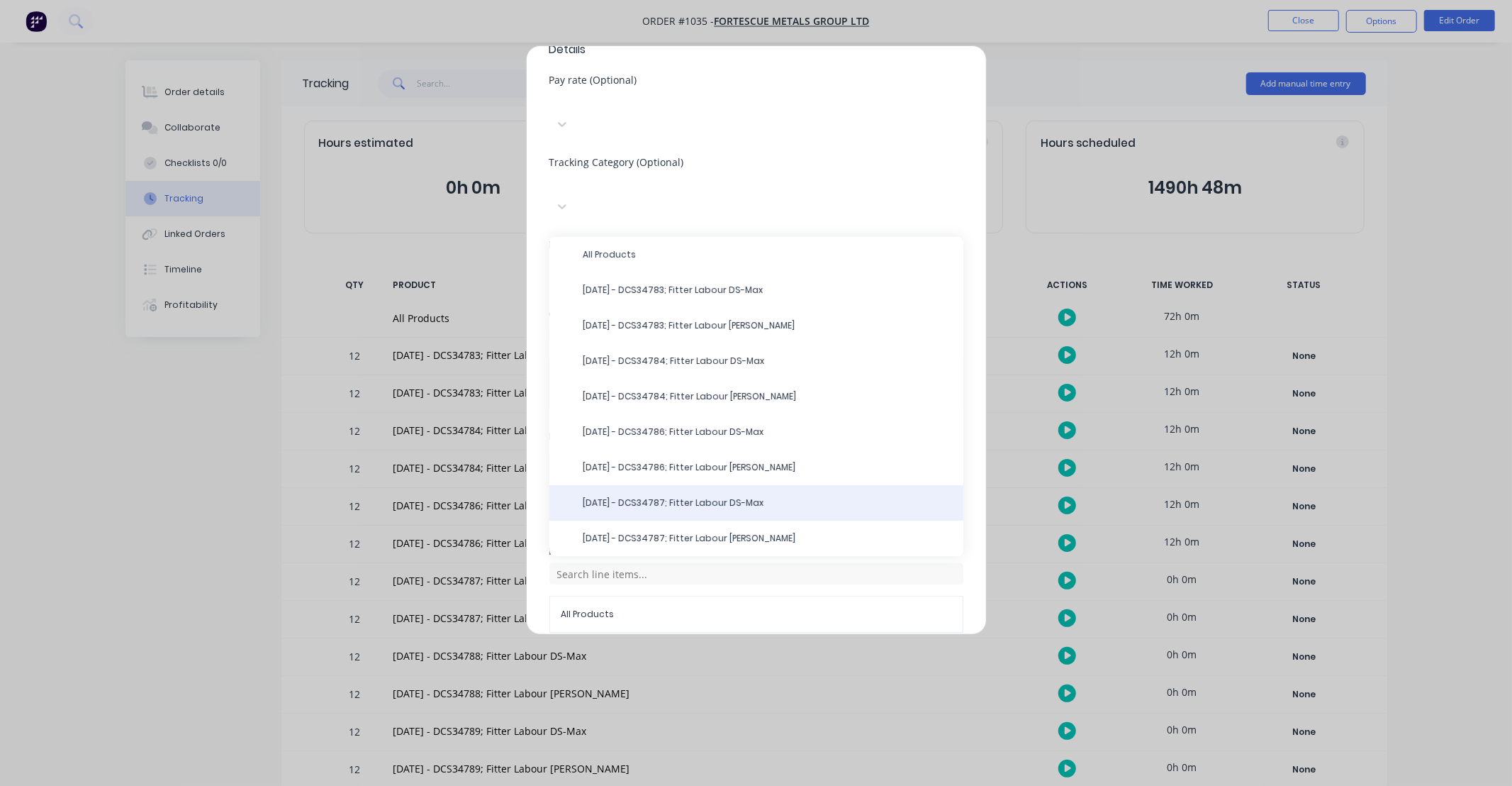
click at [742, 496] on span "[DATE] - DCS34787; Fitter Labour DS-Max" at bounding box center [767, 502] width 369 height 13
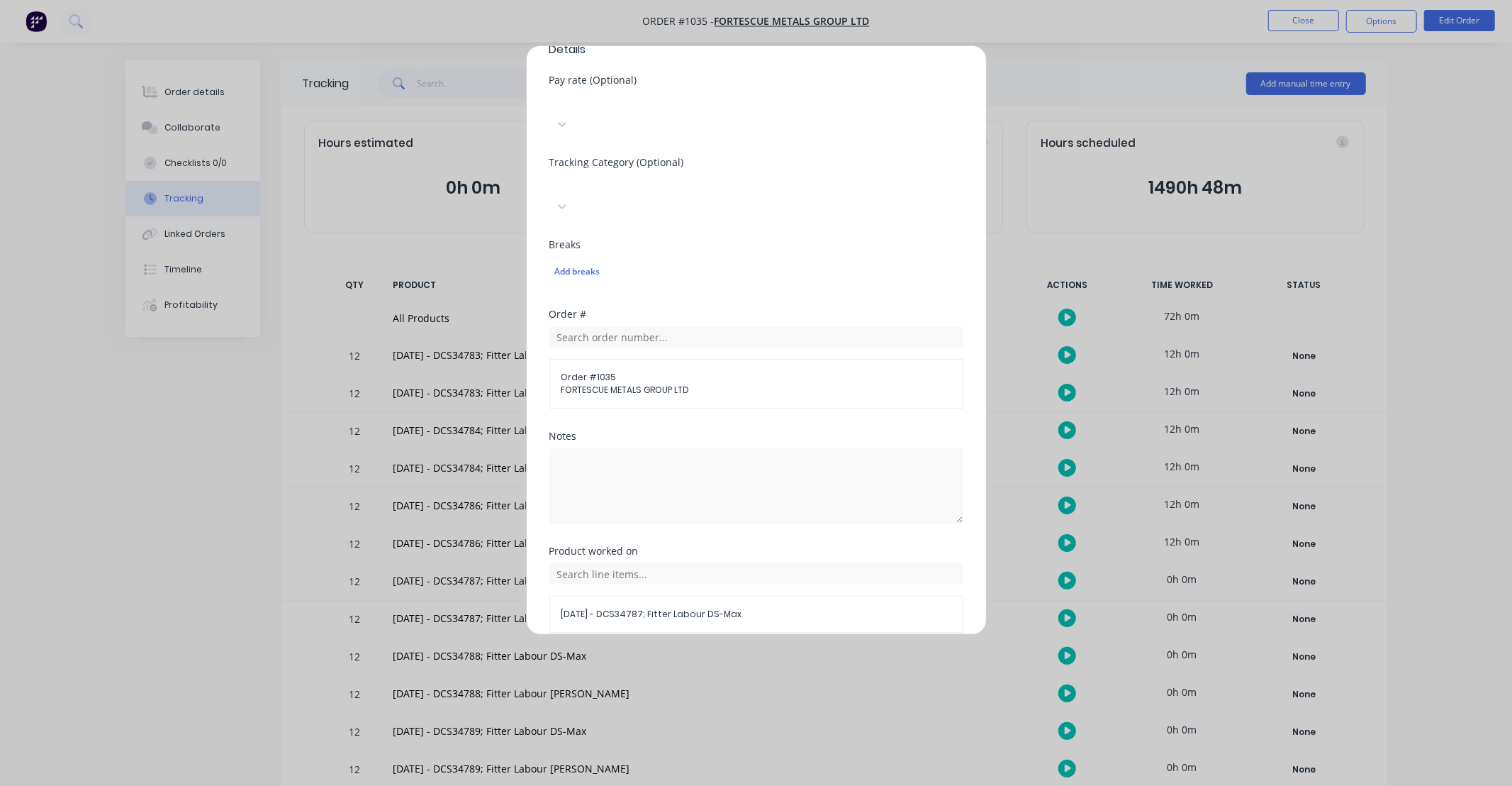
click at [737, 655] on button "Add manual time entry" at bounding box center [722, 666] width 120 height 23
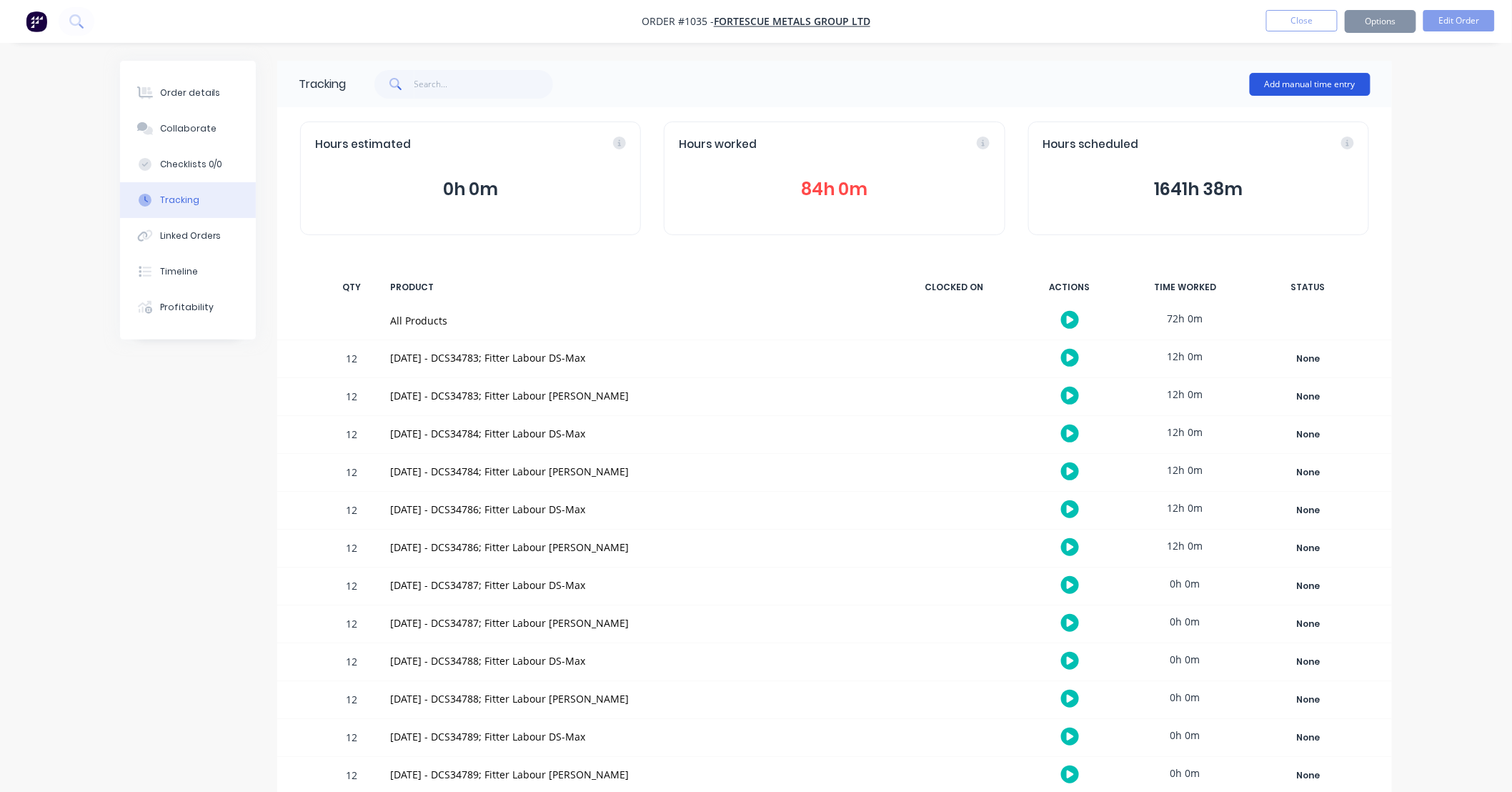
click at [1299, 78] on button "Add manual time entry" at bounding box center [1310, 84] width 121 height 23
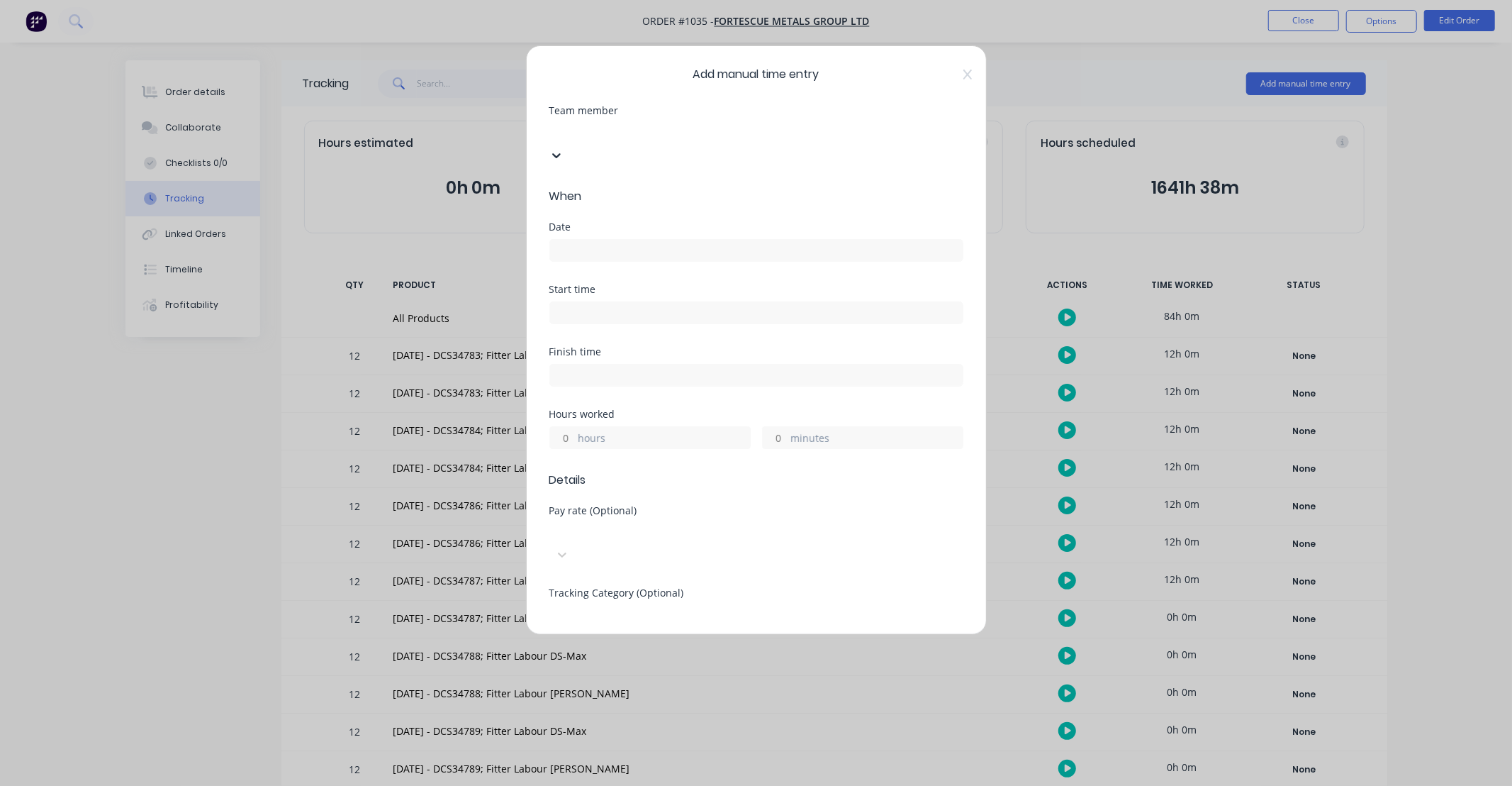
click at [632, 133] on div at bounding box center [656, 131] width 204 height 18
type input "ray"
click at [615, 240] on input at bounding box center [756, 250] width 413 height 21
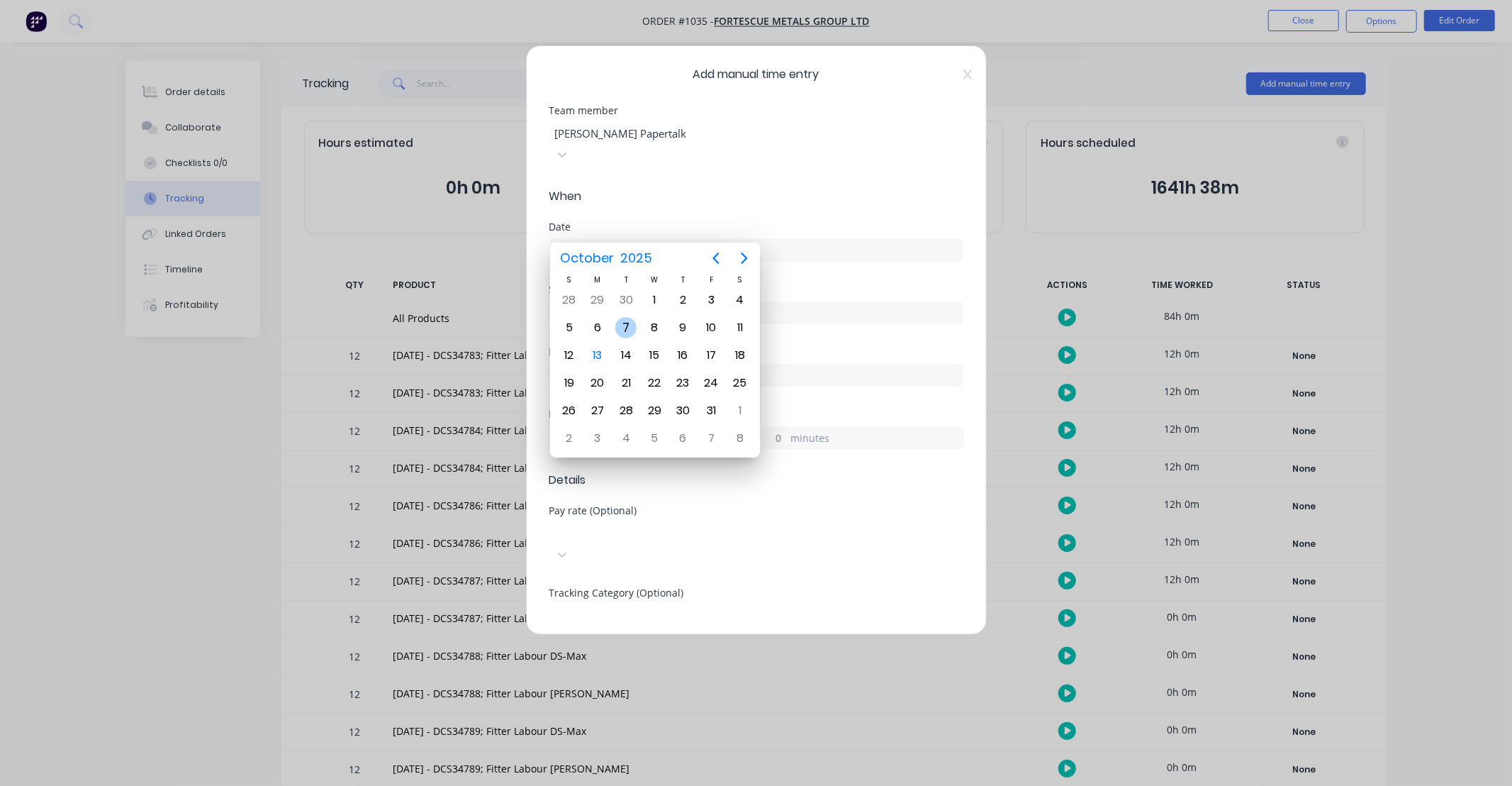
click at [625, 322] on div "7" at bounding box center [625, 327] width 21 height 21
type input "[DATE]"
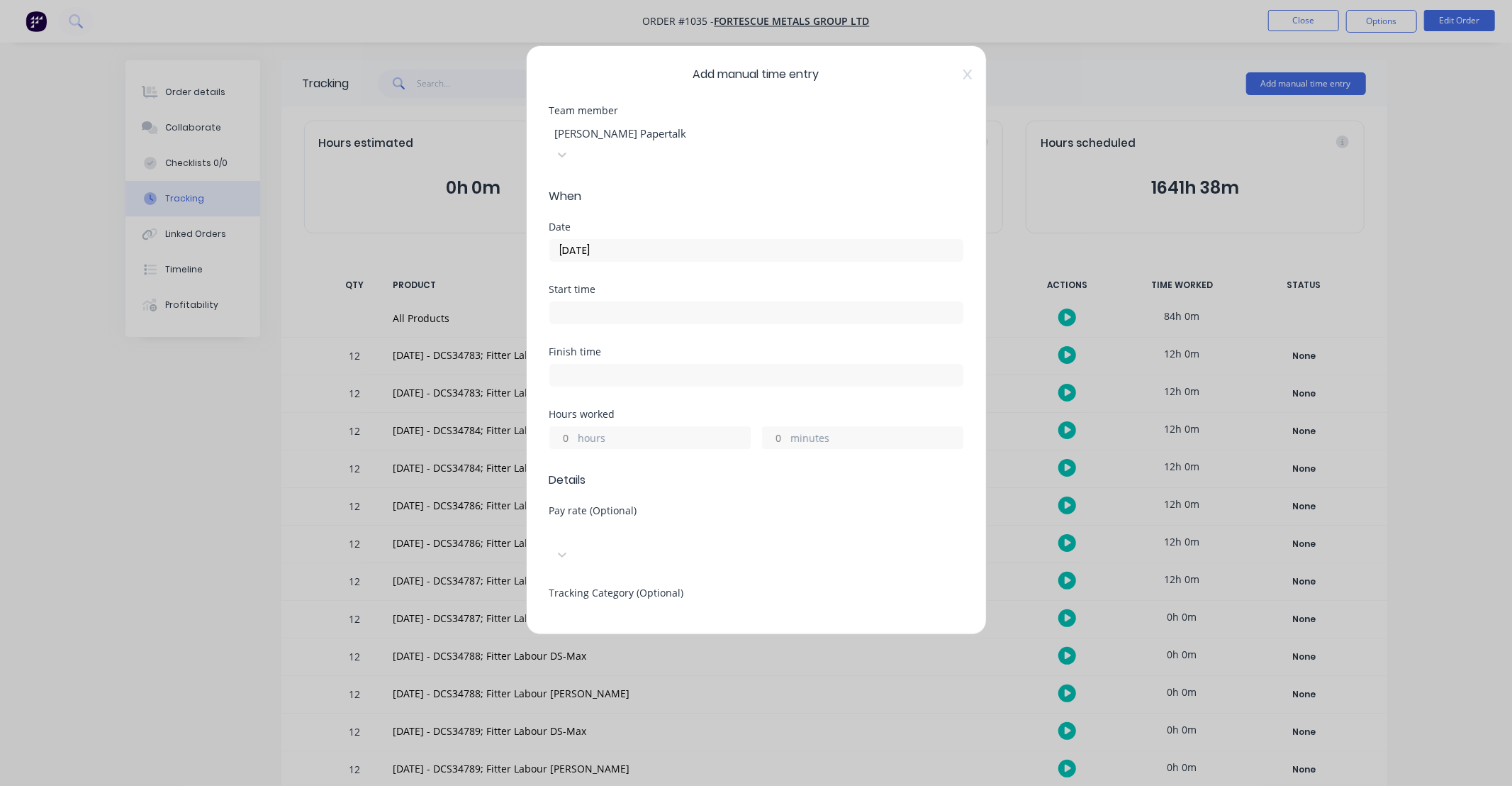
click at [564, 427] on input "hours" at bounding box center [562, 437] width 24 height 21
type input "12"
click at [627, 409] on div "Hours worked" at bounding box center [756, 415] width 414 height 10
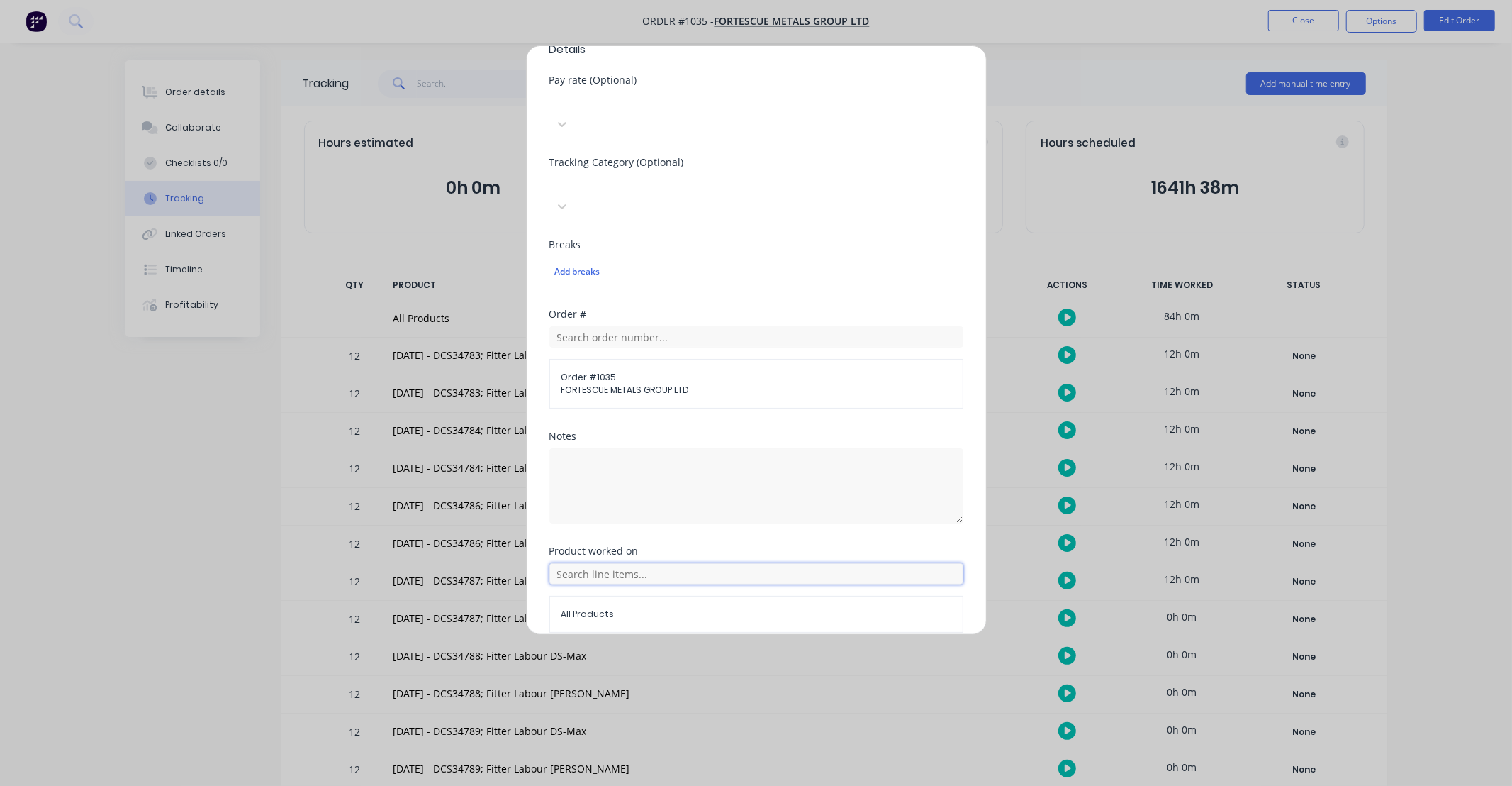
click at [683, 563] on input "text" at bounding box center [756, 573] width 414 height 21
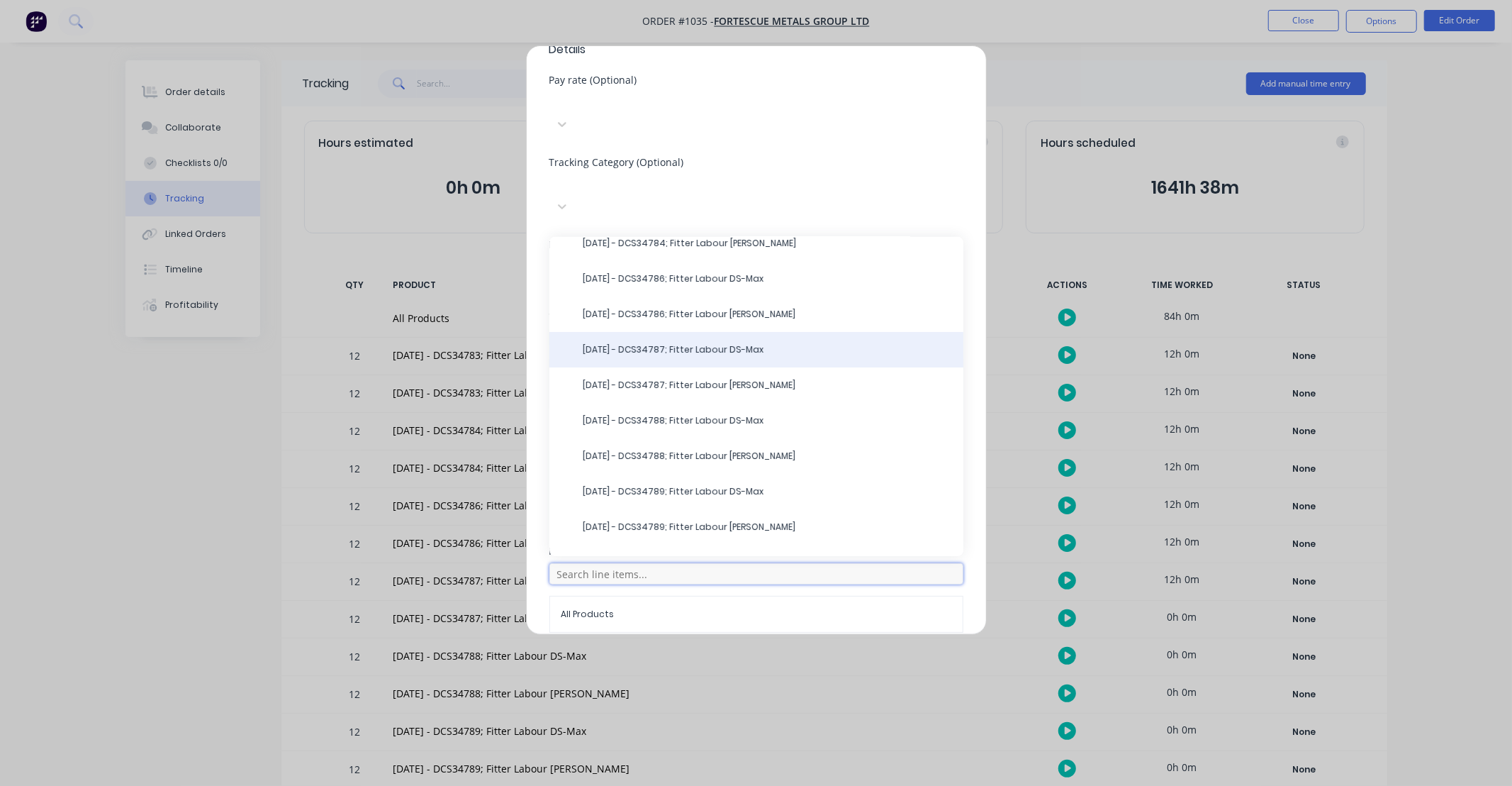
scroll to position [157, 0]
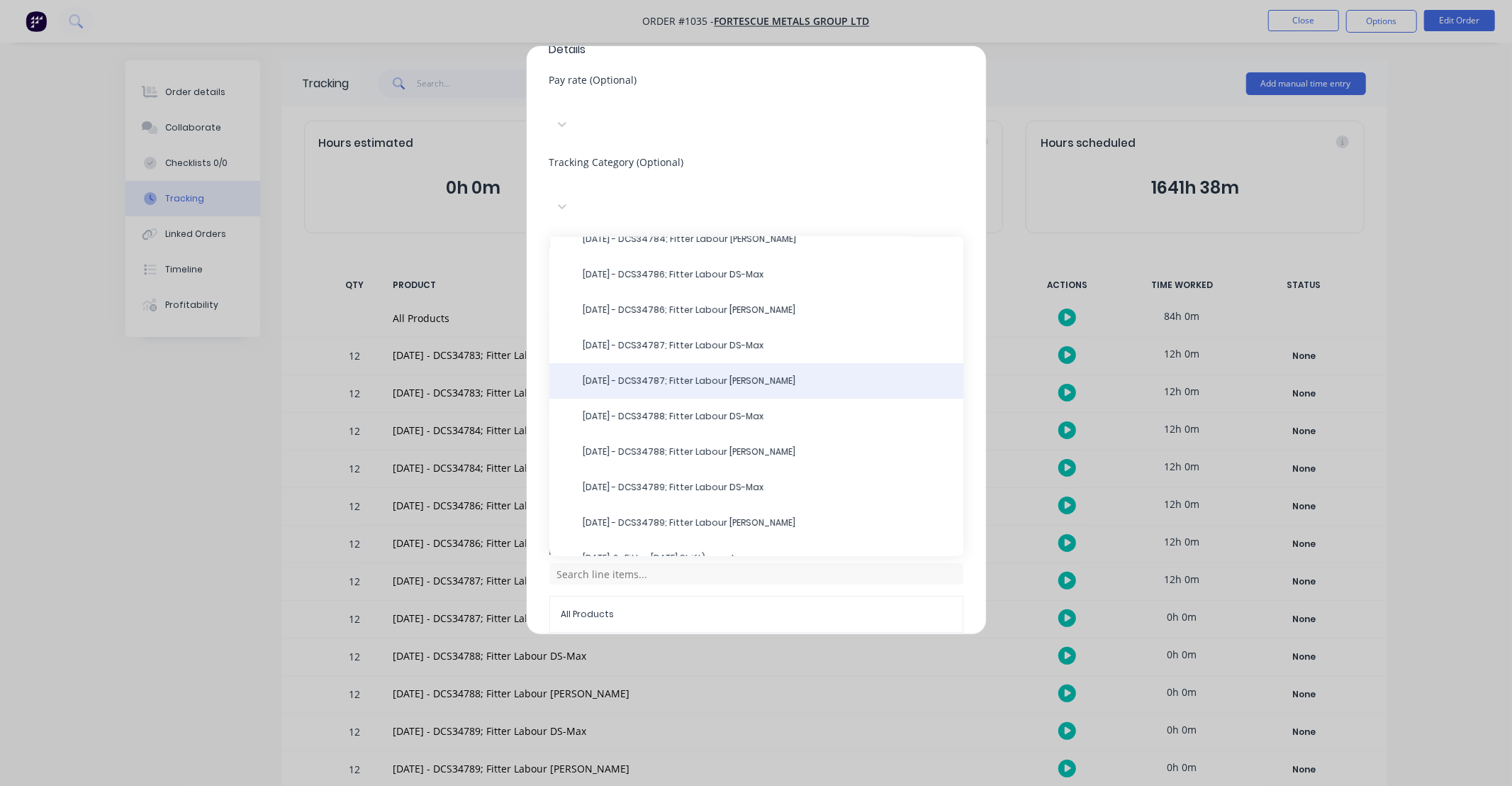
click at [721, 374] on span "[DATE] - DCS34787; Fitter Labour [PERSON_NAME]" at bounding box center [767, 380] width 369 height 13
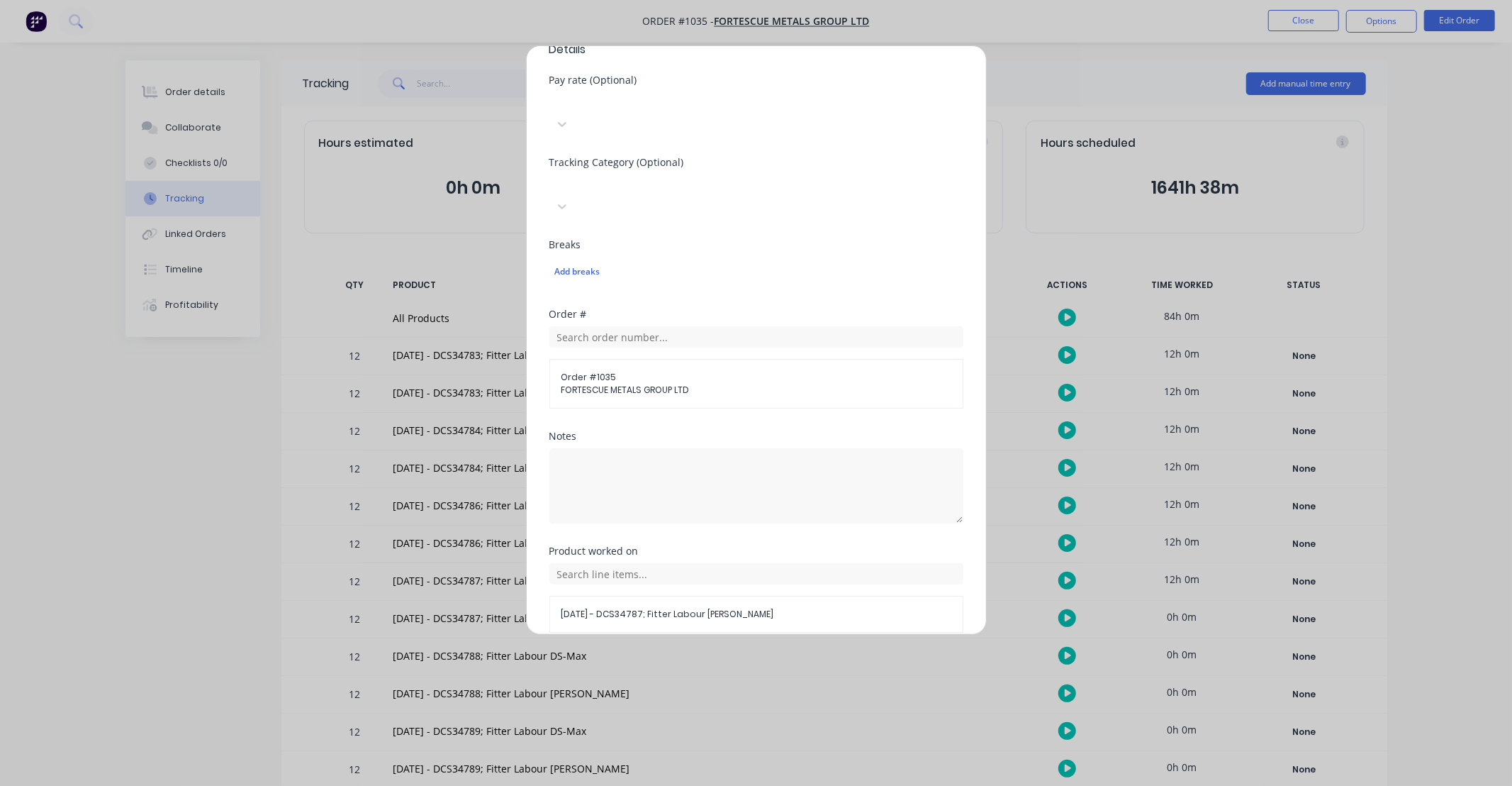
click at [718, 655] on button "Add manual time entry" at bounding box center [722, 666] width 120 height 23
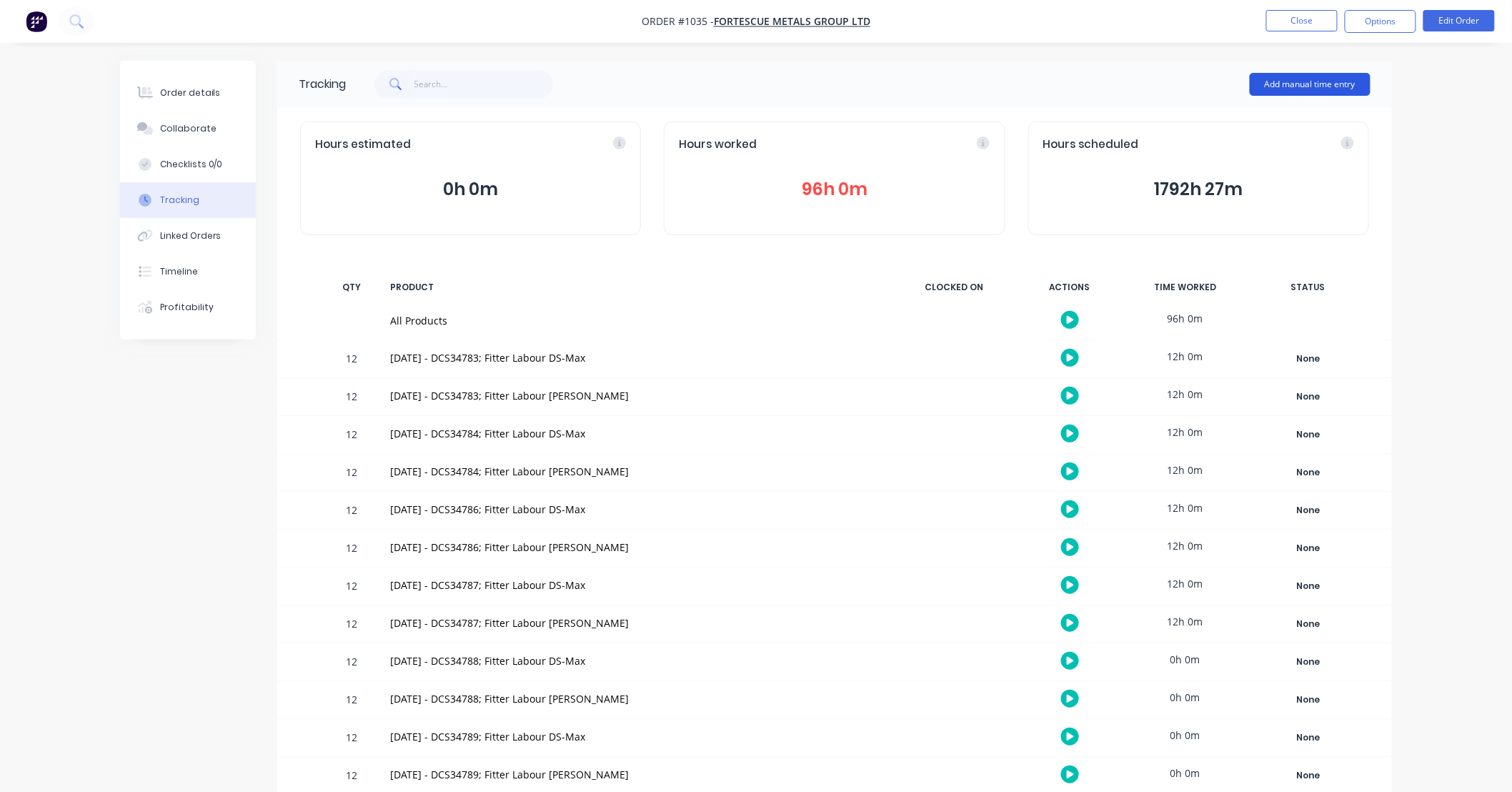
click at [1284, 77] on button "Add manual time entry" at bounding box center [1310, 84] width 121 height 23
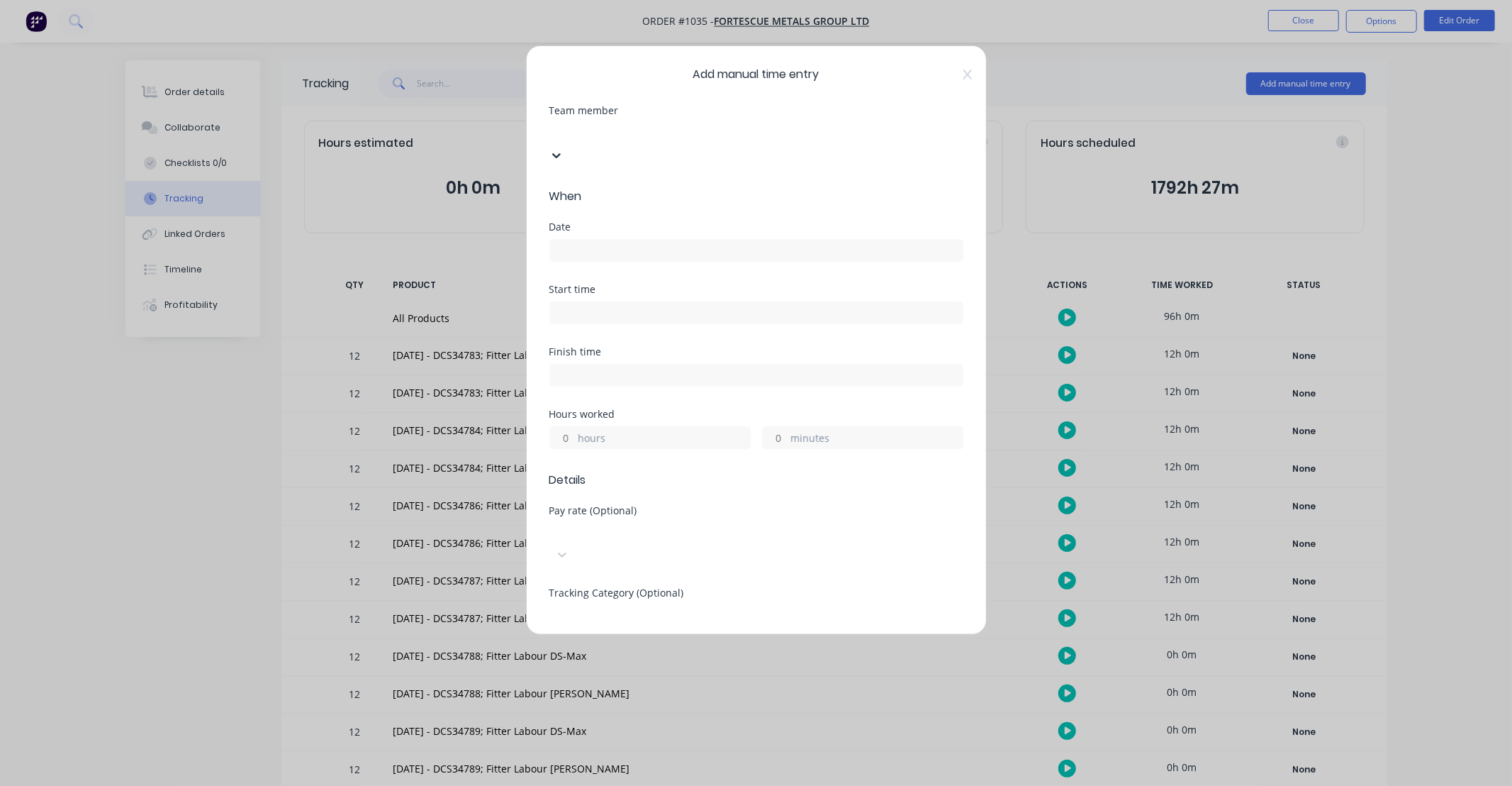
click at [624, 130] on div at bounding box center [656, 131] width 204 height 18
type input "max"
click at [607, 240] on input at bounding box center [756, 250] width 413 height 21
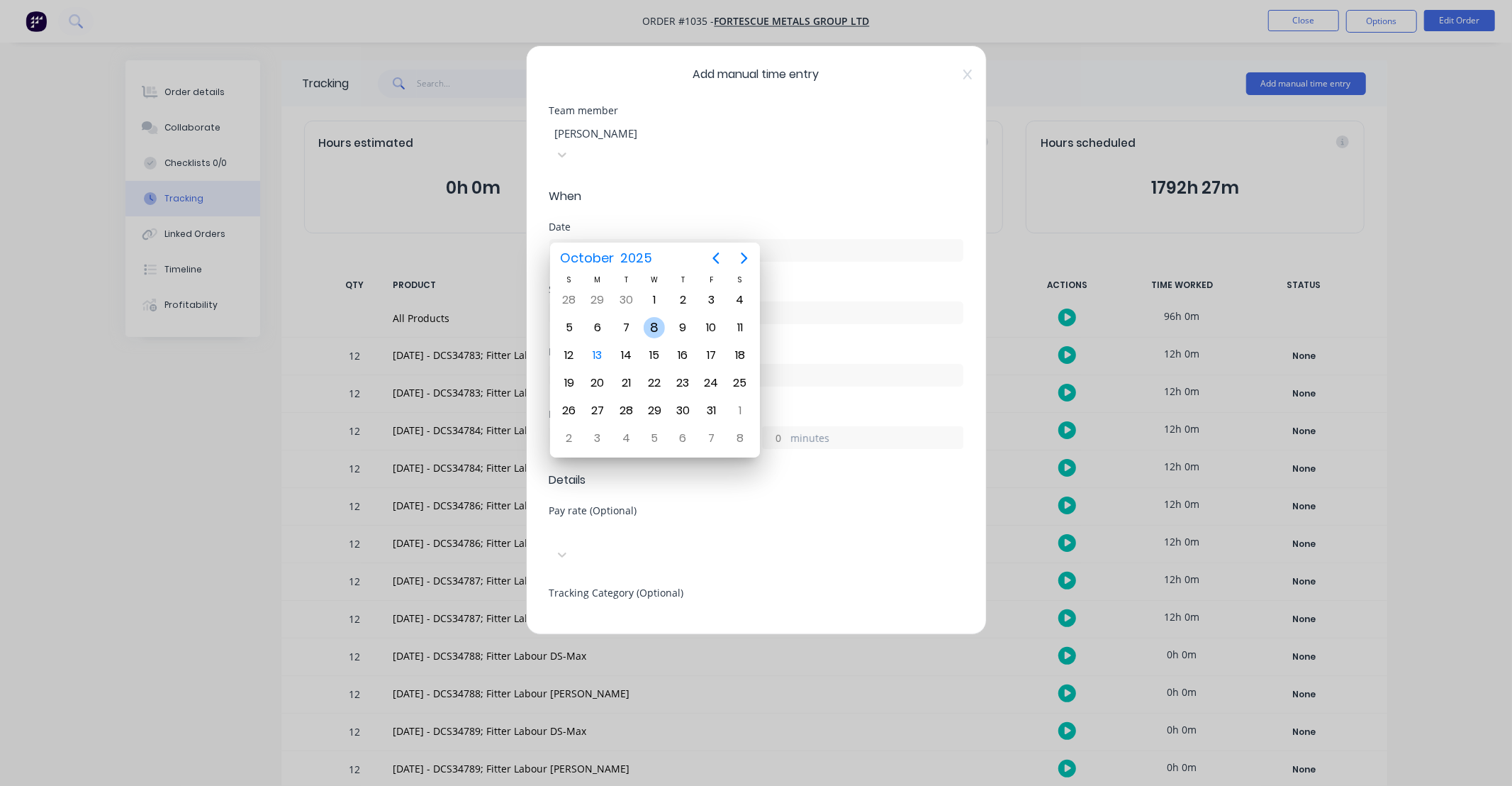
click at [653, 327] on div "8" at bounding box center [654, 327] width 21 height 21
type input "[DATE]"
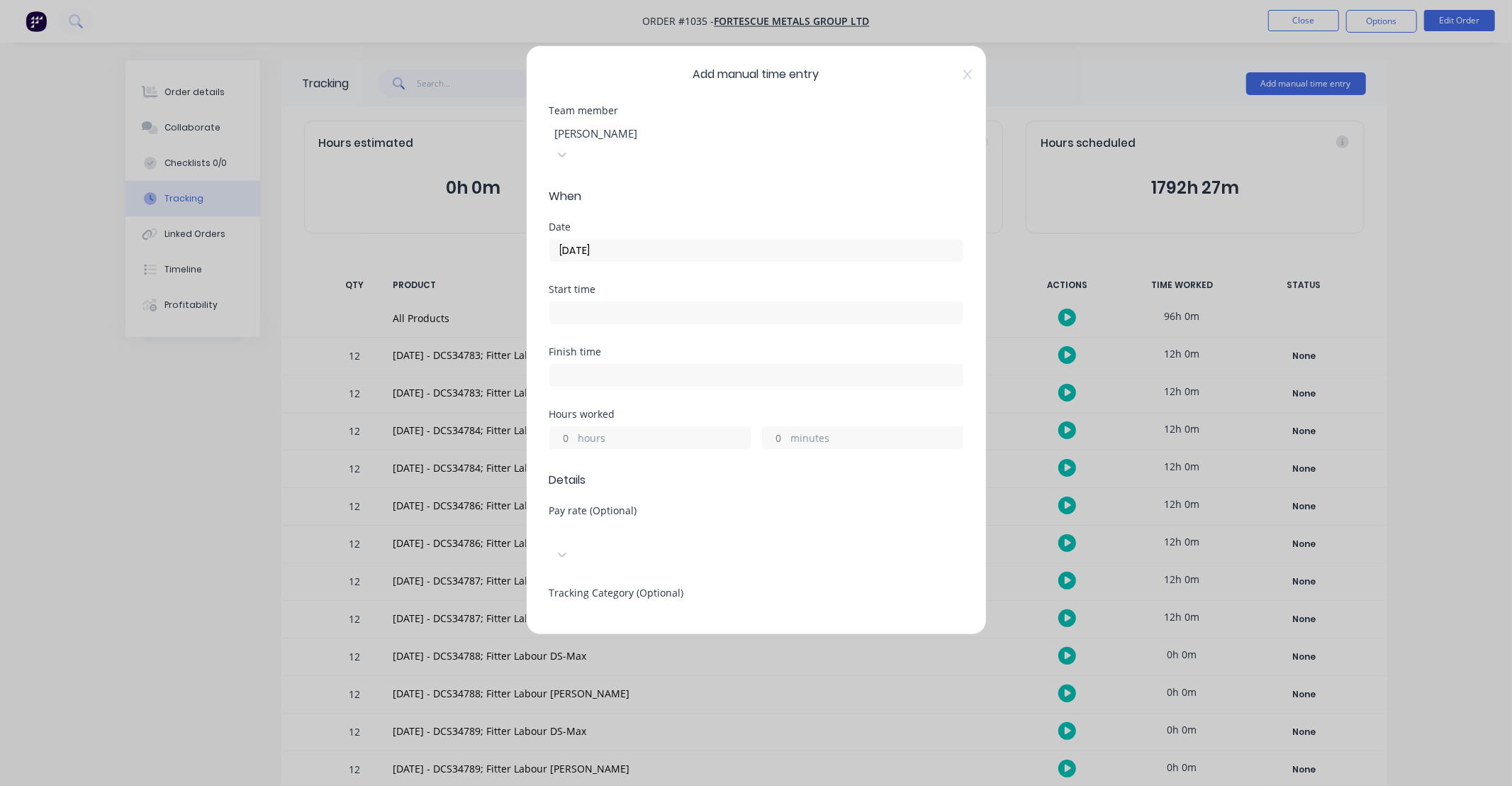
click at [564, 427] on input "hours" at bounding box center [562, 437] width 24 height 21
type input "12"
click at [675, 386] on div "Finish time" at bounding box center [756, 378] width 414 height 62
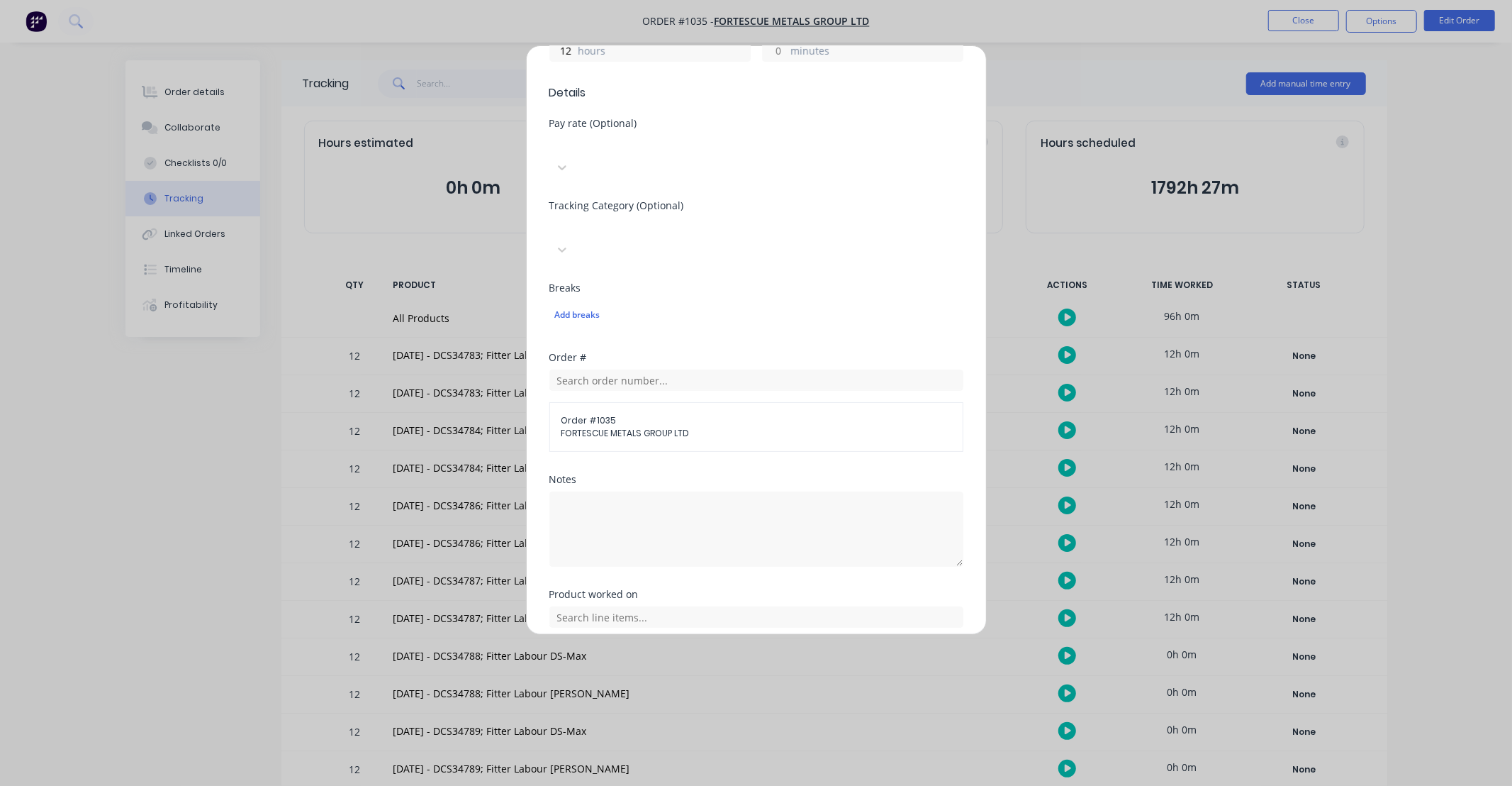
scroll to position [431, 0]
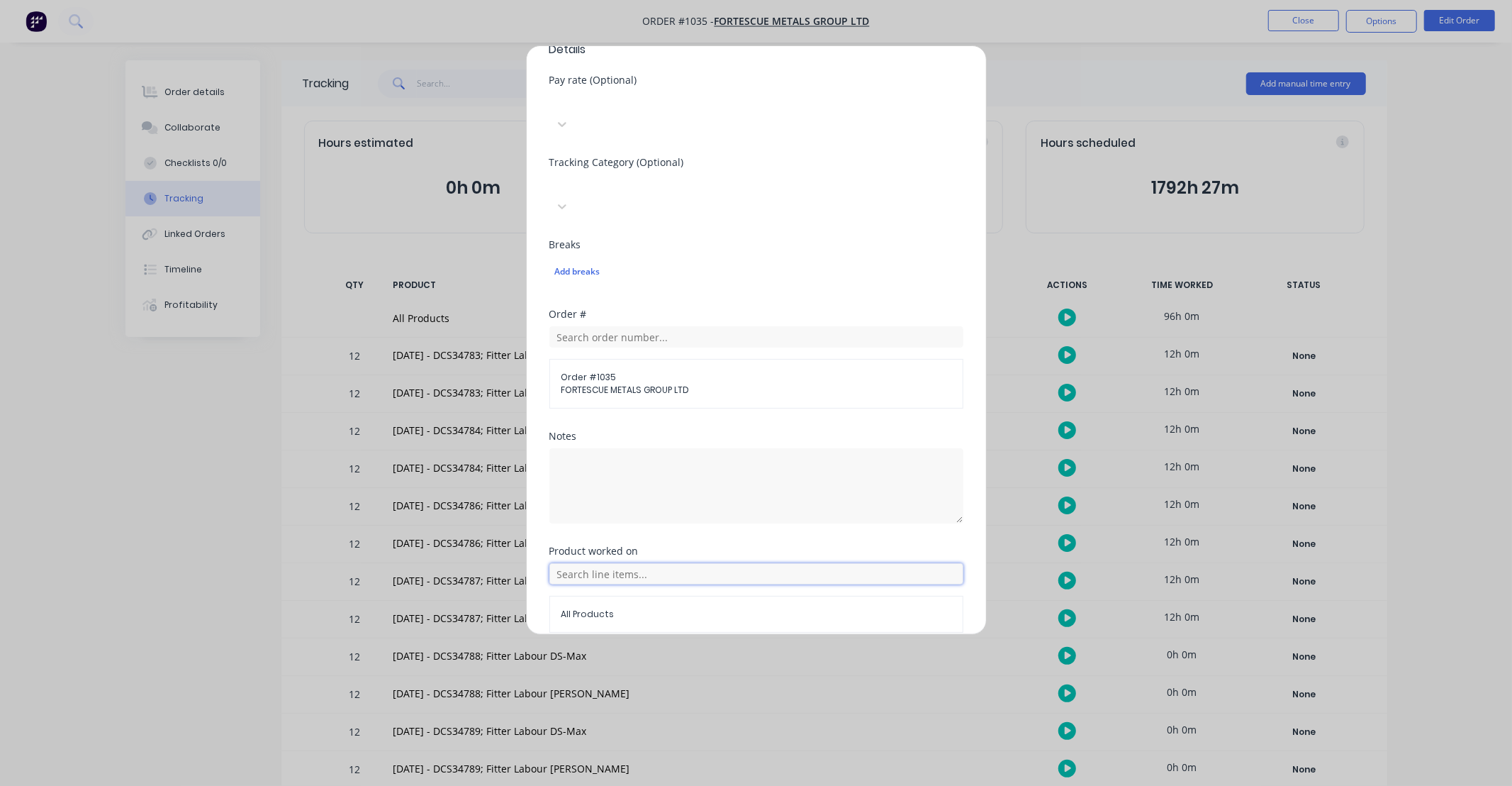
click at [707, 563] on input "text" at bounding box center [756, 573] width 414 height 21
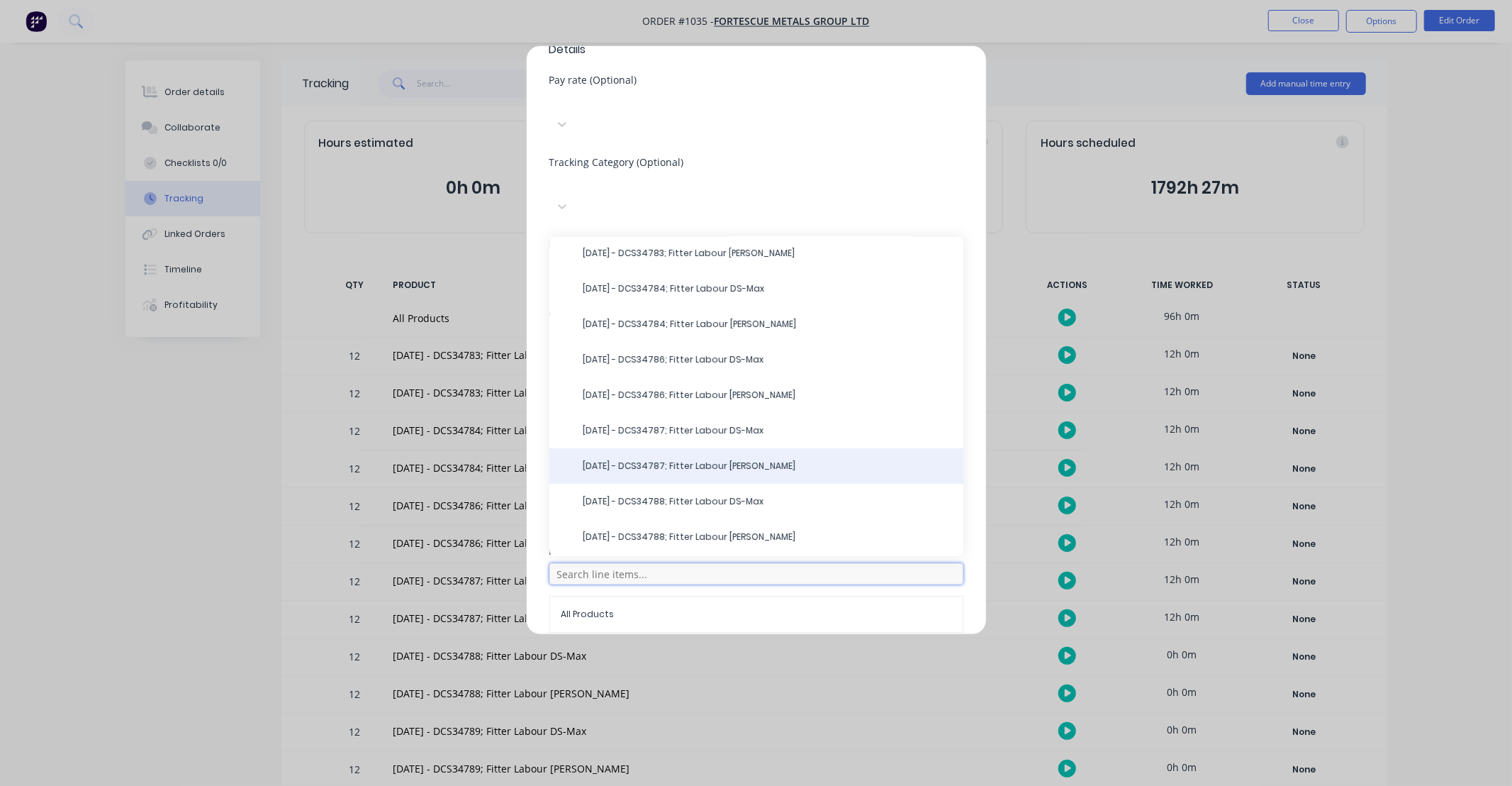
scroll to position [104, 0]
click at [728, 463] on span "[DATE] - DCS34788; Fitter Labour DS-Max" at bounding box center [767, 469] width 369 height 13
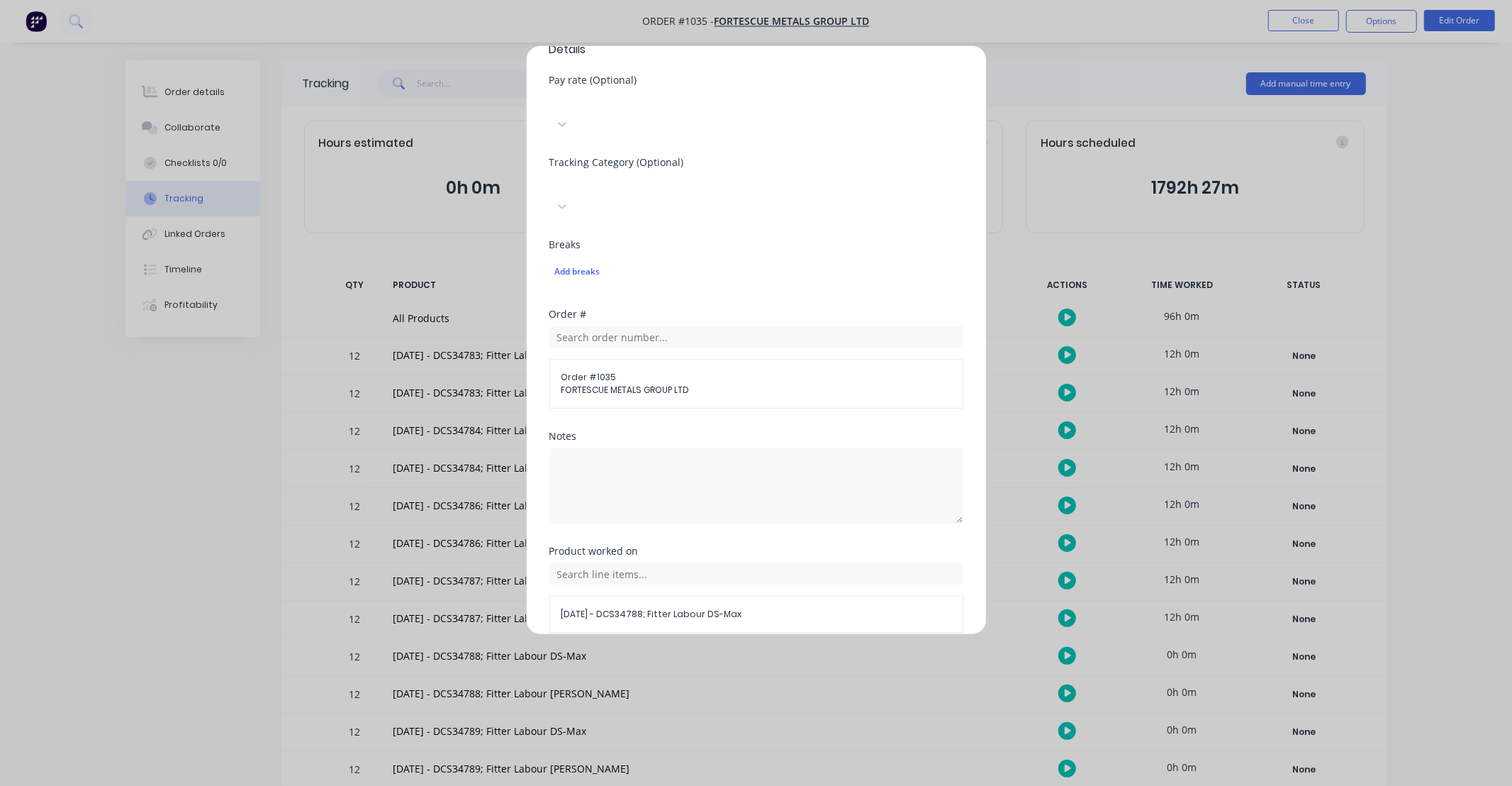
click at [738, 655] on button "Add manual time entry" at bounding box center [722, 666] width 120 height 23
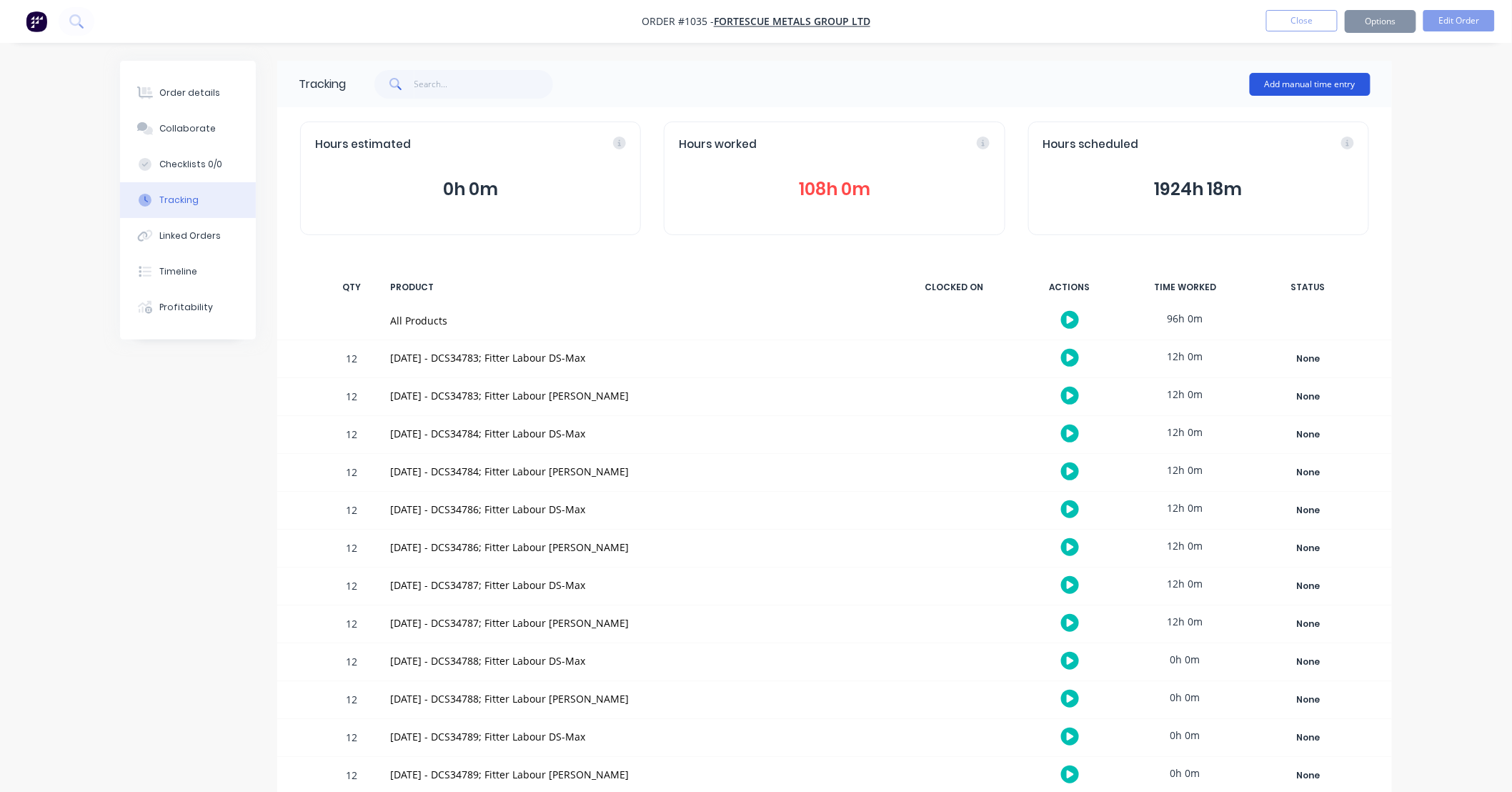
click at [1305, 83] on button "Add manual time entry" at bounding box center [1310, 84] width 121 height 23
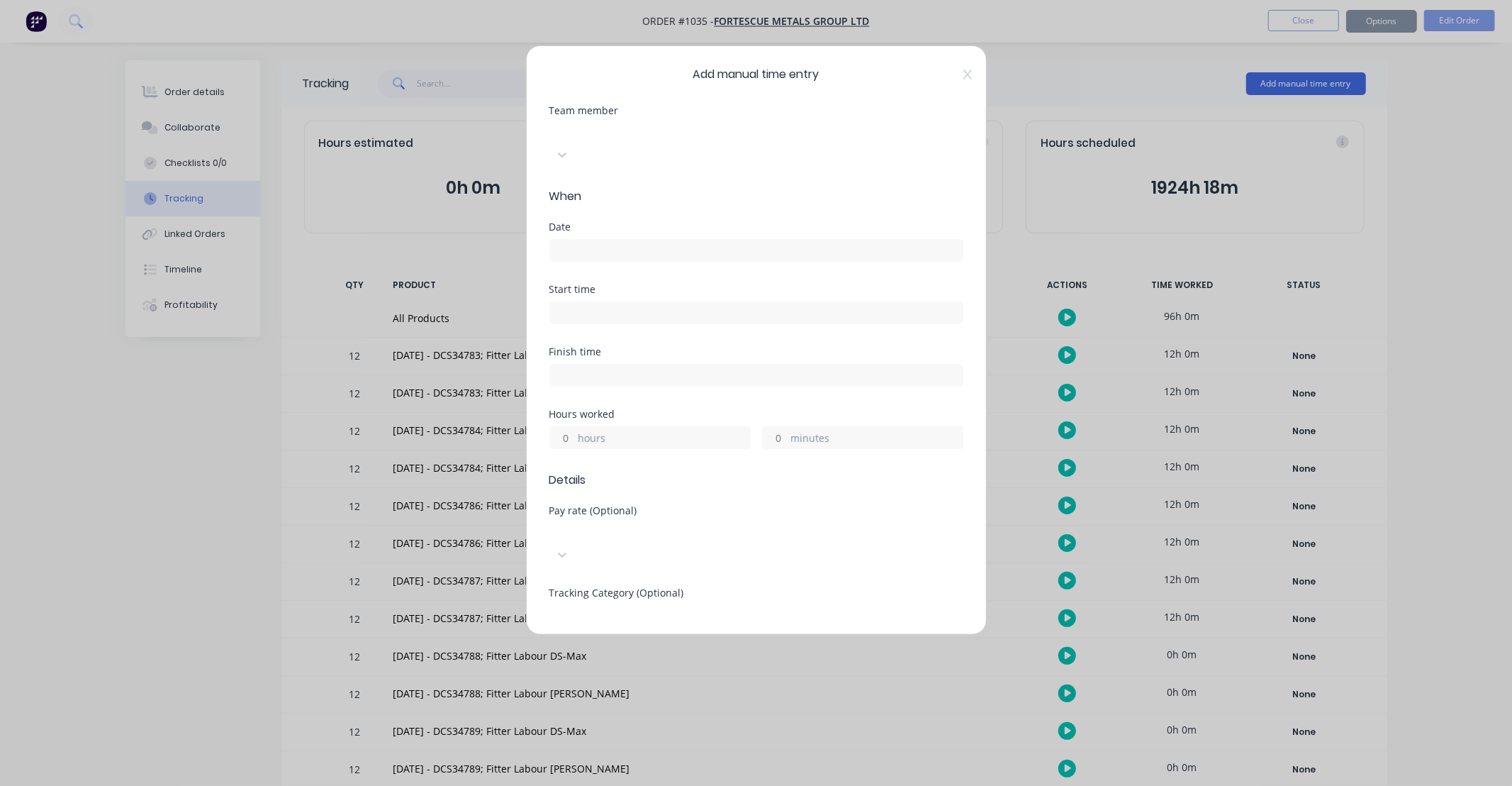
click at [656, 131] on div at bounding box center [656, 131] width 204 height 18
type input "ray"
click at [632, 240] on input at bounding box center [756, 250] width 413 height 21
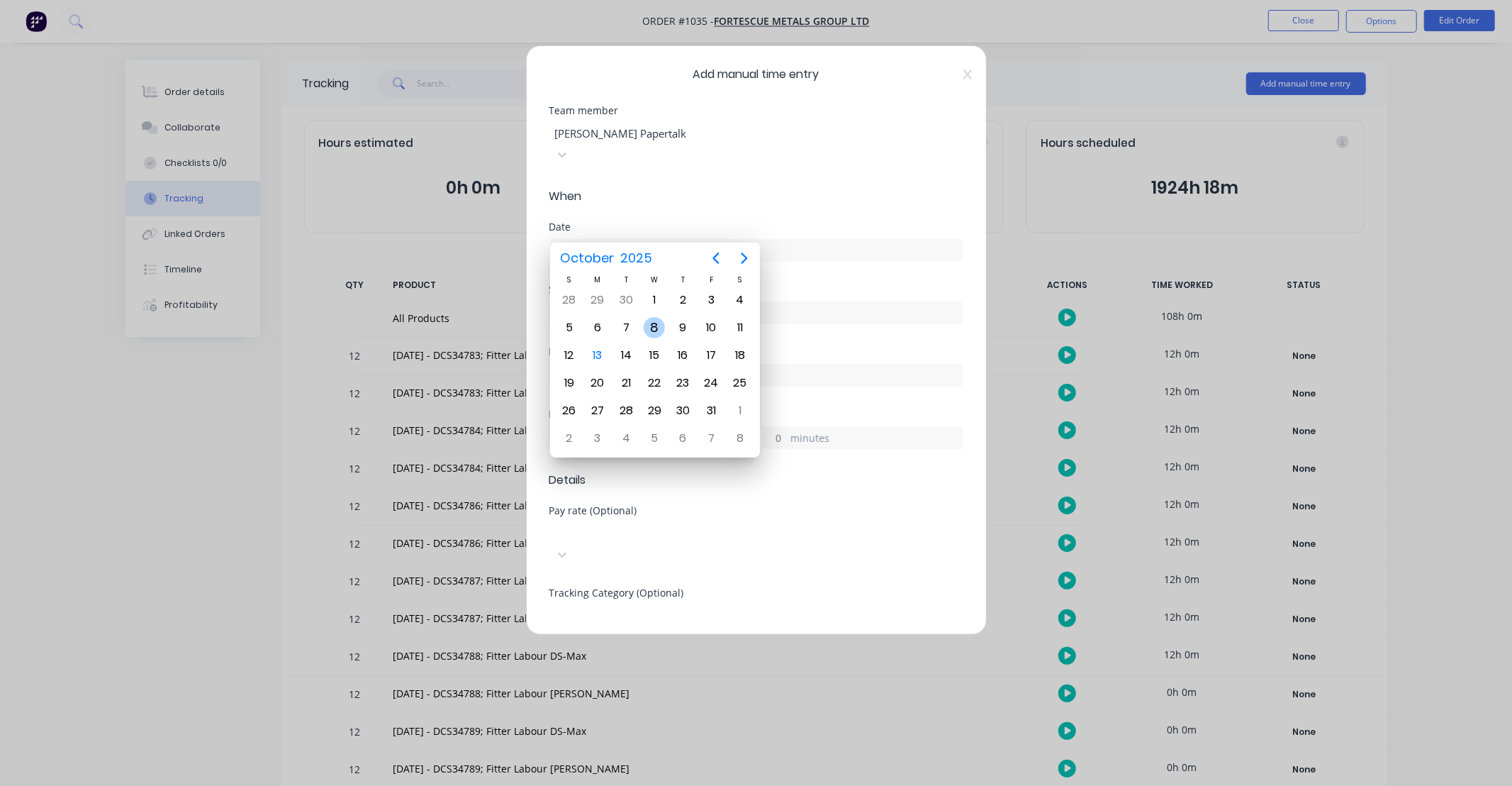
click at [661, 328] on div "8" at bounding box center [654, 327] width 21 height 21
type input "[DATE]"
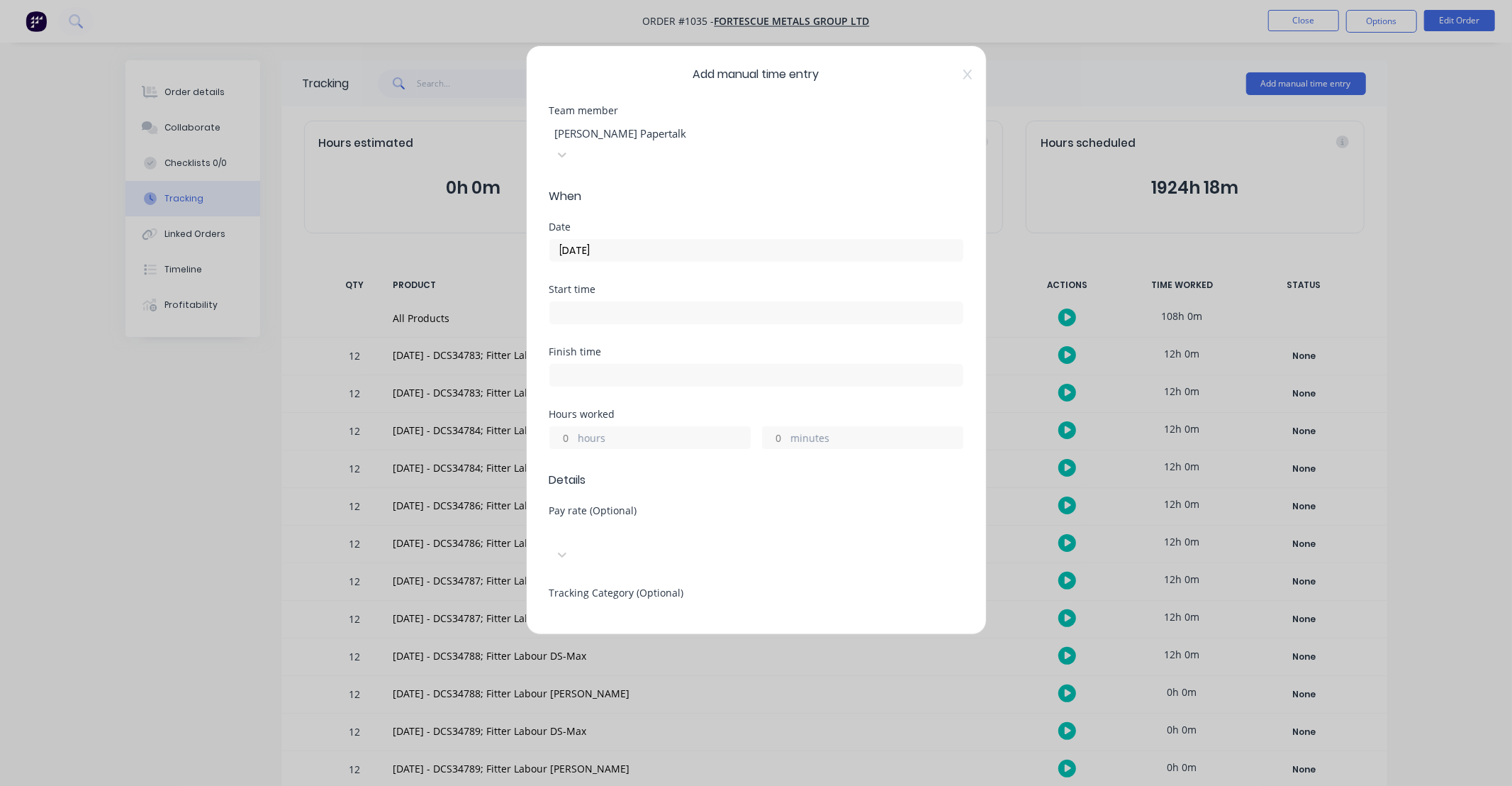
drag, startPoint x: 564, startPoint y: 416, endPoint x: 600, endPoint y: 399, distance: 39.8
click at [564, 427] on input "hours" at bounding box center [562, 437] width 24 height 21
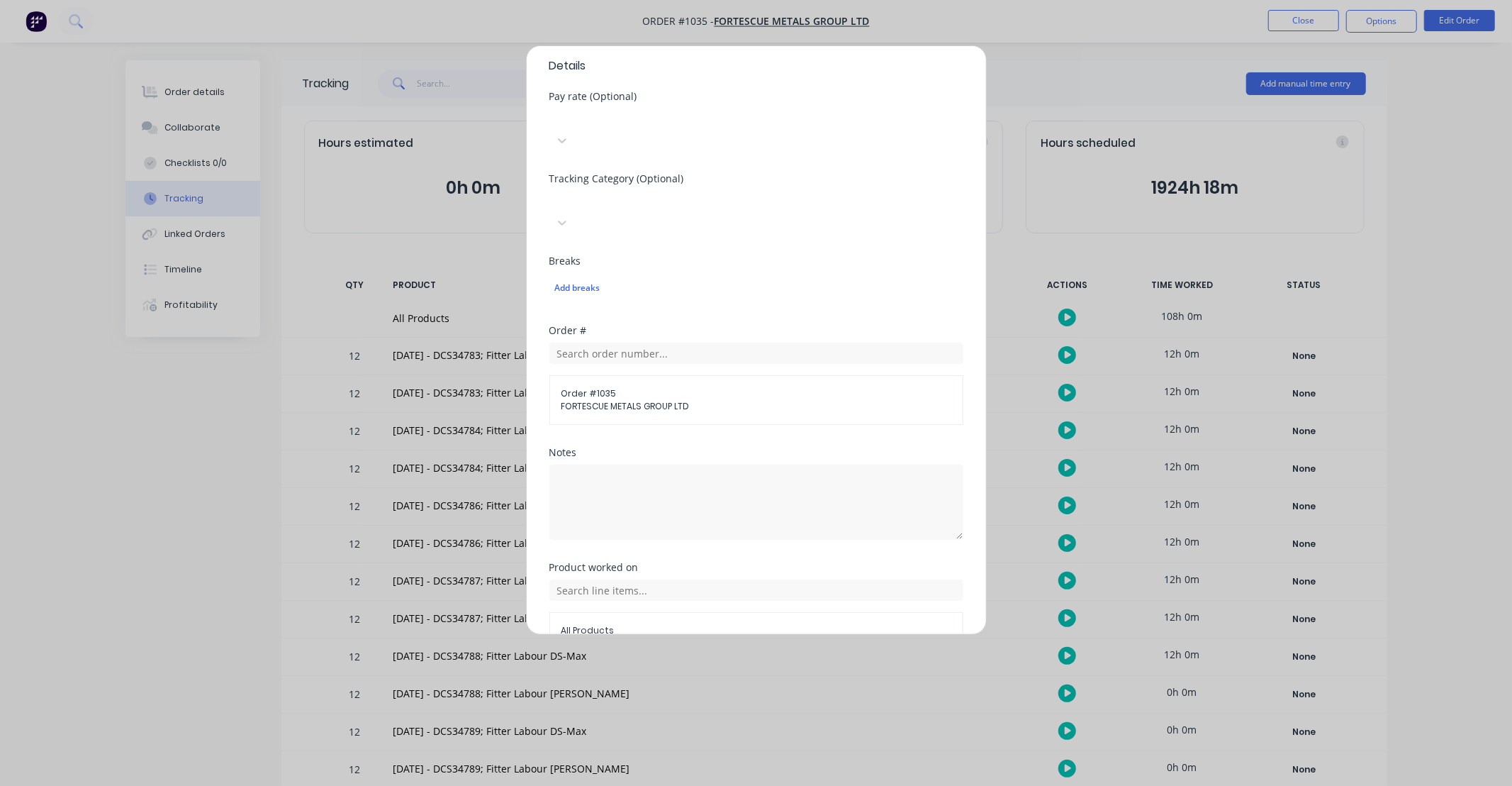
scroll to position [420, 0]
type input "12"
click at [640, 574] on input "text" at bounding box center [756, 584] width 414 height 21
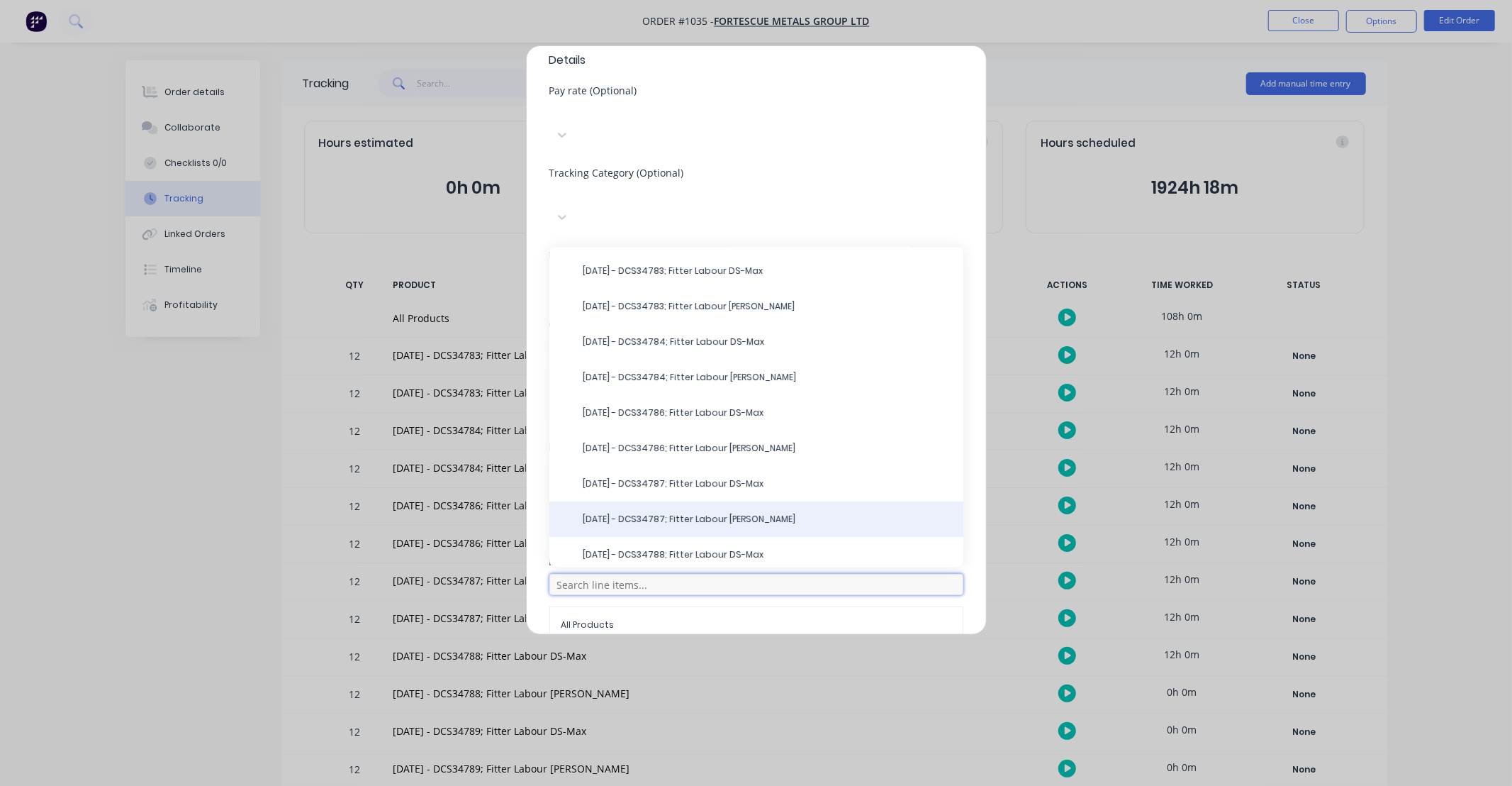
scroll to position [210, 0]
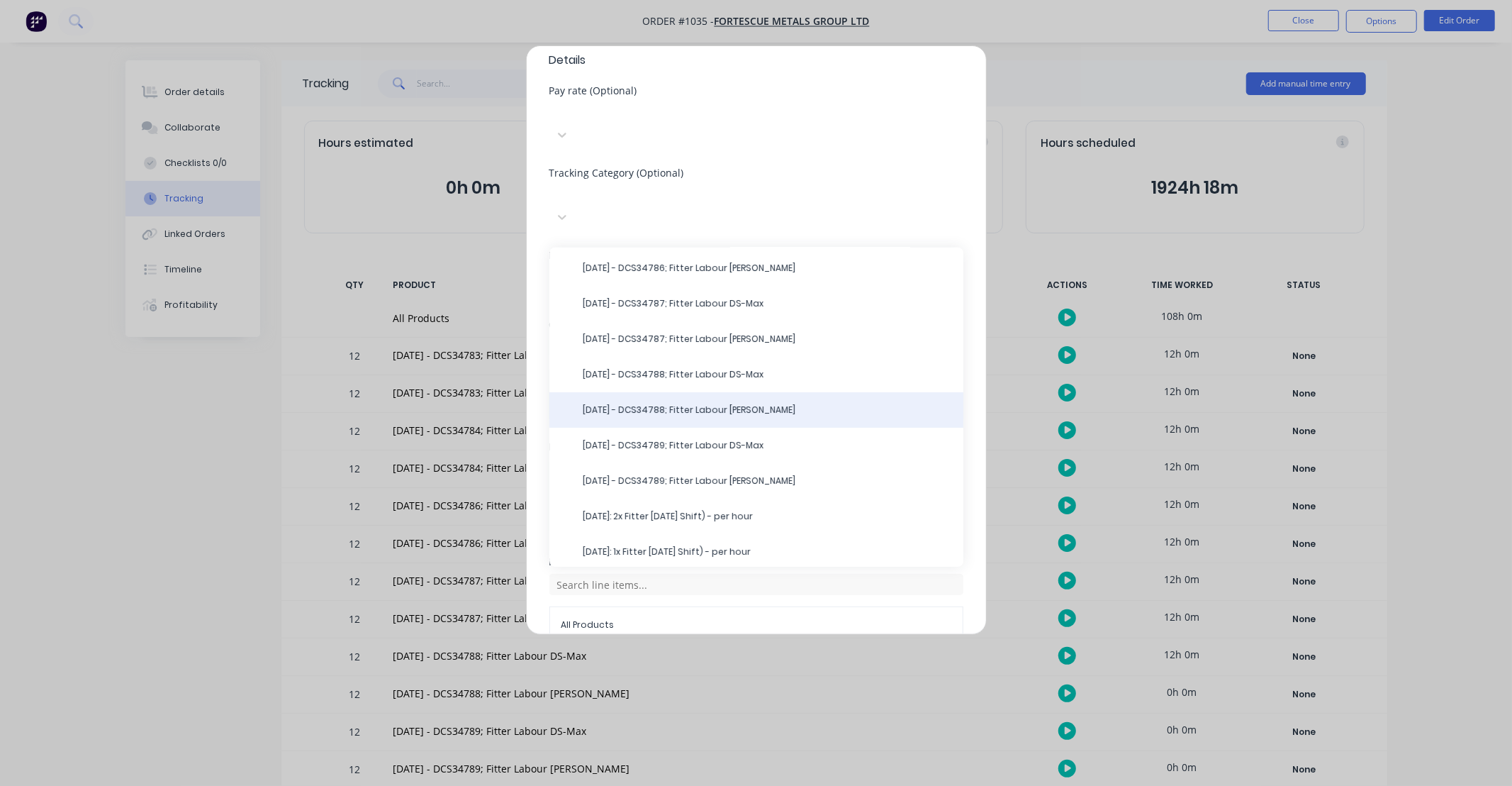
click at [690, 392] on div "[DATE] - DCS34788; Fitter Labour [PERSON_NAME]" at bounding box center [756, 409] width 414 height 35
click at [699, 404] on span "[DATE] - DCS34788; Fitter Labour [PERSON_NAME]" at bounding box center [767, 409] width 369 height 13
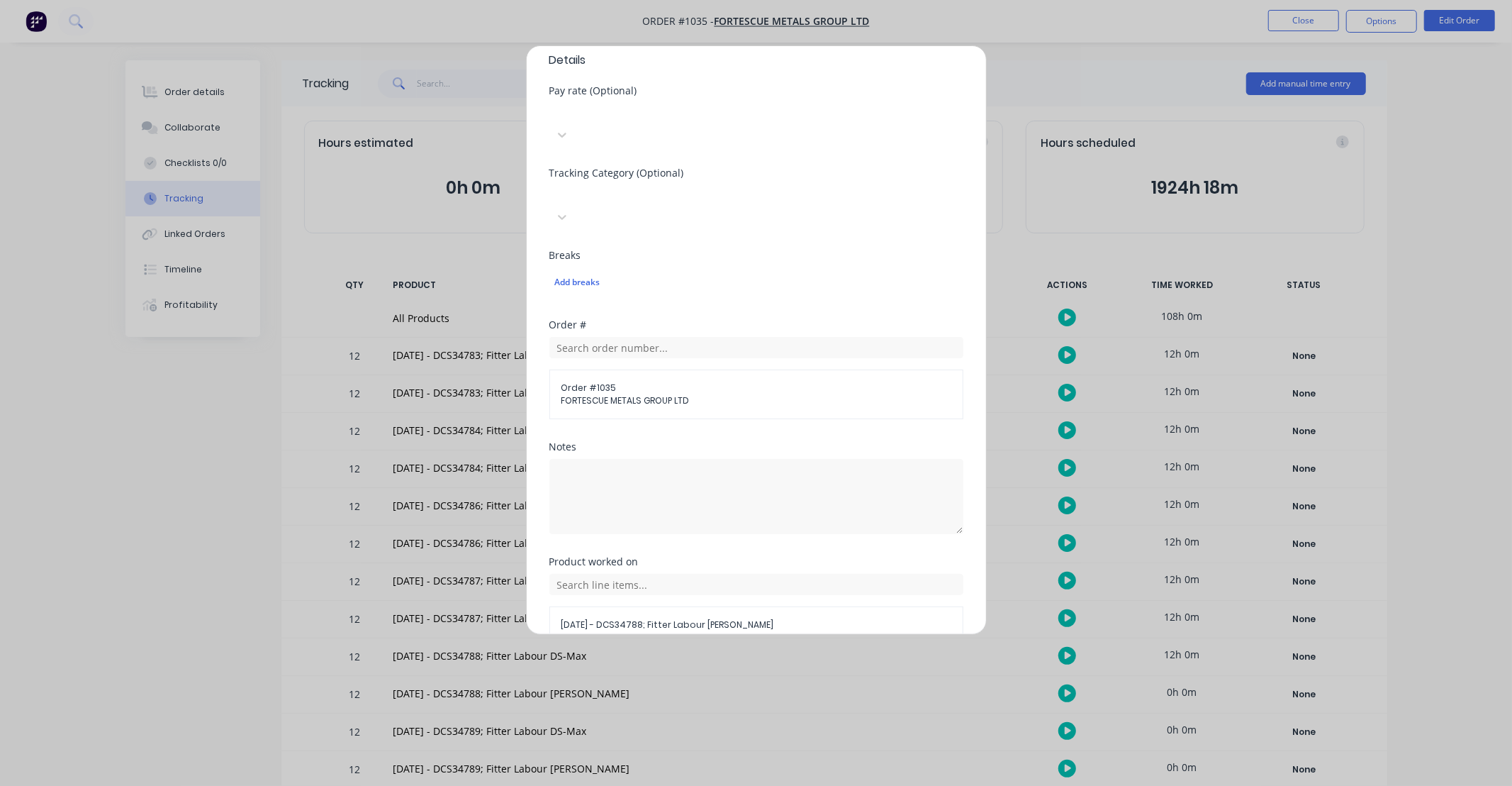
click at [742, 666] on button "Add manual time entry" at bounding box center [722, 677] width 120 height 23
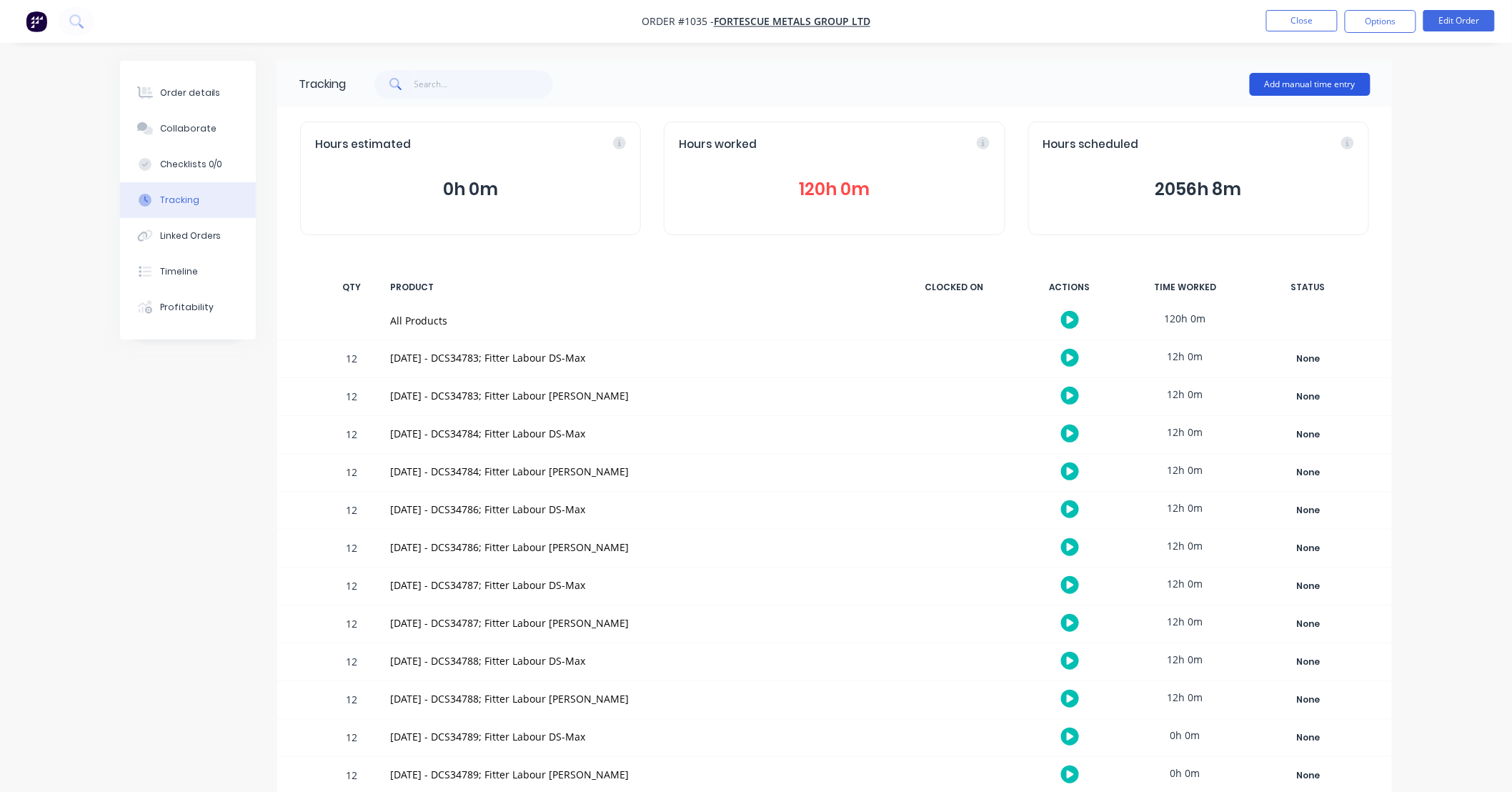
click at [1288, 87] on button "Add manual time entry" at bounding box center [1310, 84] width 121 height 23
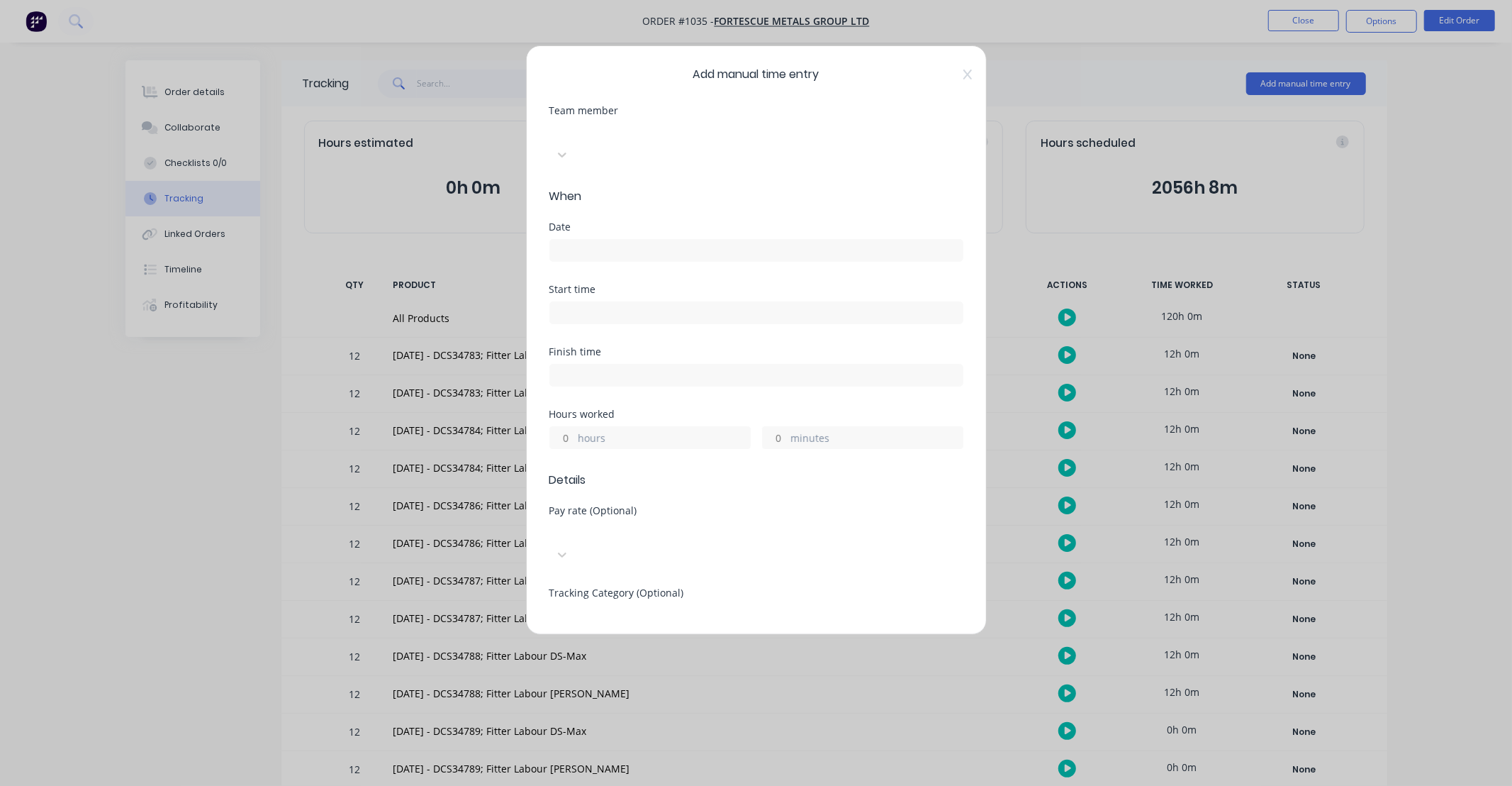
click at [624, 127] on div at bounding box center [656, 131] width 204 height 18
type input "max"
click at [634, 240] on input at bounding box center [756, 250] width 413 height 21
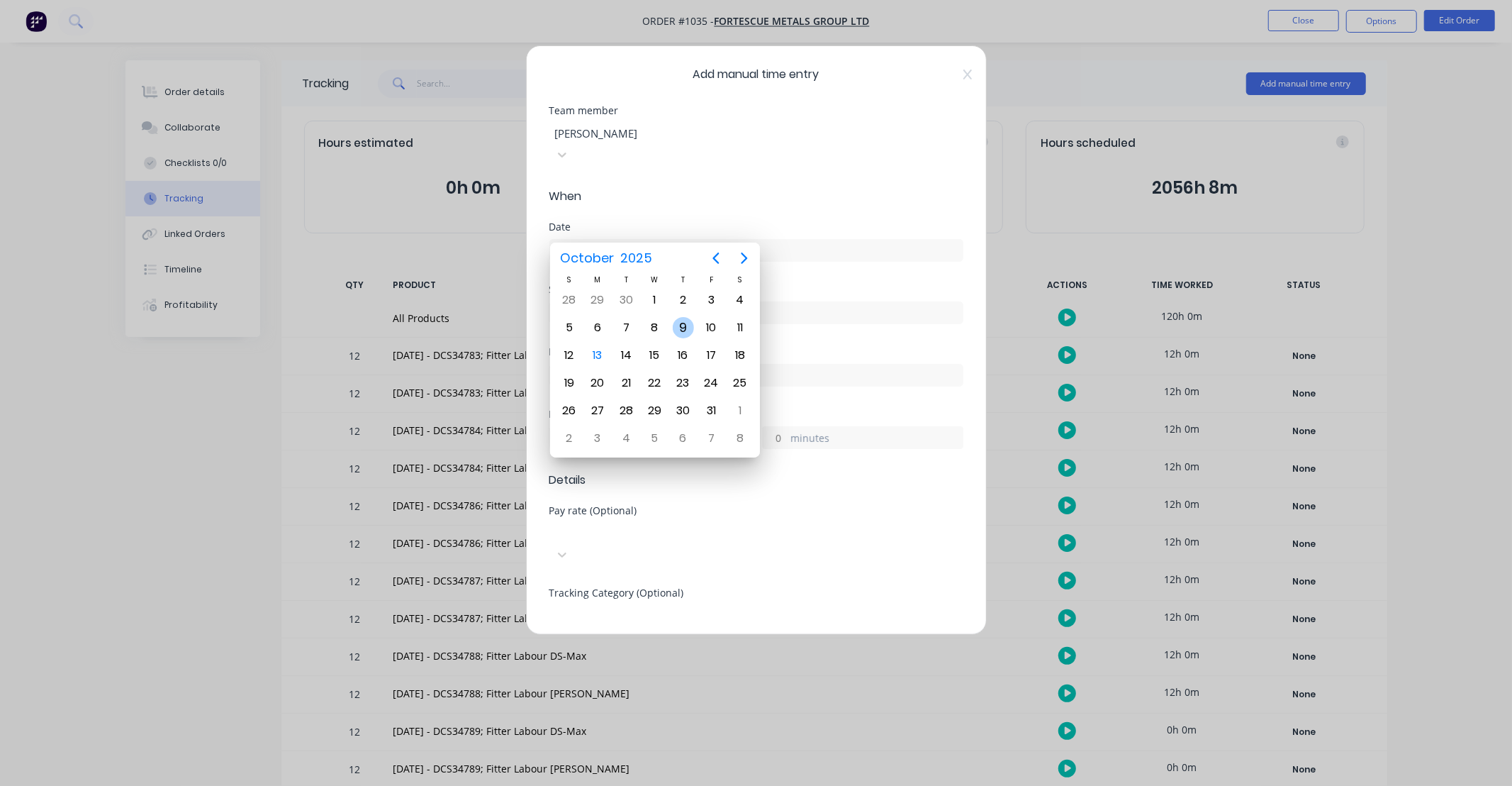
click at [688, 327] on div "9" at bounding box center [683, 327] width 21 height 21
type input "[DATE]"
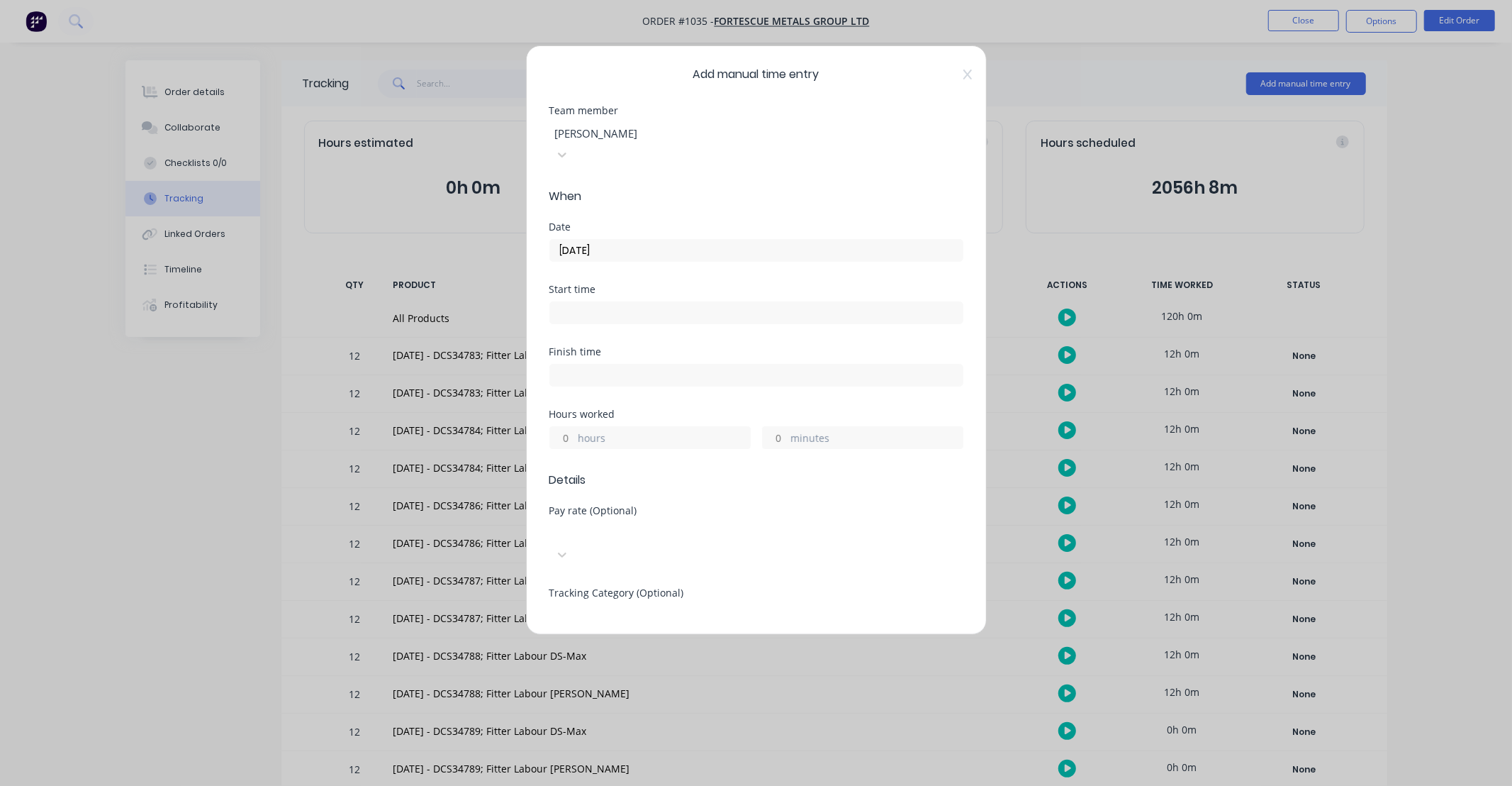
click at [567, 427] on input "hours" at bounding box center [562, 437] width 24 height 21
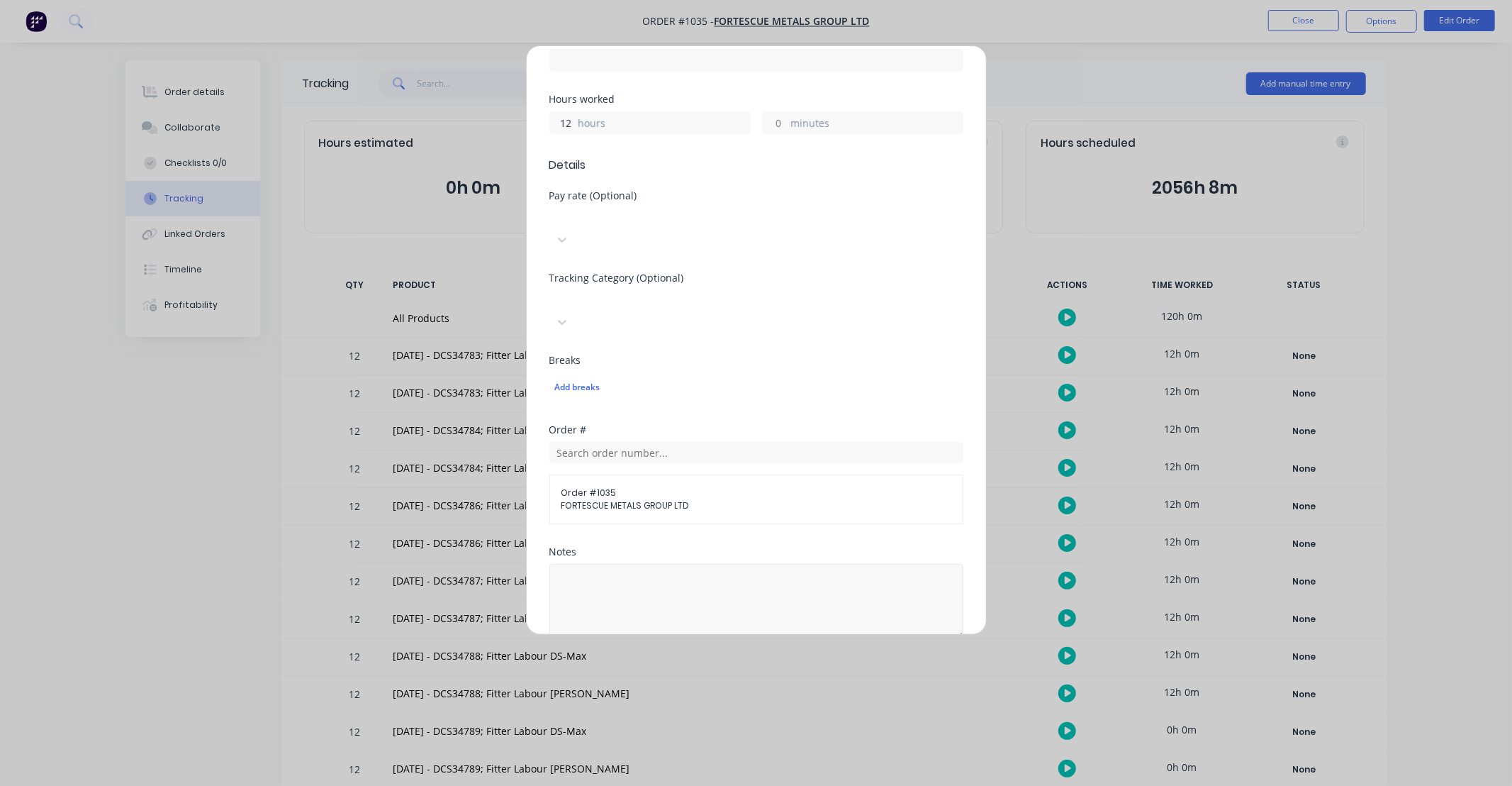
type input "12"
click at [699, 564] on textarea at bounding box center [756, 601] width 414 height 75
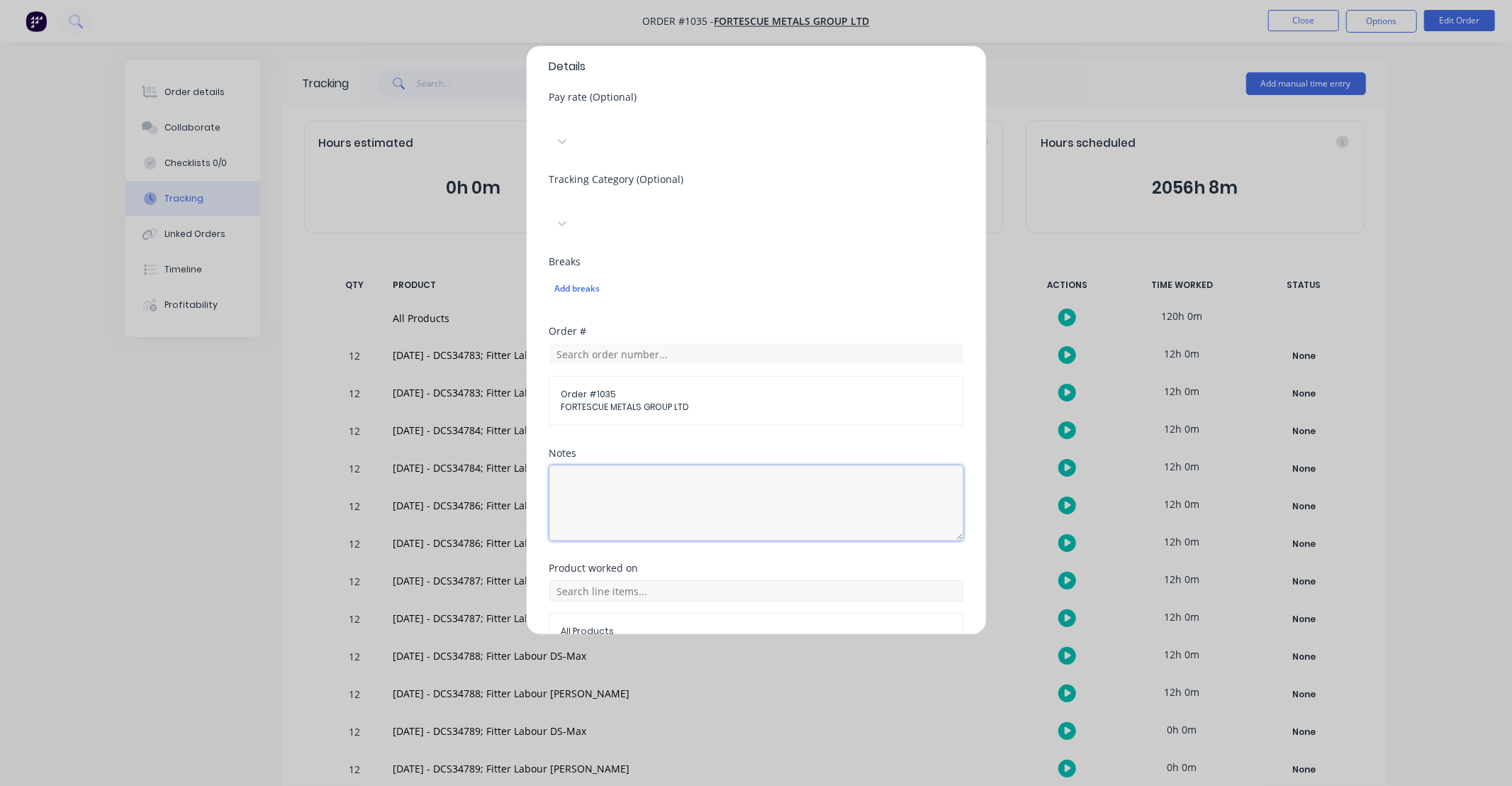
scroll to position [431, 0]
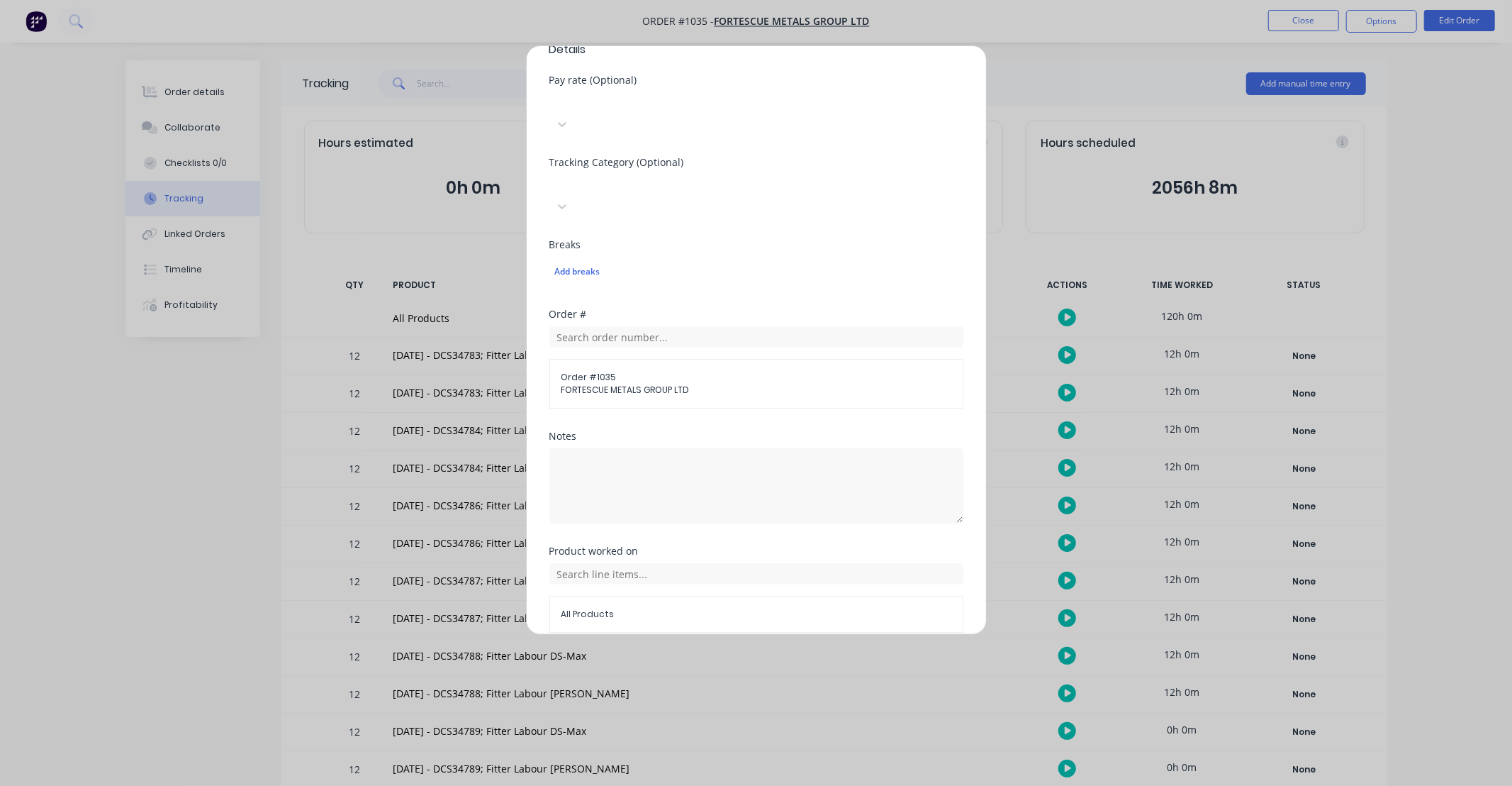
click at [778, 563] on div "All Products" at bounding box center [756, 598] width 414 height 69
click at [799, 563] on input "text" at bounding box center [756, 573] width 414 height 21
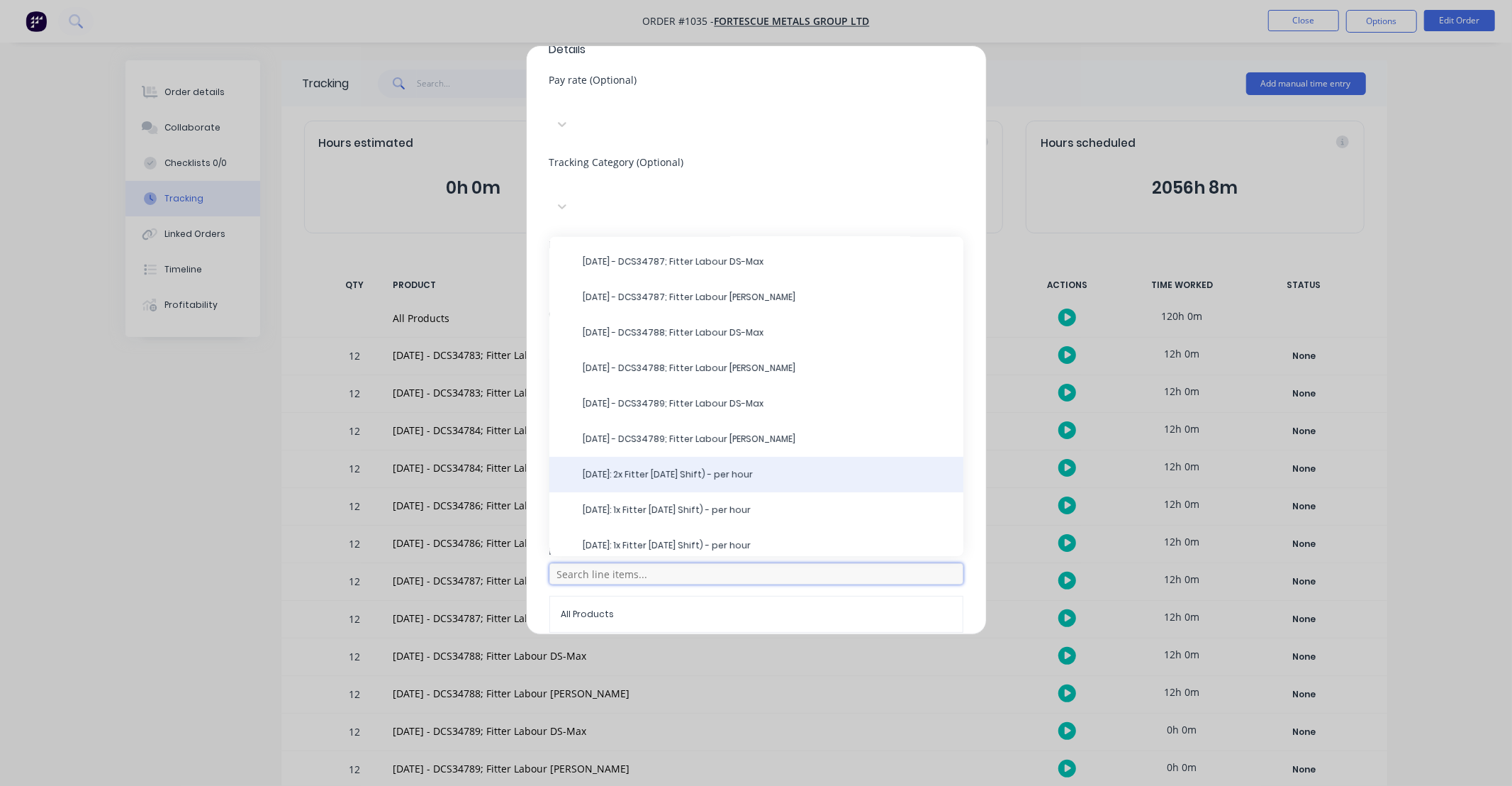
scroll to position [282, 0]
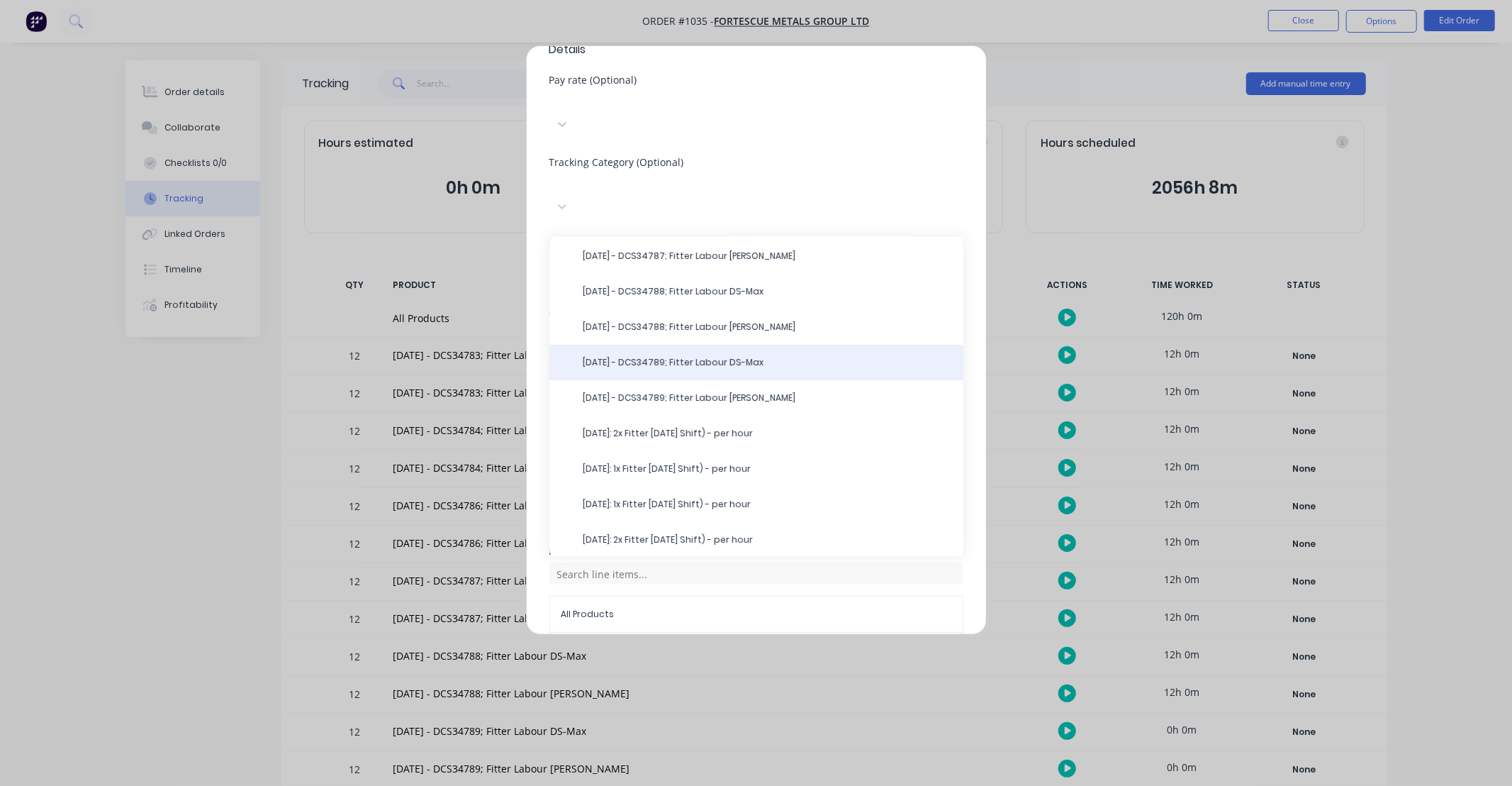
click at [769, 356] on span "[DATE] - DCS34789; Fitter Labour DS-Max" at bounding box center [767, 362] width 369 height 13
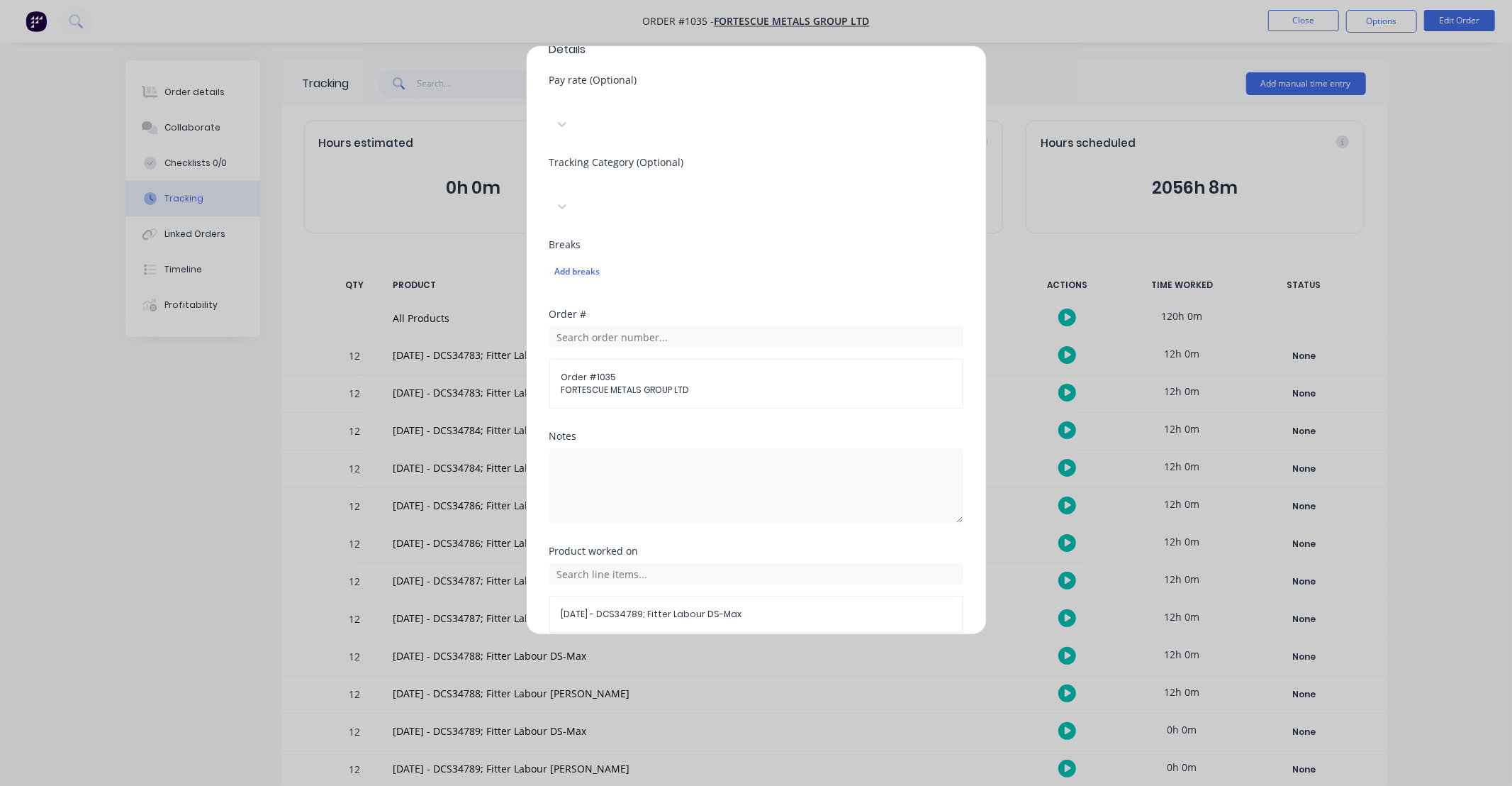
click at [737, 655] on button "Add manual time entry" at bounding box center [722, 666] width 120 height 23
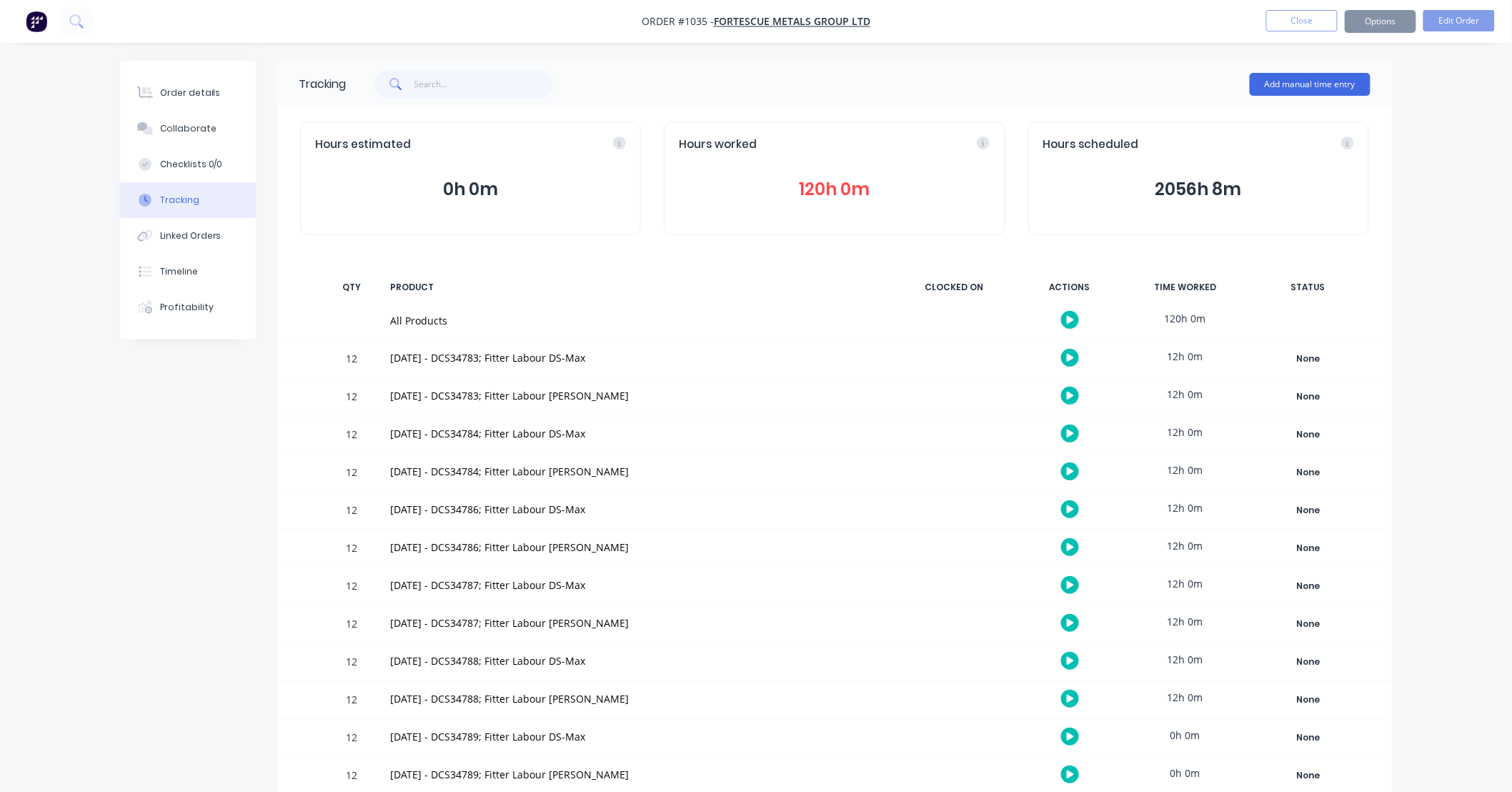
click at [1298, 86] on button "Add manual time entry" at bounding box center [1310, 84] width 121 height 23
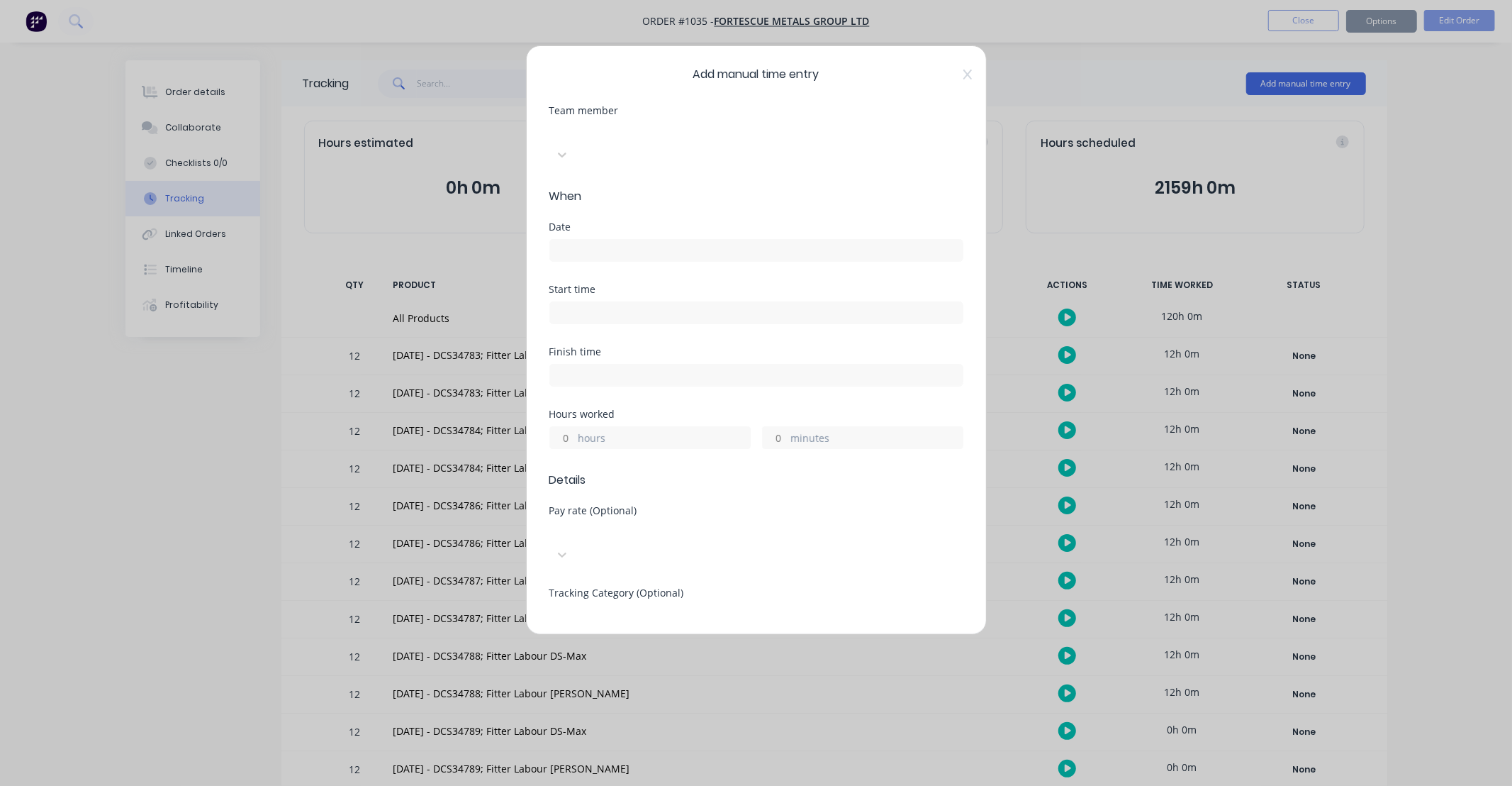
click at [611, 132] on div at bounding box center [656, 131] width 204 height 18
type input "ray"
click at [604, 240] on input at bounding box center [756, 250] width 413 height 21
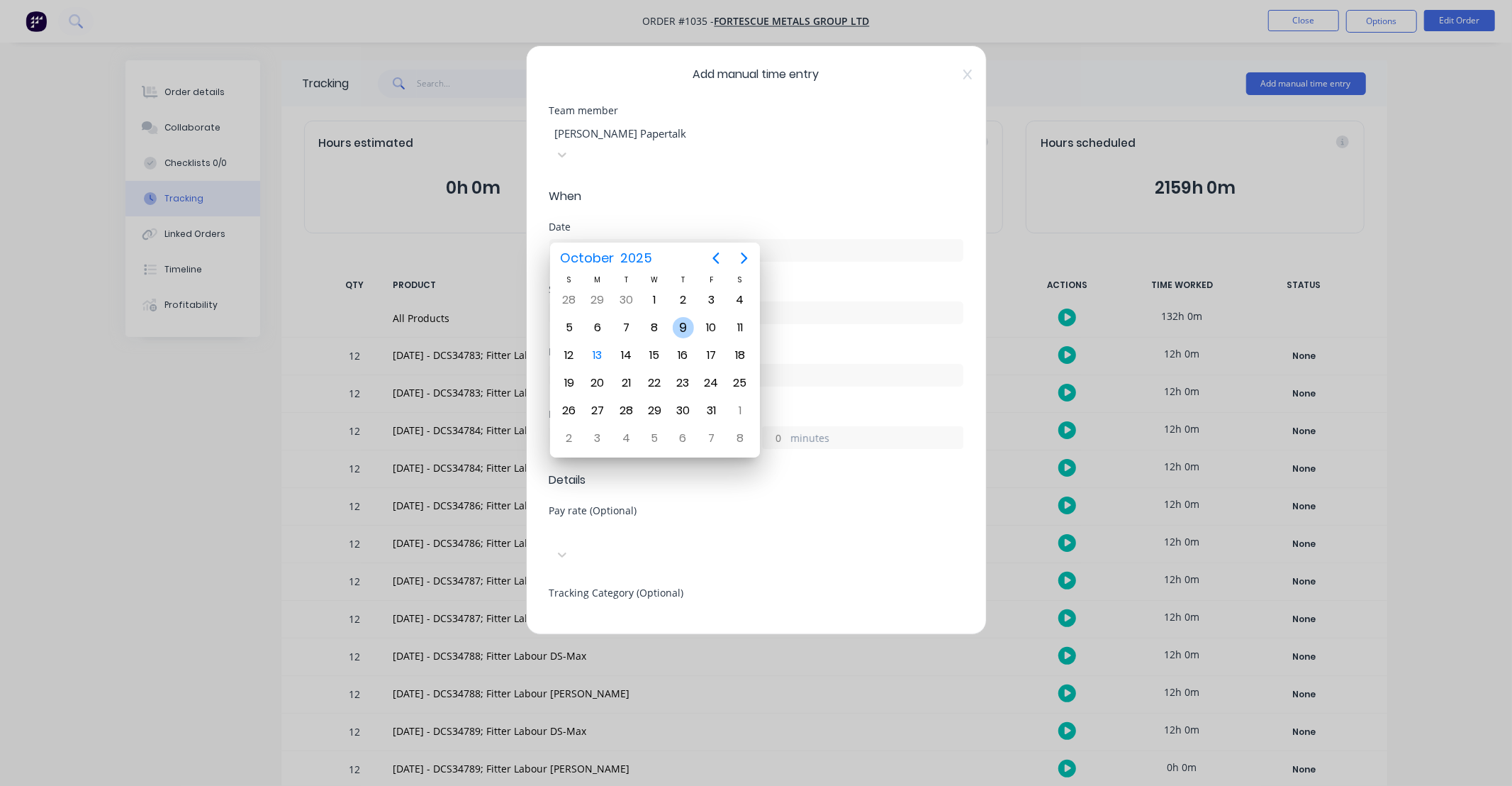
click at [686, 326] on div "9" at bounding box center [683, 327] width 21 height 21
type input "[DATE]"
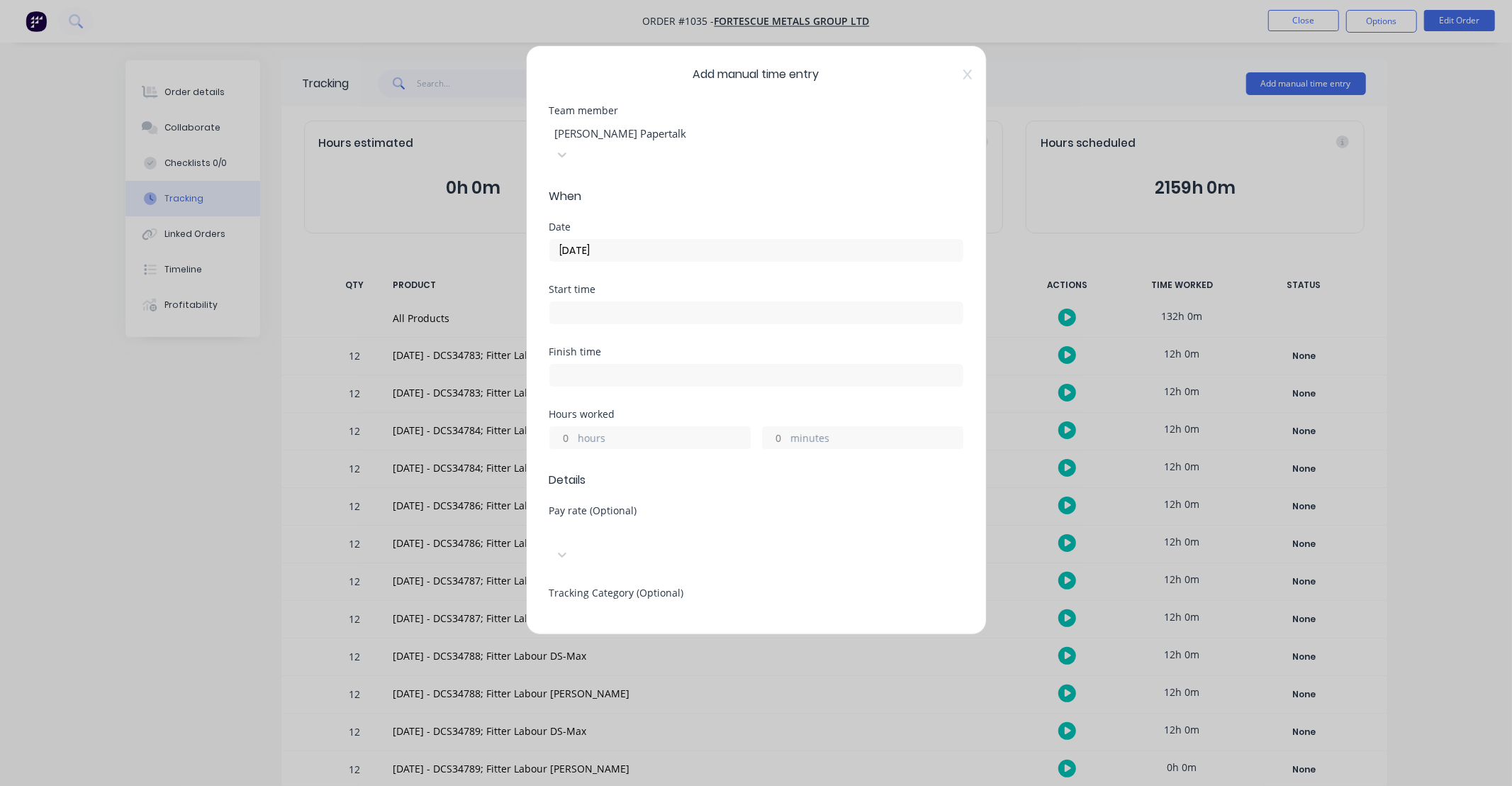
click at [575, 426] on div "hours" at bounding box center [650, 437] width 202 height 23
drag, startPoint x: 572, startPoint y: 420, endPoint x: 579, endPoint y: 413, distance: 9.9
click at [572, 427] on input "hours" at bounding box center [562, 437] width 24 height 21
type input "12"
click at [669, 386] on div "Finish time" at bounding box center [756, 378] width 414 height 62
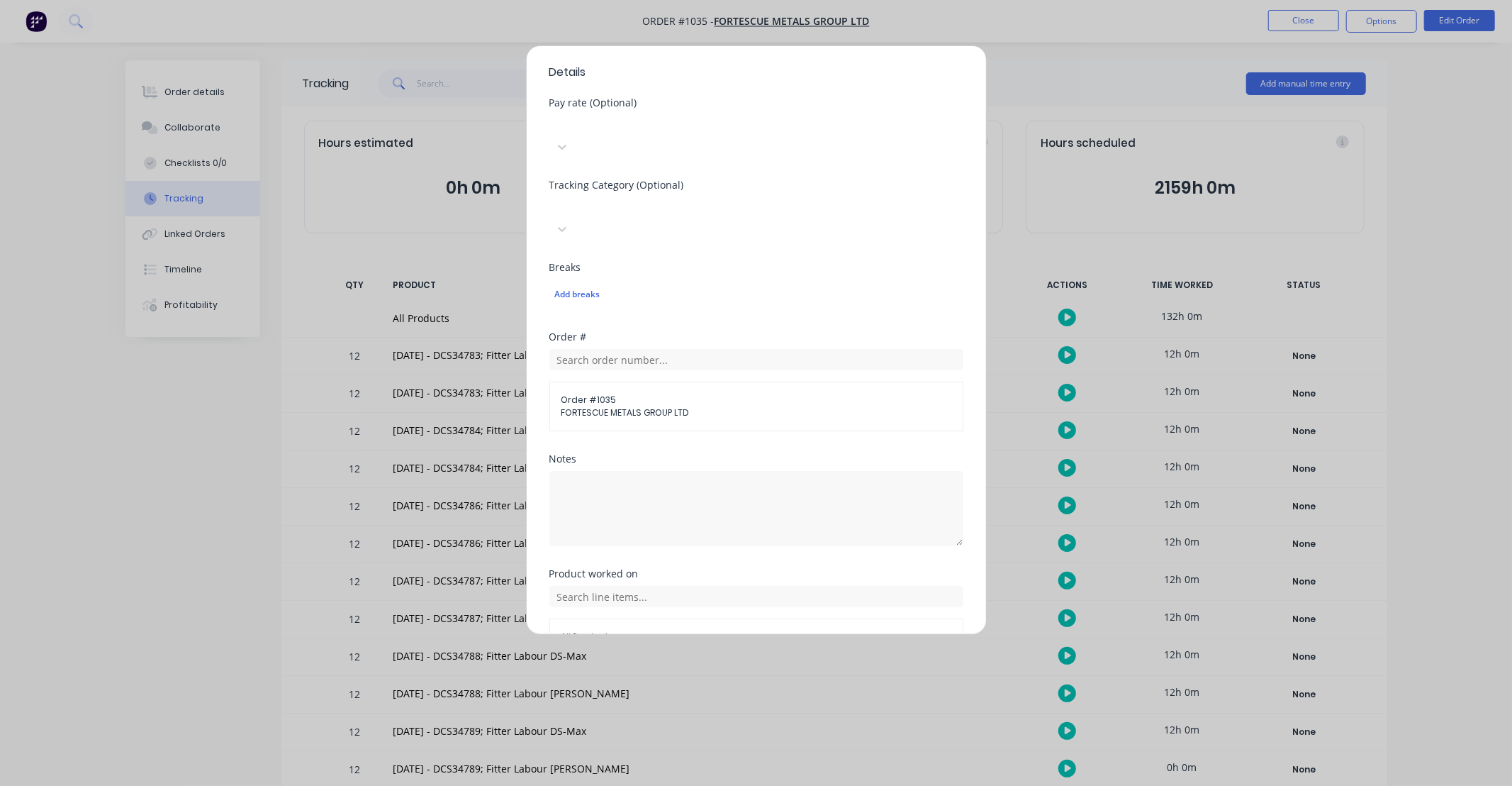
scroll to position [431, 0]
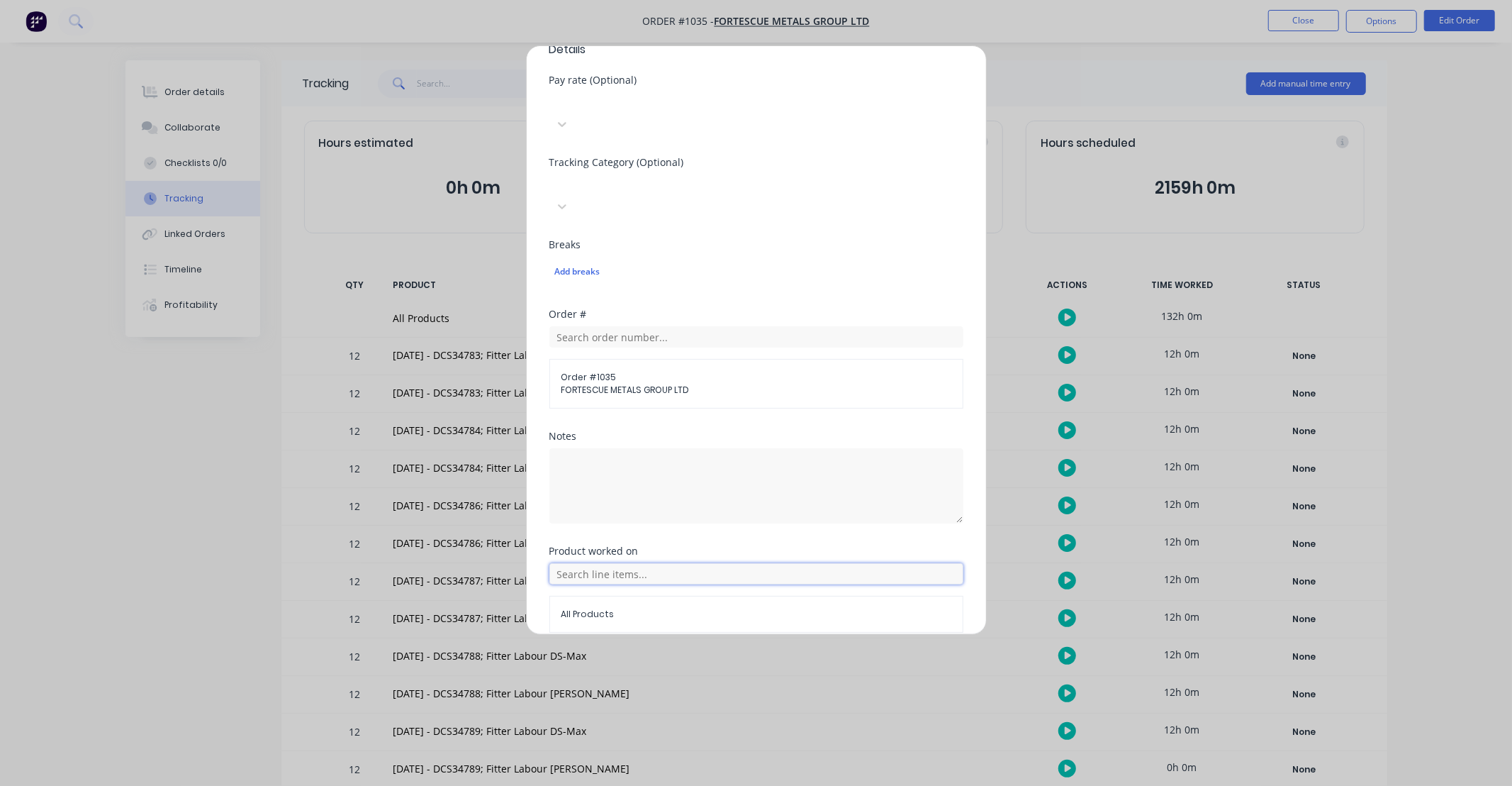
click at [678, 563] on input "text" at bounding box center [756, 573] width 414 height 21
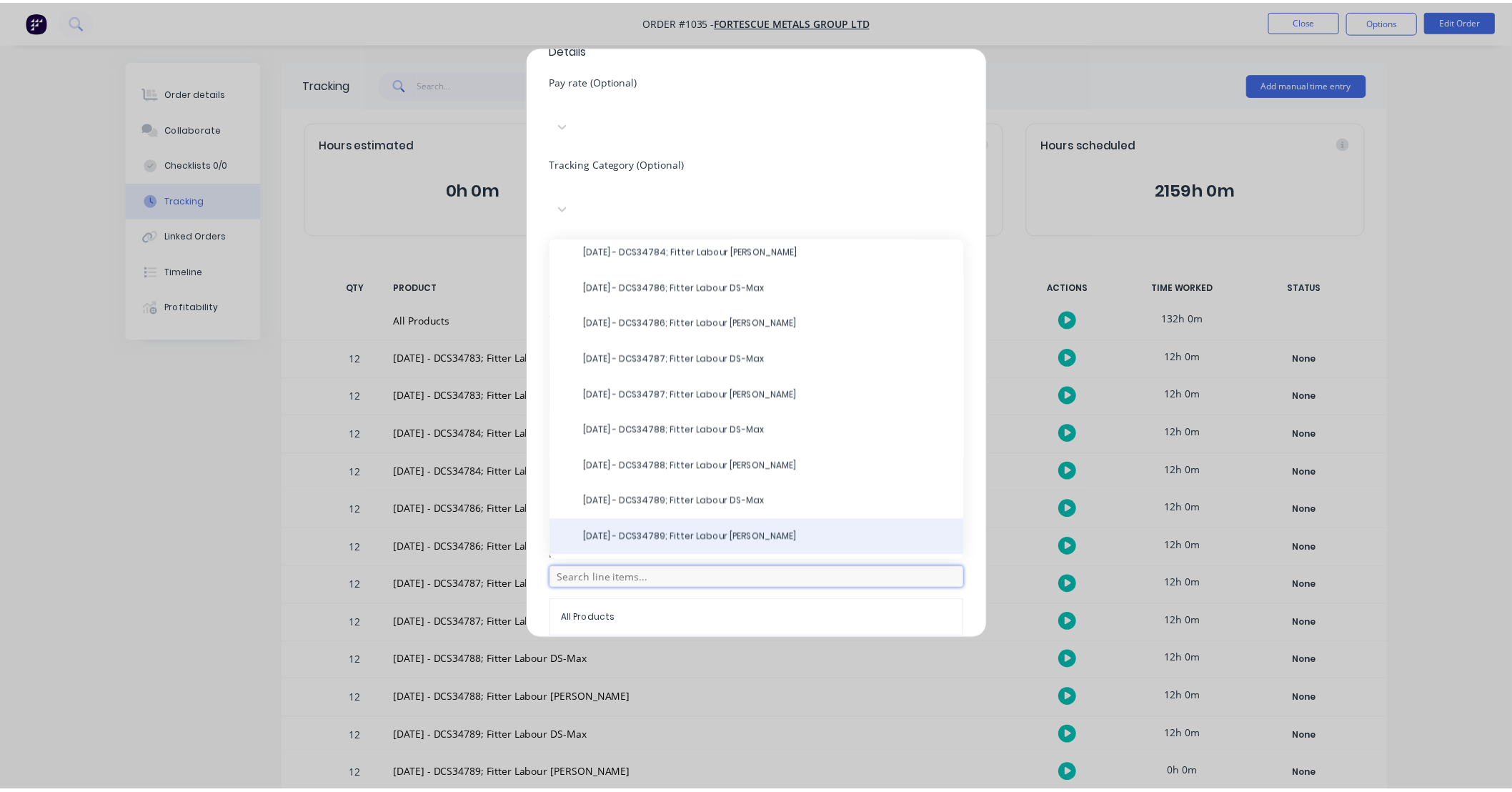
scroll to position [284, 0]
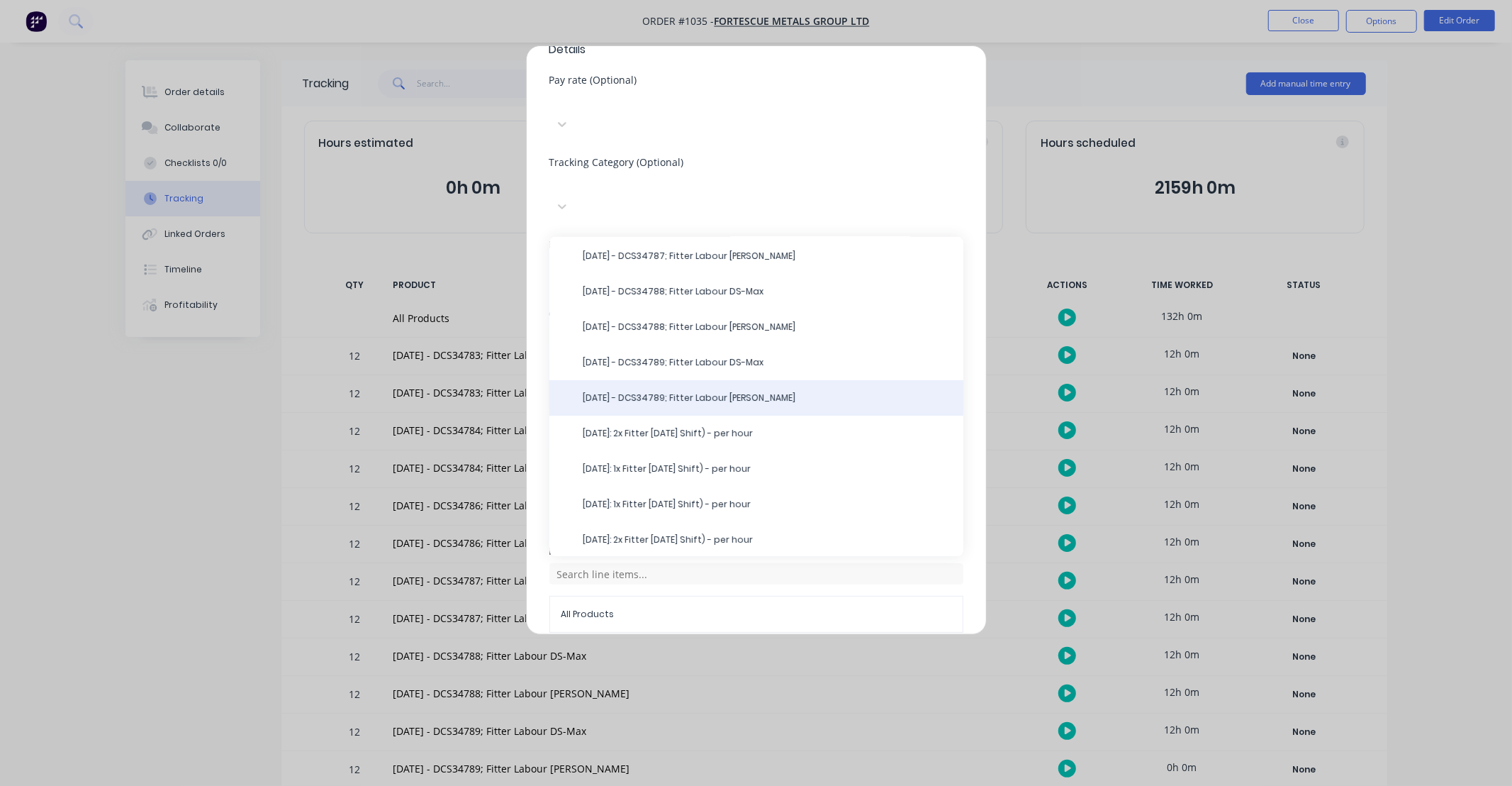
click at [719, 392] on span "[DATE] - DCS34789; Fitter Labour [PERSON_NAME]" at bounding box center [767, 398] width 369 height 13
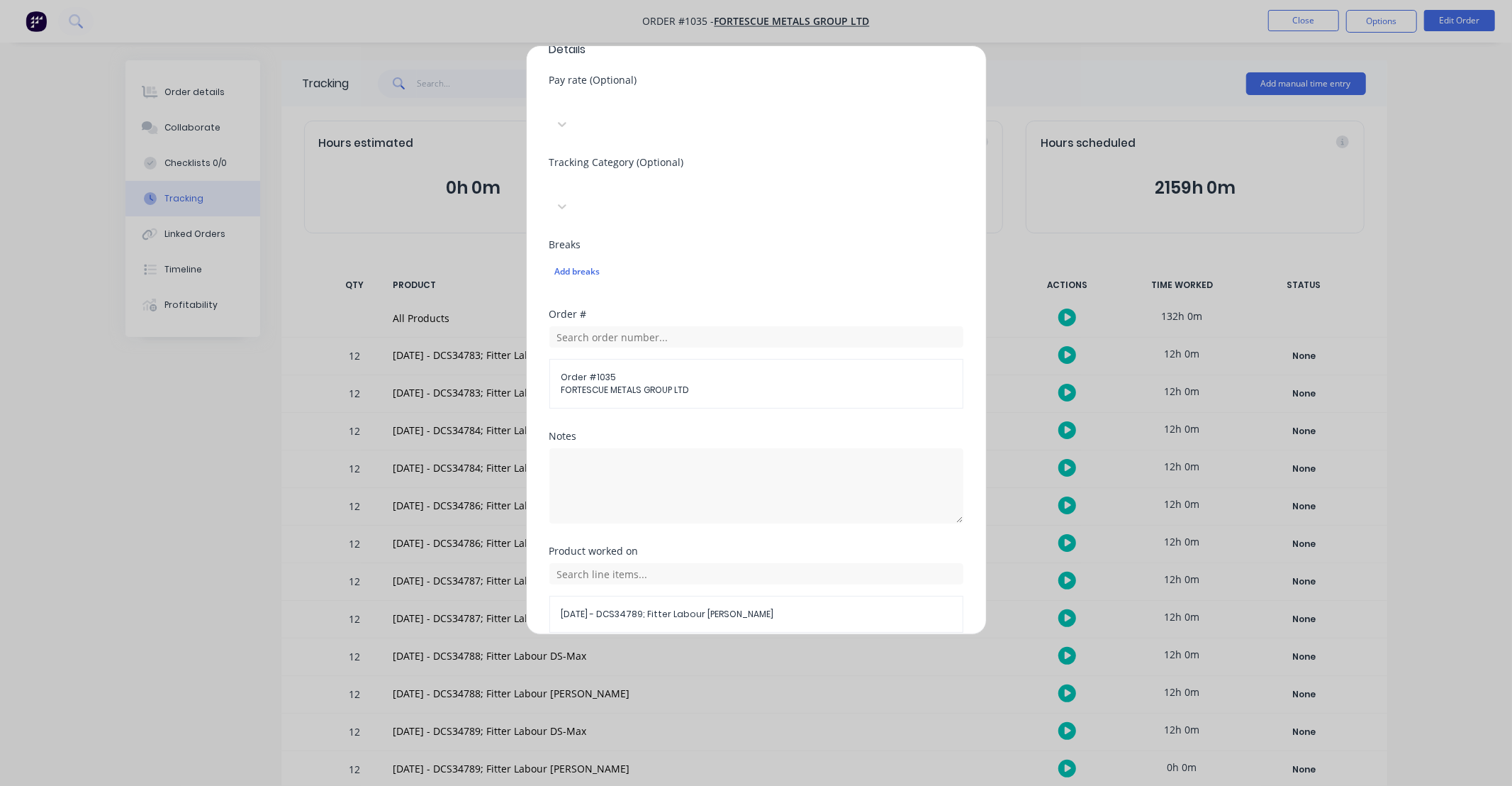
click at [740, 655] on button "Add manual time entry" at bounding box center [722, 666] width 120 height 23
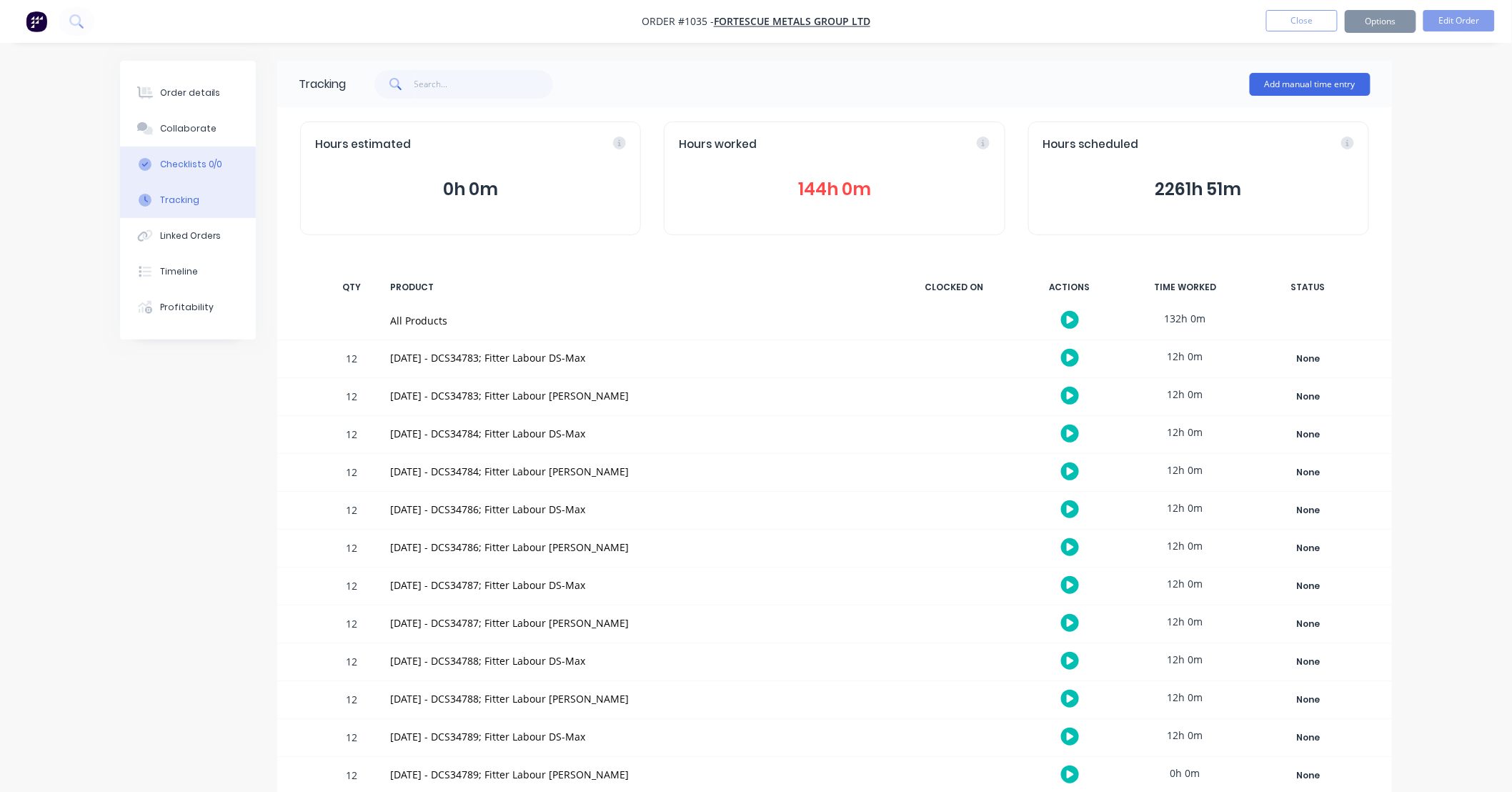
click at [181, 155] on button "Checklists 0/0" at bounding box center [188, 164] width 136 height 36
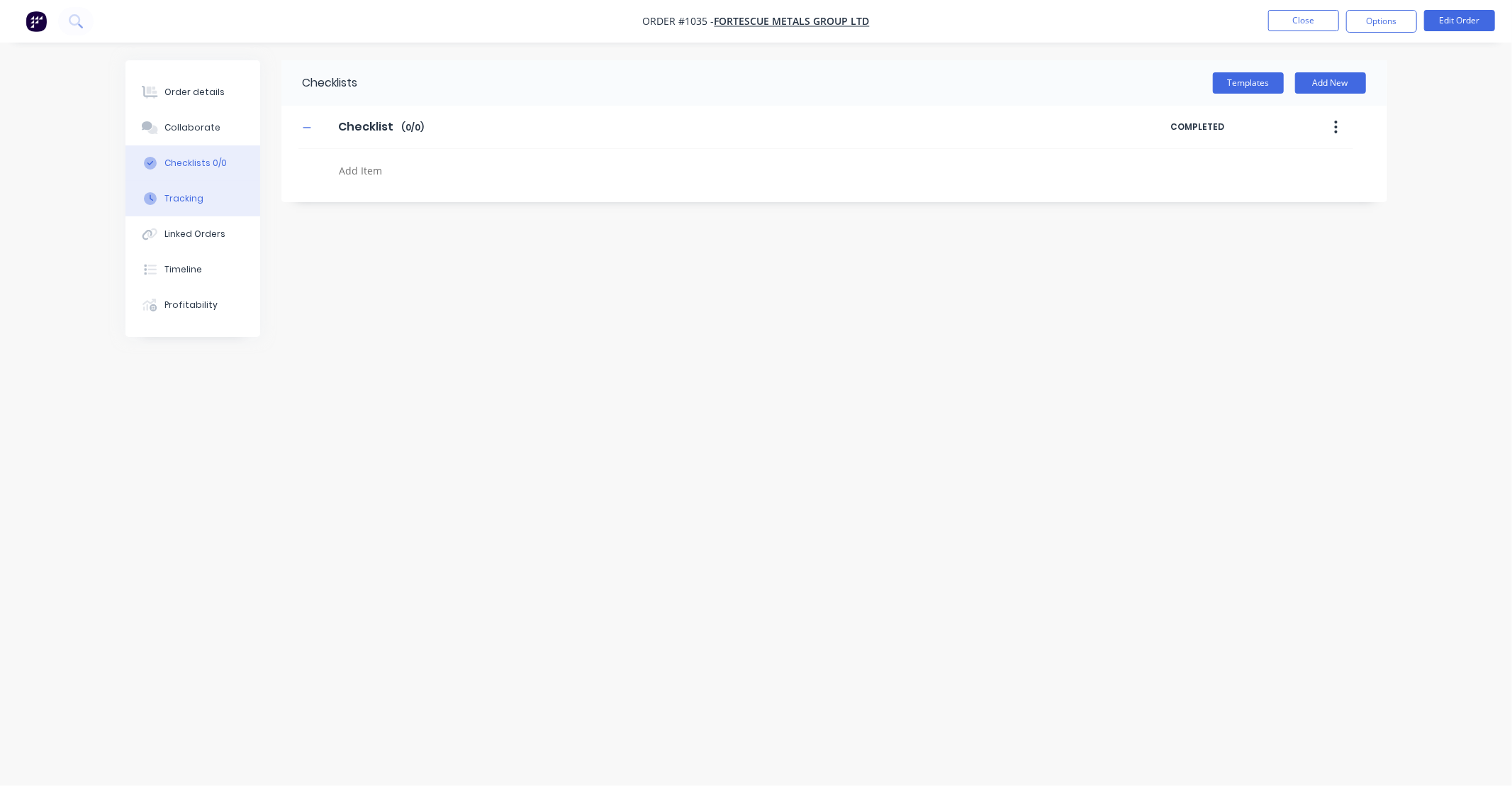
click at [186, 203] on div "Tracking" at bounding box center [184, 198] width 39 height 13
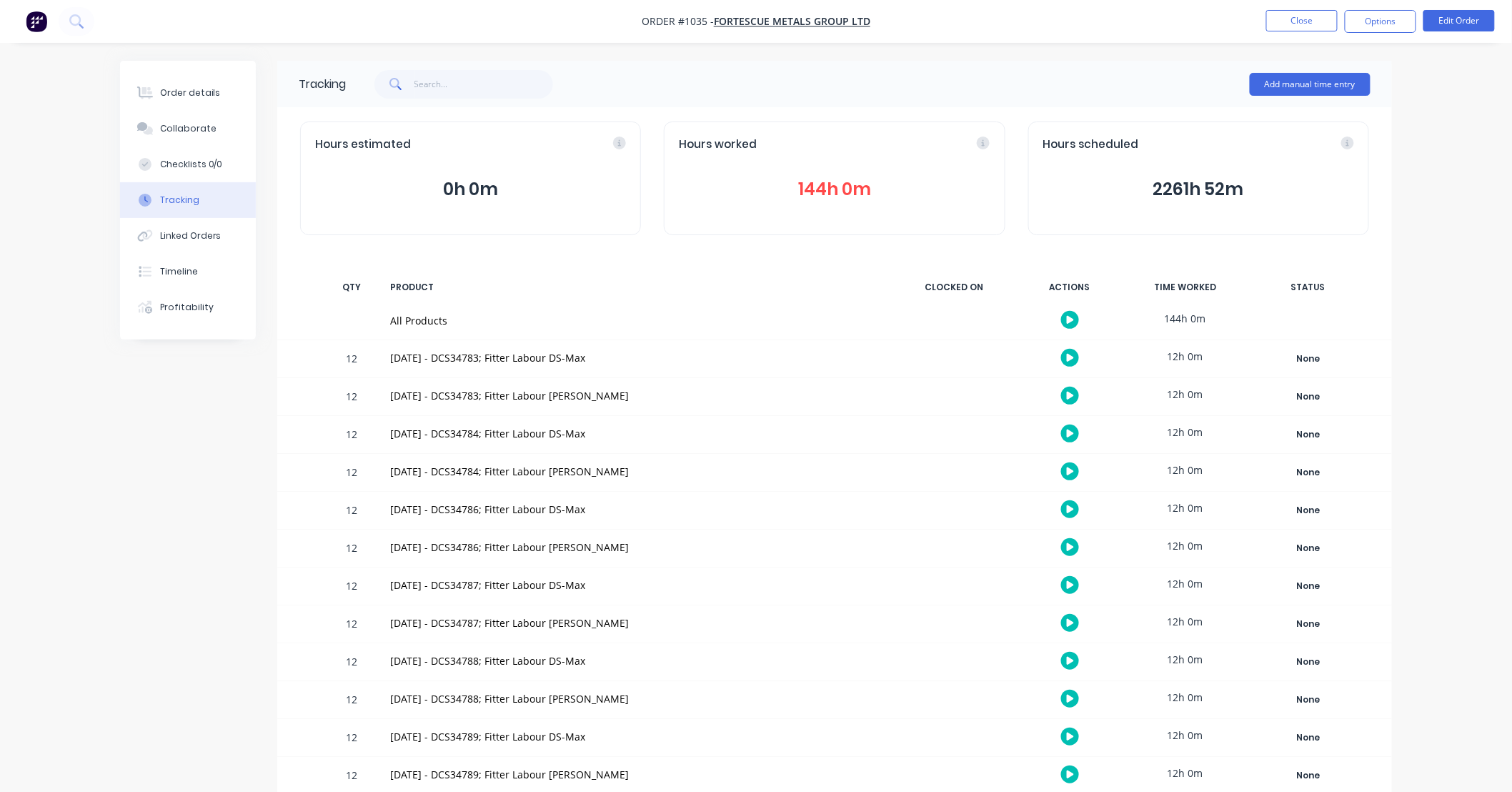
click at [1234, 157] on div "Hours scheduled 2261h 52m" at bounding box center [1199, 179] width 341 height 114
drag, startPoint x: 1234, startPoint y: 157, endPoint x: 1206, endPoint y: 200, distance: 51.3
click at [1206, 200] on button "2261h 52m" at bounding box center [1198, 190] width 311 height 27
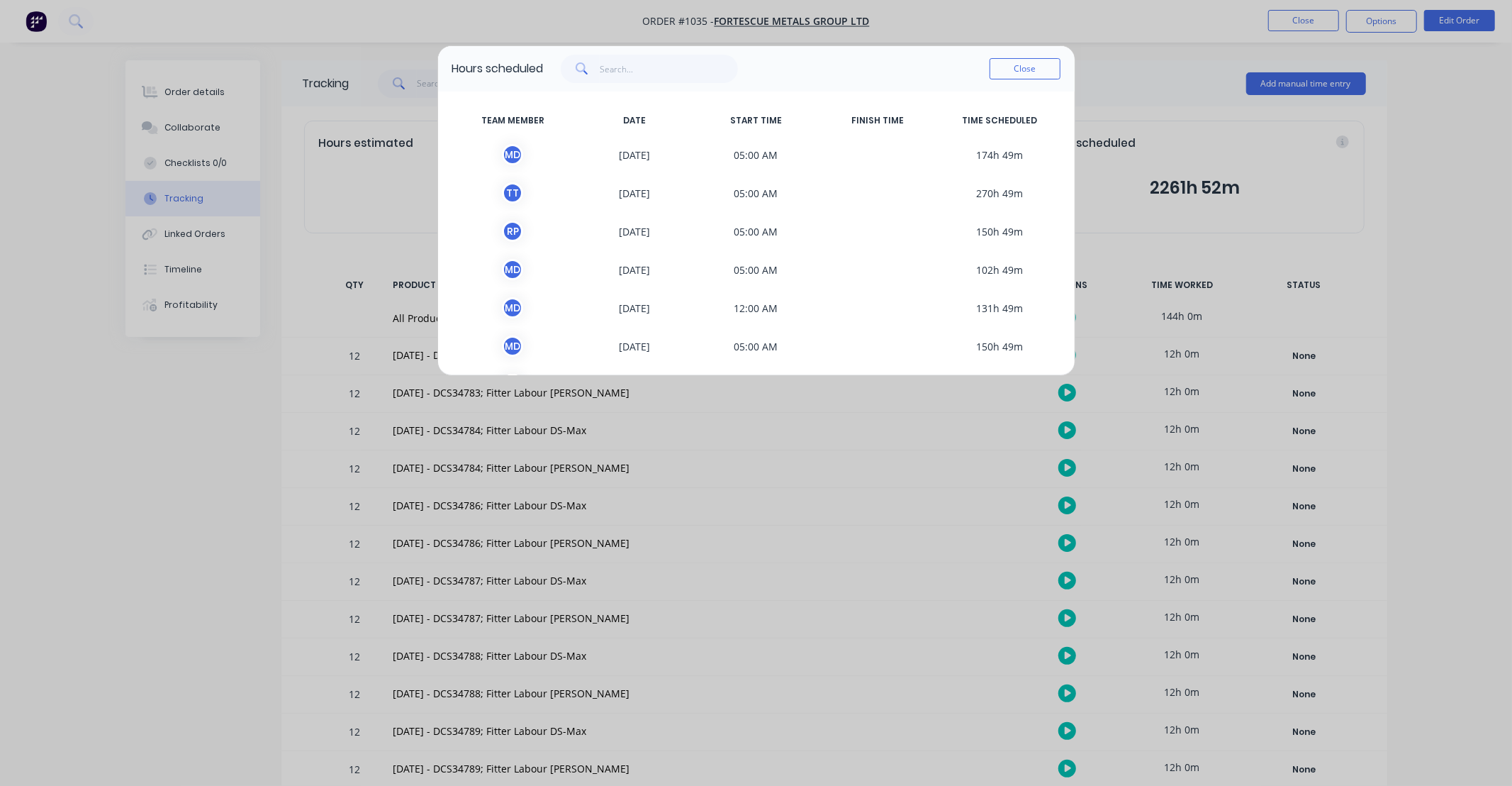
click at [505, 146] on div "M D" at bounding box center [512, 154] width 21 height 21
click at [879, 164] on span at bounding box center [878, 154] width 122 height 21
drag, startPoint x: 879, startPoint y: 164, endPoint x: 826, endPoint y: 165, distance: 53.0
click at [845, 165] on span at bounding box center [878, 154] width 122 height 21
click at [509, 159] on div "M D" at bounding box center [512, 154] width 21 height 21
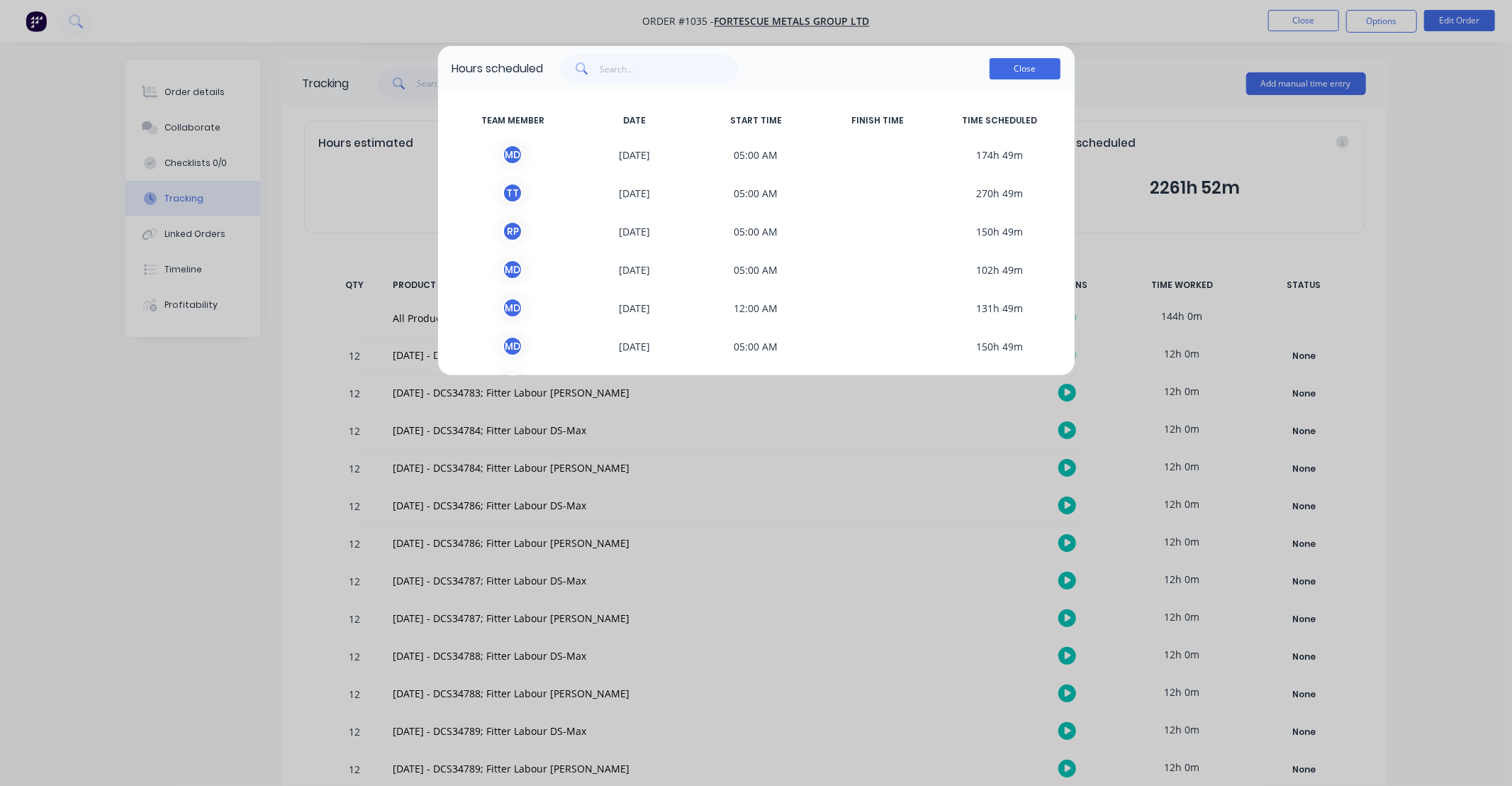
click at [1018, 68] on button "Close" at bounding box center [1025, 68] width 71 height 21
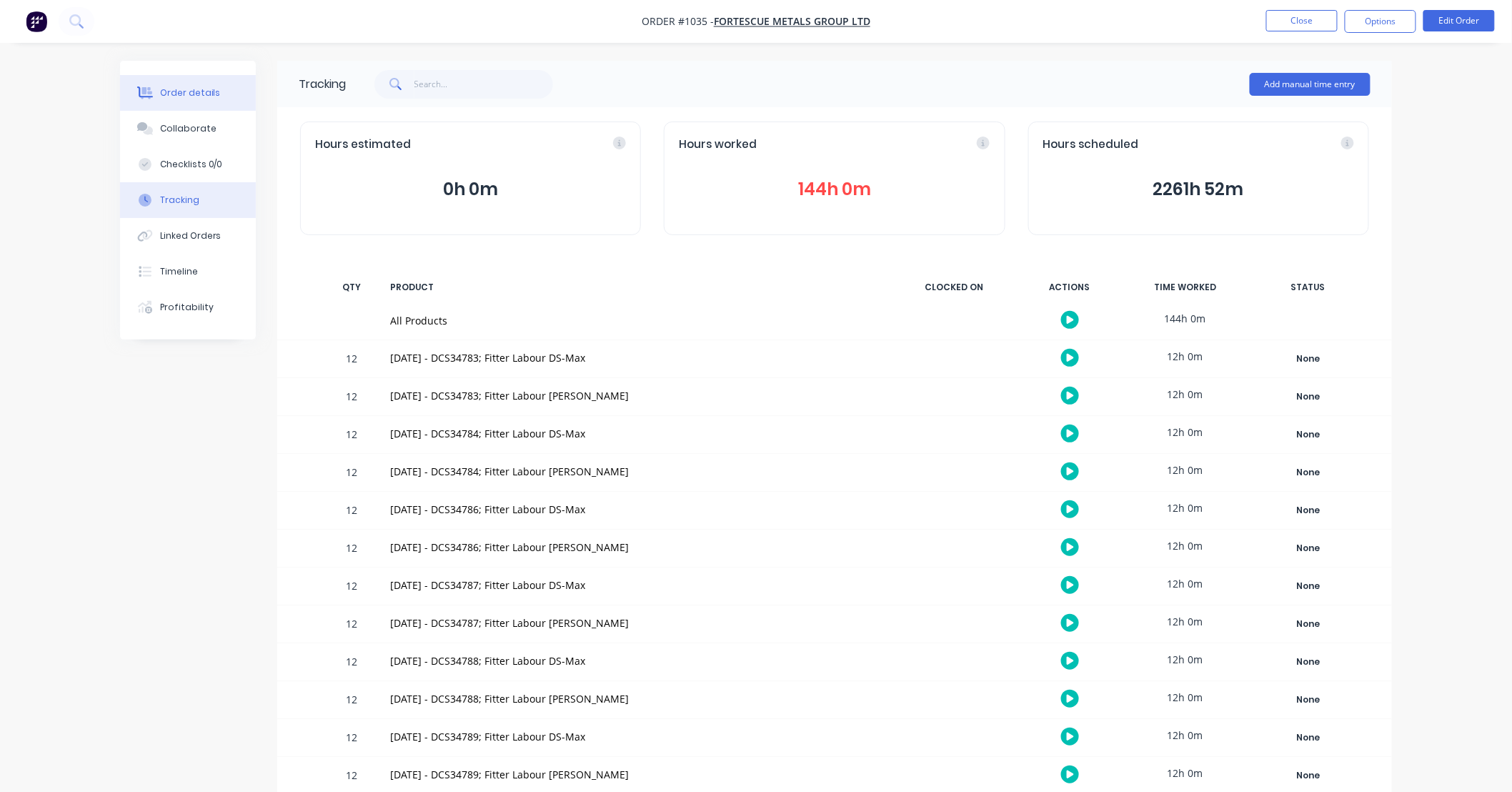
click at [204, 94] on div "Order details" at bounding box center [190, 93] width 60 height 13
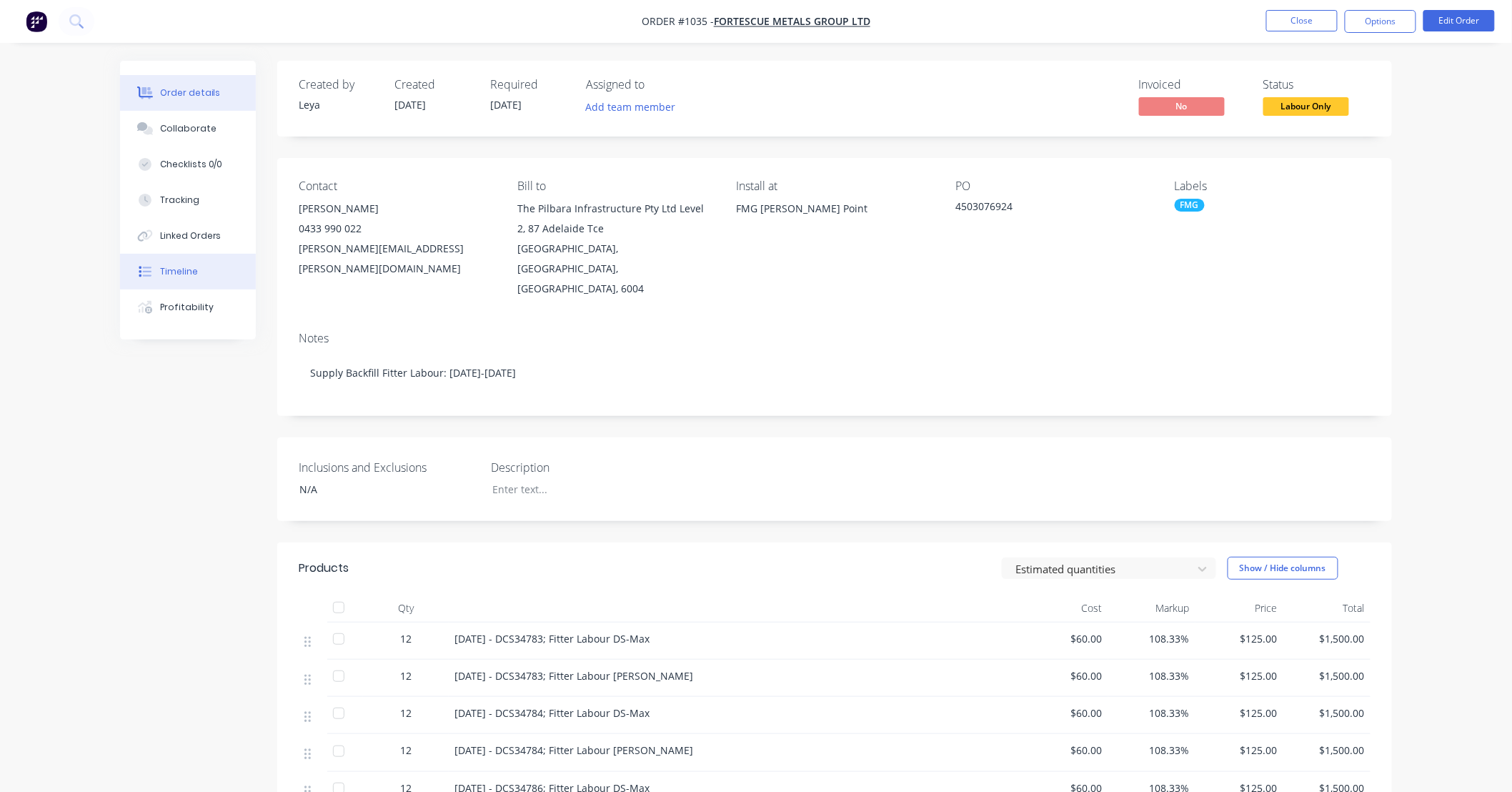
click at [191, 273] on div "Timeline" at bounding box center [179, 271] width 38 height 13
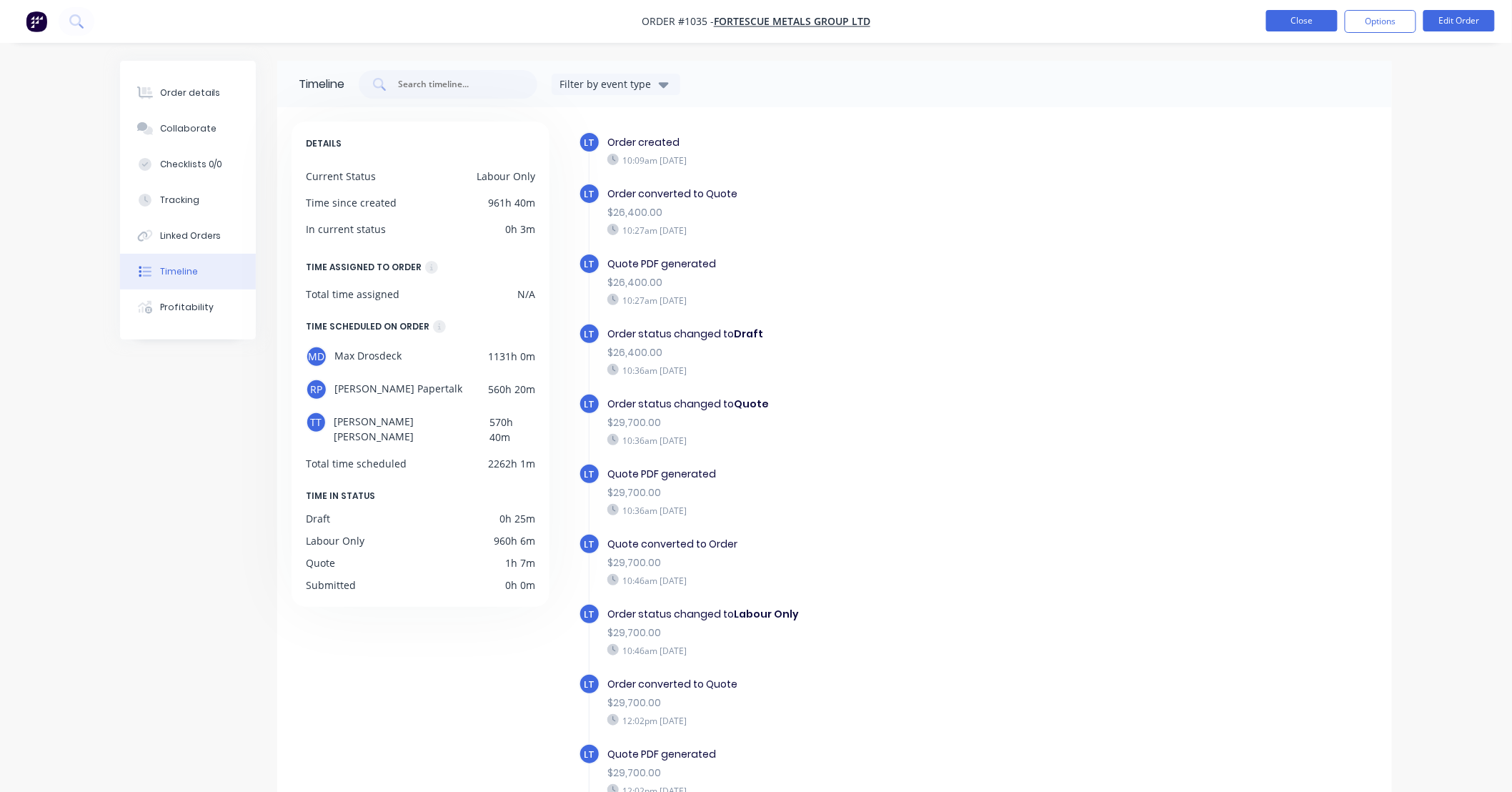
click at [1287, 23] on button "Close" at bounding box center [1302, 20] width 71 height 21
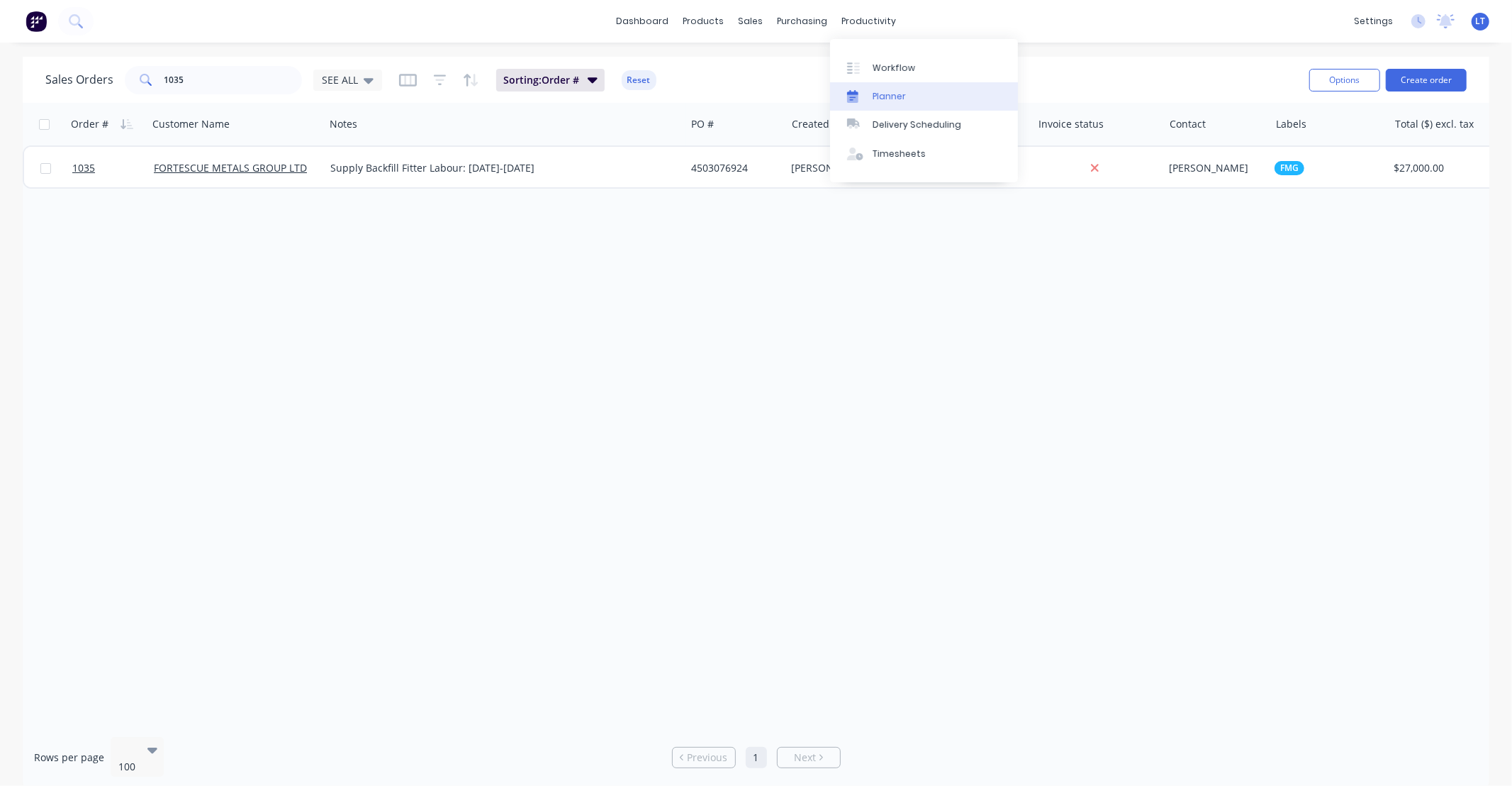
click at [870, 100] on link "Planner" at bounding box center [924, 96] width 188 height 29
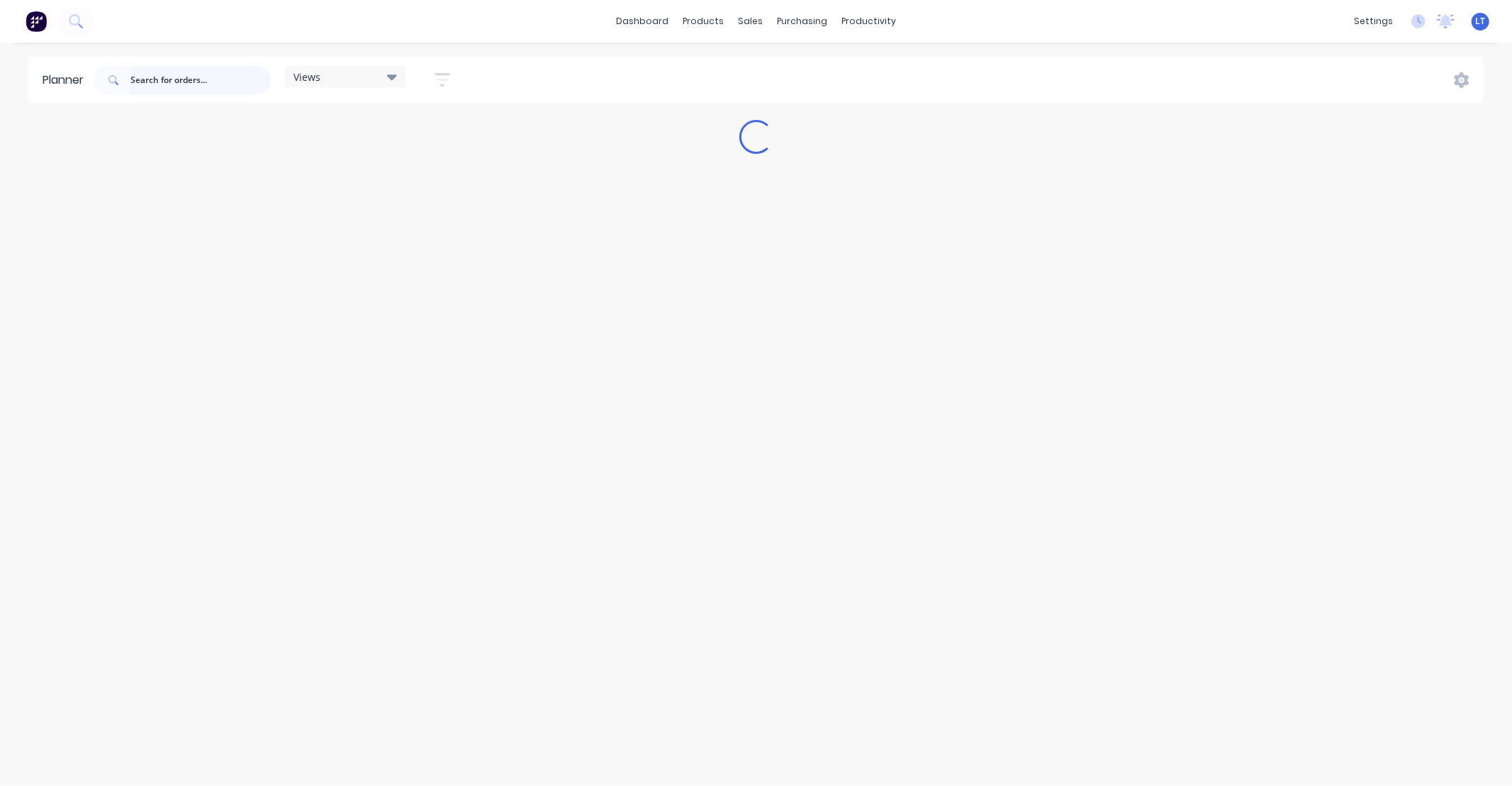
click at [173, 83] on input "text" at bounding box center [201, 80] width 140 height 29
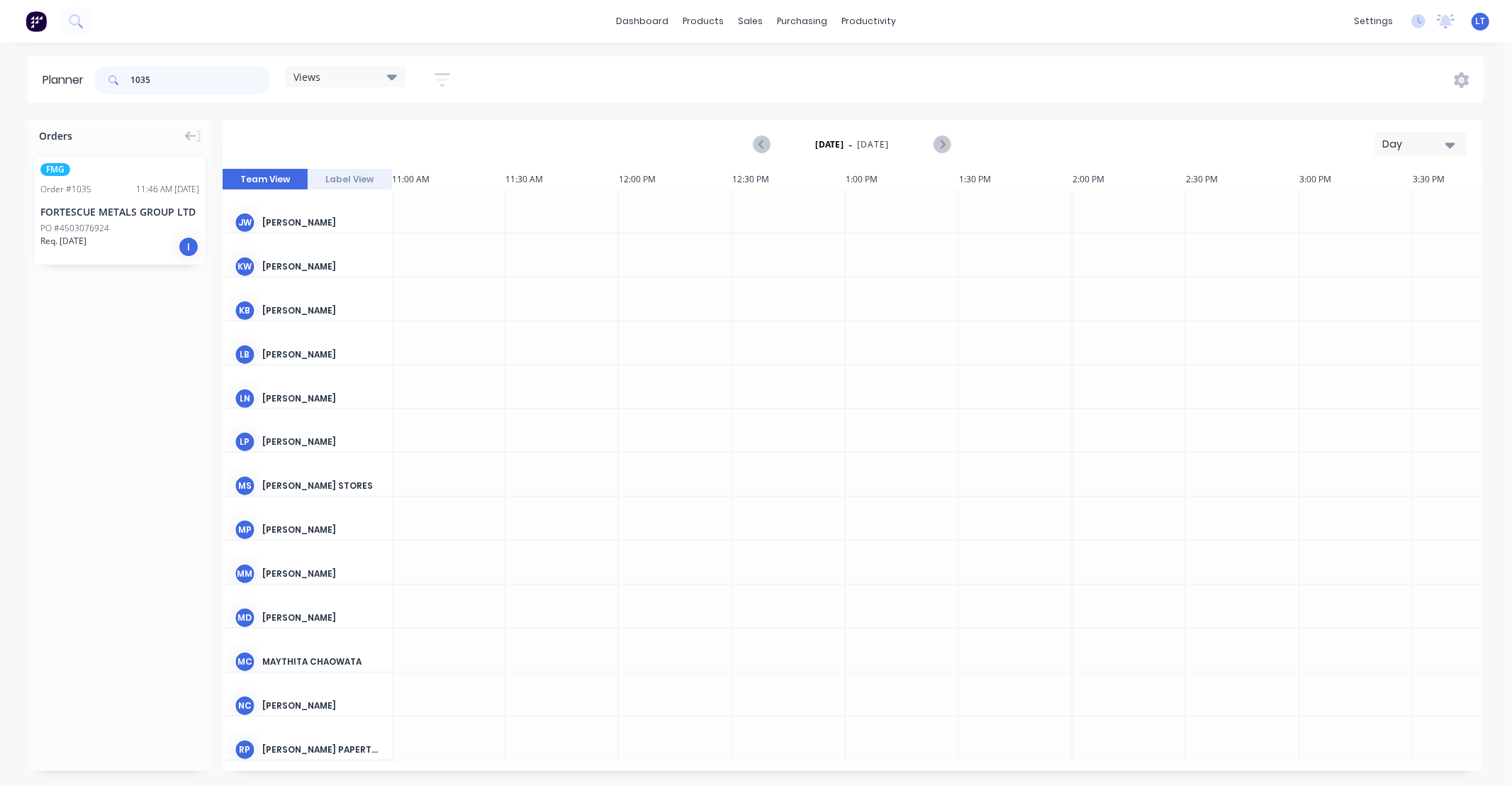
scroll to position [0, 2495]
type input "1035"
click at [761, 139] on icon "Previous page" at bounding box center [763, 144] width 17 height 17
click at [863, 145] on span "[DATE]" at bounding box center [873, 144] width 32 height 13
click at [756, 144] on icon "Previous page" at bounding box center [763, 144] width 17 height 17
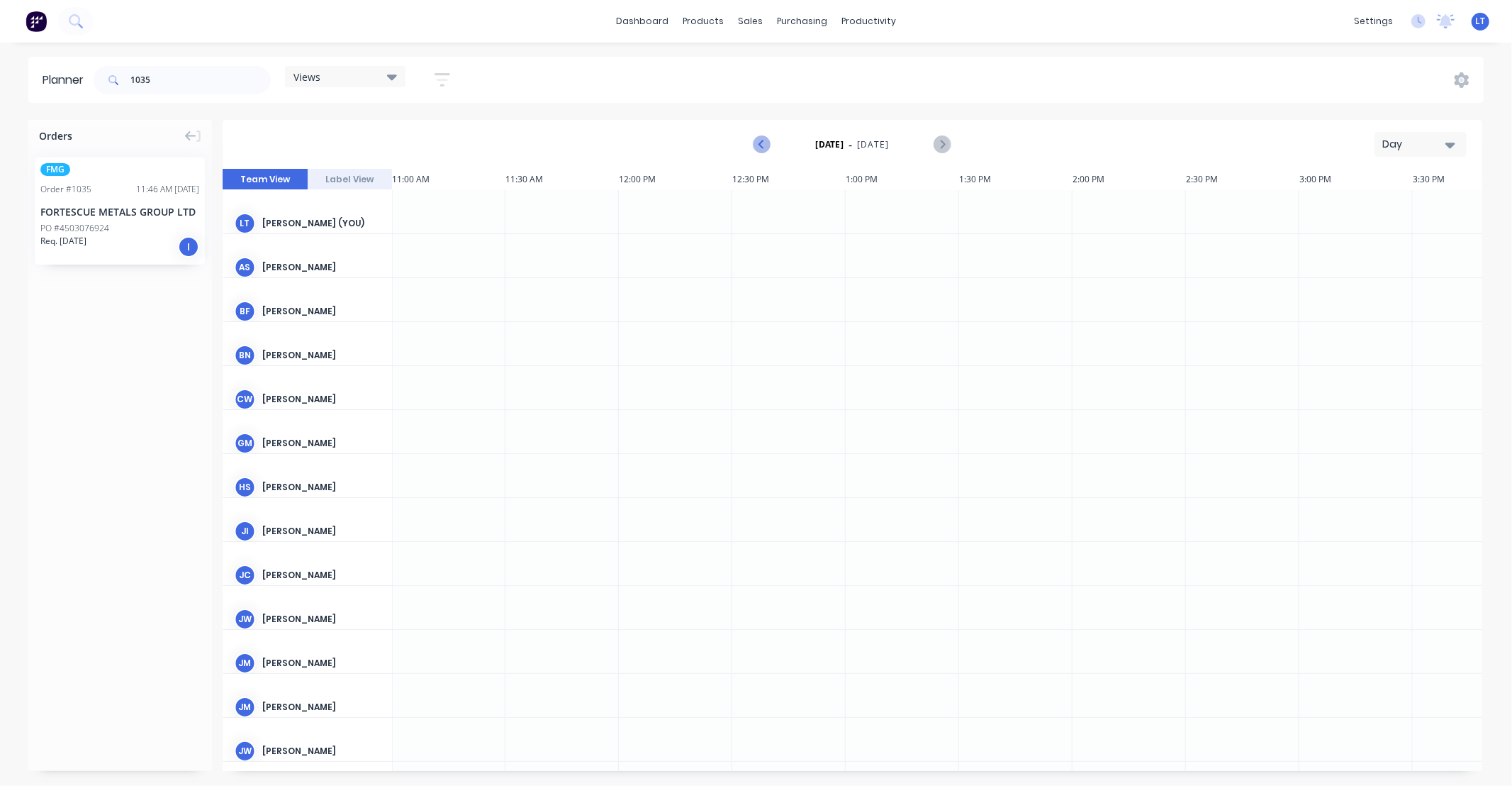
click at [757, 144] on icon "Previous page" at bounding box center [763, 144] width 17 height 17
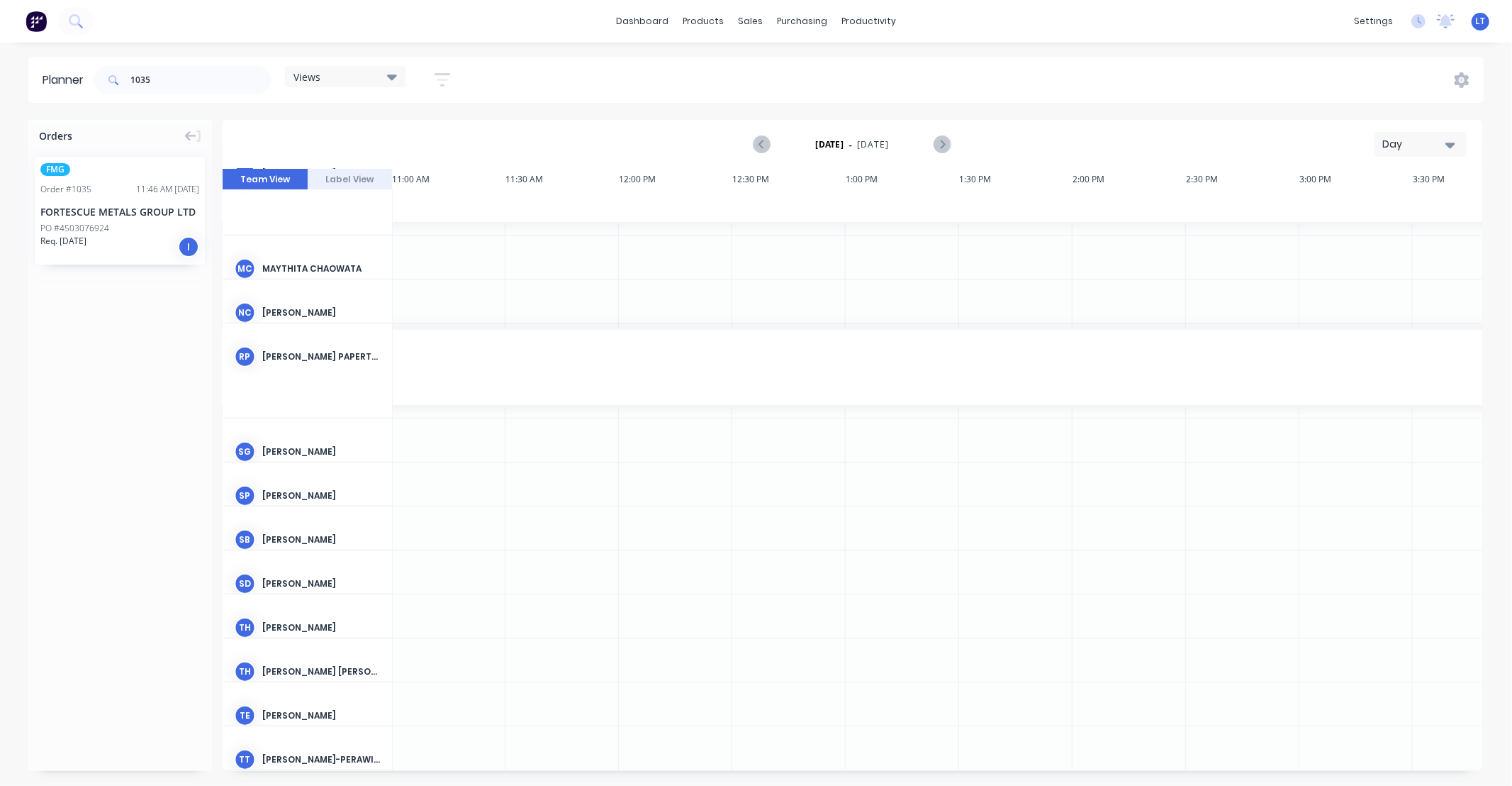
scroll to position [987, 2495]
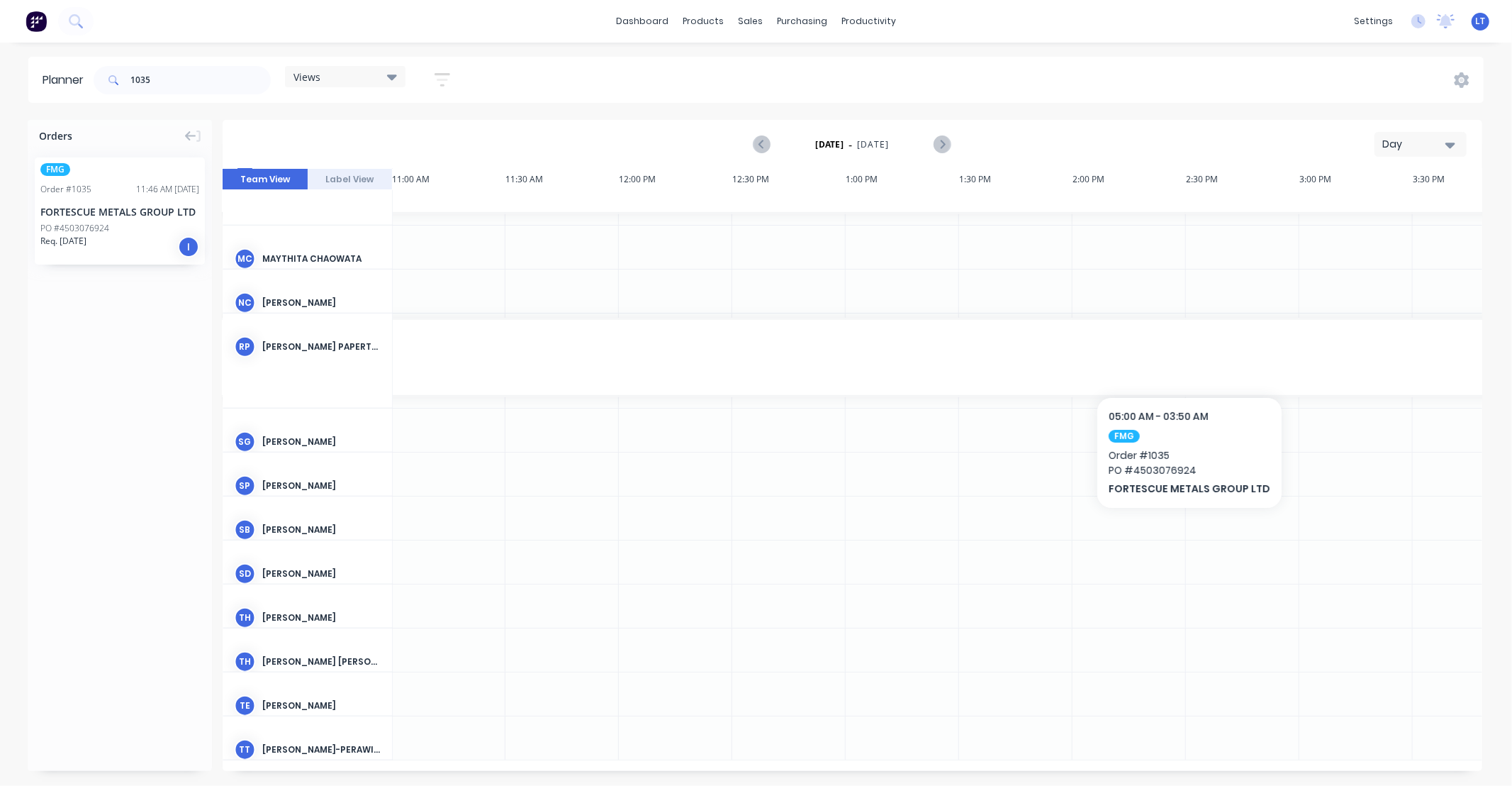
click at [798, 341] on div at bounding box center [1184, 345] width 4277 height 9
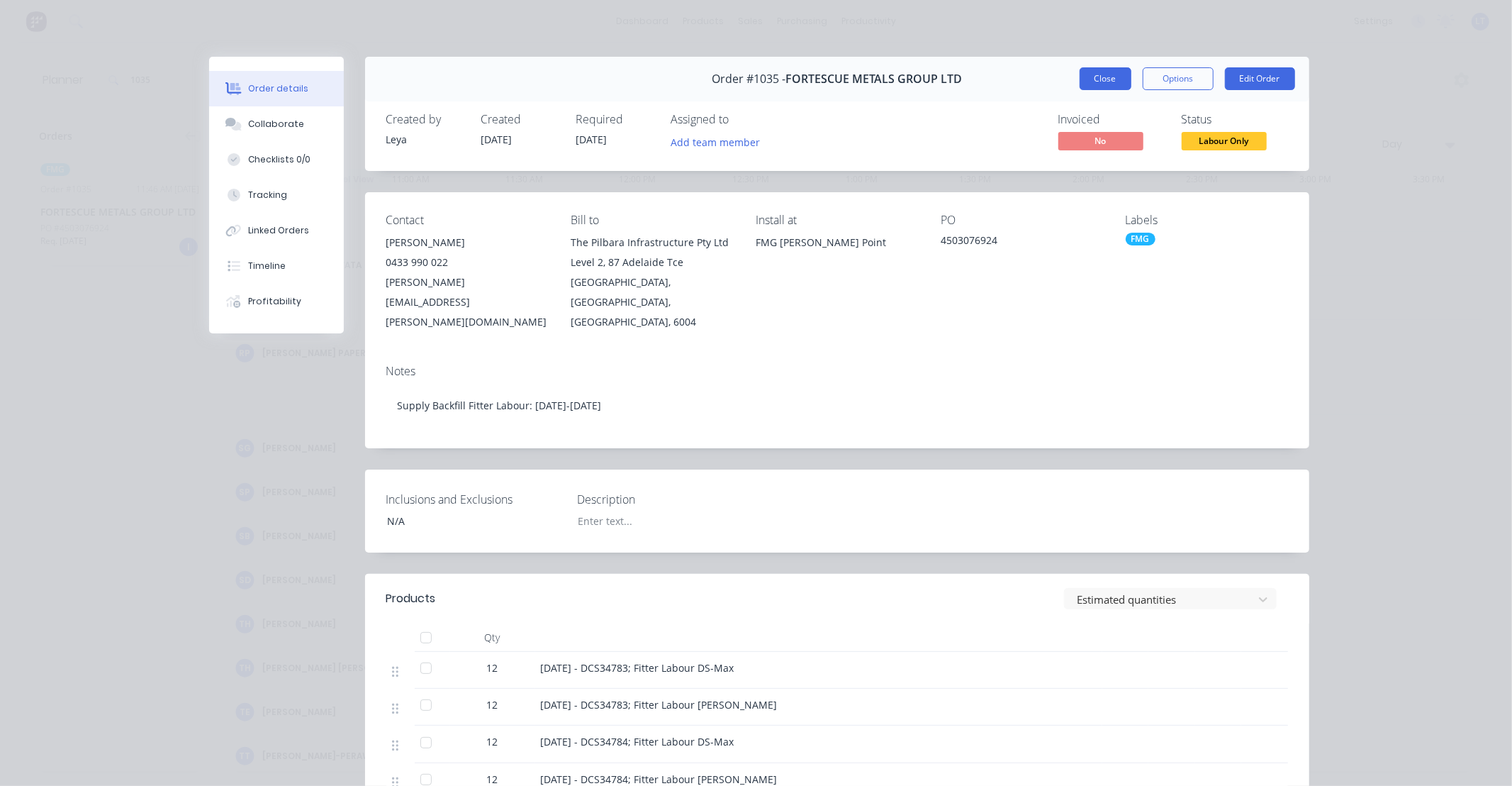
click at [1087, 79] on button "Close" at bounding box center [1104, 79] width 51 height 23
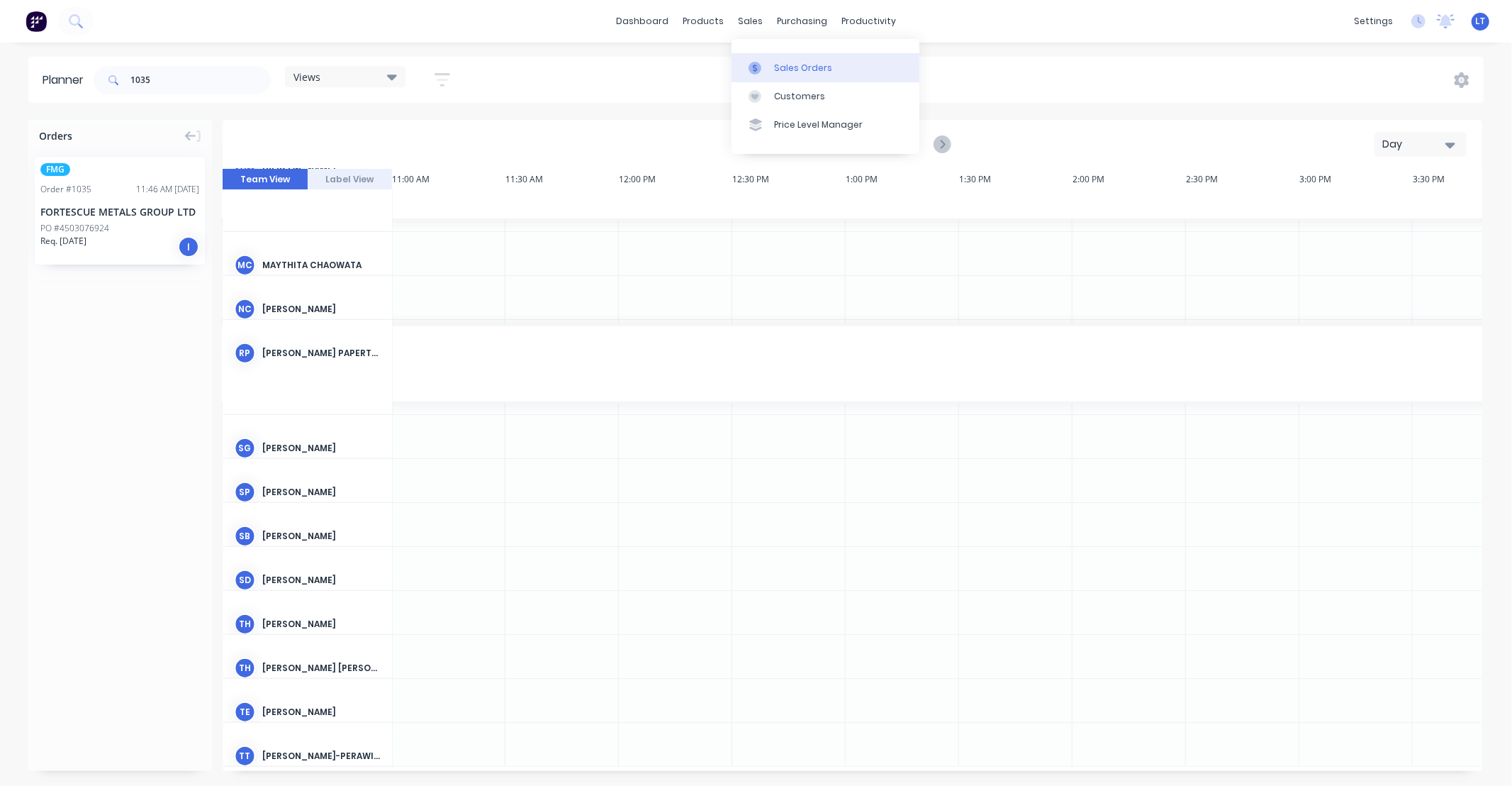
click at [759, 56] on link "Sales Orders" at bounding box center [825, 68] width 188 height 29
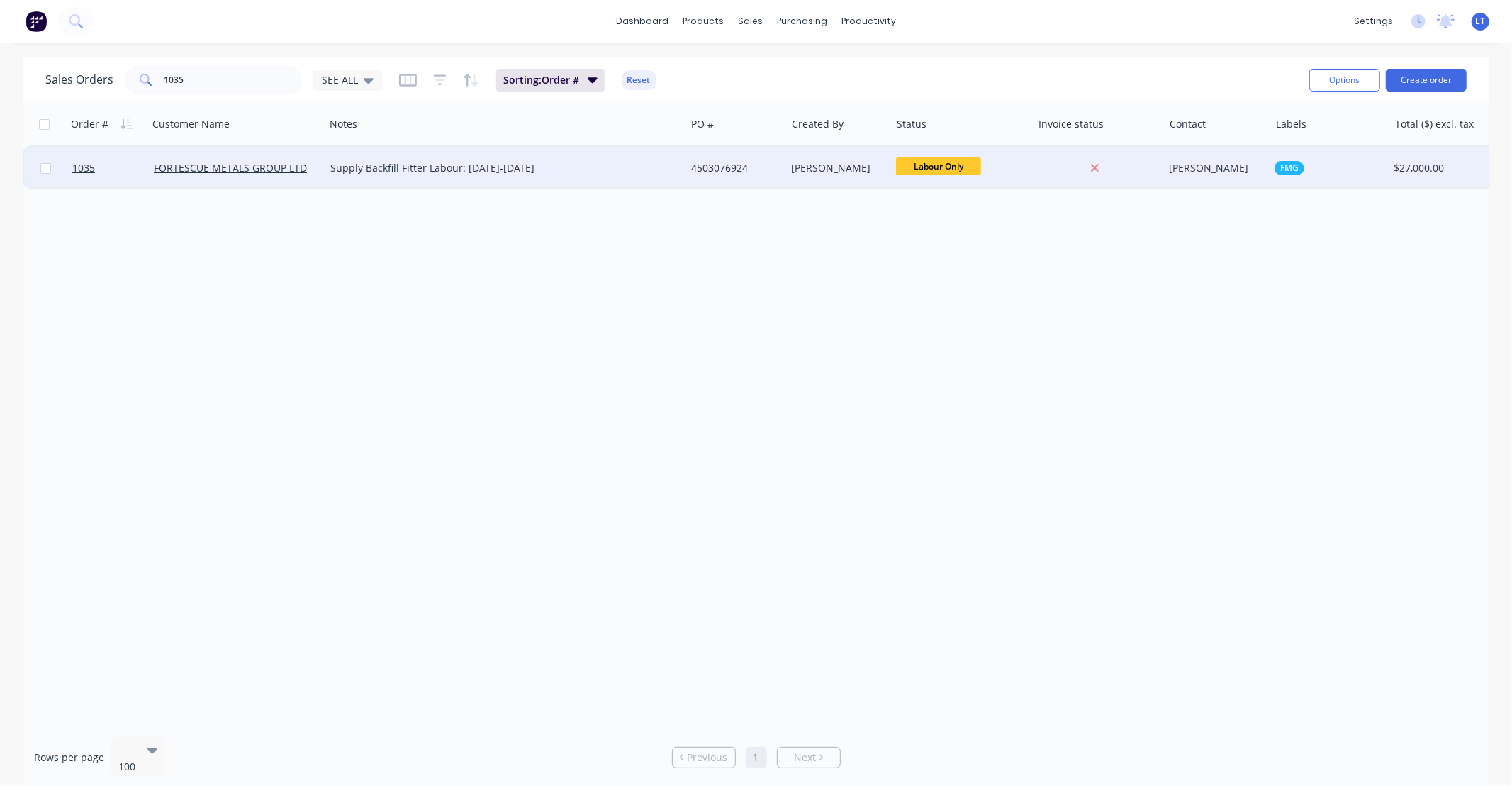
click at [727, 169] on div "4503076924" at bounding box center [733, 168] width 84 height 14
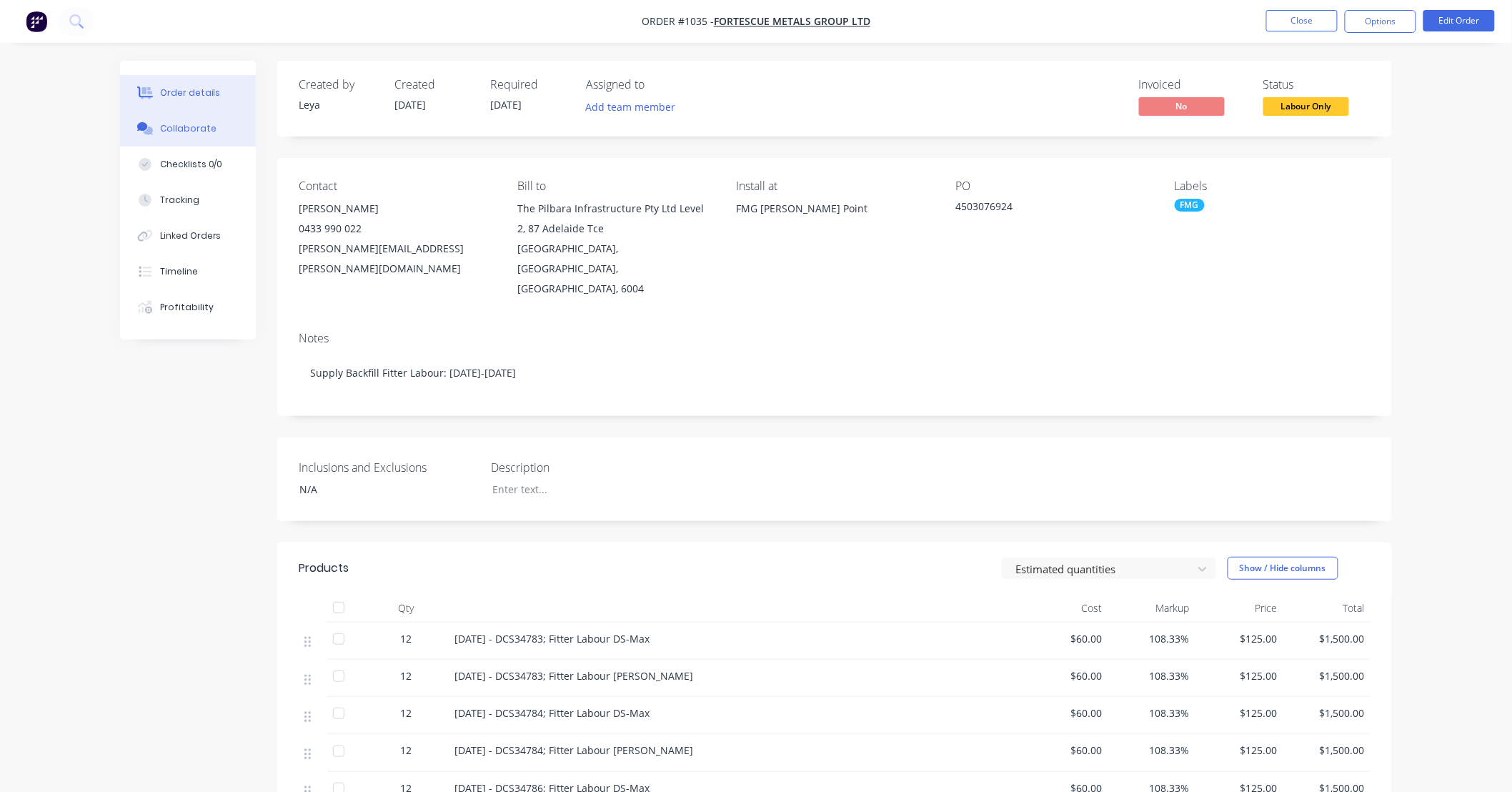
click at [177, 137] on button "Collaborate" at bounding box center [188, 128] width 136 height 36
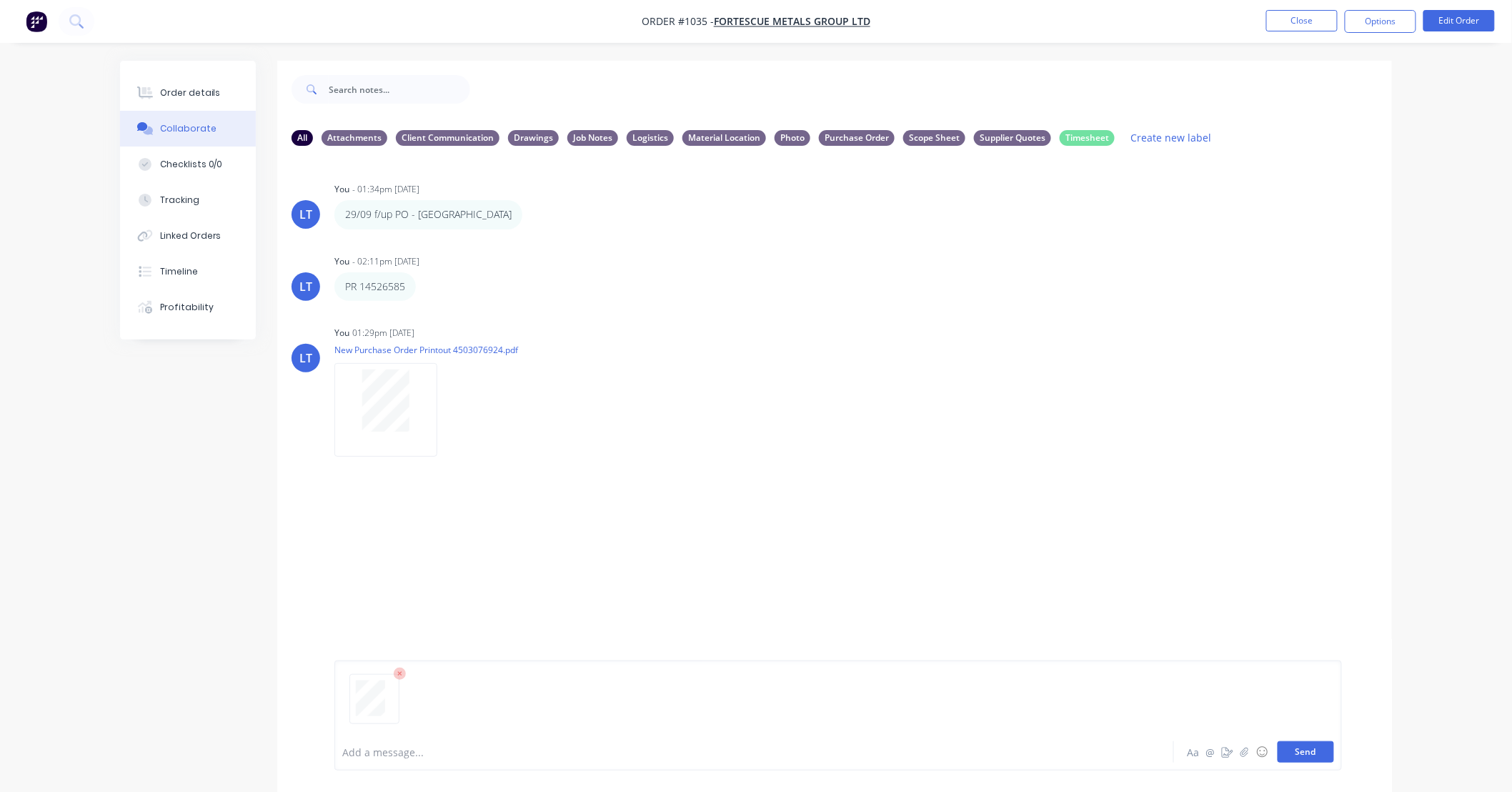
click at [1316, 752] on button "Send" at bounding box center [1306, 751] width 56 height 21
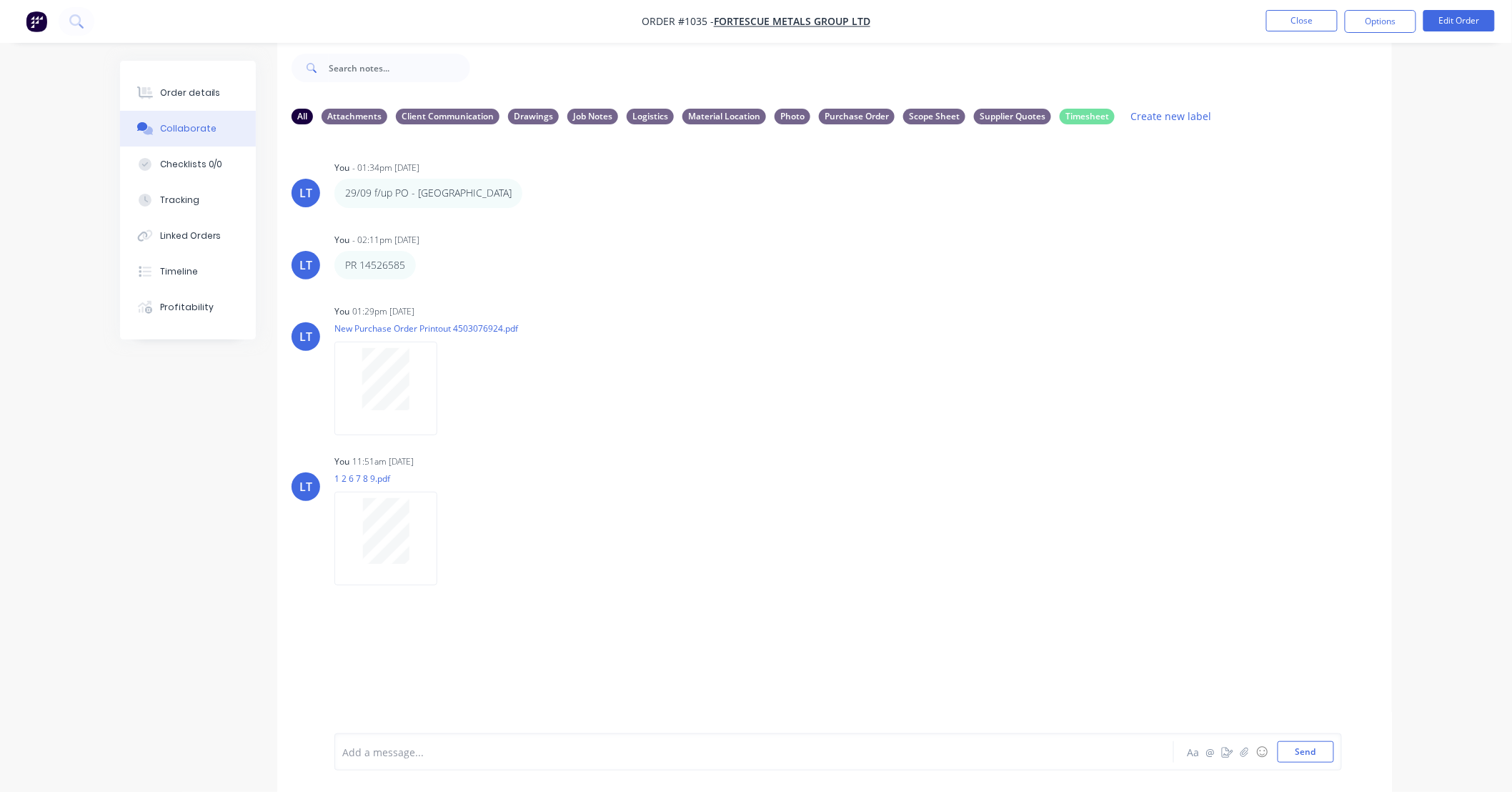
scroll to position [22, 0]
click at [451, 534] on icon "button" at bounding box center [449, 538] width 4 height 16
click at [505, 538] on button "Labels" at bounding box center [543, 544] width 161 height 32
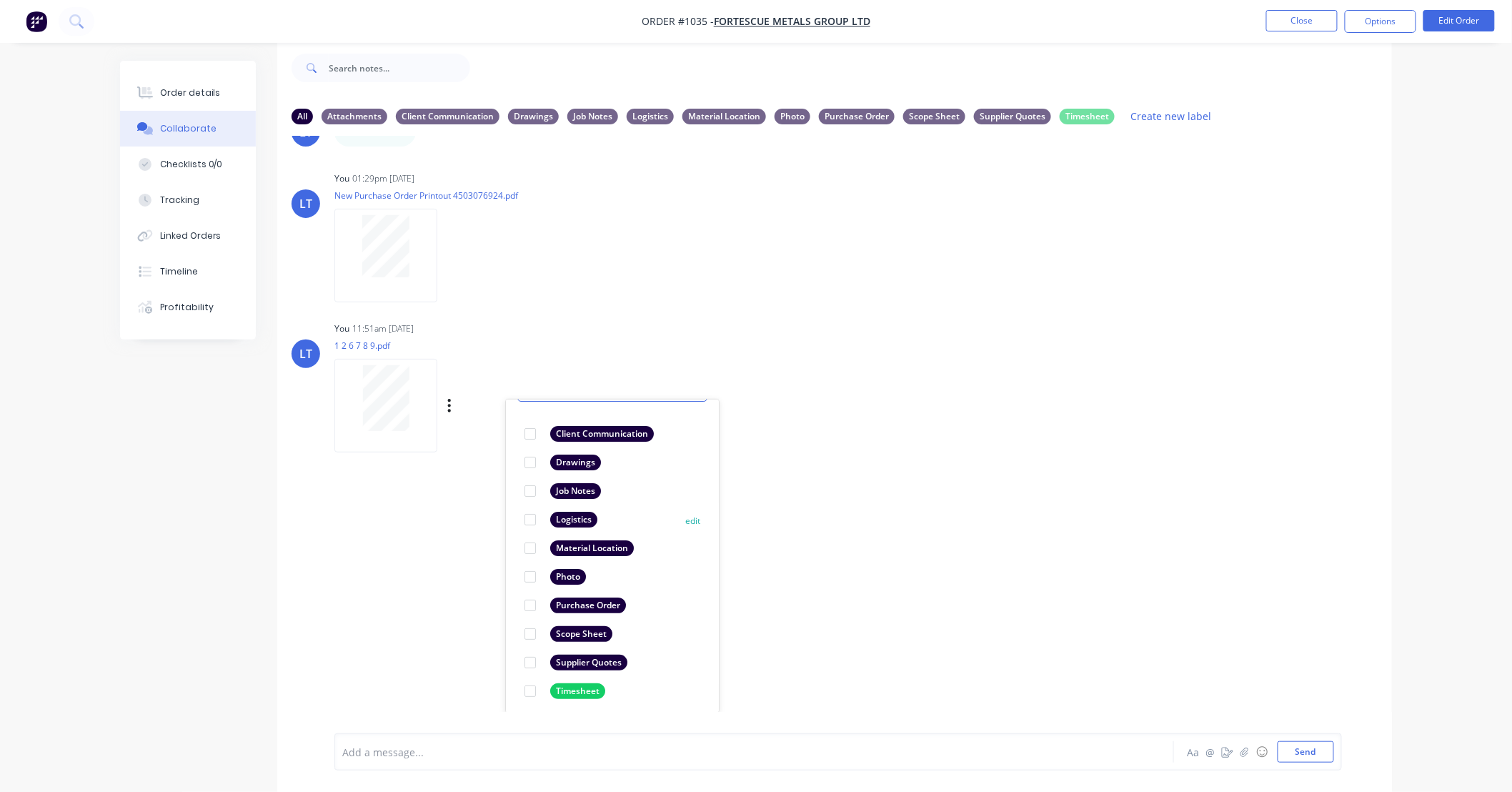
scroll to position [83, 0]
click at [528, 683] on div at bounding box center [530, 687] width 29 height 29
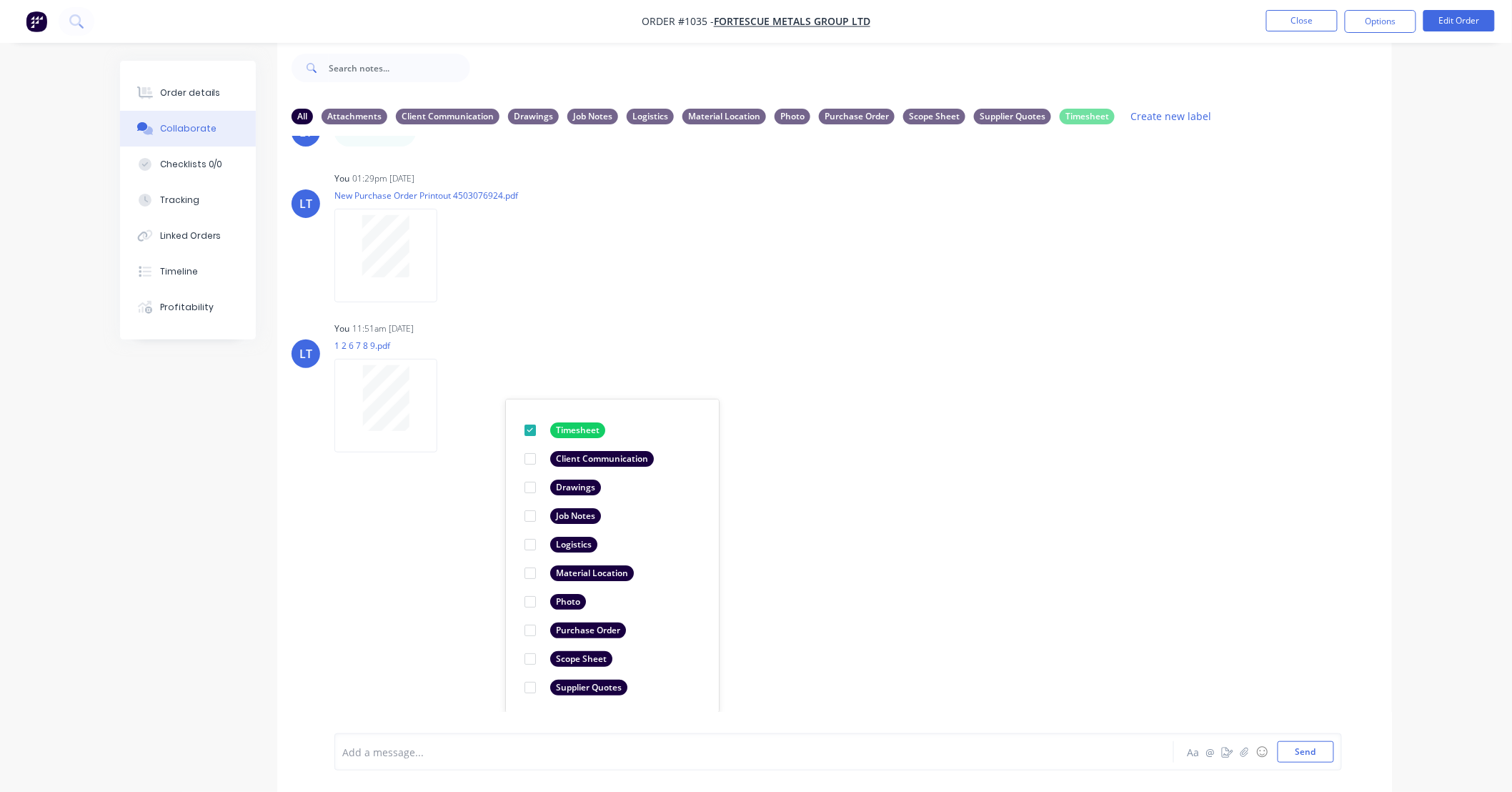
scroll to position [0, 0]
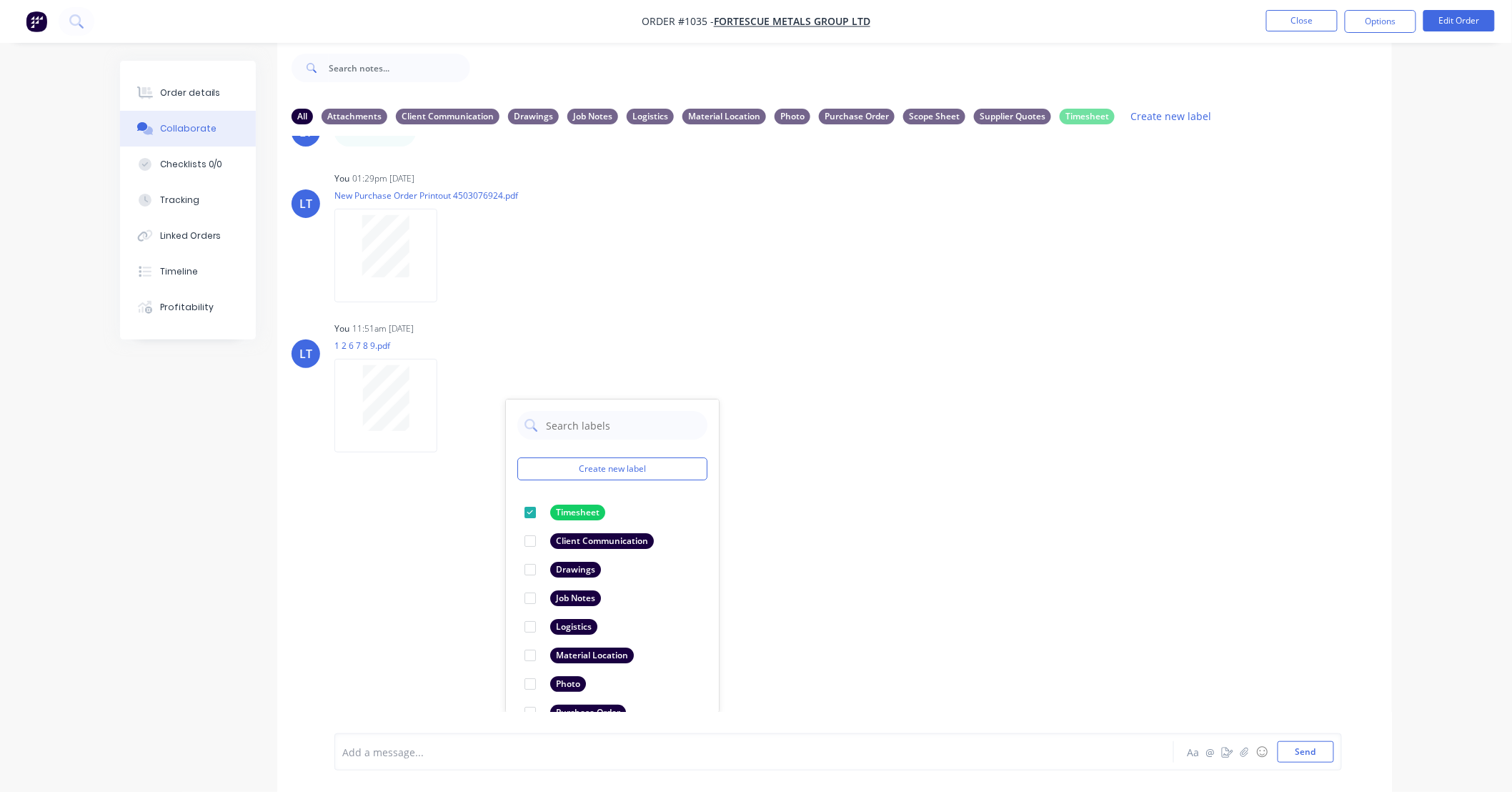
click at [826, 636] on div "LT You - 01:34pm [DATE] 29/09 f/up PO - Kingston Labels Edit Delete LT You - 02…" at bounding box center [835, 424] width 1115 height 576
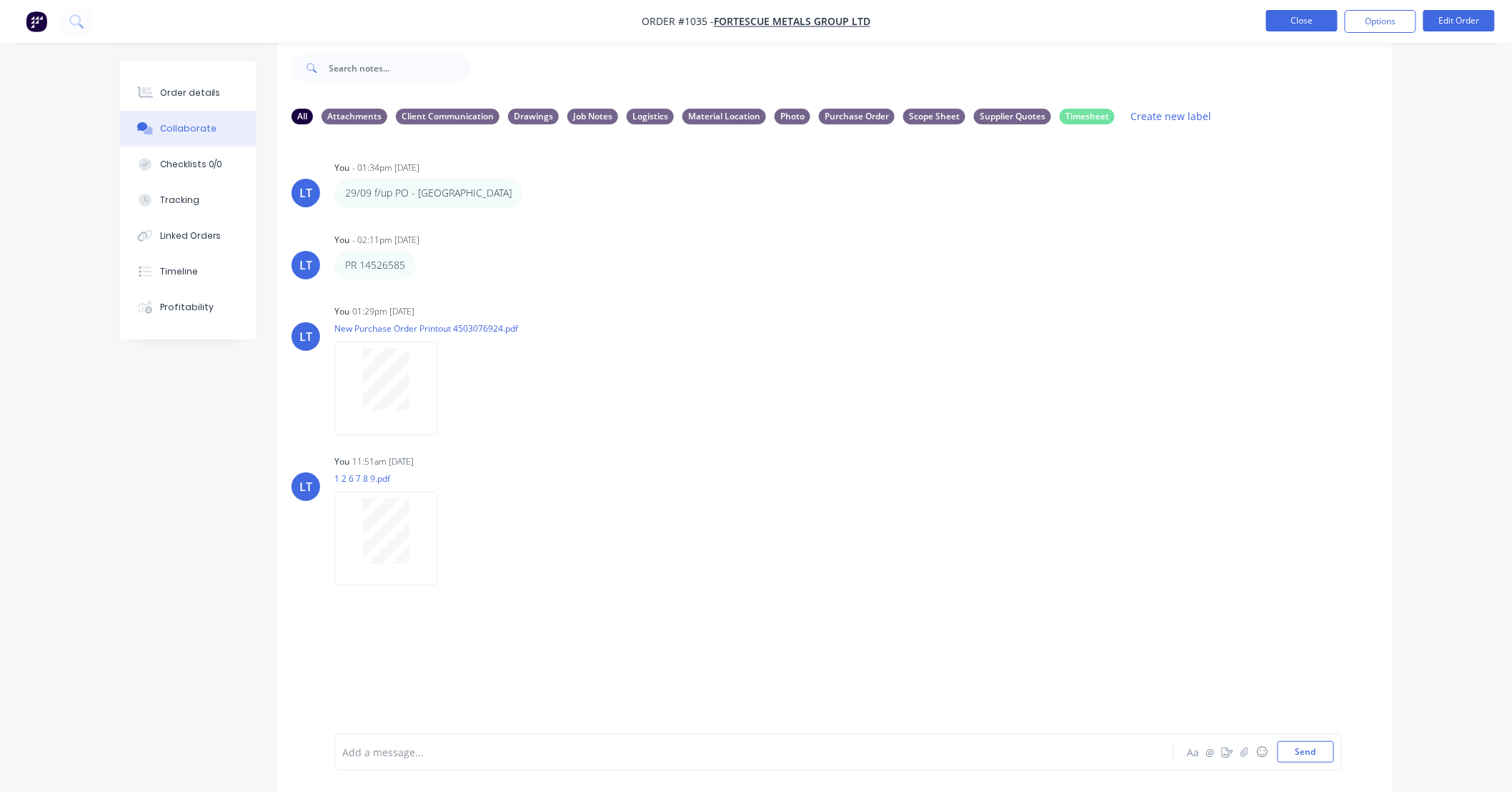
click at [1310, 26] on button "Close" at bounding box center [1302, 20] width 71 height 21
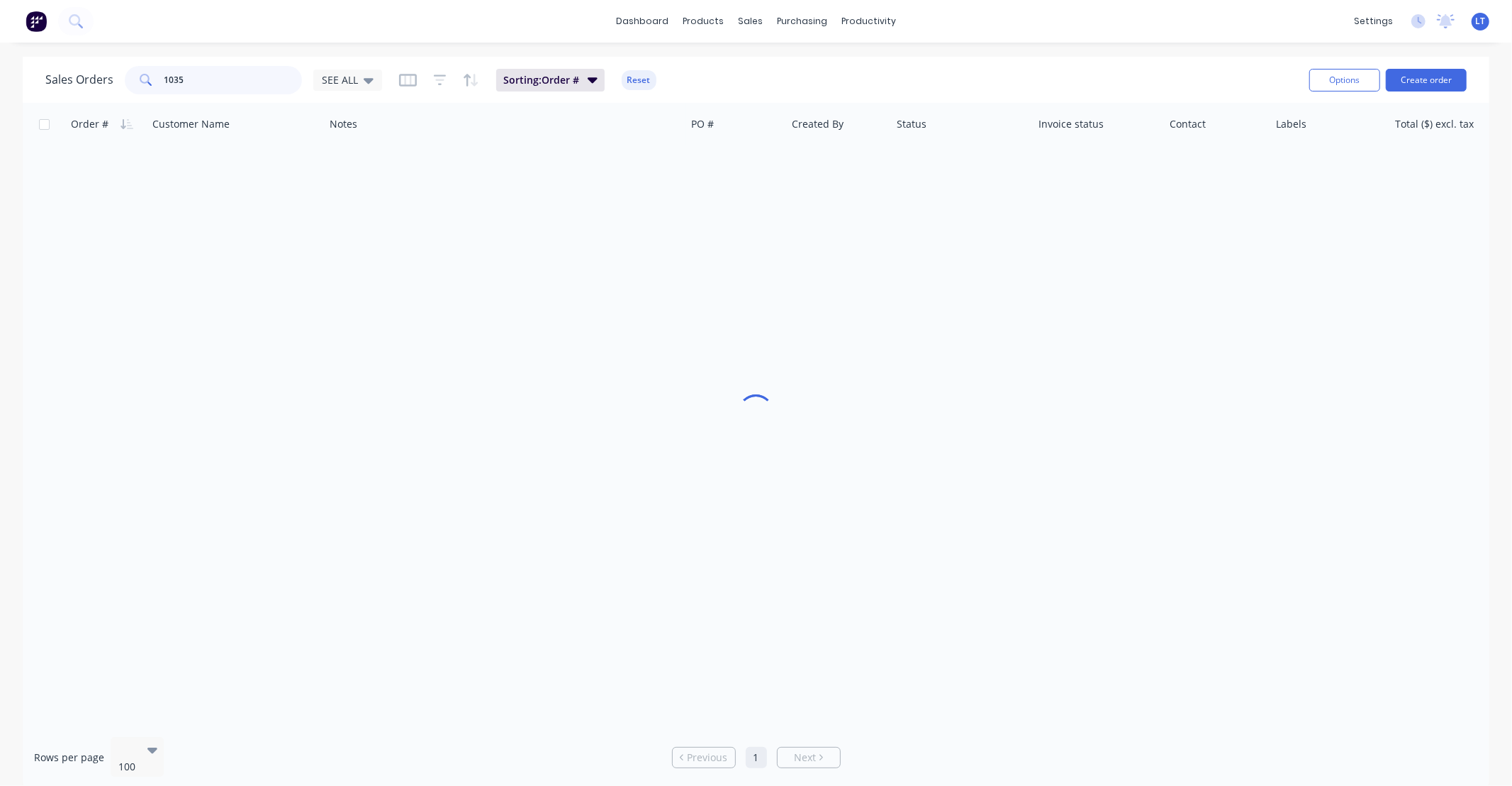
drag, startPoint x: 224, startPoint y: 73, endPoint x: 19, endPoint y: 73, distance: 205.0
click at [19, 73] on div "Sales Orders 1035 SEE ALL Sorting: Order # Reset Options Create order Order # C…" at bounding box center [756, 423] width 1512 height 733
type input "601"
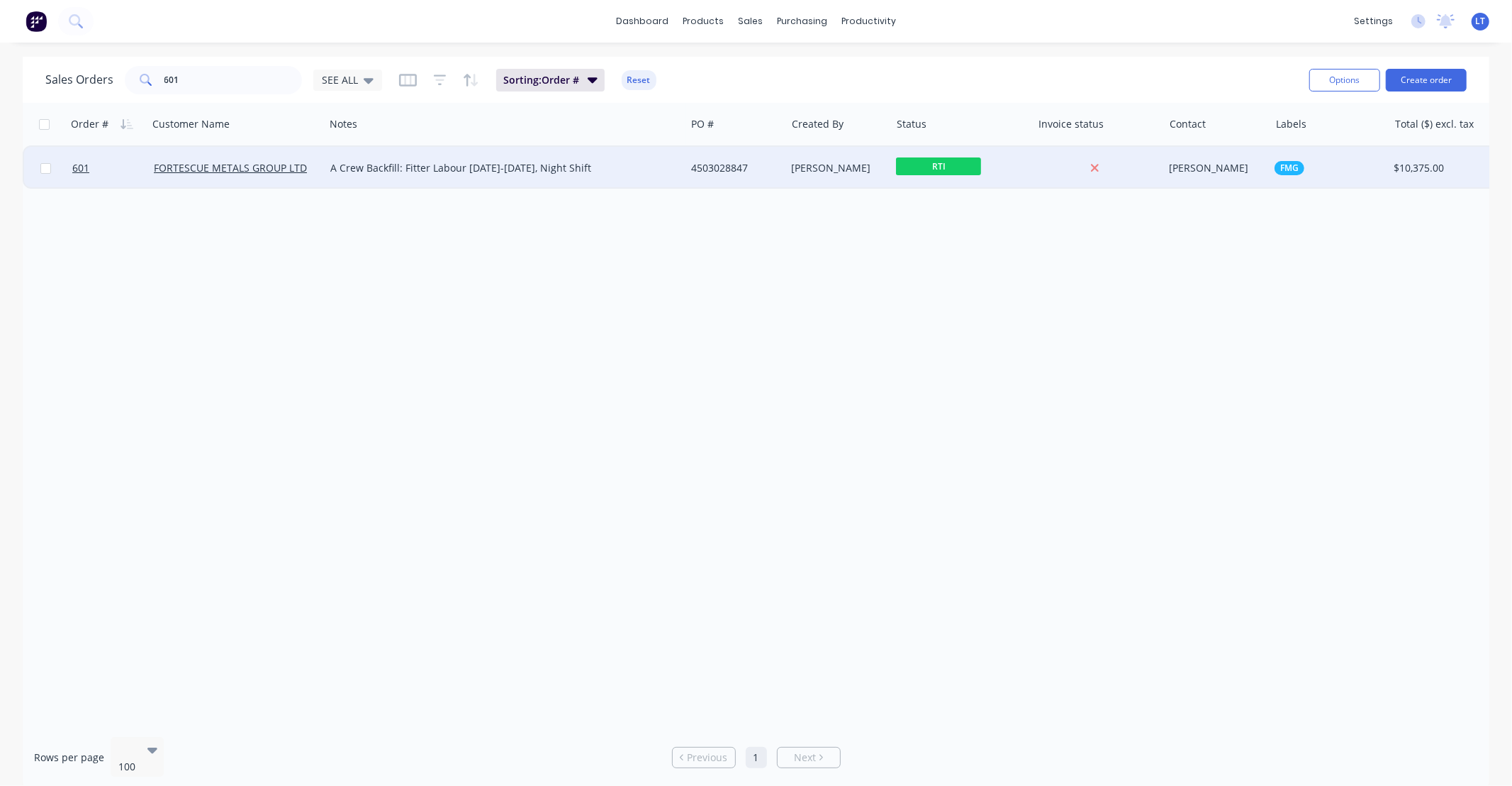
click at [790, 171] on div "[PERSON_NAME]" at bounding box center [839, 168] width 105 height 42
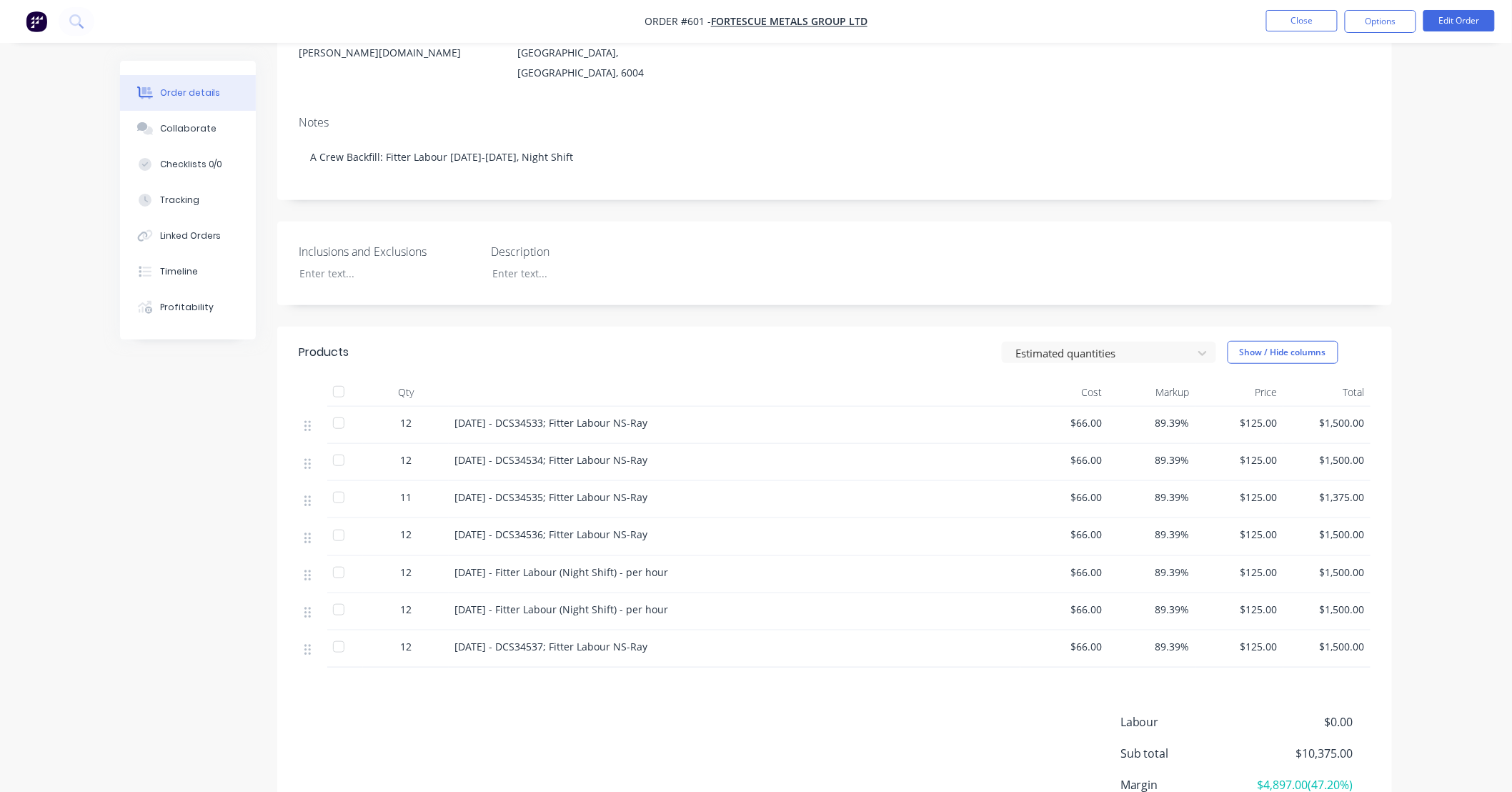
scroll to position [333, 0]
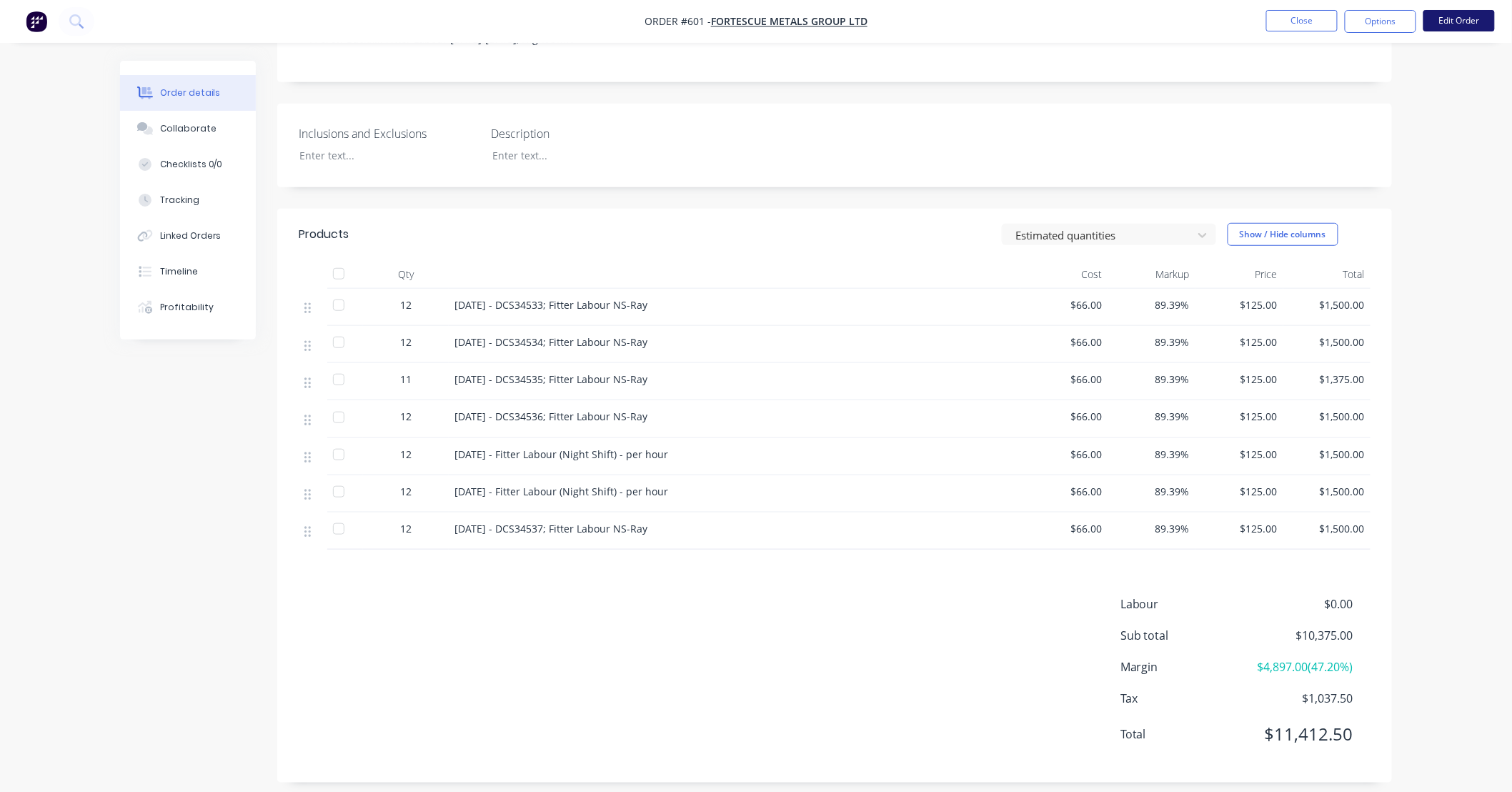
click at [1445, 25] on button "Edit Order" at bounding box center [1459, 20] width 71 height 21
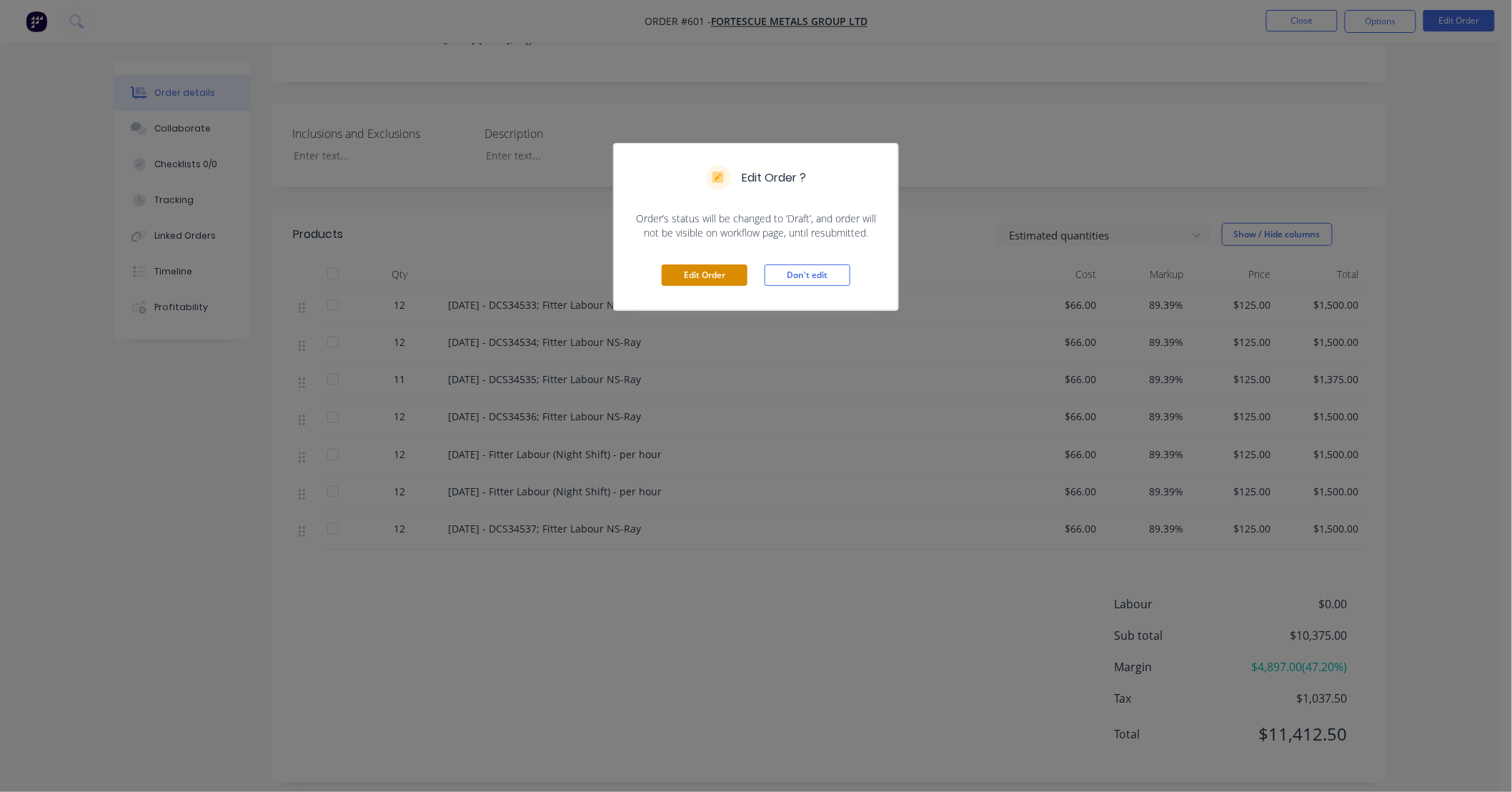
click at [729, 271] on button "Edit Order" at bounding box center [705, 275] width 86 height 21
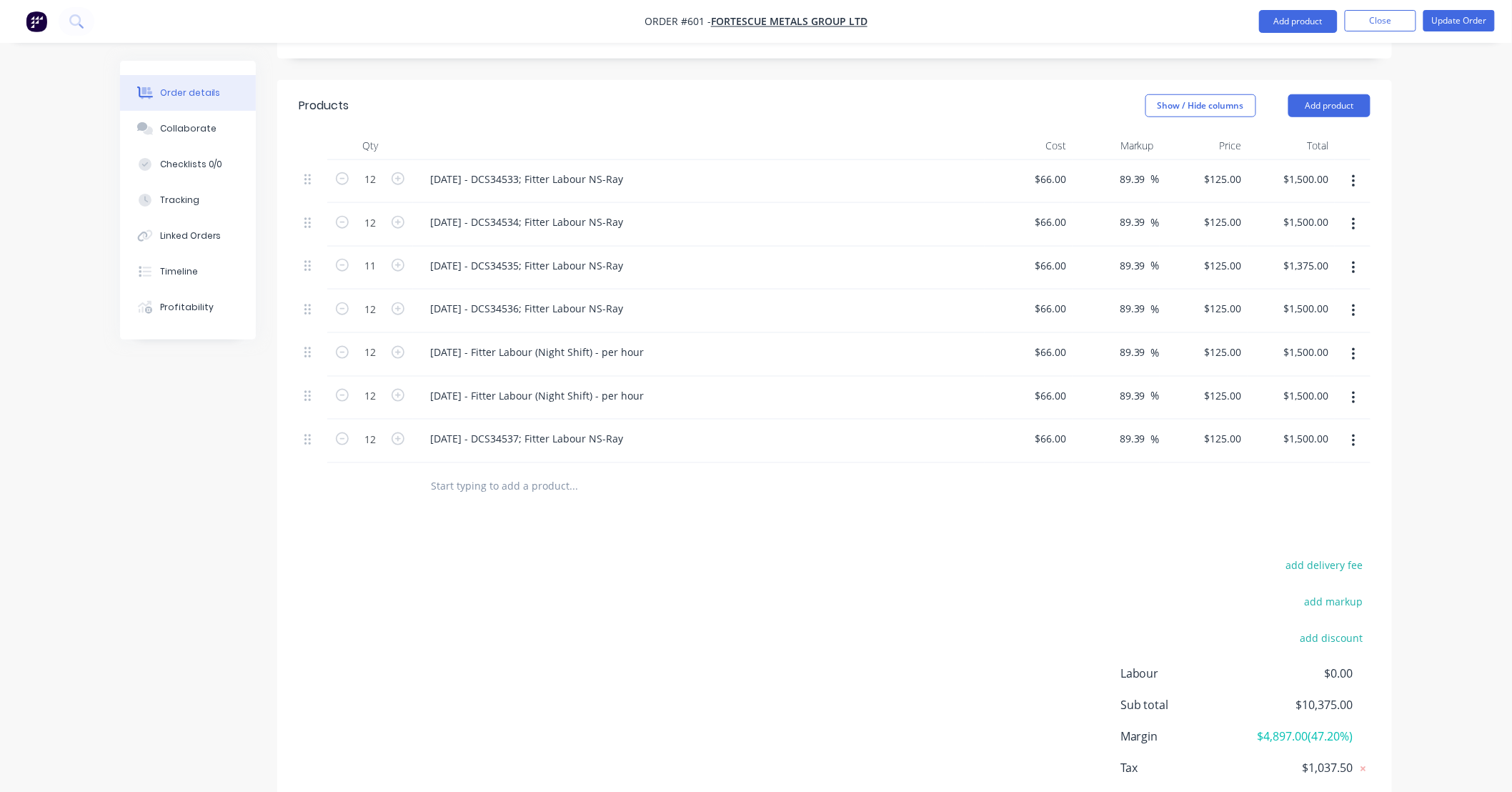
scroll to position [548, 0]
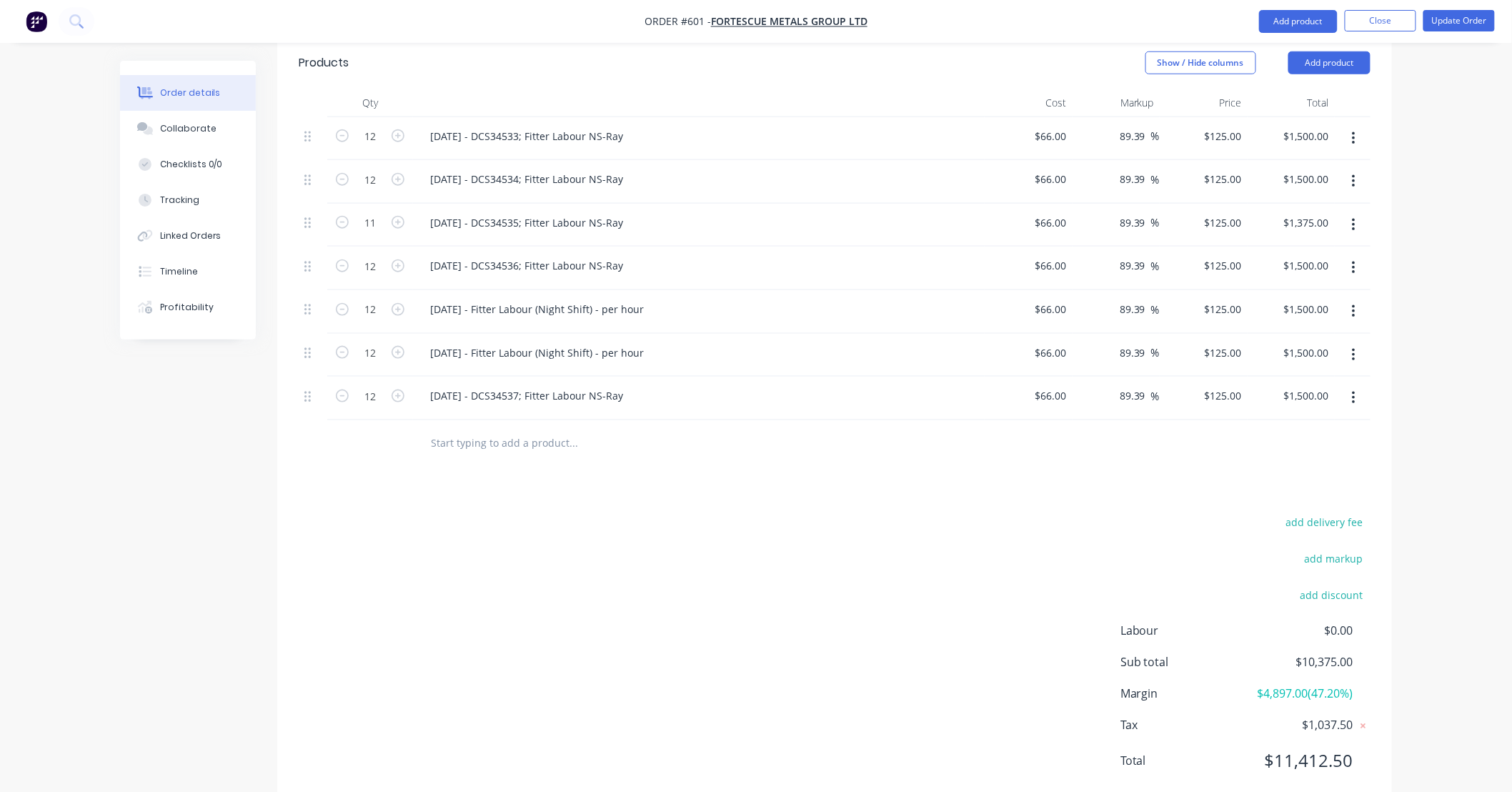
click at [1353, 349] on icon "button" at bounding box center [1353, 355] width 3 height 13
click at [1324, 468] on div "Delete" at bounding box center [1303, 478] width 110 height 20
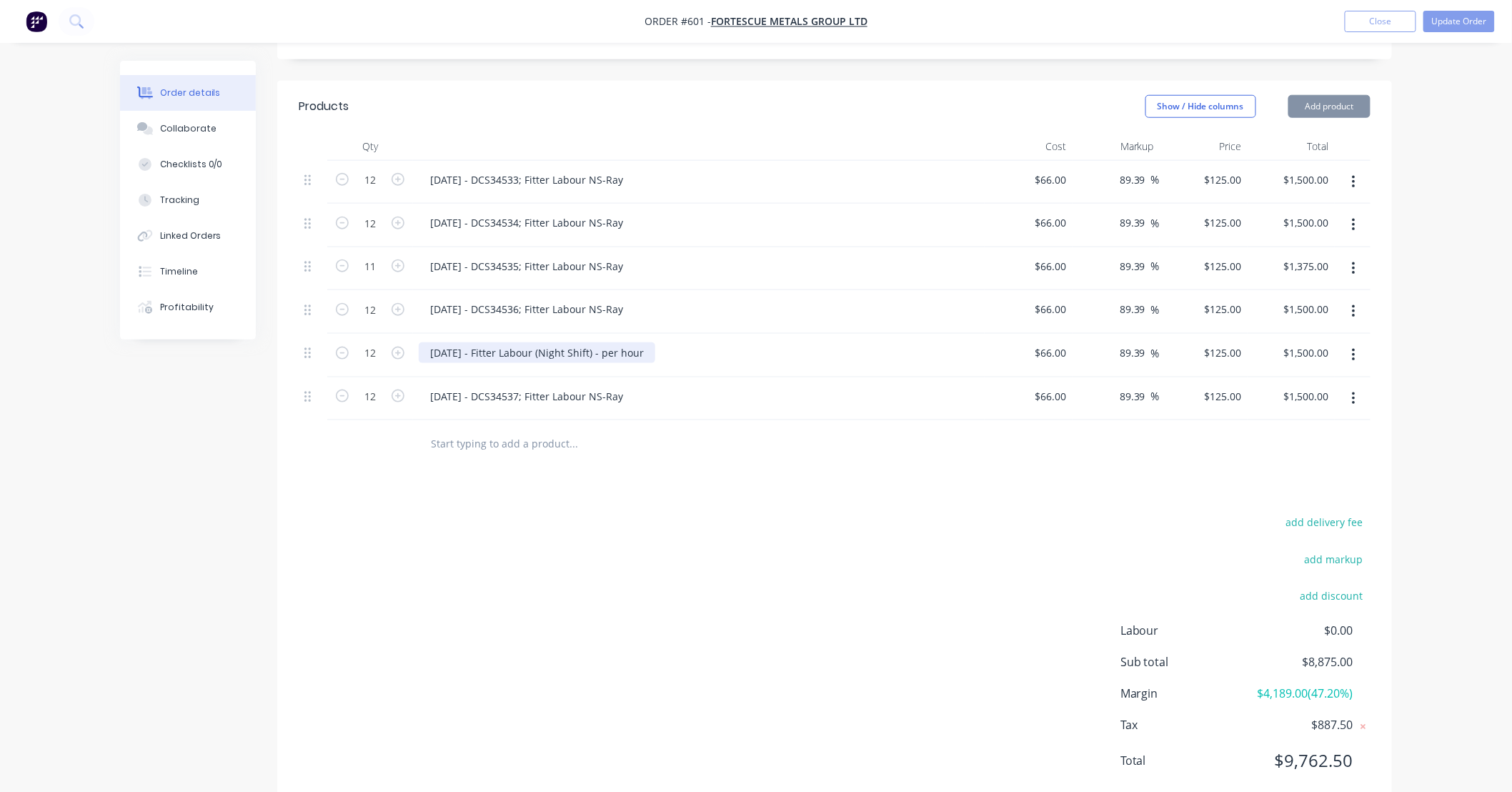
click at [542, 342] on div "[DATE] - Fitter Labour (Night Shift) - per hour" at bounding box center [537, 352] width 237 height 20
click at [588, 299] on div "[DATE] - DCS34536; Fitter Labour NS-Ray" at bounding box center [527, 309] width 216 height 20
click at [589, 299] on div "[DATE] - DCS34536; Fitter Labour NS-Ray" at bounding box center [527, 309] width 216 height 20
copy div "[DATE] - DCS34536; Fitter Labour NS-Ray"
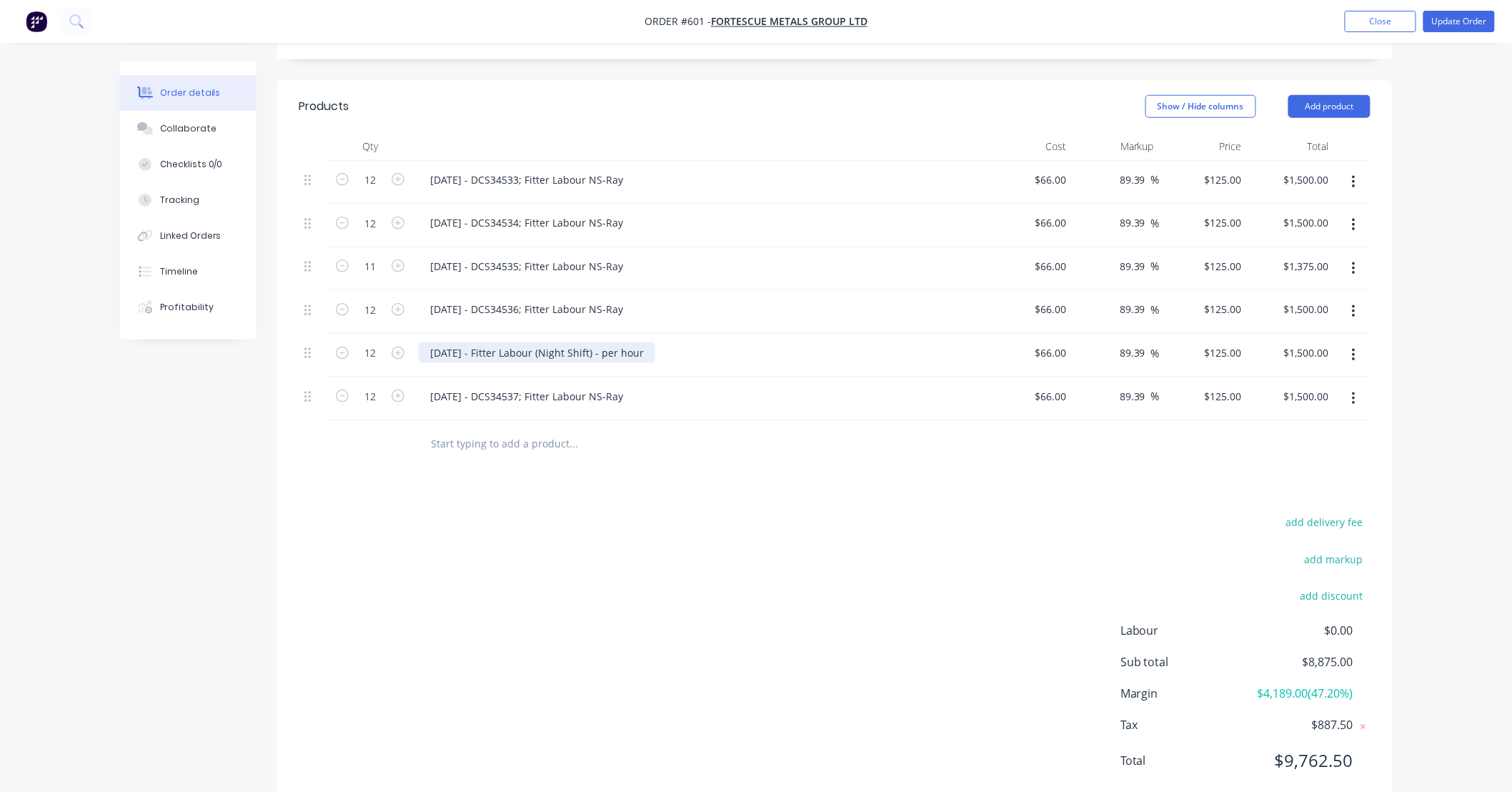
click at [587, 342] on div "[DATE] - Fitter Labour (Night Shift) - per hour" at bounding box center [537, 352] width 237 height 20
paste div
click at [436, 342] on div "[DATE] - DCS34536; Fitter Labour NS-Ray" at bounding box center [527, 352] width 216 height 20
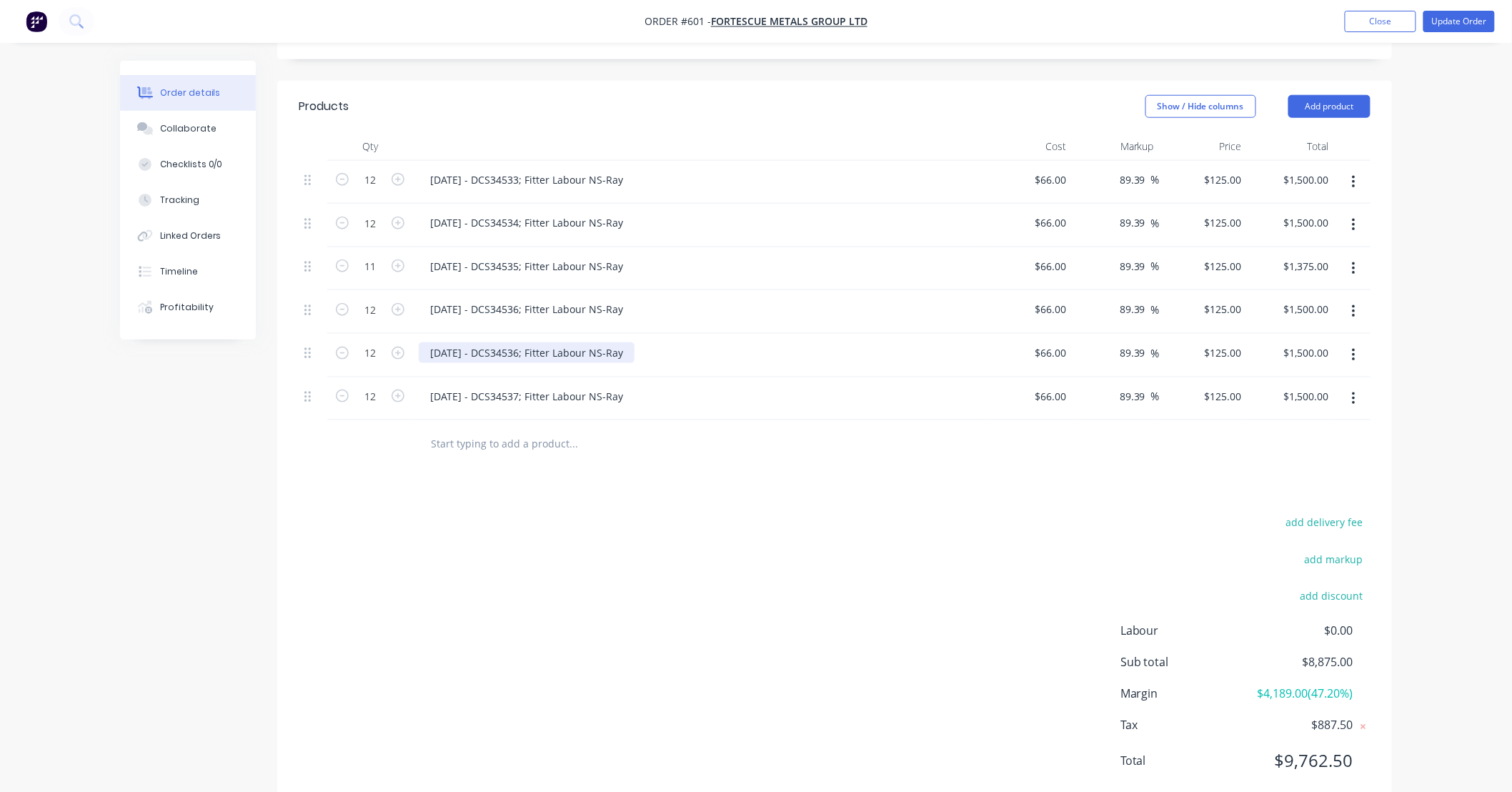
drag, startPoint x: 436, startPoint y: 311, endPoint x: 551, endPoint y: 315, distance: 115.1
click at [551, 342] on div "[DATE] - DCS34536; Fitter Labour NS-Ray" at bounding box center [527, 352] width 216 height 20
click at [476, 342] on div "[DATE] - DCS34536; Fitter Labour NS-Ray" at bounding box center [527, 352] width 216 height 20
click at [437, 342] on div "[DATE] - DCS34536; Fitter Labour NS-Ray" at bounding box center [527, 352] width 216 height 20
click at [522, 342] on div "[DATE] - DCS34536; Fitter Labour NS-Ray" at bounding box center [527, 352] width 216 height 20
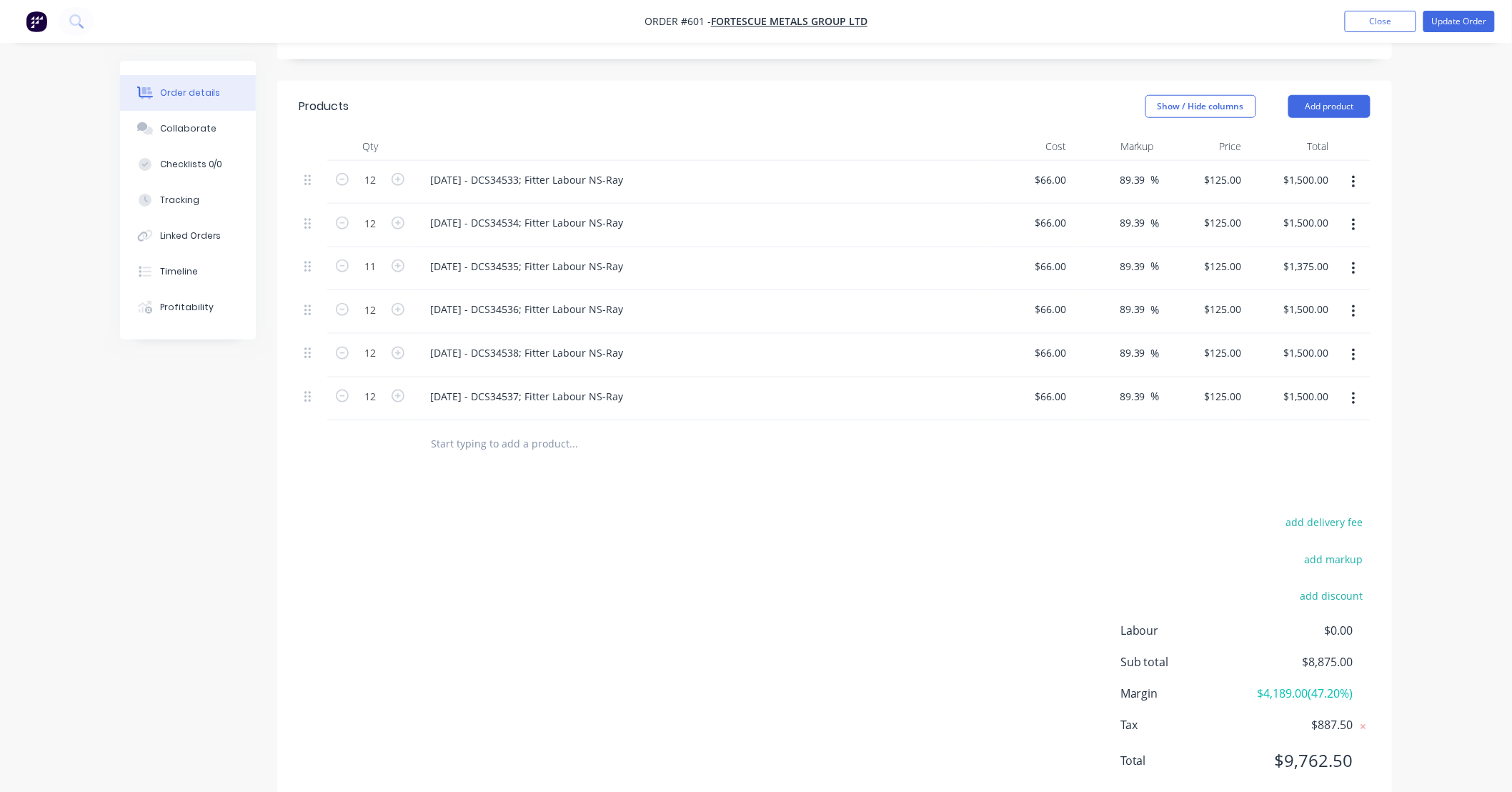
click at [231, 409] on div "Created by [PERSON_NAME] Created [DATE] Required [DATE] Assigned to Add team me…" at bounding box center [756, 193] width 1272 height 1274
click at [1458, 21] on button "Update Order" at bounding box center [1459, 21] width 71 height 21
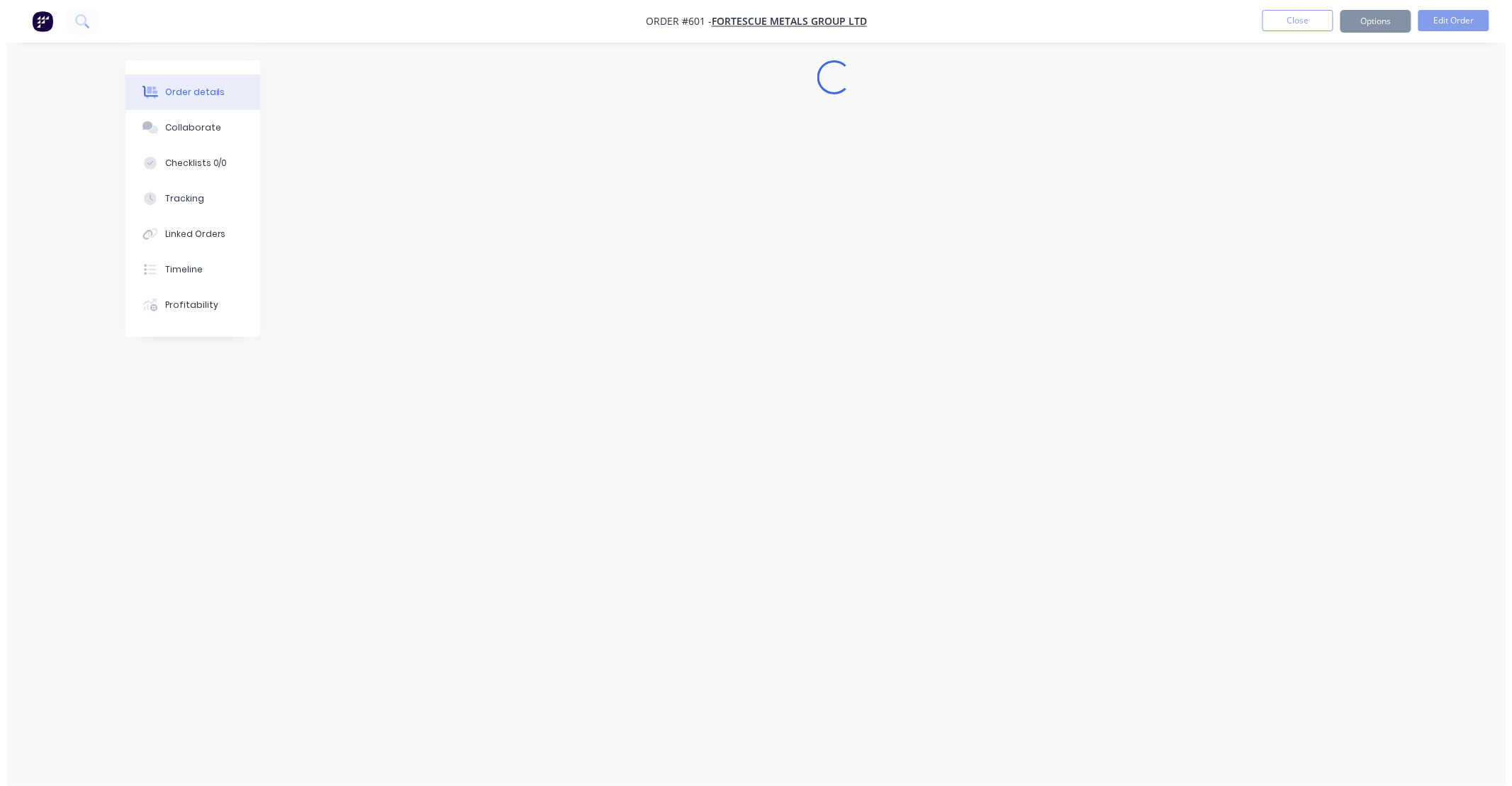
scroll to position [0, 0]
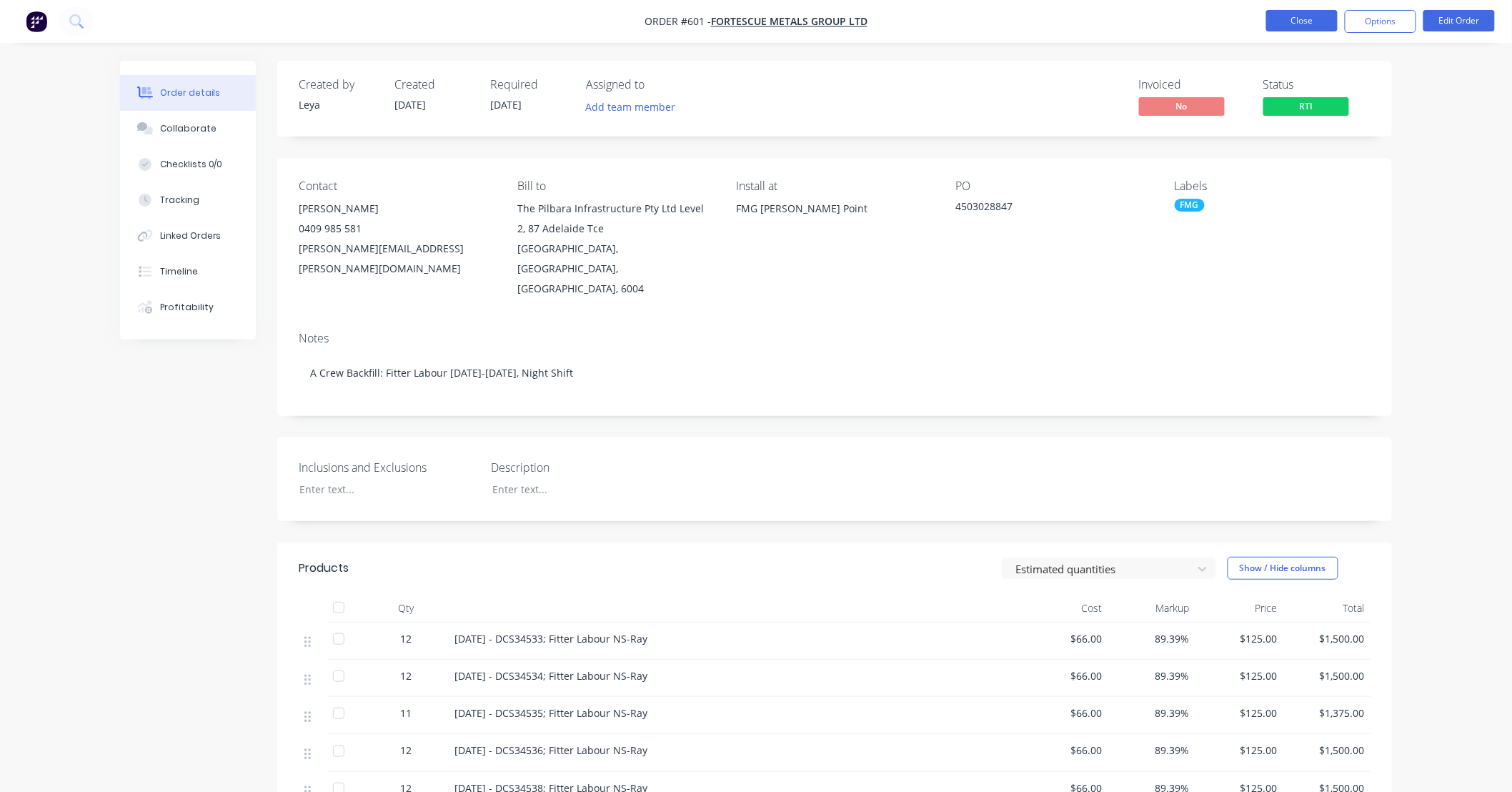
click at [1296, 20] on button "Close" at bounding box center [1302, 20] width 71 height 21
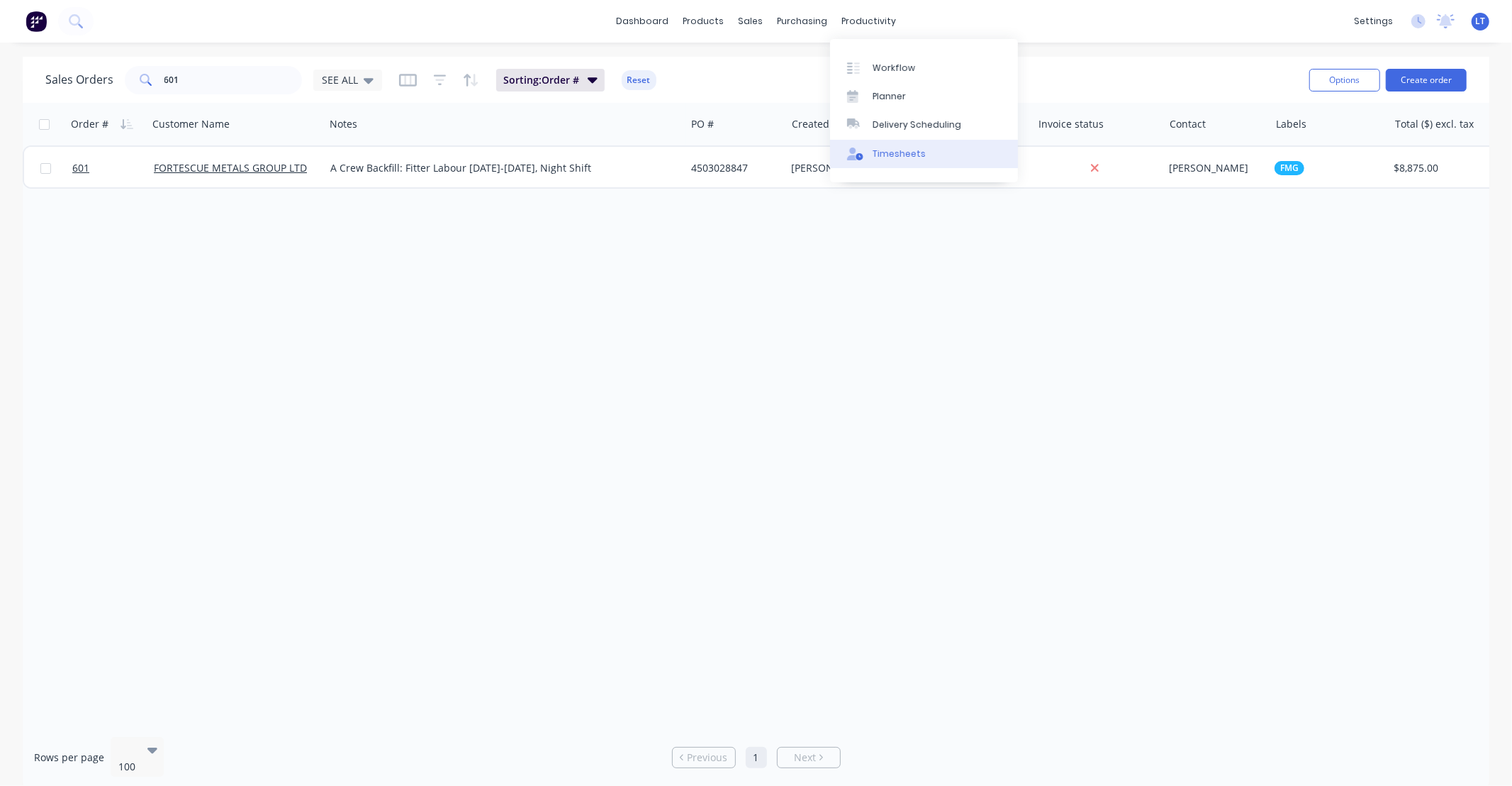
click at [909, 154] on div "Timesheets" at bounding box center [899, 154] width 53 height 13
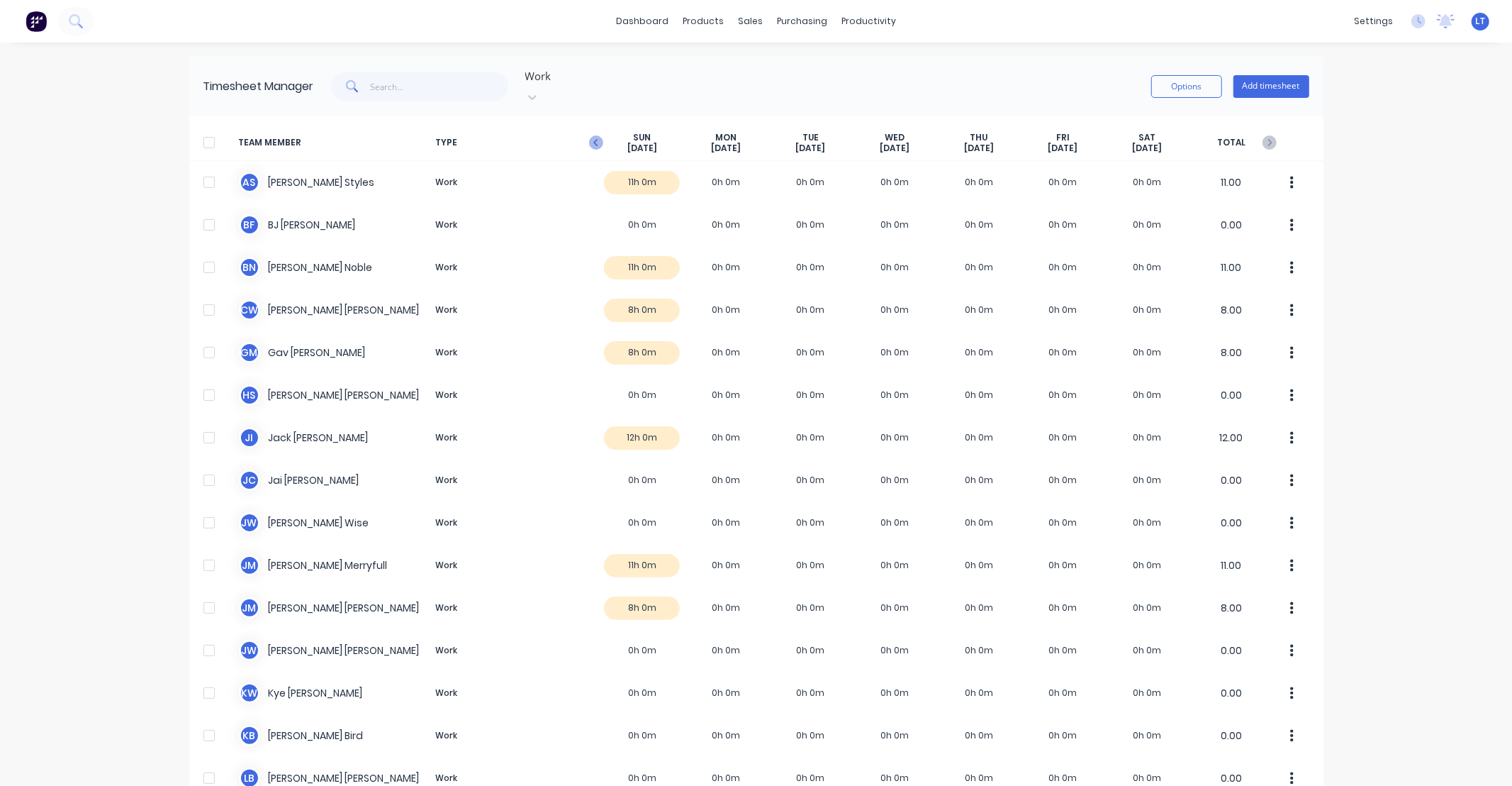
click at [593, 139] on icon "button" at bounding box center [595, 143] width 4 height 7
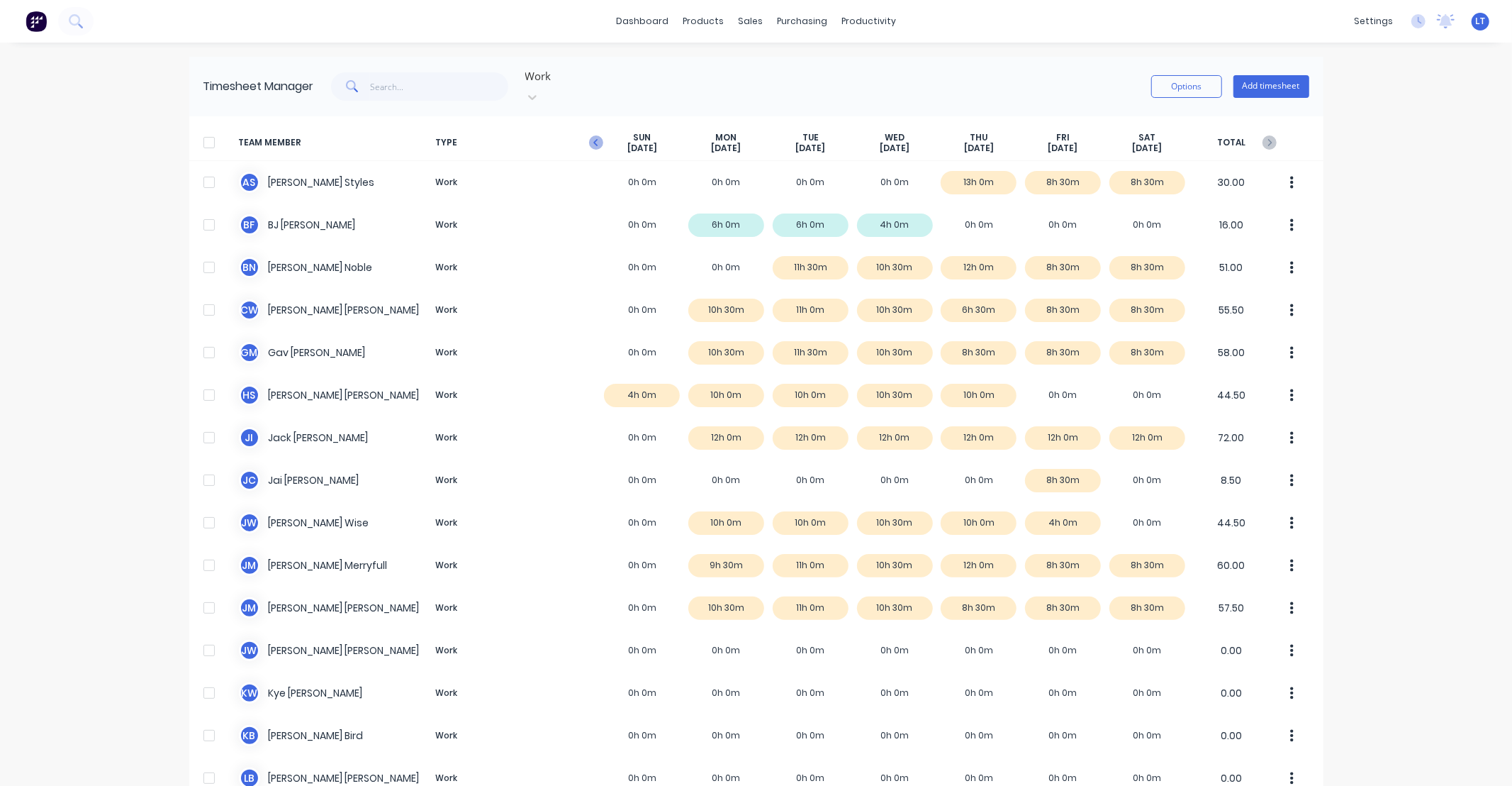
click at [593, 135] on icon "button" at bounding box center [596, 142] width 14 height 14
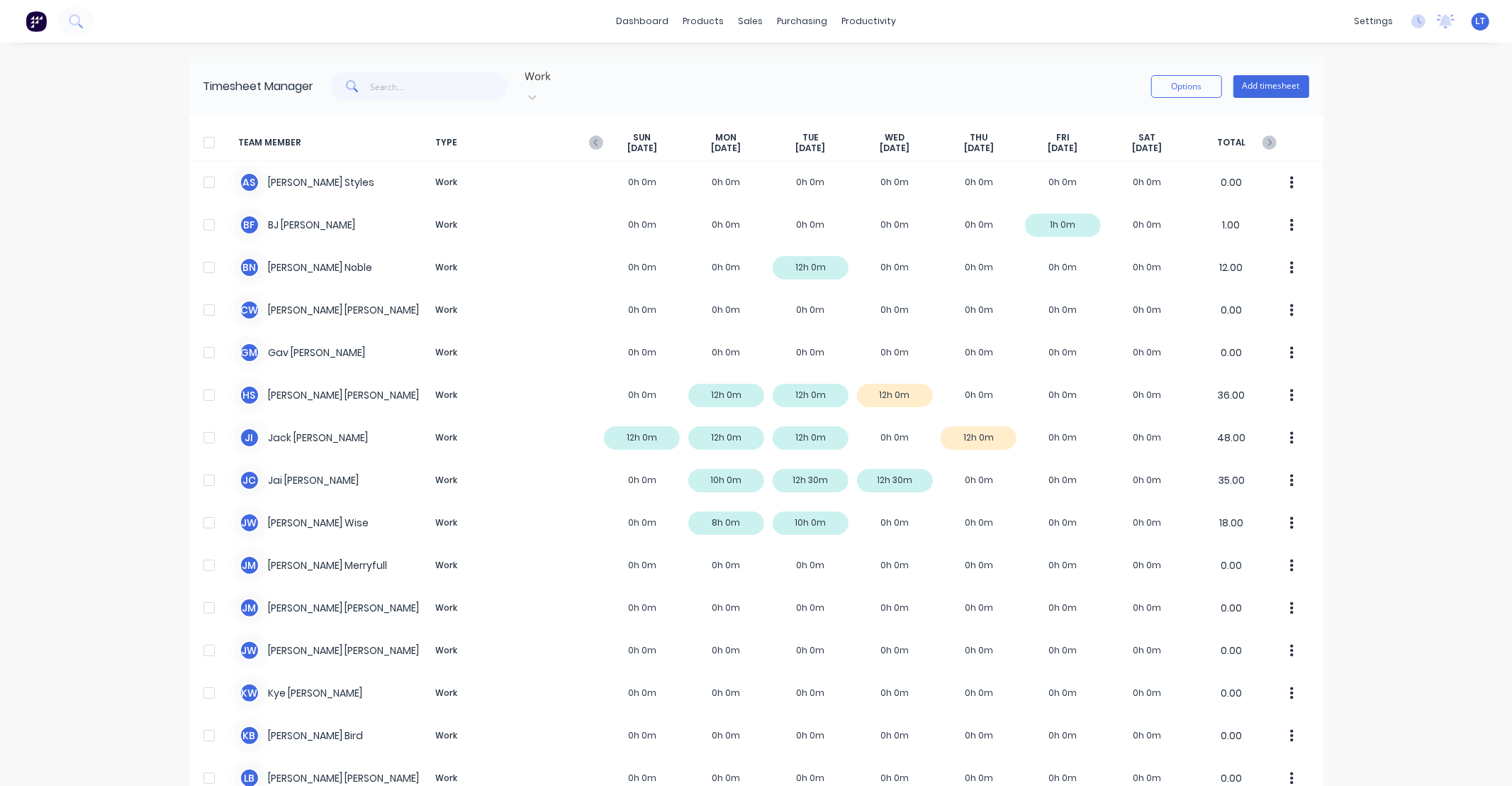
click at [206, 128] on div at bounding box center [209, 143] width 29 height 29
click at [1192, 87] on button "Options" at bounding box center [1186, 86] width 71 height 23
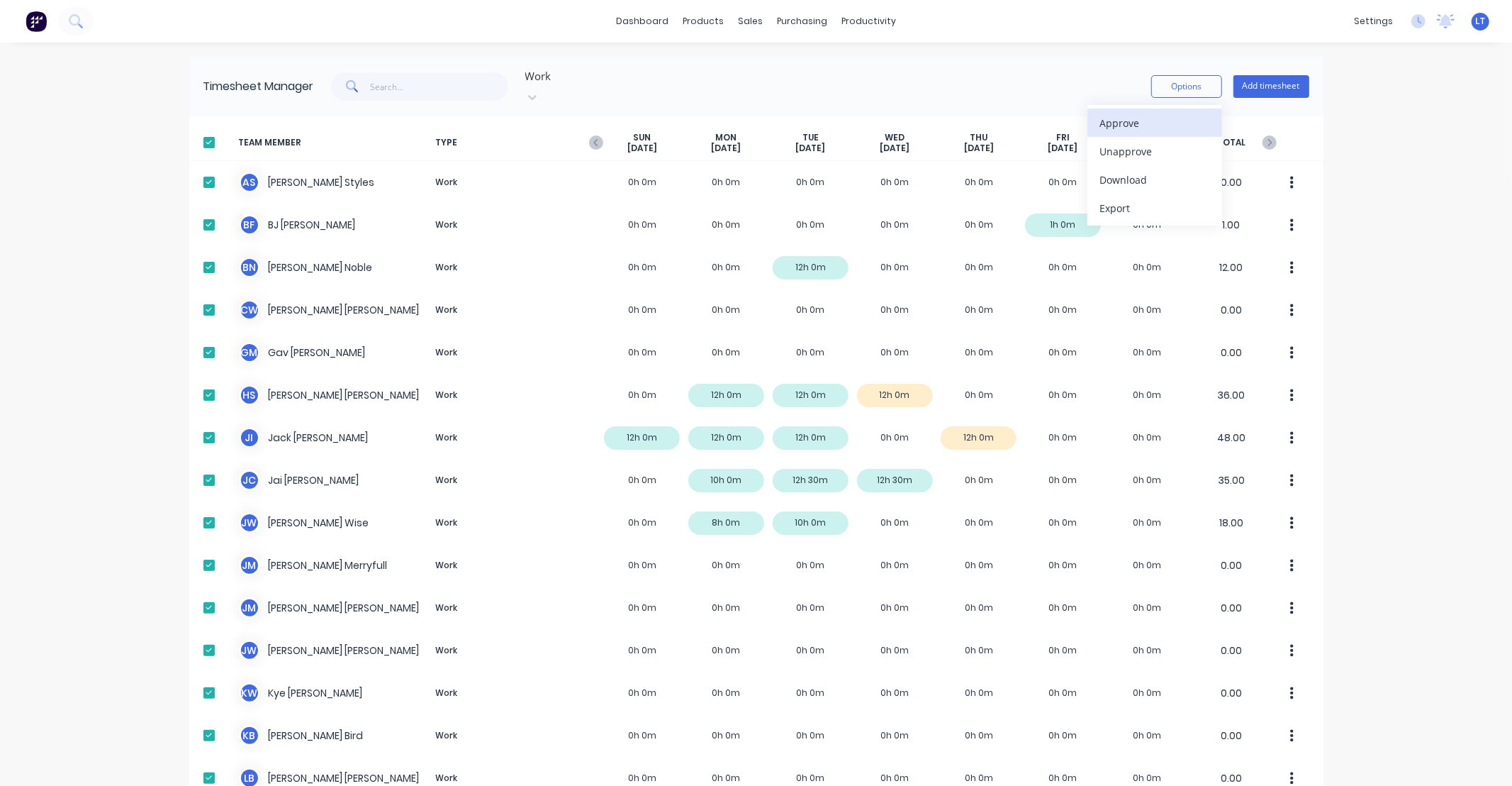
click at [1186, 113] on div "Approve" at bounding box center [1154, 123] width 109 height 20
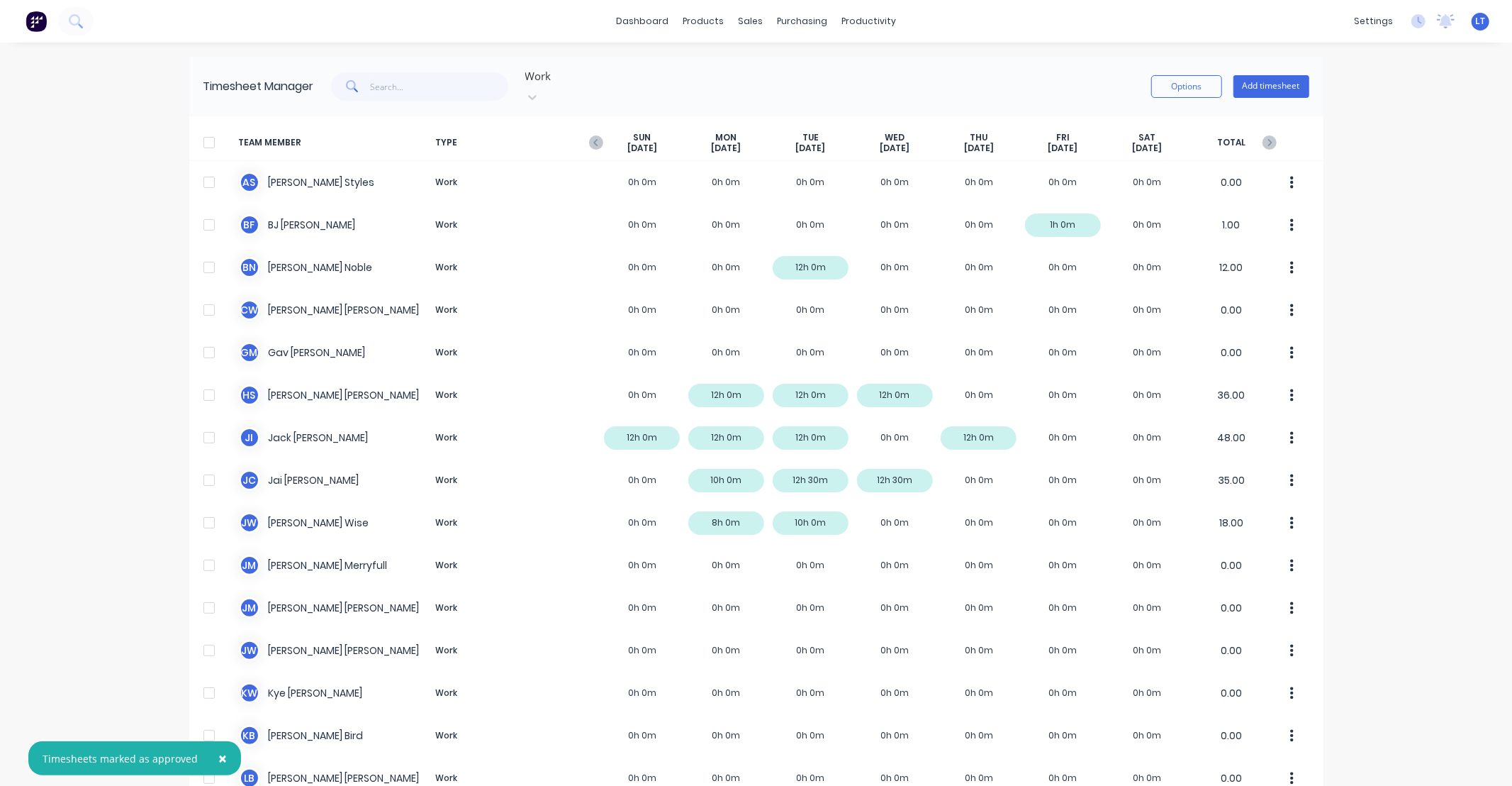
drag, startPoint x: 1089, startPoint y: 32, endPoint x: 934, endPoint y: 18, distance: 155.6
click at [1039, 25] on div "dashboard products sales purchasing productivity dashboard products Product Cat…" at bounding box center [756, 21] width 1512 height 42
click at [761, 69] on div at bounding box center [753, 68] width 21 height 13
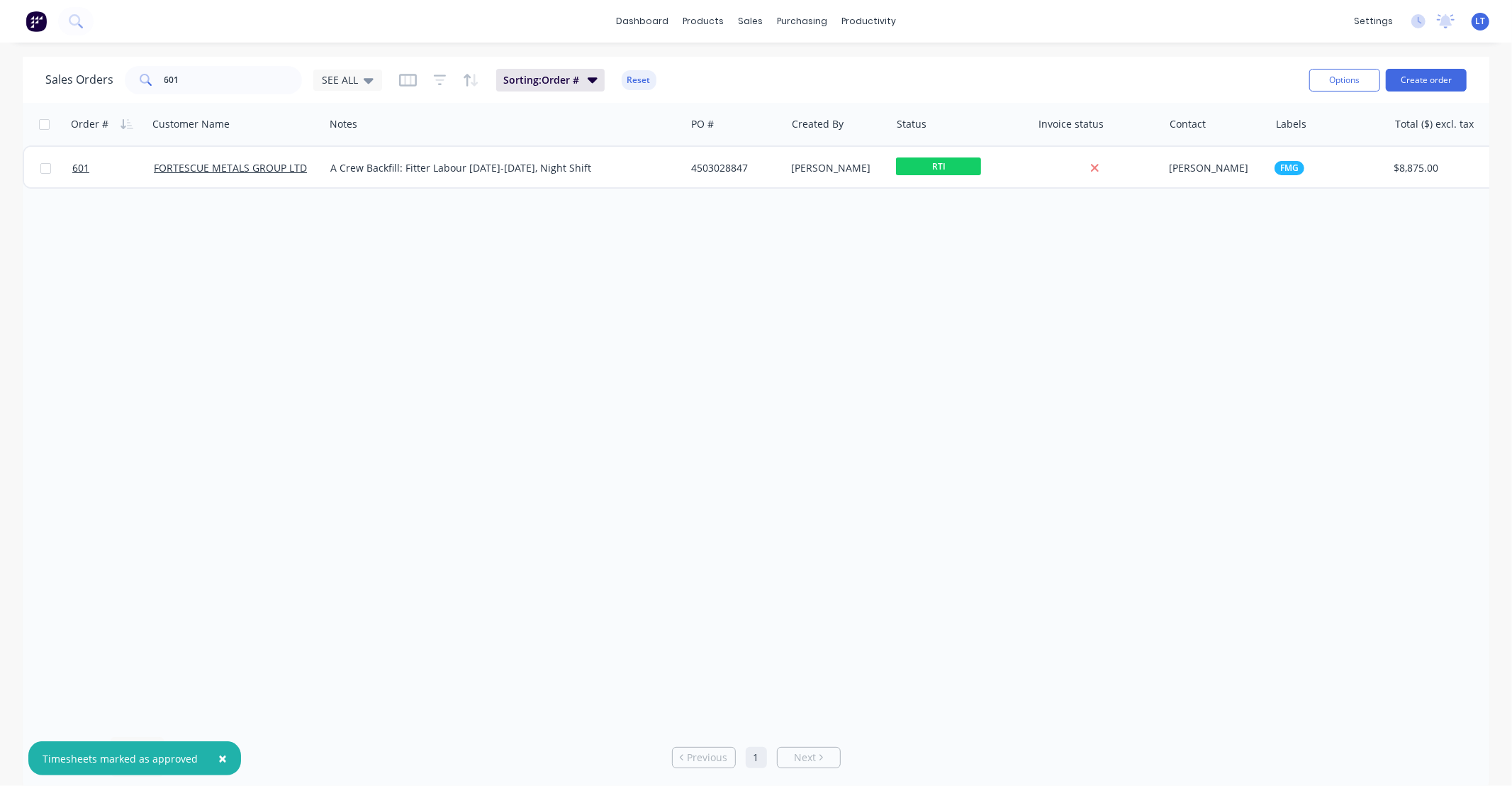
click at [848, 259] on div "Order # Customer Name Notes PO # Created By Status Invoice status Contact Label…" at bounding box center [756, 414] width 1466 height 622
drag, startPoint x: 848, startPoint y: 259, endPoint x: 816, endPoint y: 202, distance: 65.4
click at [761, 243] on div "Order # Customer Name Notes PO # Created By Status Invoice status Contact Label…" at bounding box center [756, 414] width 1466 height 622
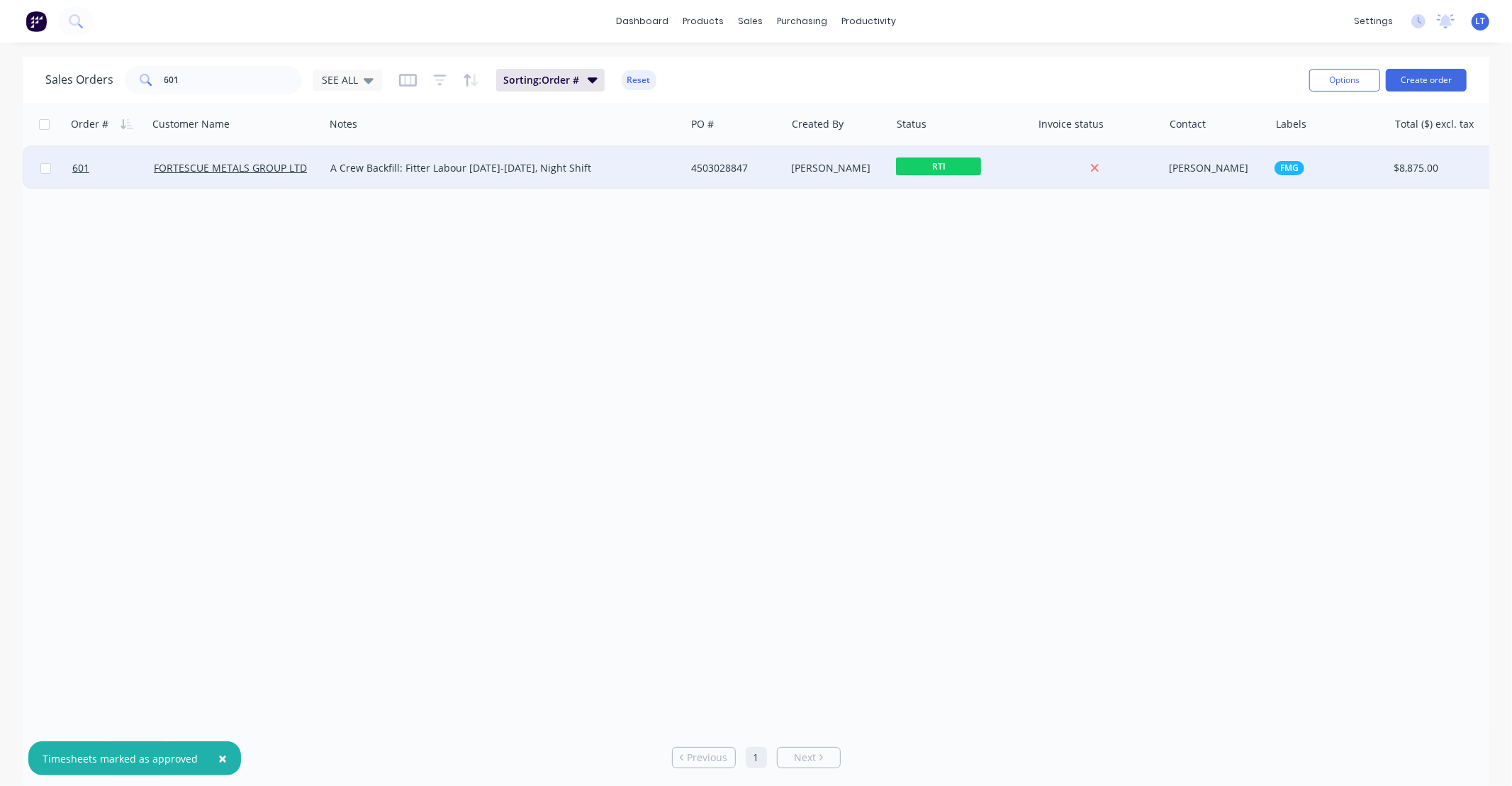
click at [830, 185] on div "[PERSON_NAME]" at bounding box center [839, 168] width 105 height 42
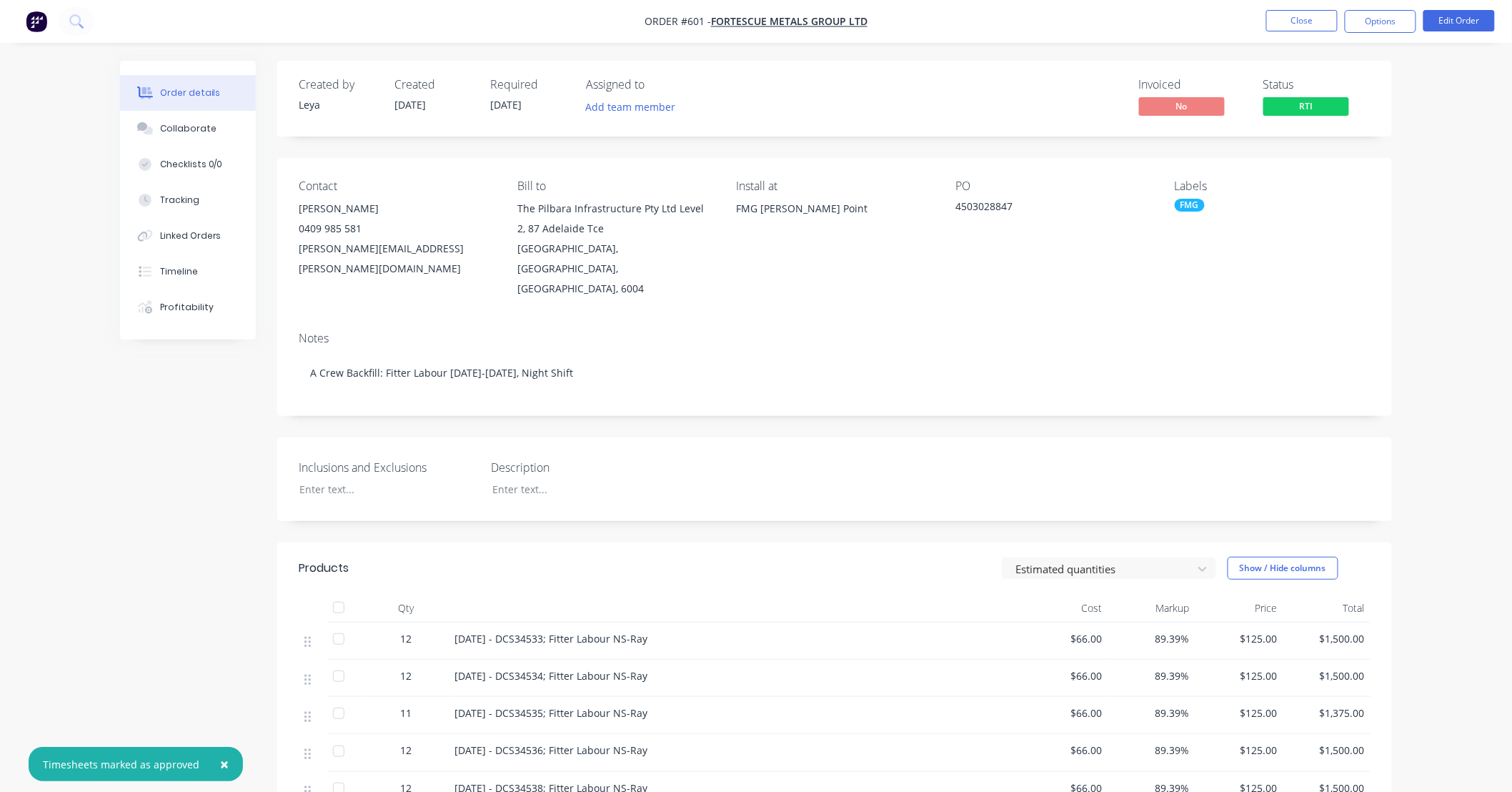
click at [853, 437] on div "Inclusions and Exclusions Description" at bounding box center [835, 479] width 1115 height 83
drag, startPoint x: 851, startPoint y: 419, endPoint x: 791, endPoint y: 410, distance: 60.7
click at [791, 410] on div "Created by [PERSON_NAME] Created [DATE] Required [DATE] Assigned to Add team me…" at bounding box center [835, 569] width 1115 height 1018
drag, startPoint x: 744, startPoint y: 411, endPoint x: 681, endPoint y: 401, distance: 63.8
click at [681, 401] on div "Created by [PERSON_NAME] Created [DATE] Required [DATE] Assigned to Add team me…" at bounding box center [835, 569] width 1115 height 1018
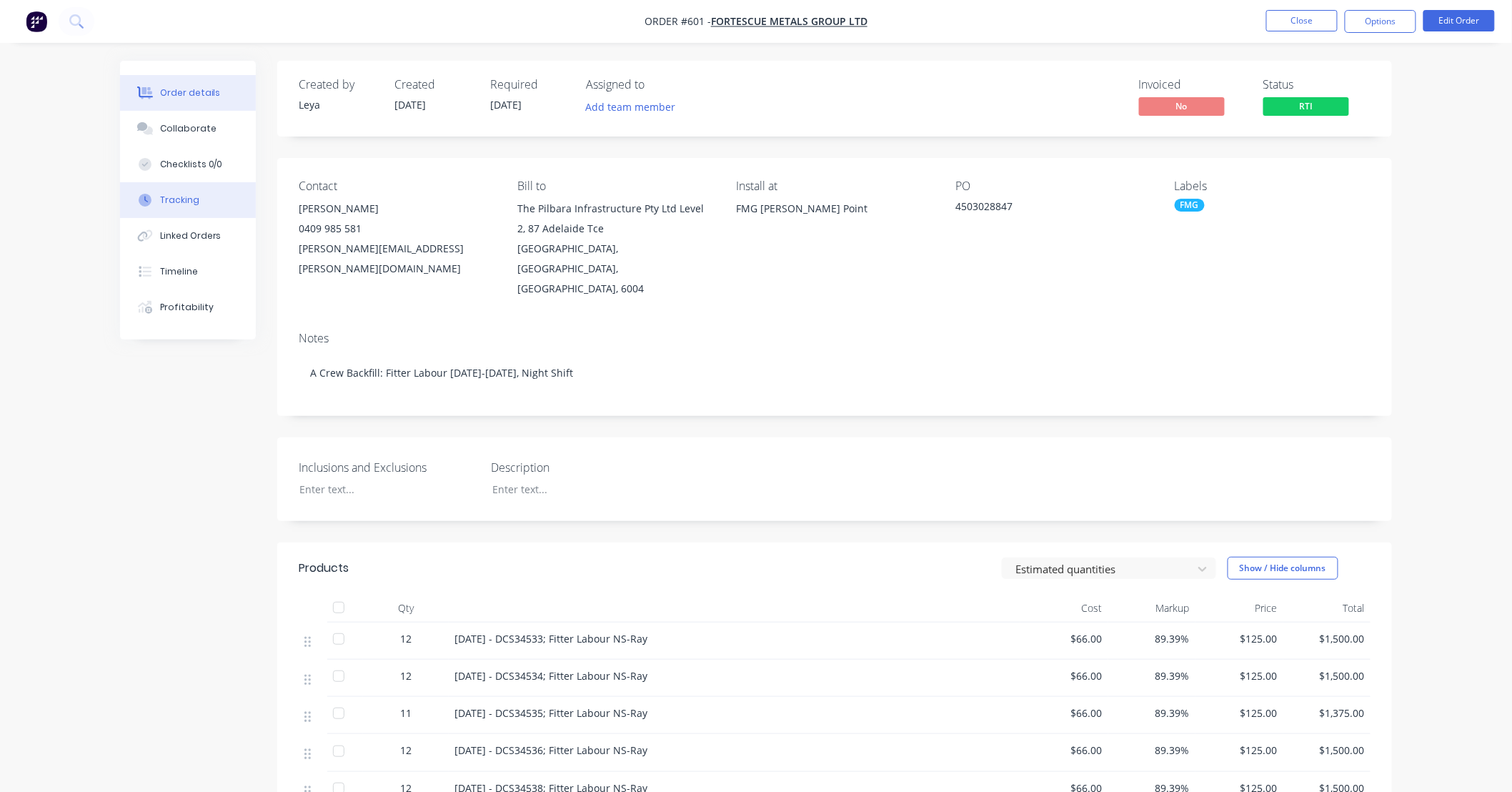
click at [190, 188] on button "Tracking" at bounding box center [188, 200] width 136 height 36
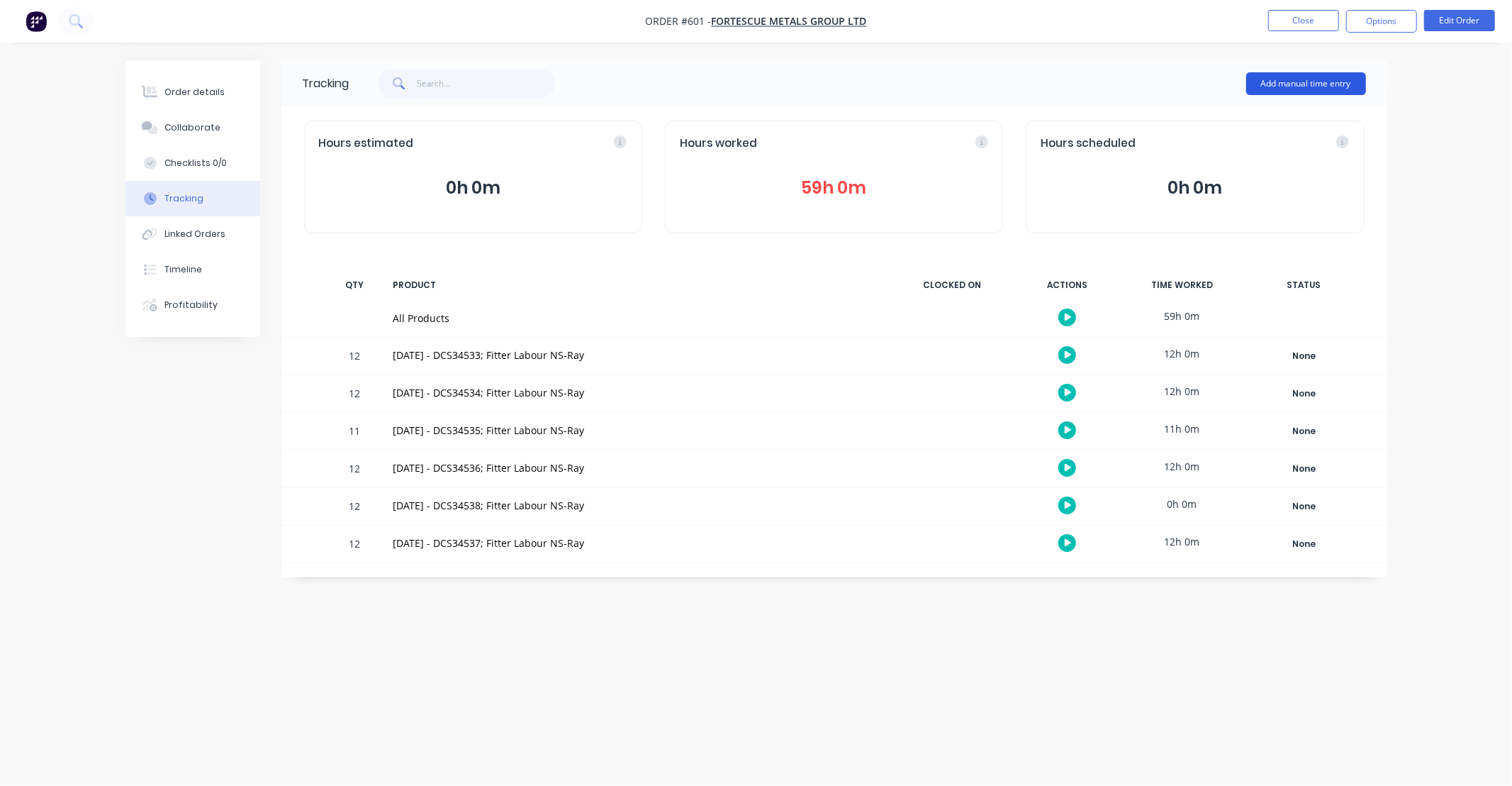
click at [1276, 87] on button "Add manual time entry" at bounding box center [1306, 84] width 120 height 23
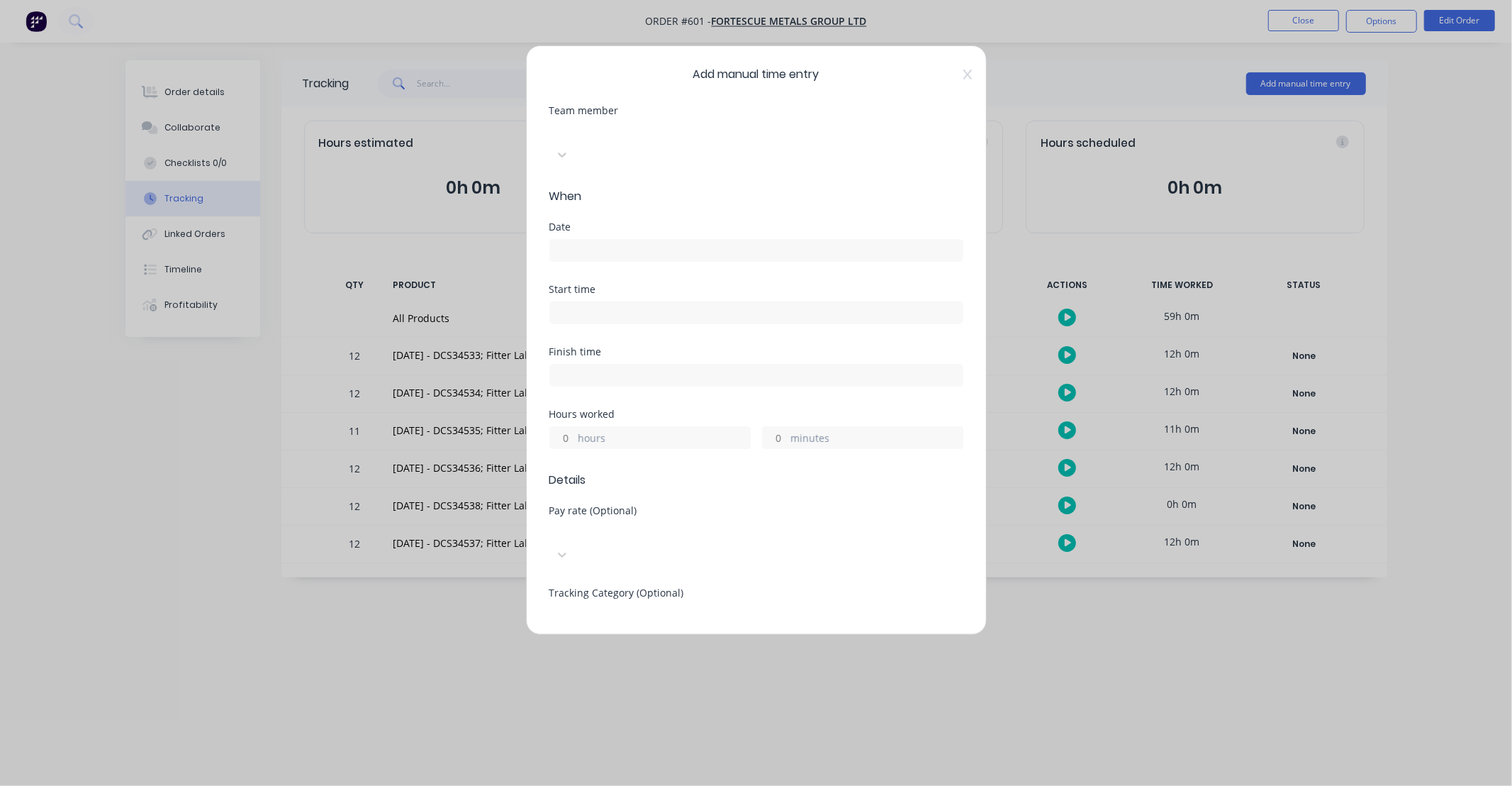
click at [631, 132] on div at bounding box center [656, 131] width 204 height 18
type input "ra"
click at [618, 785] on div "[PERSON_NAME] Papertalk" at bounding box center [756, 794] width 1512 height 15
click at [626, 239] on label at bounding box center [756, 250] width 414 height 23
click at [626, 240] on input at bounding box center [756, 250] width 413 height 21
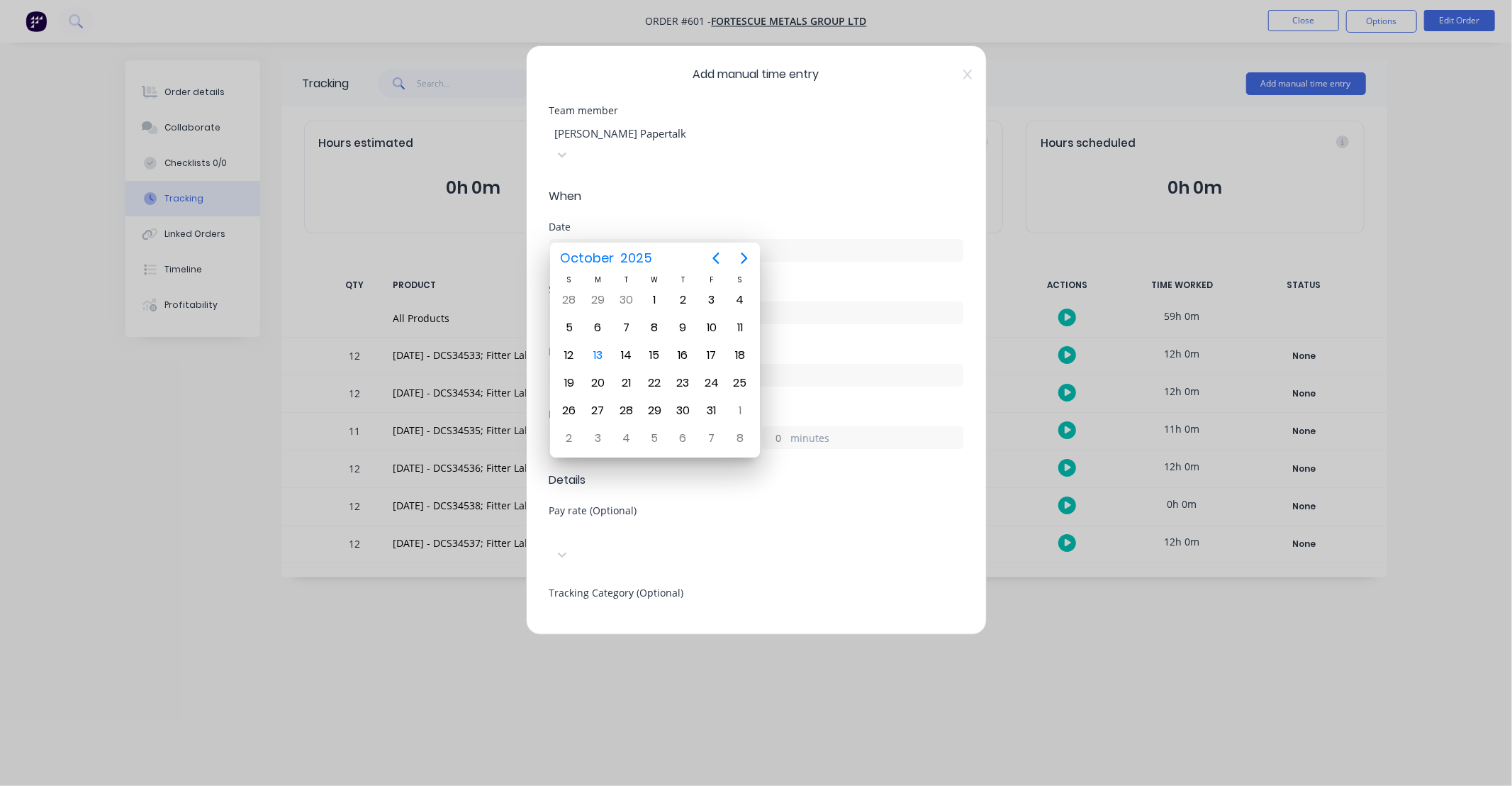
click at [631, 240] on input at bounding box center [756, 250] width 413 height 21
click at [567, 305] on div "28" at bounding box center [569, 300] width 21 height 21
type input "[DATE]"
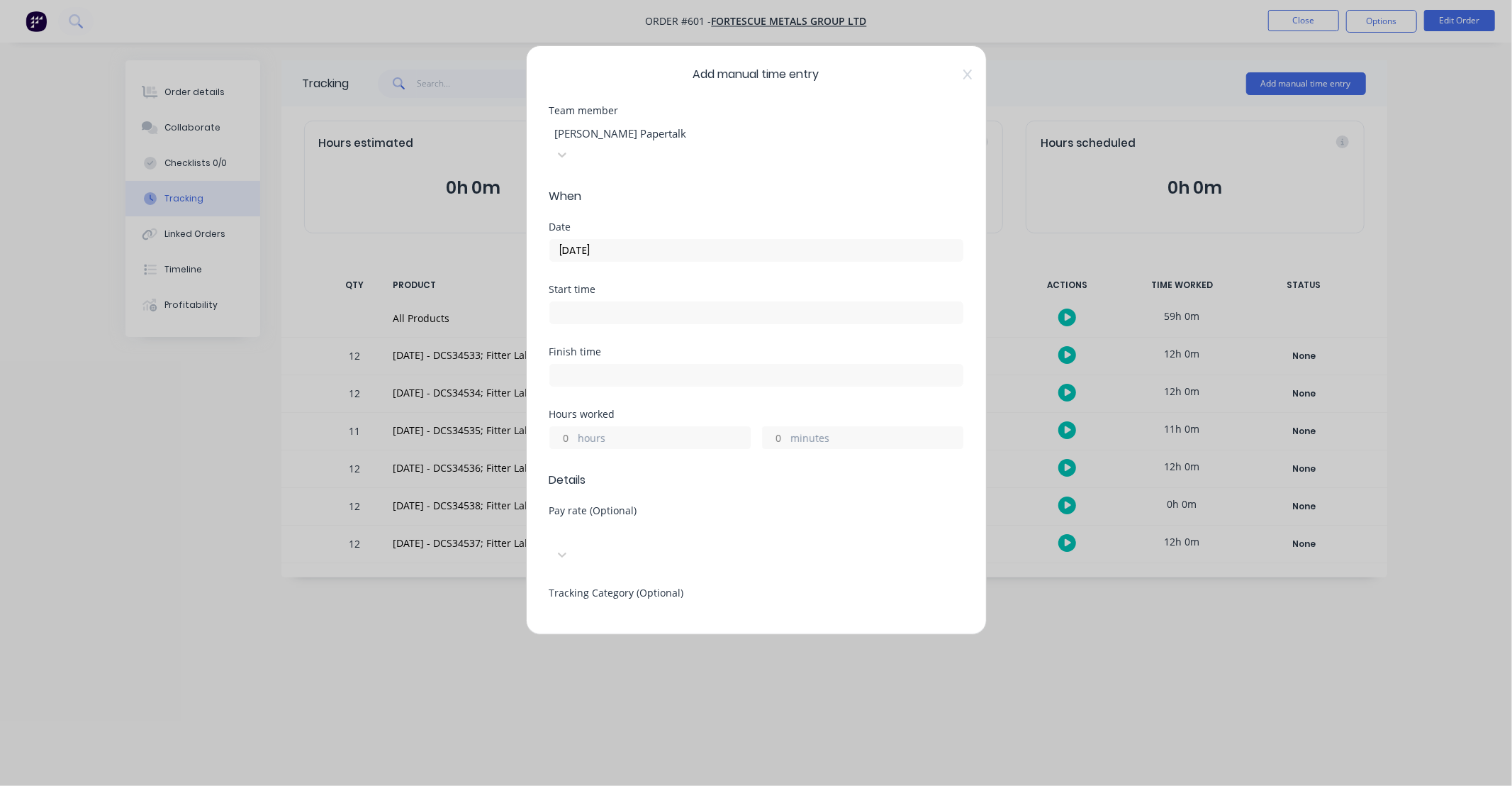
click at [564, 427] on input "hours" at bounding box center [562, 437] width 24 height 21
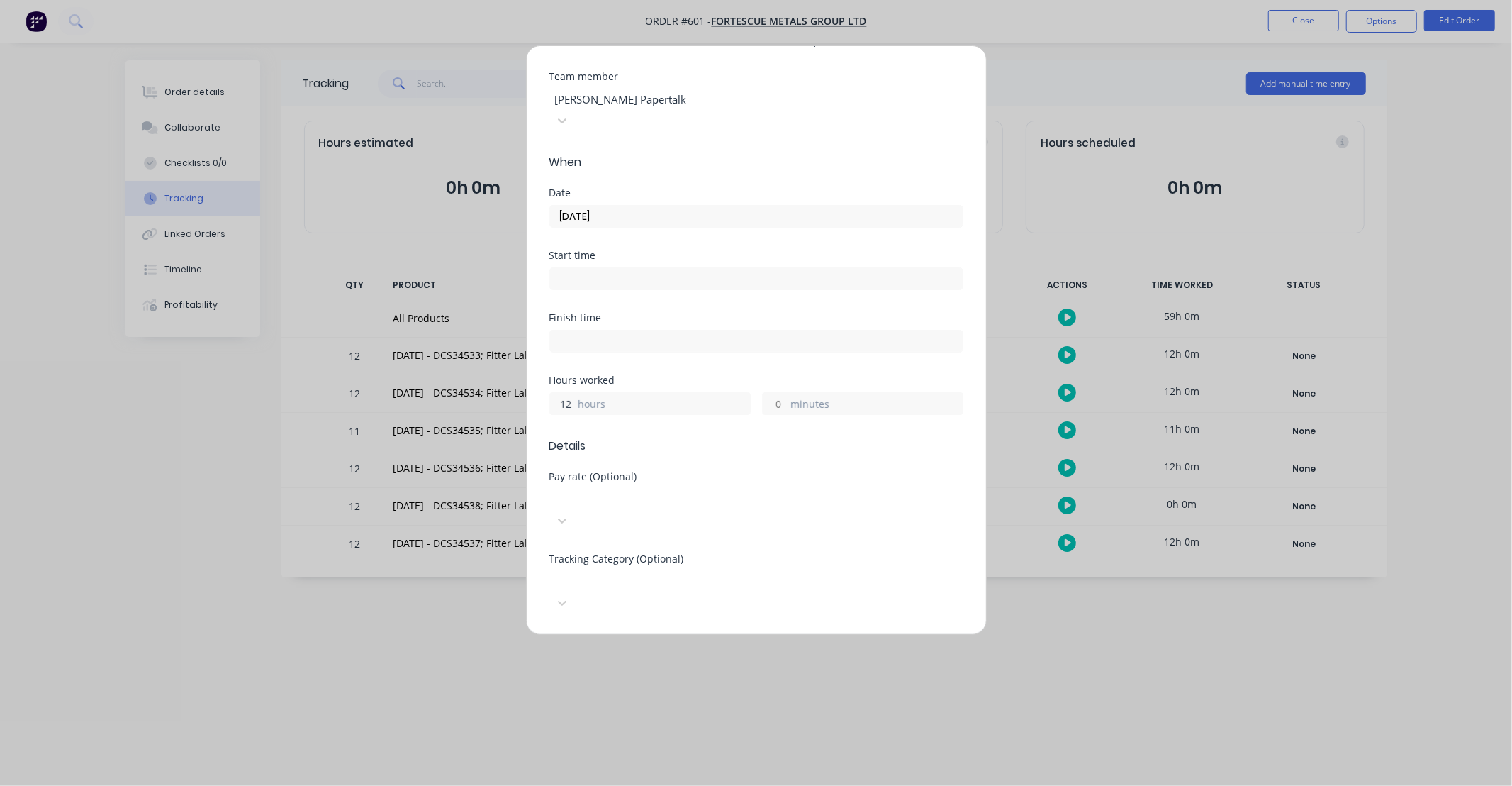
scroll to position [236, 0]
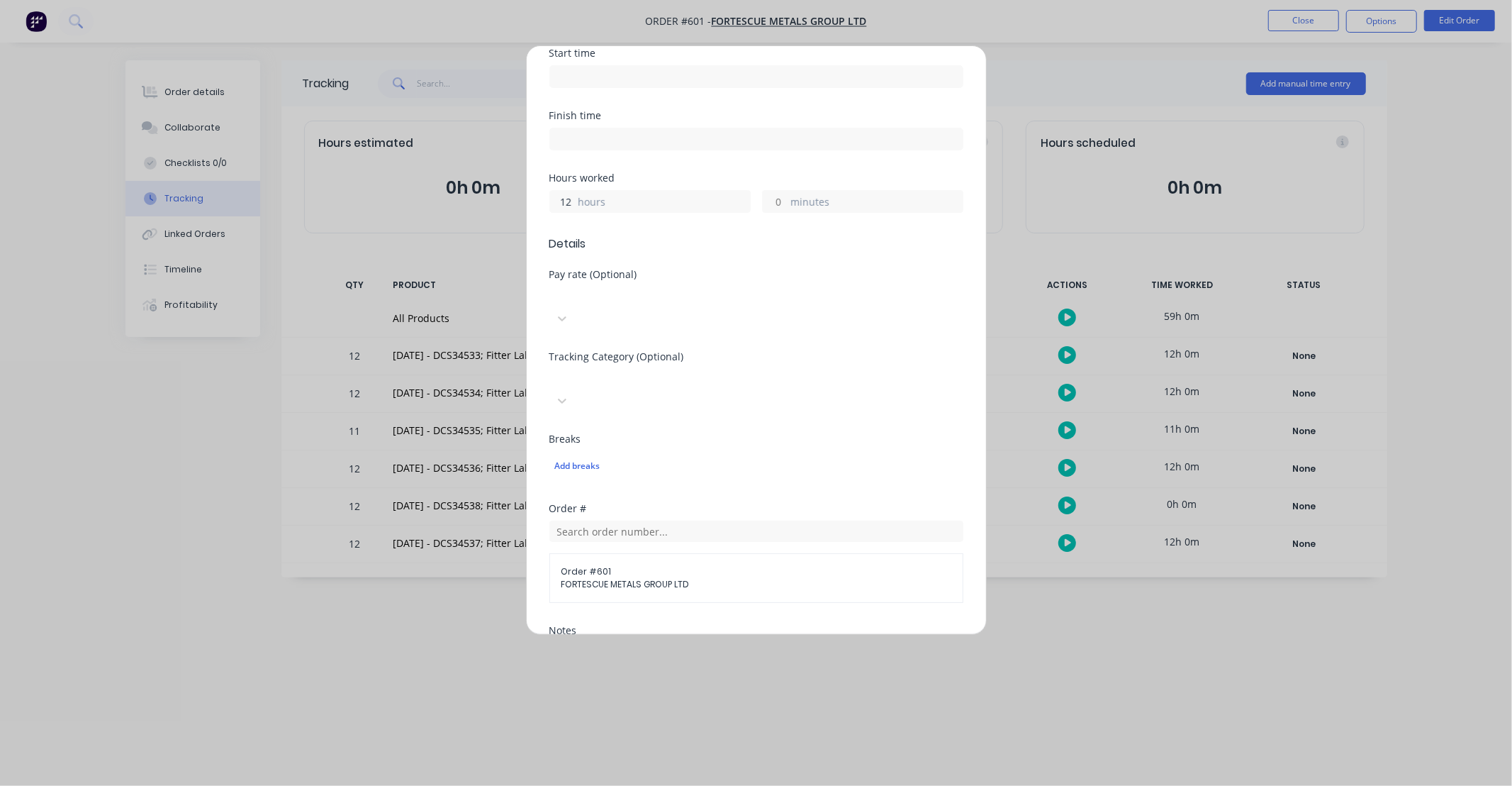
type input "12"
click at [661, 369] on div at bounding box center [656, 377] width 204 height 18
click at [656, 286] on div at bounding box center [656, 295] width 204 height 18
type input "ns"
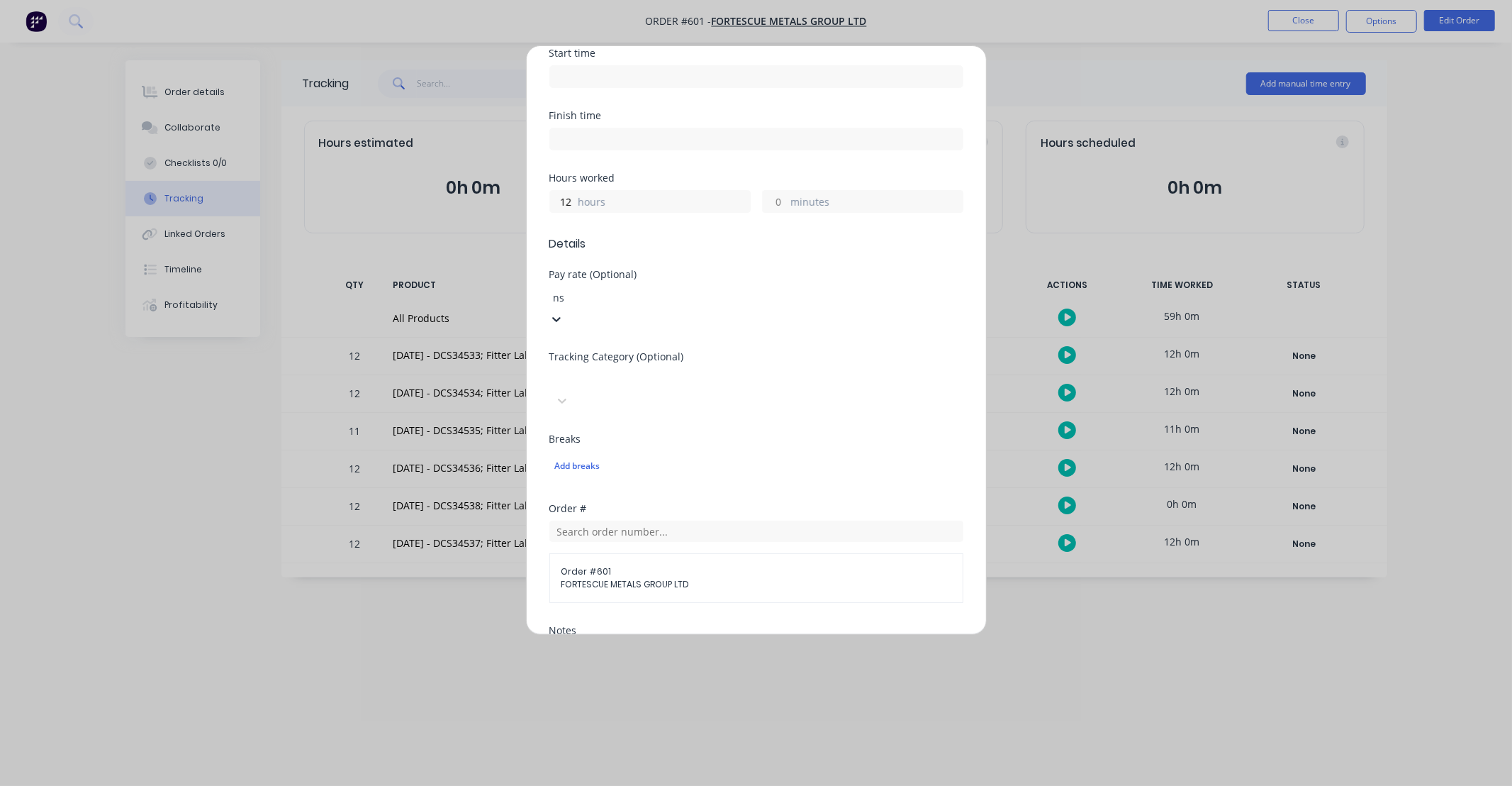
click at [656, 785] on div "NS Hours Worked" at bounding box center [756, 794] width 1512 height 15
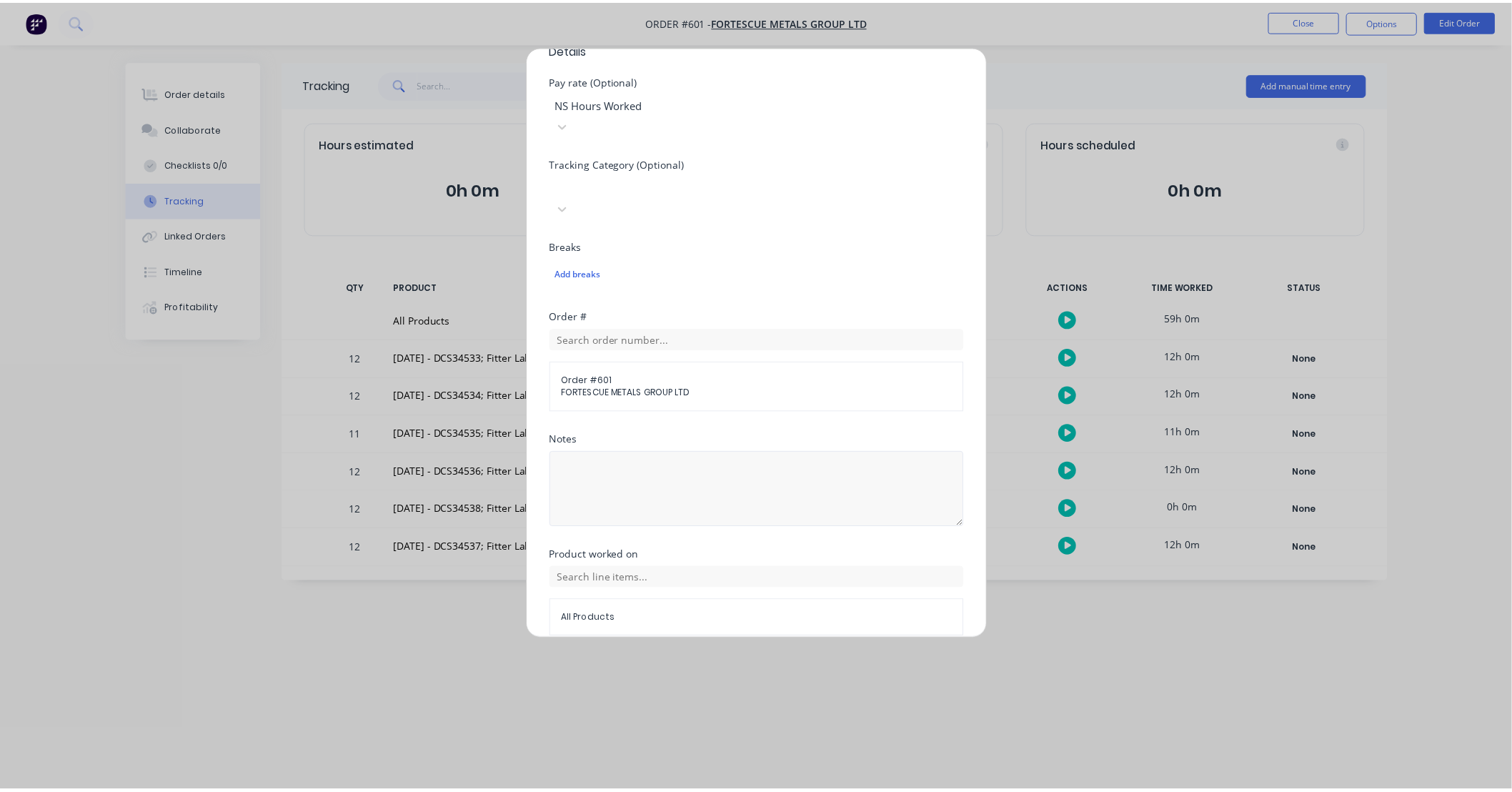
scroll to position [408, 0]
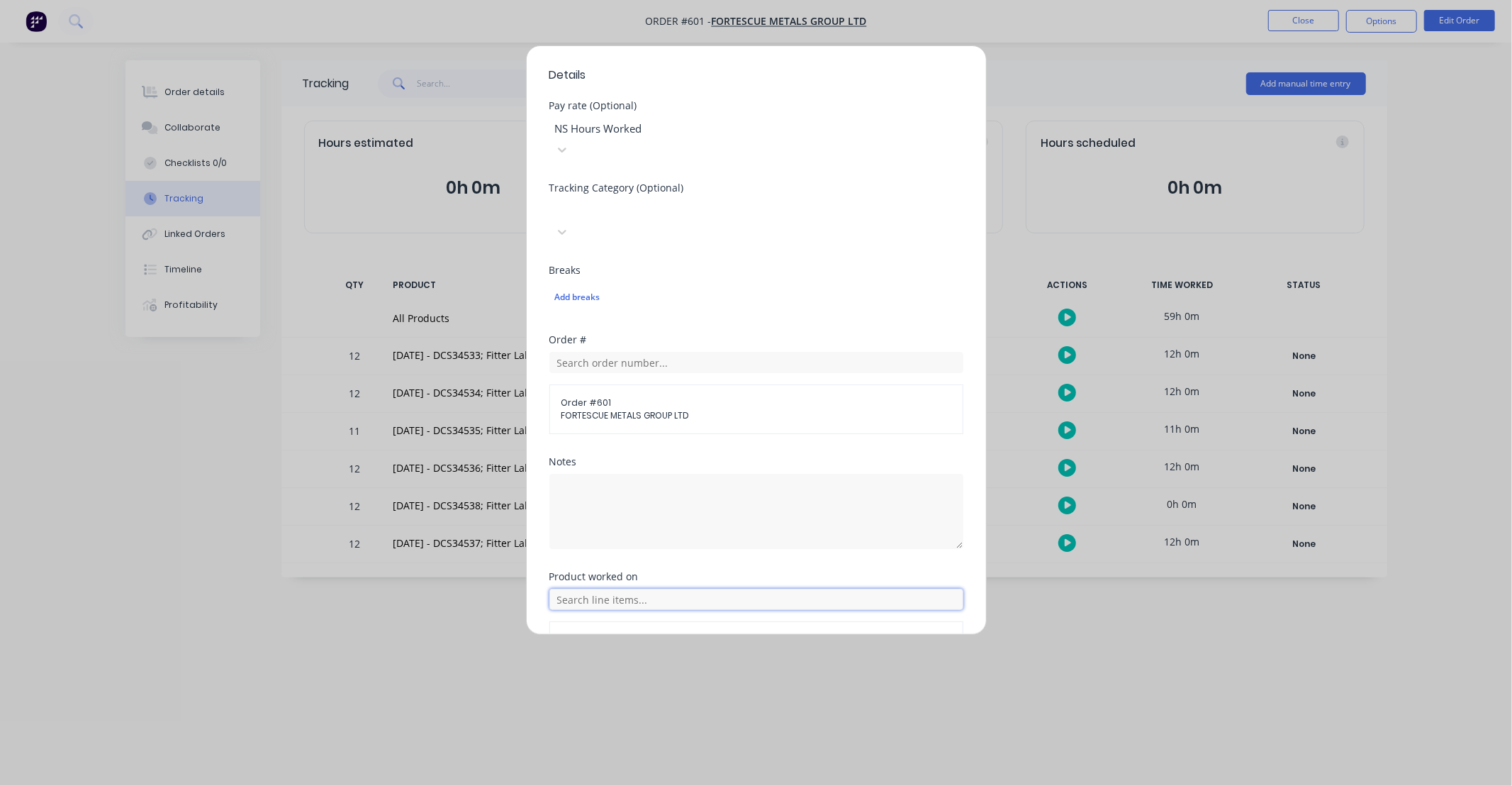
click at [710, 588] on input "text" at bounding box center [756, 599] width 414 height 21
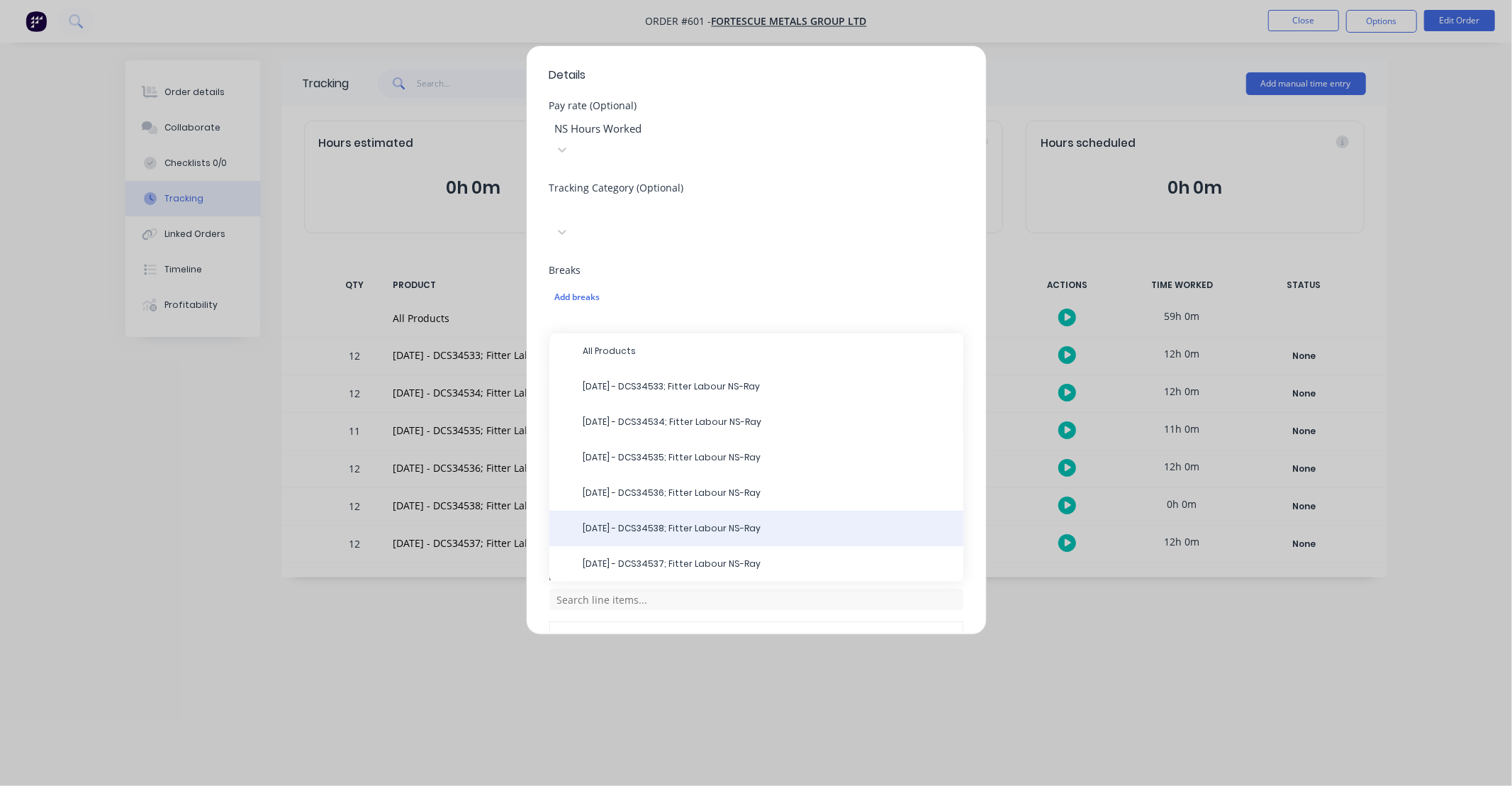
click at [705, 522] on span "[DATE] - DCS34538; Fitter Labour NS-Ray" at bounding box center [767, 528] width 369 height 13
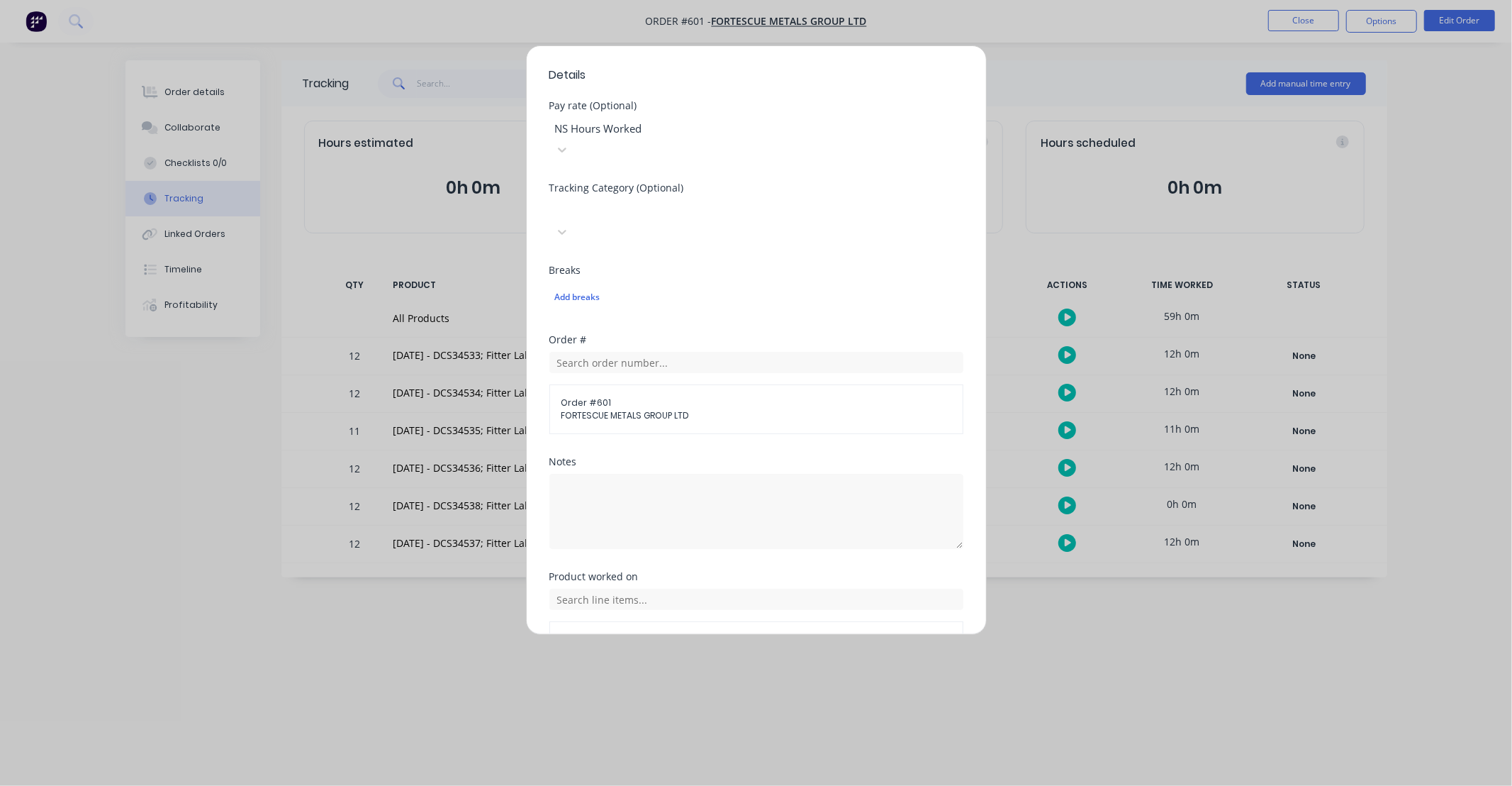
click at [734, 680] on button "Add manual time entry" at bounding box center [722, 691] width 120 height 23
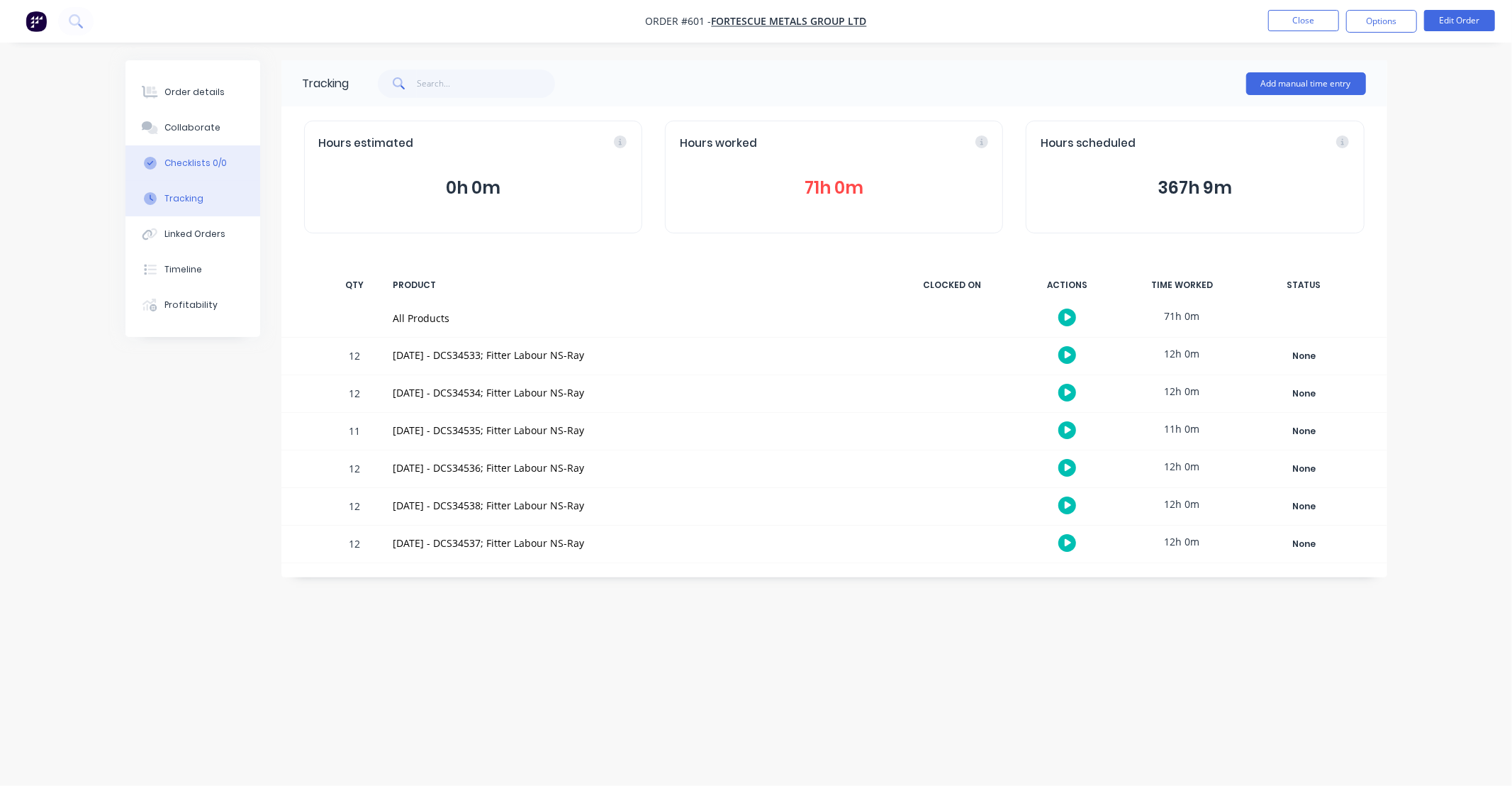
click at [228, 165] on button "Checklists 0/0" at bounding box center [193, 163] width 135 height 35
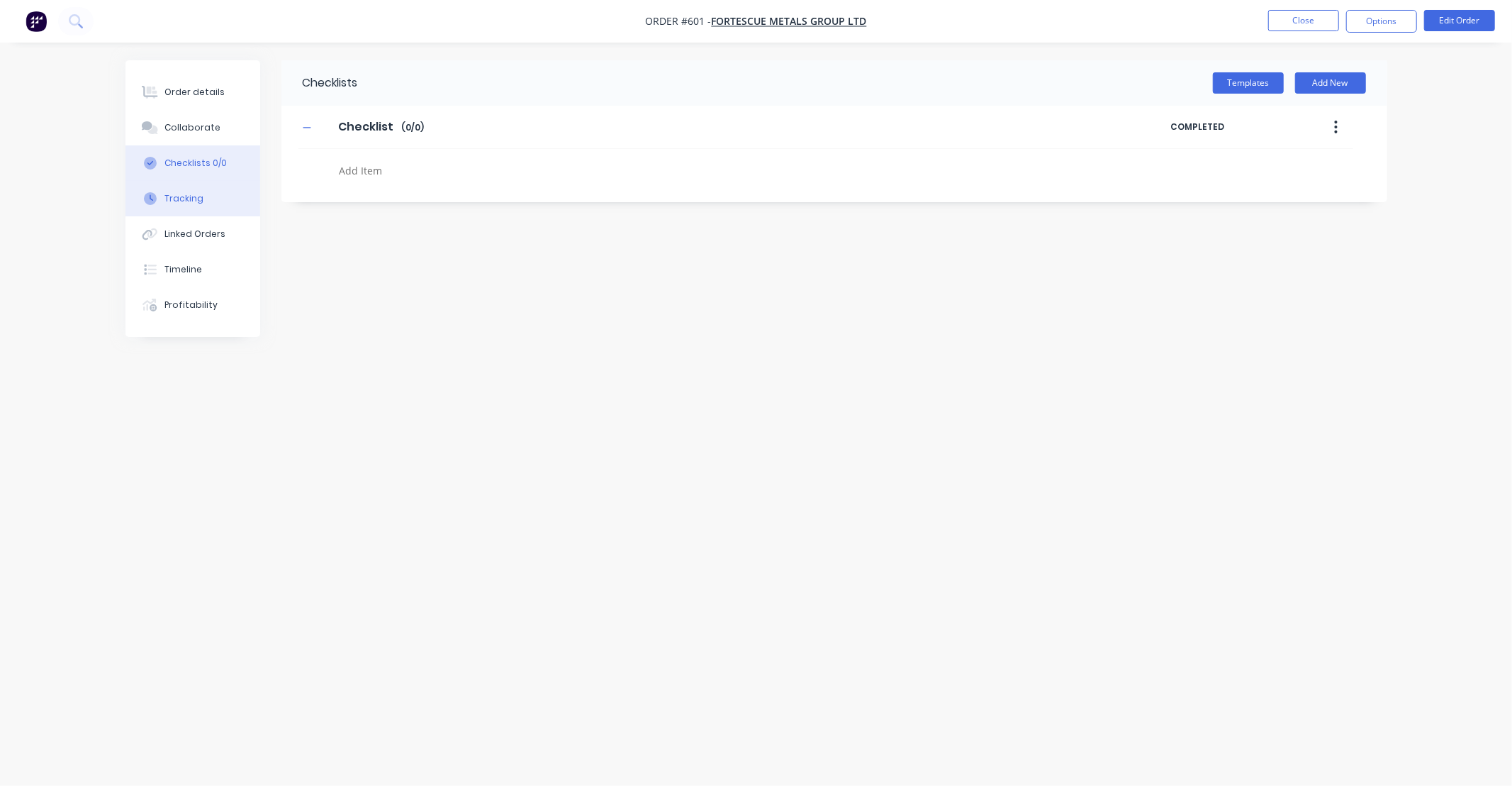
click at [197, 200] on div "Tracking" at bounding box center [184, 198] width 39 height 13
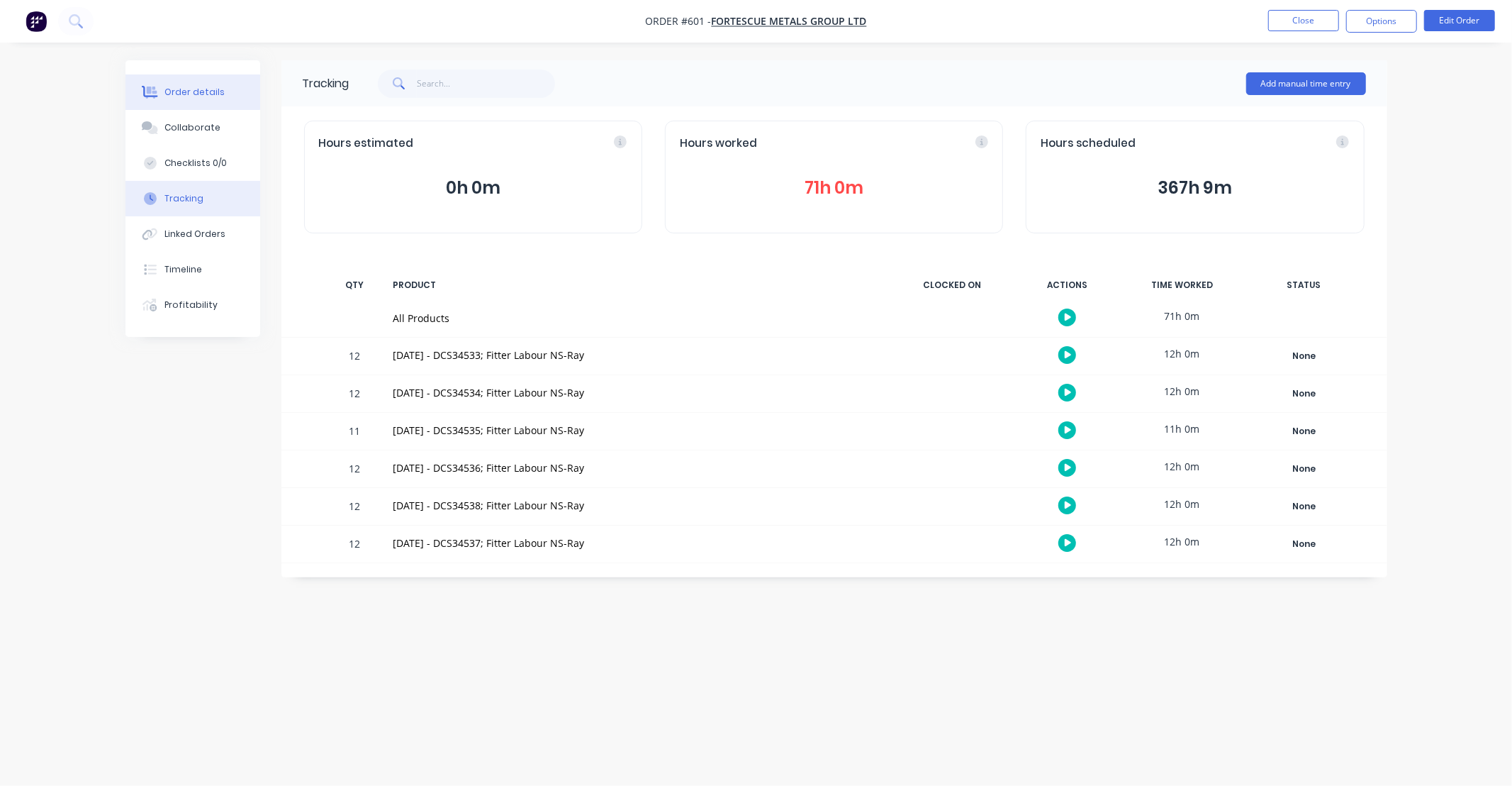
click at [201, 93] on div "Order details" at bounding box center [194, 92] width 60 height 13
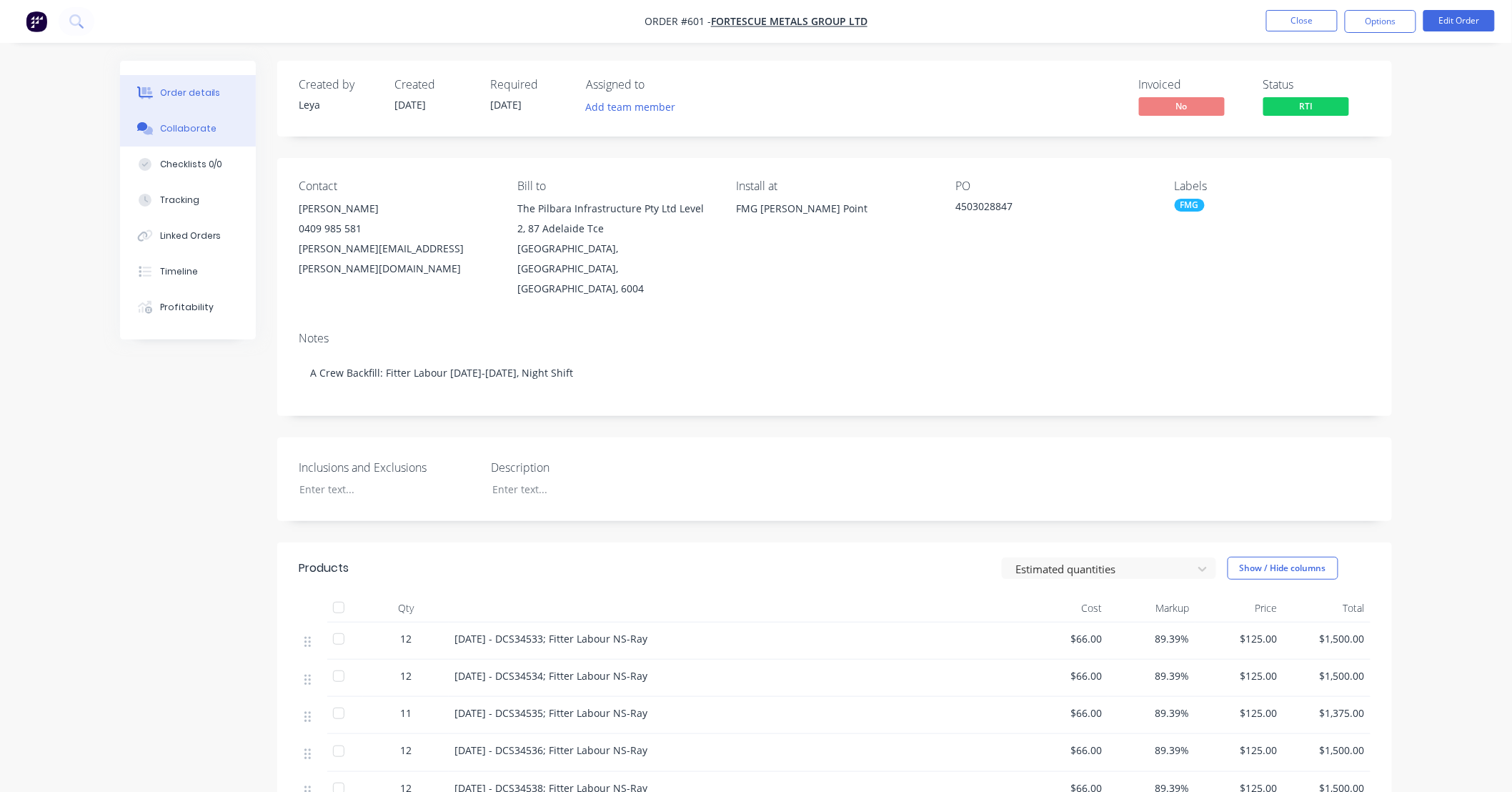
click at [220, 128] on button "Collaborate" at bounding box center [188, 128] width 136 height 36
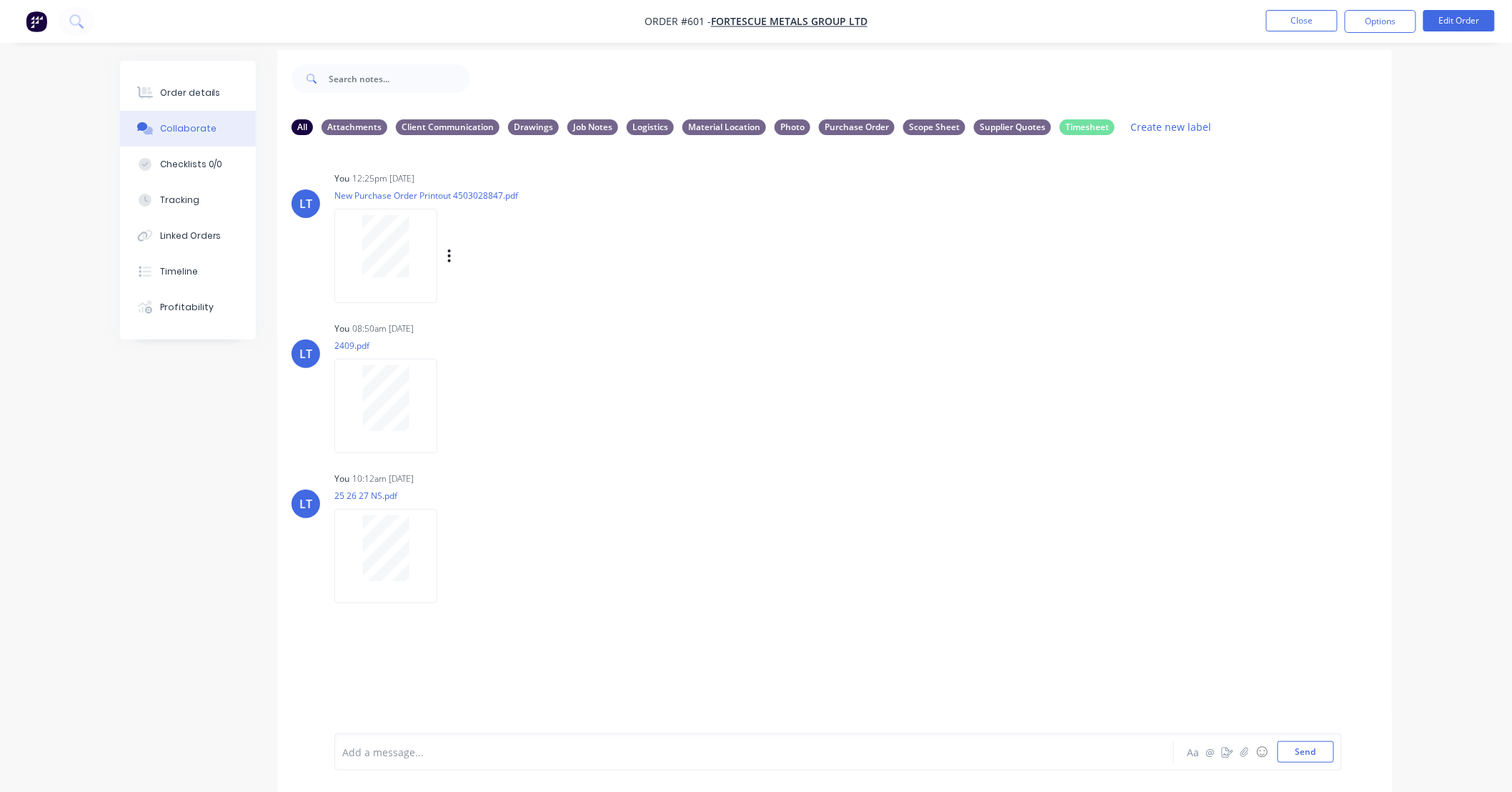
scroll to position [22, 0]
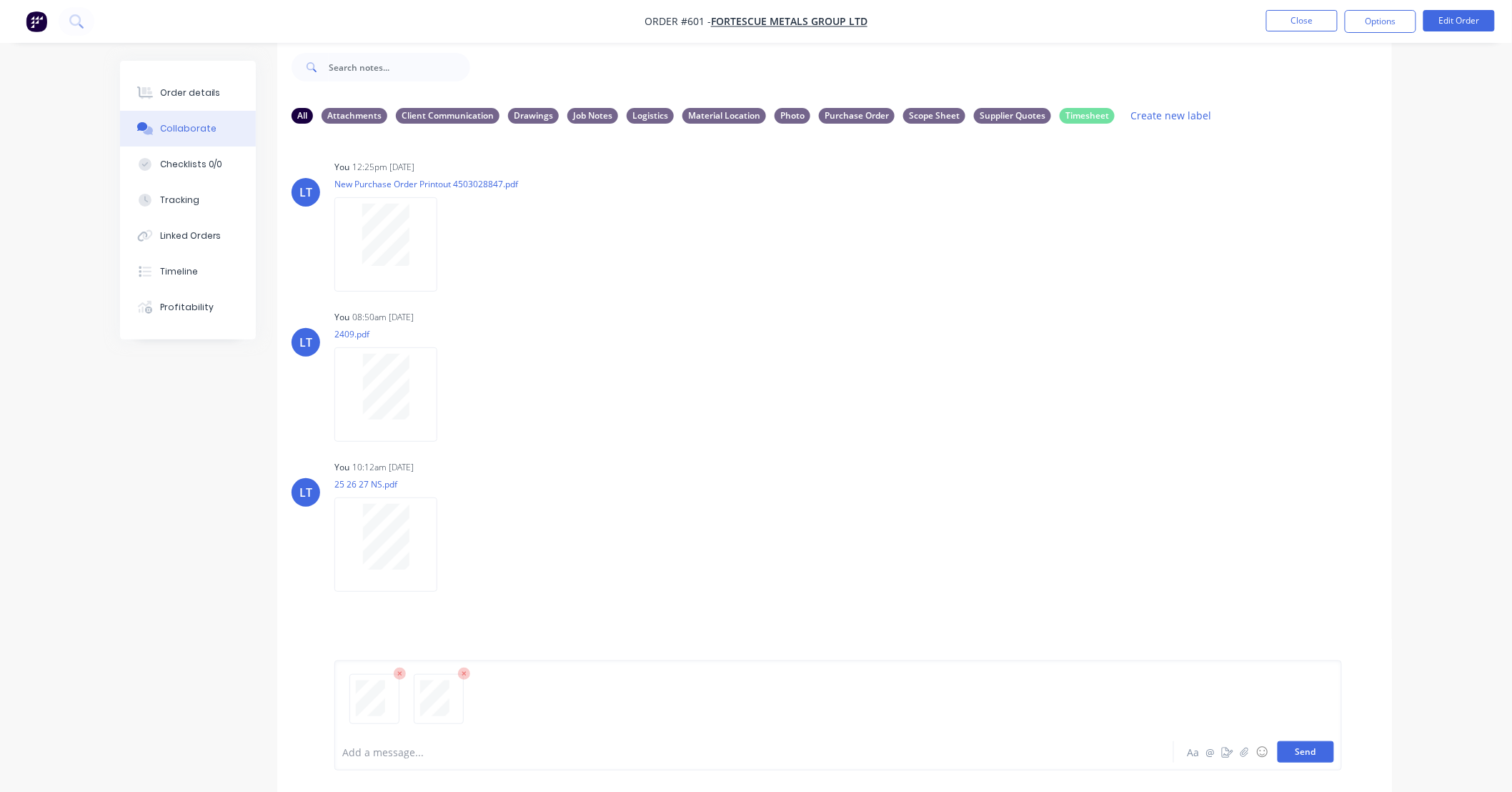
click at [1310, 748] on button "Send" at bounding box center [1306, 751] width 56 height 21
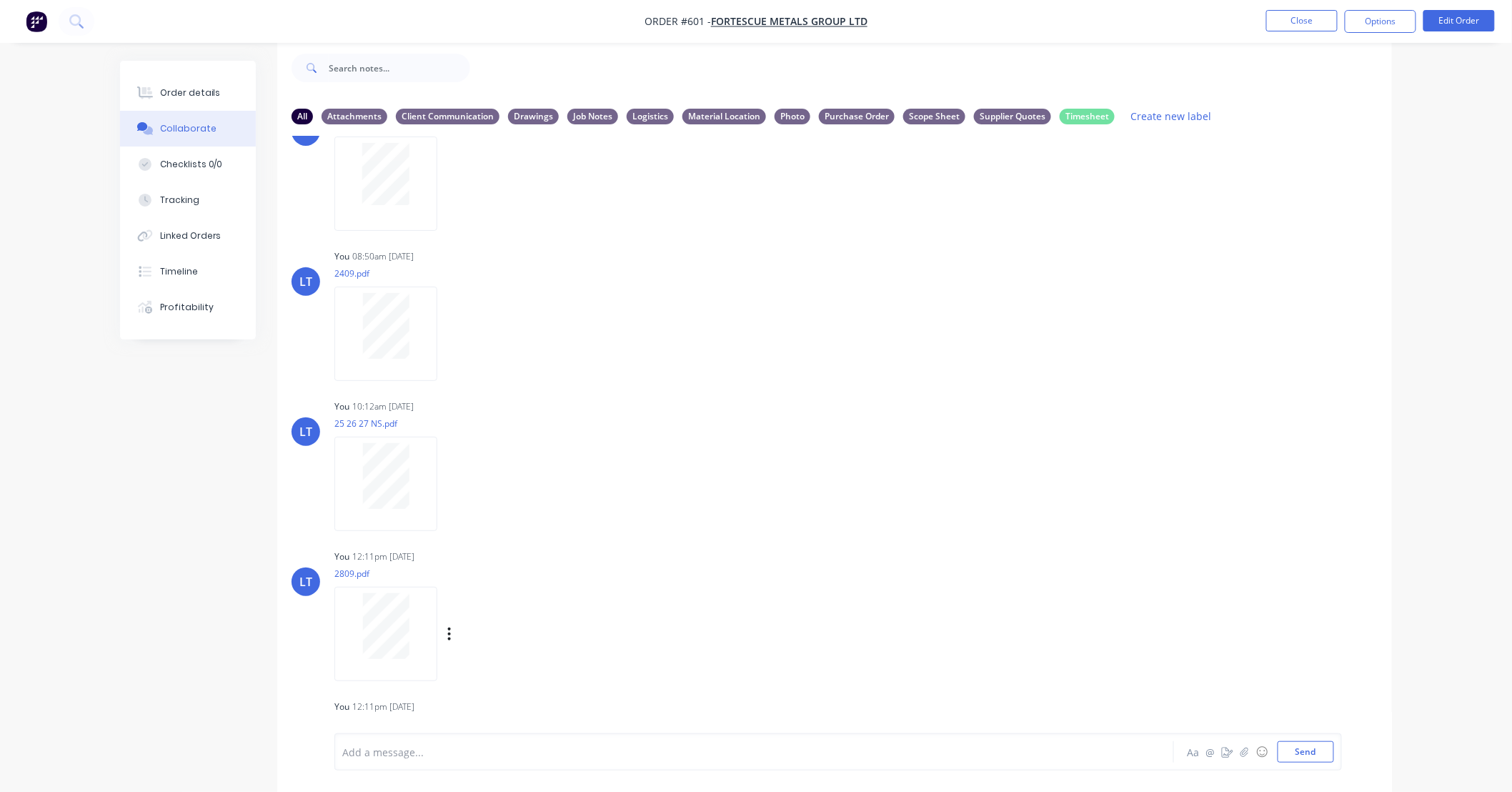
scroll to position [163, 0]
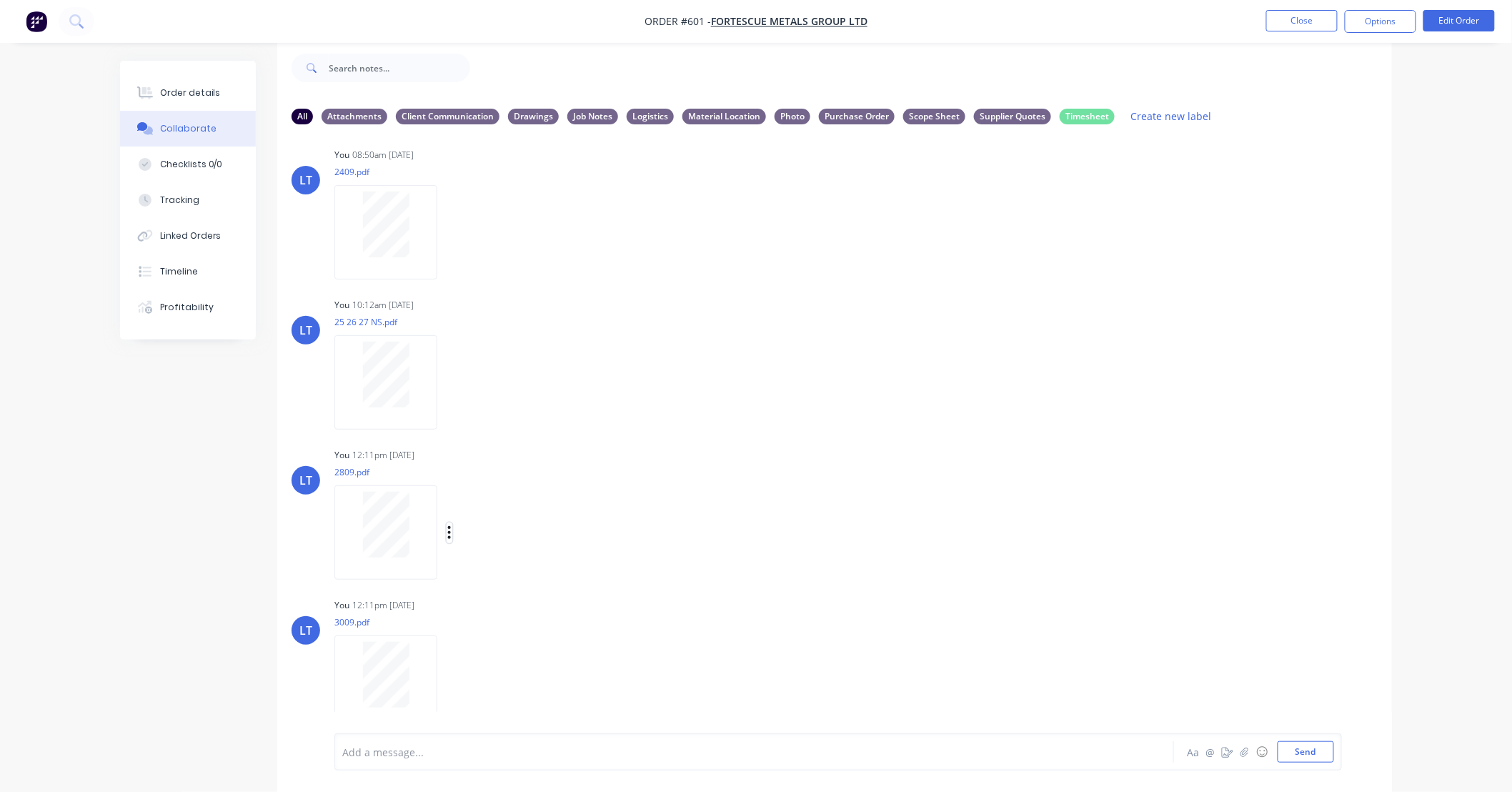
click at [452, 529] on button "button" at bounding box center [449, 533] width 6 height 20
click at [482, 537] on button "Labels" at bounding box center [543, 538] width 161 height 32
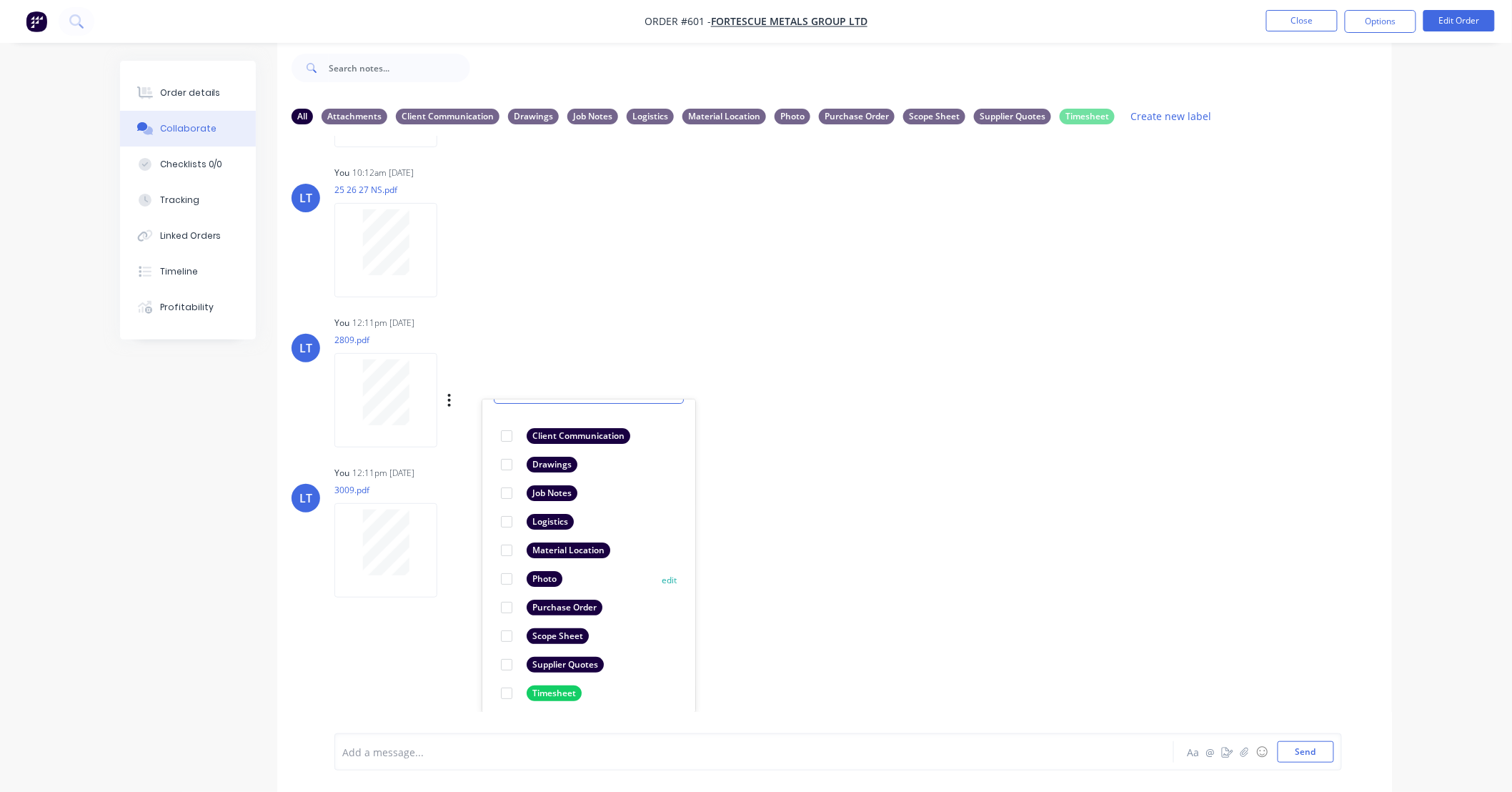
scroll to position [83, 0]
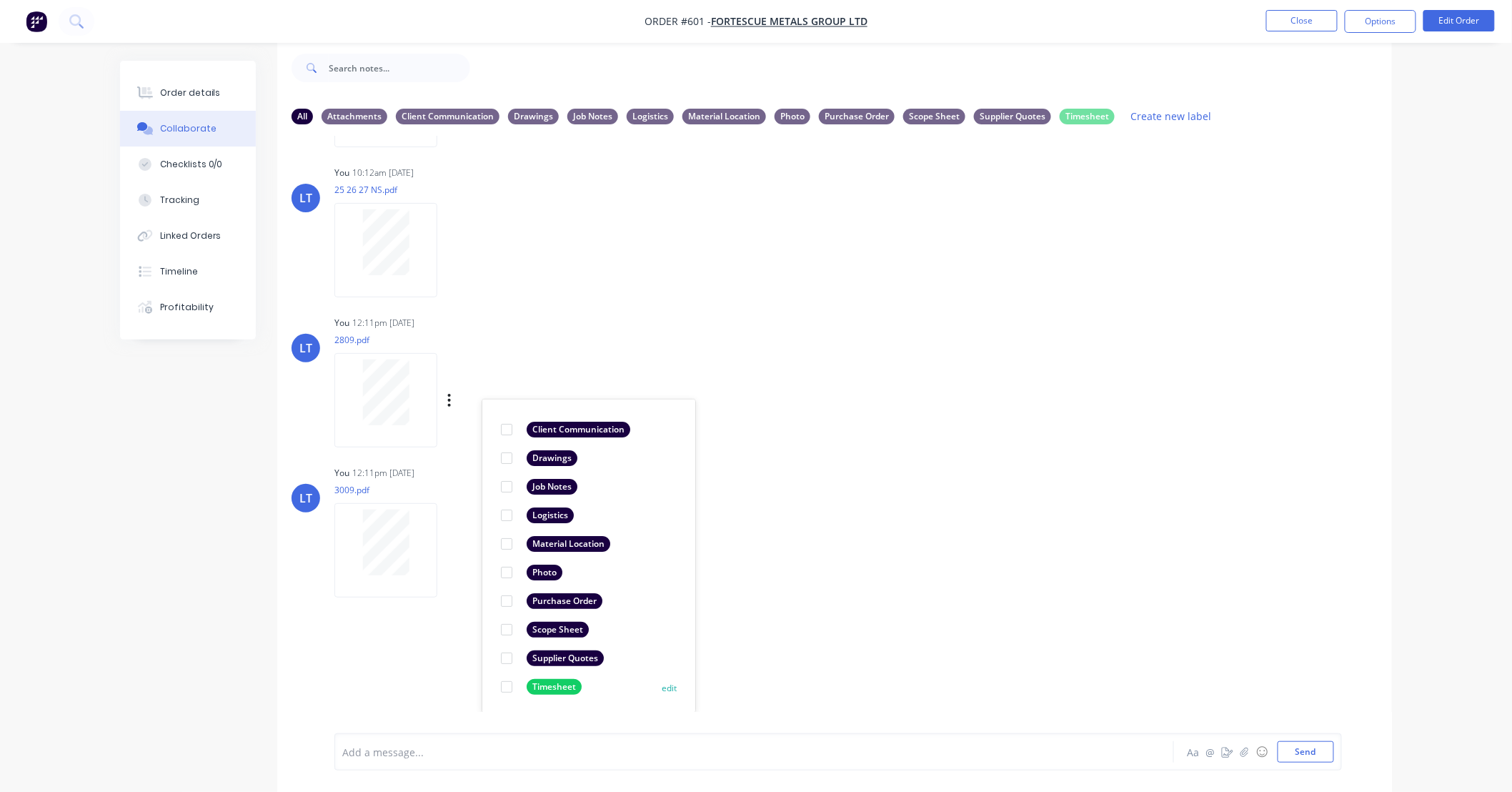
click at [508, 684] on div at bounding box center [507, 687] width 29 height 29
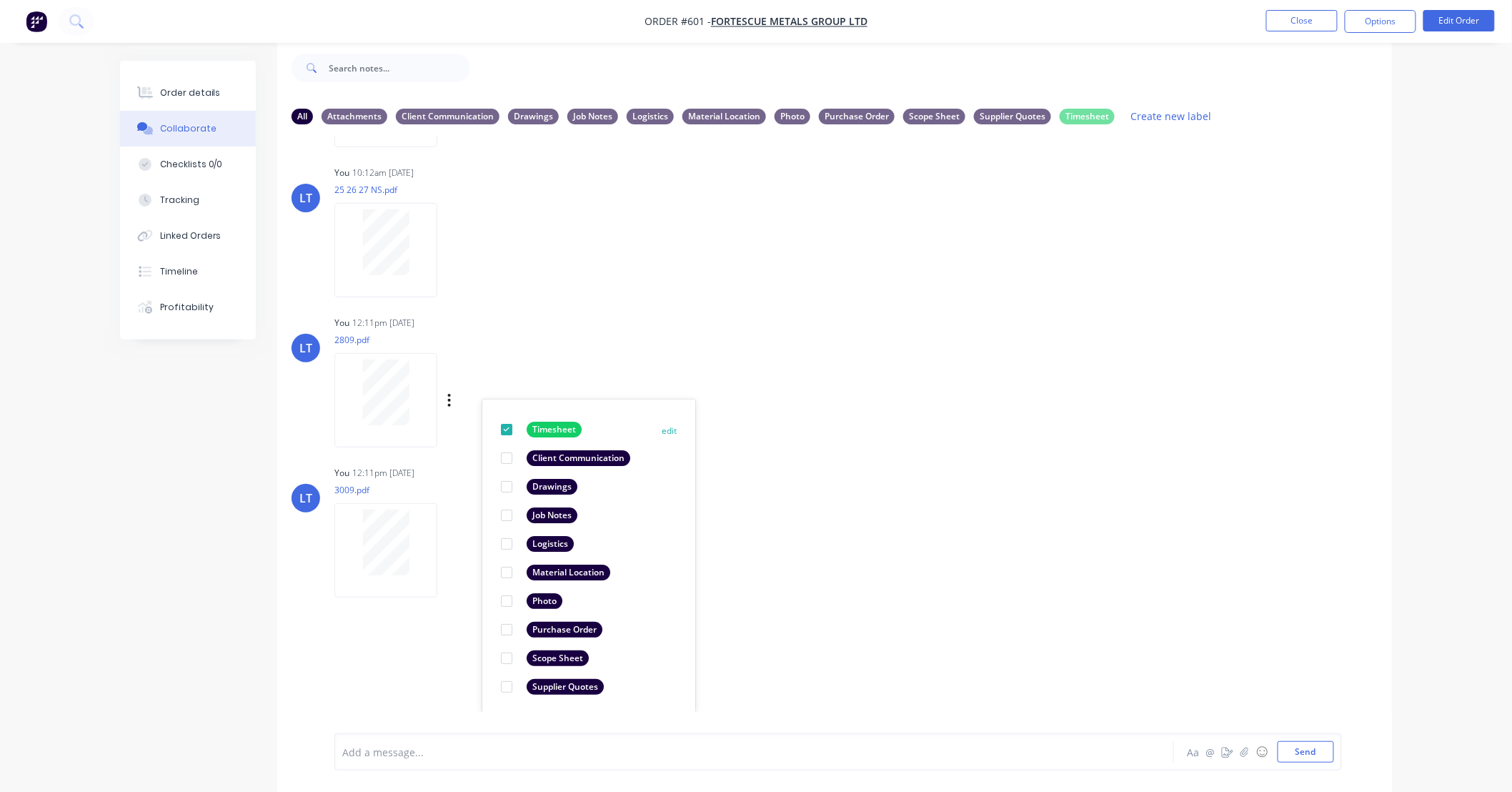
scroll to position [0, 0]
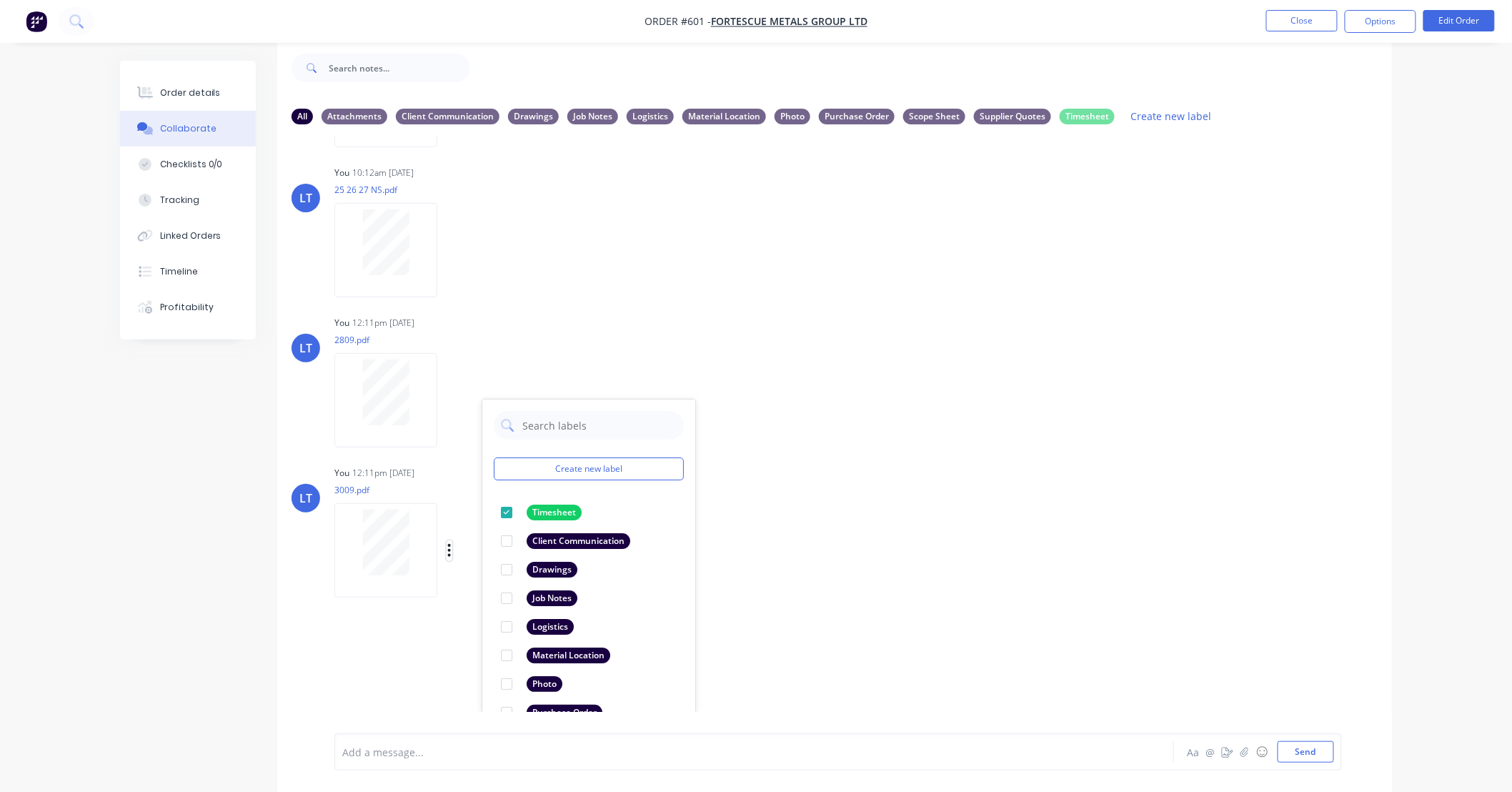
click at [448, 545] on icon "button" at bounding box center [449, 550] width 3 height 13
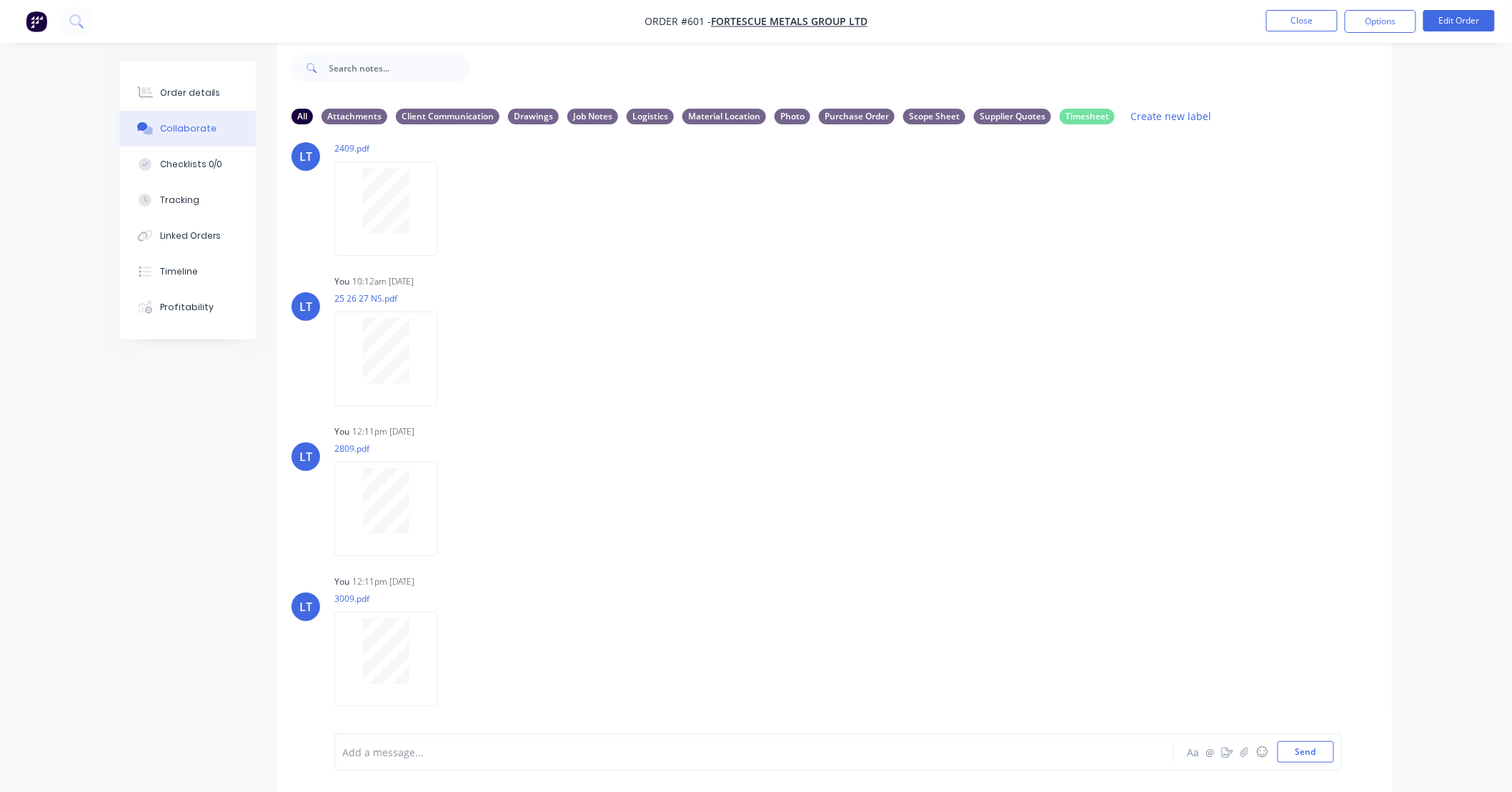
click at [452, 547] on div "Labels Download Delete" at bounding box center [393, 509] width 117 height 107
click at [454, 658] on div "Labels Download Delete" at bounding box center [523, 660] width 161 height 20
click at [439, 654] on div at bounding box center [389, 659] width 109 height 94
click at [448, 658] on icon "button" at bounding box center [449, 659] width 4 height 16
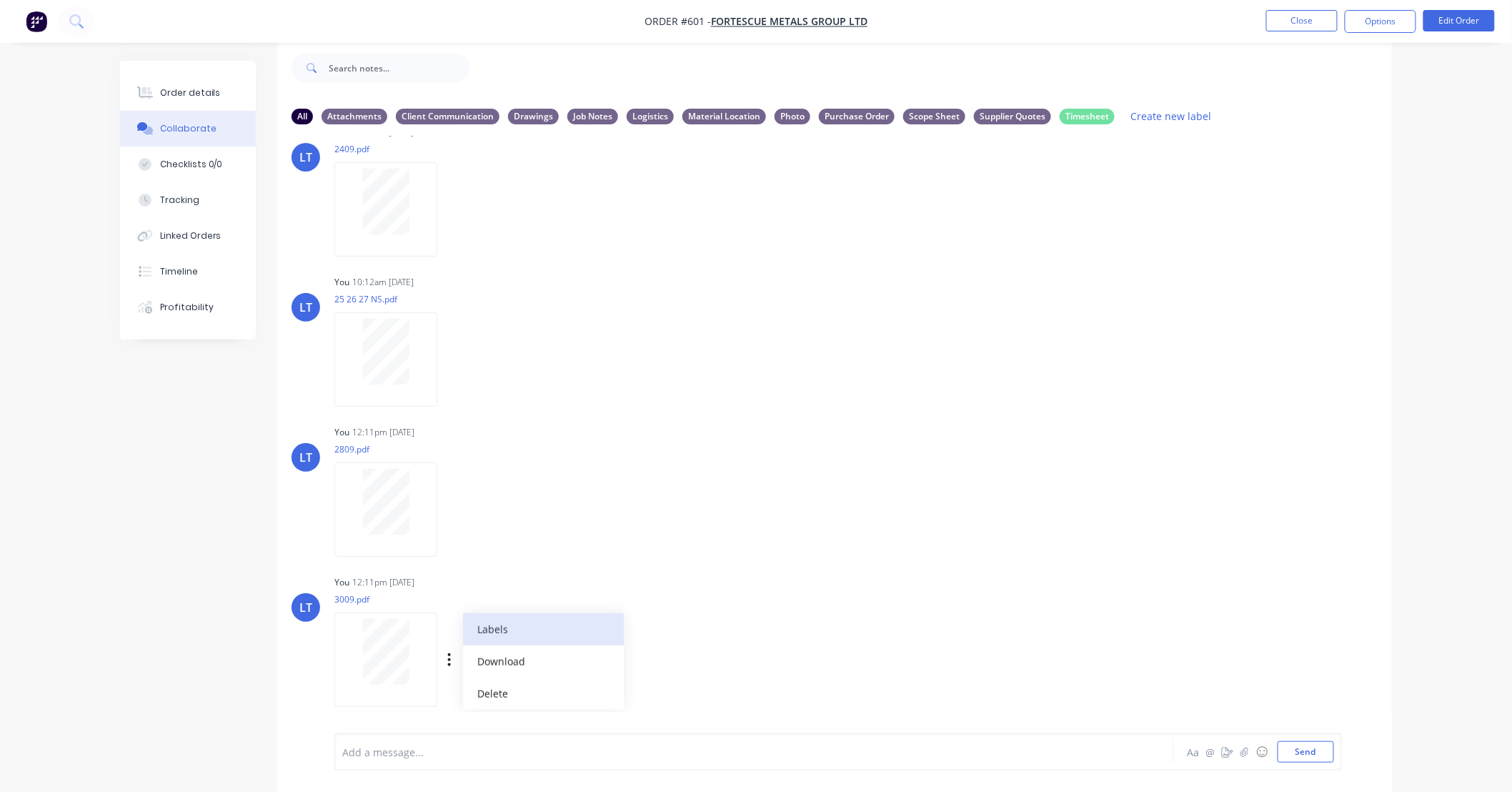
click at [488, 631] on button "Labels" at bounding box center [543, 630] width 161 height 32
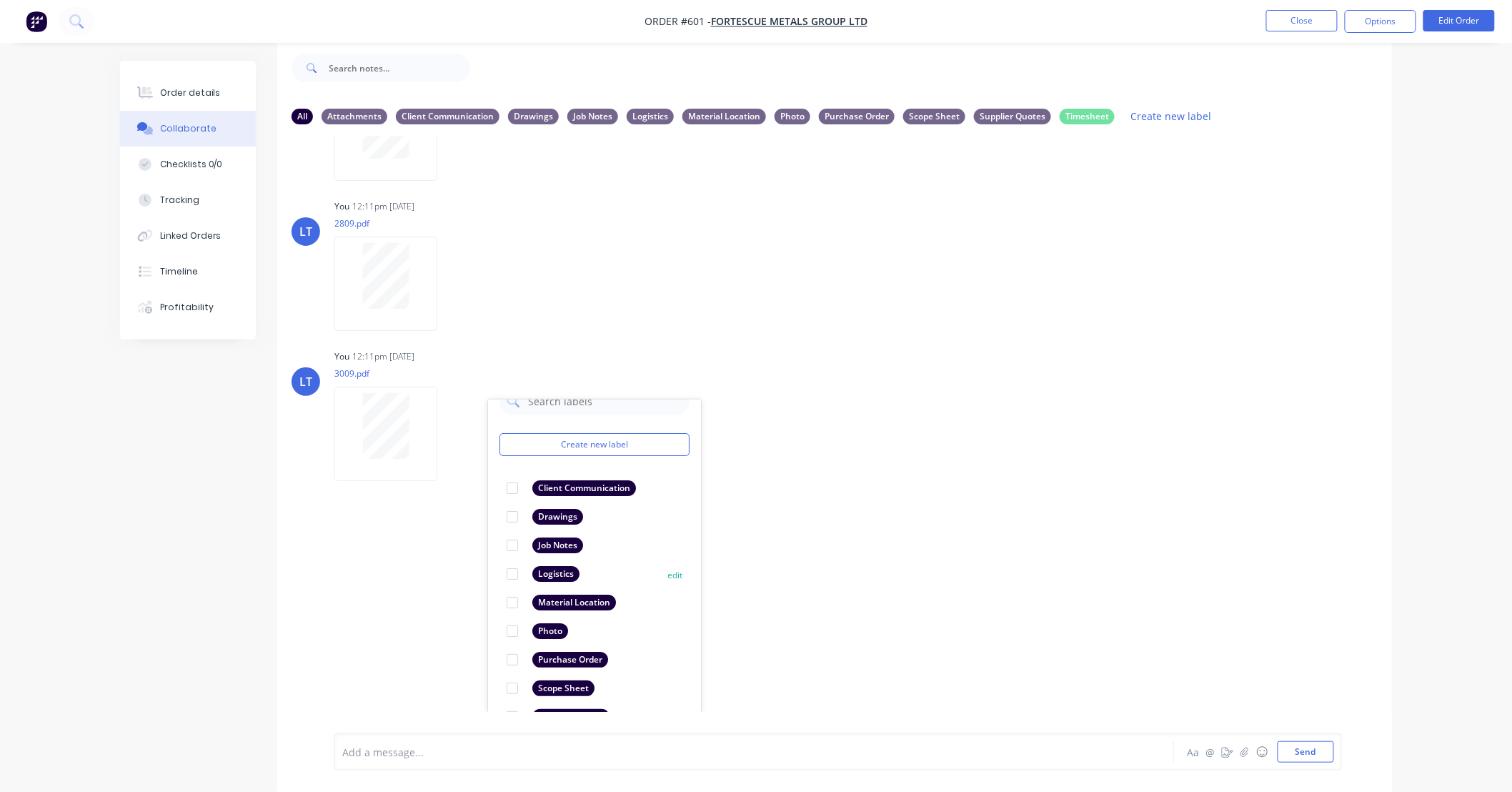
scroll to position [83, 0]
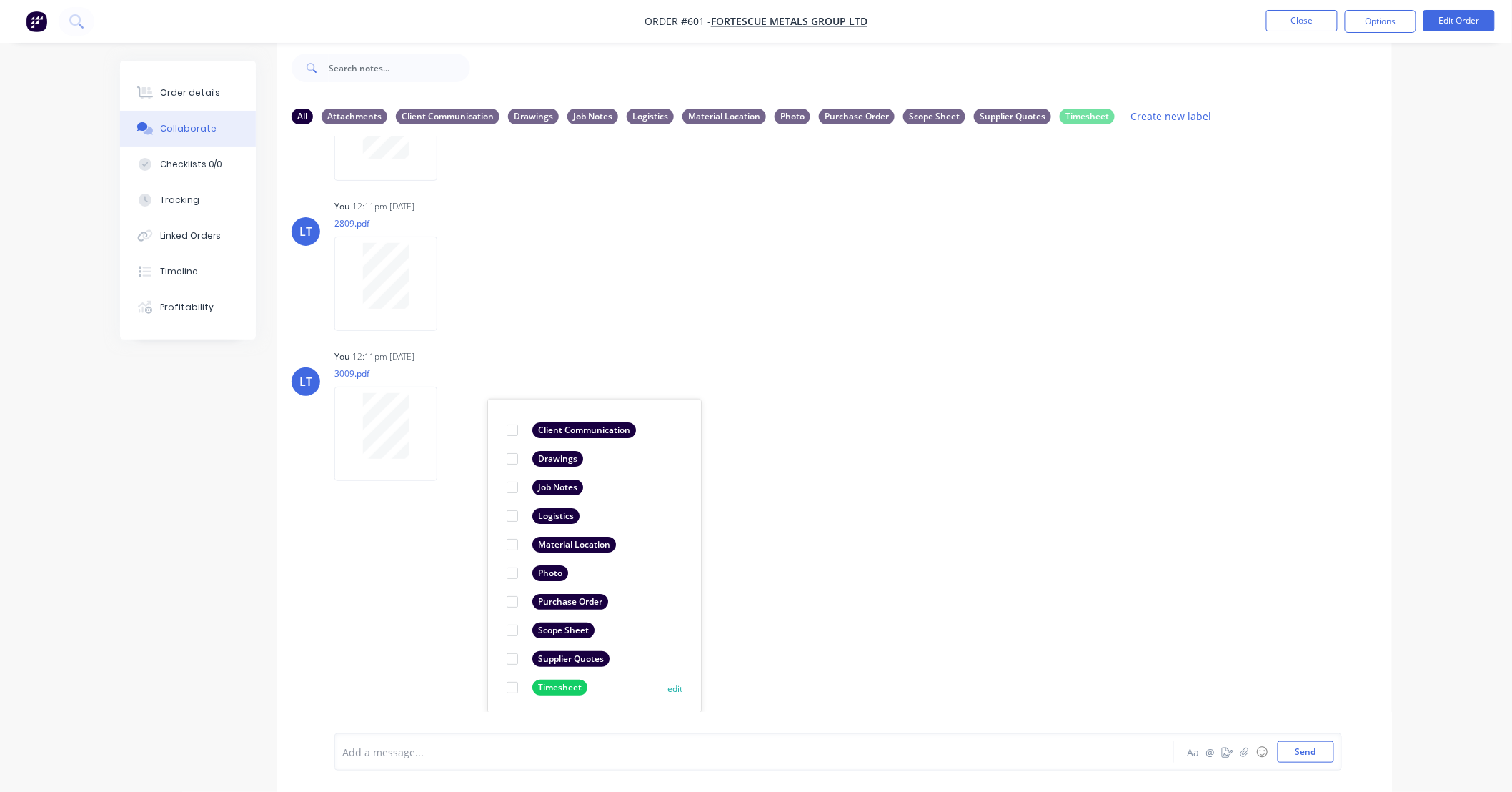
click at [516, 687] on div at bounding box center [512, 687] width 29 height 29
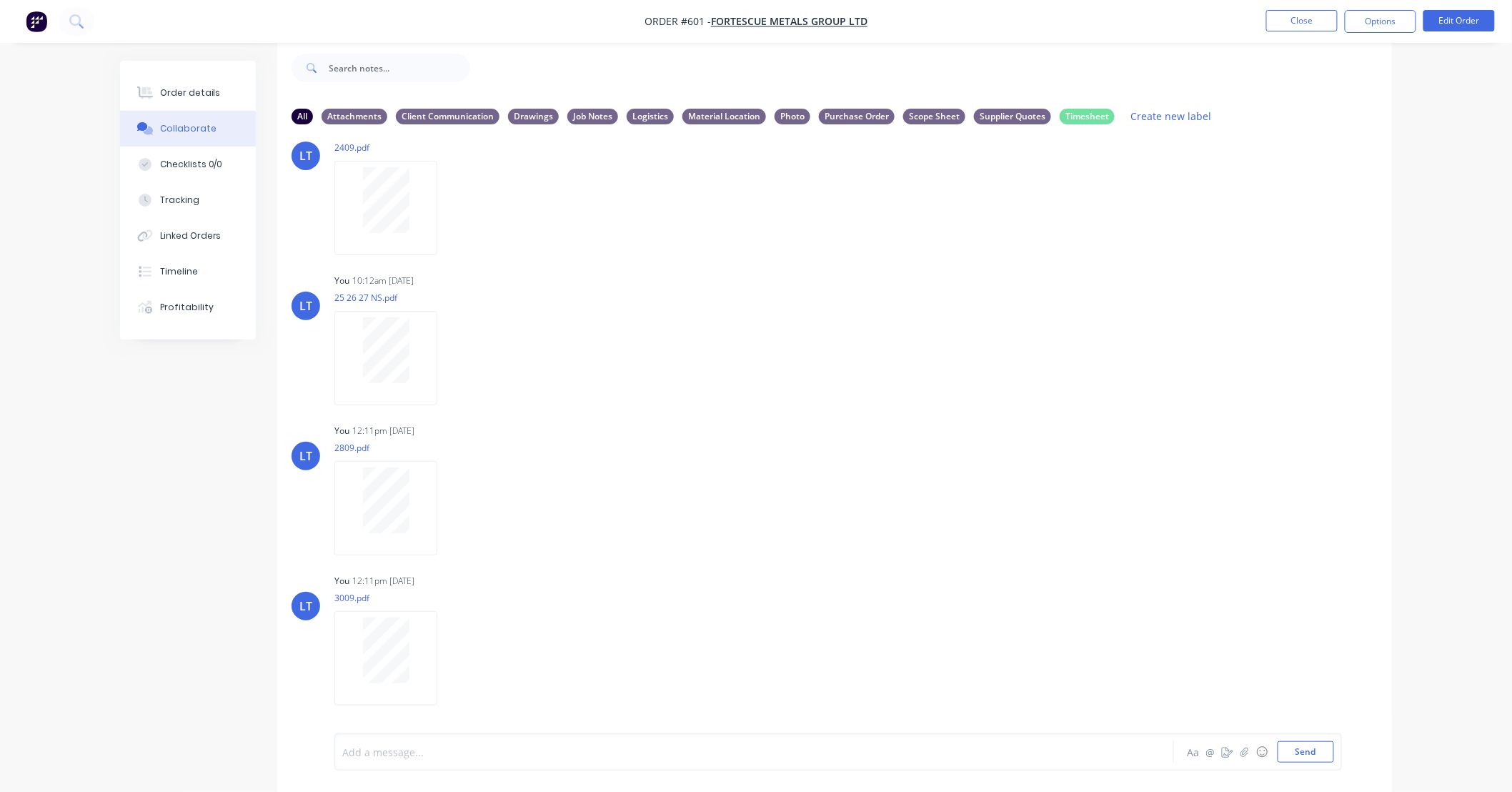
scroll to position [186, 0]
click at [625, 746] on div at bounding box center [715, 752] width 744 height 15
click at [573, 745] on div at bounding box center [715, 752] width 744 height 15
drag, startPoint x: 534, startPoint y: 745, endPoint x: 489, endPoint y: 752, distance: 45.5
click at [489, 752] on div at bounding box center [715, 752] width 744 height 15
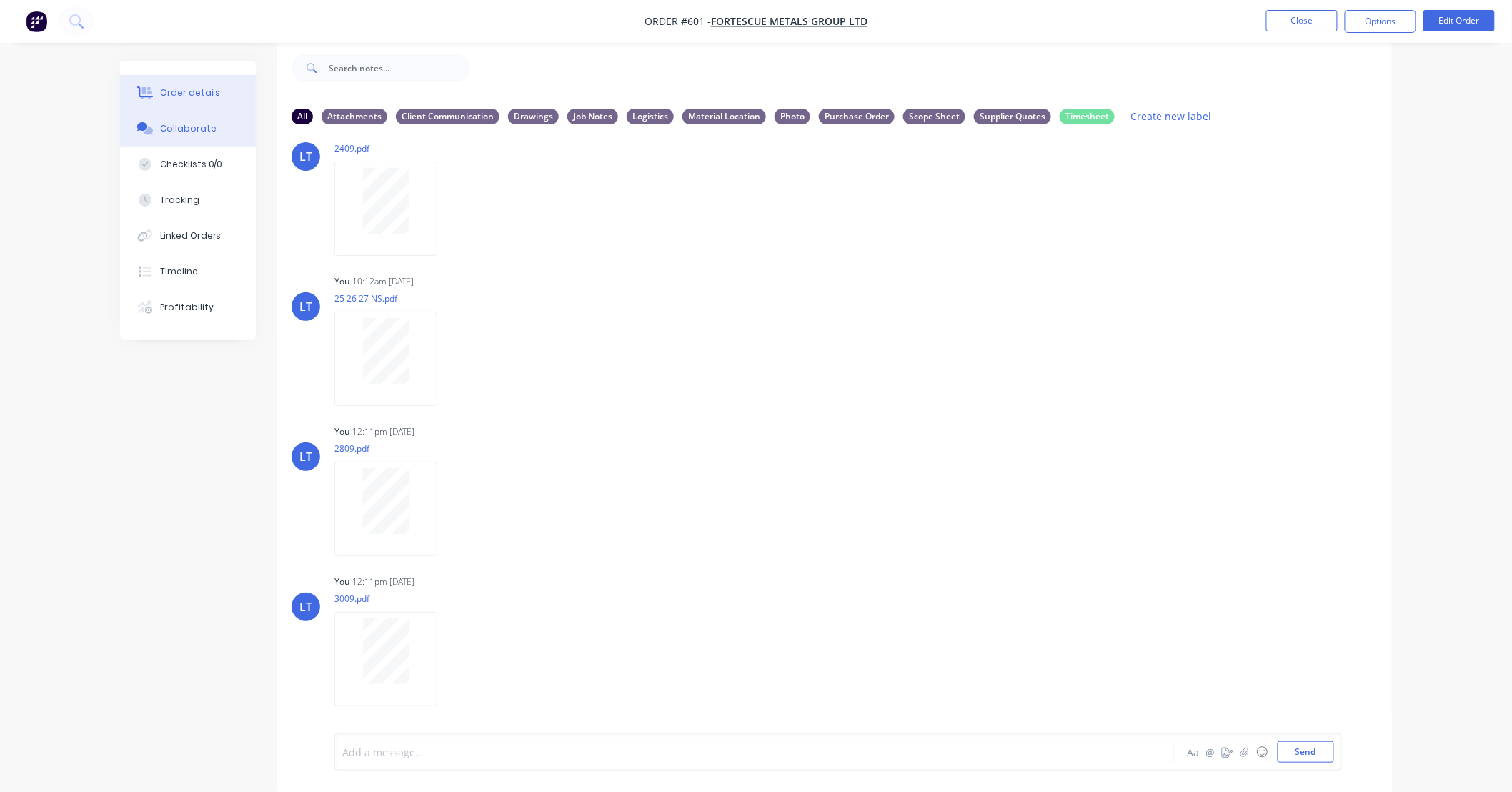
click at [198, 83] on button "Order details" at bounding box center [188, 93] width 136 height 36
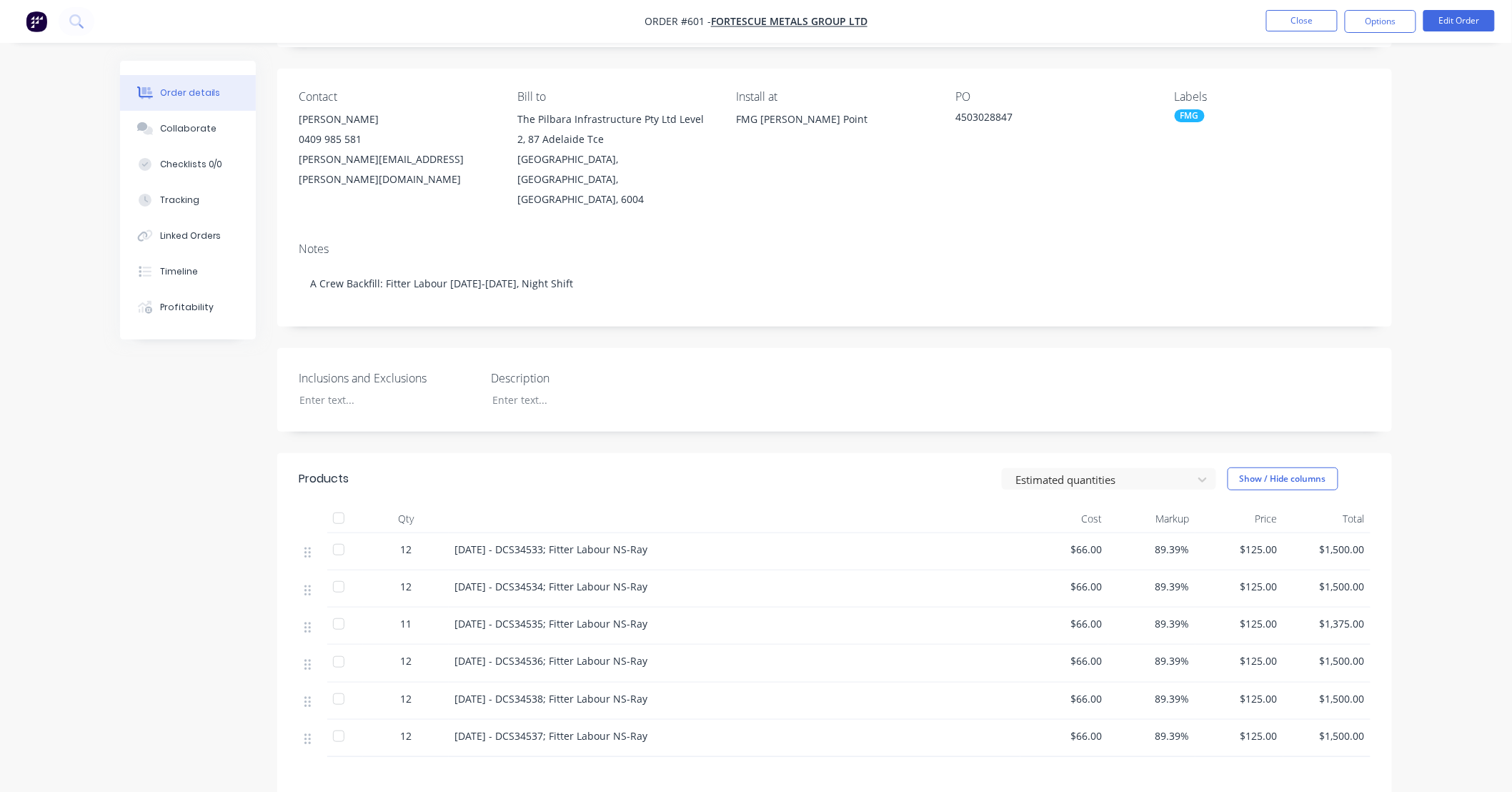
scroll to position [101, 0]
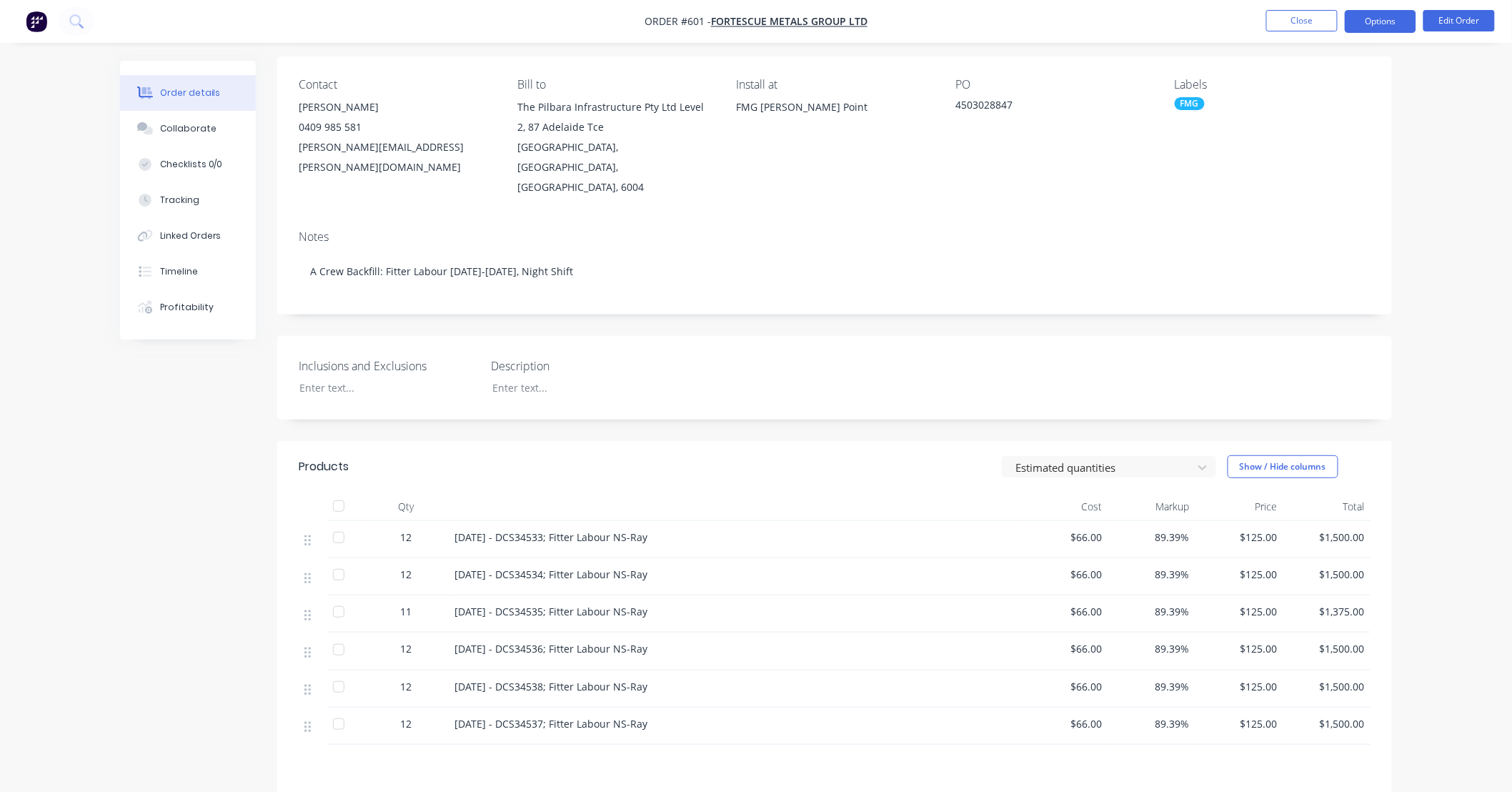
click at [1371, 25] on button "Options" at bounding box center [1381, 21] width 71 height 23
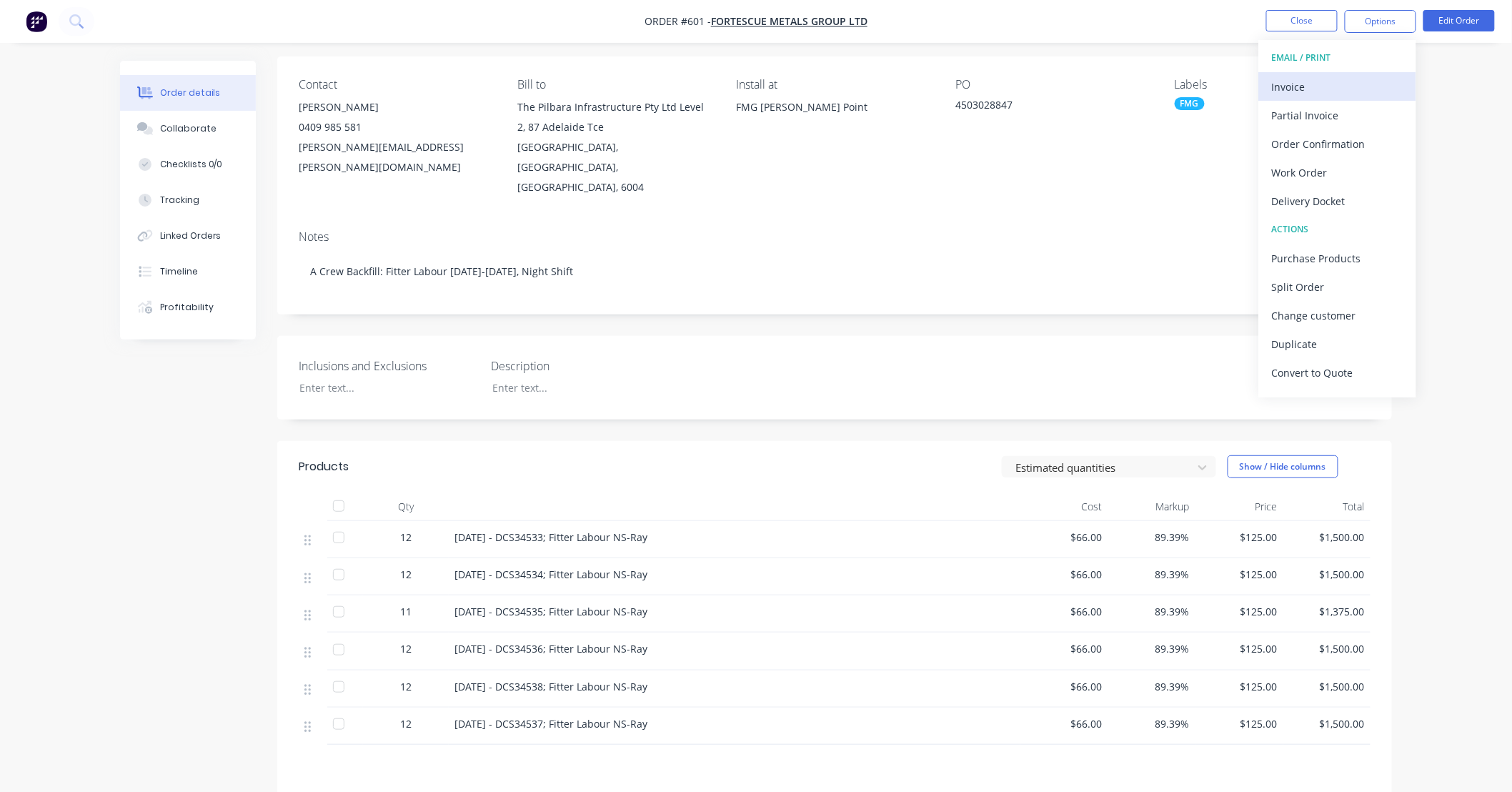
click at [1348, 82] on div "Invoice" at bounding box center [1338, 87] width 132 height 20
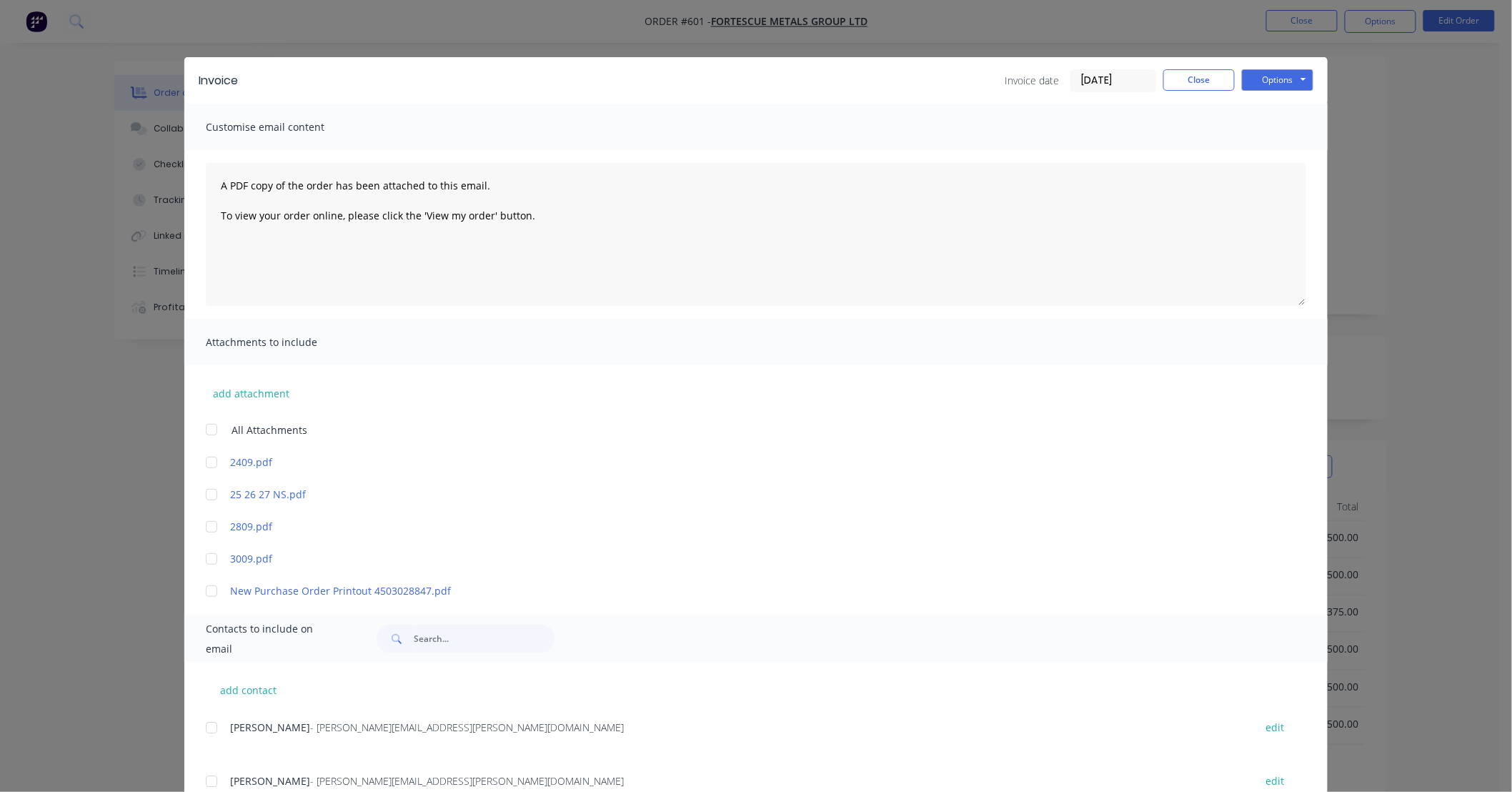
click at [208, 461] on div at bounding box center [212, 463] width 29 height 29
click at [203, 498] on div at bounding box center [212, 494] width 29 height 29
click at [204, 530] on div at bounding box center [212, 527] width 29 height 29
click at [203, 559] on div at bounding box center [212, 559] width 29 height 29
click at [1287, 67] on div "Invoice Invoice date [DATE] Close Options Preview Print Email" at bounding box center [756, 80] width 1144 height 47
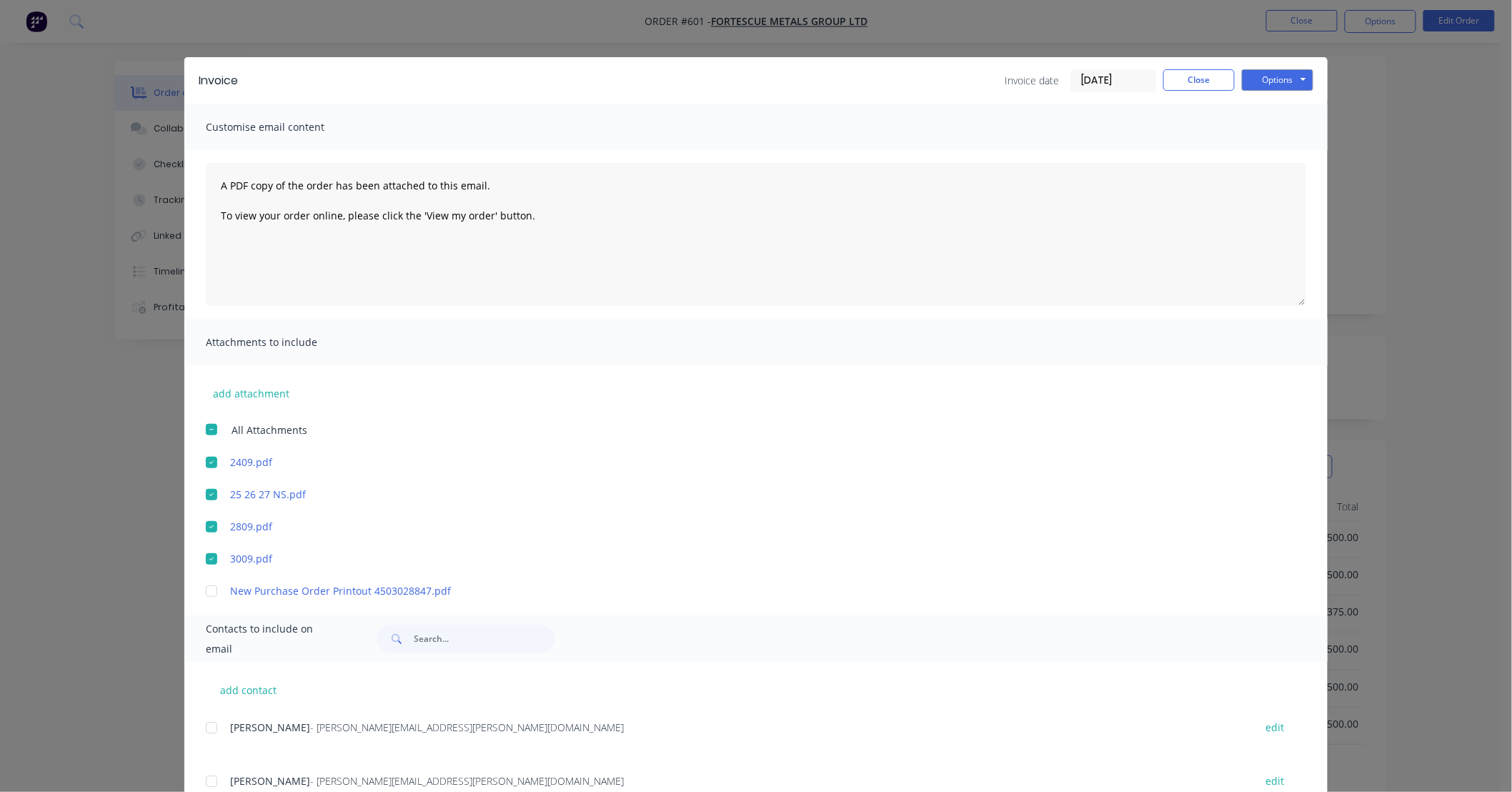
click at [1277, 91] on div "Options Preview Print Email" at bounding box center [1278, 80] width 71 height 23
click at [1278, 84] on button "Options" at bounding box center [1278, 79] width 71 height 21
click at [1262, 124] on button "Print" at bounding box center [1288, 129] width 92 height 24
click at [1253, 87] on button "Options" at bounding box center [1278, 79] width 71 height 21
click at [1261, 132] on button "Print" at bounding box center [1288, 129] width 92 height 24
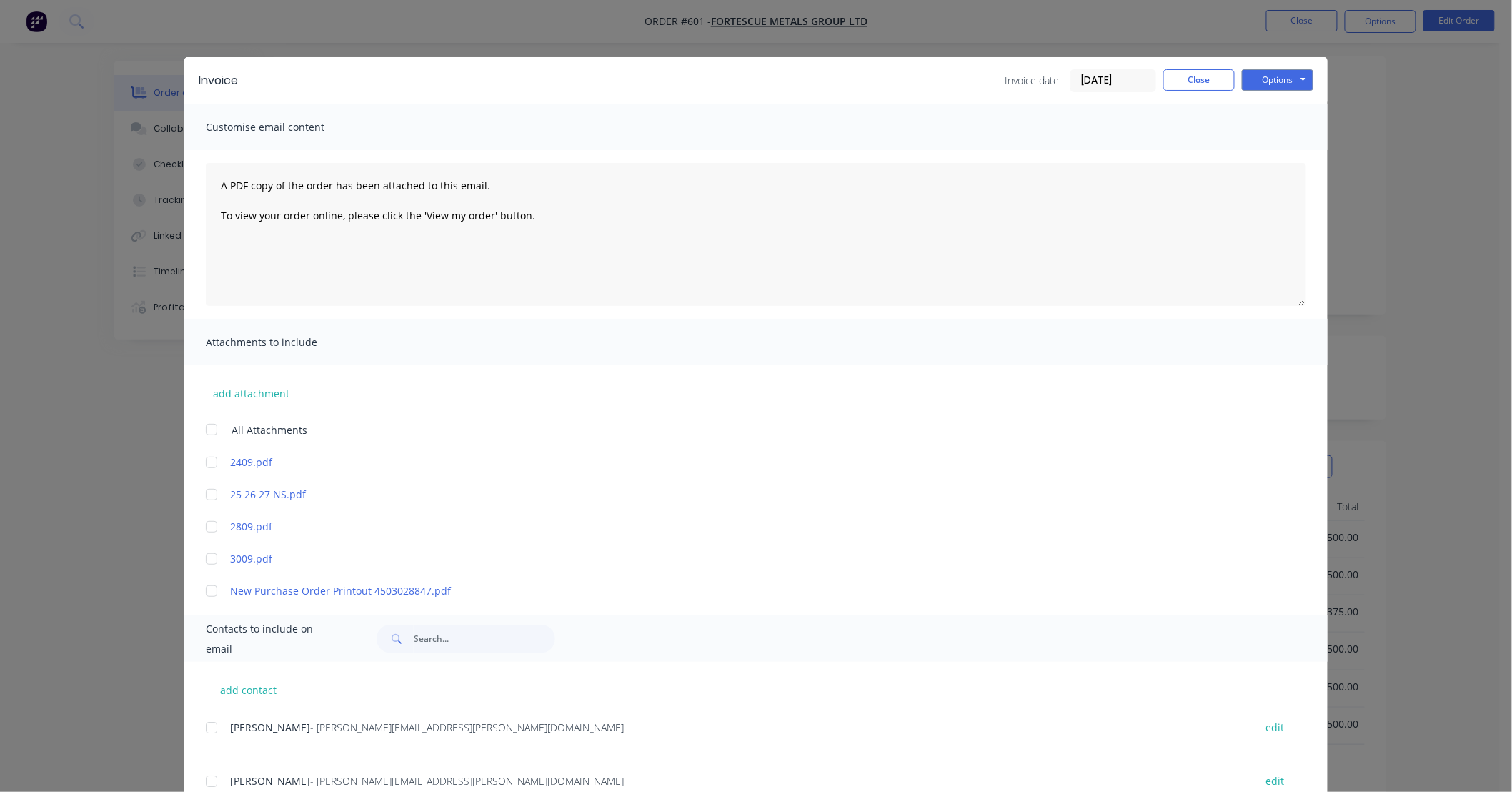
click at [210, 455] on div at bounding box center [212, 463] width 29 height 29
drag, startPoint x: 208, startPoint y: 488, endPoint x: 206, endPoint y: 502, distance: 14.1
click at [208, 489] on div at bounding box center [212, 494] width 29 height 29
click at [204, 517] on div at bounding box center [212, 527] width 29 height 29
click at [204, 561] on div at bounding box center [212, 559] width 29 height 29
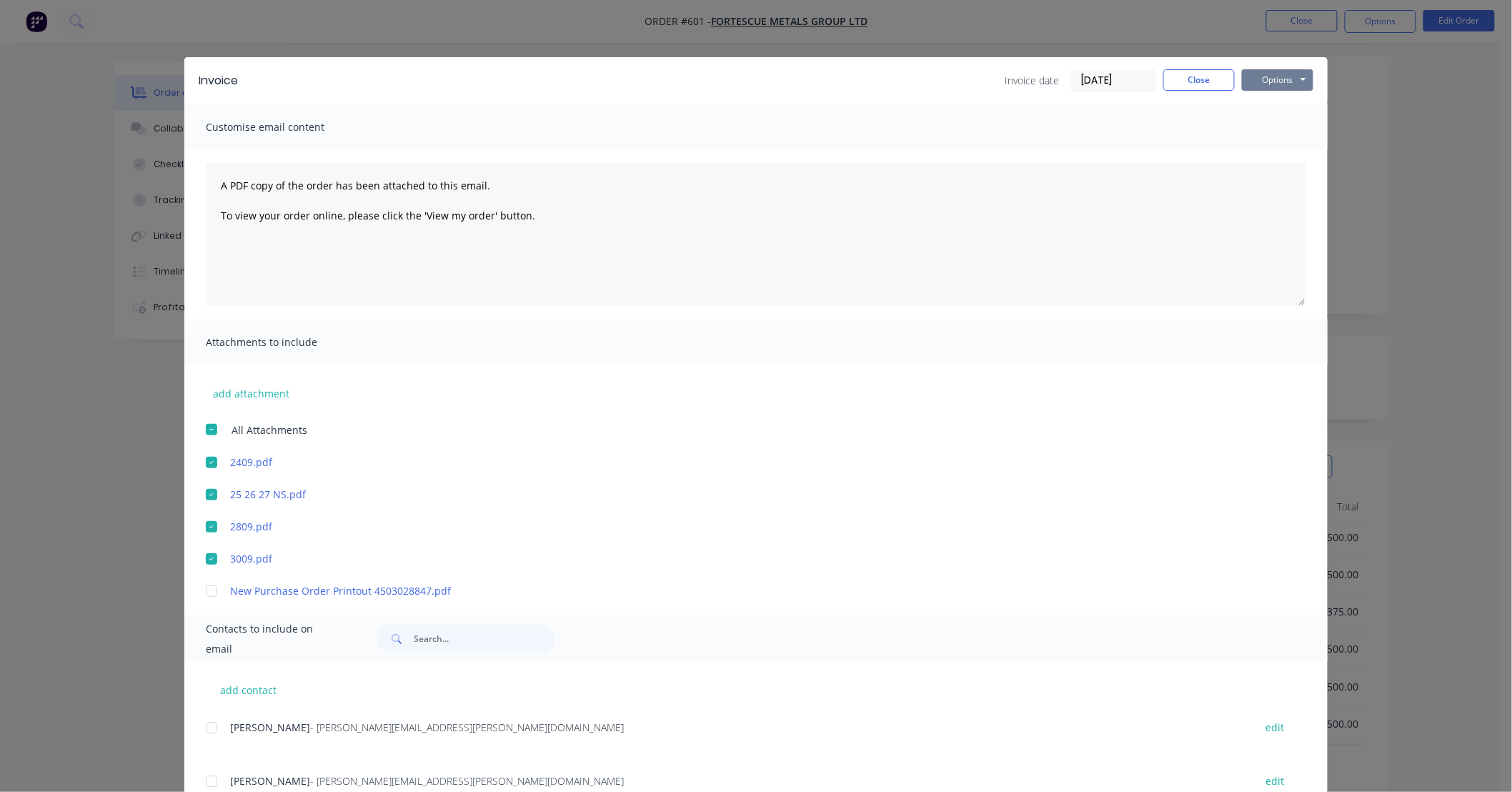
click at [1266, 82] on button "Options" at bounding box center [1278, 79] width 71 height 21
click at [1262, 129] on button "Print" at bounding box center [1288, 129] width 92 height 24
click at [1201, 71] on button "Close" at bounding box center [1199, 79] width 71 height 21
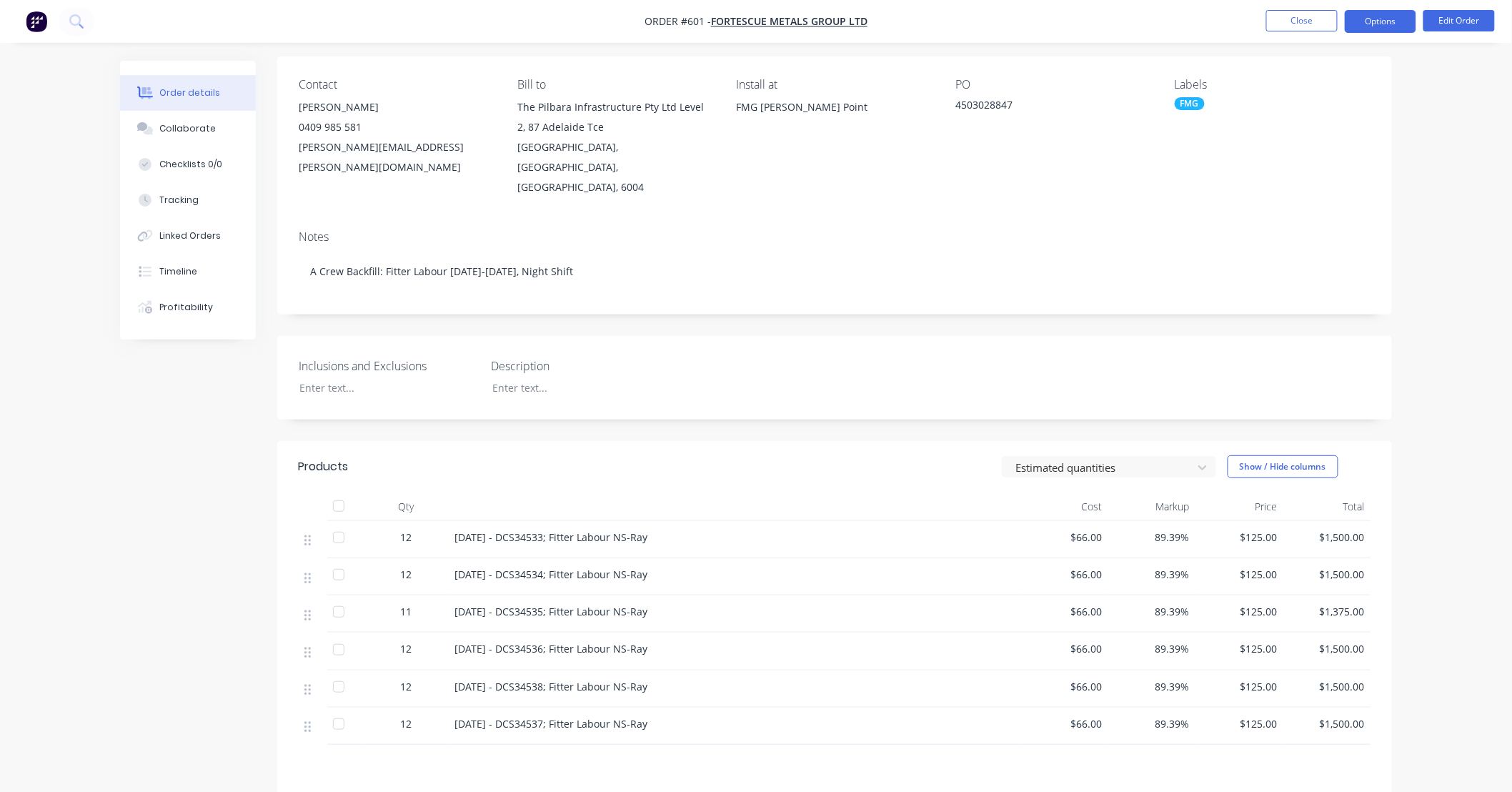
click at [1365, 29] on button "Options" at bounding box center [1381, 21] width 71 height 23
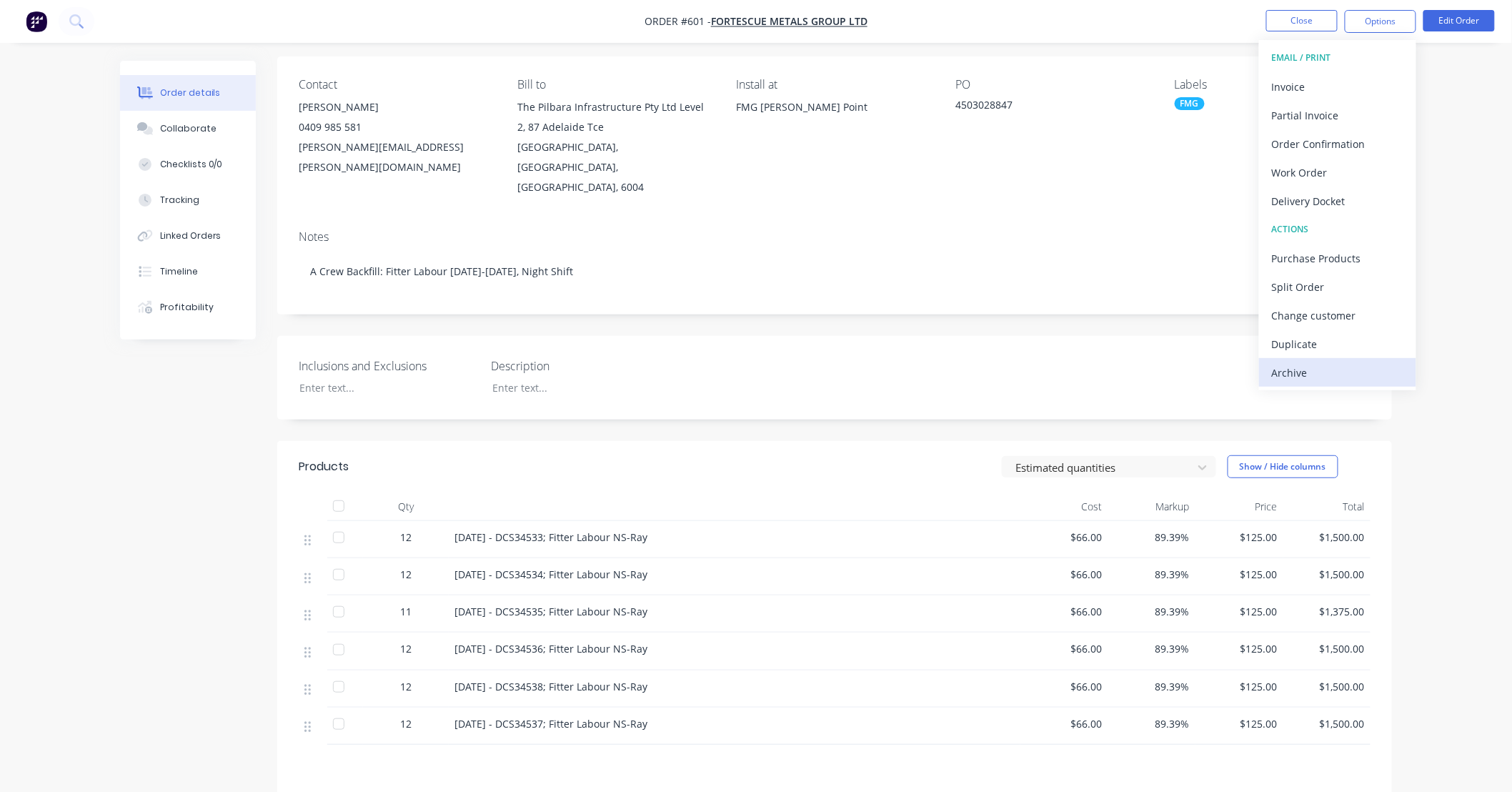
click at [1349, 369] on div "Archive" at bounding box center [1338, 373] width 132 height 20
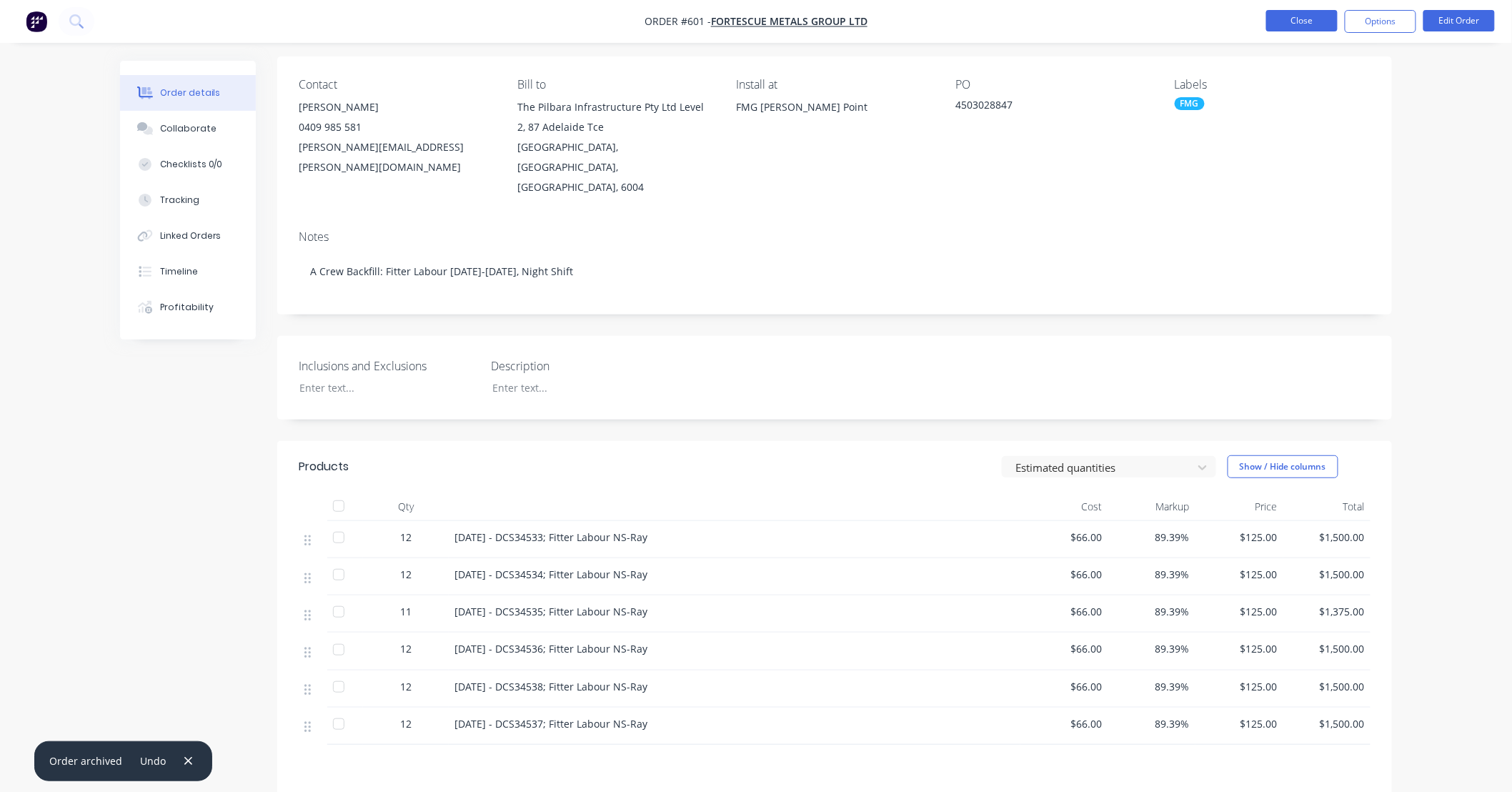
click at [1287, 20] on button "Close" at bounding box center [1302, 20] width 71 height 21
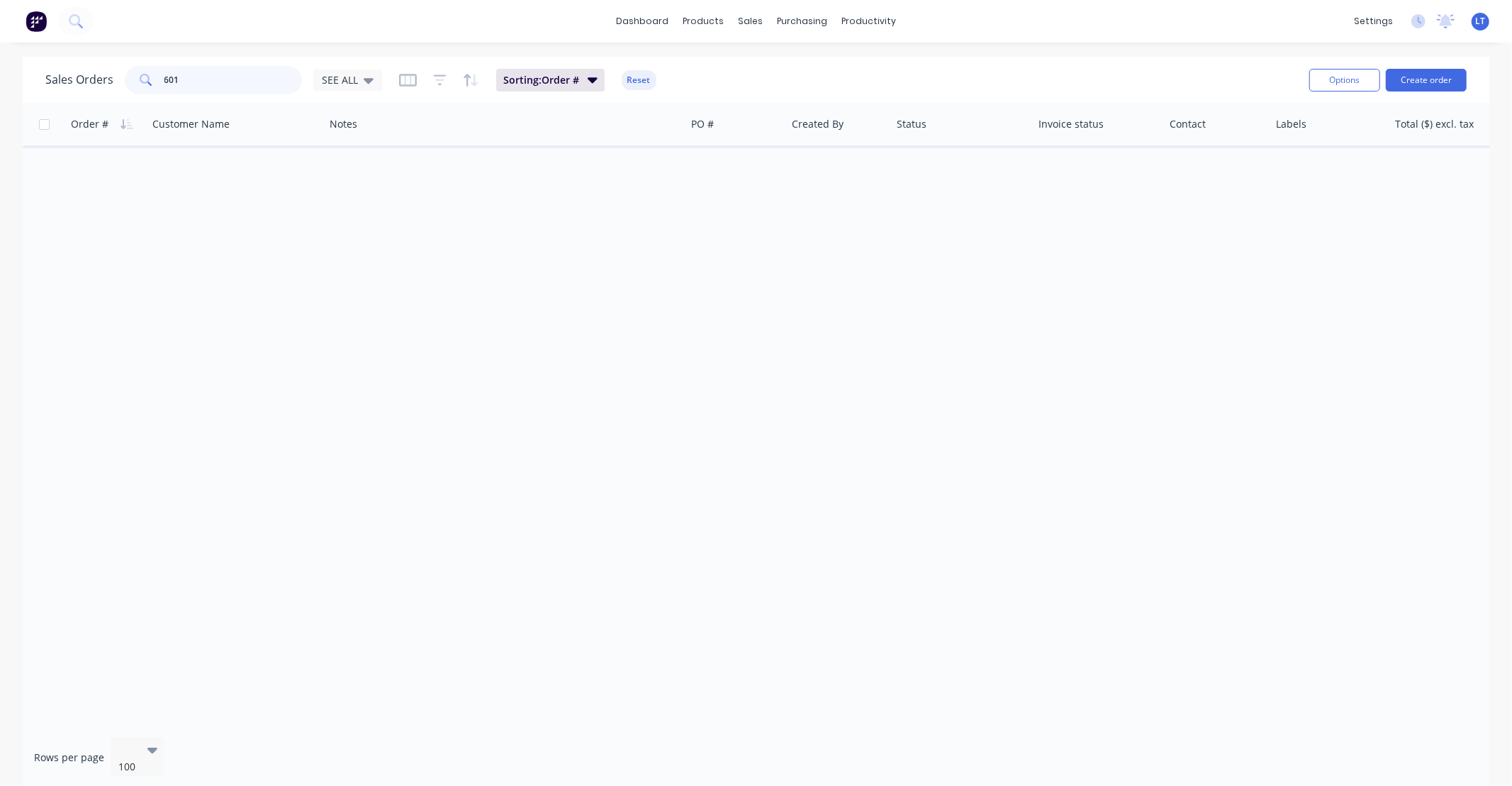
drag, startPoint x: 203, startPoint y: 73, endPoint x: 0, endPoint y: 53, distance: 204.0
click at [0, 53] on div "dashboard products sales purchasing productivity dashboard products Product Cat…" at bounding box center [756, 393] width 1512 height 786
type input "1098"
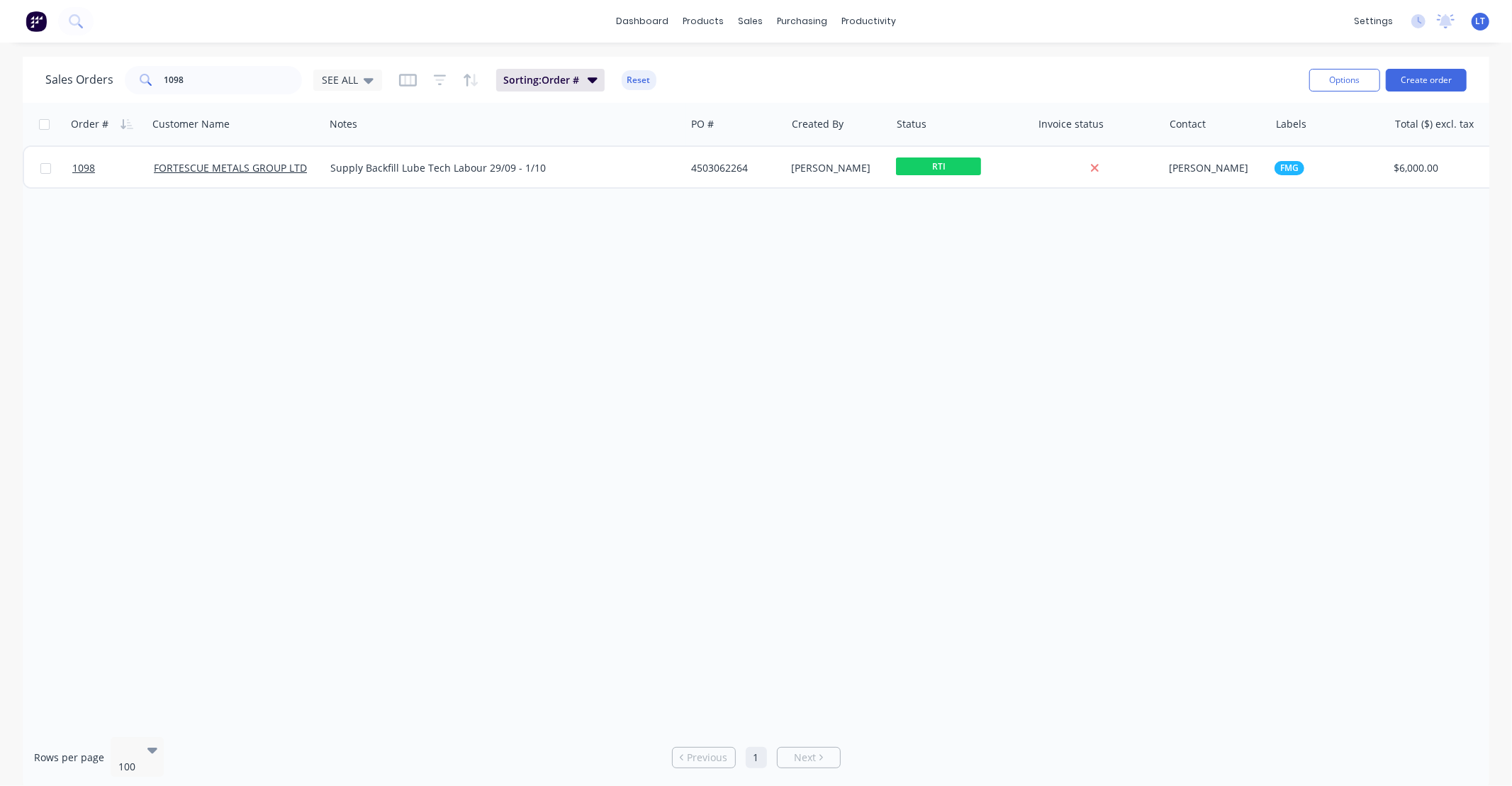
click at [889, 348] on div "Order # Customer Name Notes PO # Created By Status Invoice status Contact Label…" at bounding box center [756, 414] width 1466 height 622
click at [844, 334] on div "Order # Customer Name Notes PO # Created By Status Invoice status Contact Label…" at bounding box center [756, 414] width 1466 height 622
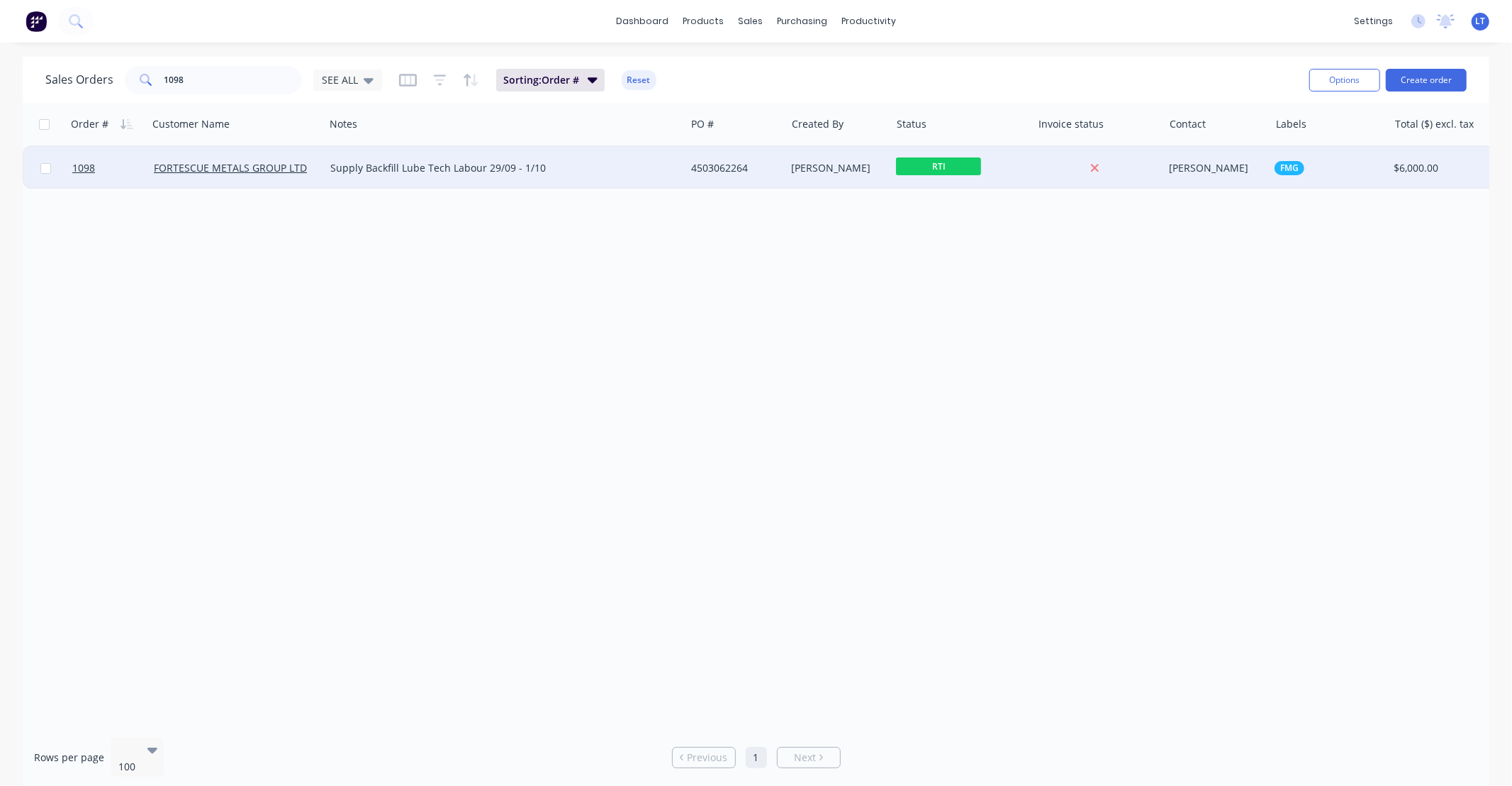
click at [830, 165] on div "[PERSON_NAME]" at bounding box center [835, 168] width 89 height 14
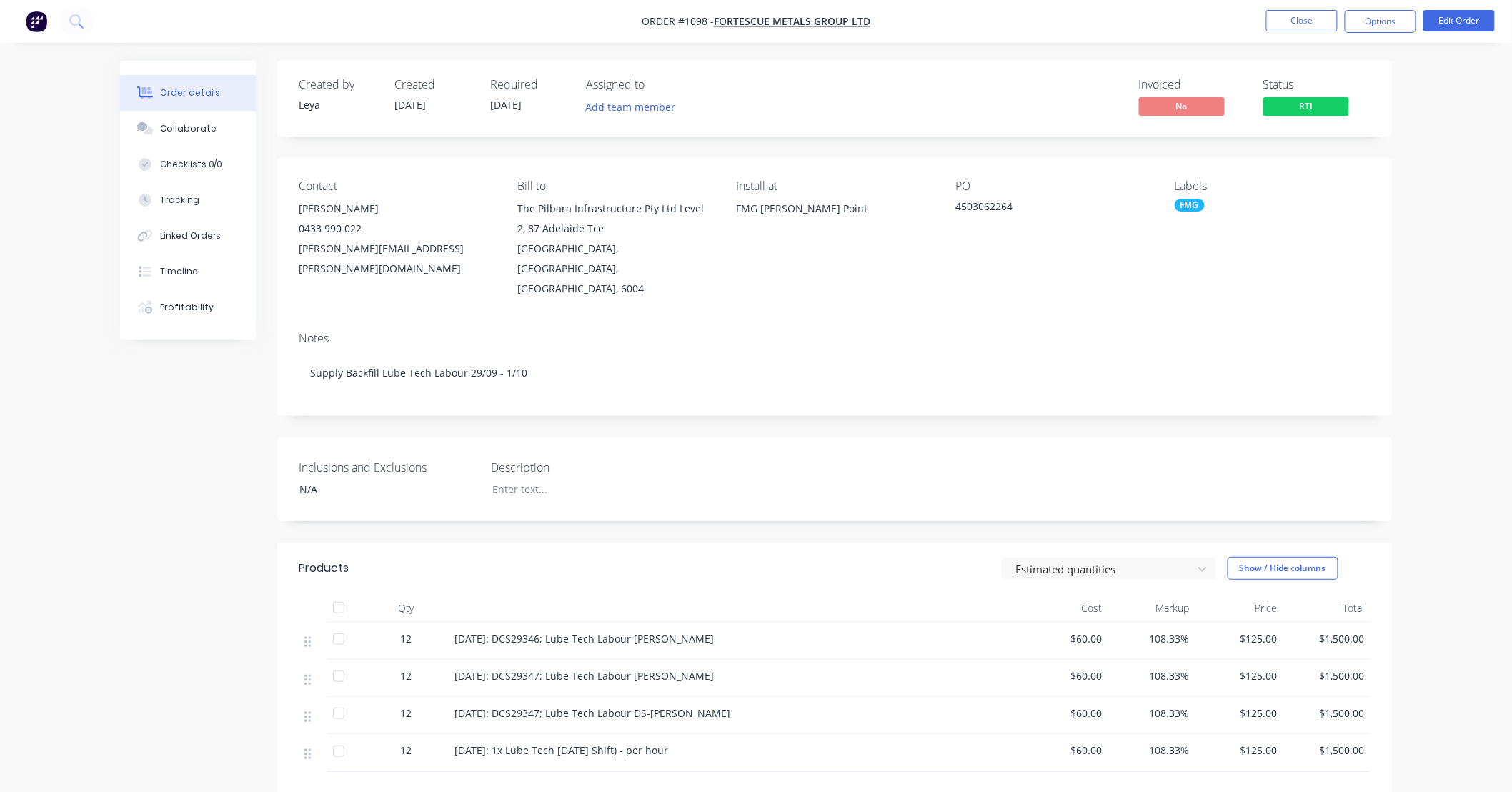
click at [749, 401] on div "Created by [PERSON_NAME] Created [DATE] Required [DATE] Assigned to Add team me…" at bounding box center [835, 533] width 1115 height 944
drag, startPoint x: 749, startPoint y: 401, endPoint x: 752, endPoint y: 419, distance: 18.2
click at [746, 401] on div "Created by [PERSON_NAME] Created [DATE] Required [DATE] Assigned to Add team me…" at bounding box center [835, 533] width 1115 height 944
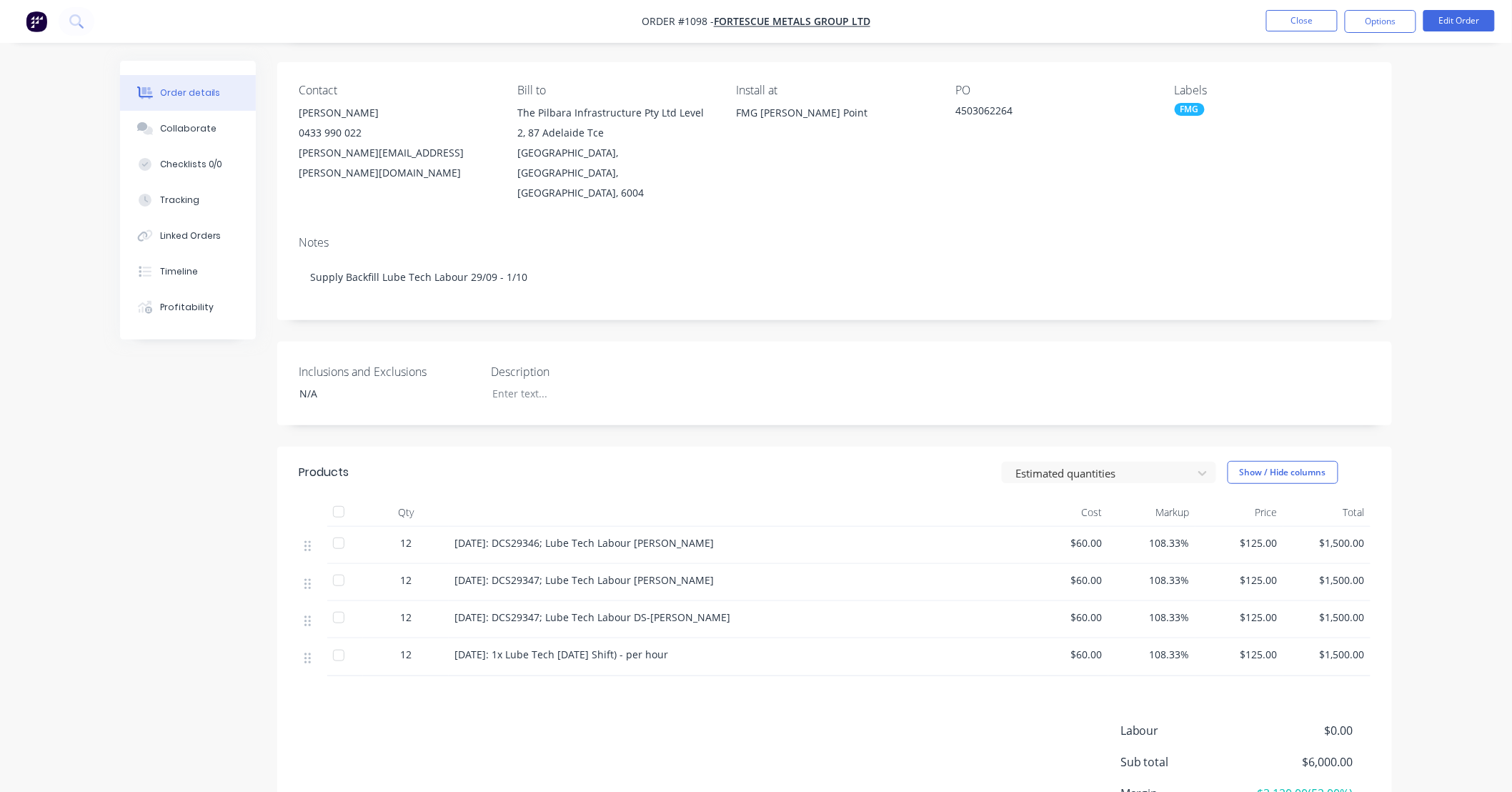
scroll to position [185, 0]
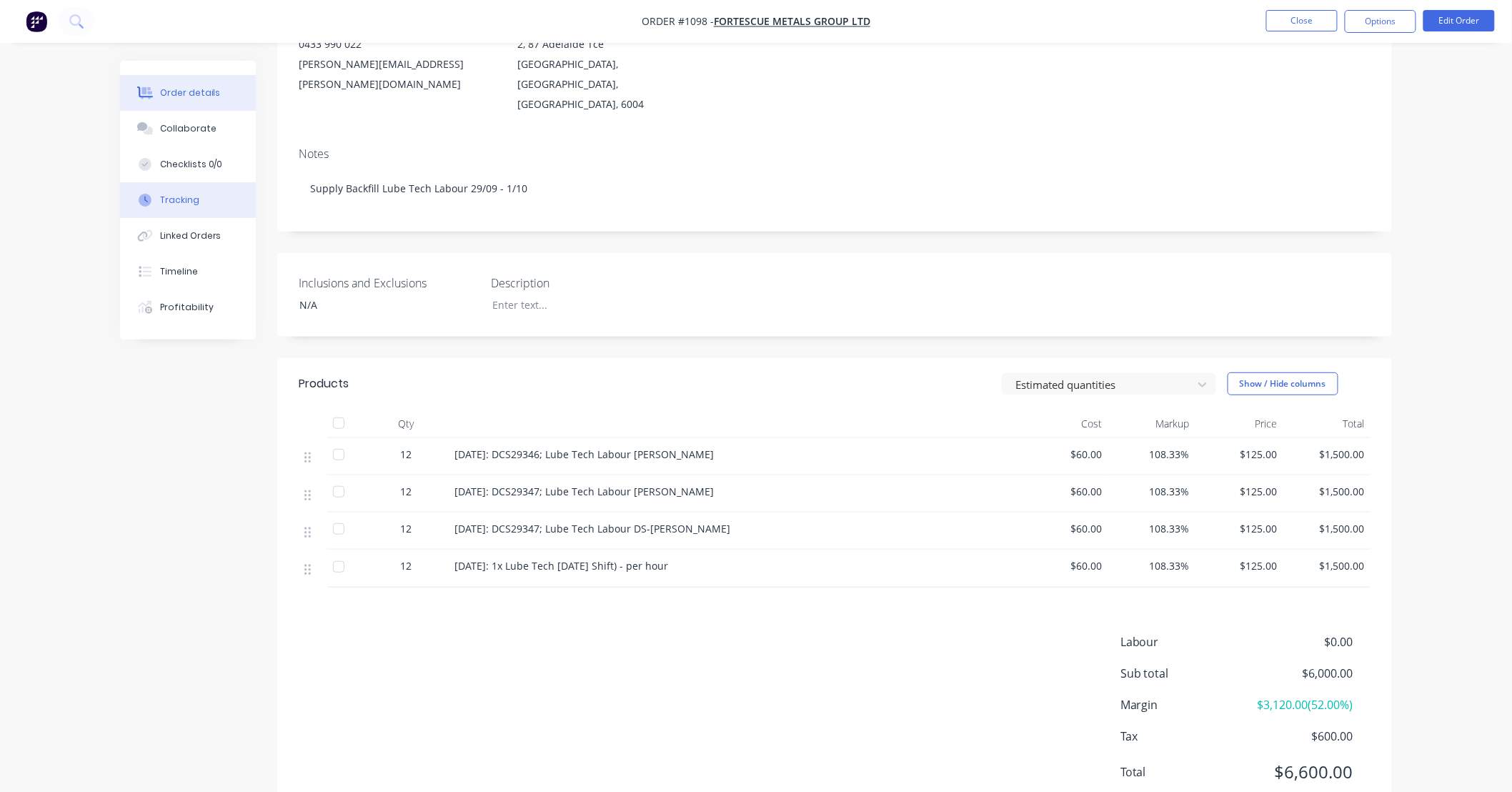
click at [180, 202] on div "Tracking" at bounding box center [180, 200] width 39 height 13
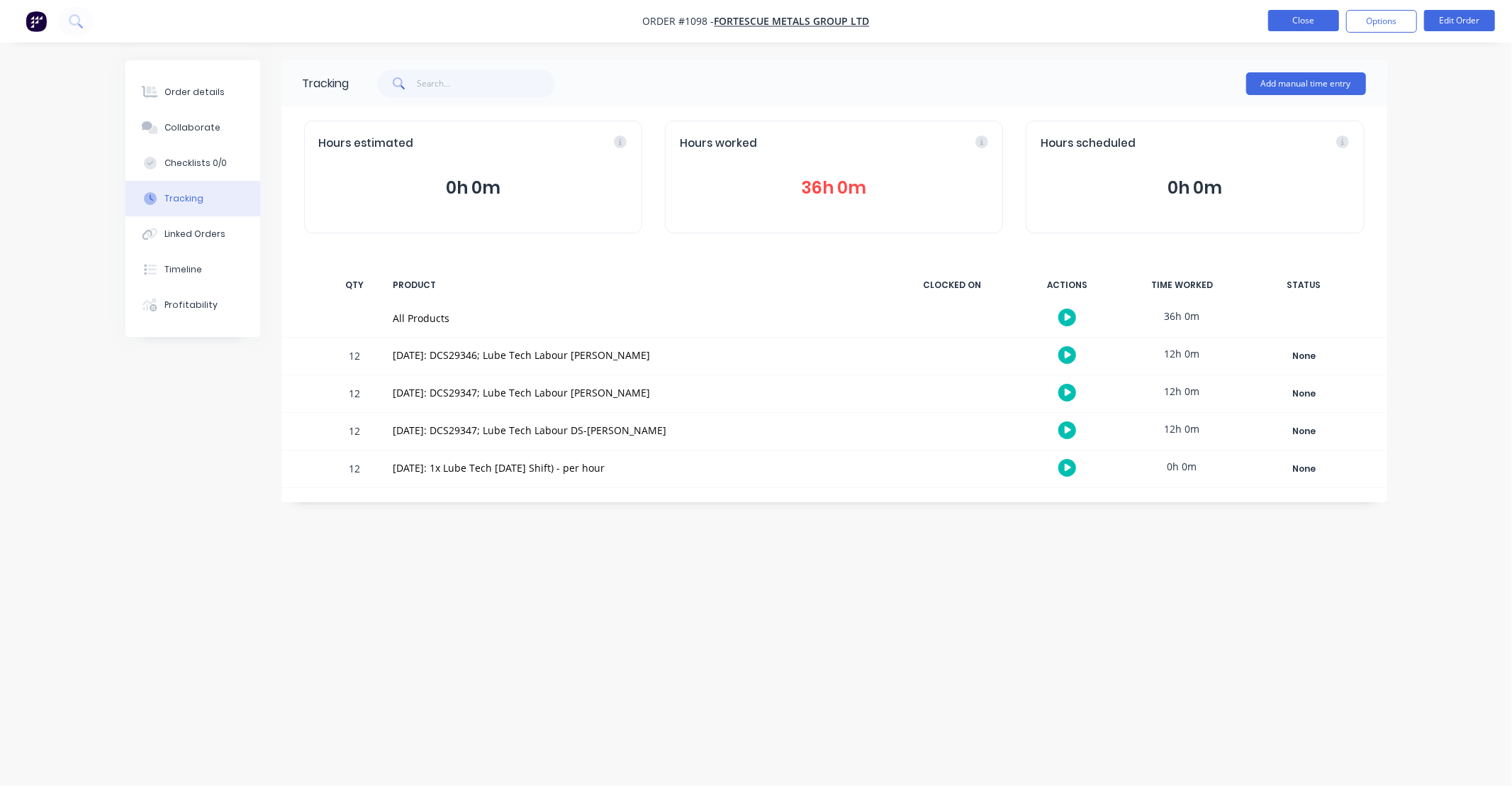
click at [1293, 12] on button "Close" at bounding box center [1304, 20] width 71 height 21
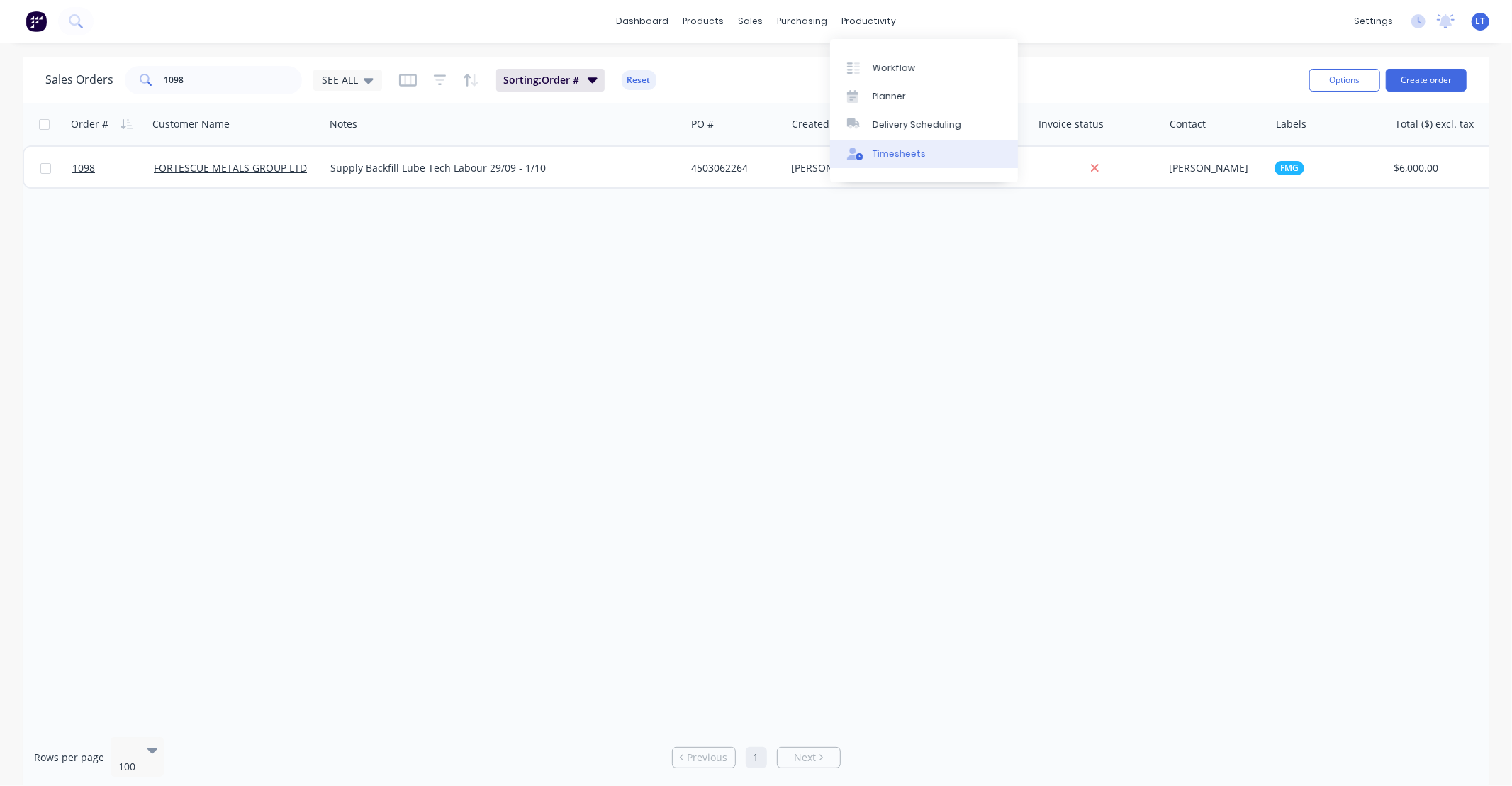
click at [901, 161] on link "Timesheets" at bounding box center [924, 154] width 188 height 29
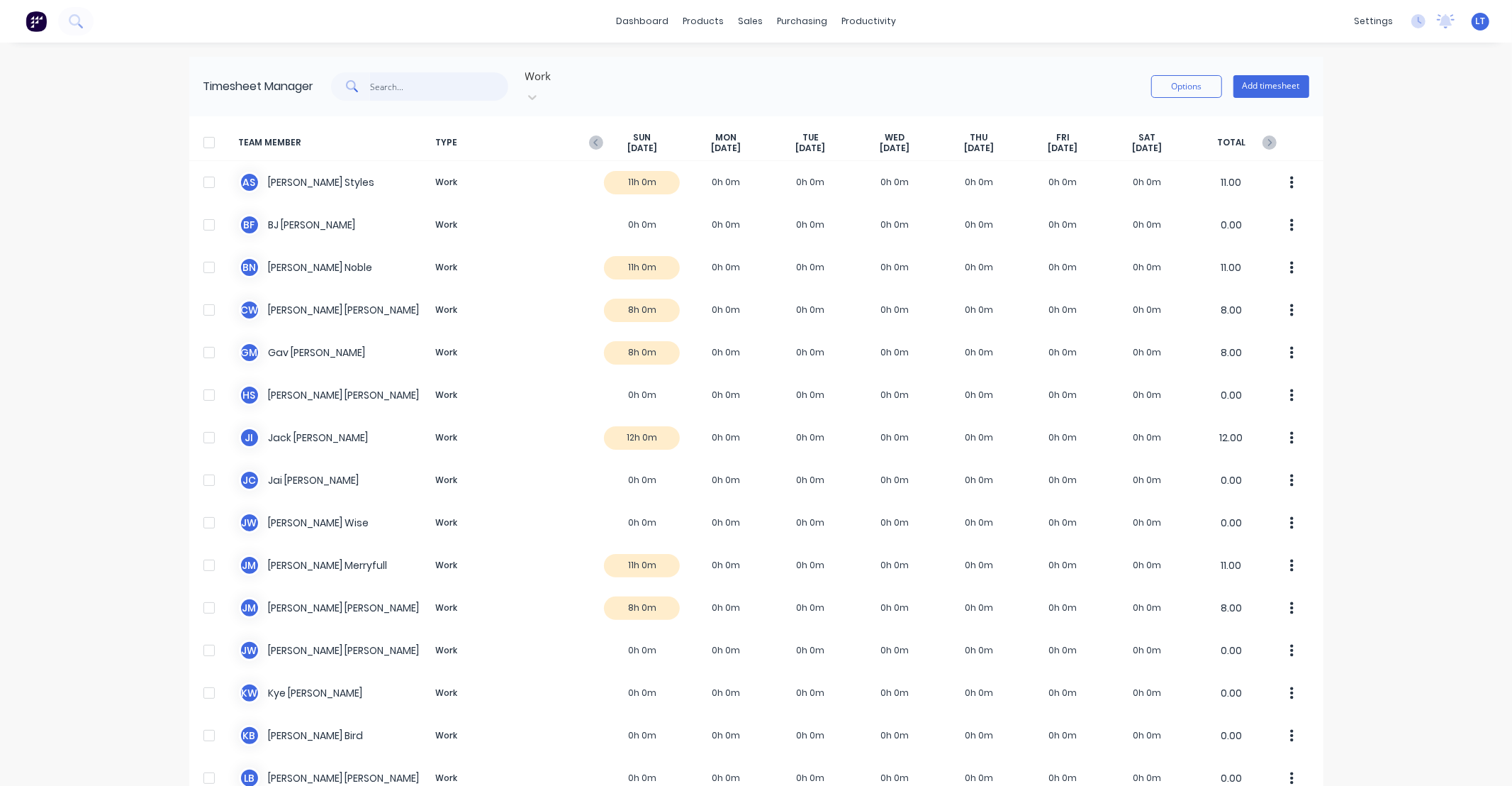
click at [411, 84] on input "text" at bounding box center [439, 87] width 138 height 29
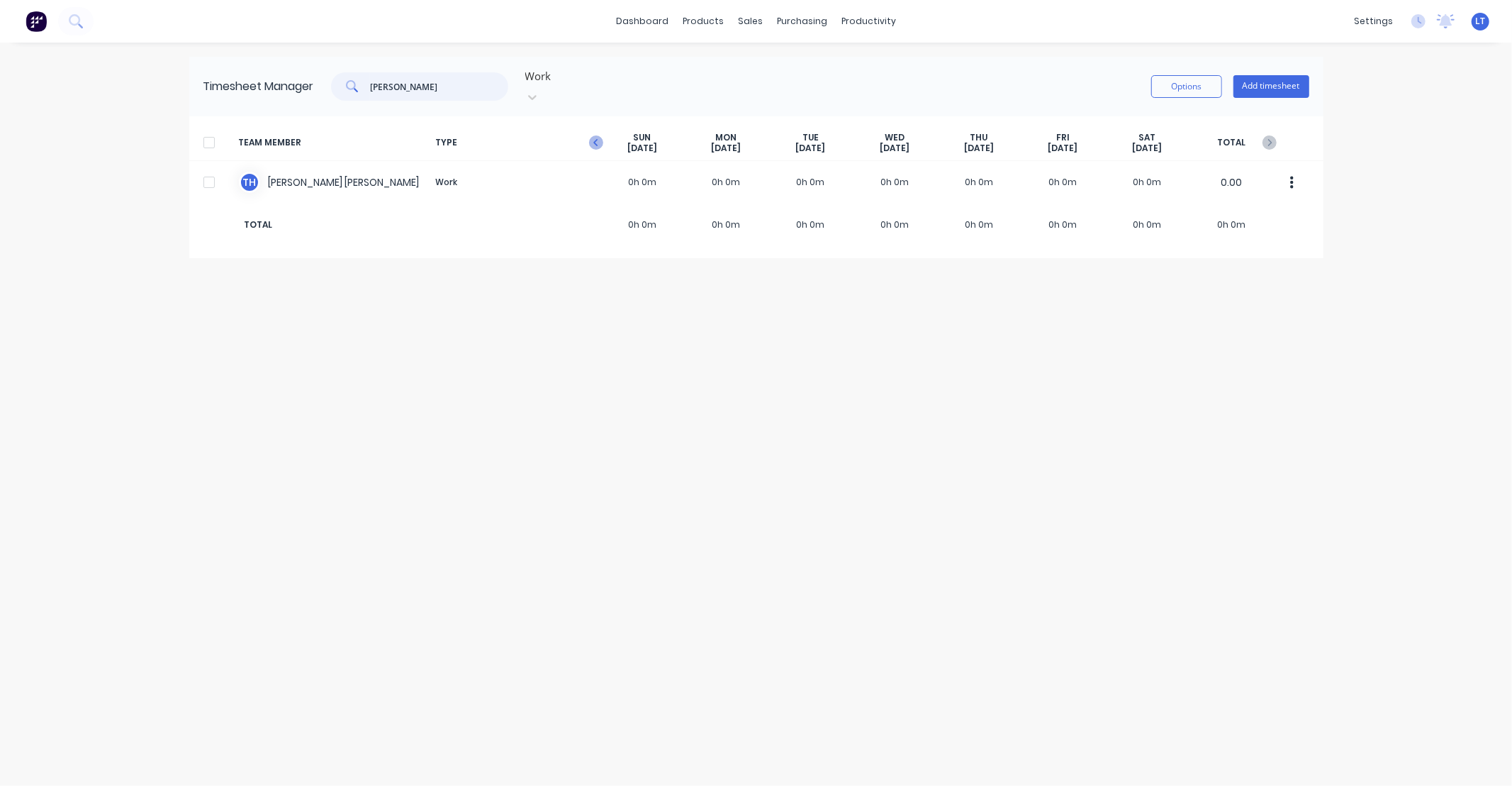
type input "[PERSON_NAME]"
click at [599, 135] on icon "button" at bounding box center [596, 142] width 14 height 14
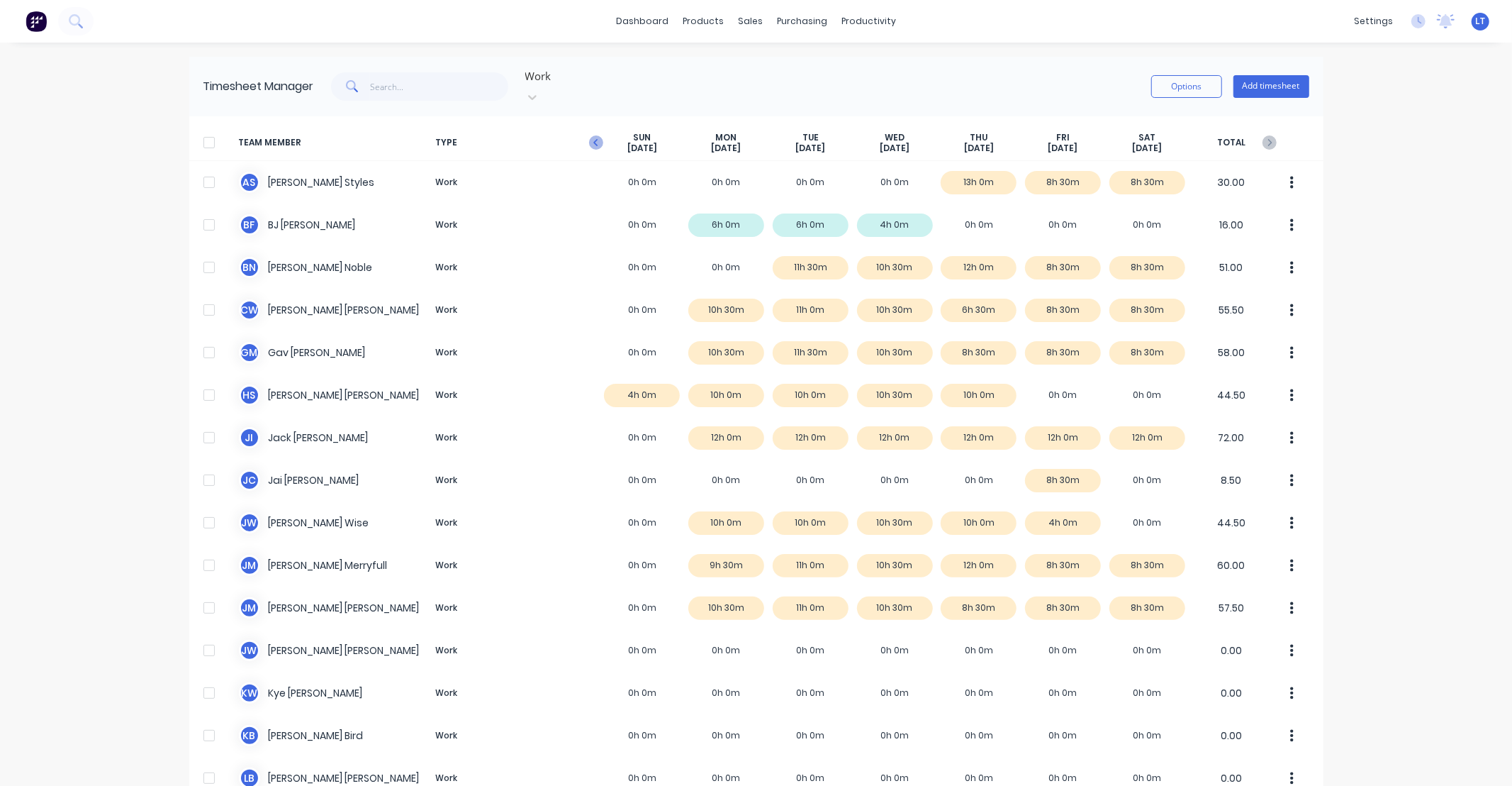
click at [596, 135] on icon "button" at bounding box center [596, 142] width 14 height 14
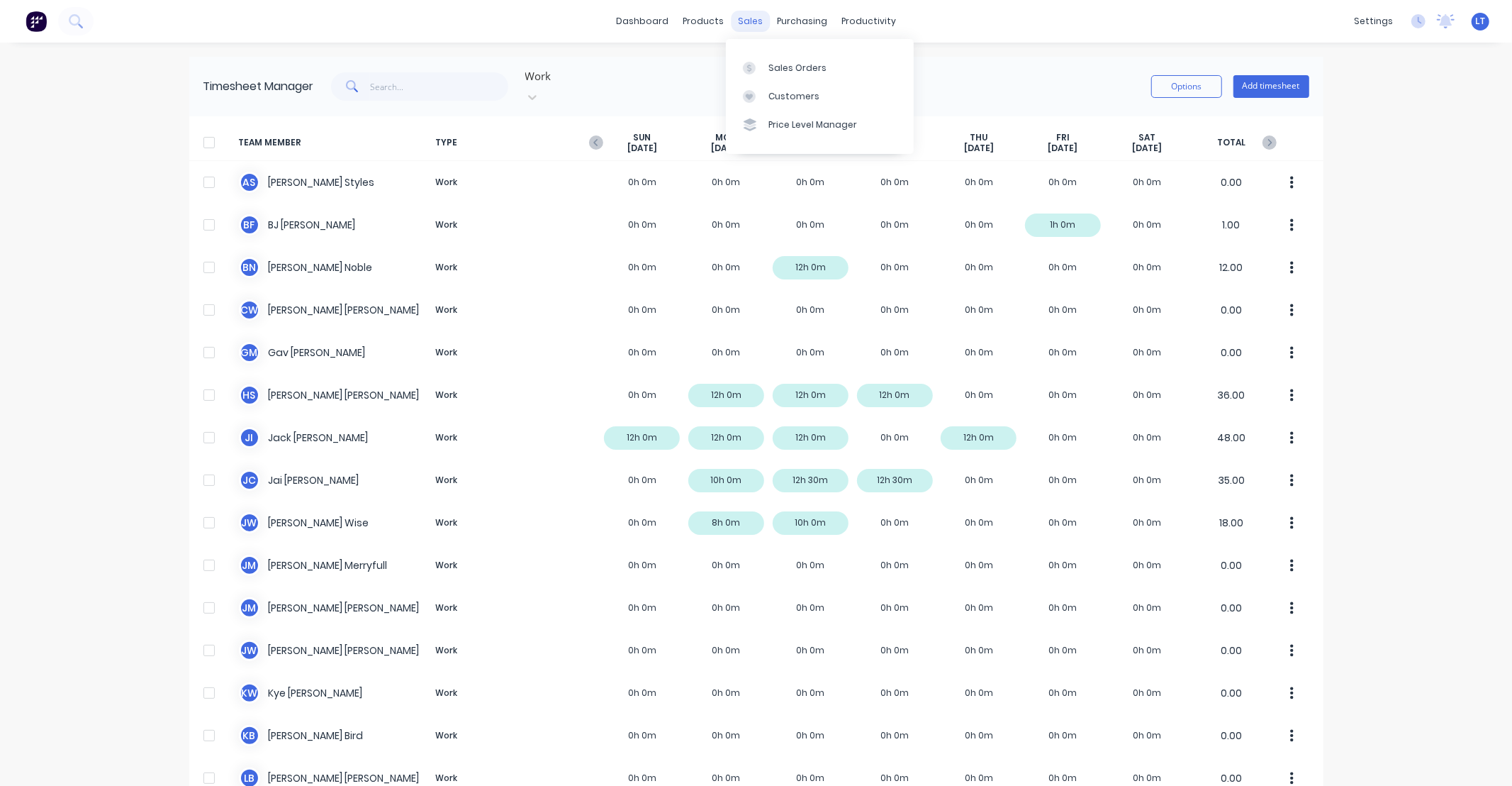
click at [737, 29] on div "sales" at bounding box center [750, 21] width 39 height 21
click at [756, 68] on div at bounding box center [753, 68] width 21 height 13
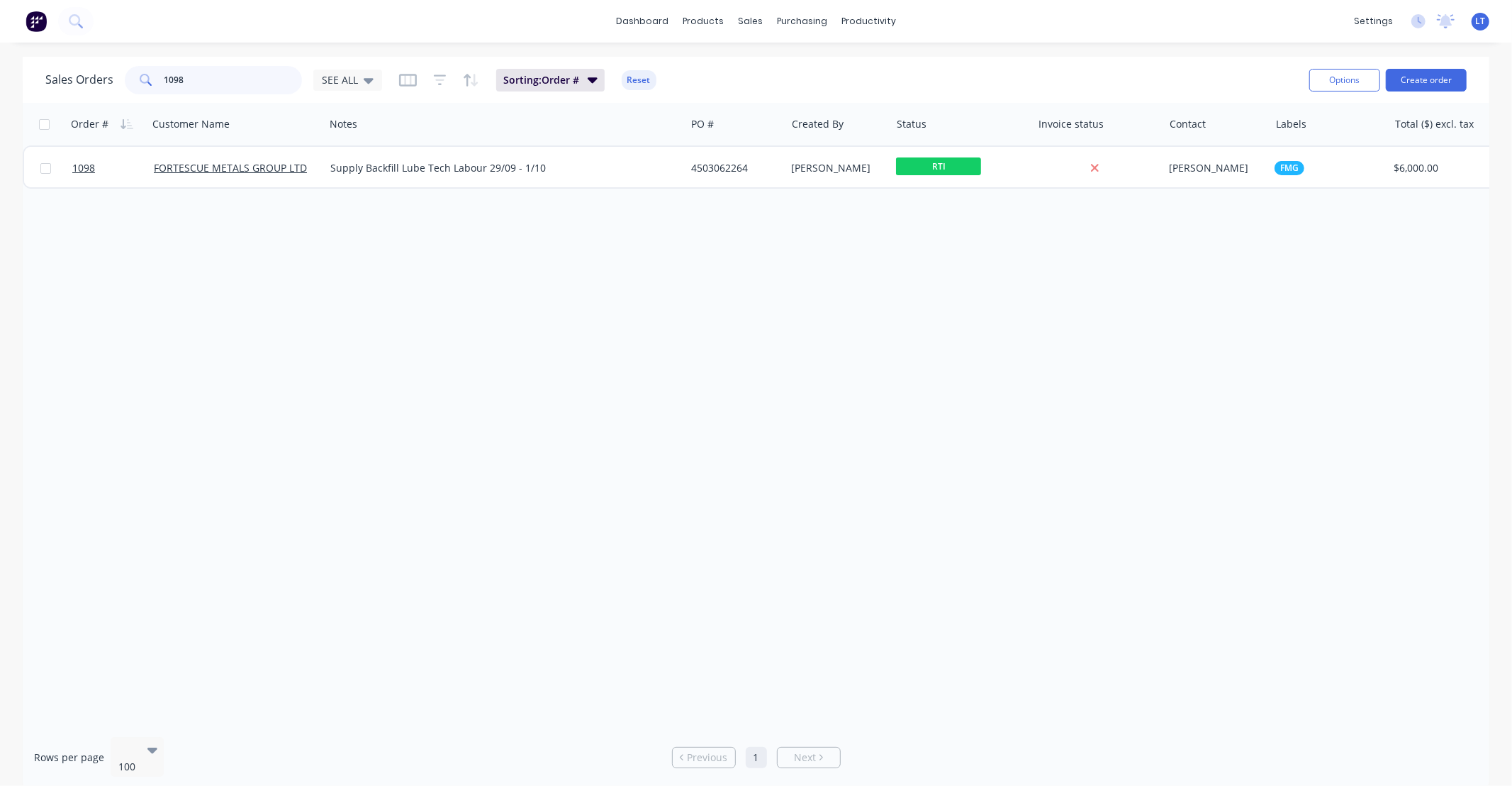
drag, startPoint x: 203, startPoint y: 84, endPoint x: 30, endPoint y: 82, distance: 173.0
click at [30, 82] on div "Sales Orders 1098 SEE ALL Sorting: Order # Reset Options Create order" at bounding box center [756, 79] width 1466 height 46
type input "464"
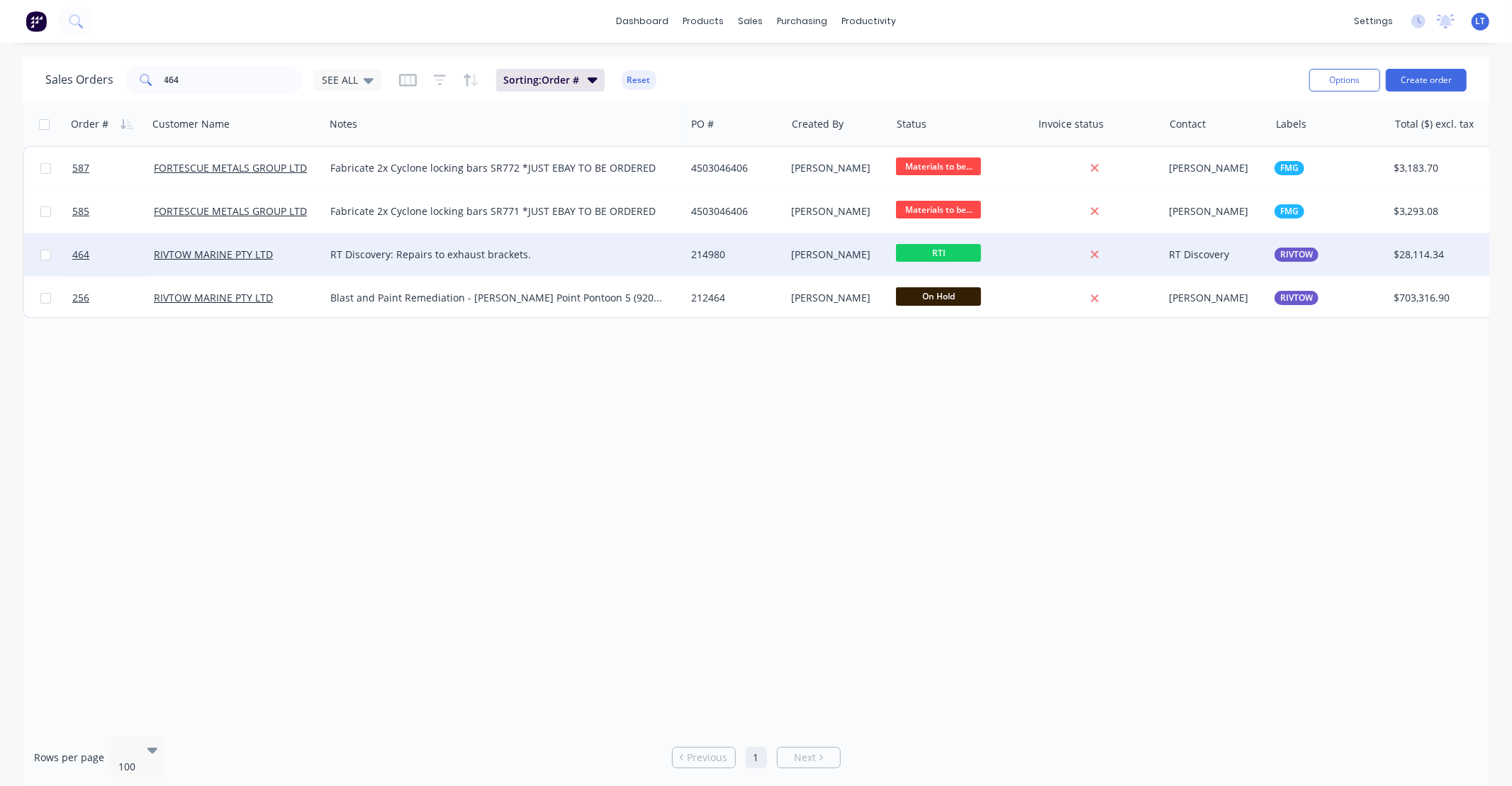
click at [821, 263] on div "[PERSON_NAME]" at bounding box center [839, 254] width 105 height 42
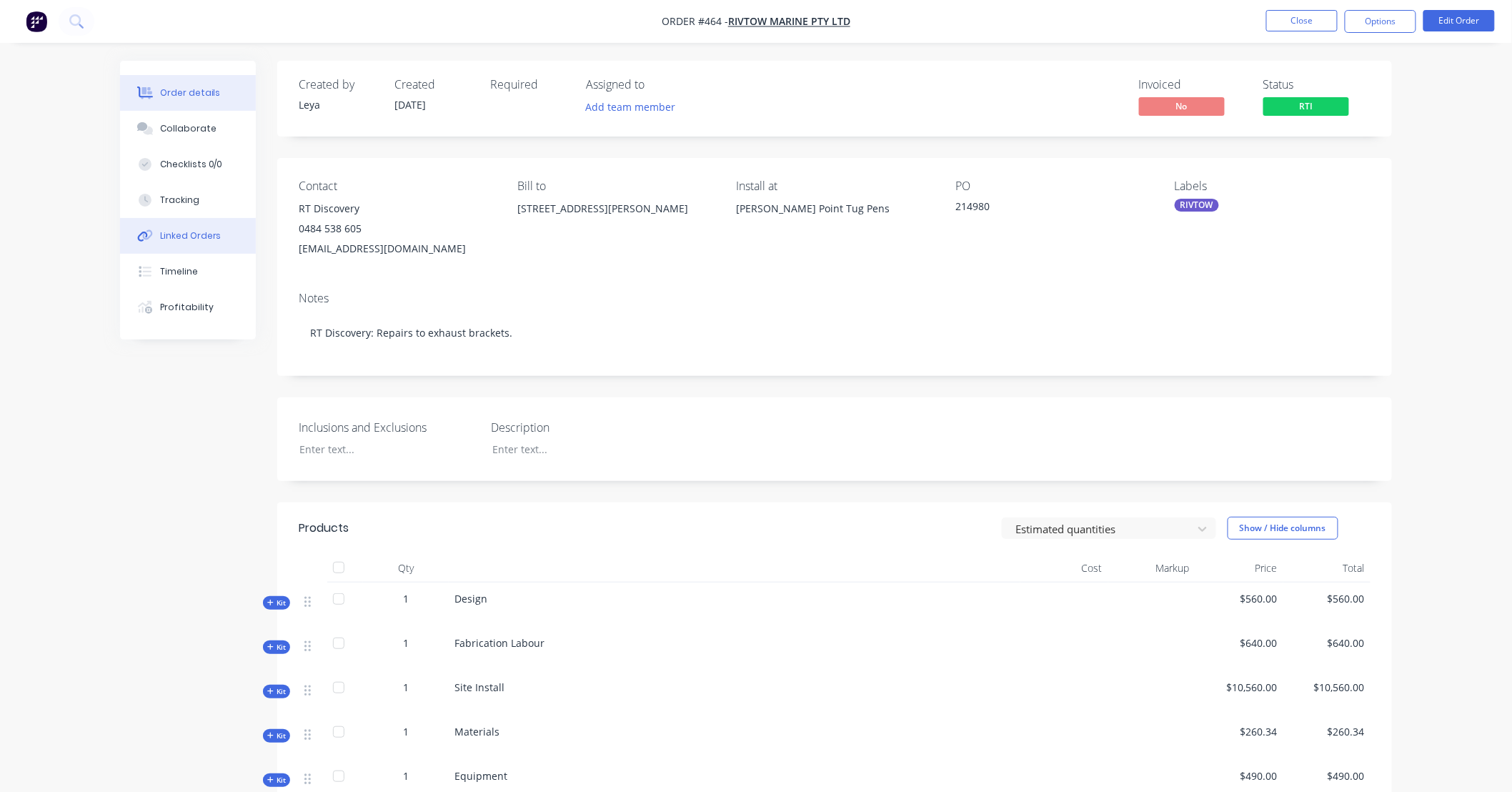
click at [197, 239] on div "Linked Orders" at bounding box center [191, 236] width 61 height 13
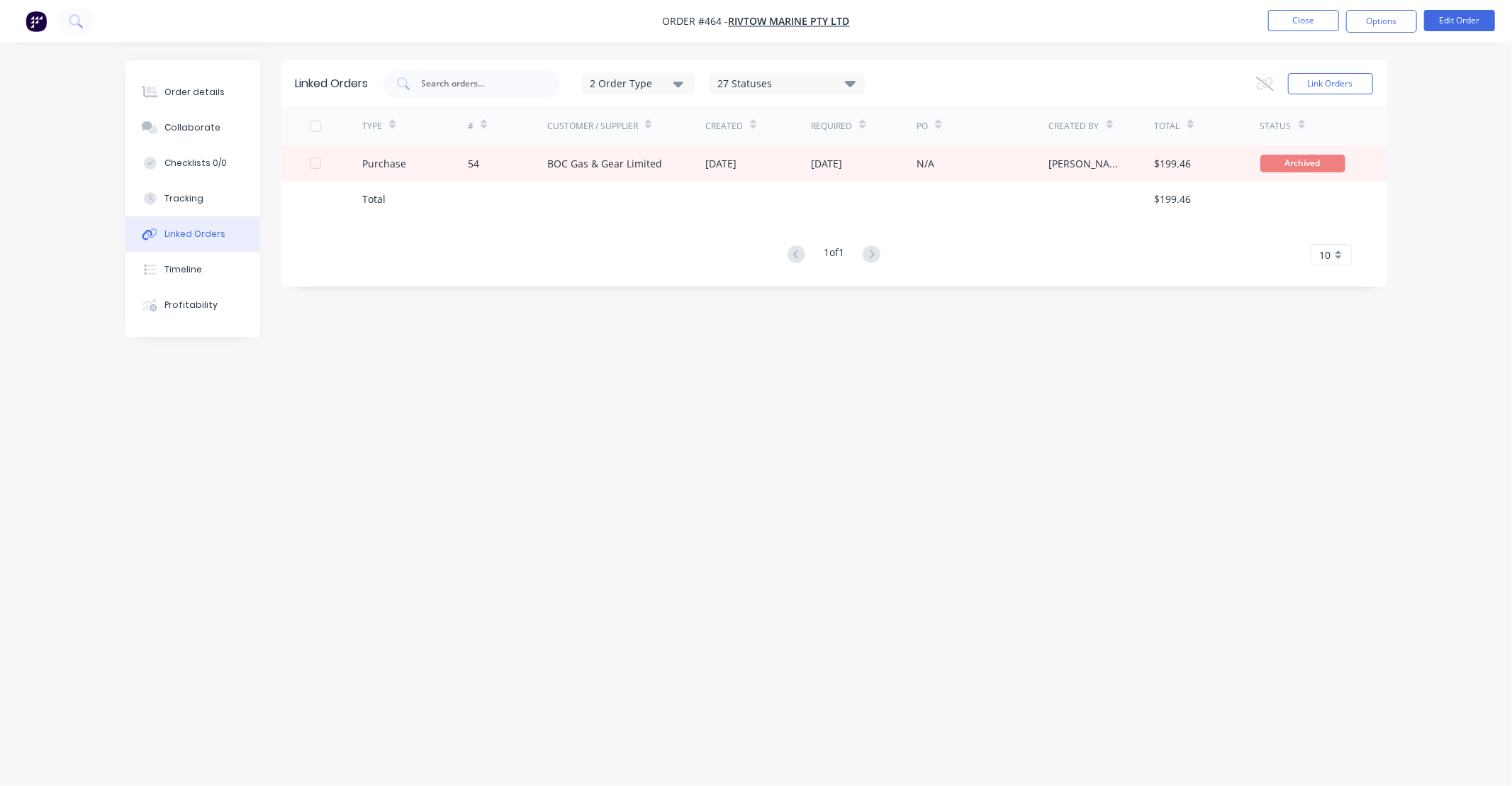
drag, startPoint x: 1117, startPoint y: 470, endPoint x: 979, endPoint y: 441, distance: 141.0
click at [979, 441] on div "Linked Orders 2 Order Type 27 Statuses Sales Order Status All Archived Draft Qu…" at bounding box center [756, 366] width 1261 height 611
drag, startPoint x: 913, startPoint y: 416, endPoint x: 808, endPoint y: 409, distance: 105.2
click at [808, 409] on div "Linked Orders 2 Order Type 27 Statuses Sales Order Status All Archived Draft Qu…" at bounding box center [756, 366] width 1261 height 611
drag, startPoint x: 1005, startPoint y: 420, endPoint x: 440, endPoint y: 282, distance: 581.6
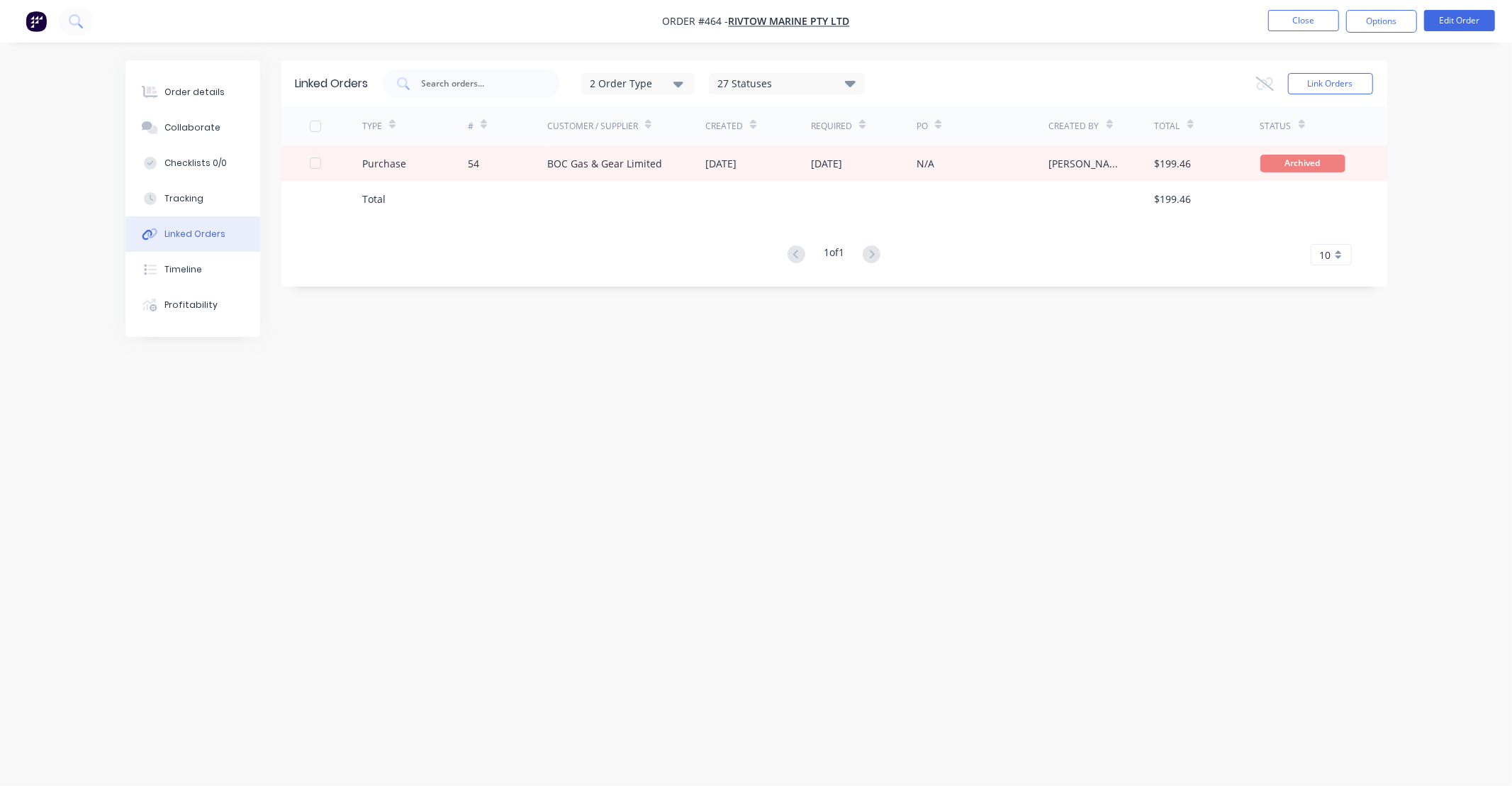
click at [660, 377] on div "Linked Orders 2 Order Type 27 Statuses Sales Order Status All Archived Draft Qu…" at bounding box center [756, 366] width 1261 height 611
click at [202, 209] on button "Tracking" at bounding box center [193, 198] width 135 height 35
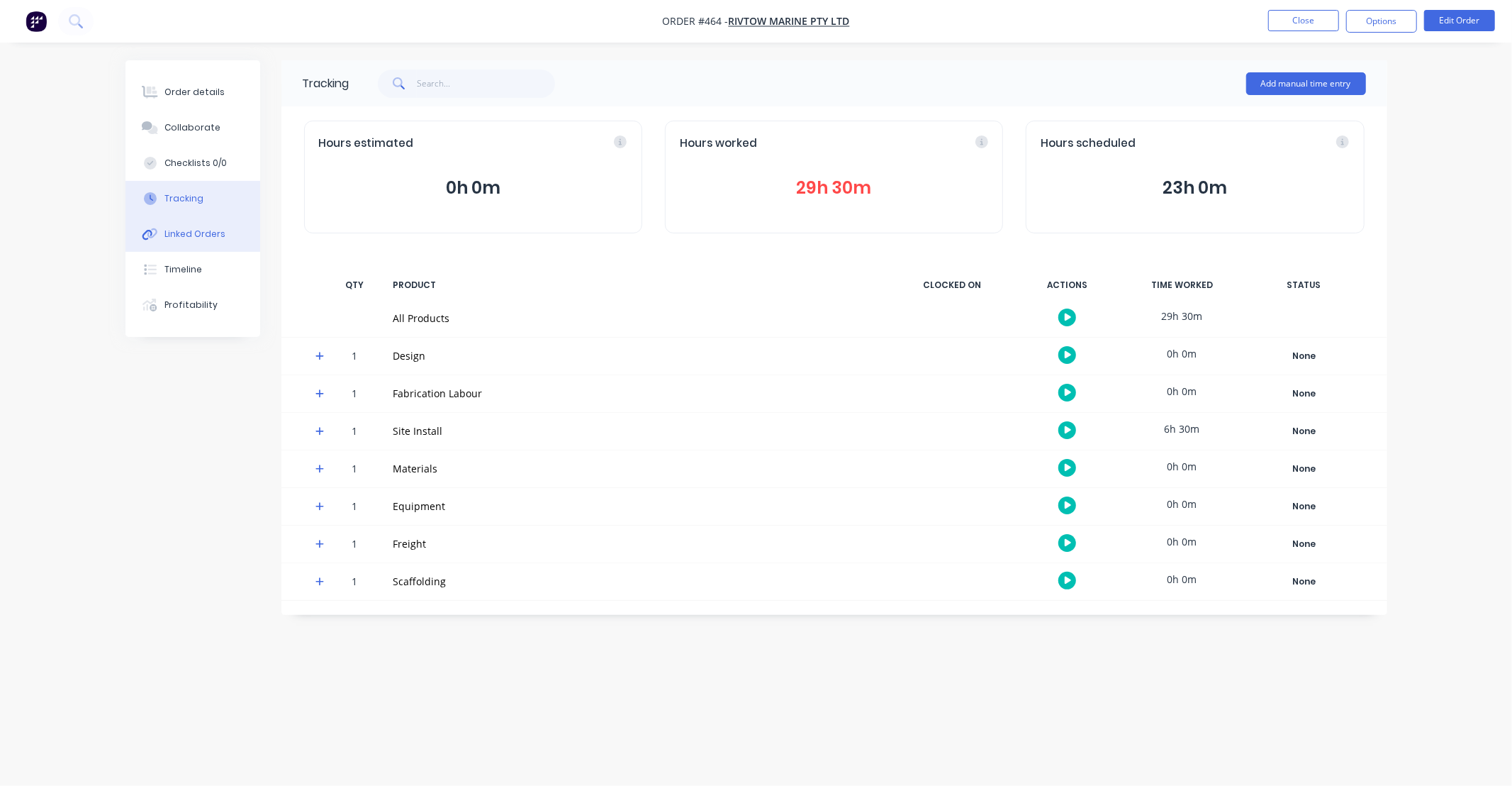
click at [216, 241] on button "Linked Orders" at bounding box center [193, 234] width 135 height 35
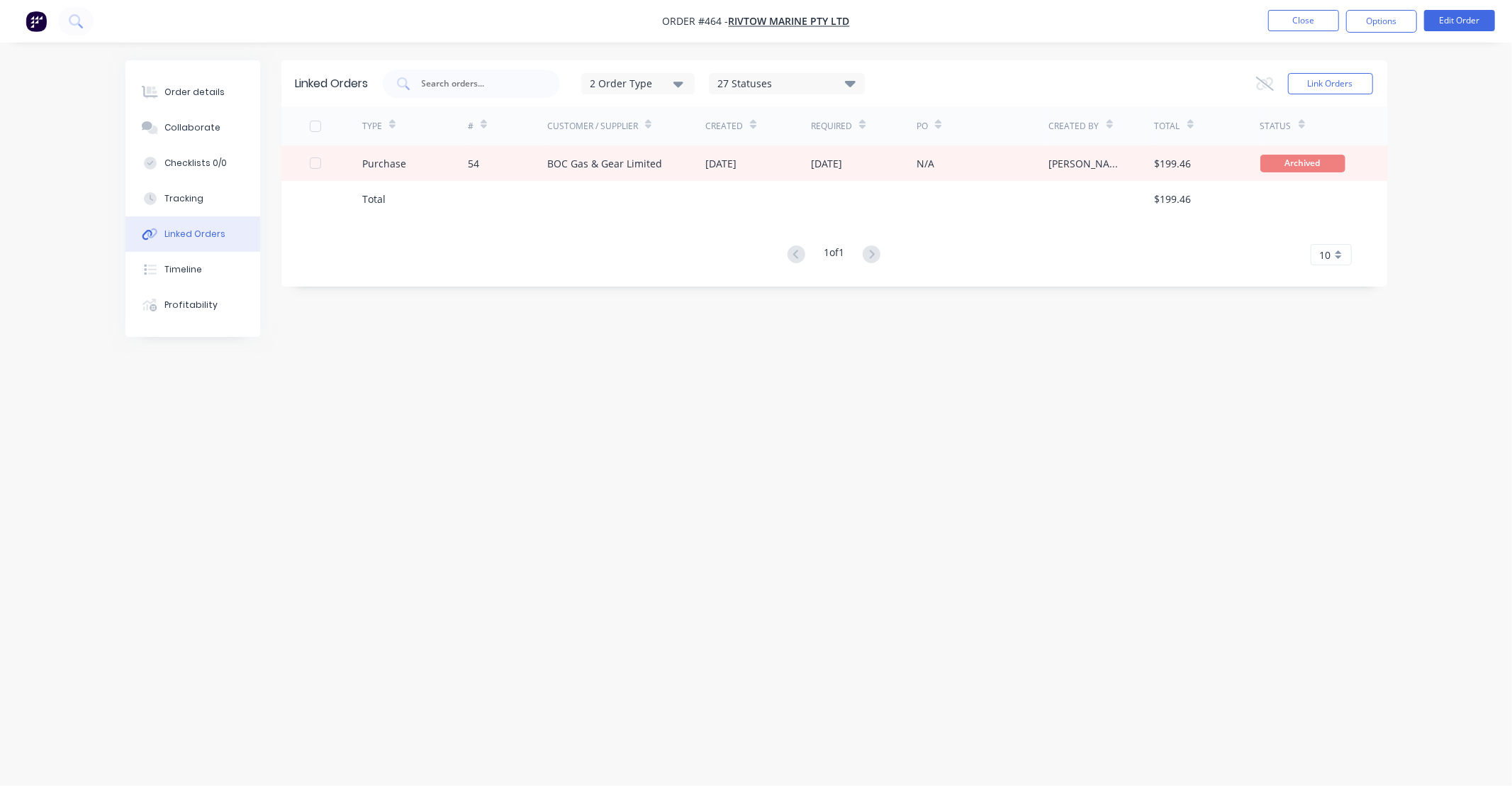
click at [1274, 36] on nav "Order #464 - RIVTOW MARINE PTY LTD Close Options Edit Order" at bounding box center [756, 21] width 1512 height 42
click at [1277, 29] on li "Close" at bounding box center [1304, 21] width 71 height 23
click at [1274, 23] on button "Close" at bounding box center [1304, 20] width 71 height 21
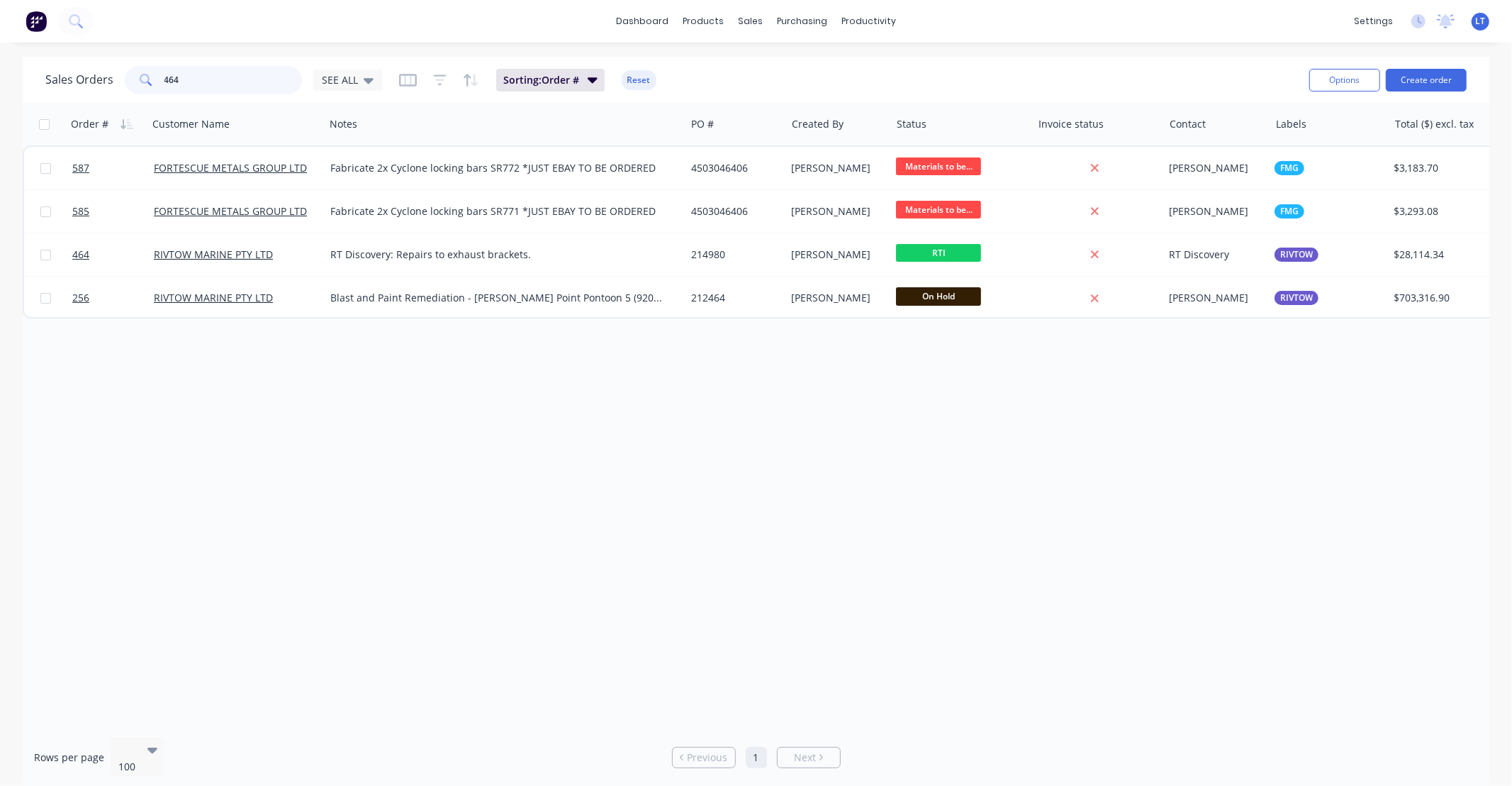
drag, startPoint x: 240, startPoint y: 83, endPoint x: 228, endPoint y: 82, distance: 12.0
click at [224, 82] on input "464" at bounding box center [234, 80] width 138 height 29
drag, startPoint x: 214, startPoint y: 82, endPoint x: 75, endPoint y: 51, distance: 142.4
click at [0, 55] on div "dashboard products sales purchasing productivity dashboard products Product Cat…" at bounding box center [756, 393] width 1512 height 786
type input "603"
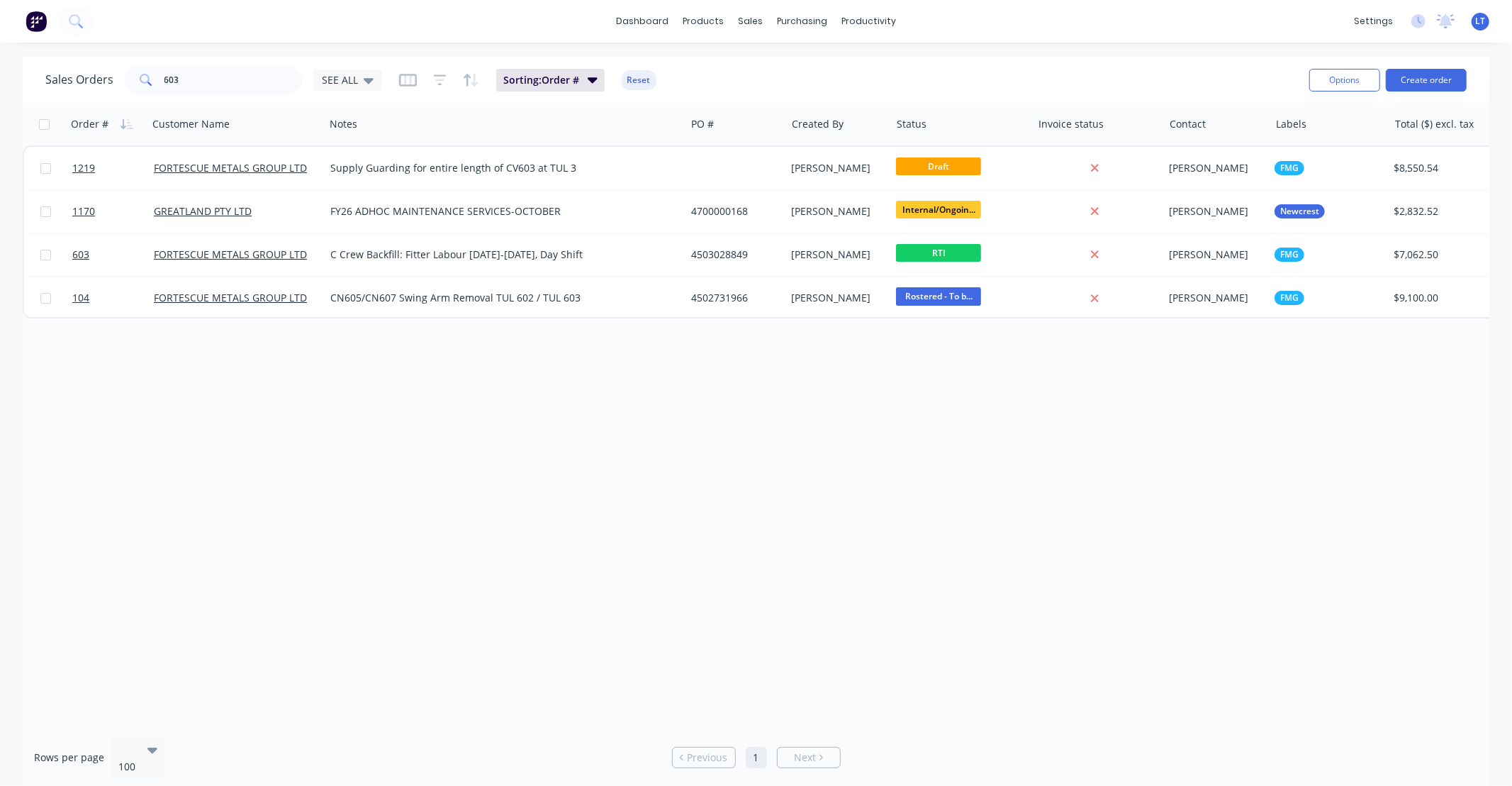
drag, startPoint x: 686, startPoint y: 431, endPoint x: 564, endPoint y: 393, distance: 127.8
click at [564, 393] on div "Order # Customer Name Notes PO # Created By Status Invoice status Contact Label…" at bounding box center [756, 414] width 1466 height 622
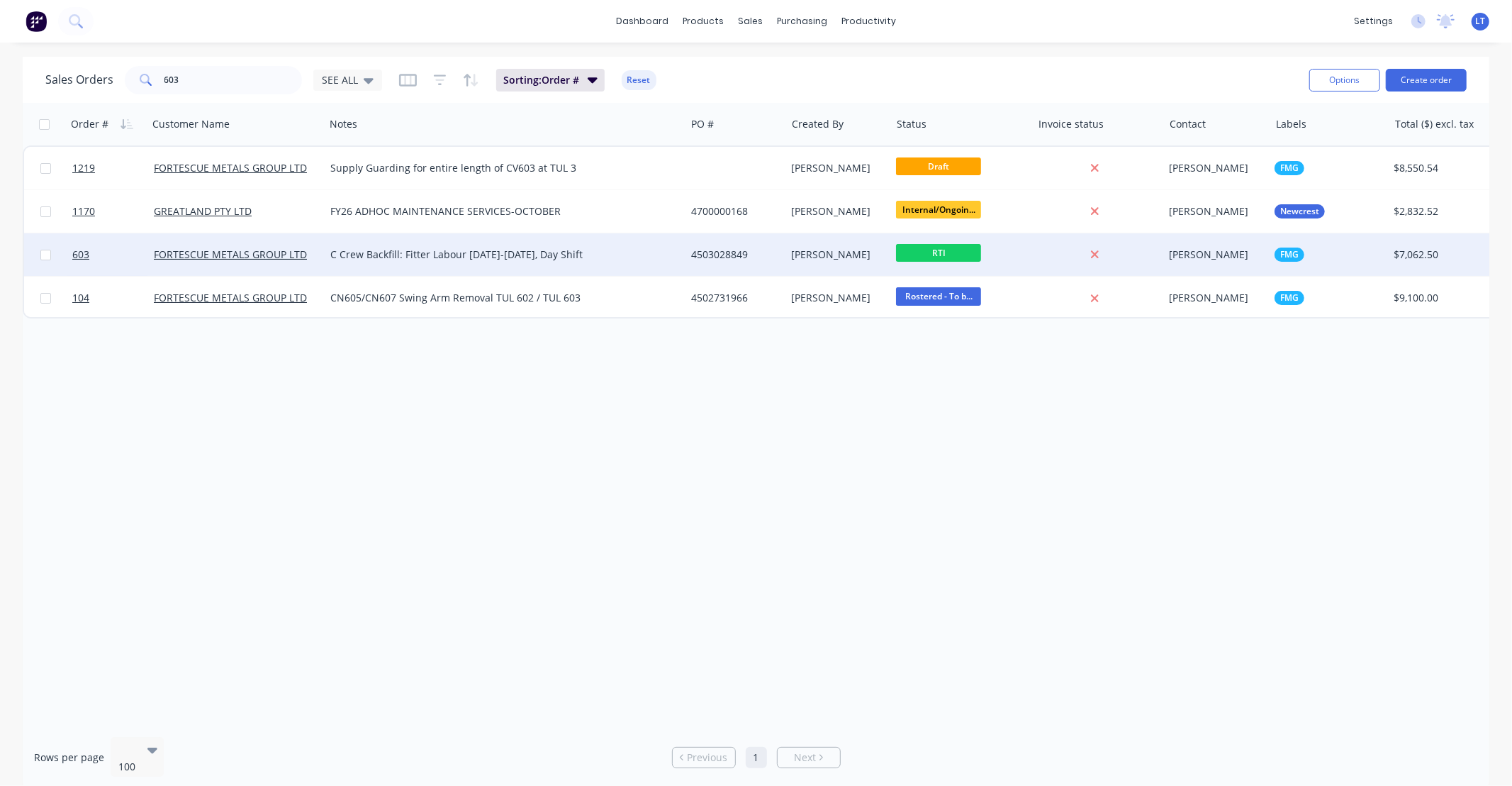
click at [840, 263] on div "[PERSON_NAME]" at bounding box center [839, 254] width 105 height 42
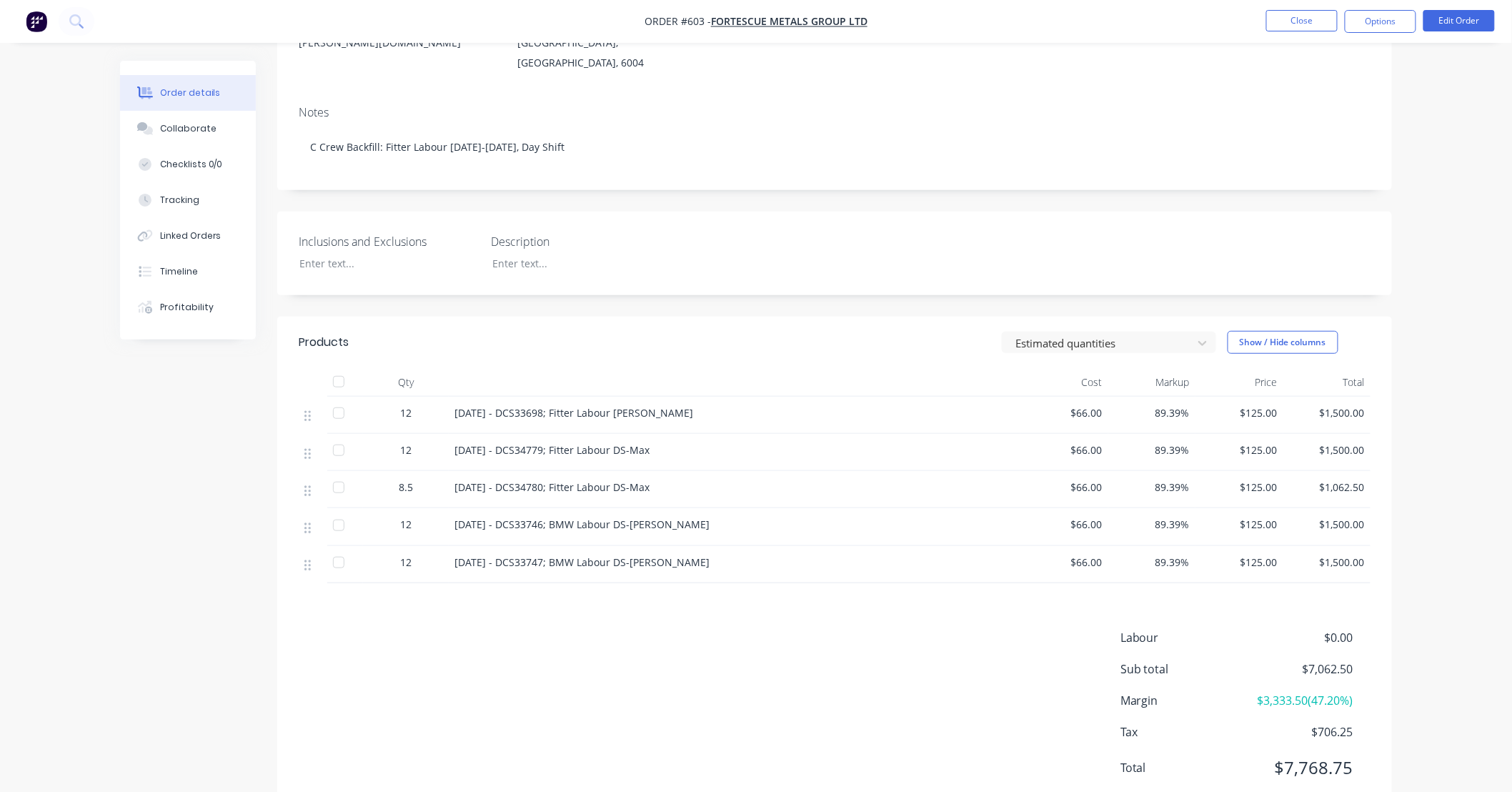
scroll to position [238, 0]
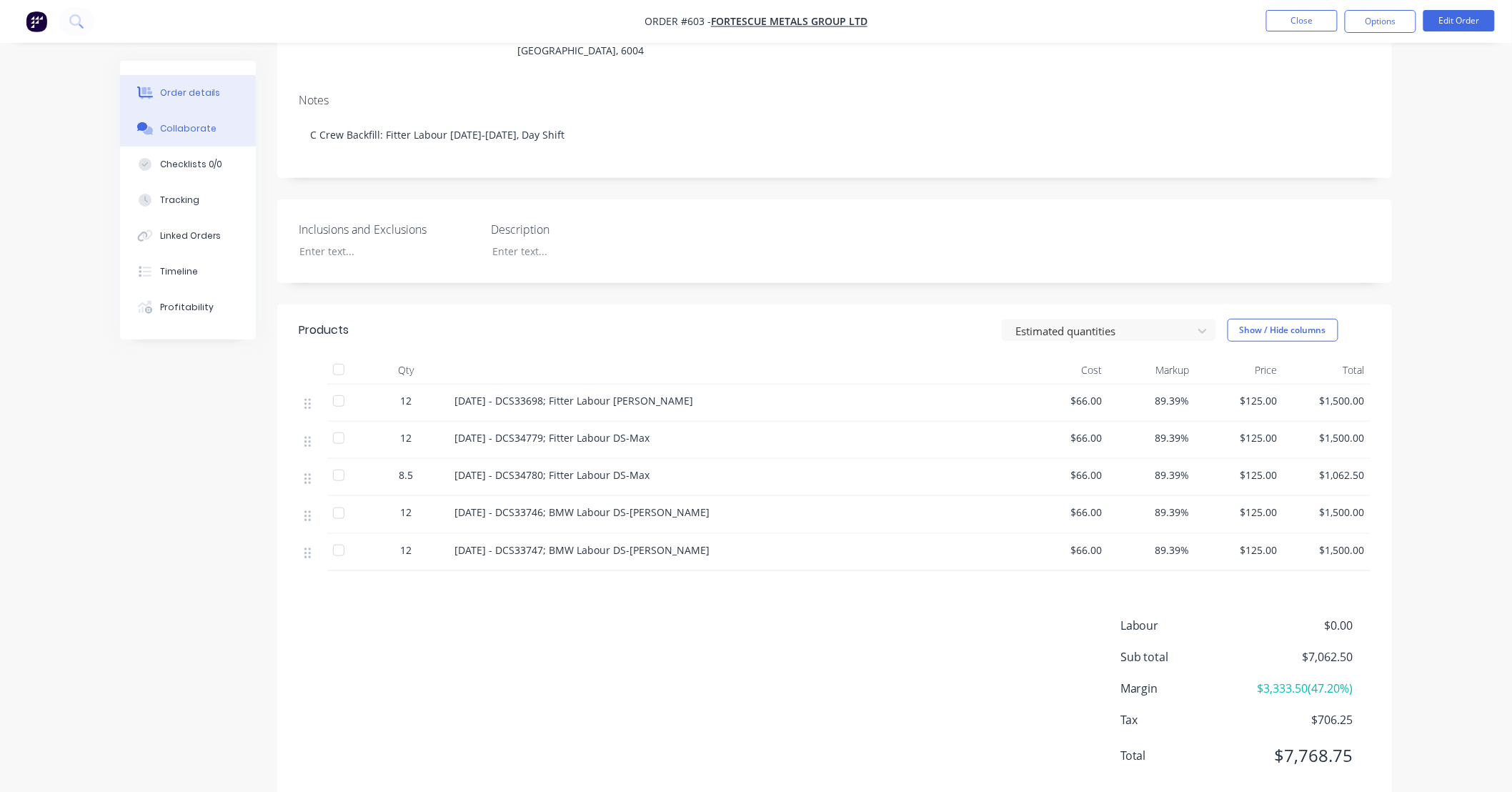
click at [208, 130] on div "Collaborate" at bounding box center [188, 128] width 56 height 13
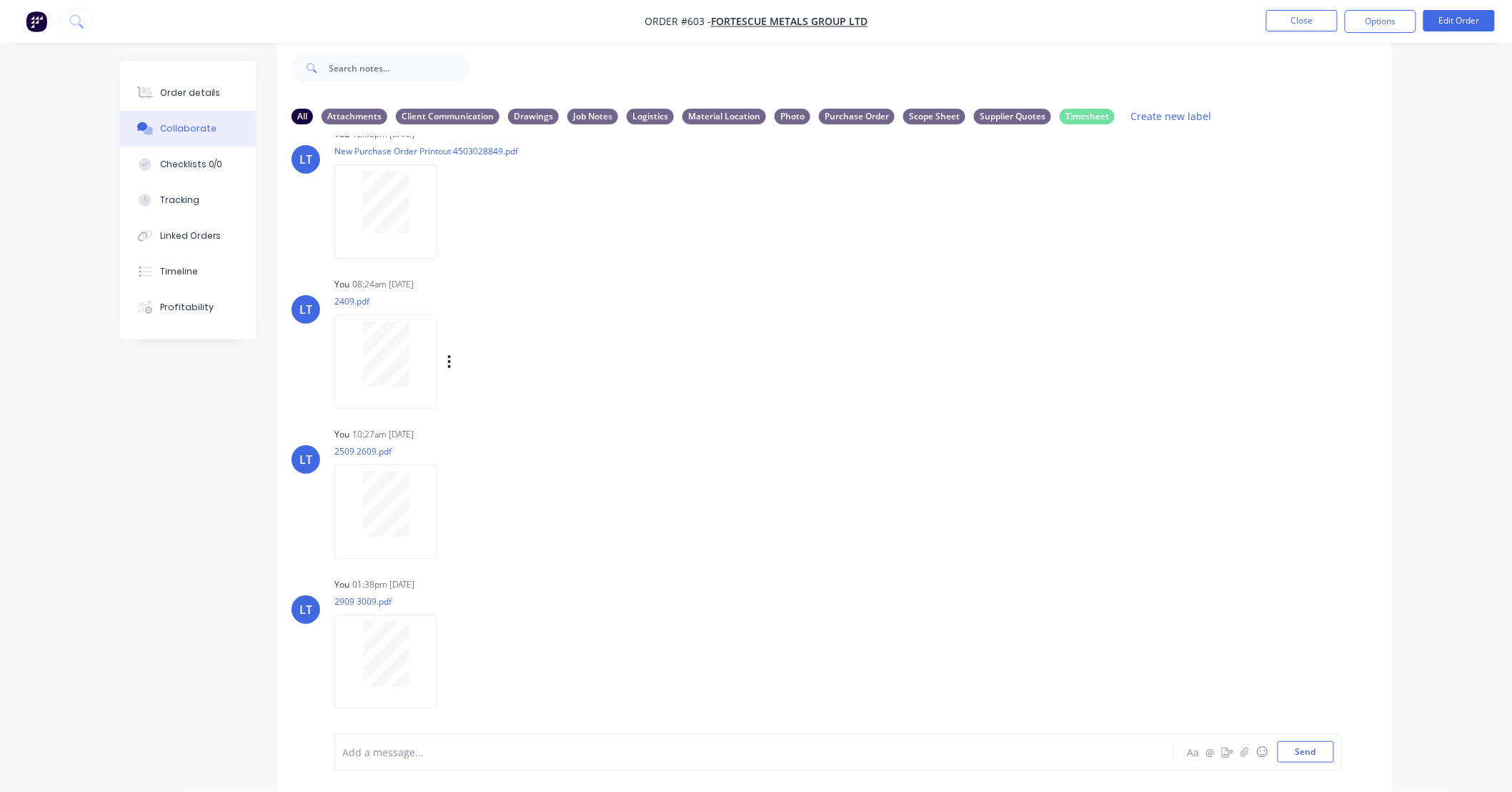
scroll to position [36, 0]
click at [1397, 26] on button "Options" at bounding box center [1381, 21] width 71 height 23
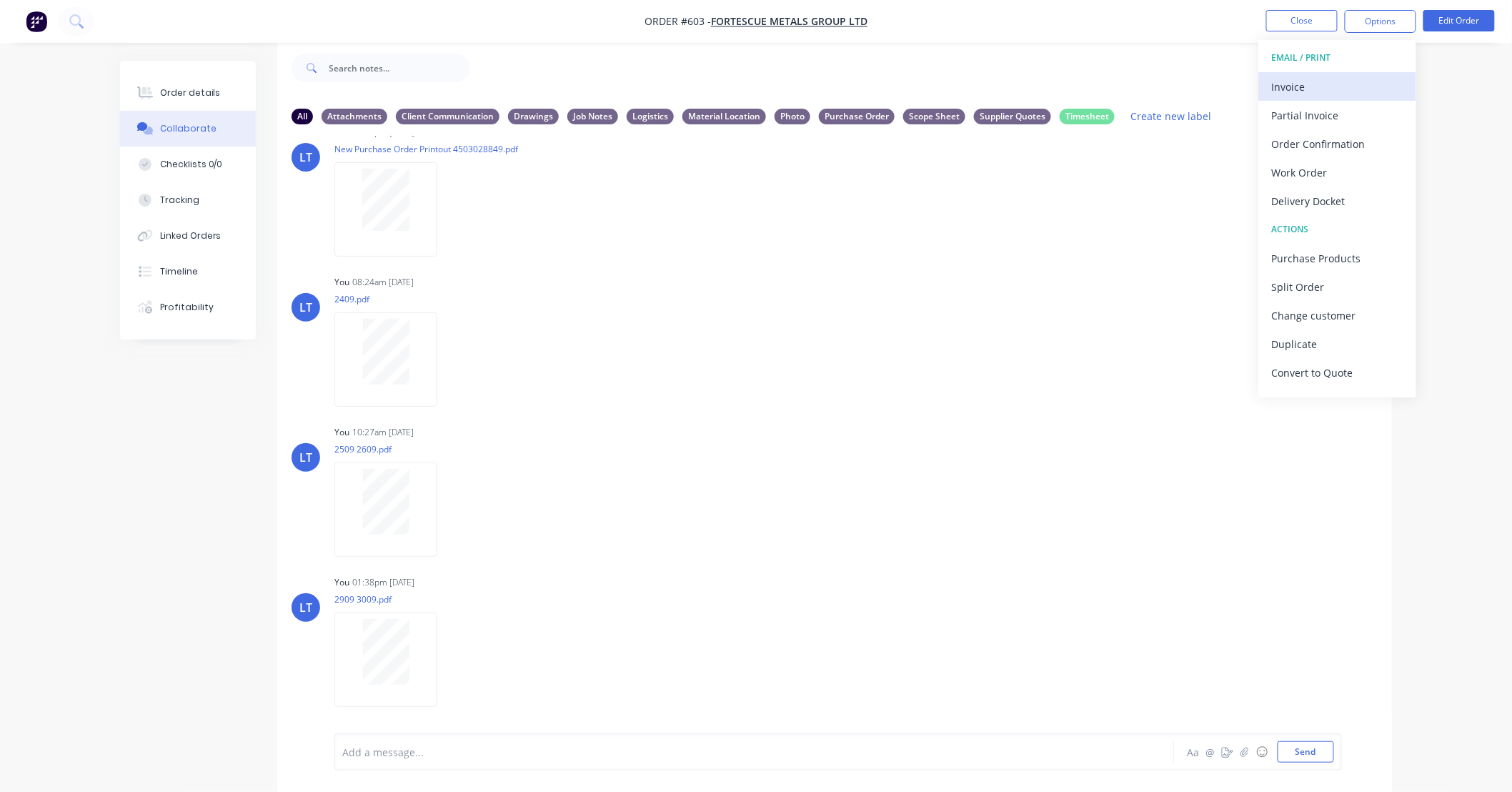
click at [1349, 77] on div "Invoice" at bounding box center [1338, 87] width 132 height 20
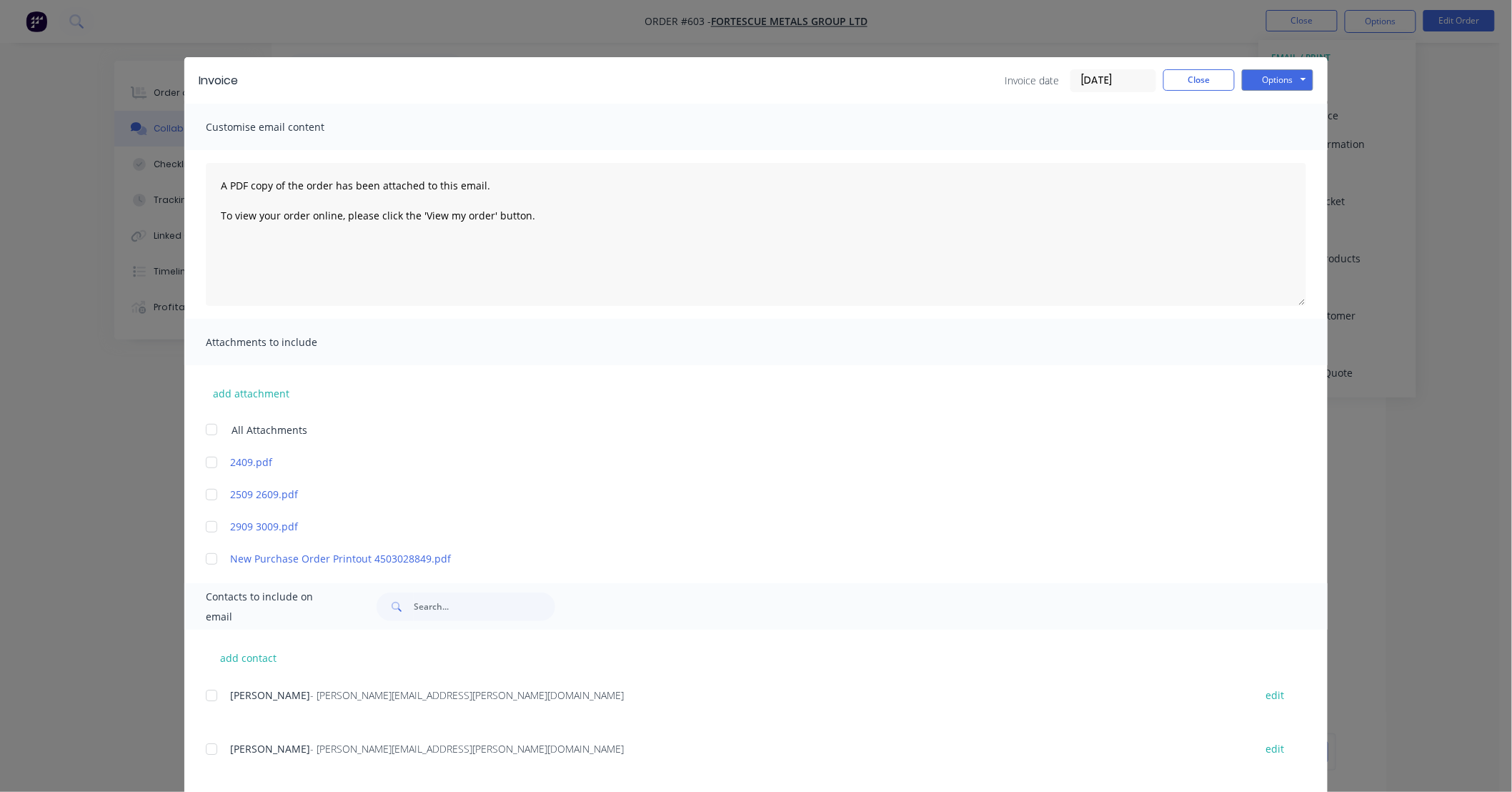
click at [209, 462] on div at bounding box center [212, 463] width 29 height 29
click at [201, 500] on div at bounding box center [212, 494] width 29 height 29
drag, startPoint x: 204, startPoint y: 525, endPoint x: 624, endPoint y: 475, distance: 423.0
click at [206, 525] on div at bounding box center [212, 527] width 29 height 29
click at [1280, 83] on button "Options" at bounding box center [1278, 79] width 71 height 21
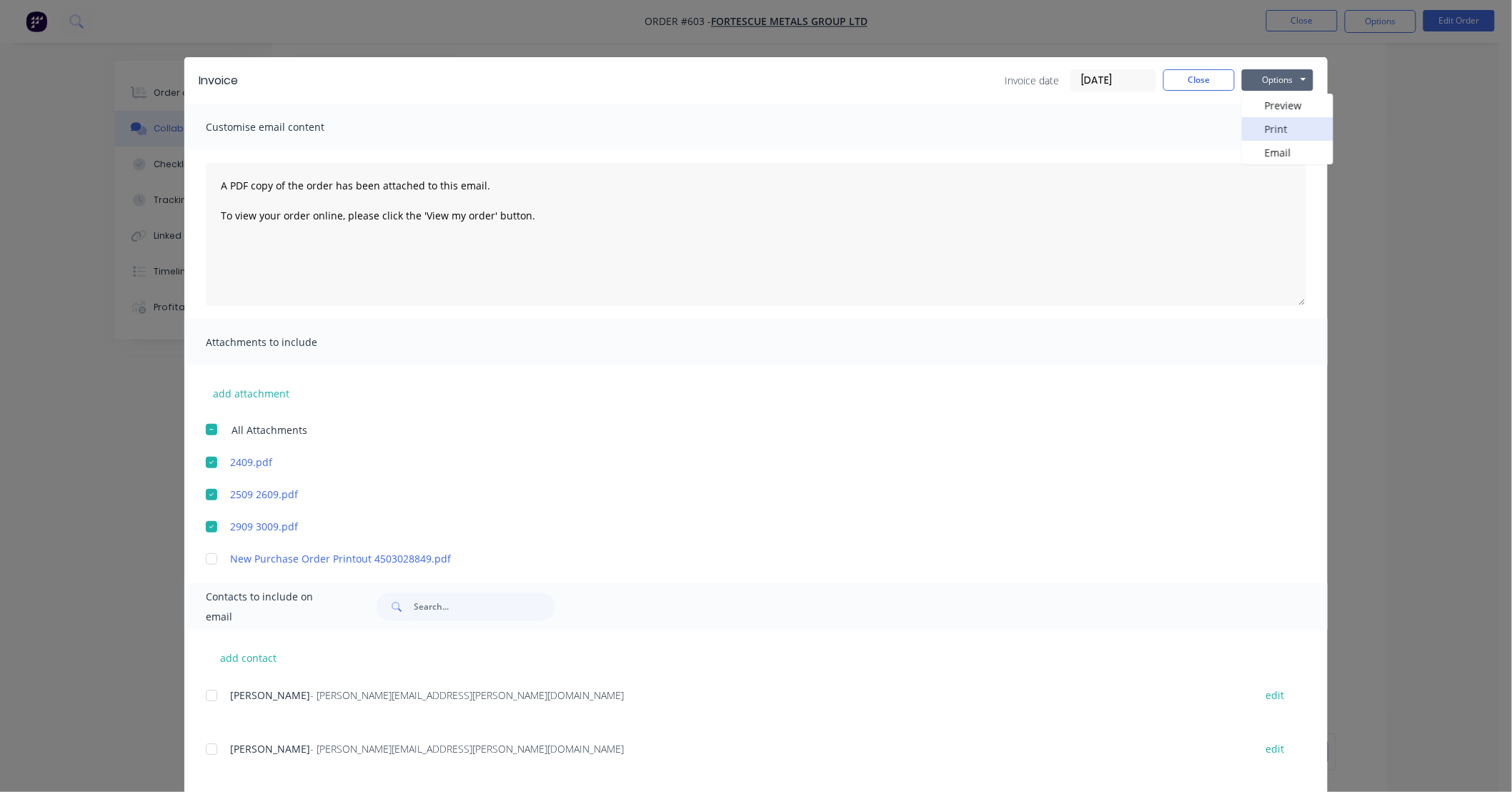
click at [1269, 129] on button "Print" at bounding box center [1288, 129] width 92 height 24
click at [1199, 78] on button "Close" at bounding box center [1199, 79] width 71 height 21
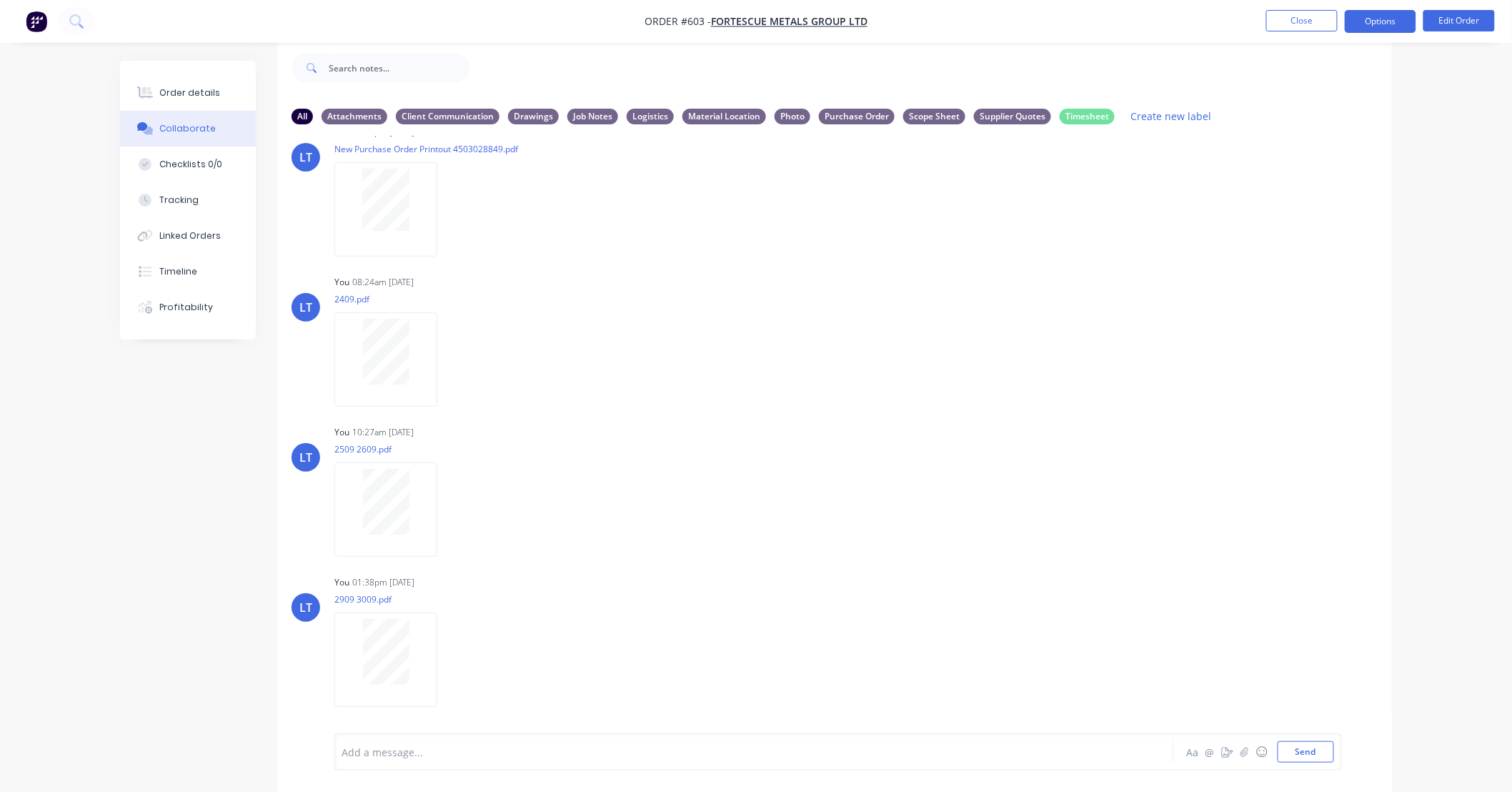
click at [1378, 20] on button "Options" at bounding box center [1381, 21] width 71 height 23
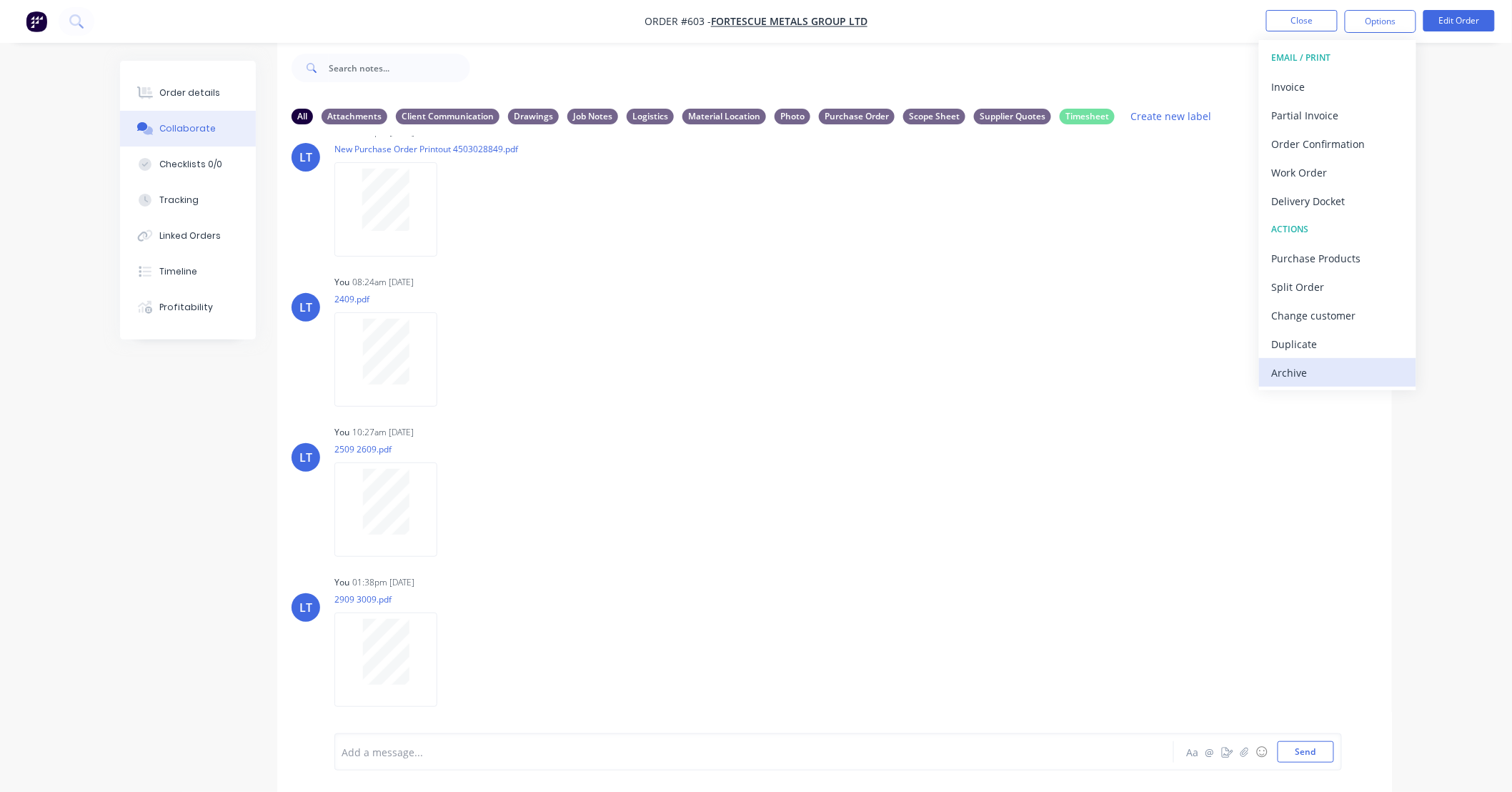
click at [1332, 368] on div "Archive" at bounding box center [1338, 373] width 132 height 20
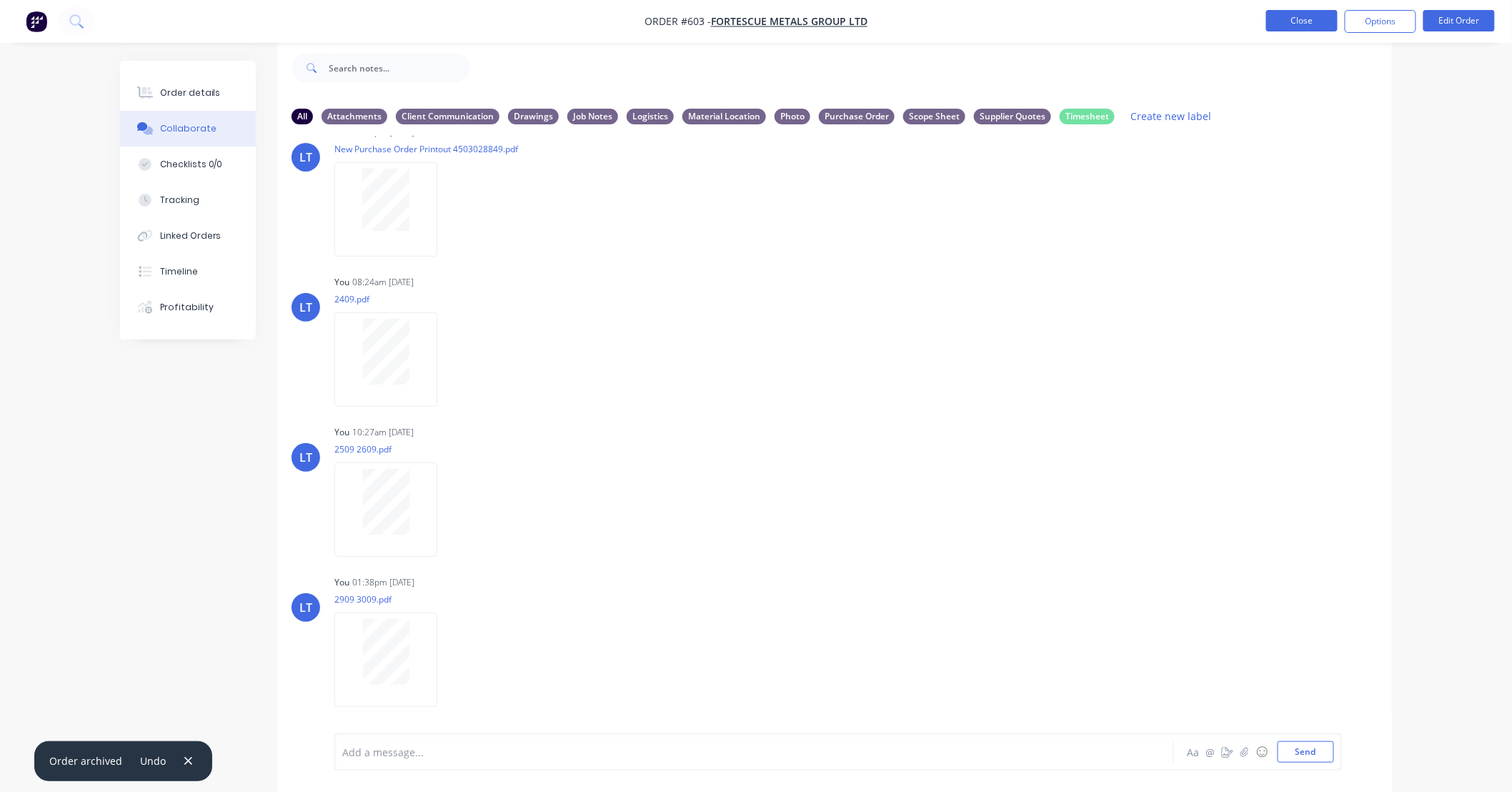
click at [1308, 13] on button "Close" at bounding box center [1302, 20] width 71 height 21
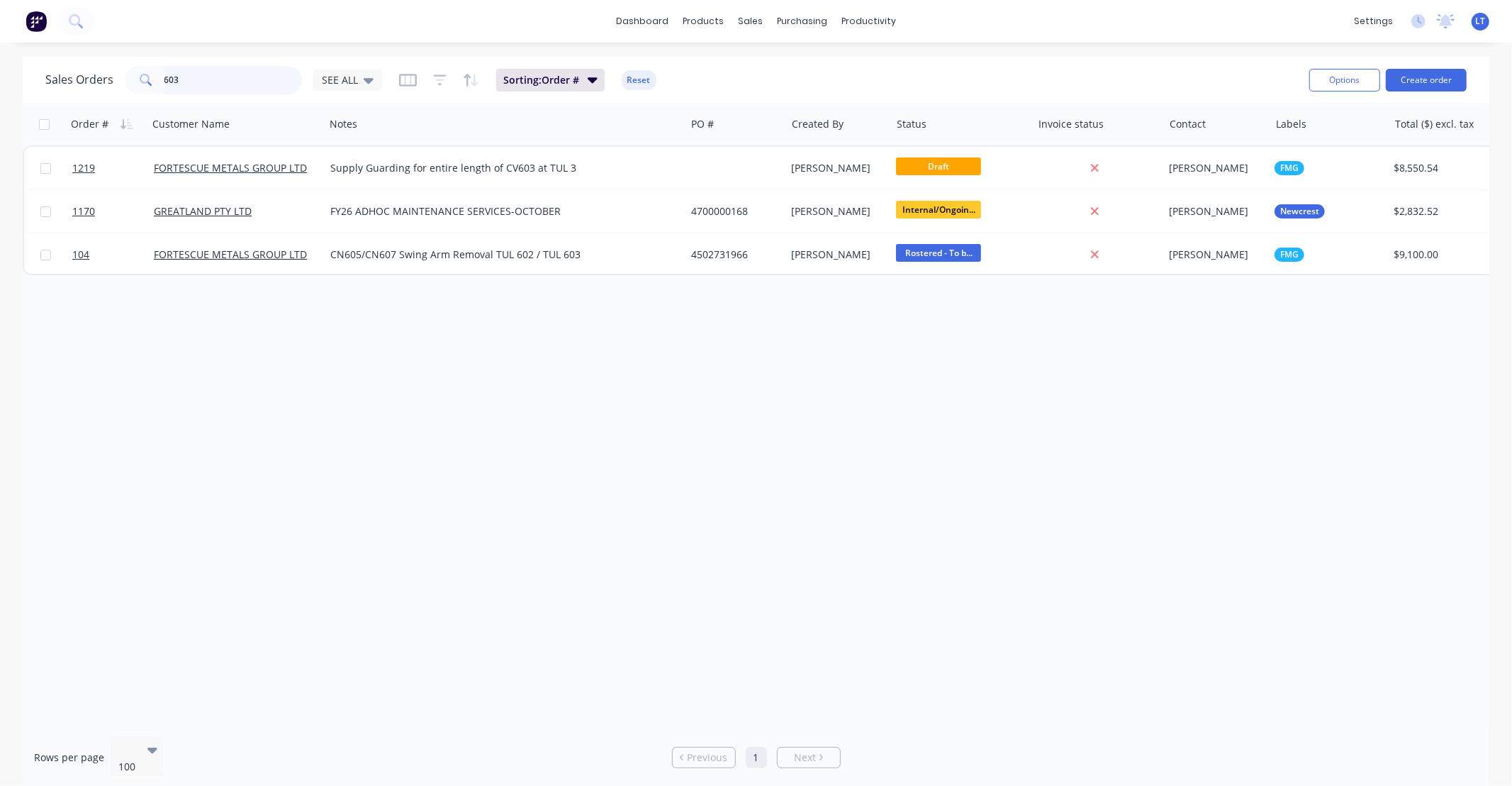
drag, startPoint x: 230, startPoint y: 87, endPoint x: 68, endPoint y: 79, distance: 162.2
click at [72, 78] on div "Sales Orders 603 SEE ALL" at bounding box center [213, 80] width 337 height 29
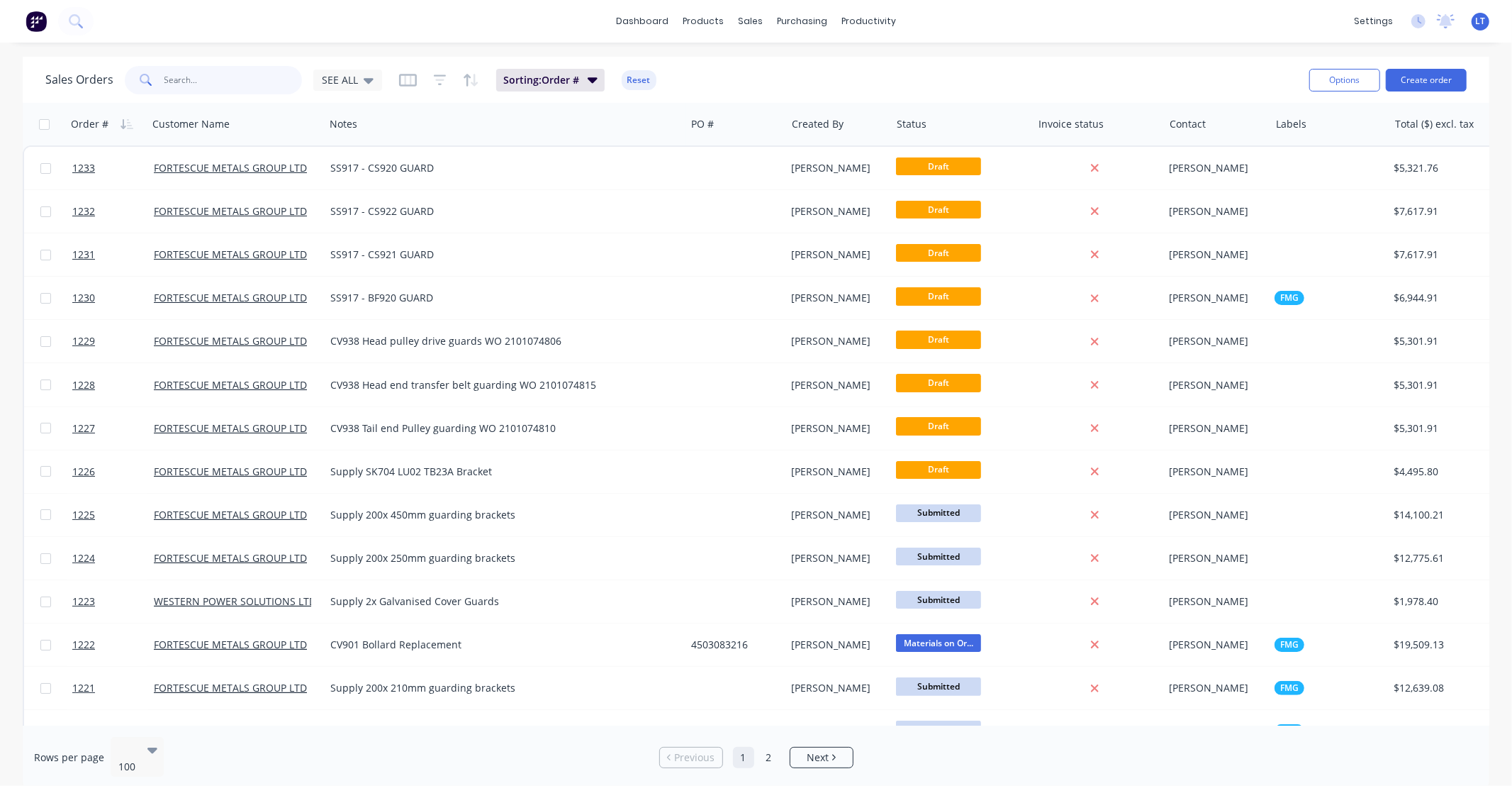
click at [255, 82] on input "text" at bounding box center [234, 80] width 138 height 29
type input "464"
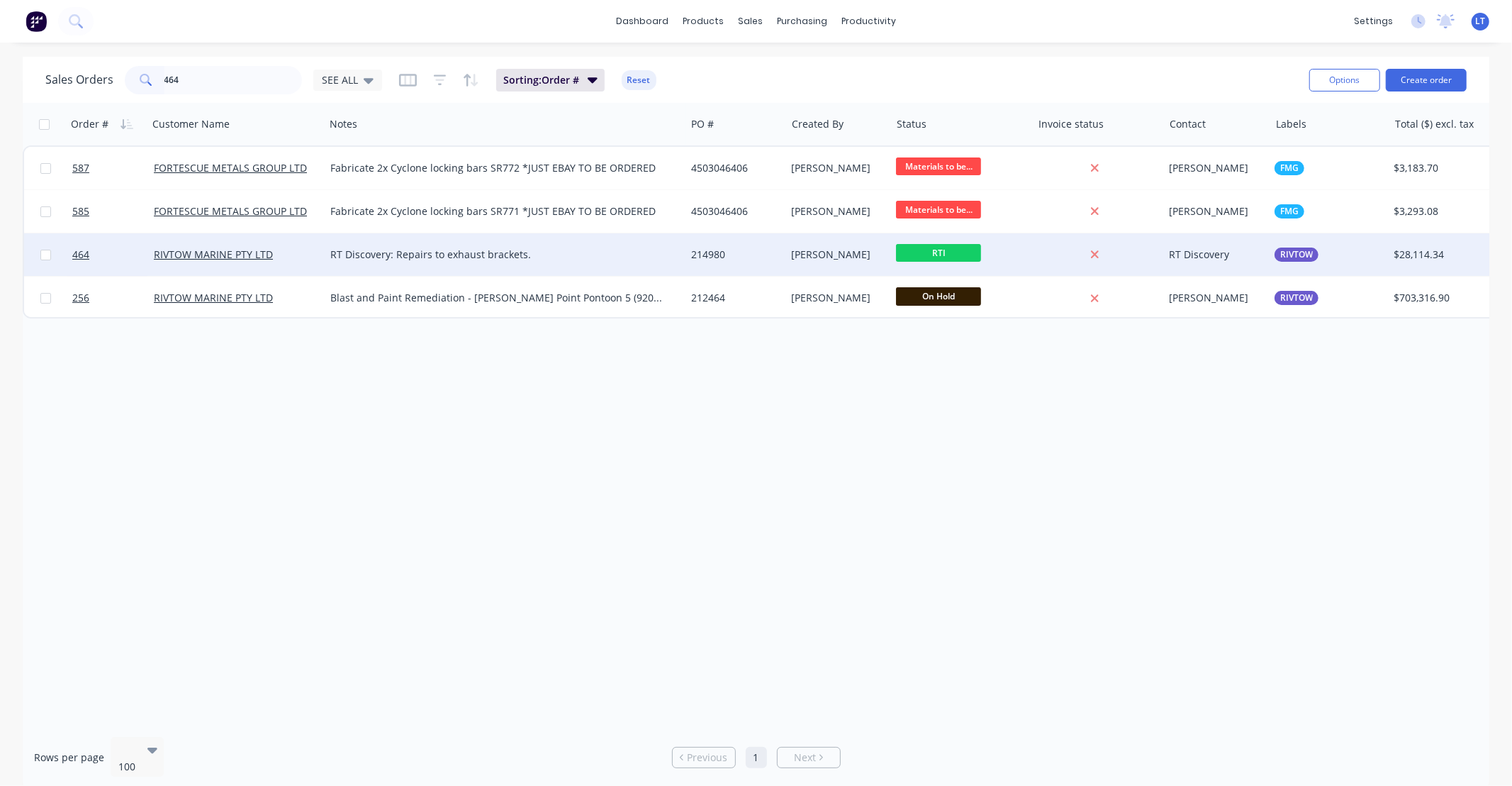
click at [777, 256] on div "214980" at bounding box center [736, 254] width 89 height 14
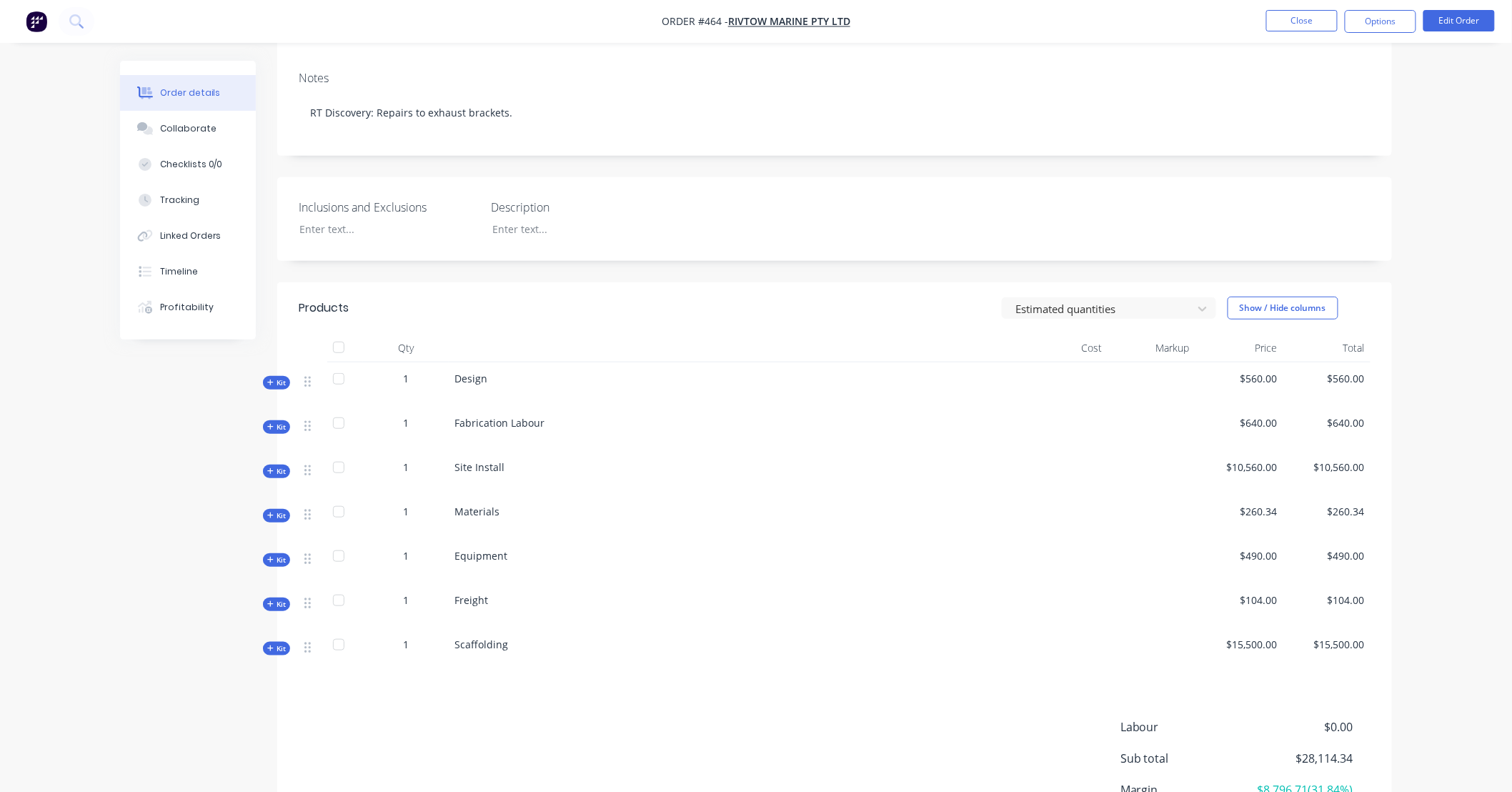
scroll to position [238, 0]
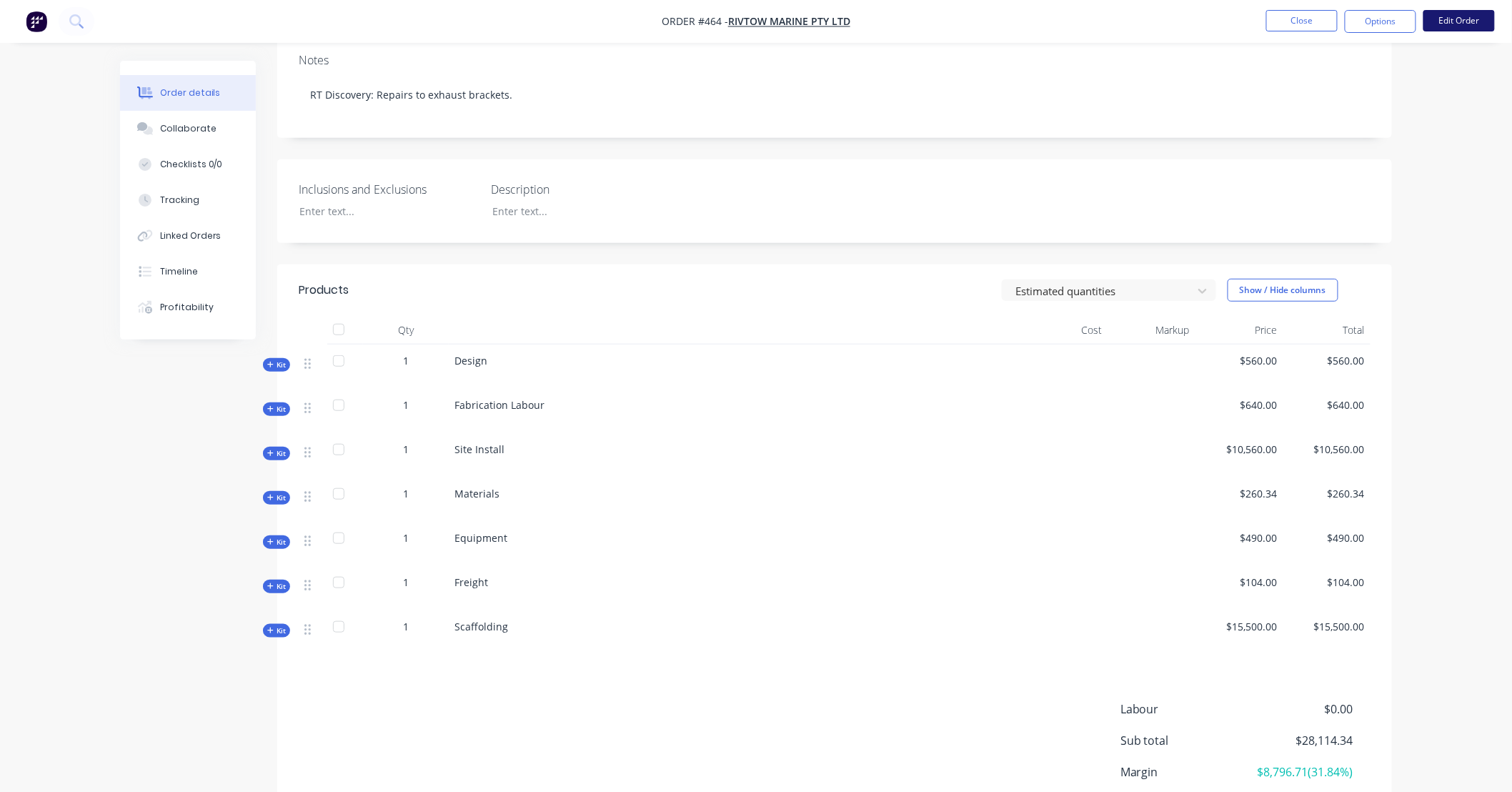
click at [1449, 22] on button "Edit Order" at bounding box center [1459, 20] width 71 height 21
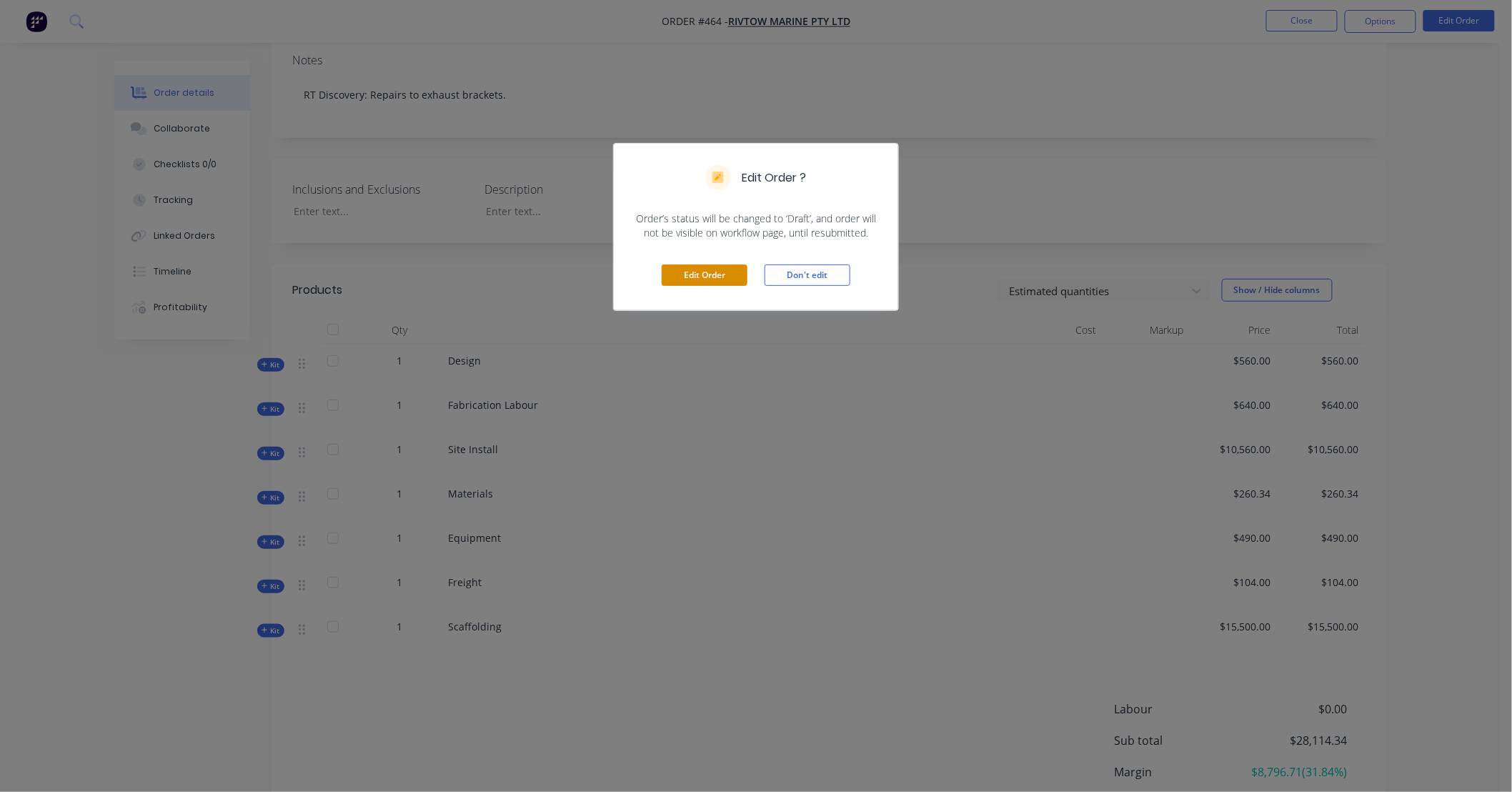
click at [716, 277] on button "Edit Order" at bounding box center [705, 275] width 86 height 21
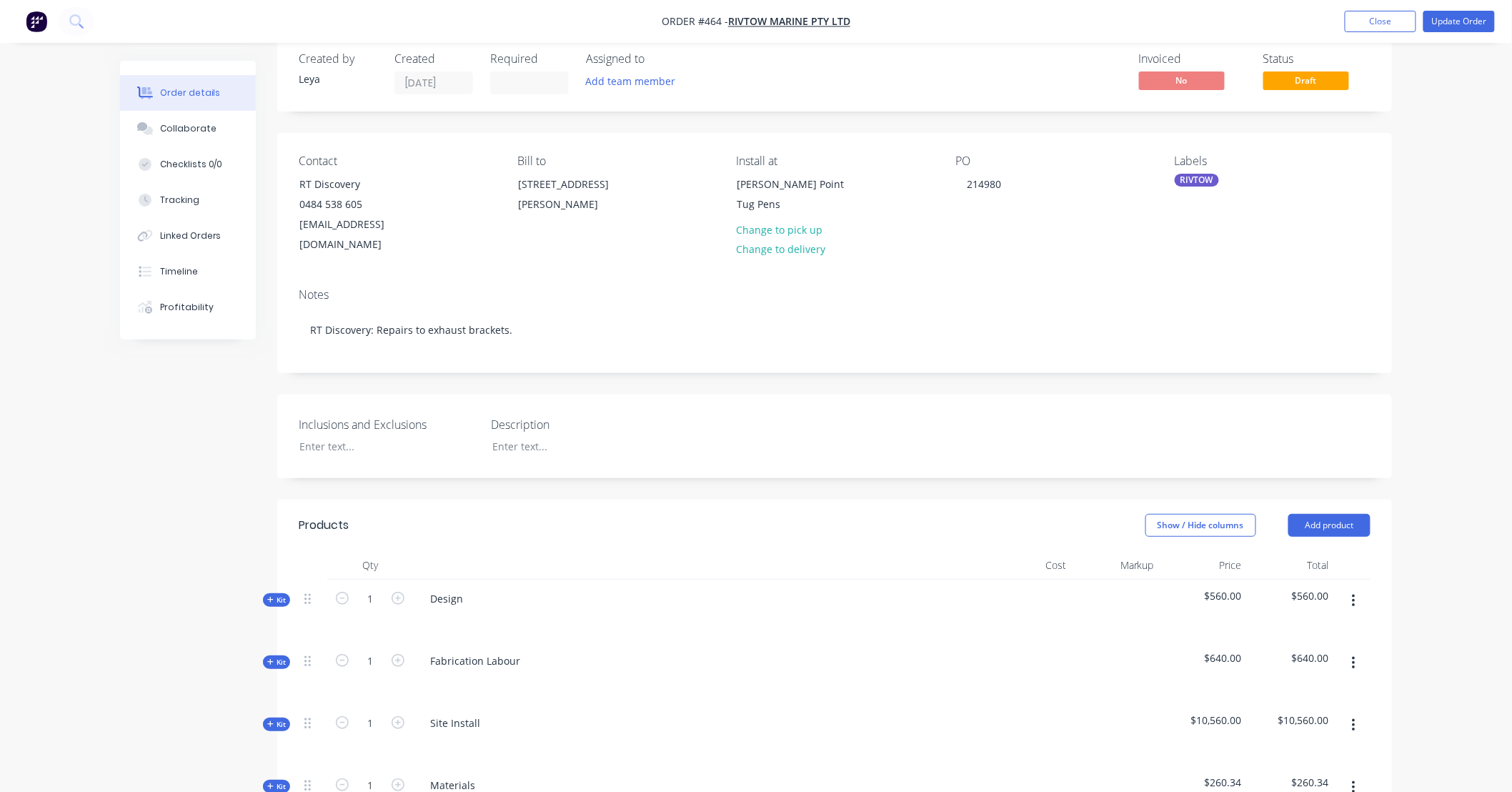
click at [269, 721] on icon "button" at bounding box center [270, 724] width 6 height 6
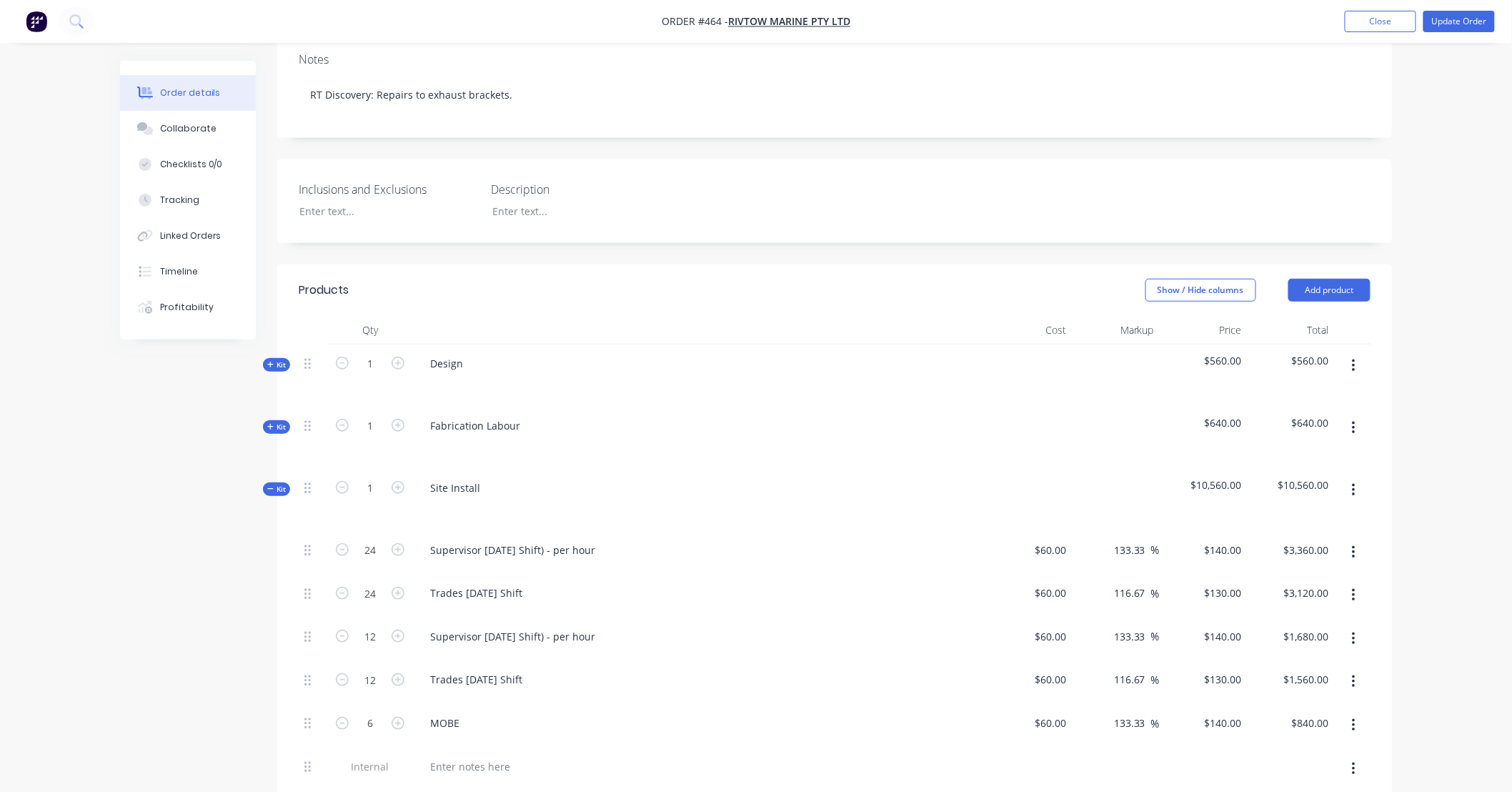
scroll to position [291, 0]
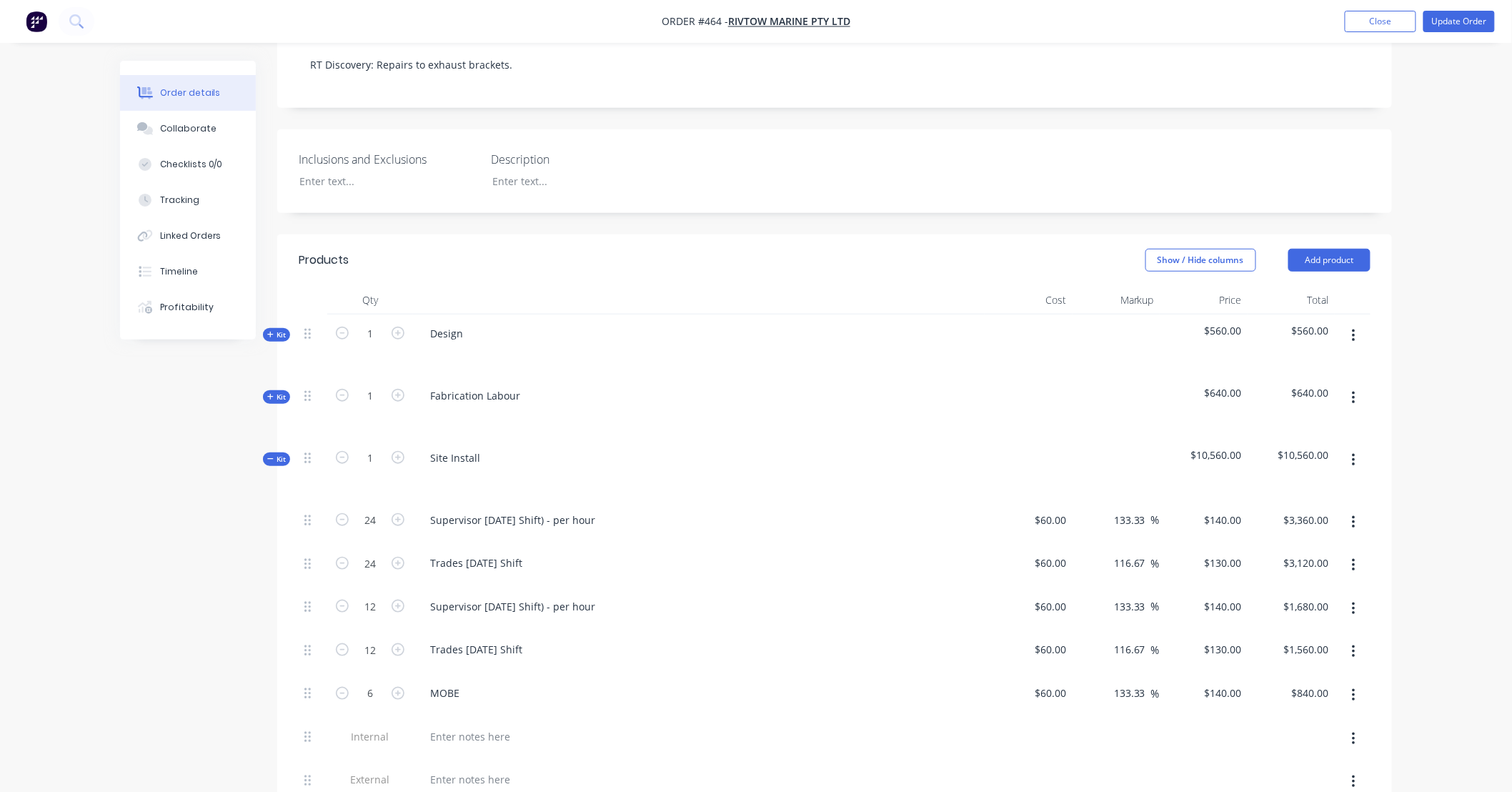
click at [1216, 447] on span "$10,560.00" at bounding box center [1204, 455] width 77 height 15
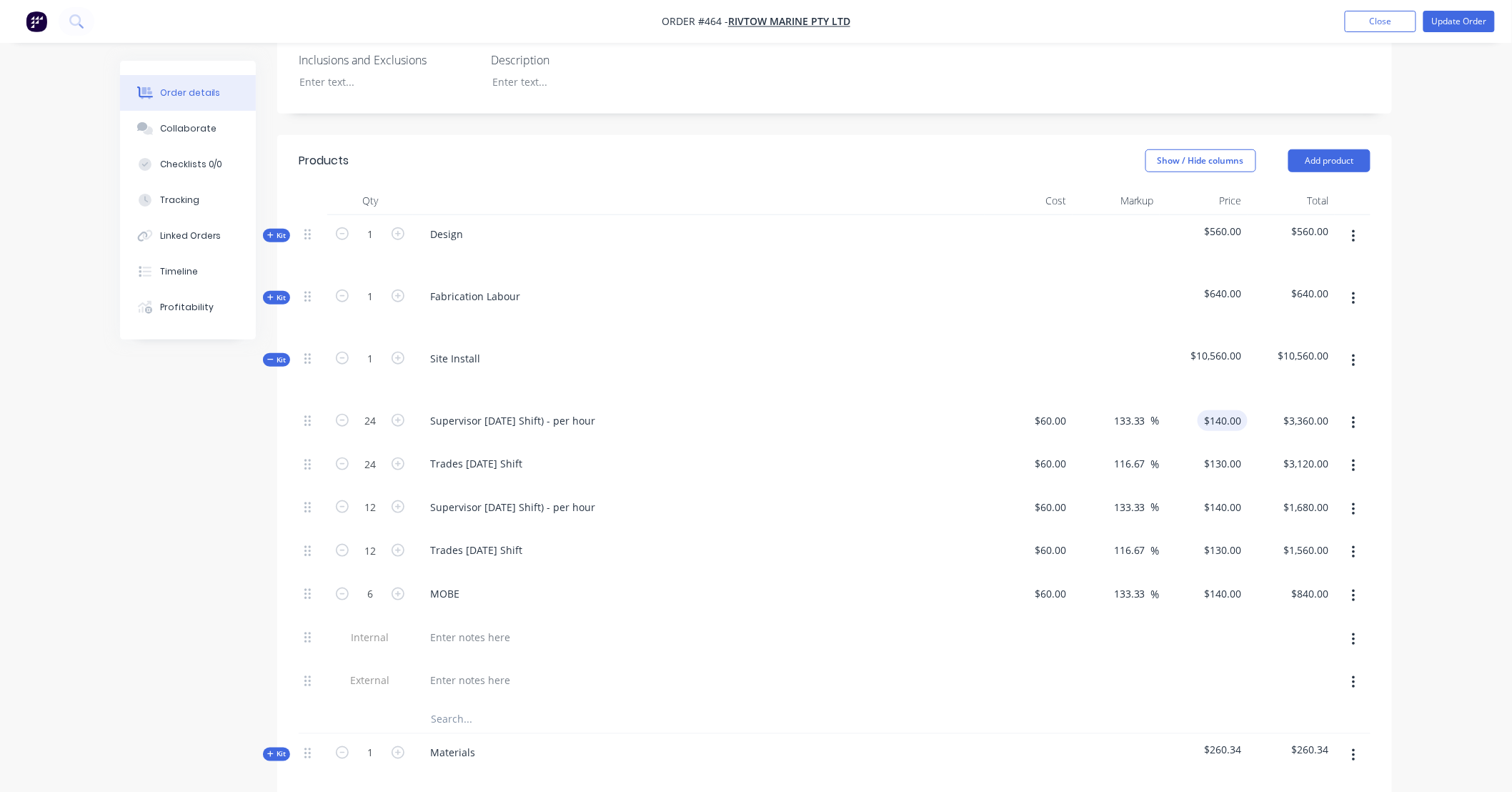
scroll to position [476, 0]
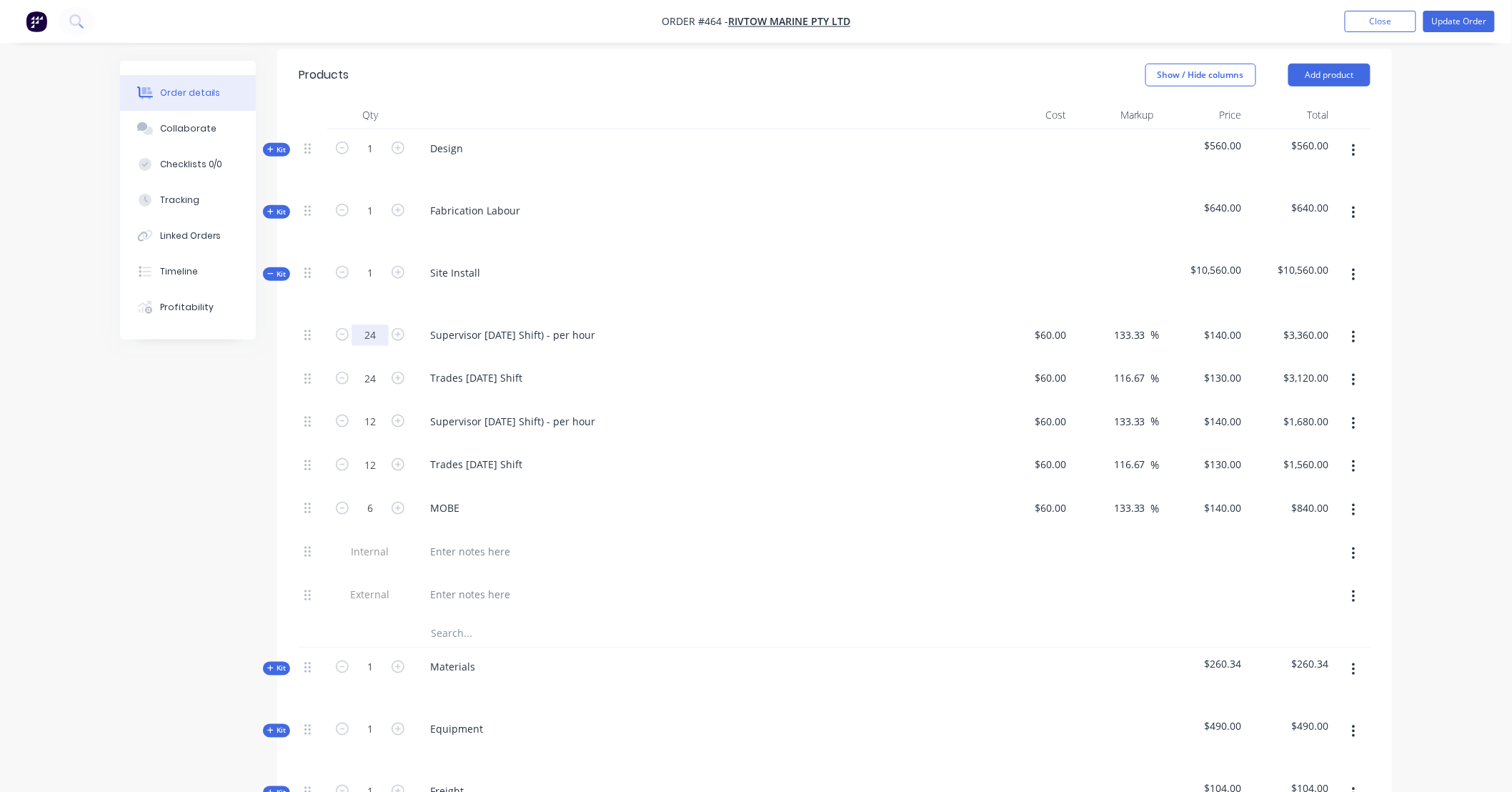
click at [377, 324] on input "24" at bounding box center [370, 334] width 37 height 21
type input "12"
type input "$1,680.00"
click at [379, 368] on input "24" at bounding box center [370, 378] width 37 height 21
type input "12"
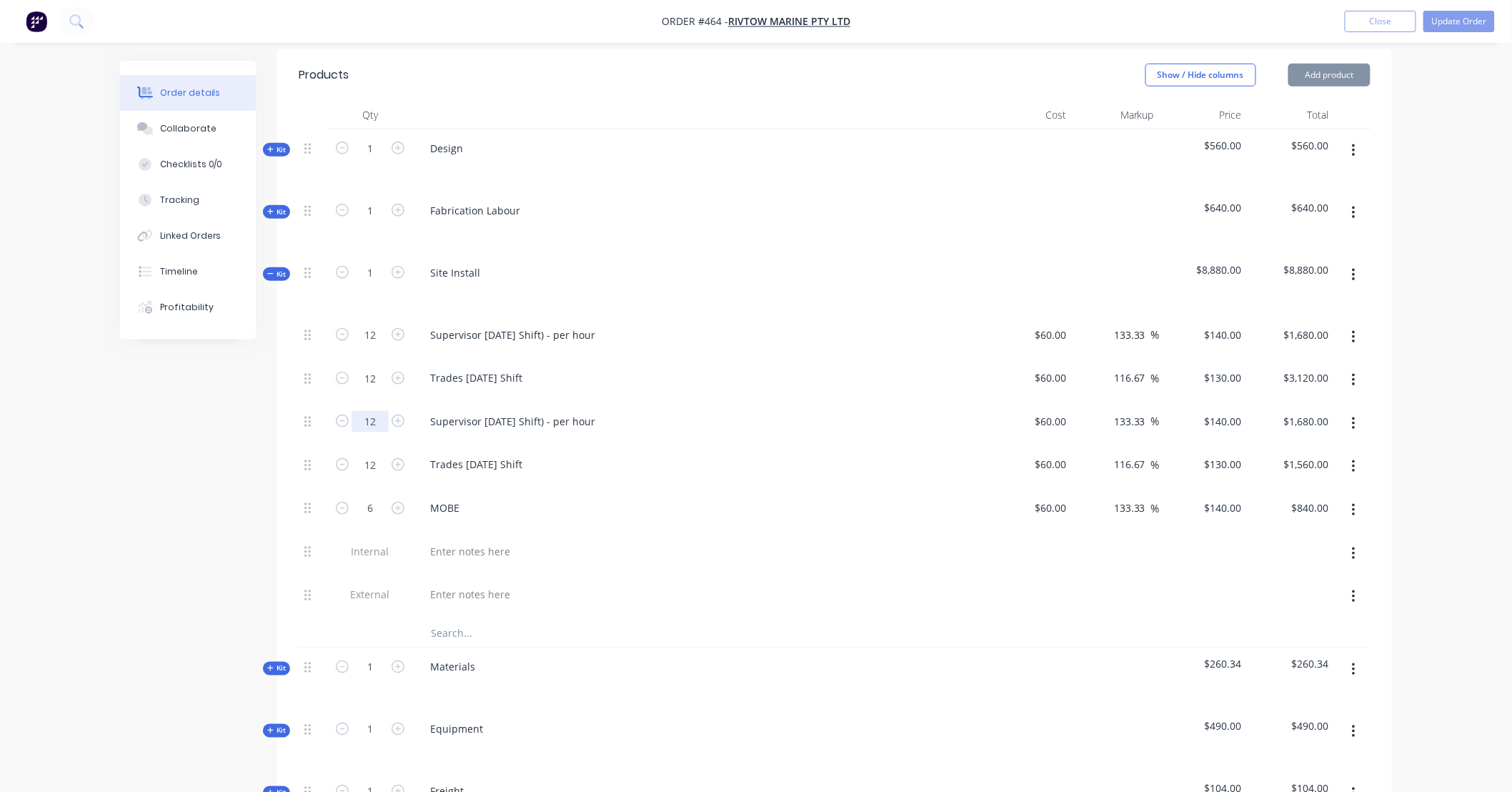
type input "$1,560.00"
click at [379, 411] on input "12" at bounding box center [370, 421] width 37 height 21
type input "6"
type input "$840.00"
click at [377, 453] on input "12" at bounding box center [370, 464] width 37 height 21
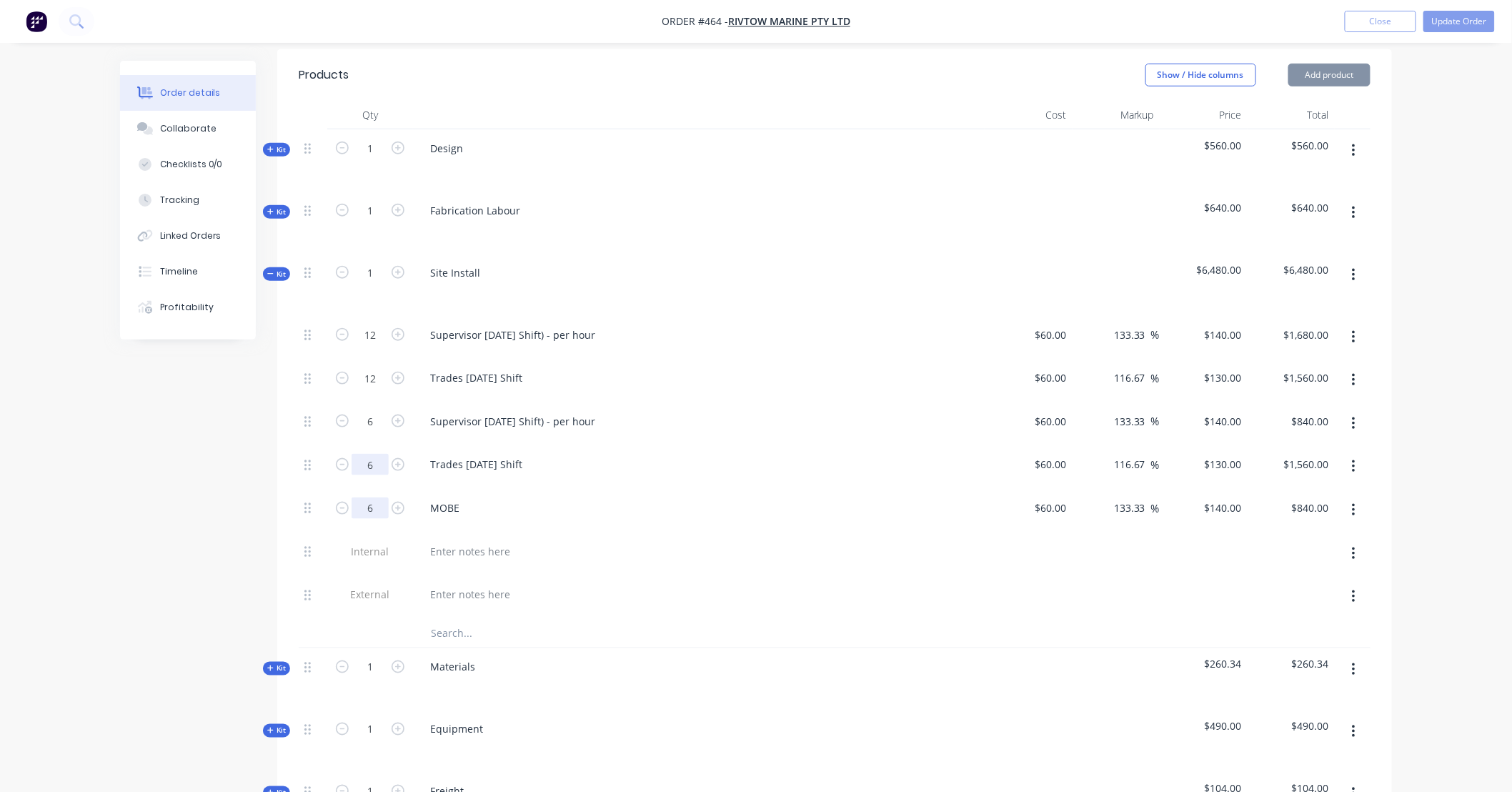
type input "6"
type input "$780.00"
click at [374, 498] on input "6" at bounding box center [370, 508] width 37 height 21
type input "3"
type input "$420.00"
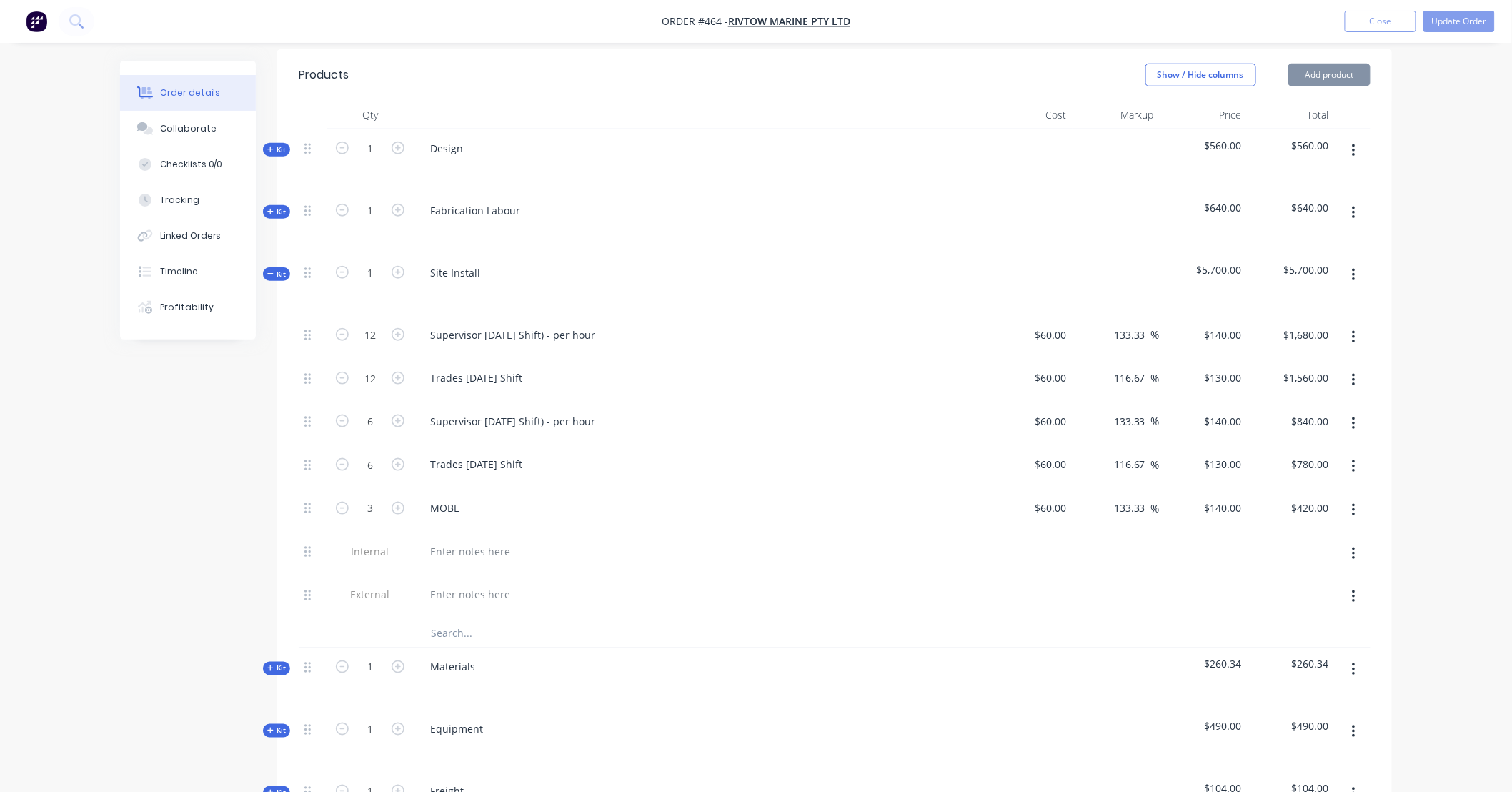
click at [190, 484] on div "Created by [PERSON_NAME] Created [DATE] Required Assigned to Add team member In…" at bounding box center [756, 446] width 1272 height 1723
click at [286, 261] on div "Qty Cost Markup Price Total Kit 1 Design $560.00 $560.00 Kit 1 Fabrication Labo…" at bounding box center [835, 521] width 1115 height 842
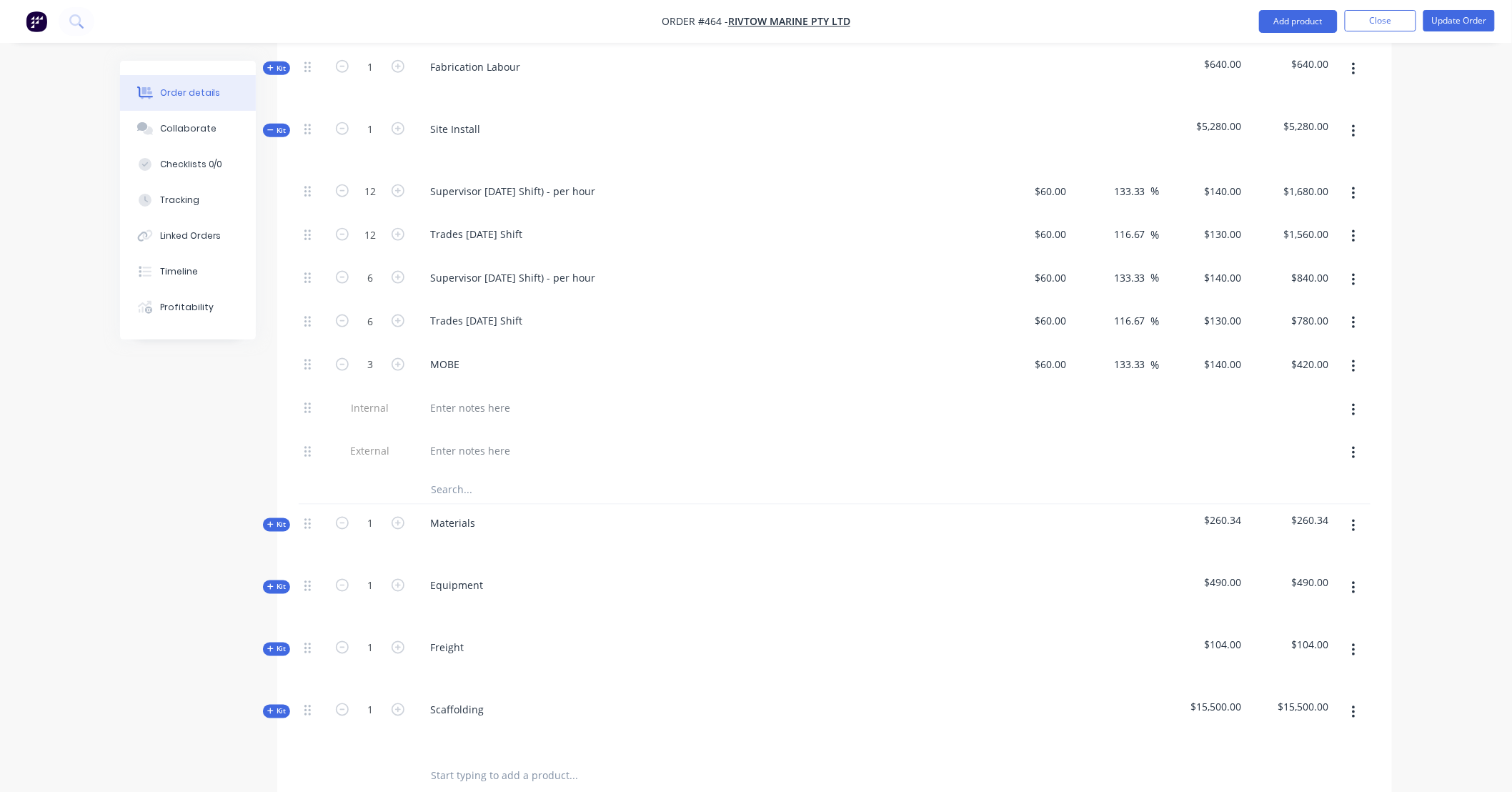
scroll to position [635, 0]
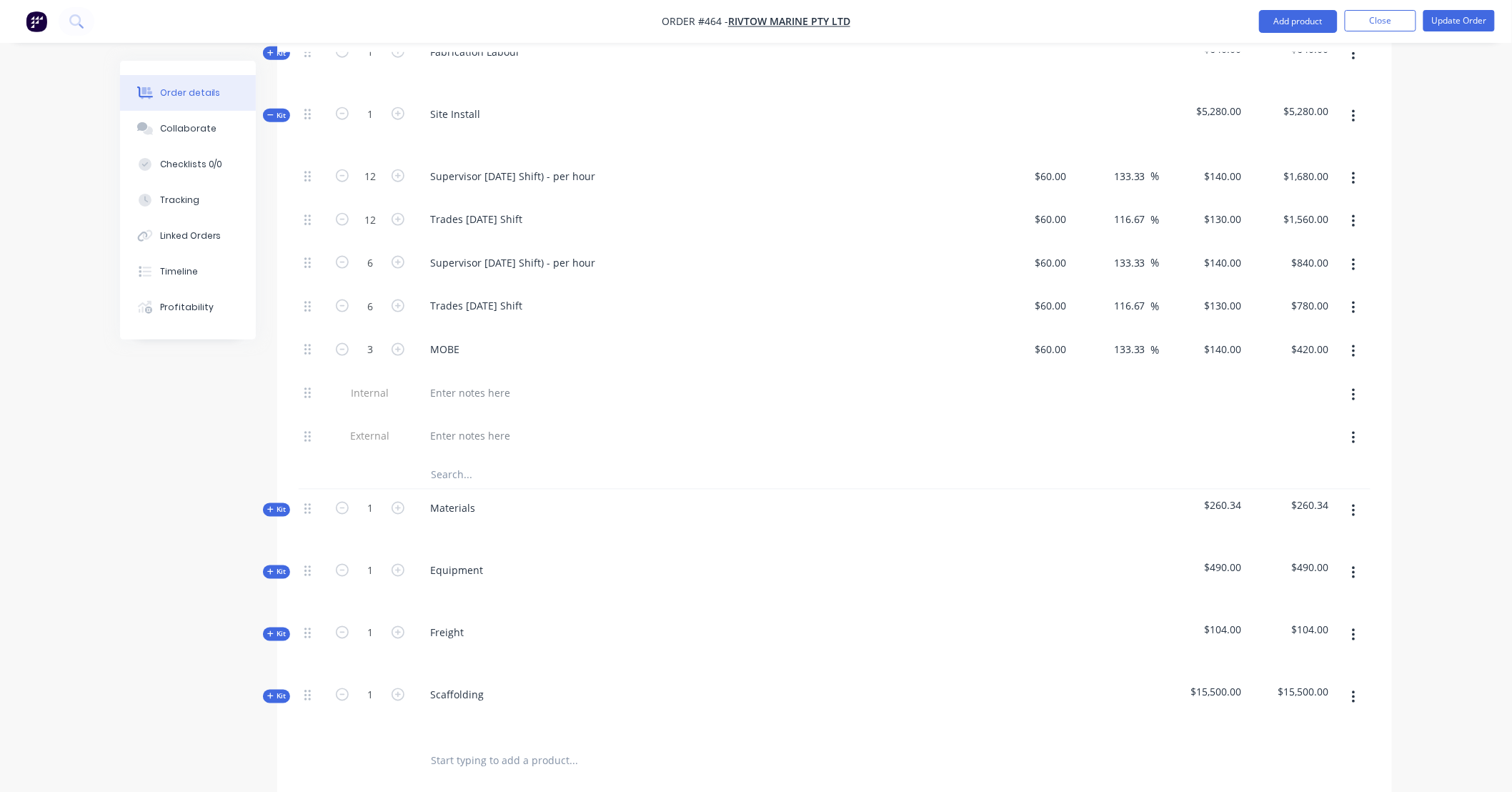
click at [279, 561] on div "Qty Cost Markup Price Total Kit 1 Design $560.00 $560.00 Kit 1 Fabrication Labo…" at bounding box center [835, 363] width 1115 height 842
click at [280, 567] on span "Kit" at bounding box center [277, 572] width 19 height 11
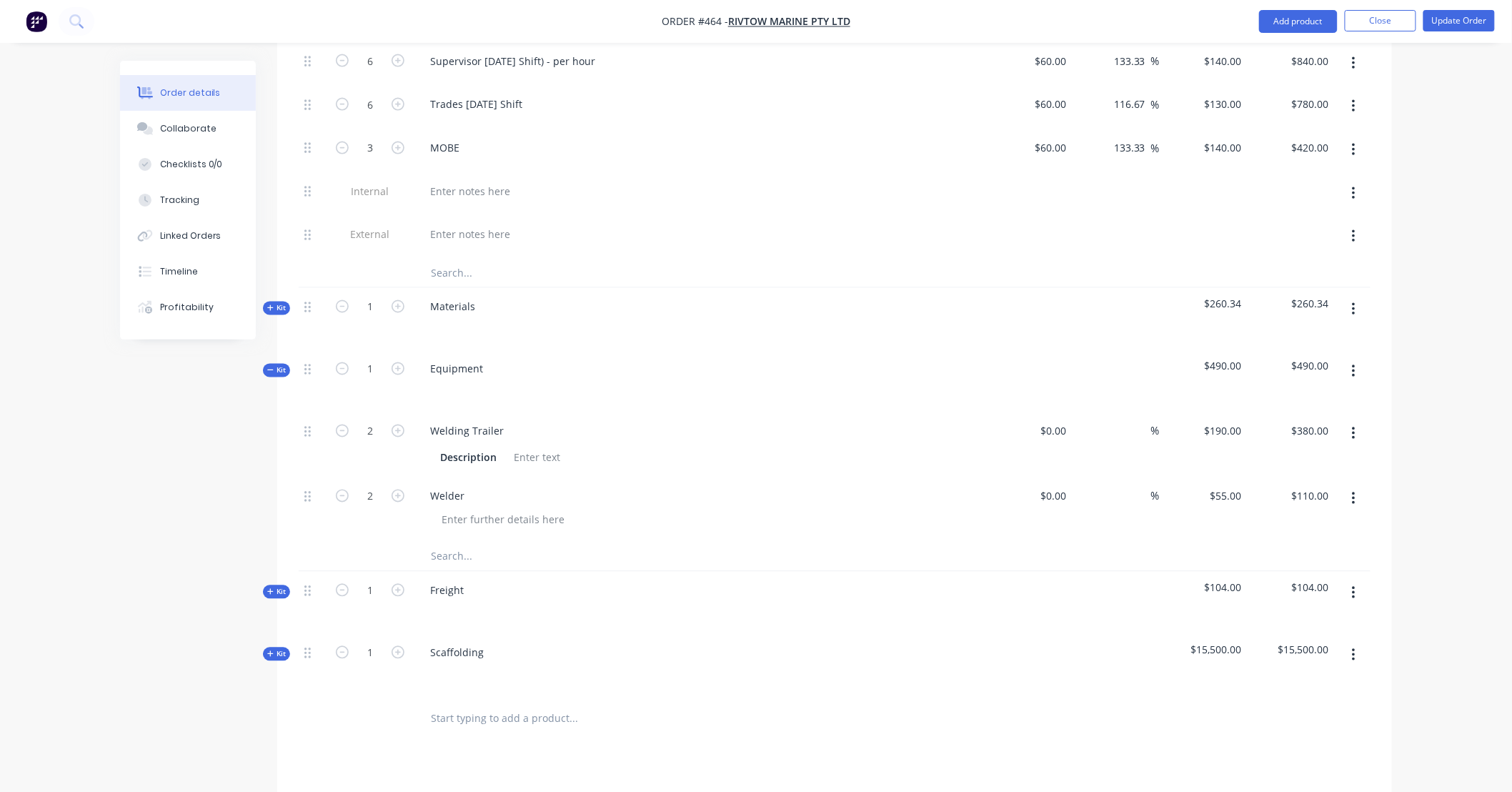
scroll to position [846, 0]
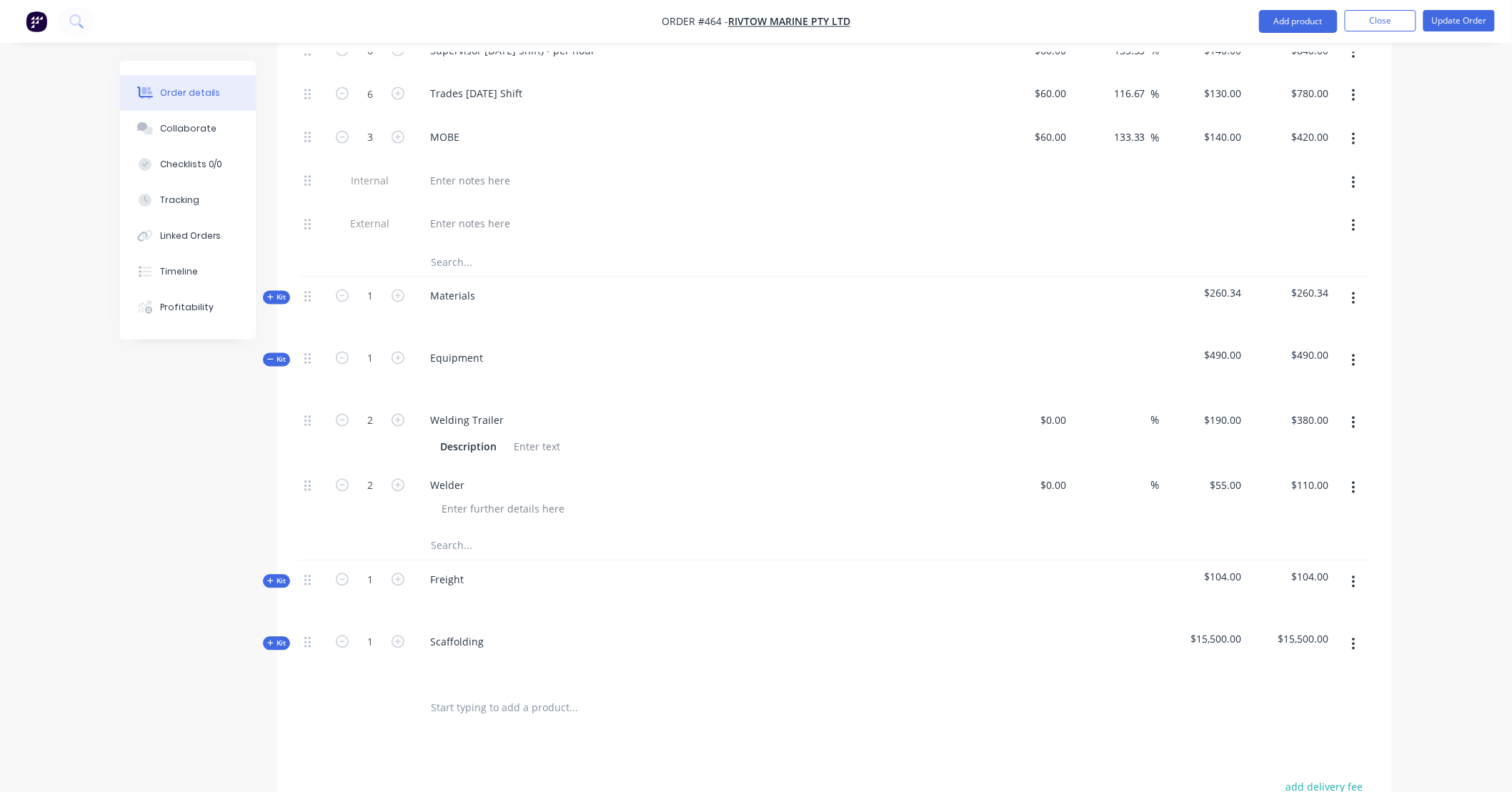
click at [277, 638] on span "Kit" at bounding box center [277, 643] width 19 height 11
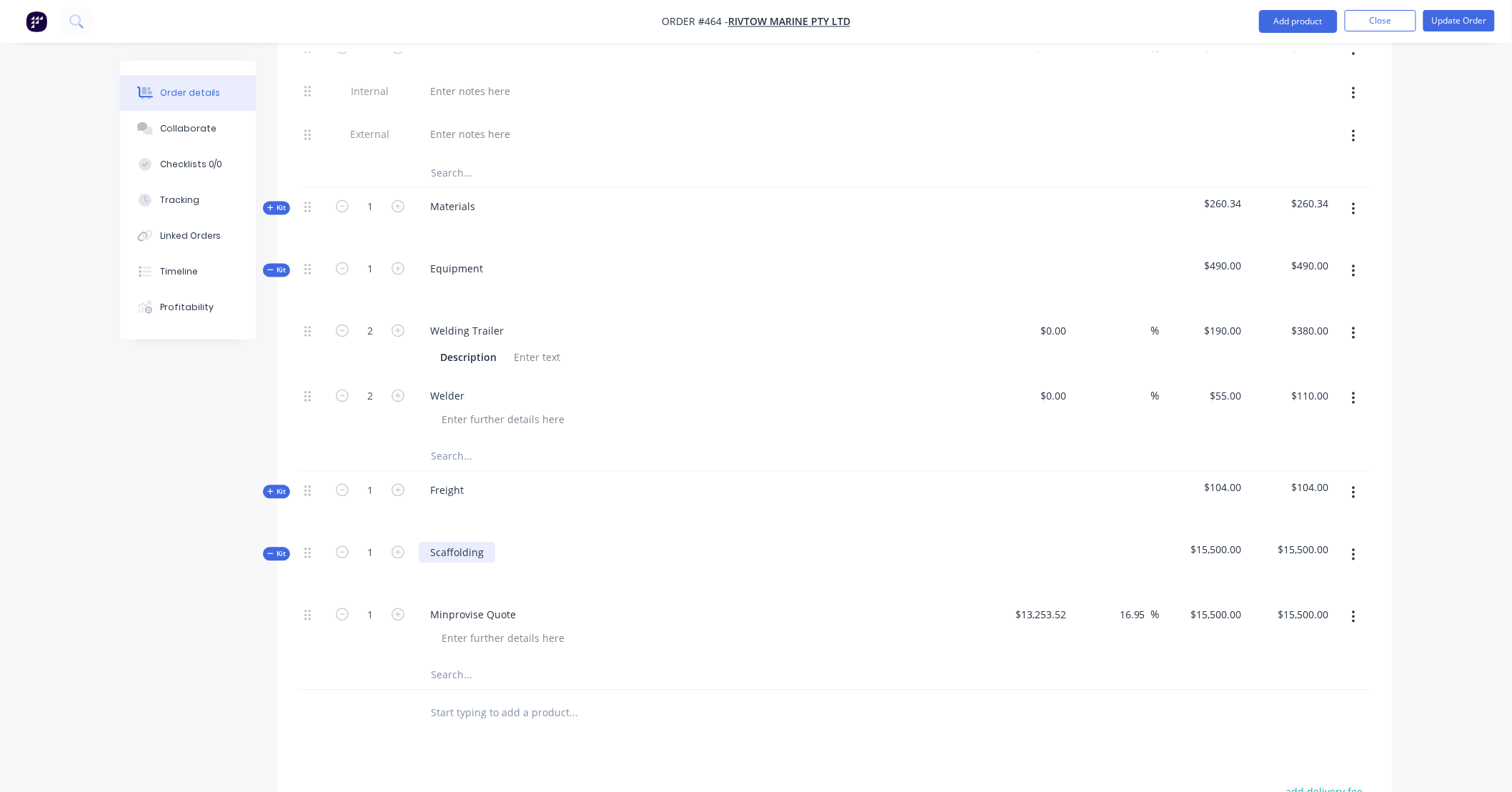
scroll to position [1032, 0]
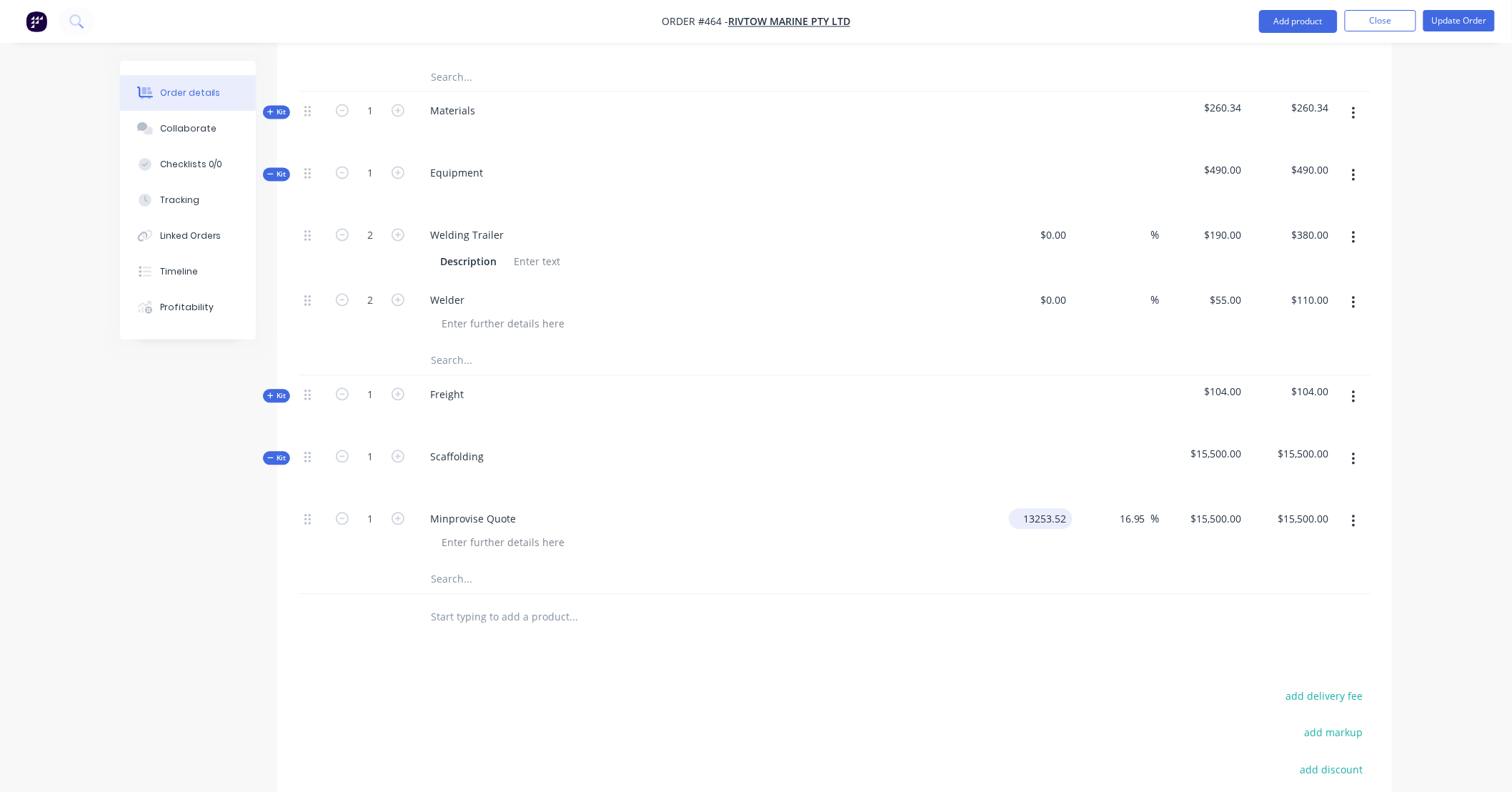
click at [1039, 509] on input "13253.52" at bounding box center [1044, 519] width 58 height 20
type input "$6,504.72"
type input "$7,607.2741"
type input "$7,607.27"
type input "20"
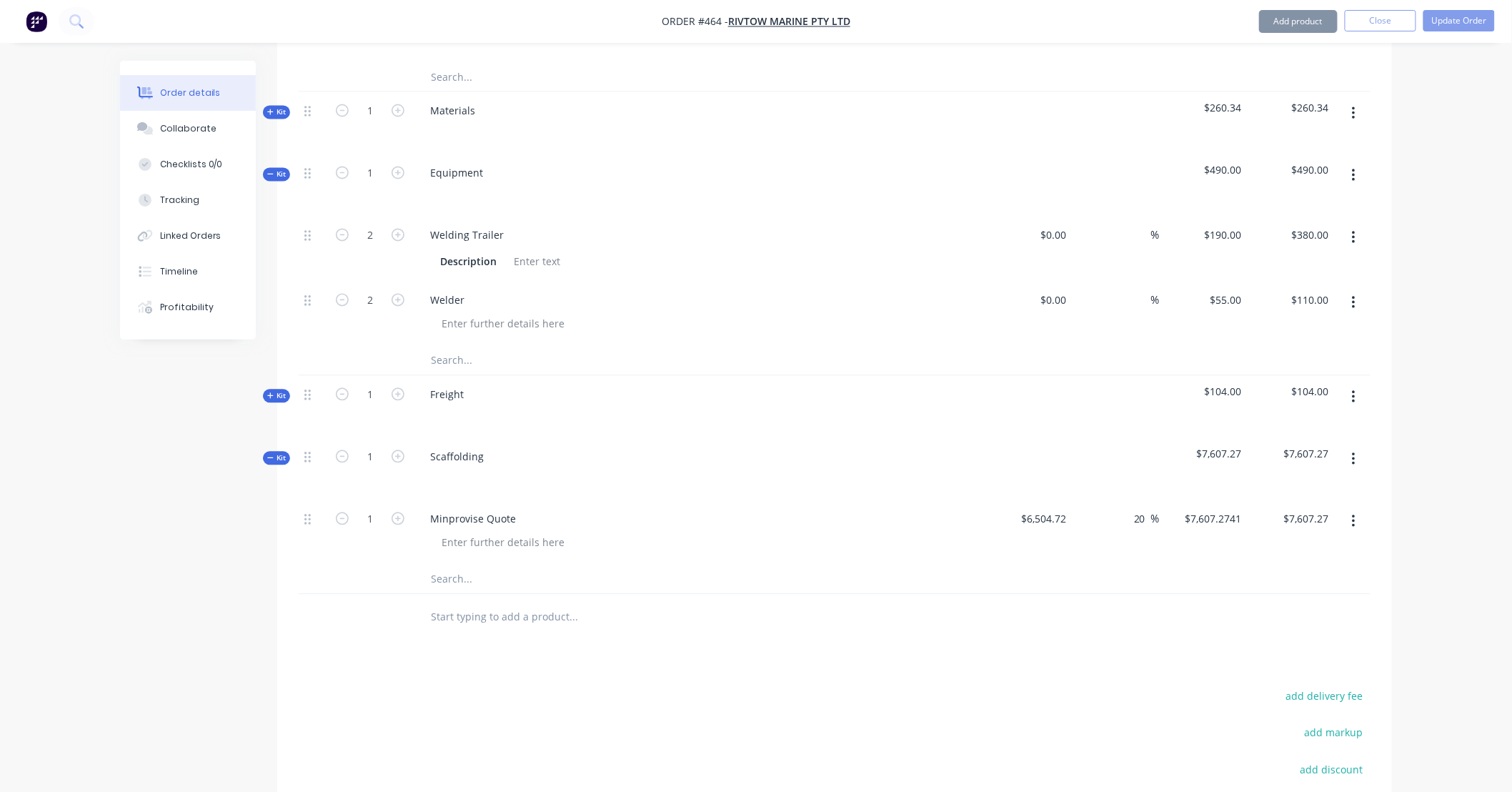
type input "7805.664"
type input "$7,805.66"
type input "$7,805.664"
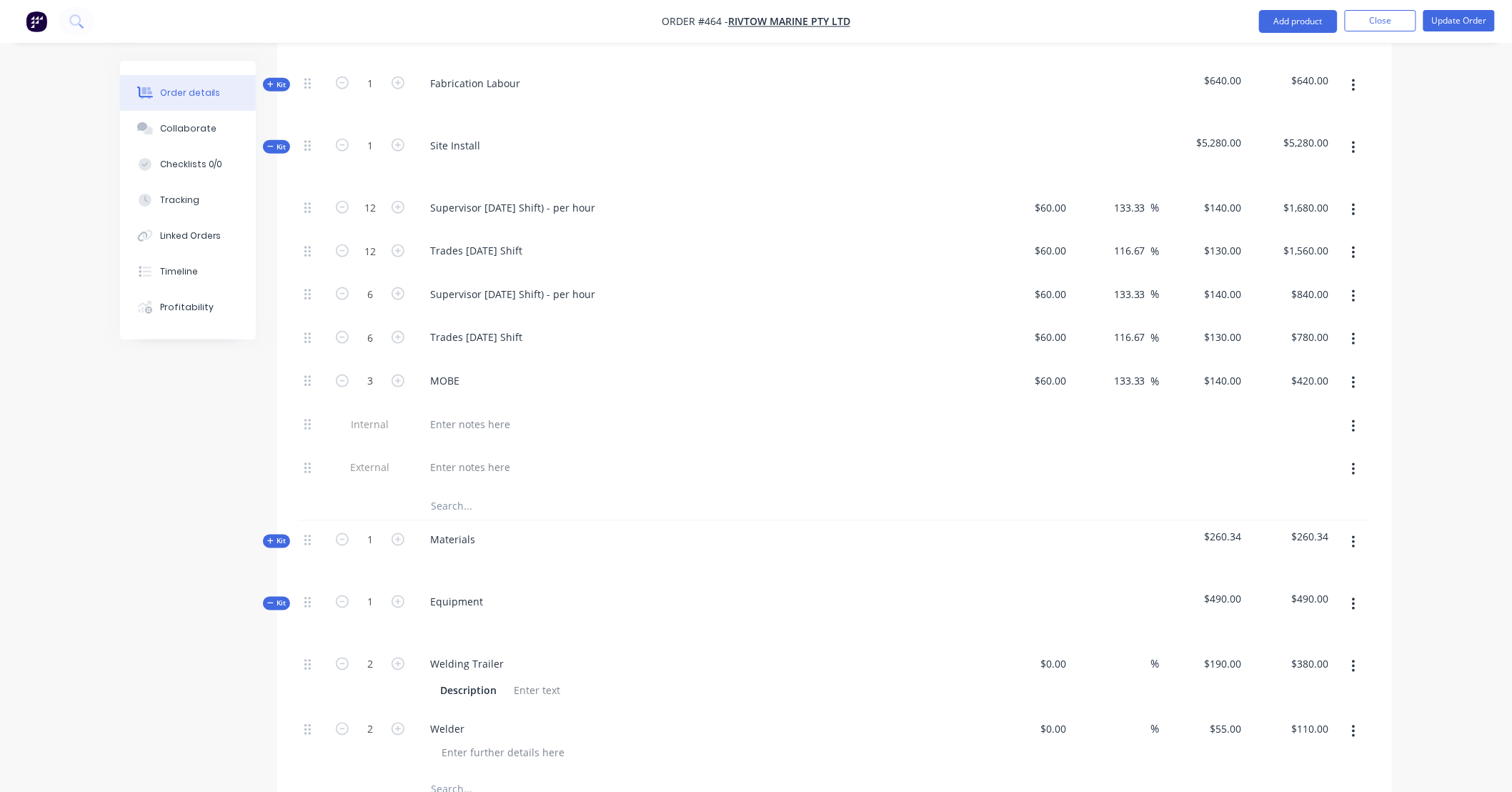
scroll to position [591, 0]
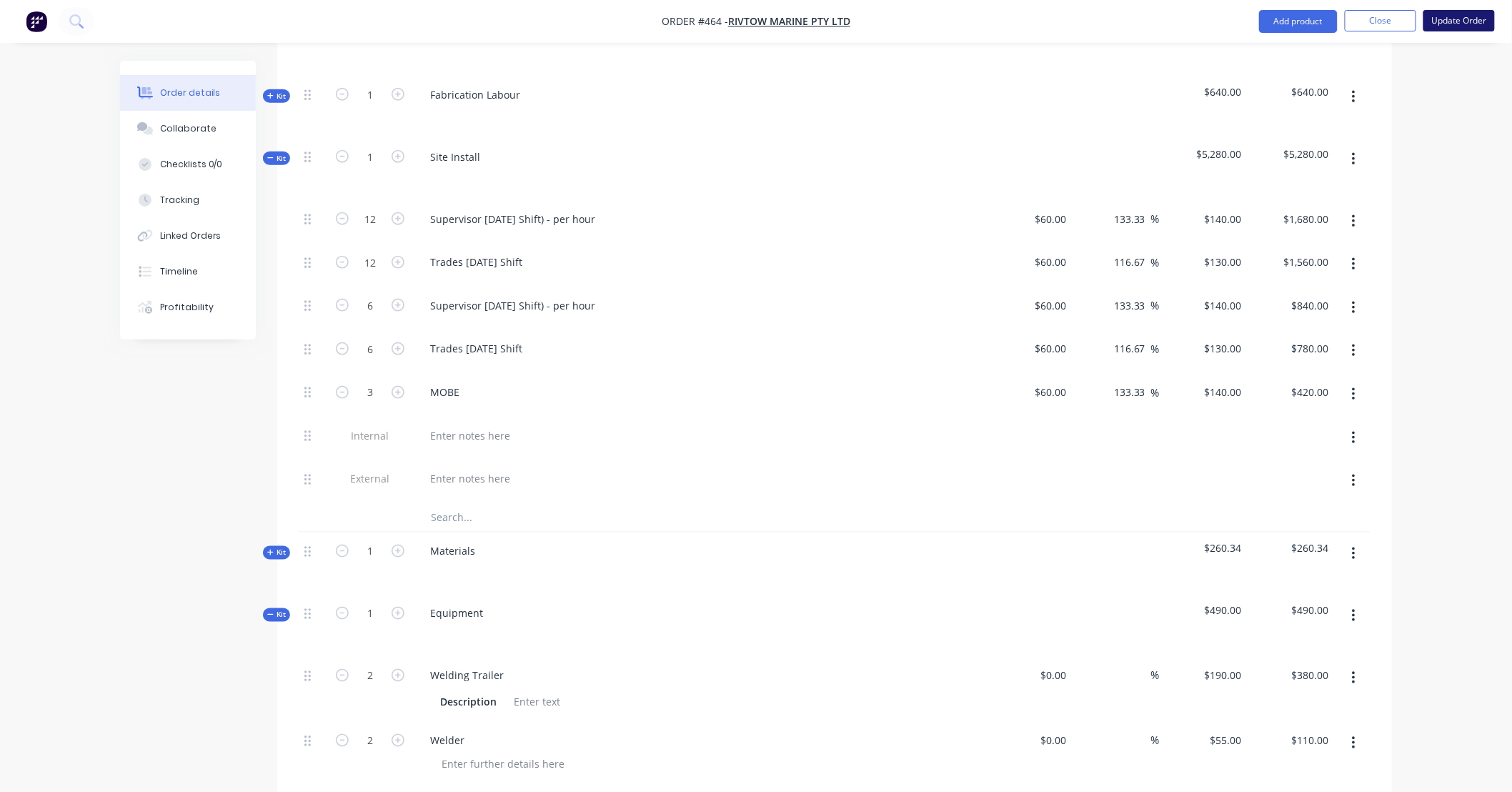
click at [1449, 24] on button "Update Order" at bounding box center [1459, 20] width 71 height 21
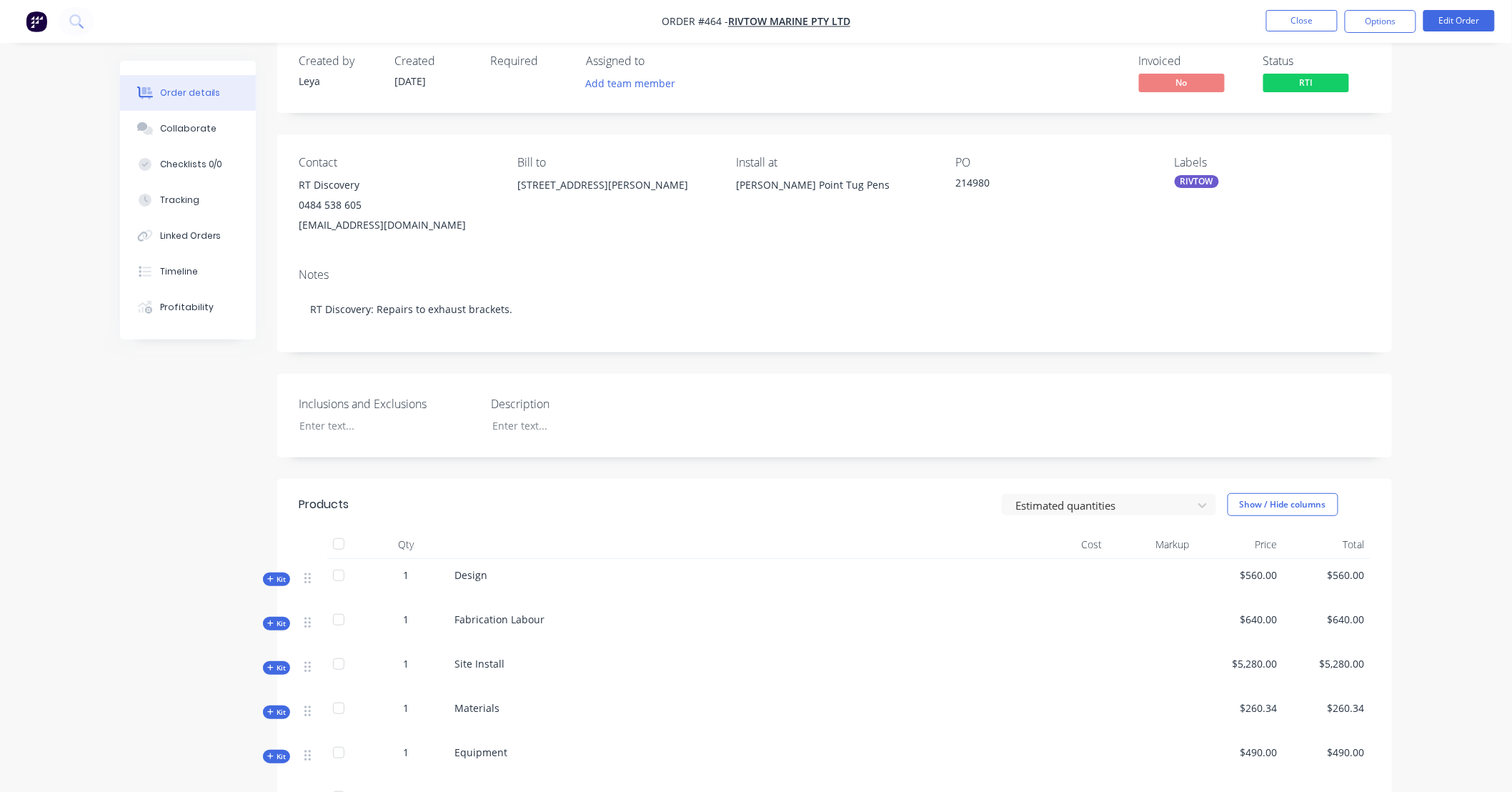
scroll to position [0, 0]
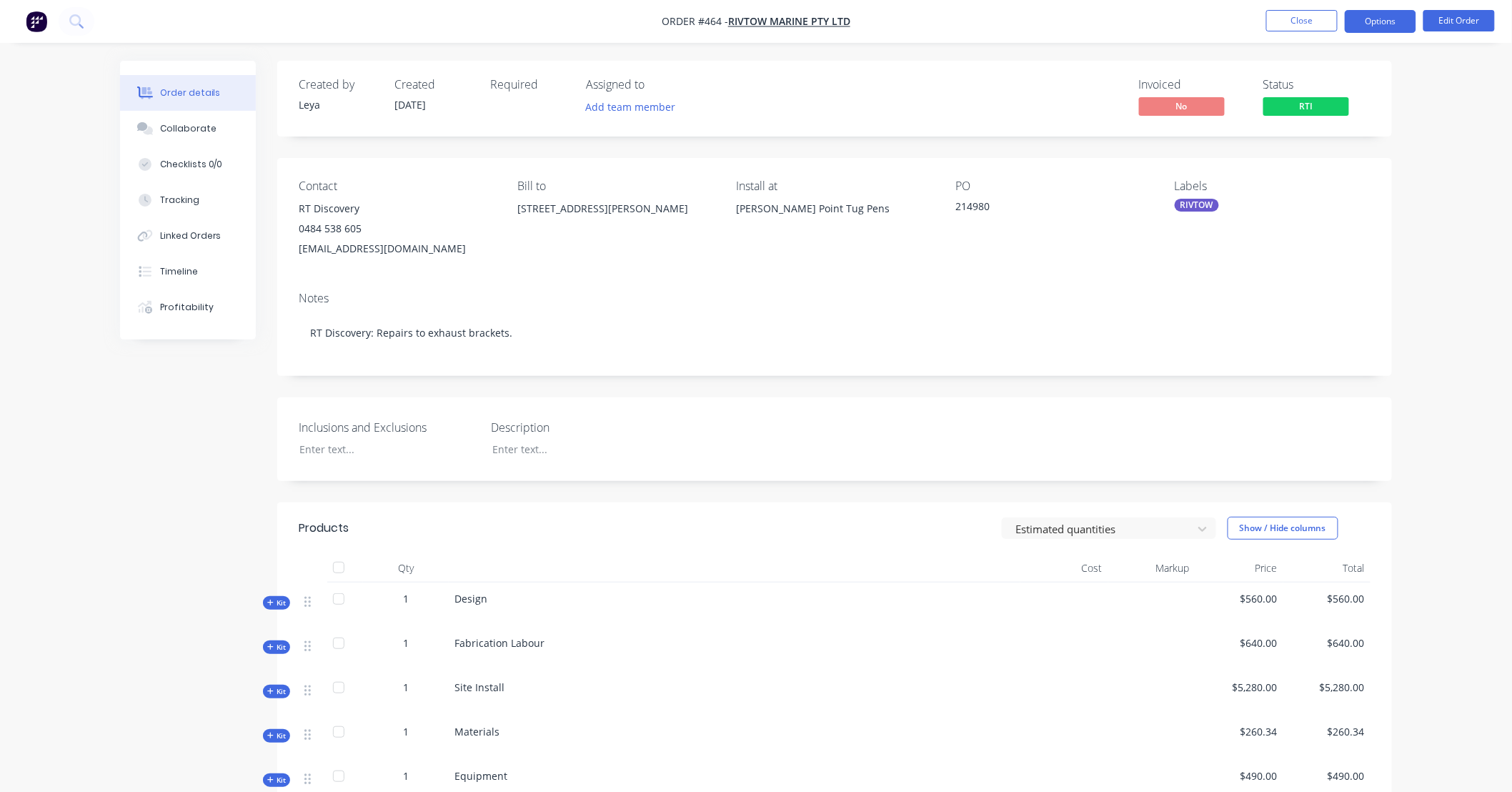
click at [1373, 23] on button "Options" at bounding box center [1381, 21] width 71 height 23
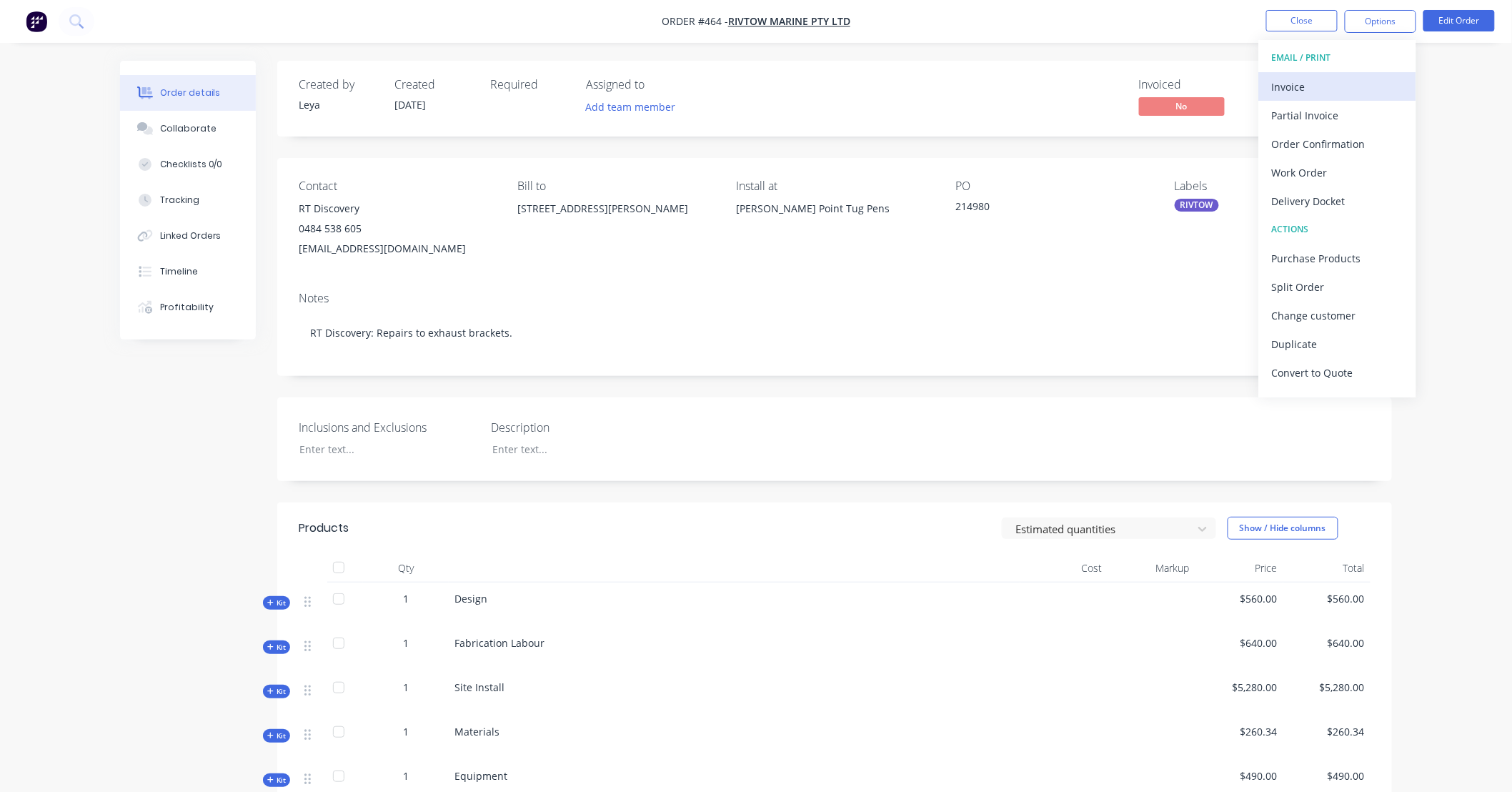
click at [1342, 74] on button "Invoice" at bounding box center [1338, 87] width 157 height 29
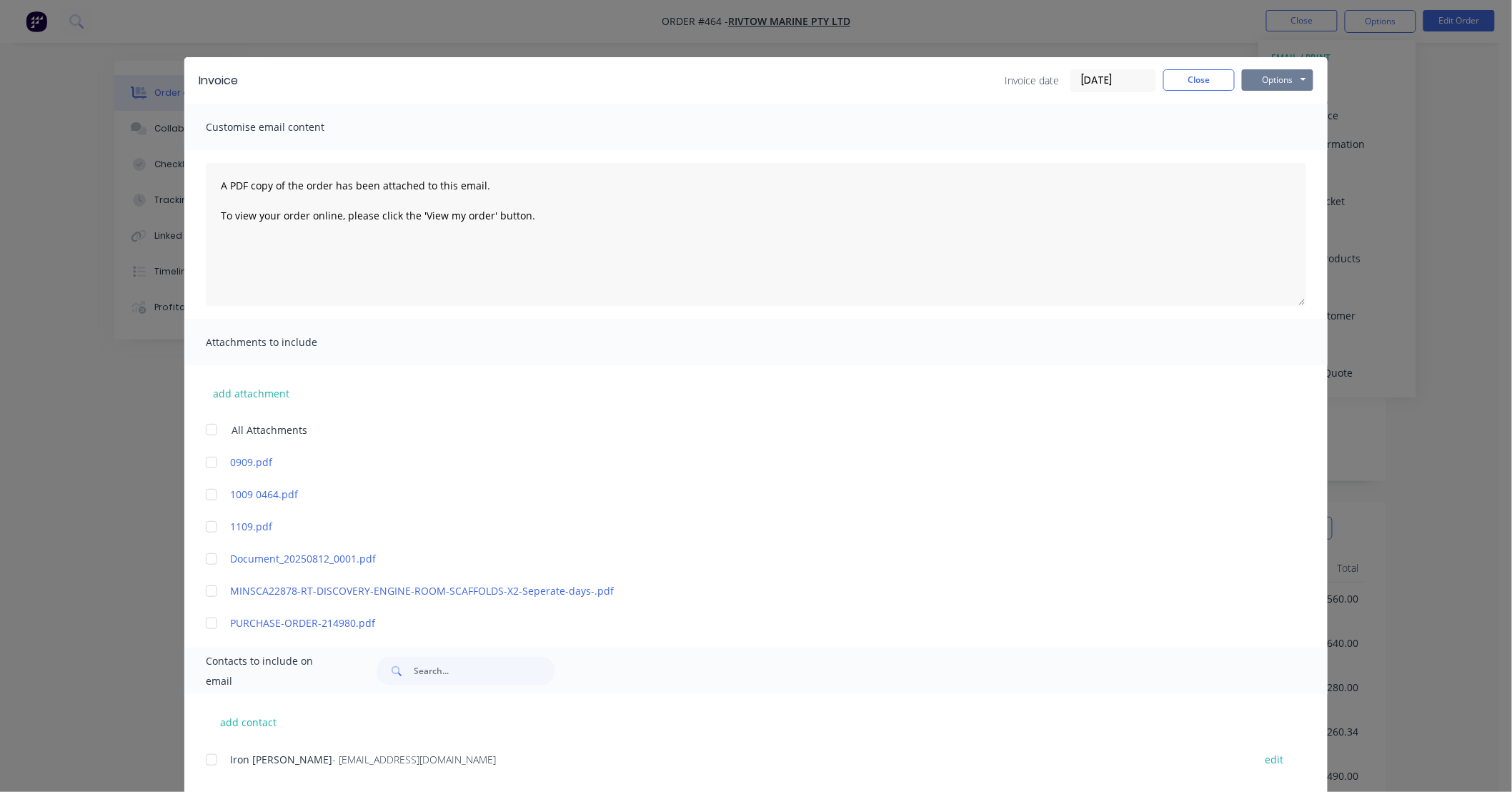
click at [1264, 86] on button "Options" at bounding box center [1278, 79] width 71 height 21
click at [1270, 132] on button "Print" at bounding box center [1288, 129] width 92 height 24
click at [1178, 89] on button "Close" at bounding box center [1199, 79] width 71 height 21
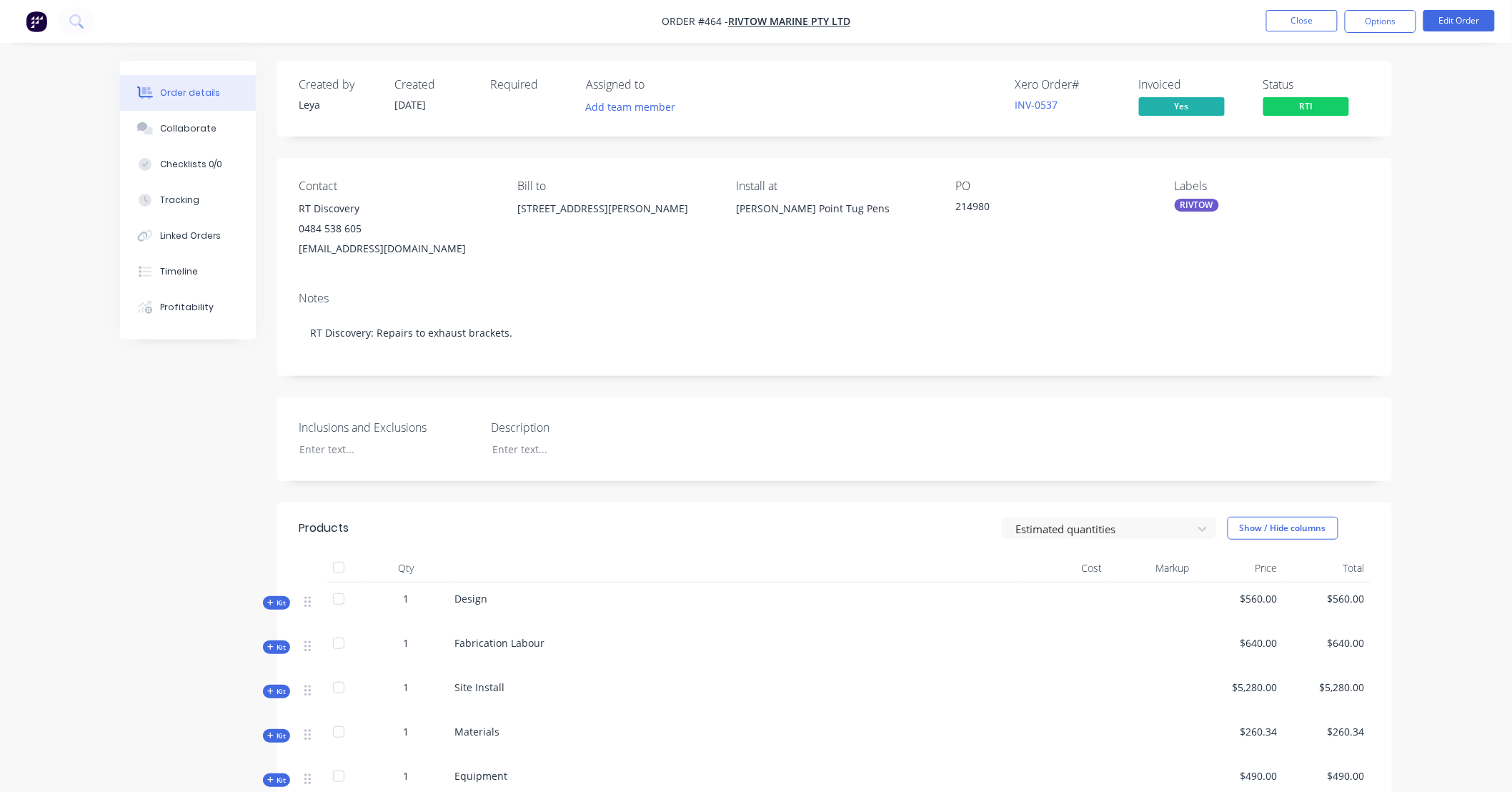
drag, startPoint x: 488, startPoint y: 383, endPoint x: 438, endPoint y: 381, distance: 50.0
click at [438, 381] on div "Created by [PERSON_NAME] Created [DATE] Required Assigned to Add team member Xe…" at bounding box center [835, 593] width 1115 height 1065
click at [198, 137] on button "Collaborate" at bounding box center [188, 128] width 136 height 36
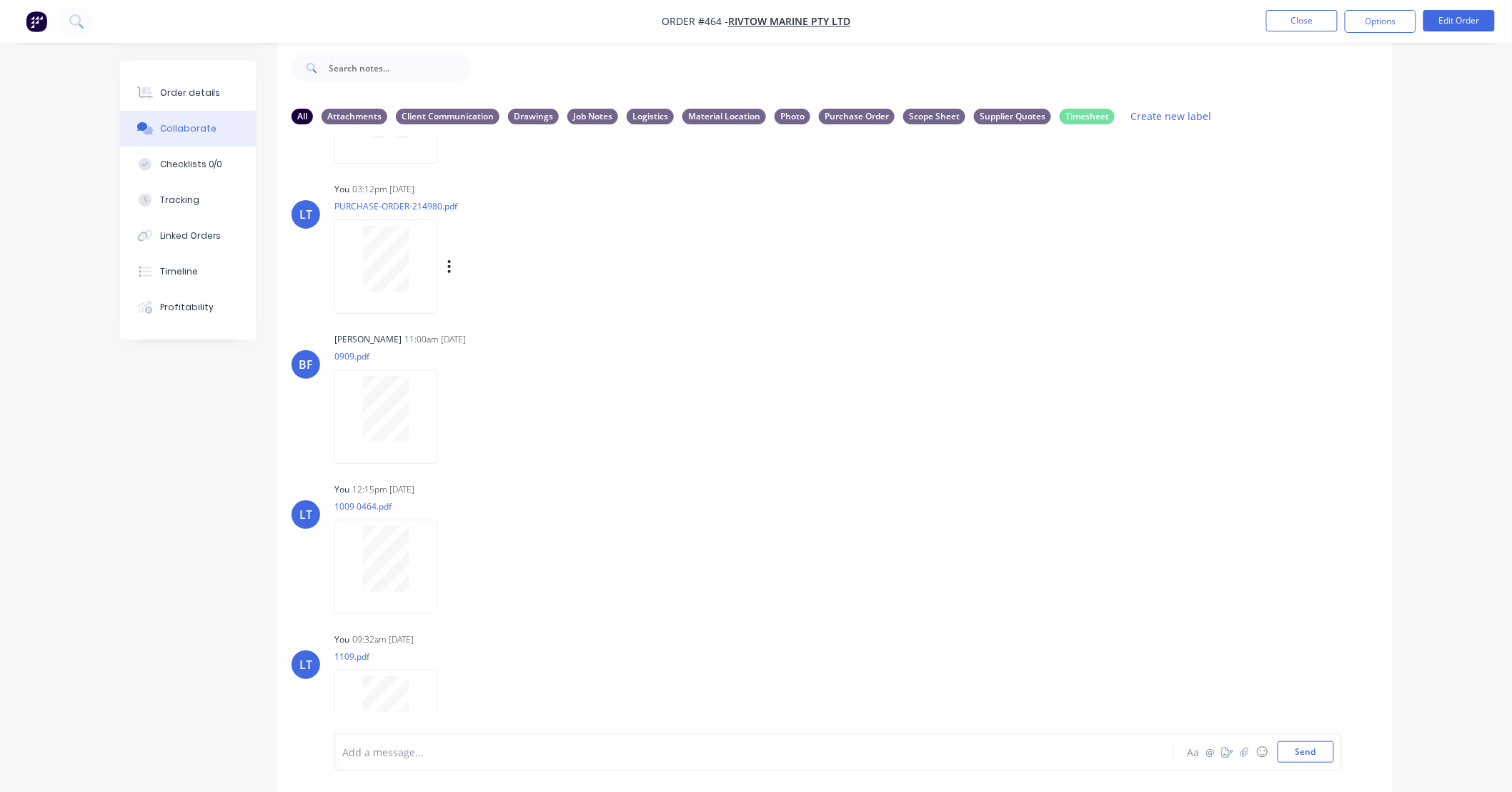
scroll to position [289, 0]
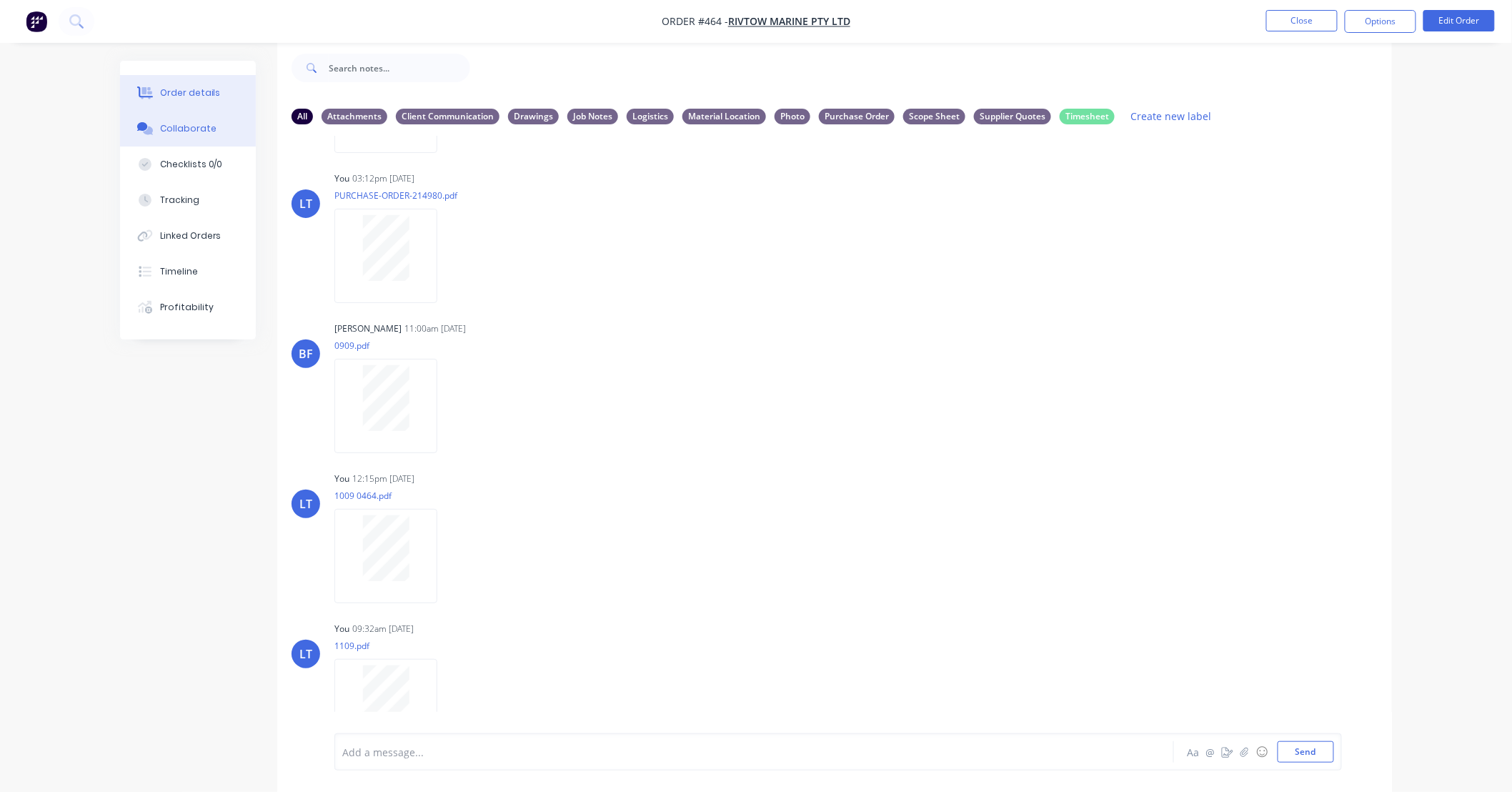
click at [225, 97] on button "Order details" at bounding box center [188, 93] width 136 height 36
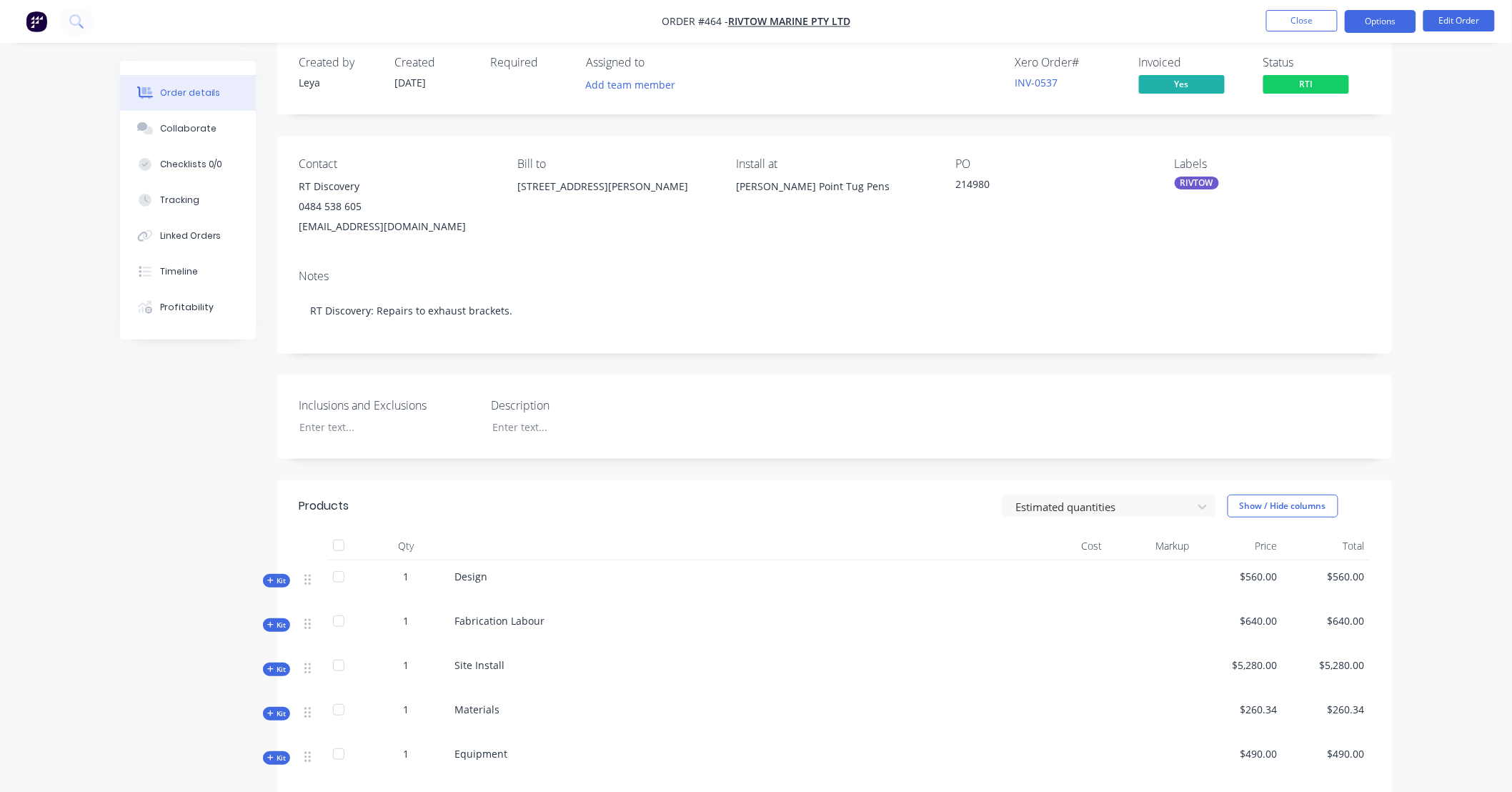
click at [1378, 22] on button "Options" at bounding box center [1381, 21] width 71 height 23
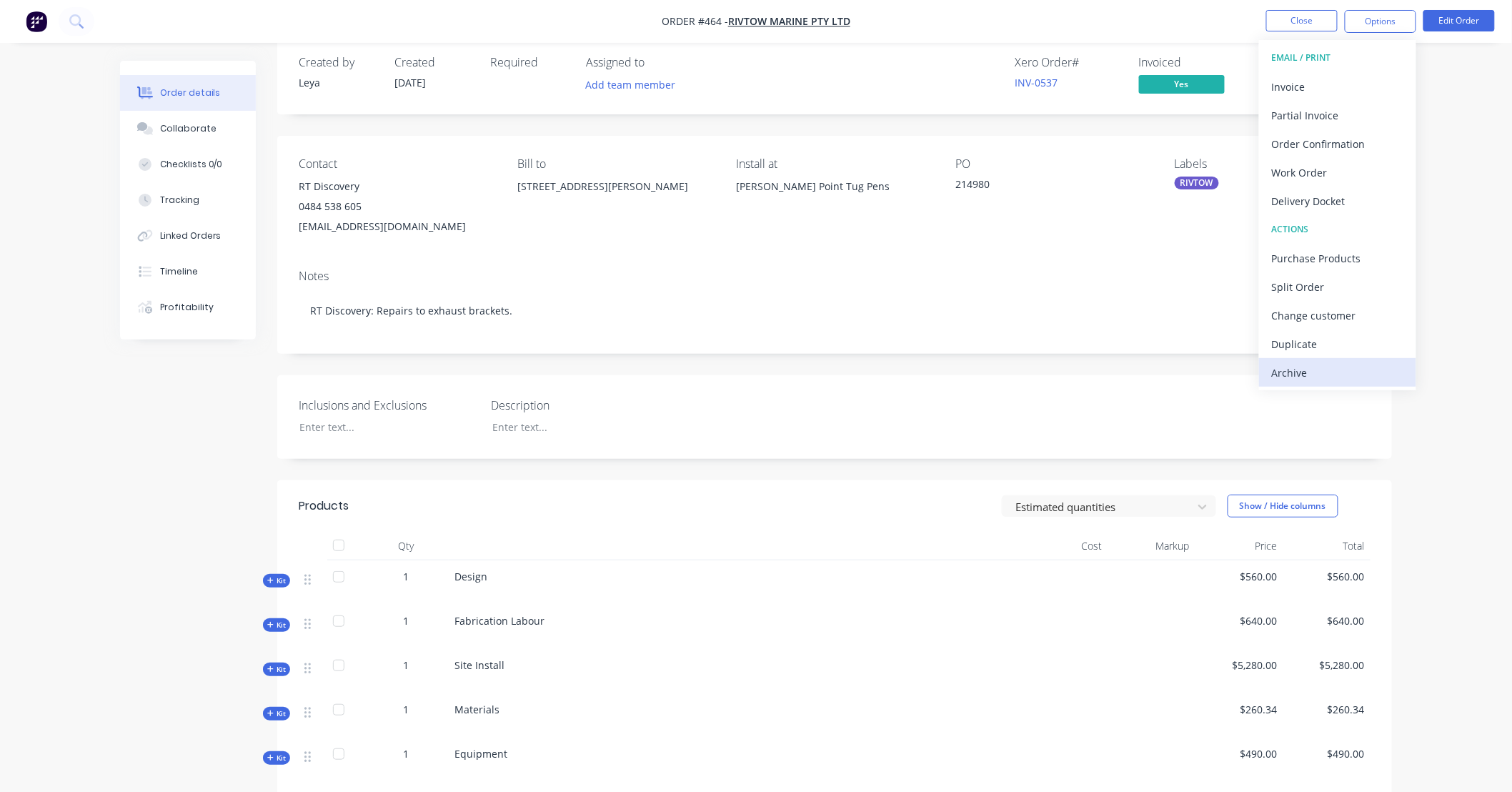
click at [1338, 364] on div "Archive" at bounding box center [1338, 373] width 132 height 20
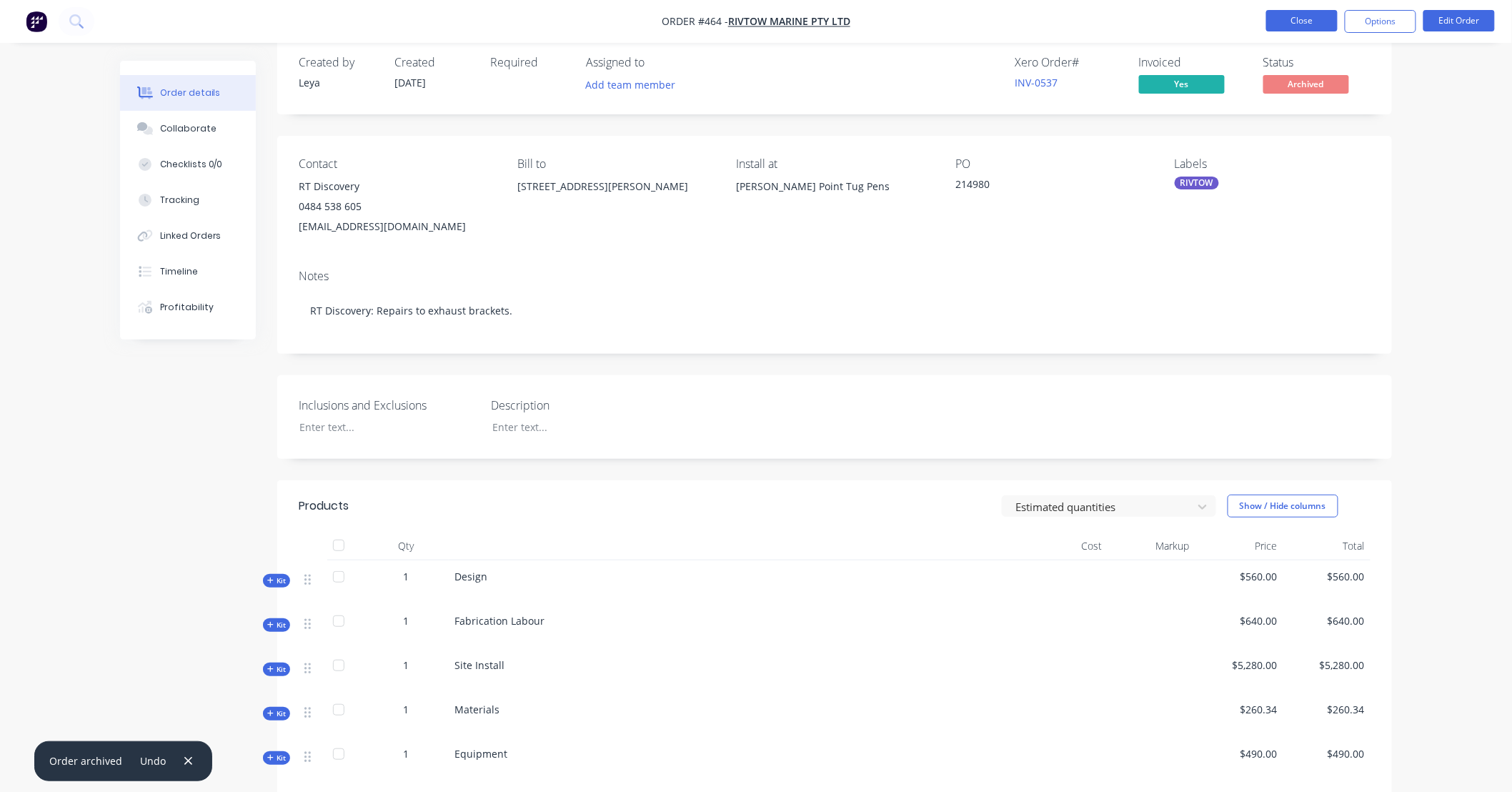
click at [1301, 20] on button "Close" at bounding box center [1302, 20] width 71 height 21
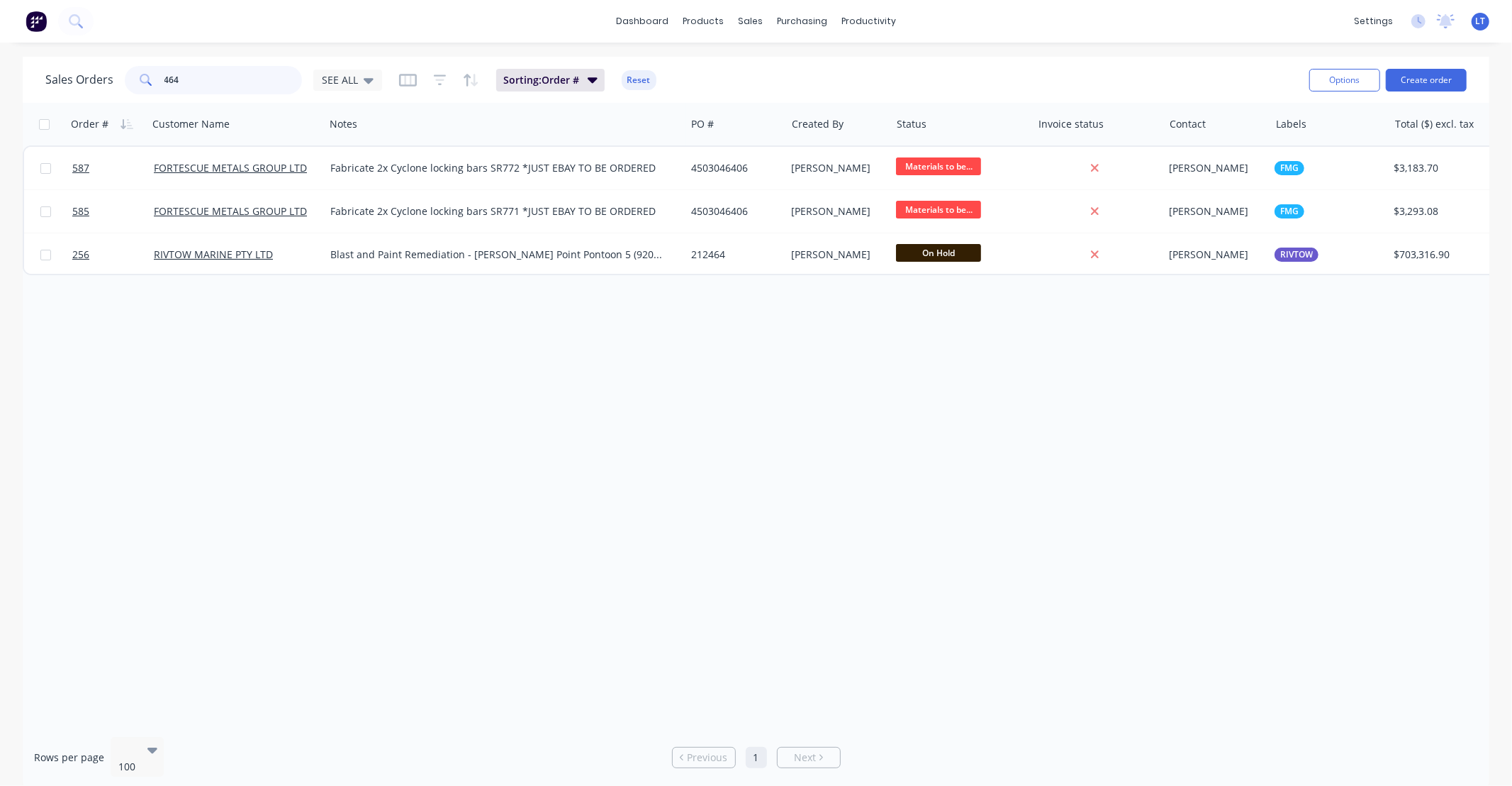
drag, startPoint x: 95, startPoint y: 74, endPoint x: 0, endPoint y: 68, distance: 95.2
click at [0, 71] on div "Sales Orders 464 SEE ALL Sorting: Order # Reset Options Create order Order # Cu…" at bounding box center [756, 423] width 1512 height 733
type input "1098"
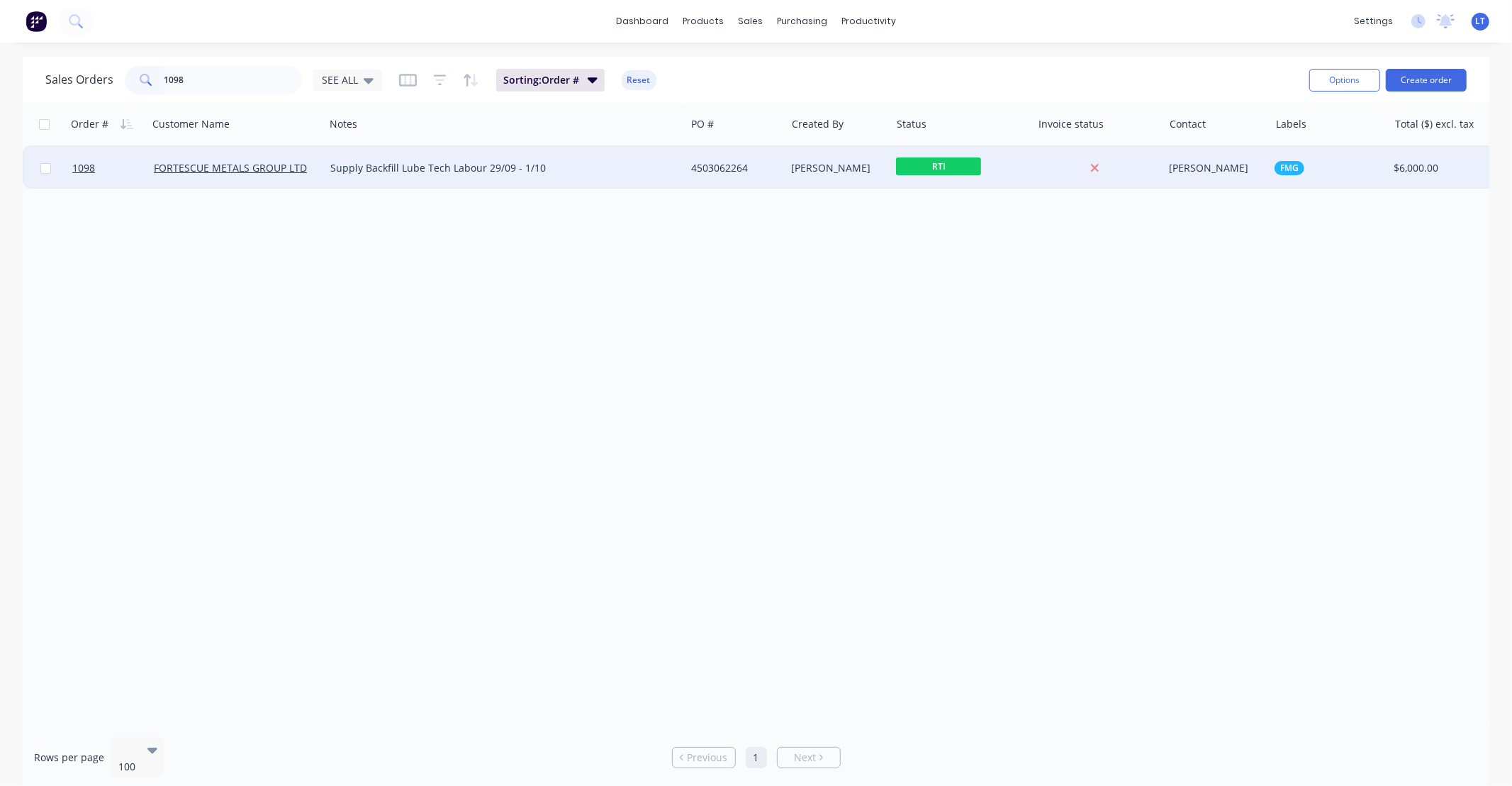
click at [869, 165] on div "[PERSON_NAME]" at bounding box center [835, 168] width 89 height 14
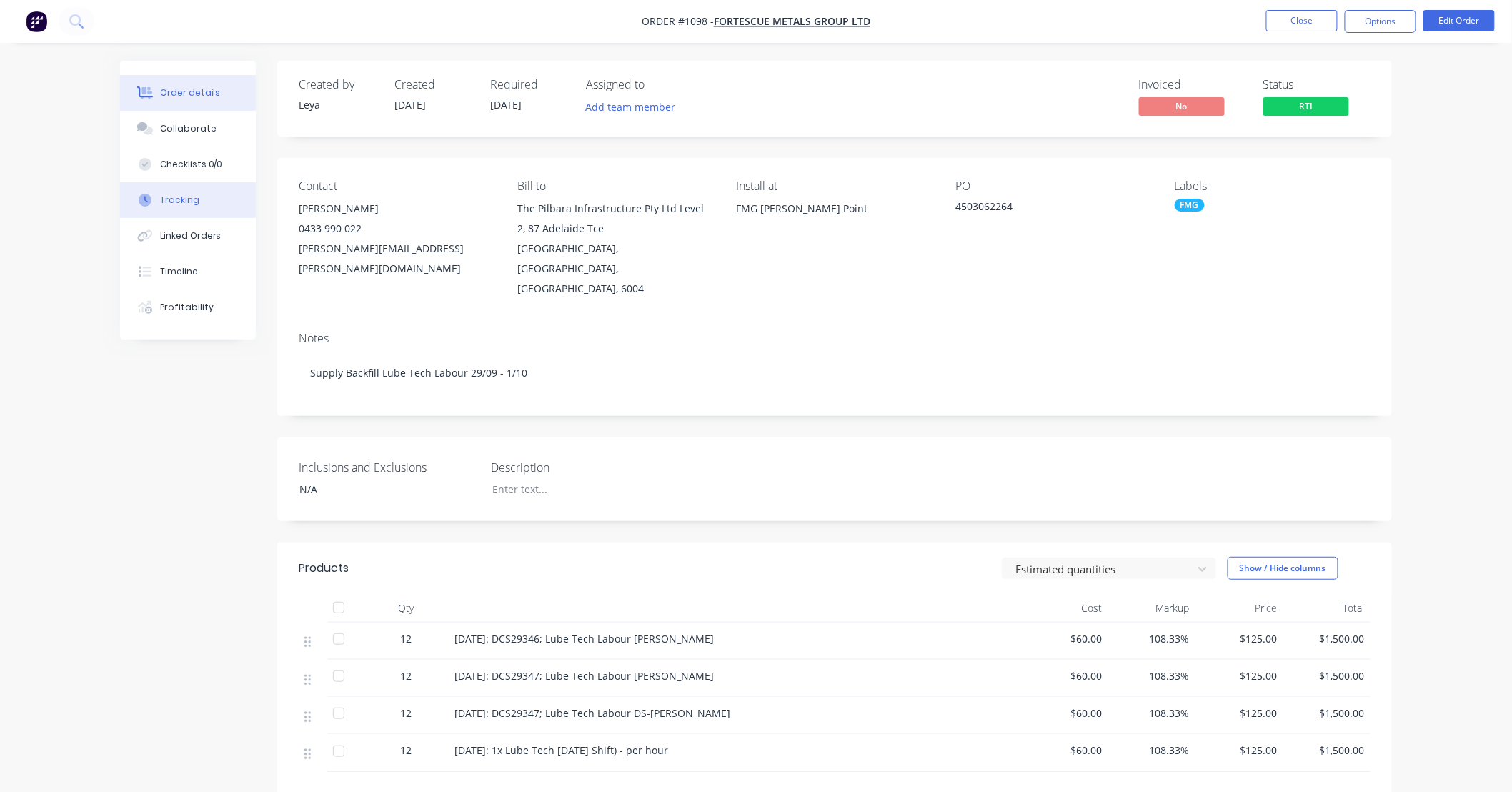
click at [203, 208] on button "Tracking" at bounding box center [188, 200] width 136 height 36
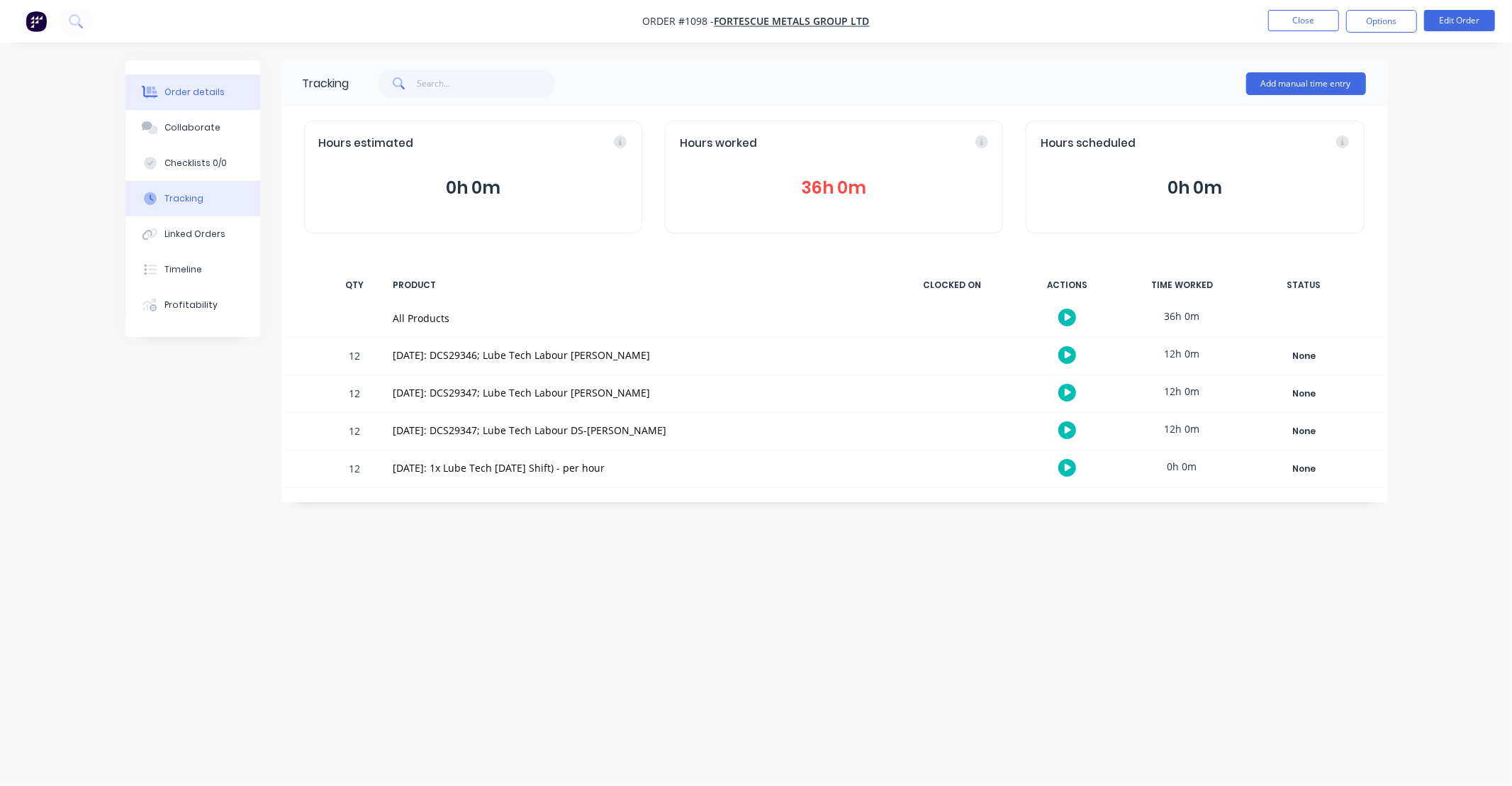
click at [201, 83] on button "Order details" at bounding box center [193, 92] width 135 height 35
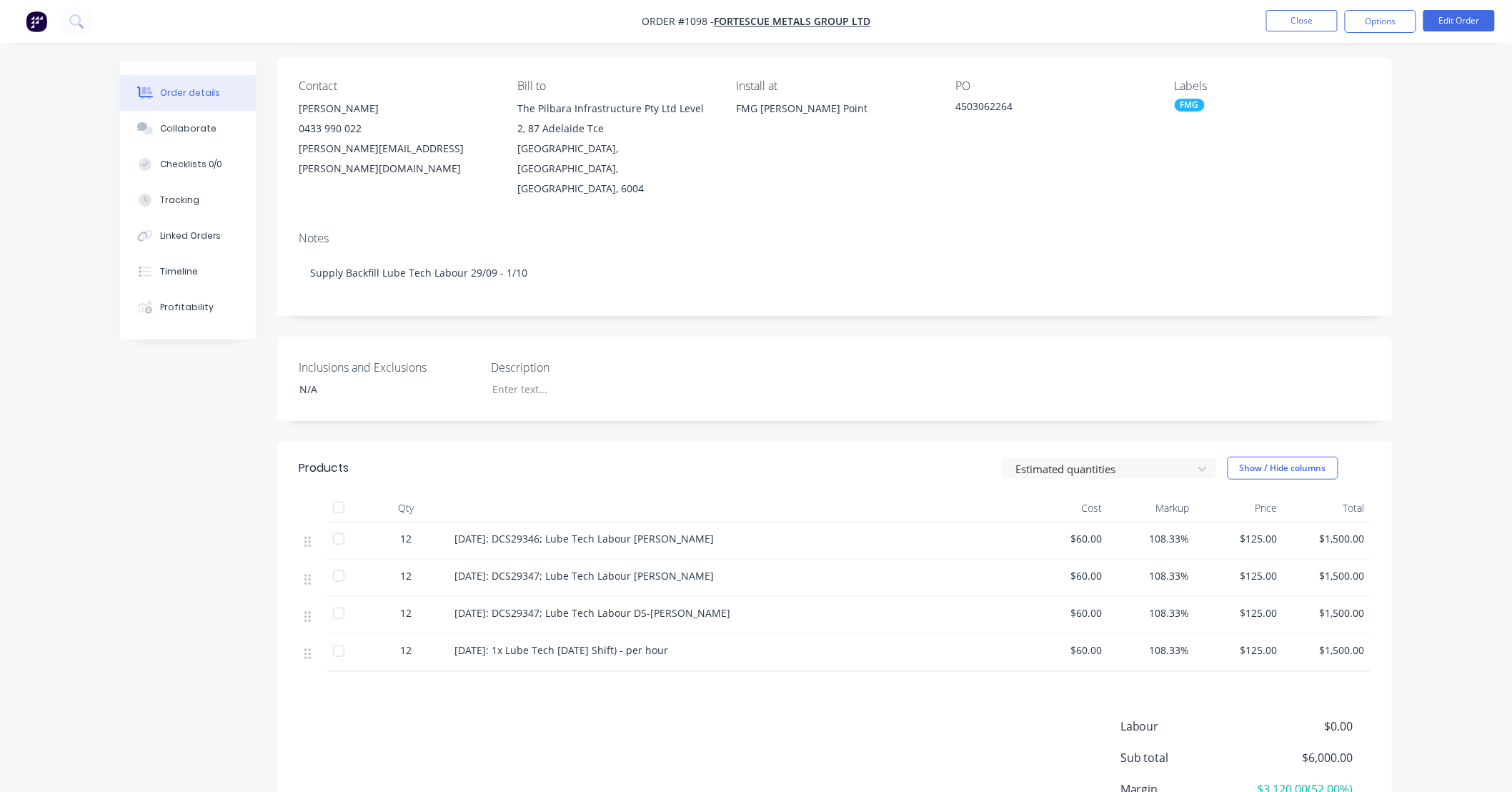
scroll to position [79, 0]
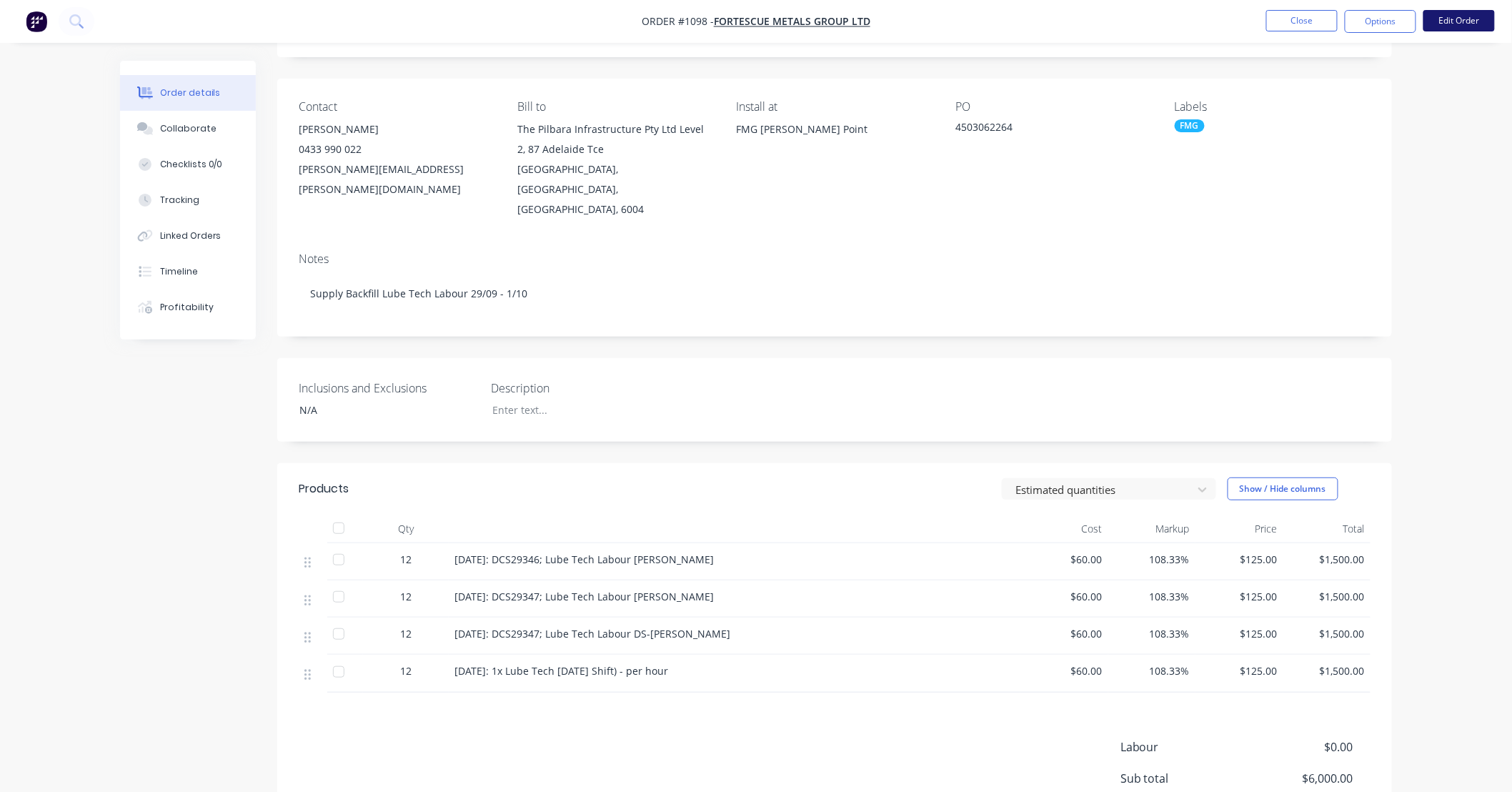
click at [1445, 25] on button "Edit Order" at bounding box center [1459, 20] width 71 height 21
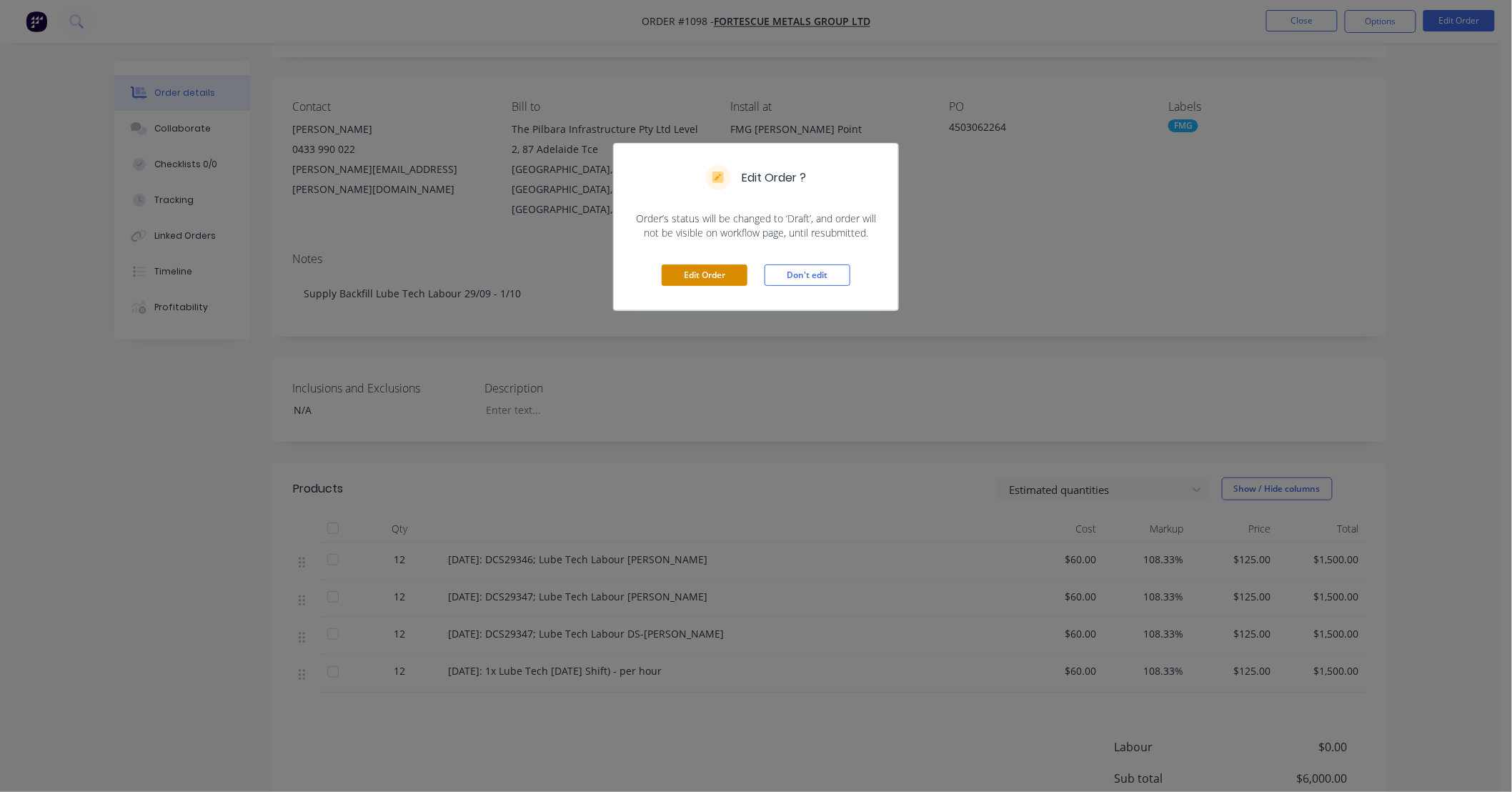
click at [721, 275] on button "Edit Order" at bounding box center [705, 275] width 86 height 21
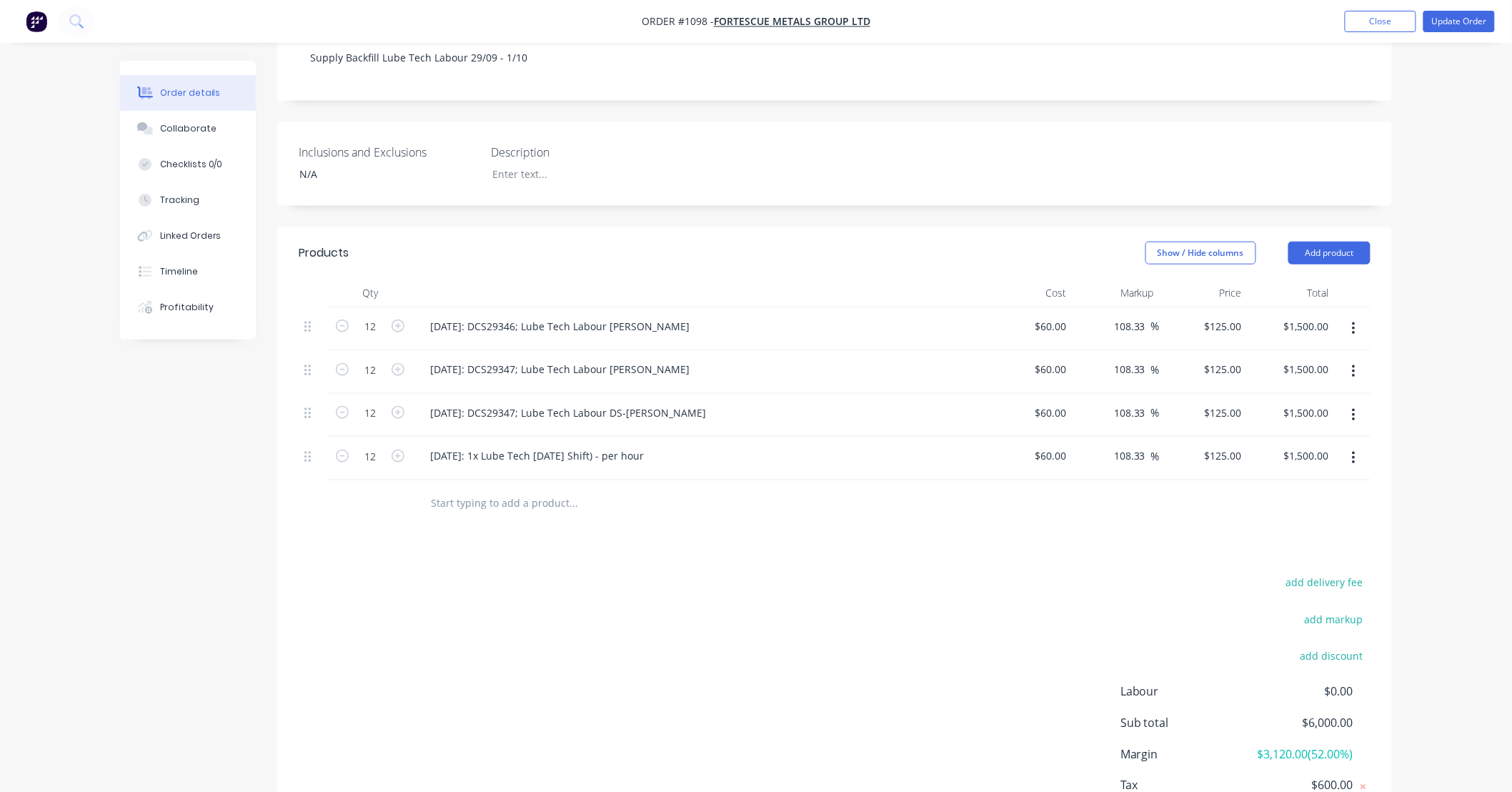
scroll to position [418, 0]
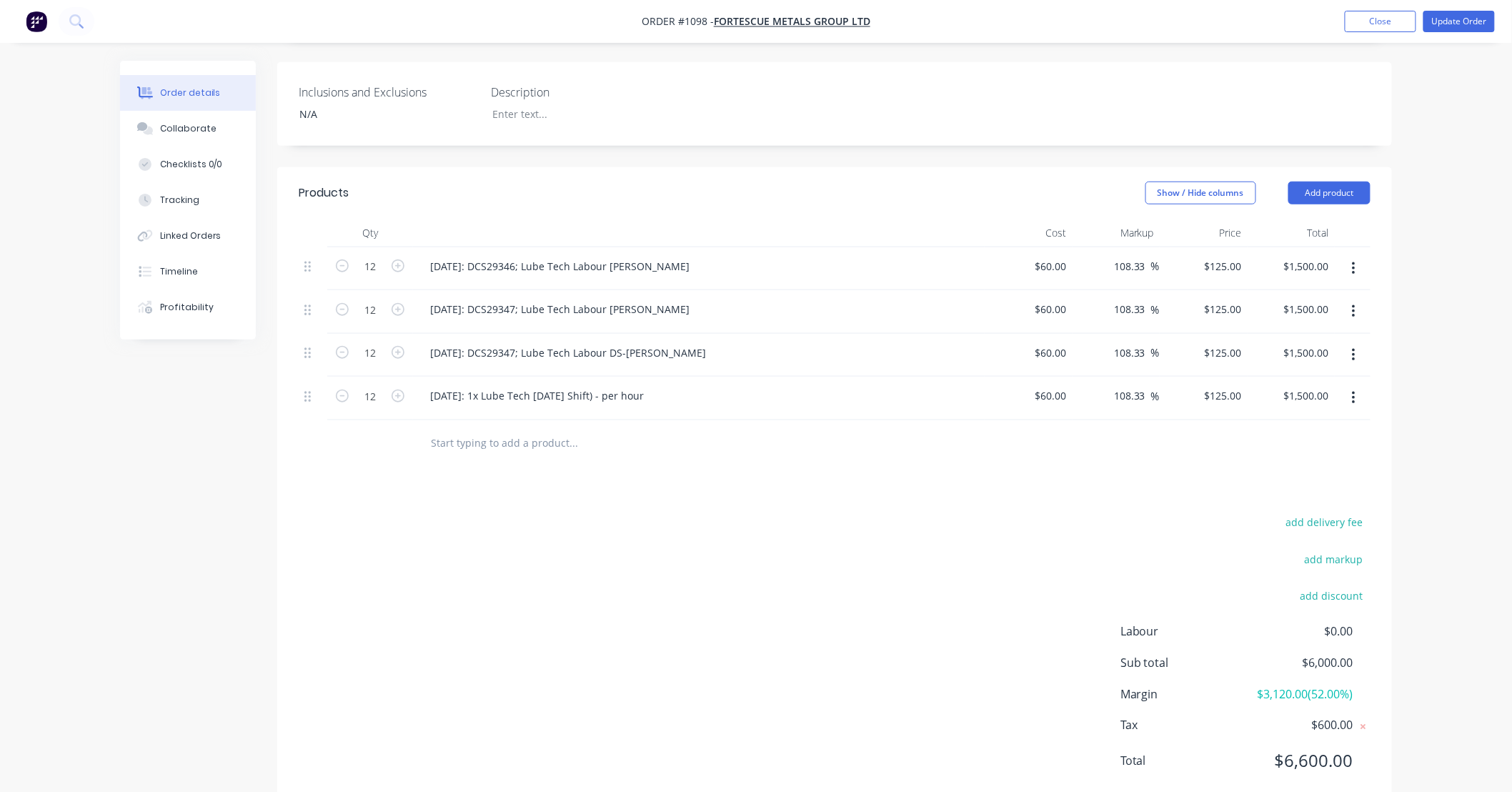
click at [1349, 385] on button "button" at bounding box center [1354, 398] width 33 height 26
click at [1315, 453] on div "Duplicate" at bounding box center [1303, 464] width 110 height 20
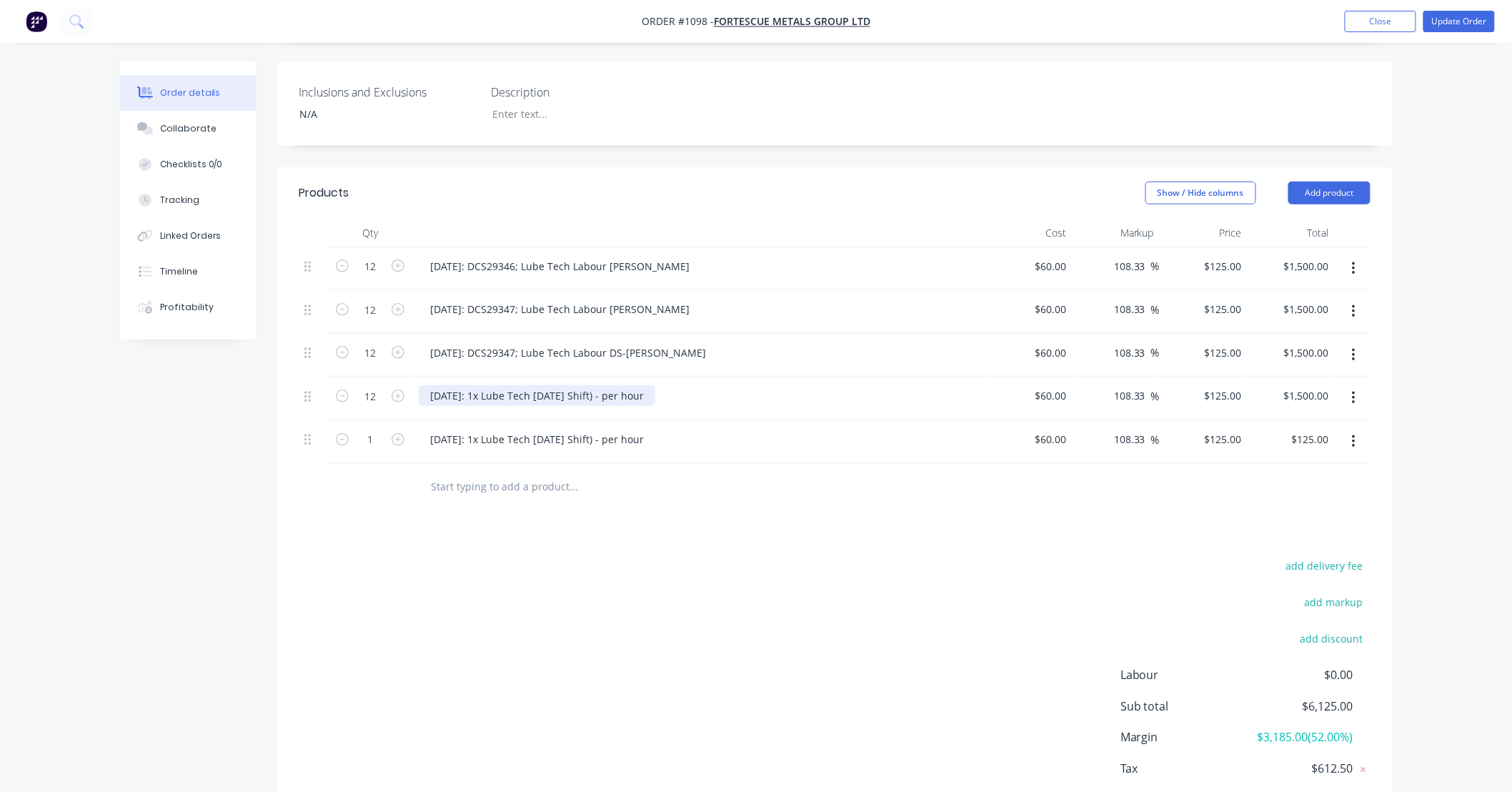
click at [569, 385] on div "[DATE]: 1x Lube Tech [DATE] Shift) - per hour" at bounding box center [537, 396] width 237 height 20
click at [538, 342] on div "[DATE]: DCS29347; Lube Tech Labour DS-[PERSON_NAME]" at bounding box center [568, 352] width 299 height 20
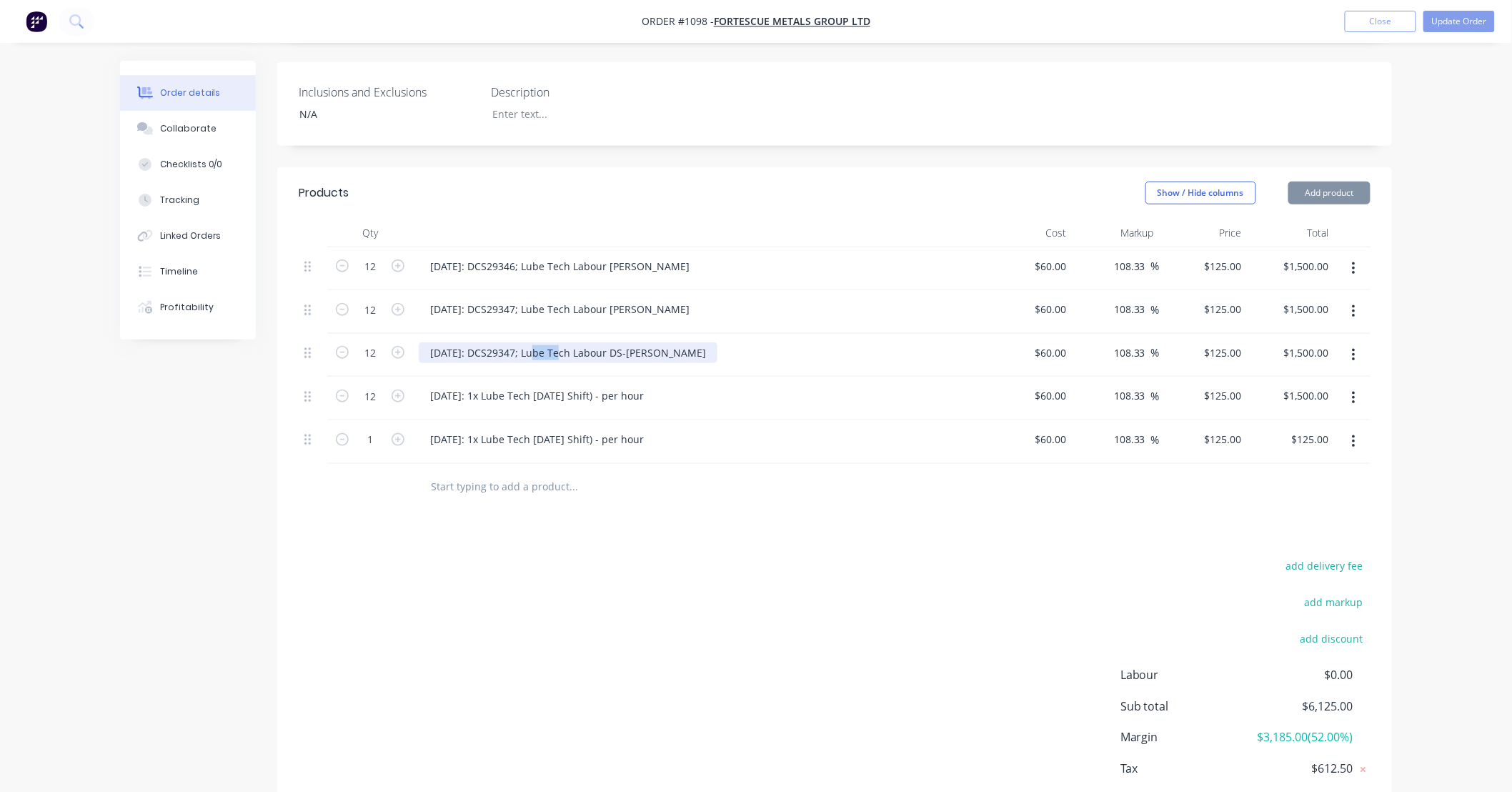
click at [538, 342] on div "[DATE]: DCS29347; Lube Tech Labour DS-[PERSON_NAME]" at bounding box center [568, 352] width 299 height 20
copy div "Lube"
click at [630, 299] on div "[DATE]: DCS29347; Lube Tech Labour [PERSON_NAME]" at bounding box center [560, 309] width 282 height 20
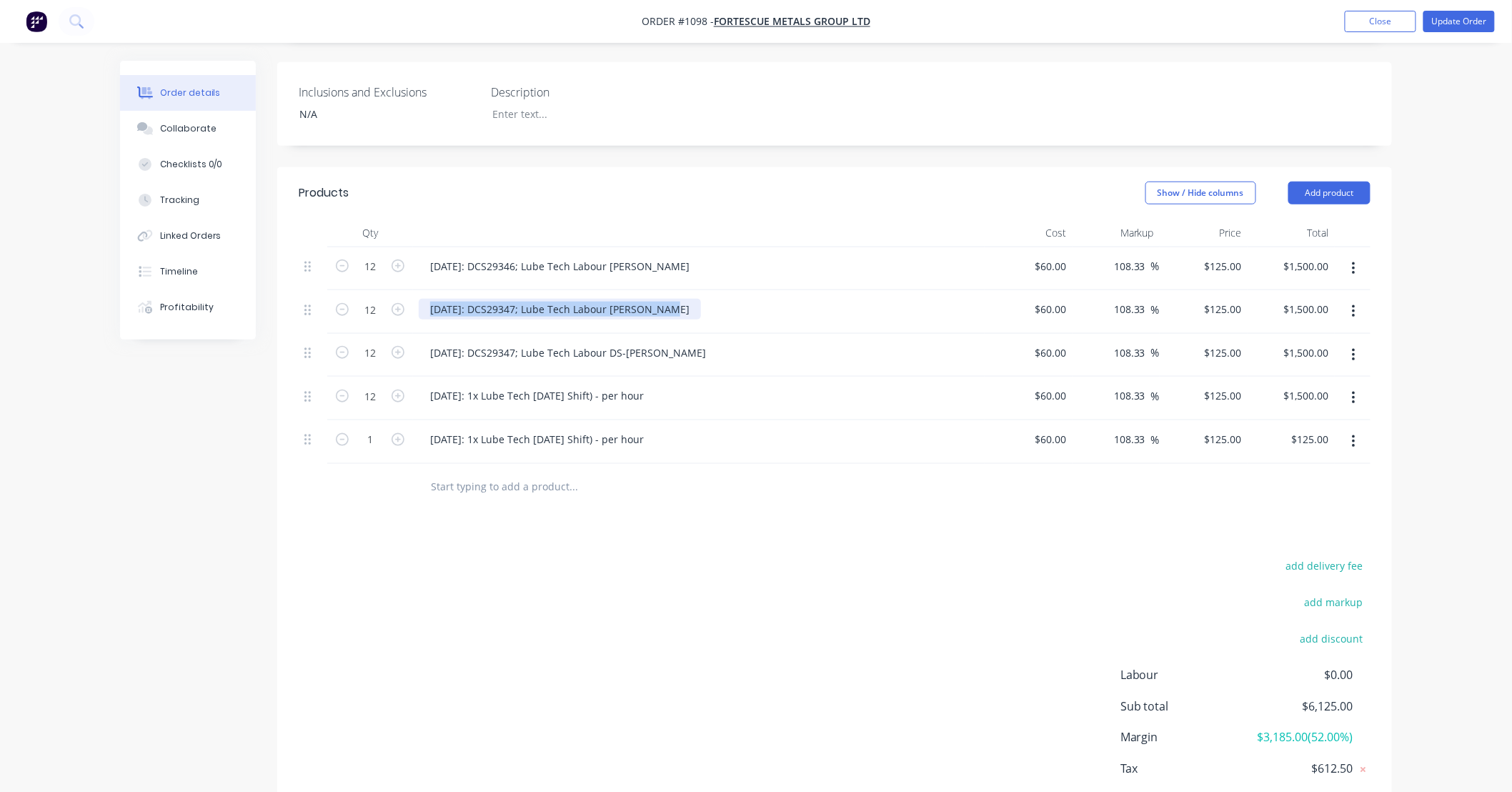
click at [630, 299] on div "[DATE]: DCS29347; Lube Tech Labour [PERSON_NAME]" at bounding box center [560, 309] width 282 height 20
copy div "[DATE]: DCS29347; Lube Tech Labour [PERSON_NAME]"
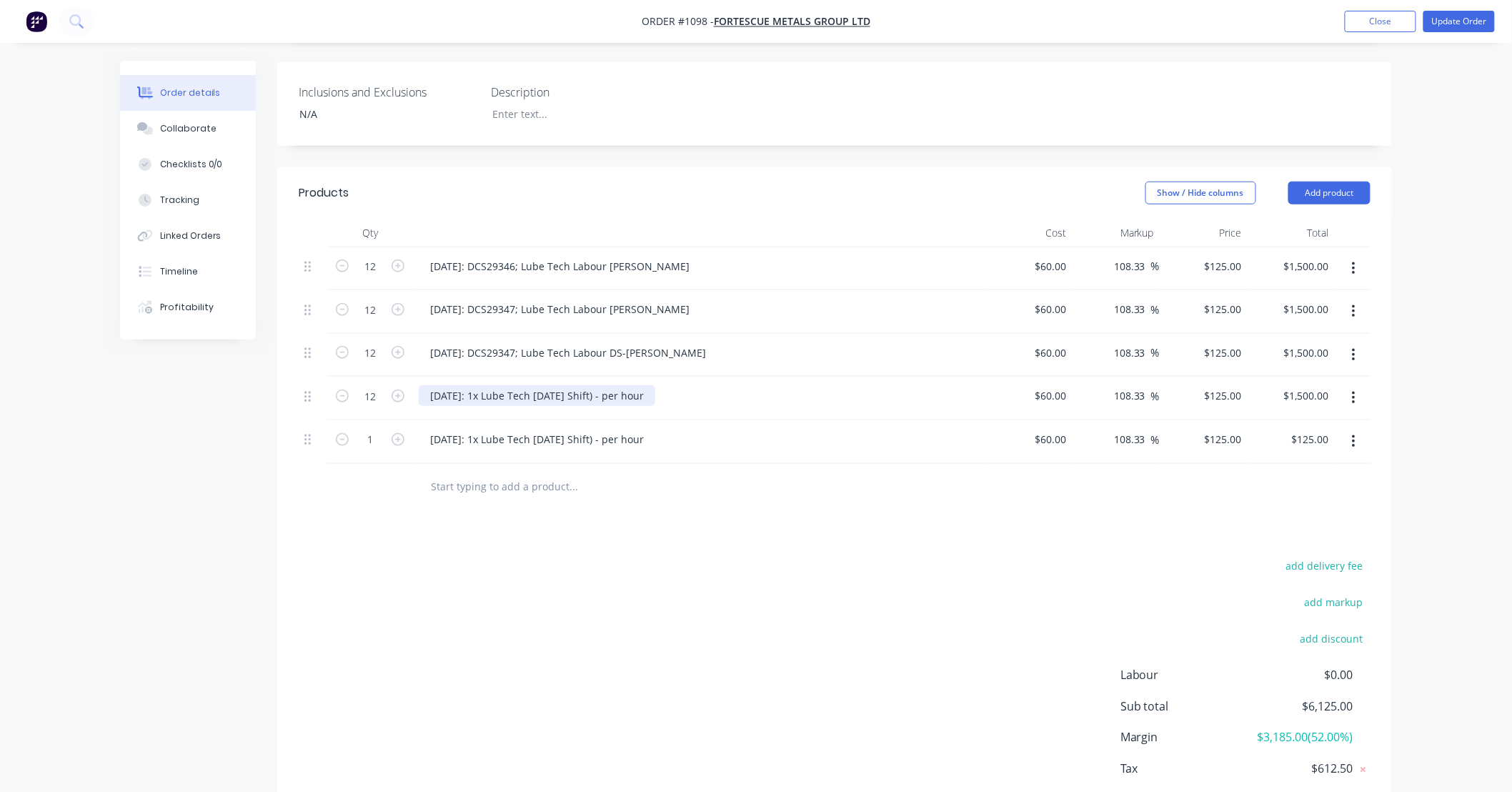
click at [554, 385] on div "[DATE]: 1x Lube Tech [DATE] Shift) - per hour" at bounding box center [537, 396] width 237 height 20
paste div
drag, startPoint x: 455, startPoint y: 350, endPoint x: 319, endPoint y: 332, distance: 137.2
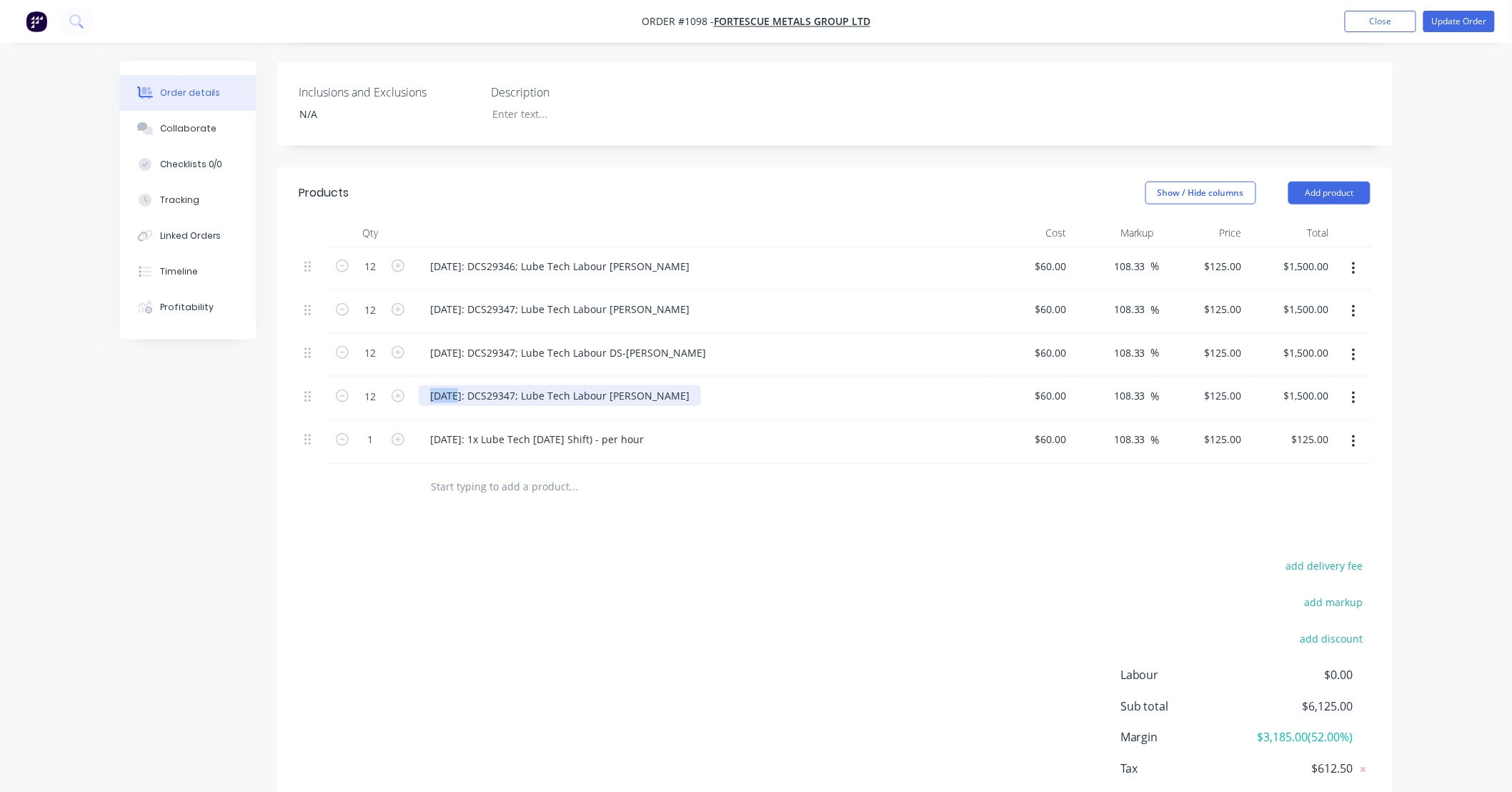
click at [319, 332] on div "12 [DATE]: DCS29346; Lube Tech Labour [PERSON_NAME] $60.00 $60.00 108.33 108.33…" at bounding box center [835, 356] width 1072 height 217
click at [522, 385] on div "[DATE]: DCS29347; Lube Tech Labour [PERSON_NAME]" at bounding box center [560, 396] width 282 height 20
click at [652, 385] on div "[DATE]: DCS29348; Lube Tech Labour [PERSON_NAME]" at bounding box center [560, 396] width 282 height 20
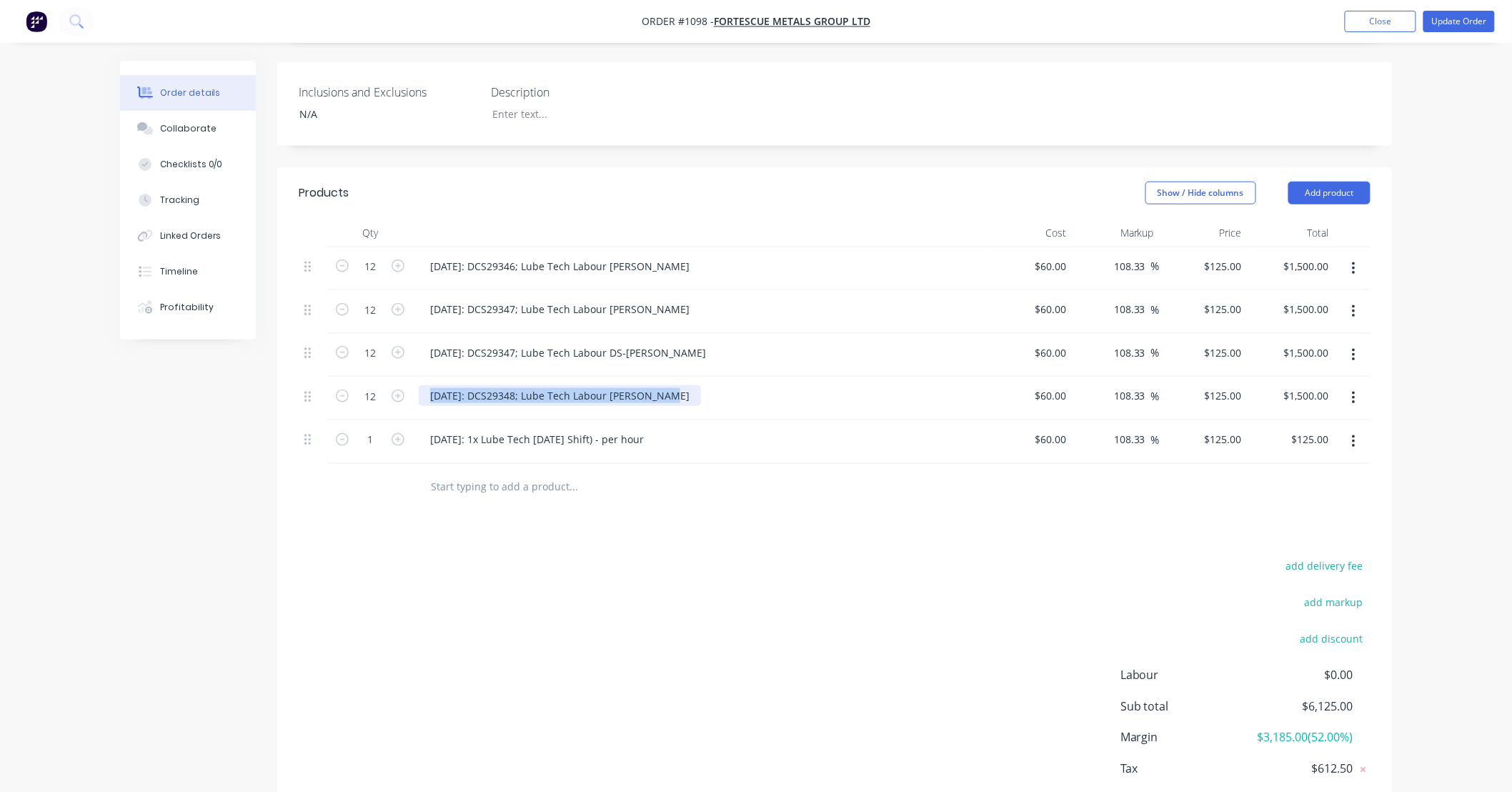
copy div "[DATE]: DCS29348; Lube Tech Labour [PERSON_NAME]"
click at [630, 429] on div "[DATE]: 1x Lube Tech [DATE] Shift) - per hour" at bounding box center [537, 439] width 237 height 20
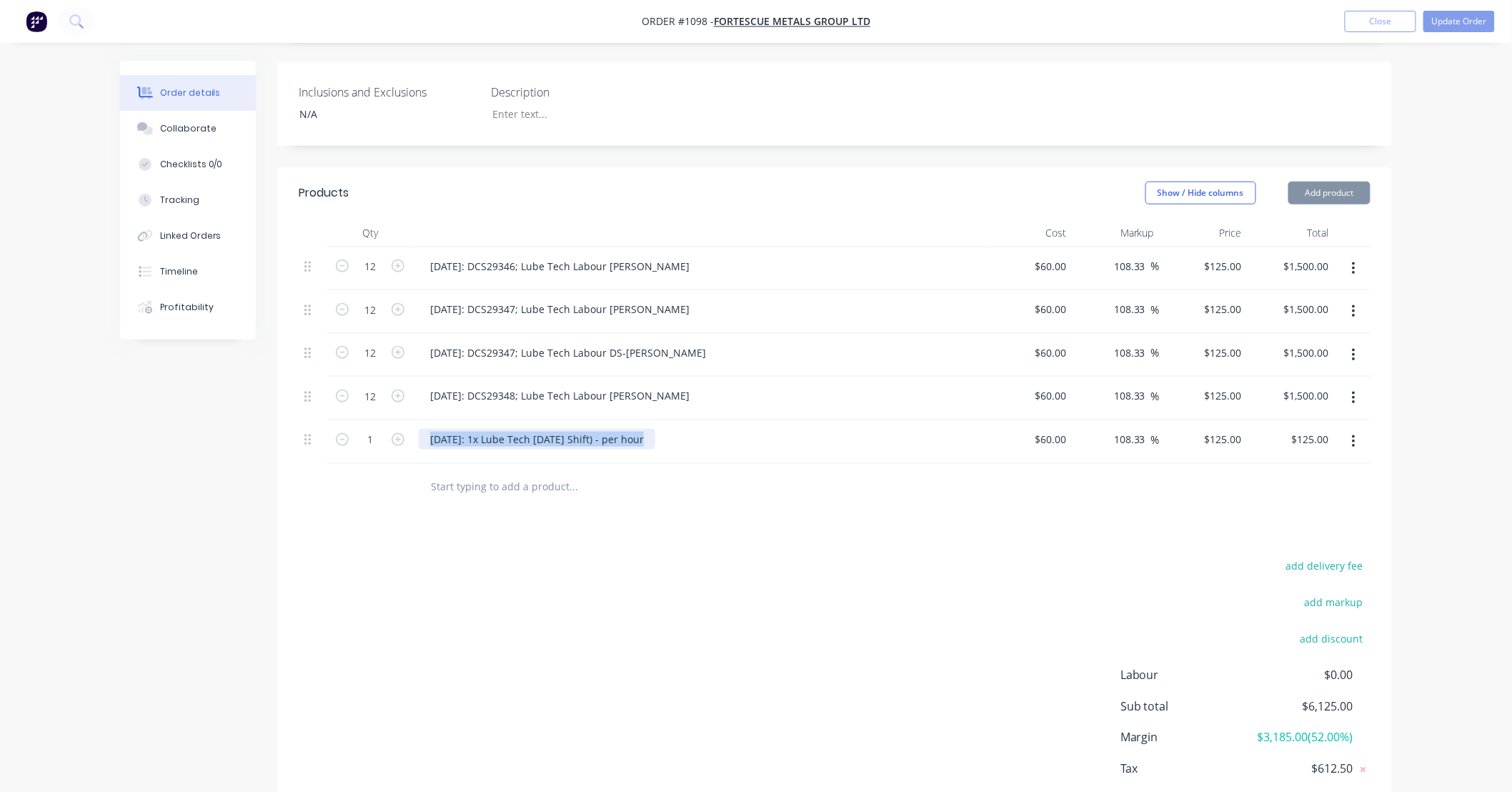
paste div
drag, startPoint x: 636, startPoint y: 396, endPoint x: 1099, endPoint y: 424, distance: 463.8
click at [1122, 423] on div "1 [DATE]: DCS29348; Lube Tech Labour [PERSON_NAME] $60.00 $60.00 108.33 108.33 …" at bounding box center [835, 442] width 1072 height 43
click at [382, 429] on input "1" at bounding box center [370, 439] width 37 height 21
type input "12"
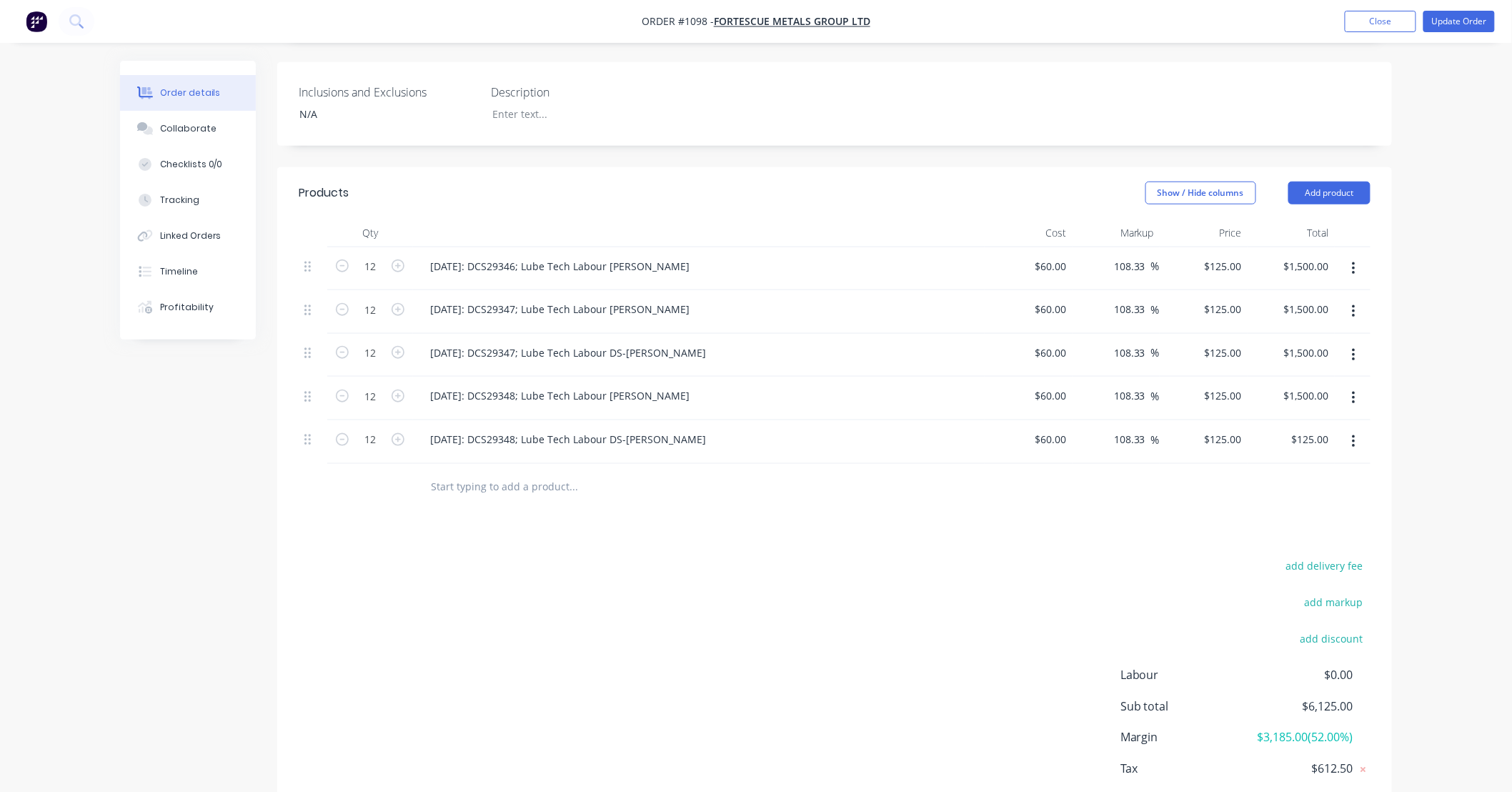
type input "$1,500.00"
click at [595, 470] on div at bounding box center [670, 487] width 515 height 47
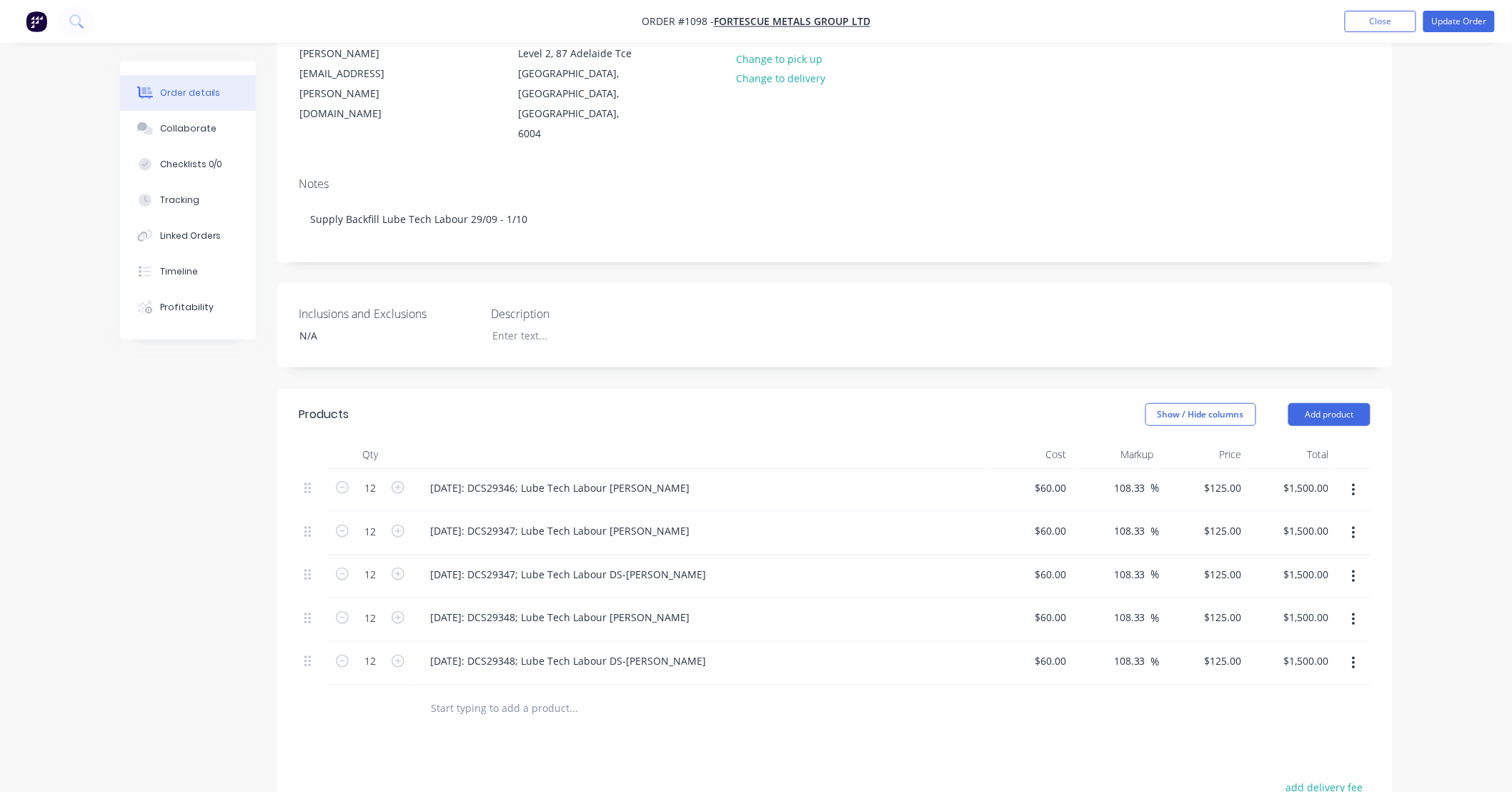
scroll to position [0, 0]
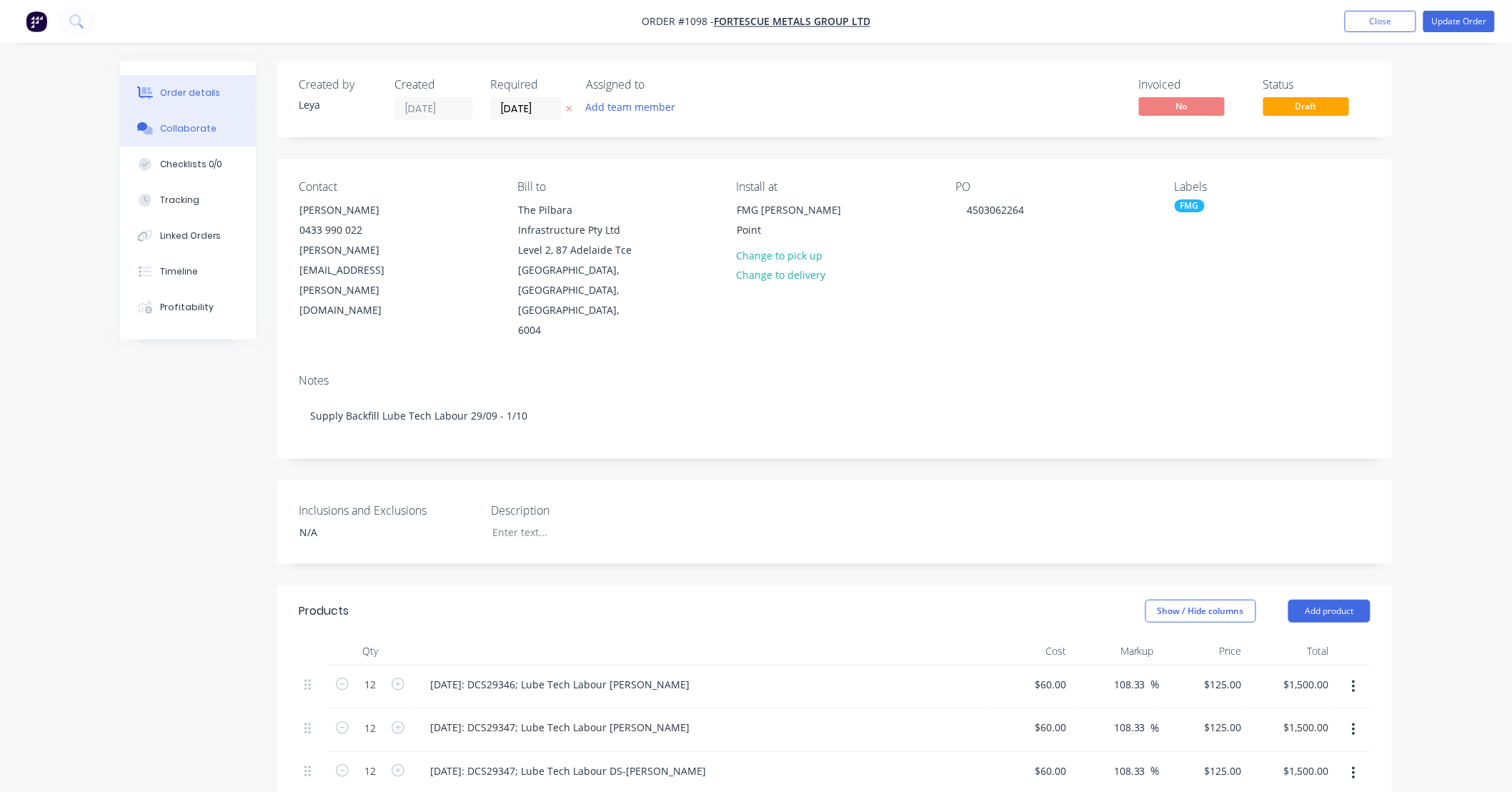
click at [169, 125] on div "Collaborate" at bounding box center [188, 128] width 56 height 13
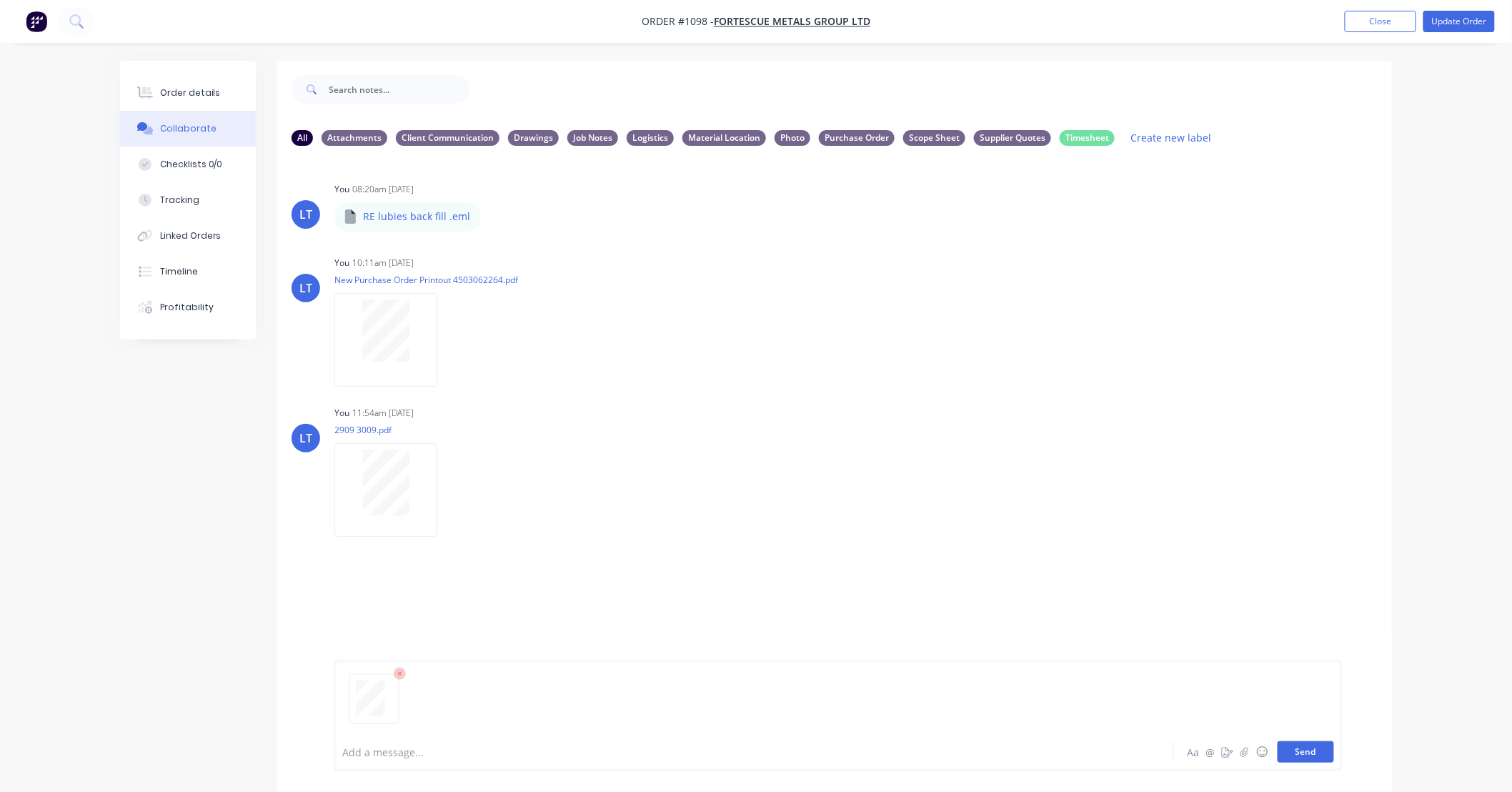
click at [1292, 752] on button "Send" at bounding box center [1306, 751] width 56 height 21
drag, startPoint x: 220, startPoint y: 99, endPoint x: 270, endPoint y: 114, distance: 52.2
click at [223, 99] on button "Order details" at bounding box center [188, 93] width 136 height 36
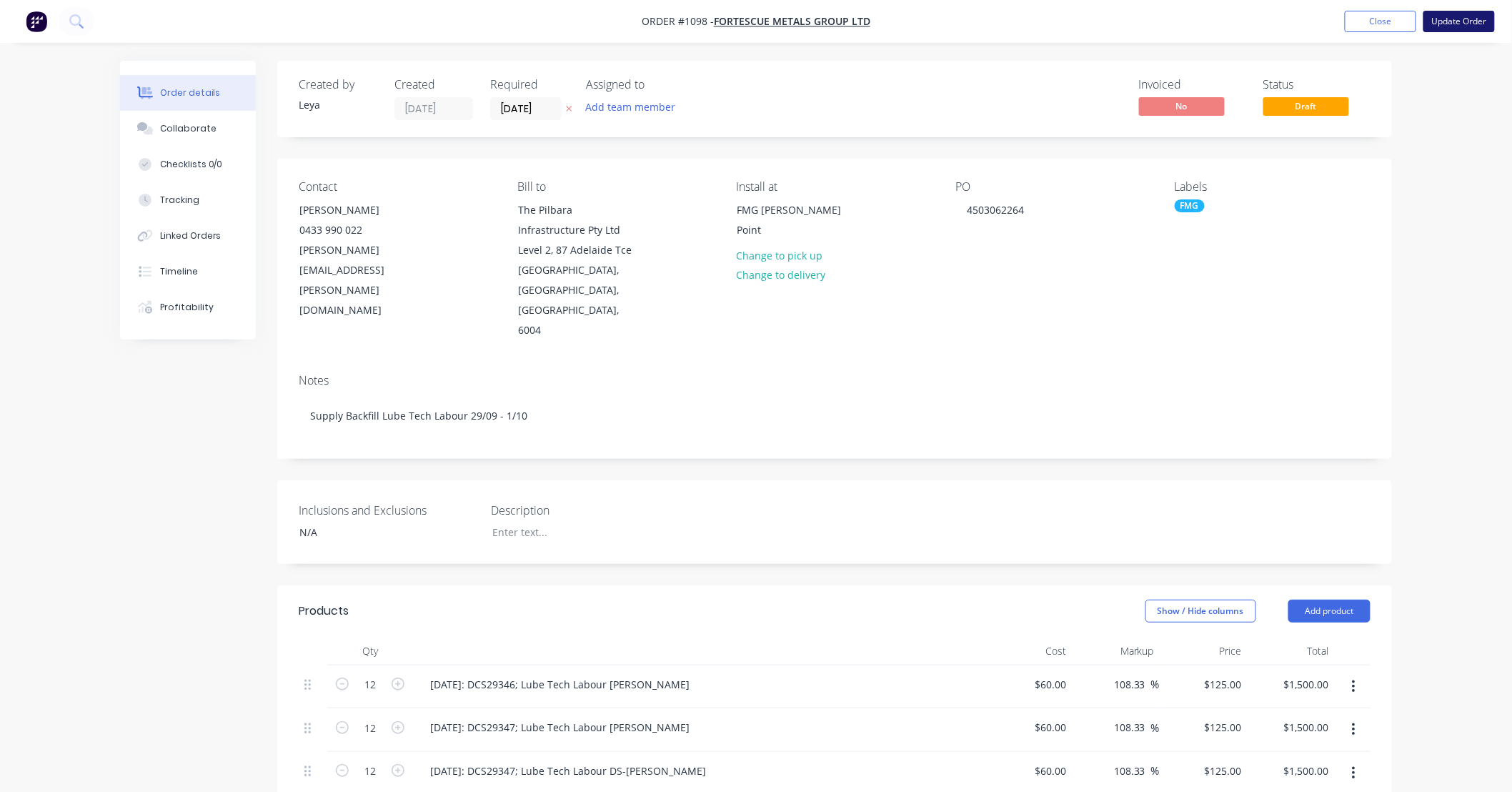
click at [1441, 27] on button "Update Order" at bounding box center [1459, 21] width 71 height 21
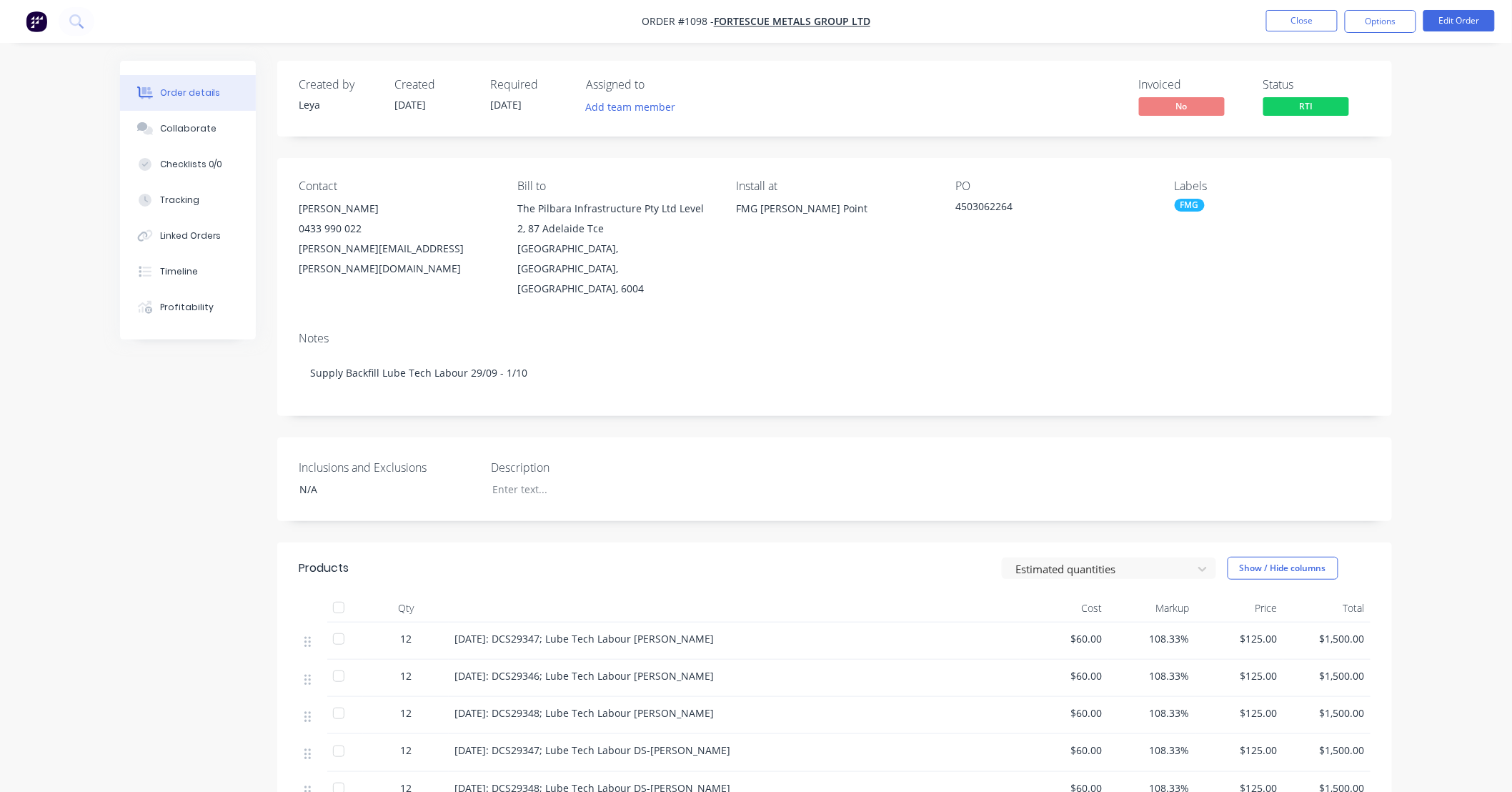
click at [699, 519] on div "Created by [PERSON_NAME] Created [DATE] Required [DATE] Assigned to Add team me…" at bounding box center [835, 550] width 1115 height 981
drag, startPoint x: 696, startPoint y: 519, endPoint x: 636, endPoint y: 520, distance: 60.0
click at [636, 520] on div "Created by [PERSON_NAME] Created [DATE] Required [DATE] Assigned to Add team me…" at bounding box center [835, 550] width 1115 height 981
click at [672, 407] on div "Created by [PERSON_NAME] Created [DATE] Required [DATE] Assigned to Add team me…" at bounding box center [835, 550] width 1115 height 981
drag, startPoint x: 672, startPoint y: 407, endPoint x: 641, endPoint y: 407, distance: 31.0
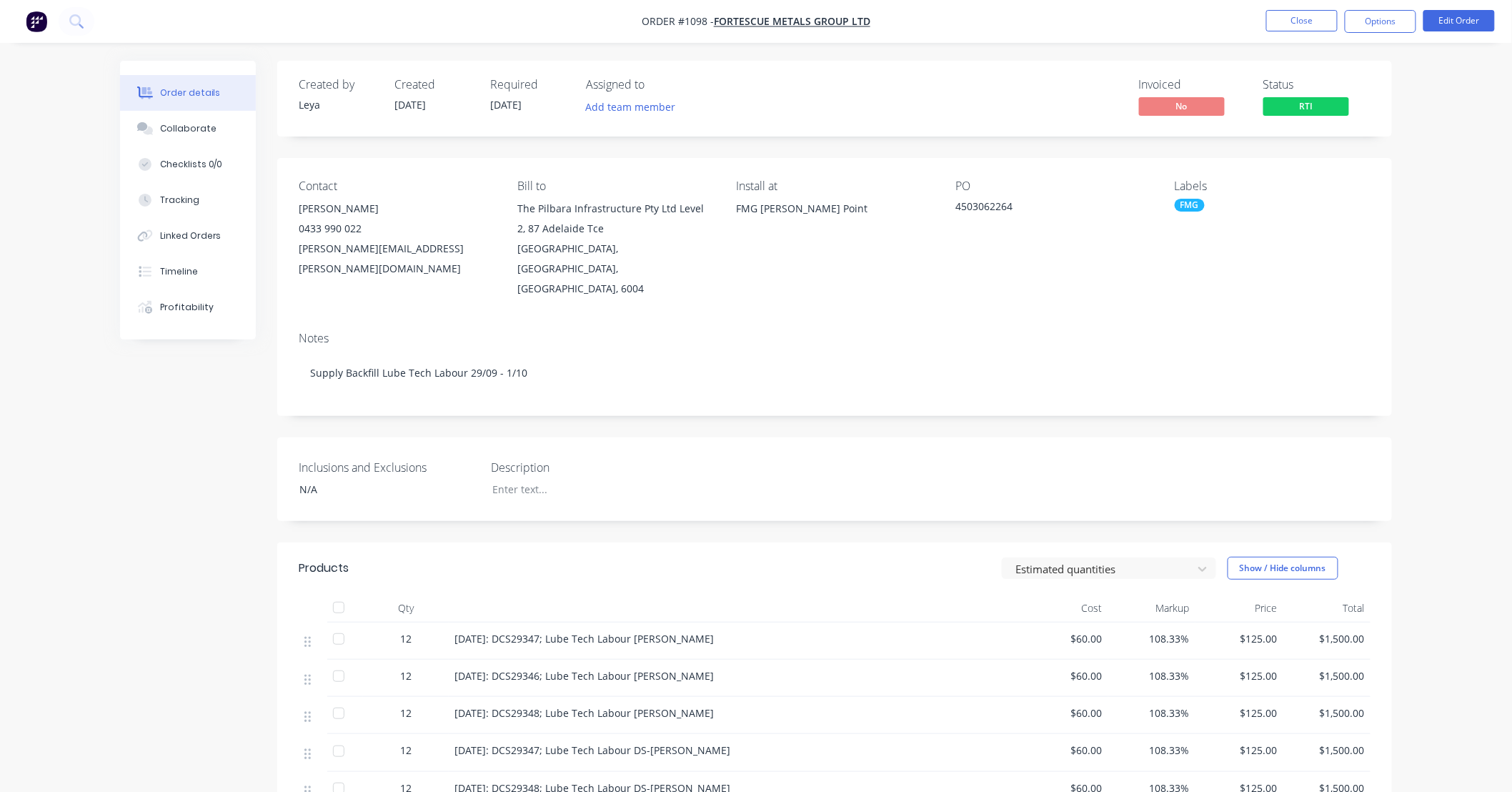
click at [641, 407] on div "Created by [PERSON_NAME] Created [DATE] Required [DATE] Assigned to Add team me…" at bounding box center [835, 550] width 1115 height 981
click at [709, 400] on div "Created by [PERSON_NAME] Created [DATE] Required [DATE] Assigned to Add team me…" at bounding box center [835, 550] width 1115 height 981
drag, startPoint x: 709, startPoint y: 400, endPoint x: 636, endPoint y: 405, distance: 73.2
drag, startPoint x: 636, startPoint y: 405, endPoint x: 543, endPoint y: 404, distance: 93.0
click at [543, 404] on div "Created by [PERSON_NAME] Created [DATE] Required [DATE] Assigned to Add team me…" at bounding box center [835, 550] width 1115 height 981
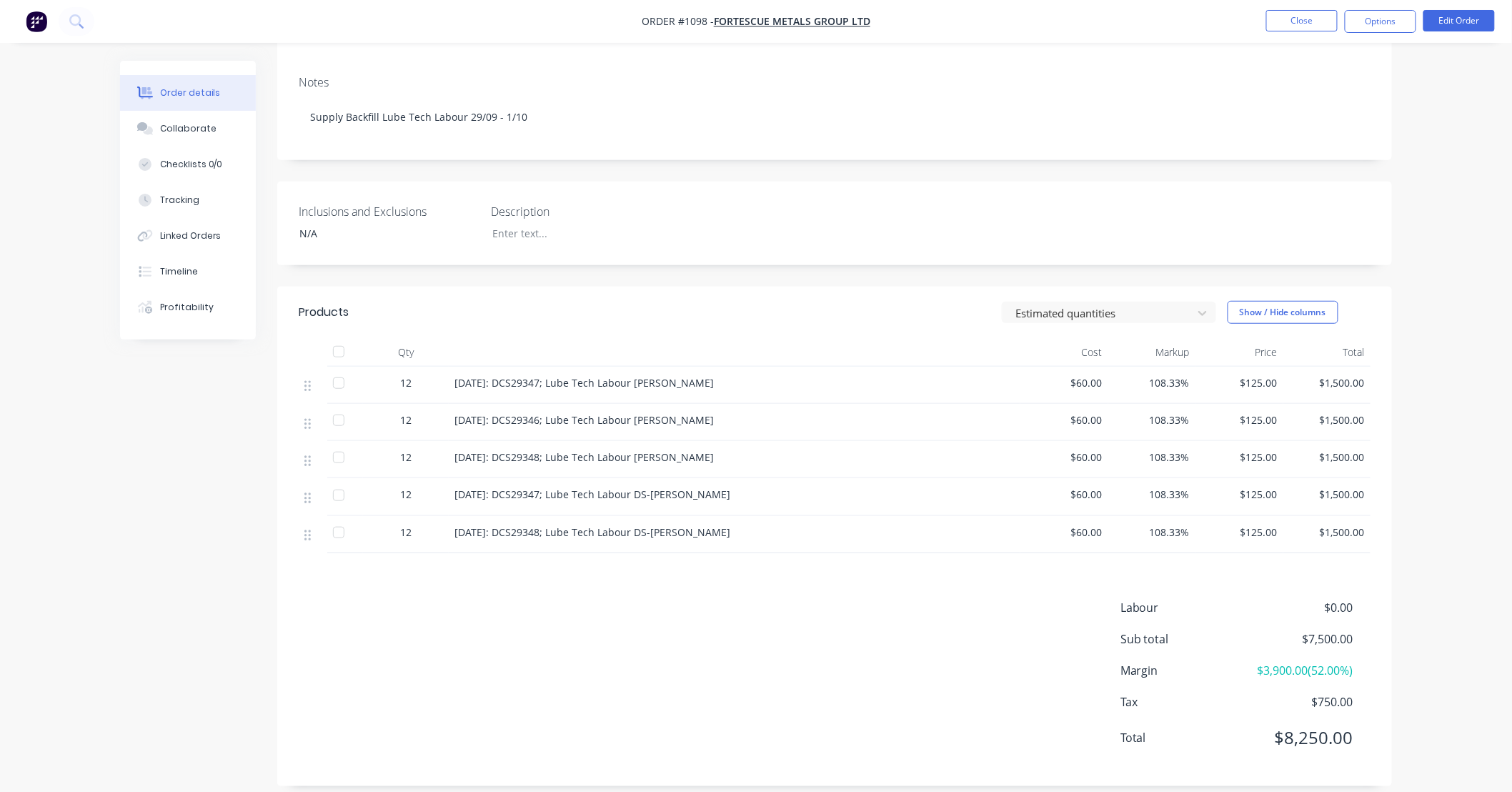
scroll to position [257, 0]
drag, startPoint x: 307, startPoint y: 366, endPoint x: 308, endPoint y: 415, distance: 49.0
click at [308, 415] on div "12 [DATE]: DCS29347; Lube Tech Labour [PERSON_NAME] $60.00 108.33% $125.00 $1,5…" at bounding box center [835, 459] width 1072 height 187
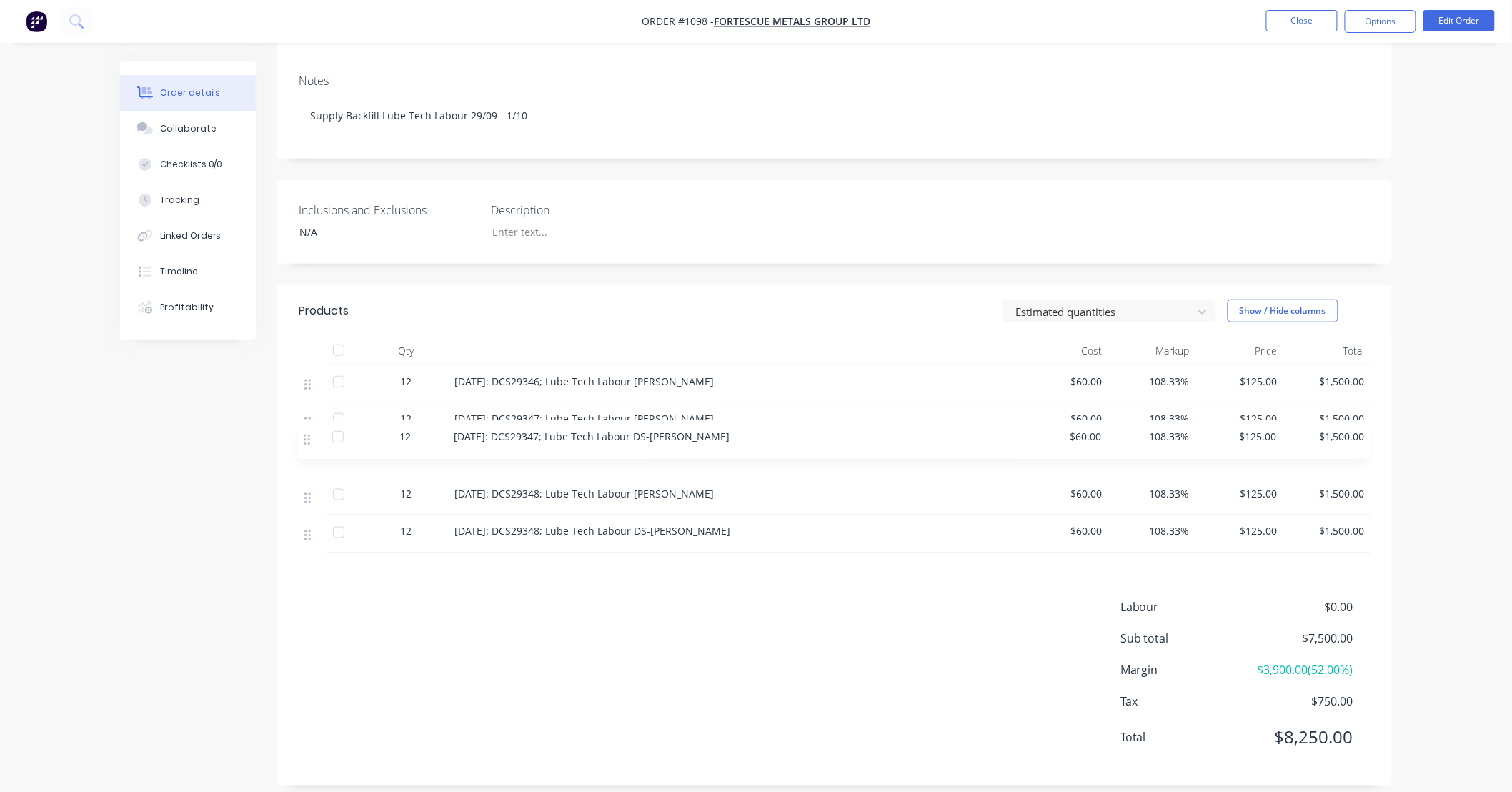
drag, startPoint x: 311, startPoint y: 477, endPoint x: 311, endPoint y: 431, distance: 46.0
click at [311, 431] on div "12 [DATE]: DCS29346; Lube Tech Labour [PERSON_NAME] $60.00 108.33% $125.00 $1,5…" at bounding box center [835, 459] width 1072 height 187
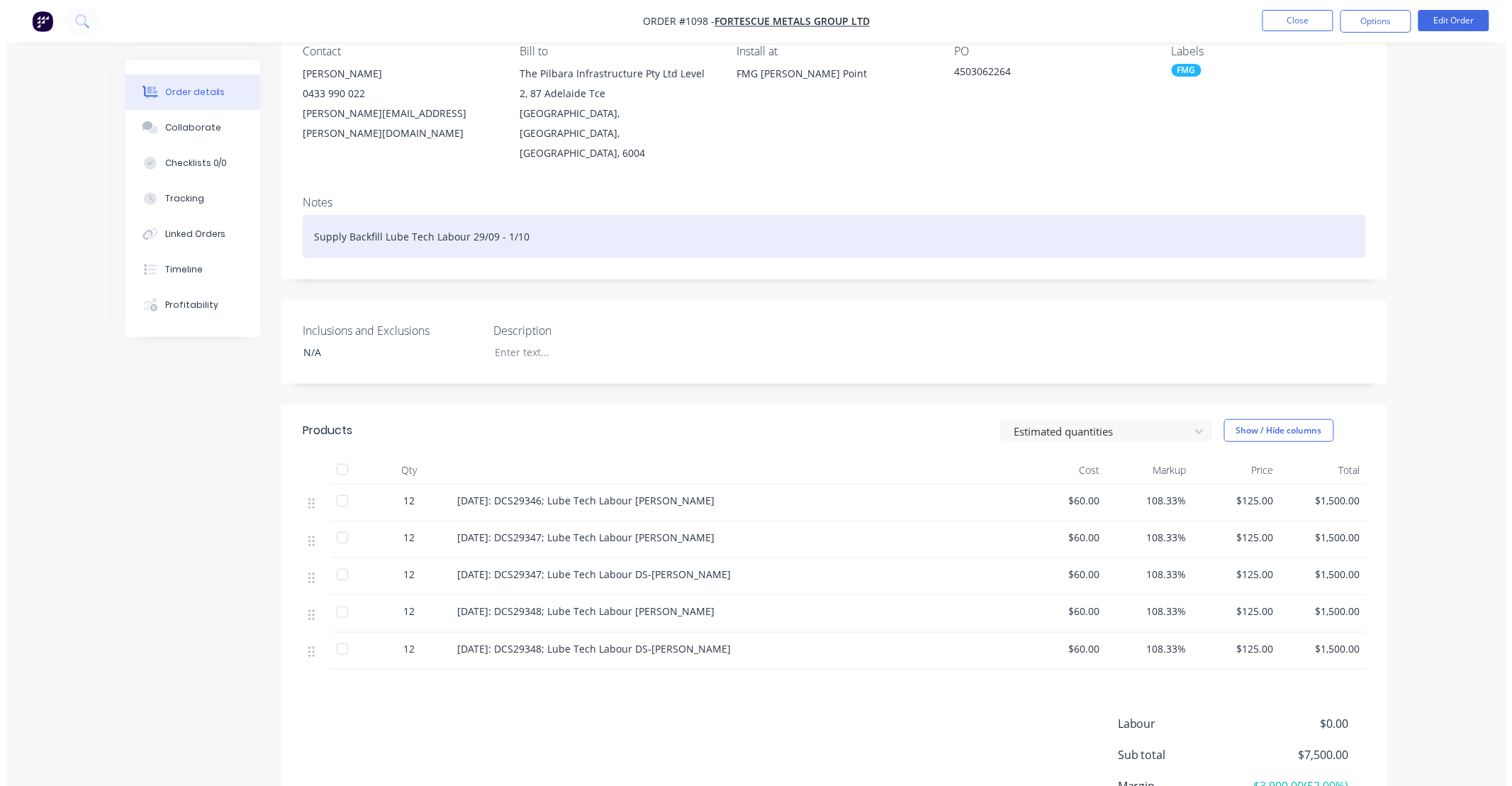
scroll to position [0, 0]
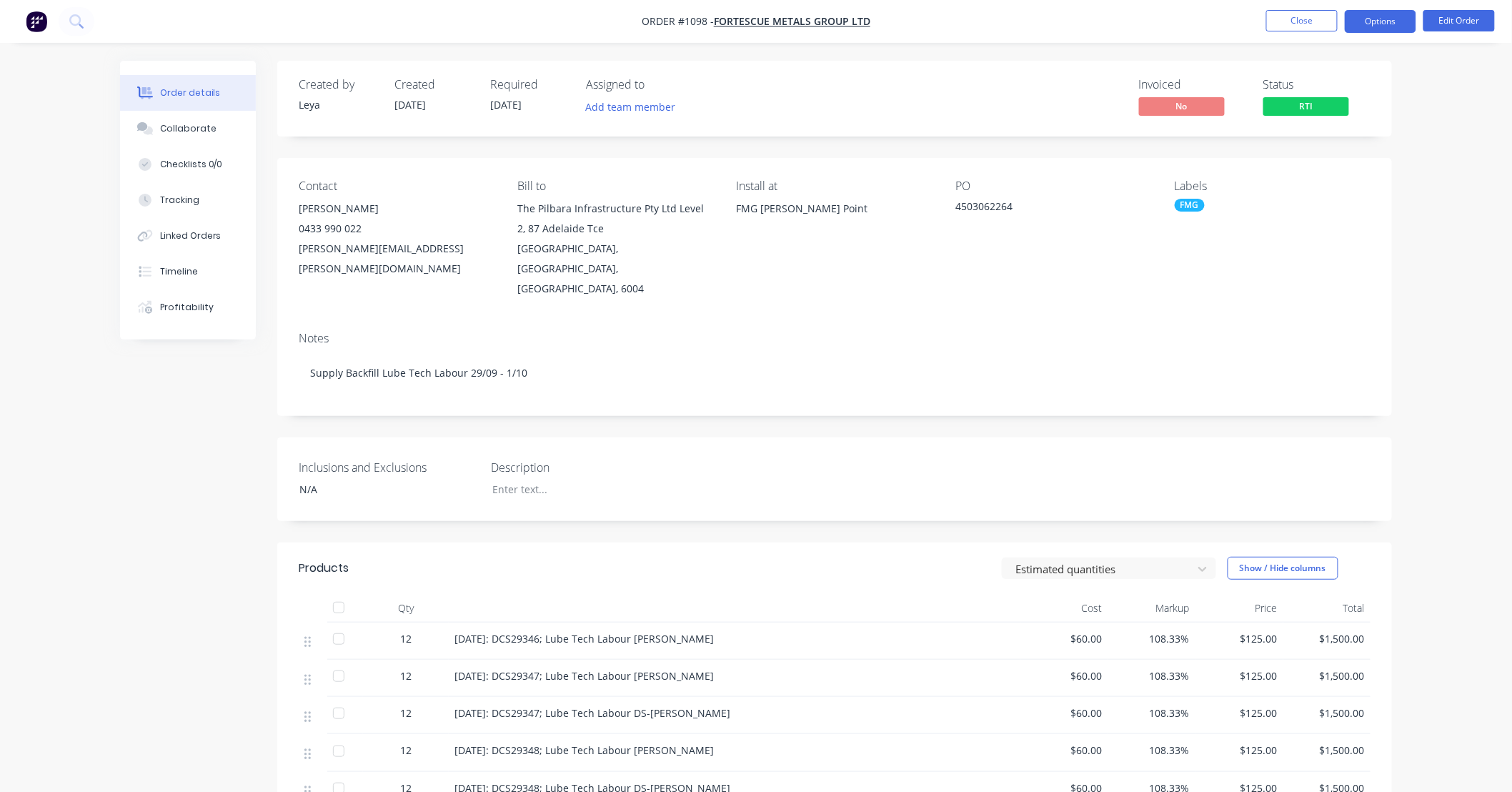
click at [1379, 29] on button "Options" at bounding box center [1381, 21] width 71 height 23
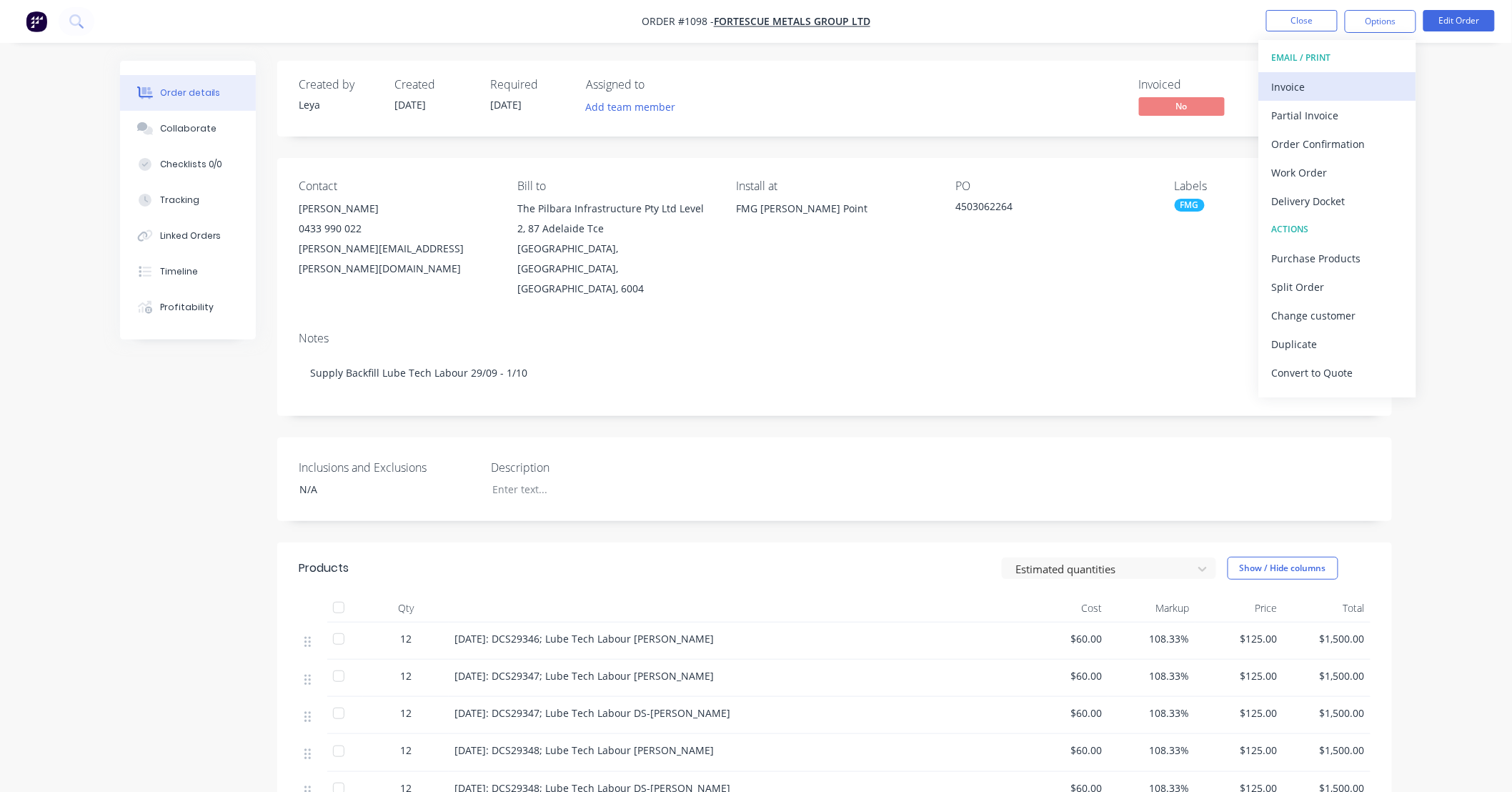
click at [1338, 90] on div "Invoice" at bounding box center [1338, 87] width 132 height 20
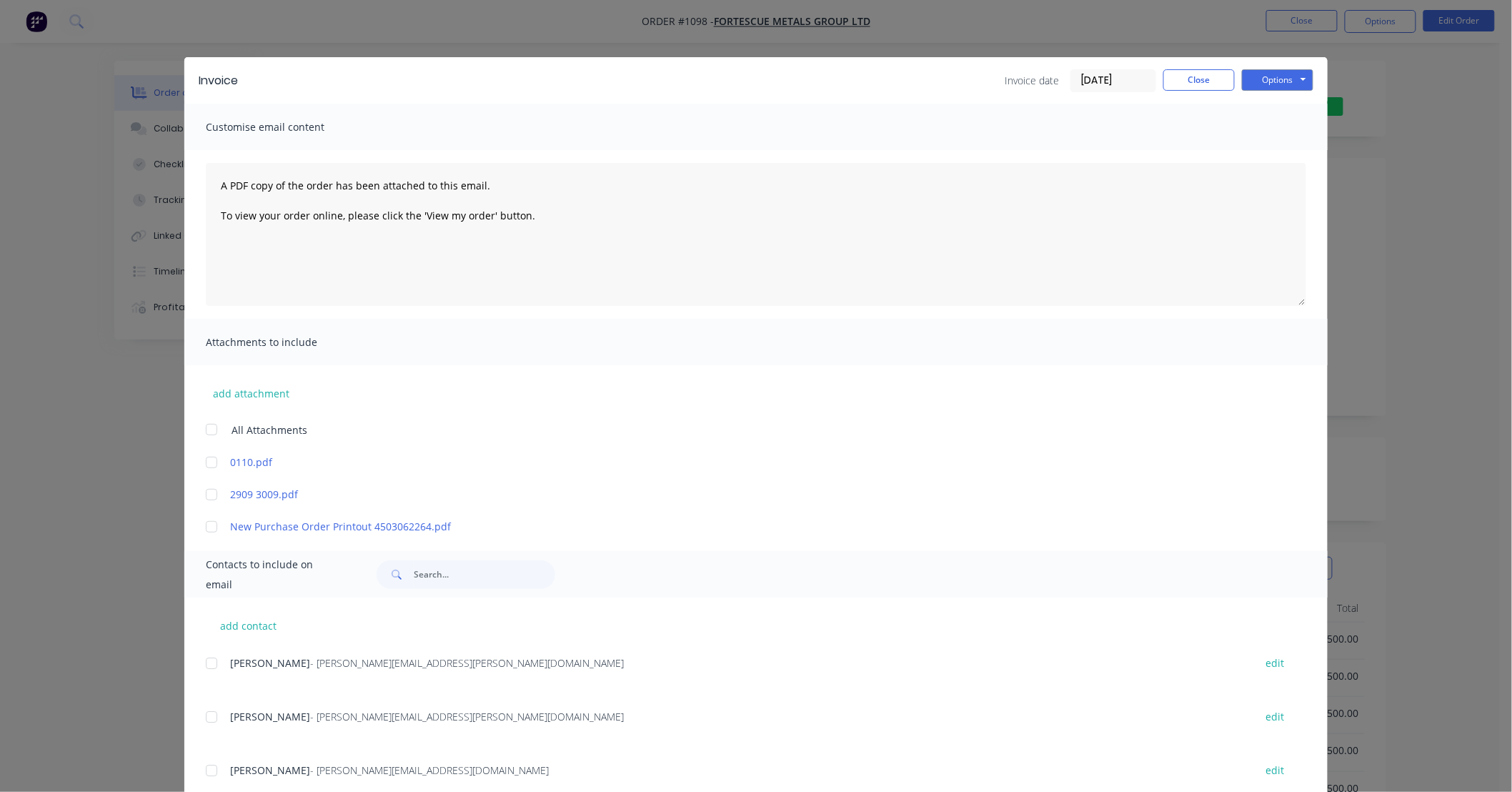
click at [208, 496] on div at bounding box center [212, 494] width 29 height 29
click at [206, 466] on div at bounding box center [212, 463] width 29 height 29
click at [1274, 77] on button "Options" at bounding box center [1278, 79] width 71 height 21
click at [1252, 125] on button "Print" at bounding box center [1288, 129] width 92 height 24
drag, startPoint x: 1187, startPoint y: 76, endPoint x: 1207, endPoint y: 70, distance: 20.9
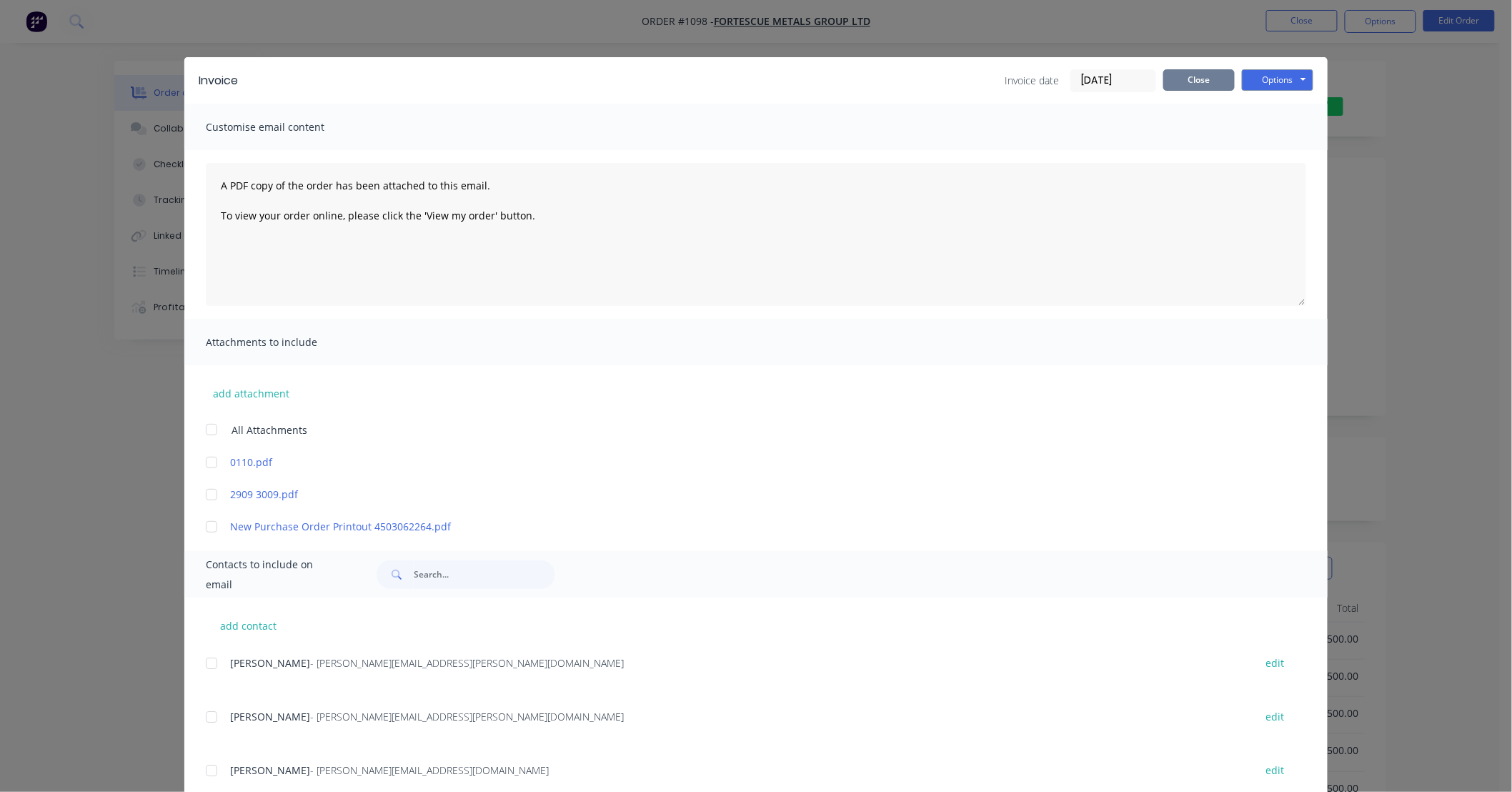
click at [1187, 76] on button "Close" at bounding box center [1199, 79] width 71 height 21
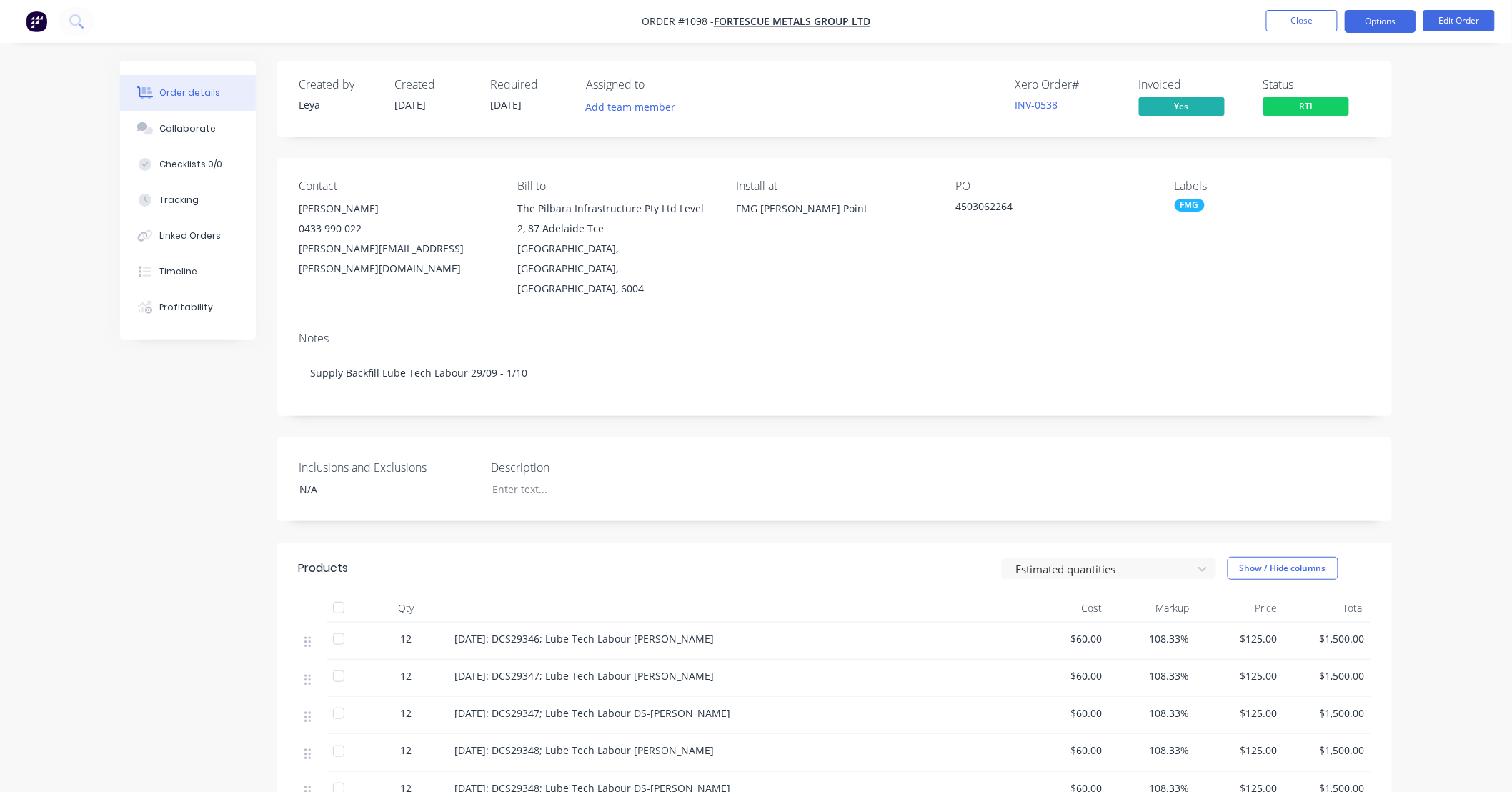
click at [1355, 20] on button "Options" at bounding box center [1381, 21] width 71 height 23
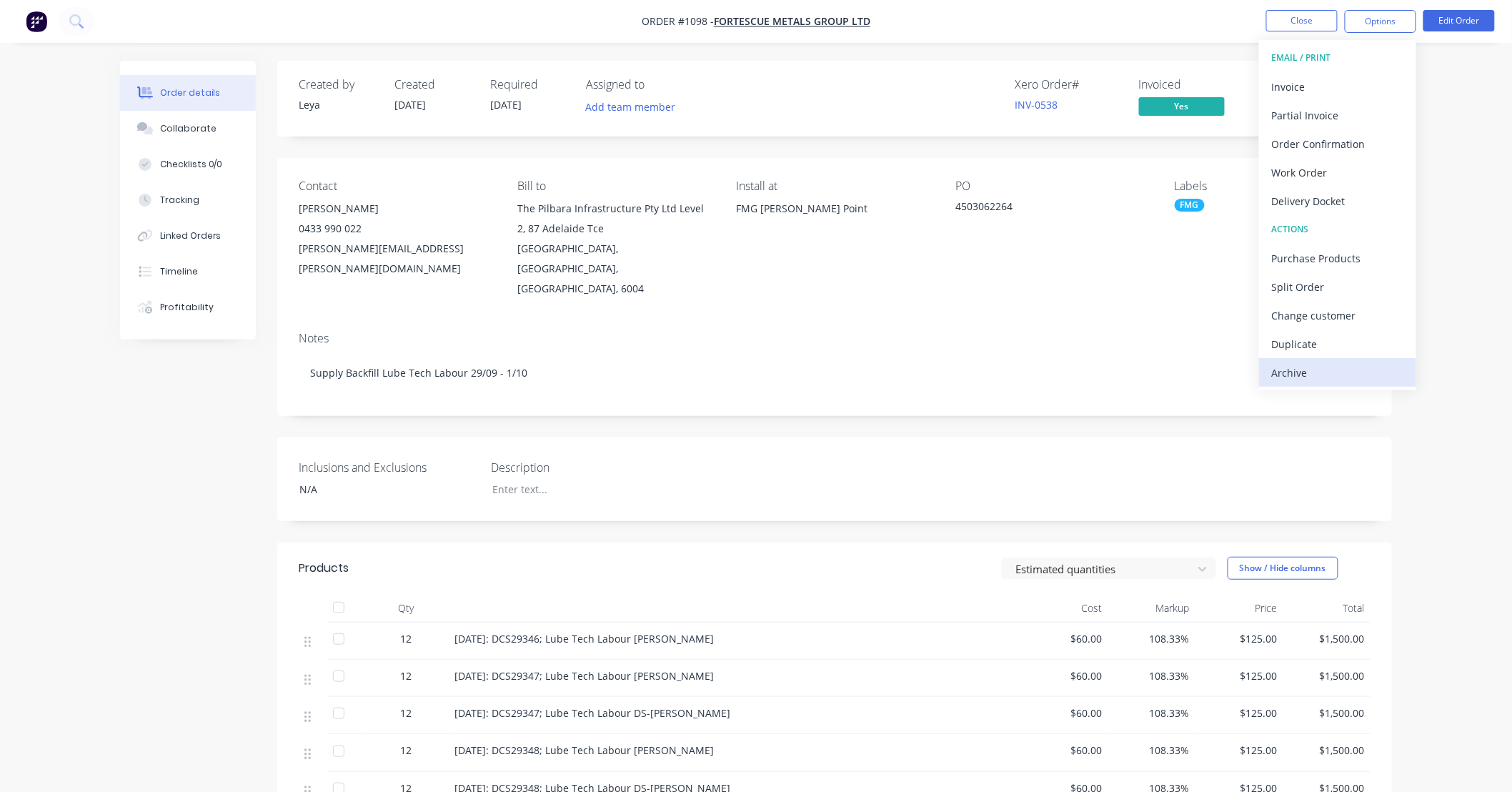
click at [1321, 372] on div "Archive" at bounding box center [1338, 373] width 132 height 20
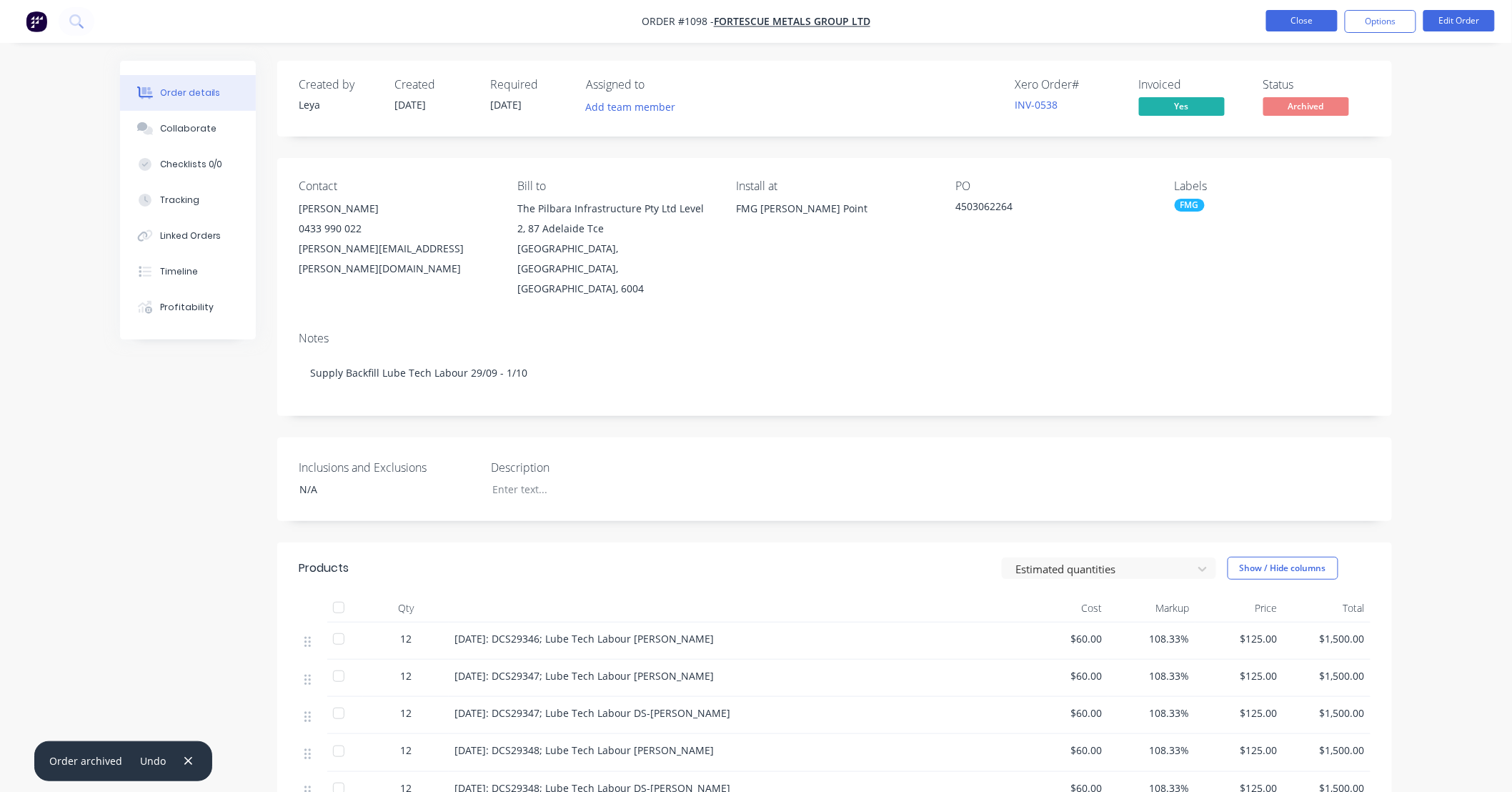
click at [1278, 23] on button "Close" at bounding box center [1302, 20] width 71 height 21
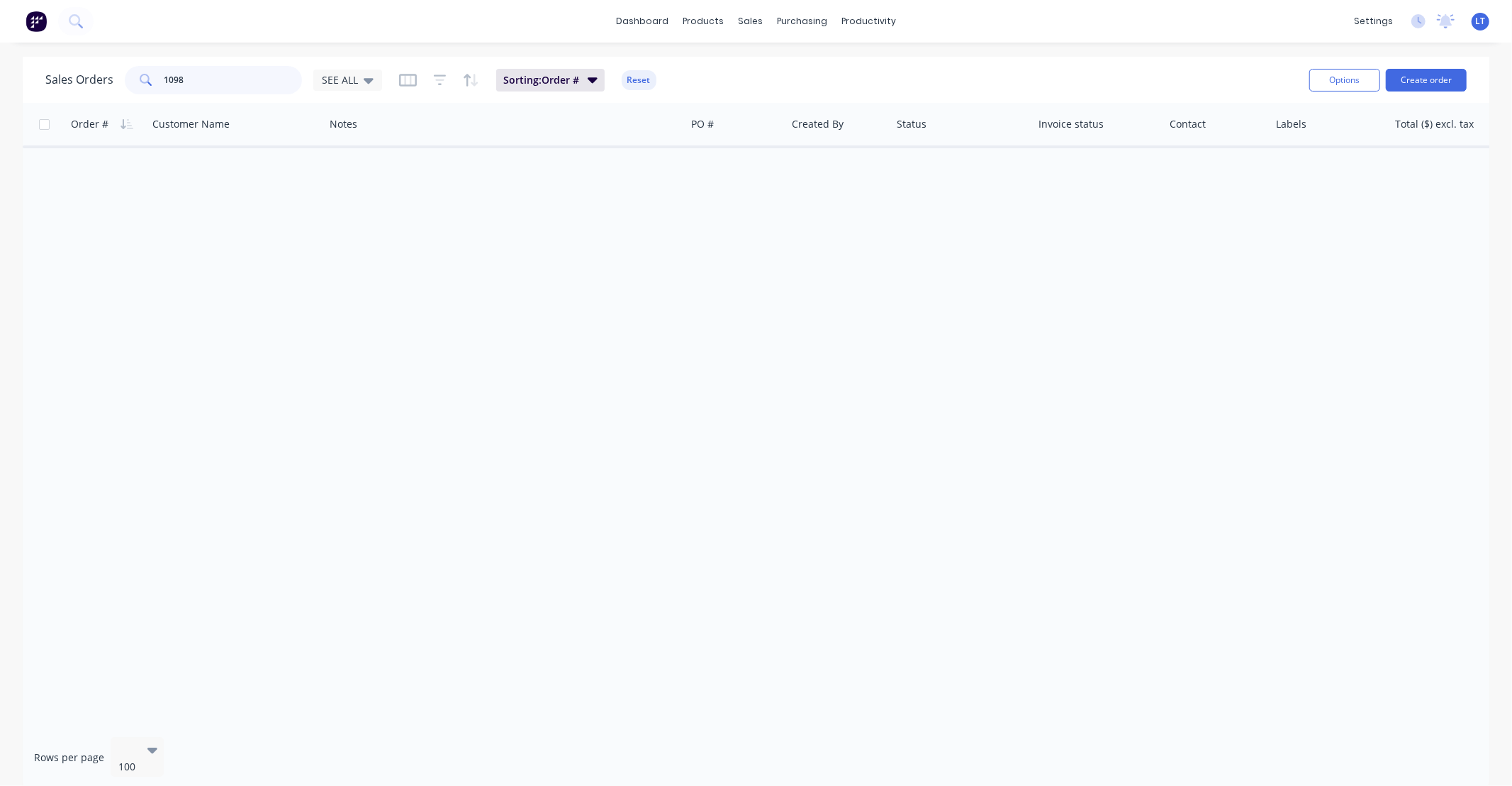
drag, startPoint x: 237, startPoint y: 90, endPoint x: 0, endPoint y: 62, distance: 238.6
click at [0, 62] on div "Sales Orders 1098 SEE ALL Sorting: Order # Reset Options Create order Order # C…" at bounding box center [756, 423] width 1512 height 733
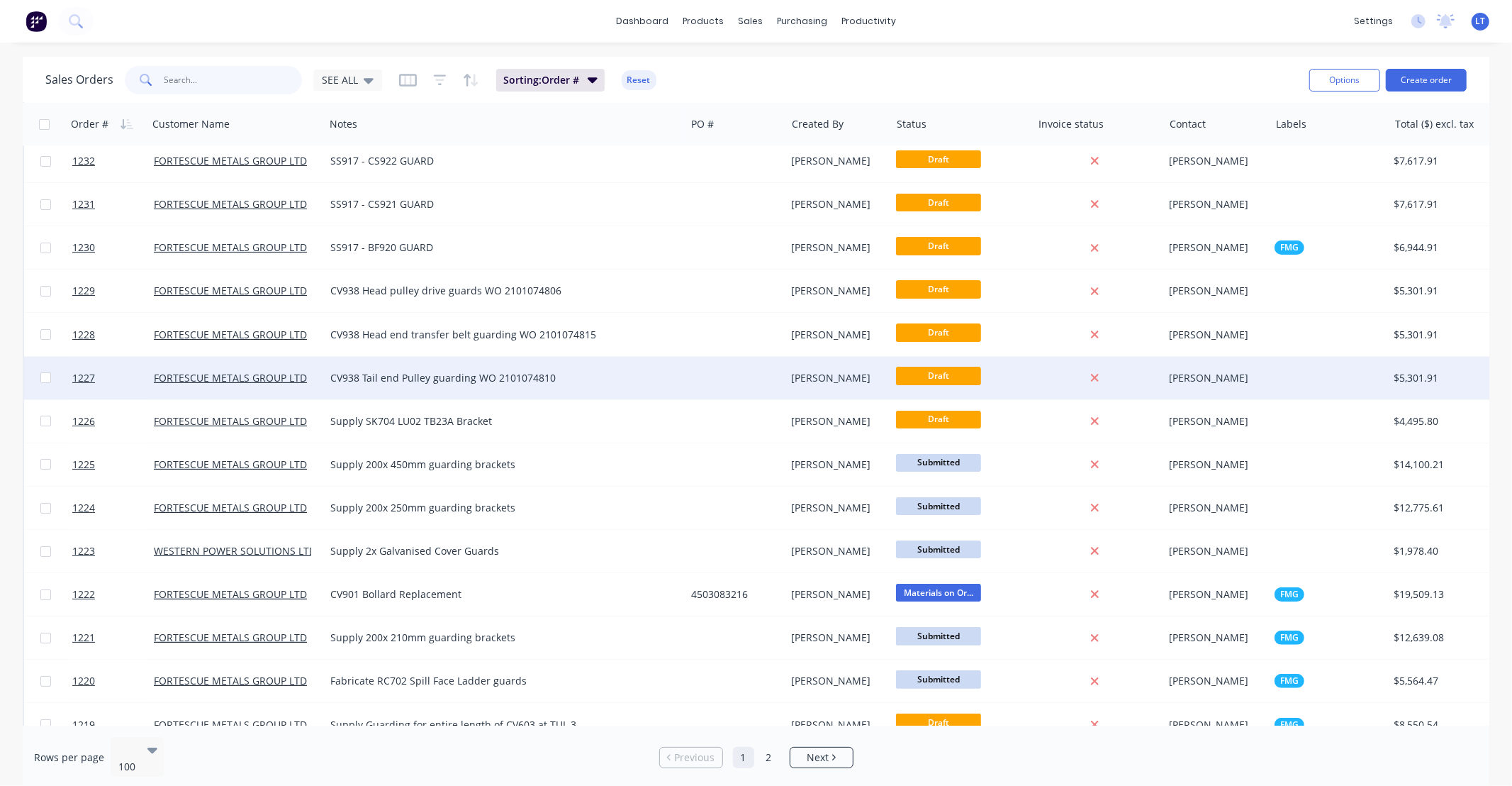
scroll to position [52, 0]
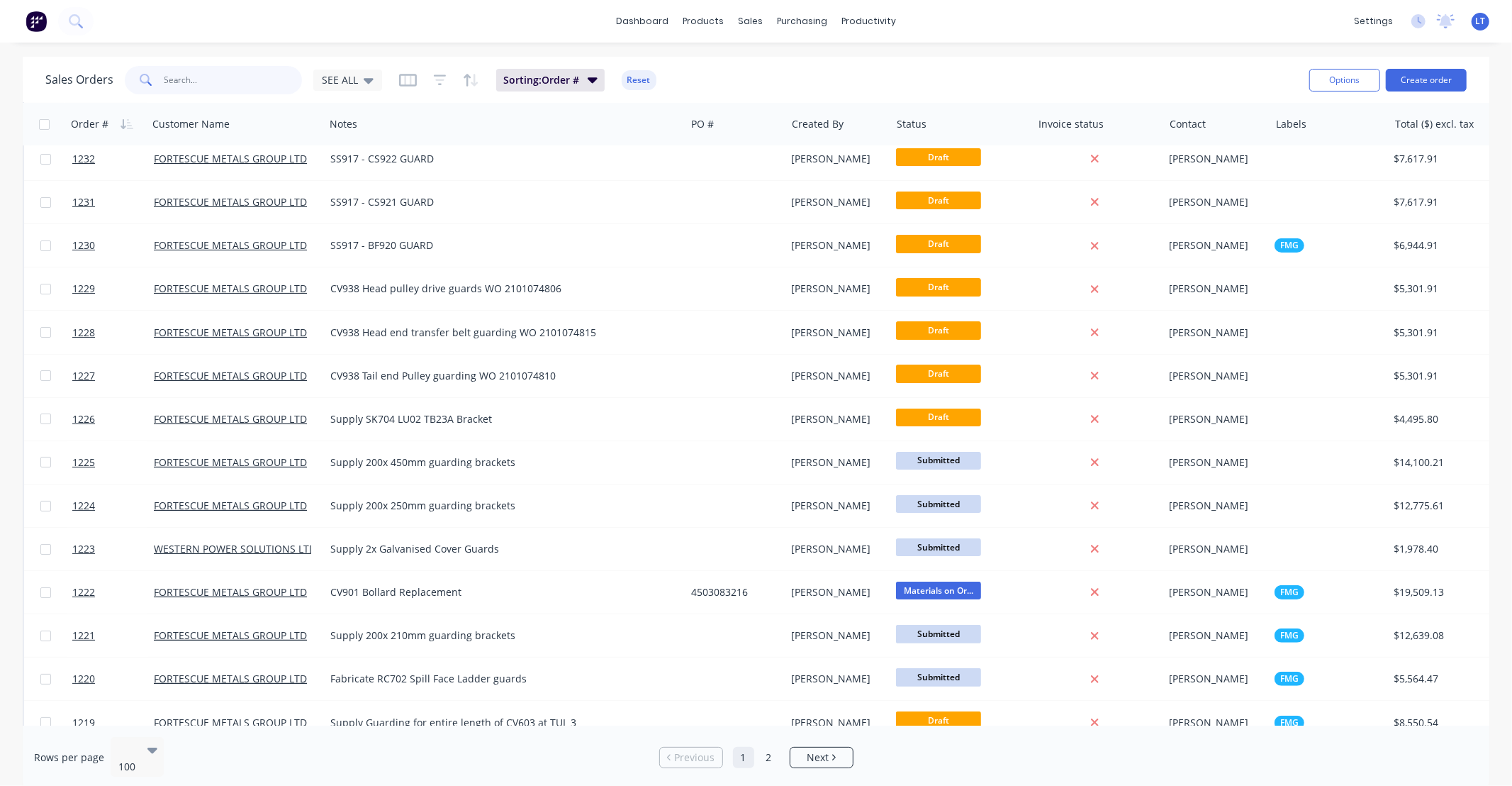
click at [260, 83] on input "text" at bounding box center [234, 80] width 138 height 29
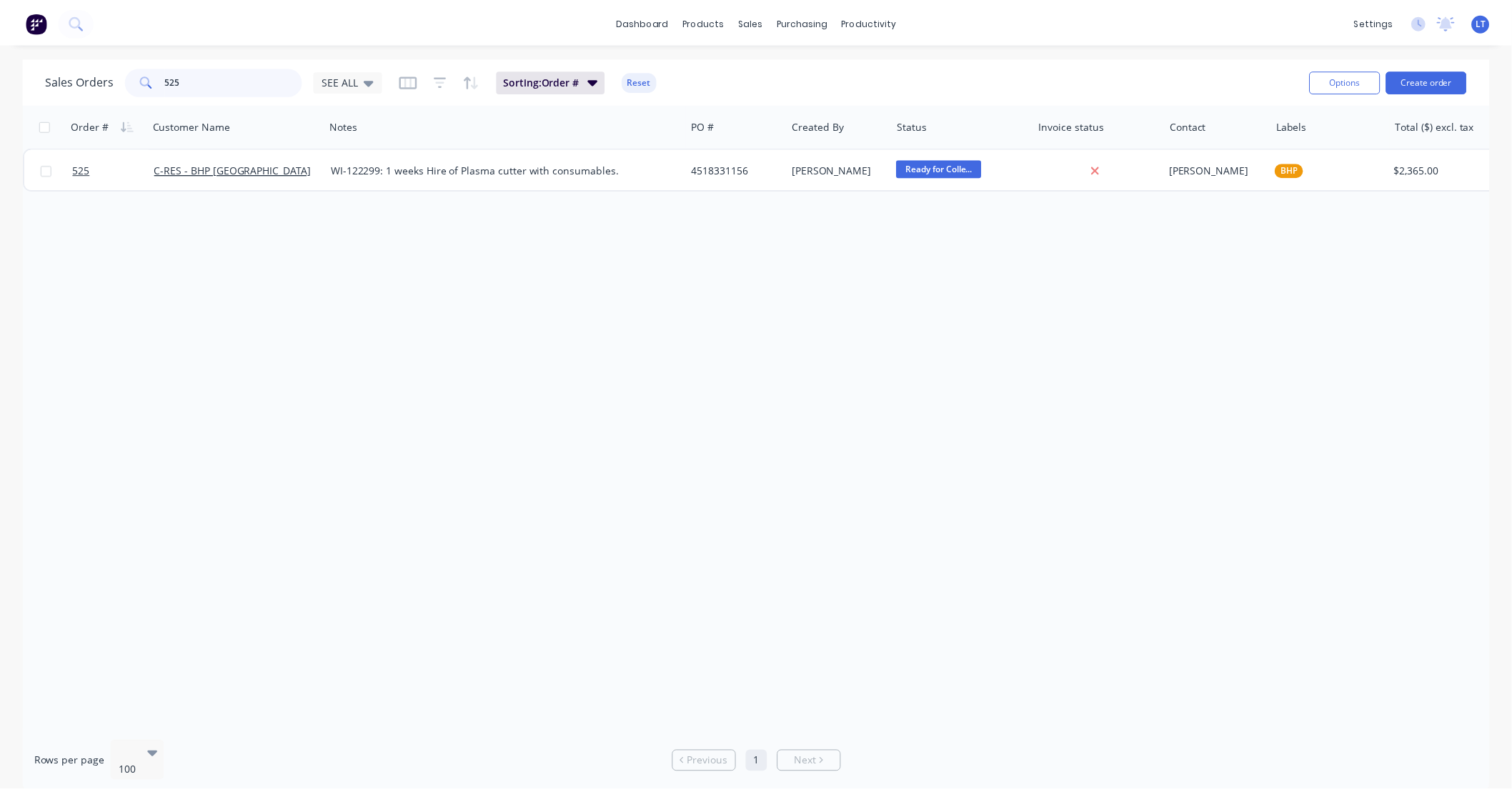
scroll to position [0, 0]
click at [798, 343] on div "Order # Customer Name Notes PO # Created By Status Invoice status Contact Label…" at bounding box center [762, 417] width 1479 height 627
click at [641, 319] on div "Order # Customer Name Notes PO # Created By Status Invoice status Contact Label…" at bounding box center [762, 417] width 1479 height 627
drag, startPoint x: 641, startPoint y: 319, endPoint x: 524, endPoint y: 293, distance: 119.9
drag, startPoint x: 524, startPoint y: 293, endPoint x: 420, endPoint y: 277, distance: 105.2
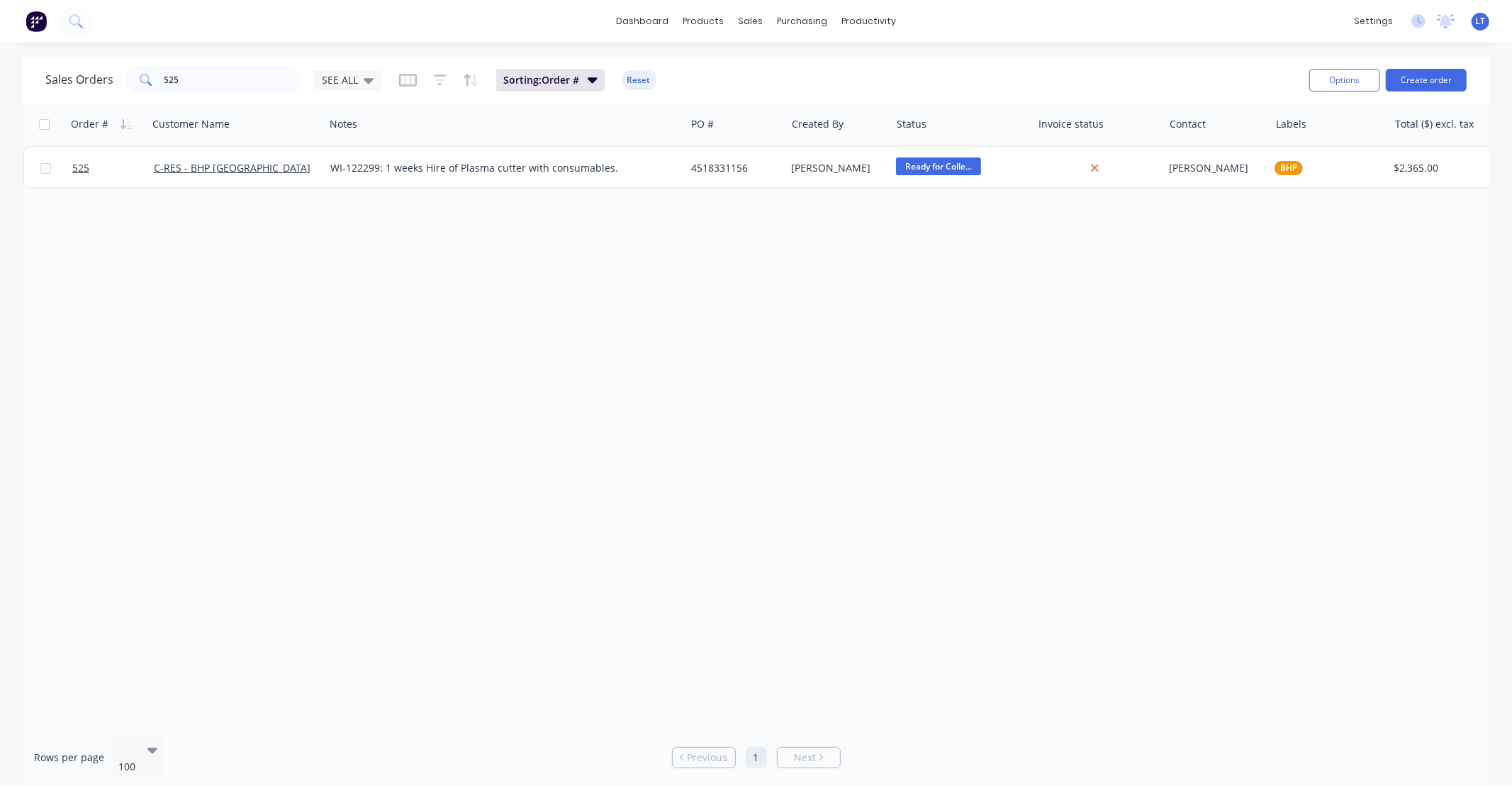
click at [417, 275] on div "Order # Customer Name Notes PO # Created By Status Invoice status Contact Label…" at bounding box center [756, 414] width 1466 height 622
click at [744, 307] on div "Order # Customer Name Notes PO # Created By Status Invoice status Contact Label…" at bounding box center [756, 414] width 1466 height 622
drag, startPoint x: 744, startPoint y: 307, endPoint x: 611, endPoint y: 295, distance: 133.5
click at [611, 295] on div "Order # Customer Name Notes PO # Created By Status Invoice status Contact Label…" at bounding box center [756, 414] width 1466 height 622
click at [806, 295] on div "Order # Customer Name Notes PO # Created By Status Invoice status Contact Label…" at bounding box center [756, 414] width 1466 height 622
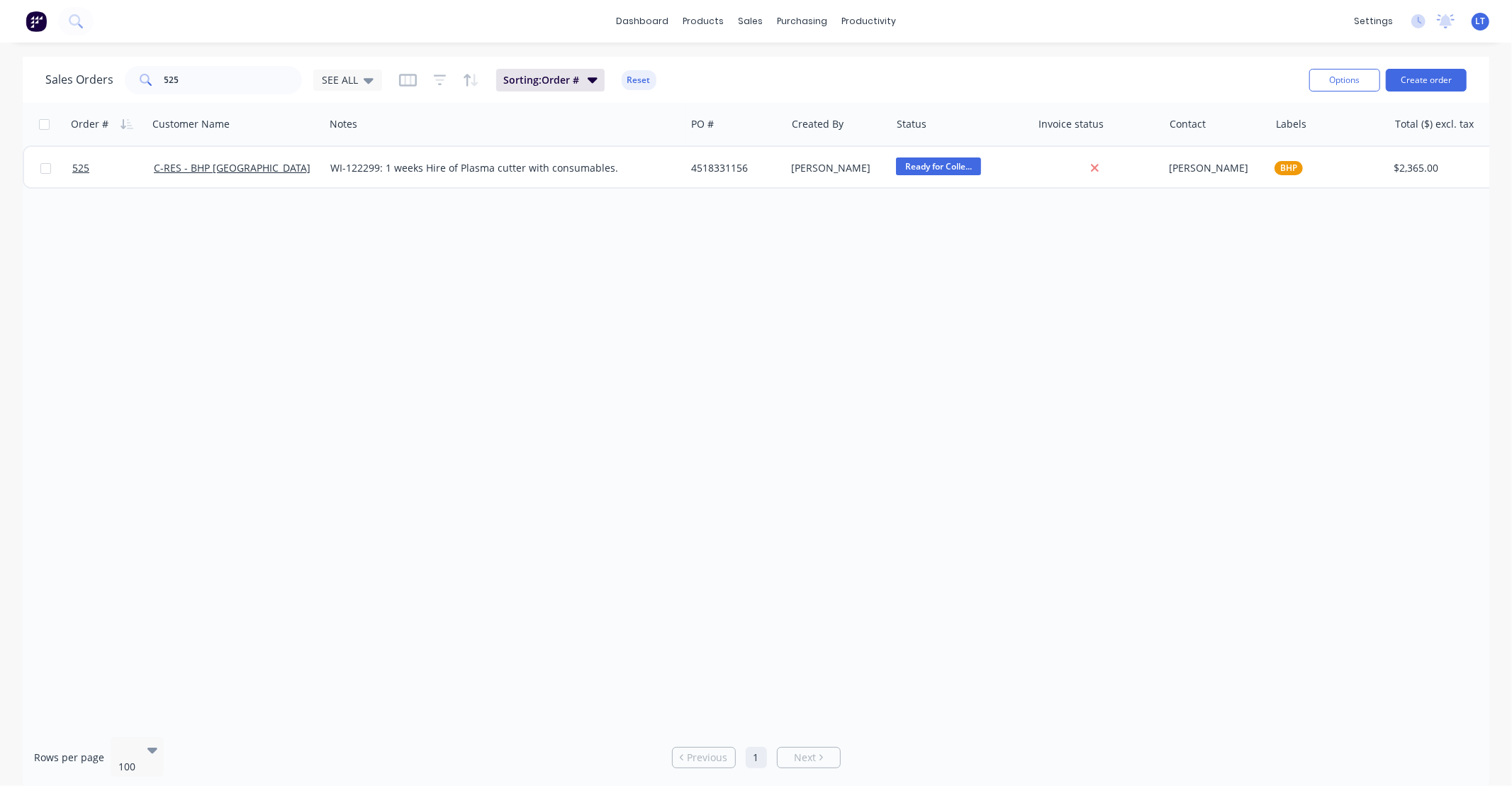
drag, startPoint x: 806, startPoint y: 295, endPoint x: 710, endPoint y: 291, distance: 96.1
click at [710, 291] on div "Order # Customer Name Notes PO # Created By Status Invoice status Contact Label…" at bounding box center [756, 414] width 1466 height 622
click at [1018, 401] on div "Order # Customer Name Notes PO # Created By Status Invoice status Contact Label…" at bounding box center [756, 414] width 1466 height 622
drag, startPoint x: 1015, startPoint y: 400, endPoint x: 829, endPoint y: 366, distance: 189.1
click at [828, 367] on div "Order # Customer Name Notes PO # Created By Status Invoice status Contact Label…" at bounding box center [756, 414] width 1466 height 622
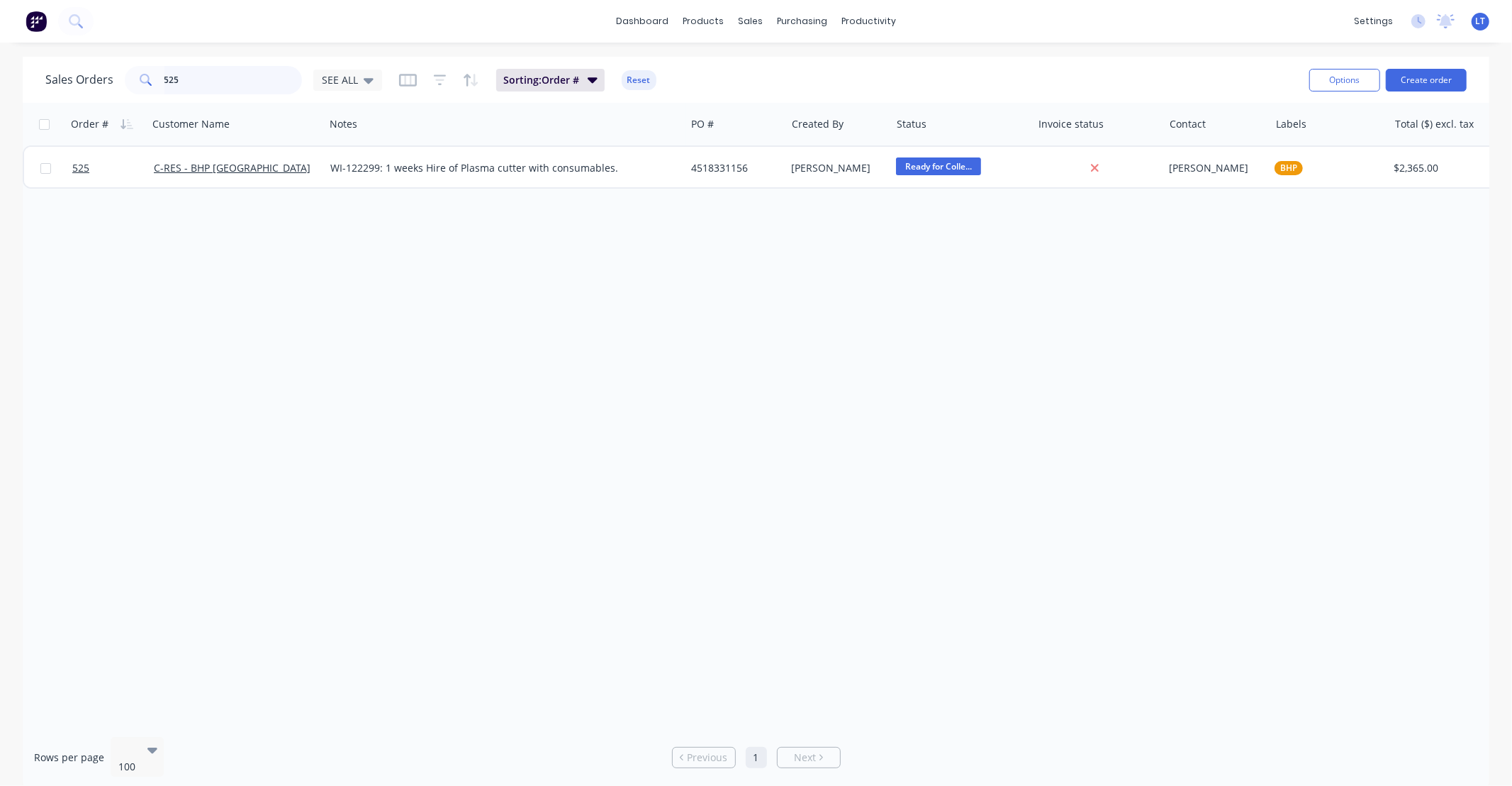
drag, startPoint x: 215, startPoint y: 81, endPoint x: 0, endPoint y: 38, distance: 219.3
click at [0, 38] on div "dashboard products sales purchasing productivity dashboard products Product Cat…" at bounding box center [756, 393] width 1512 height 786
type input "1059"
click at [944, 311] on div "Order # Customer Name Notes PO # Created By Status Invoice status Contact Label…" at bounding box center [756, 414] width 1466 height 622
drag, startPoint x: 944, startPoint y: 311, endPoint x: 845, endPoint y: 228, distance: 129.2
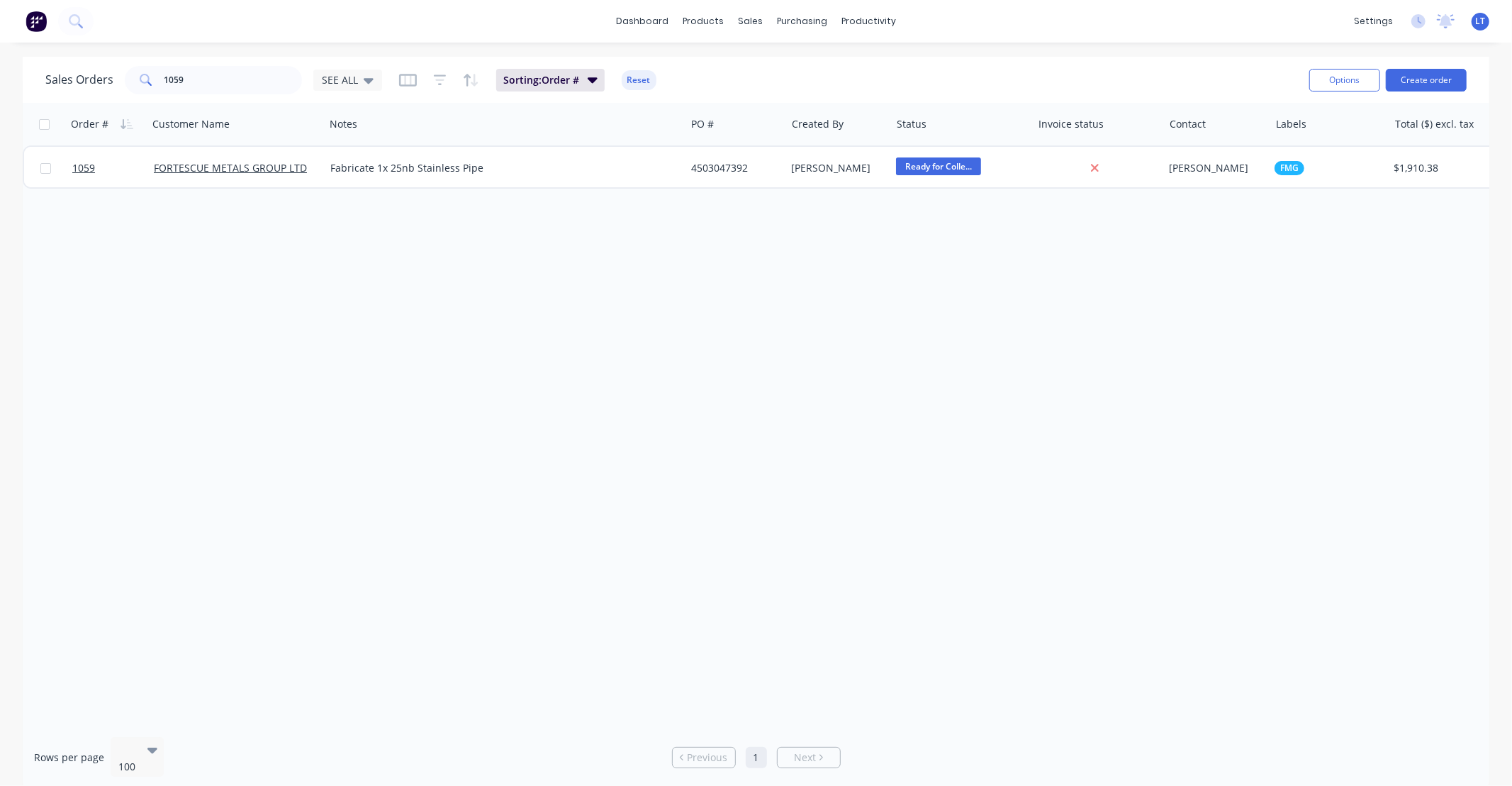
click at [849, 277] on div "Order # Customer Name Notes PO # Created By Status Invoice status Contact Label…" at bounding box center [756, 414] width 1466 height 622
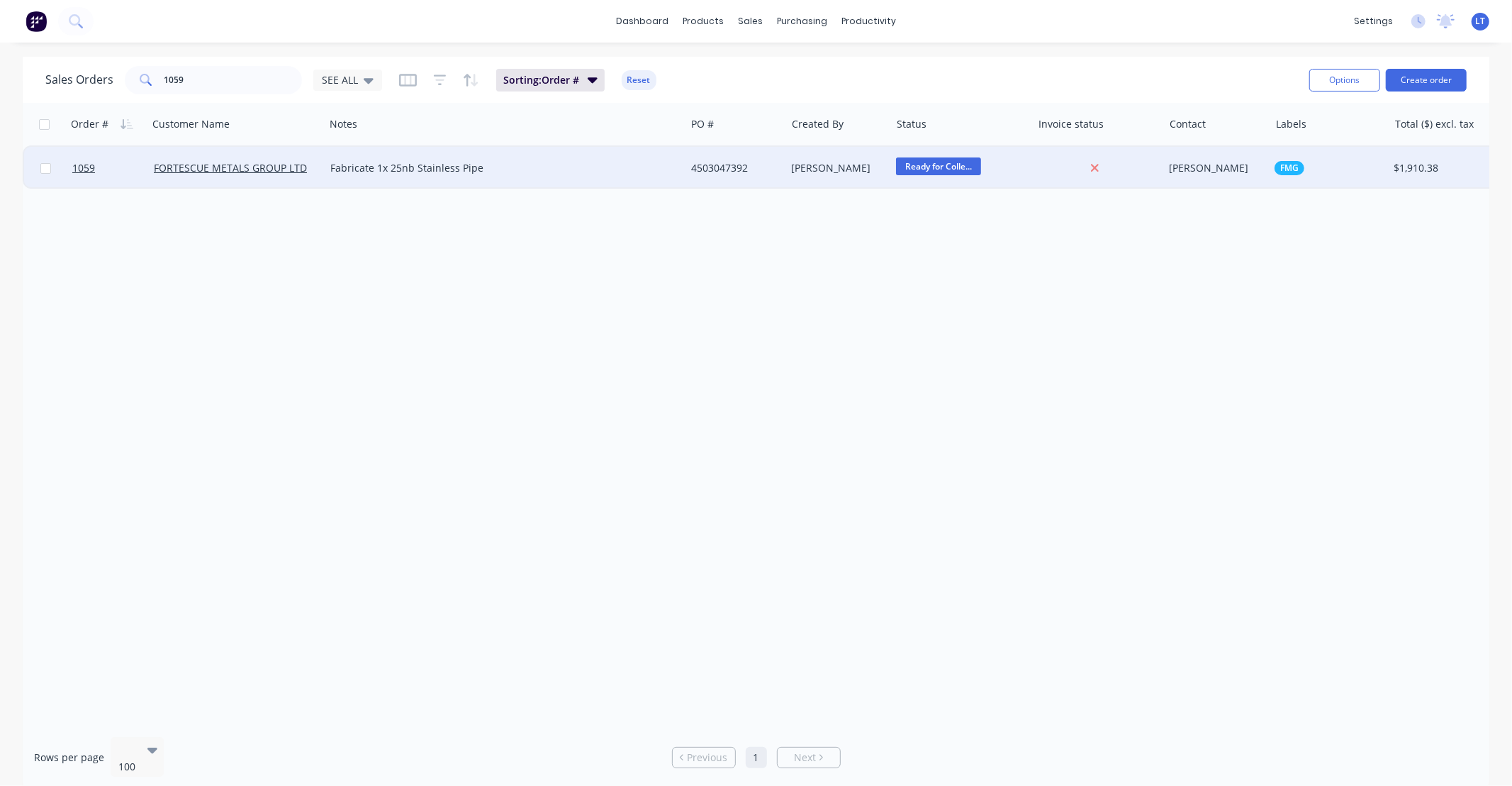
click at [844, 171] on div "[PERSON_NAME]" at bounding box center [835, 168] width 89 height 14
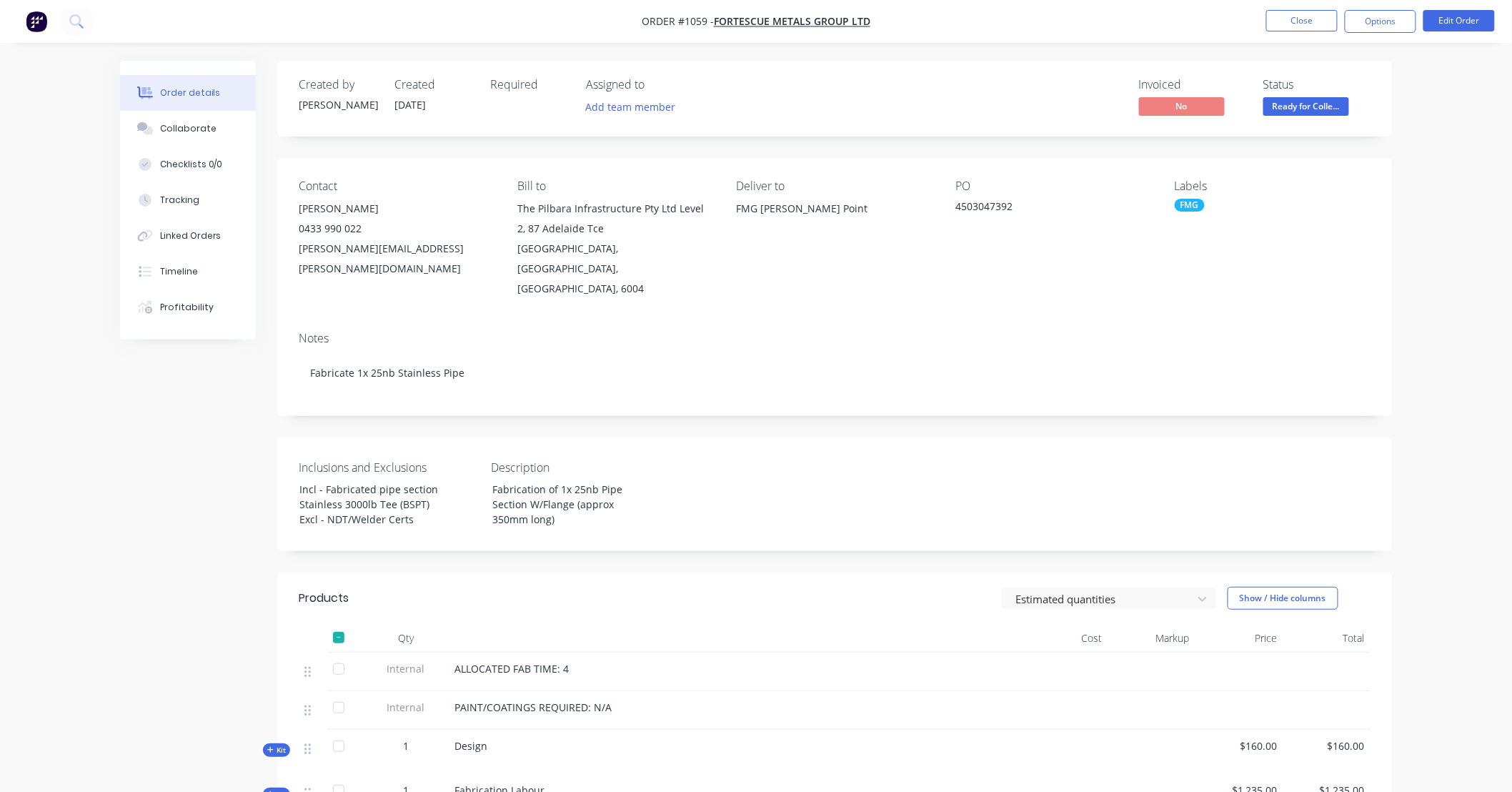
click at [1312, 112] on span "Ready for Colle..." at bounding box center [1306, 105] width 86 height 18
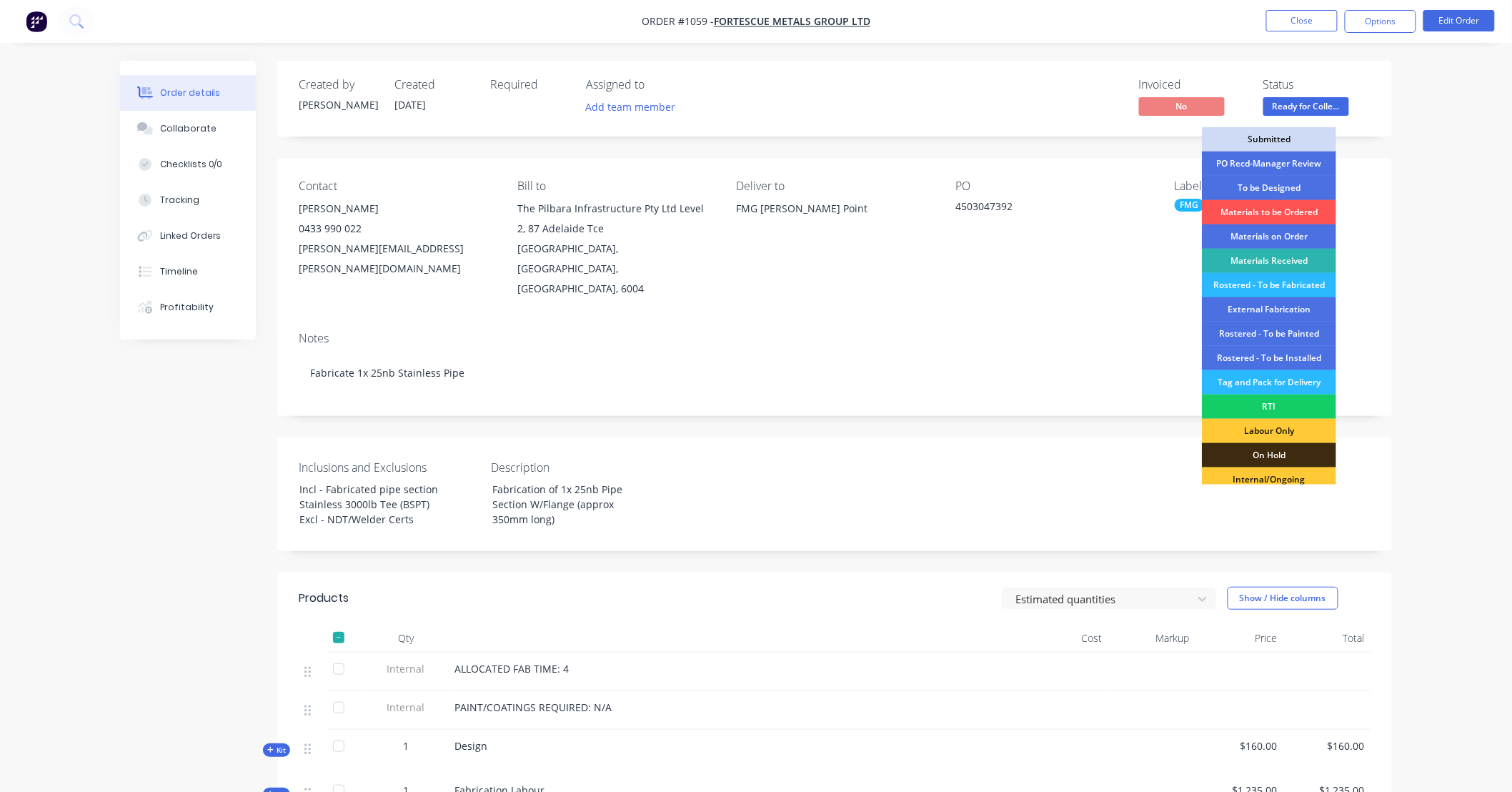
click at [1273, 402] on div "RTI" at bounding box center [1270, 407] width 134 height 25
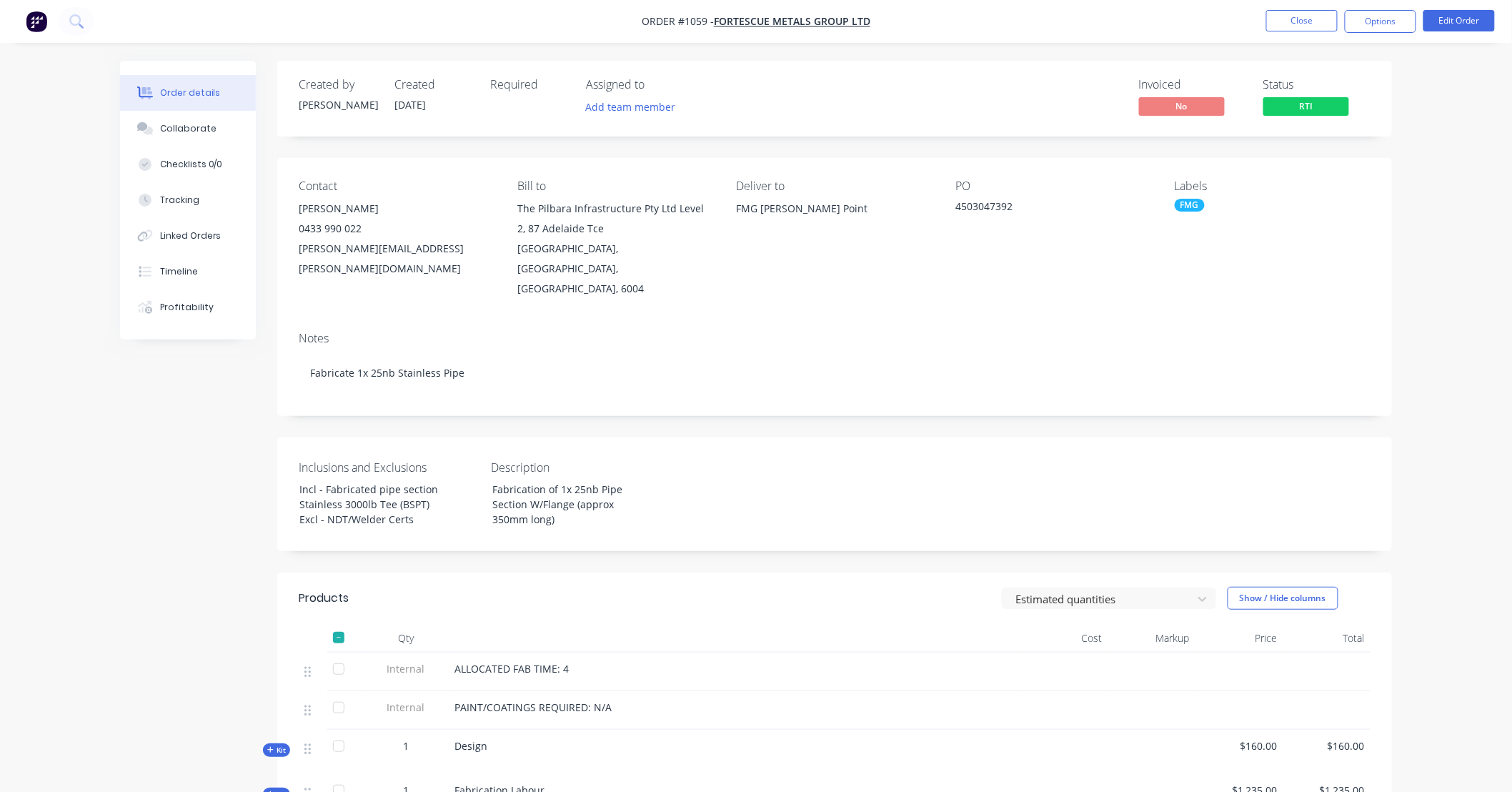
click at [629, 401] on div "Created by [PERSON_NAME] Created [DATE] Required Assigned to Add team member In…" at bounding box center [835, 578] width 1115 height 1034
drag, startPoint x: 629, startPoint y: 401, endPoint x: 539, endPoint y: 401, distance: 90.0
click at [539, 401] on div "Created by [PERSON_NAME] Created [DATE] Required Assigned to Add team member In…" at bounding box center [835, 578] width 1115 height 1034
drag, startPoint x: 636, startPoint y: 404, endPoint x: 551, endPoint y: 402, distance: 85.0
click at [551, 402] on div "Created by [PERSON_NAME] Created [DATE] Required Assigned to Add team member In…" at bounding box center [835, 578] width 1115 height 1034
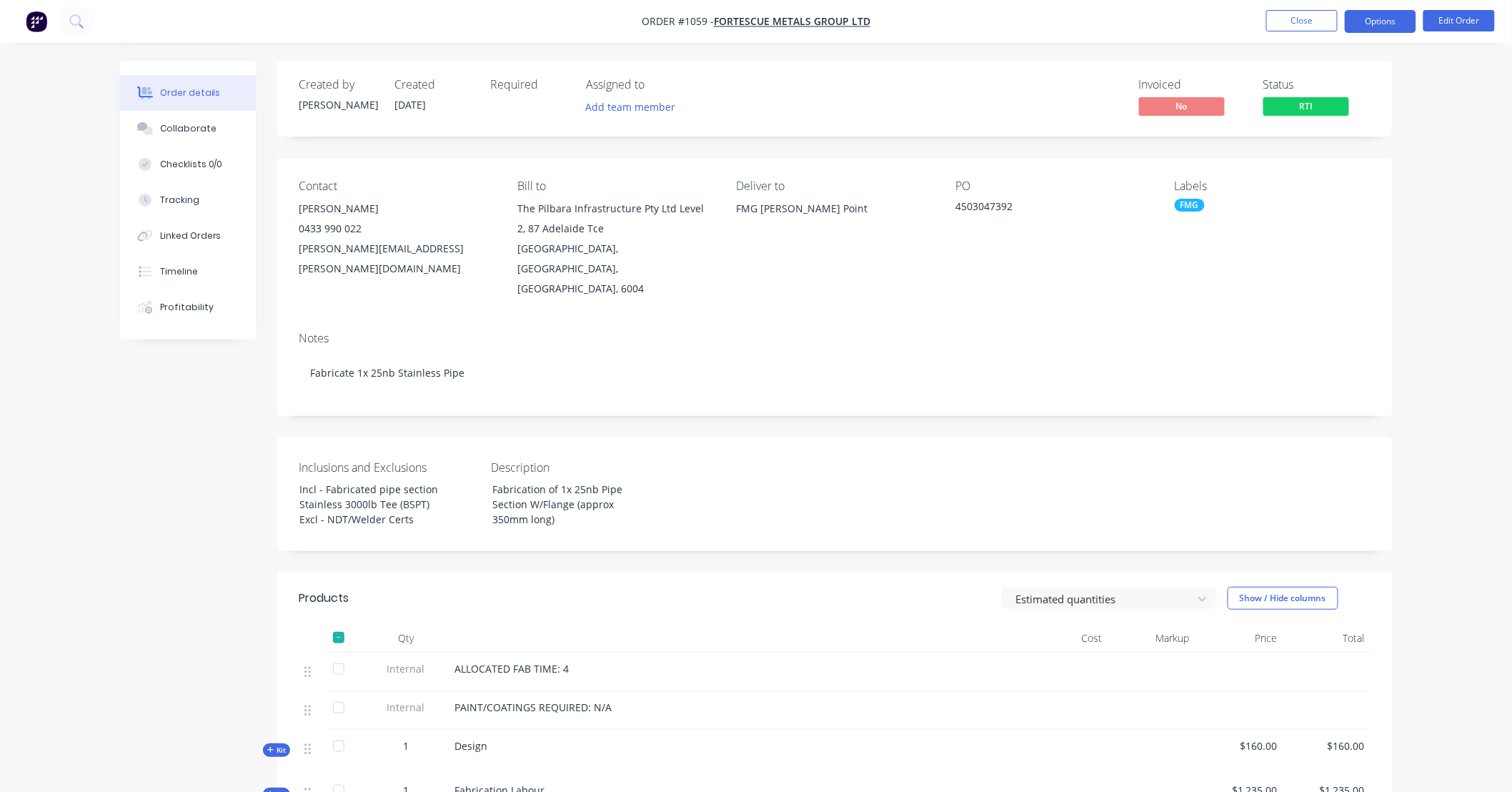
click at [1398, 22] on button "Options" at bounding box center [1381, 21] width 71 height 23
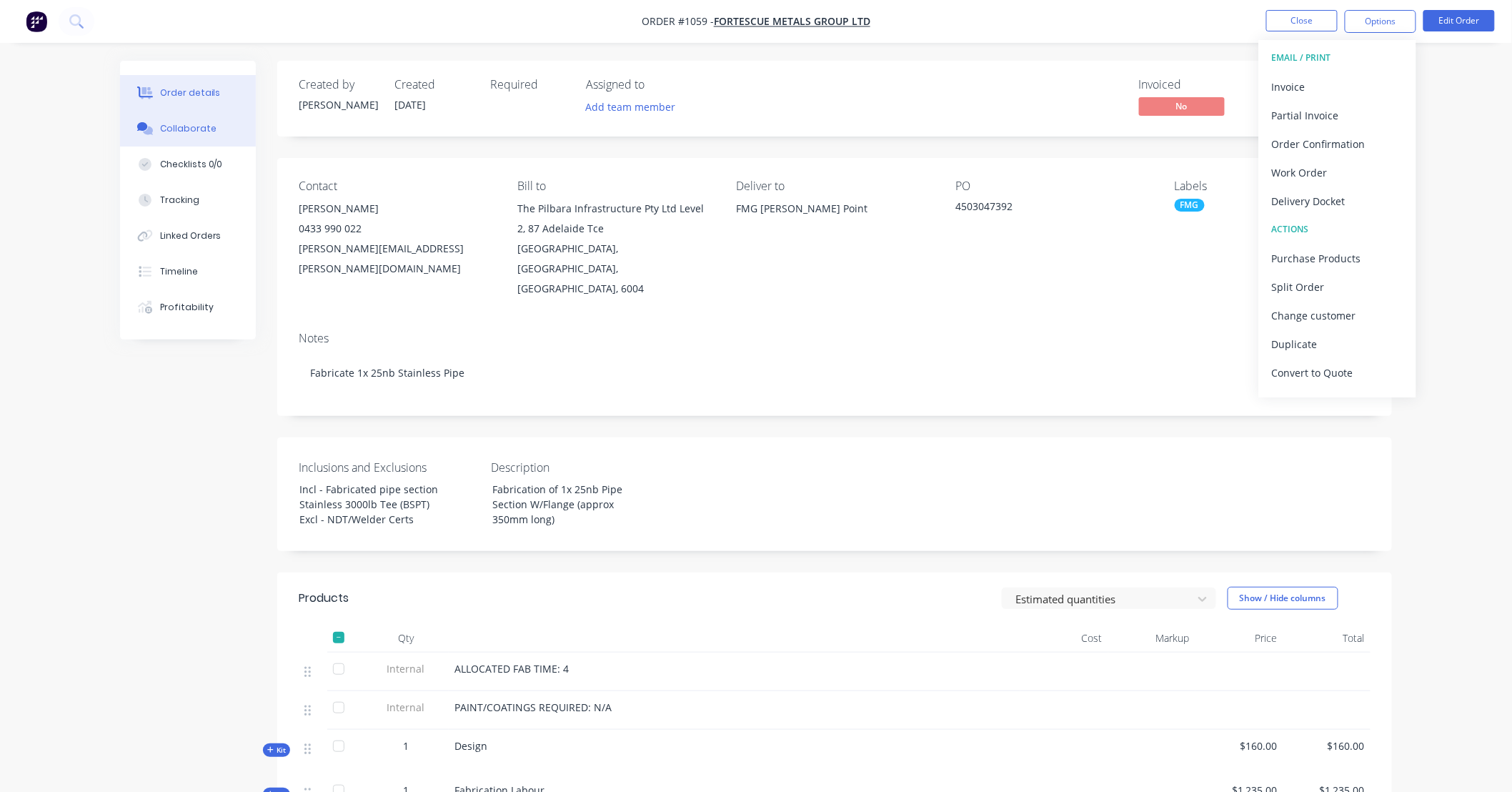
click at [203, 127] on div "Collaborate" at bounding box center [188, 128] width 56 height 13
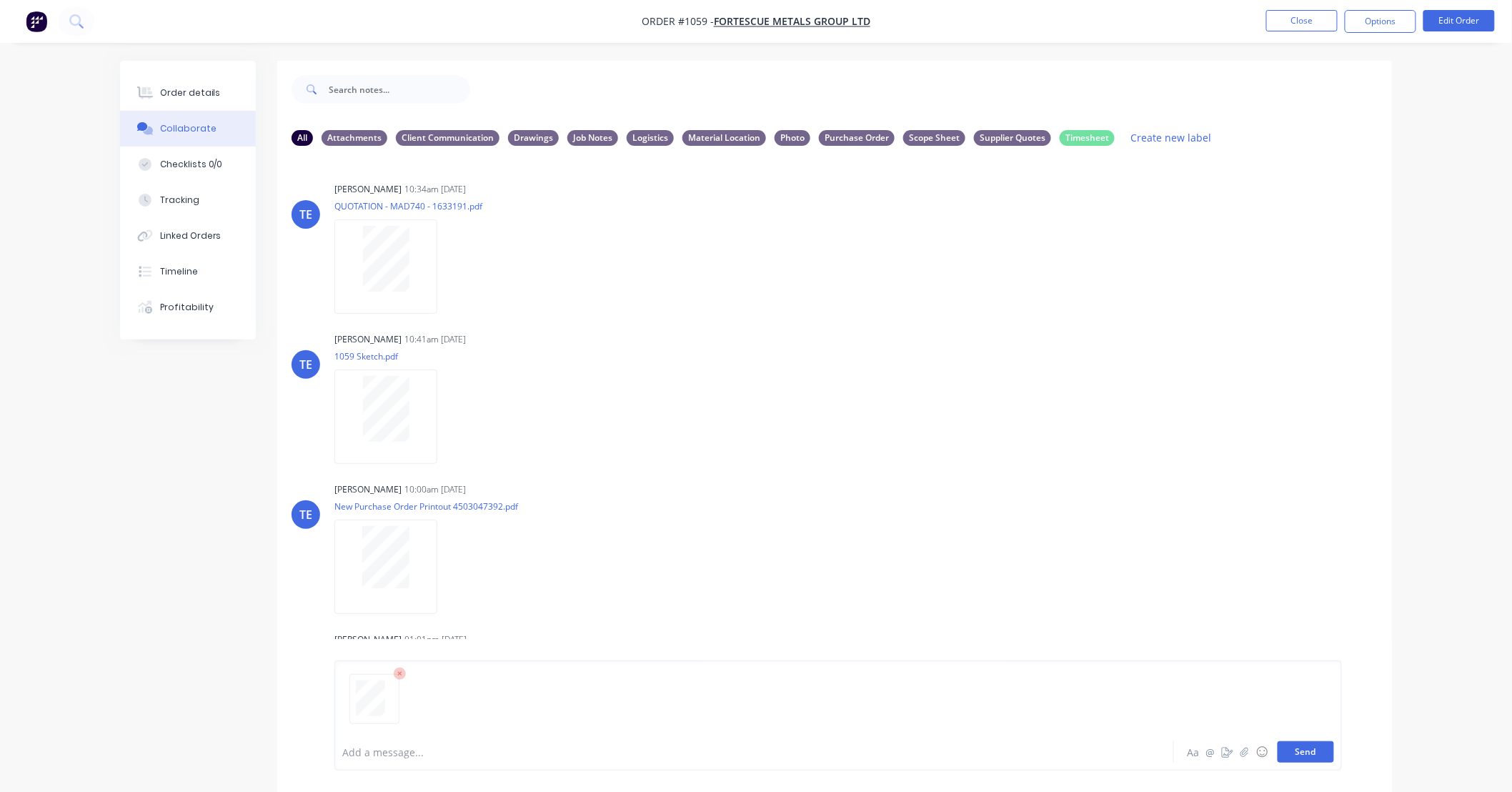
click at [1324, 748] on button "Send" at bounding box center [1306, 751] width 56 height 21
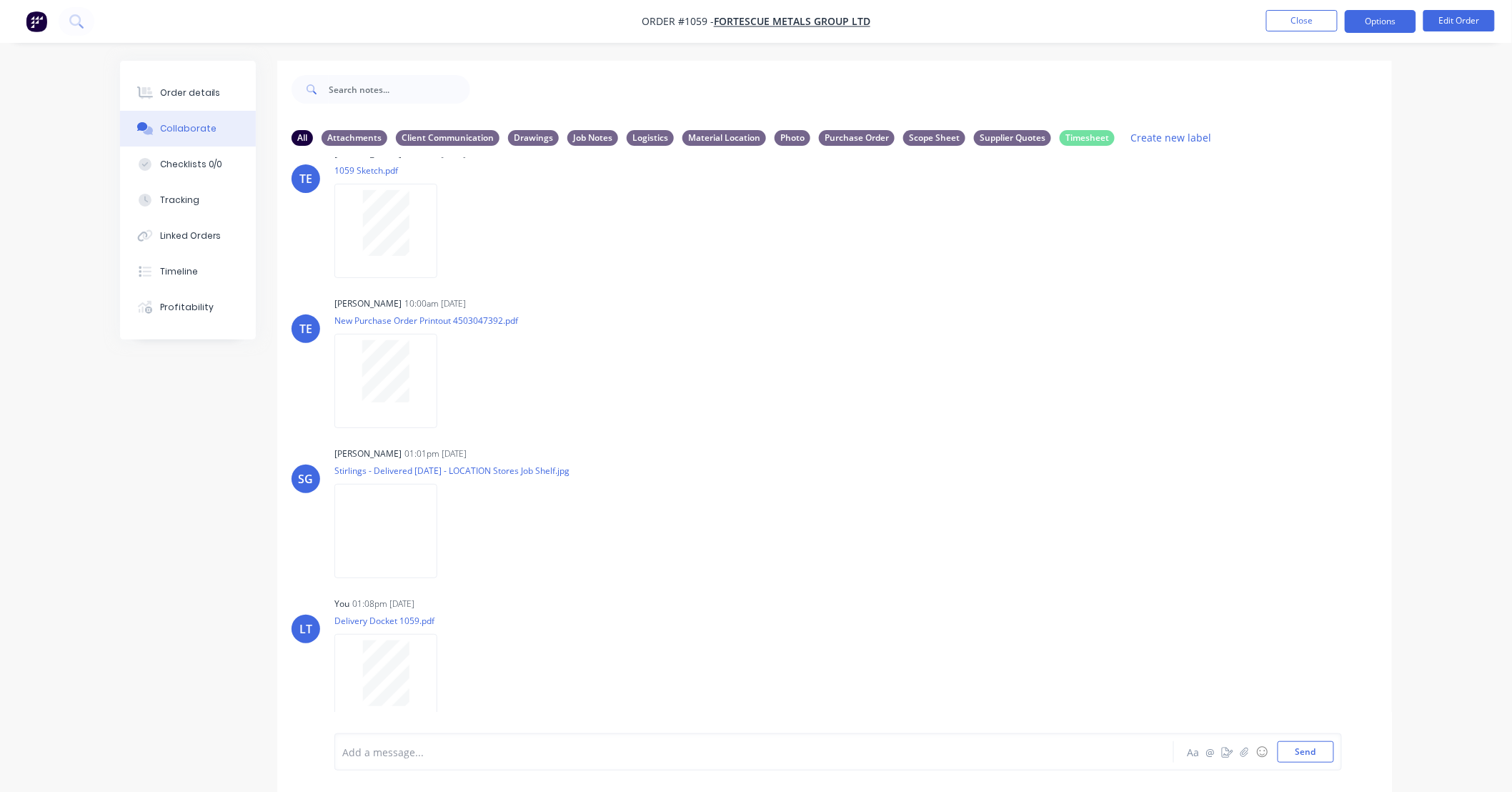
click at [1387, 26] on button "Options" at bounding box center [1381, 21] width 71 height 23
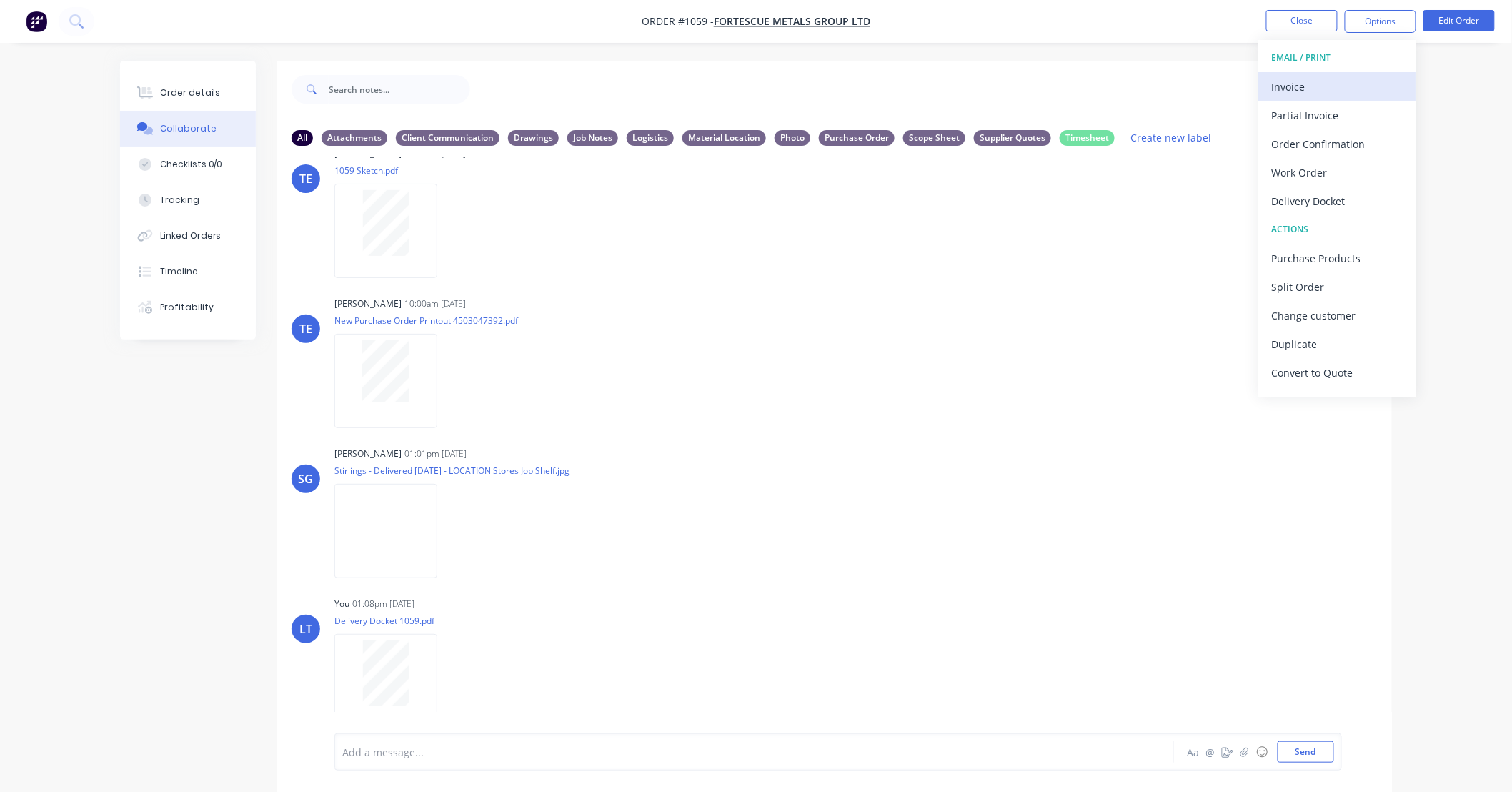
click at [1333, 83] on div "Invoice" at bounding box center [1338, 87] width 132 height 20
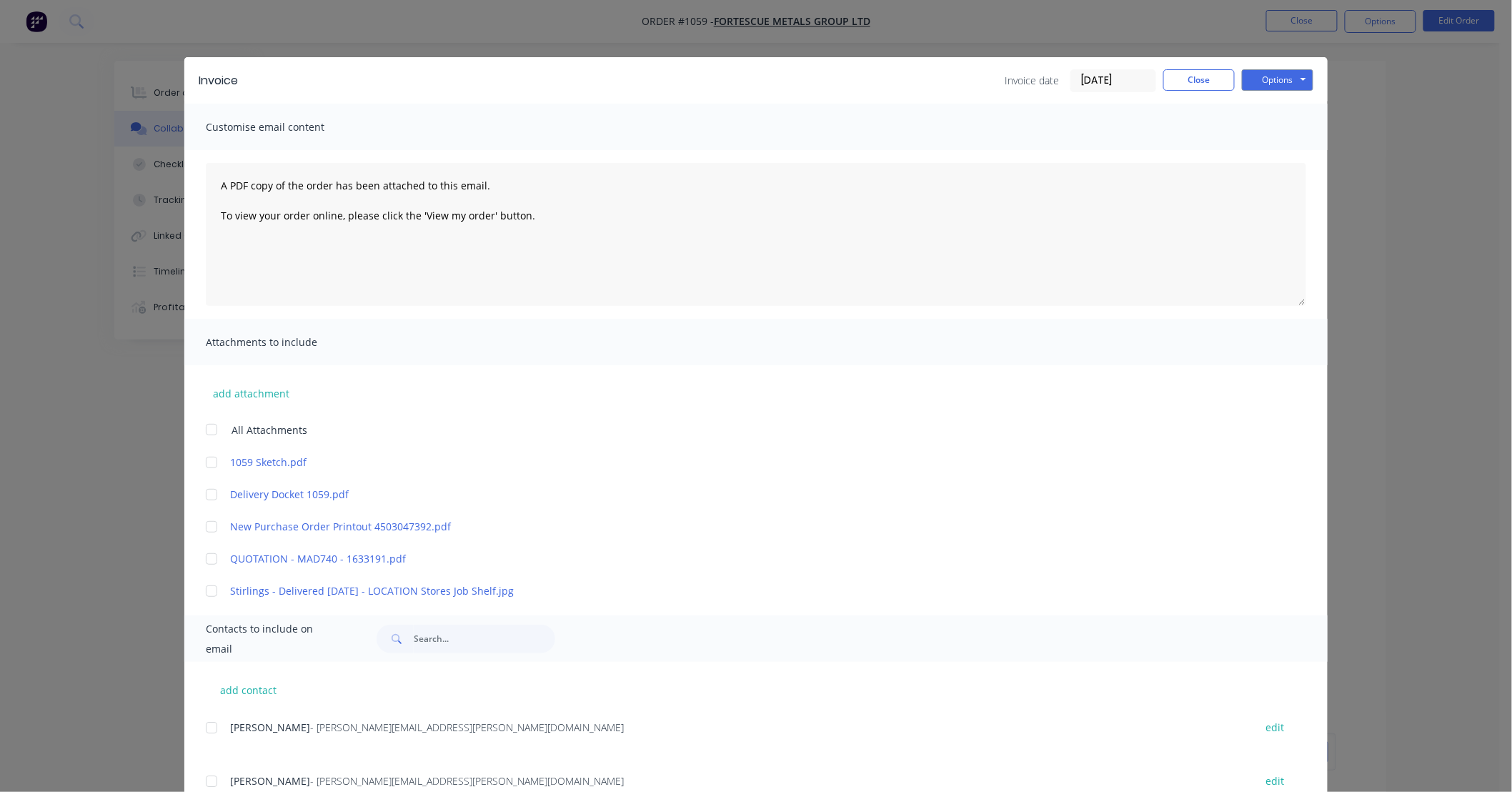
click at [203, 492] on div at bounding box center [212, 494] width 29 height 29
click at [1255, 83] on button "Options" at bounding box center [1278, 79] width 71 height 21
click at [1263, 129] on button "Print" at bounding box center [1288, 129] width 92 height 24
click at [1177, 77] on button "Close" at bounding box center [1199, 79] width 71 height 21
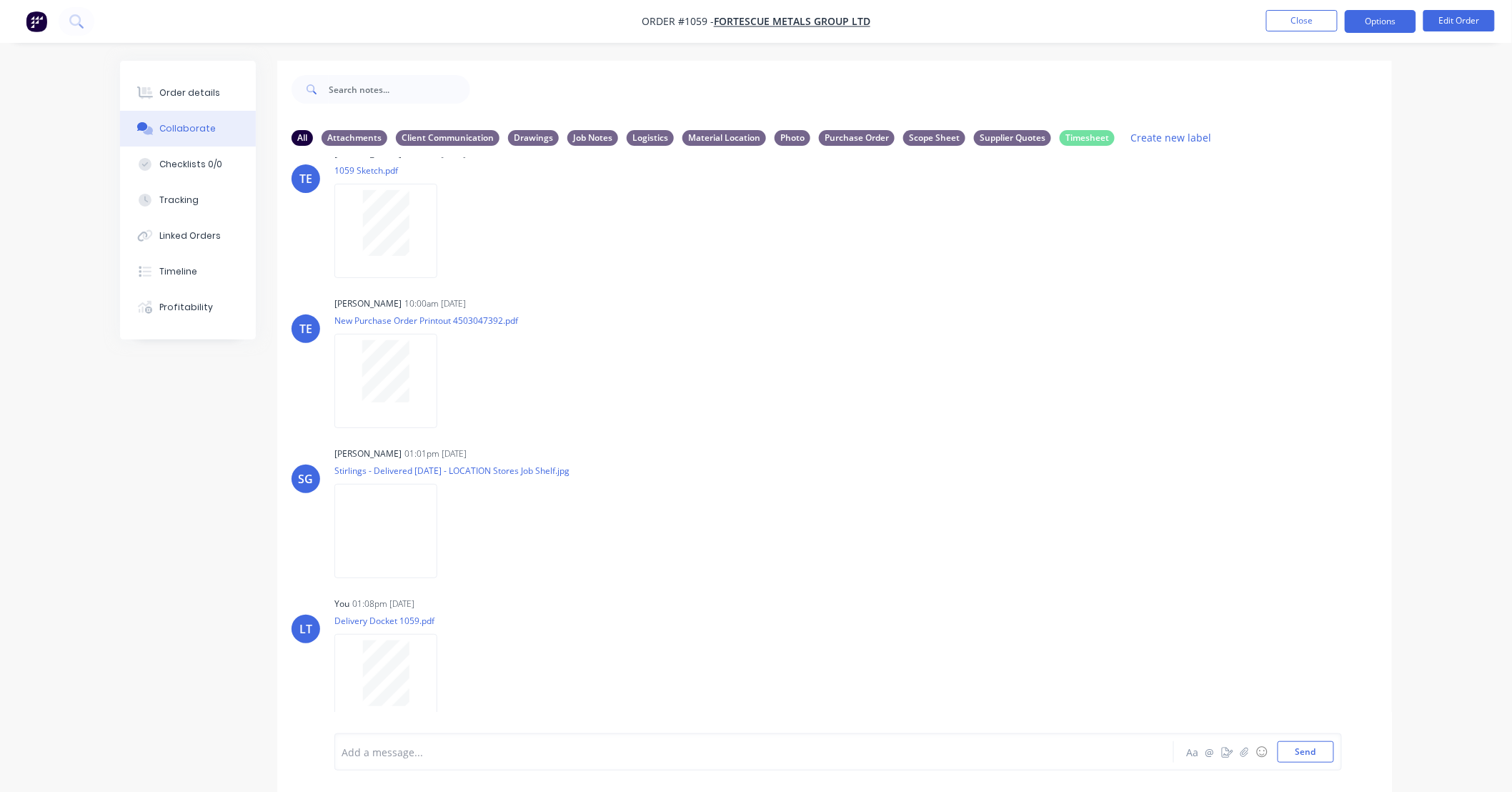
click at [1399, 11] on button "Options" at bounding box center [1381, 21] width 71 height 23
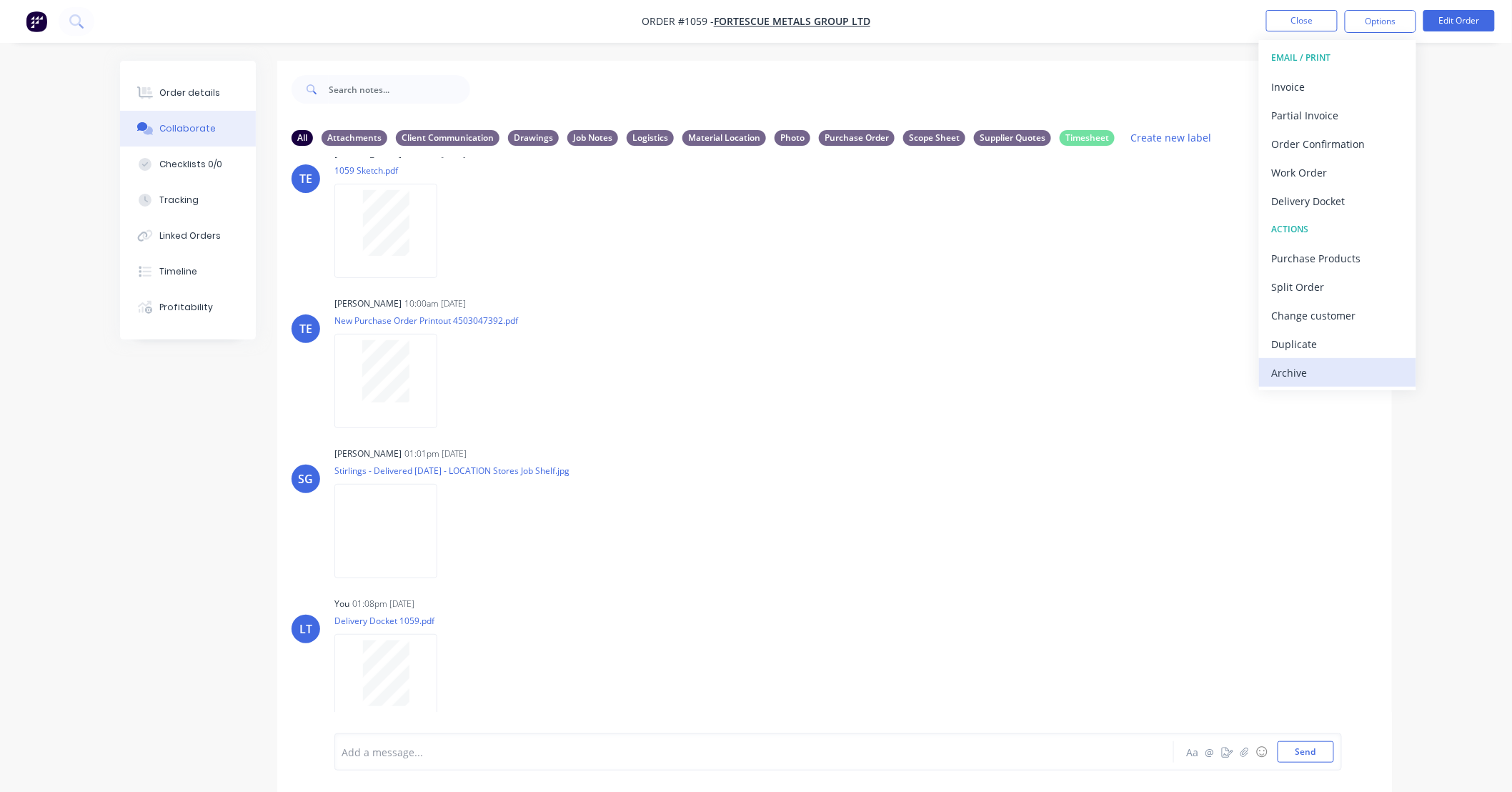
click at [1335, 369] on div "Archive" at bounding box center [1338, 373] width 132 height 20
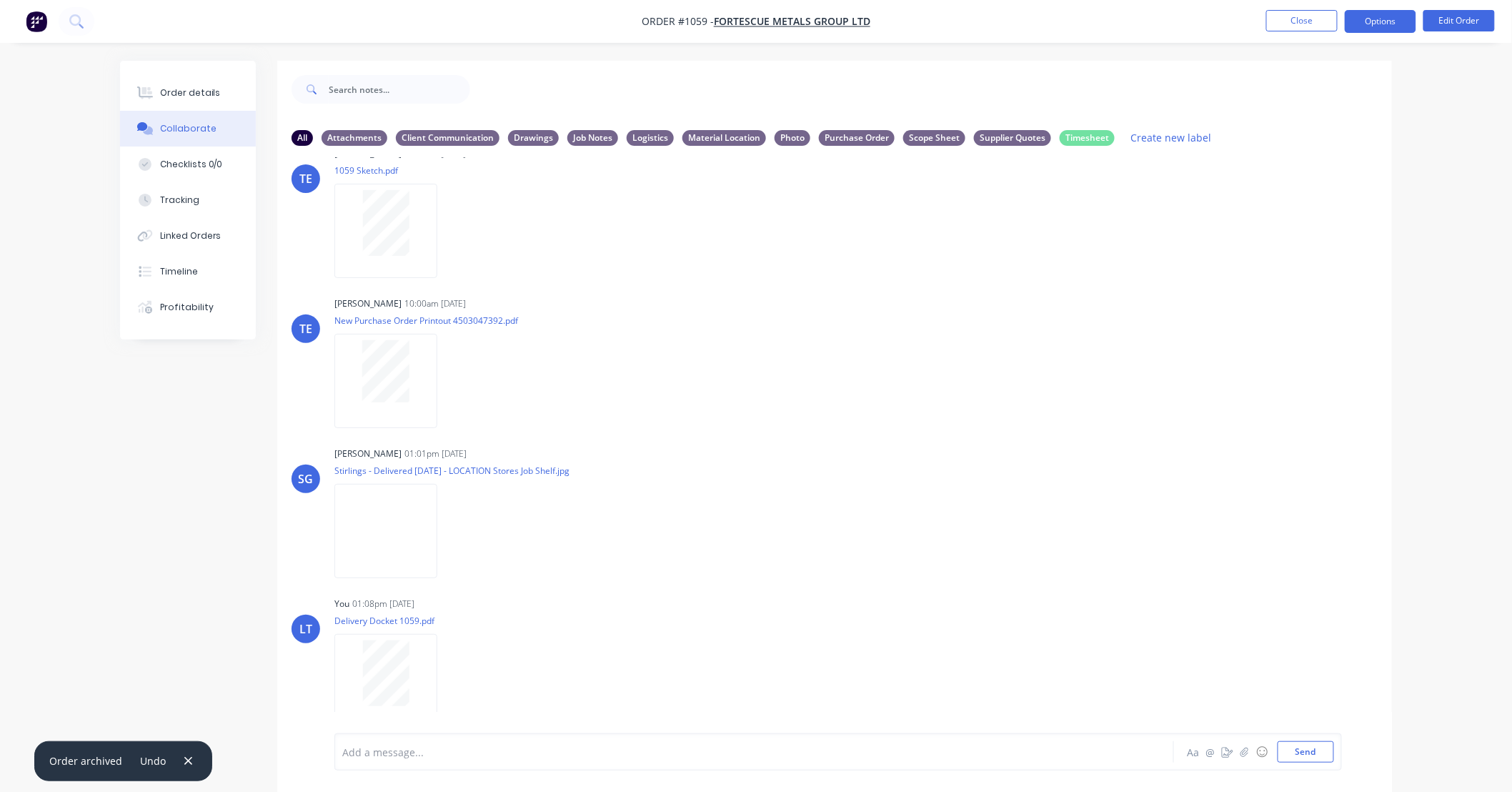
click at [1369, 15] on button "Options" at bounding box center [1381, 21] width 71 height 23
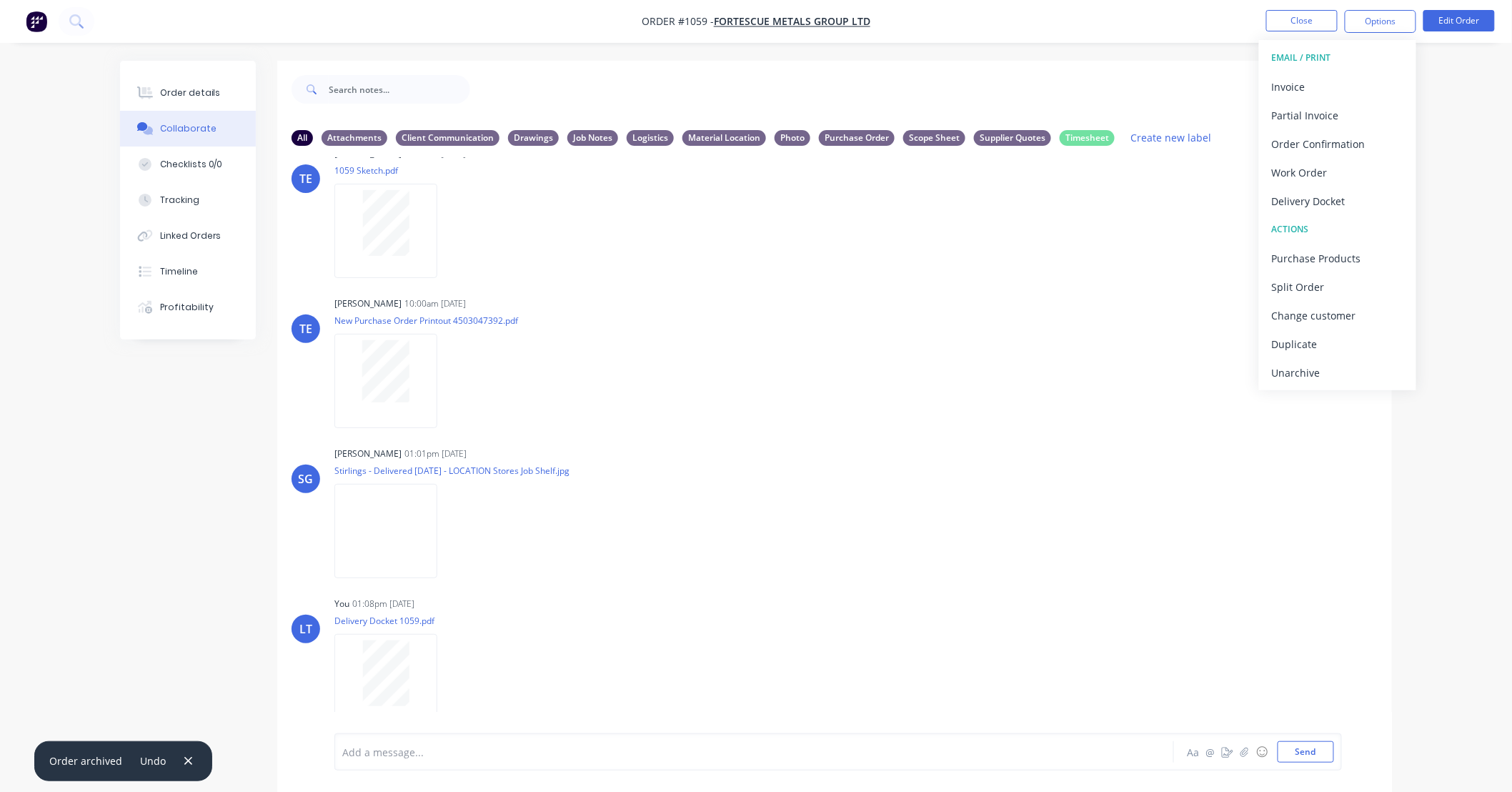
click at [1436, 432] on div "Order details Collaborate Checklists 0/0 Tracking Linked Orders Timeline Profit…" at bounding box center [756, 407] width 1512 height 813
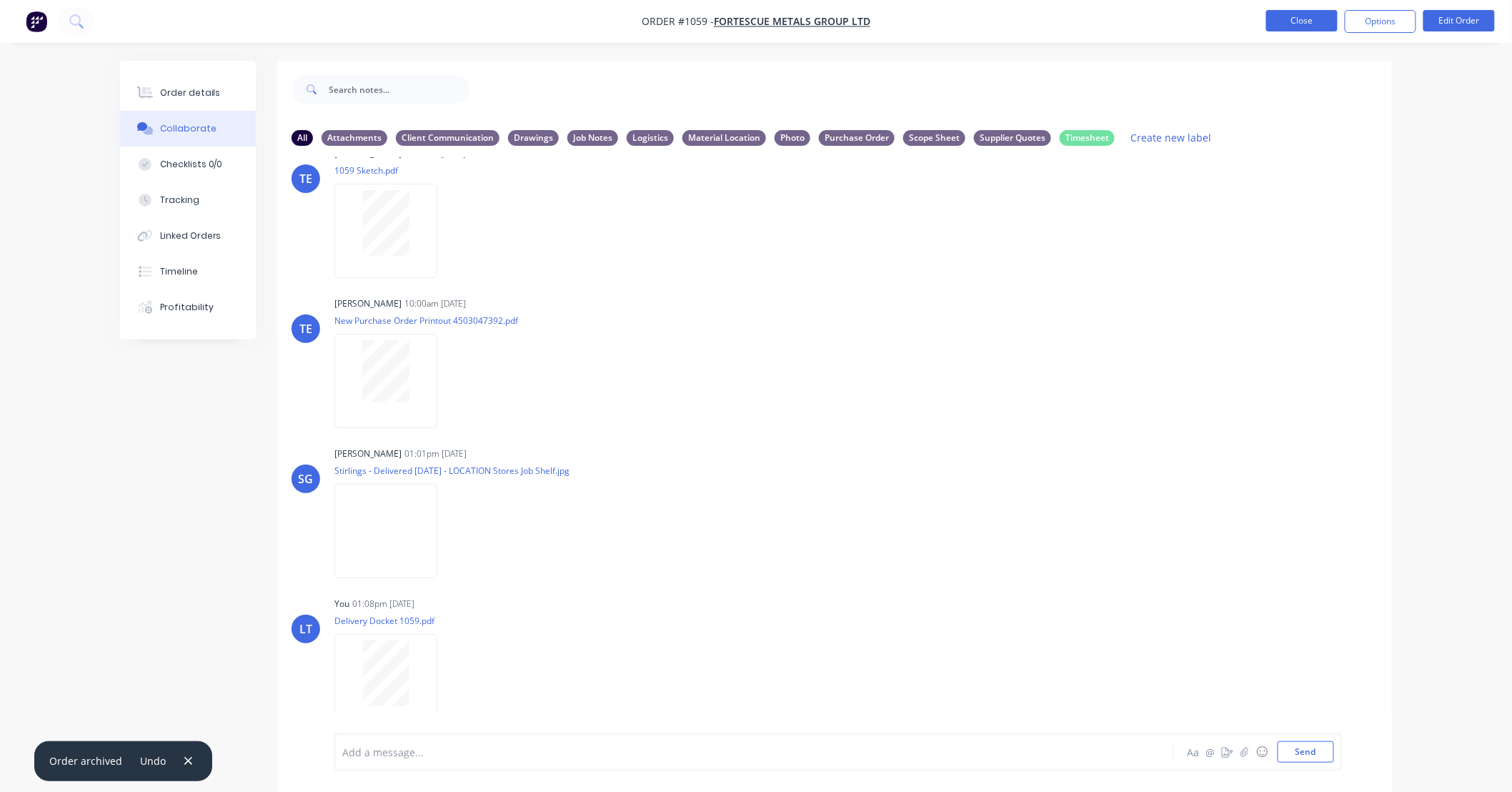
click at [1291, 26] on button "Close" at bounding box center [1302, 20] width 71 height 21
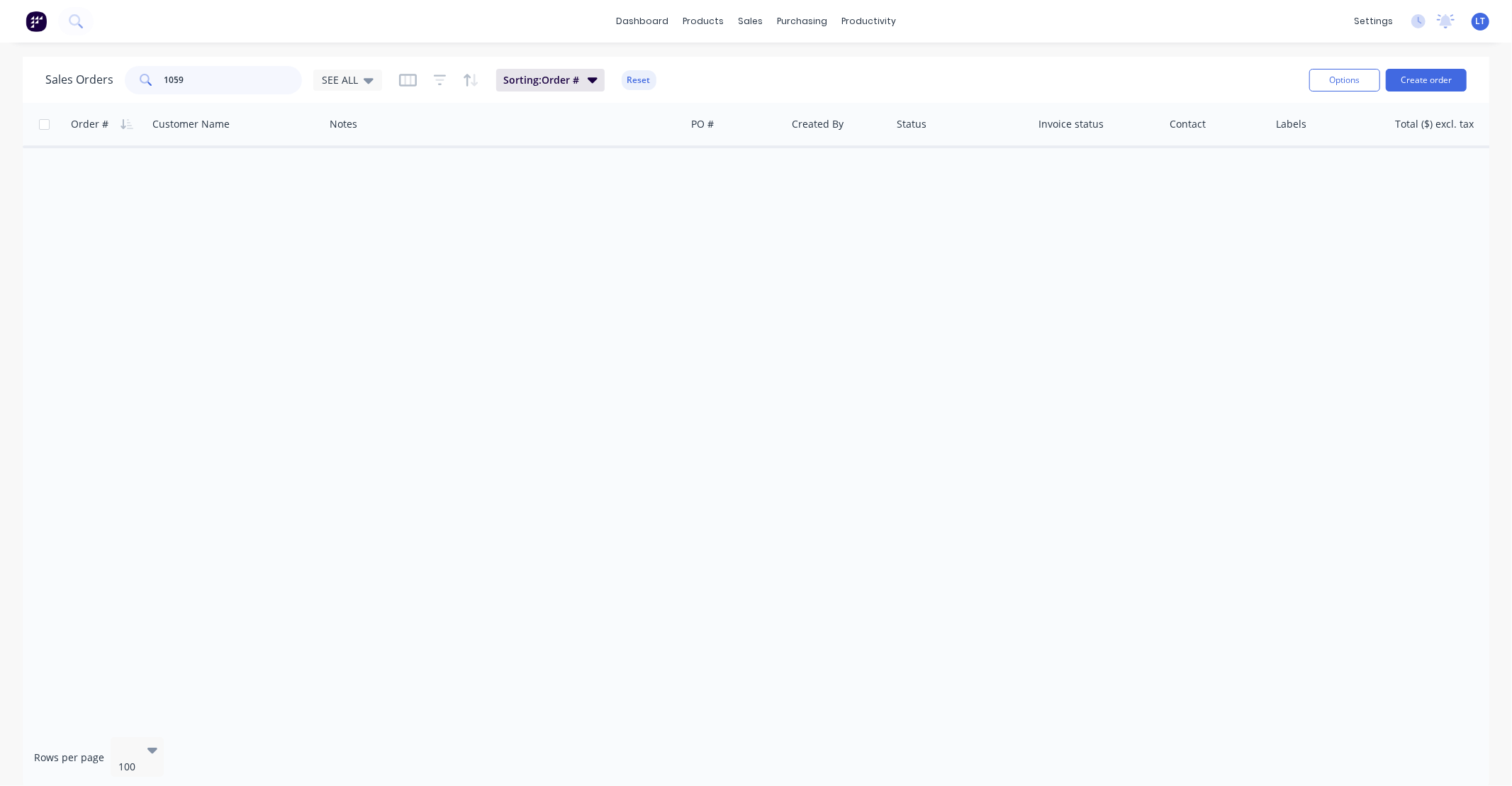
drag, startPoint x: 259, startPoint y: 75, endPoint x: 0, endPoint y: 67, distance: 259.1
click at [0, 67] on div "Sales Orders 1059 SEE ALL Sorting: Order # Reset Options Create order Order # C…" at bounding box center [756, 423] width 1512 height 733
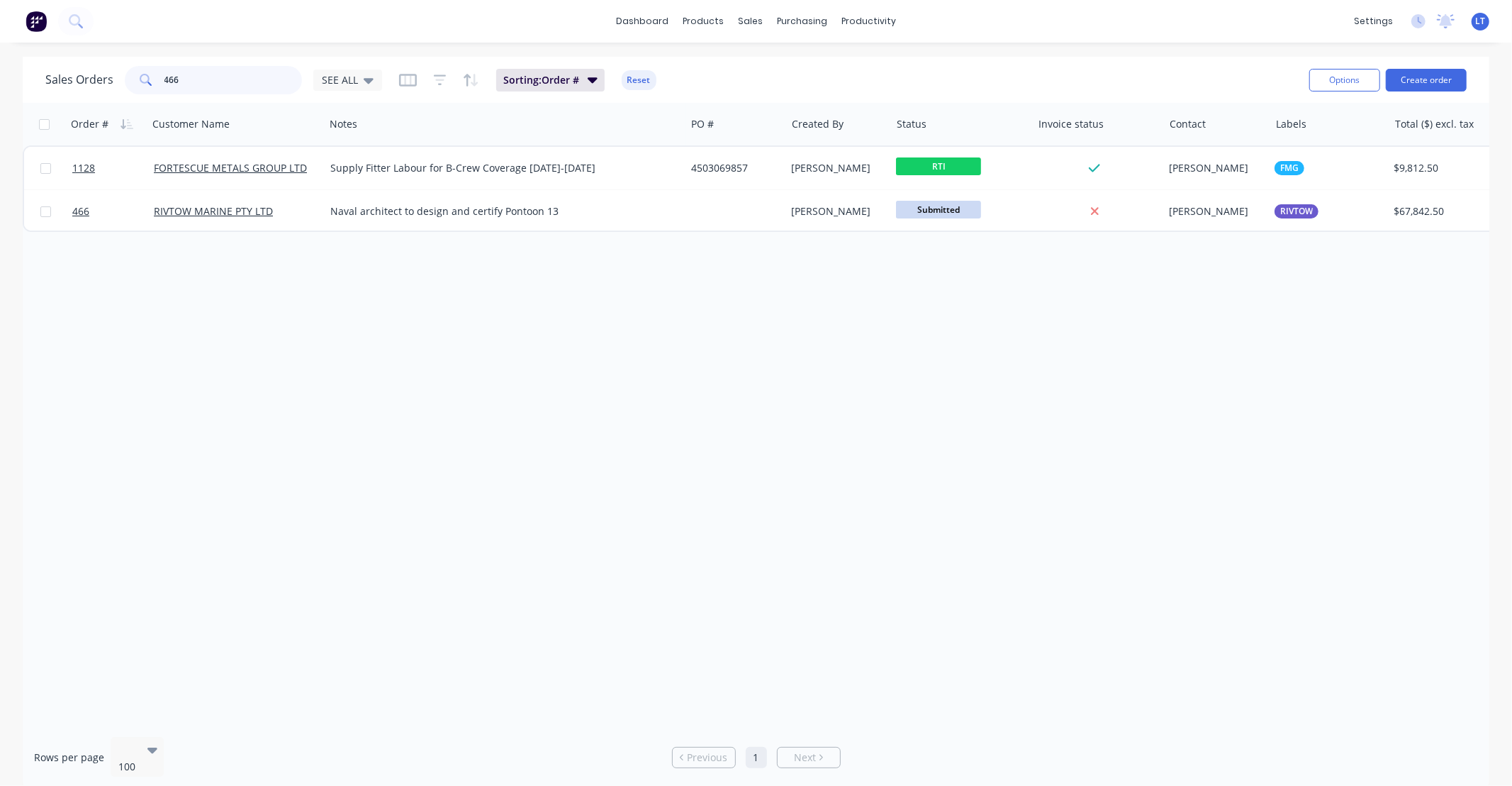
drag, startPoint x: 222, startPoint y: 82, endPoint x: 0, endPoint y: 25, distance: 229.2
click at [0, 25] on div "dashboard products sales purchasing productivity dashboard products Product Cat…" at bounding box center [756, 393] width 1512 height 786
type input "castelli"
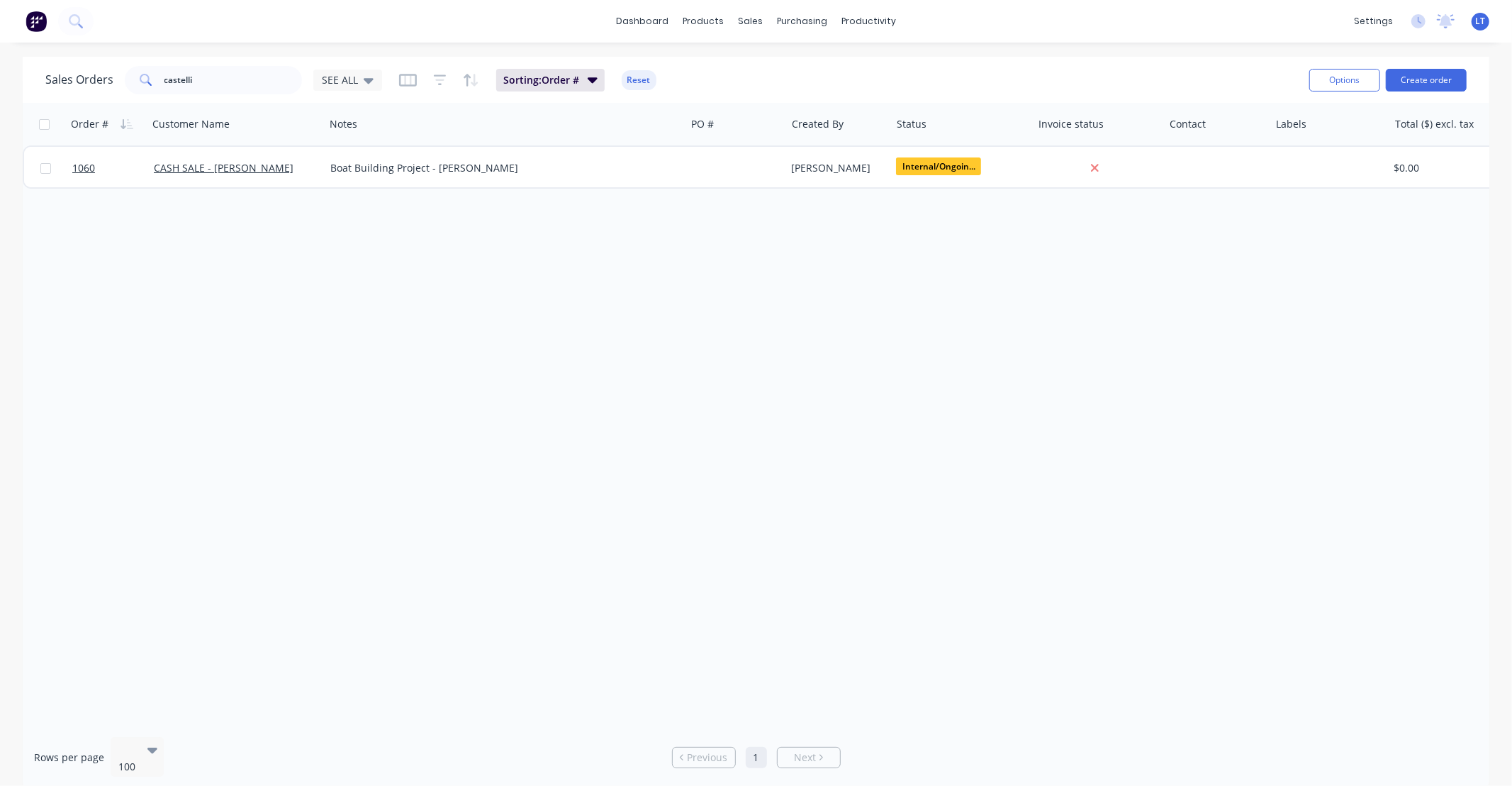
drag, startPoint x: 653, startPoint y: 306, endPoint x: 536, endPoint y: 280, distance: 119.9
click at [536, 280] on div "Order # Customer Name Notes PO # Created By Status Invoice status Contact Label…" at bounding box center [756, 414] width 1466 height 622
click at [795, 241] on div "Order # Customer Name Notes PO # Created By Status Invoice status Contact Label…" at bounding box center [756, 414] width 1466 height 622
click at [684, 245] on div "Order # Customer Name Notes PO # Created By Status Invoice status Contact Label…" at bounding box center [756, 414] width 1466 height 622
drag, startPoint x: 646, startPoint y: 281, endPoint x: 543, endPoint y: 266, distance: 104.1
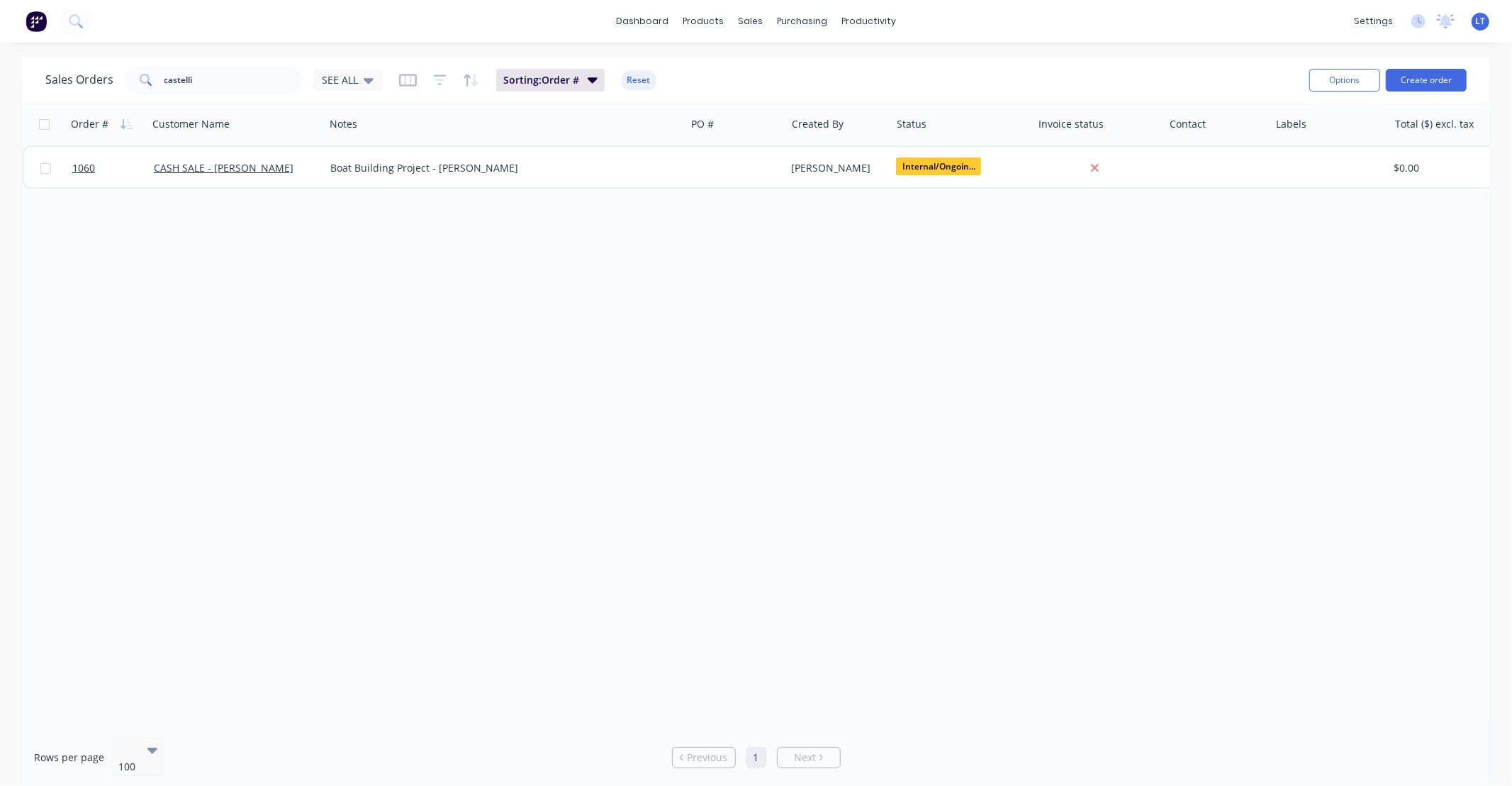
click at [543, 266] on div "Order # Customer Name Notes PO # Created By Status Invoice status Contact Label…" at bounding box center [756, 414] width 1466 height 622
click at [748, 270] on div "Order # Customer Name Notes PO # Created By Status Invoice status Contact Label…" at bounding box center [756, 414] width 1466 height 622
drag, startPoint x: 748, startPoint y: 270, endPoint x: 705, endPoint y: 263, distance: 43.6
click at [705, 263] on div "Order # Customer Name Notes PO # Created By Status Invoice status Contact Label…" at bounding box center [756, 414] width 1466 height 622
drag, startPoint x: 714, startPoint y: 288, endPoint x: 909, endPoint y: 543, distance: 321.0
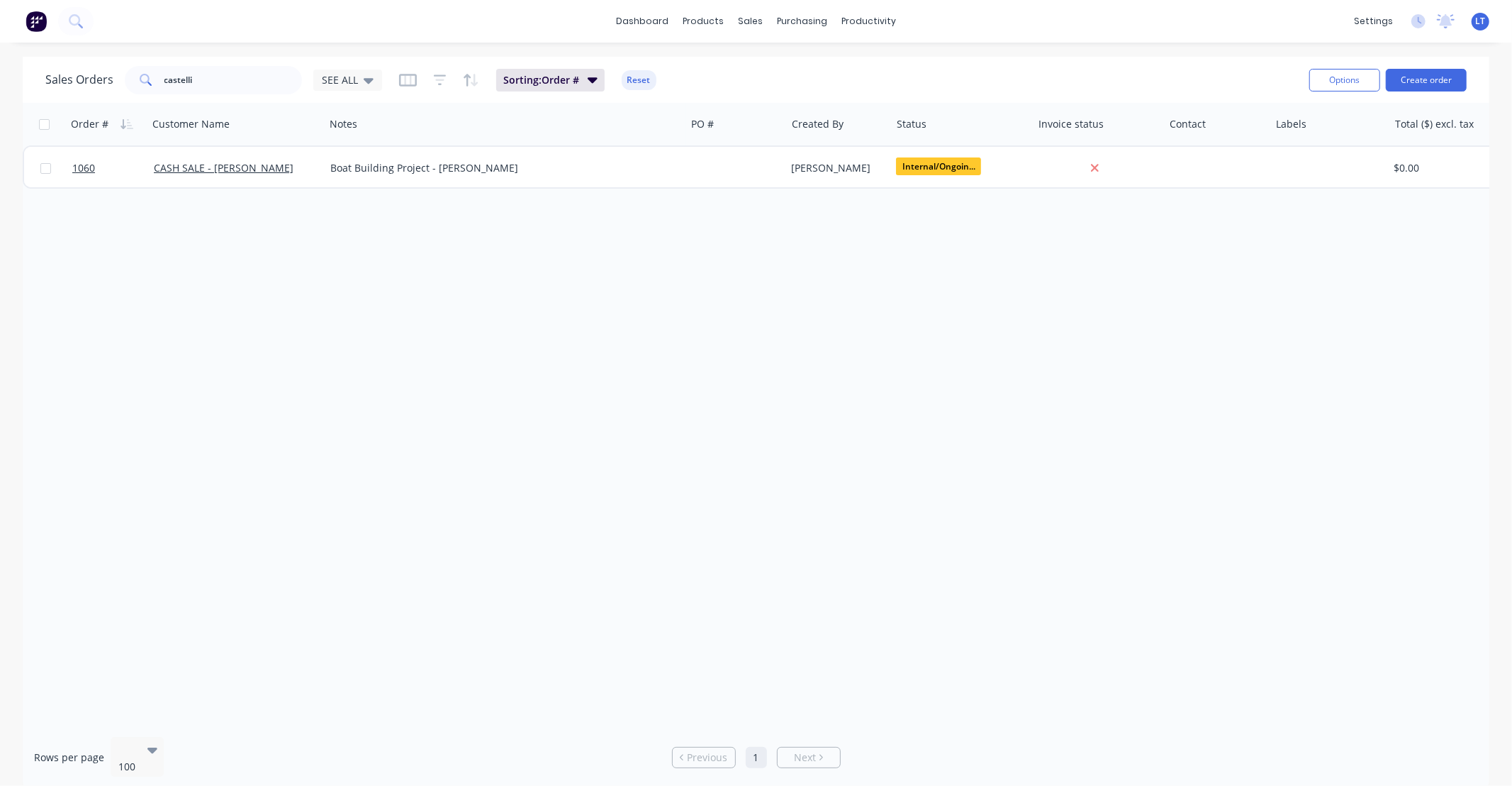
click at [657, 289] on div "Order # Customer Name Notes PO # Created By Status Invoice status Contact Label…" at bounding box center [756, 414] width 1466 height 622
click at [702, 385] on div "Order # Customer Name Notes PO # Created By Status Invoice status Contact Label…" at bounding box center [756, 414] width 1466 height 622
drag, startPoint x: 695, startPoint y: 384, endPoint x: 440, endPoint y: 361, distance: 256.0
click at [440, 361] on div "Order # Customer Name Notes PO # Created By Status Invoice status Contact Label…" at bounding box center [756, 414] width 1466 height 622
click at [713, 494] on div "Order # Customer Name Notes PO # Created By Status Invoice status Contact Label…" at bounding box center [756, 414] width 1466 height 622
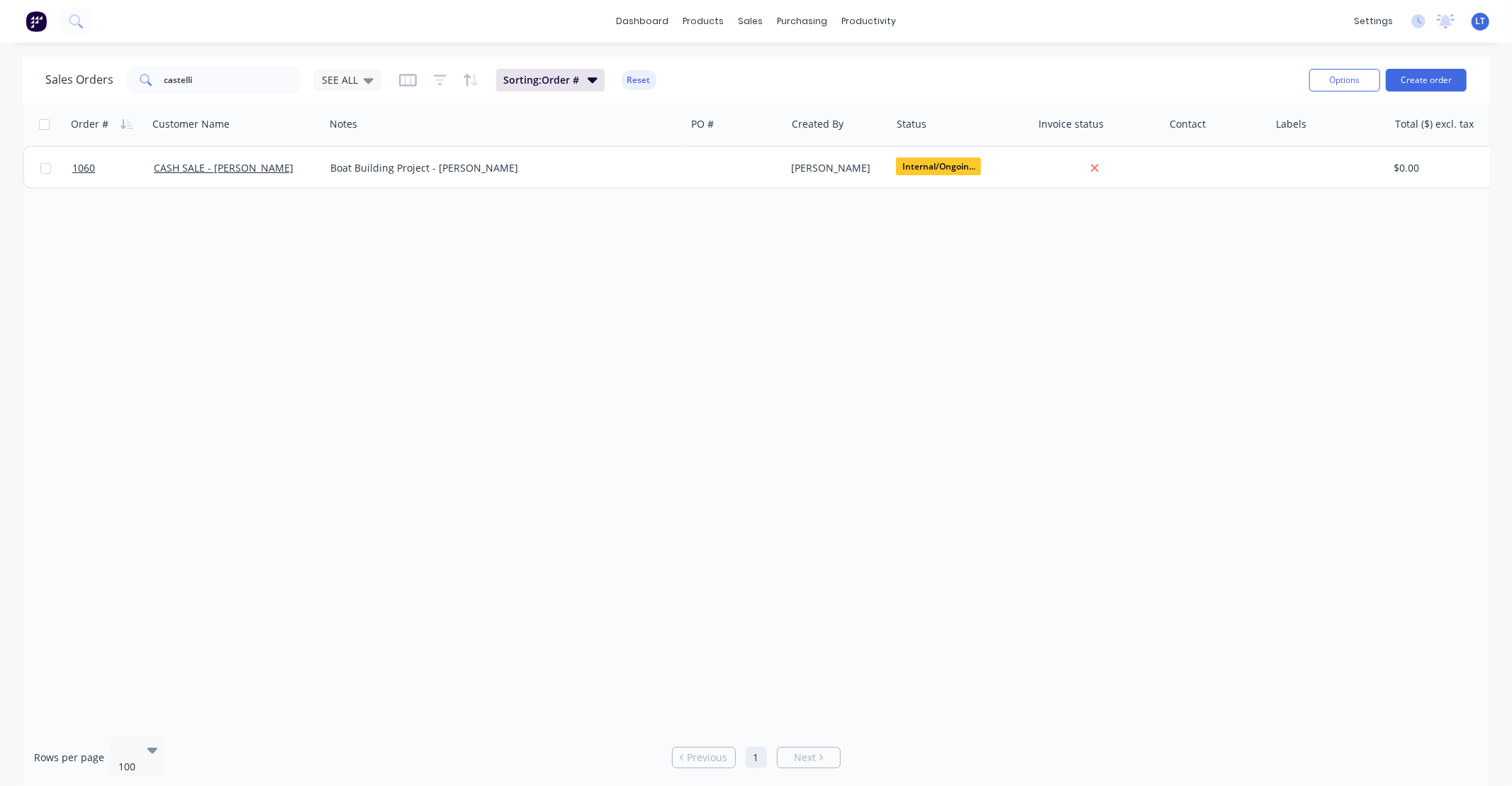
drag, startPoint x: 713, startPoint y: 494, endPoint x: 605, endPoint y: 493, distance: 108.0
click at [601, 494] on div "Order # Customer Name Notes PO # Created By Status Invoice status Contact Label…" at bounding box center [756, 414] width 1466 height 622
click at [684, 494] on div "Order # Customer Name Notes PO # Created By Status Invoice status Contact Label…" at bounding box center [756, 414] width 1466 height 622
click at [652, 490] on div "Order # Customer Name Notes PO # Created By Status Invoice status Contact Label…" at bounding box center [756, 414] width 1466 height 622
click at [901, 143] on link "Timesheets" at bounding box center [924, 154] width 188 height 29
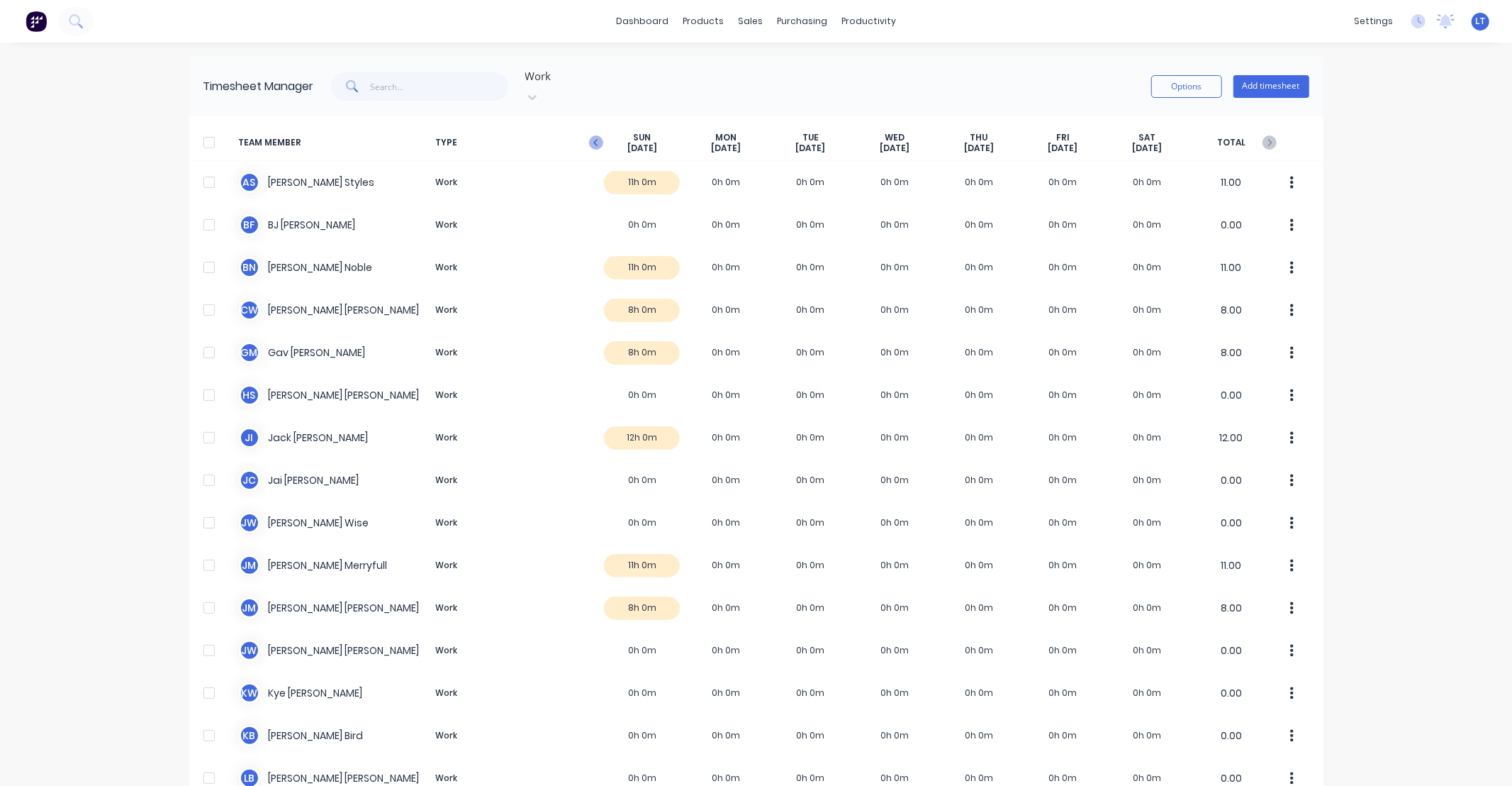
click at [593, 139] on icon "button" at bounding box center [595, 143] width 4 height 7
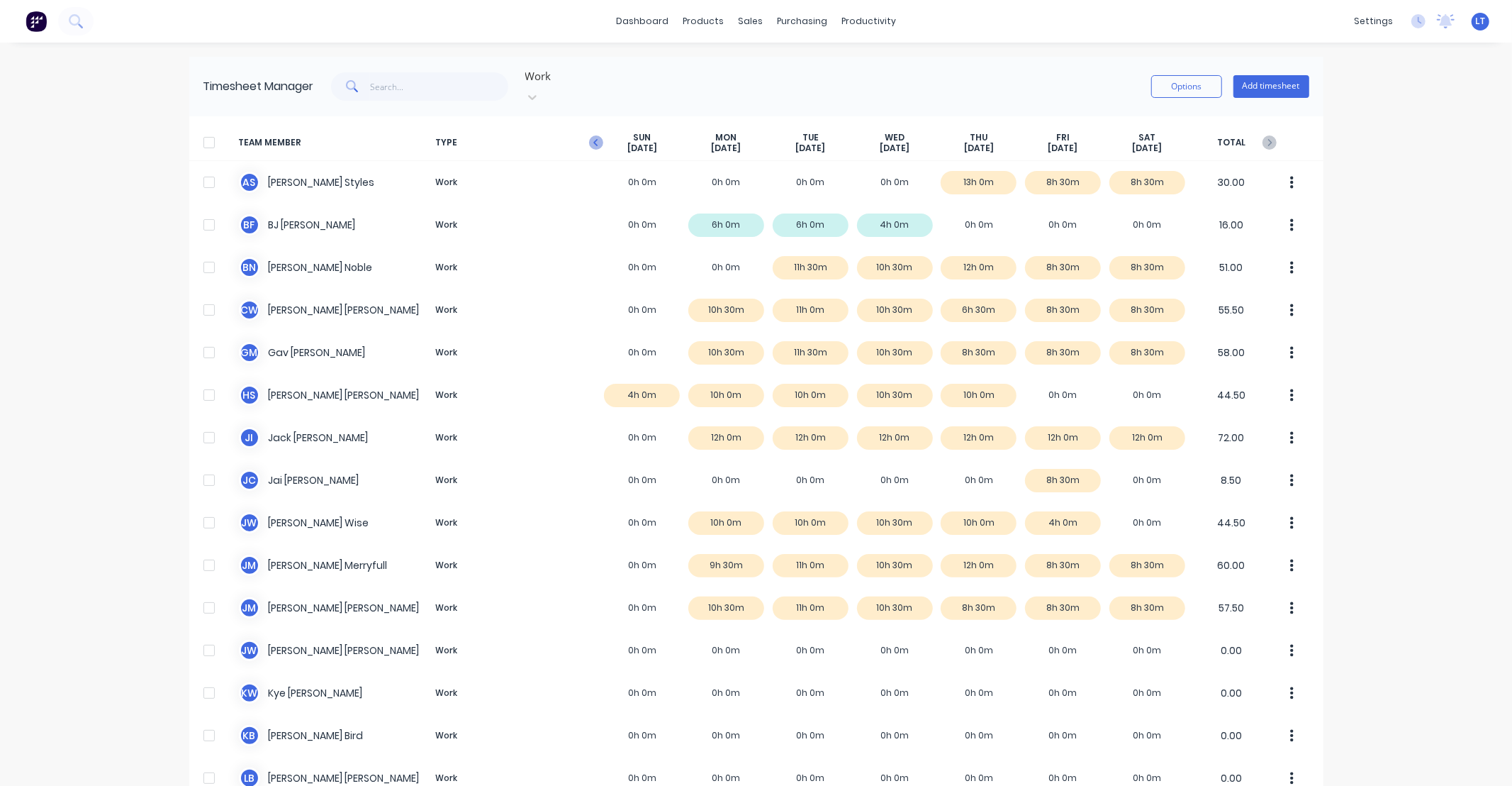
click at [594, 135] on icon "button" at bounding box center [596, 142] width 14 height 14
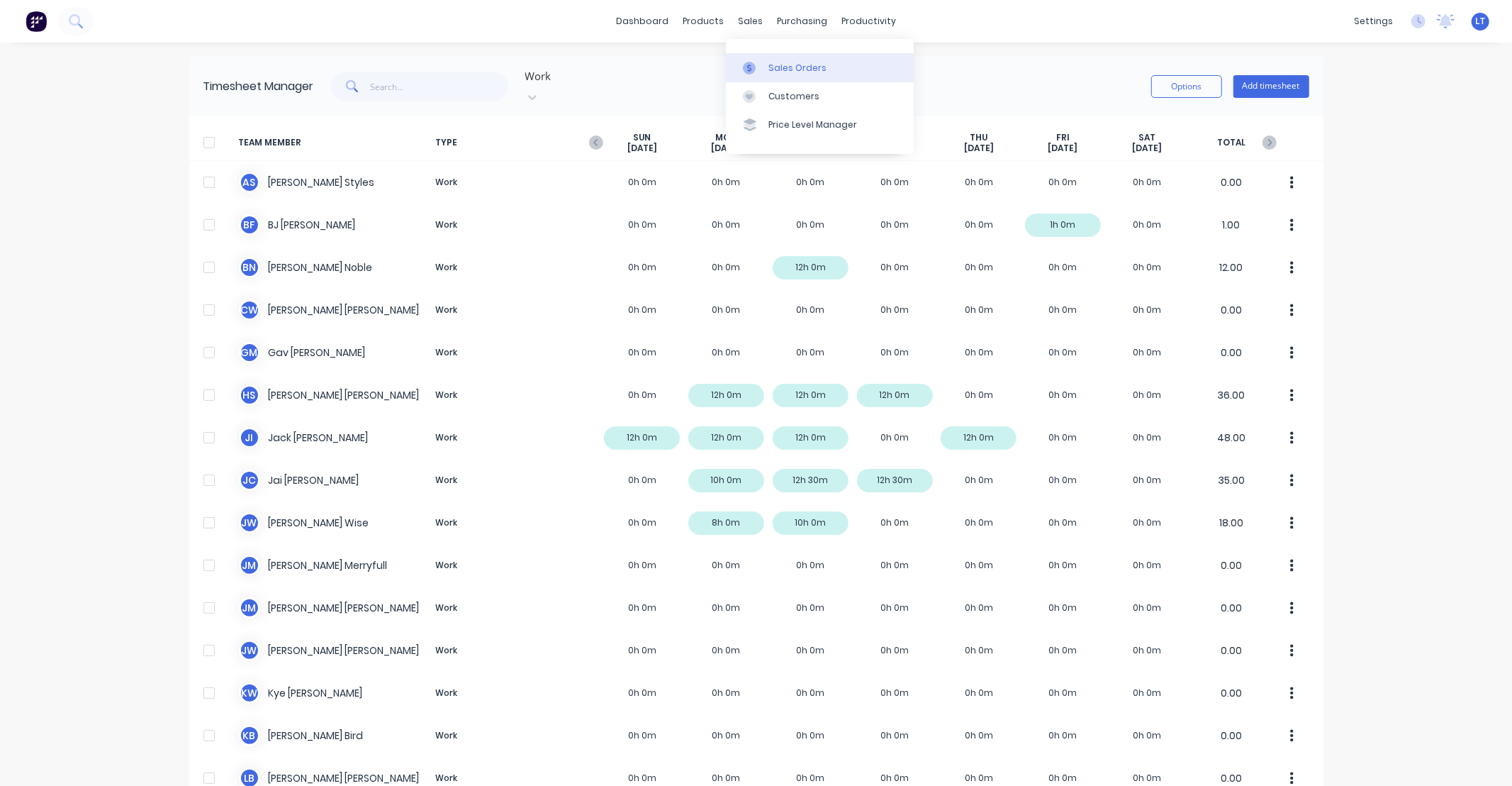
click at [764, 64] on link "Sales Orders" at bounding box center [819, 68] width 188 height 29
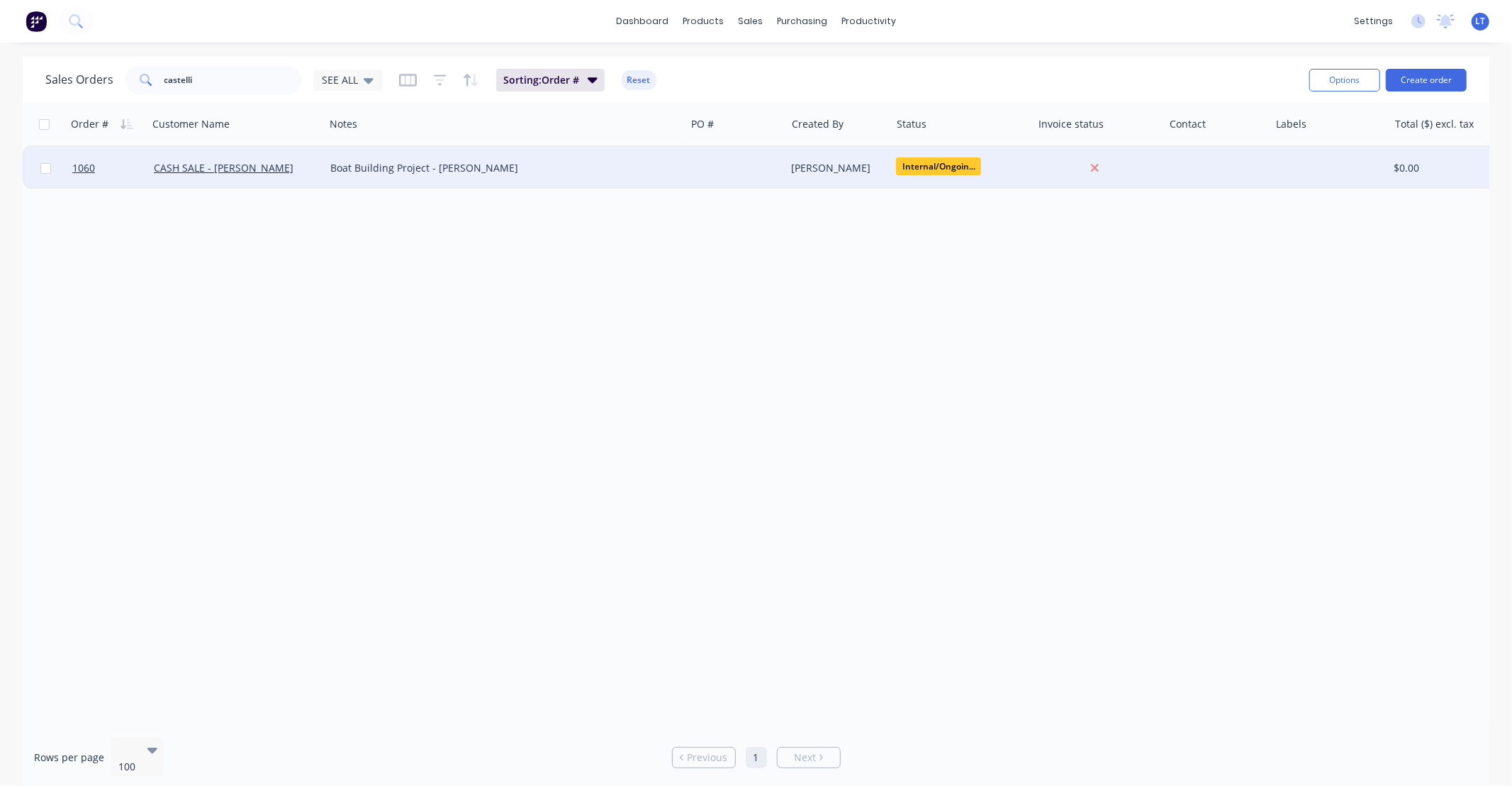
click at [863, 159] on div "[PERSON_NAME]" at bounding box center [839, 168] width 105 height 42
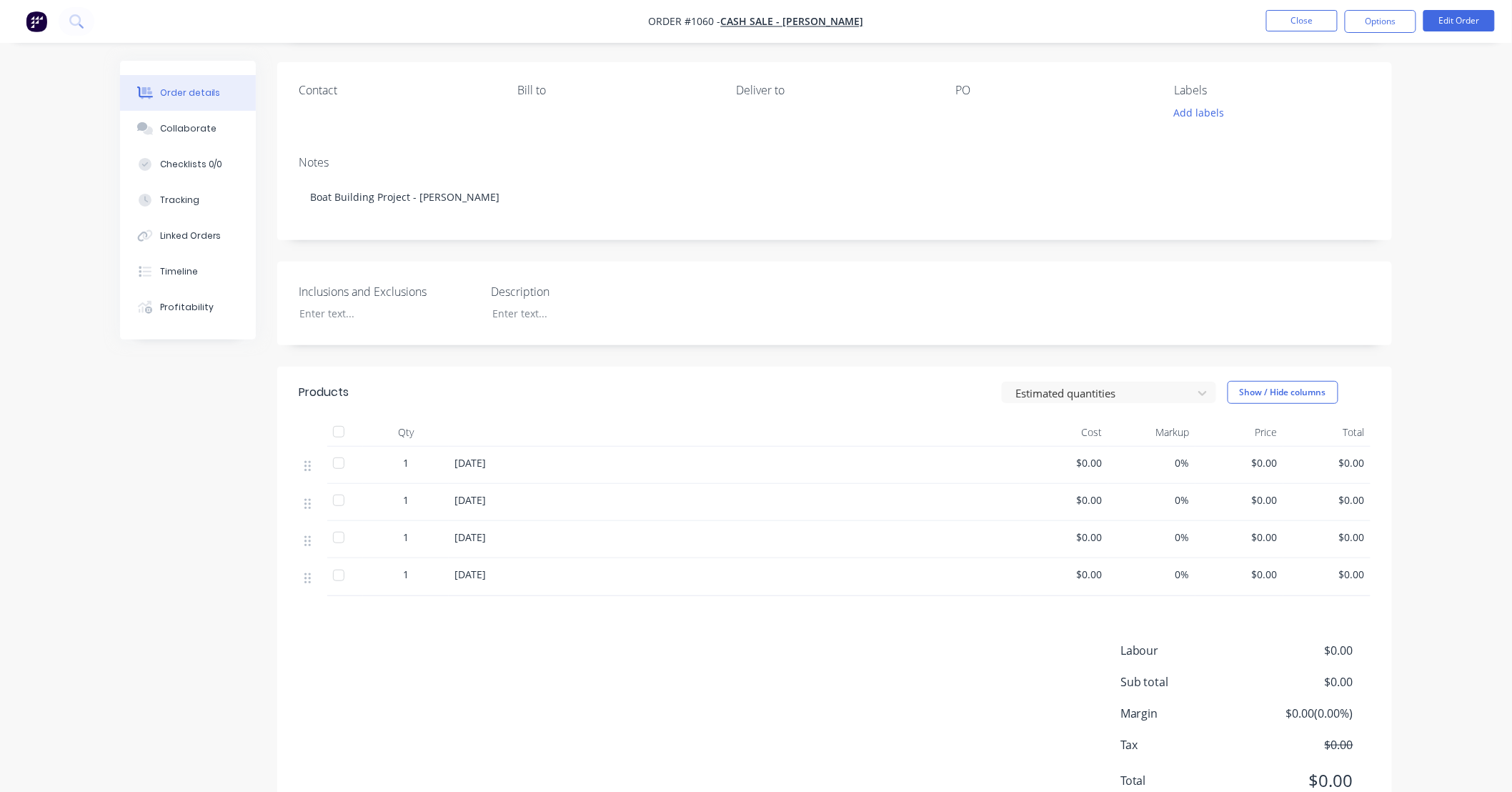
scroll to position [158, 0]
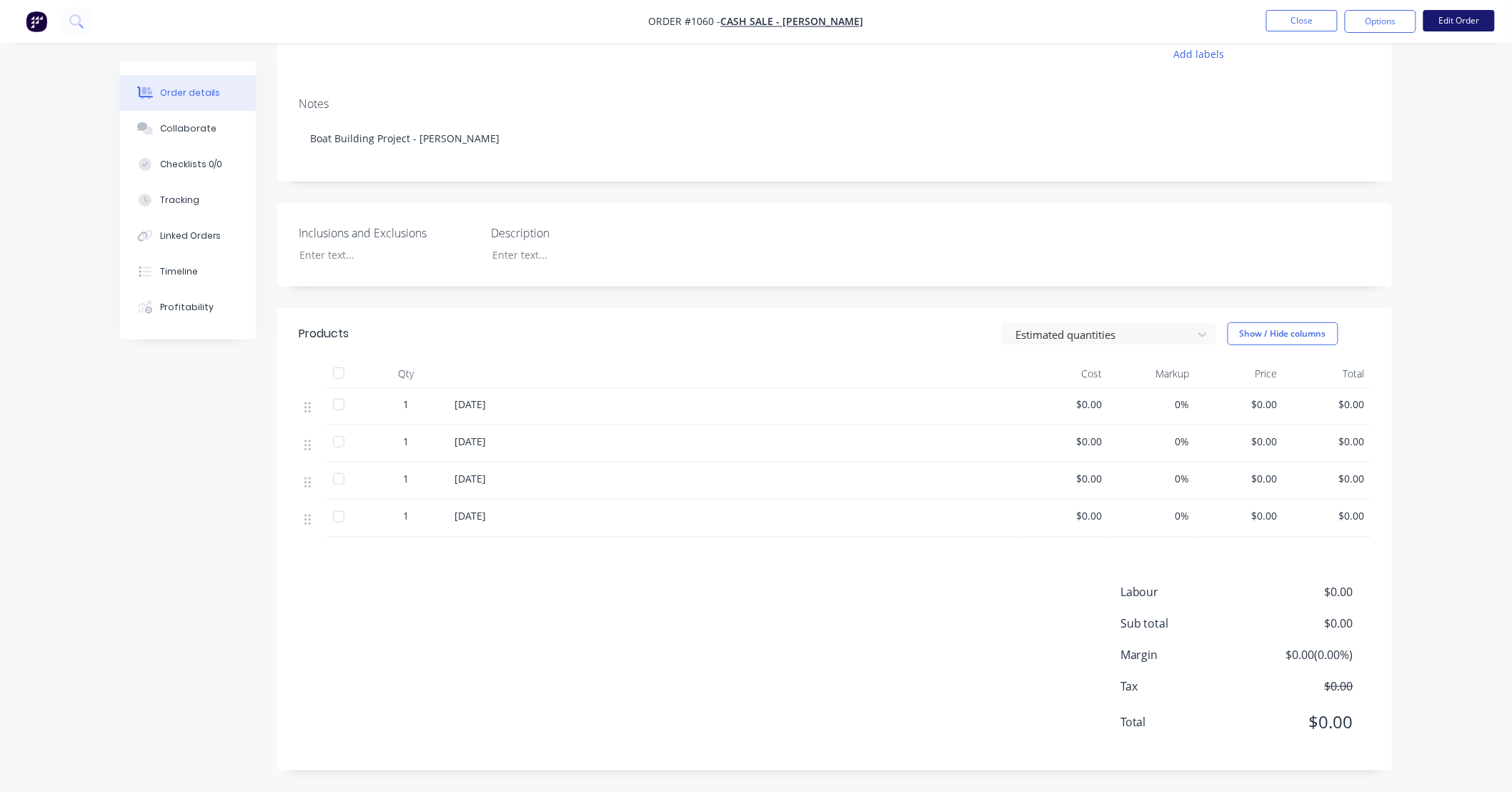
click at [1463, 26] on button "Edit Order" at bounding box center [1459, 20] width 71 height 21
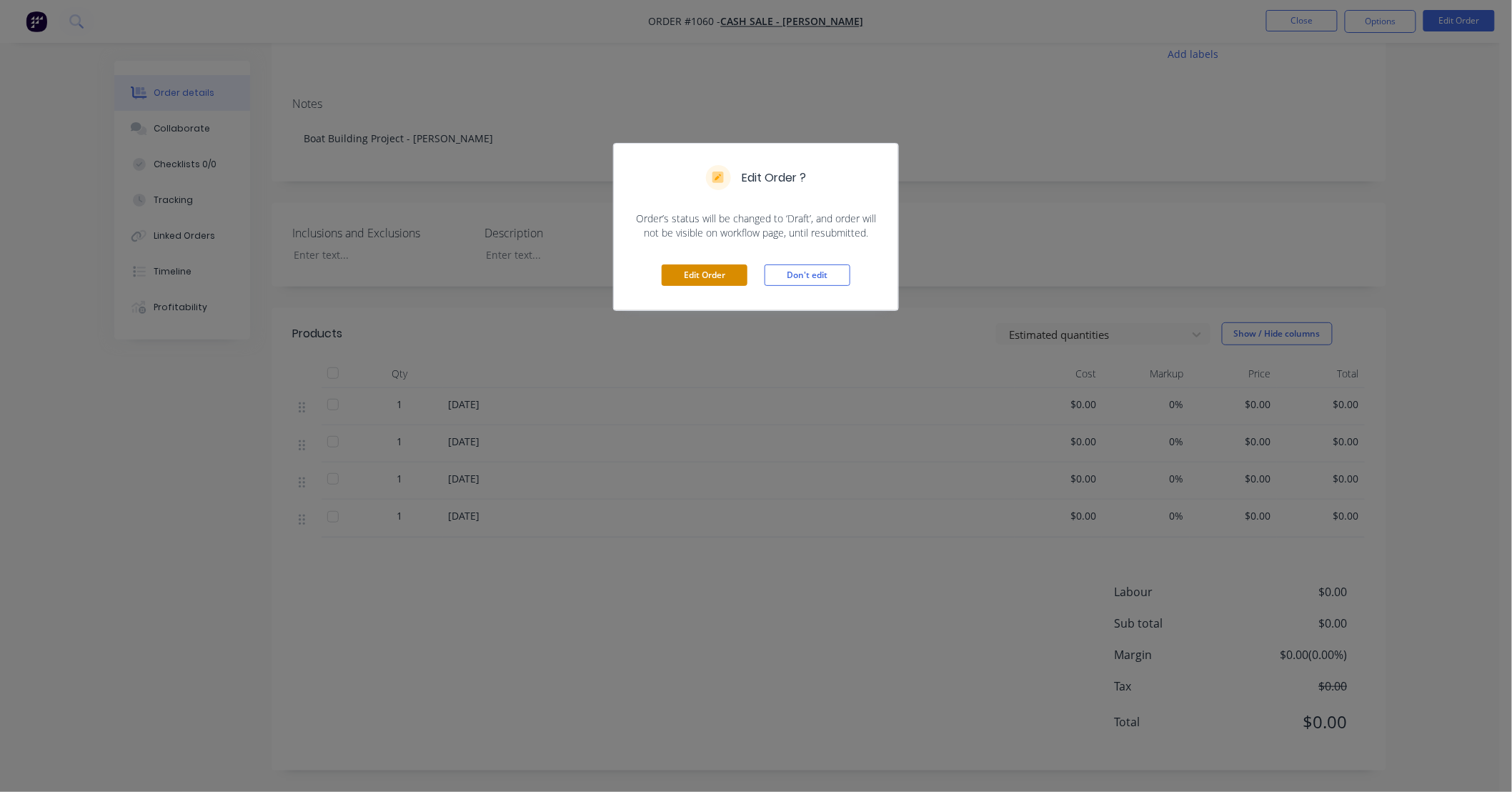
click at [704, 277] on button "Edit Order" at bounding box center [705, 275] width 86 height 21
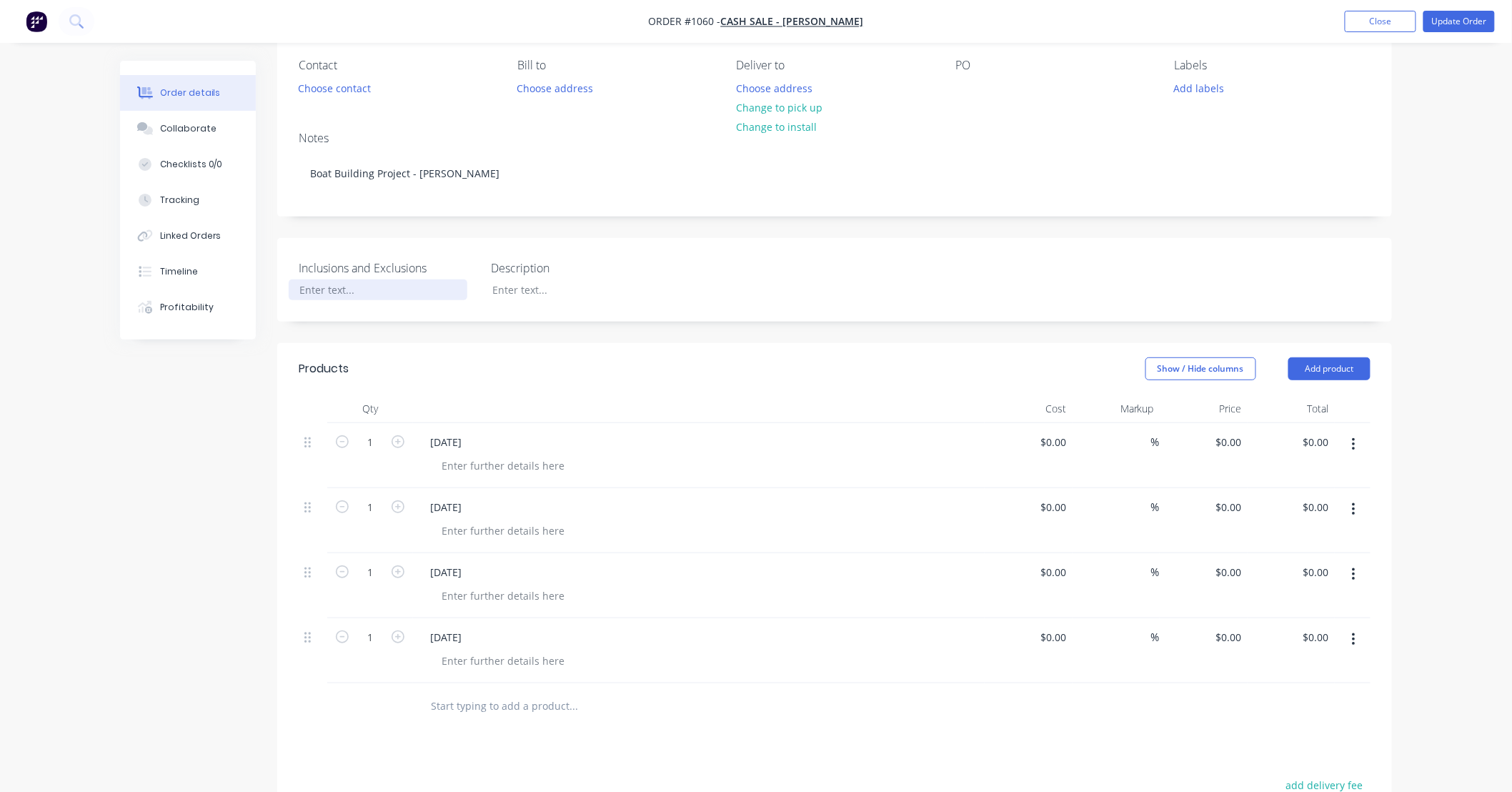
scroll to position [185, 0]
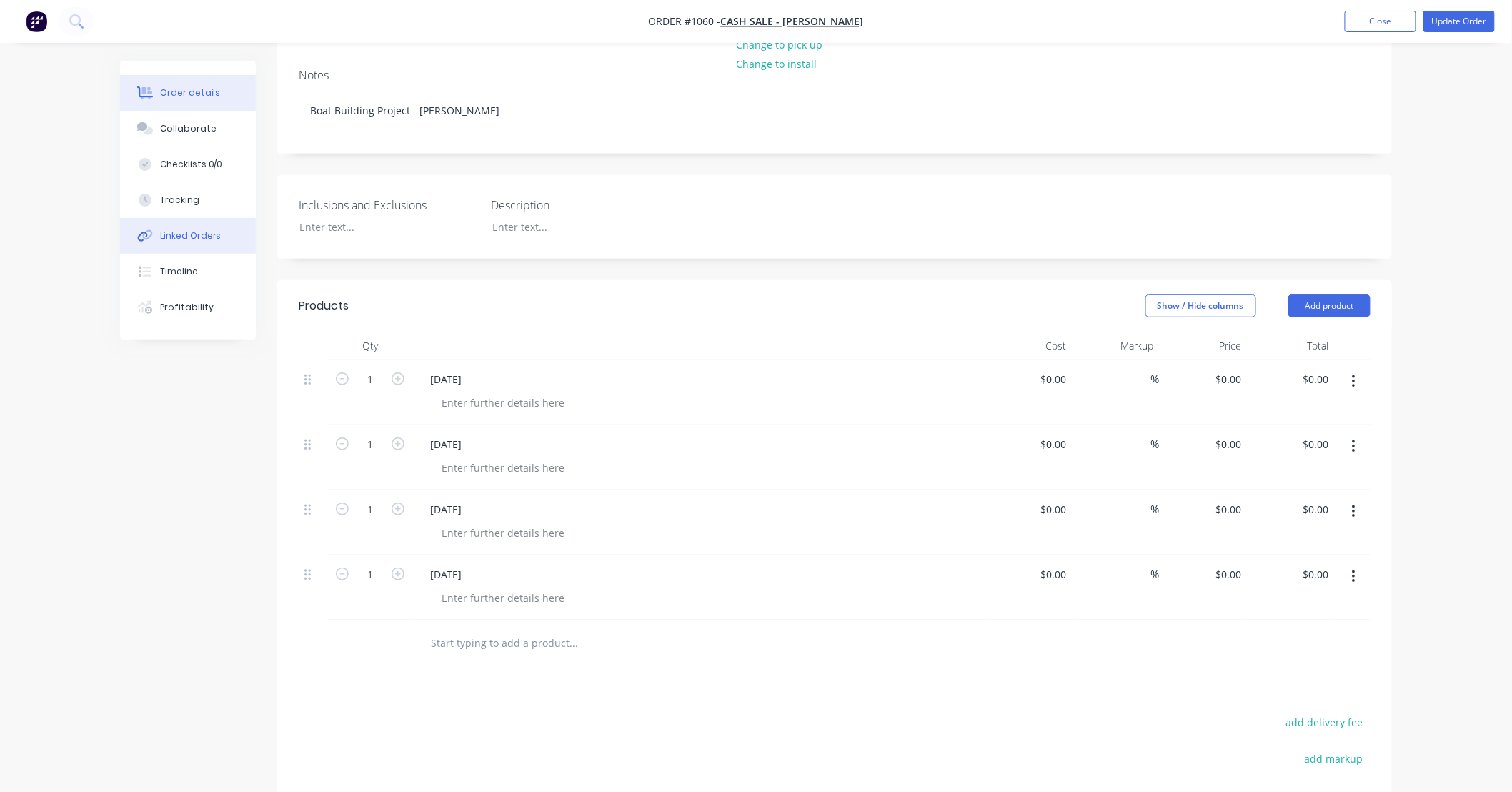
click at [199, 236] on div "Linked Orders" at bounding box center [191, 236] width 61 height 13
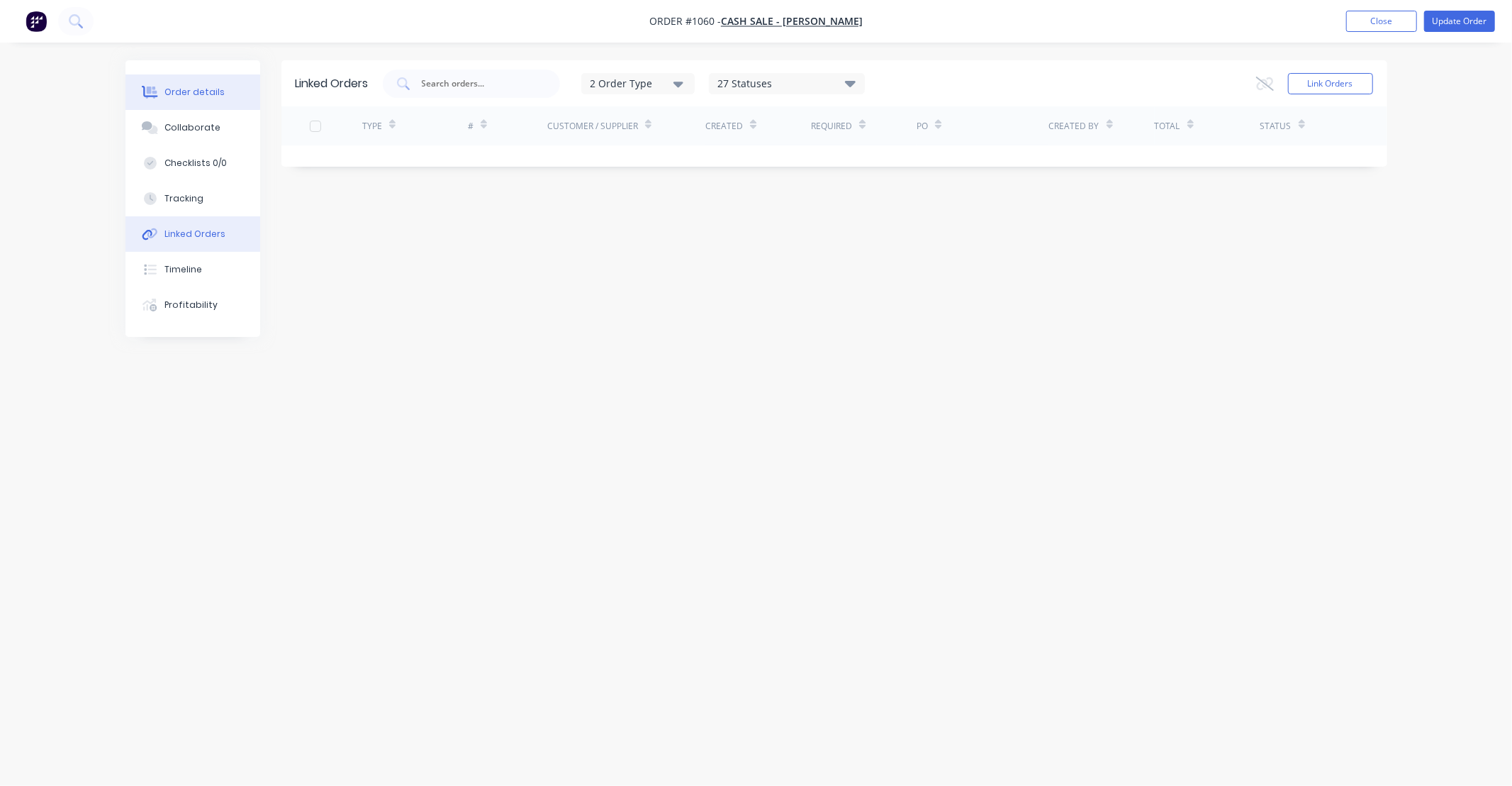
click at [218, 97] on div "Order details" at bounding box center [194, 92] width 60 height 13
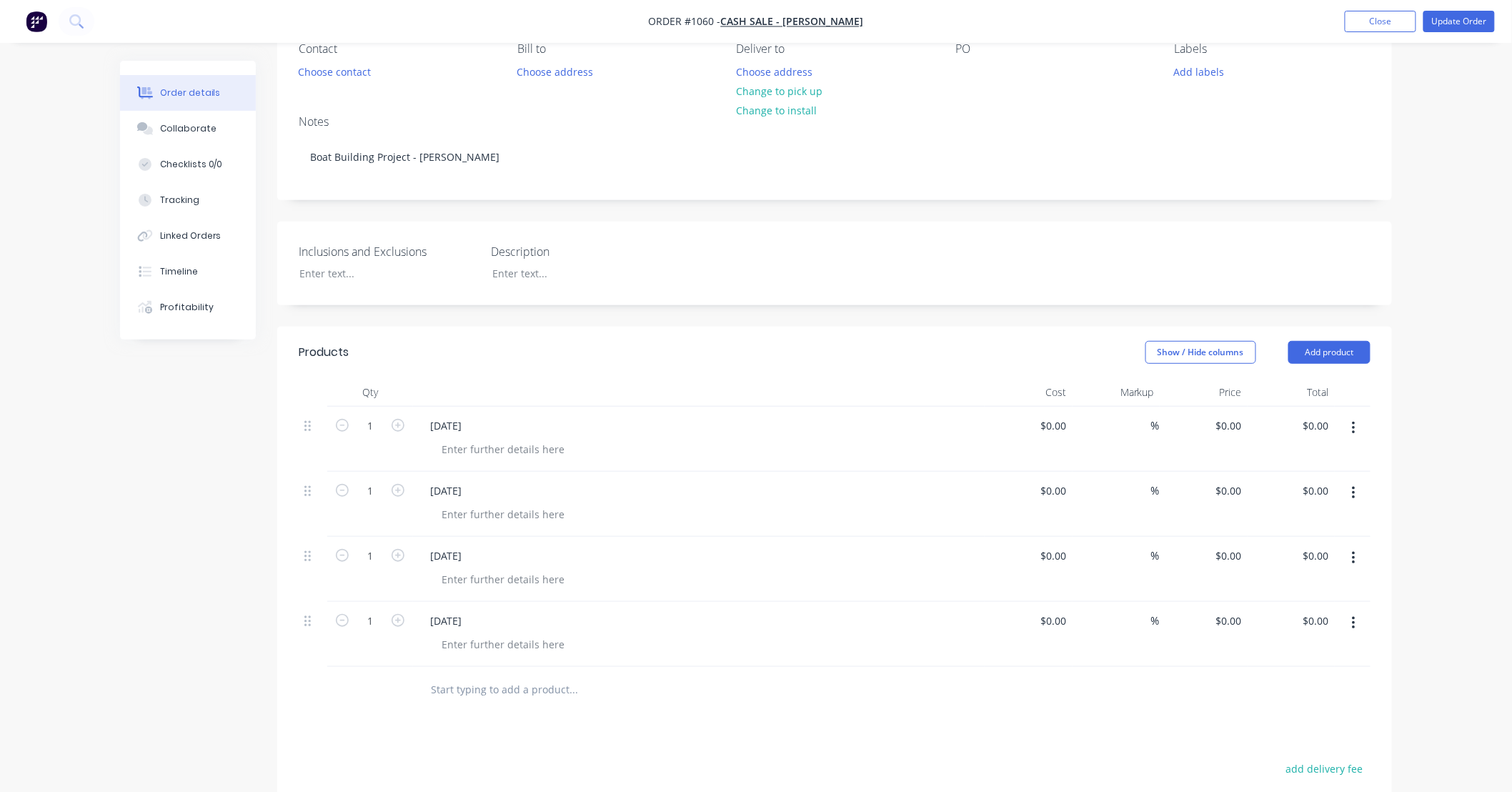
scroll to position [158, 0]
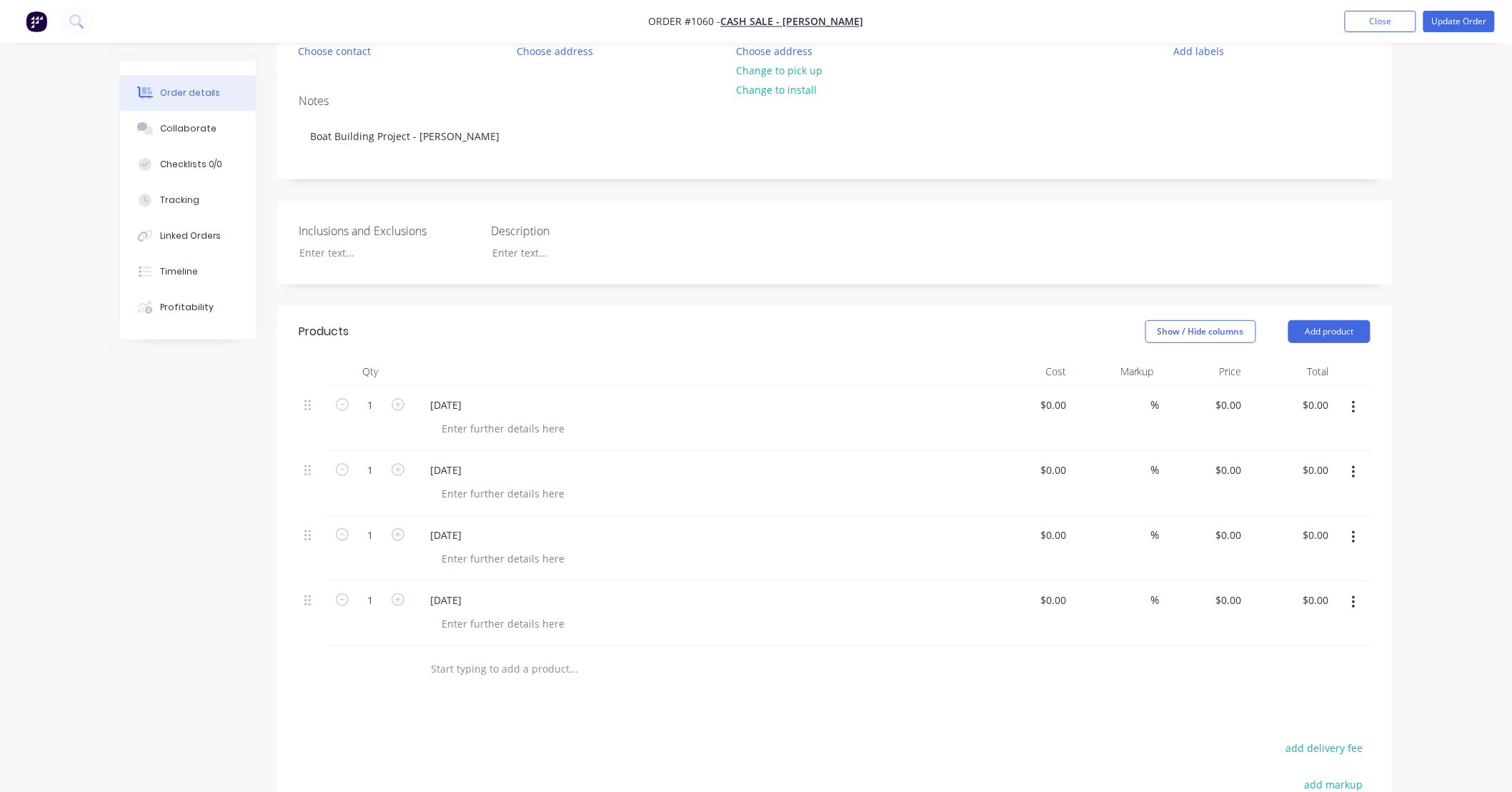
click at [1356, 407] on button "button" at bounding box center [1354, 407] width 33 height 26
click at [1314, 532] on div "Delete" at bounding box center [1303, 530] width 110 height 20
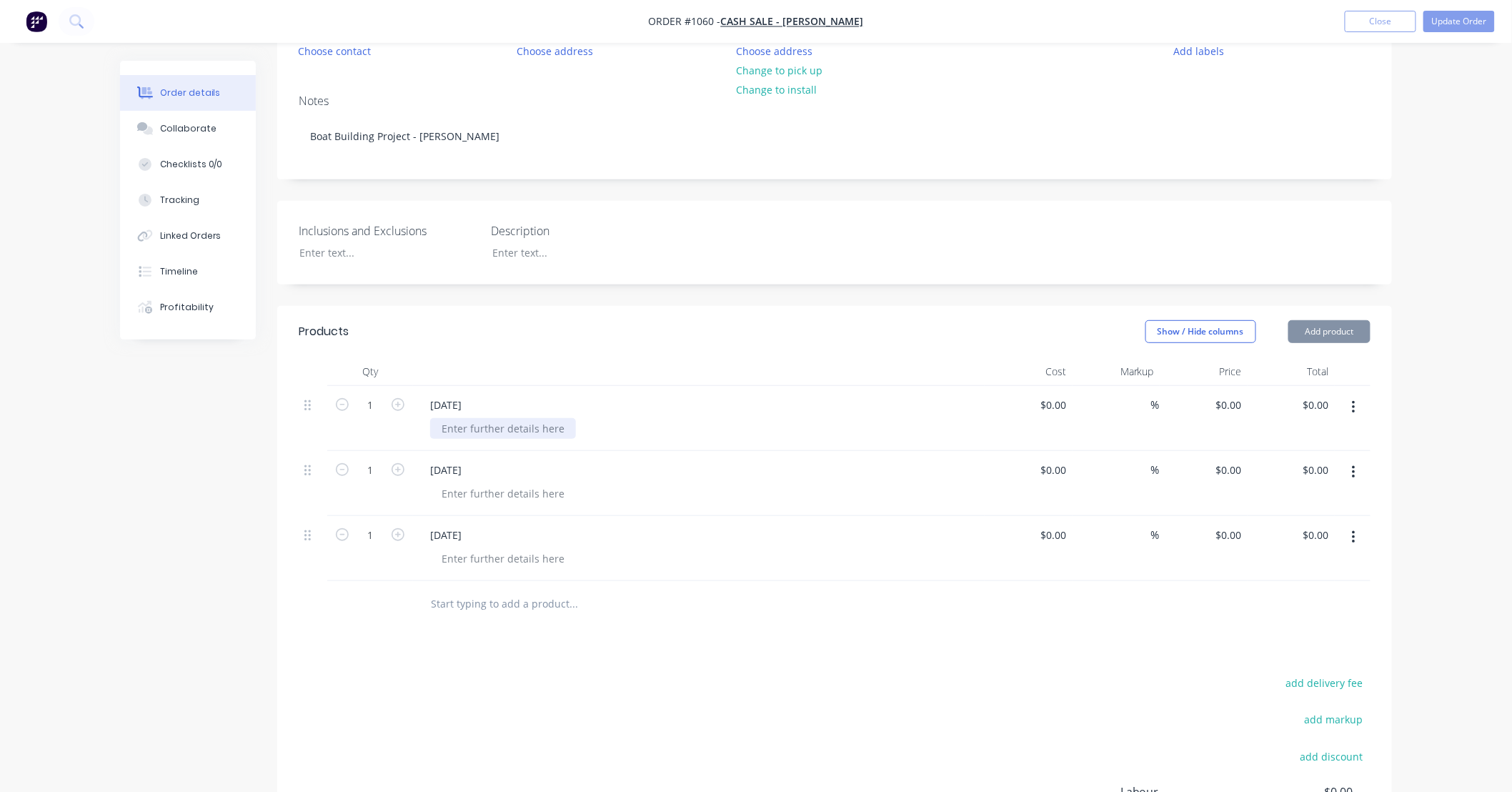
click at [489, 425] on div at bounding box center [503, 428] width 145 height 20
click at [495, 433] on div at bounding box center [503, 428] width 145 height 20
click at [659, 303] on div "Created by [PERSON_NAME] Created [DATE] Required Assigned to Add team member In…" at bounding box center [835, 436] width 1115 height 1068
click at [1476, 20] on button "Update Order" at bounding box center [1459, 21] width 71 height 21
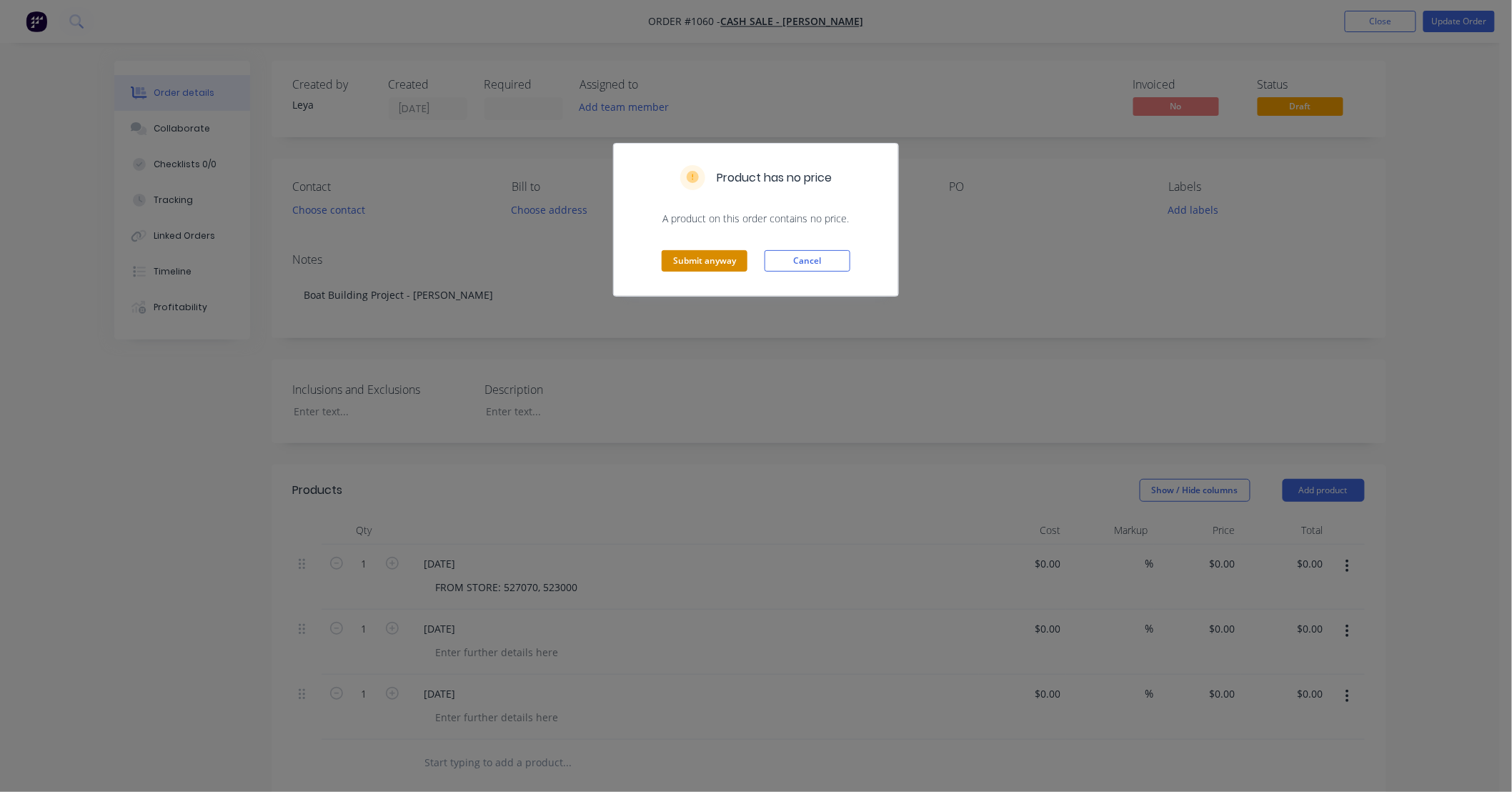
click at [710, 261] on button "Submit anyway" at bounding box center [705, 260] width 86 height 21
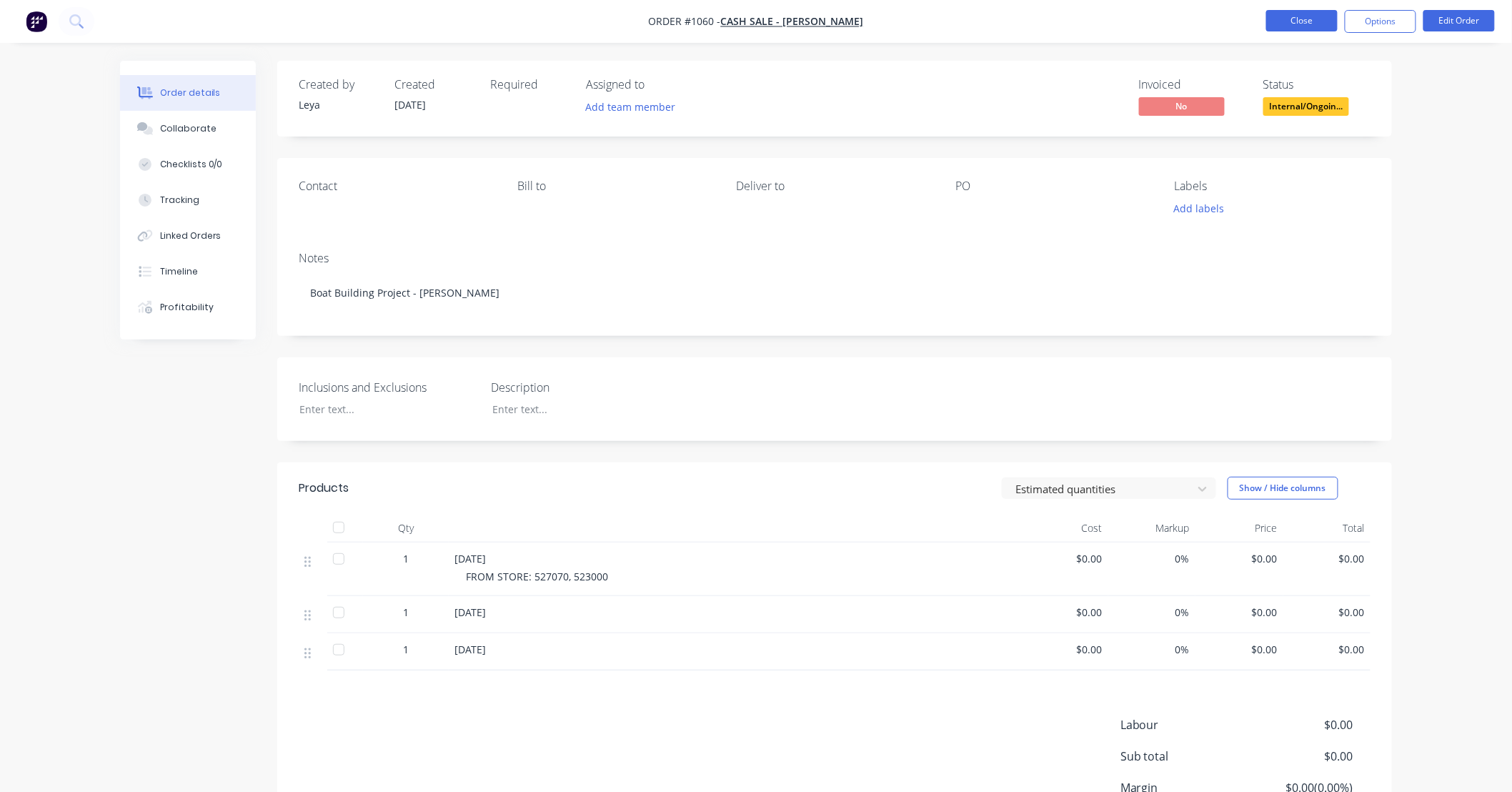
click at [1308, 14] on button "Close" at bounding box center [1302, 20] width 71 height 21
